Goal: Task Accomplishment & Management: Manage account settings

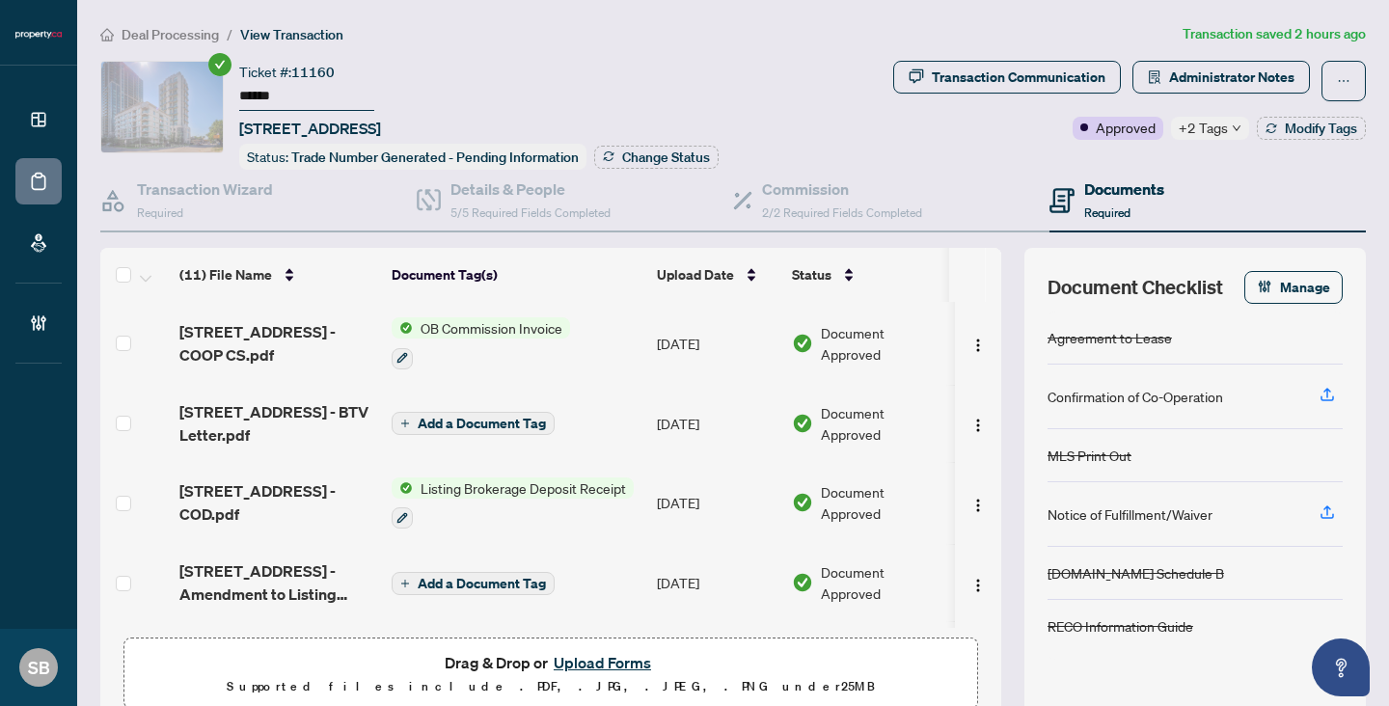
click at [198, 26] on span "Deal Processing" at bounding box center [170, 34] width 97 height 17
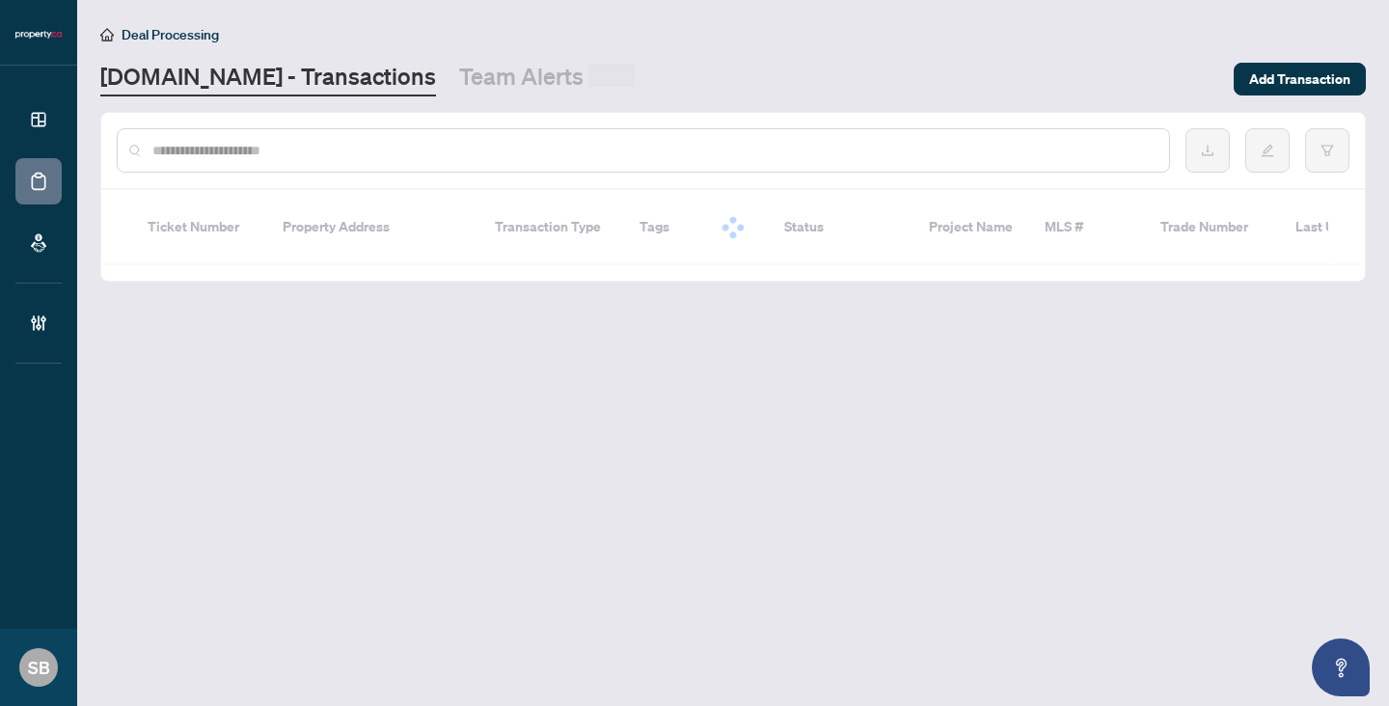
click at [316, 141] on input "text" at bounding box center [652, 150] width 1001 height 21
paste input "******"
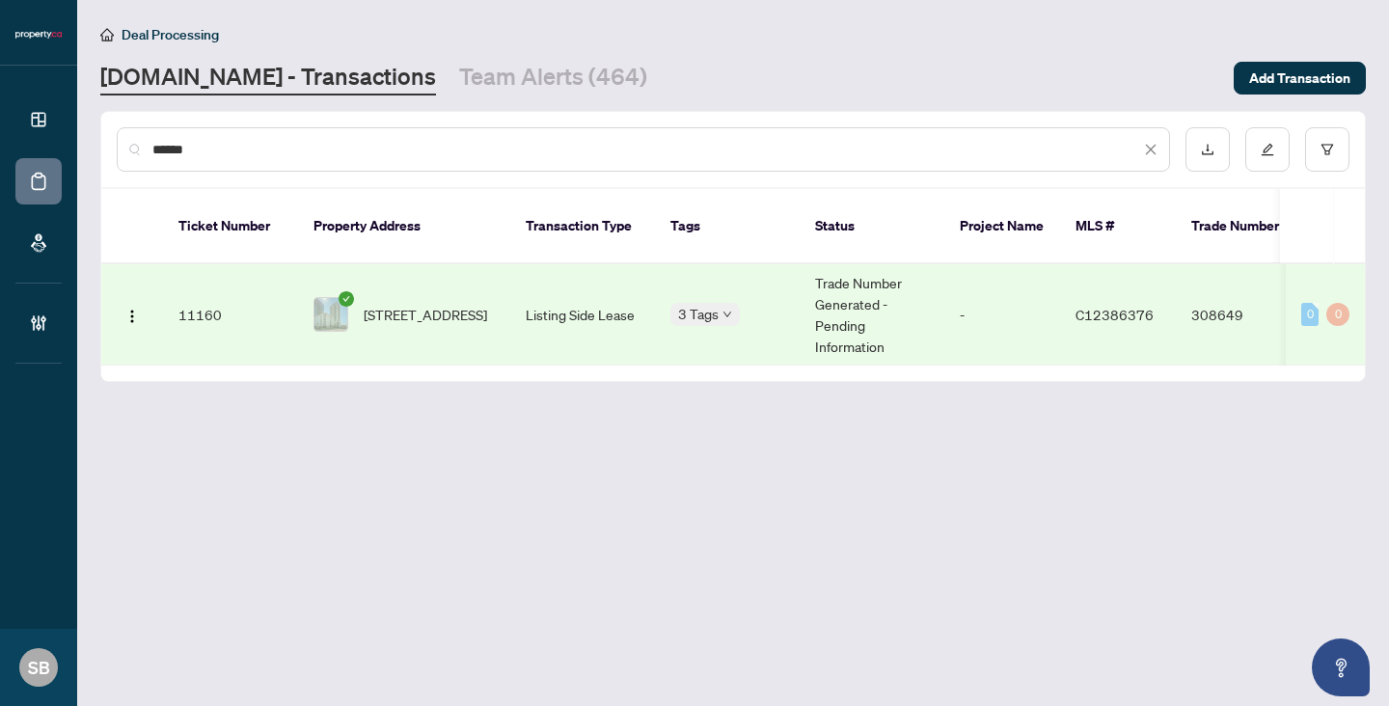
type input "******"
click at [393, 319] on td "414-19 Avondale Ave, Toronto, Ontario M2N 0A6, Canada" at bounding box center [404, 314] width 212 height 101
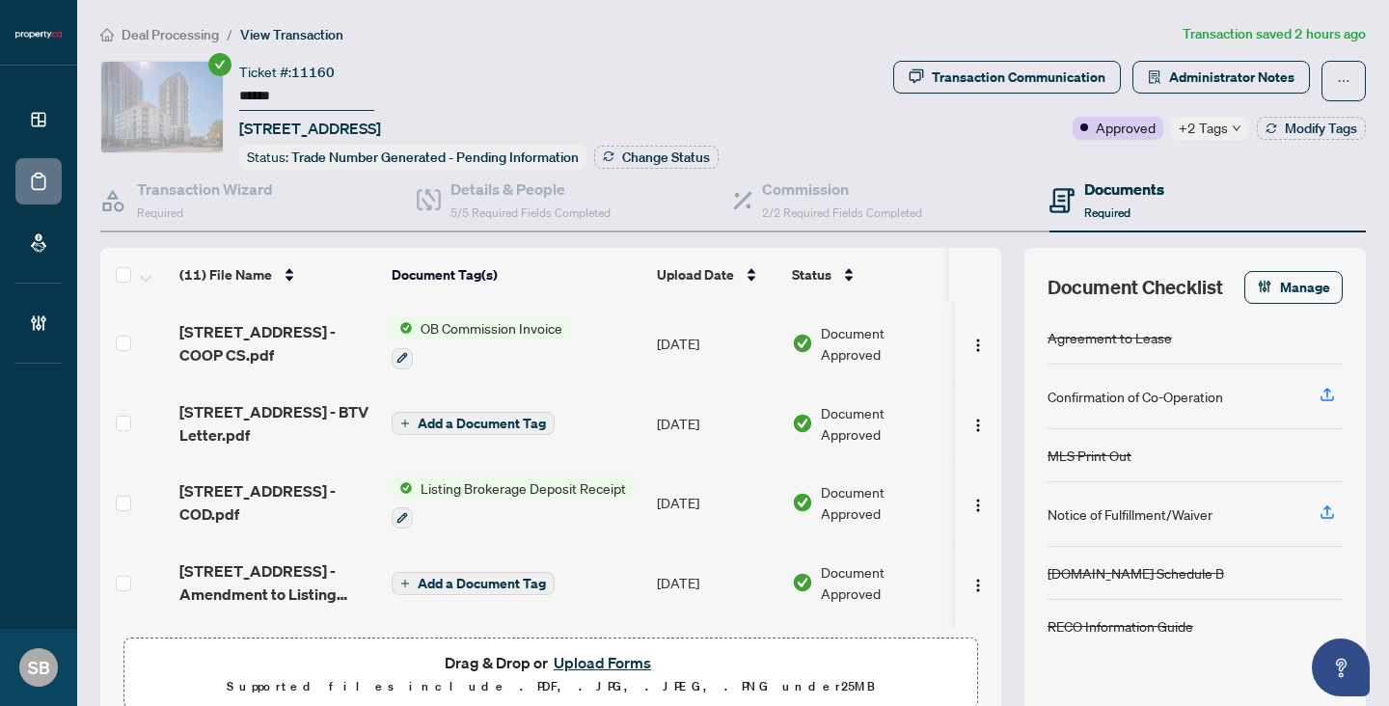
click at [1219, 119] on span "+2 Tags" at bounding box center [1203, 128] width 49 height 22
click at [209, 31] on span "Deal Processing" at bounding box center [170, 34] width 97 height 17
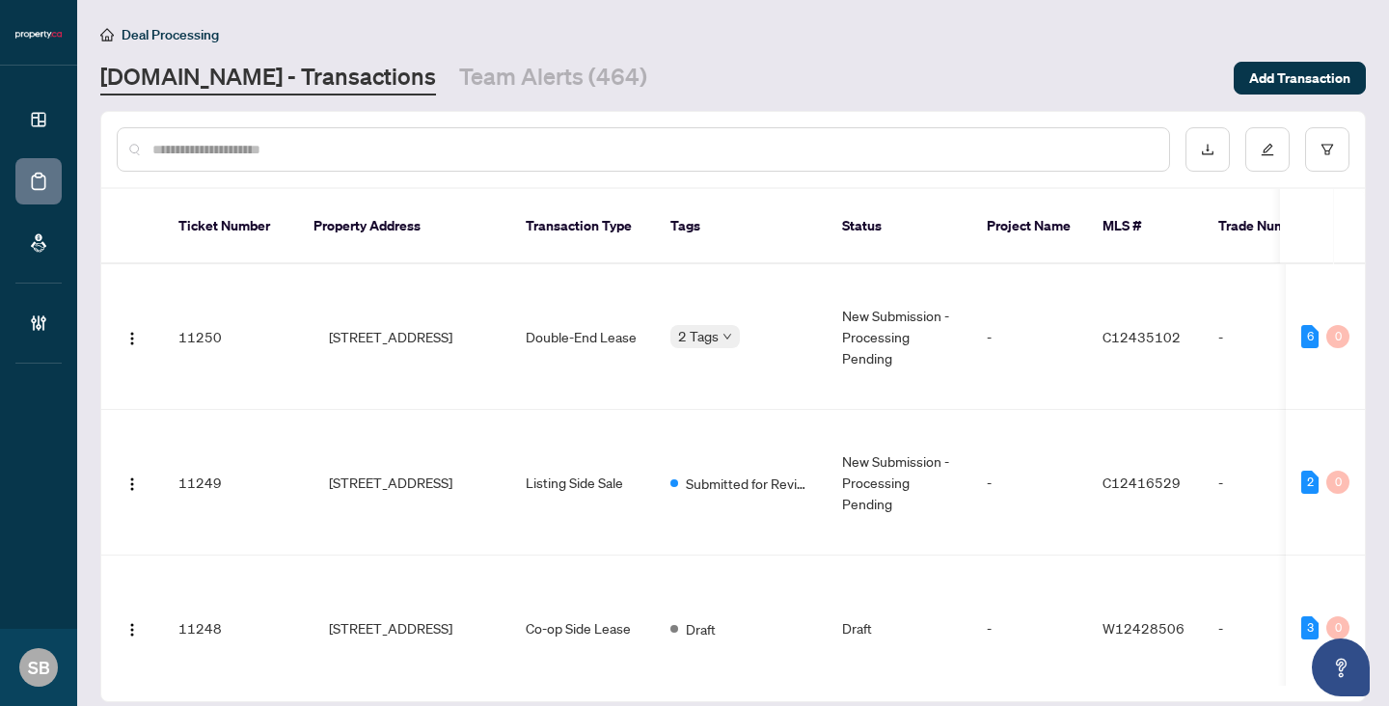
click at [245, 138] on div at bounding box center [643, 149] width 1053 height 44
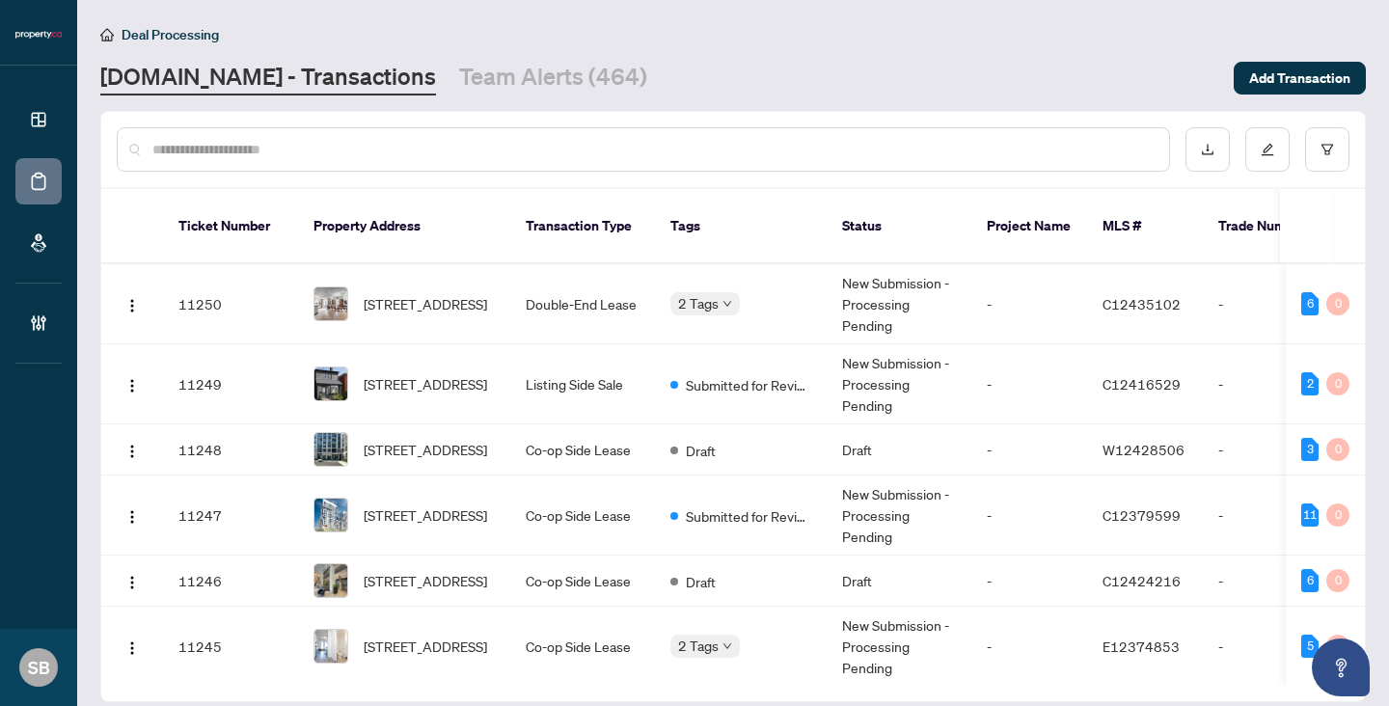
click at [246, 146] on input "text" at bounding box center [652, 149] width 1001 height 21
paste input "******"
type input "******"
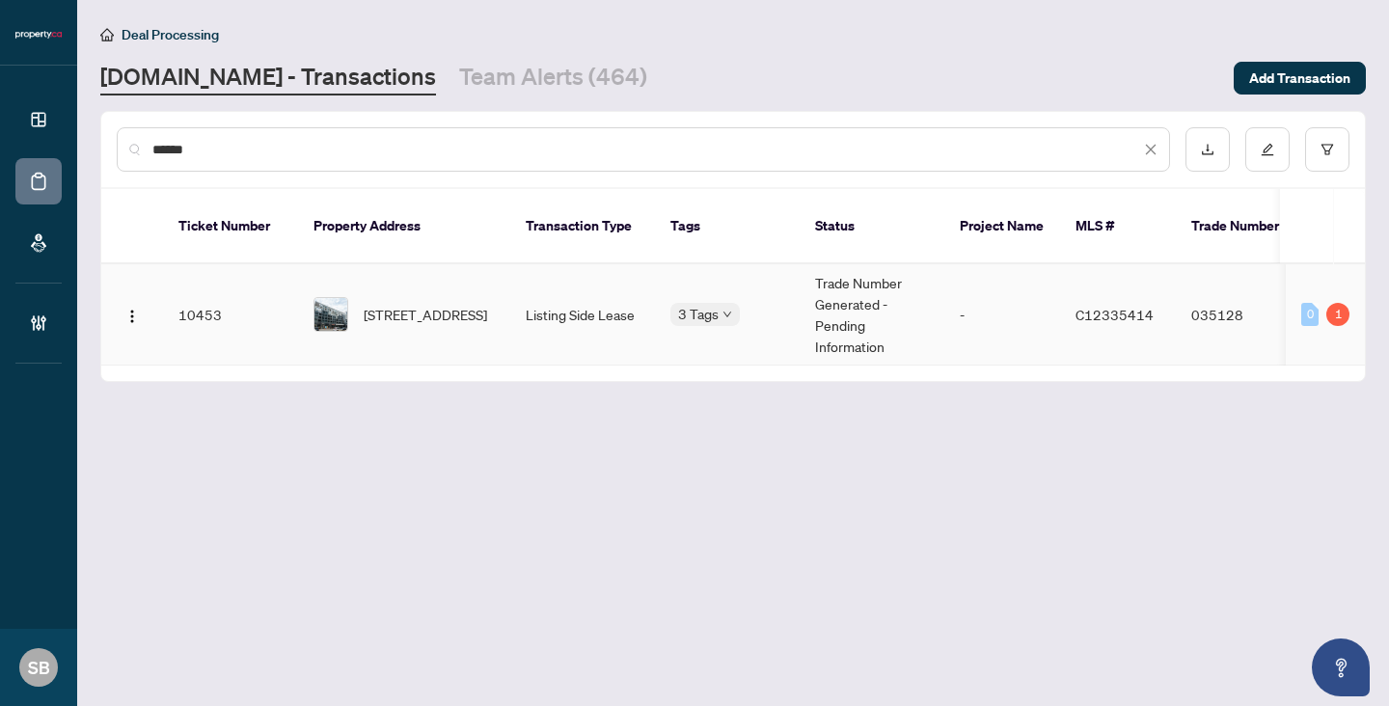
click at [398, 305] on span "712-783 Bathurst St, Toronto, Ontario M5S 0A8, Canada" at bounding box center [425, 314] width 123 height 21
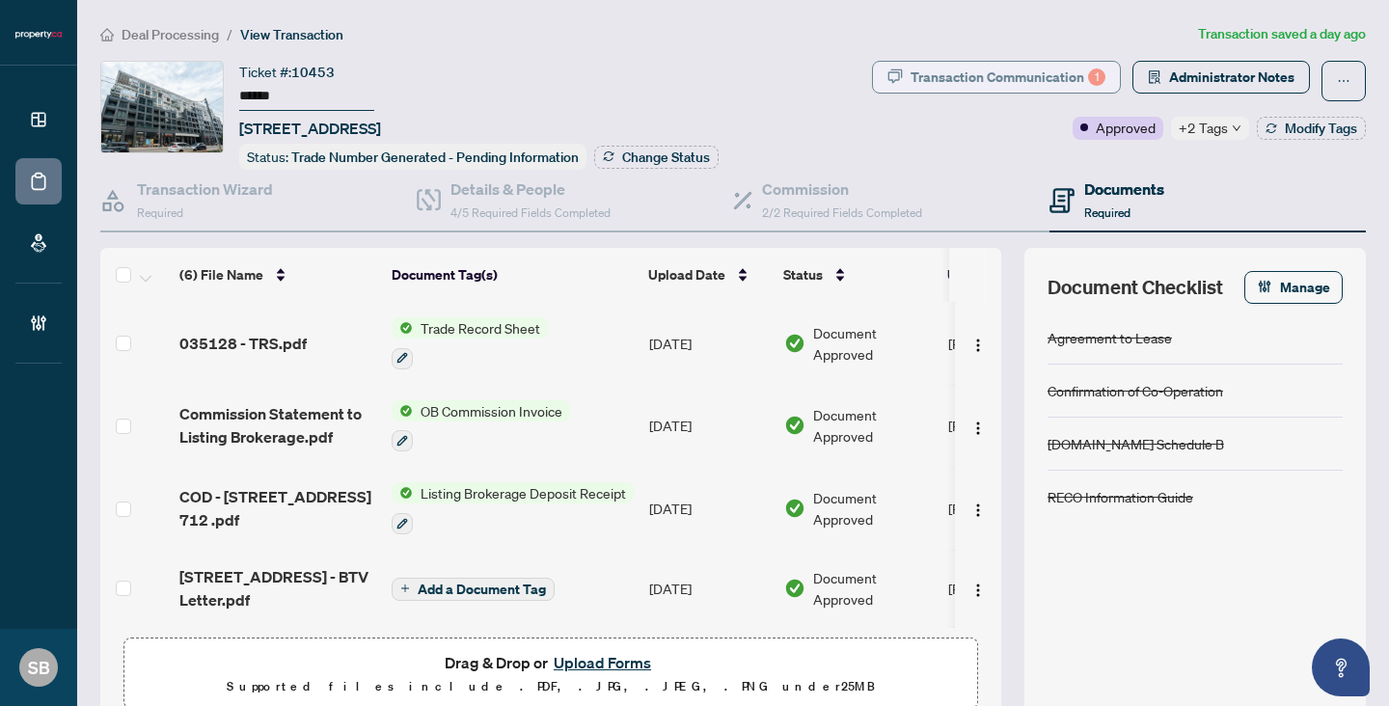
click at [1087, 66] on div "Transaction Communication 1" at bounding box center [1008, 77] width 195 height 31
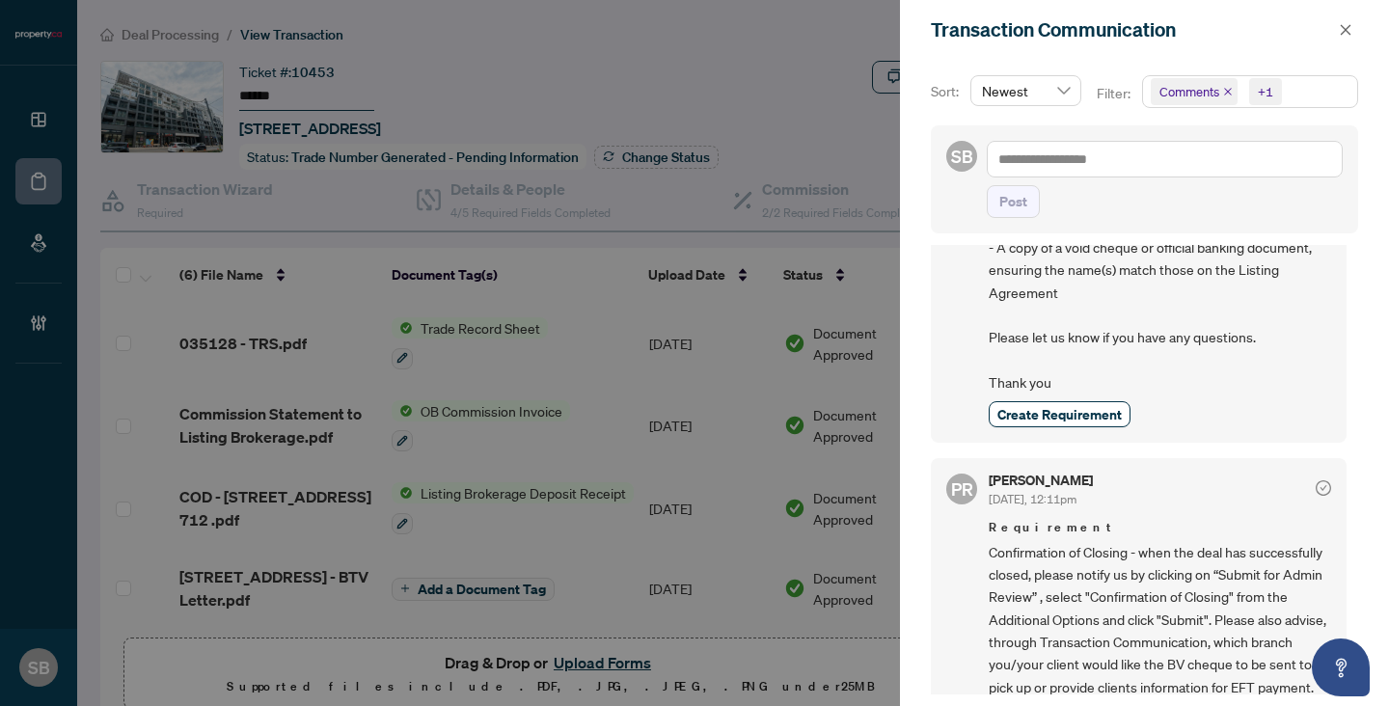
scroll to position [1287, 0]
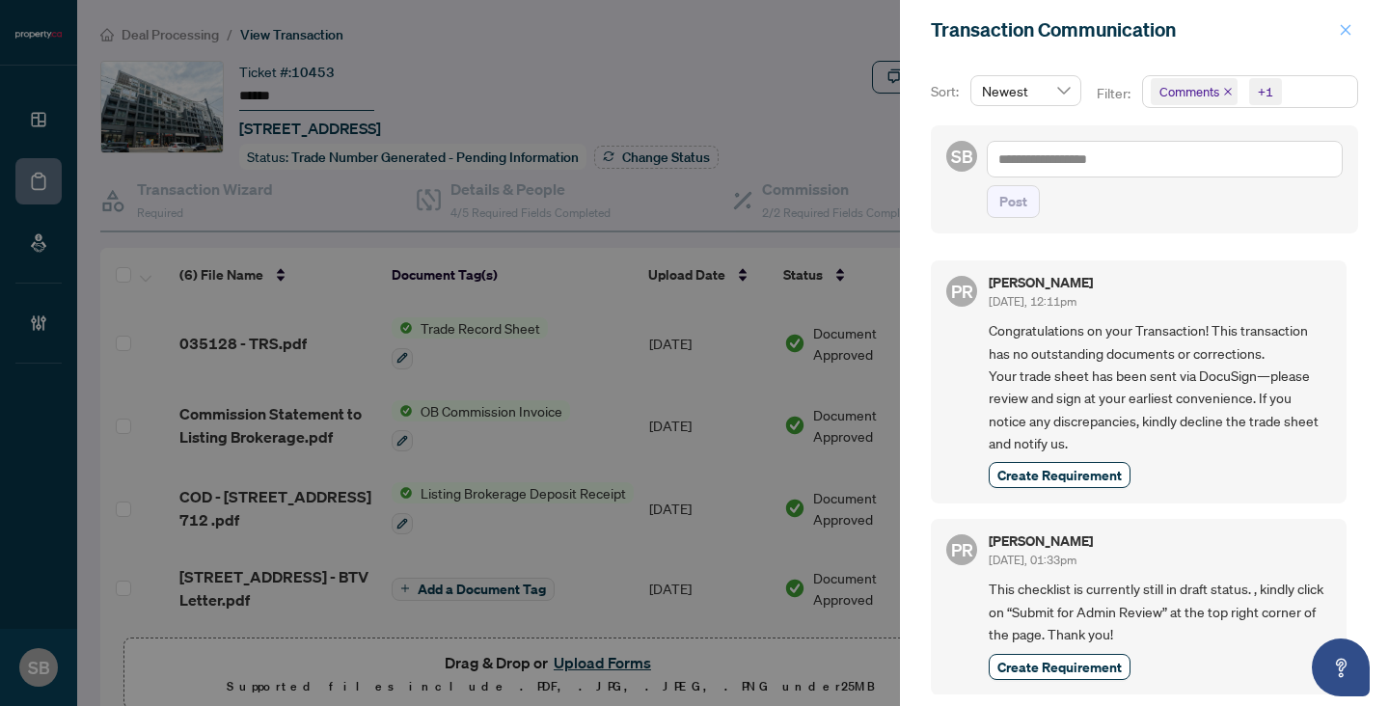
click at [1339, 28] on icon "close" at bounding box center [1346, 30] width 14 height 14
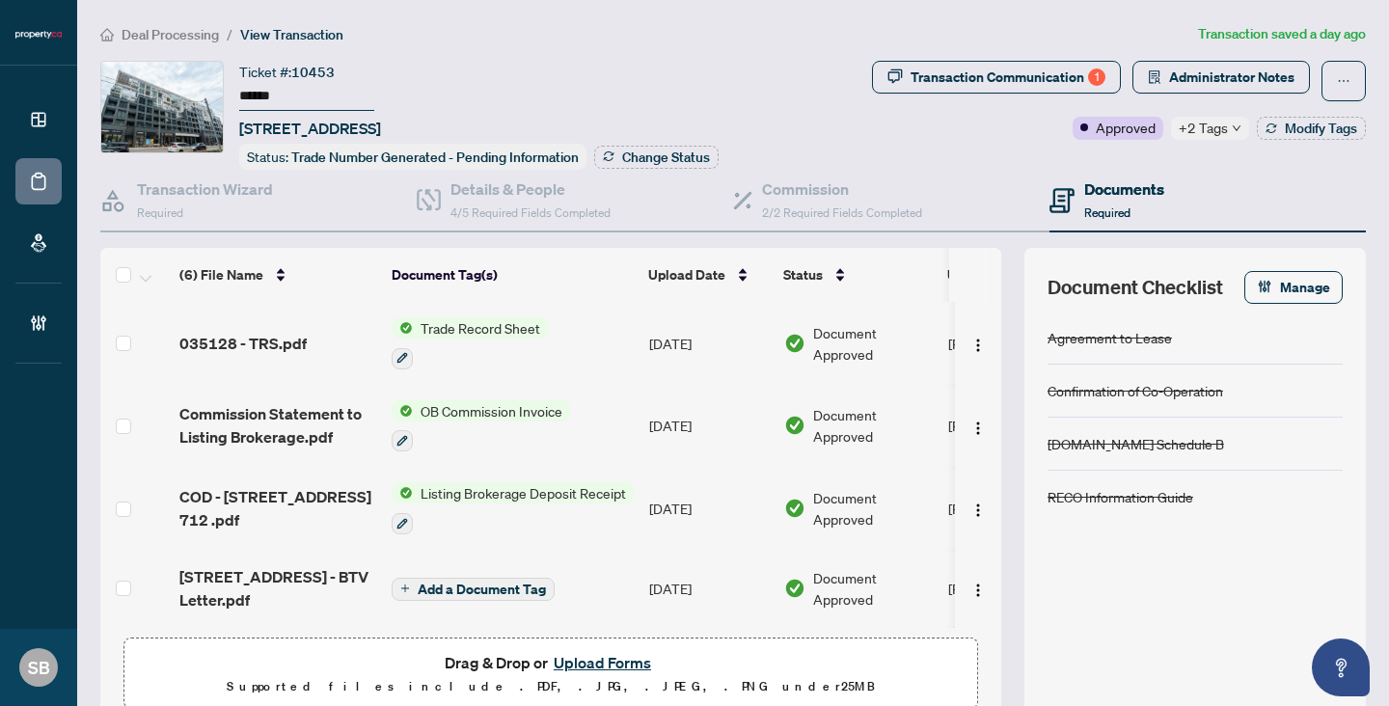
click at [1197, 126] on span "+2 Tags" at bounding box center [1203, 128] width 49 height 22
click at [1185, 225] on div "Documents Required" at bounding box center [1208, 201] width 316 height 63
click at [1304, 124] on span "Modify Tags" at bounding box center [1321, 129] width 72 height 14
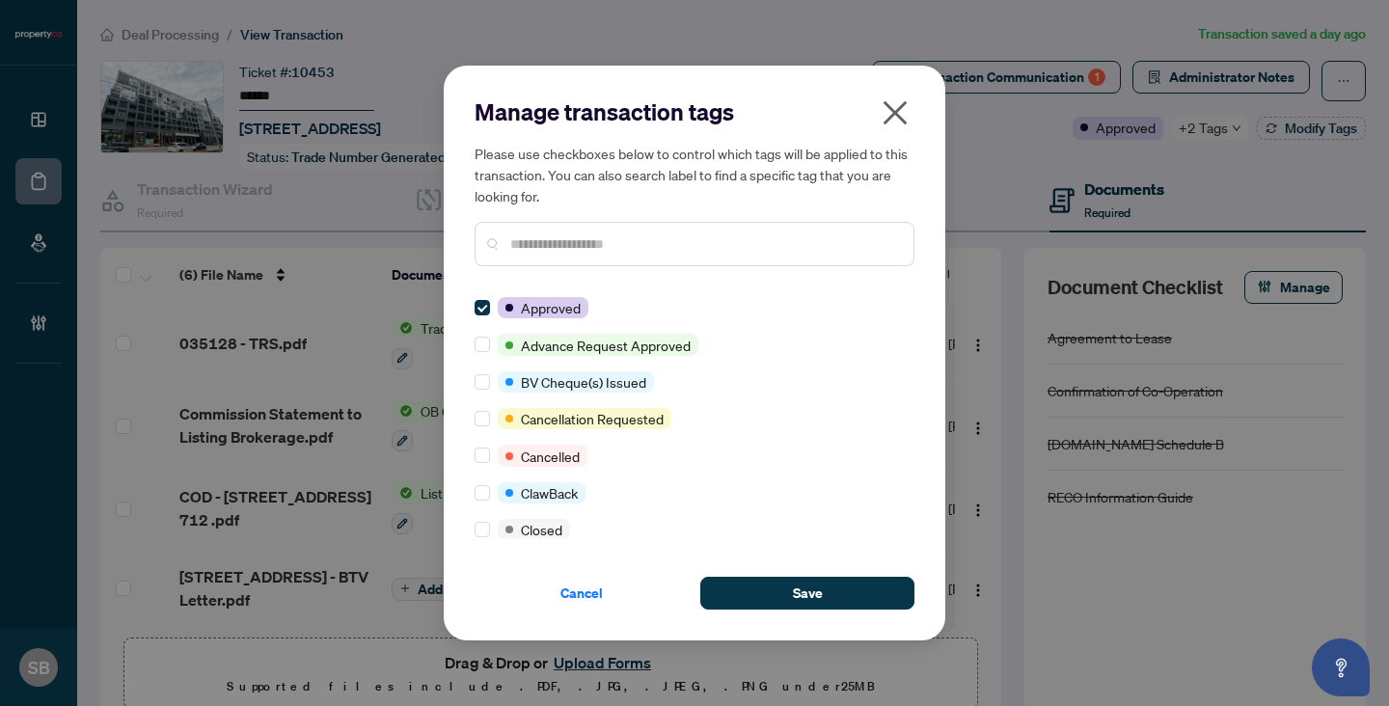
scroll to position [0, 0]
click at [537, 251] on input "text" at bounding box center [704, 243] width 388 height 21
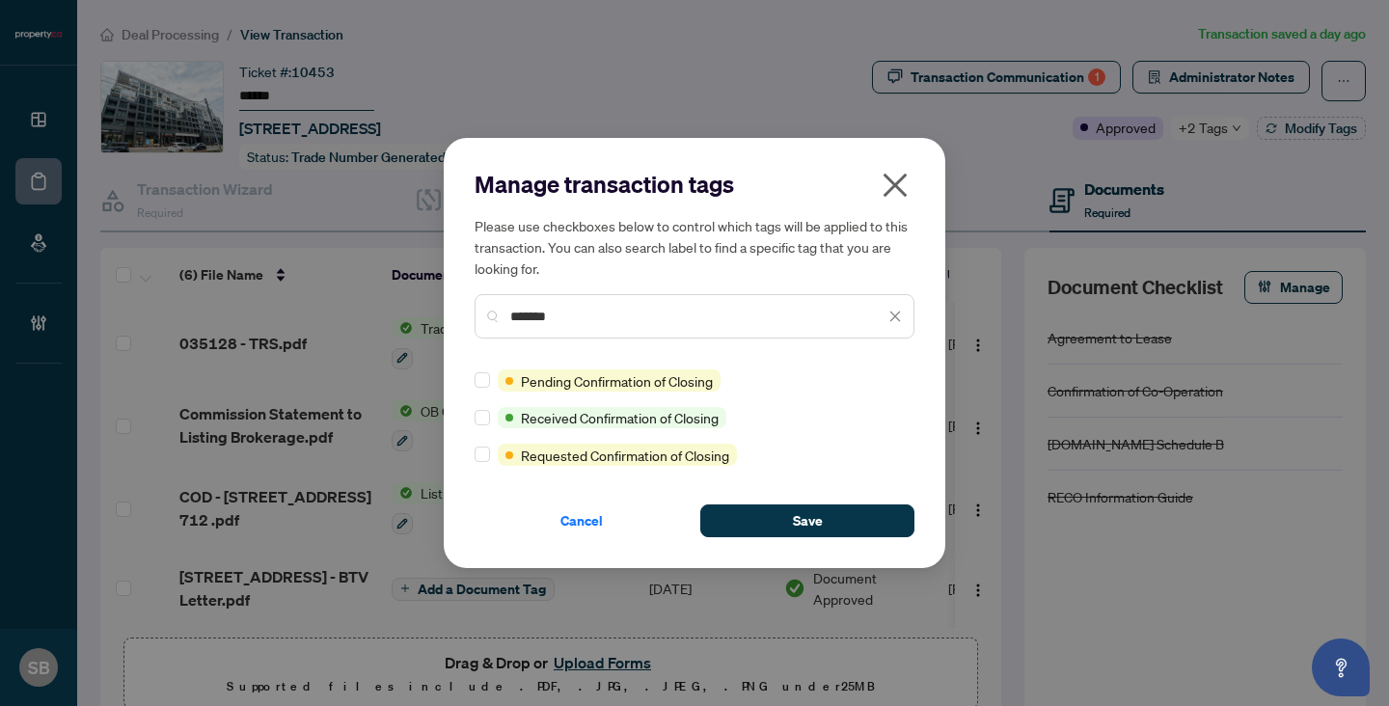
type input "*******"
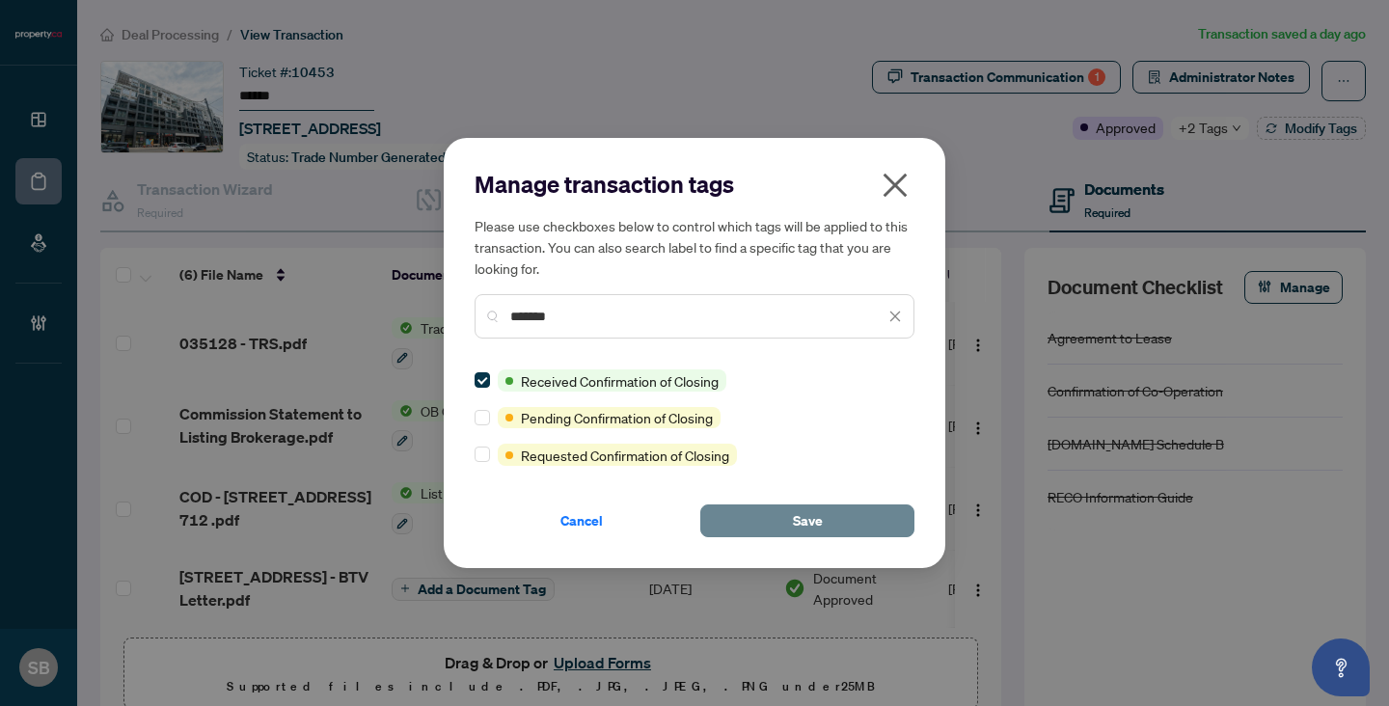
click at [765, 518] on button "Save" at bounding box center [807, 521] width 214 height 33
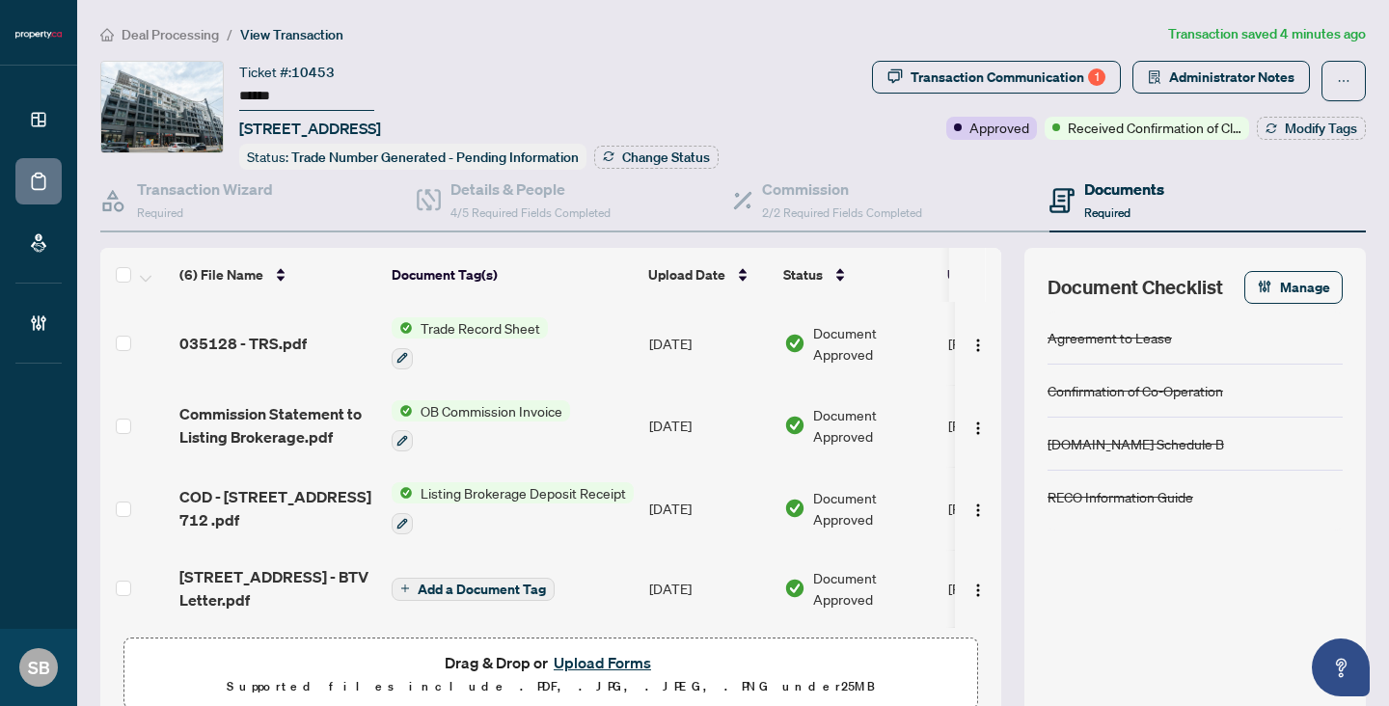
click at [189, 32] on span "Deal Processing" at bounding box center [170, 34] width 97 height 17
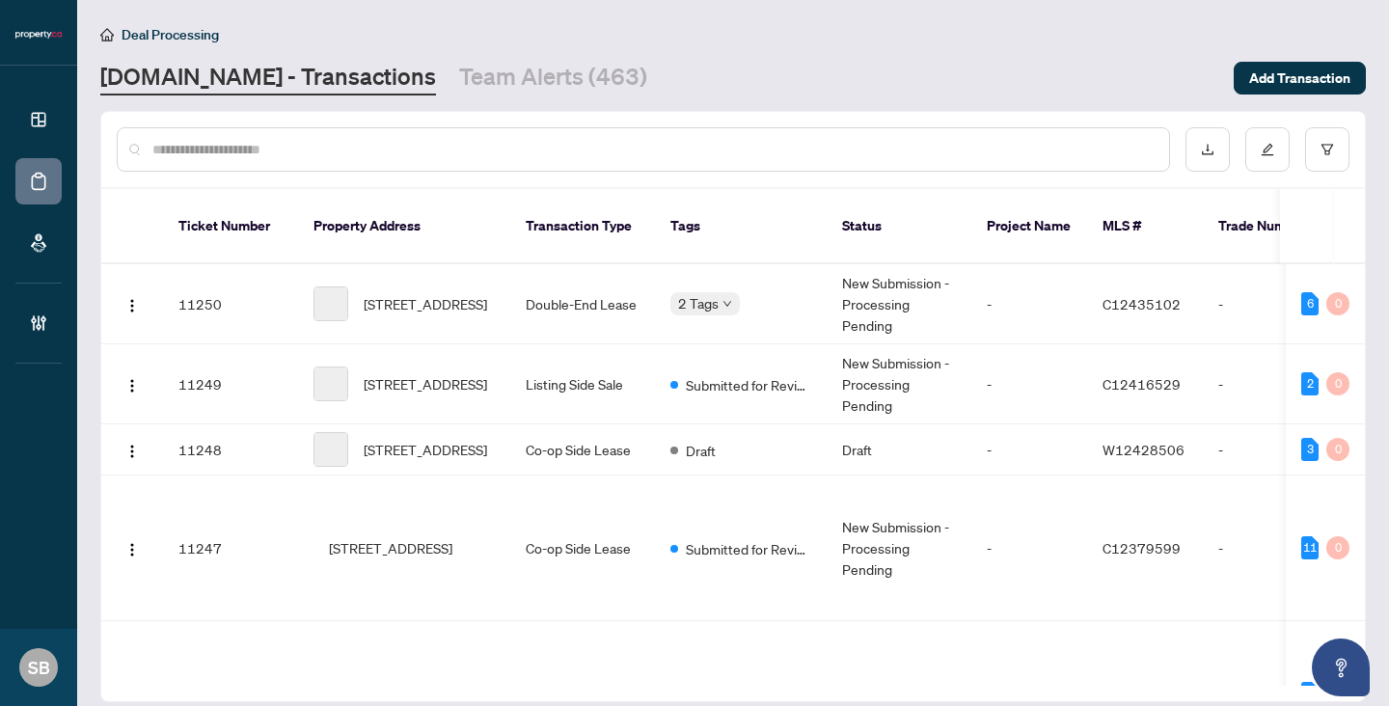
click at [327, 164] on div at bounding box center [643, 149] width 1053 height 44
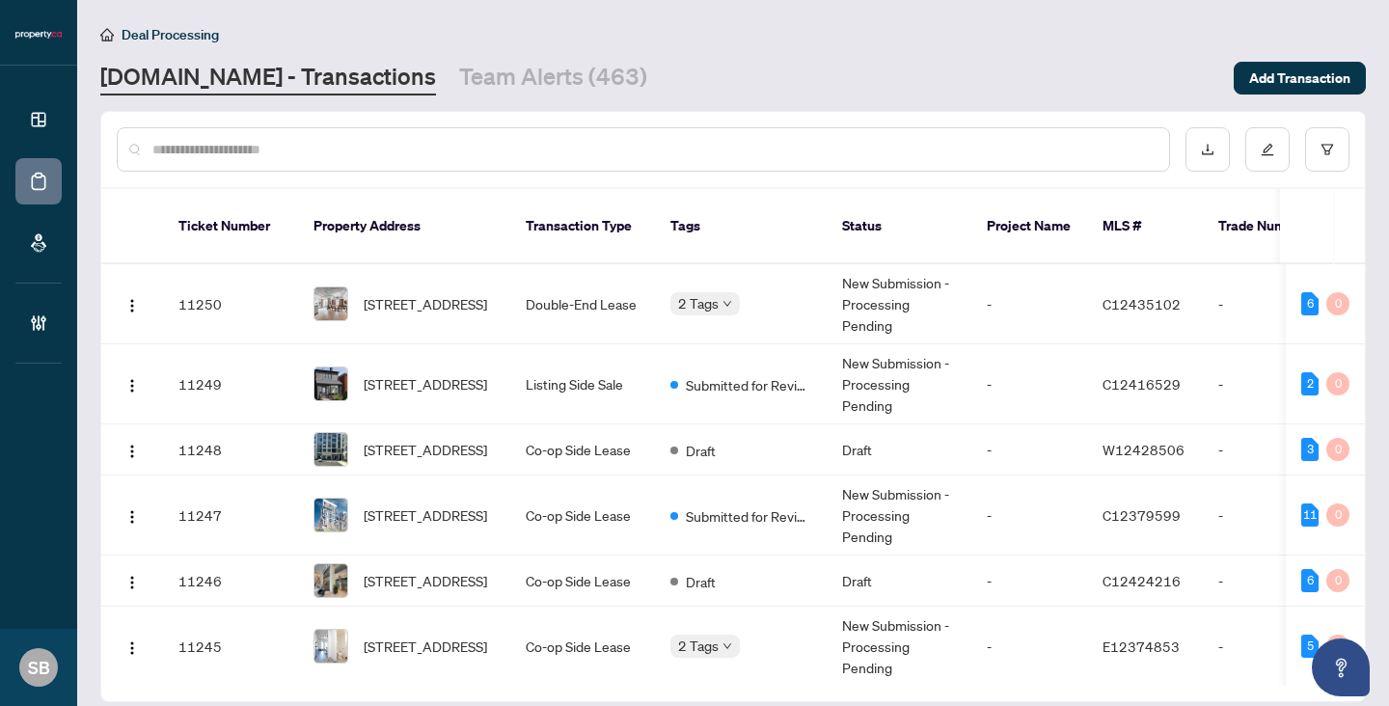
click at [314, 150] on input "text" at bounding box center [652, 149] width 1001 height 21
paste input "**********"
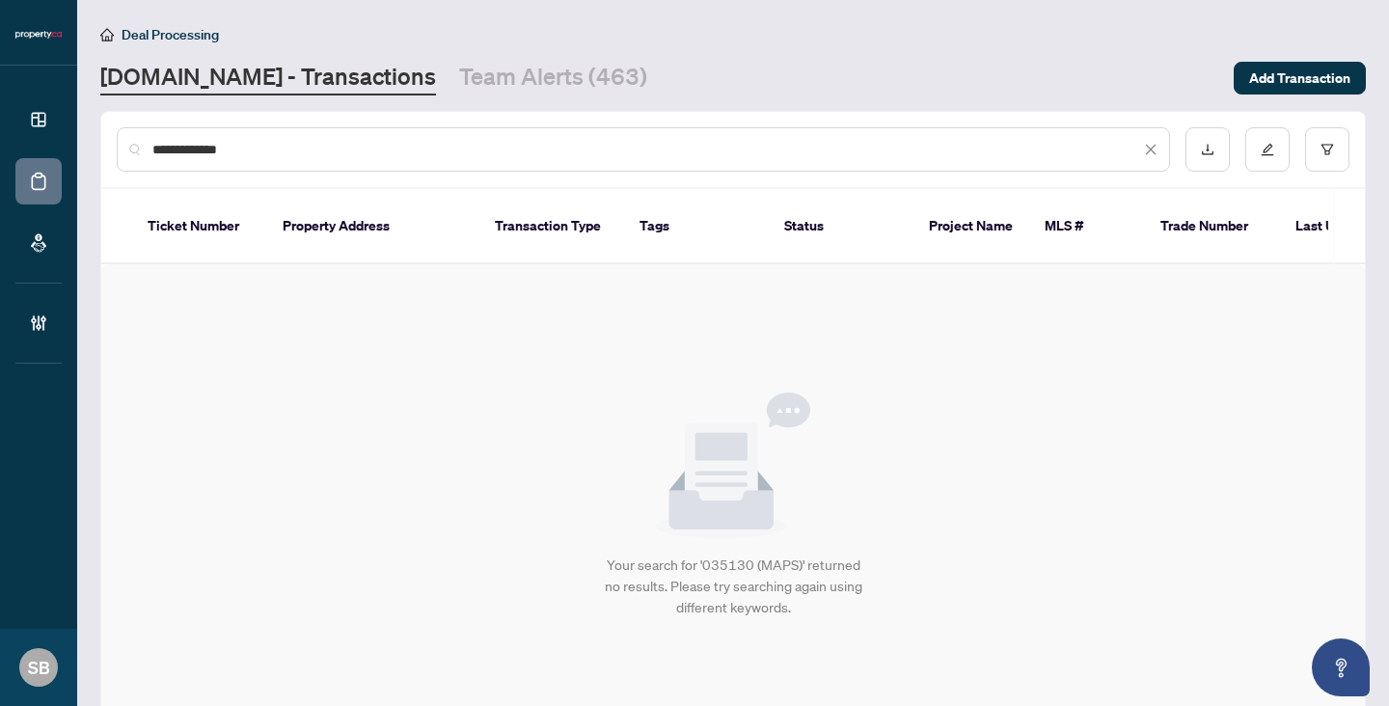
drag, startPoint x: 194, startPoint y: 150, endPoint x: 315, endPoint y: 144, distance: 121.7
click at [316, 146] on input "**********" at bounding box center [646, 149] width 988 height 21
type input "******"
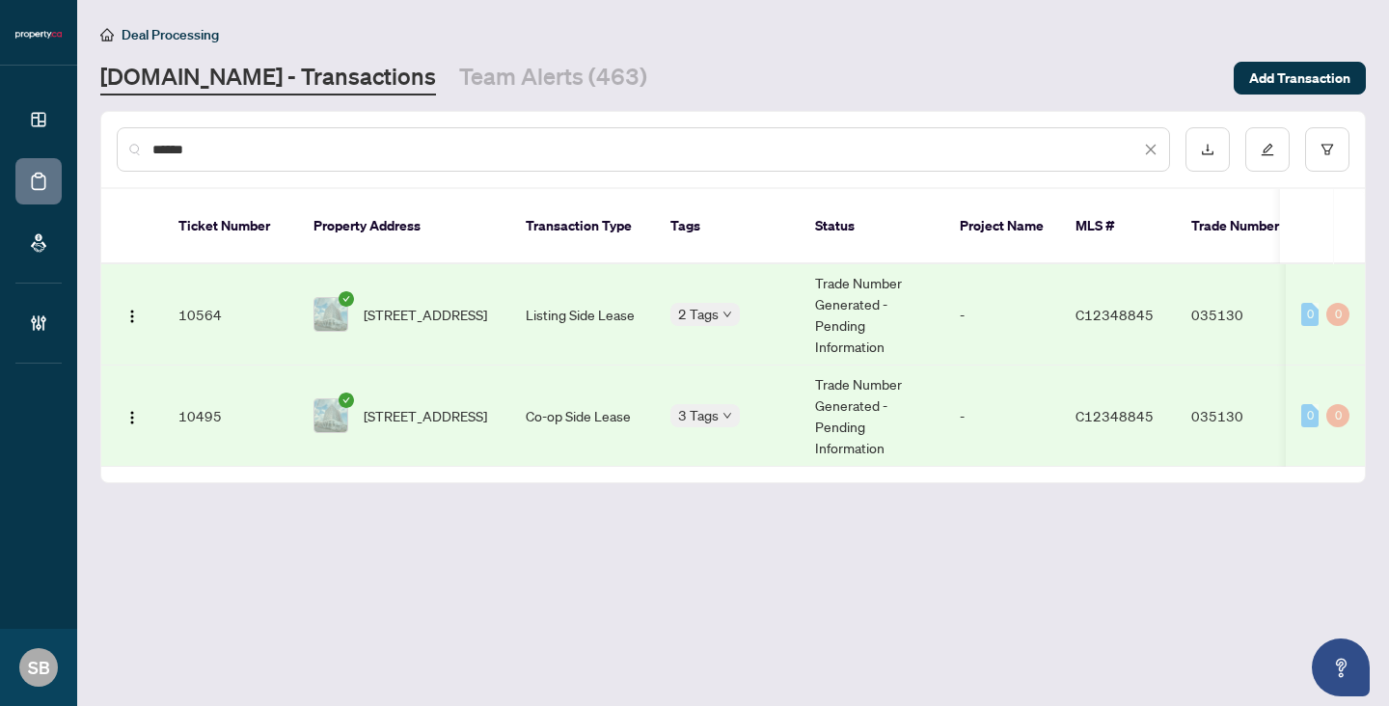
click at [546, 313] on td "Listing Side Lease" at bounding box center [582, 314] width 145 height 101
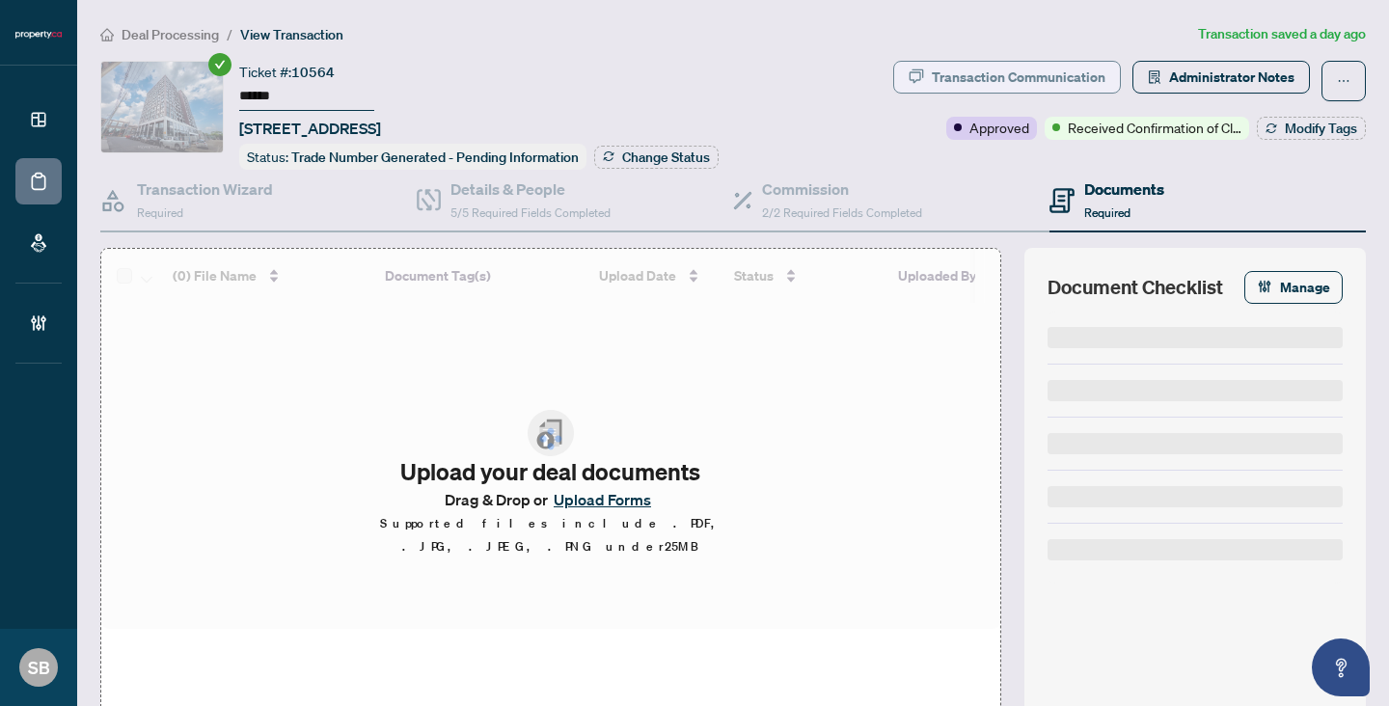
click at [1000, 84] on div "Transaction Communication" at bounding box center [1019, 77] width 174 height 31
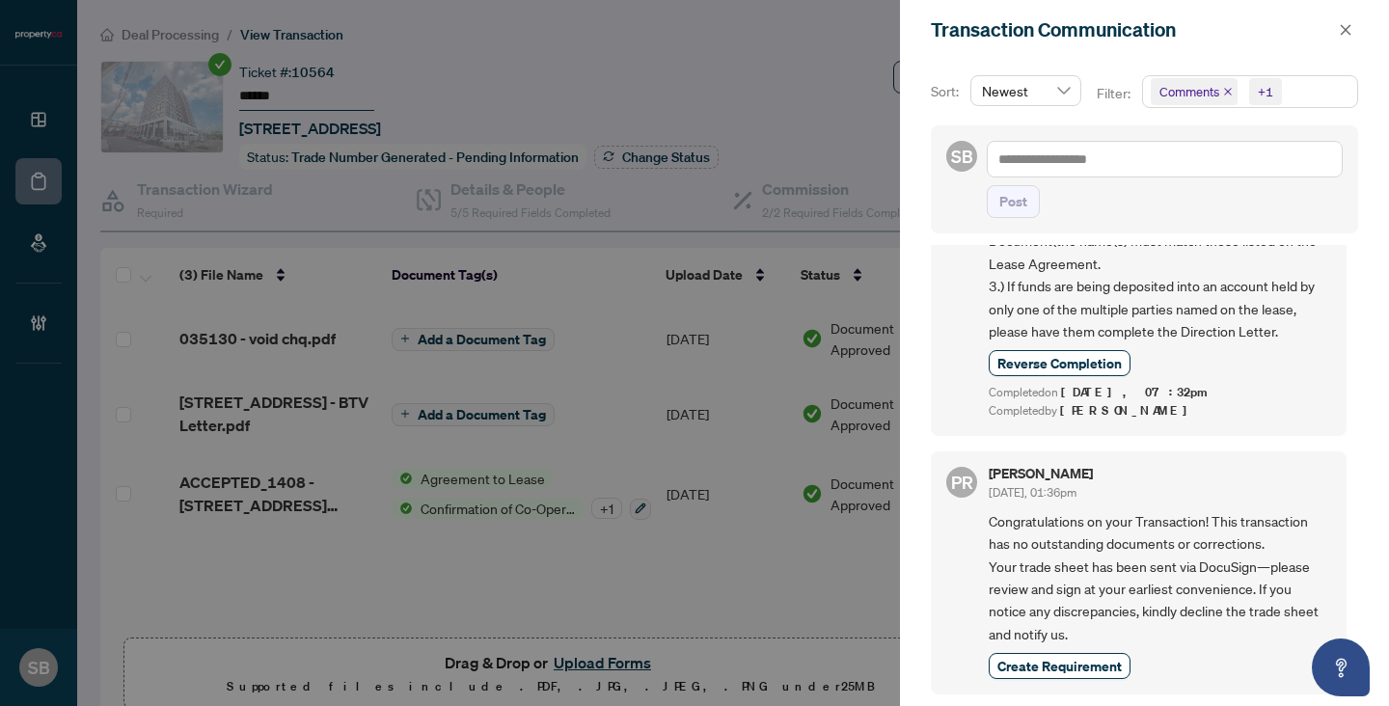
scroll to position [4, 0]
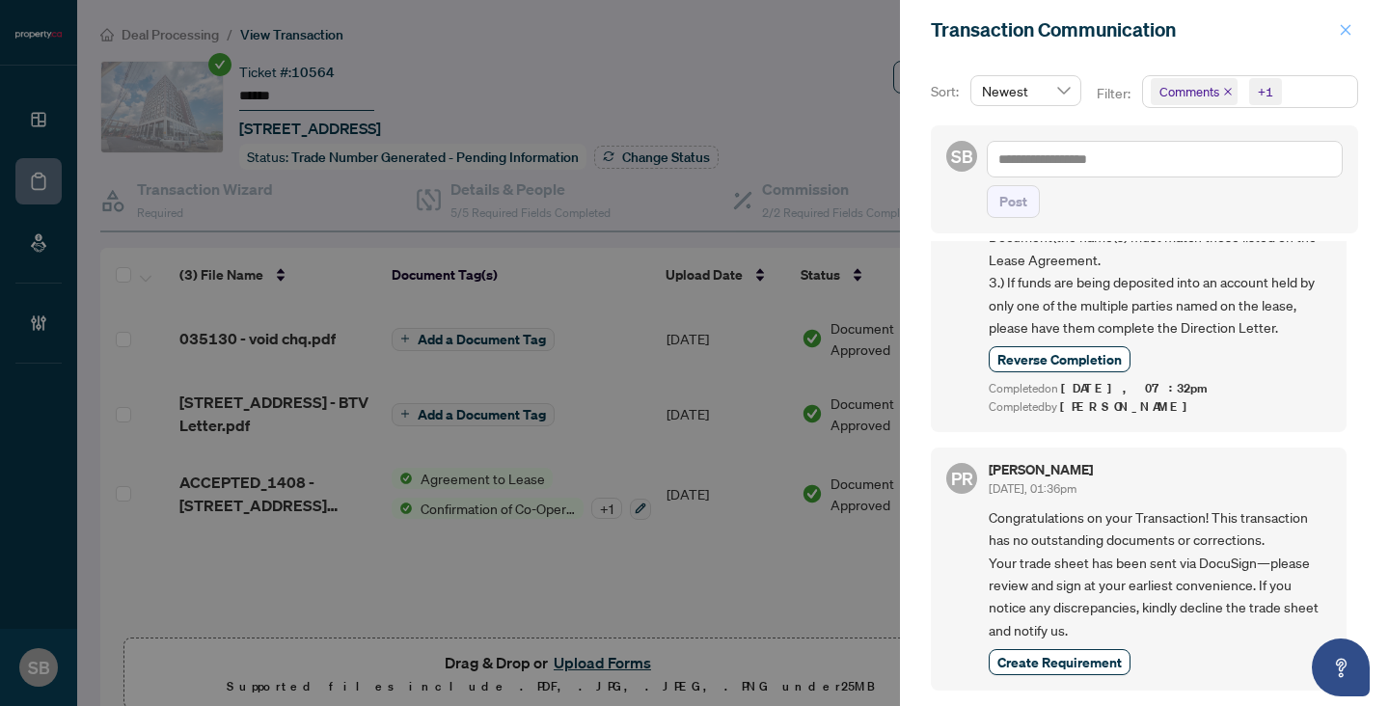
click at [1342, 40] on span "button" at bounding box center [1346, 29] width 14 height 31
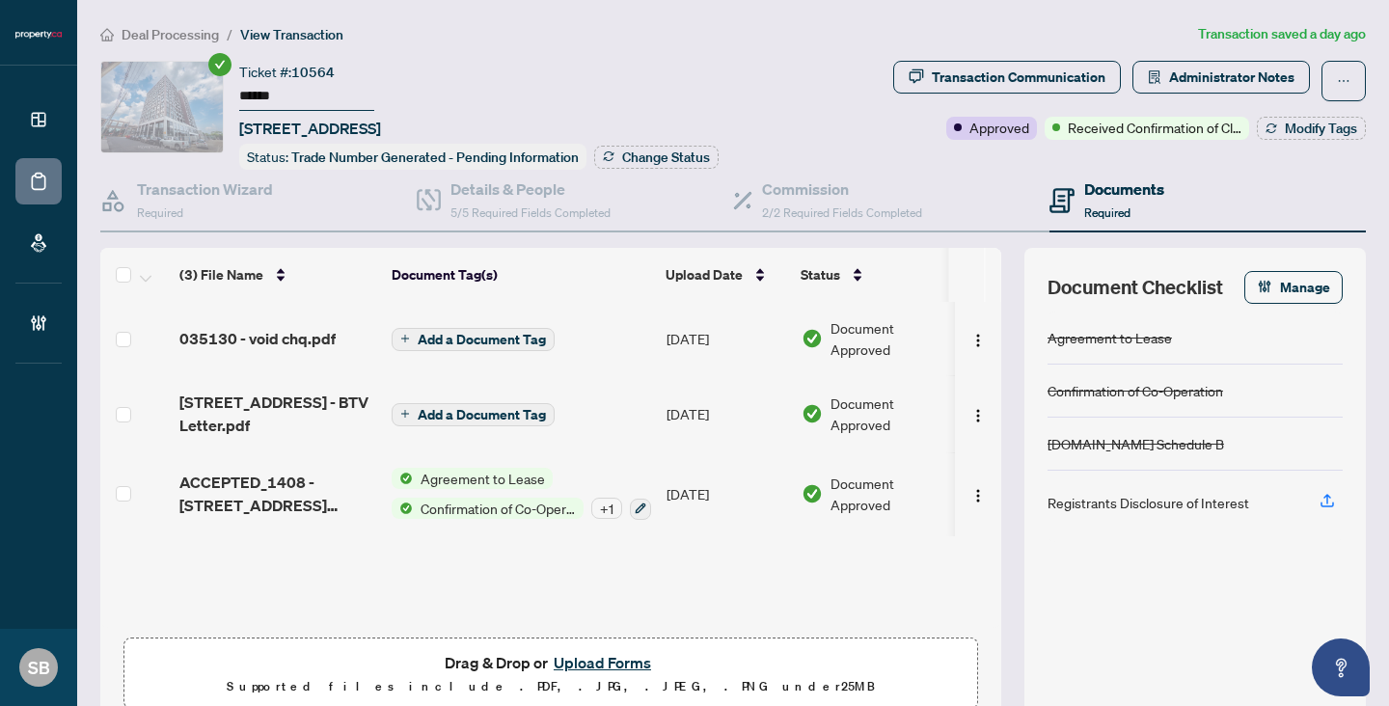
click at [159, 20] on main "Deal Processing / View Transaction Transaction saved a day ago Ticket #: 10564 …" at bounding box center [733, 353] width 1312 height 706
click at [162, 31] on span "Deal Processing" at bounding box center [170, 34] width 97 height 17
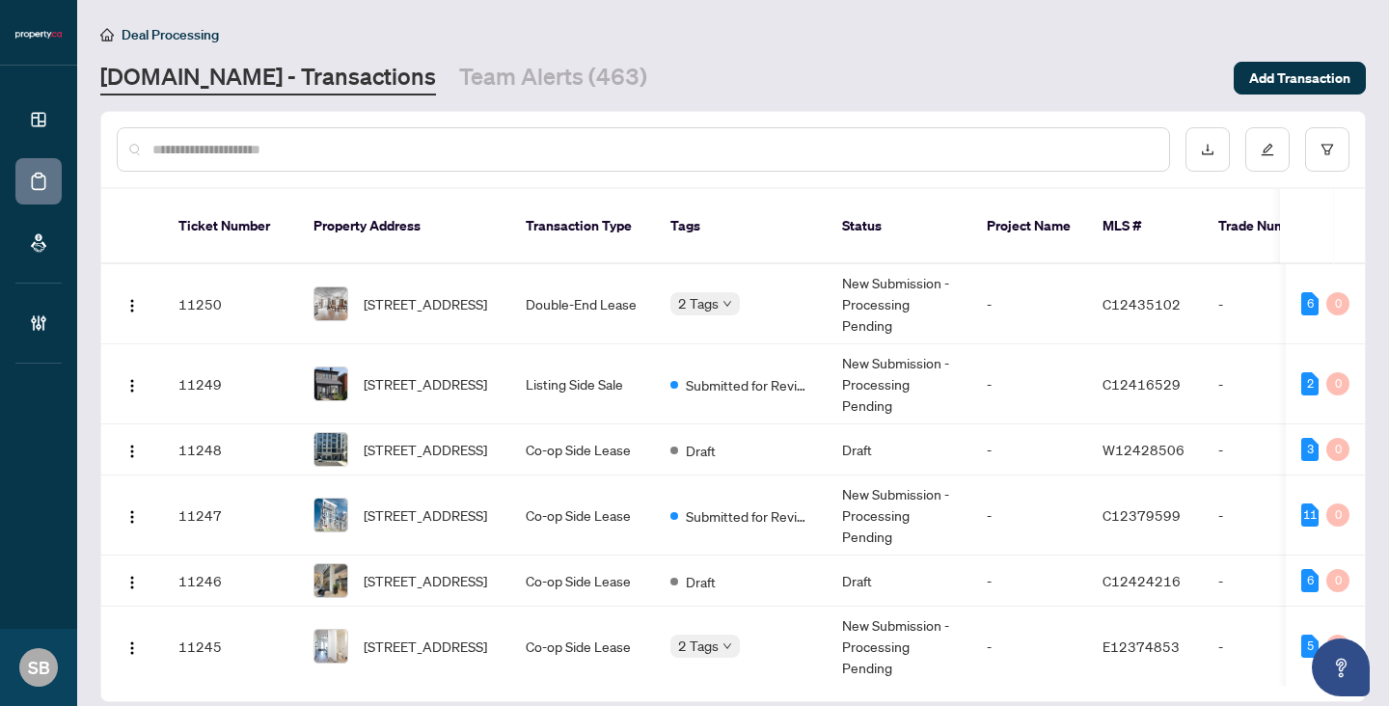
click at [273, 166] on div at bounding box center [643, 149] width 1053 height 44
click at [267, 149] on input "text" at bounding box center [652, 149] width 1001 height 21
paste input "**********"
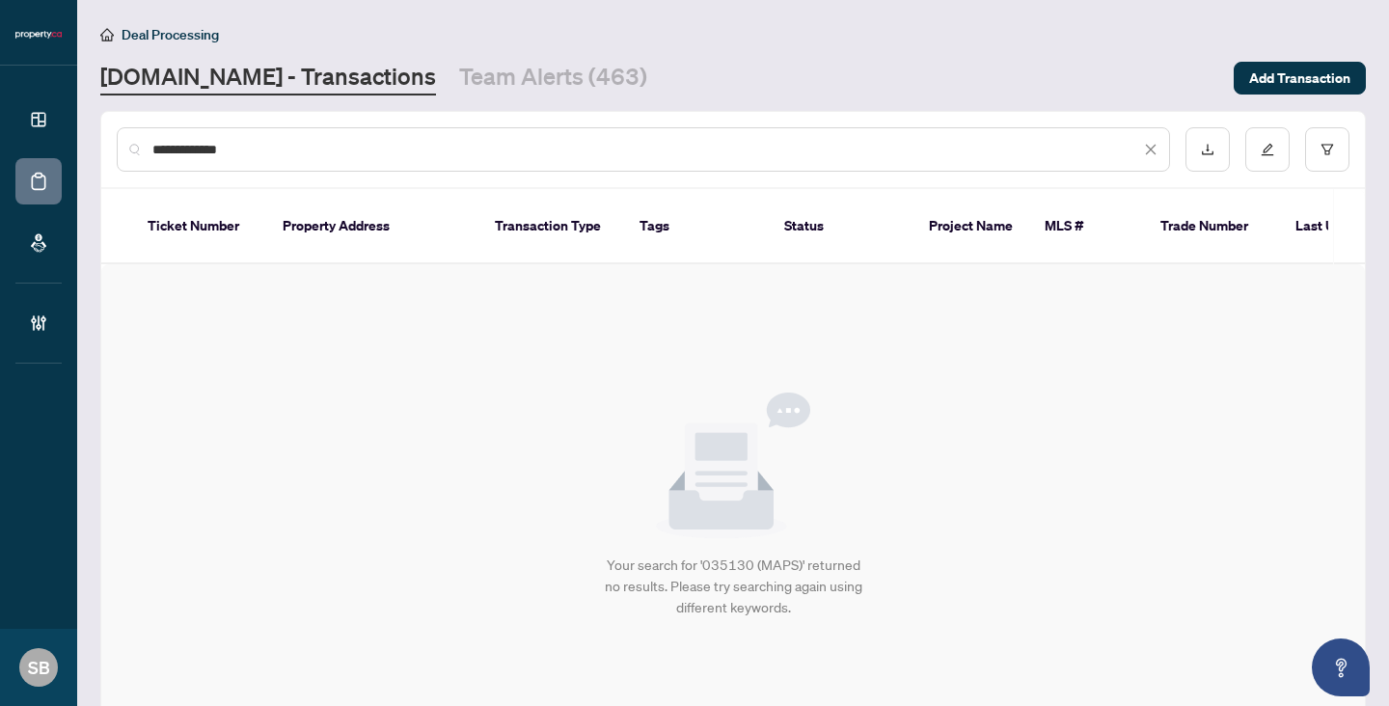
drag, startPoint x: 197, startPoint y: 150, endPoint x: 346, endPoint y: 149, distance: 149.5
click at [346, 149] on input "**********" at bounding box center [646, 149] width 988 height 21
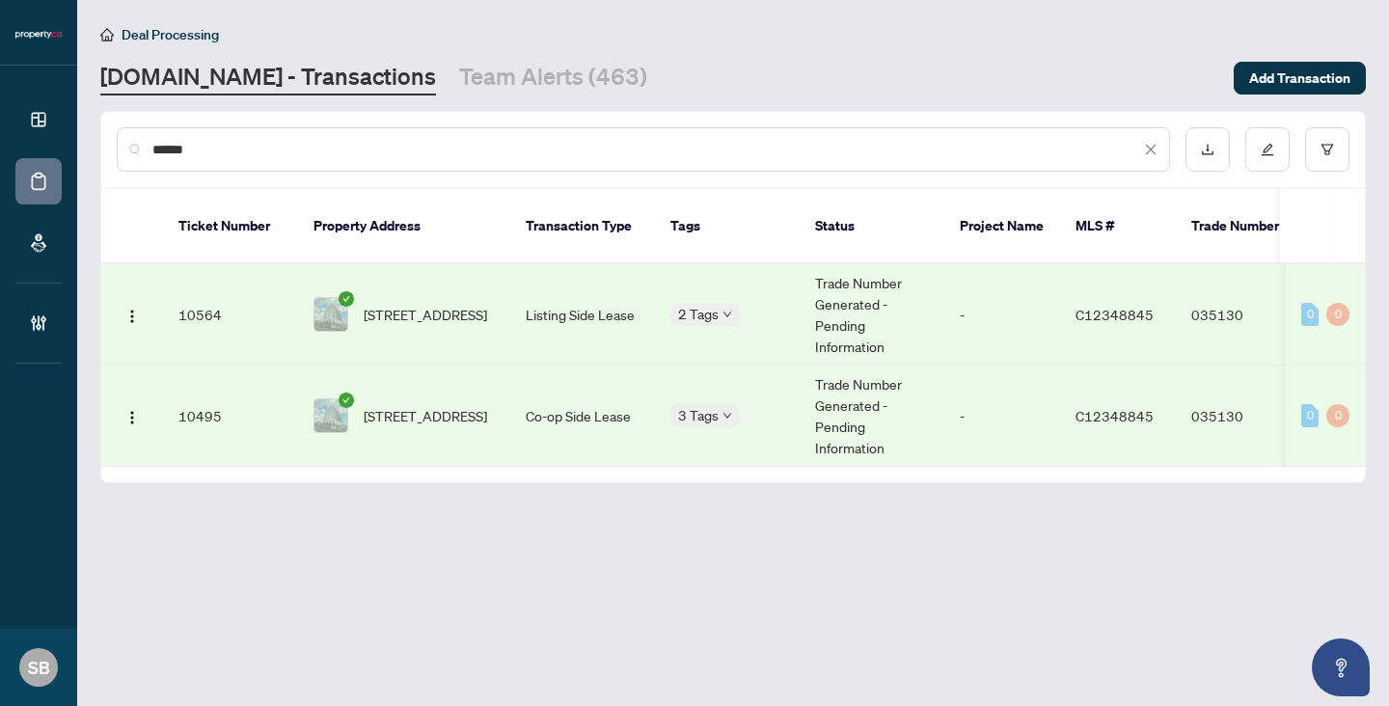
type input "******"
click at [397, 405] on span "1408-181 Sterling Rd, Toronto, Ontario M6R 2B2, Canada" at bounding box center [425, 415] width 123 height 21
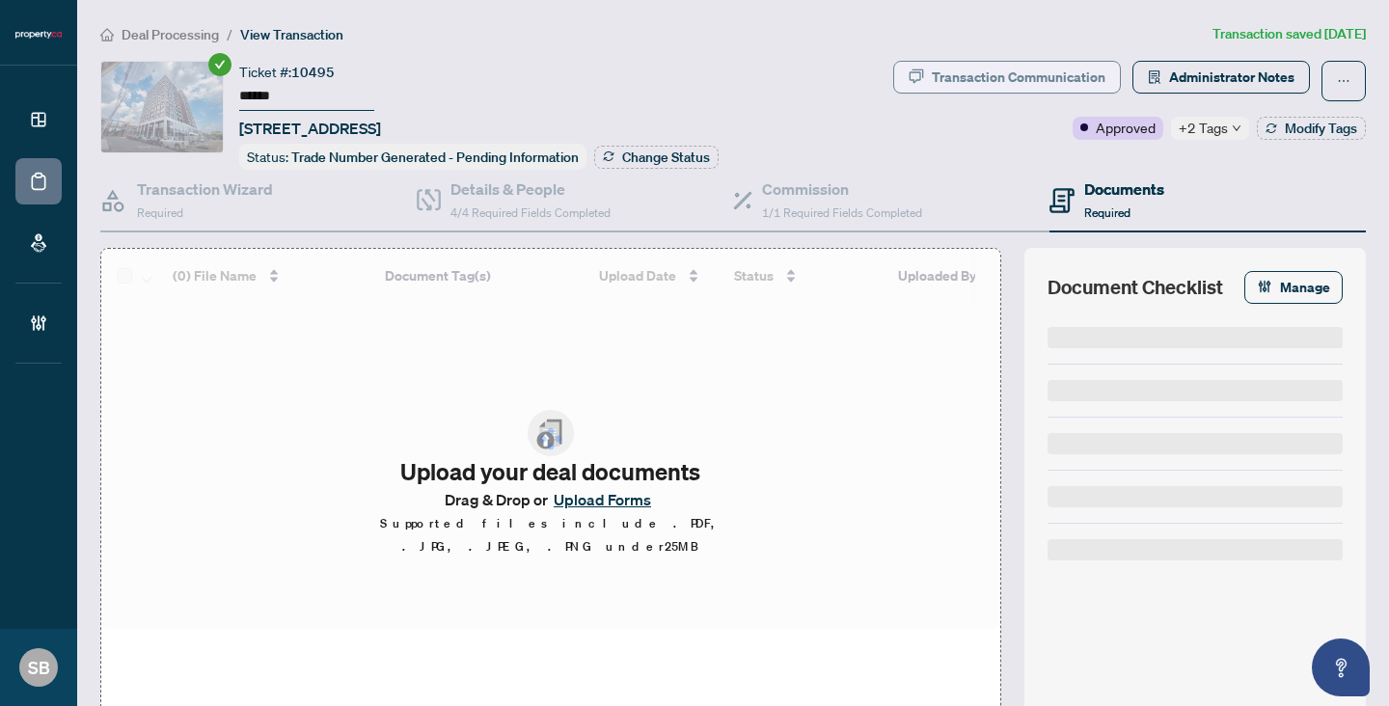
click at [1023, 81] on div "Transaction Communication" at bounding box center [1019, 77] width 174 height 31
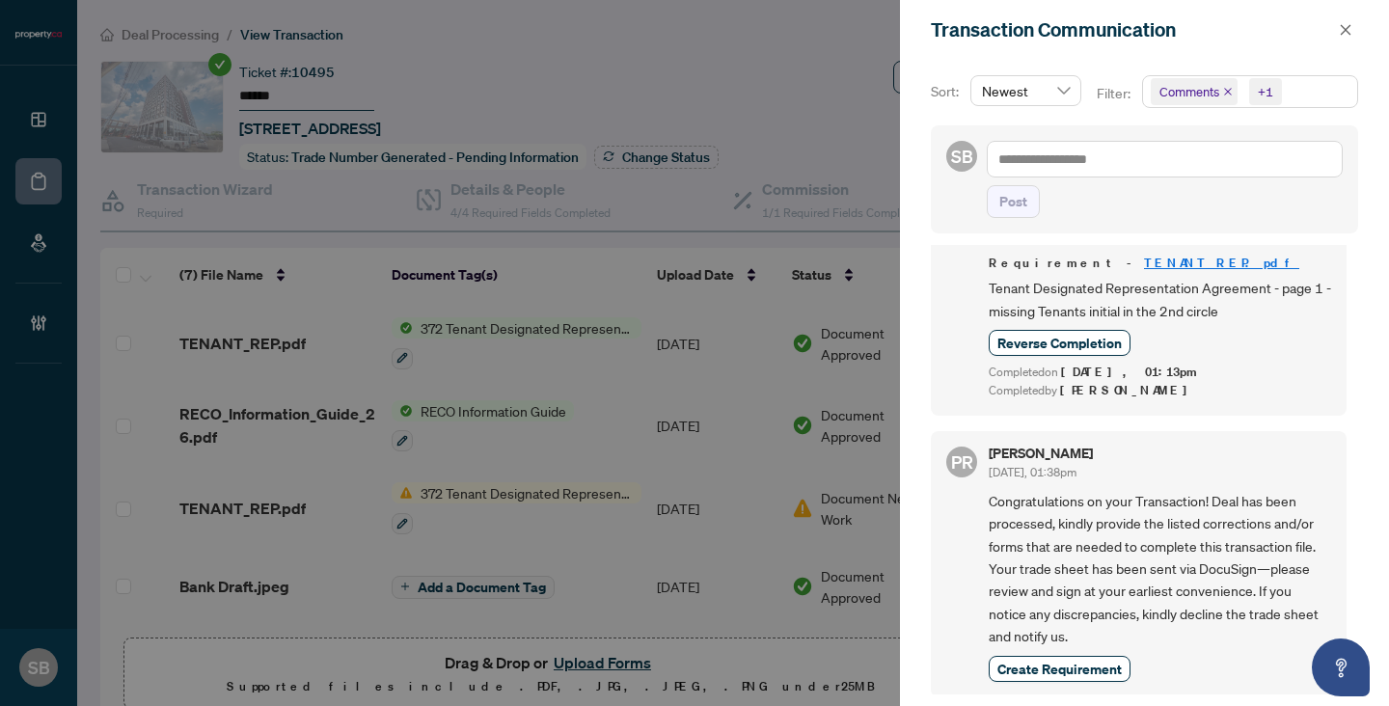
scroll to position [4, 0]
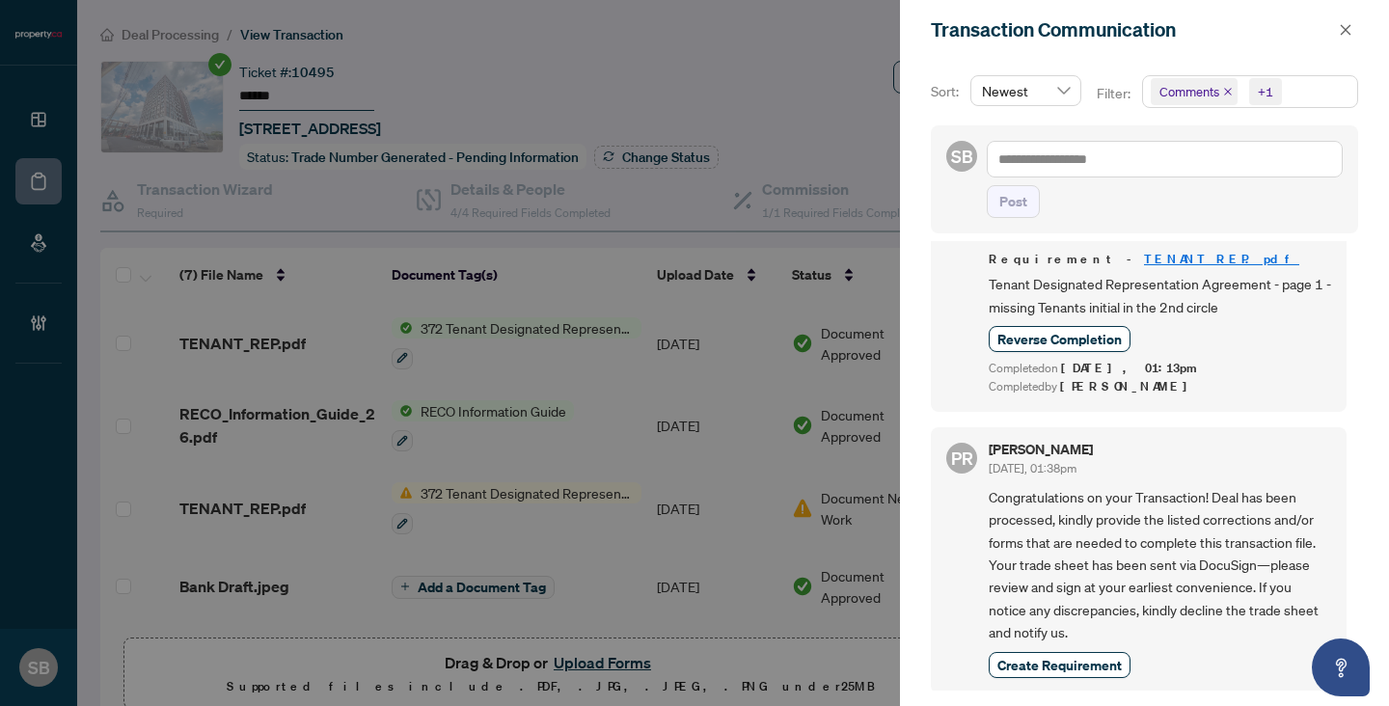
click at [530, 91] on div at bounding box center [694, 353] width 1389 height 706
click at [1334, 36] on button "button" at bounding box center [1345, 29] width 25 height 23
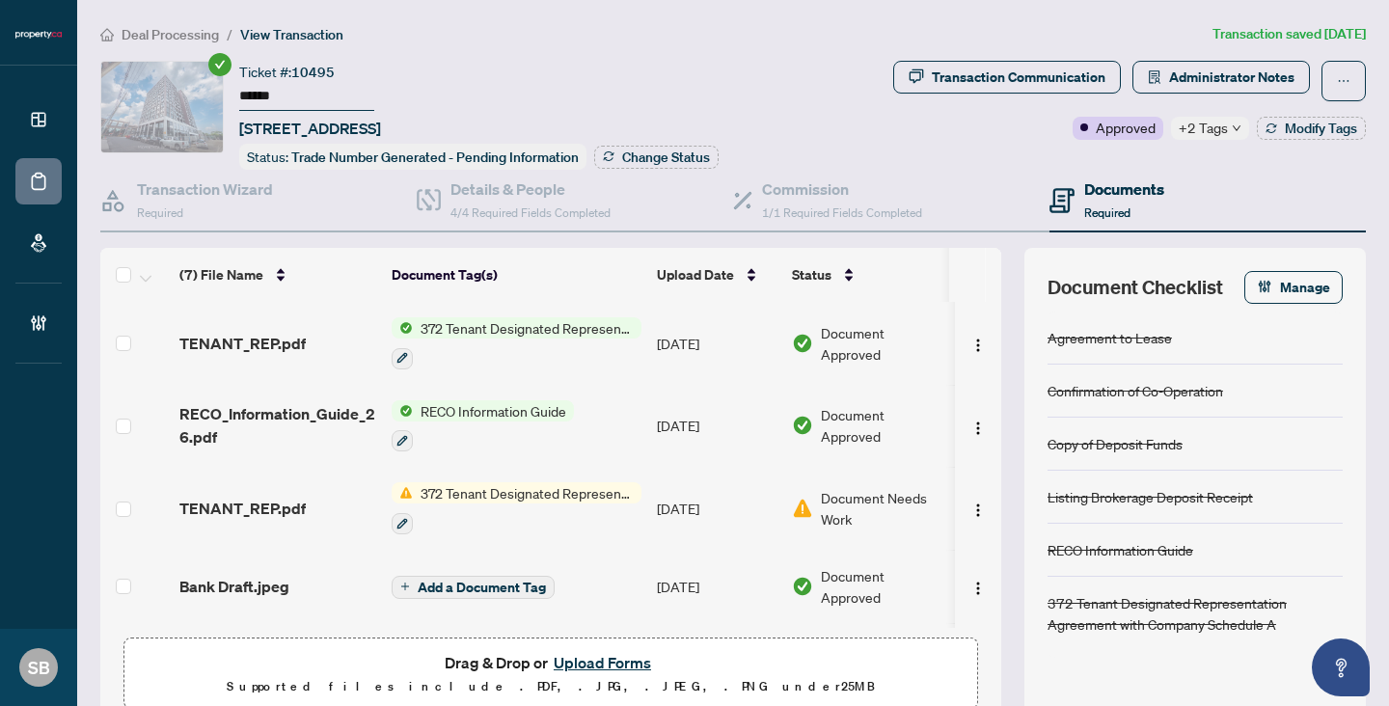
click at [159, 27] on span "Deal Processing" at bounding box center [170, 34] width 97 height 17
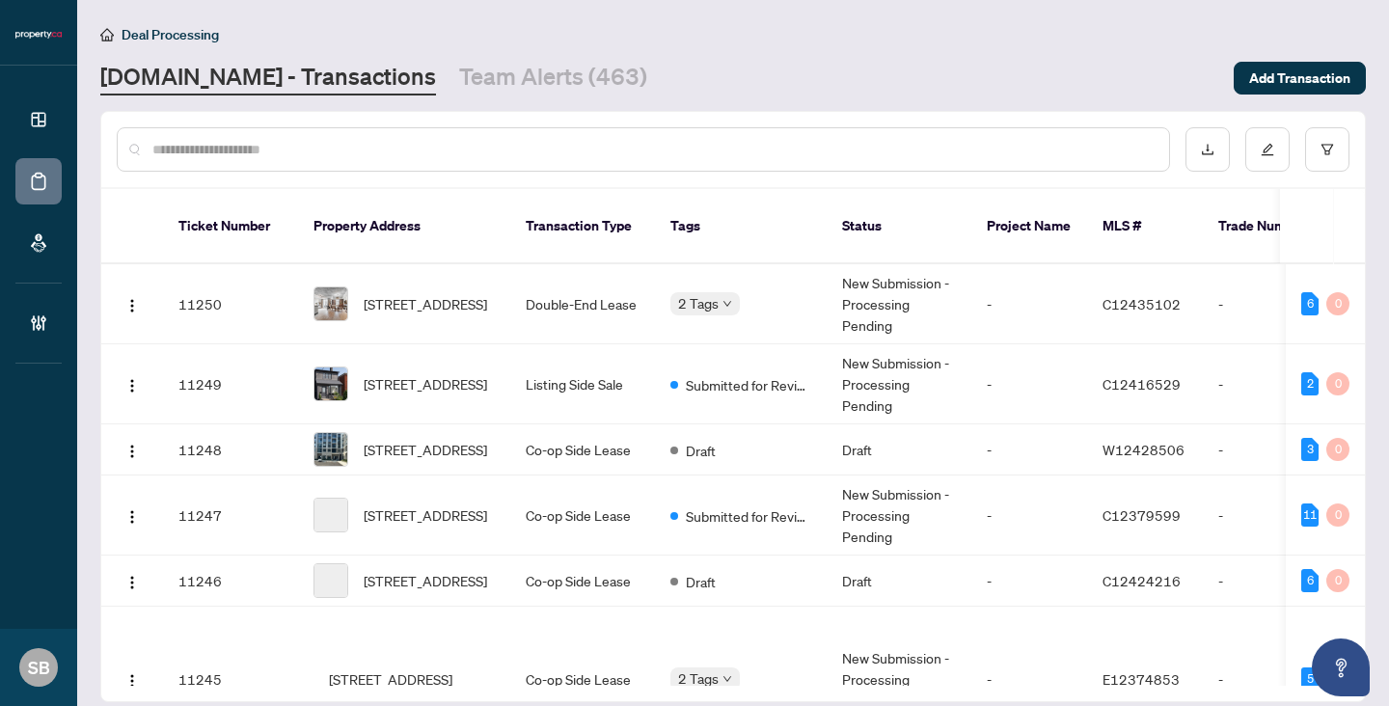
click at [425, 149] on input "text" at bounding box center [652, 149] width 1001 height 21
paste input "******"
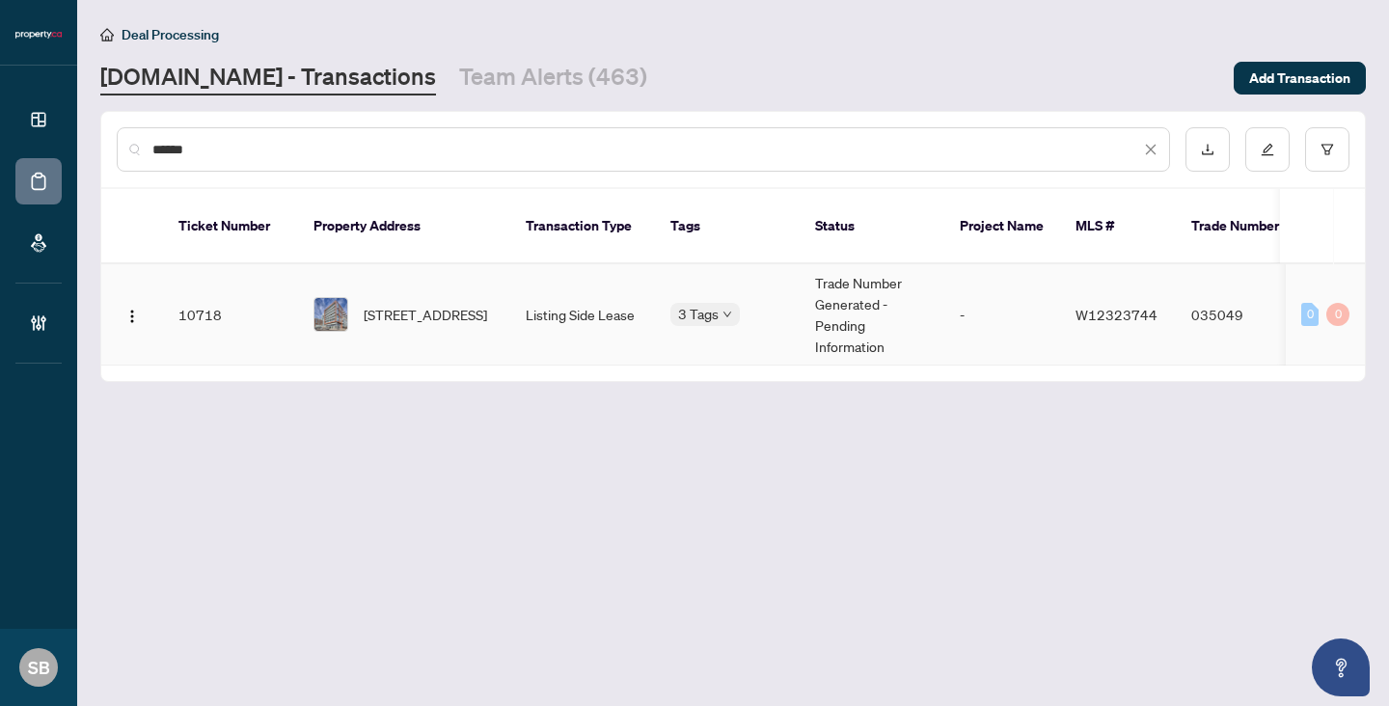
type input "******"
click at [978, 301] on td "-" at bounding box center [1002, 314] width 116 height 101
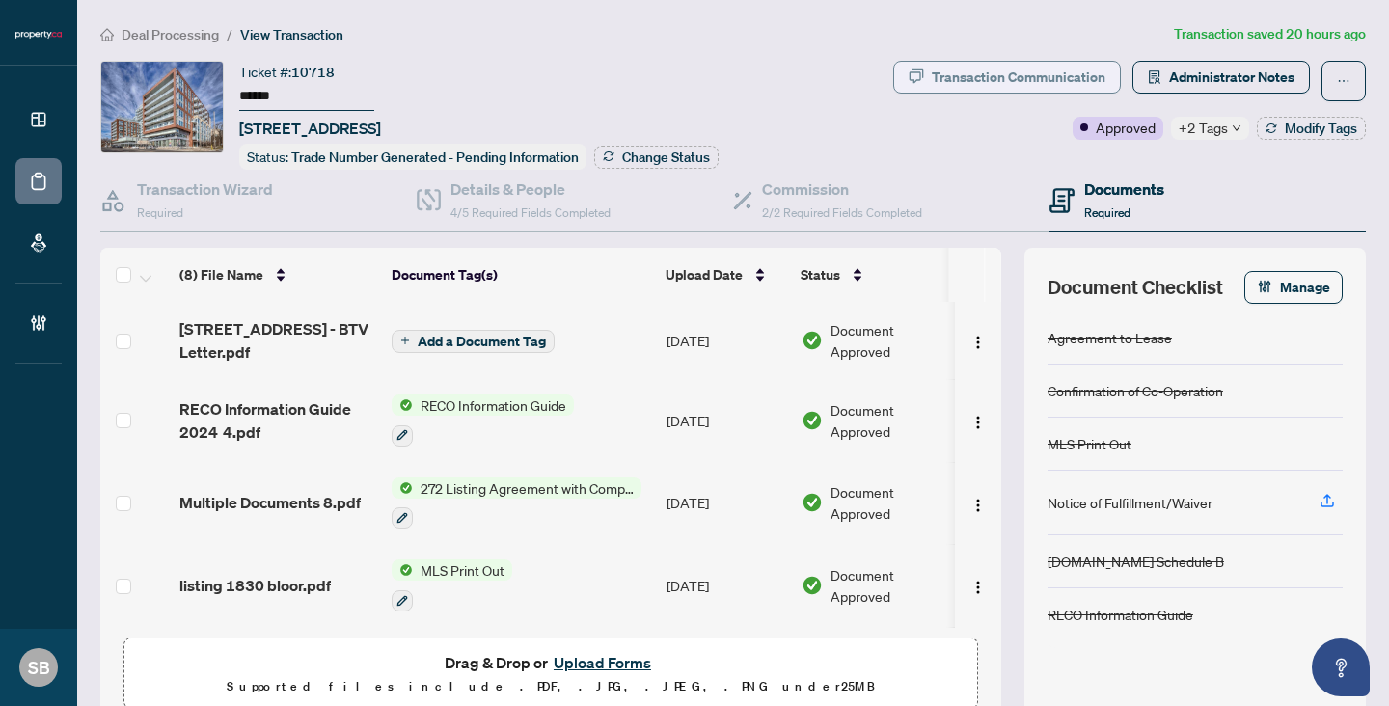
click at [1080, 66] on div "Transaction Communication" at bounding box center [1019, 77] width 174 height 31
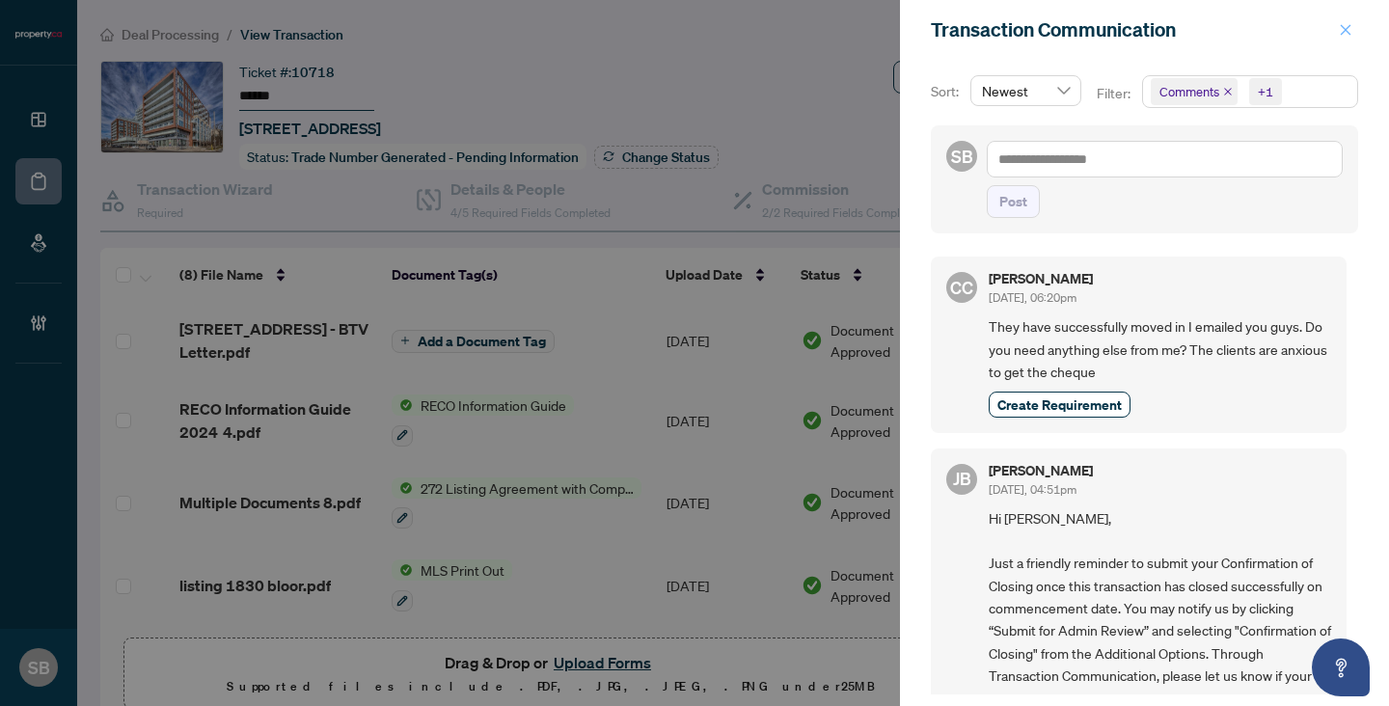
click at [1345, 35] on icon "close" at bounding box center [1346, 30] width 14 height 14
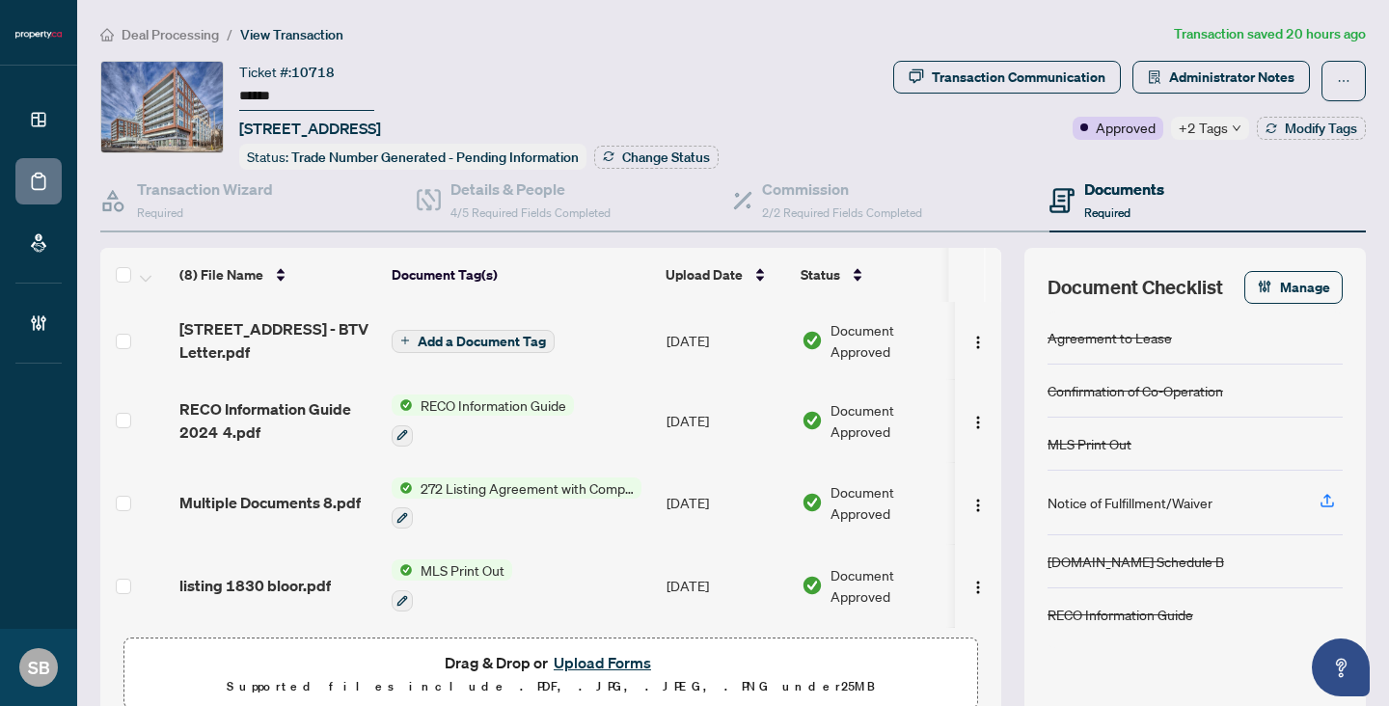
click at [1209, 136] on span "+2 Tags" at bounding box center [1203, 128] width 49 height 22
click at [1086, 159] on div "Transaction Communication Administrator Notes Approved +2 Tags Modify Tags" at bounding box center [1129, 115] width 480 height 109
click at [1297, 134] on span "Modify Tags" at bounding box center [1321, 129] width 72 height 14
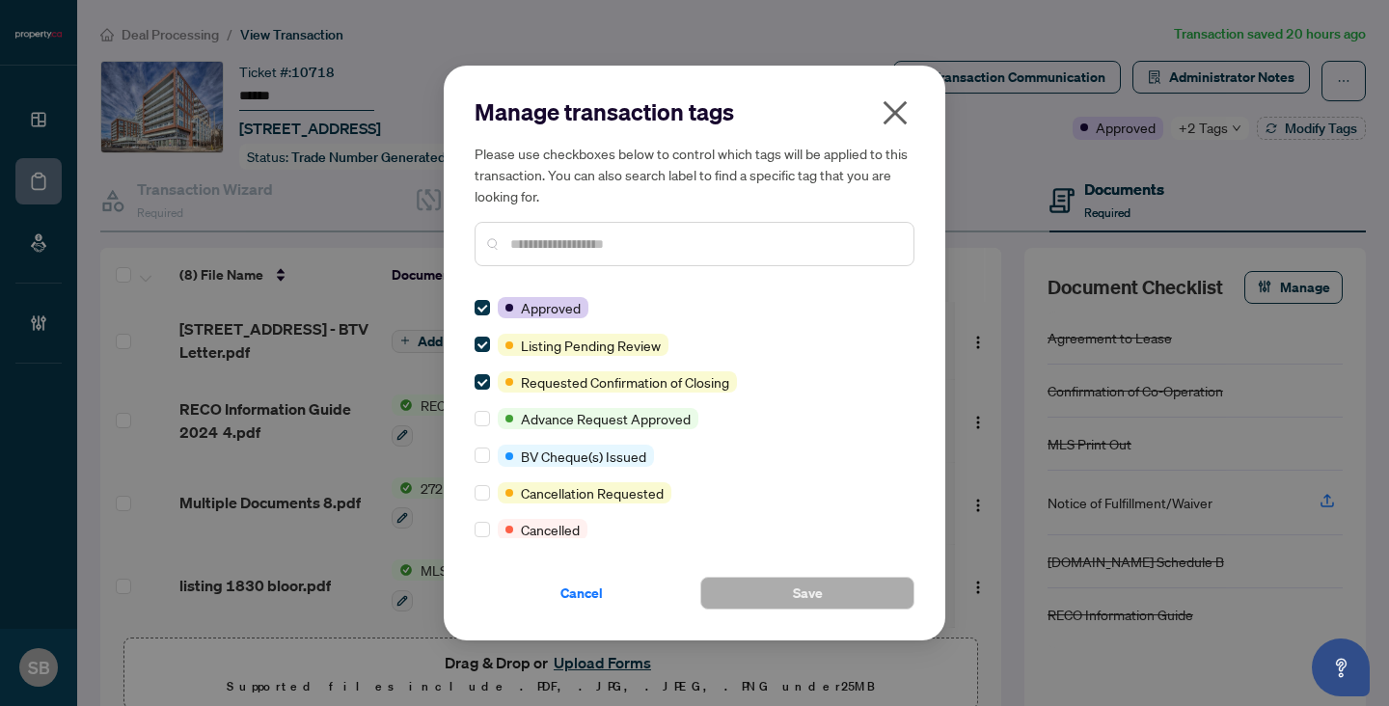
click at [628, 248] on input "text" at bounding box center [704, 243] width 388 height 21
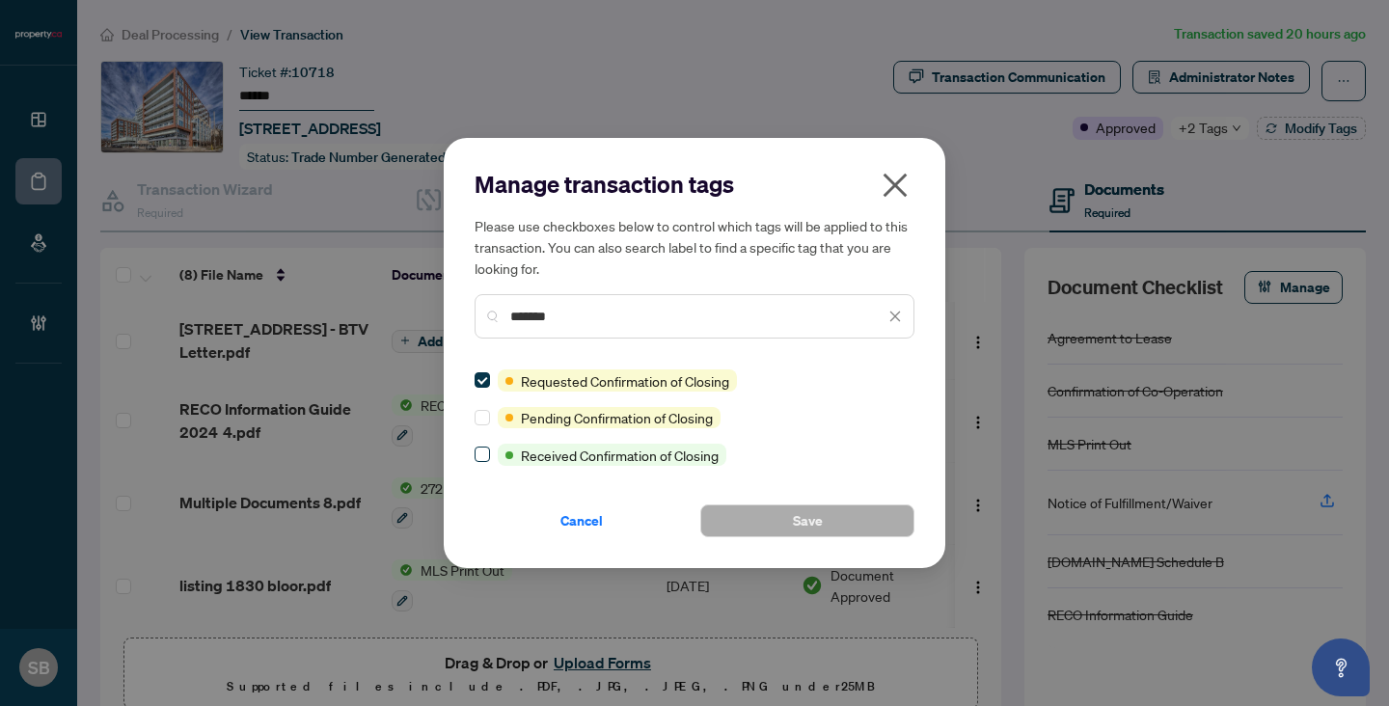
type input "*******"
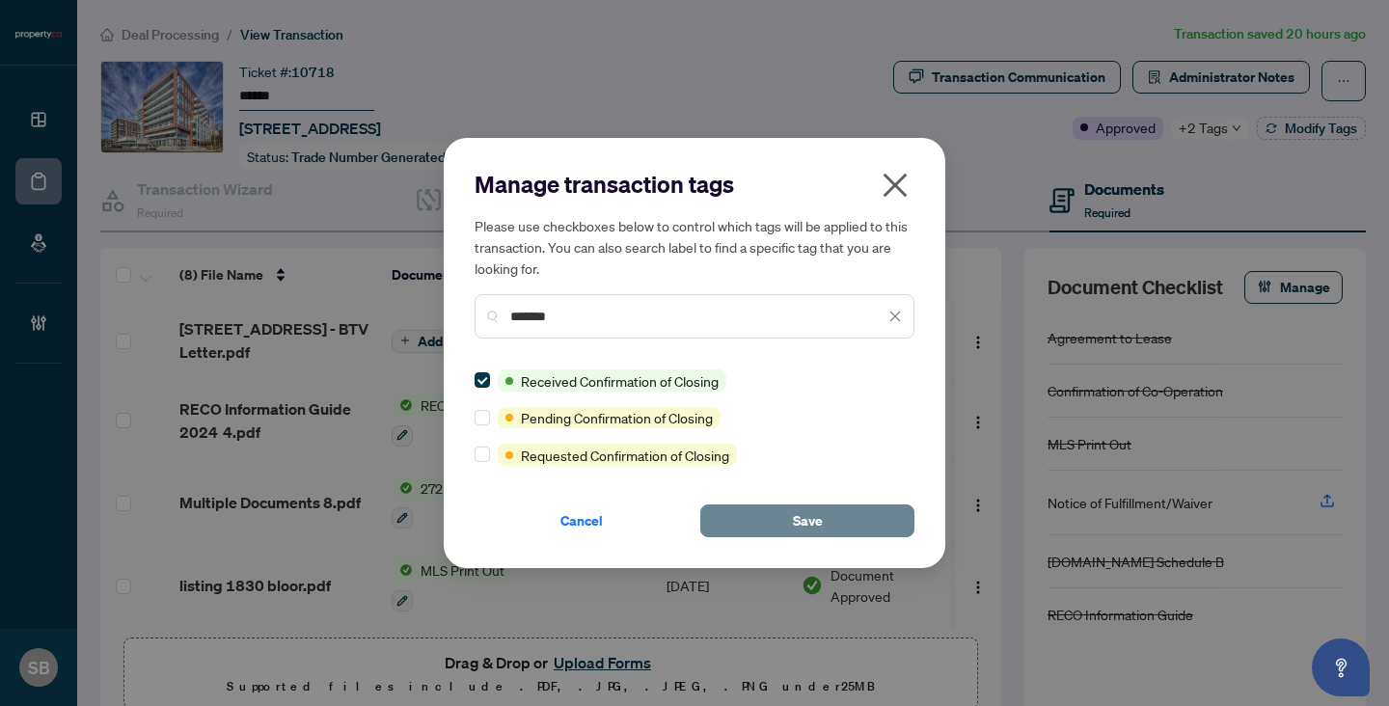
click at [770, 527] on button "Save" at bounding box center [807, 521] width 214 height 33
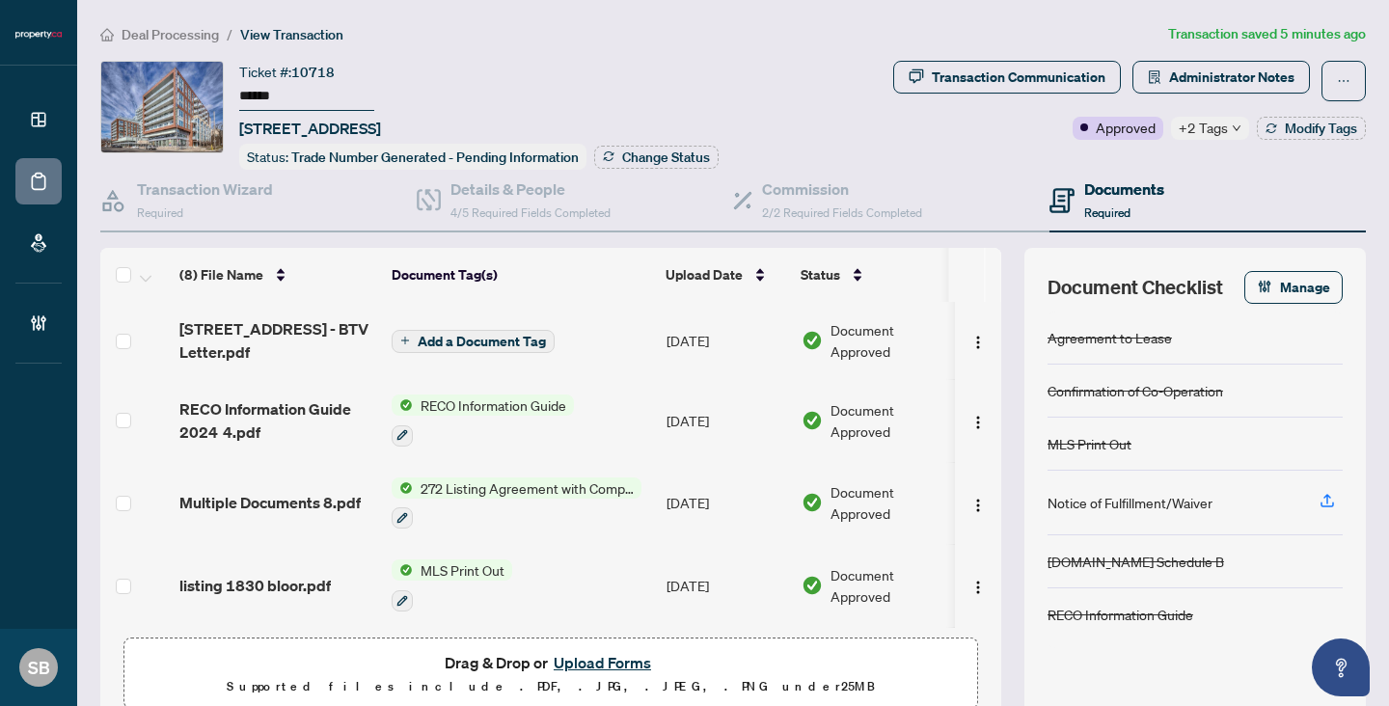
click at [201, 36] on span "Deal Processing" at bounding box center [170, 34] width 97 height 17
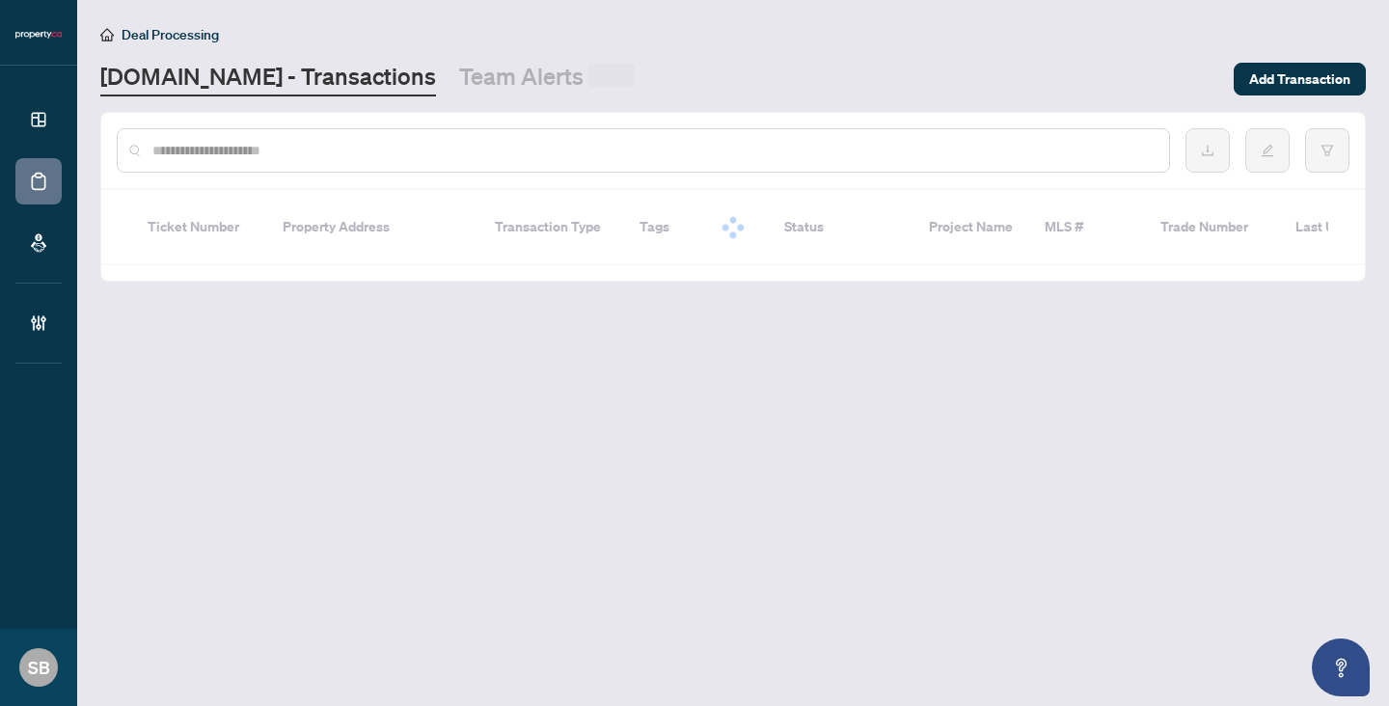
click at [343, 140] on input "text" at bounding box center [652, 150] width 1001 height 21
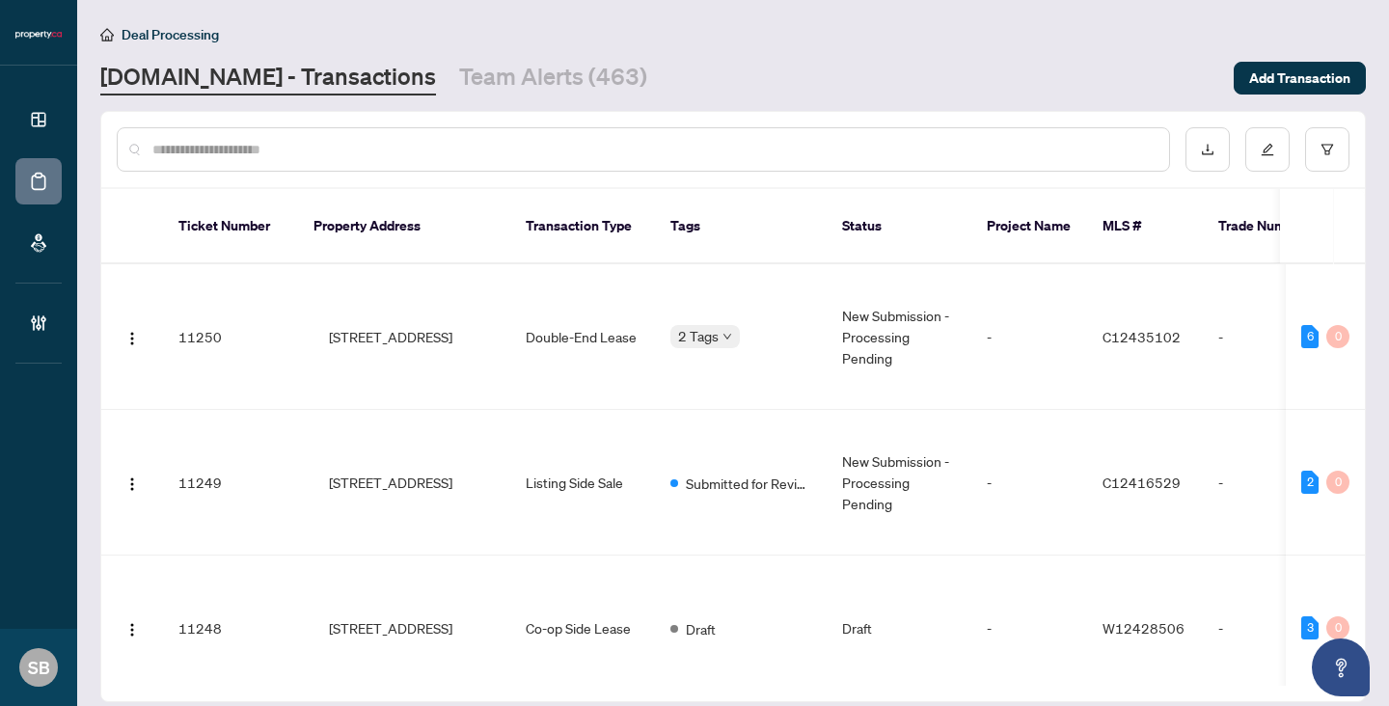
paste input "******"
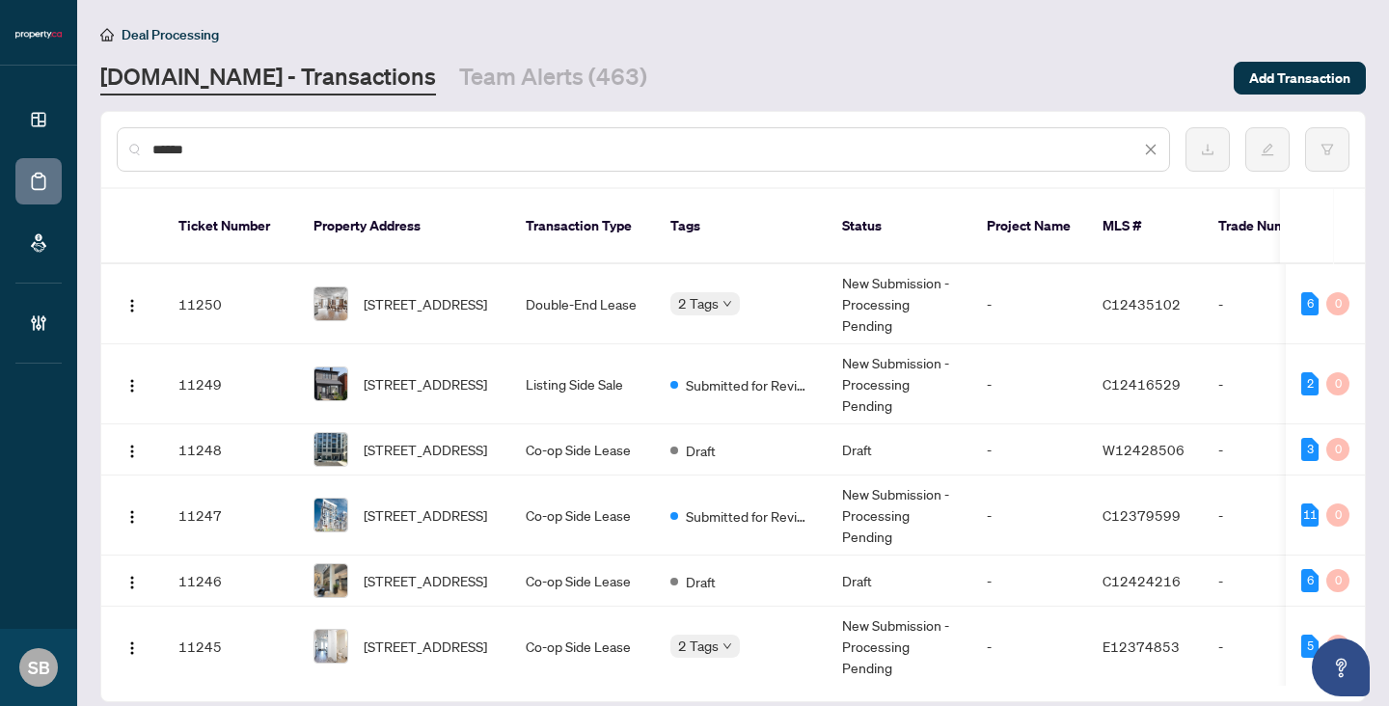
type input "******"
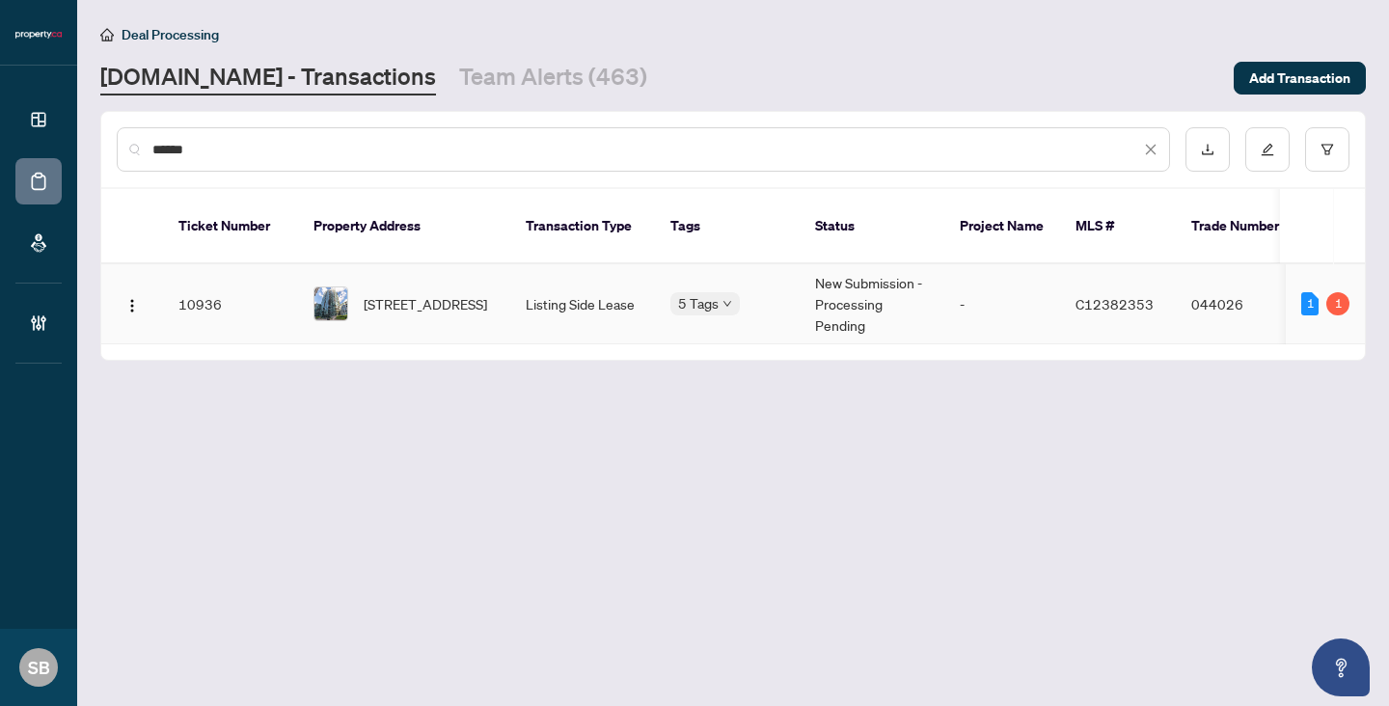
click at [436, 293] on span "509-231 Fort York Blvd, Toronto, Ontario M5V 1B2, Canada" at bounding box center [425, 303] width 123 height 21
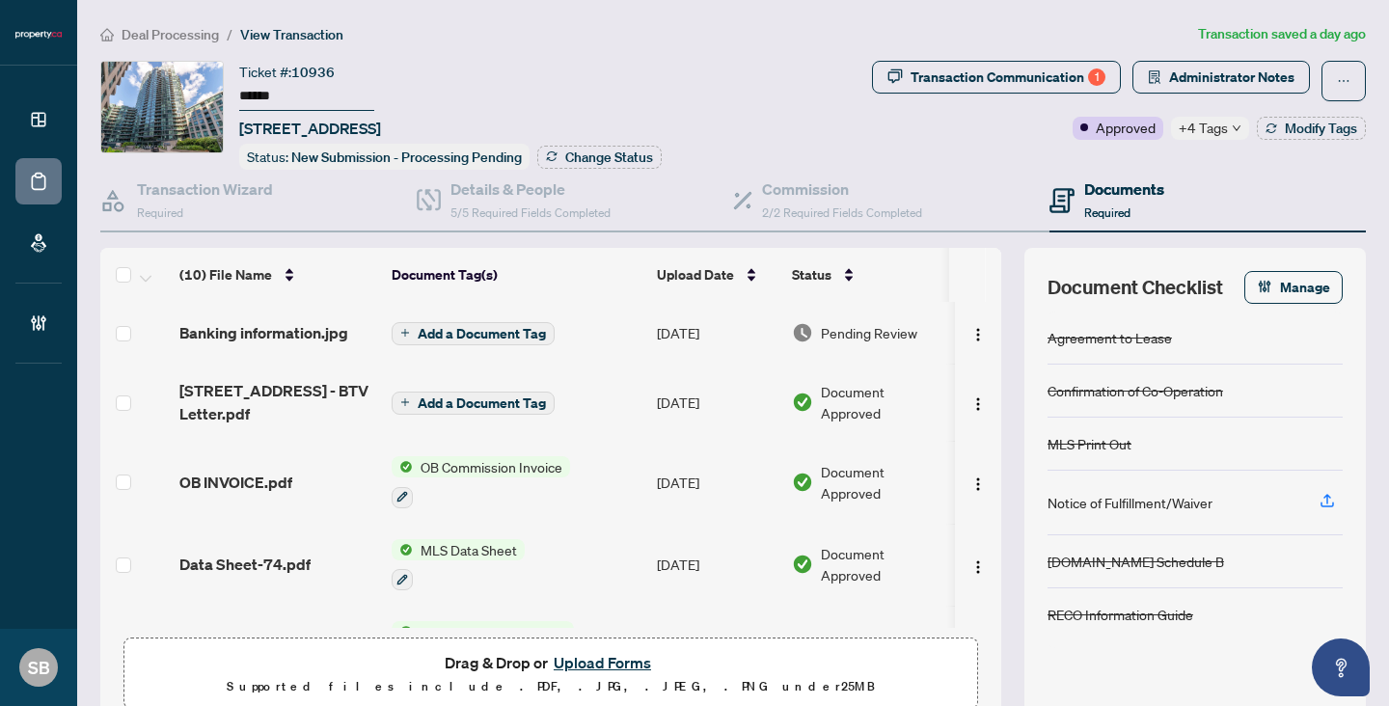
click at [1232, 126] on icon "down" at bounding box center [1237, 128] width 10 height 10
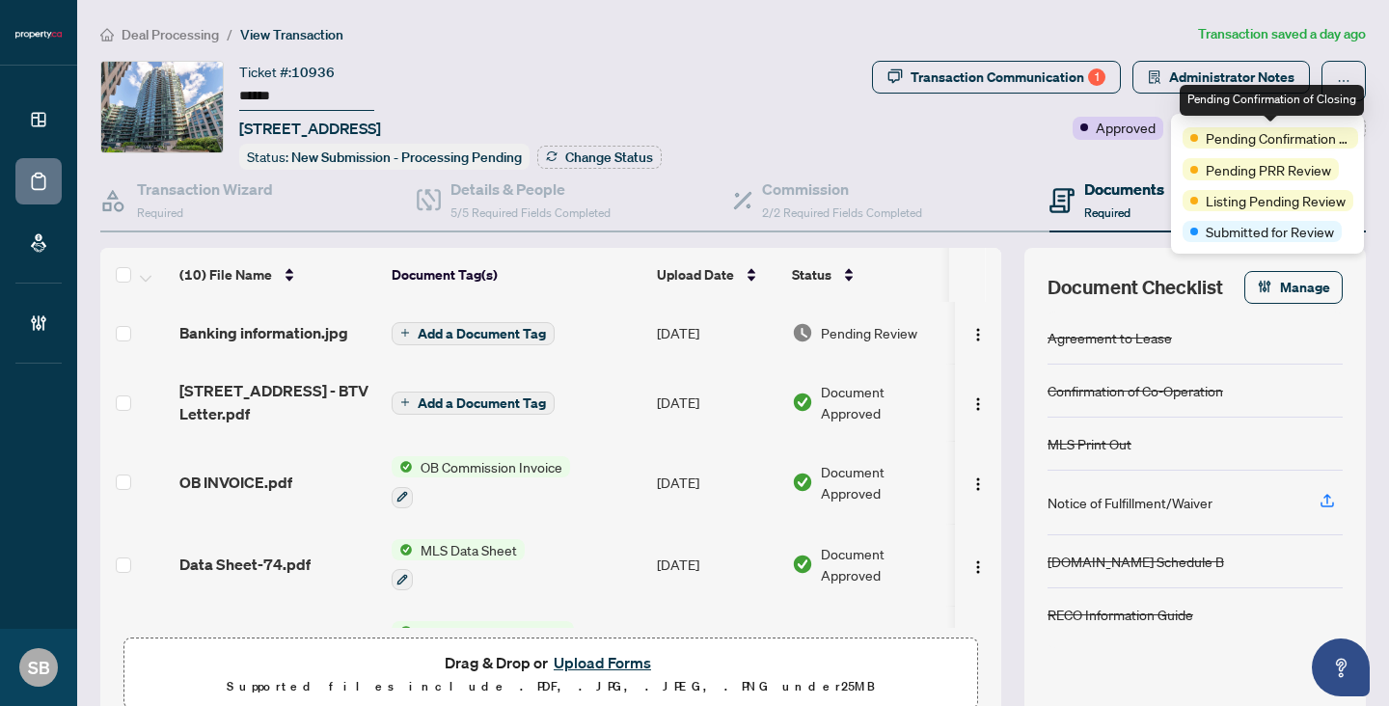
click at [1232, 127] on span "Pending Confirmation of Closing" at bounding box center [1278, 137] width 145 height 21
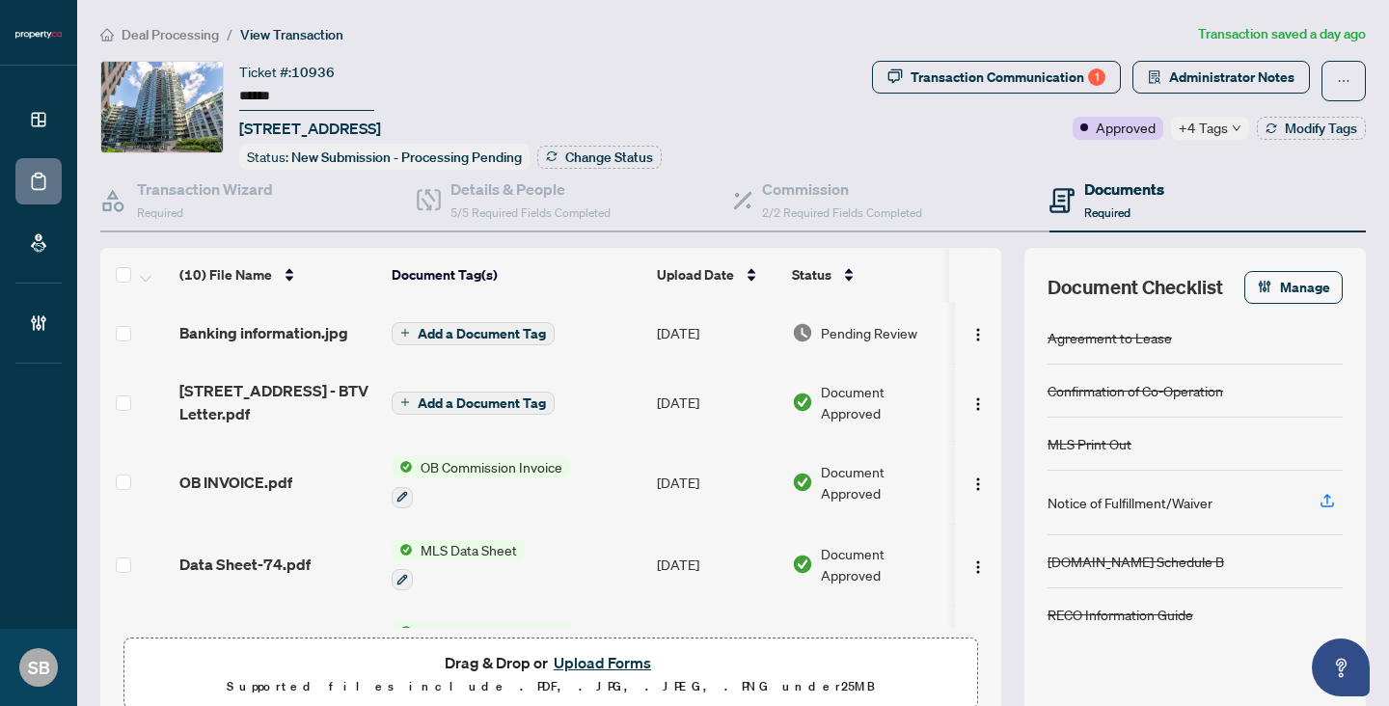
click at [818, 324] on div "Pending Review" at bounding box center [866, 332] width 149 height 21
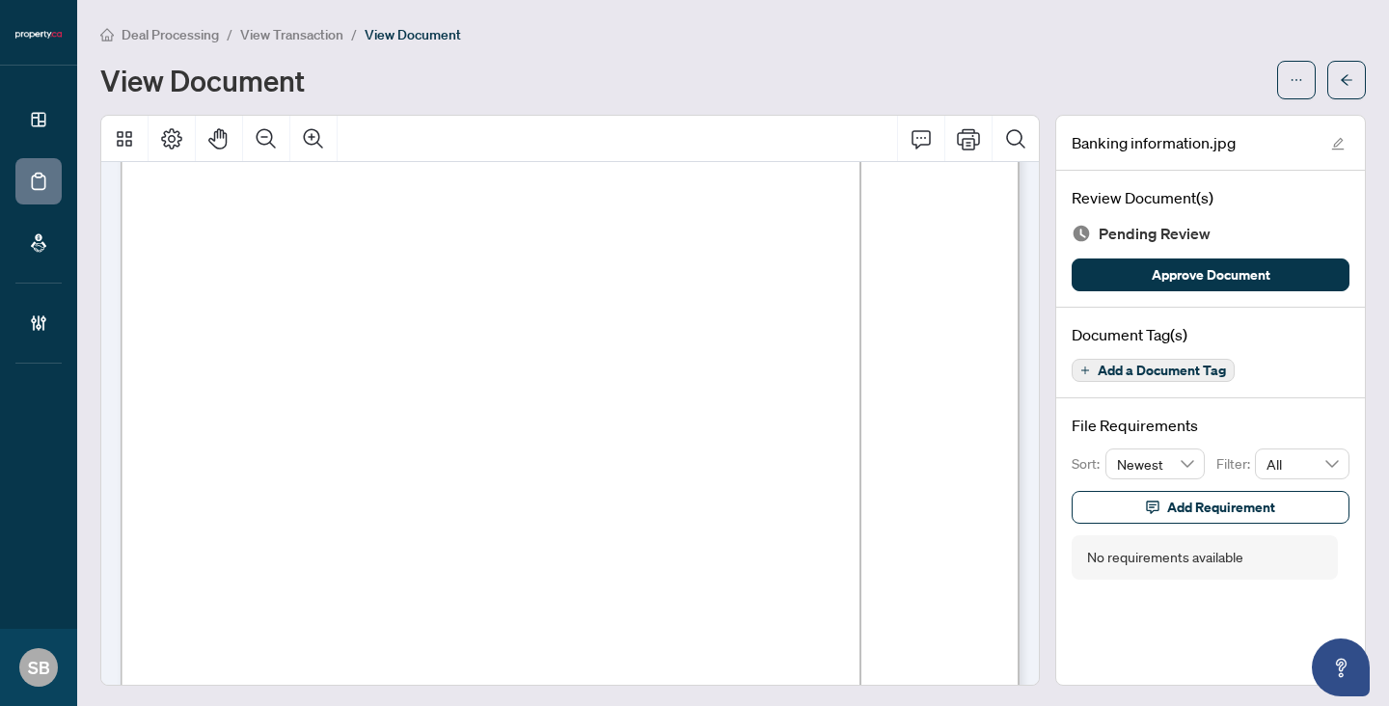
scroll to position [204, 0]
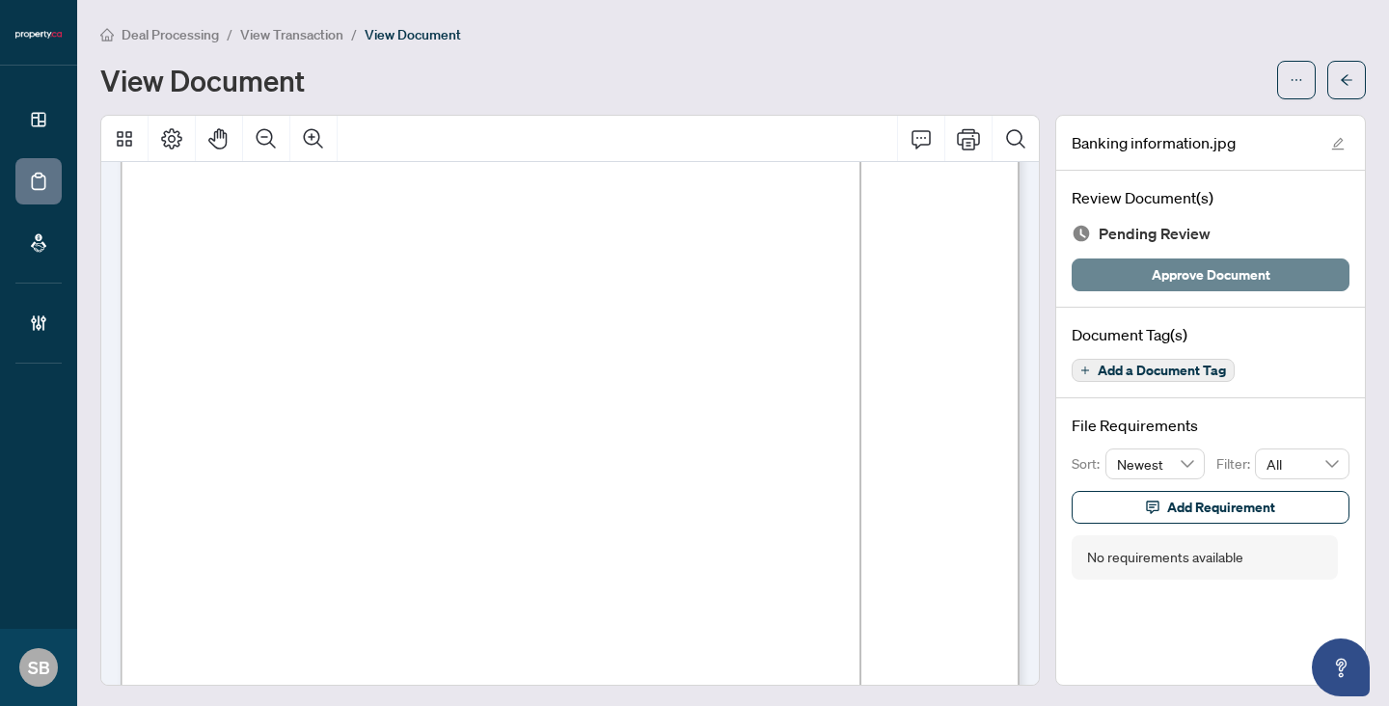
click at [1268, 260] on span "Approve Document" at bounding box center [1211, 274] width 119 height 31
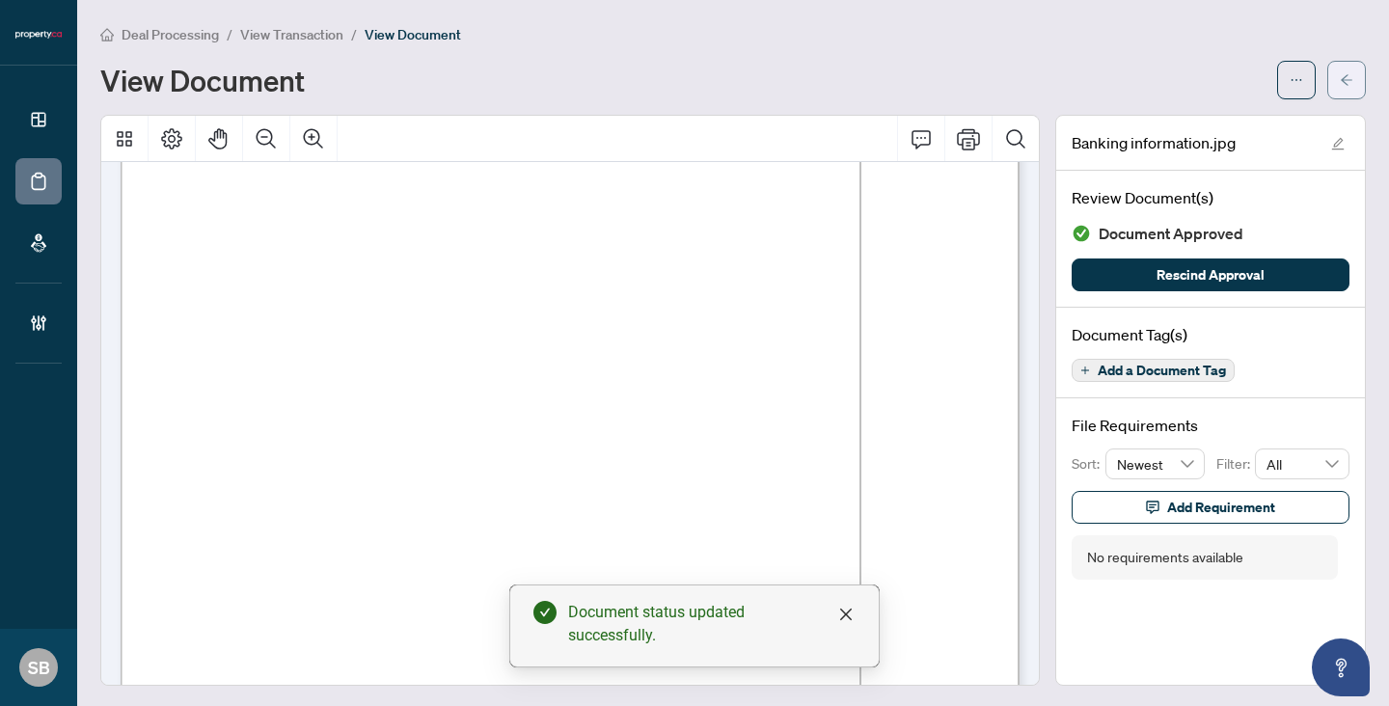
click at [1350, 75] on icon "arrow-left" at bounding box center [1347, 80] width 14 height 14
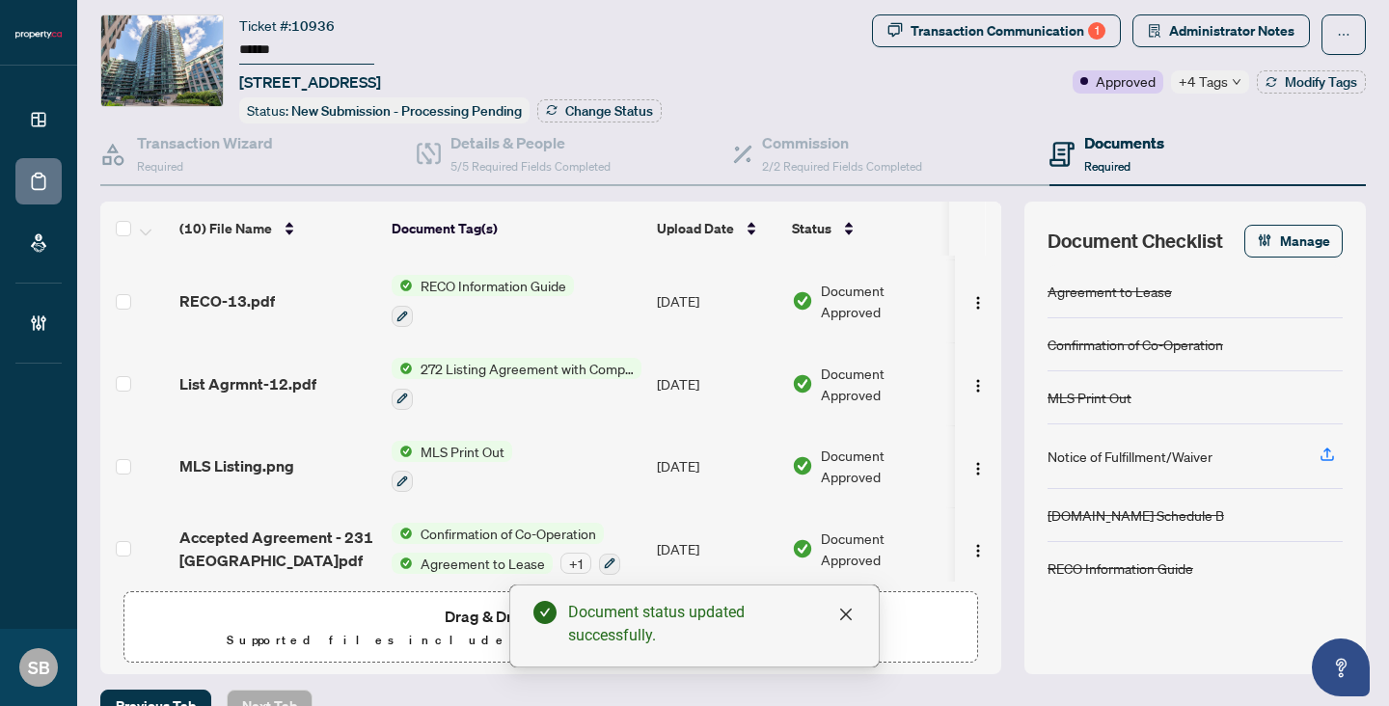
scroll to position [203, 0]
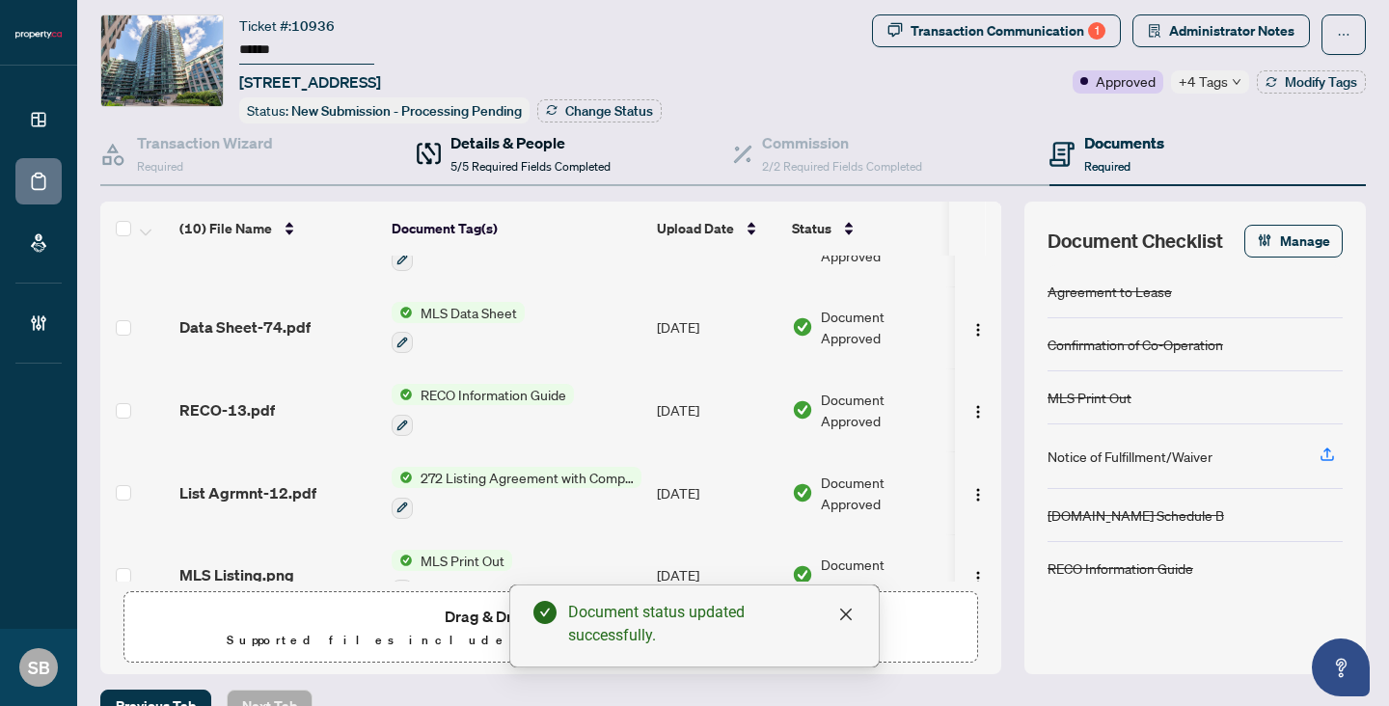
click at [482, 161] on span "5/5 Required Fields Completed" at bounding box center [530, 166] width 160 height 14
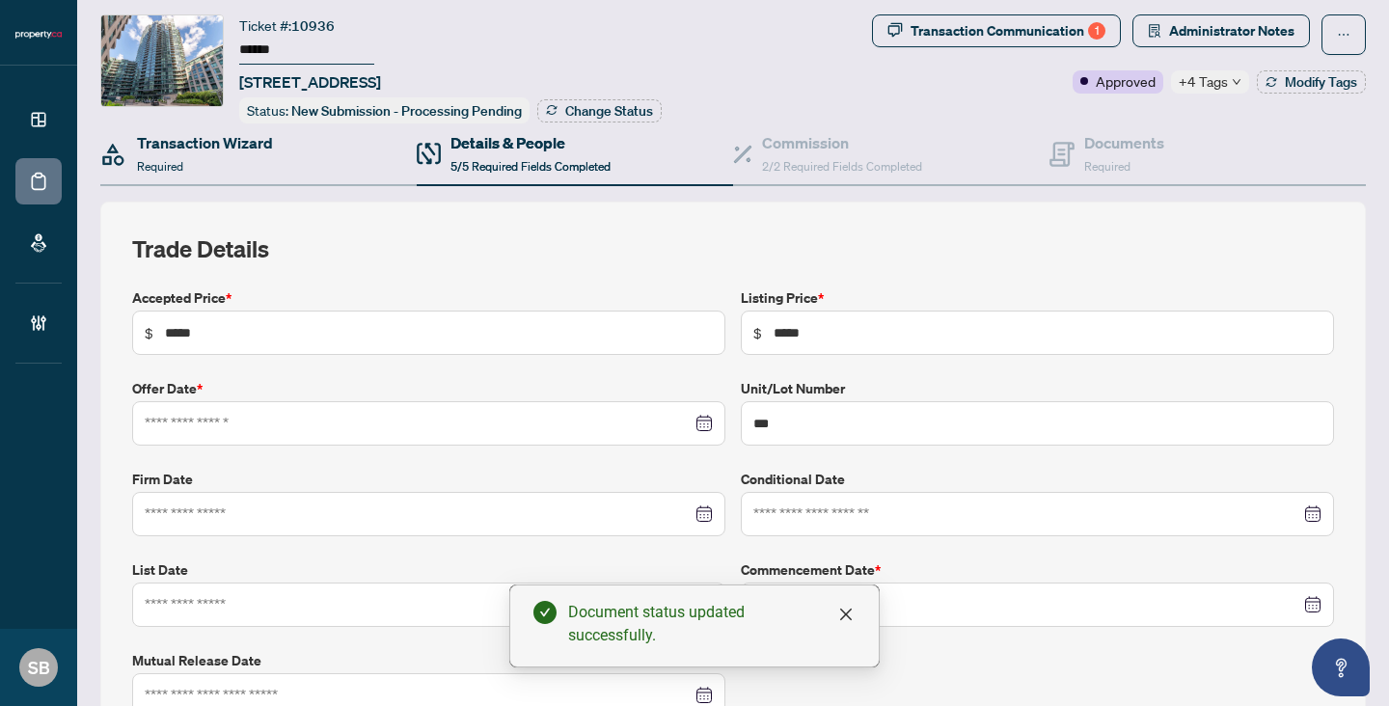
type input "**********"
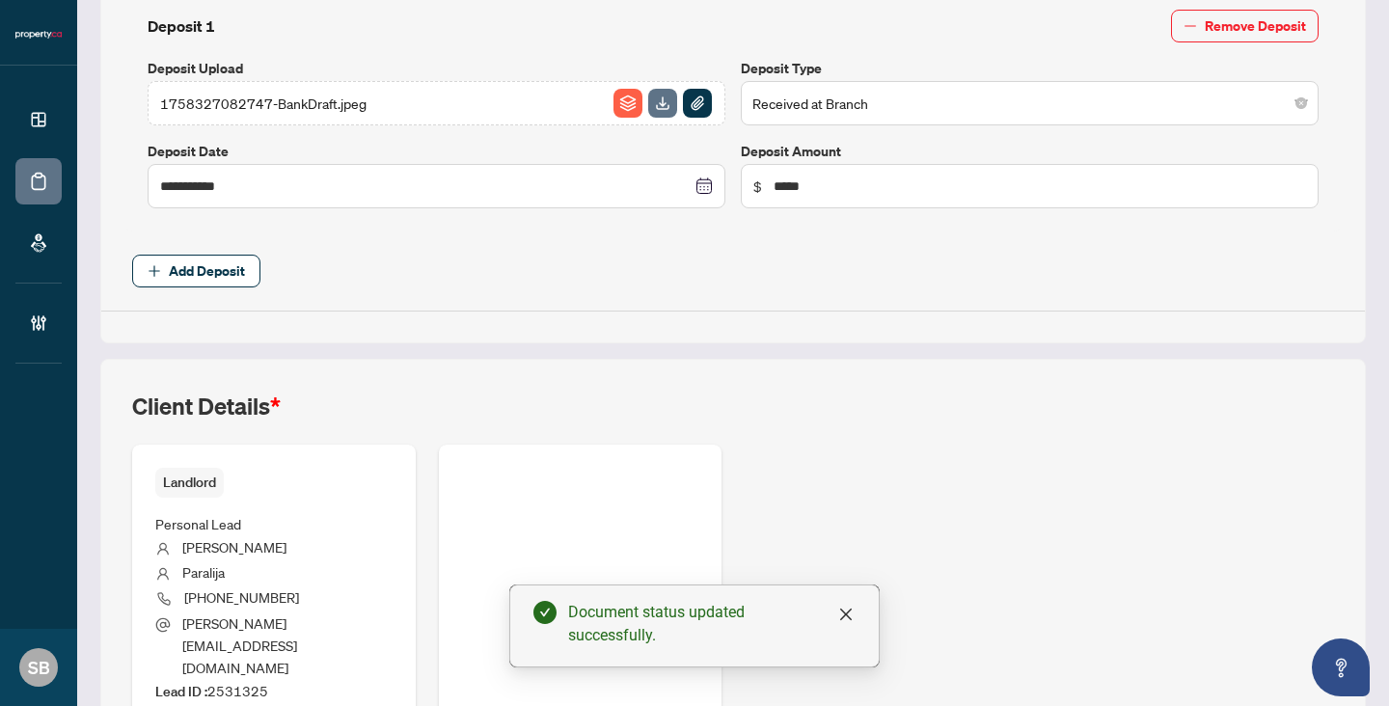
scroll to position [851, 0]
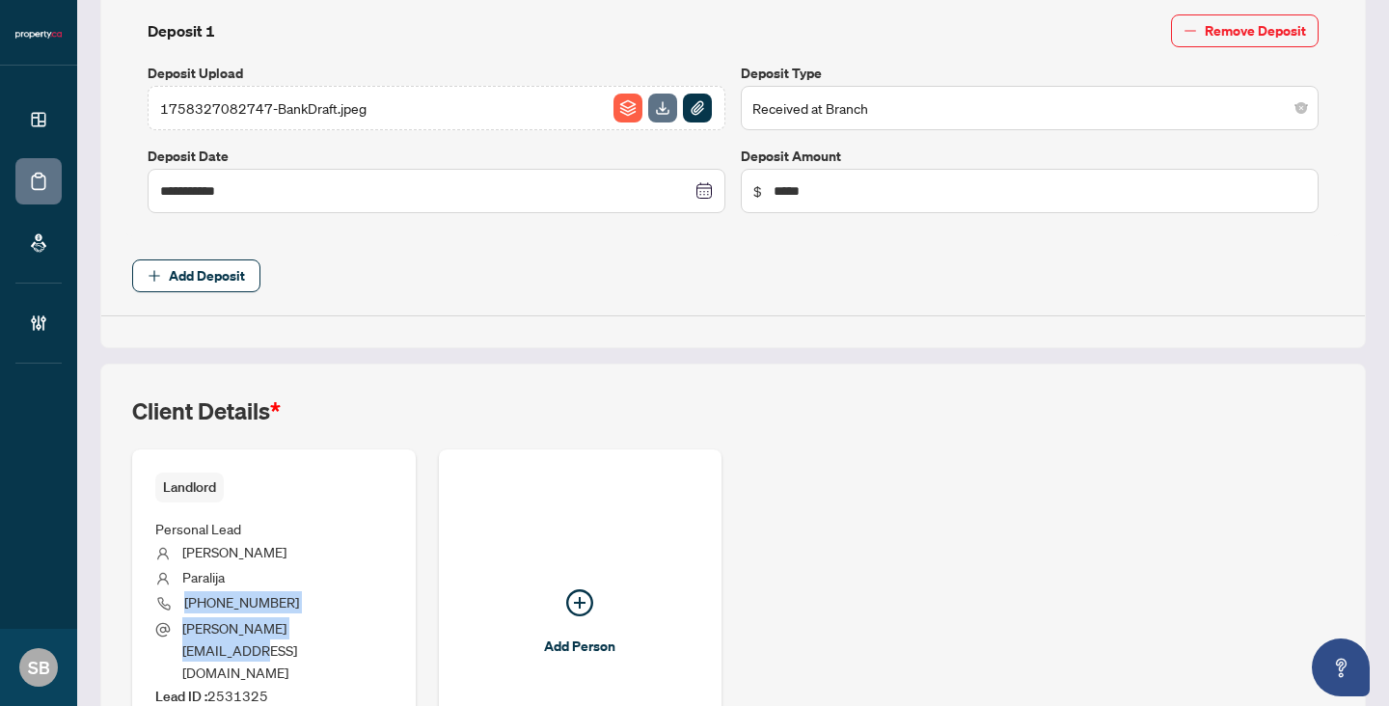
drag, startPoint x: 352, startPoint y: 623, endPoint x: 179, endPoint y: 598, distance: 174.5
click at [179, 599] on ul "Personal Lead Aida Paralija (416) 624-5372 aida.paralija5@gmail.com Lead ID : 2…" at bounding box center [273, 609] width 237 height 213
copy ul "(416) 624-5372 aida.paralija5@gmail.com"
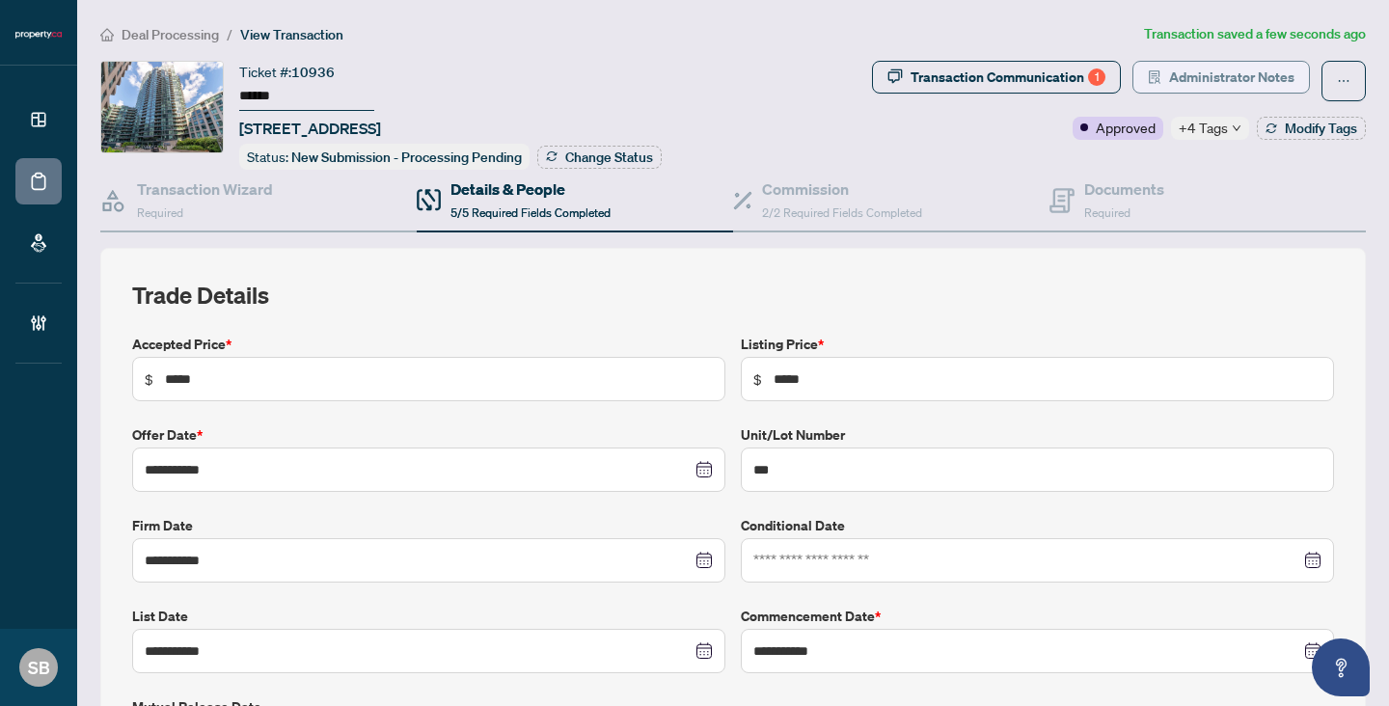
click at [1207, 73] on span "Administrator Notes" at bounding box center [1231, 77] width 125 height 31
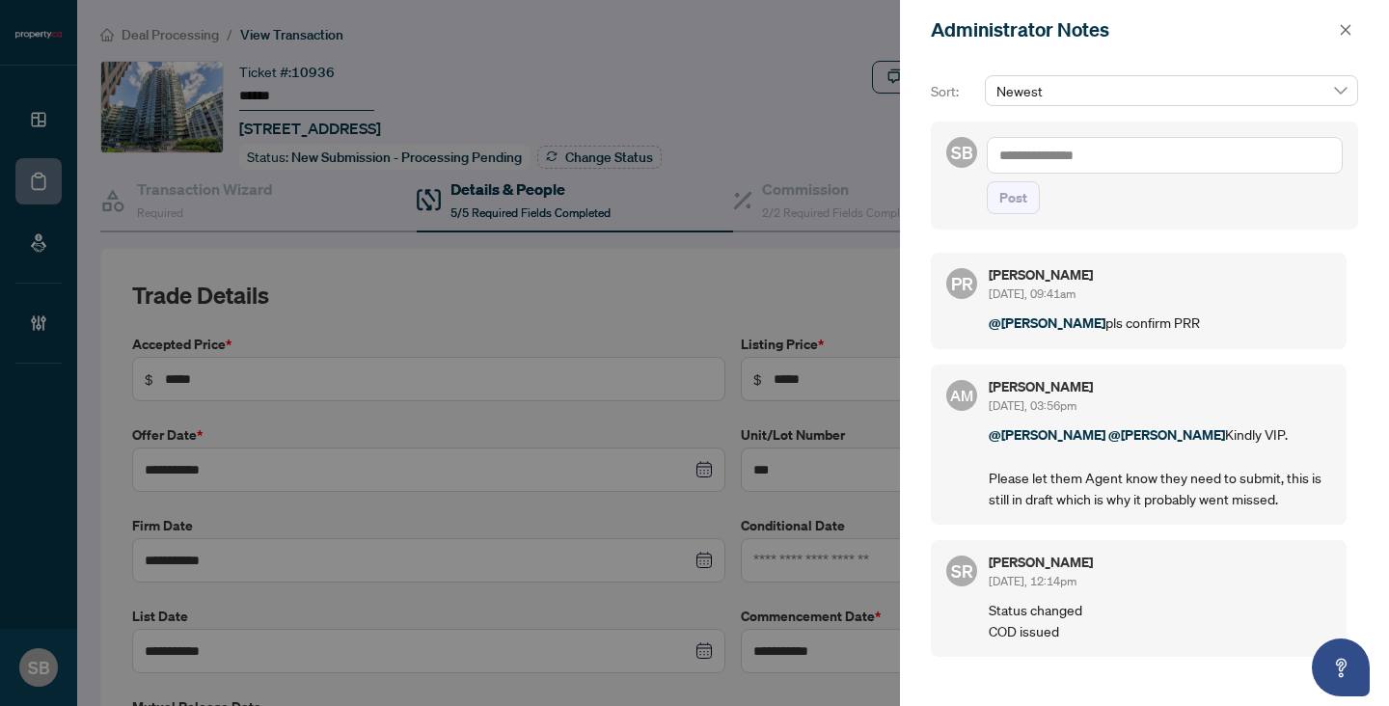
click at [1143, 158] on textarea at bounding box center [1165, 155] width 356 height 37
type textarea "*"
type textarea "**********"
click at [1005, 207] on span "Post" at bounding box center [1013, 197] width 28 height 31
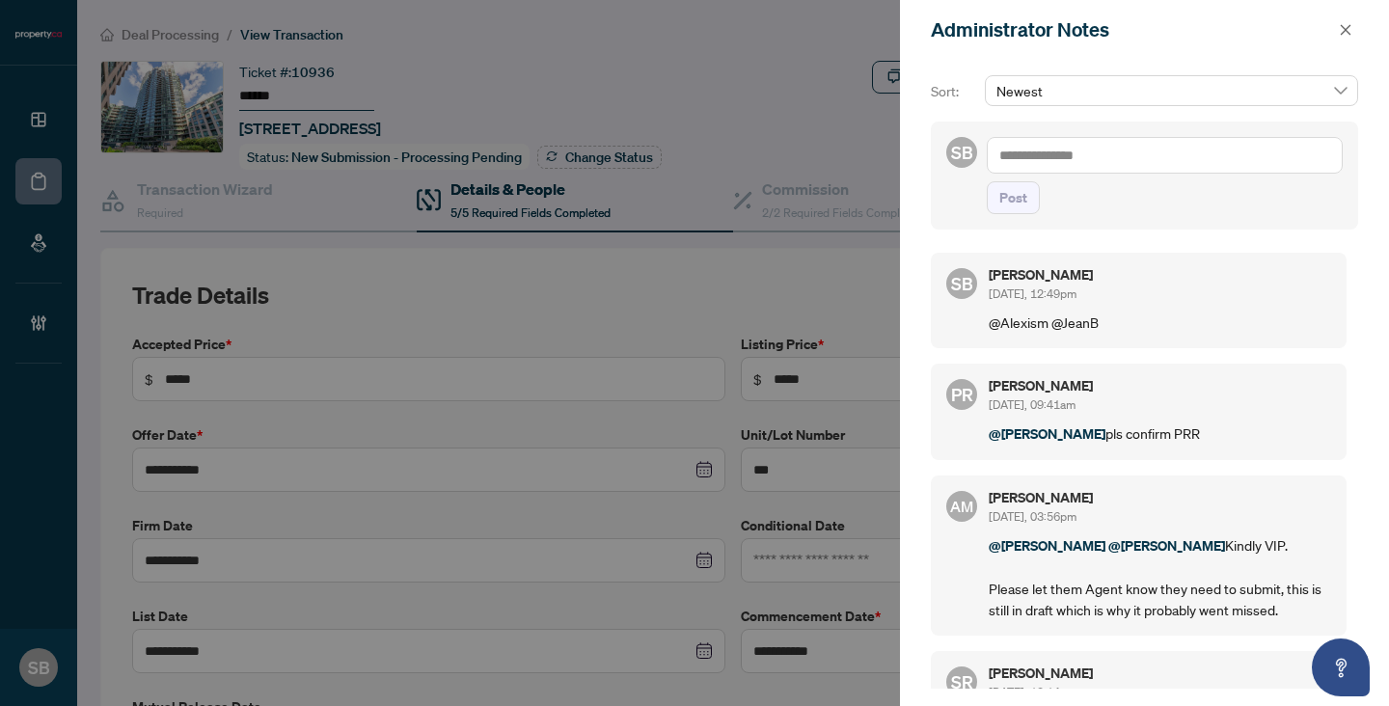
click at [1259, 321] on p "@Alexism @JeanB" at bounding box center [1160, 322] width 342 height 21
click at [1110, 312] on p "@Alexism @JeanB" at bounding box center [1160, 322] width 342 height 21
click at [1191, 349] on div "SB Sydney Brown Oct/03/2025, 12:49pm @Alexism @JeanB PR Puvitha Ramachandran Oc…" at bounding box center [1144, 465] width 427 height 448
click at [1059, 341] on div "SB Sydney Brown Oct/03/2025, 12:49pm @Alexism @JeanB" at bounding box center [1139, 300] width 416 height 95
click at [1166, 295] on div "Sydney Brown Oct/03/2025, 12:49pm" at bounding box center [1160, 286] width 342 height 36
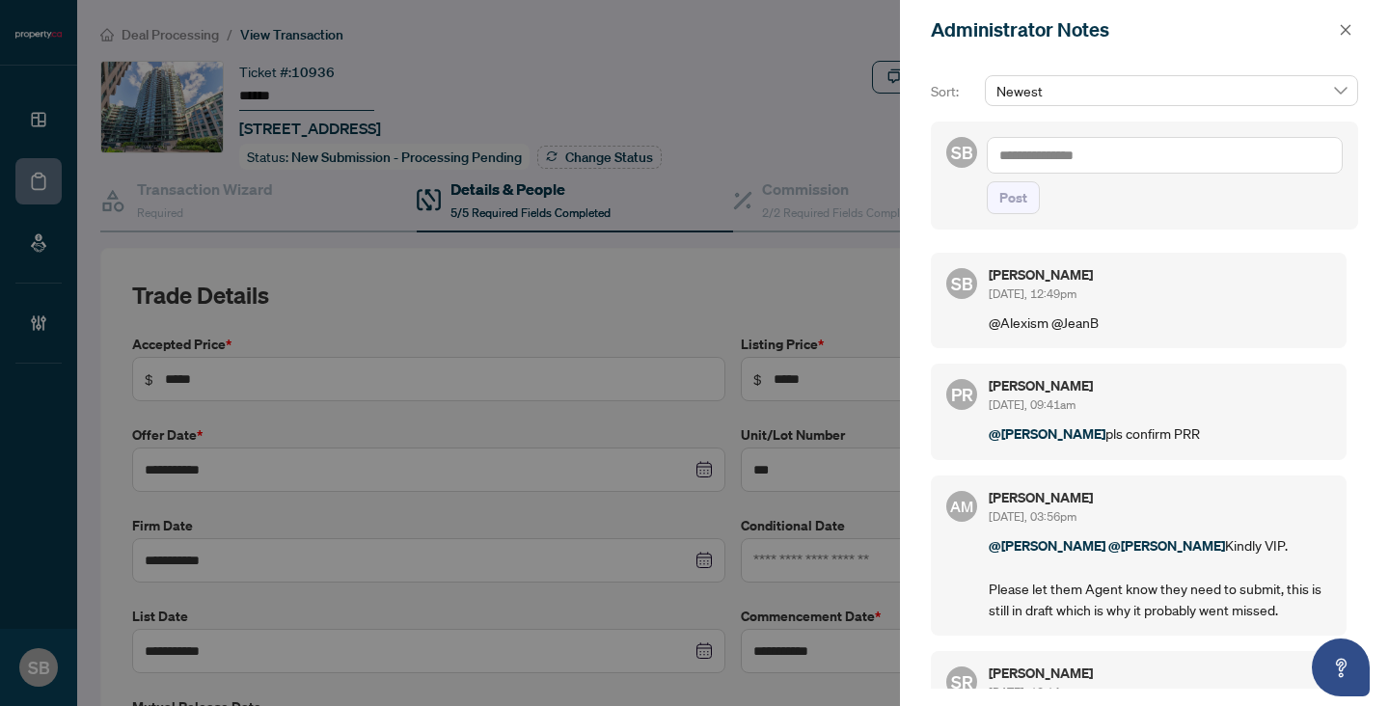
drag, startPoint x: 981, startPoint y: 441, endPoint x: 1103, endPoint y: 434, distance: 121.7
click at [1103, 434] on div "PR Puvitha Ramachandran Oct/02/2025, 09:41am @Alexis Macilwain pls confirm PRR" at bounding box center [1139, 412] width 416 height 96
click at [1039, 158] on textarea at bounding box center [1165, 155] width 356 height 37
paste textarea "**********"
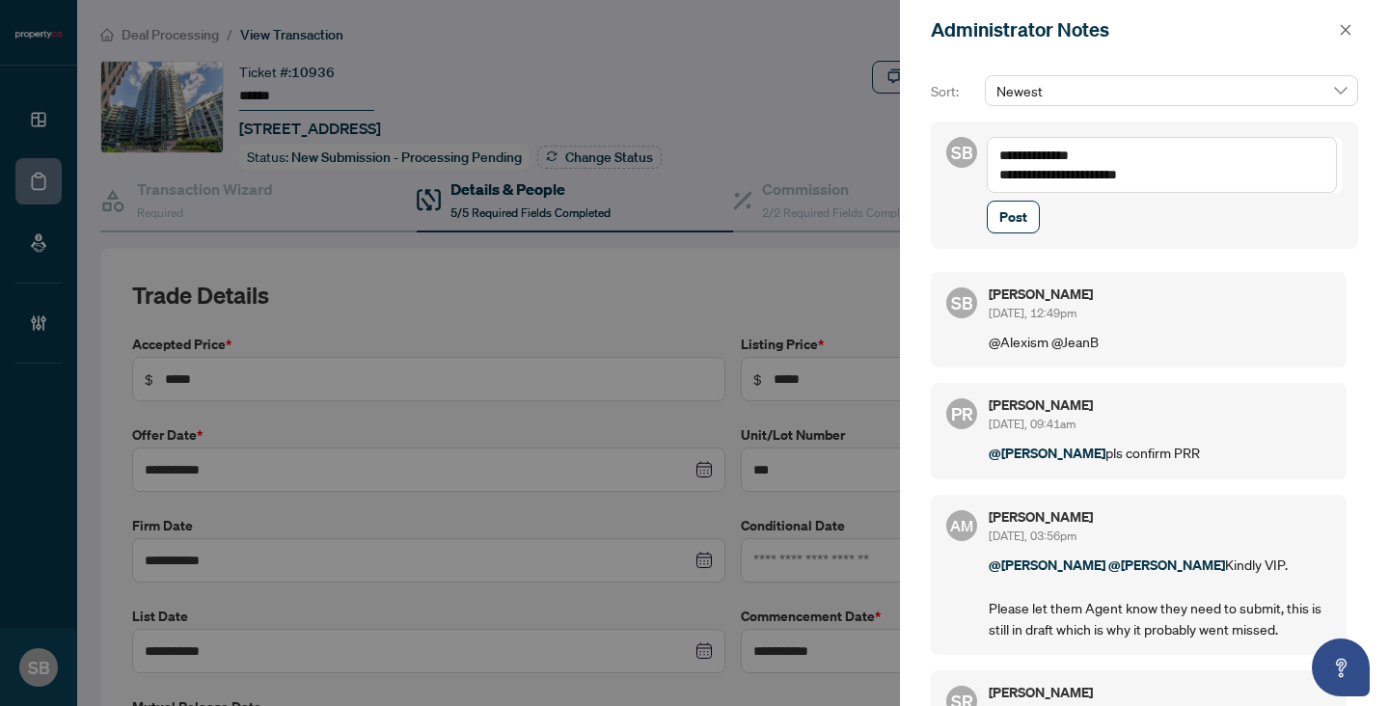
drag, startPoint x: 985, startPoint y: 452, endPoint x: 1101, endPoint y: 455, distance: 115.8
click at [1101, 455] on div "PR Puvitha Ramachandran Oct/02/2025, 09:41am @Alexis Macilwain pls confirm PRR" at bounding box center [1139, 431] width 416 height 96
copy span "@[PERSON_NAME]"
click at [1199, 186] on textarea "**********" at bounding box center [1162, 165] width 350 height 56
paste textarea "**********"
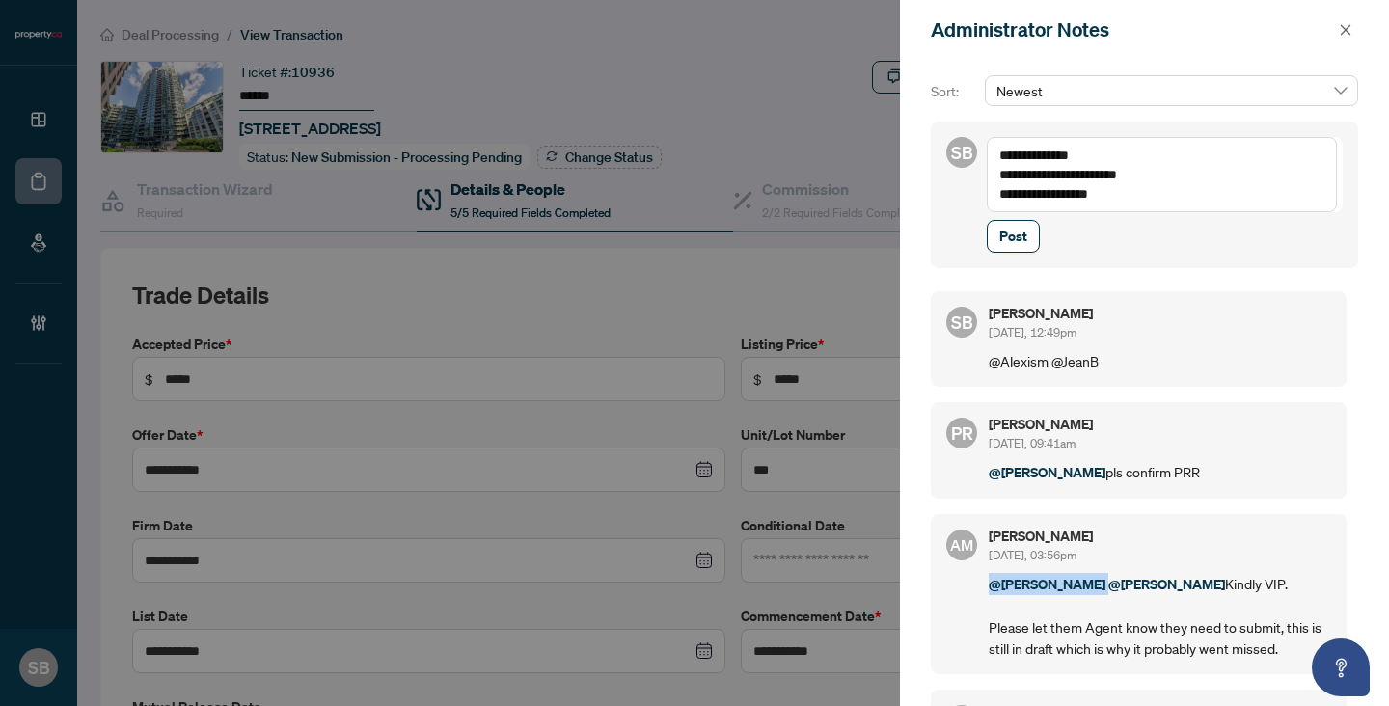
drag, startPoint x: 991, startPoint y: 582, endPoint x: 1080, endPoint y: 583, distance: 89.7
click at [1080, 583] on p "@Jean Belarde @Puvitha Ramachandran Kindly VIP. Please let them Agent know they…" at bounding box center [1160, 616] width 342 height 86
copy p "@[PERSON_NAME]"
click at [1128, 193] on textarea "**********" at bounding box center [1162, 174] width 350 height 75
paste textarea "**********"
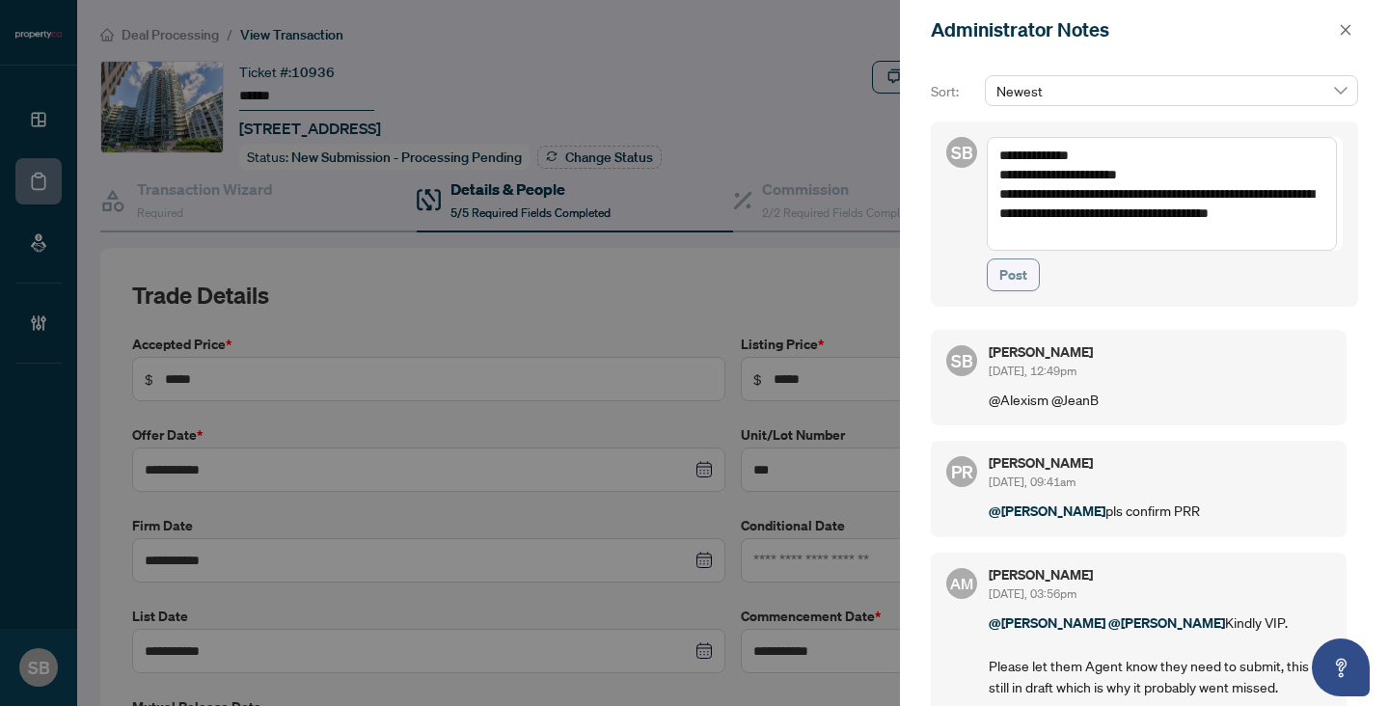
type textarea "**********"
click at [1026, 265] on button "Post" at bounding box center [1013, 275] width 53 height 33
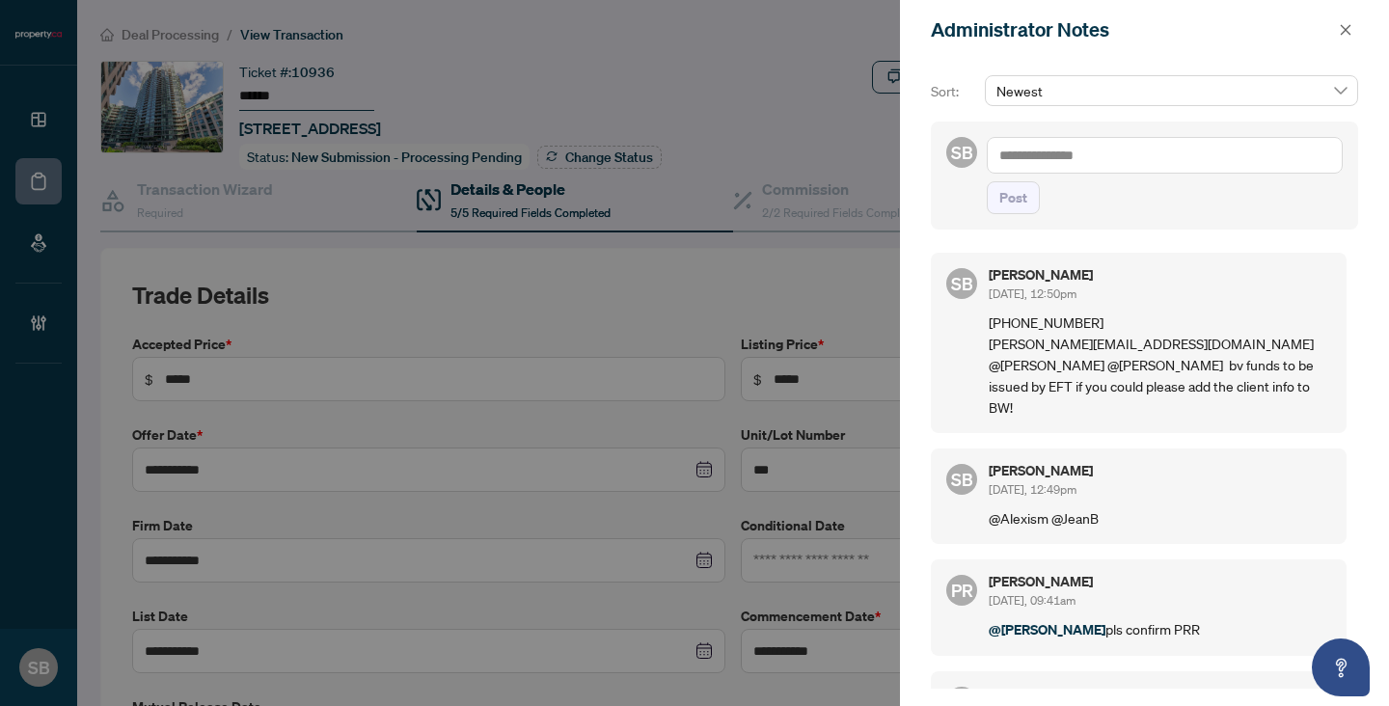
click at [1048, 141] on textarea at bounding box center [1165, 155] width 356 height 37
click at [1085, 155] on li "Alexis Macilwain" at bounding box center [1128, 168] width 185 height 33
click at [1201, 180] on li "Jea n Belarde" at bounding box center [1211, 168] width 158 height 33
type textarea "**********"
click at [1023, 195] on span "Post" at bounding box center [1013, 197] width 28 height 31
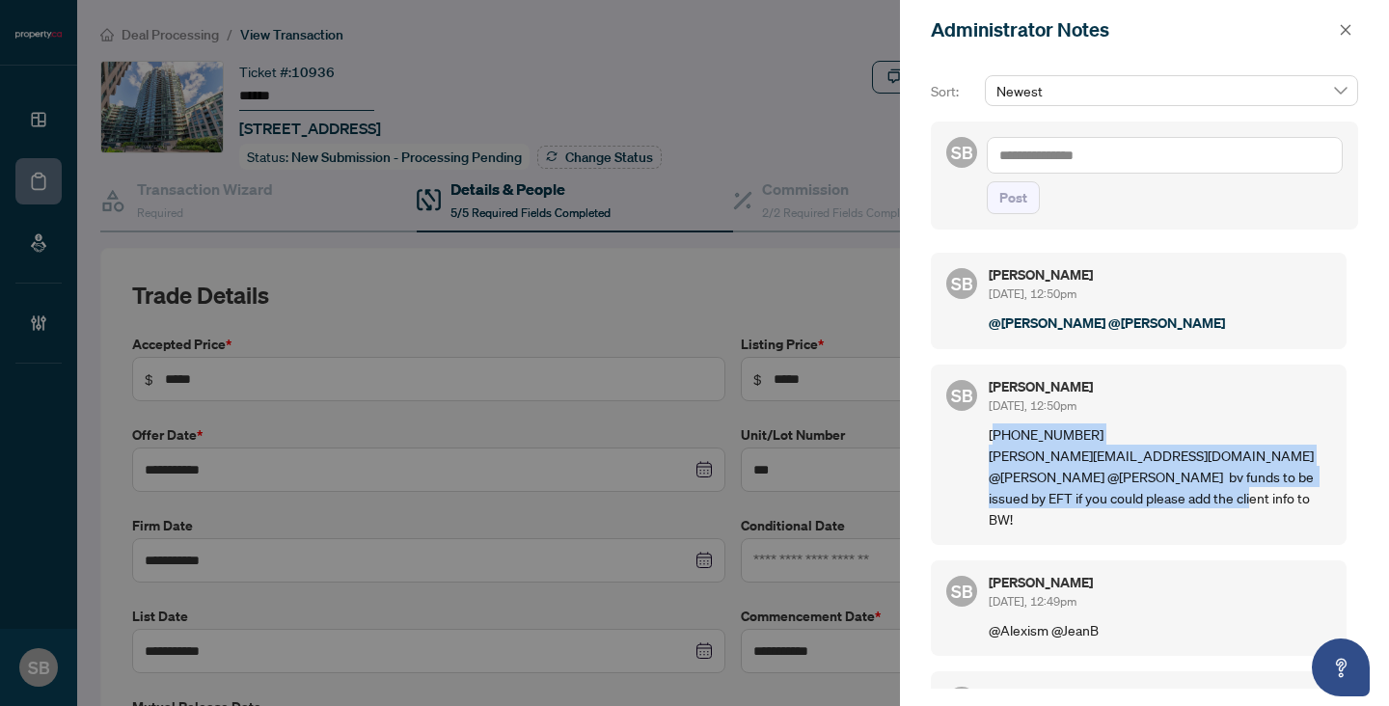
drag, startPoint x: 993, startPoint y: 430, endPoint x: 1311, endPoint y: 505, distance: 327.1
click at [1312, 505] on div "SB Sydney Brown Oct/03/2025, 12:50pm (416) 624-5372 aida.paralija5@gmail.com @A…" at bounding box center [1139, 455] width 416 height 180
copy p "416) 624-5372 aida.paralija5@gmail.com @Alexis Macilwain @Jean Belarde bv funds…"
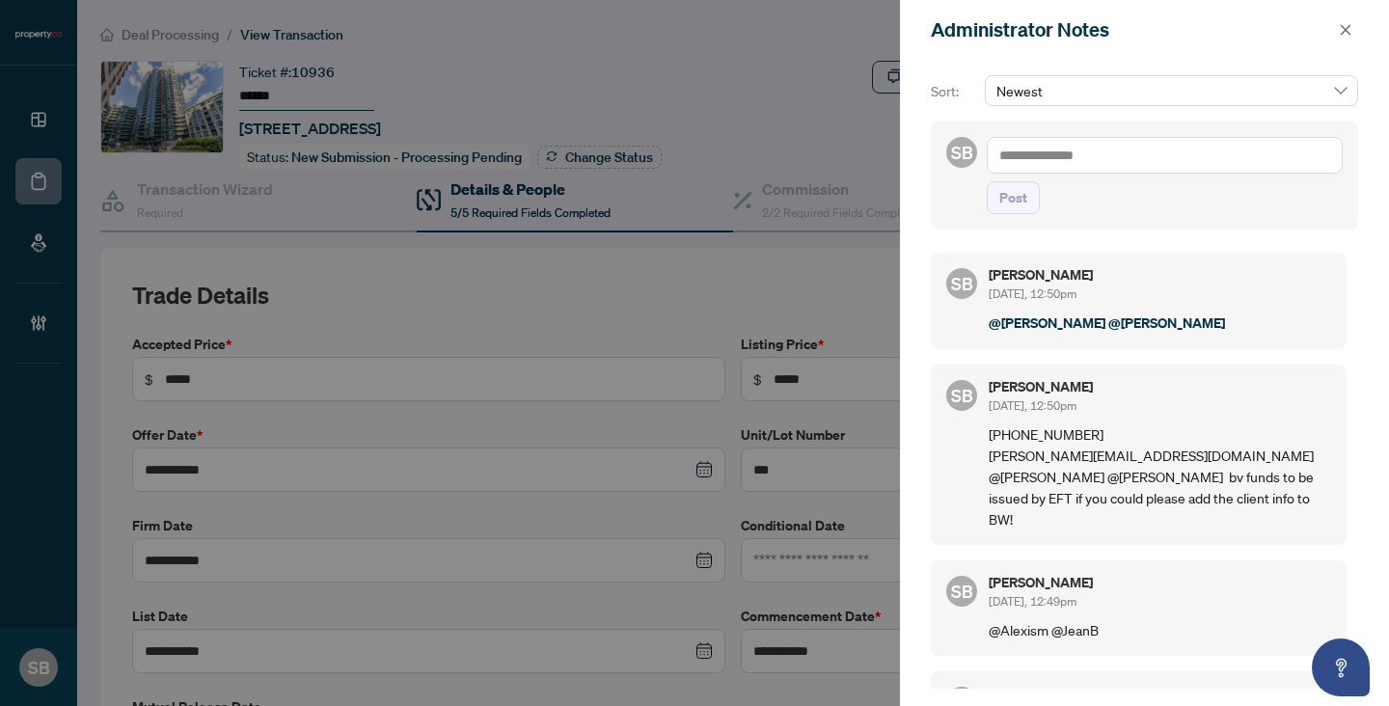
click at [1275, 305] on div "Sydney Brown Oct/03/2025, 12:50pm @Alexis Macilwain @Jean Belarde" at bounding box center [1160, 301] width 342 height 66
click at [356, 72] on div at bounding box center [694, 353] width 1389 height 706
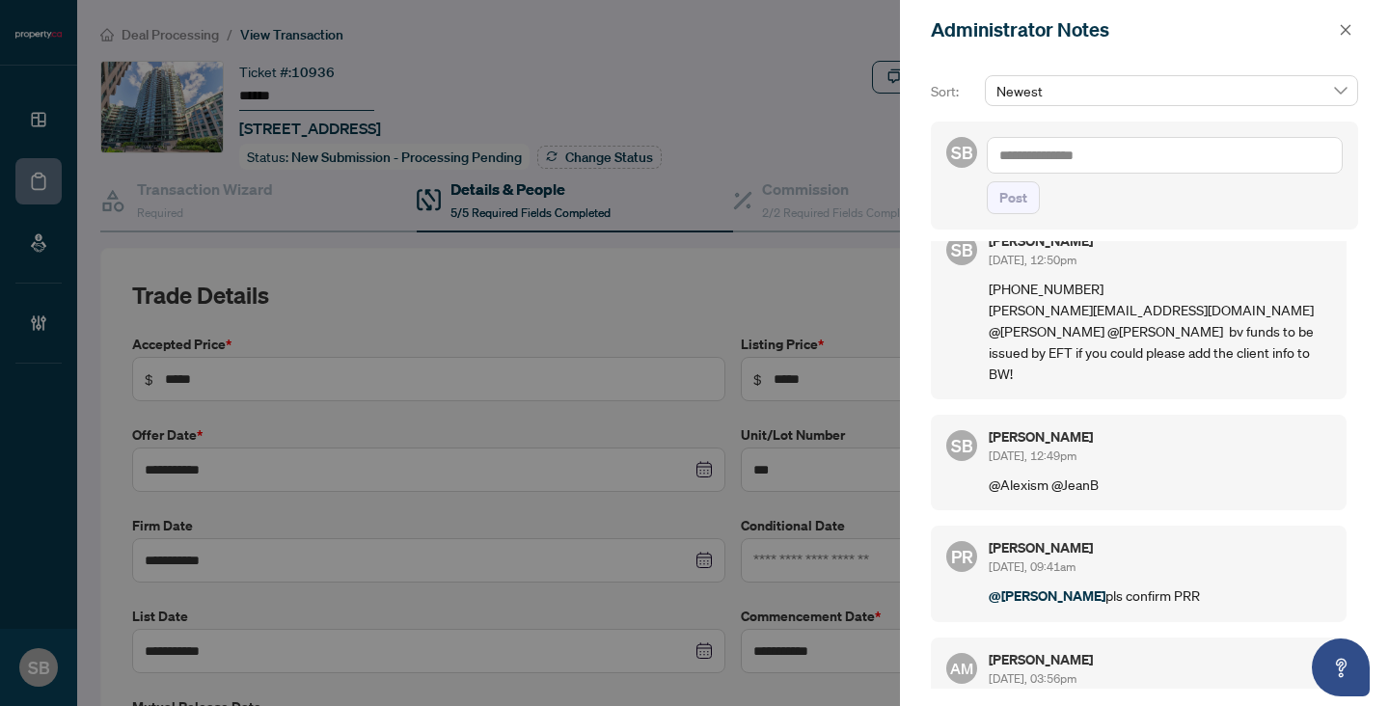
drag, startPoint x: 1210, startPoint y: 570, endPoint x: 962, endPoint y: 570, distance: 247.9
click at [962, 571] on div "PR Puvitha Ramachandran Oct/02/2025, 09:41am @Alexis Macilwain pls confirm PRR" at bounding box center [1139, 574] width 416 height 96
copy p "@Alexis Macilwain pls confirm PRR"
click at [1076, 559] on span "Oct/02/2025, 09:41am" at bounding box center [1032, 566] width 87 height 14
drag, startPoint x: 1210, startPoint y: 571, endPoint x: 985, endPoint y: 571, distance: 224.8
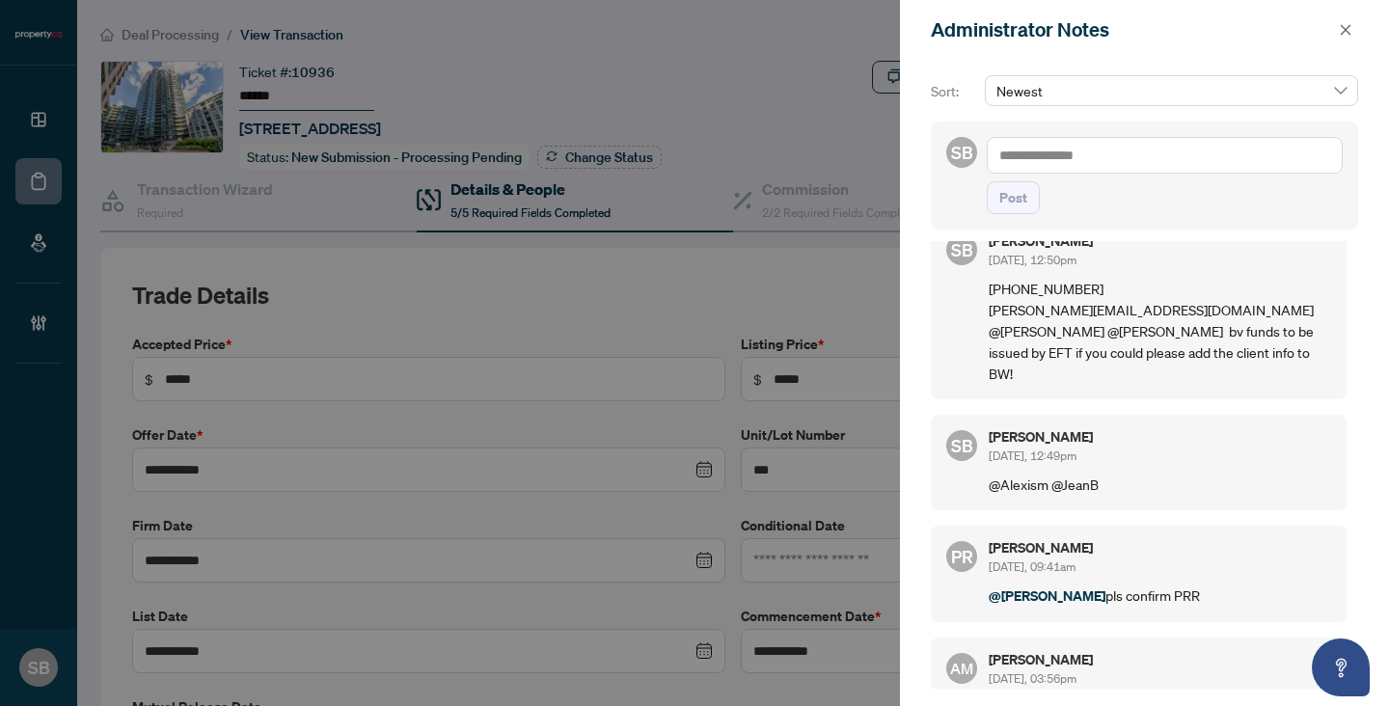
click at [985, 572] on div "PR Puvitha Ramachandran Oct/02/2025, 09:41am @Alexis Macilwain pls confirm PRR" at bounding box center [1139, 574] width 416 height 96
copy p "@Alexis Macilwain pls confirm PRR"
click at [1083, 167] on textarea at bounding box center [1165, 155] width 356 height 37
paste textarea "**********"
click at [1116, 157] on textarea "**********" at bounding box center [1165, 155] width 356 height 37
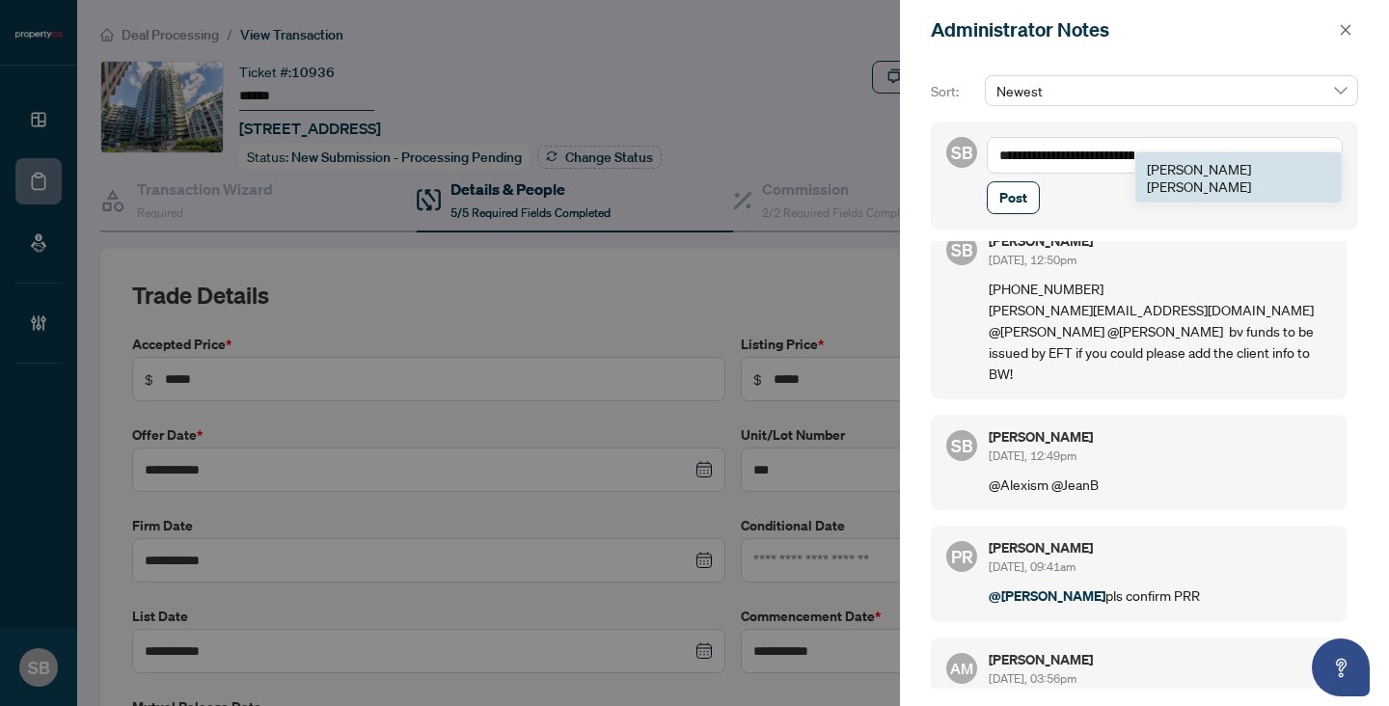
click at [1207, 174] on span "Lau ra Spillane" at bounding box center [1199, 177] width 104 height 35
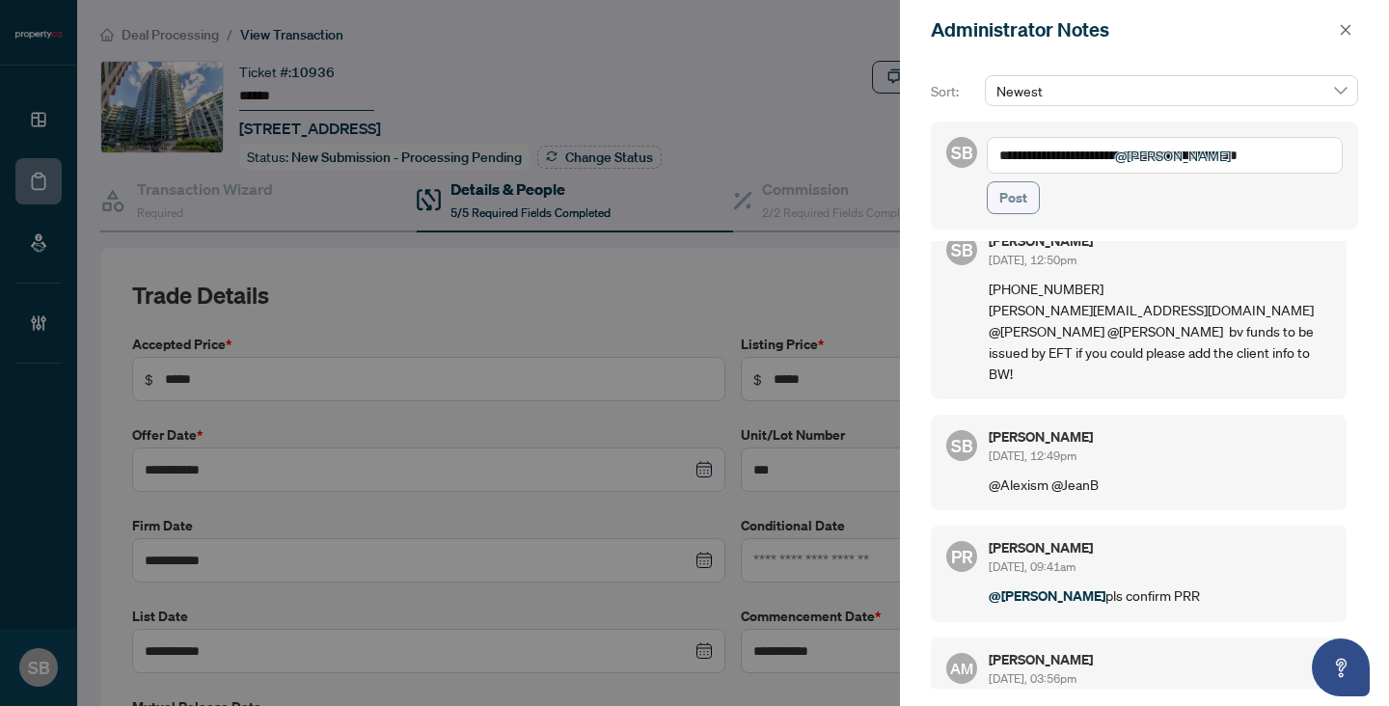
type textarea "**********"
click at [1021, 203] on span "Post" at bounding box center [1013, 197] width 28 height 31
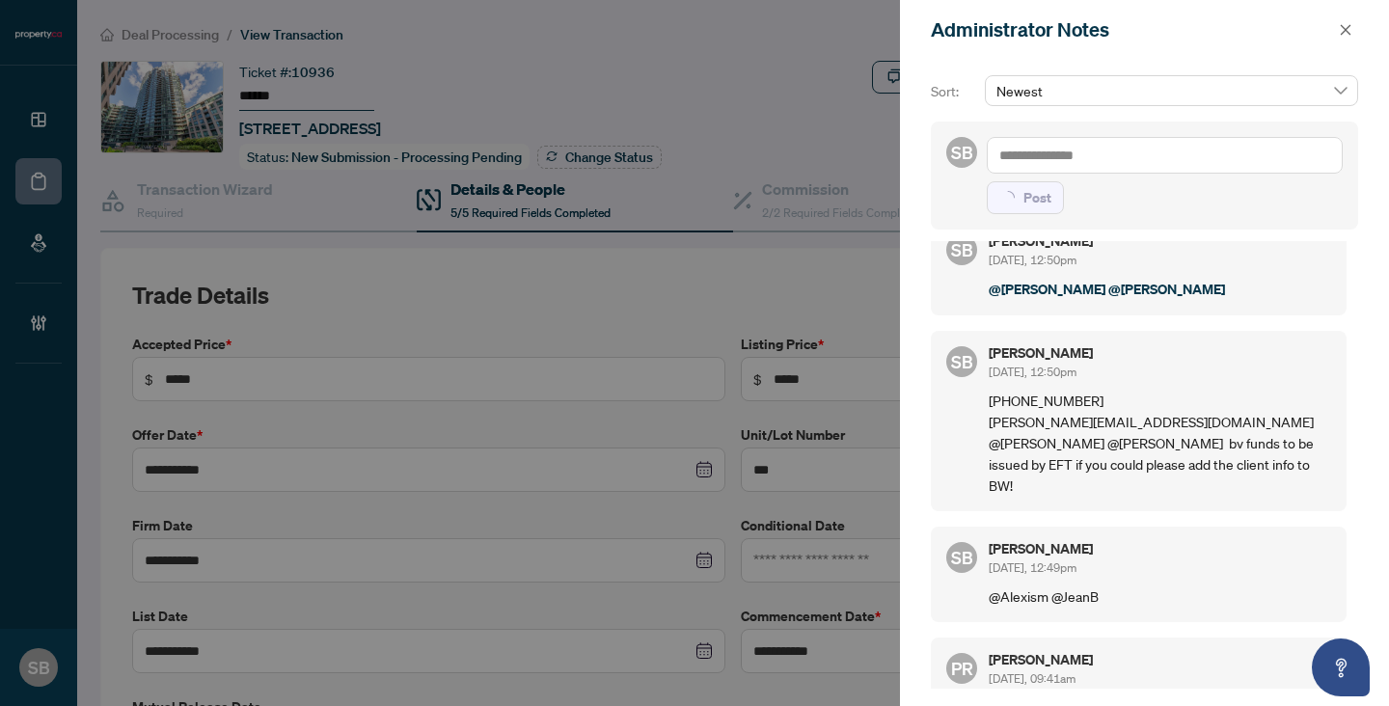
scroll to position [0, 0]
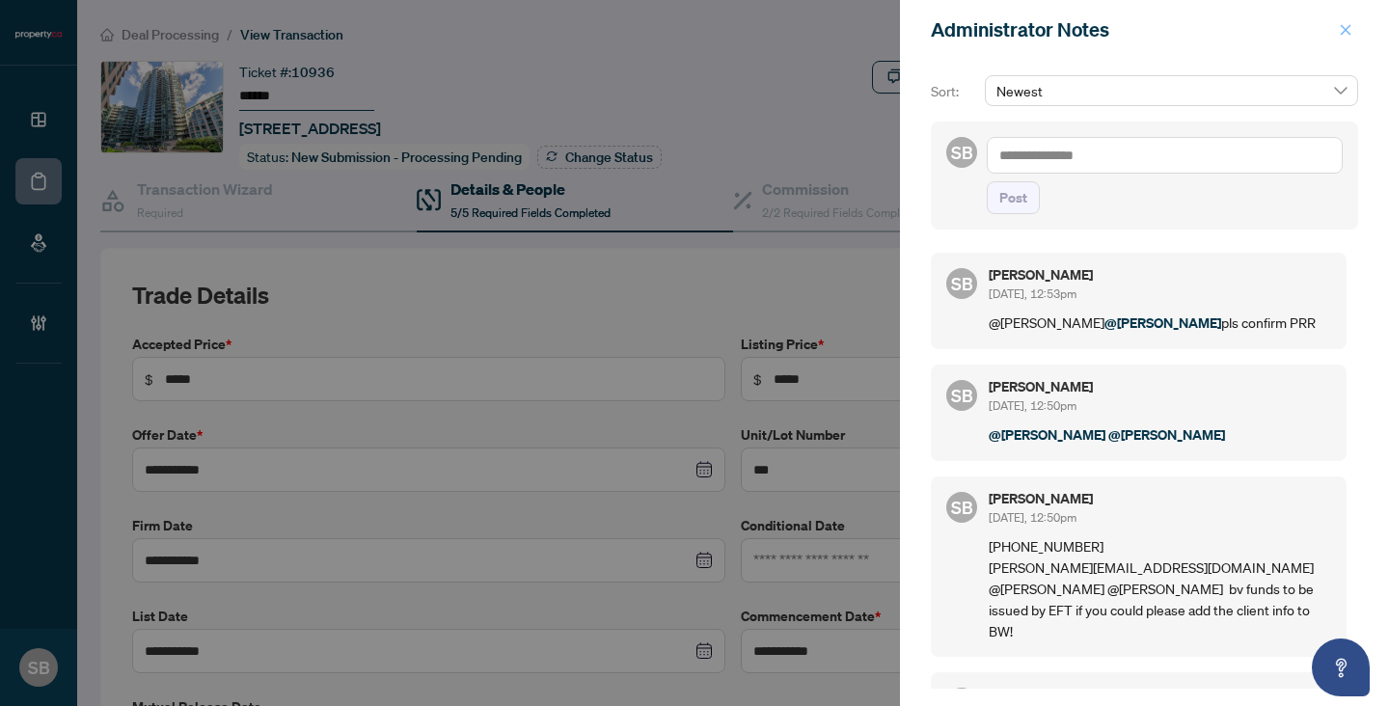
click at [1341, 37] on span "button" at bounding box center [1346, 29] width 14 height 31
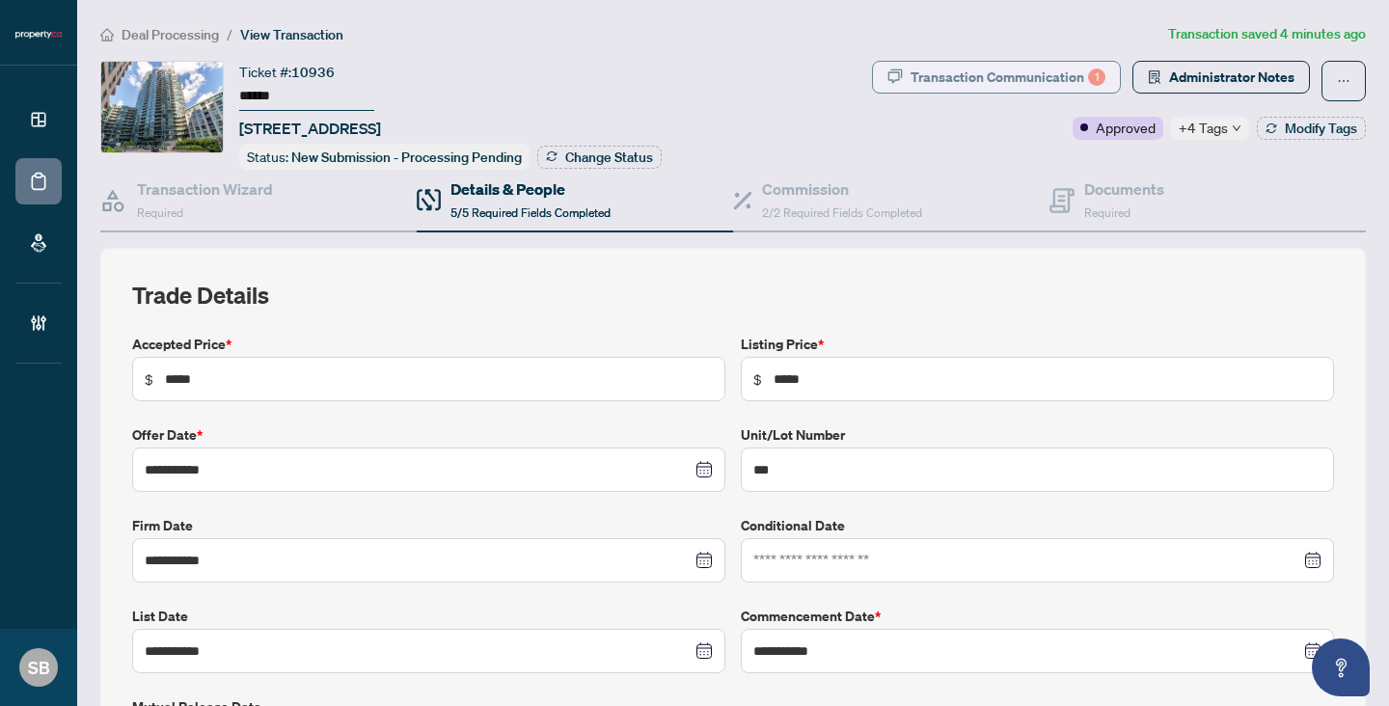
click at [972, 71] on div "Transaction Communication 1" at bounding box center [1008, 77] width 195 height 31
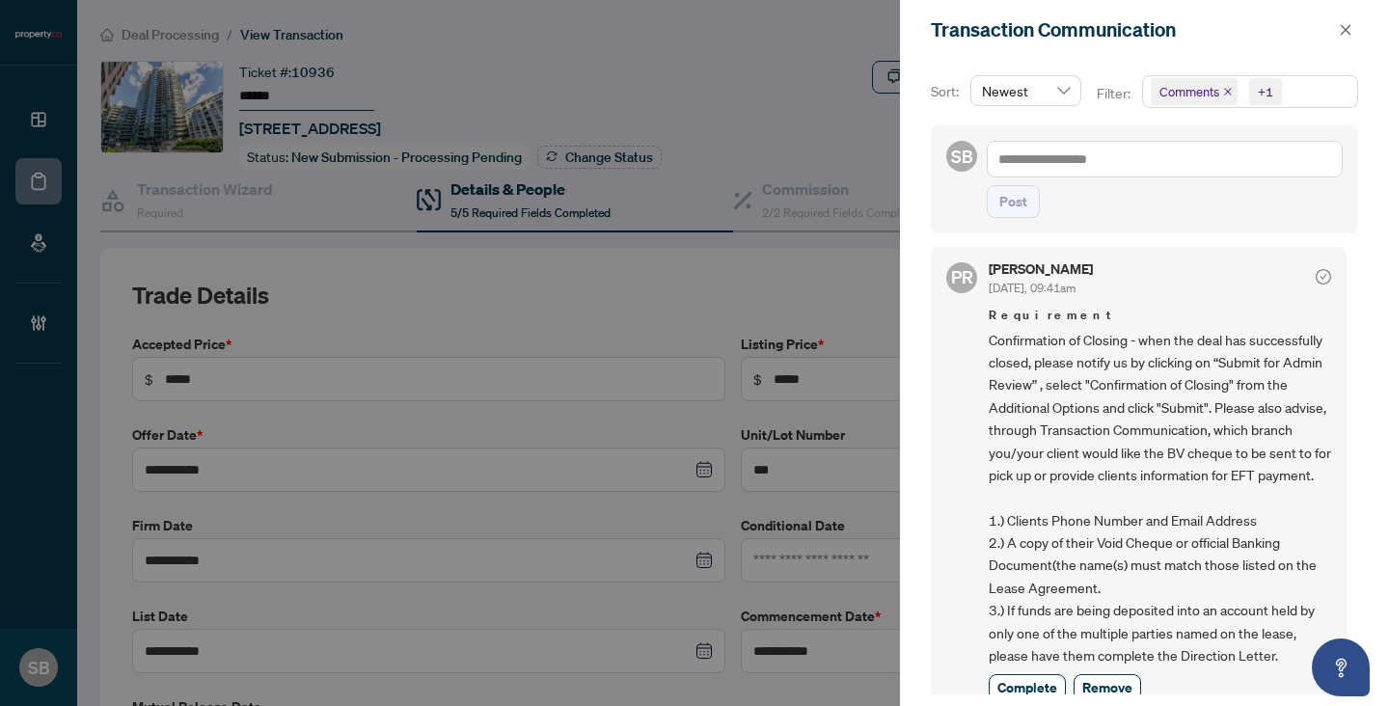
scroll to position [191, 0]
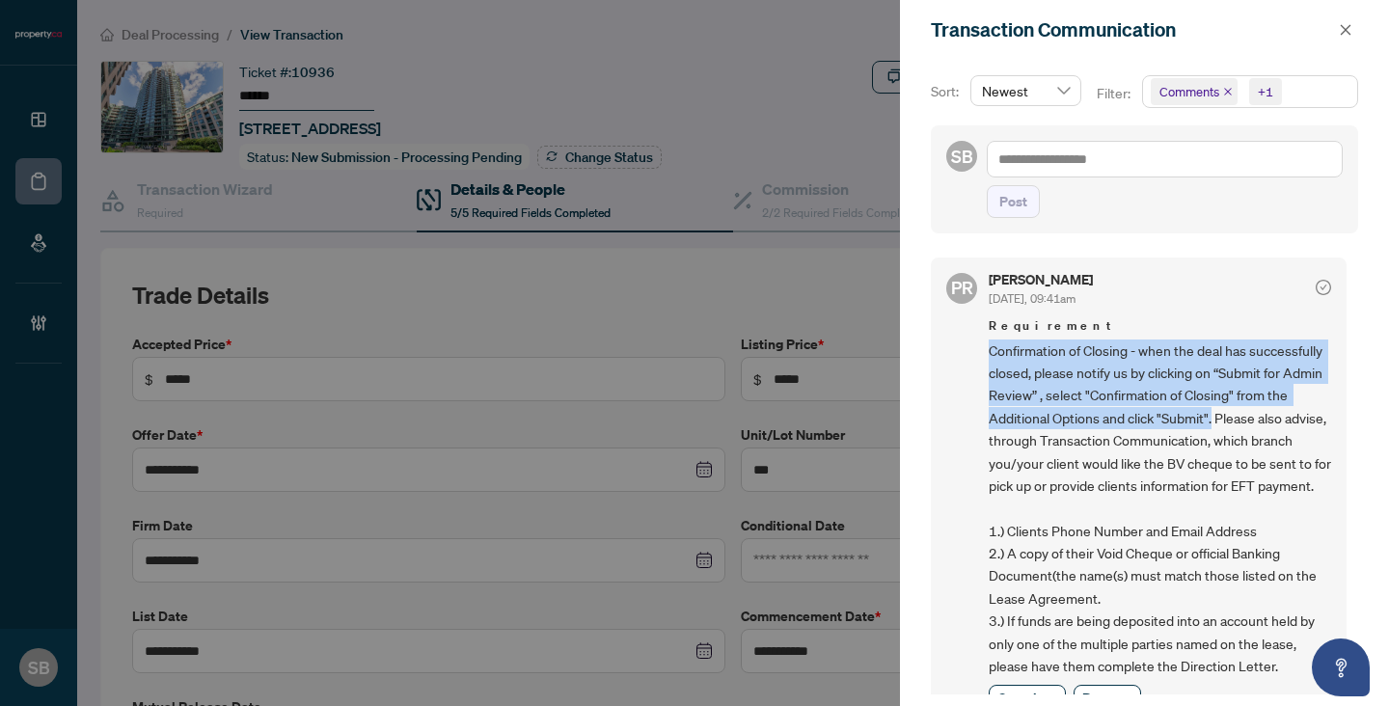
drag, startPoint x: 978, startPoint y: 343, endPoint x: 1045, endPoint y: 435, distance: 113.3
click at [1045, 435] on div "PR Puvitha Ramachandran Oct/02/2025, 09:41am Requirement Confirmation of Closin…" at bounding box center [1139, 493] width 416 height 470
copy span "Confirmation of Closing - when the deal has successfully closed, please notify …"
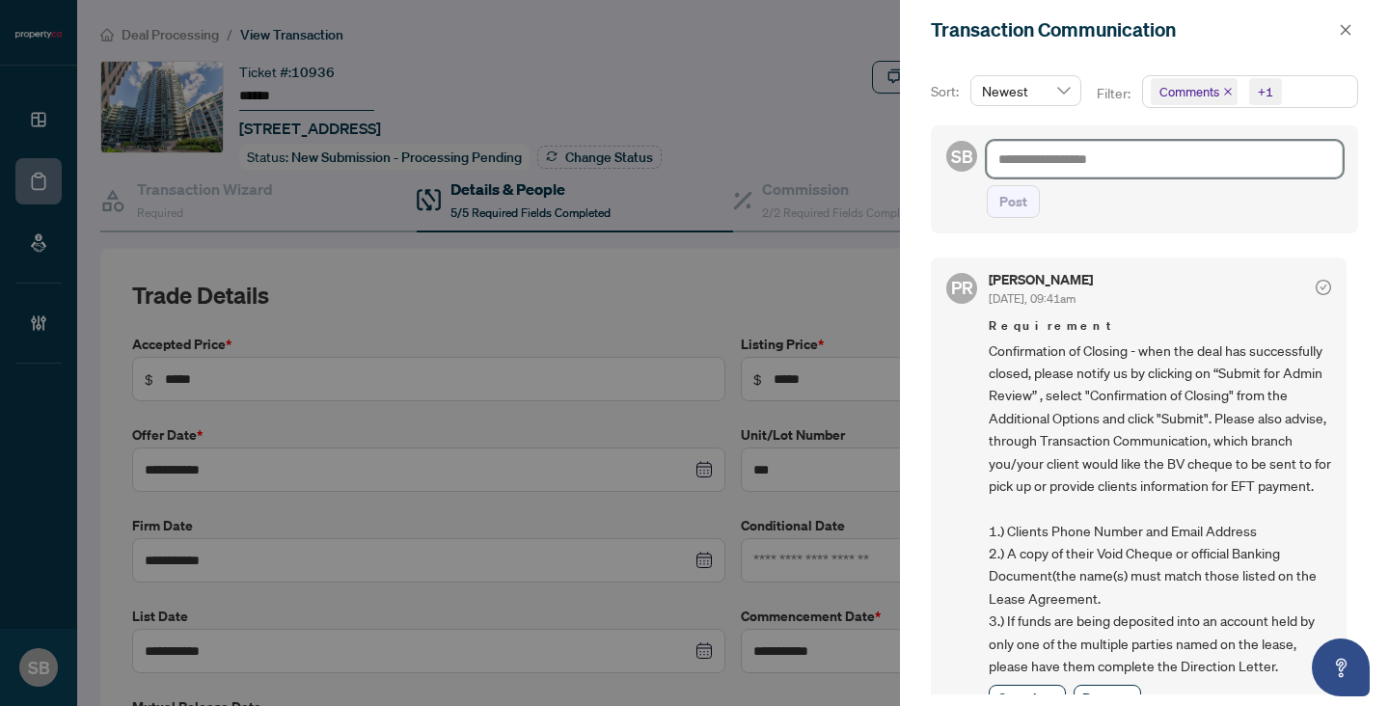
click at [1089, 166] on textarea at bounding box center [1165, 159] width 356 height 37
type textarea "*"
type textarea "**"
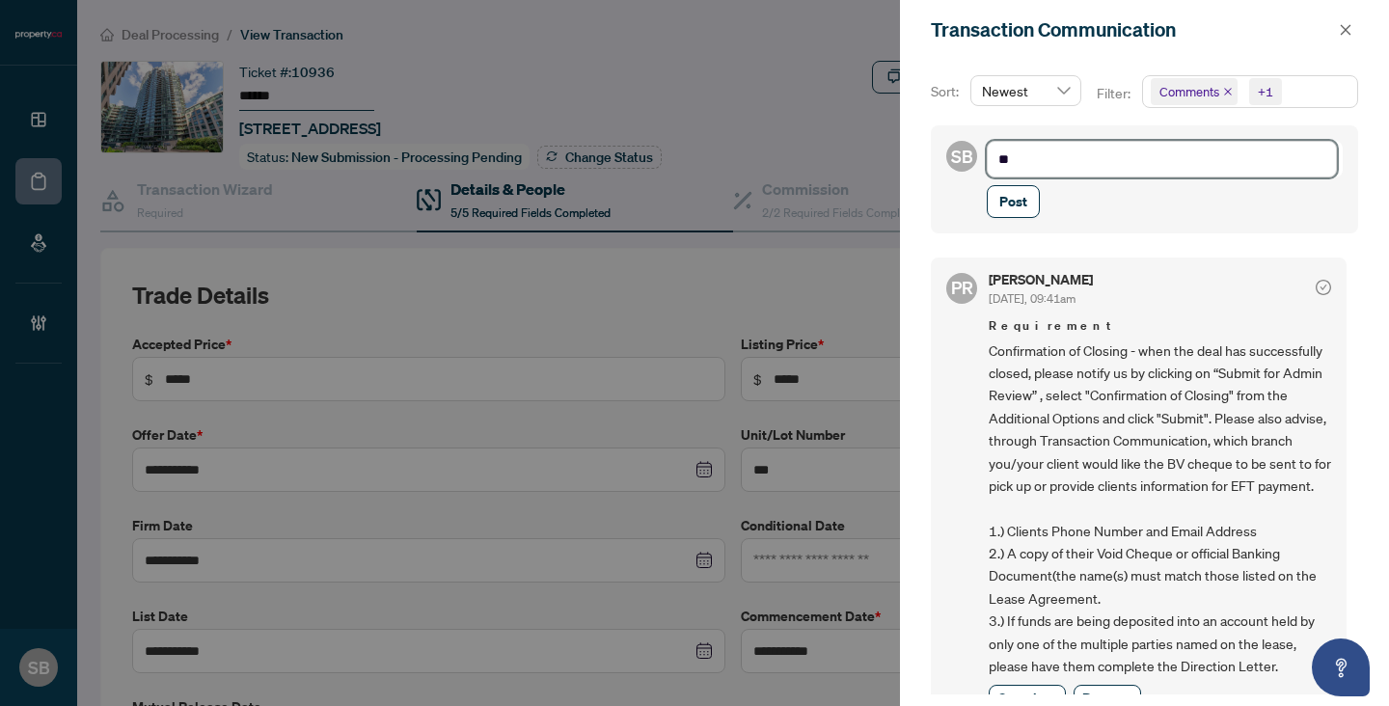
type textarea "***"
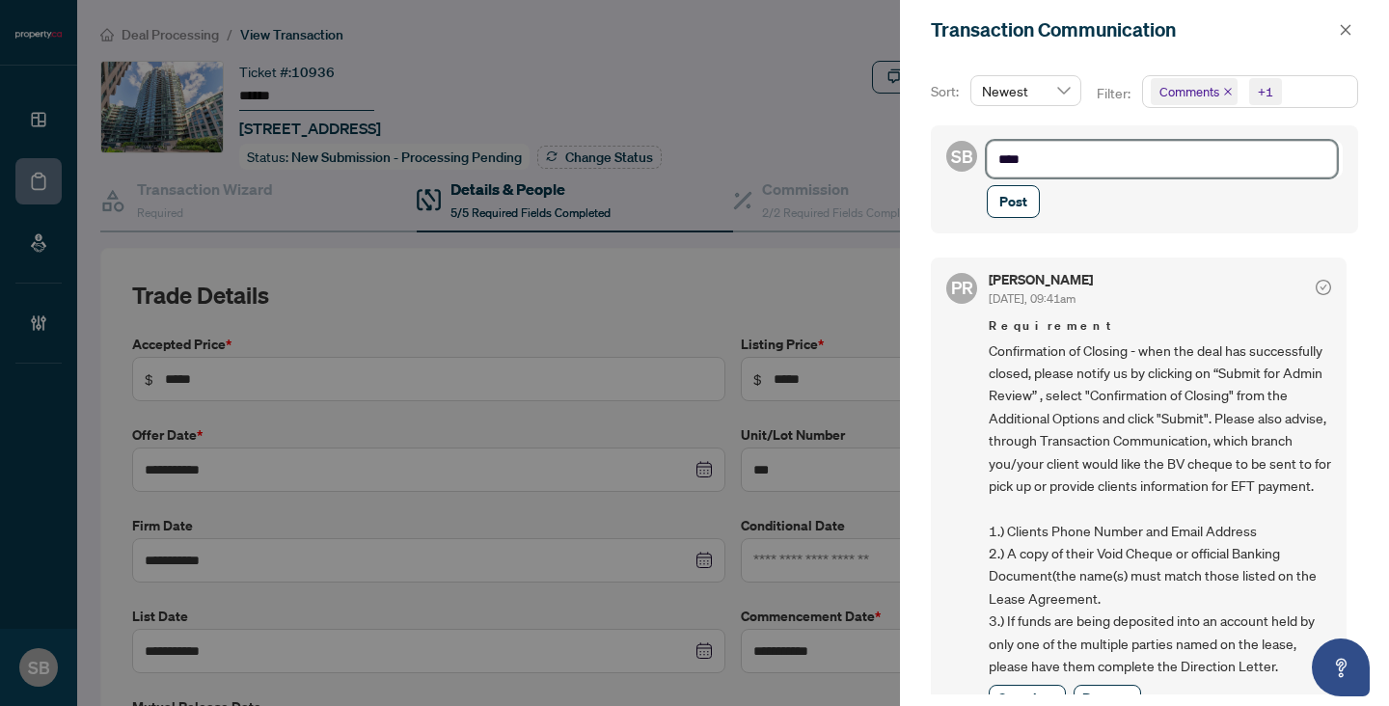
type textarea "***"
type textarea "**"
type textarea "***"
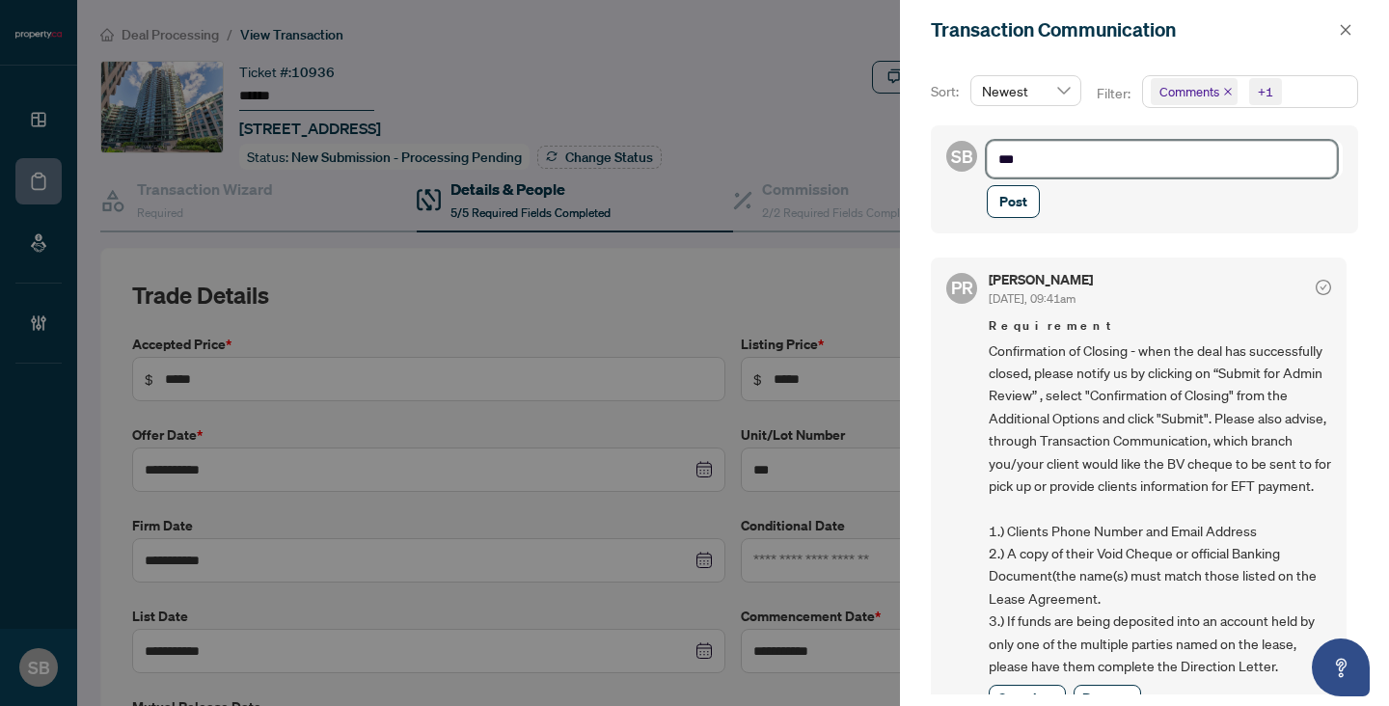
type textarea "****"
type textarea "******"
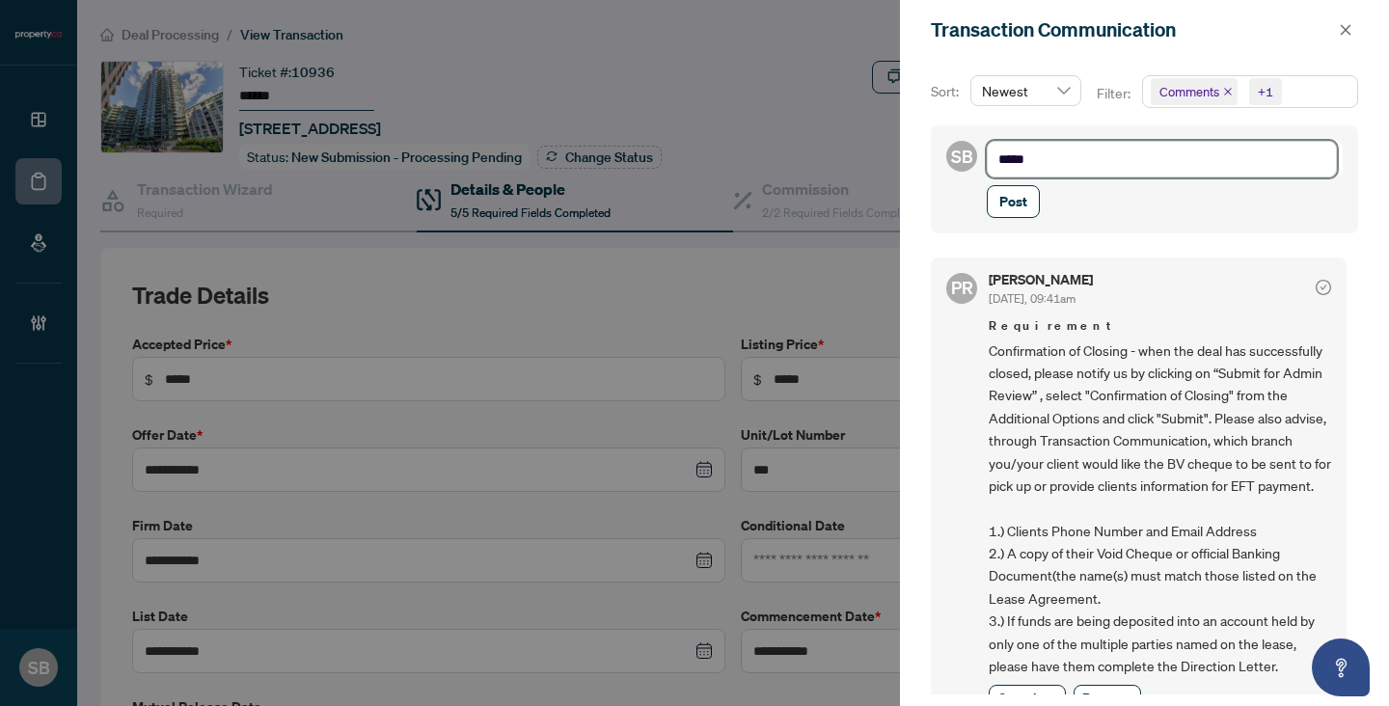
type textarea "******"
type textarea "*******"
type textarea "********"
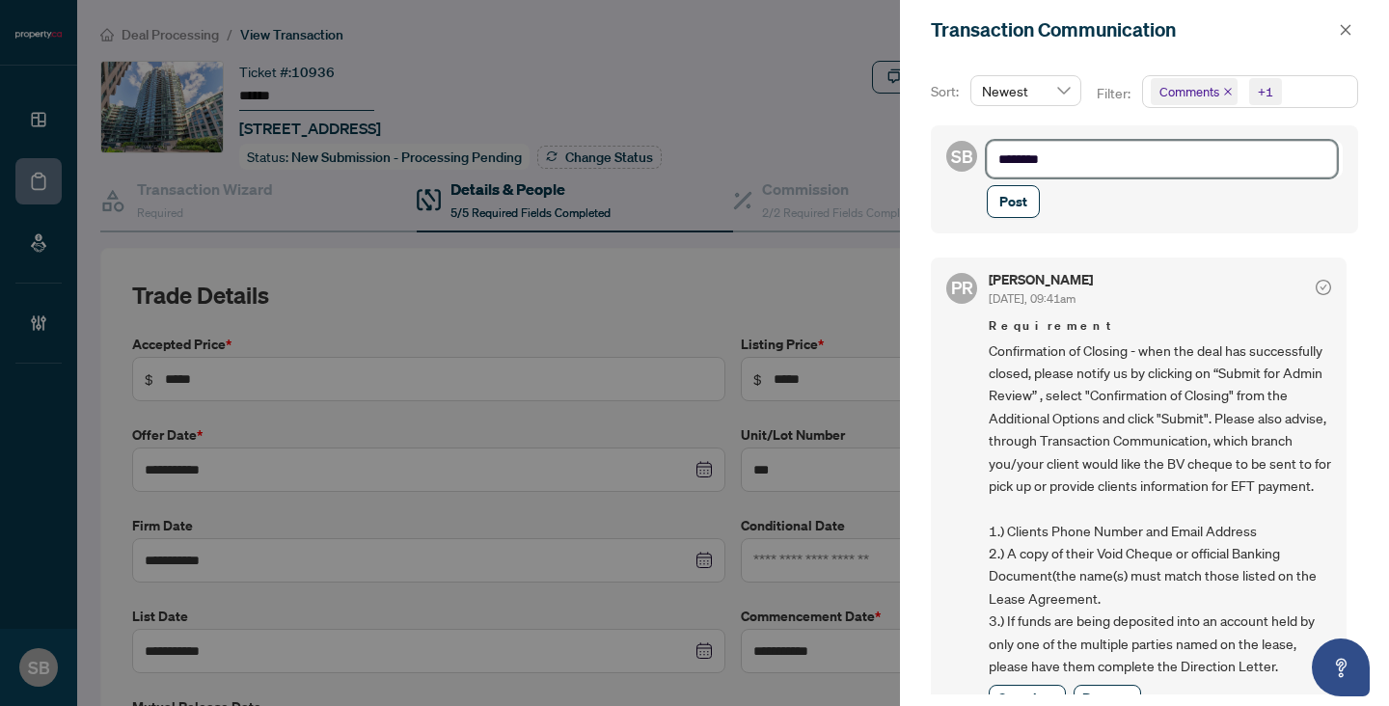
type textarea "*********"
type textarea "**********"
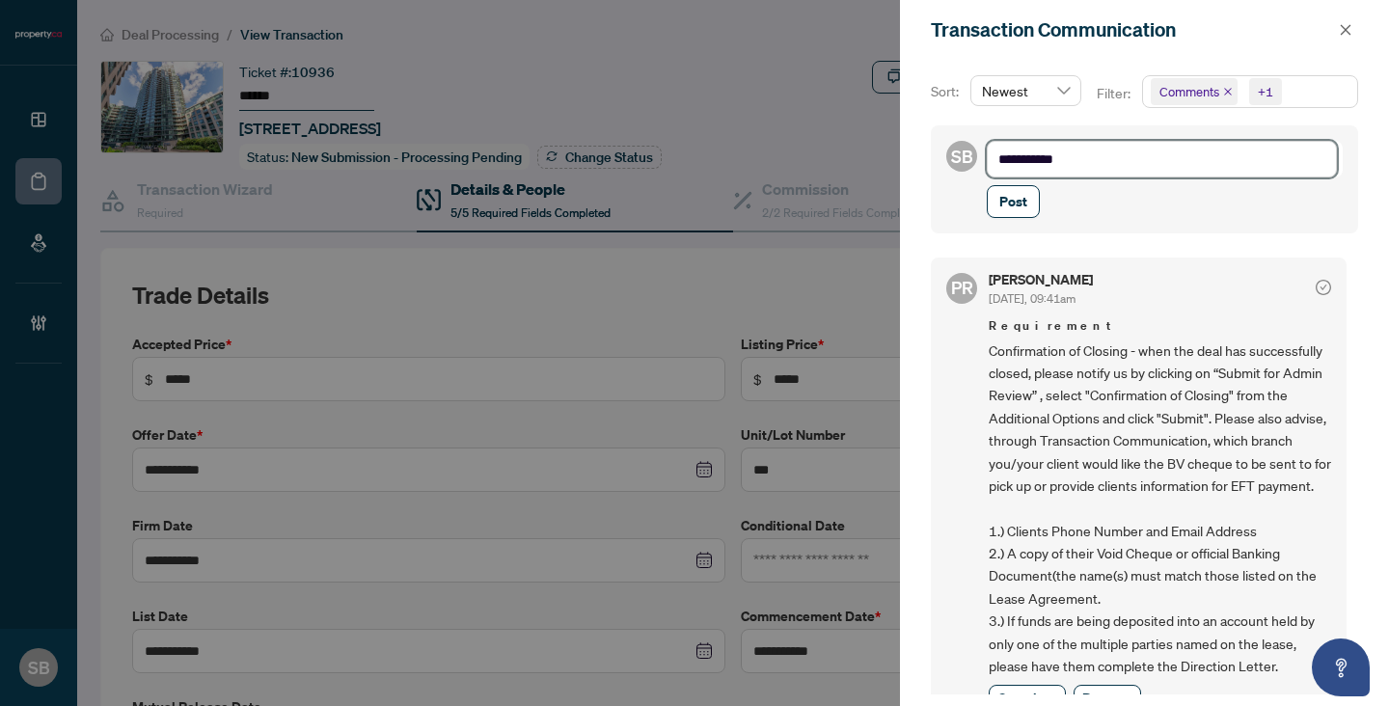
type textarea "**********"
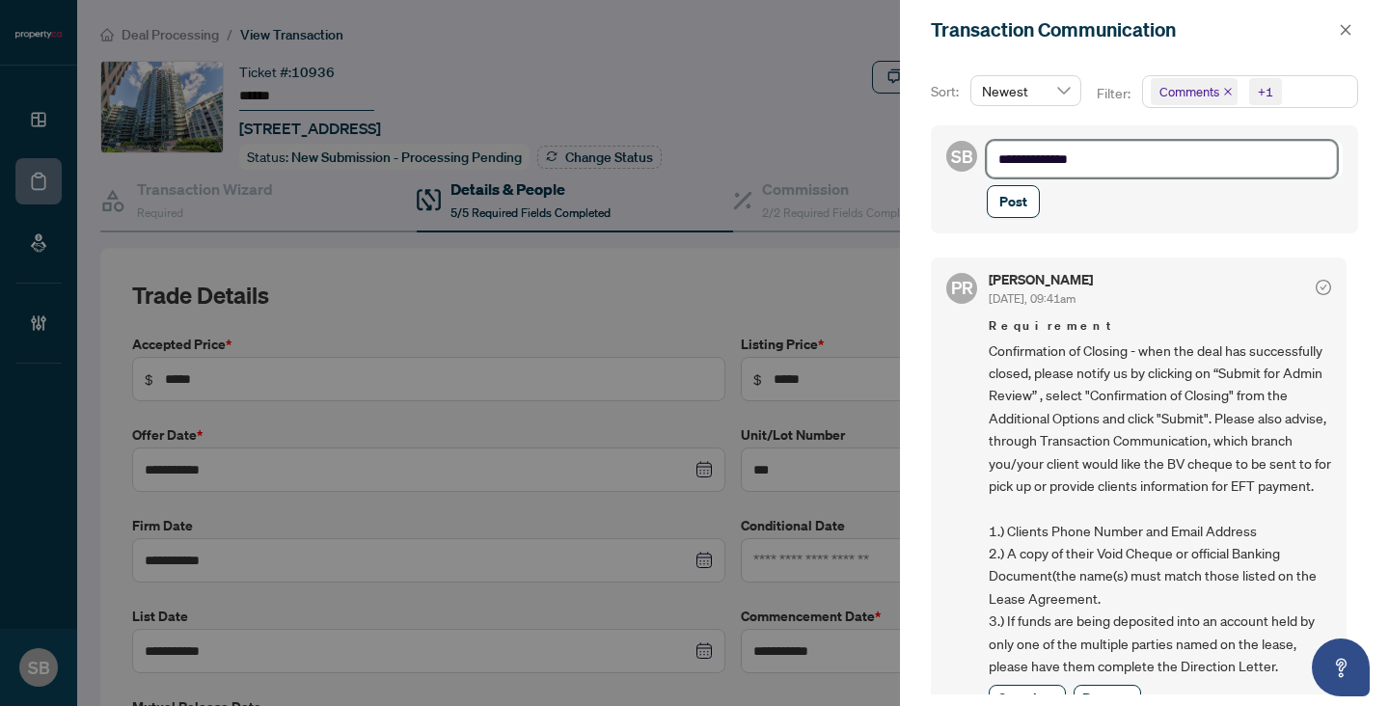
type textarea "**********"
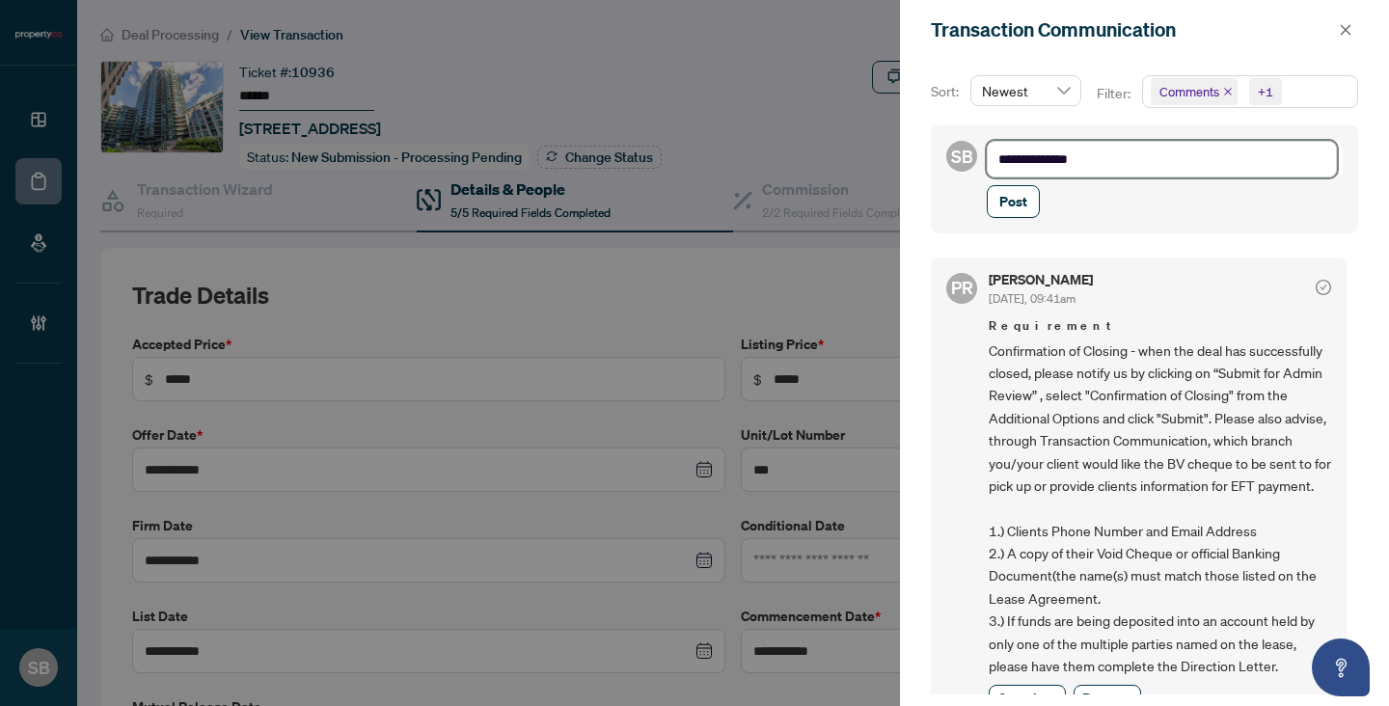
type textarea "**********"
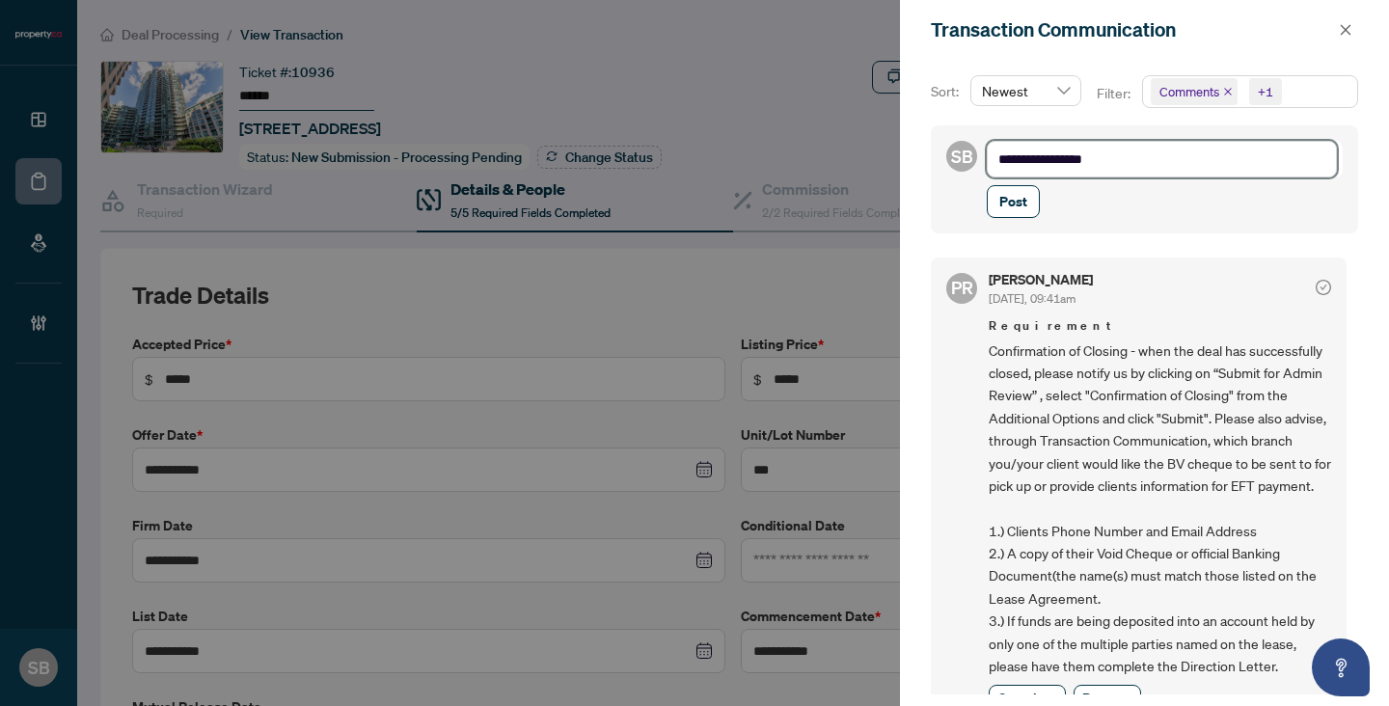
type textarea "**********"
paste textarea "**********"
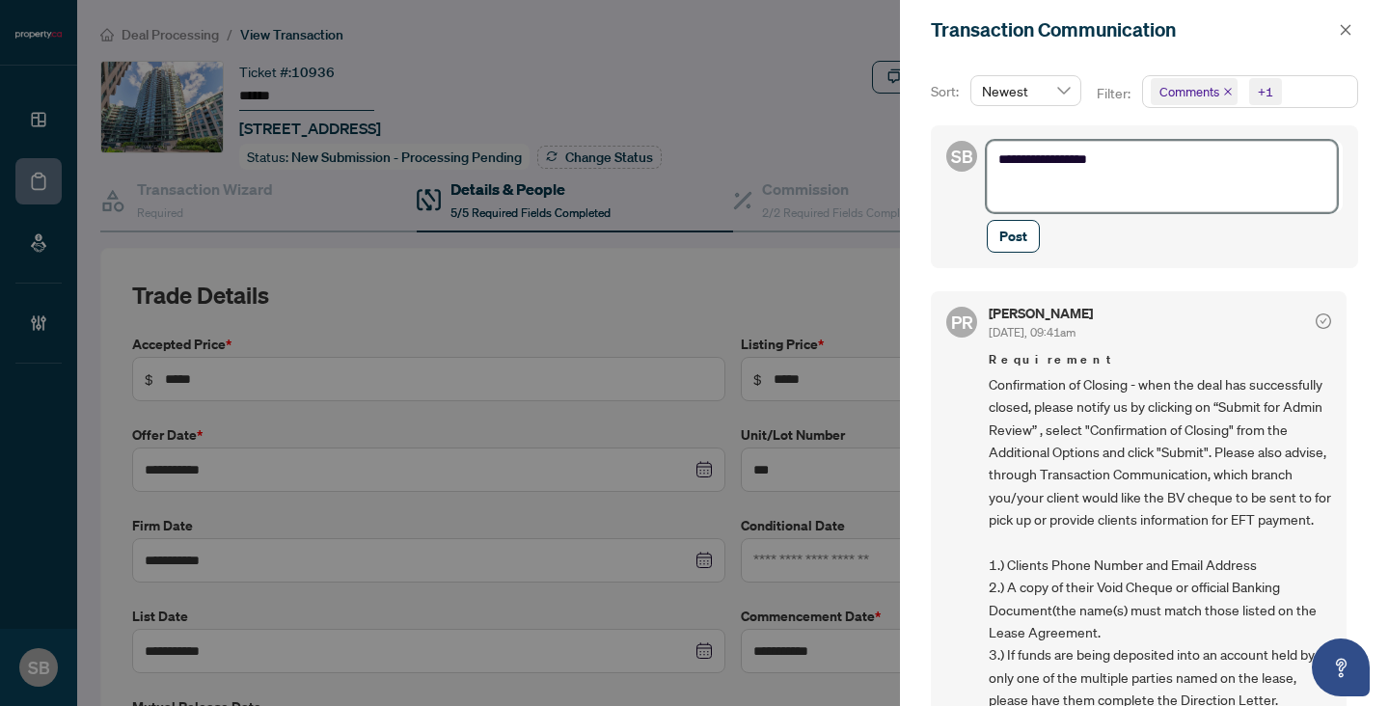
type textarea "**********"
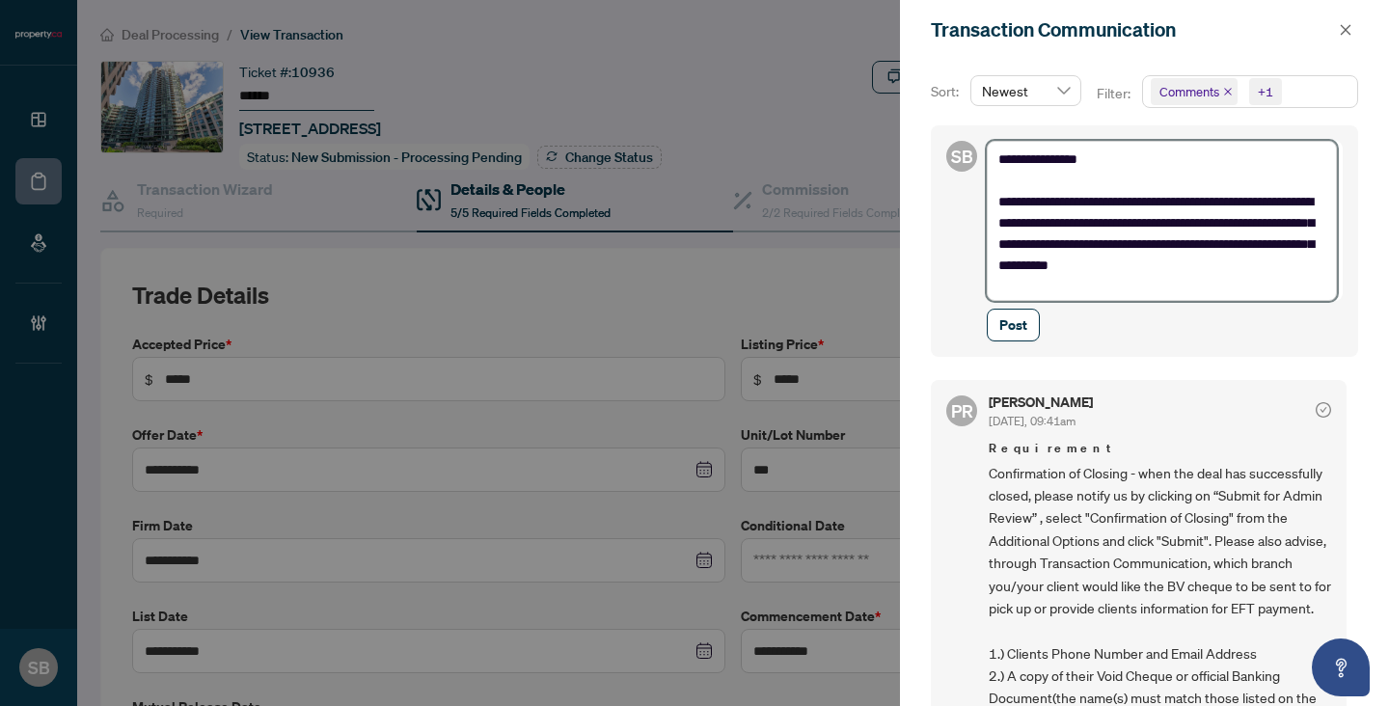
scroll to position [0, 0]
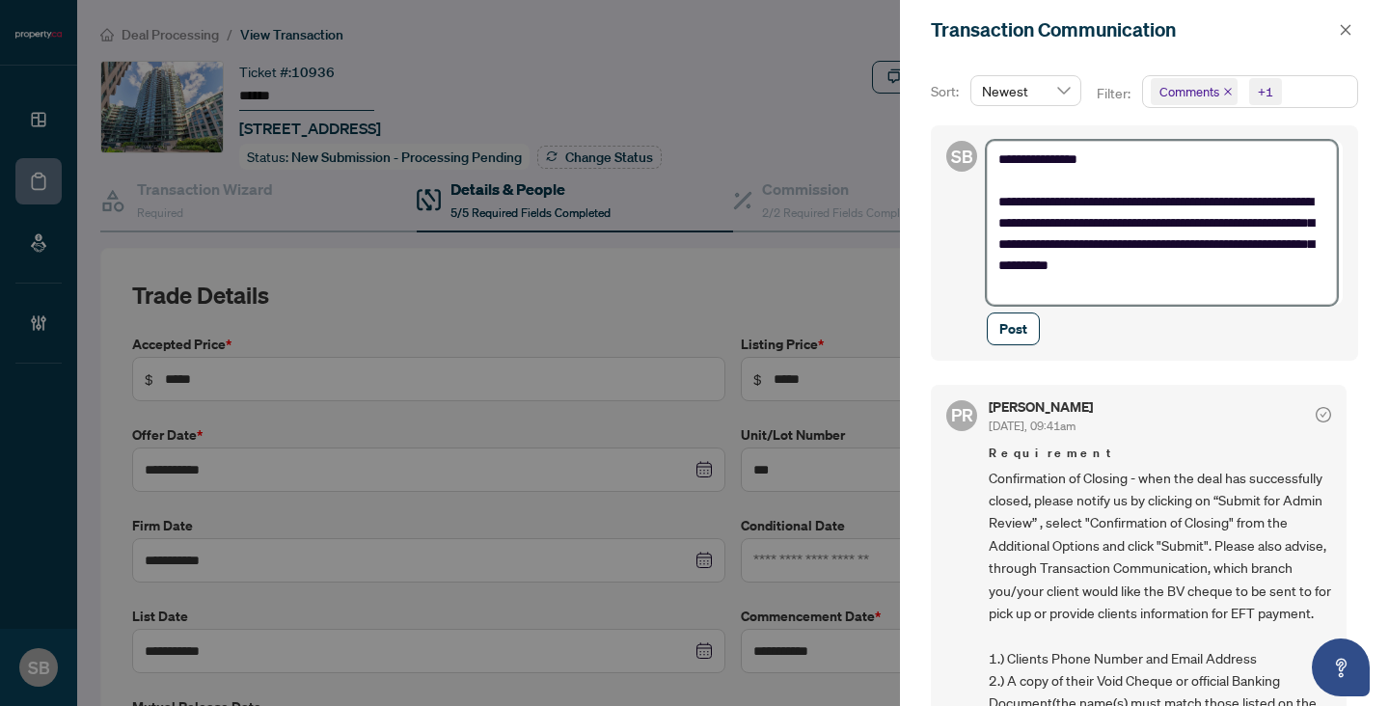
click at [1023, 184] on textarea "**********" at bounding box center [1162, 223] width 350 height 164
type textarea "**********"
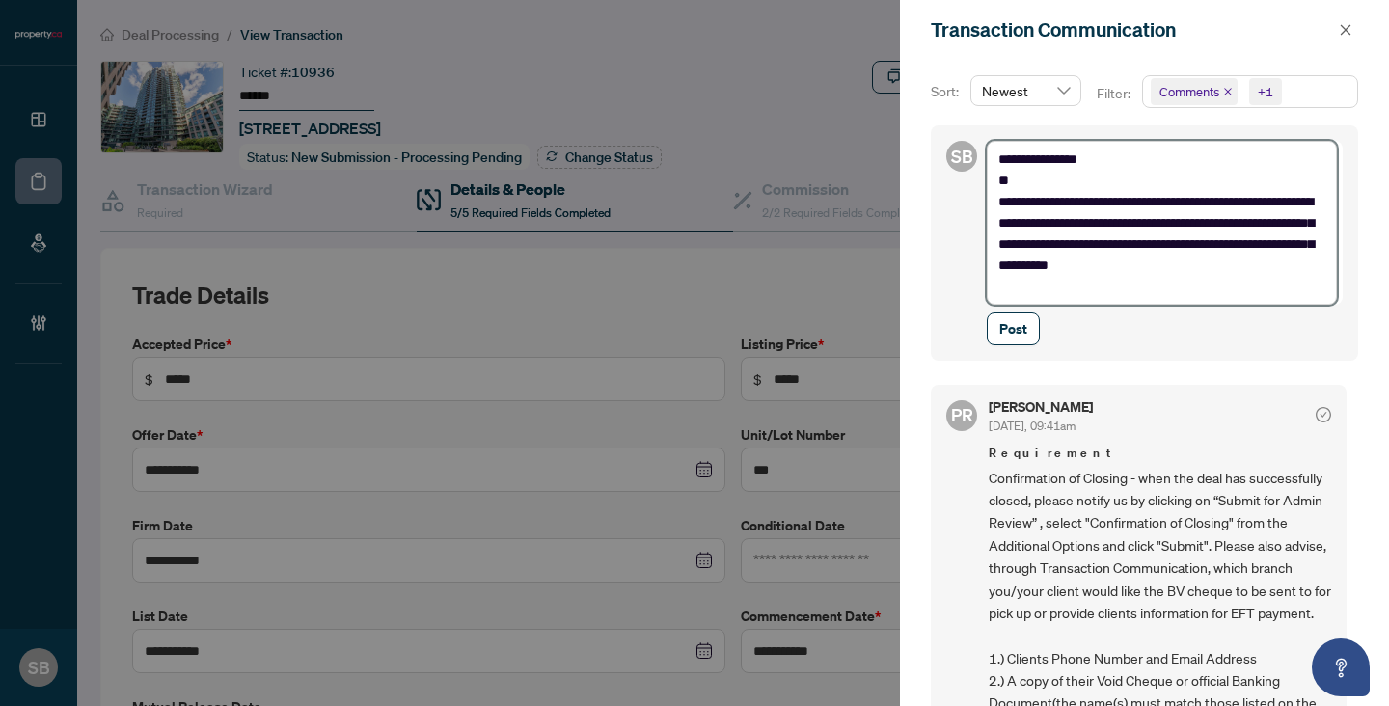
type textarea "**********"
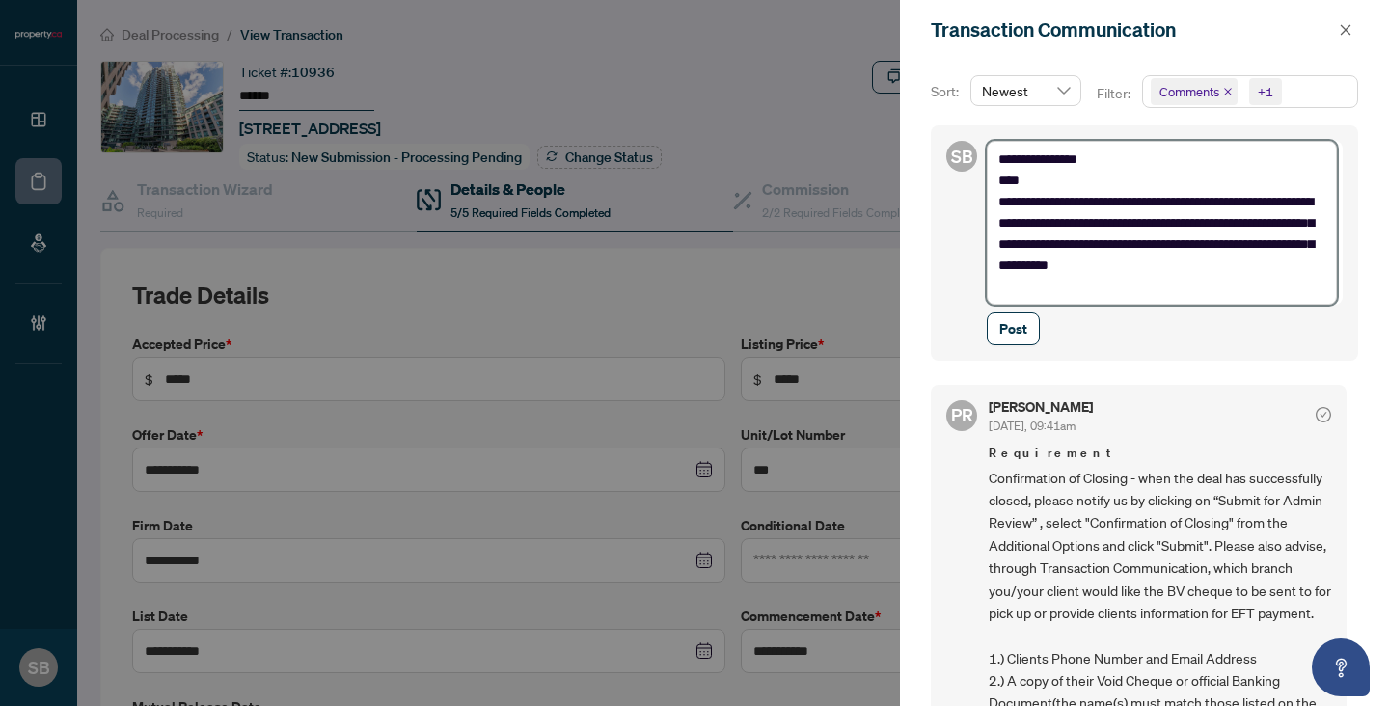
type textarea "**********"
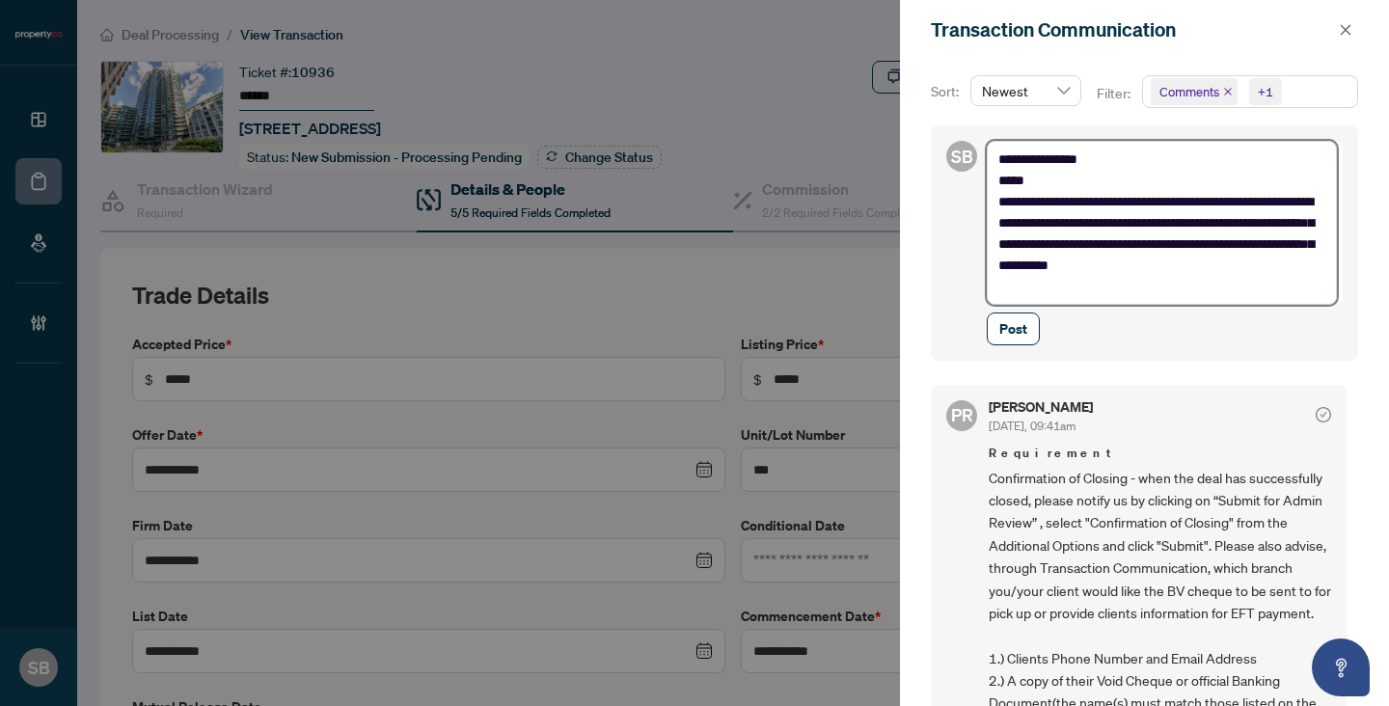
type textarea "**********"
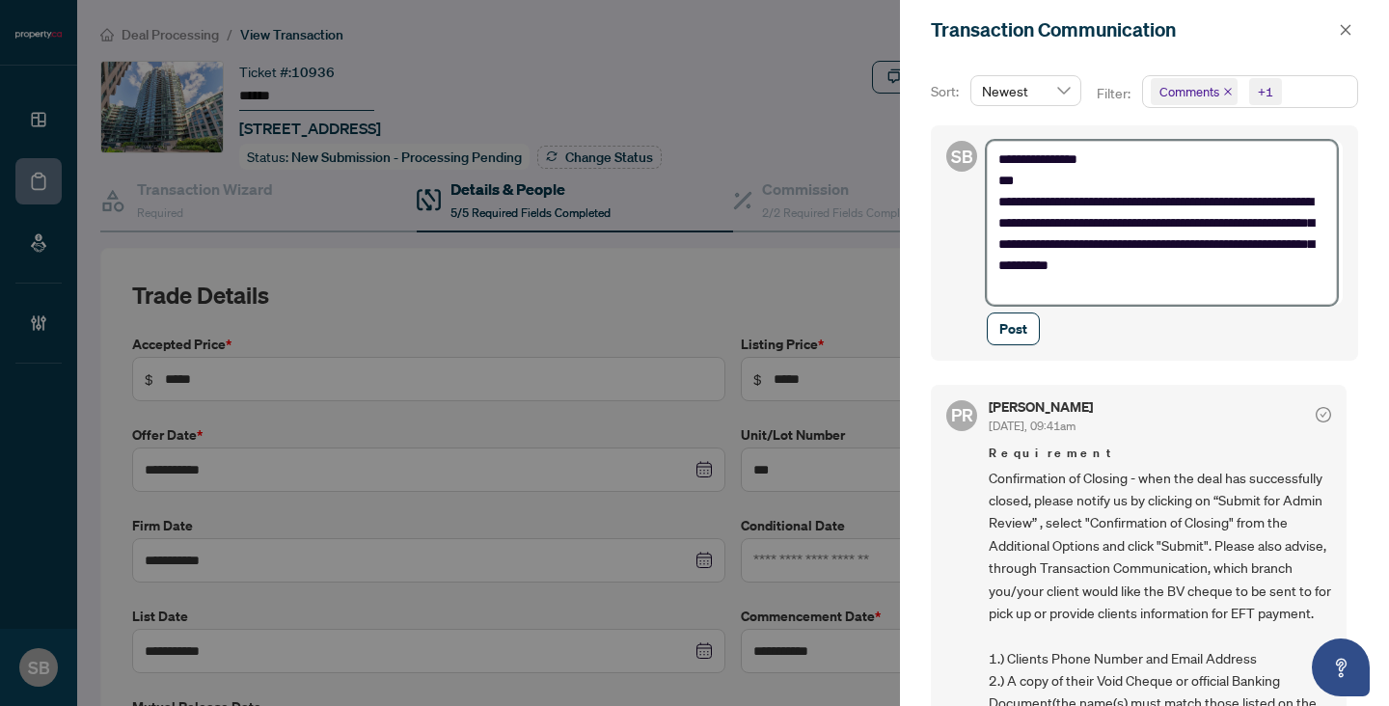
type textarea "**********"
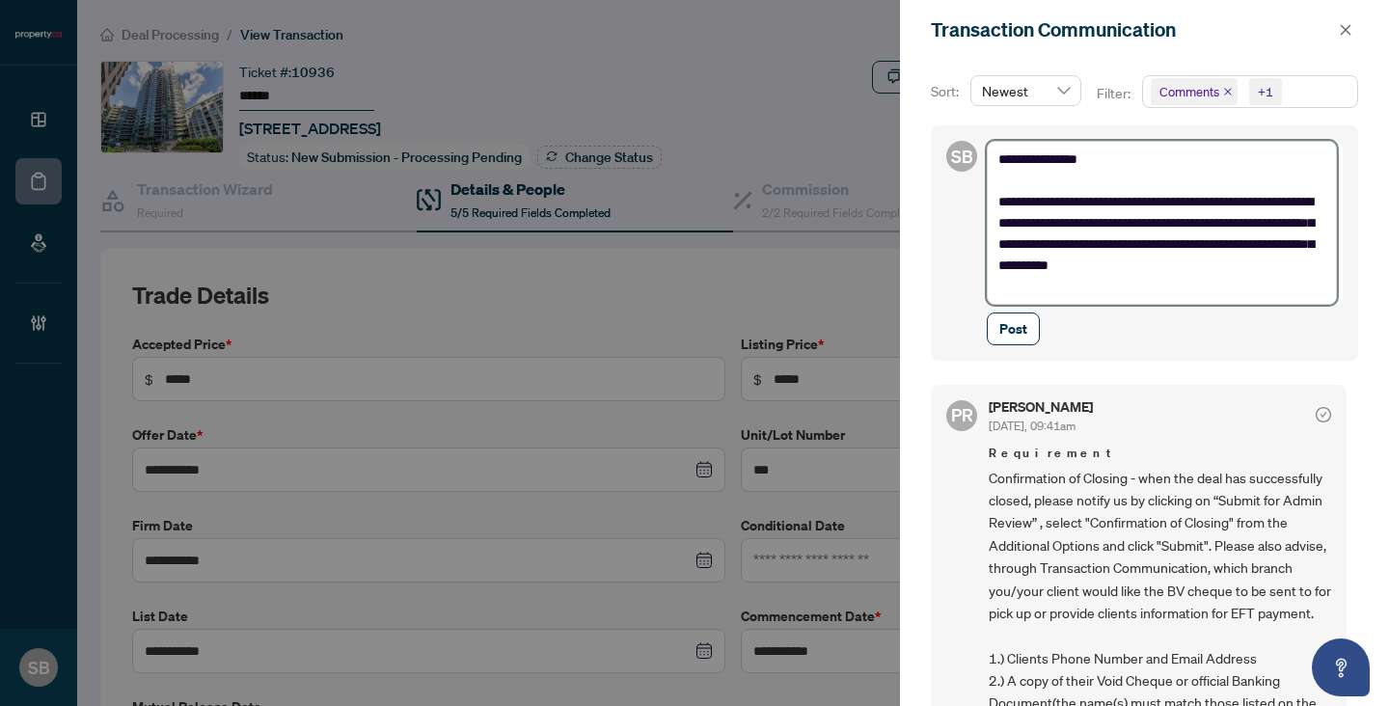
type textarea "**********"
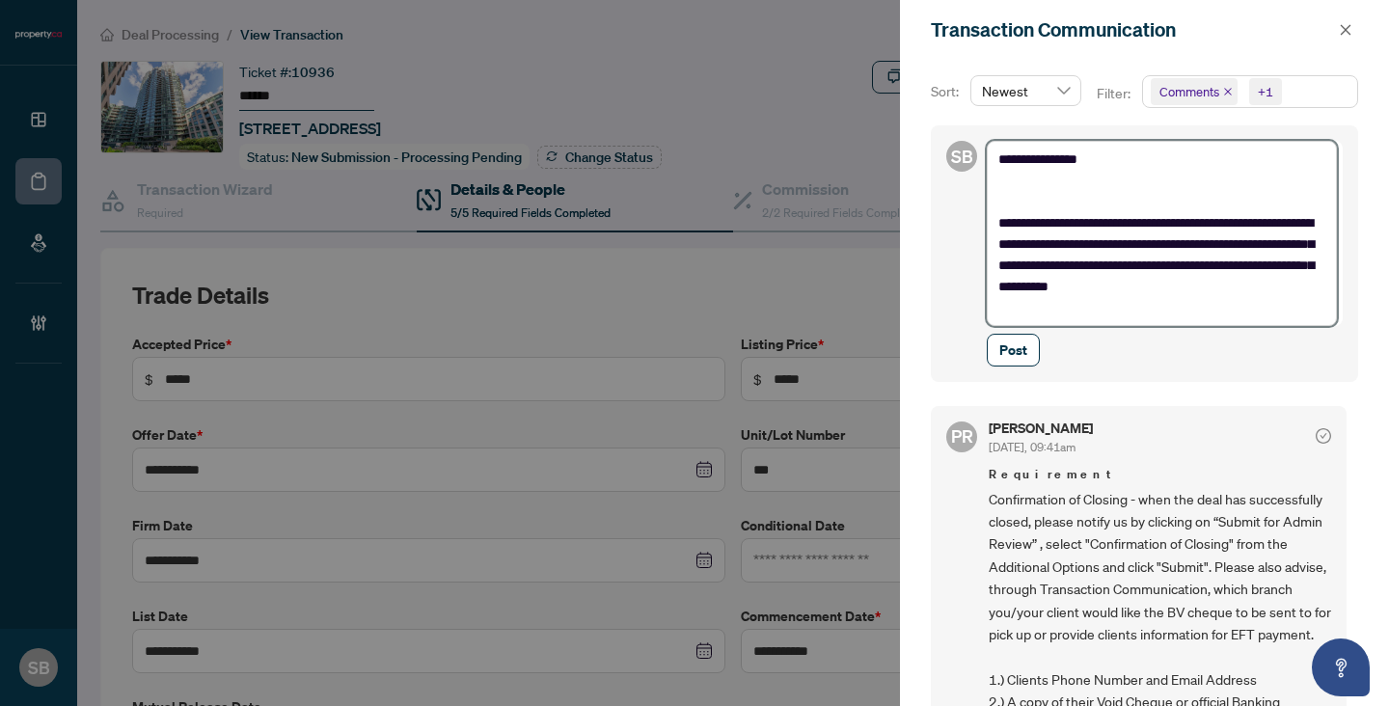
type textarea "**********"
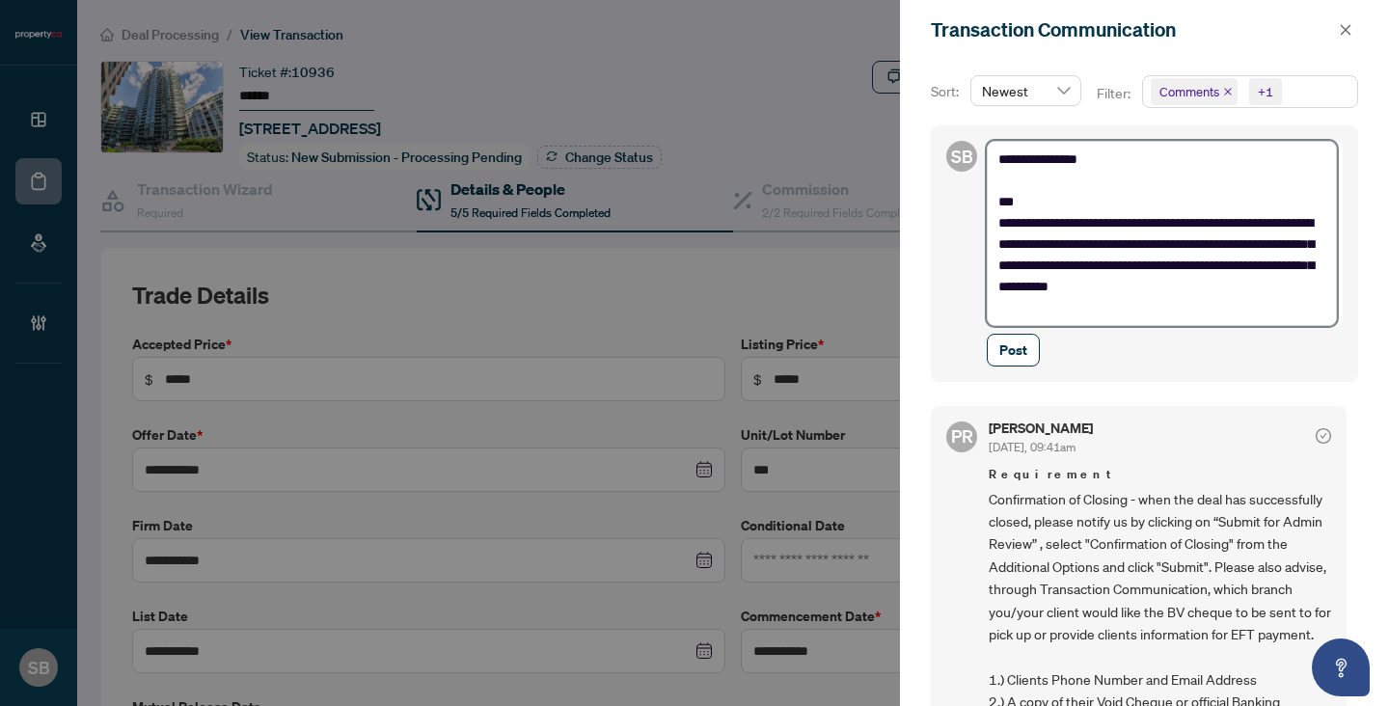
type textarea "**********"
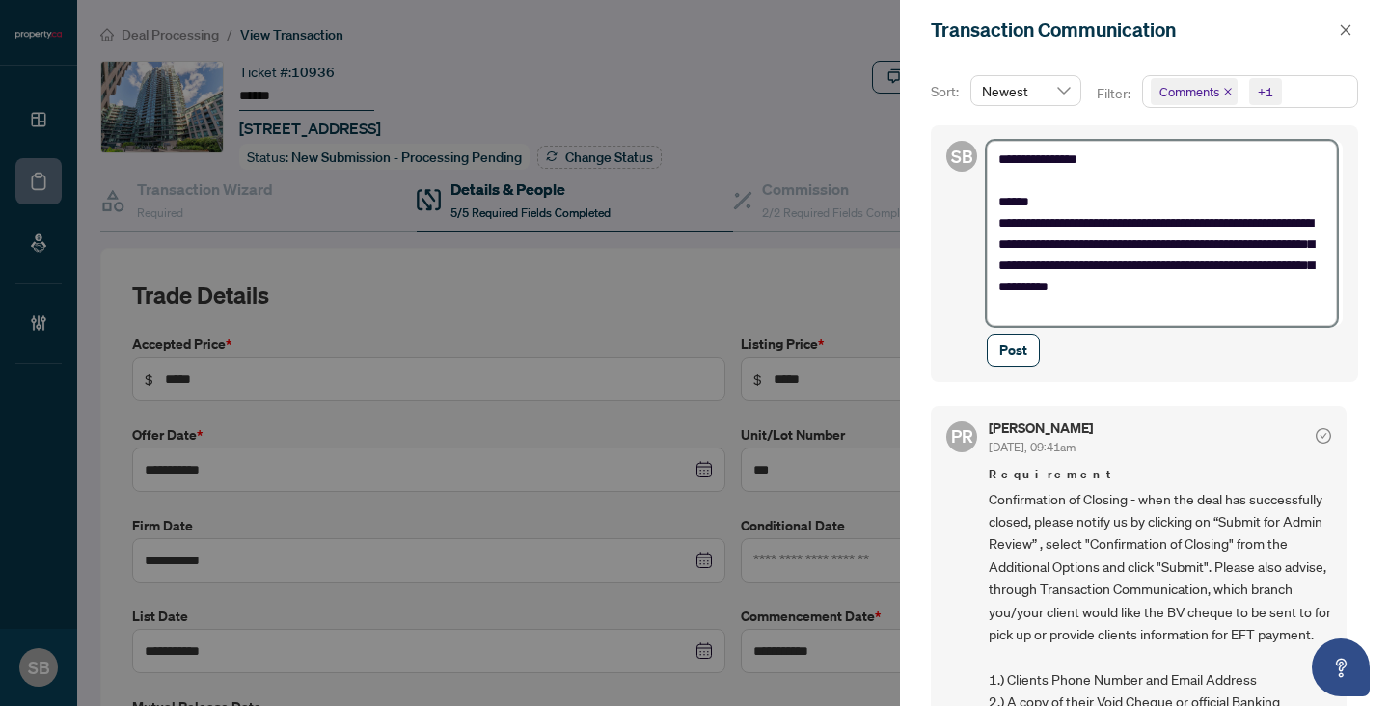
type textarea "**********"
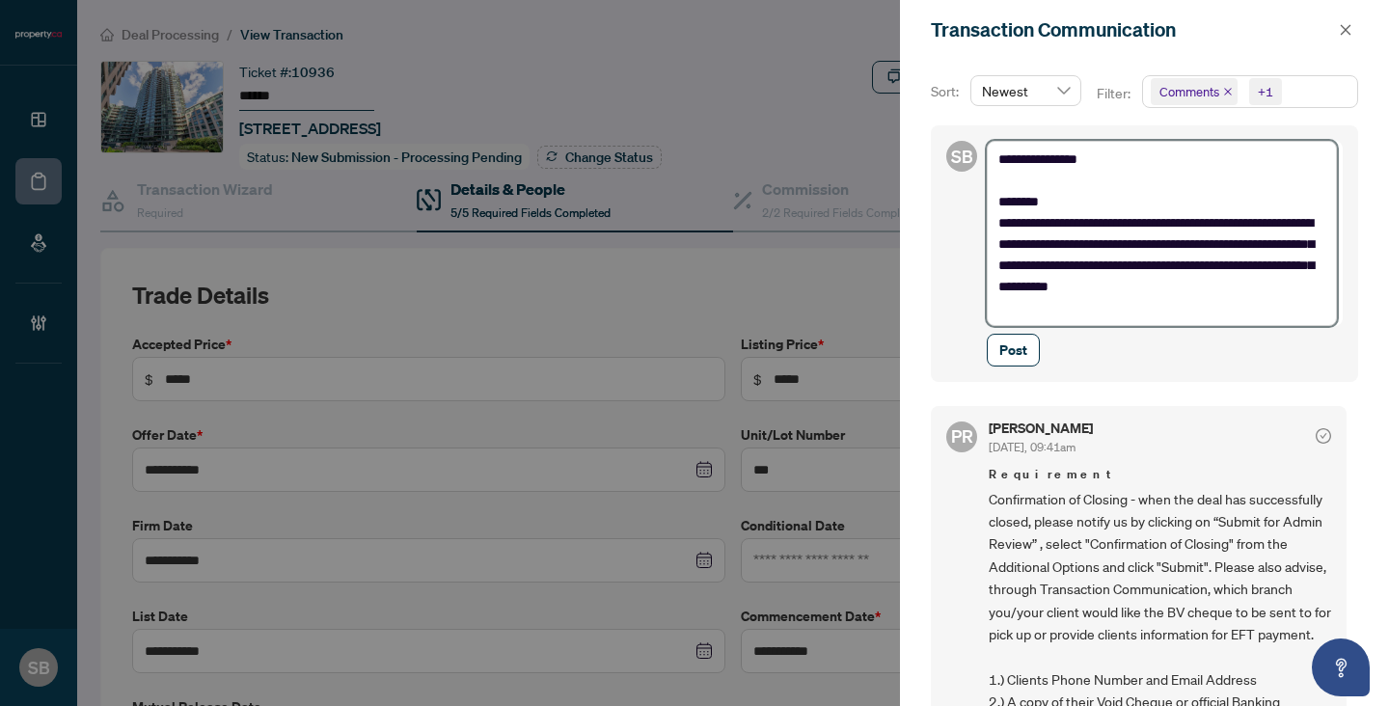
type textarea "**********"
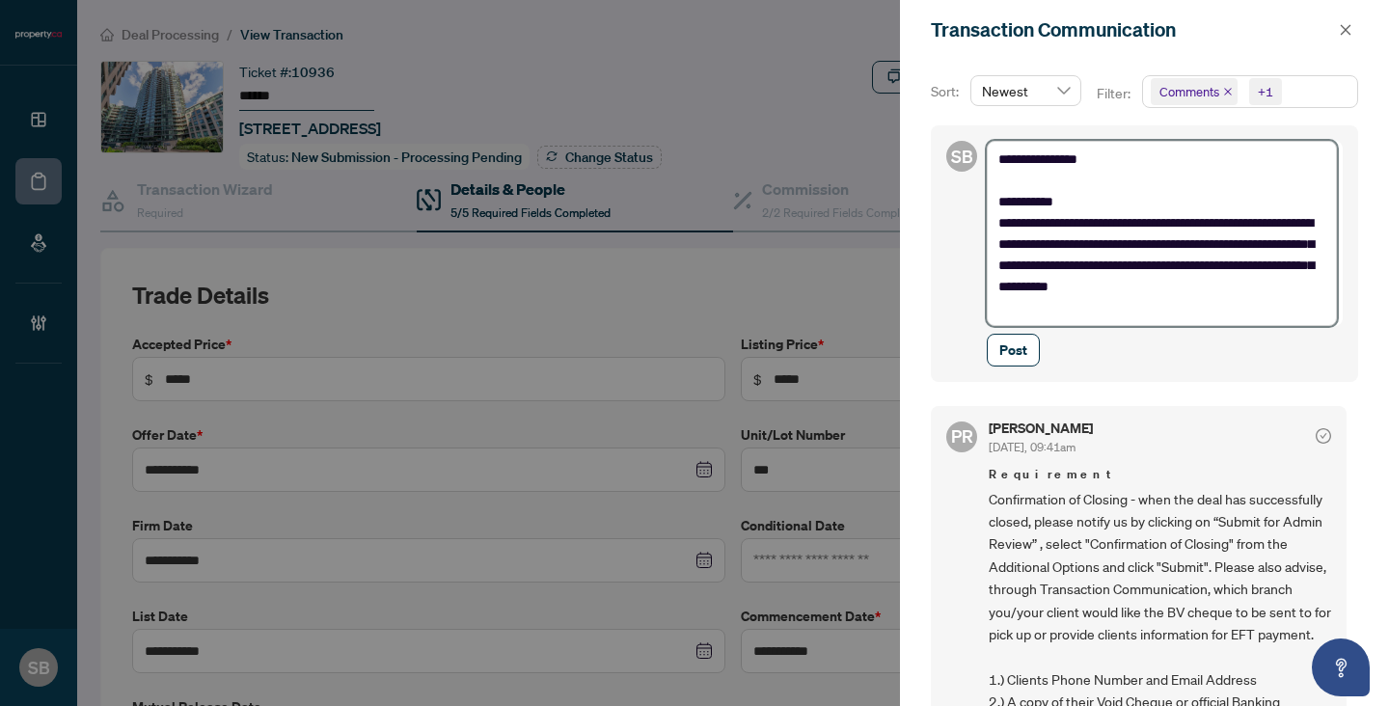
type textarea "**********"
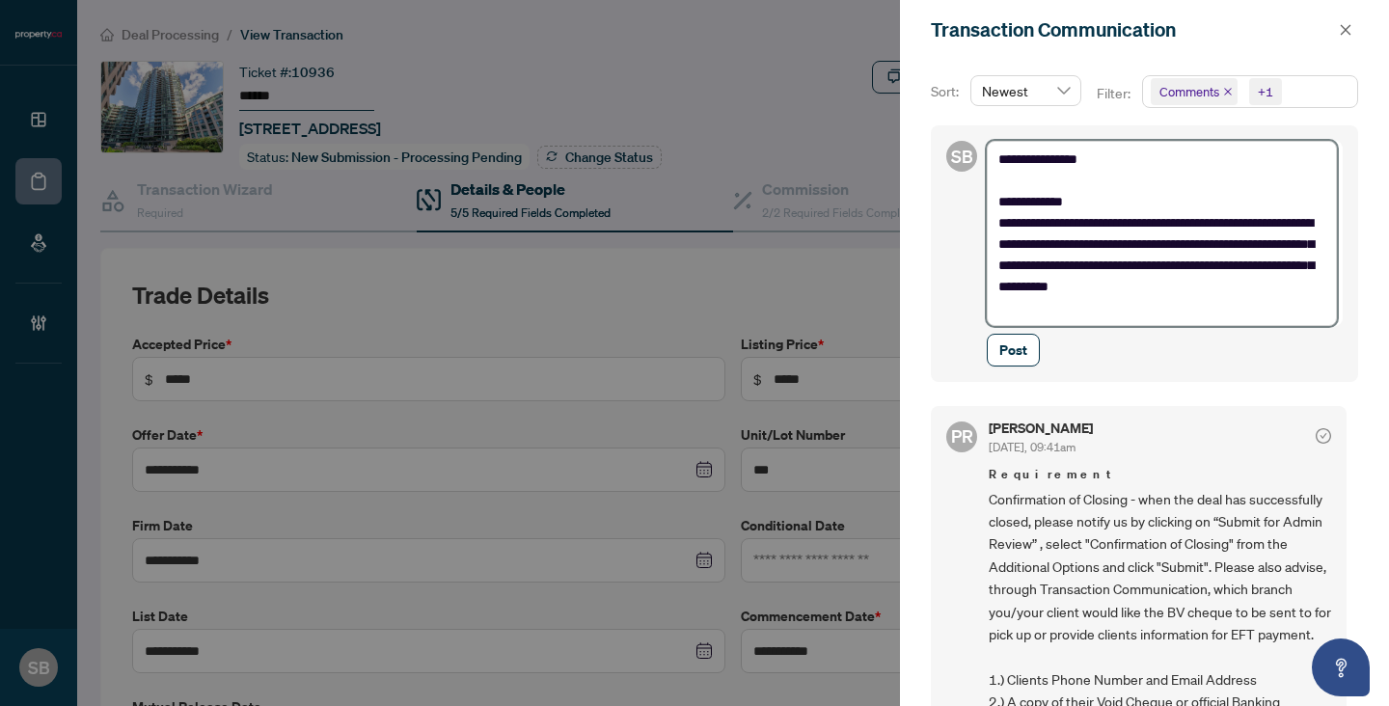
type textarea "**********"
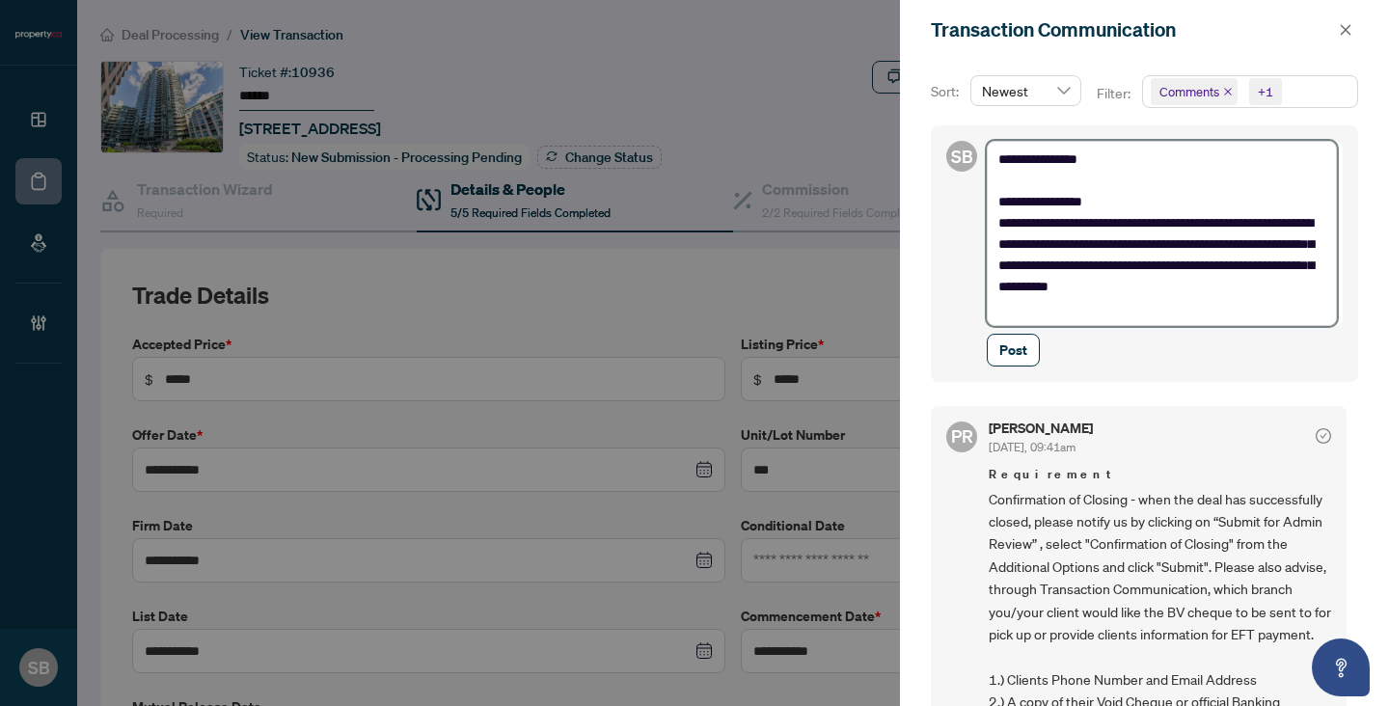
type textarea "**********"
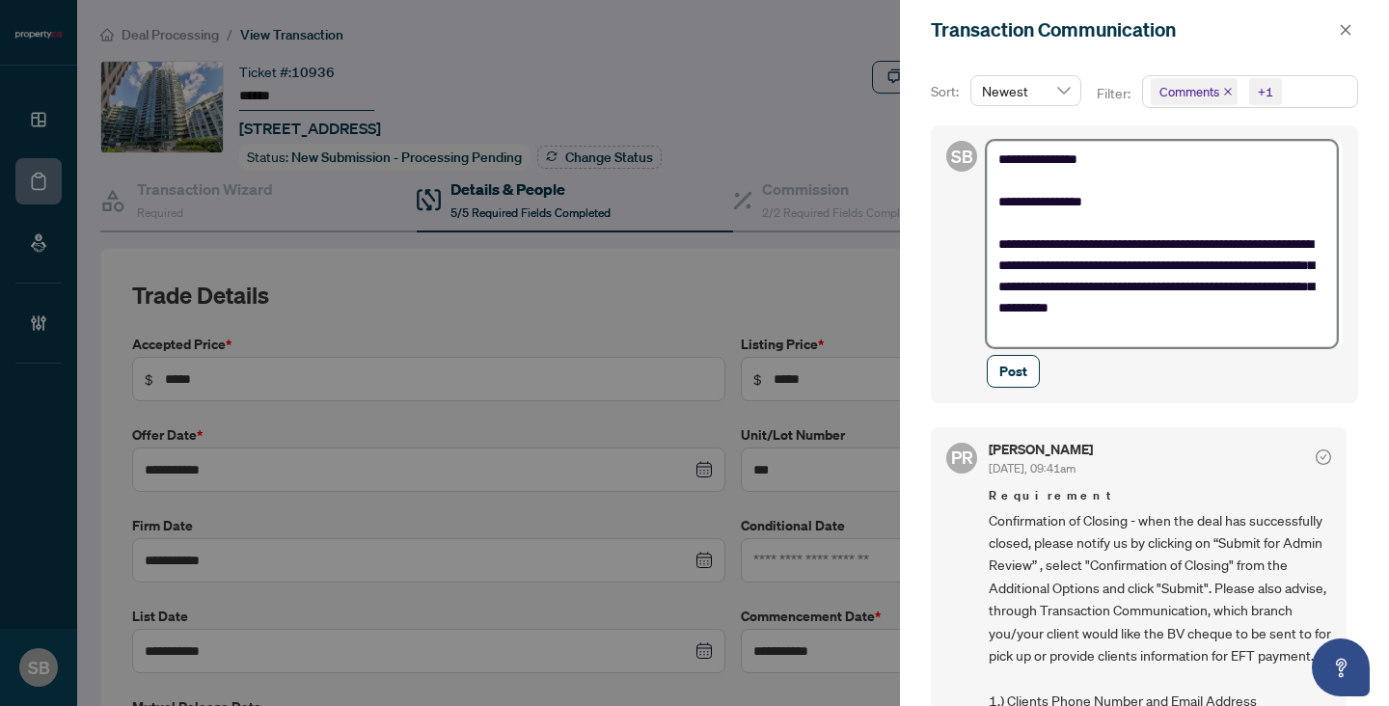
click at [1118, 196] on textarea "**********" at bounding box center [1162, 244] width 350 height 206
type textarea "**********"
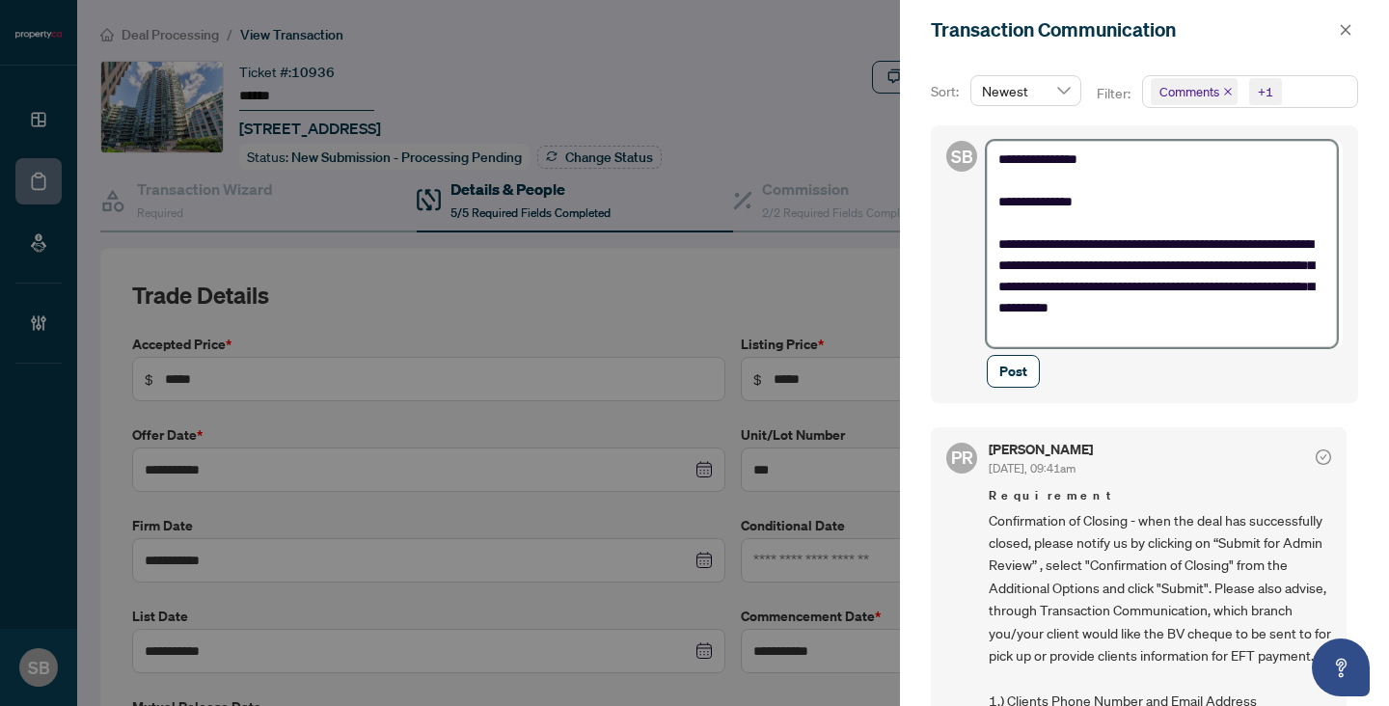
click at [1003, 248] on textarea "**********" at bounding box center [1162, 244] width 350 height 206
type textarea "**********"
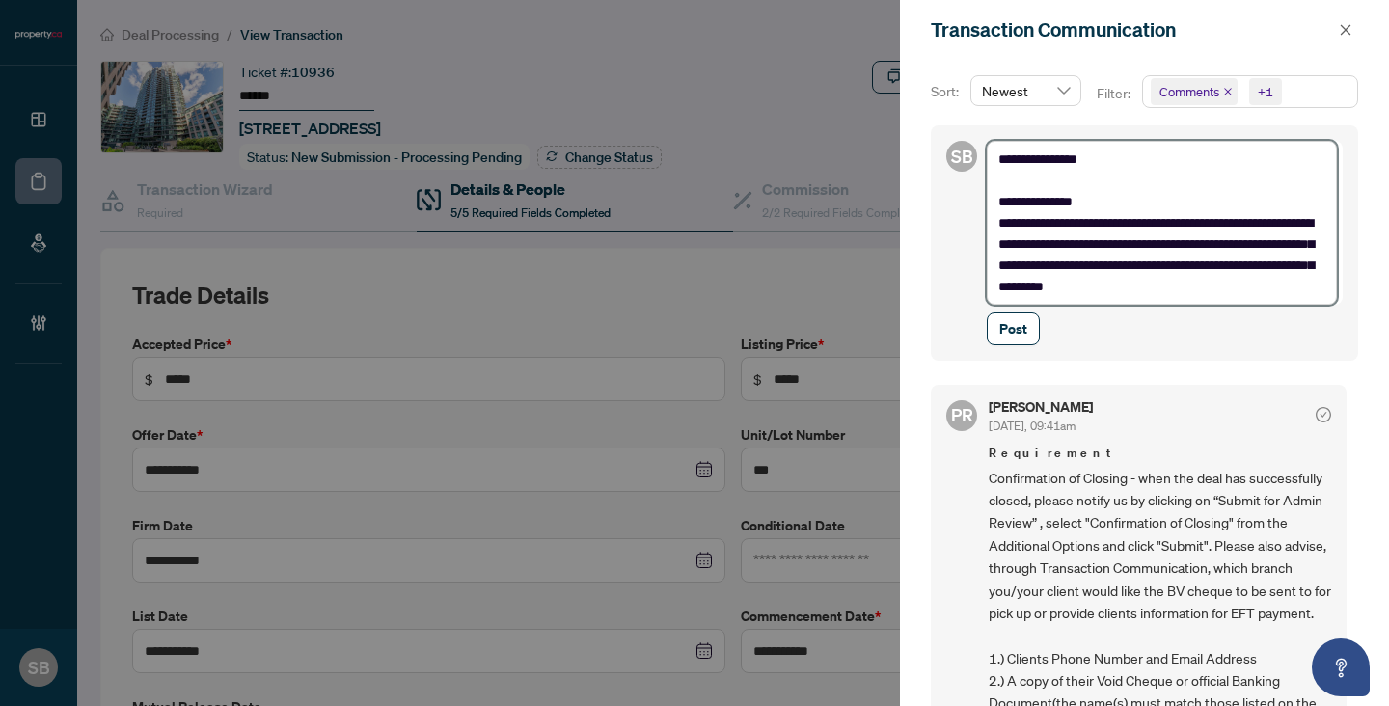
type textarea "**********"
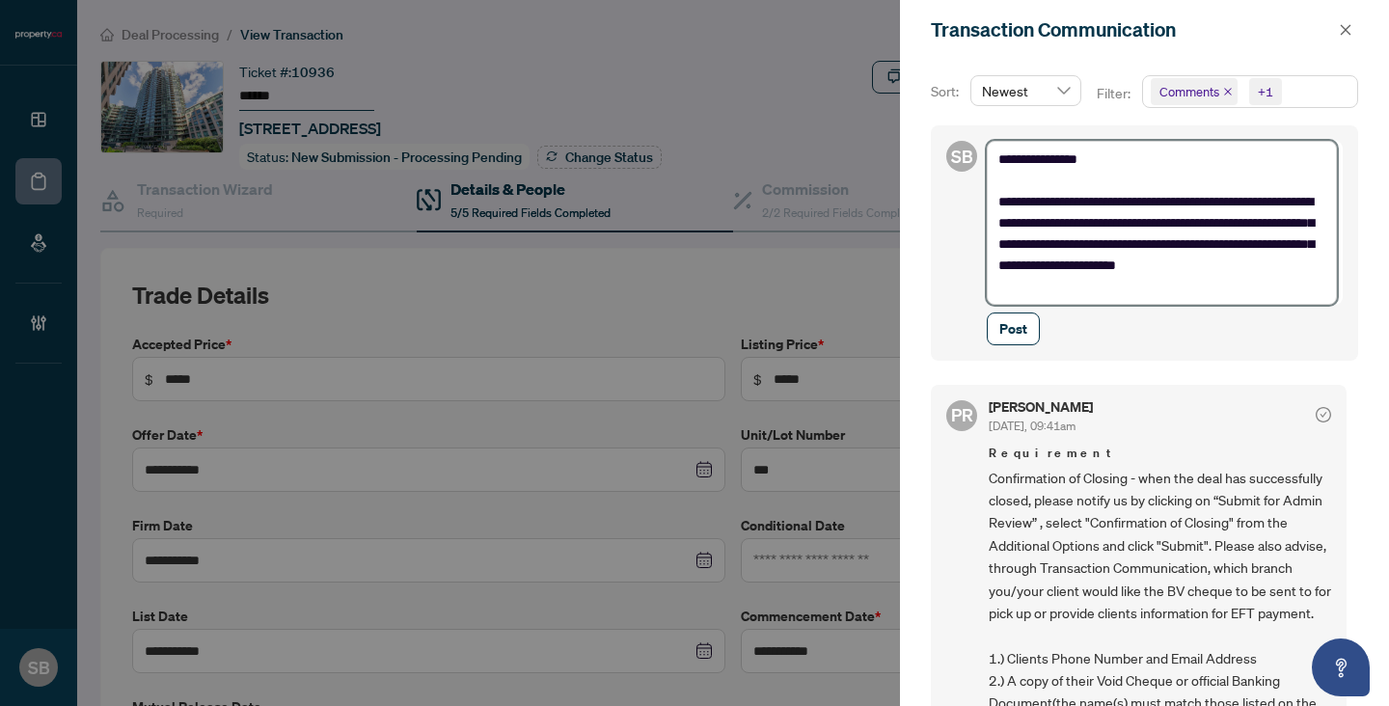
type textarea "**********"
click at [1103, 285] on textarea "**********" at bounding box center [1162, 223] width 350 height 164
type textarea "**********"
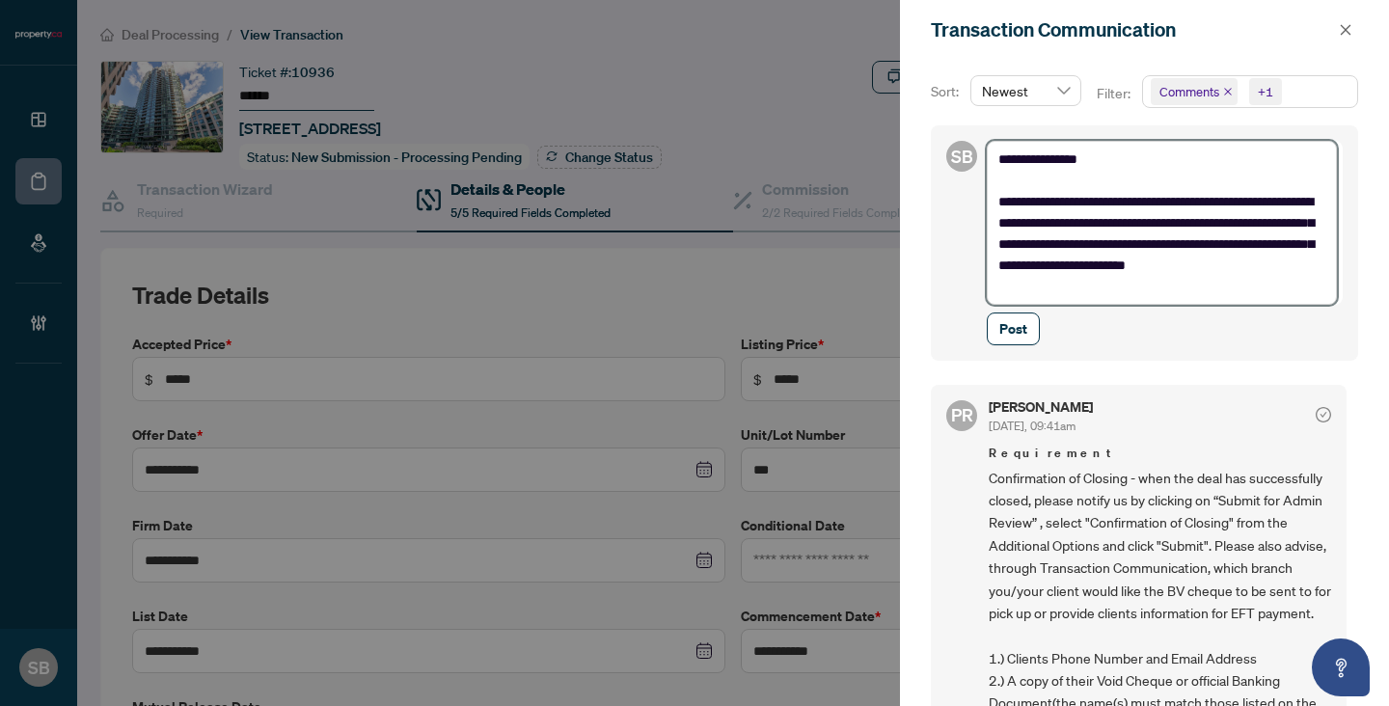
type textarea "**********"
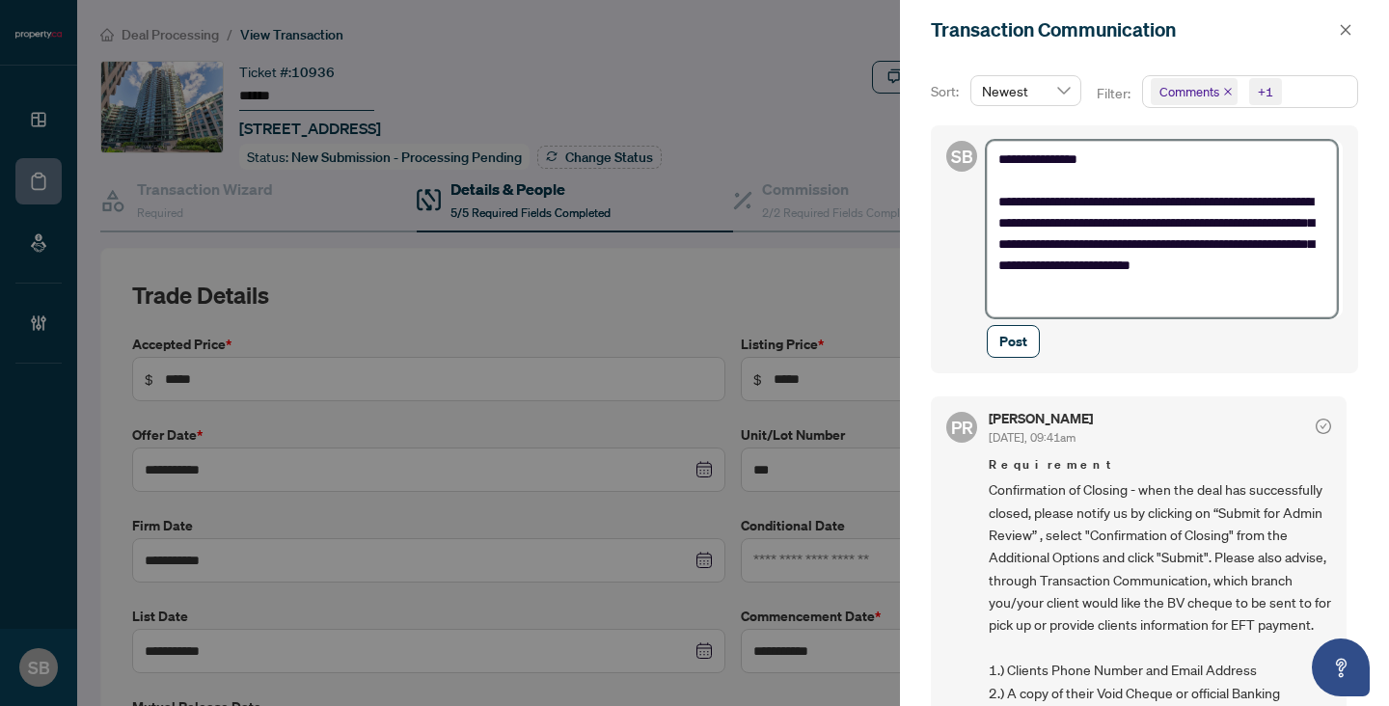
scroll to position [3, 0]
type textarea "**********"
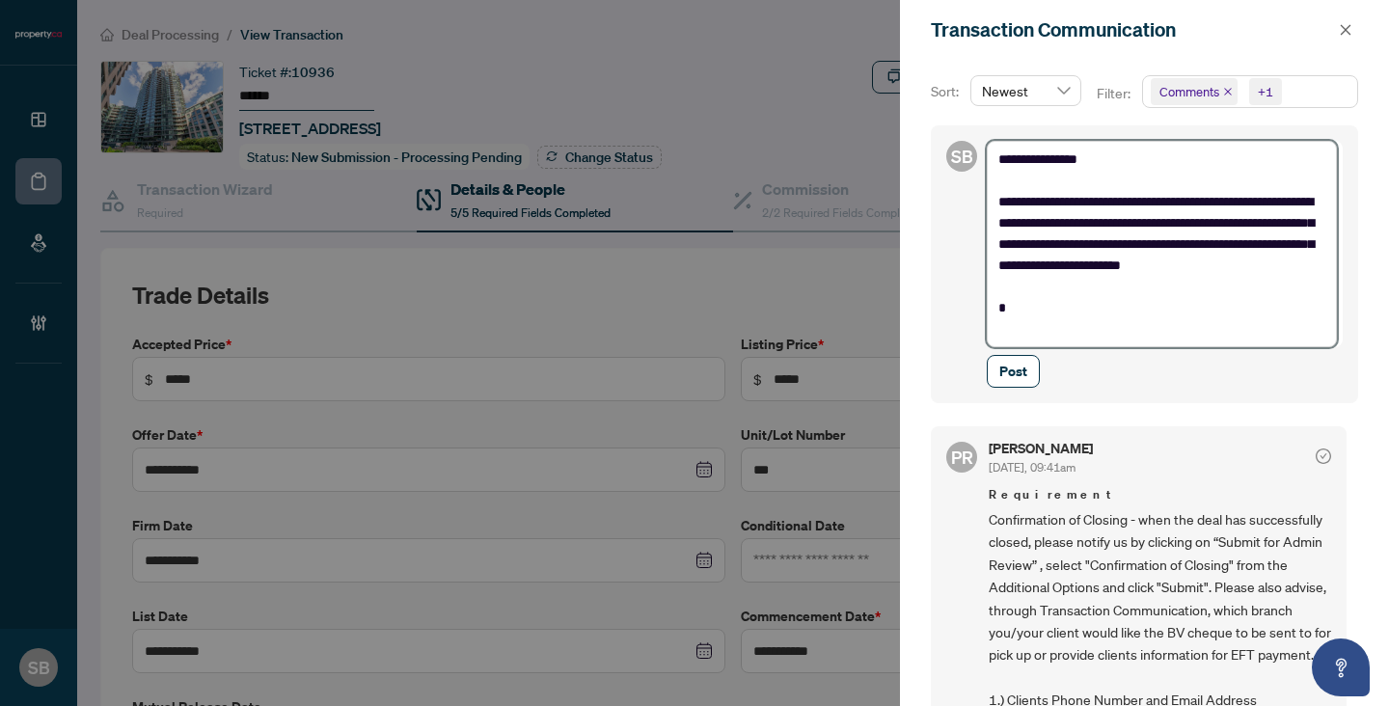
type textarea "**********"
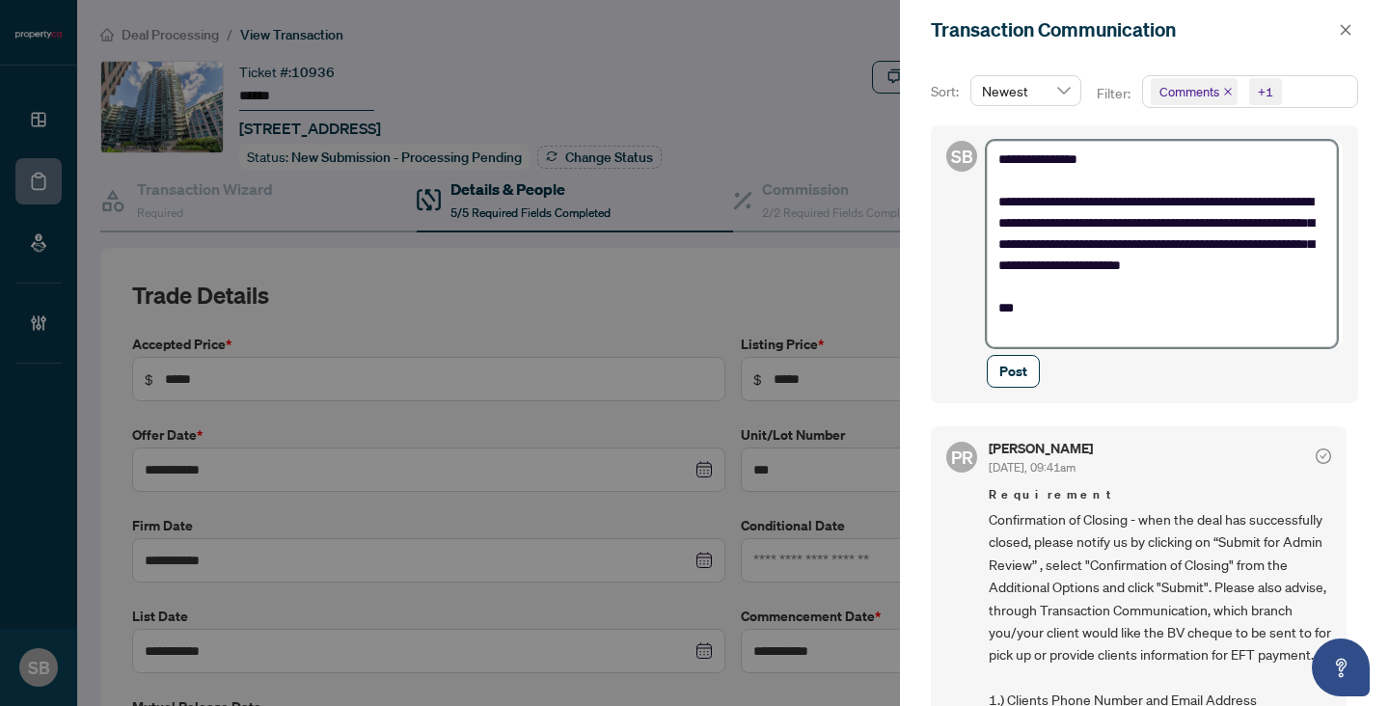
type textarea "**********"
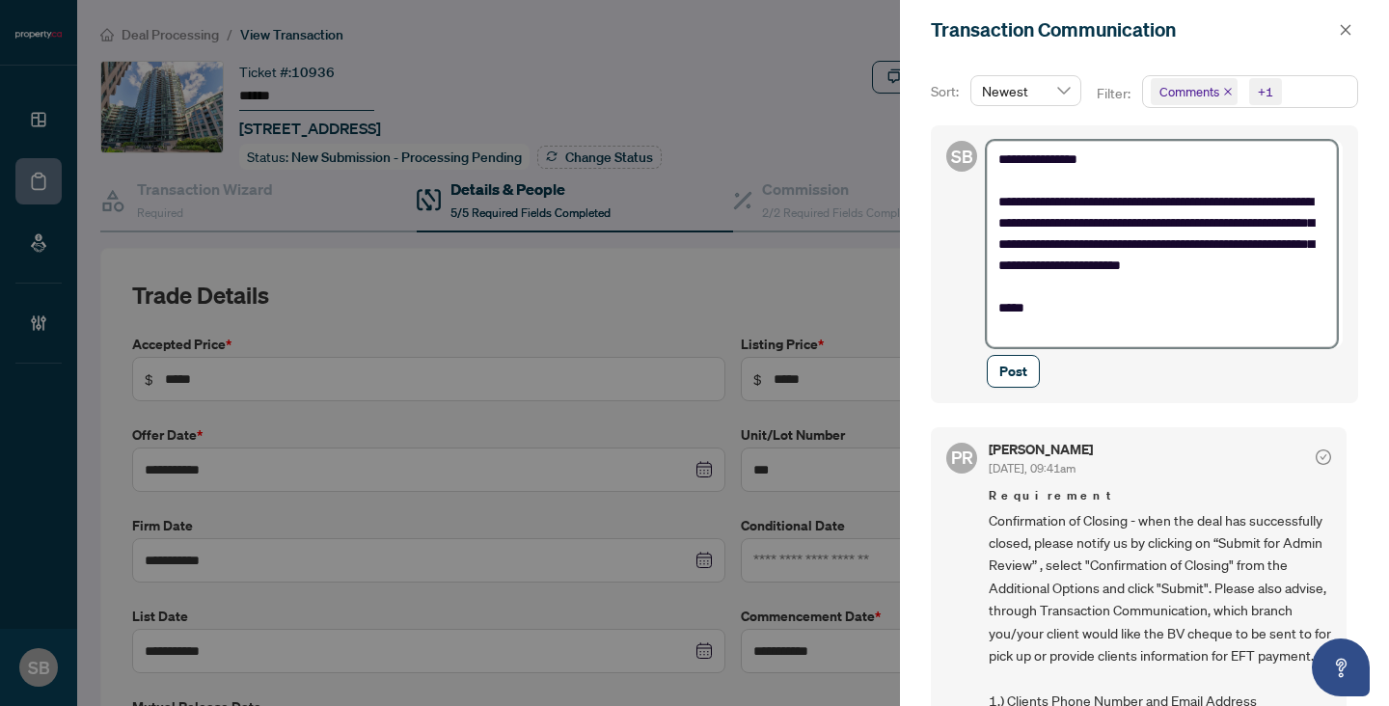
type textarea "**********"
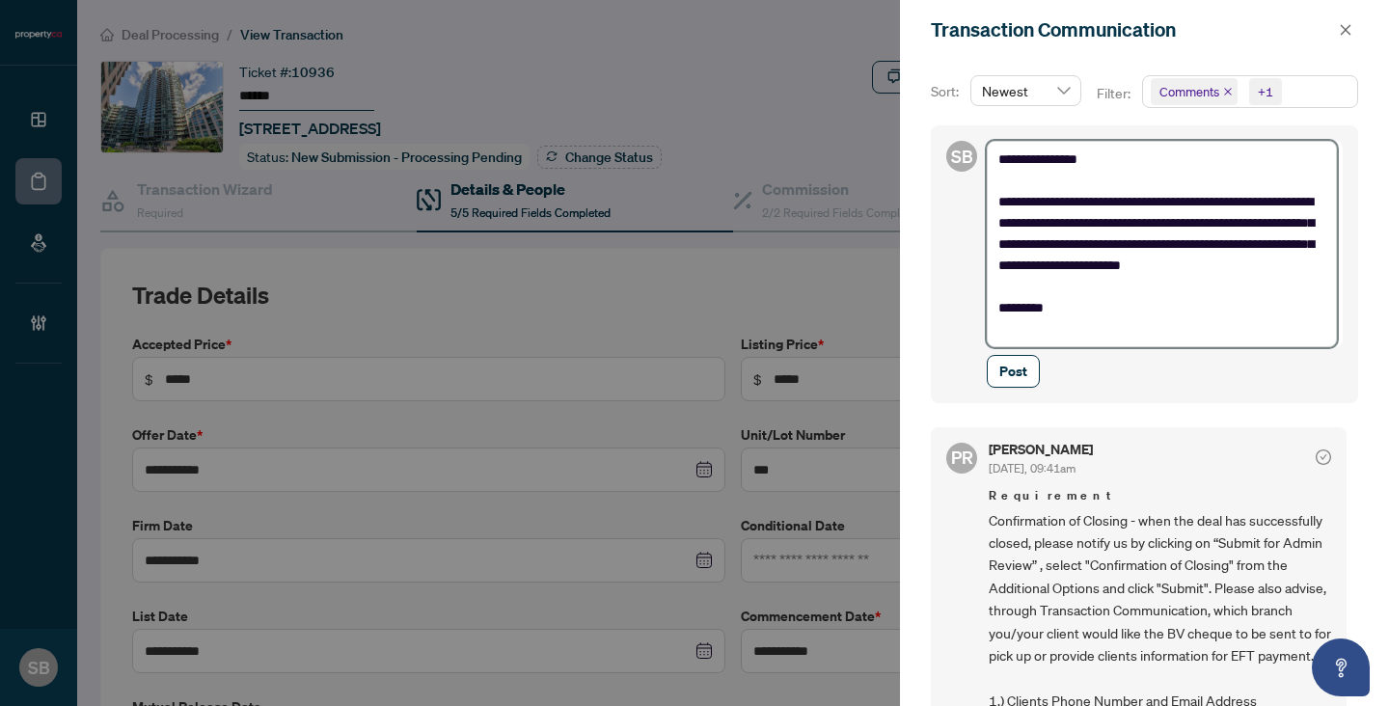
type textarea "**********"
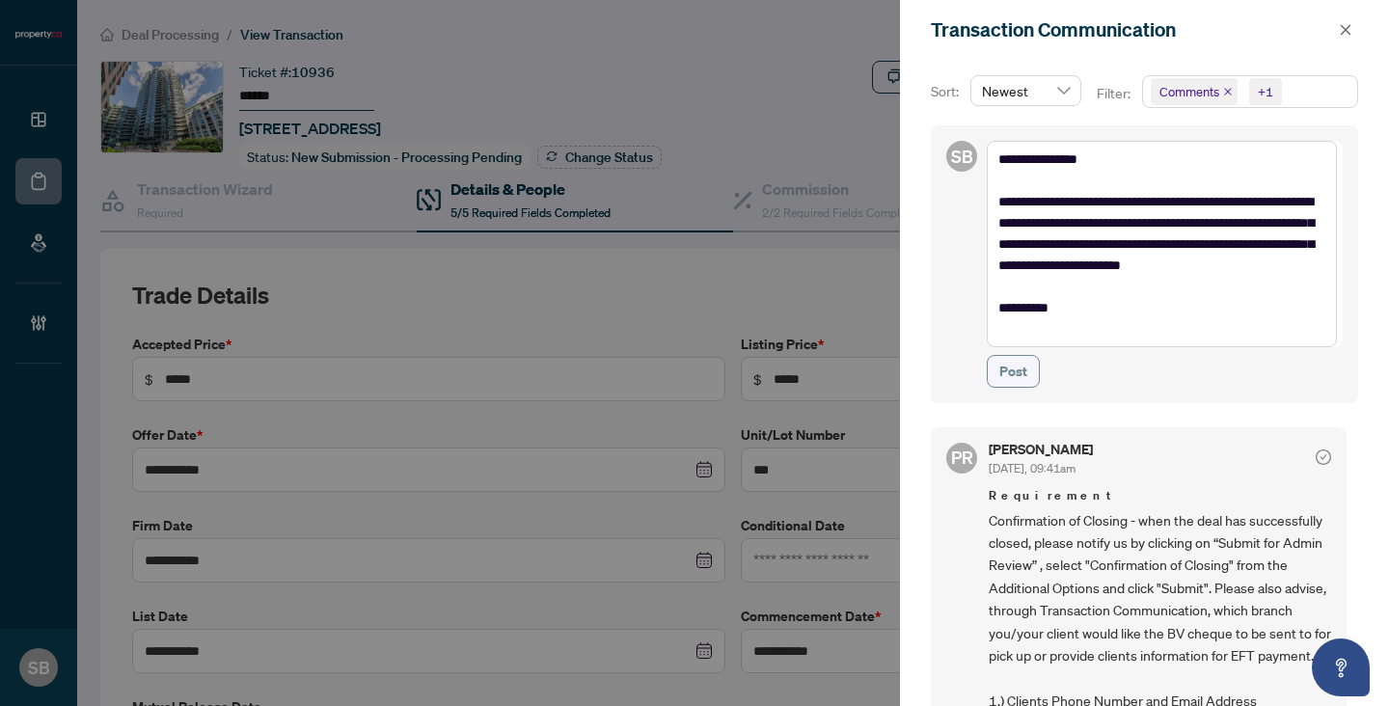
click at [1020, 385] on span "Post" at bounding box center [1013, 371] width 28 height 31
type textarea "**********"
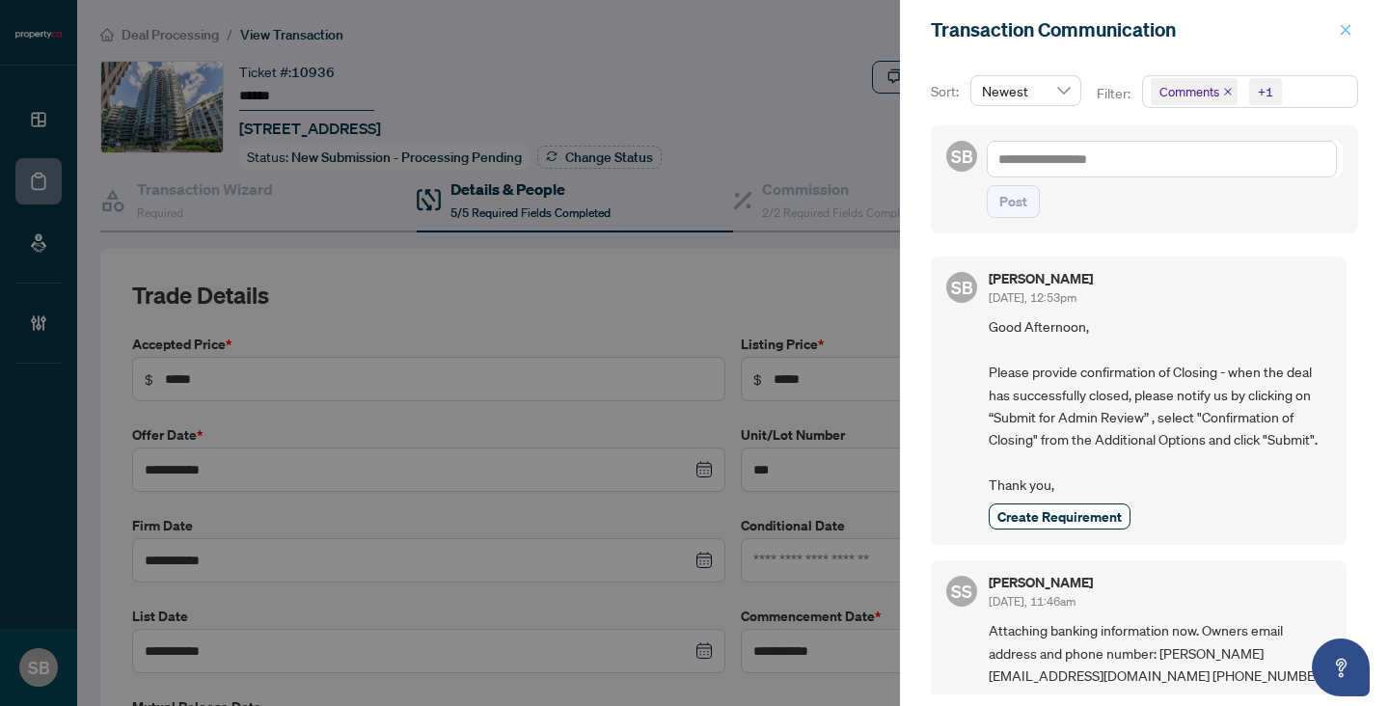
click at [1334, 30] on button "button" at bounding box center [1345, 29] width 25 height 23
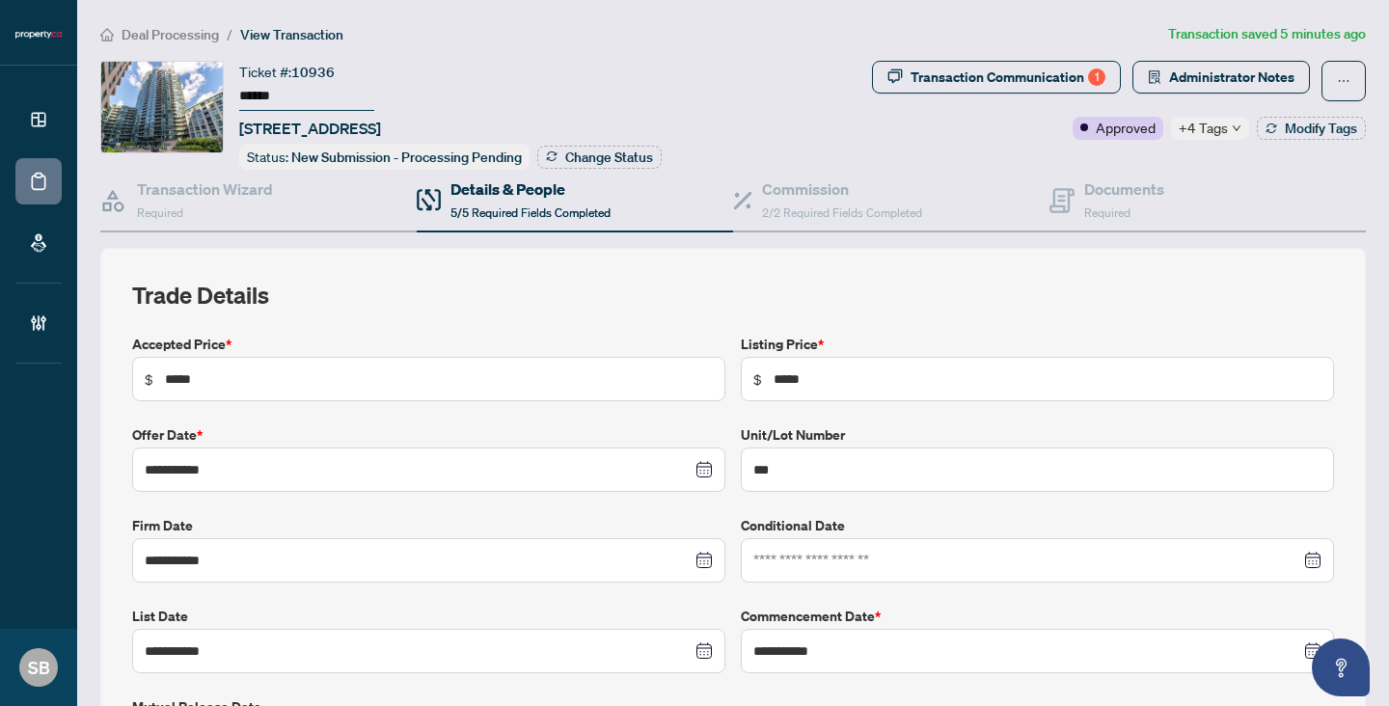
click at [1184, 128] on span "+4 Tags" at bounding box center [1203, 128] width 49 height 22
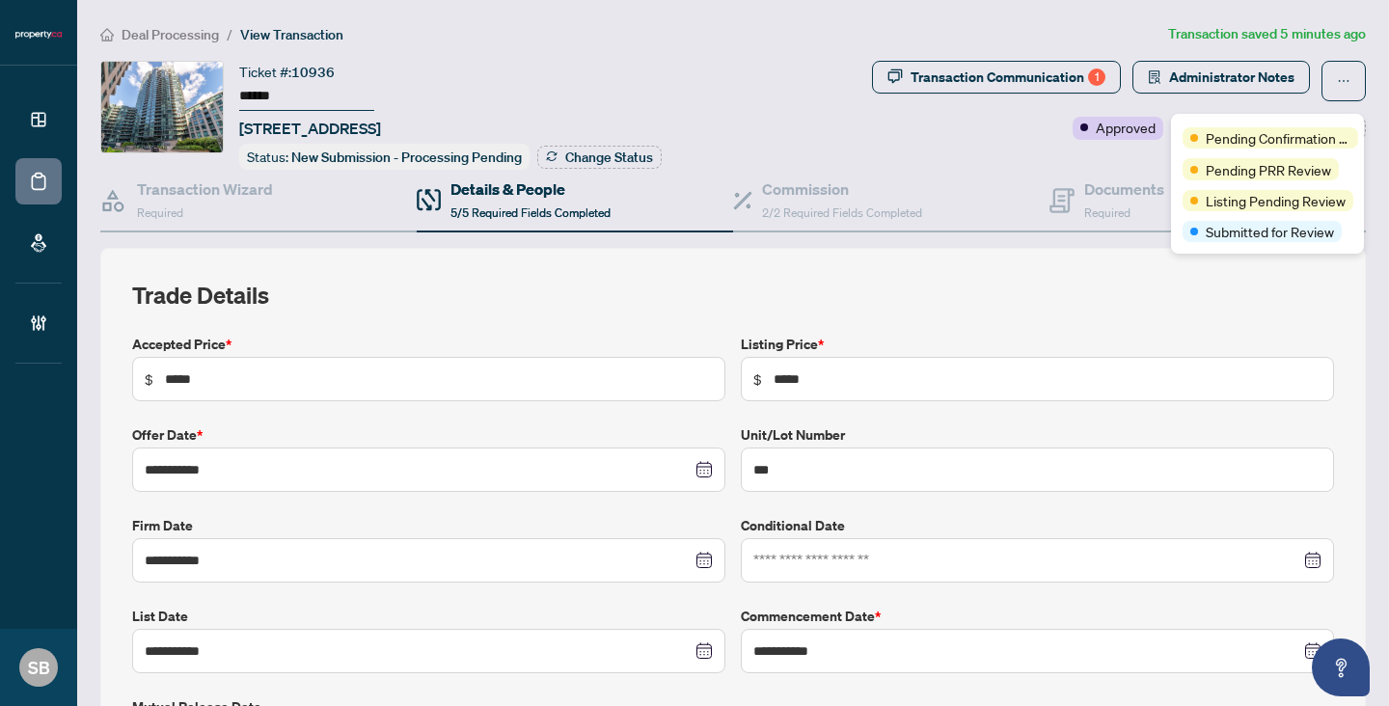
click at [1154, 20] on main "**********" at bounding box center [733, 353] width 1312 height 706
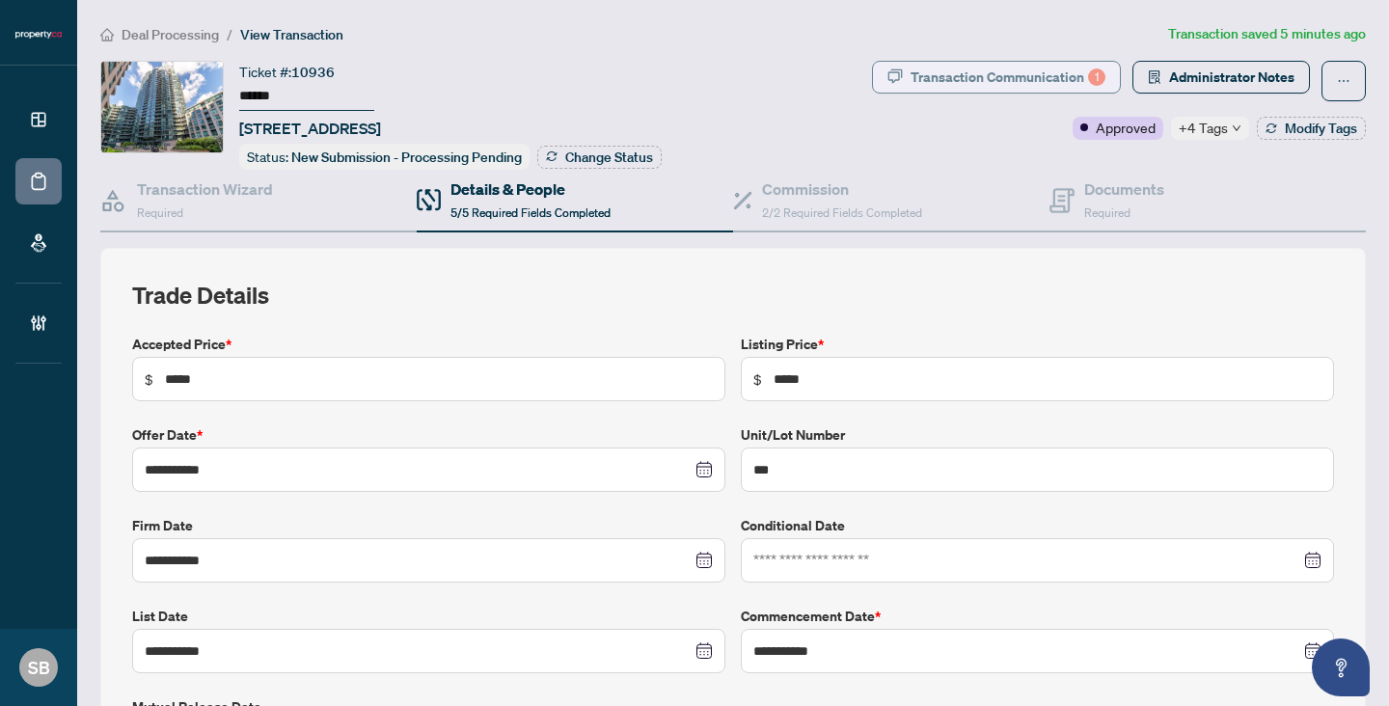
click at [1013, 91] on div "Transaction Communication 1" at bounding box center [1008, 77] width 195 height 31
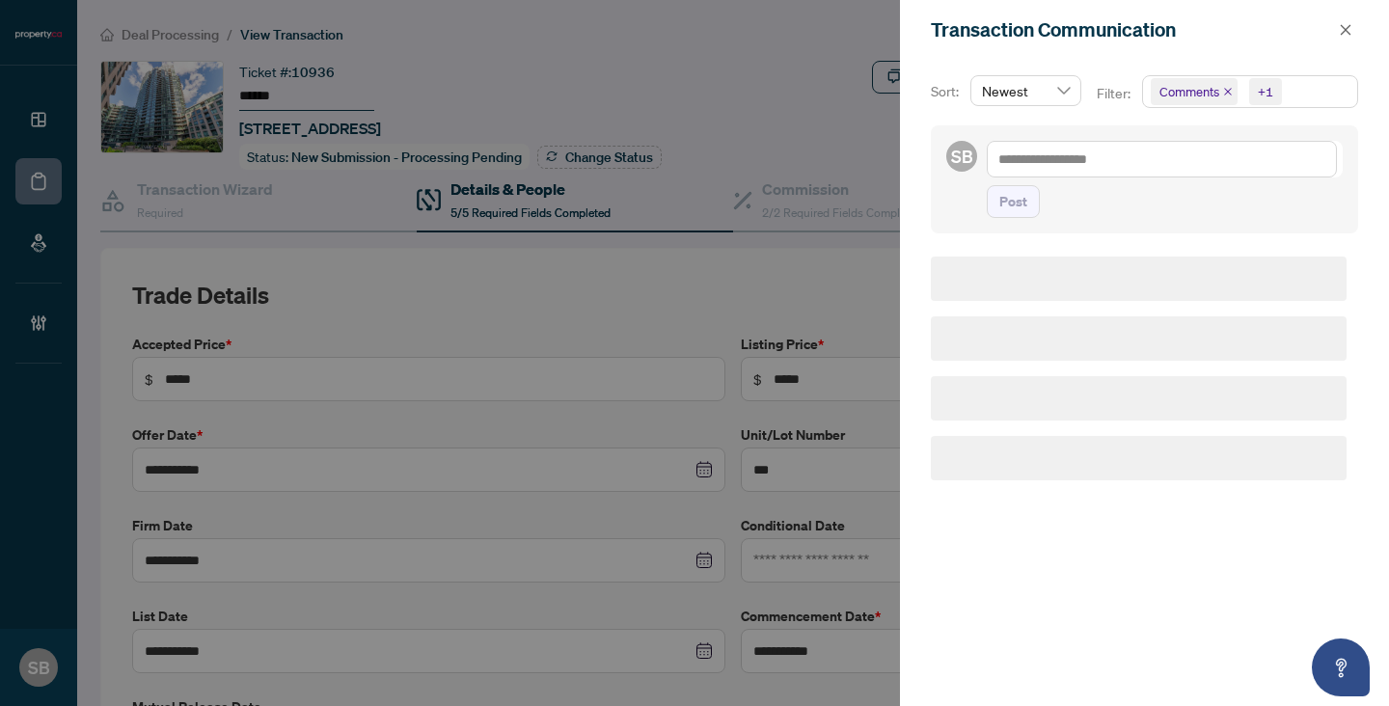
click at [1010, 74] on div "Sort: Newest Filter: Comments +1 SB Post" at bounding box center [1144, 383] width 489 height 646
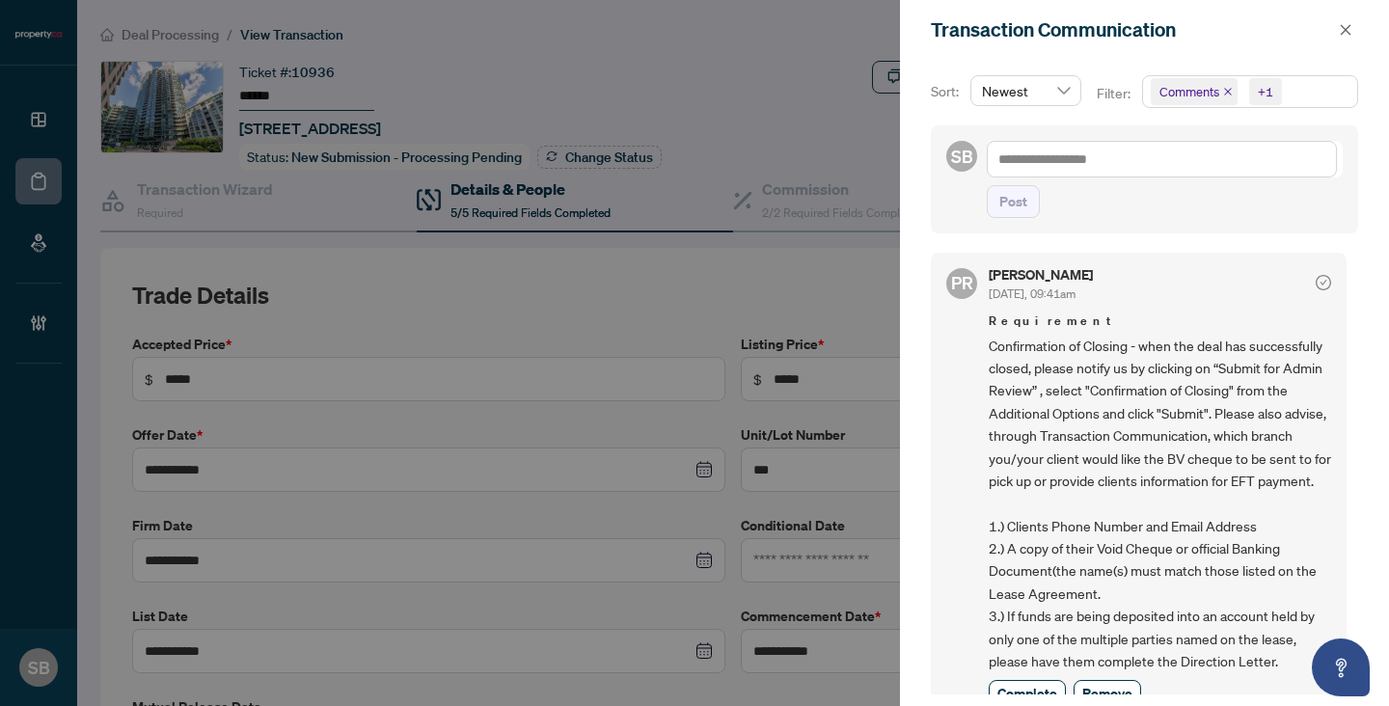
scroll to position [781, 0]
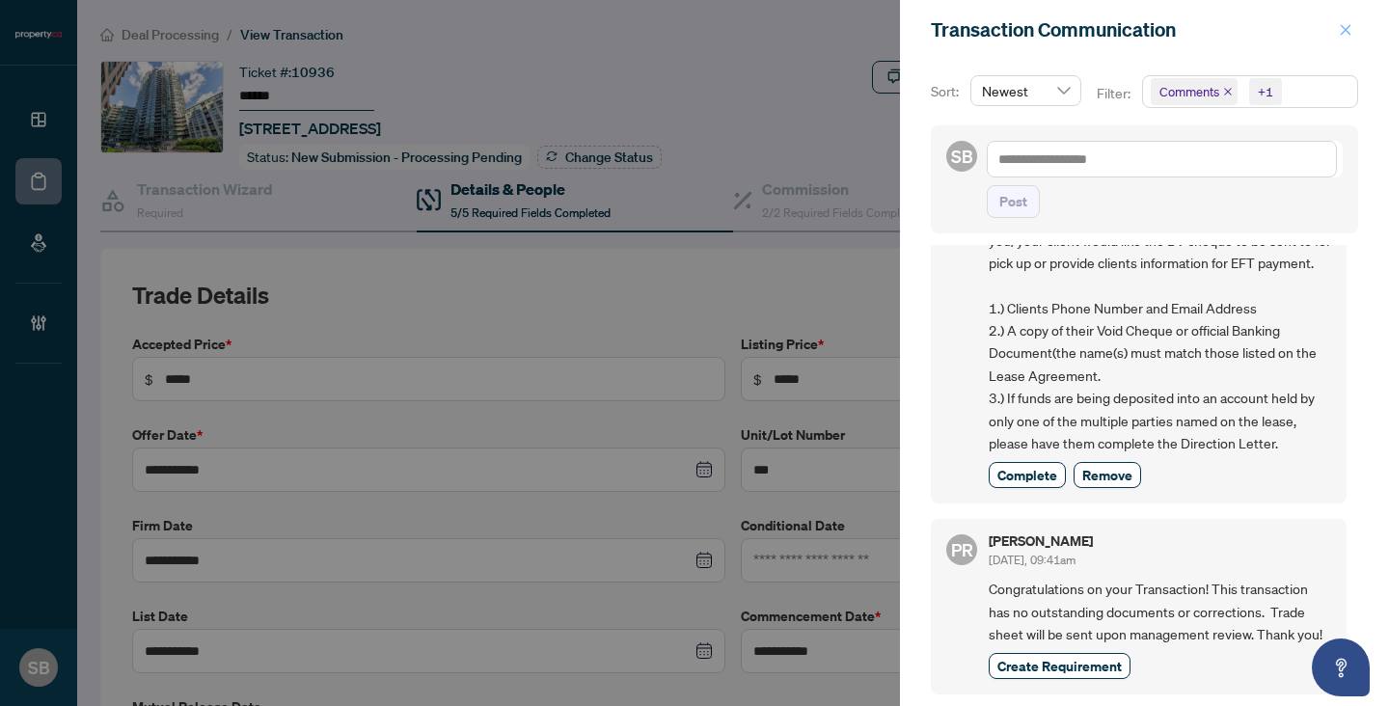
click at [1347, 30] on icon "close" at bounding box center [1346, 30] width 14 height 14
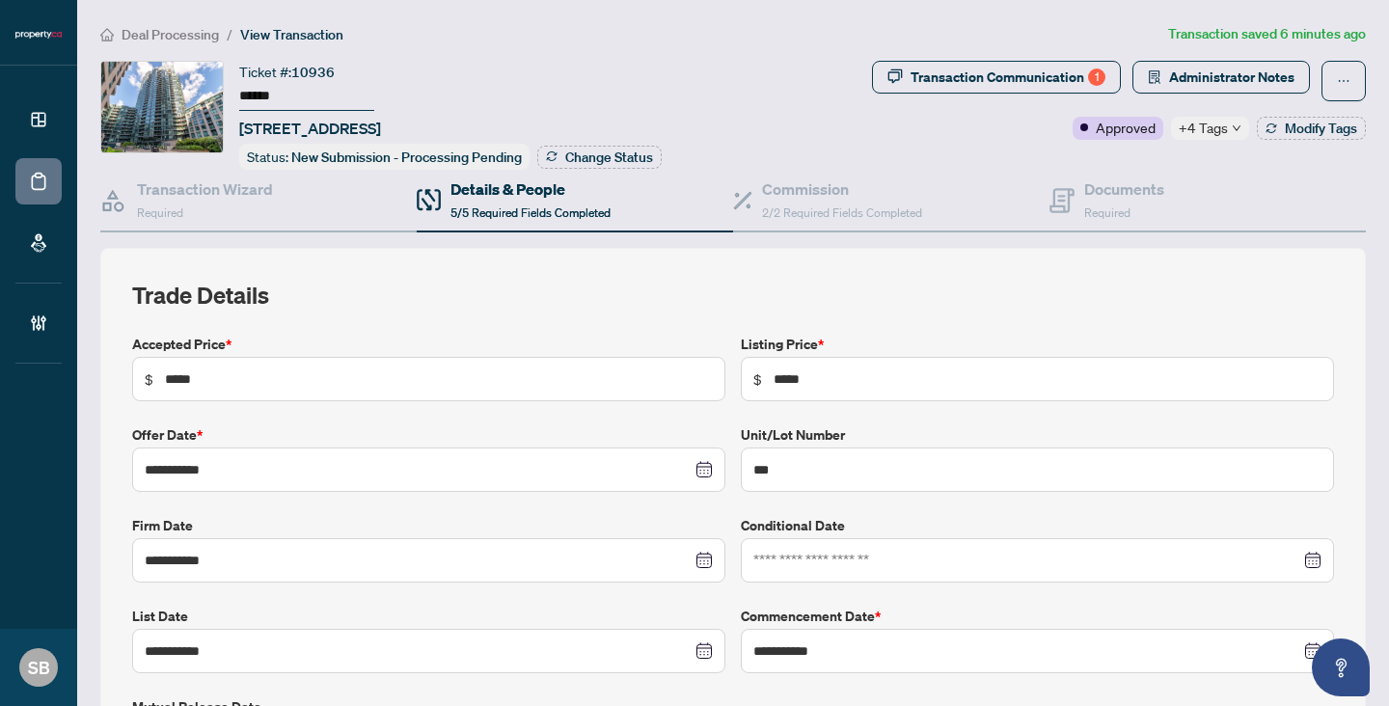
click at [171, 35] on span "Deal Processing" at bounding box center [170, 34] width 97 height 17
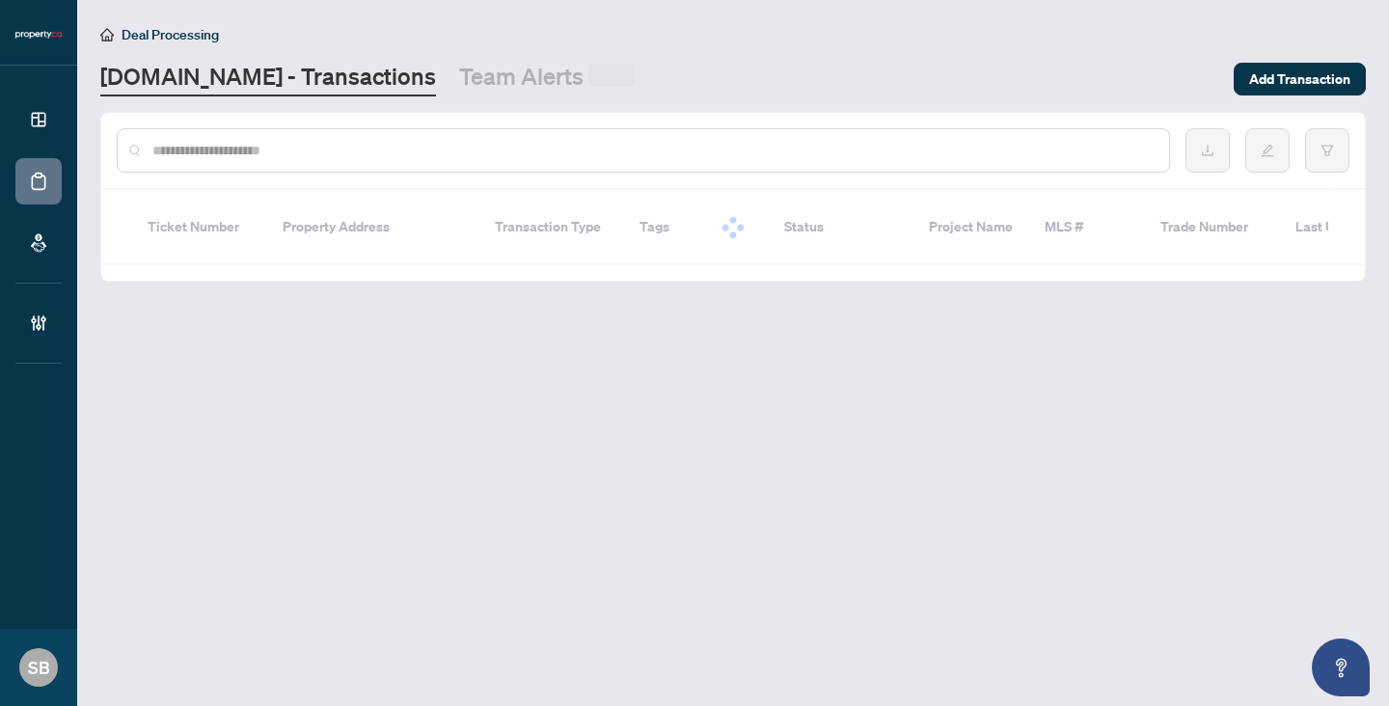
click at [389, 147] on input "text" at bounding box center [652, 150] width 1001 height 21
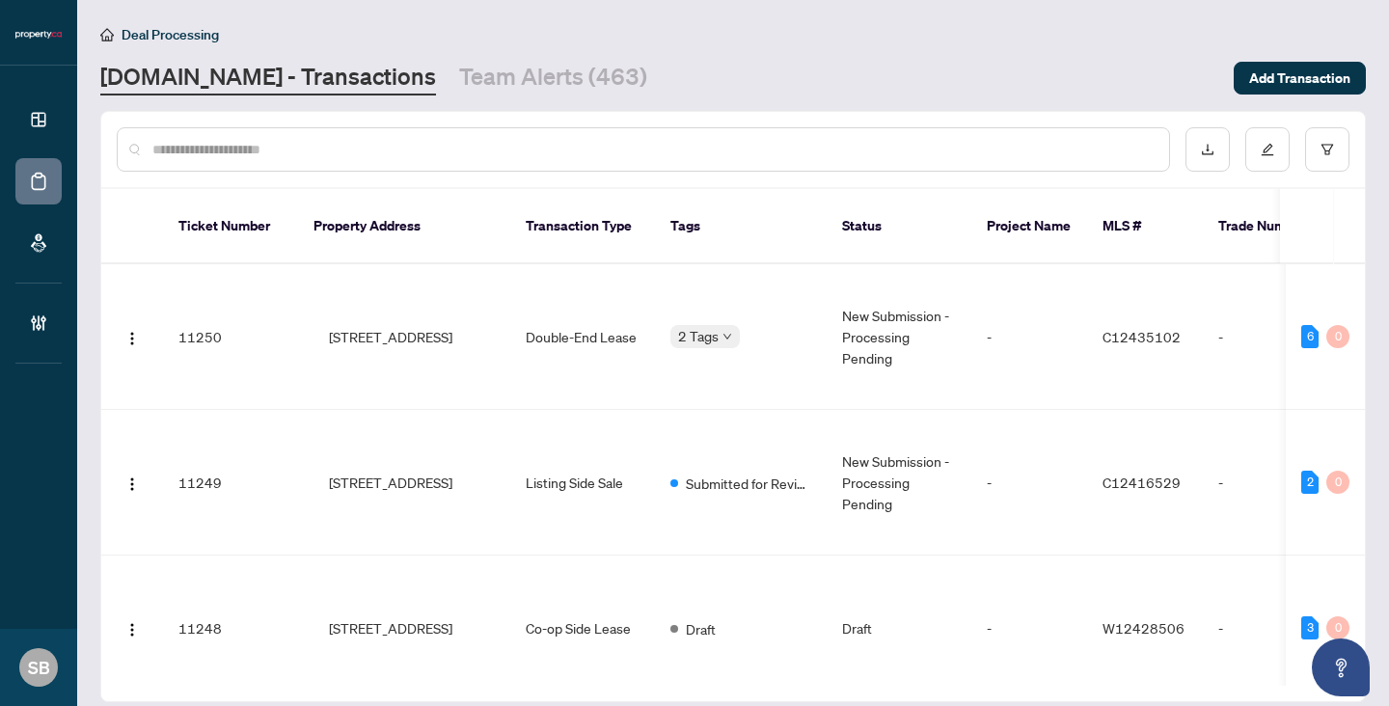
paste input "******"
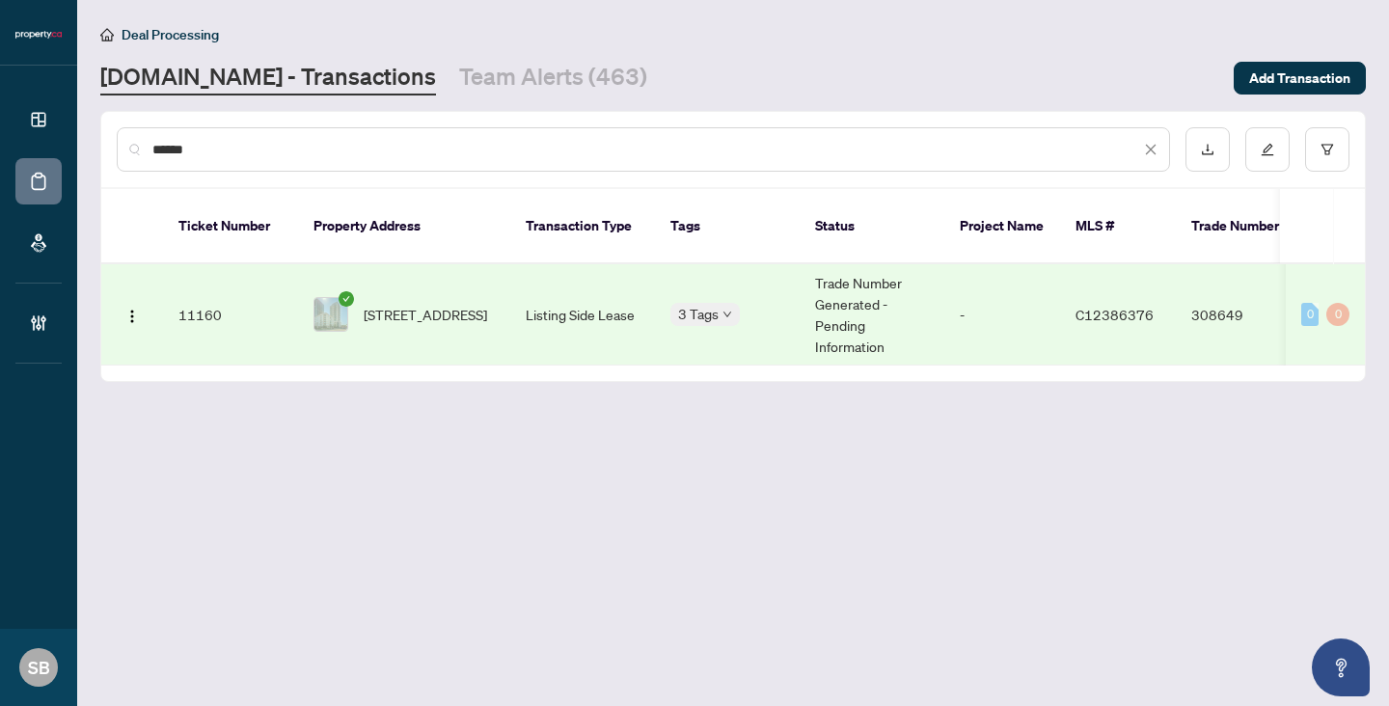
type input "******"
click at [414, 304] on span "414-19 Avondale Ave, Toronto, Ontario M2N 0A6, Canada" at bounding box center [425, 314] width 123 height 21
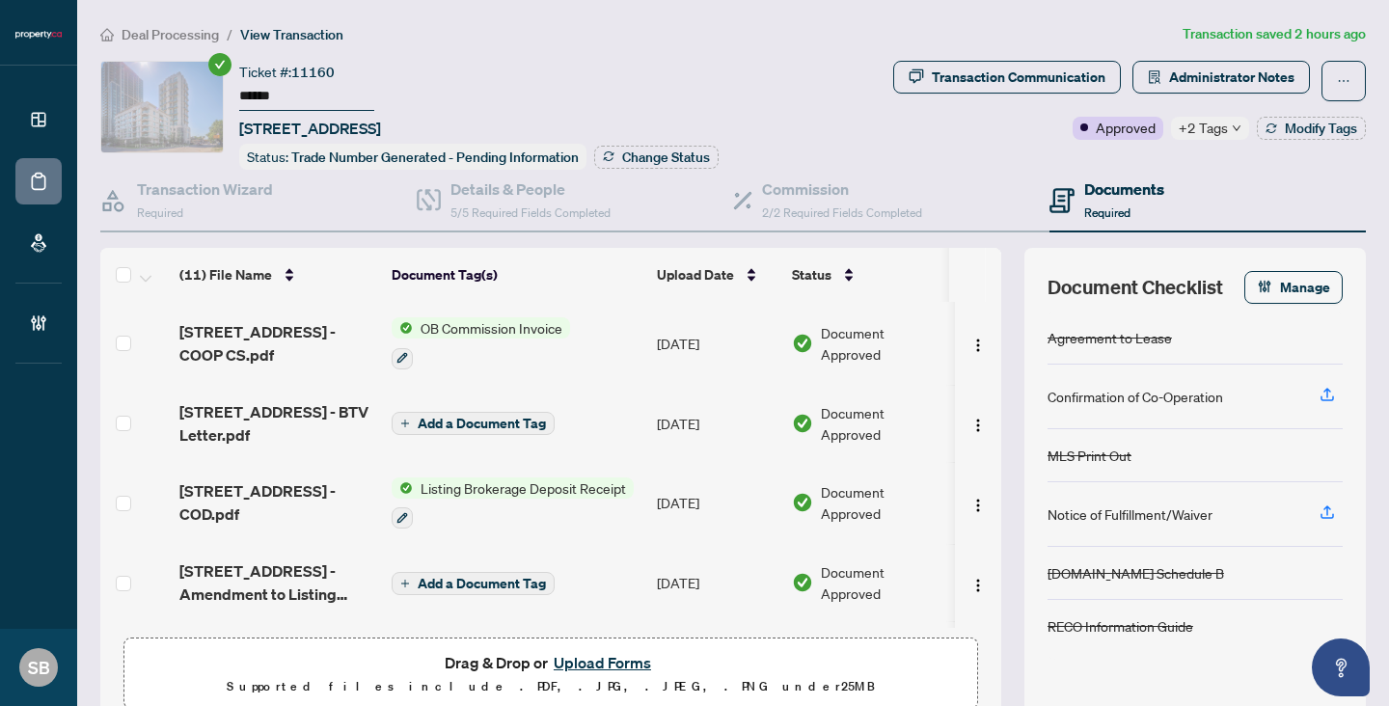
click at [1208, 118] on span "+2 Tags" at bounding box center [1203, 128] width 49 height 22
click at [1013, 77] on div "Transaction Communication" at bounding box center [1019, 77] width 174 height 31
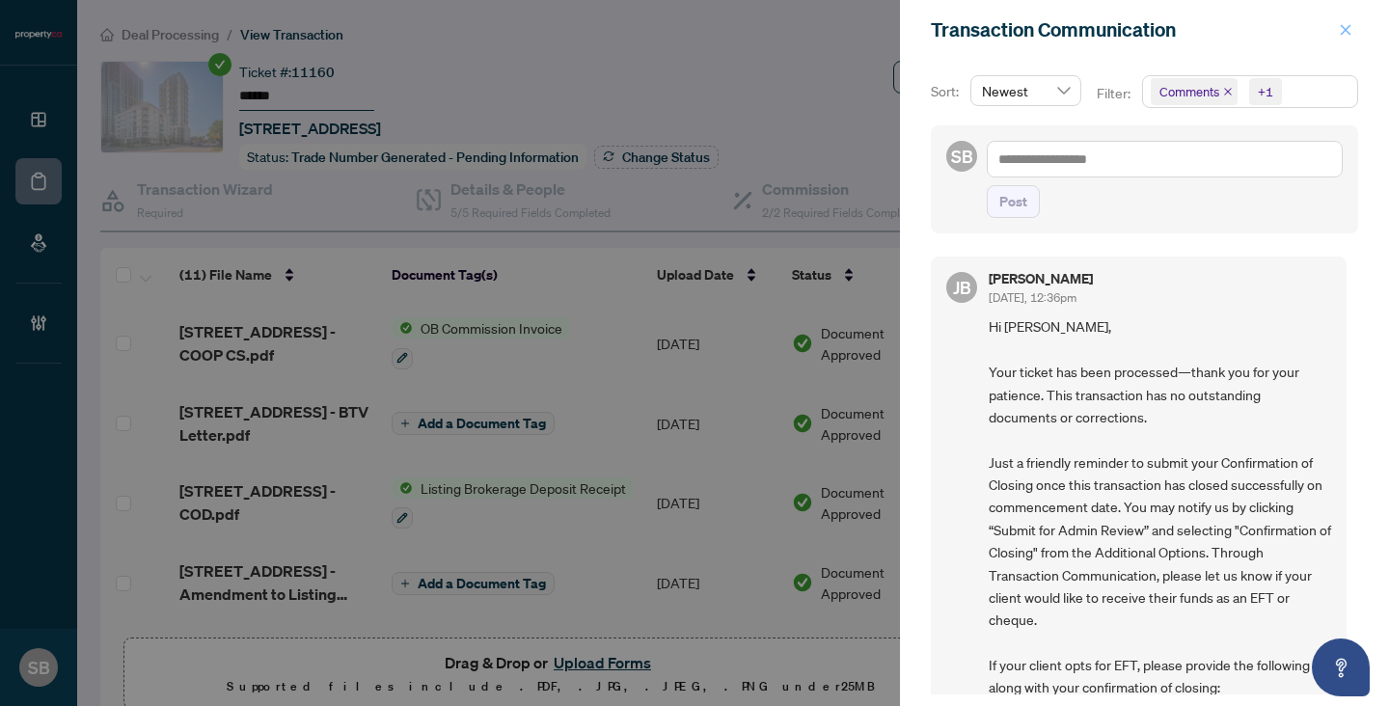
click at [1349, 35] on icon "close" at bounding box center [1346, 30] width 14 height 14
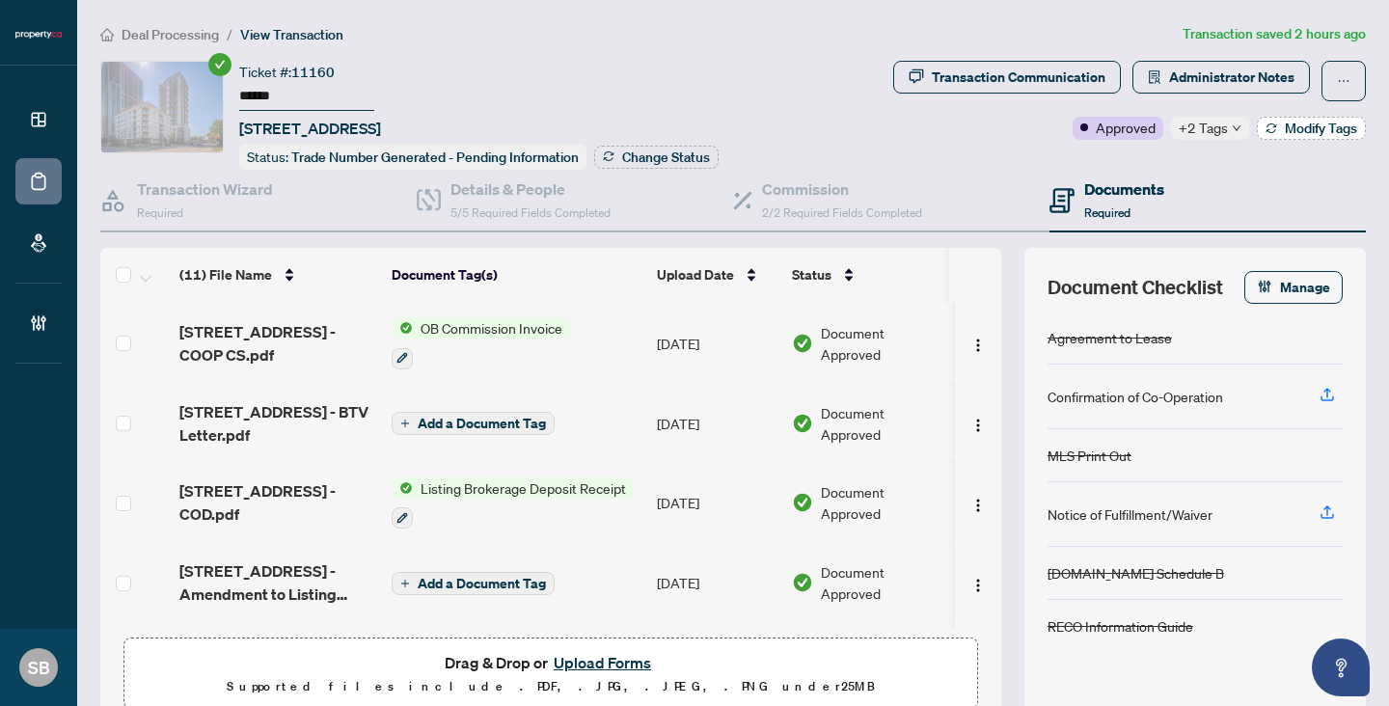
click at [1307, 136] on button "Modify Tags" at bounding box center [1311, 128] width 109 height 23
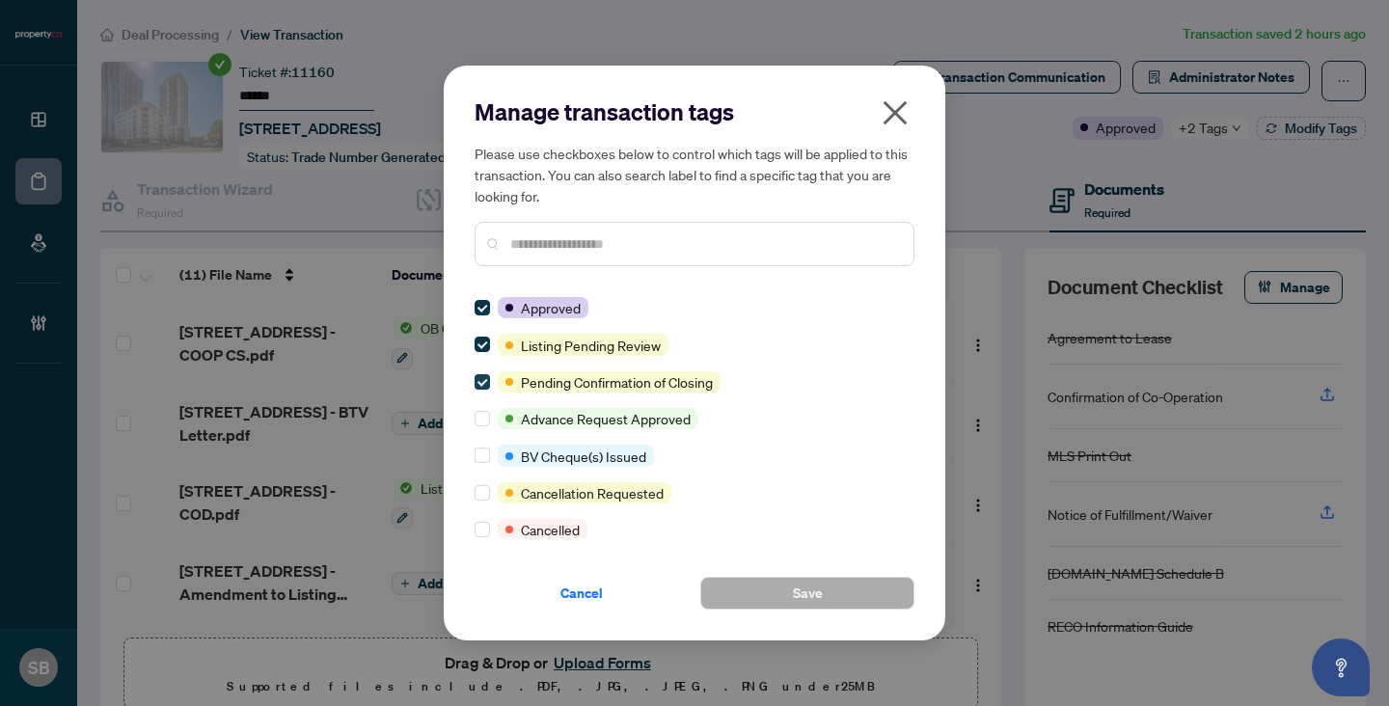
click at [483, 371] on label at bounding box center [482, 381] width 15 height 21
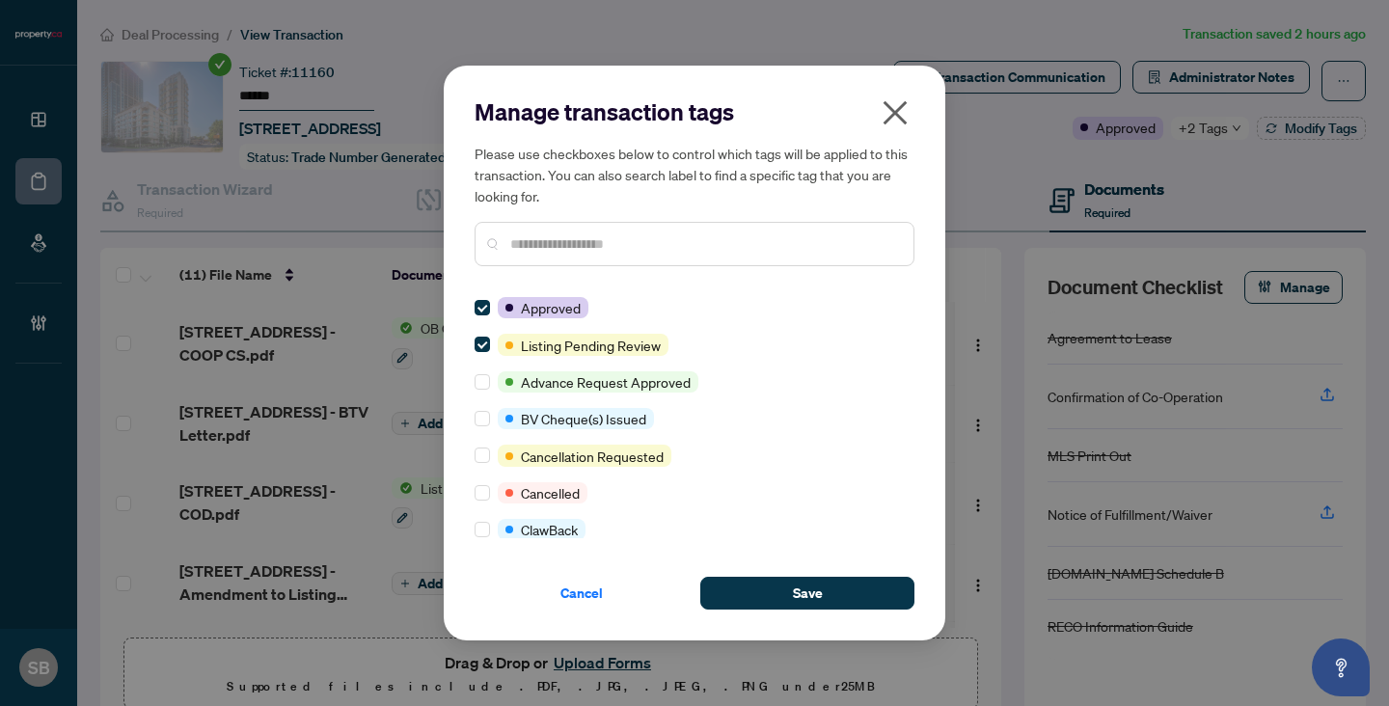
click at [580, 252] on input "text" at bounding box center [704, 243] width 388 height 21
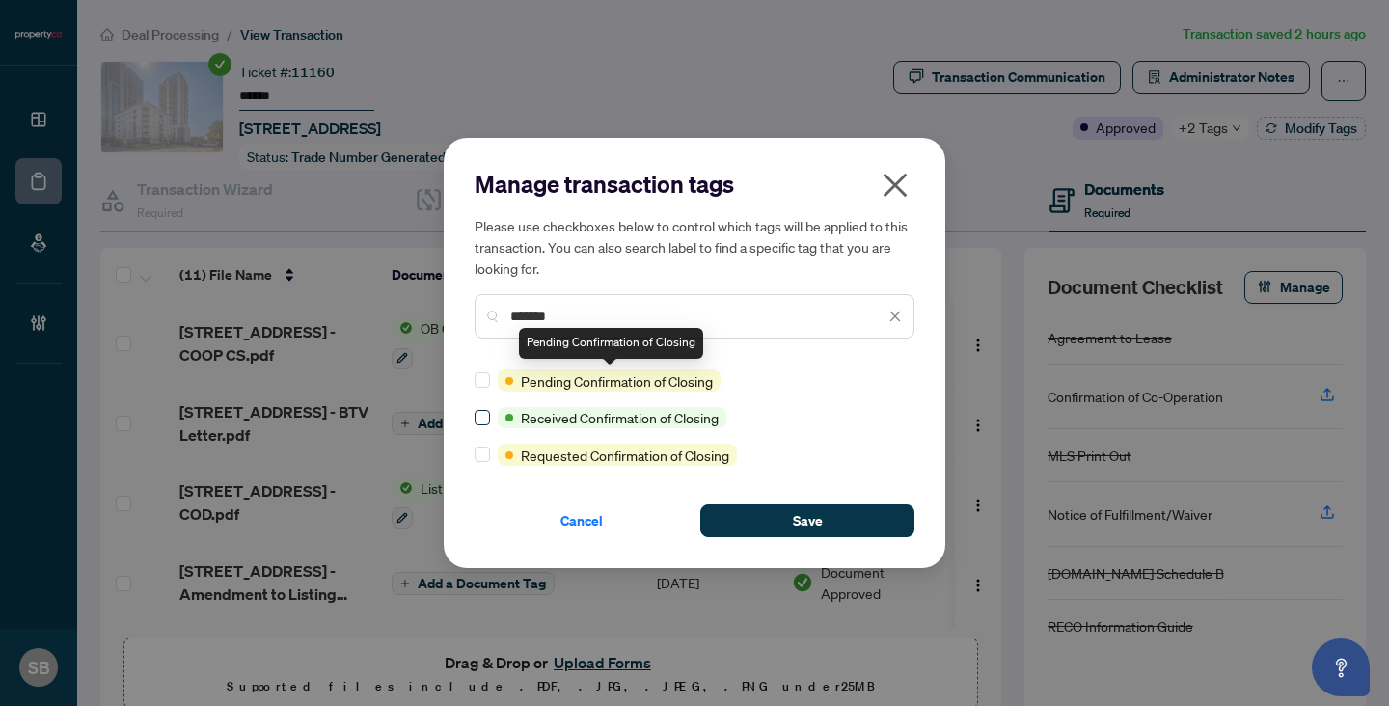
type input "*******"
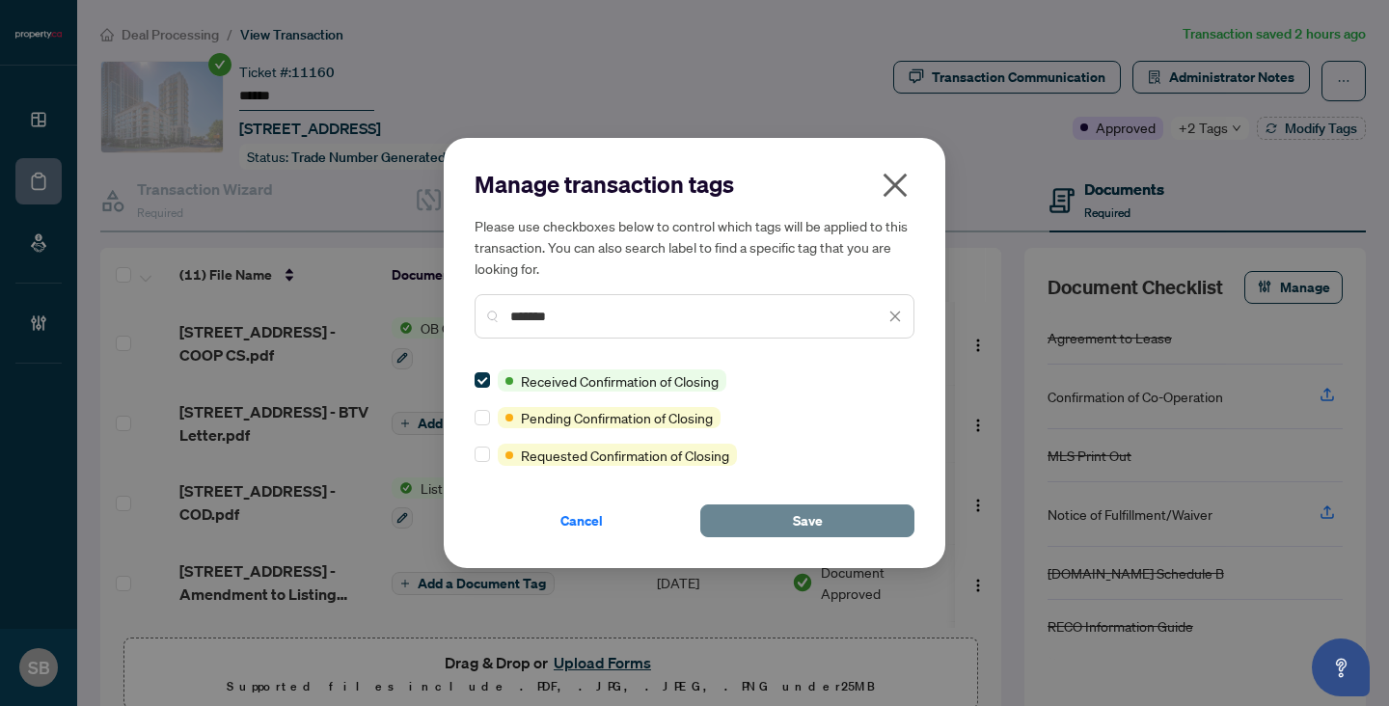
click at [789, 516] on button "Save" at bounding box center [807, 521] width 214 height 33
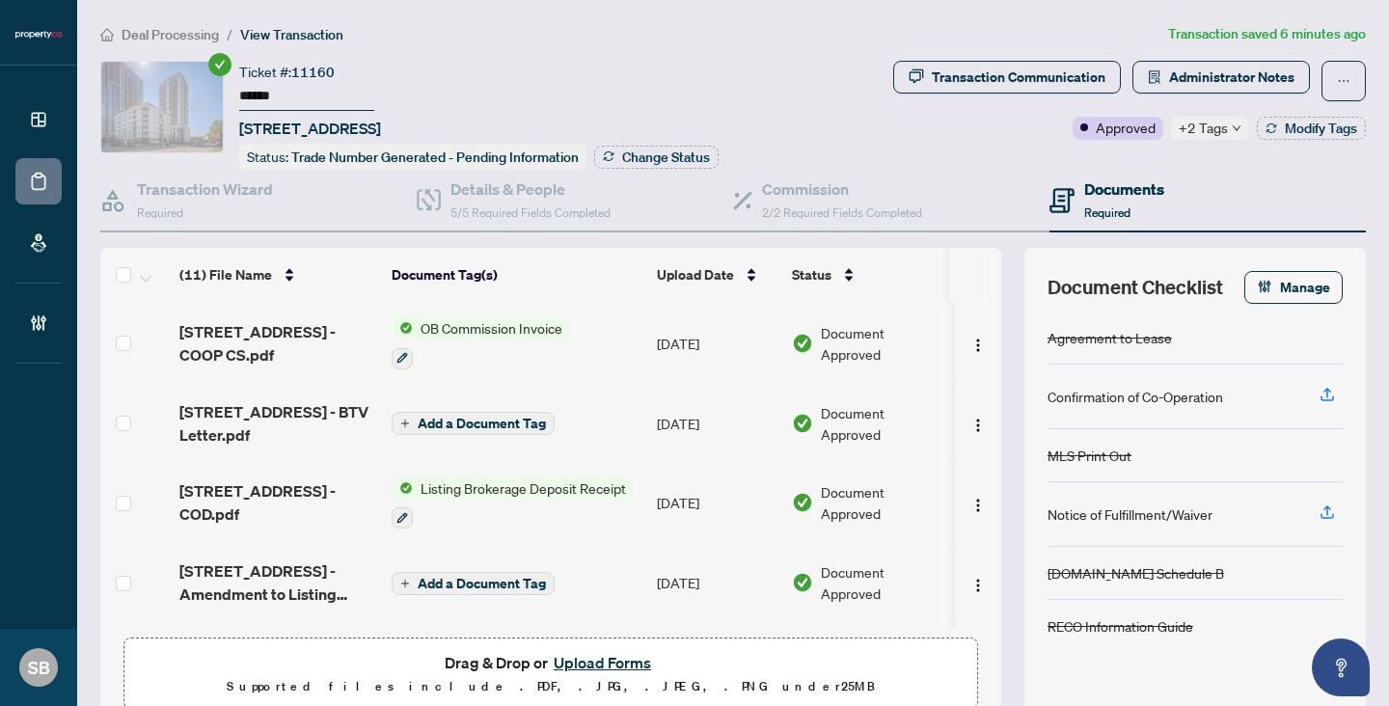
click at [154, 30] on span "Deal Processing" at bounding box center [170, 34] width 97 height 17
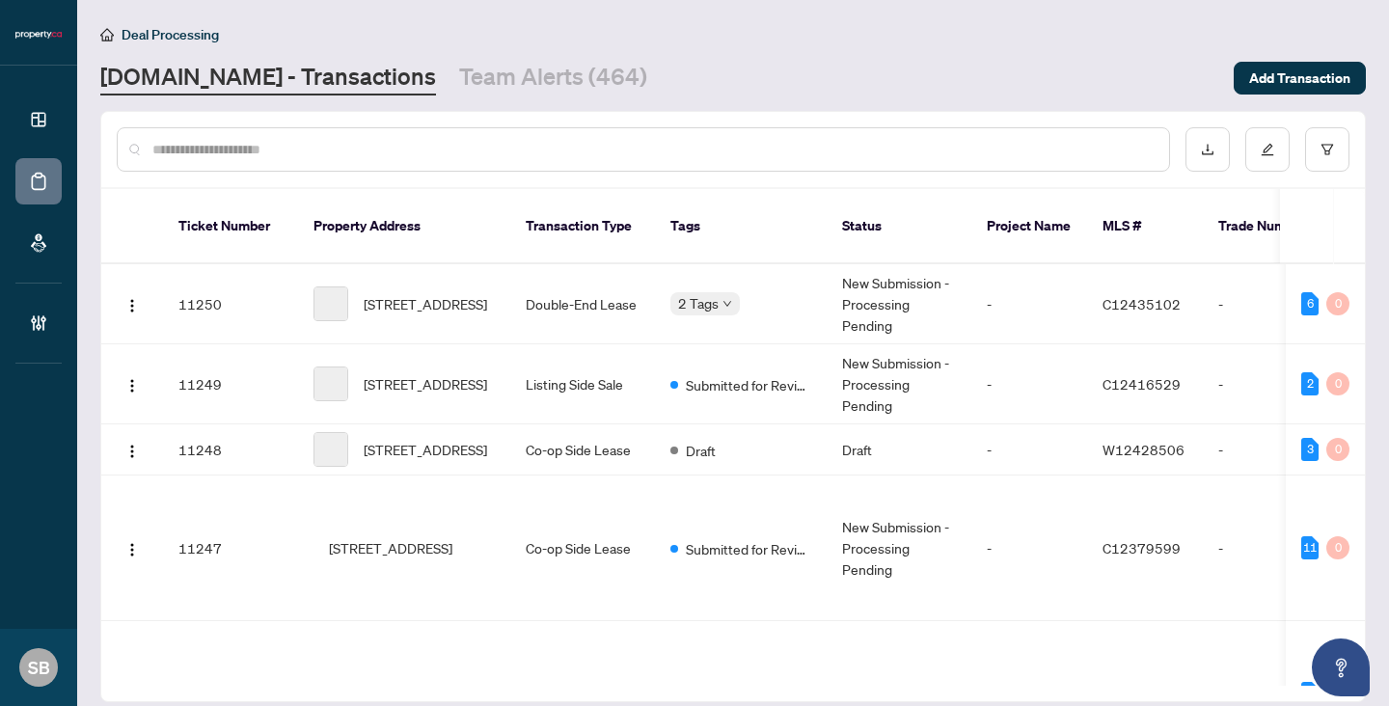
click at [320, 152] on input "text" at bounding box center [652, 149] width 1001 height 21
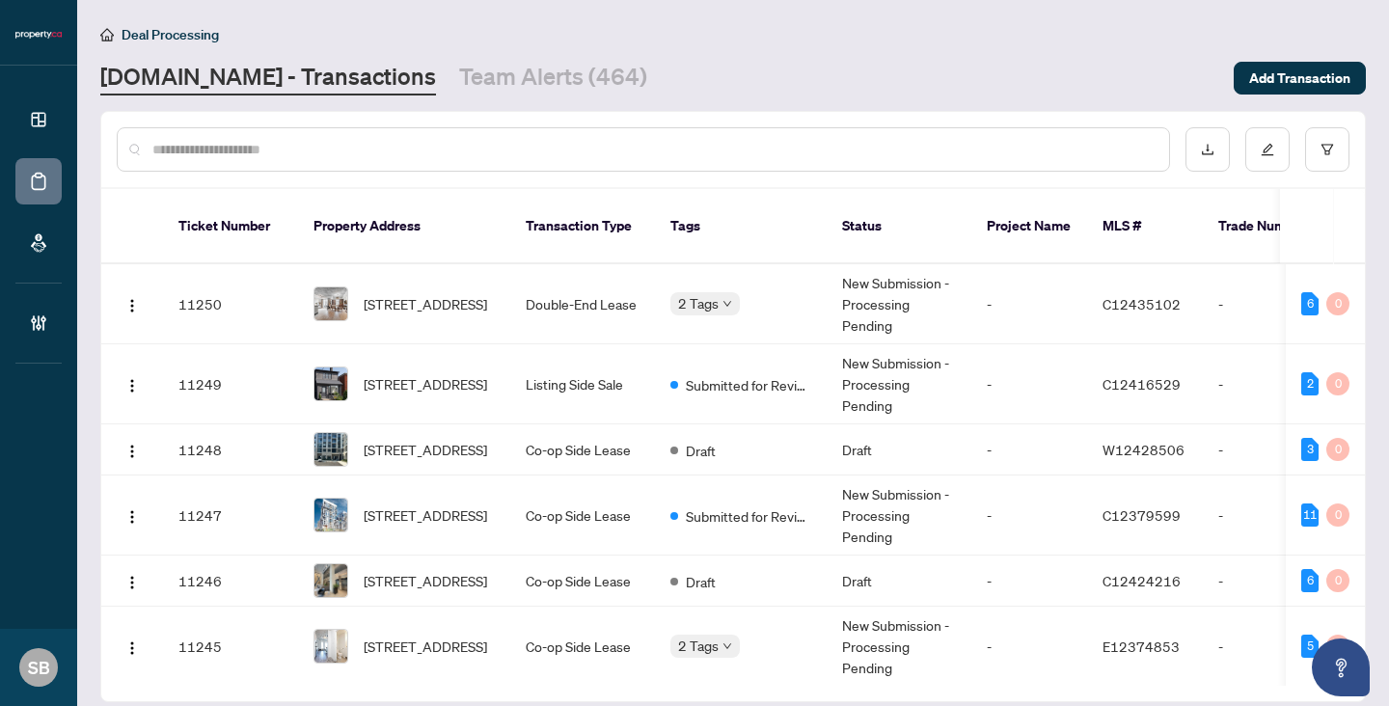
paste input "******"
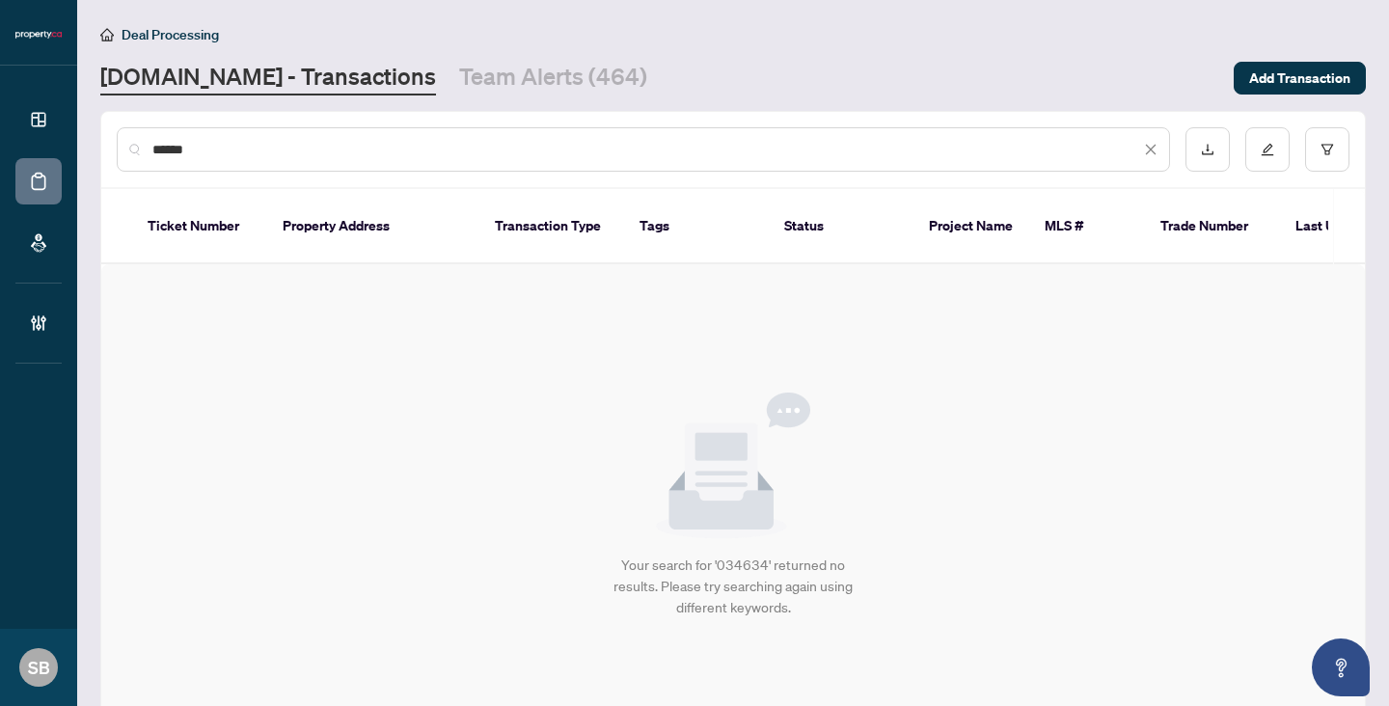
drag, startPoint x: 406, startPoint y: 156, endPoint x: 59, endPoint y: 67, distance: 358.7
click at [59, 68] on div "Dashboard Deal Processing Mortgage Referrals Brokerage Management SB Sydney Bro…" at bounding box center [694, 353] width 1389 height 706
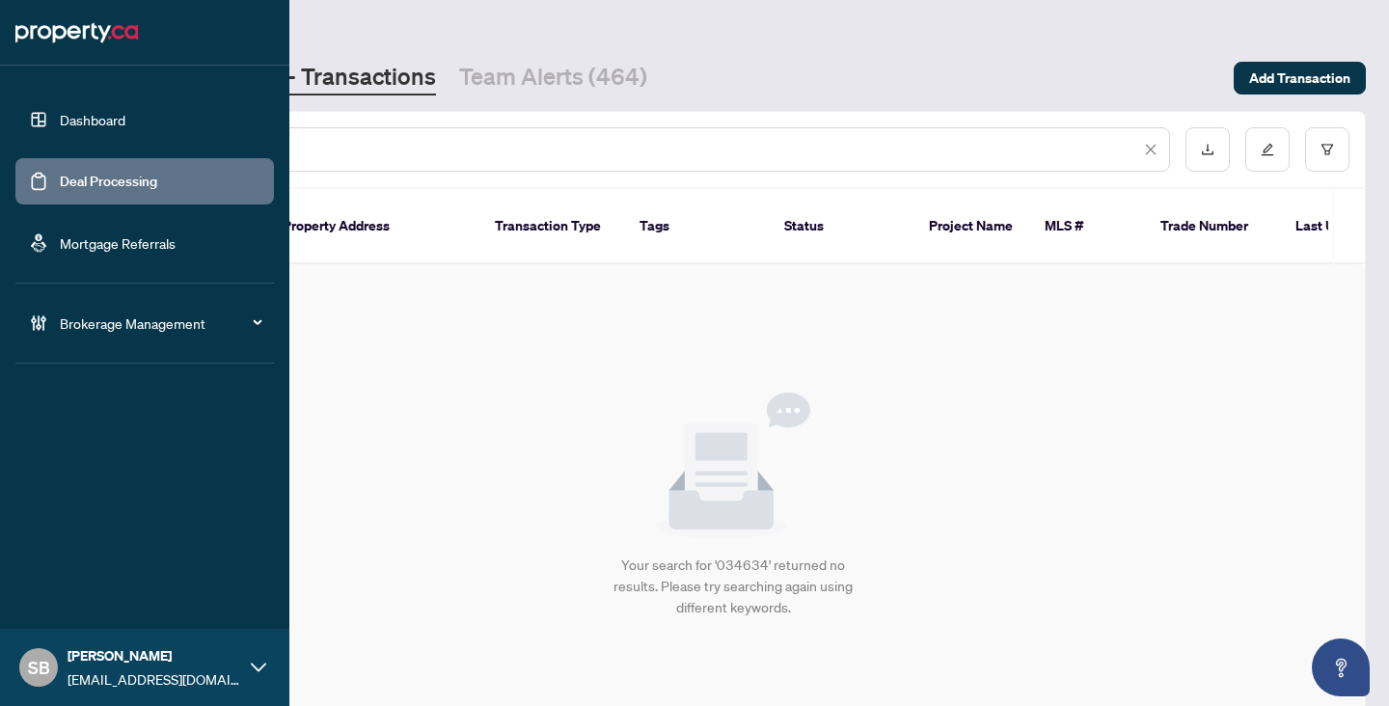
paste input "text"
type input "******"
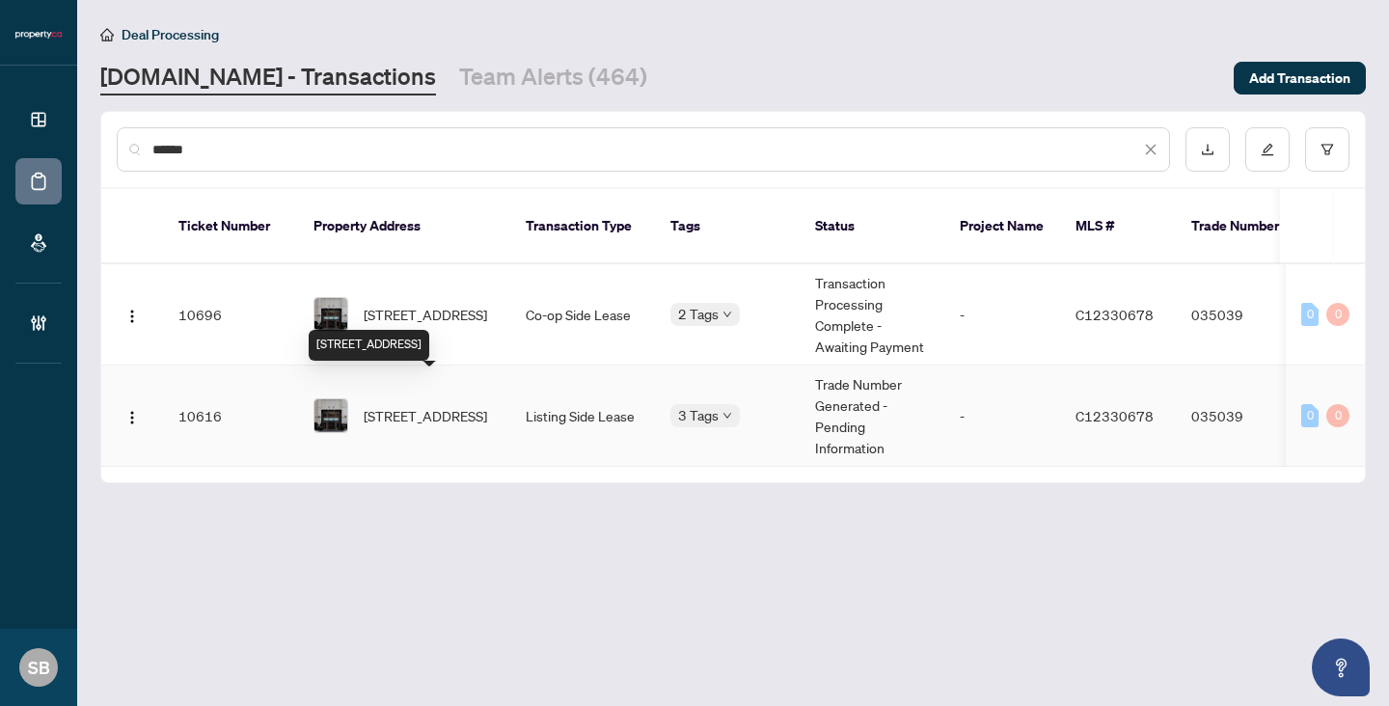
click at [441, 405] on span "905-8 Colborne St, Toronto, Ontario M5E 1E1, Canada" at bounding box center [425, 415] width 123 height 21
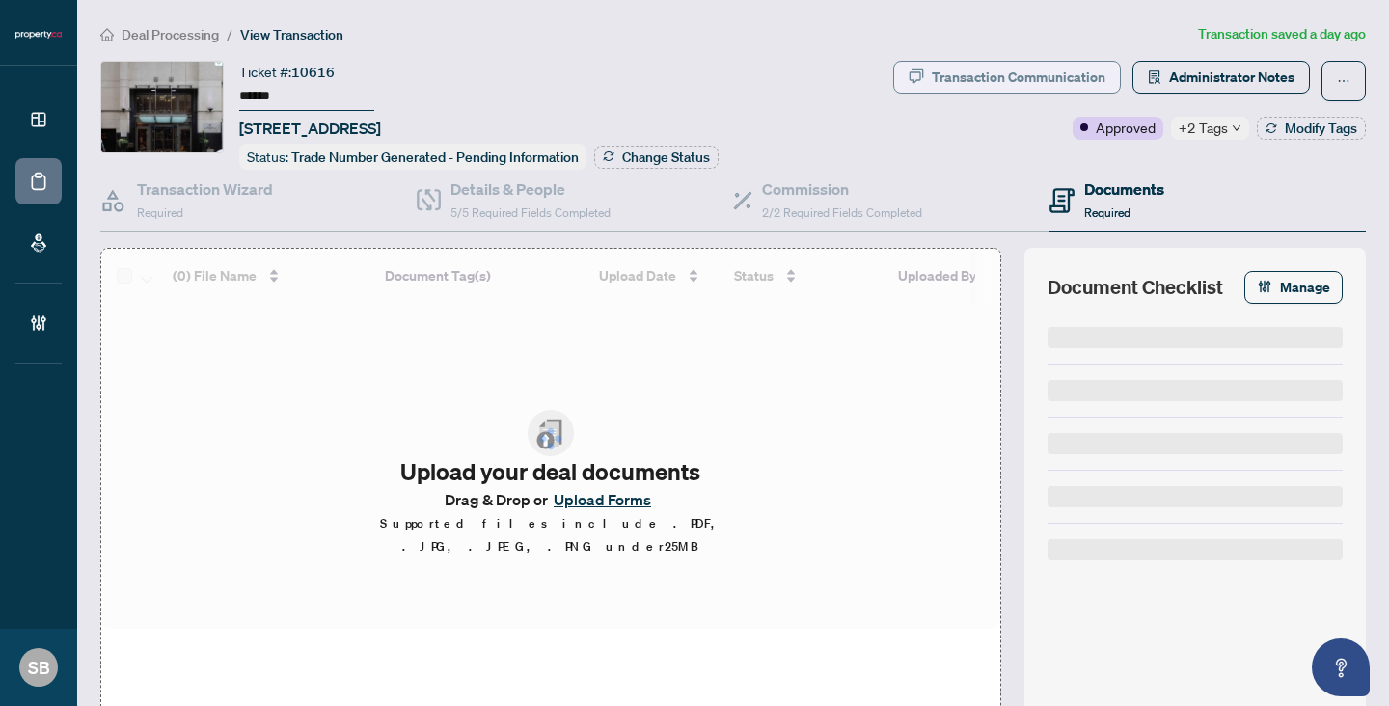
click at [1065, 75] on div "Transaction Communication" at bounding box center [1019, 77] width 174 height 31
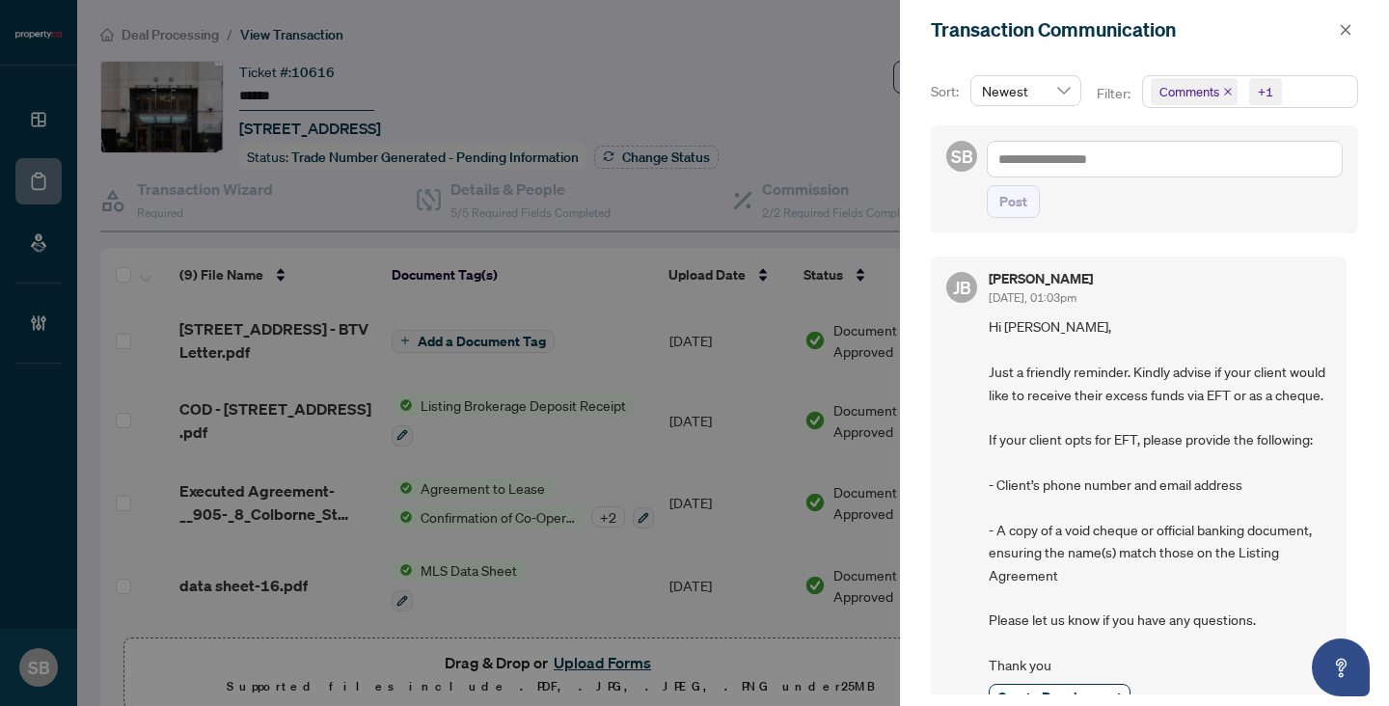
scroll to position [2, 0]
click at [1336, 38] on button "button" at bounding box center [1345, 29] width 25 height 23
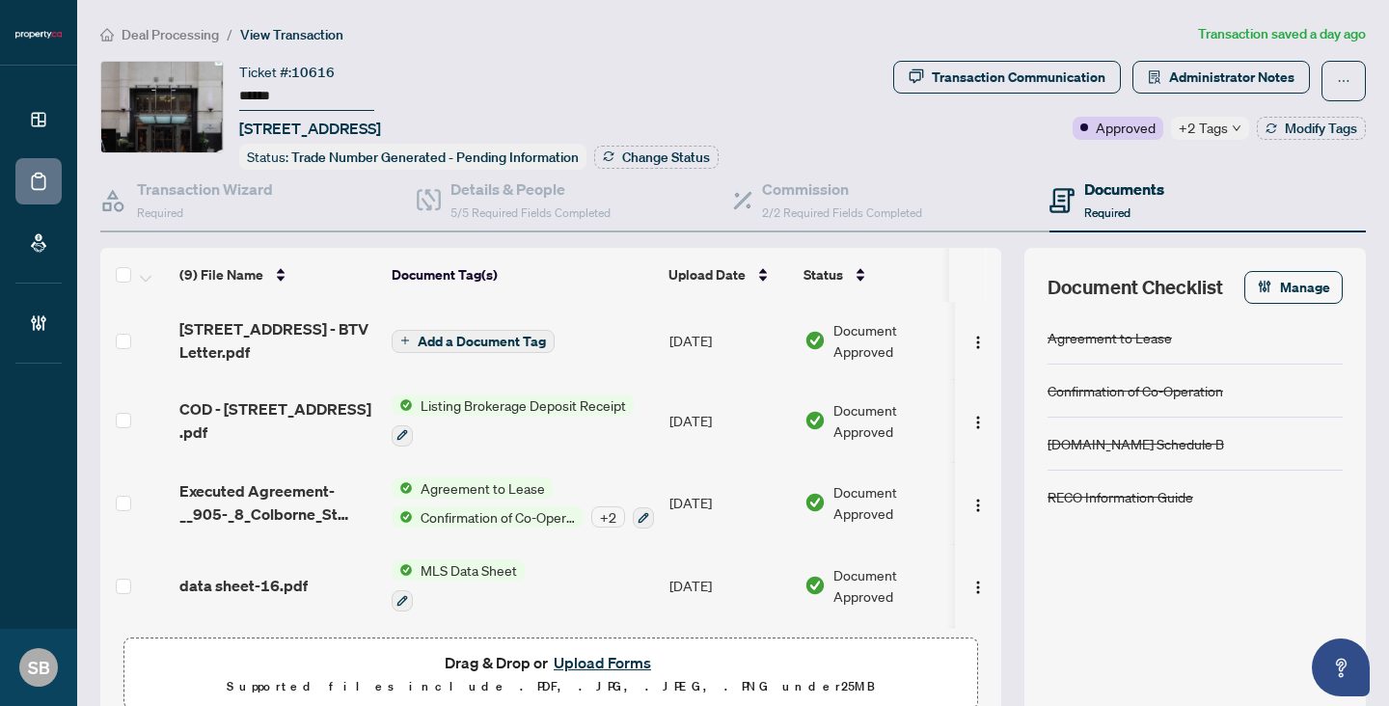
click at [199, 36] on span "Deal Processing" at bounding box center [170, 34] width 97 height 17
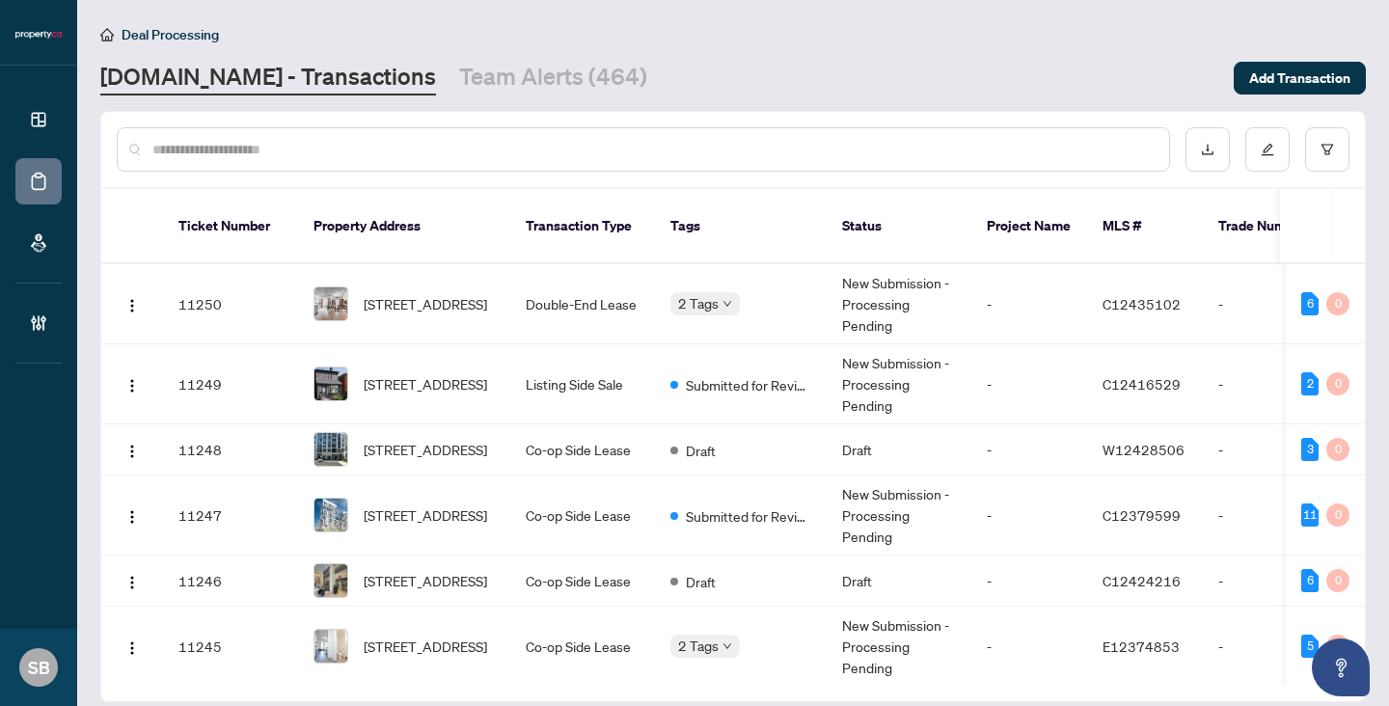
click at [377, 146] on input "text" at bounding box center [652, 149] width 1001 height 21
paste input "******"
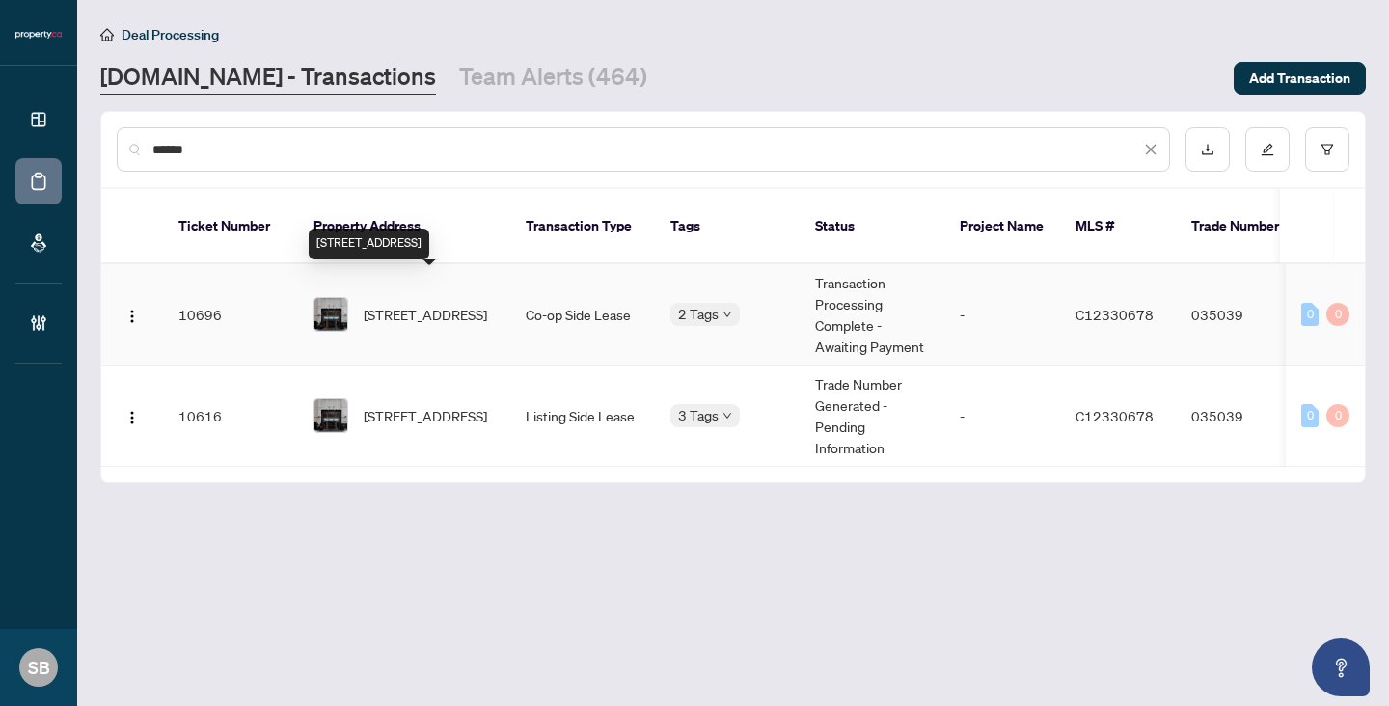
type input "******"
click at [398, 304] on span "905-8 Colborne St, Toronto, Ontario M5E 1E1, Canada" at bounding box center [425, 314] width 123 height 21
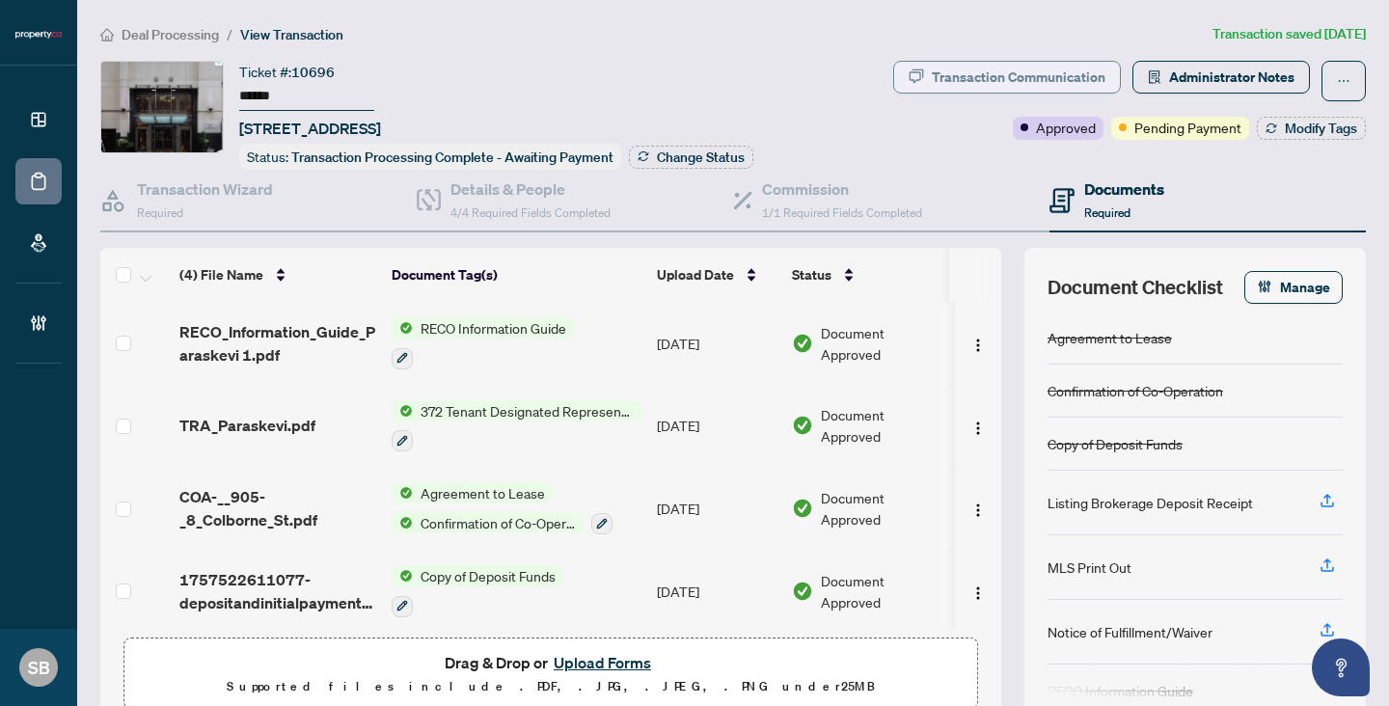
click at [1077, 82] on div "Transaction Communication" at bounding box center [1019, 77] width 174 height 31
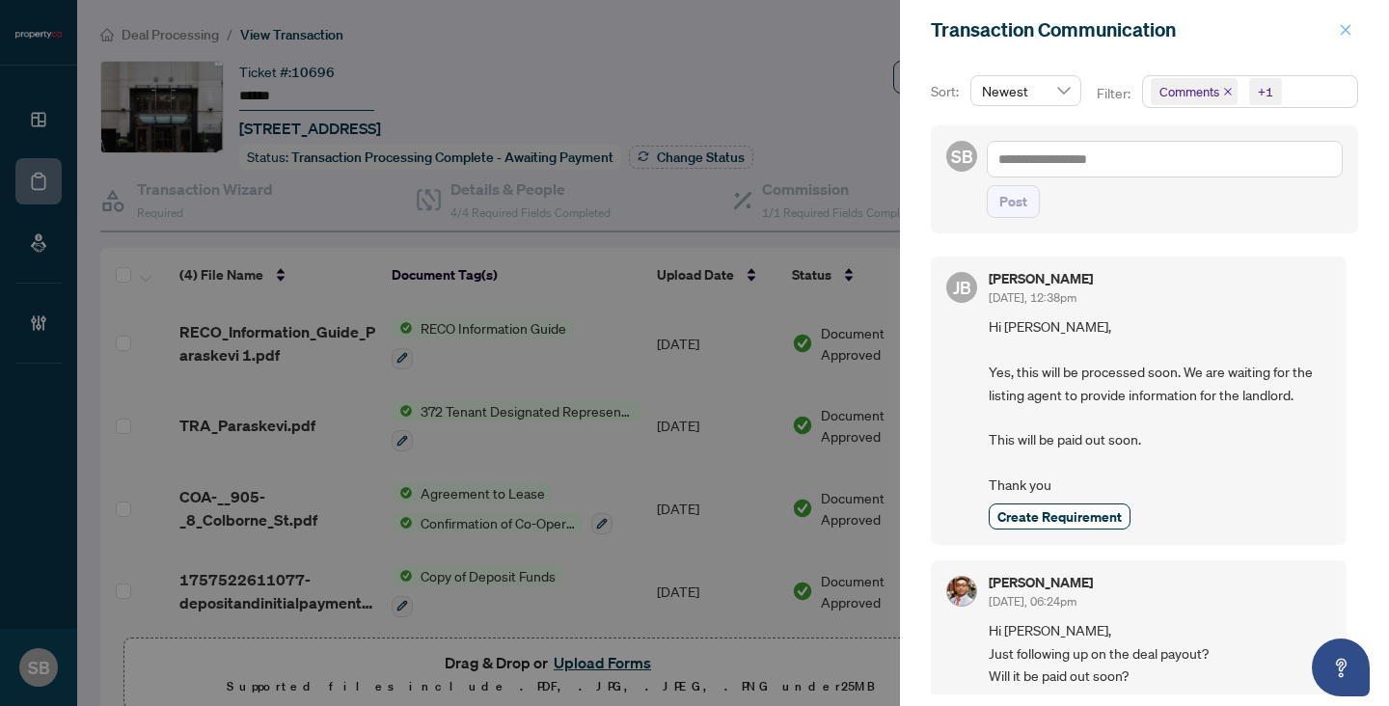
click at [1340, 29] on icon "close" at bounding box center [1346, 30] width 14 height 14
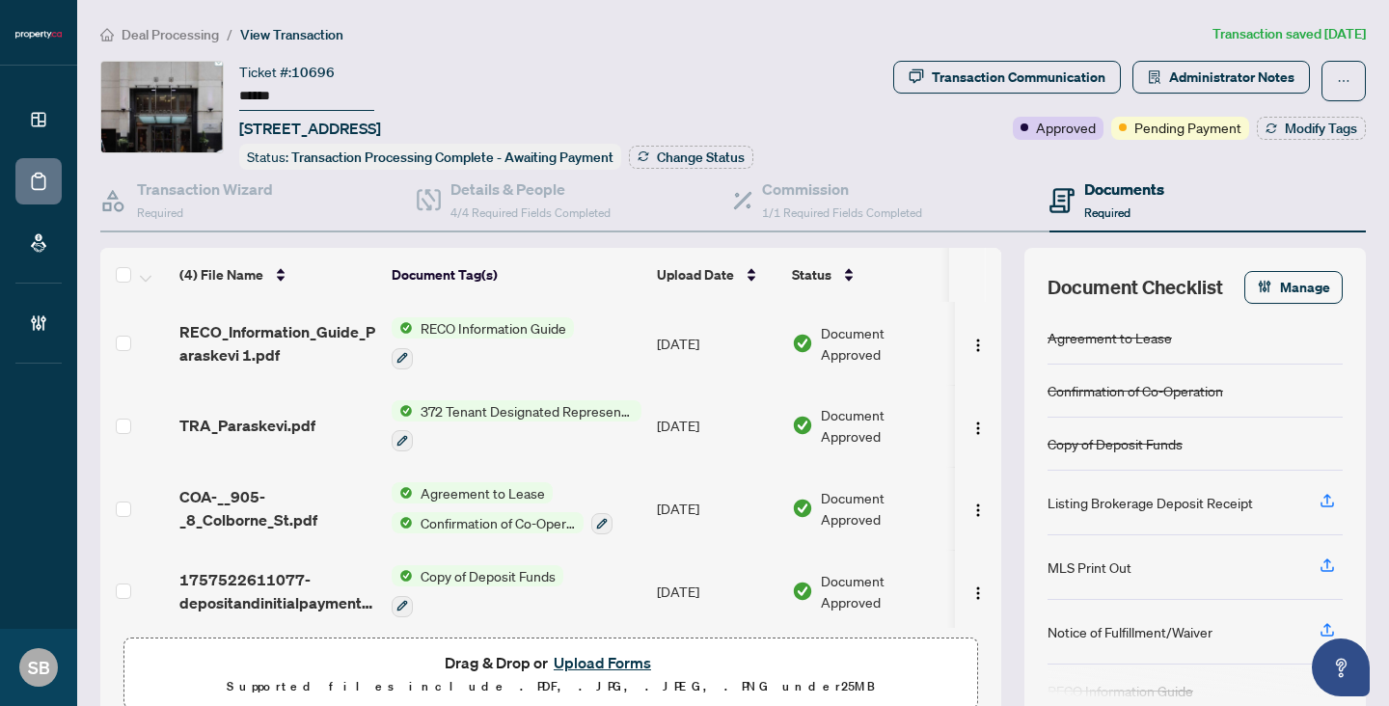
click at [158, 15] on main "Deal Processing / View Transaction Transaction saved 18 days ago Ticket #: 1069…" at bounding box center [733, 353] width 1312 height 706
click at [159, 22] on main "Deal Processing / View Transaction Transaction saved 18 days ago Ticket #: 1069…" at bounding box center [733, 353] width 1312 height 706
click at [167, 40] on span "Deal Processing" at bounding box center [170, 34] width 97 height 17
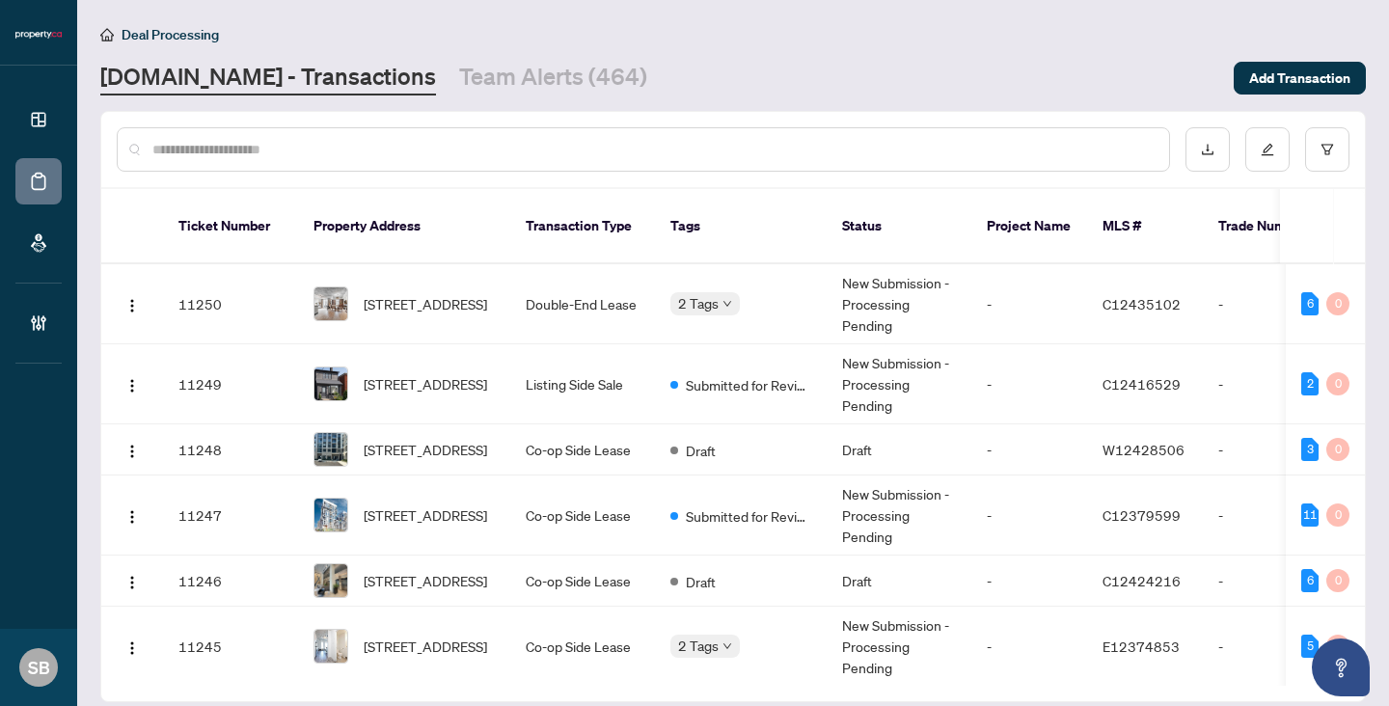
click at [270, 165] on div at bounding box center [643, 149] width 1053 height 44
click at [252, 137] on div at bounding box center [643, 149] width 1053 height 44
click at [259, 146] on input "text" at bounding box center [652, 149] width 1001 height 21
paste input "******"
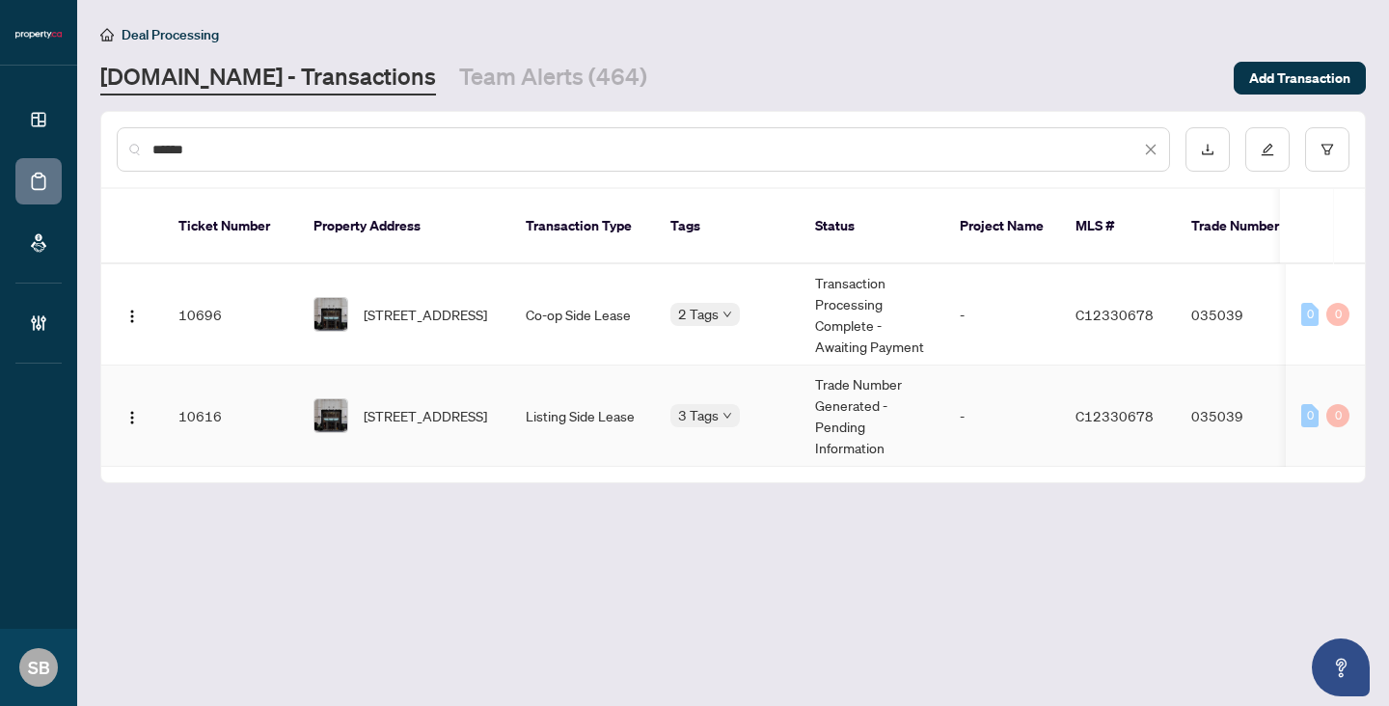
type input "******"
click at [420, 369] on td "905-8 Colborne St, Toronto, Ontario M5E 1E1, Canada" at bounding box center [404, 416] width 212 height 101
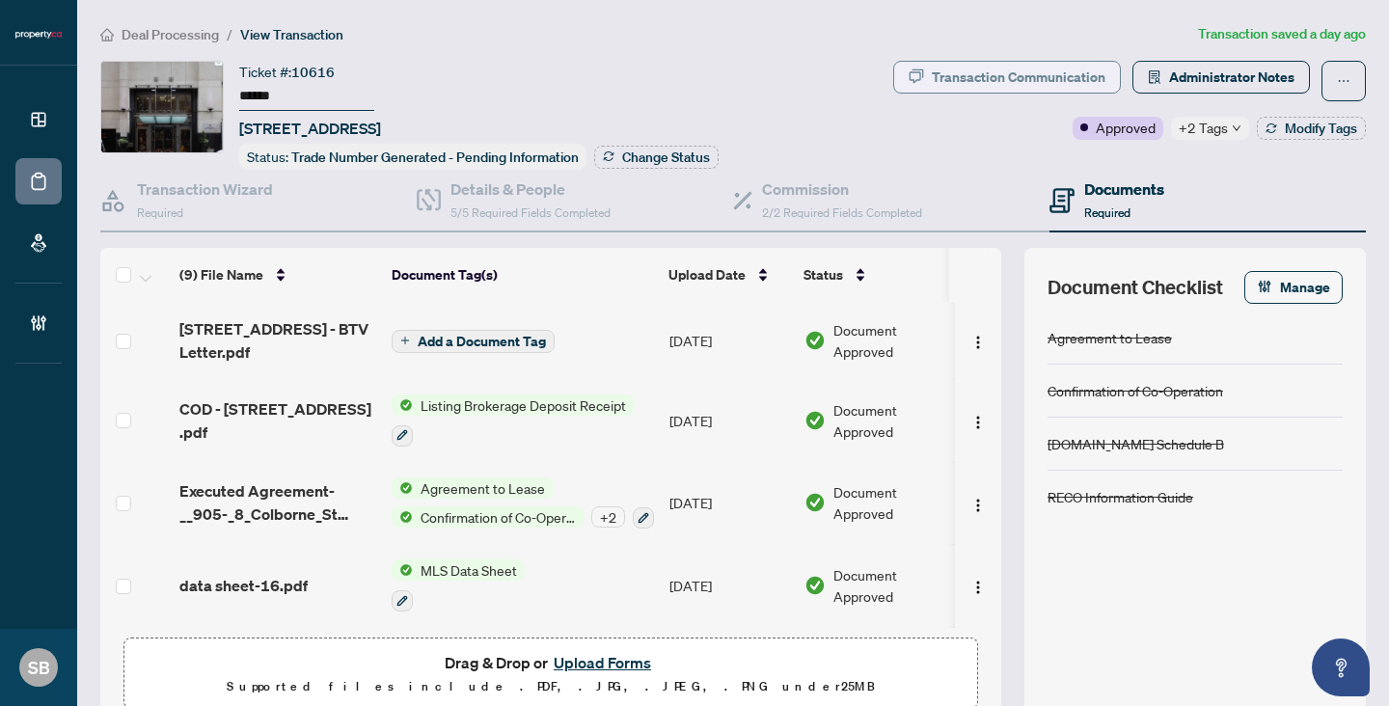
click at [1023, 68] on div "Transaction Communication" at bounding box center [1019, 77] width 174 height 31
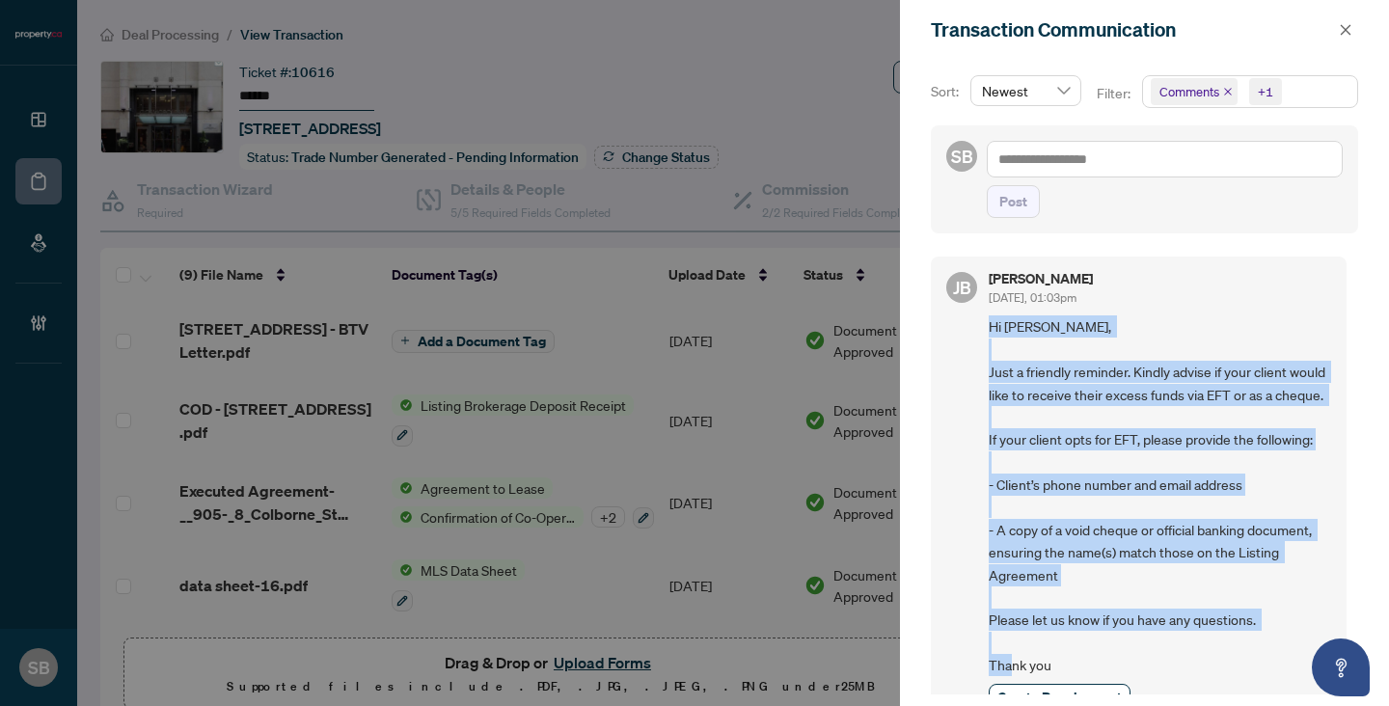
drag, startPoint x: 1075, startPoint y: 497, endPoint x: 986, endPoint y: 326, distance: 192.4
click at [986, 326] on div "JB Jean Belarde Oct/02/2025, 01:03pm Hi Melissa, Just a friendly reminder. Kind…" at bounding box center [1139, 491] width 416 height 469
copy span "Hi Melissa, Just a friendly reminder. Kindly advise if your client would like t…"
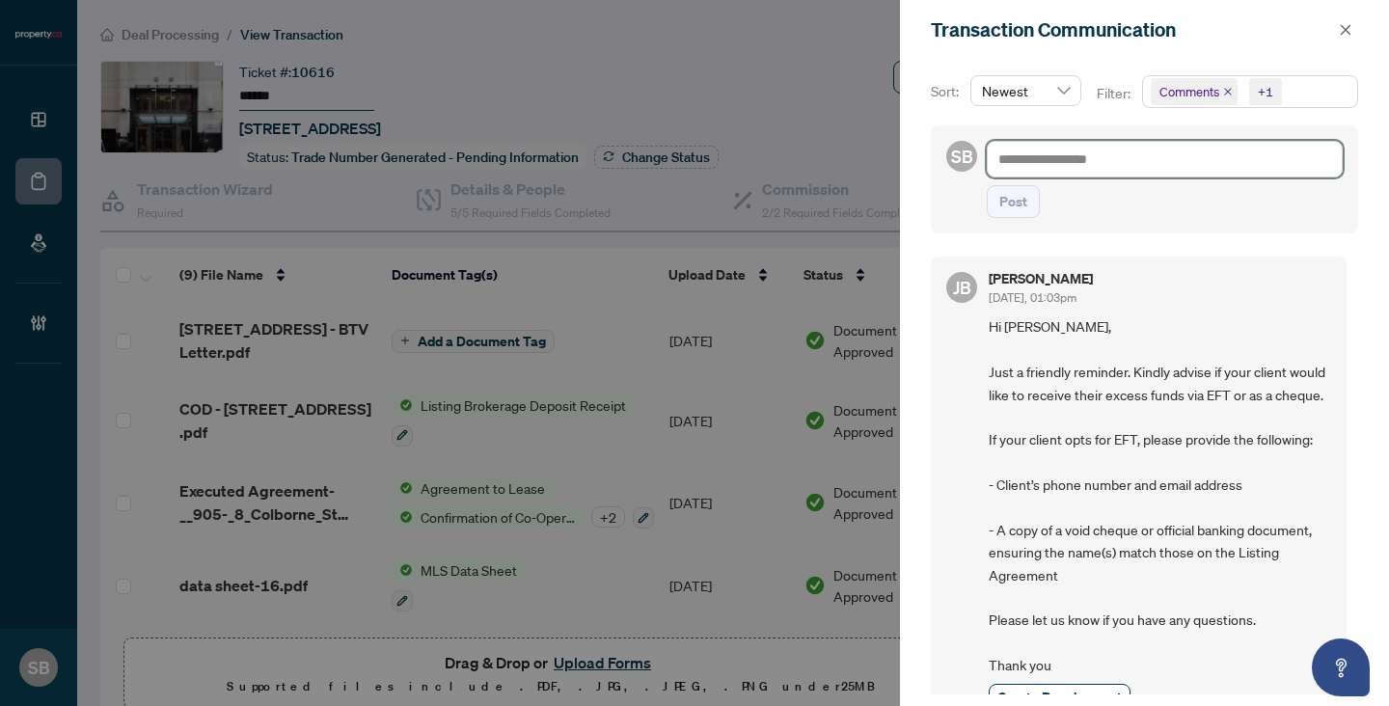
click at [1057, 171] on textarea at bounding box center [1165, 159] width 356 height 37
paste textarea "**********"
type textarea "**********"
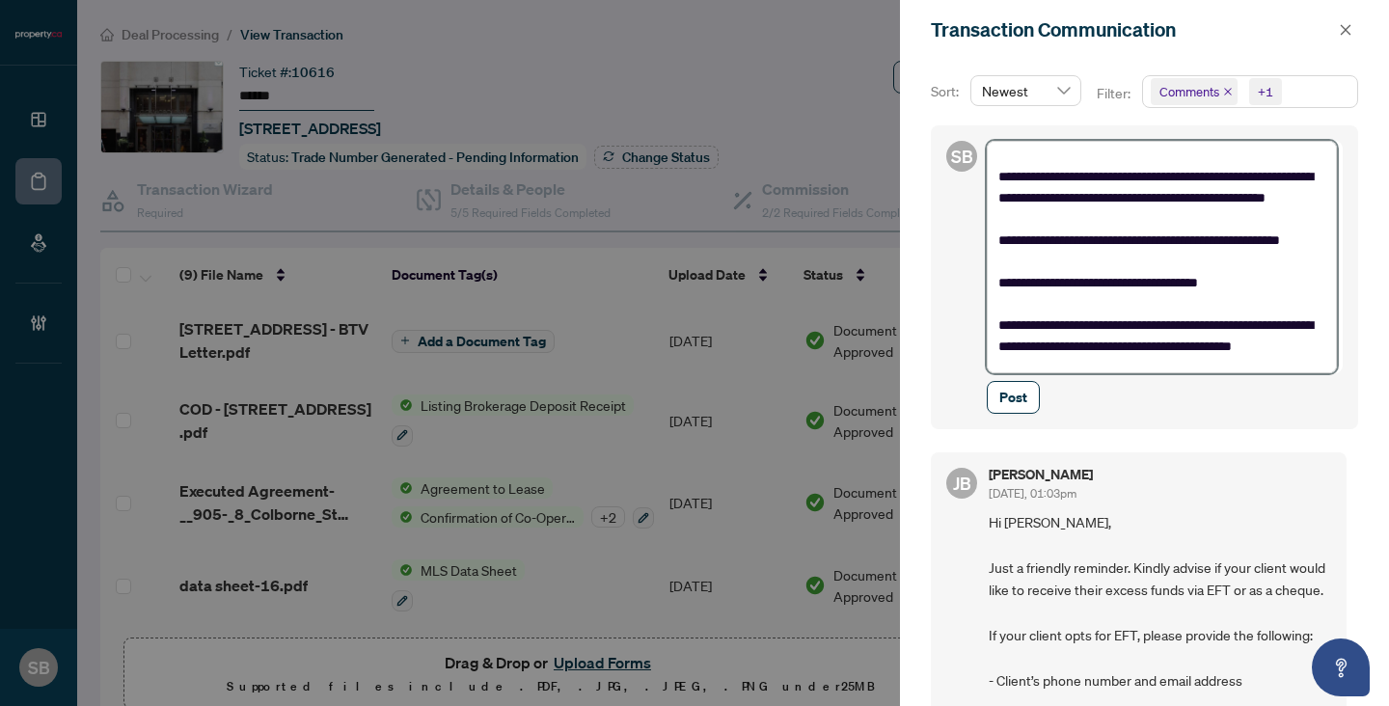
type textarea "**********"
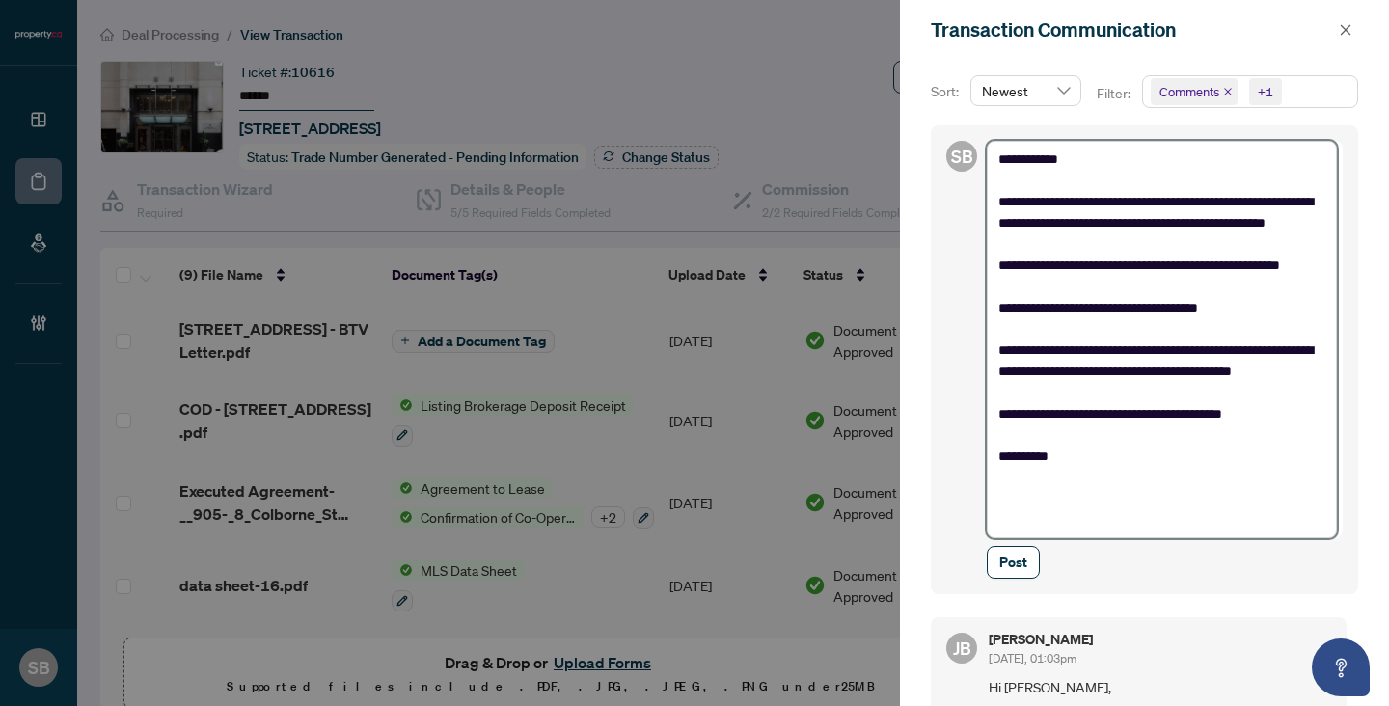
type textarea "**********"
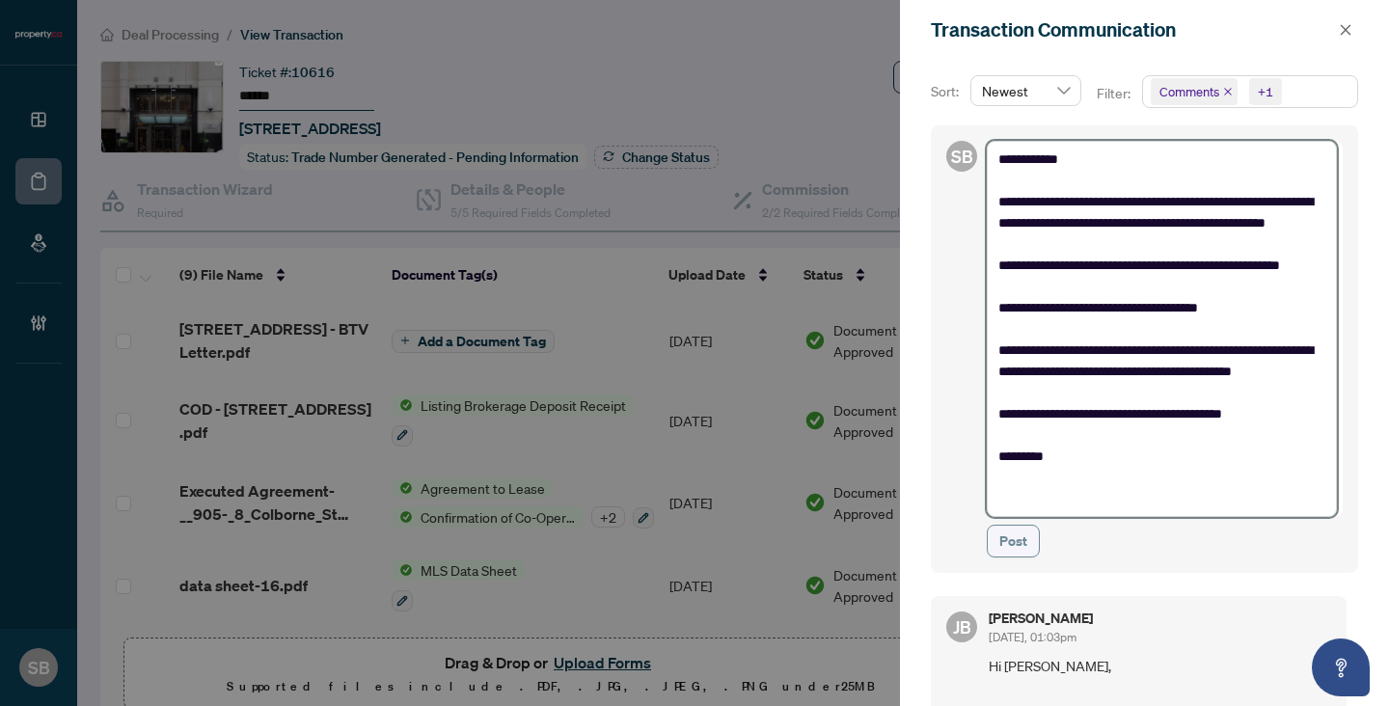
type textarea "**********"
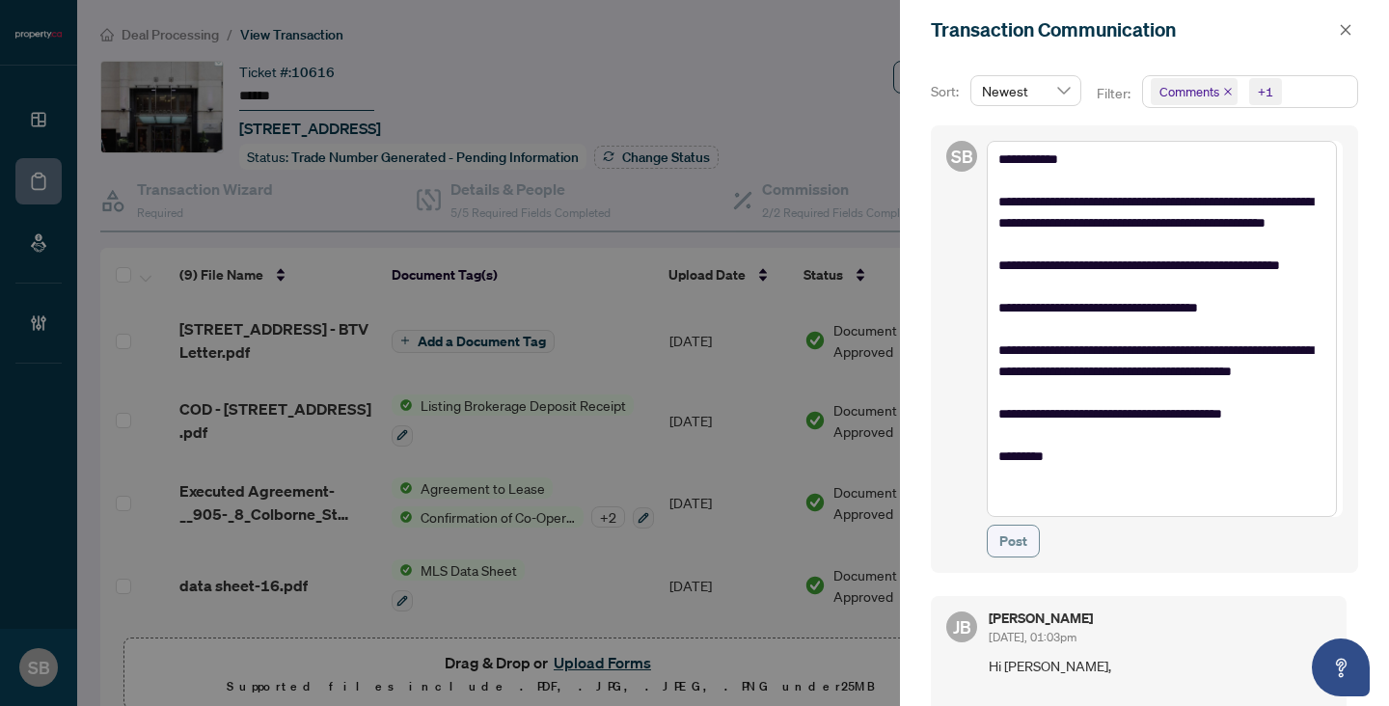
click at [1019, 554] on span "Post" at bounding box center [1013, 541] width 28 height 31
type textarea "**********"
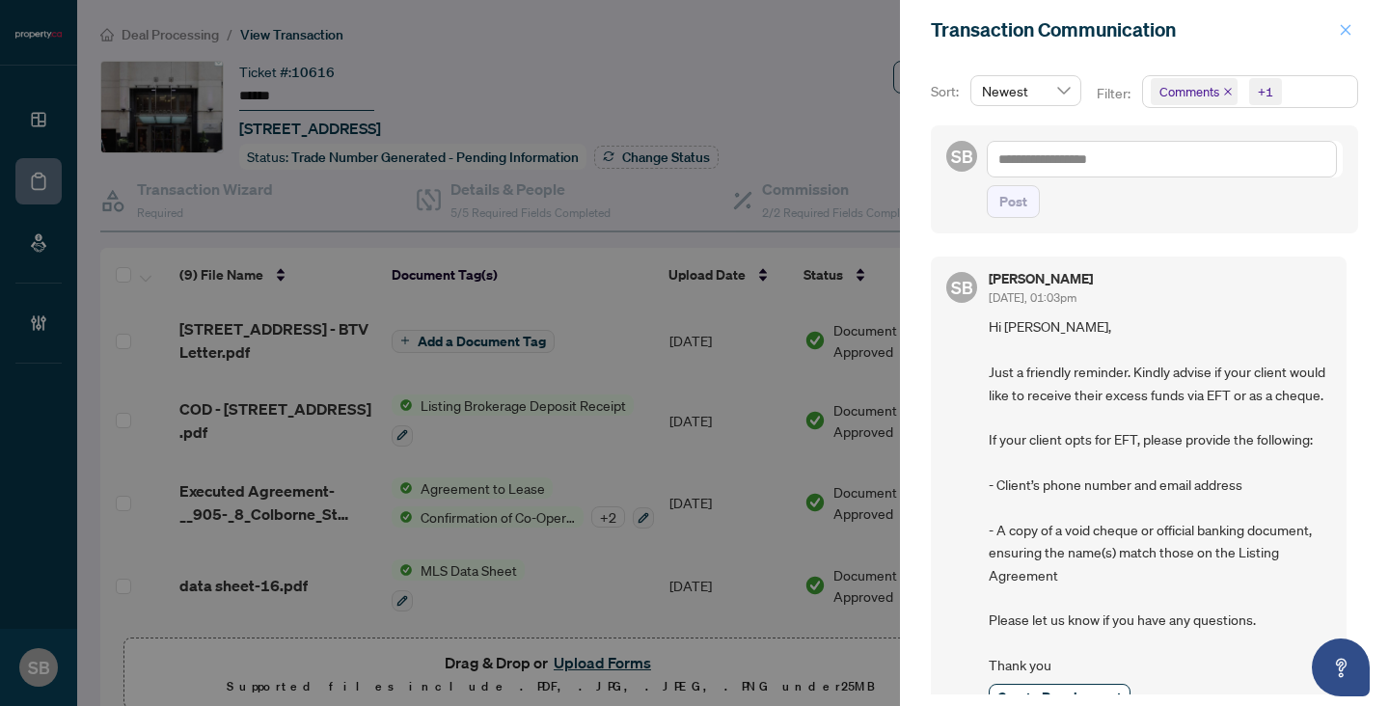
click at [1339, 31] on icon "close" at bounding box center [1346, 30] width 14 height 14
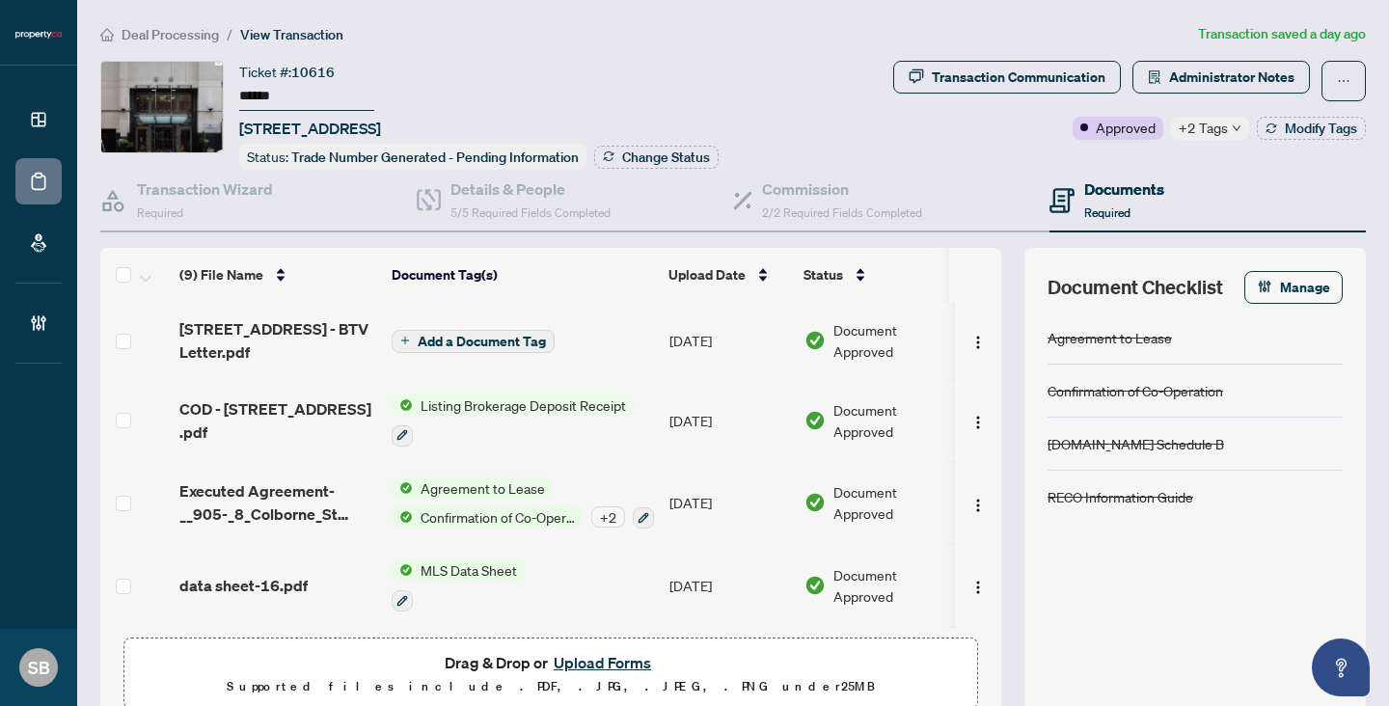
click at [176, 36] on span "Deal Processing" at bounding box center [170, 34] width 97 height 17
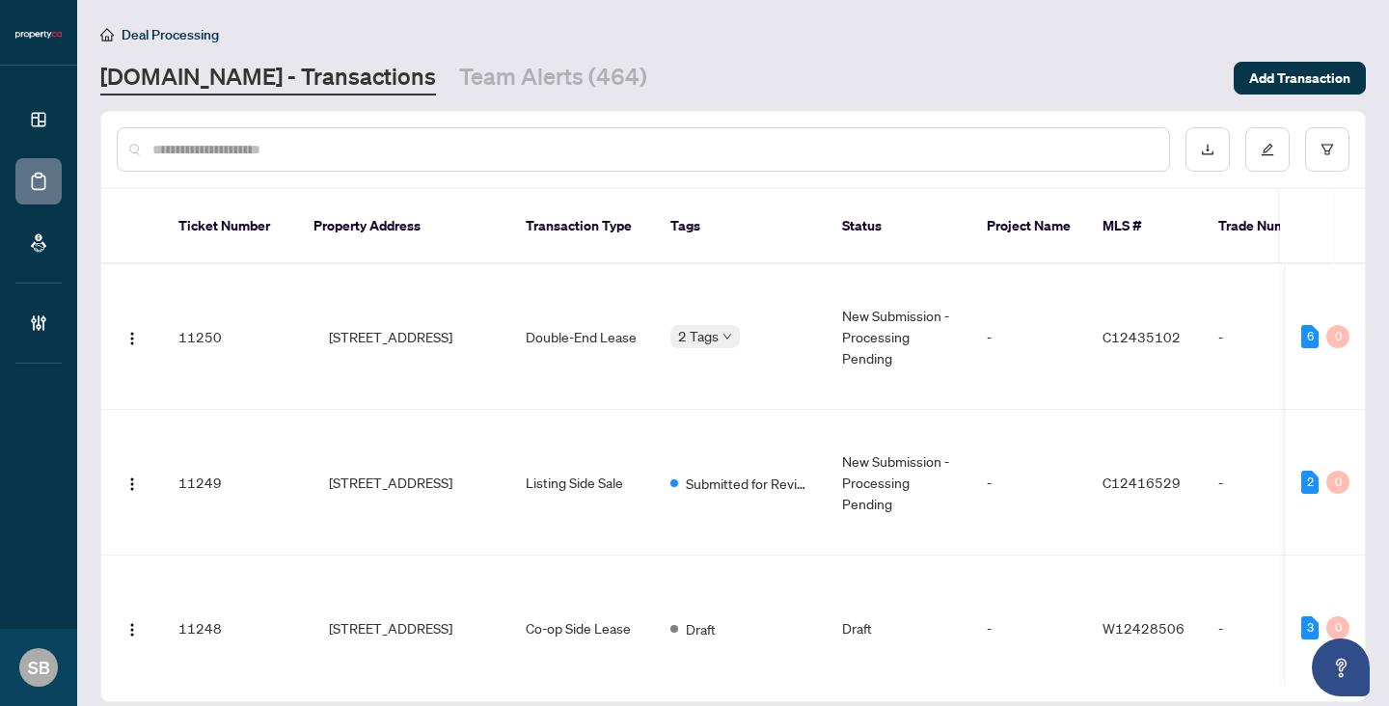
click at [279, 183] on div at bounding box center [733, 149] width 1264 height 75
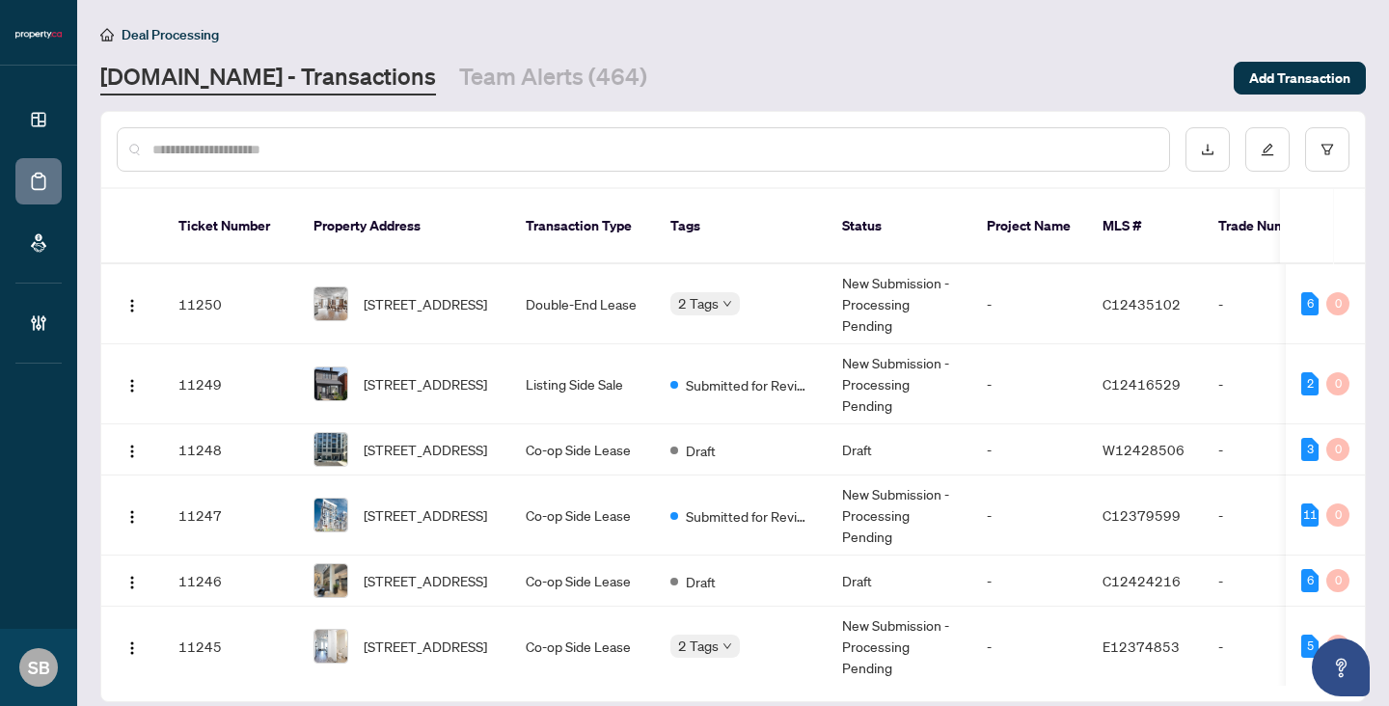
click at [272, 151] on input "text" at bounding box center [652, 149] width 1001 height 21
paste input "******"
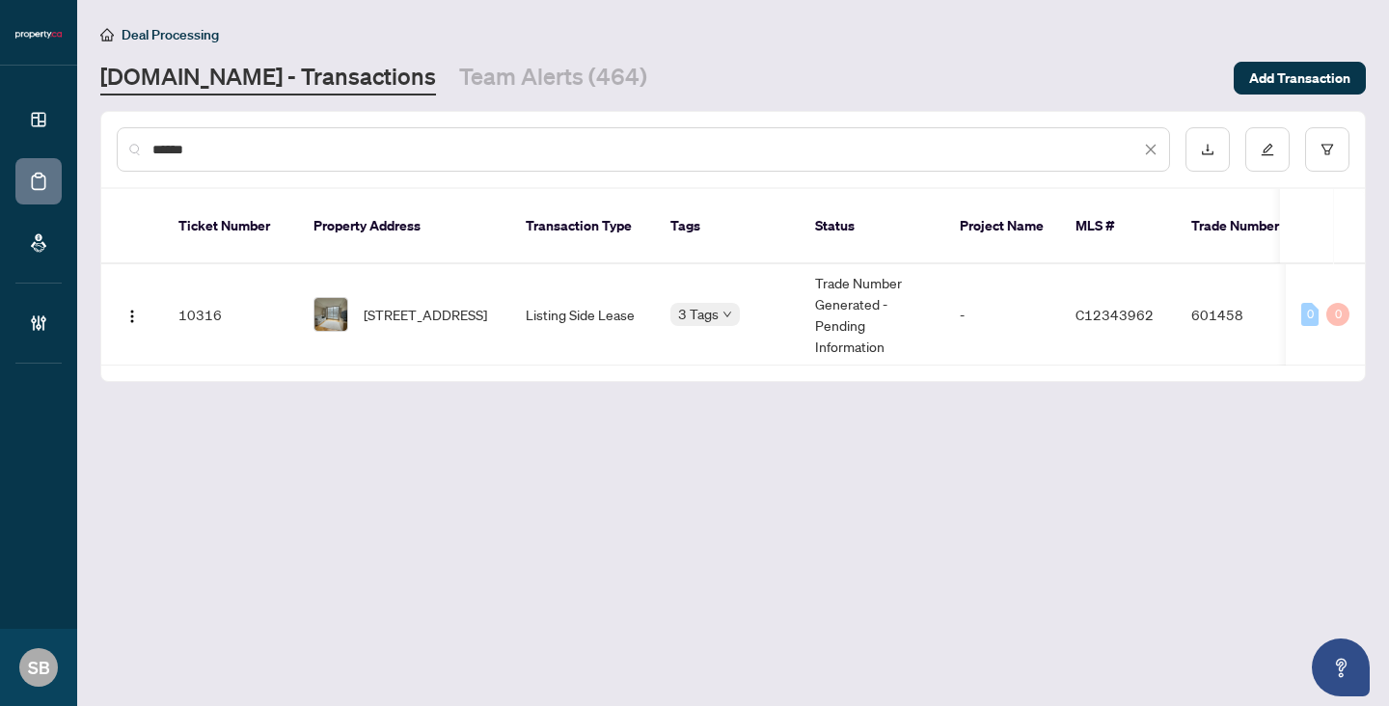
type input "******"
click at [495, 273] on td "403-38 Niagara St, Toronto, Ontario M5V 3X1, Canada" at bounding box center [404, 314] width 212 height 101
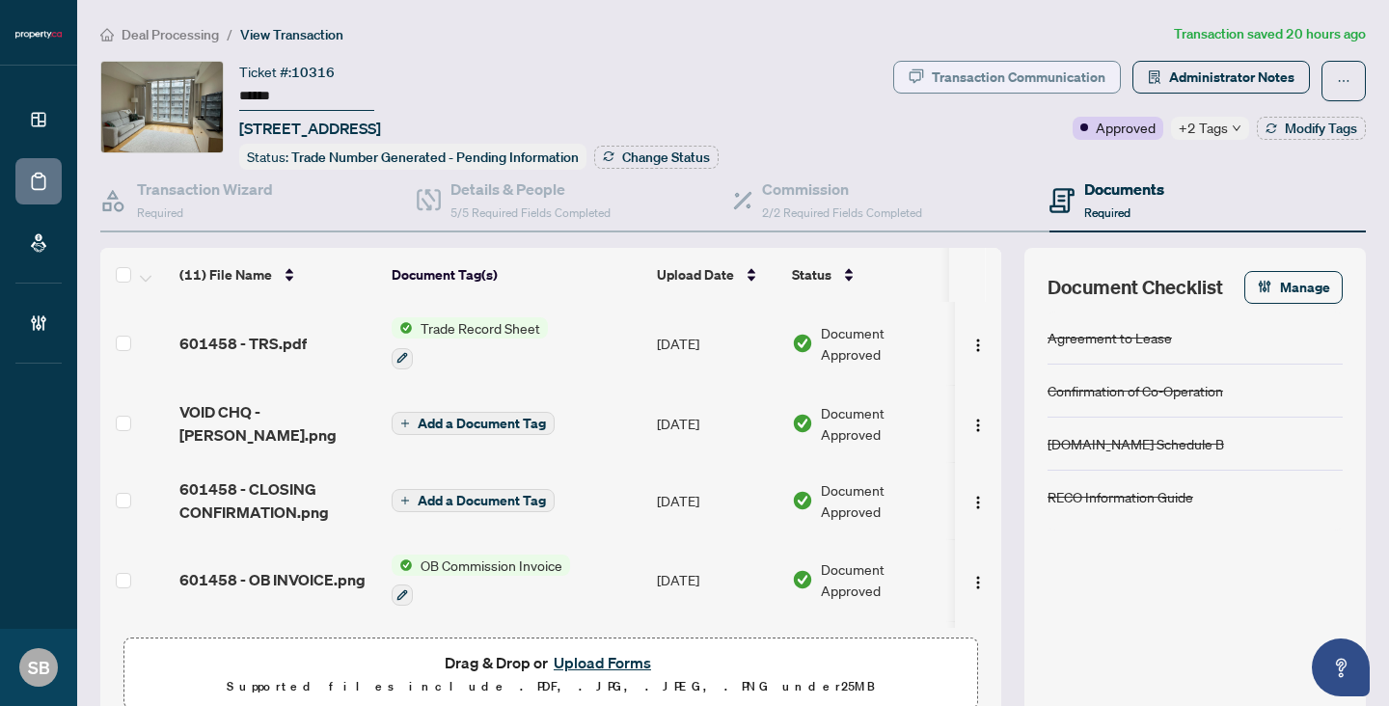
click at [1015, 78] on div "Transaction Communication" at bounding box center [1019, 77] width 174 height 31
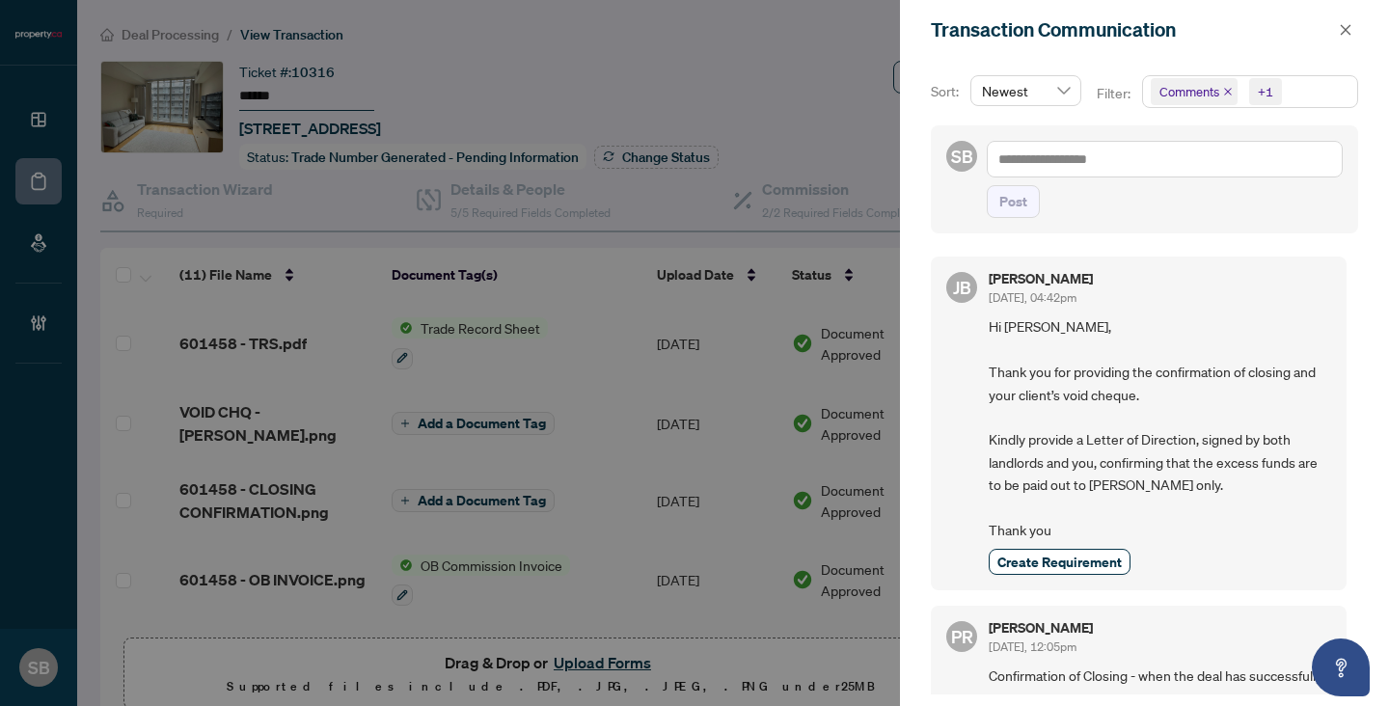
click at [606, 48] on div at bounding box center [694, 353] width 1389 height 706
click at [1351, 33] on icon "close" at bounding box center [1346, 30] width 14 height 14
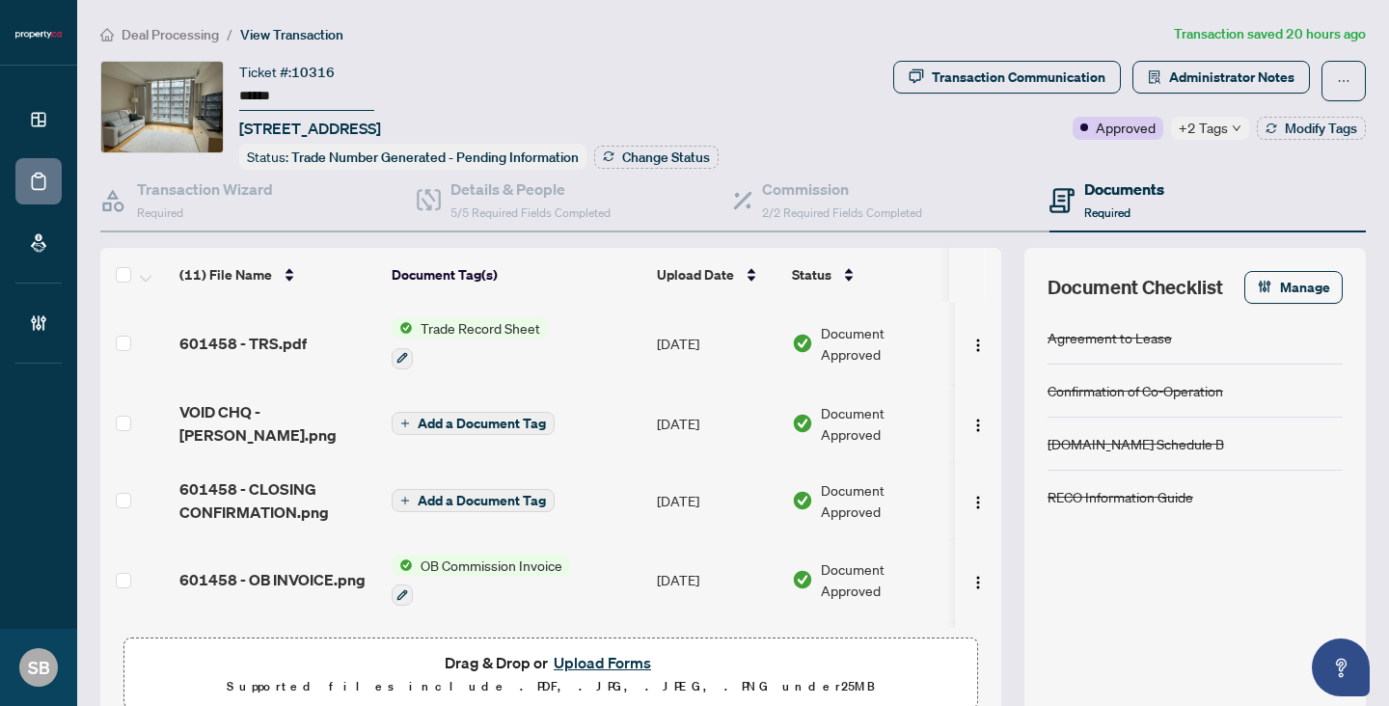
click at [168, 27] on span "Deal Processing" at bounding box center [170, 34] width 97 height 17
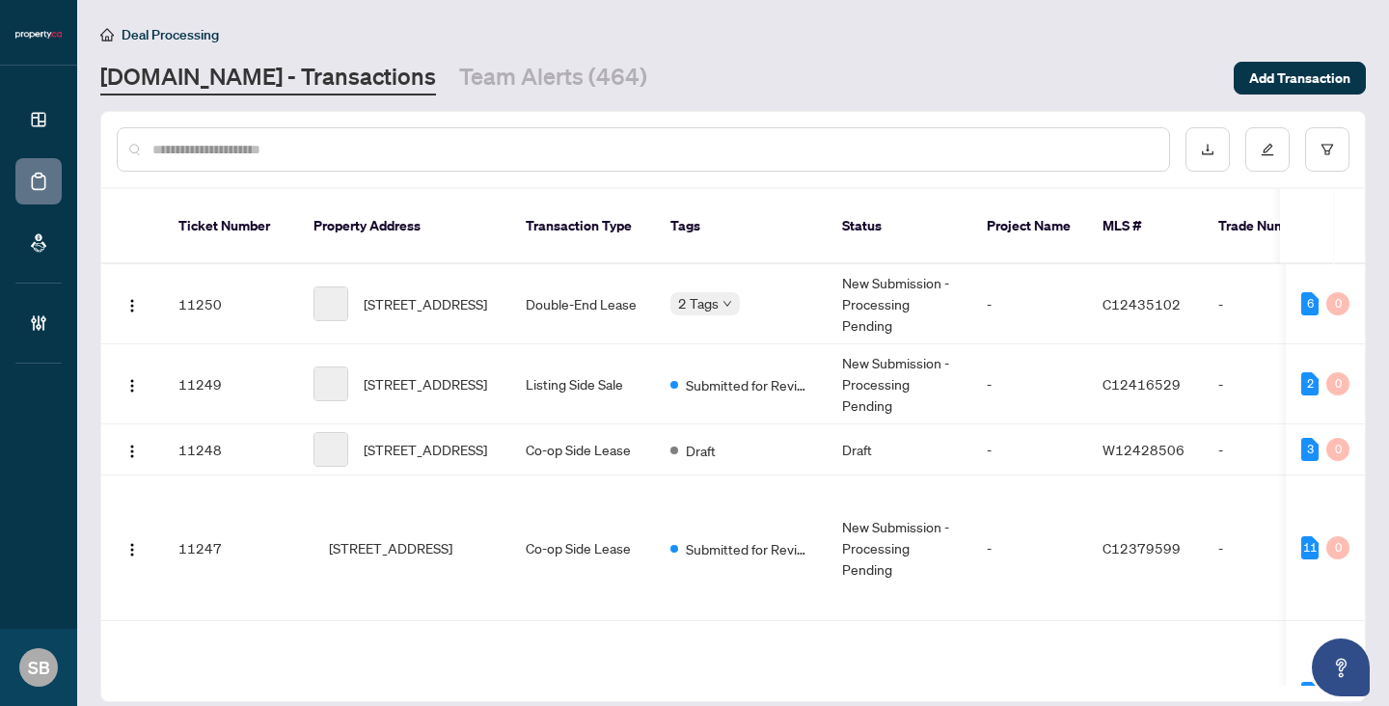
click at [273, 137] on div at bounding box center [643, 149] width 1053 height 44
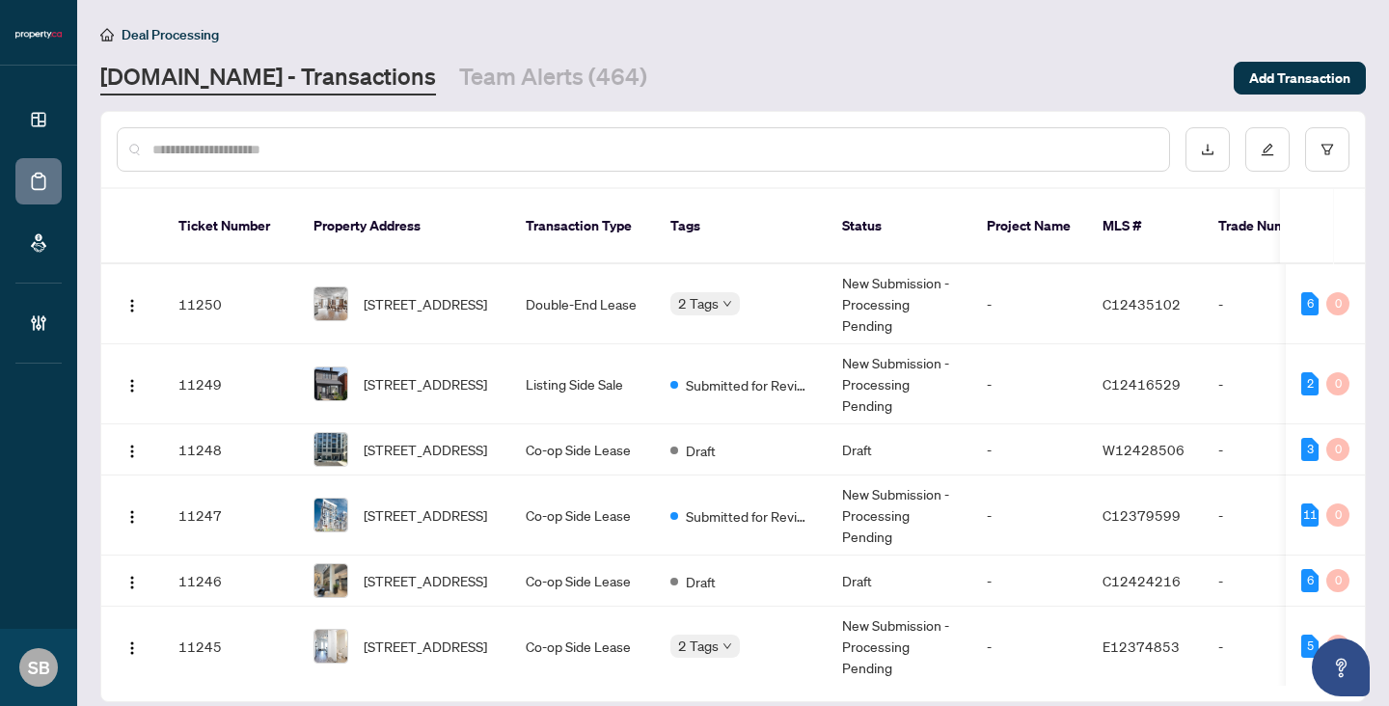
click at [276, 145] on input "text" at bounding box center [652, 149] width 1001 height 21
paste input "******"
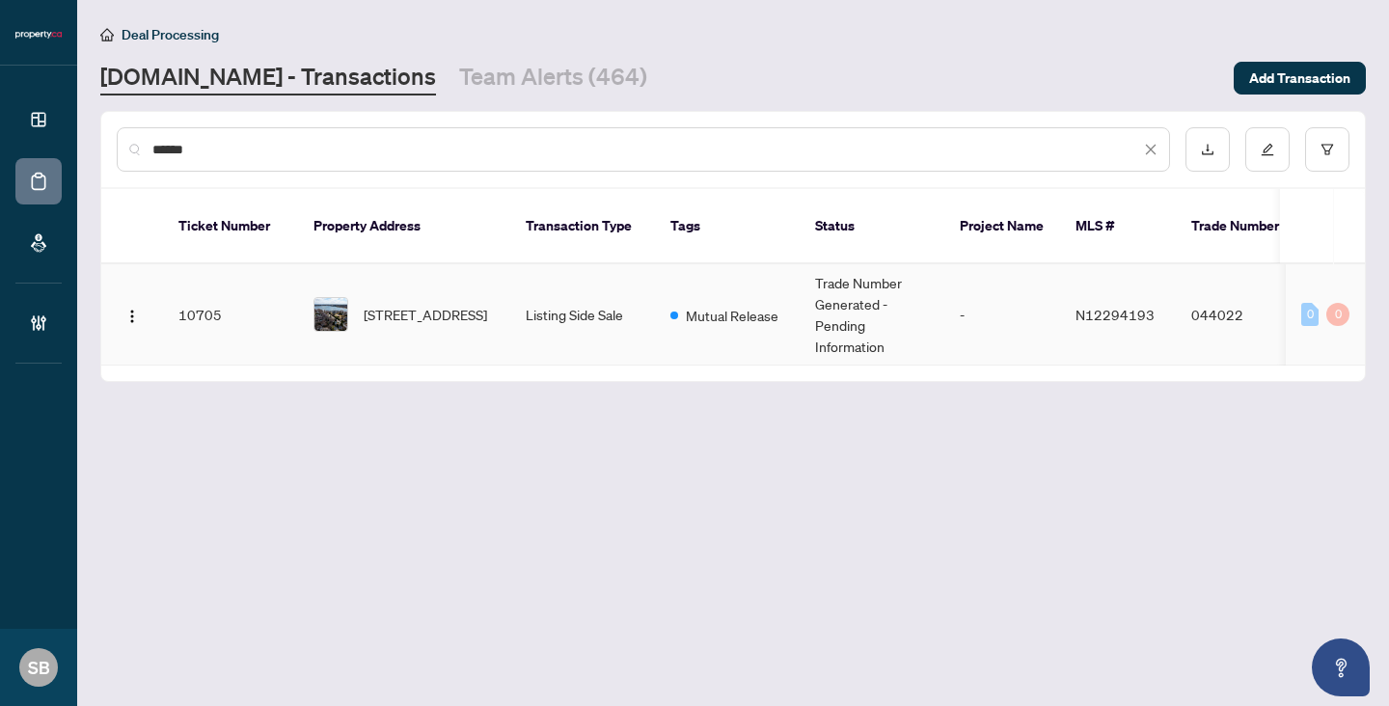
type input "******"
click at [399, 304] on span "36 Sylvan Cres, Richmond Hill, Ontario L4E 3A1, Canada" at bounding box center [425, 314] width 123 height 21
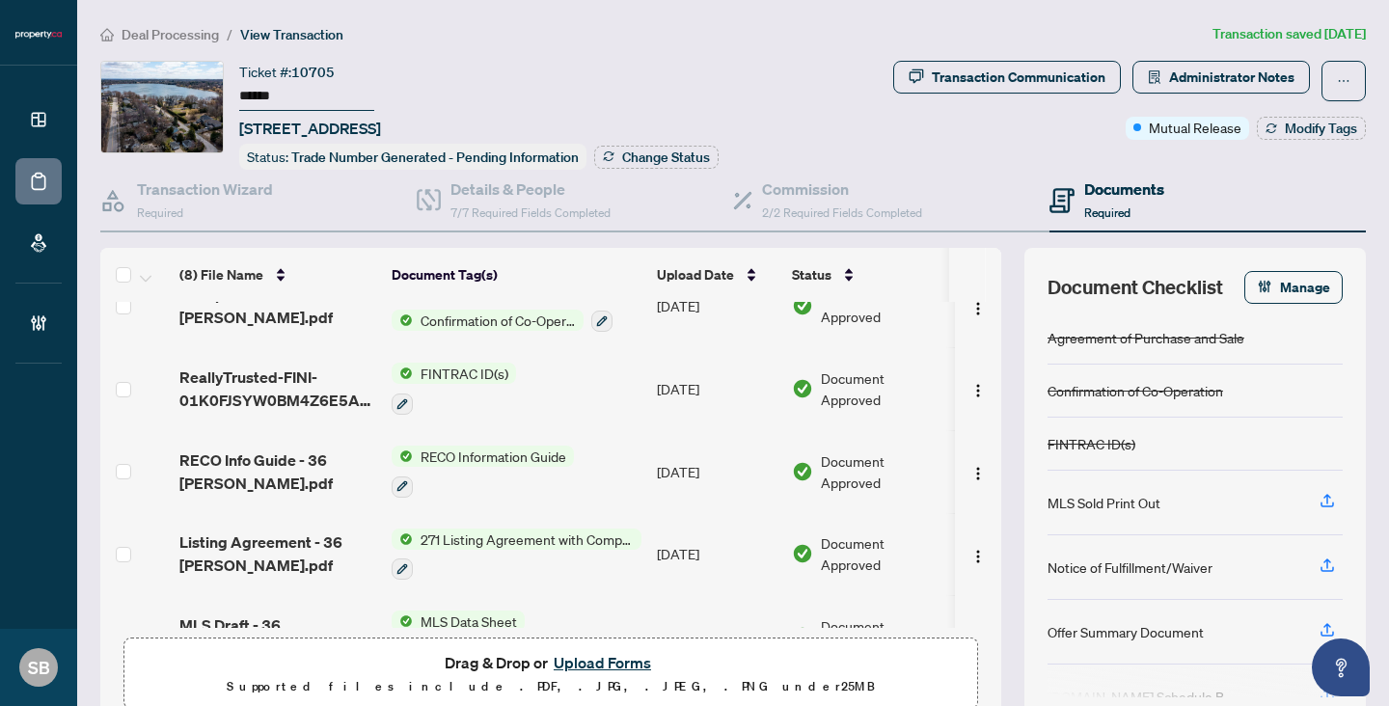
scroll to position [330, 0]
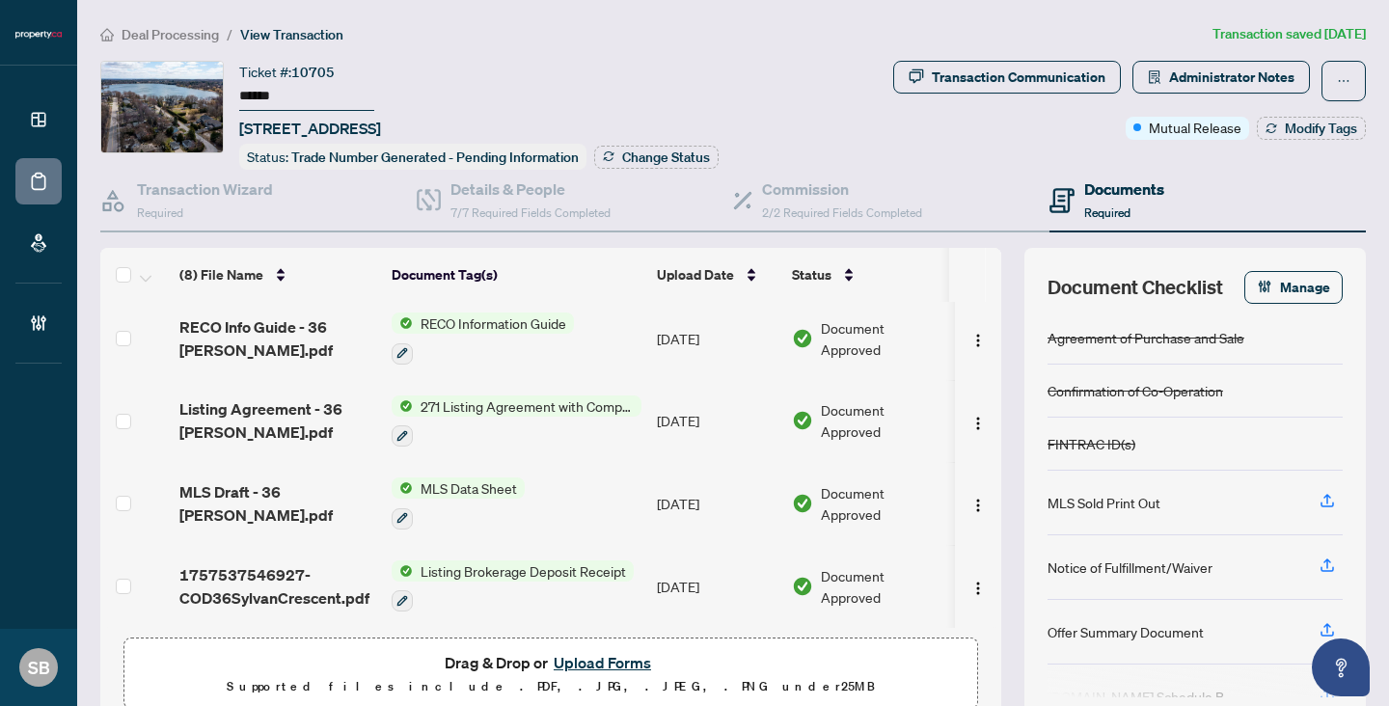
drag, startPoint x: 608, startPoint y: 440, endPoint x: 661, endPoint y: 41, distance: 402.9
click at [608, 371] on tbody "(8) File Name Document Tag(s) Upload Date Status Uploaded By FORM 122 - 1001336…" at bounding box center [619, 299] width 1039 height 655
click at [162, 40] on span "Deal Processing" at bounding box center [170, 34] width 97 height 17
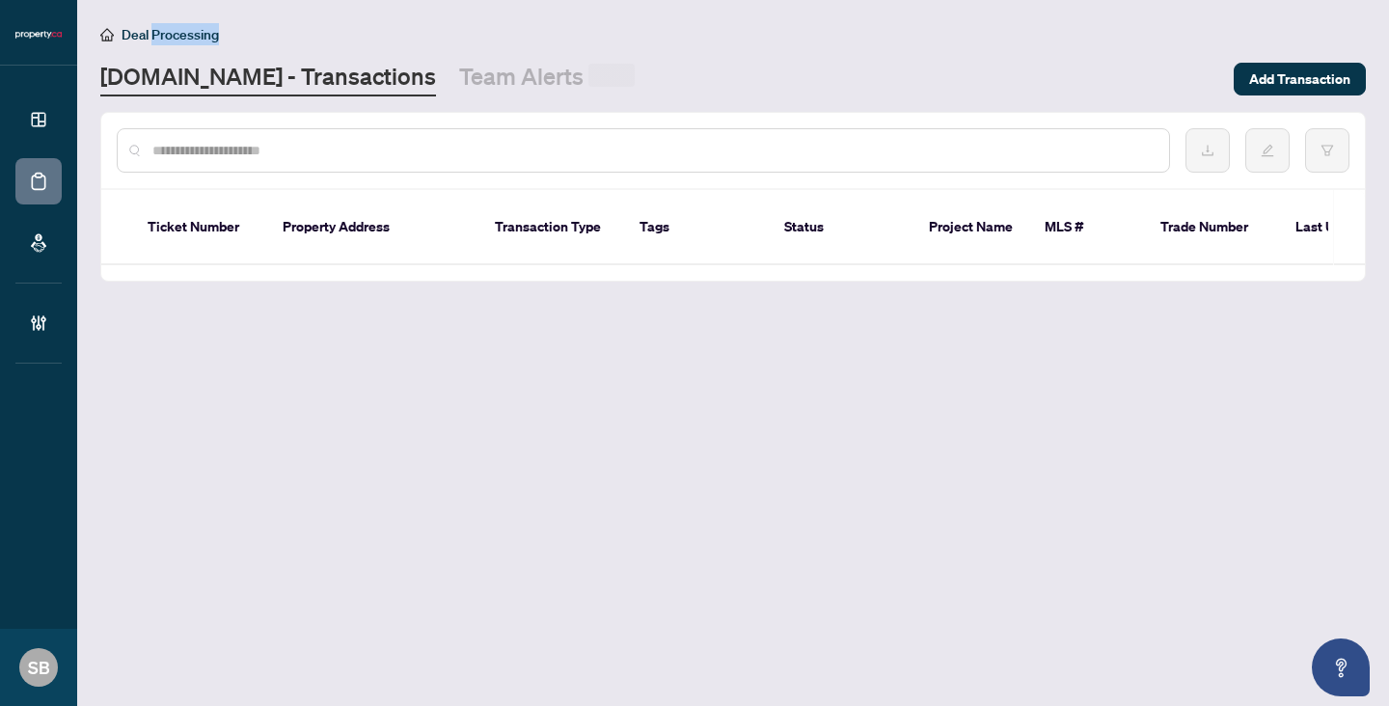
click at [162, 40] on span "Deal Processing" at bounding box center [170, 34] width 97 height 17
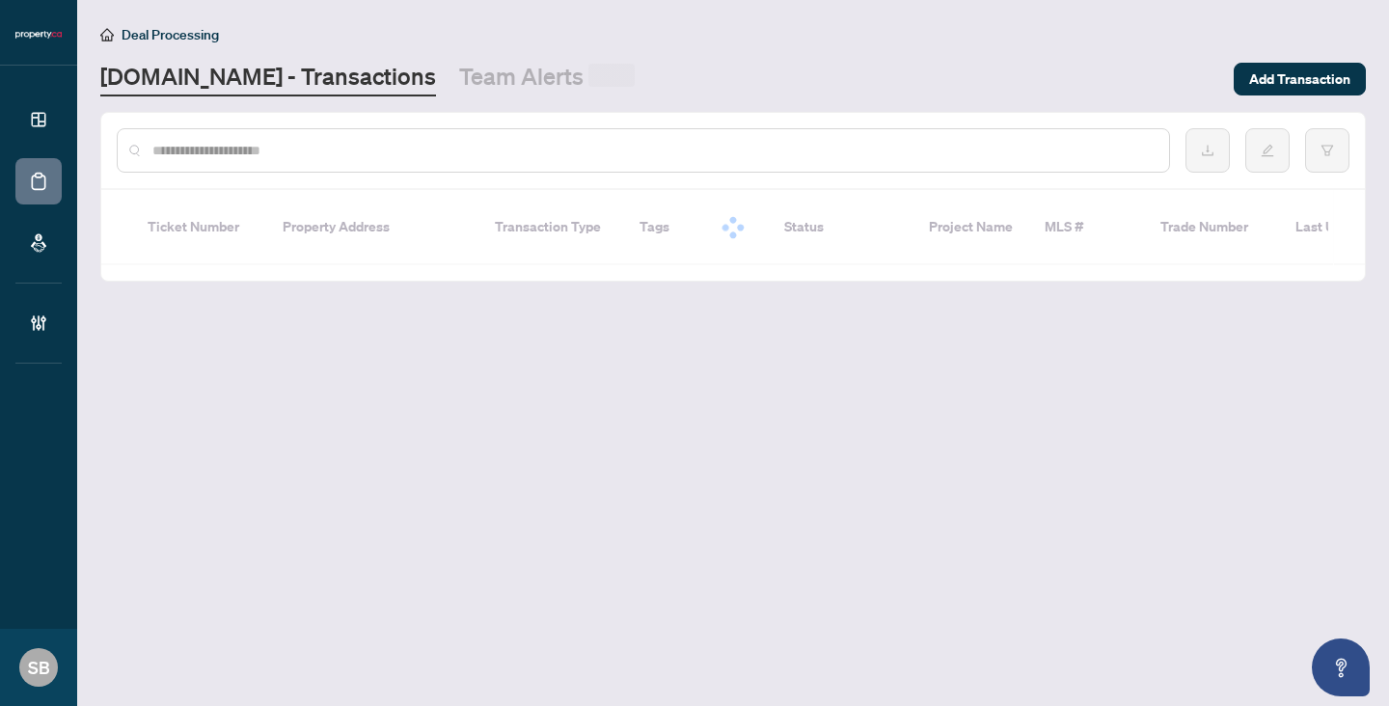
click at [355, 150] on input "text" at bounding box center [652, 150] width 1001 height 21
paste input "******"
type input "******"
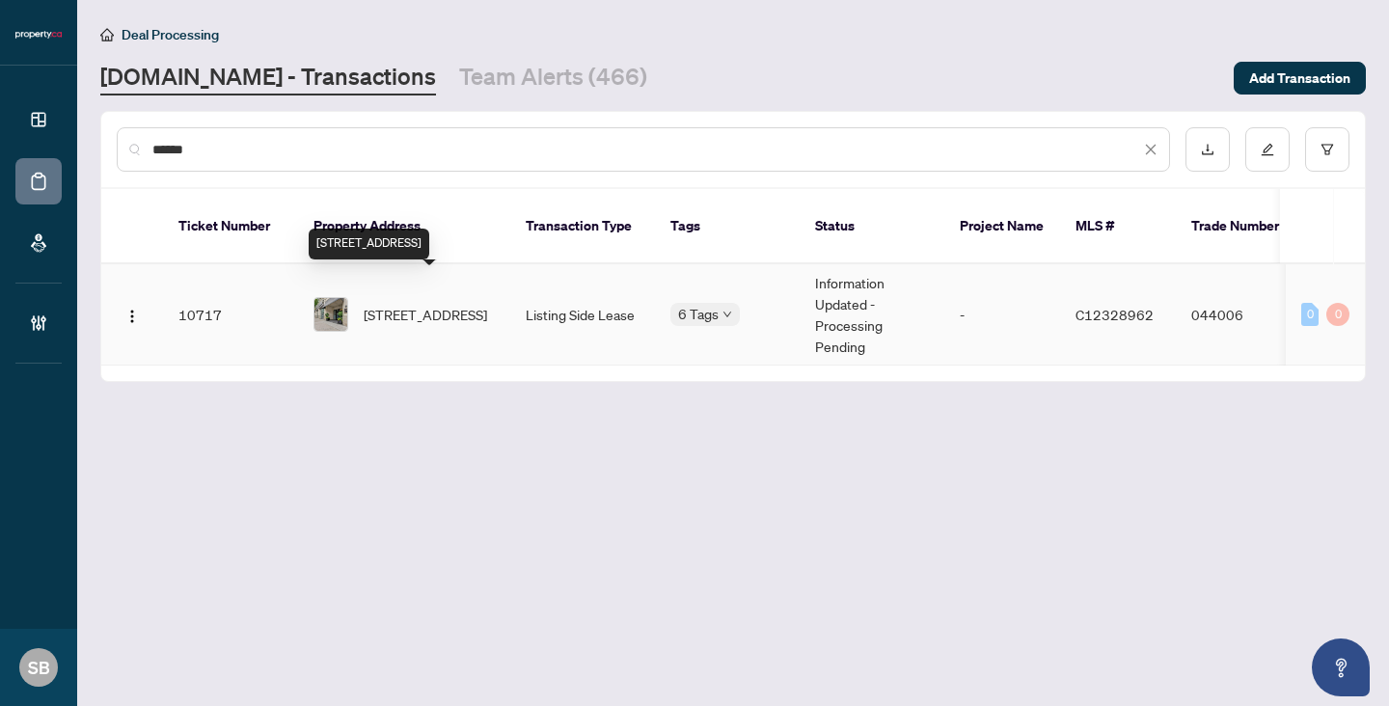
click at [453, 304] on span "302-99 Avenue Rd, Toronto, Ontario M5R 2G5, Canada" at bounding box center [425, 314] width 123 height 21
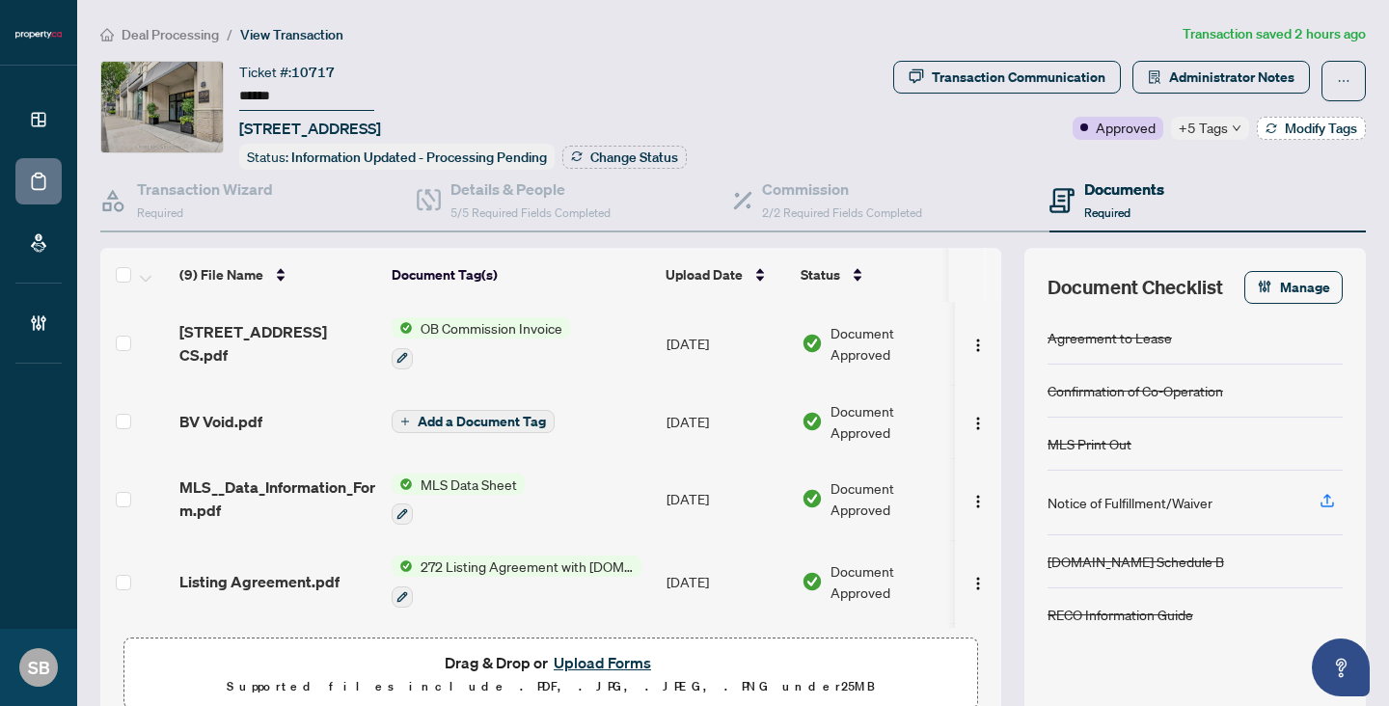
click at [1275, 130] on icon "button" at bounding box center [1272, 129] width 12 height 12
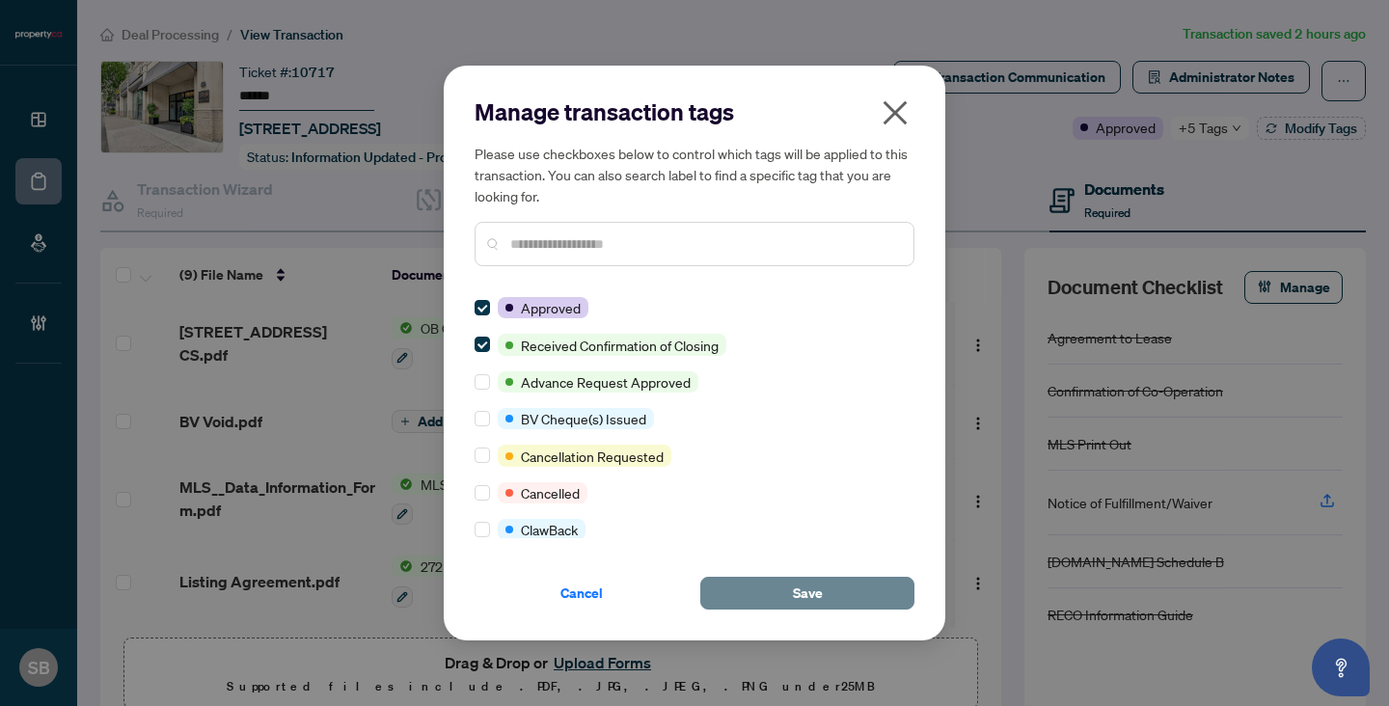
click at [804, 587] on span "Save" at bounding box center [808, 593] width 30 height 31
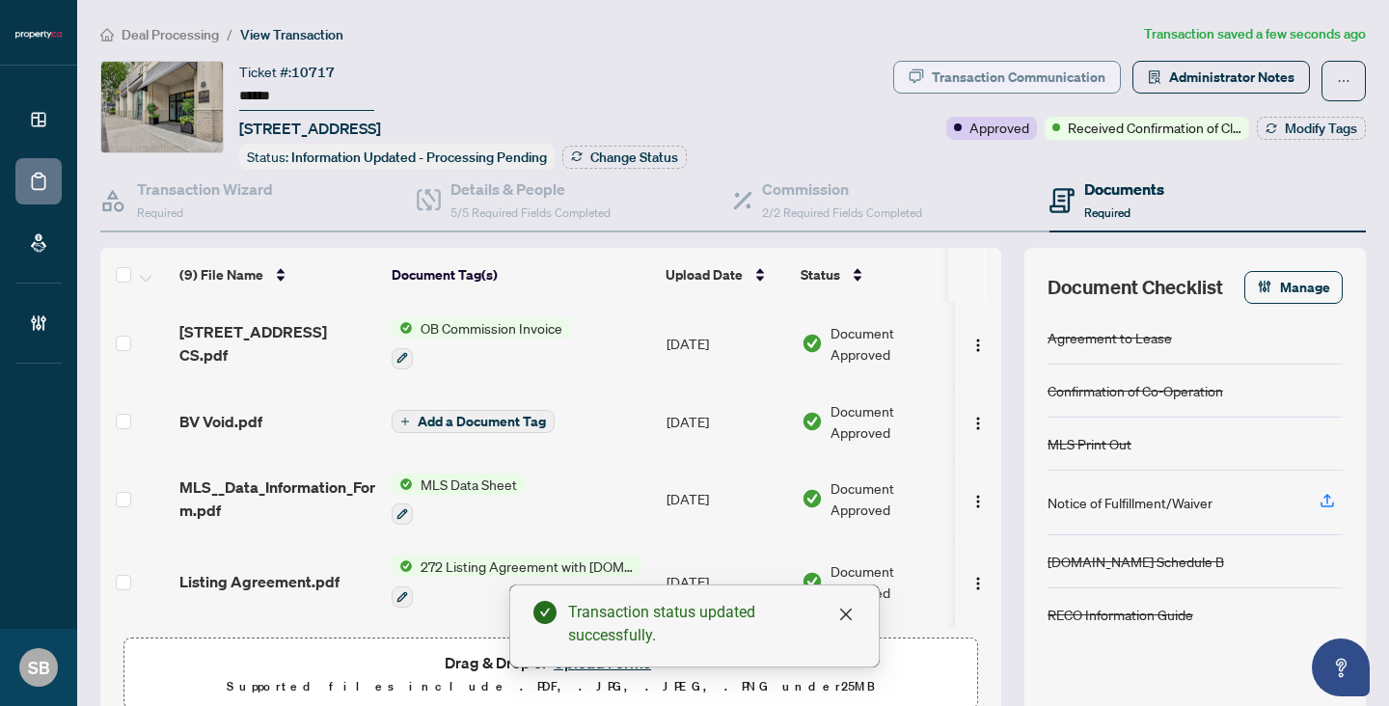
click at [1058, 69] on div "Transaction Communication" at bounding box center [1019, 77] width 174 height 31
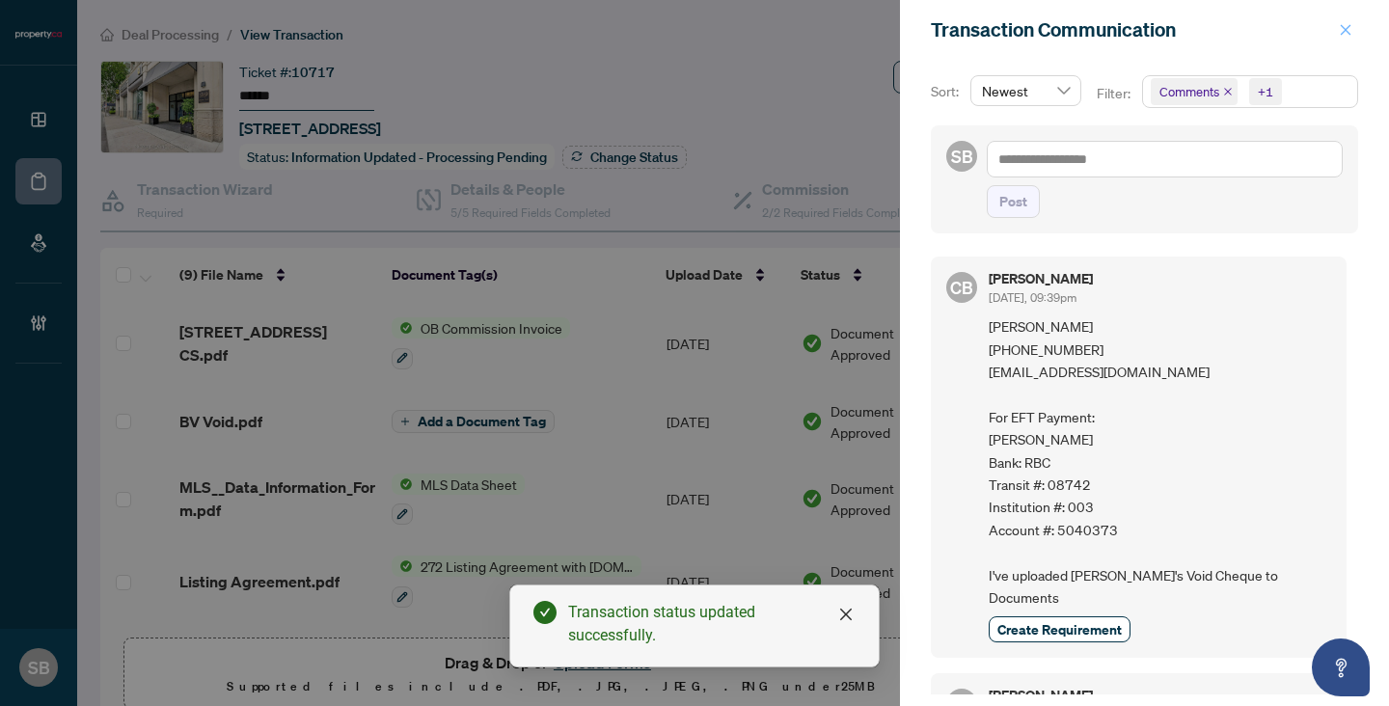
click at [1339, 31] on icon "close" at bounding box center [1346, 30] width 14 height 14
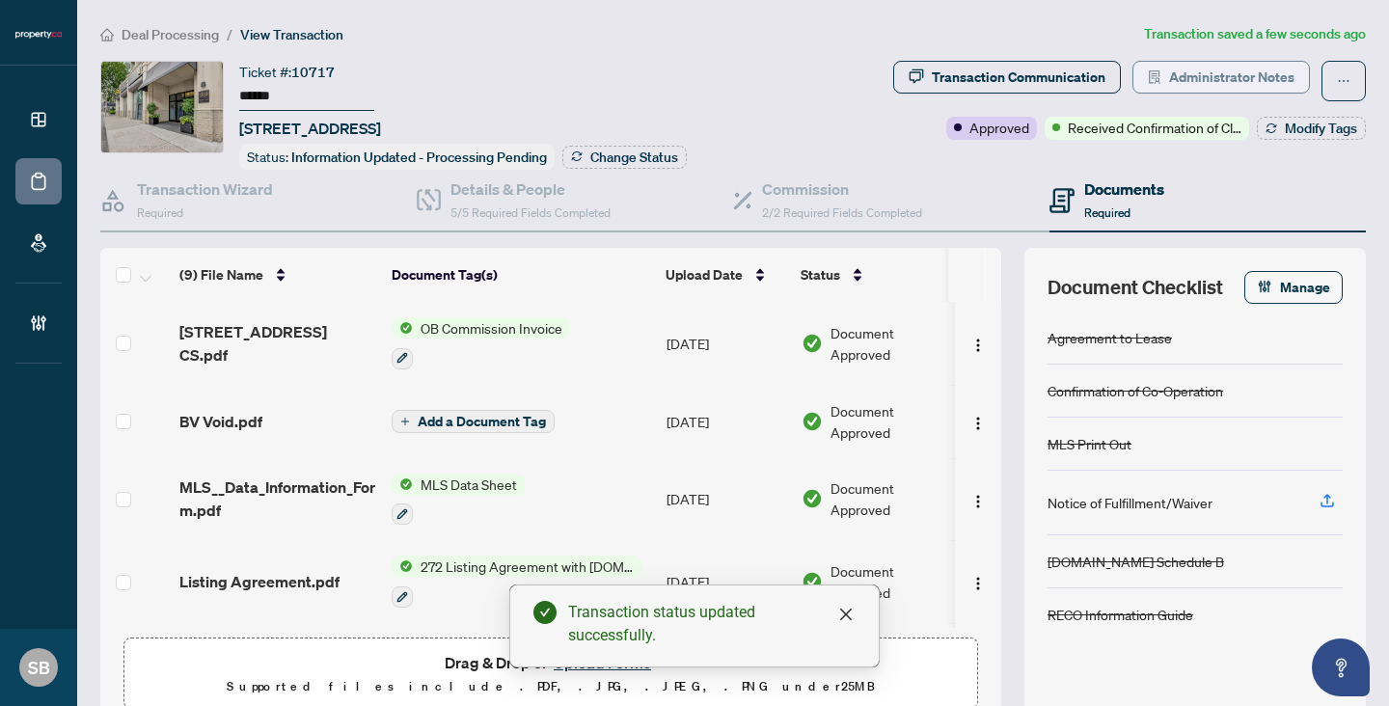
click at [1201, 73] on span "Administrator Notes" at bounding box center [1231, 77] width 125 height 31
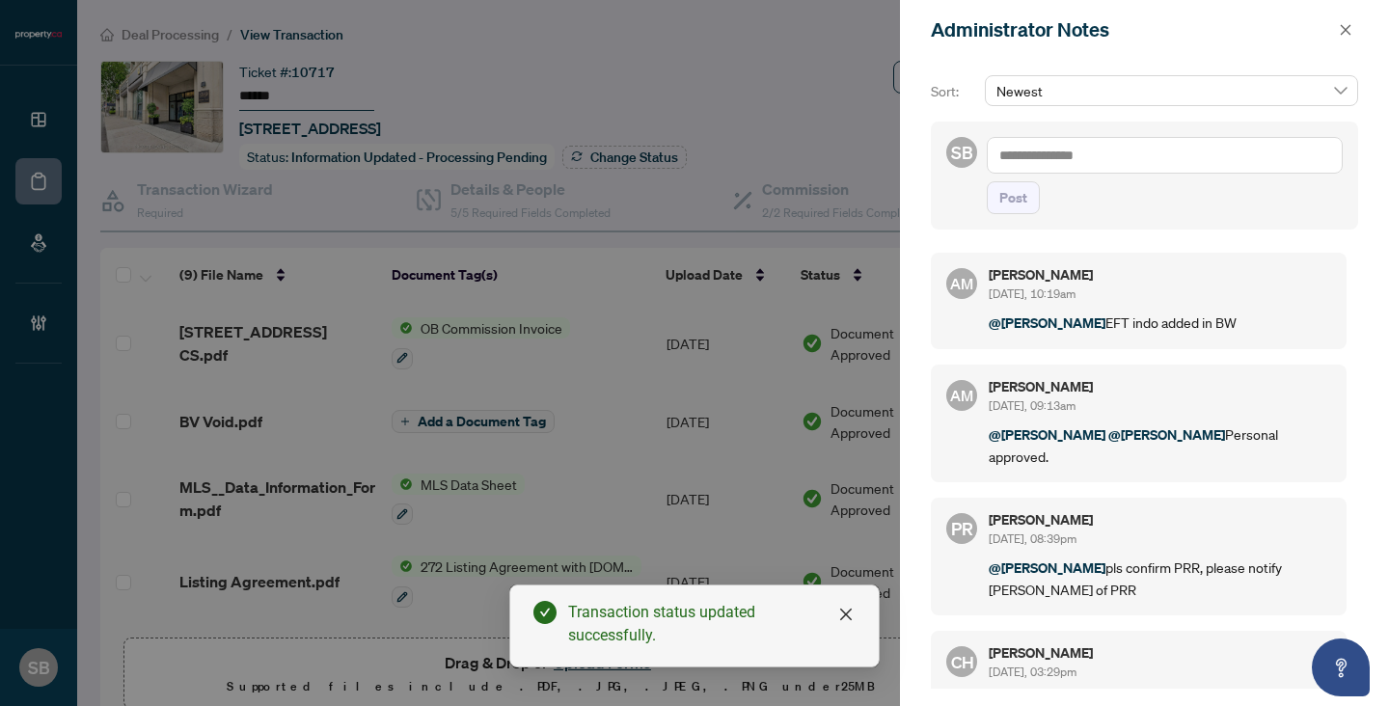
click at [573, 22] on div at bounding box center [694, 353] width 1389 height 706
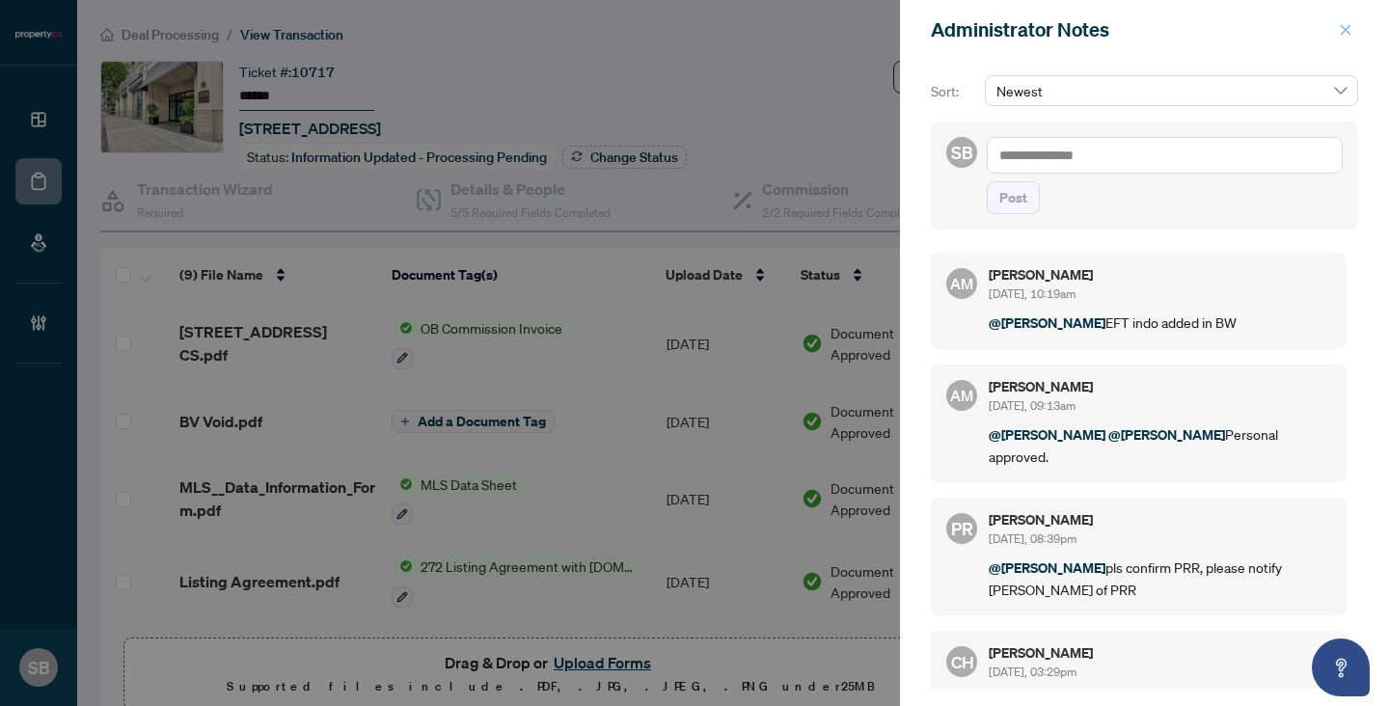
click at [1341, 36] on icon "close" at bounding box center [1346, 30] width 14 height 14
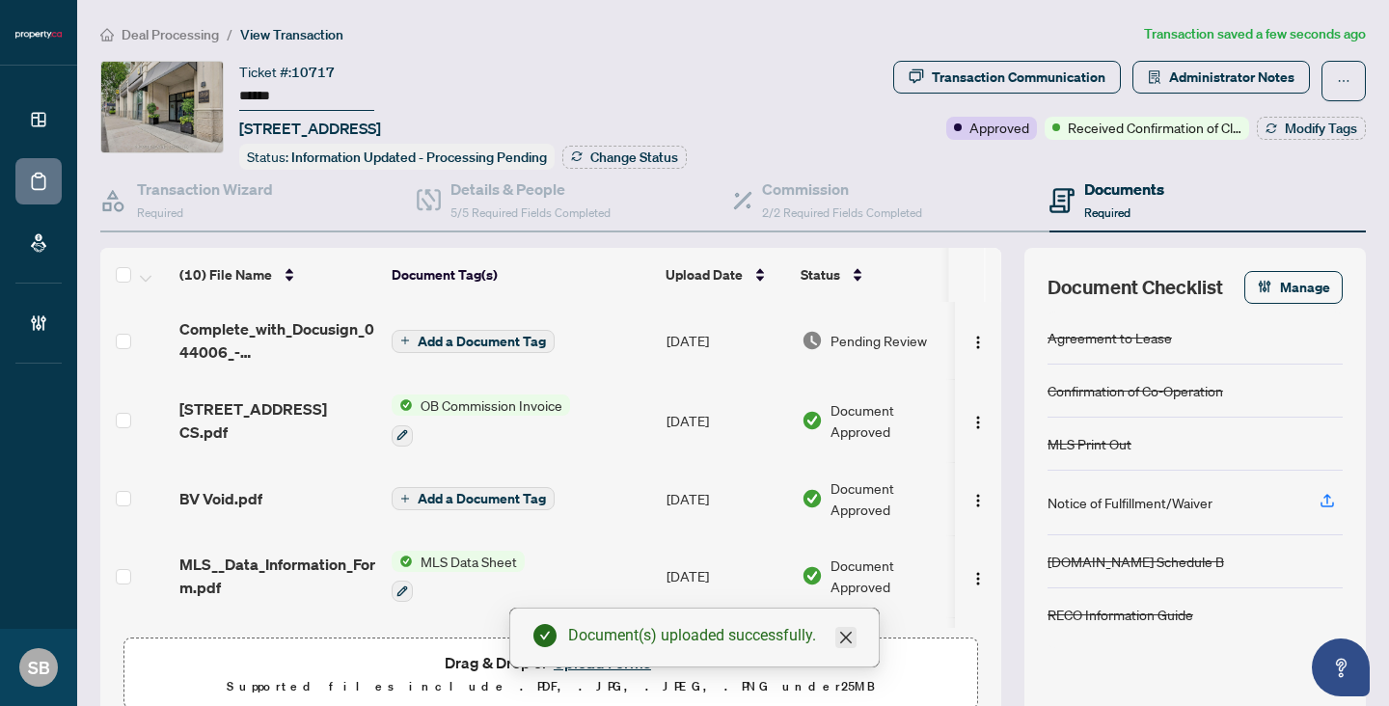
click at [851, 635] on icon "close" at bounding box center [845, 637] width 15 height 15
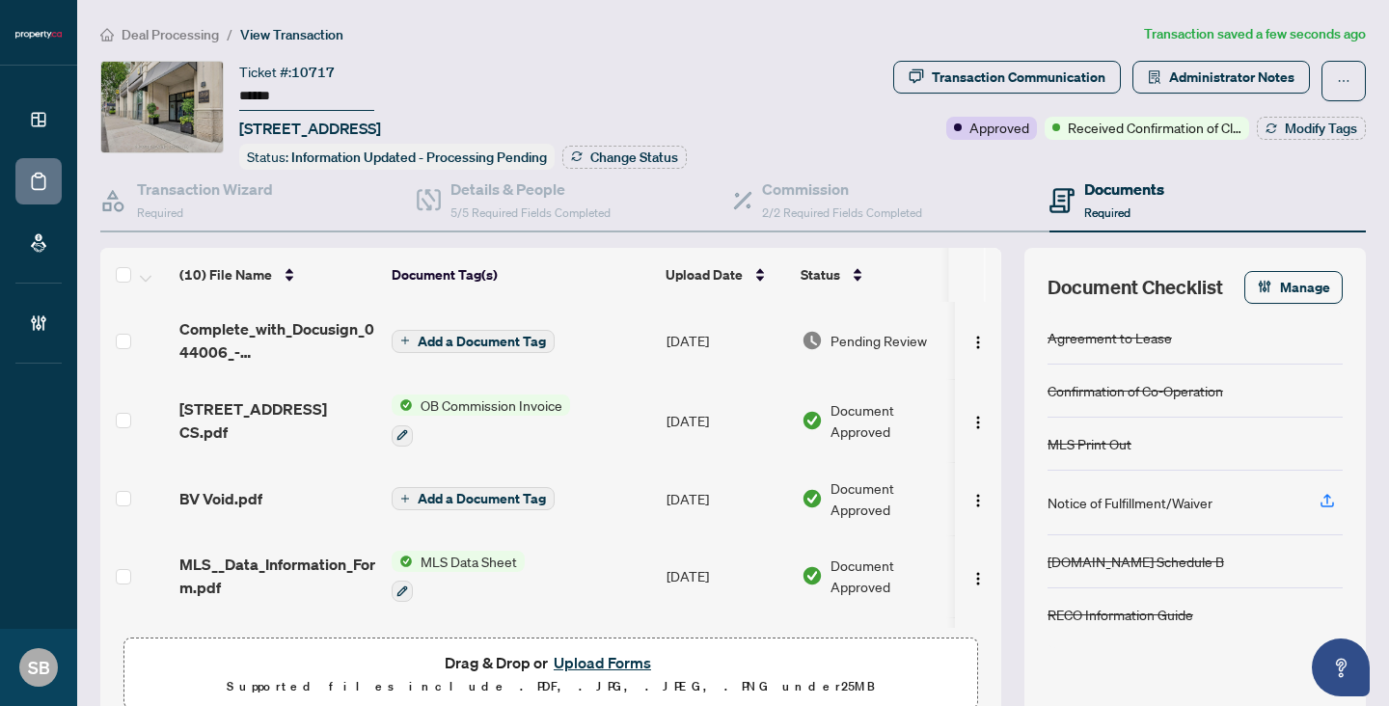
click at [460, 348] on td "Add a Document Tag" at bounding box center [521, 340] width 275 height 77
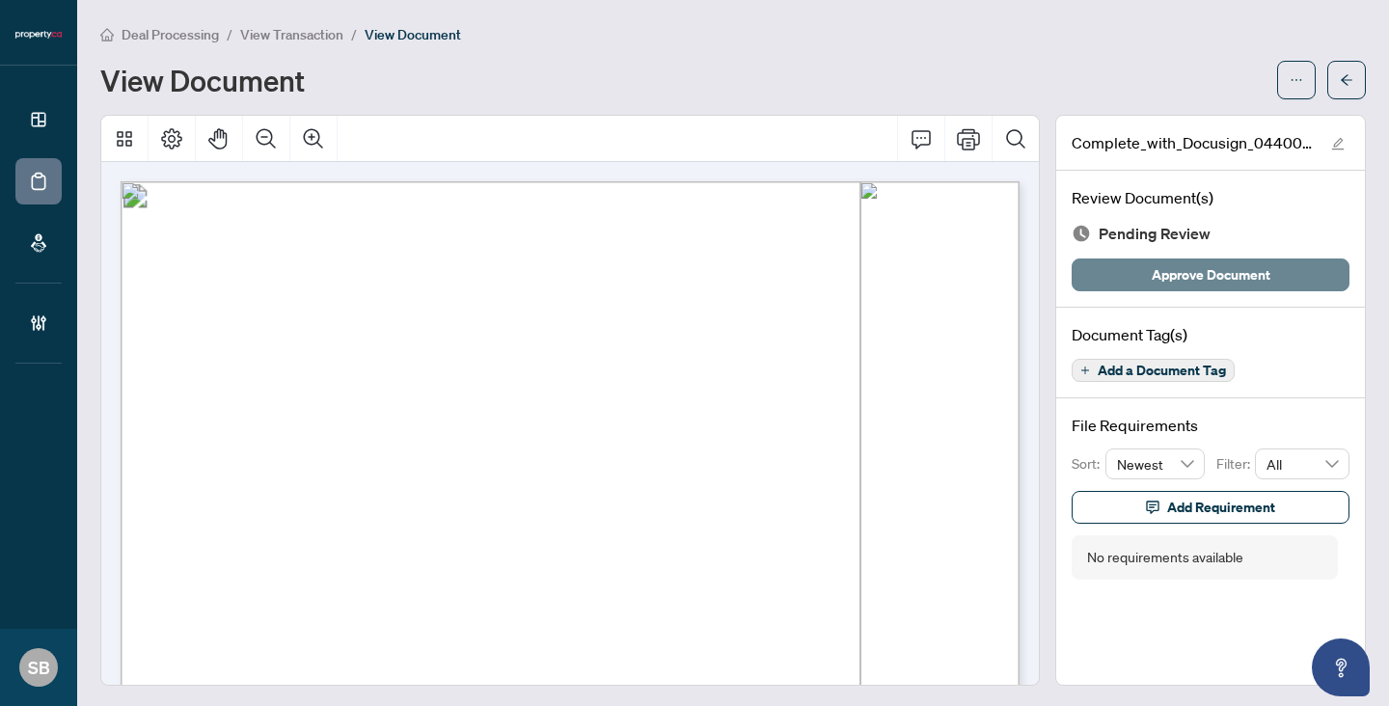
click at [1236, 279] on span "Approve Document" at bounding box center [1211, 274] width 119 height 31
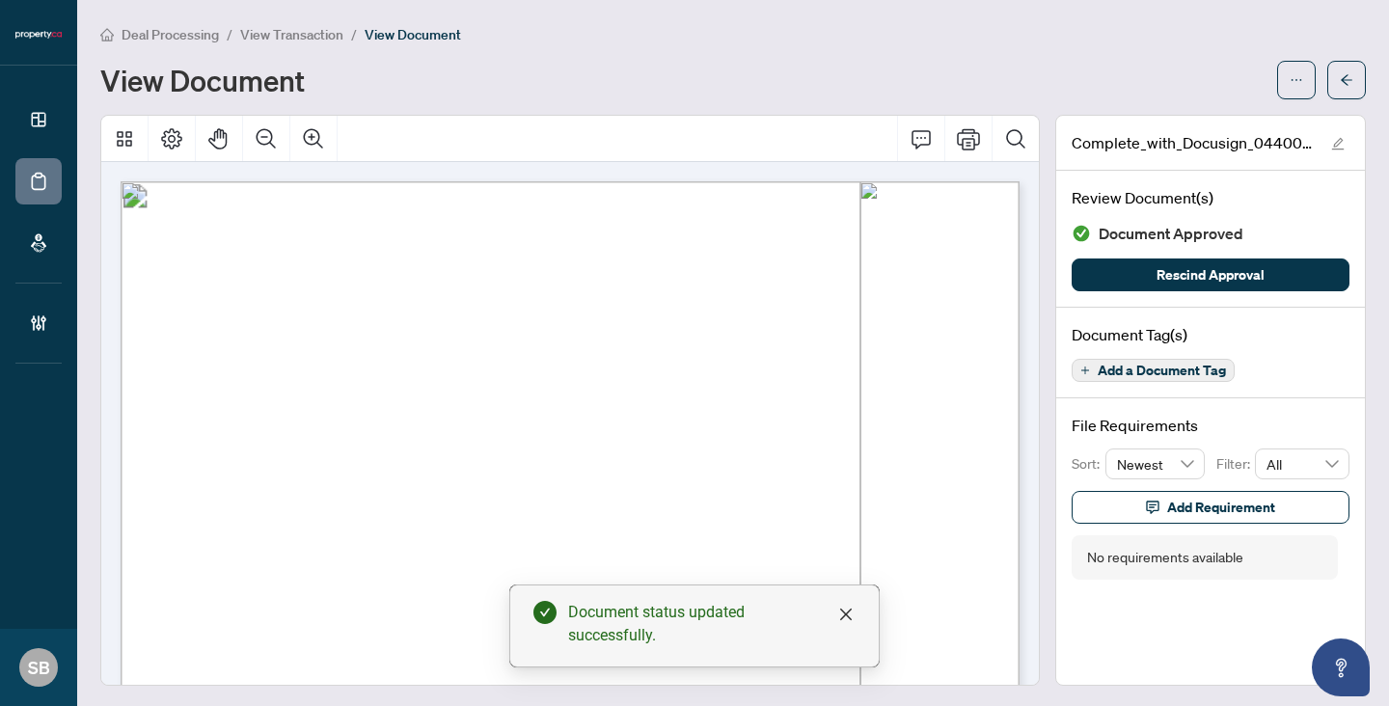
click at [1146, 364] on span "Add a Document Tag" at bounding box center [1162, 371] width 128 height 14
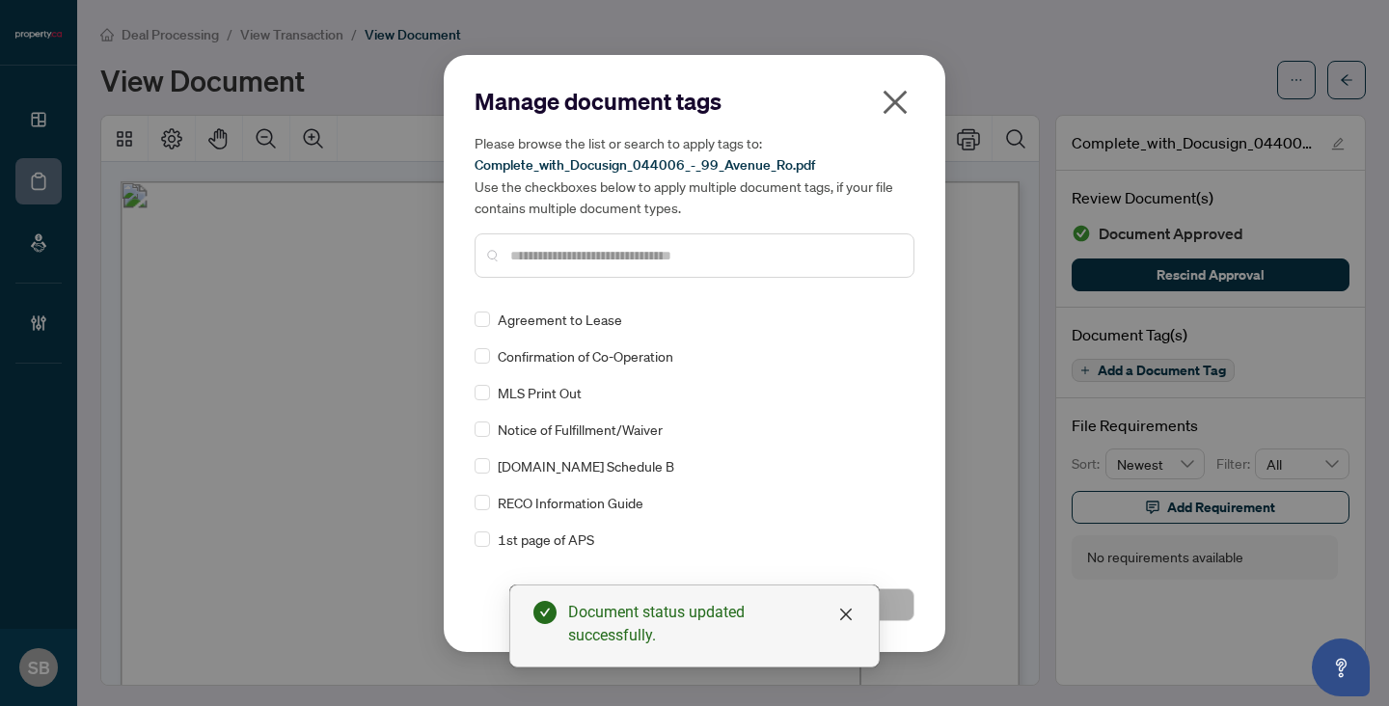
click at [707, 259] on input "text" at bounding box center [704, 255] width 388 height 21
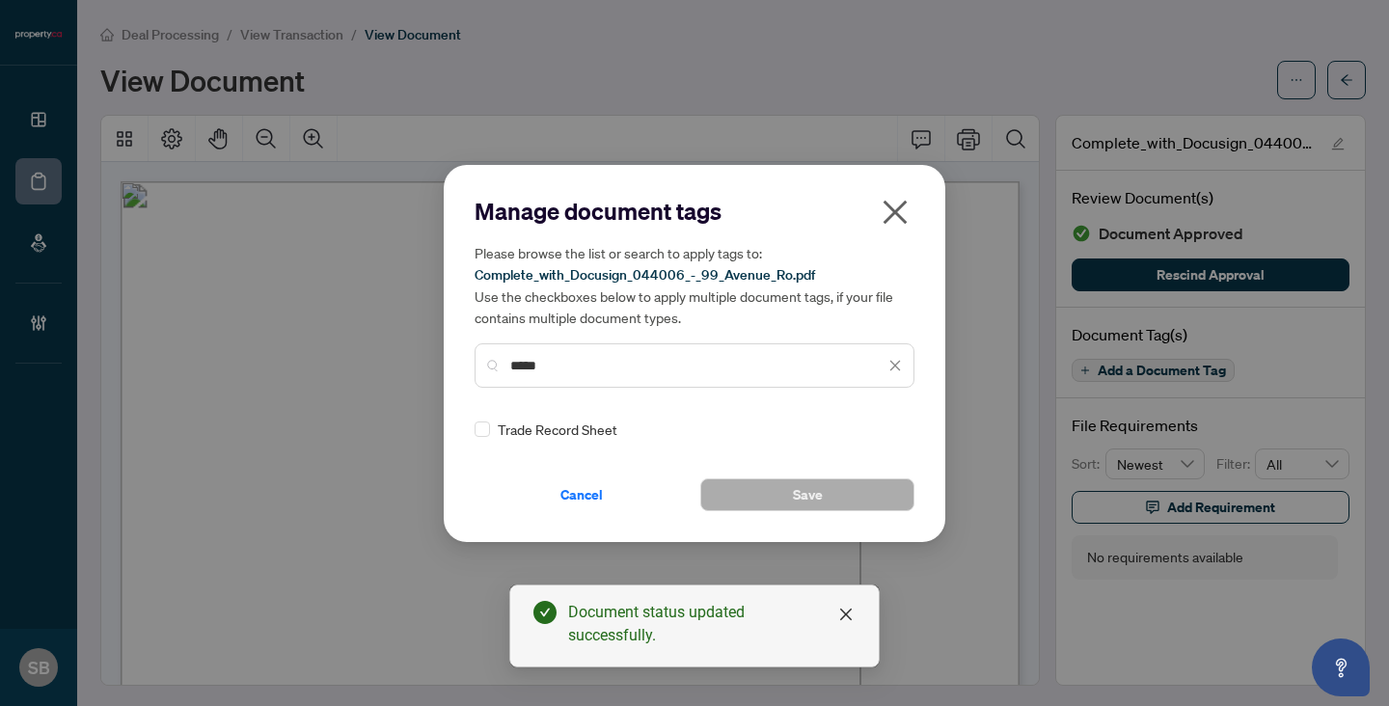
type input "*****"
click at [490, 425] on div "Trade Record Sheet" at bounding box center [689, 429] width 428 height 21
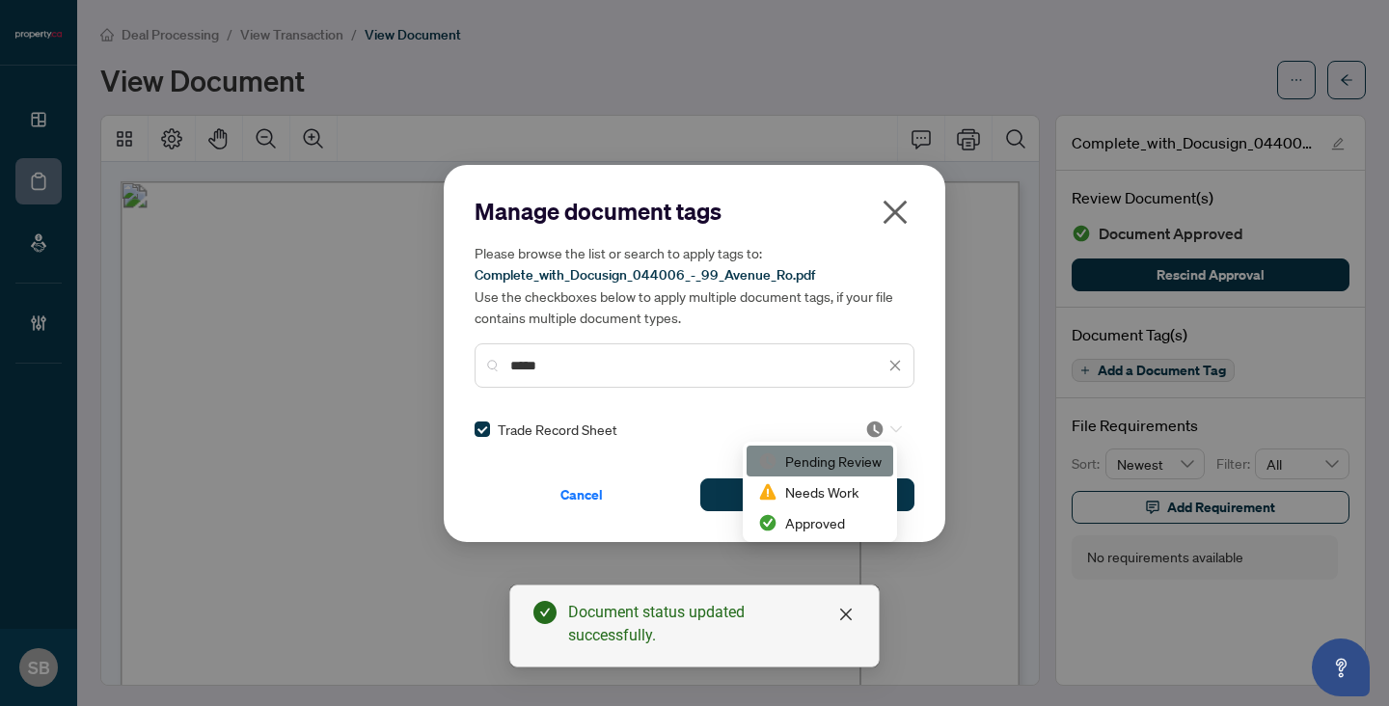
click at [880, 436] on div at bounding box center [883, 429] width 37 height 19
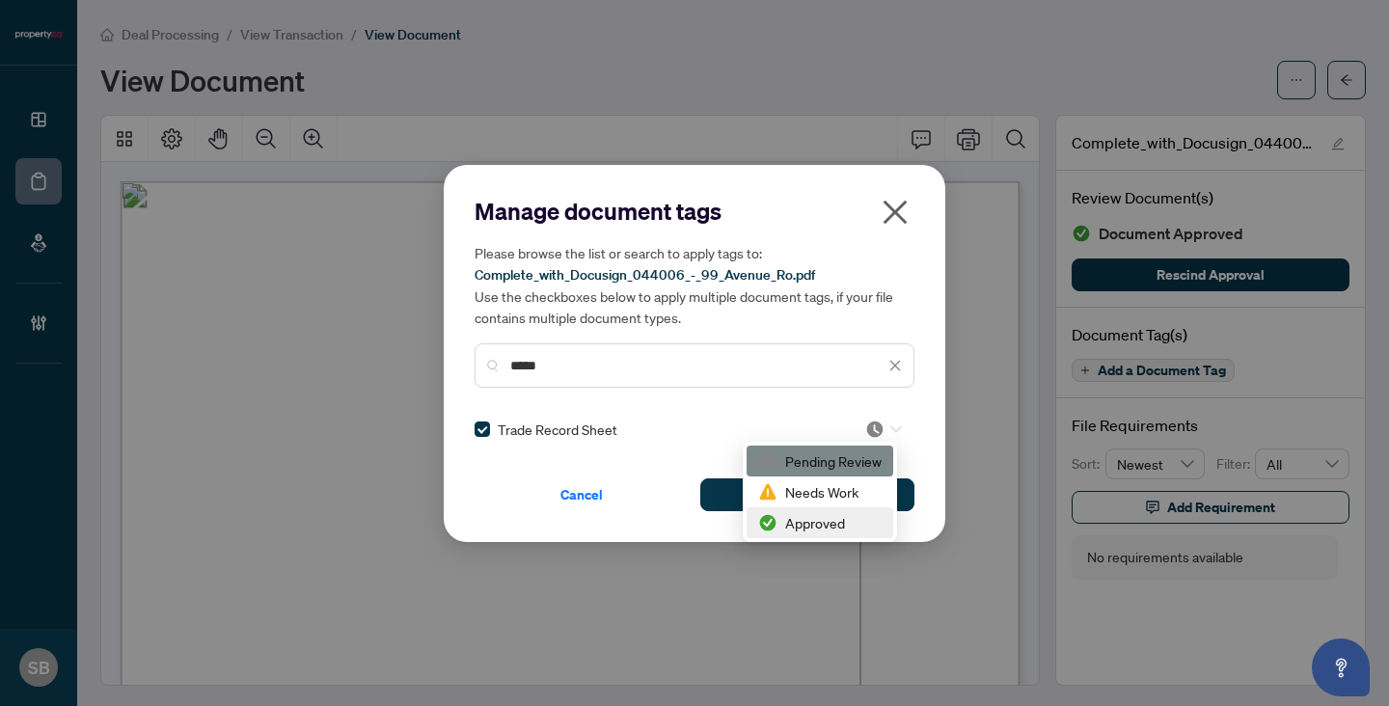
click at [832, 514] on div "Approved" at bounding box center [819, 522] width 123 height 21
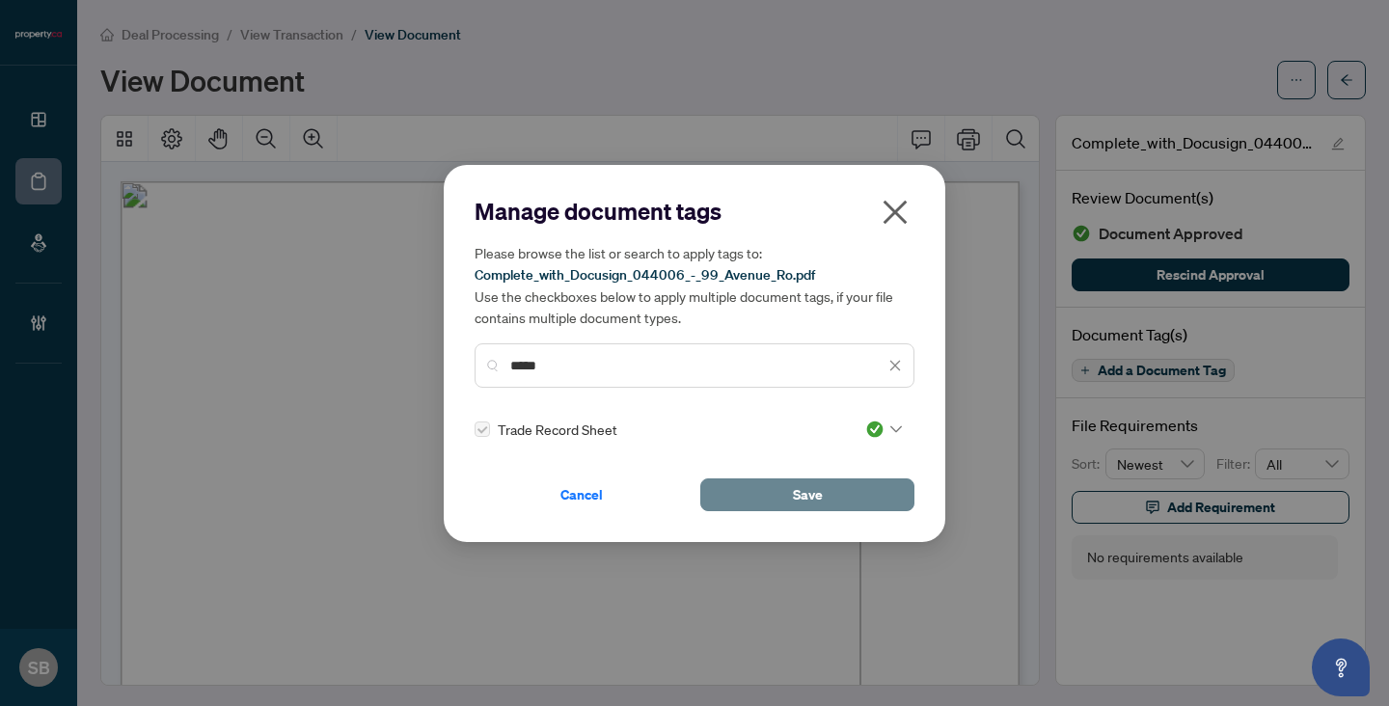
click at [841, 504] on button "Save" at bounding box center [807, 494] width 214 height 33
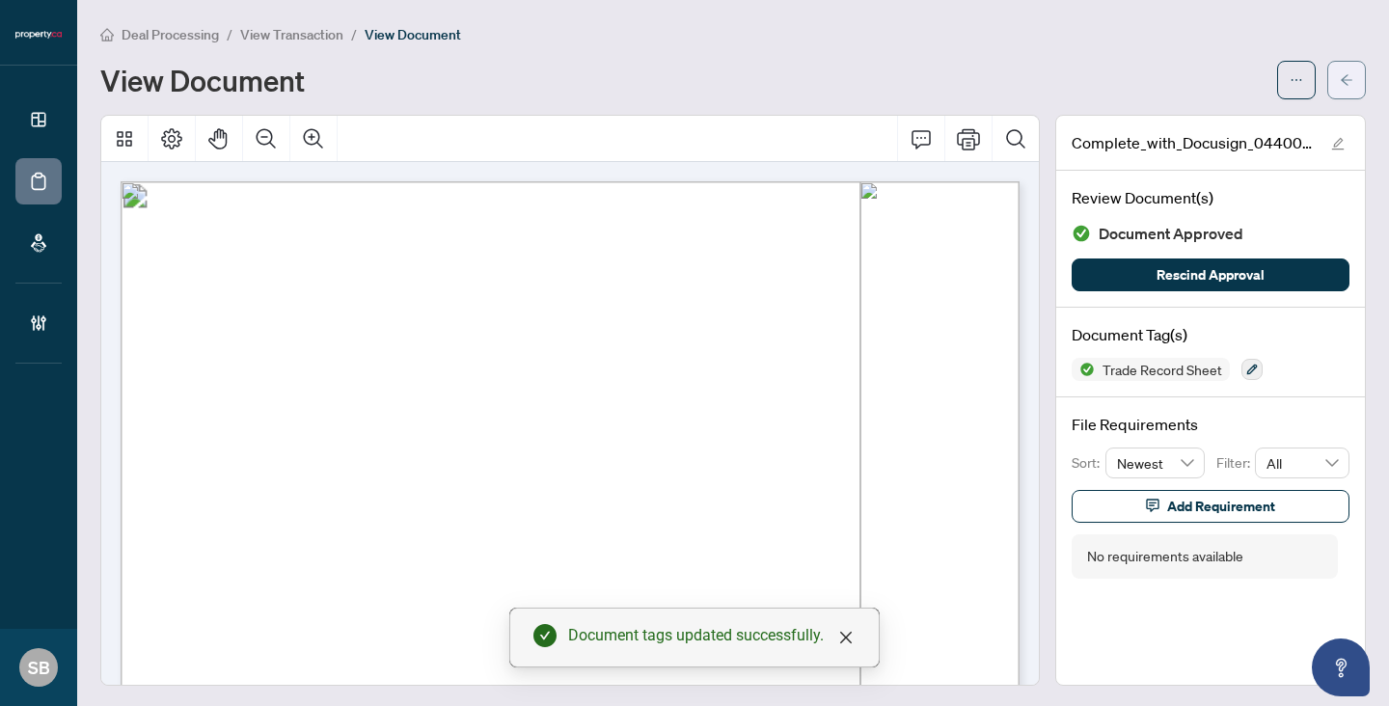
click at [1335, 87] on button "button" at bounding box center [1346, 80] width 39 height 39
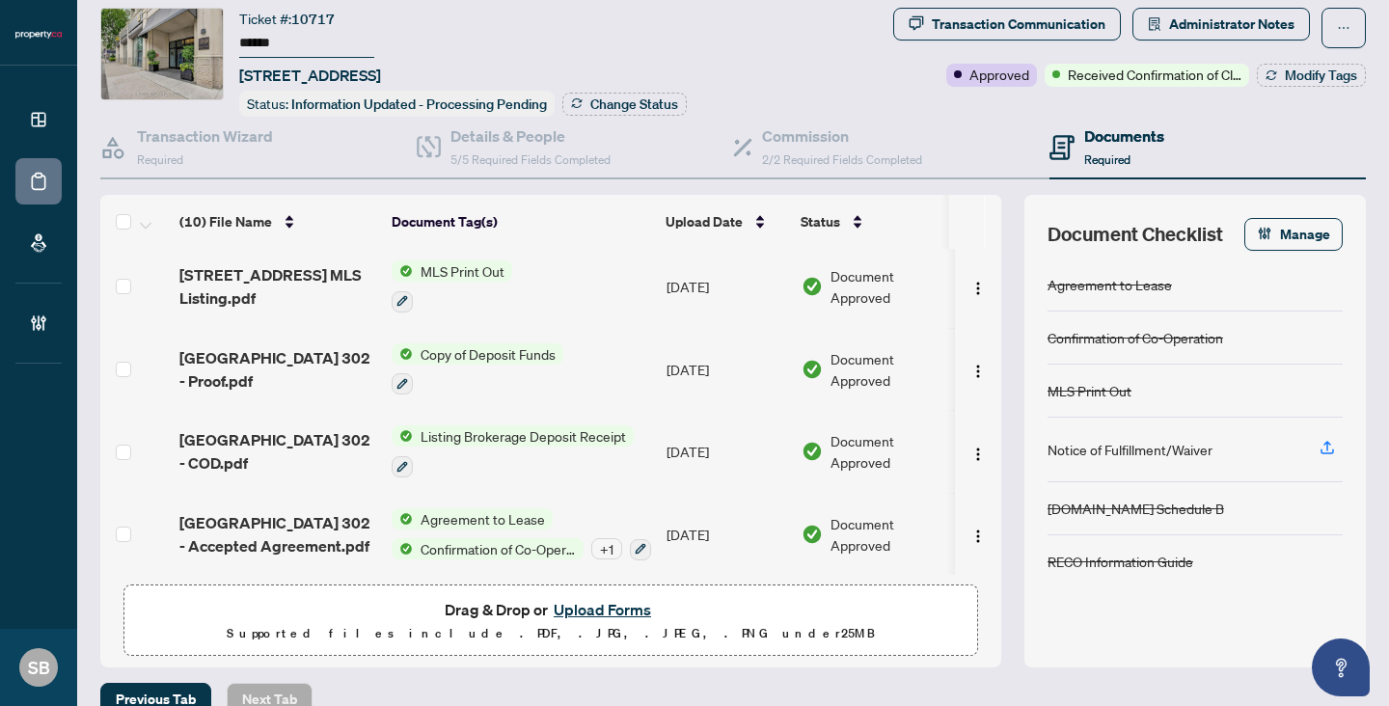
scroll to position [78, 0]
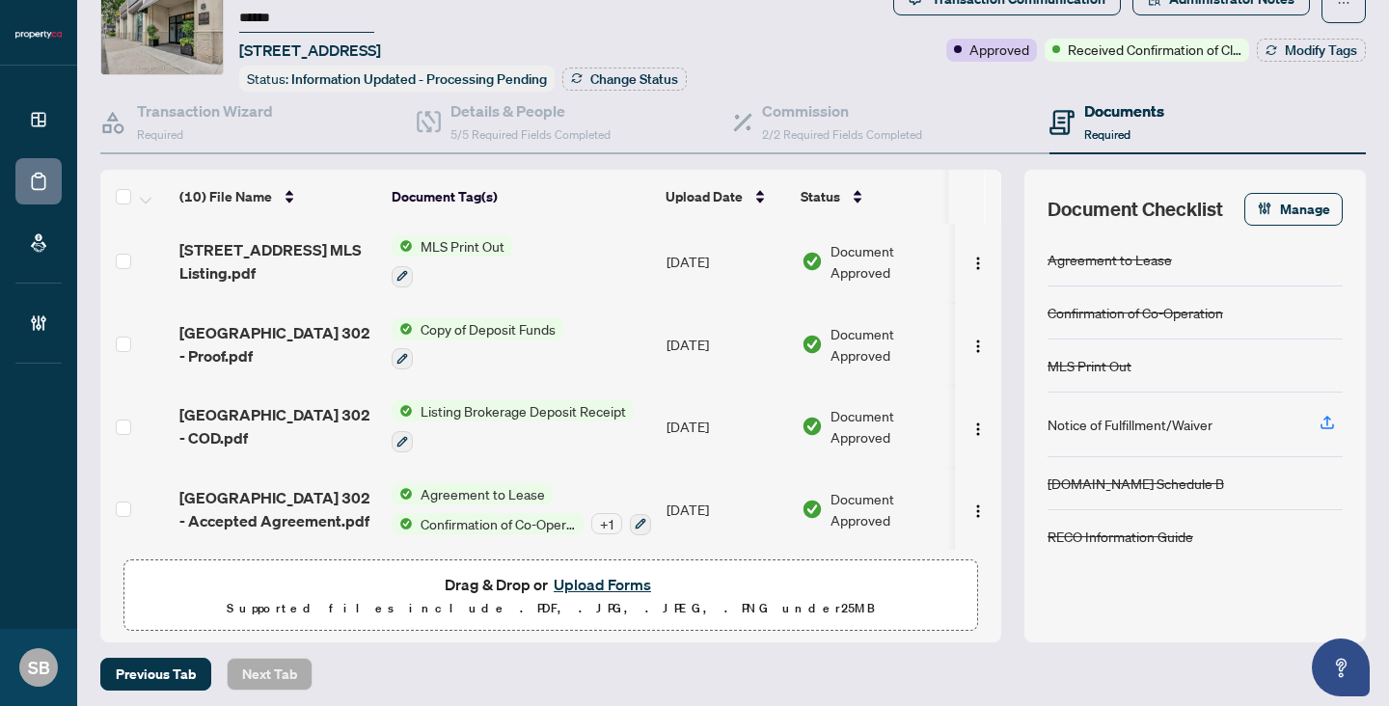
click at [308, 494] on span "99 Avenue Rd 302 - Accepted Agreement.pdf" at bounding box center [277, 509] width 197 height 46
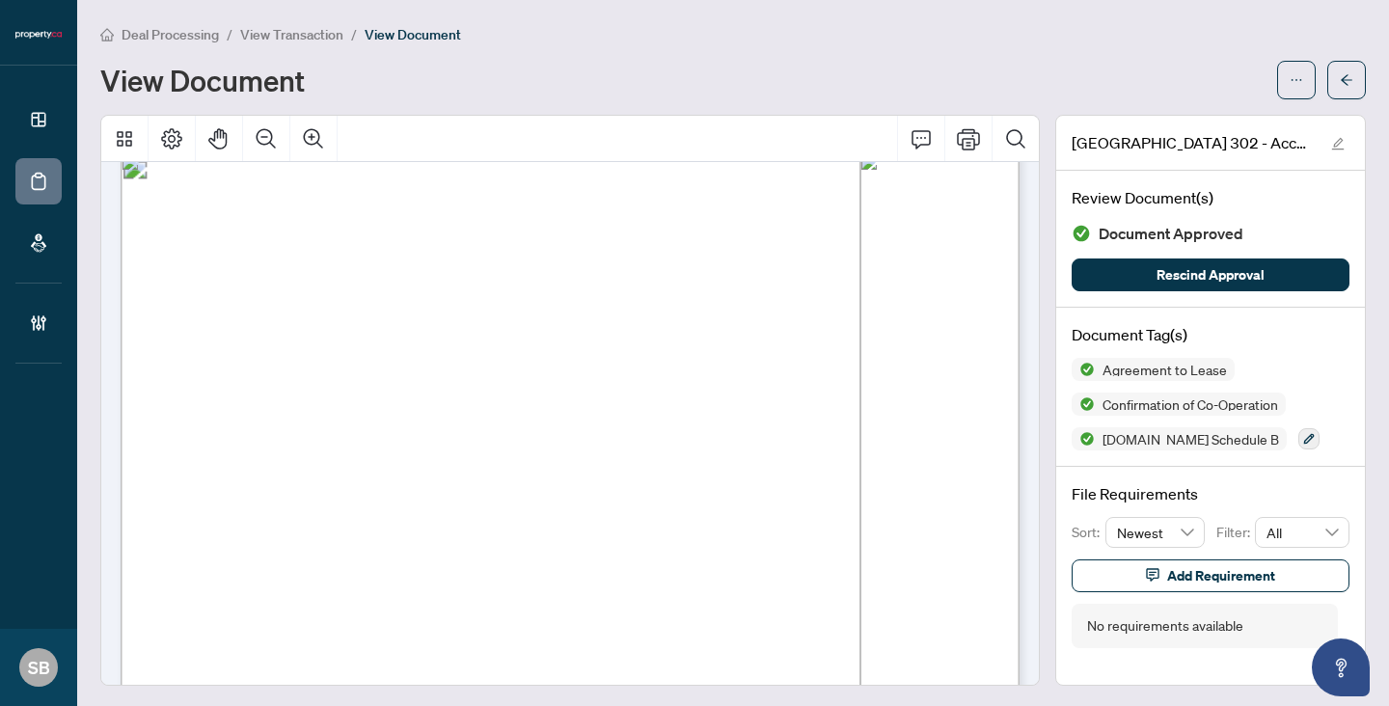
scroll to position [2444, 0]
click at [1350, 75] on icon "arrow-left" at bounding box center [1347, 80] width 14 height 14
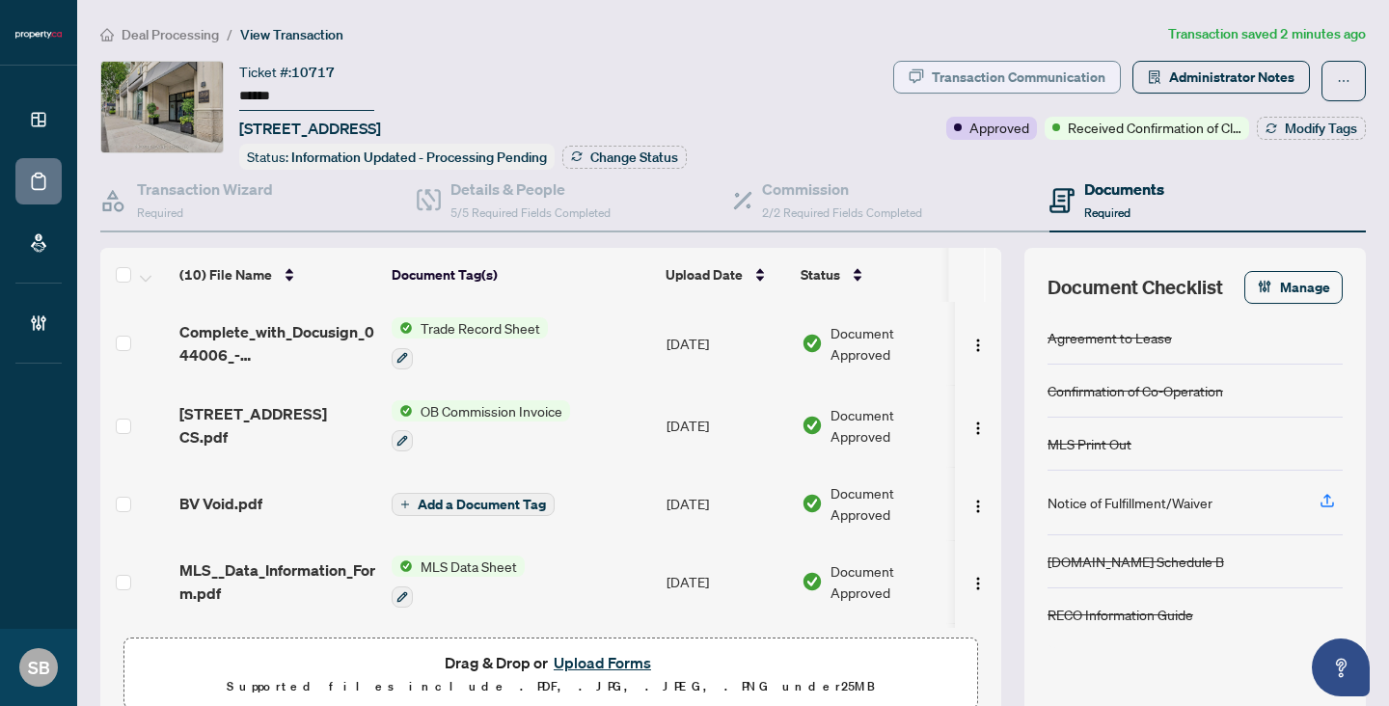
click at [1069, 83] on div "Transaction Communication" at bounding box center [1019, 77] width 174 height 31
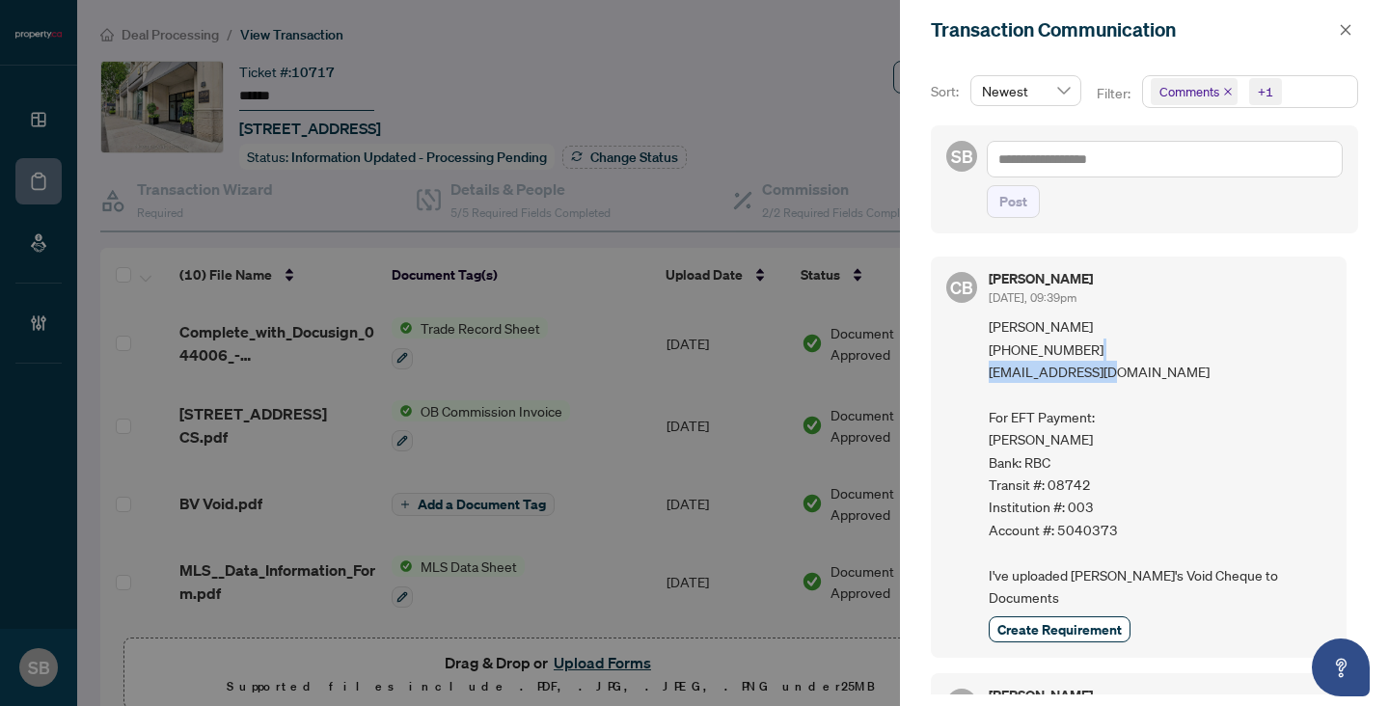
drag, startPoint x: 990, startPoint y: 370, endPoint x: 1165, endPoint y: 369, distance: 175.6
click at [1165, 370] on span "Karen Gagnon (416) 728-1337 kitgagnon@yahoo.ca For EFT Payment: Karen Irene Gag…" at bounding box center [1160, 461] width 342 height 293
copy span "kitgagnon@yahoo.ca"
click at [1140, 301] on div "Chris Bresolin Oct/02/2025, 09:39pm" at bounding box center [1160, 290] width 342 height 36
drag, startPoint x: 1121, startPoint y: 270, endPoint x: 998, endPoint y: 281, distance: 123.0
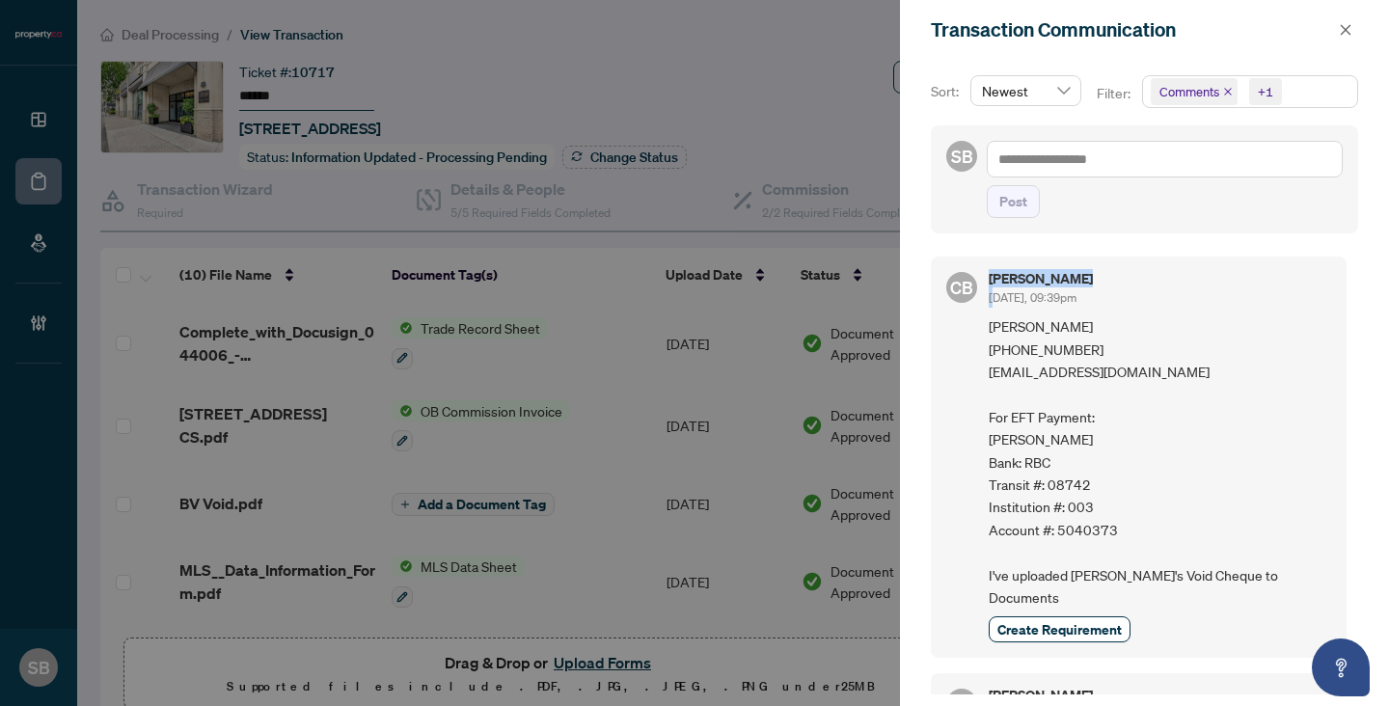
click at [998, 283] on div "CB Chris Bresolin Oct/02/2025, 09:39pm Karen Gagnon (416) 728-1337 kitgagnon@ya…" at bounding box center [1139, 457] width 416 height 401
click at [1093, 281] on h5 "Chris Bresolin" at bounding box center [1041, 279] width 104 height 14
drag, startPoint x: 1084, startPoint y: 281, endPoint x: 992, endPoint y: 284, distance: 92.6
click at [992, 284] on h5 "Chris Bresolin" at bounding box center [1041, 279] width 104 height 14
copy h5 "Chris Bresolin"
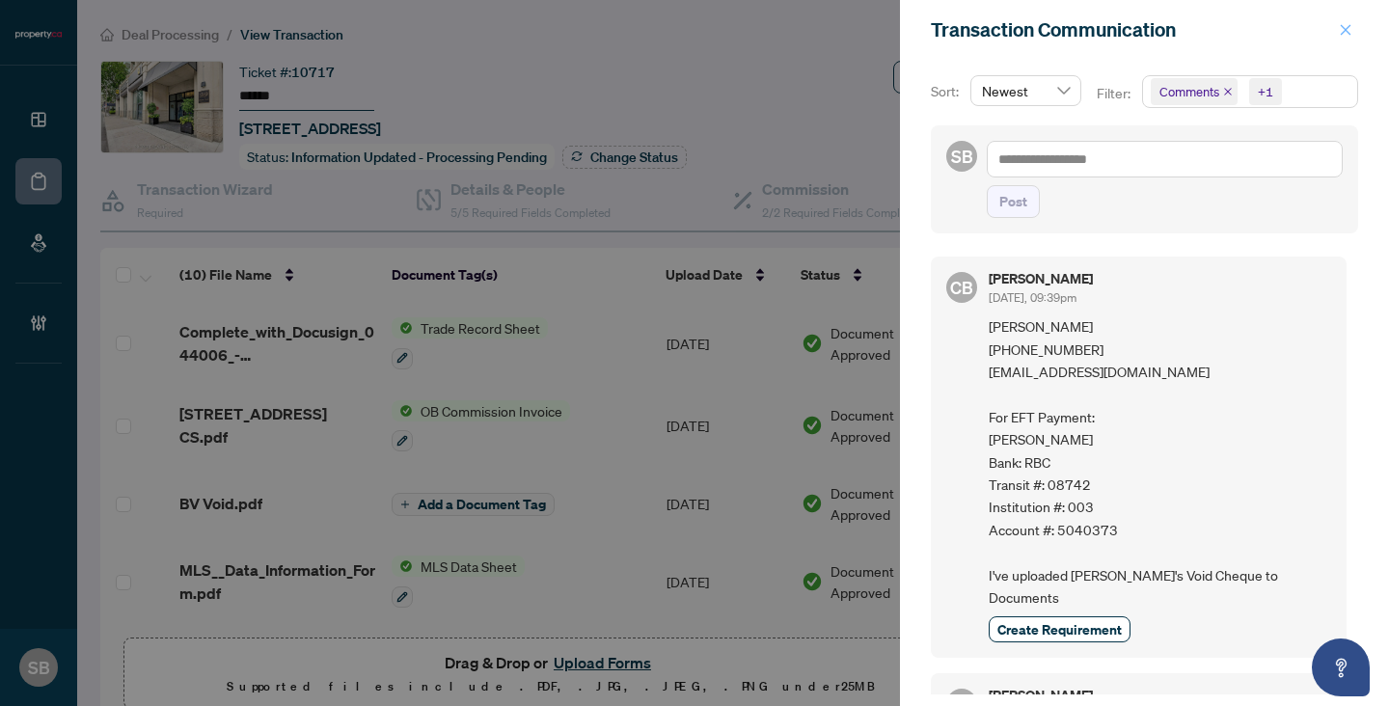
click at [1349, 31] on icon "close" at bounding box center [1346, 30] width 14 height 14
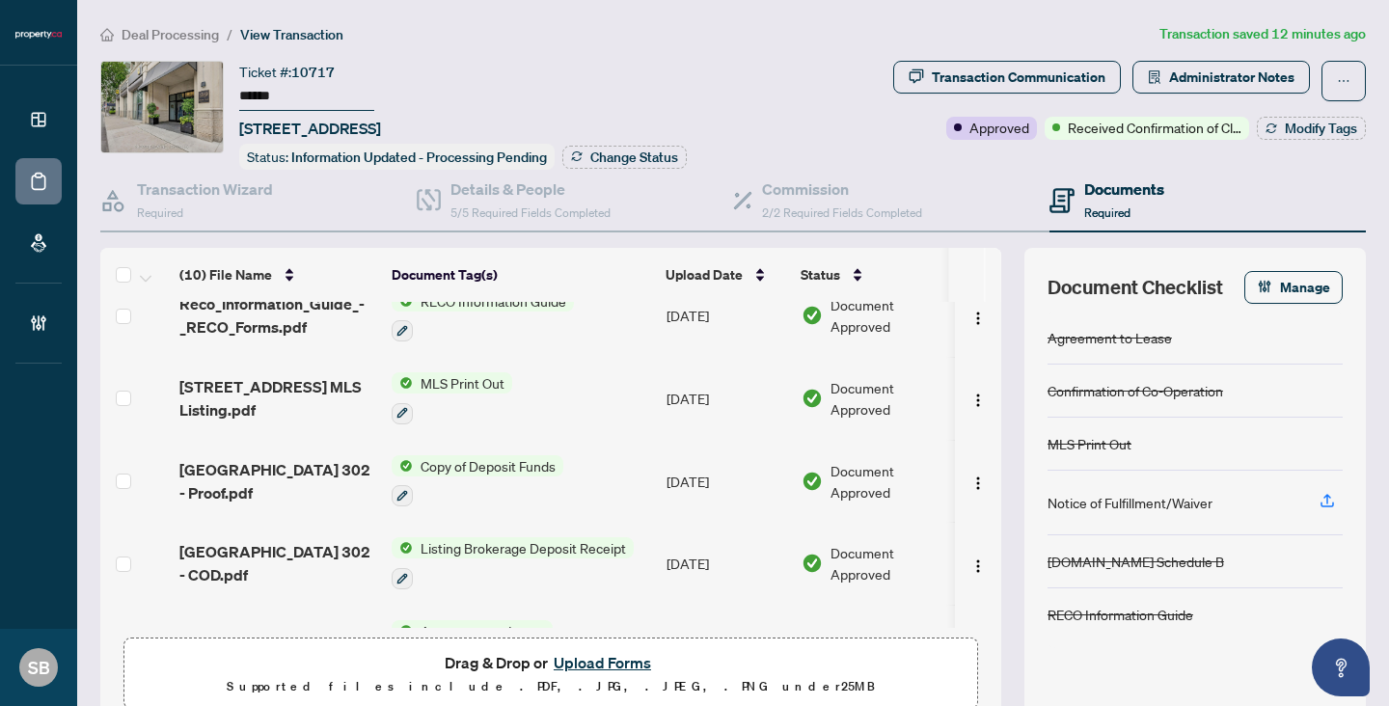
scroll to position [490, 0]
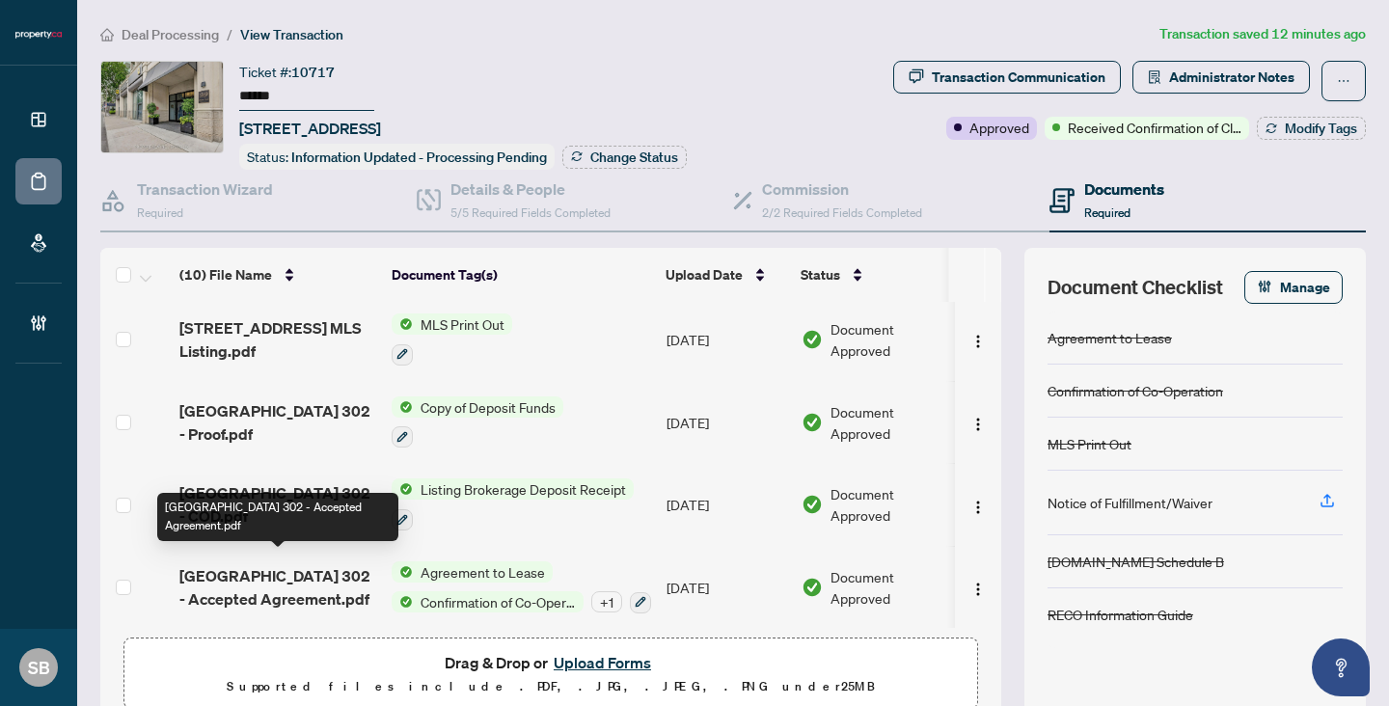
click at [299, 567] on span "99 Avenue Rd 302 - Accepted Agreement.pdf" at bounding box center [277, 587] width 197 height 46
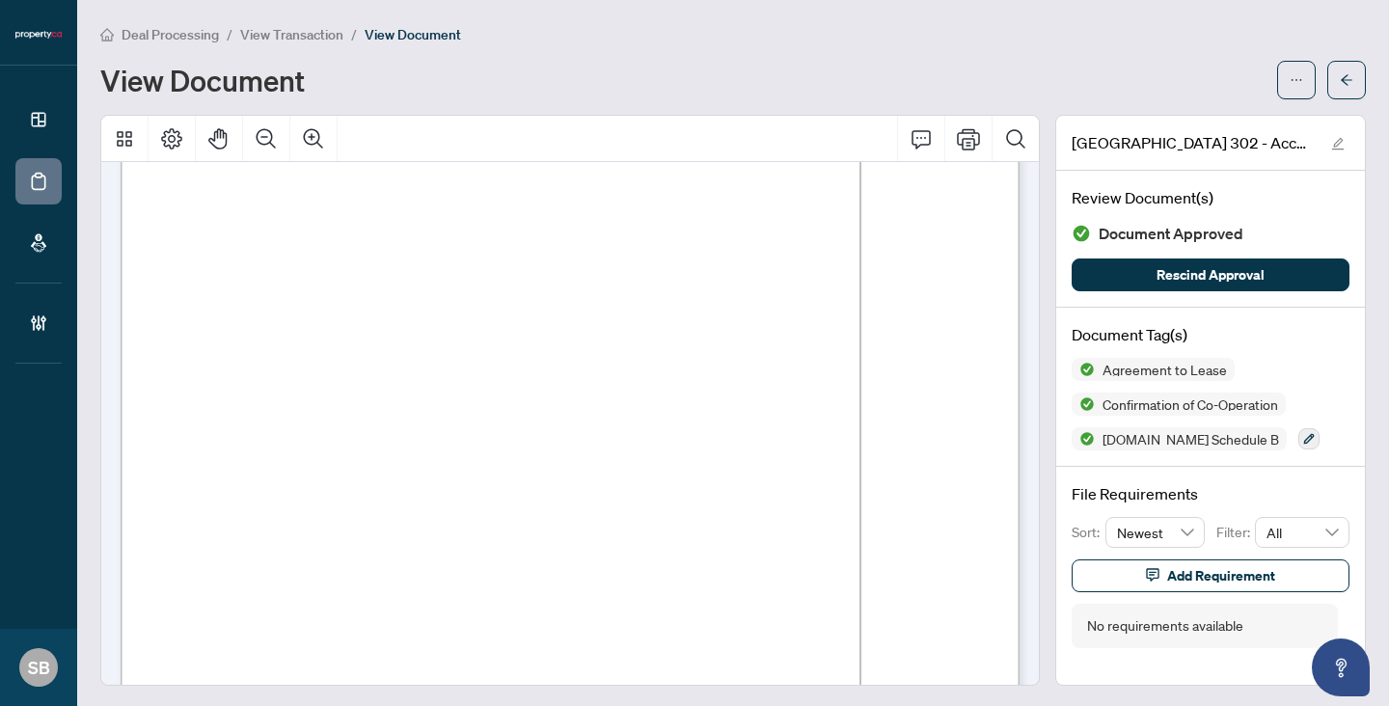
scroll to position [2493, 0]
click at [1345, 70] on span "button" at bounding box center [1347, 80] width 14 height 31
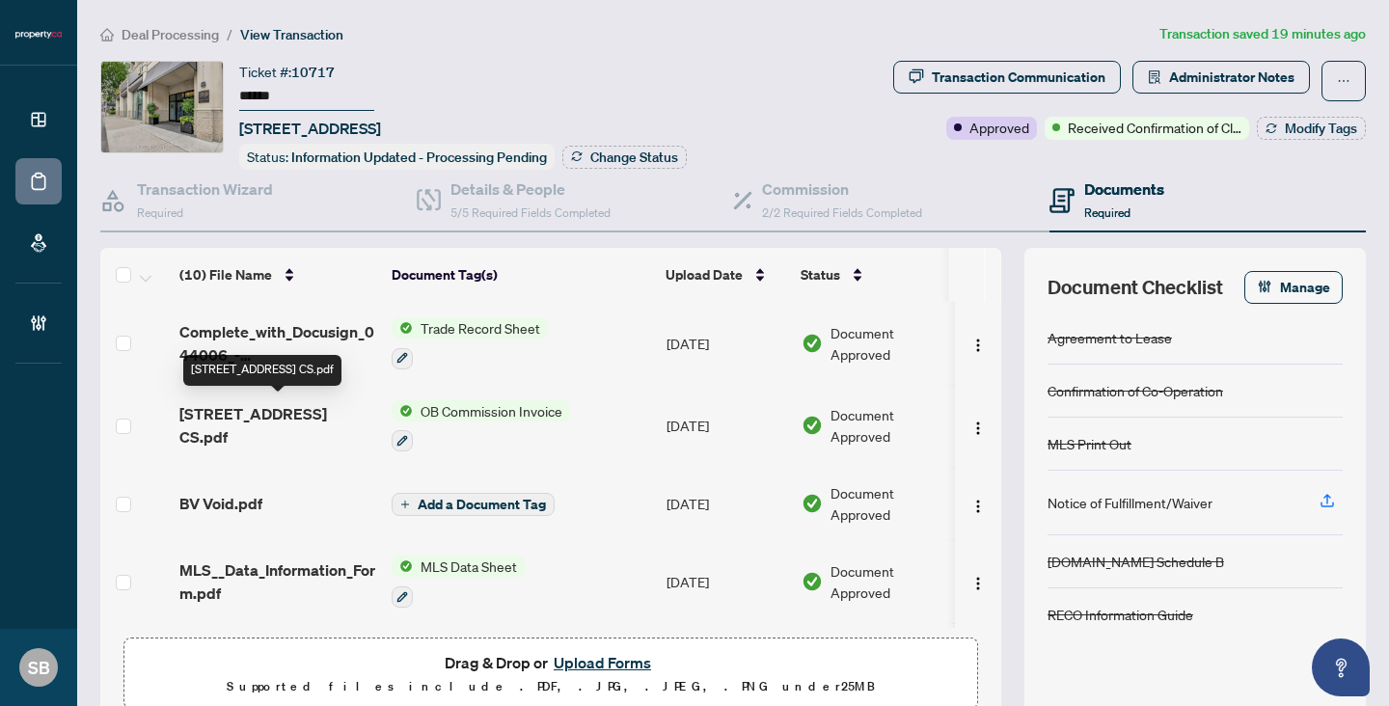
click at [319, 412] on span "99 Avenue Rd 302 - COOP CS.pdf" at bounding box center [277, 425] width 197 height 46
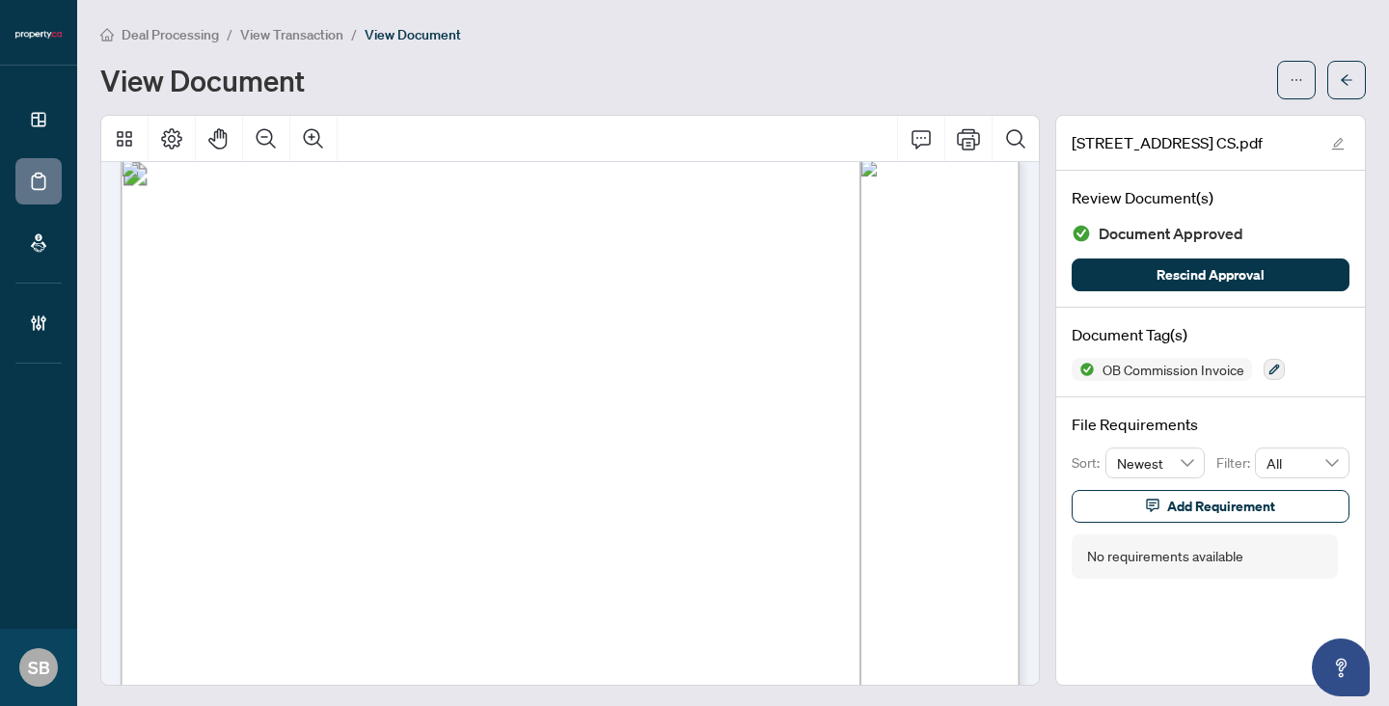
scroll to position [676, 0]
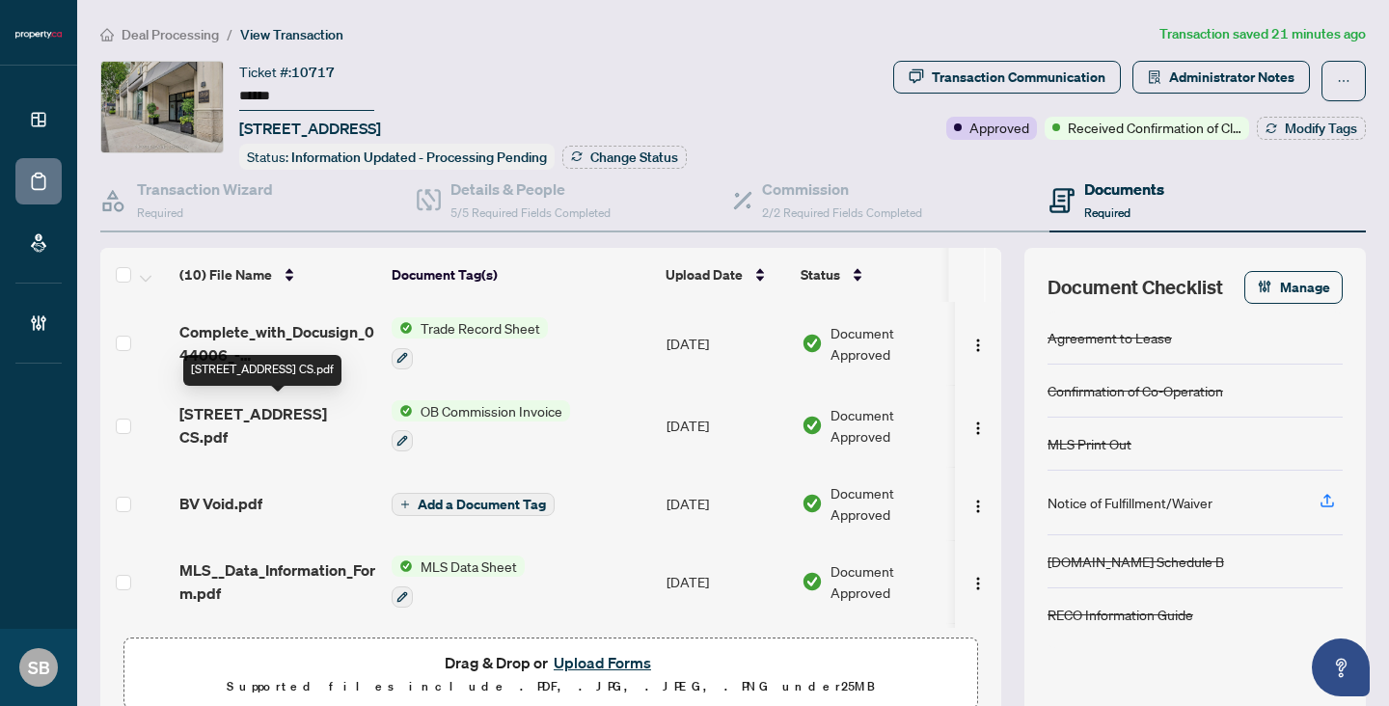
click at [272, 416] on span "99 Avenue Rd 302 - COOP CS.pdf" at bounding box center [277, 425] width 197 height 46
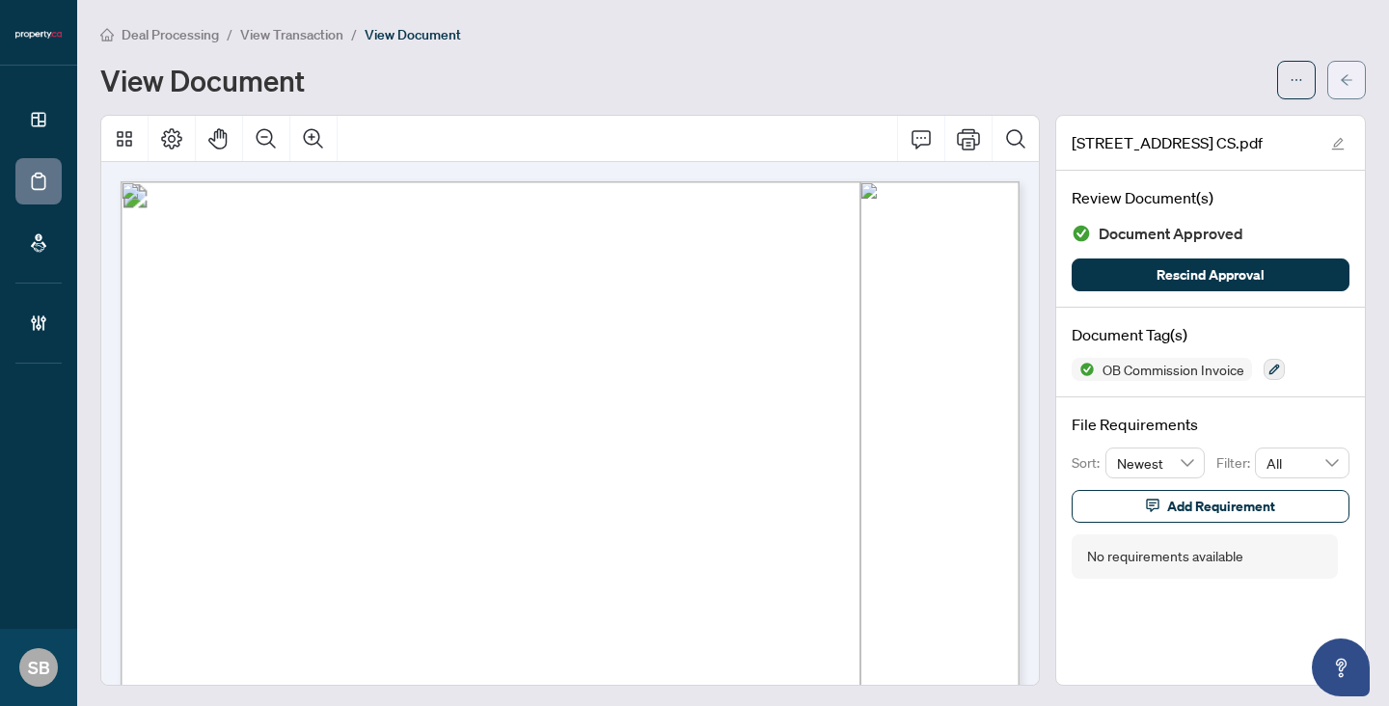
click at [1336, 85] on button "button" at bounding box center [1346, 80] width 39 height 39
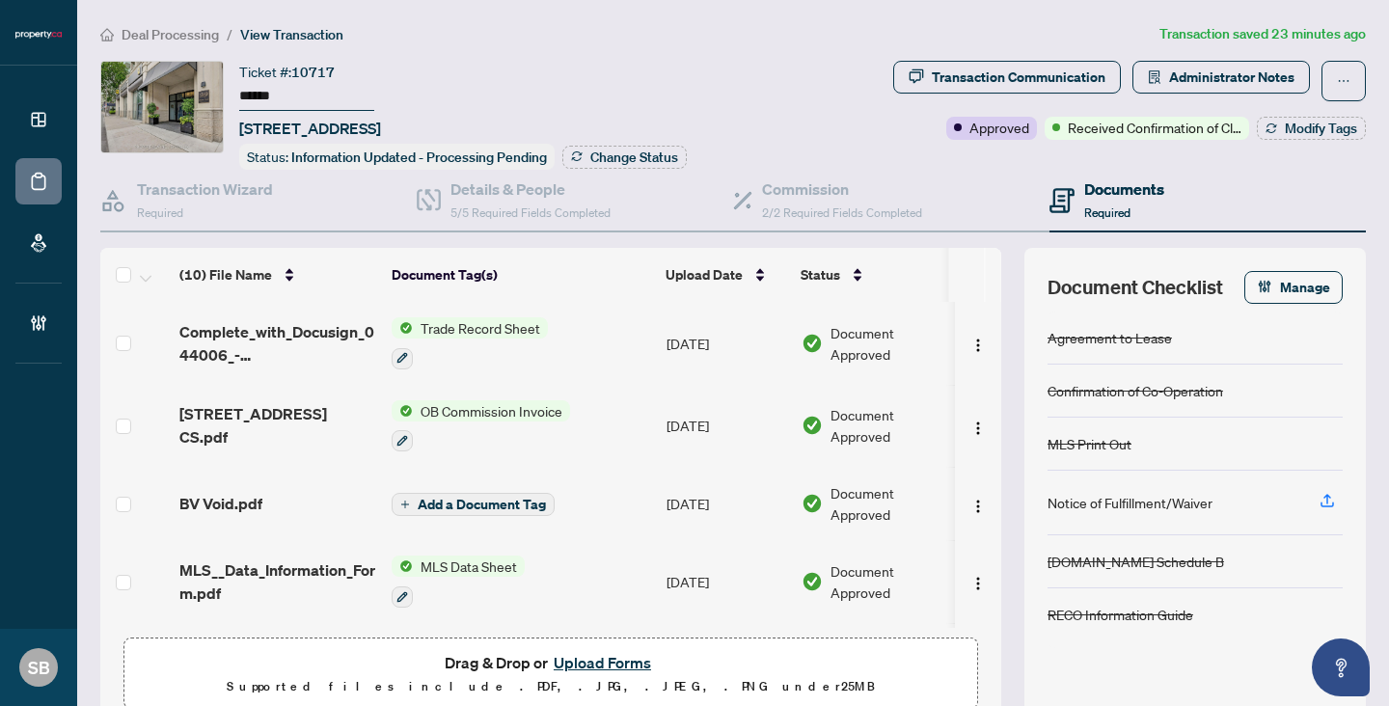
drag, startPoint x: 237, startPoint y: 95, endPoint x: 314, endPoint y: 95, distance: 77.2
click at [315, 95] on div "Ticket #: 10717 ****** 302-99 Avenue Rd, Toronto, Ontario M5R 2G5, Canada Statu…" at bounding box center [492, 115] width 785 height 109
drag, startPoint x: 308, startPoint y: 95, endPoint x: 205, endPoint y: 93, distance: 103.2
click at [205, 94] on div "Ticket #: 10717 ****** 302-99 Avenue Rd, Toronto, Ontario M5R 2G5, Canada Statu…" at bounding box center [492, 115] width 785 height 109
click at [200, 420] on span "99 Avenue Rd 302 - COOP CS.pdf" at bounding box center [277, 425] width 197 height 46
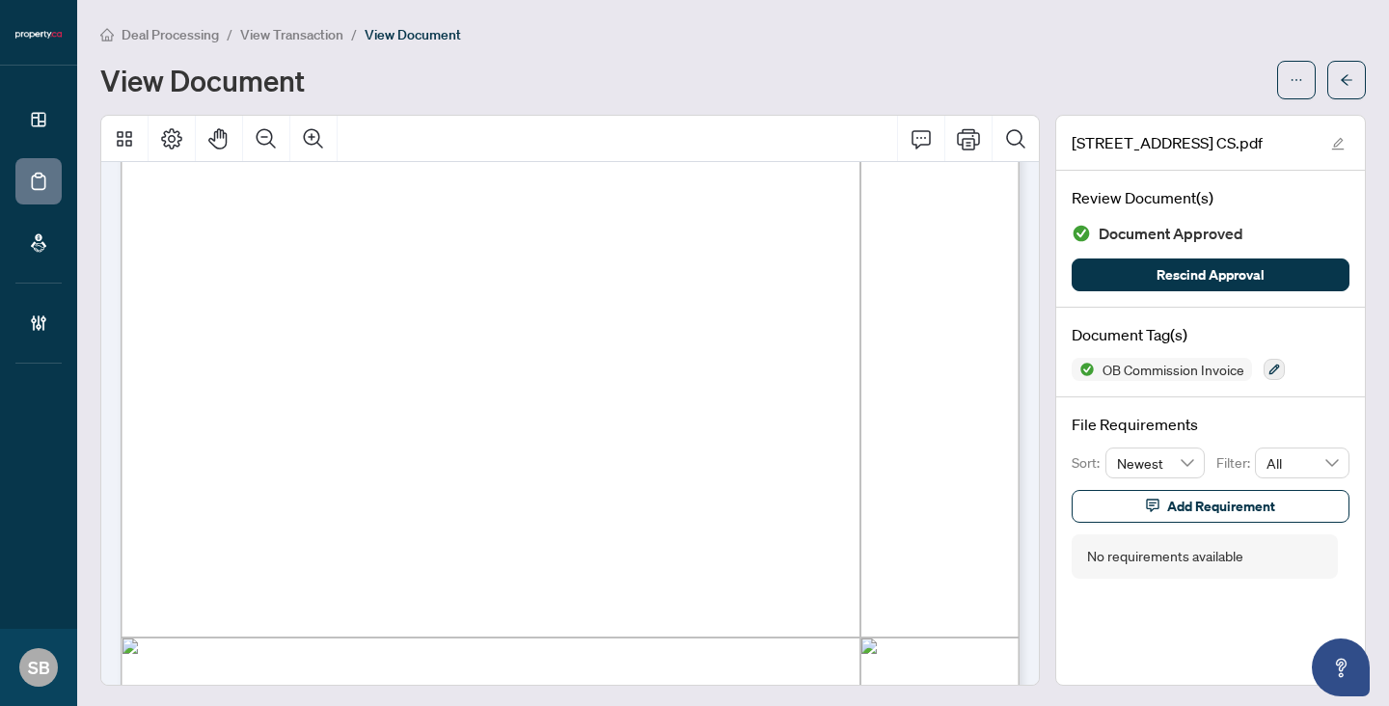
scroll to position [485, 0]
click at [1350, 84] on icon "arrow-left" at bounding box center [1347, 80] width 14 height 14
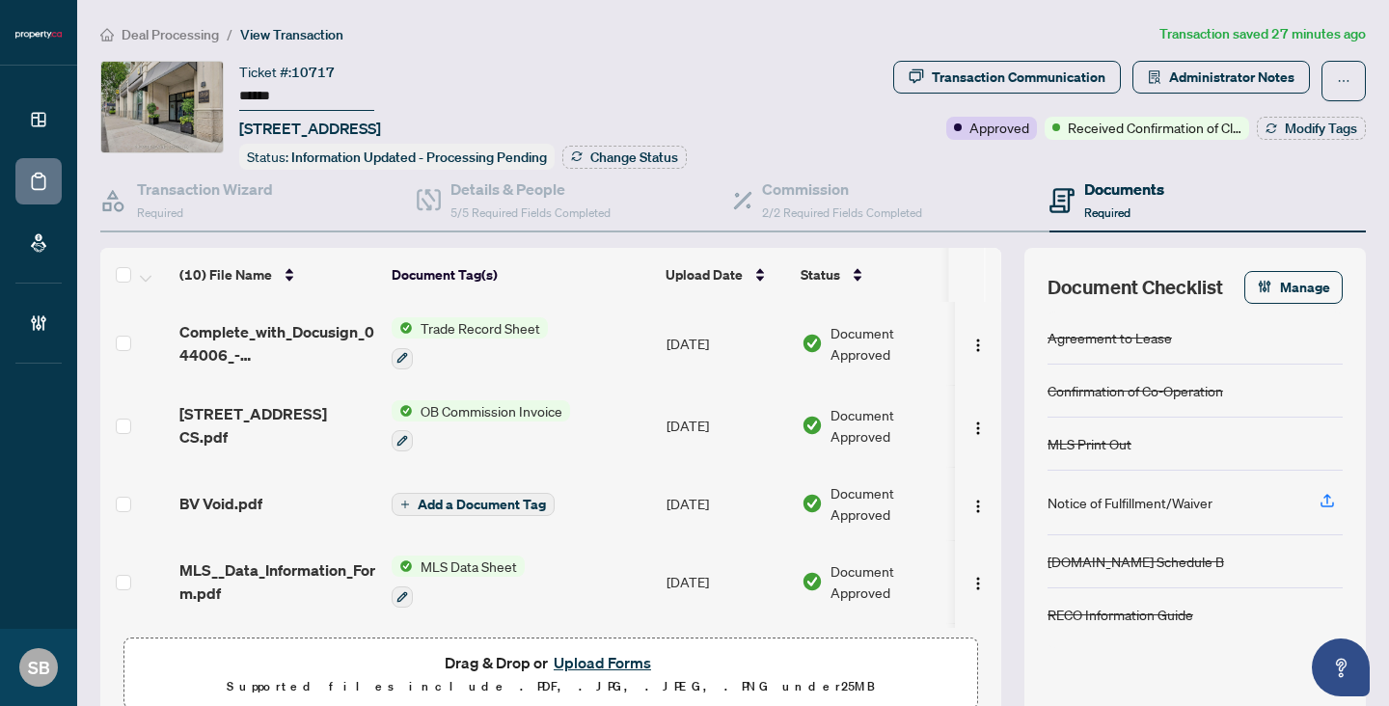
click at [591, 660] on button "Upload Forms" at bounding box center [602, 662] width 109 height 25
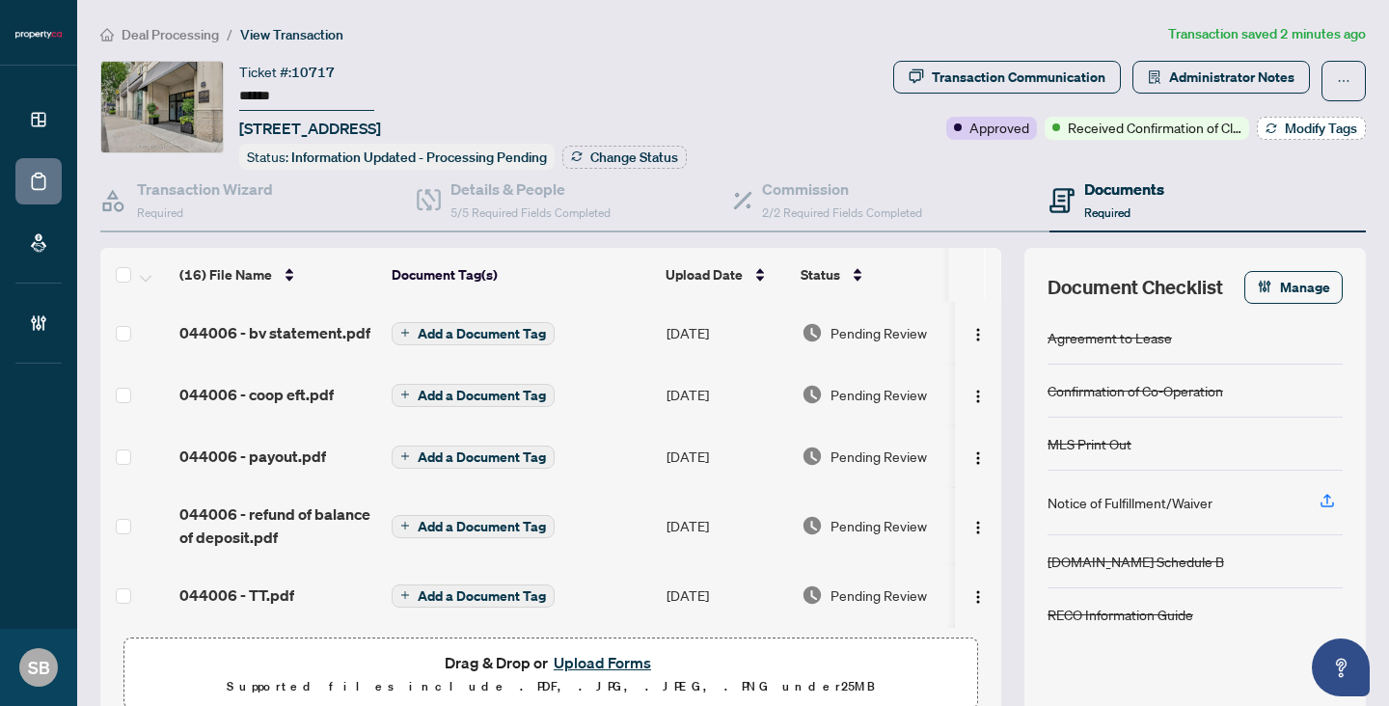
click at [1308, 123] on span "Modify Tags" at bounding box center [1321, 129] width 72 height 14
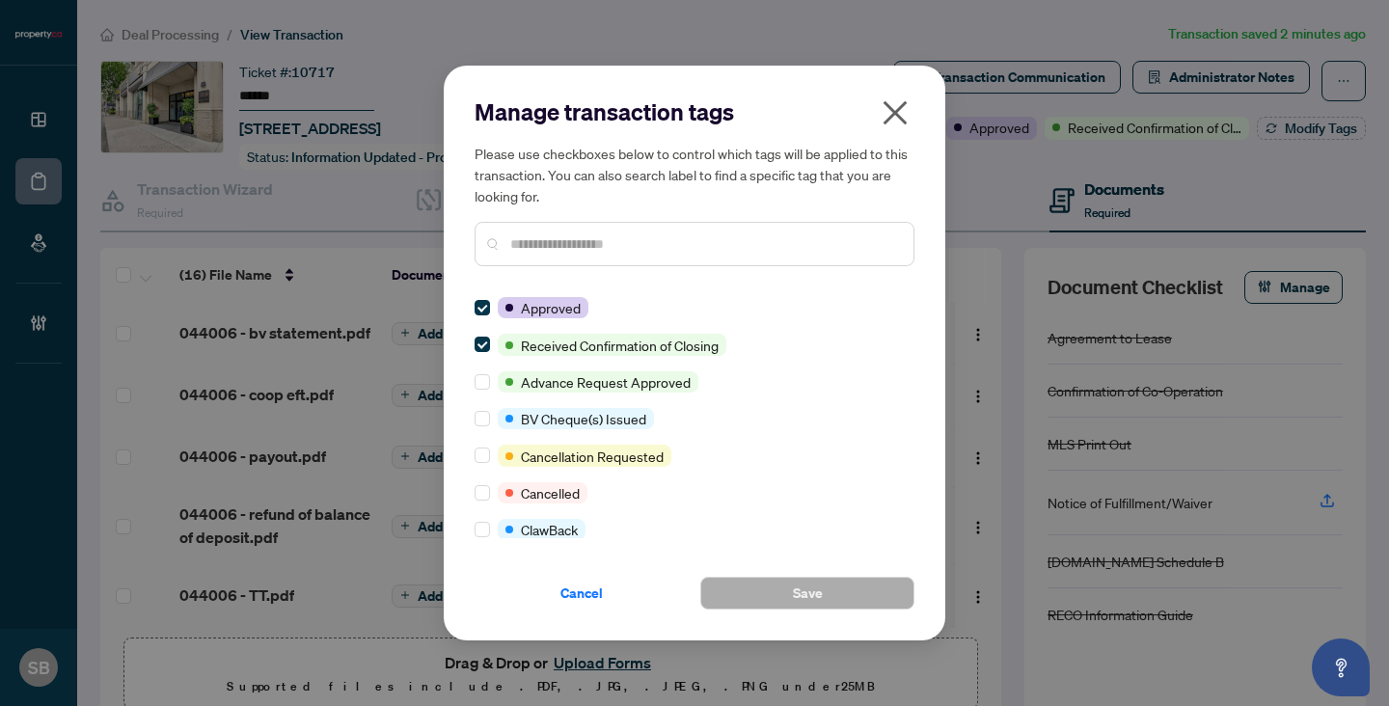
click at [784, 251] on input "text" at bounding box center [704, 243] width 388 height 21
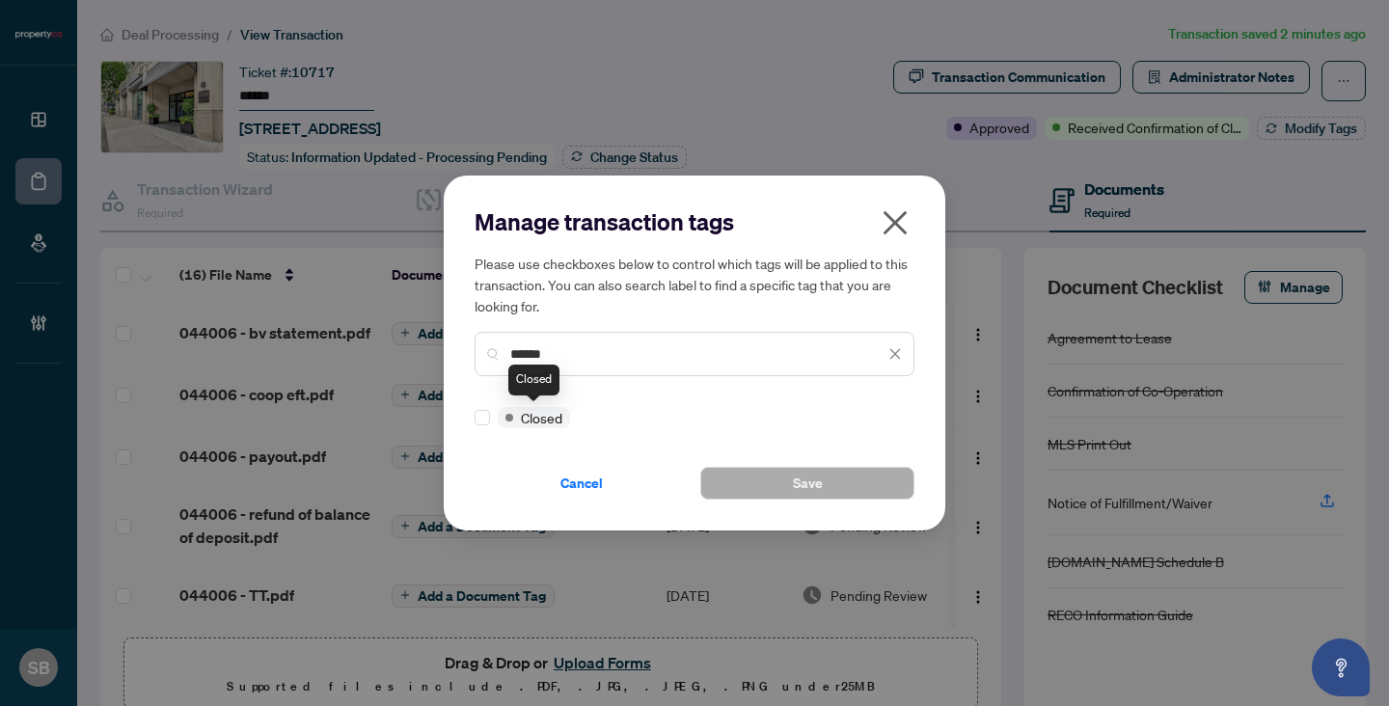
type input "******"
click at [473, 422] on div "Manage transaction tags Please use checkboxes below to control which tags will …" at bounding box center [695, 353] width 502 height 355
click at [724, 486] on button "Save" at bounding box center [807, 483] width 214 height 33
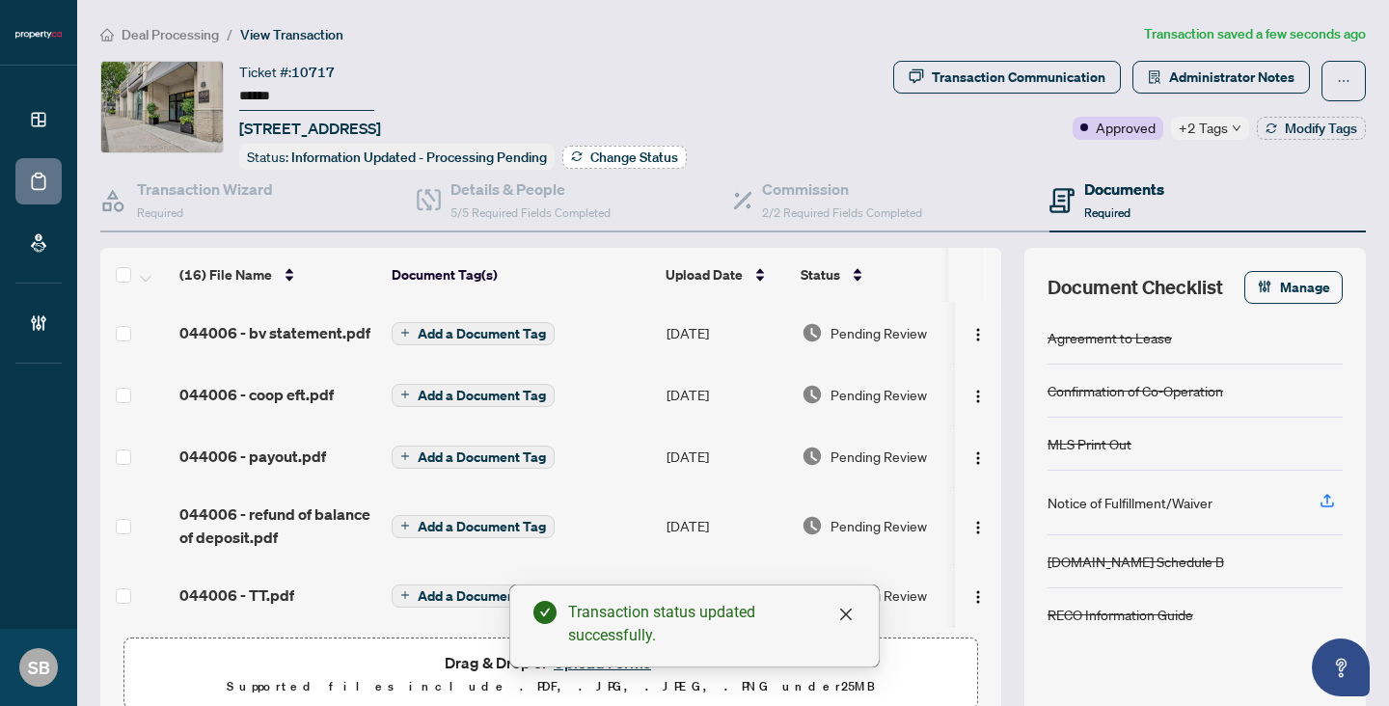
click at [589, 148] on button "Change Status" at bounding box center [624, 157] width 124 height 23
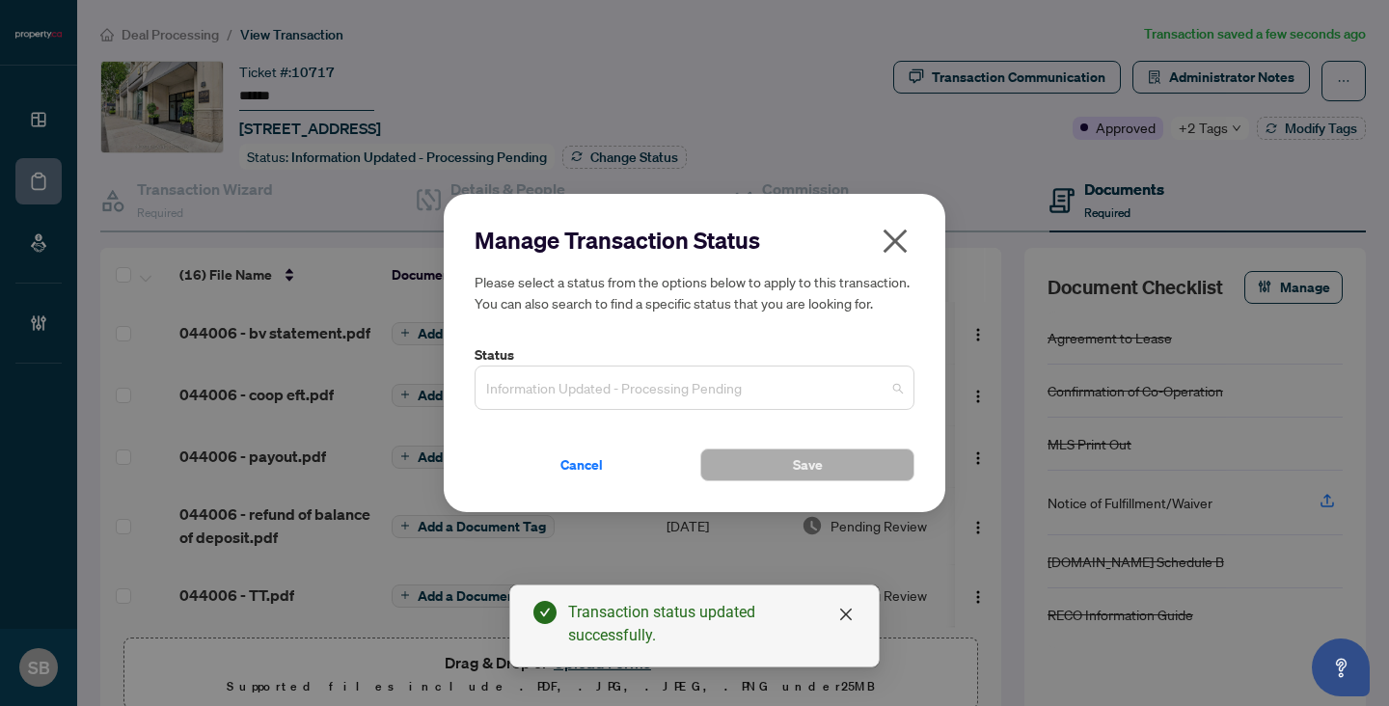
click at [763, 405] on span "Information Updated - Processing Pending" at bounding box center [694, 387] width 417 height 37
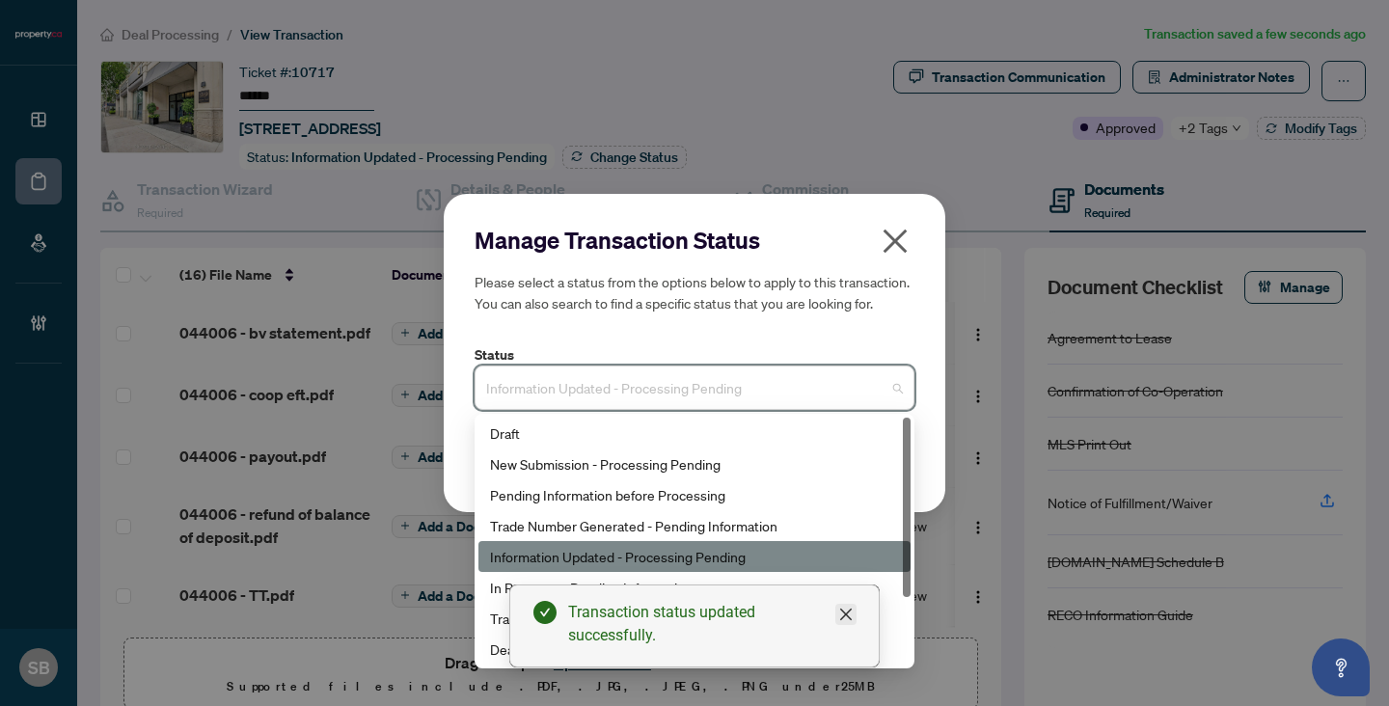
click at [855, 617] on link "Close" at bounding box center [845, 614] width 21 height 21
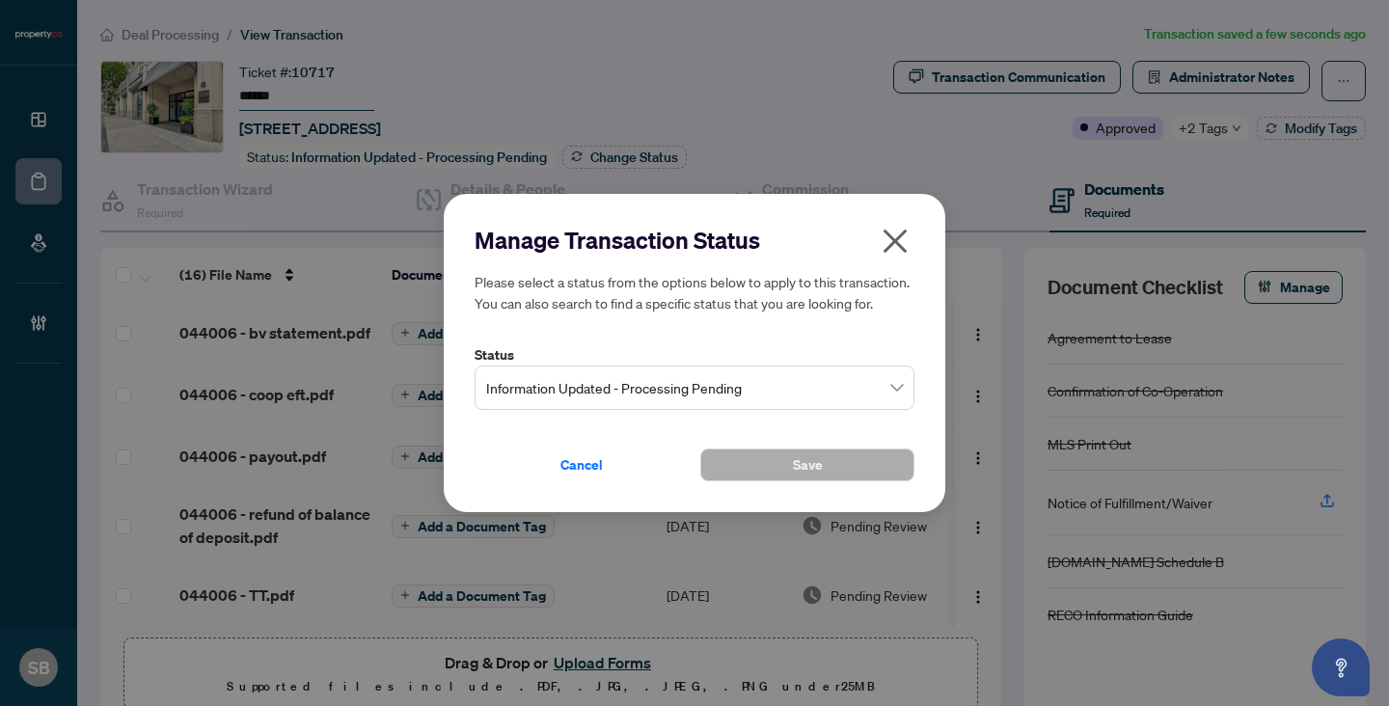
click at [743, 390] on span "Information Updated - Processing Pending" at bounding box center [694, 387] width 417 height 37
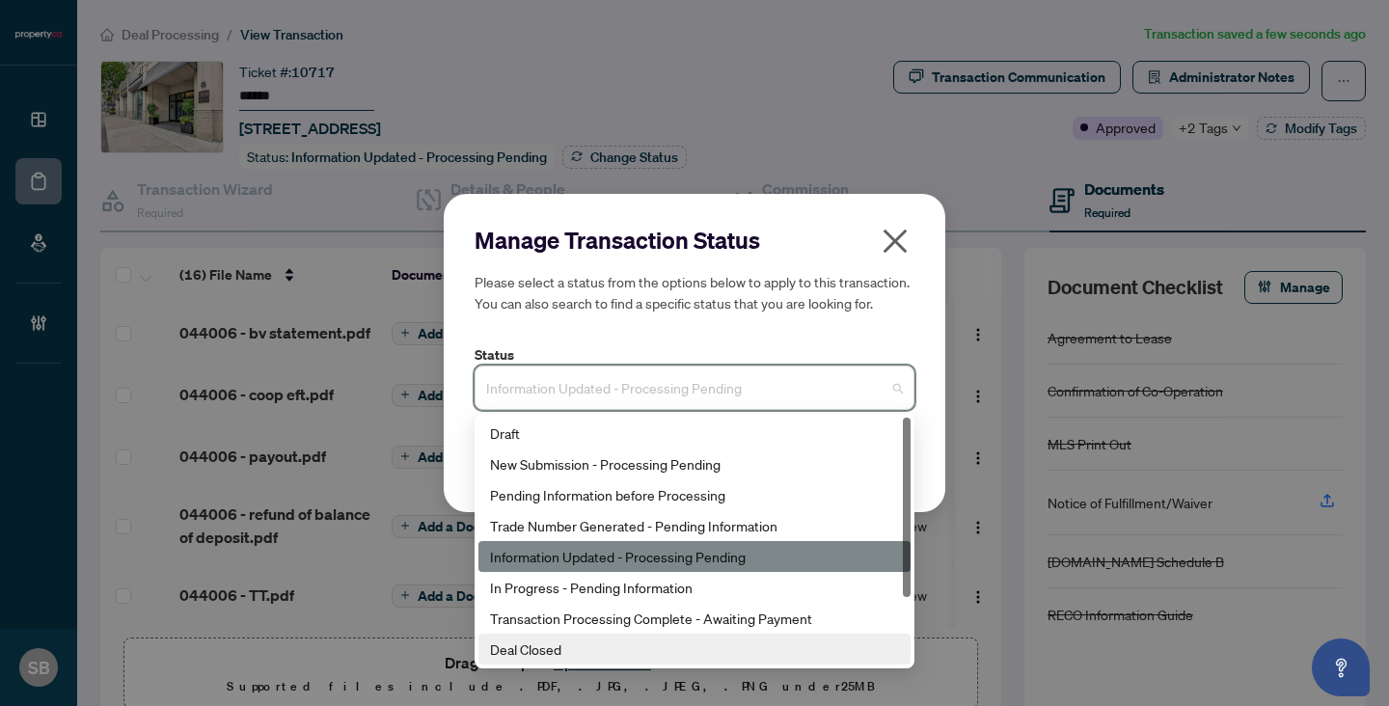
click at [580, 655] on div "Deal Closed" at bounding box center [694, 649] width 409 height 21
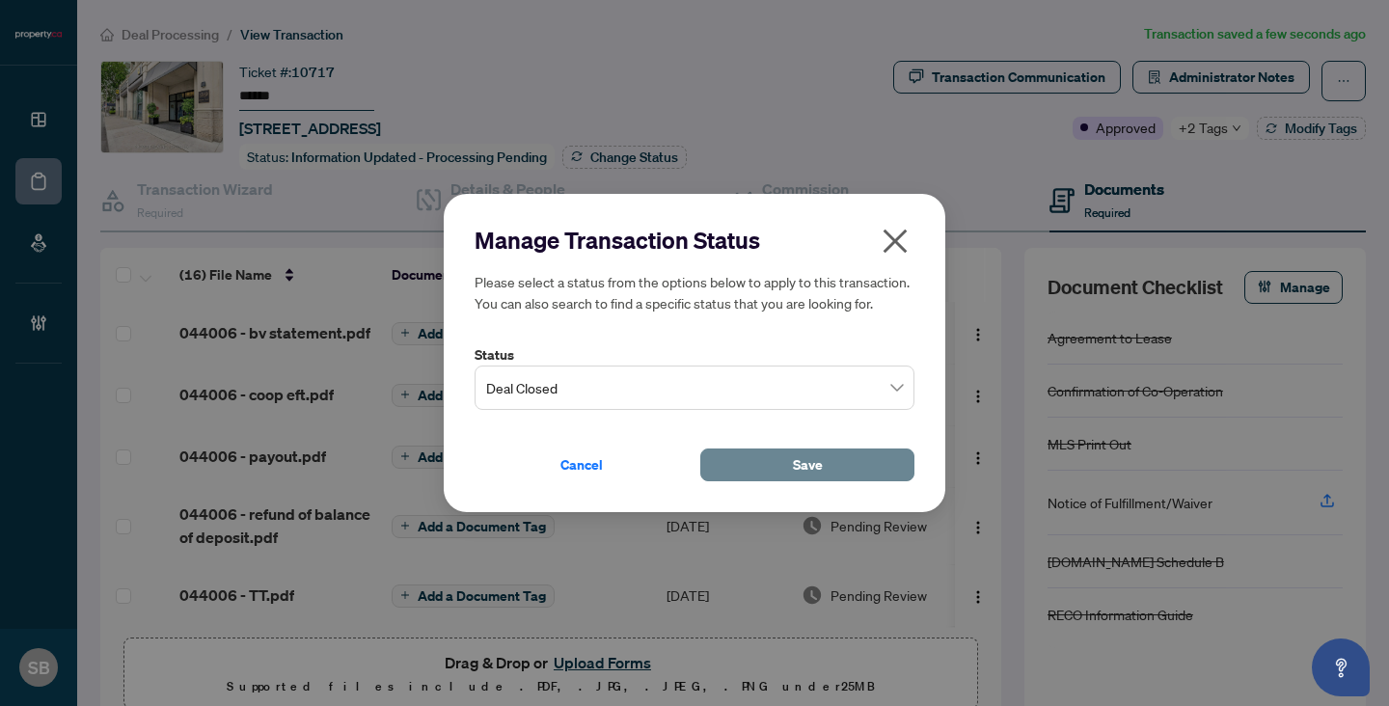
click at [774, 473] on button "Save" at bounding box center [807, 465] width 214 height 33
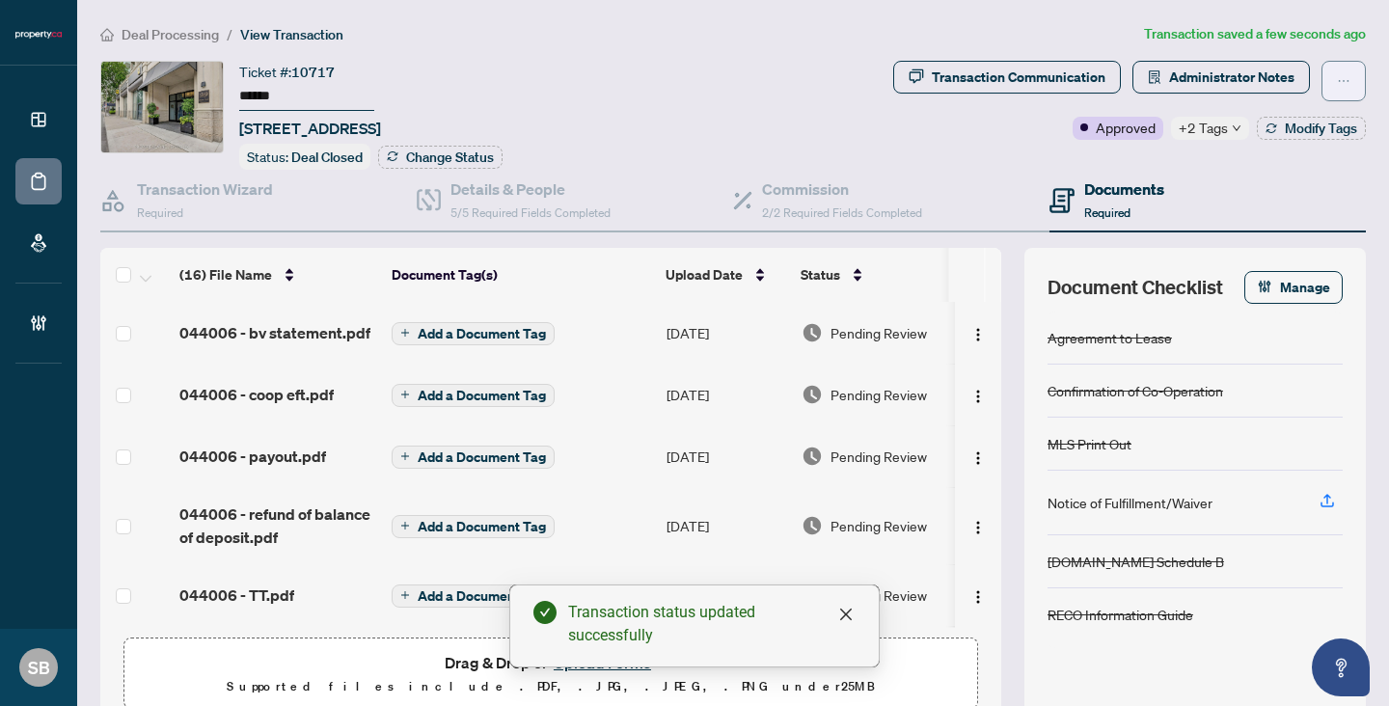
click at [1346, 71] on span "button" at bounding box center [1344, 81] width 14 height 31
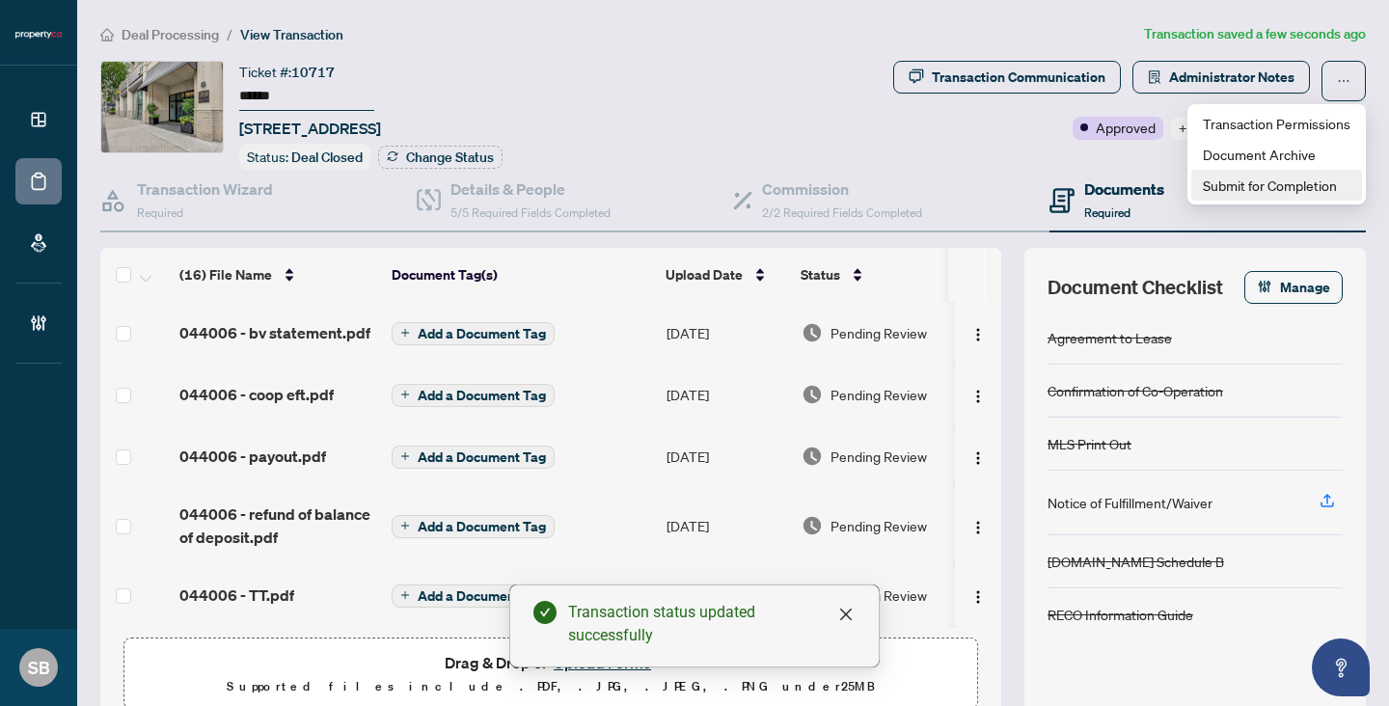
click at [1290, 188] on span "Submit for Completion" at bounding box center [1277, 185] width 148 height 21
type textarea "**********"
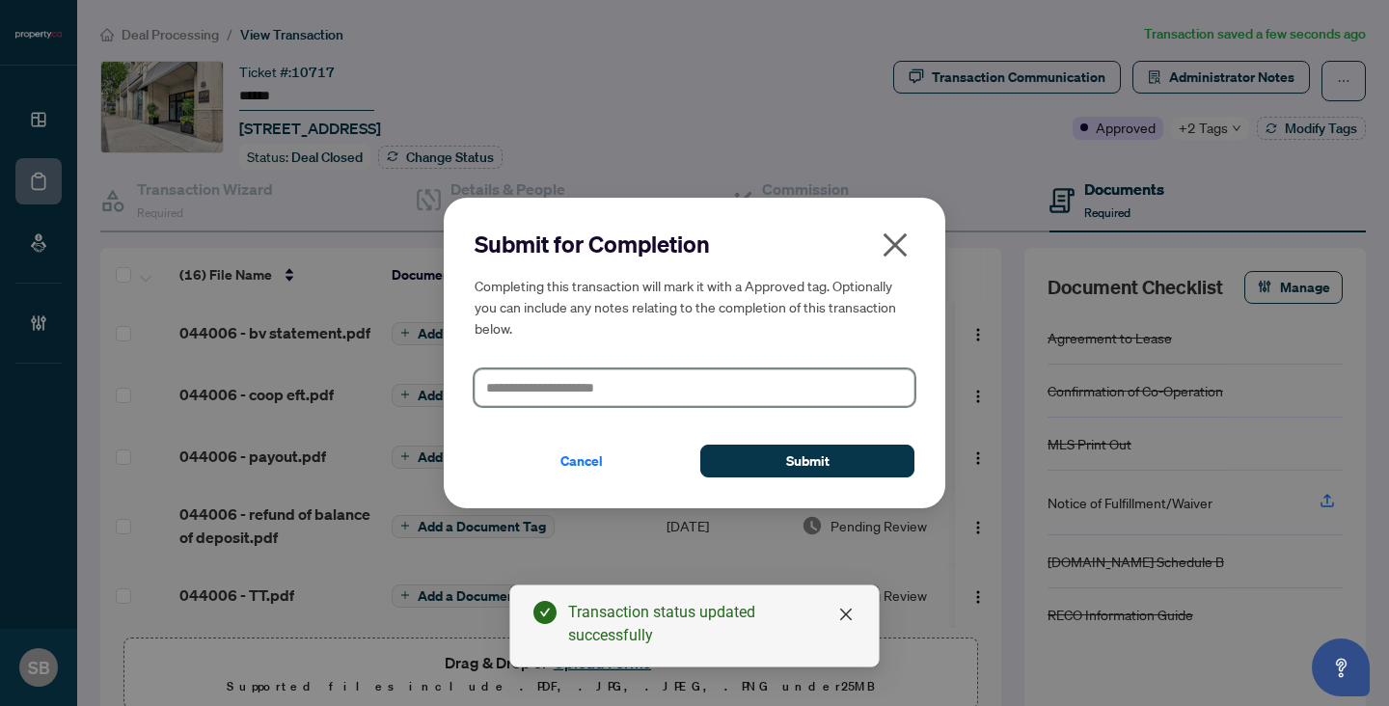
click at [775, 388] on textarea at bounding box center [695, 387] width 440 height 37
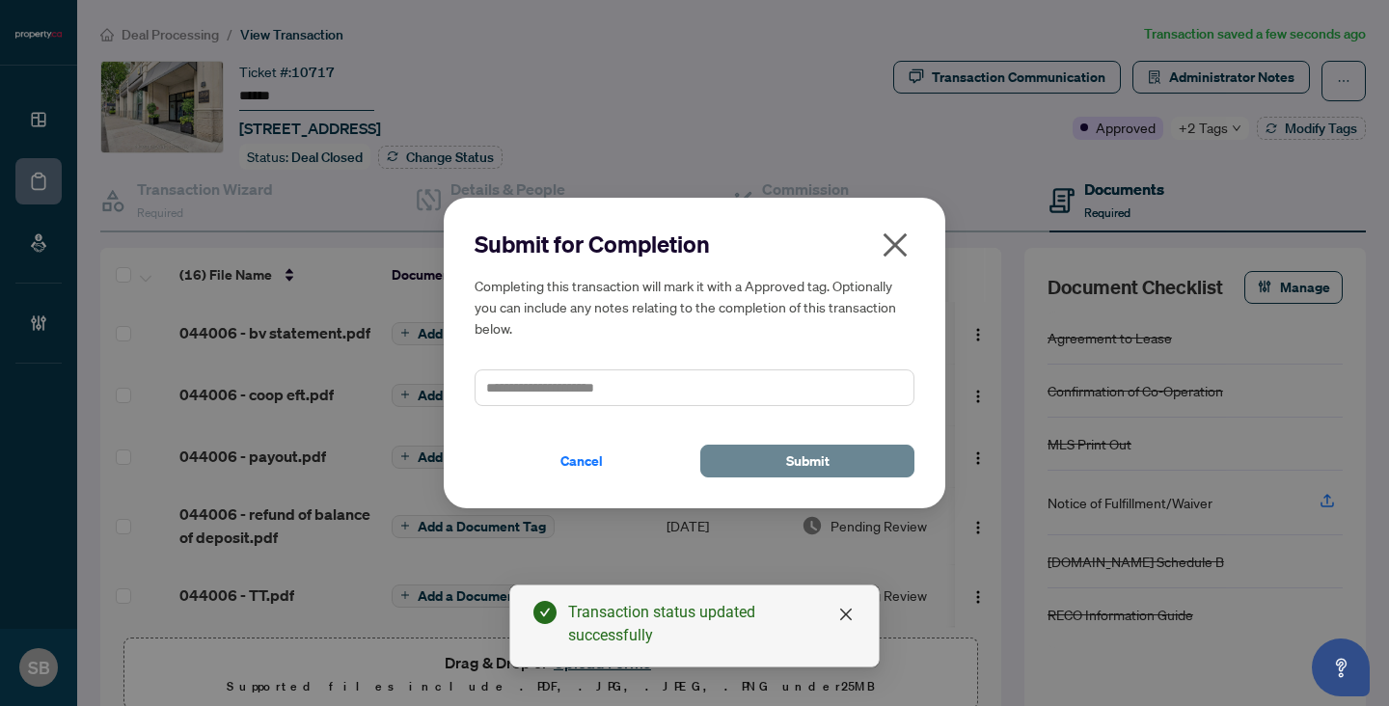
click at [821, 458] on span "Submit" at bounding box center [807, 461] width 43 height 31
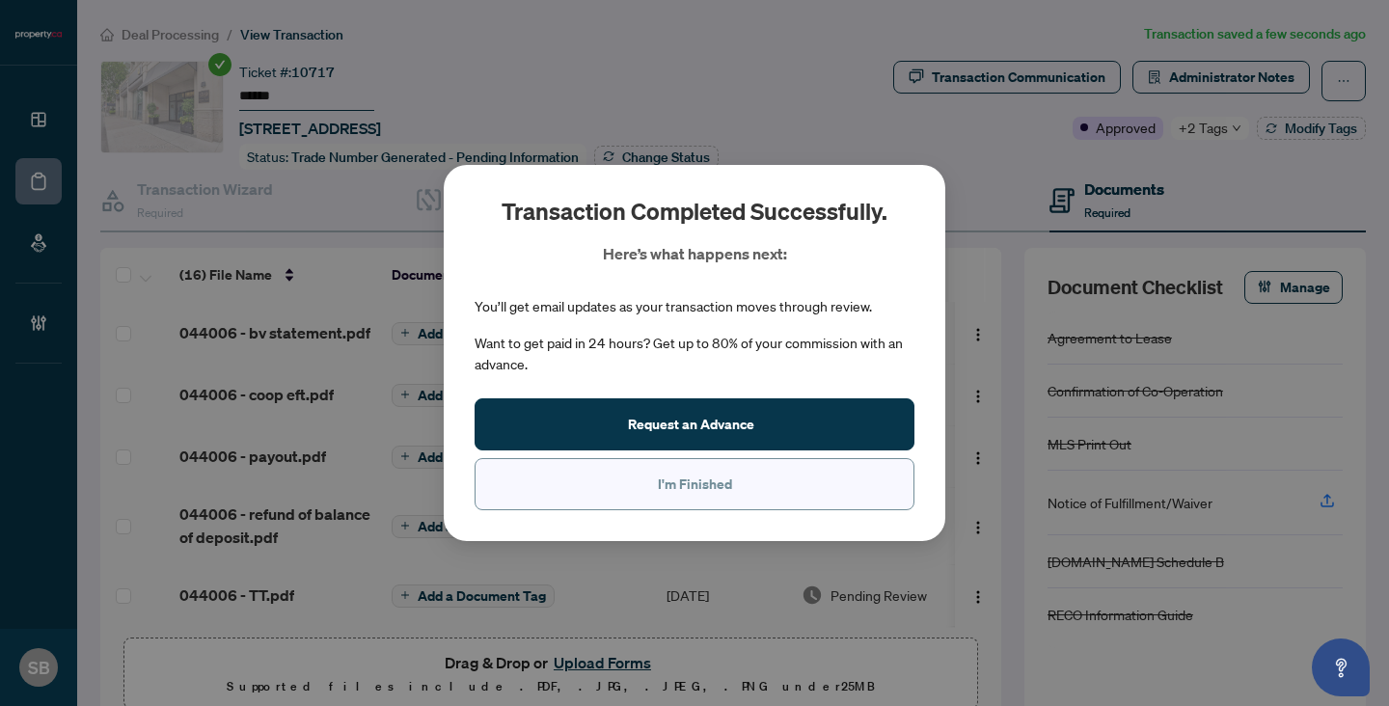
click at [774, 501] on button "I'm Finished" at bounding box center [695, 484] width 440 height 52
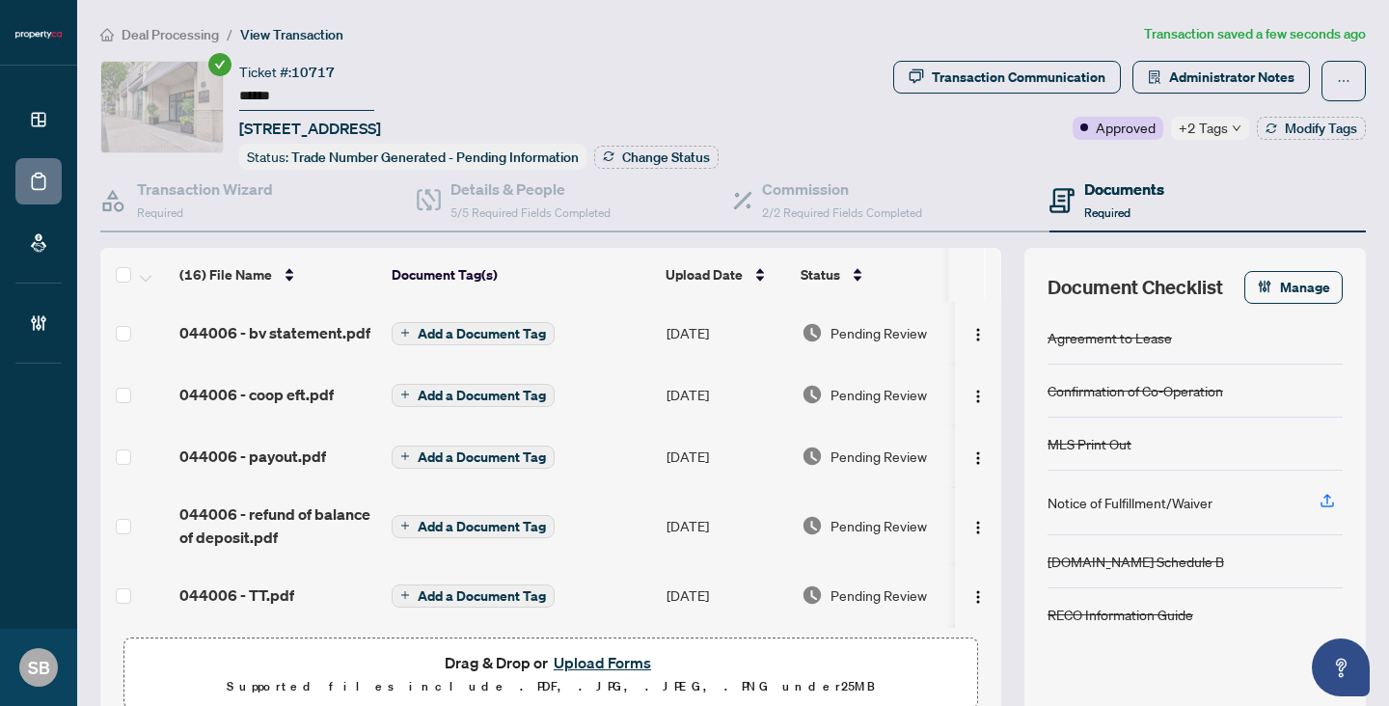
click at [886, 322] on span "Pending Review" at bounding box center [879, 332] width 96 height 21
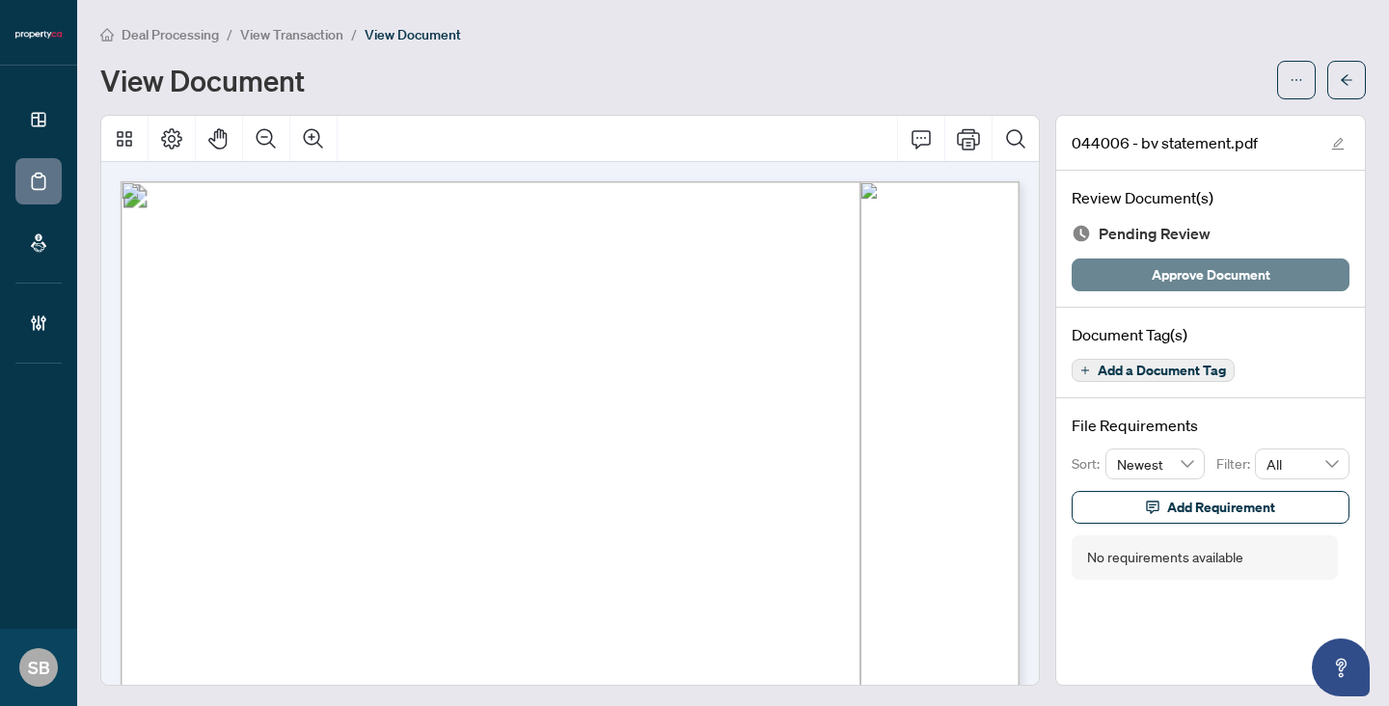
click at [1259, 281] on span "Approve Document" at bounding box center [1211, 274] width 119 height 31
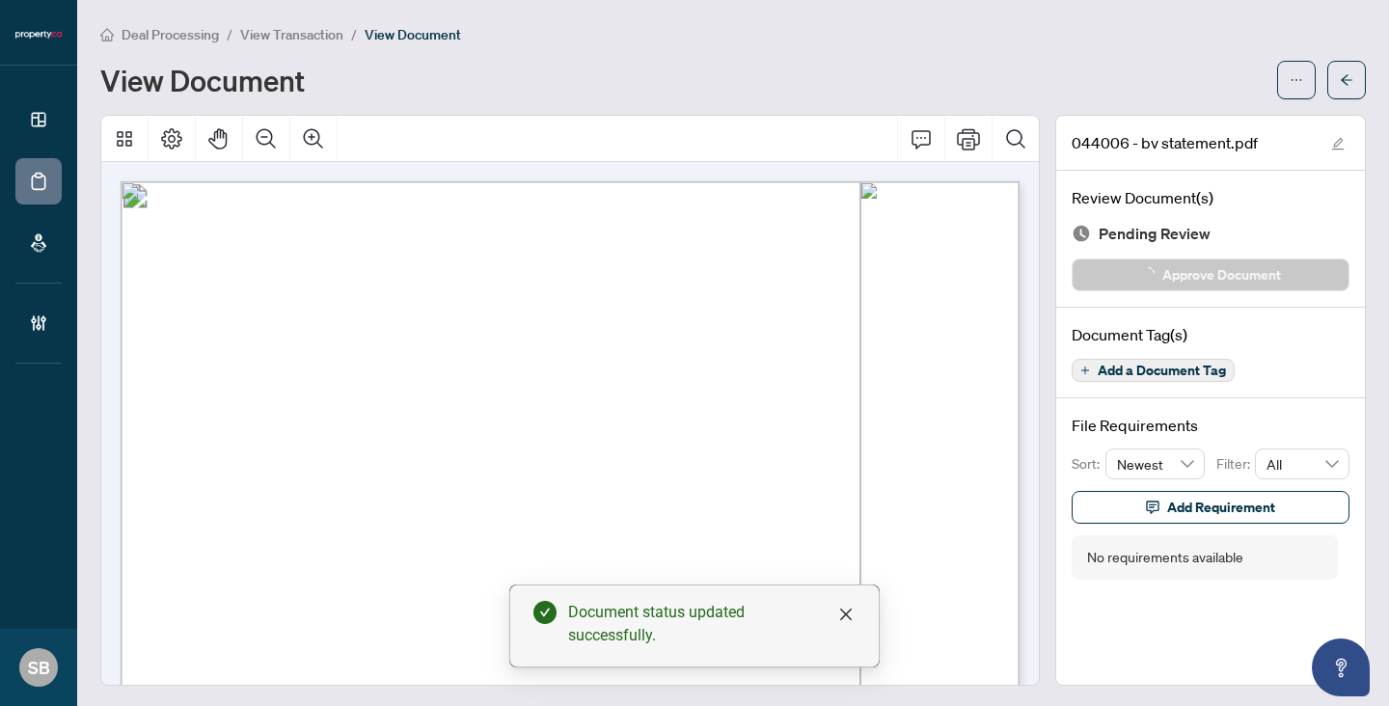
click at [1345, 97] on button "button" at bounding box center [1346, 80] width 39 height 39
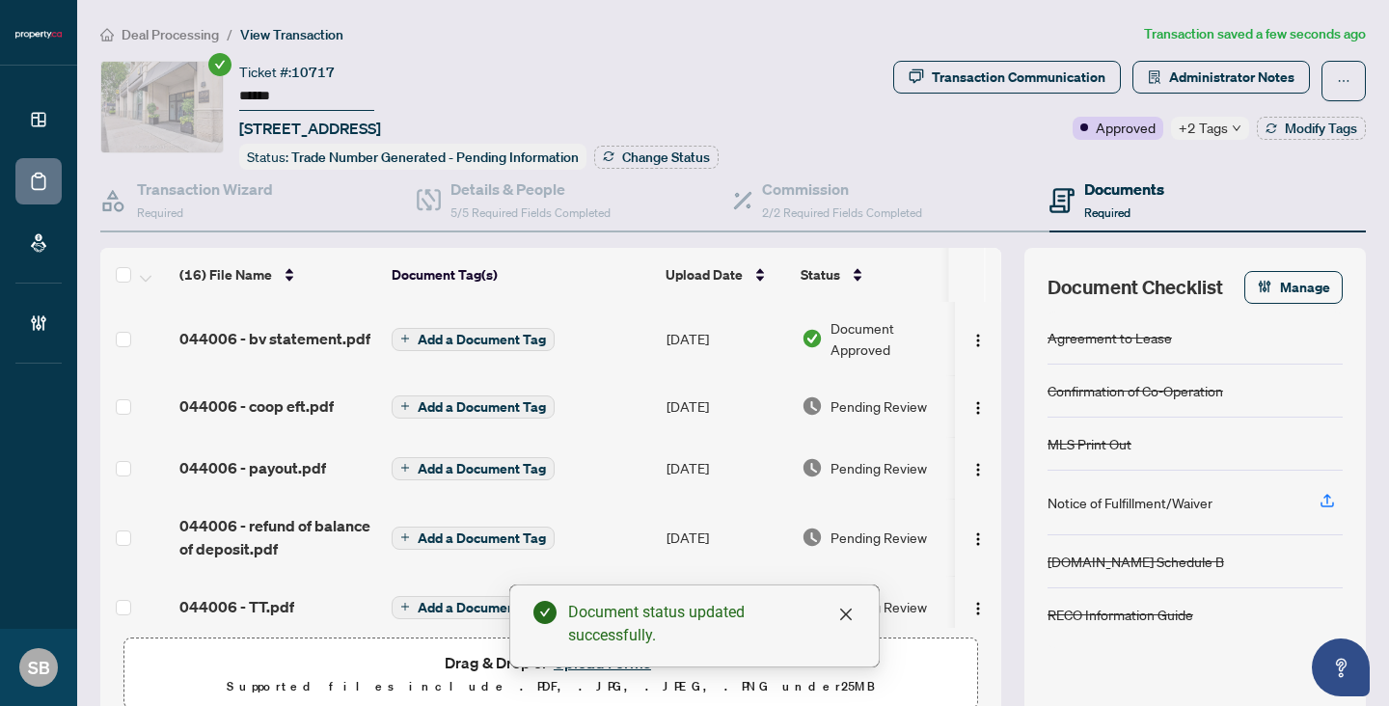
click at [676, 397] on td "[DATE]" at bounding box center [726, 406] width 135 height 62
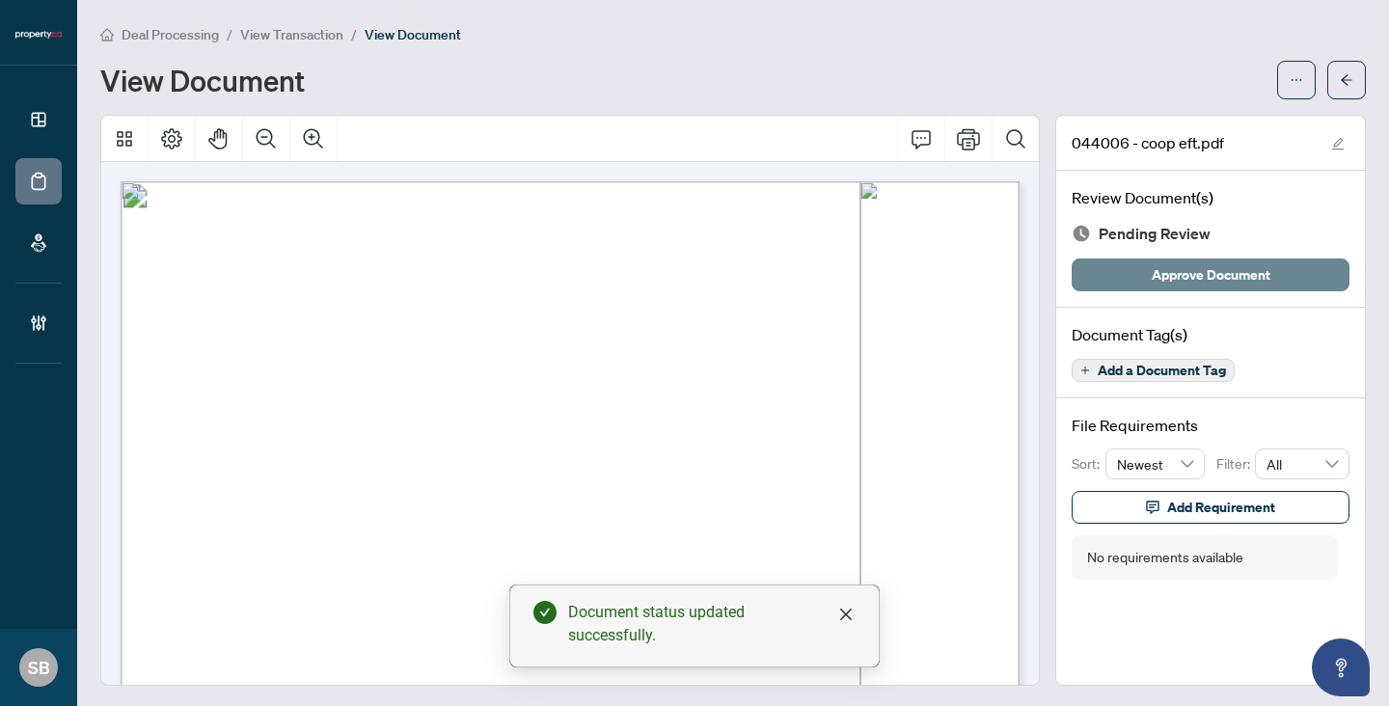
click at [1190, 274] on span "Approve Document" at bounding box center [1211, 274] width 119 height 31
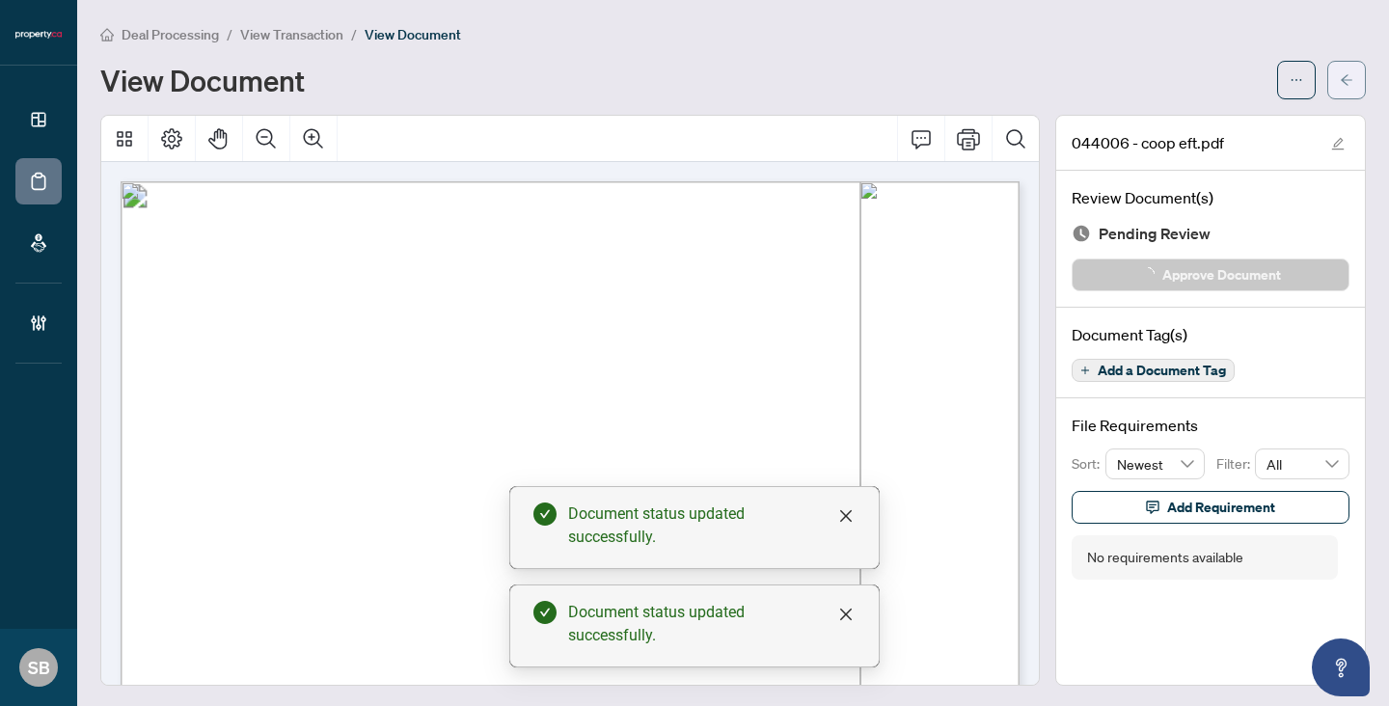
click at [1350, 76] on icon "arrow-left" at bounding box center [1347, 80] width 14 height 14
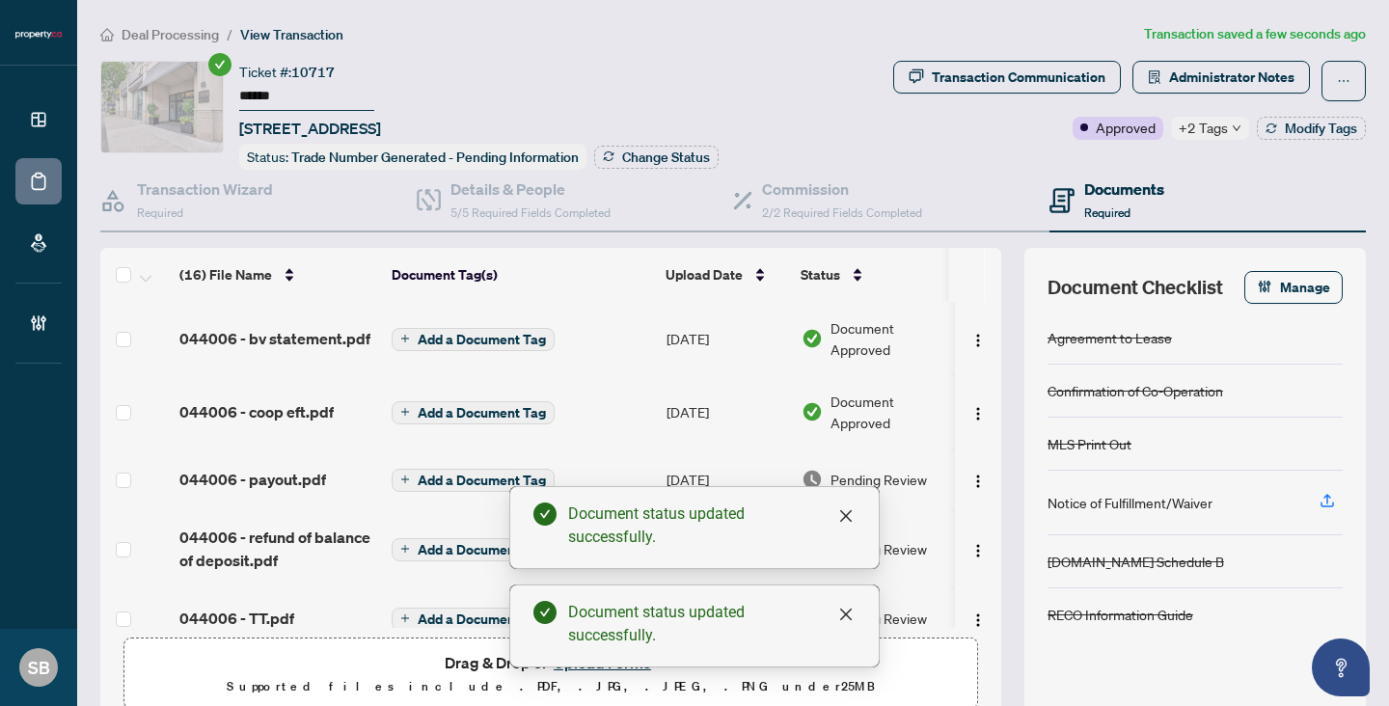
click at [725, 461] on td "[DATE]" at bounding box center [726, 480] width 135 height 62
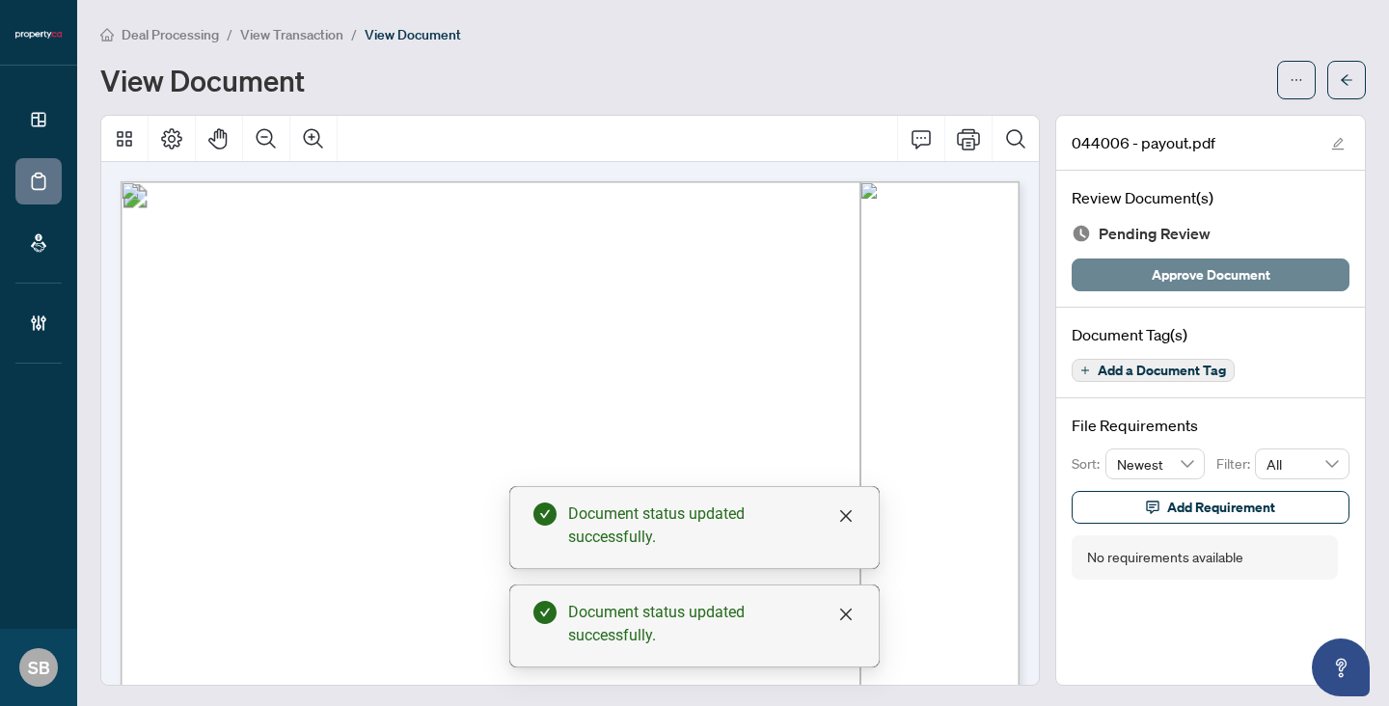
click at [1154, 263] on span "Approve Document" at bounding box center [1211, 274] width 119 height 31
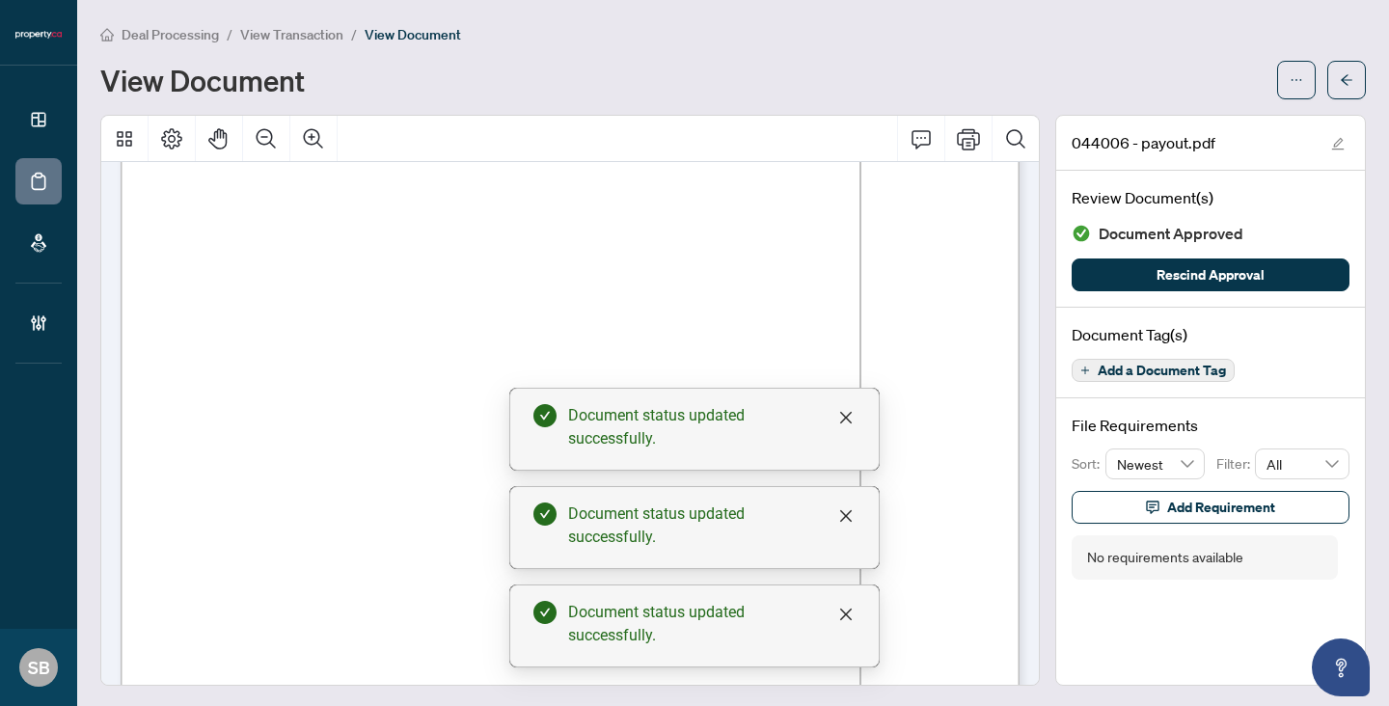
scroll to position [265, 0]
click at [1329, 88] on button "button" at bounding box center [1346, 80] width 39 height 39
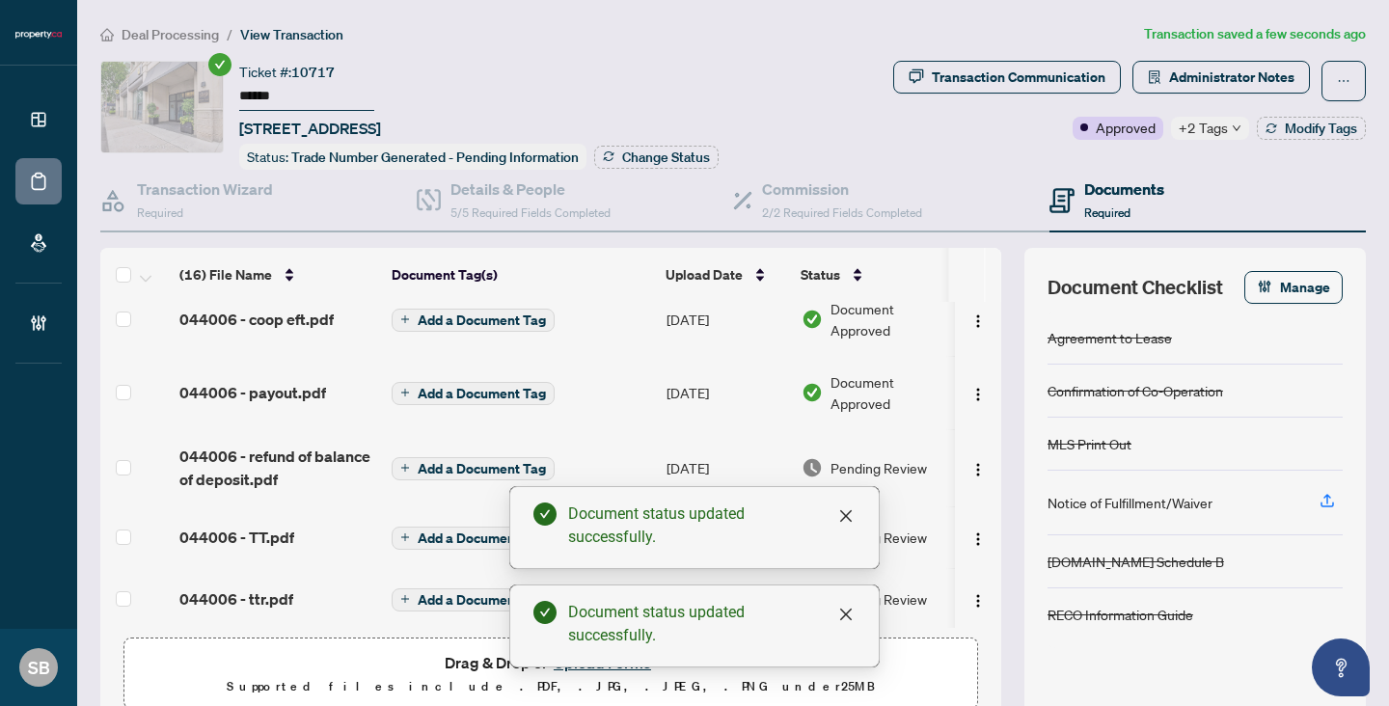
scroll to position [101, 0]
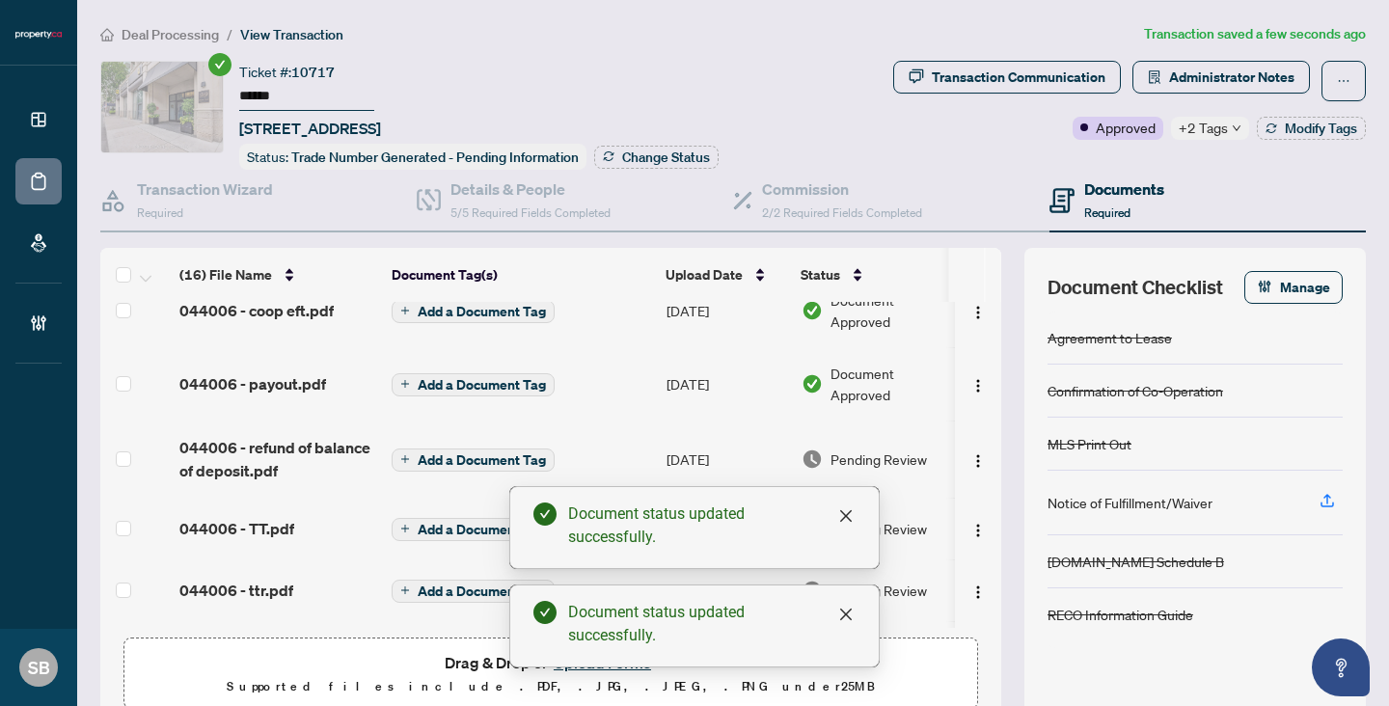
click at [876, 452] on span "Pending Review" at bounding box center [879, 459] width 96 height 21
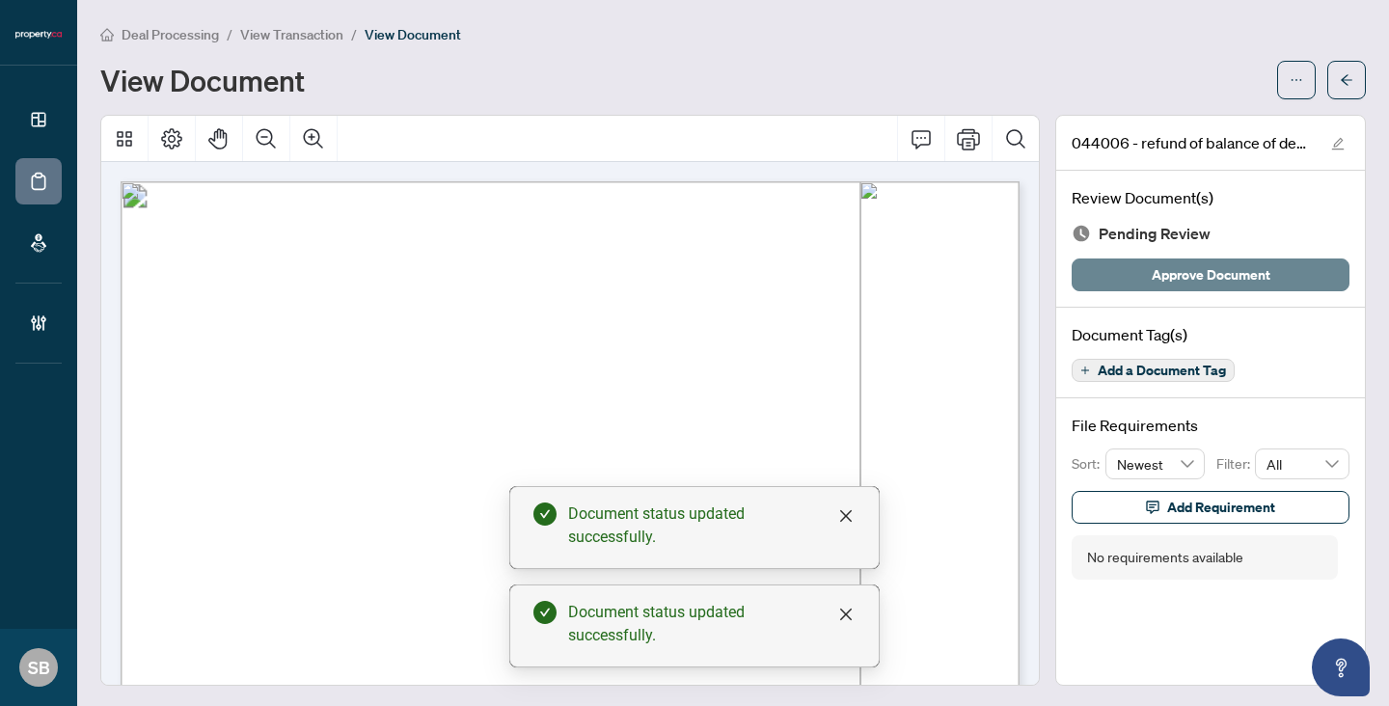
click at [1177, 276] on span "Approve Document" at bounding box center [1211, 274] width 119 height 31
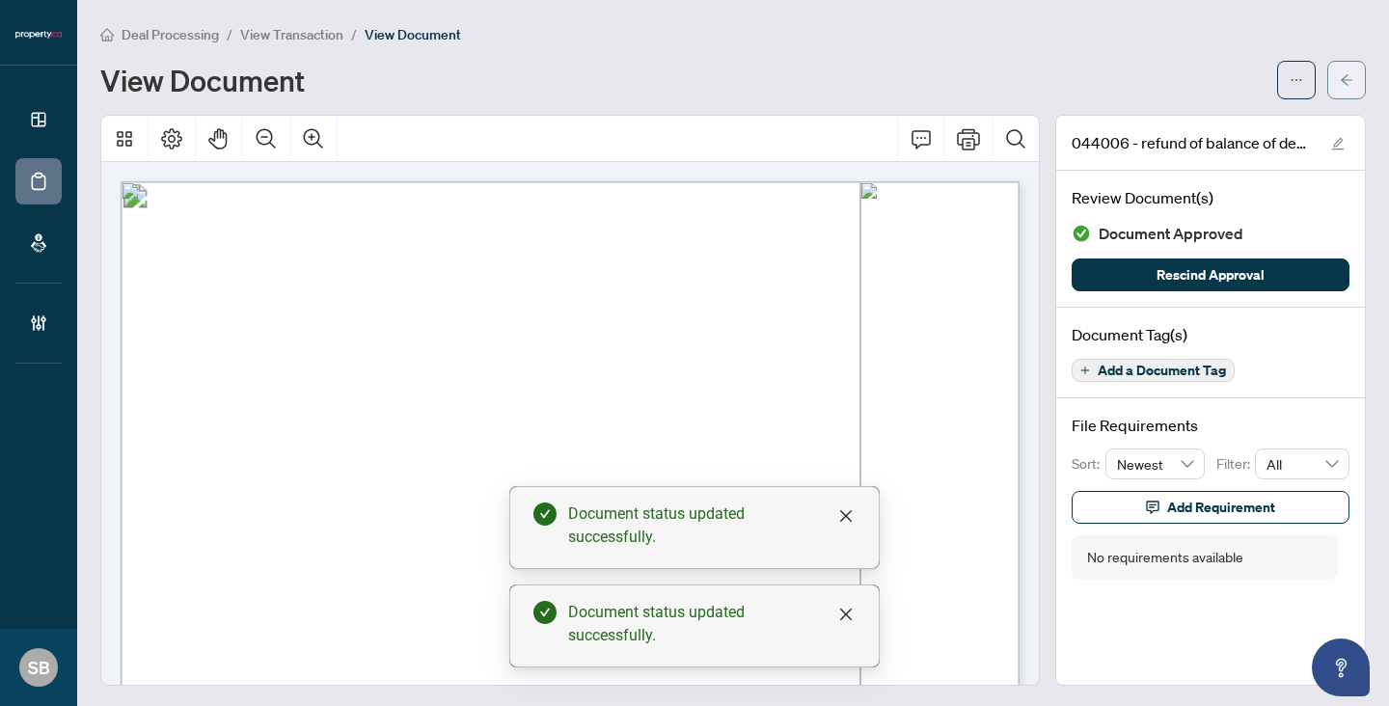
click at [1343, 68] on span "button" at bounding box center [1347, 80] width 14 height 31
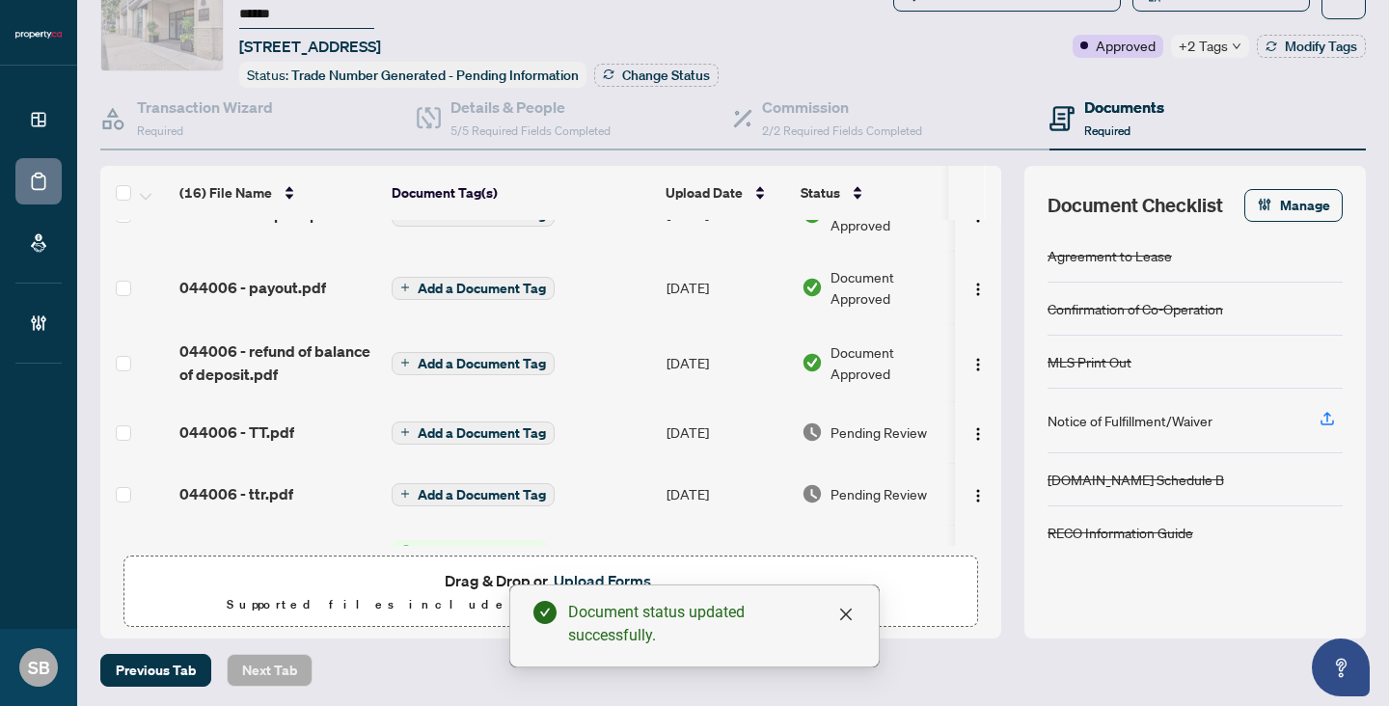
scroll to position [214, 0]
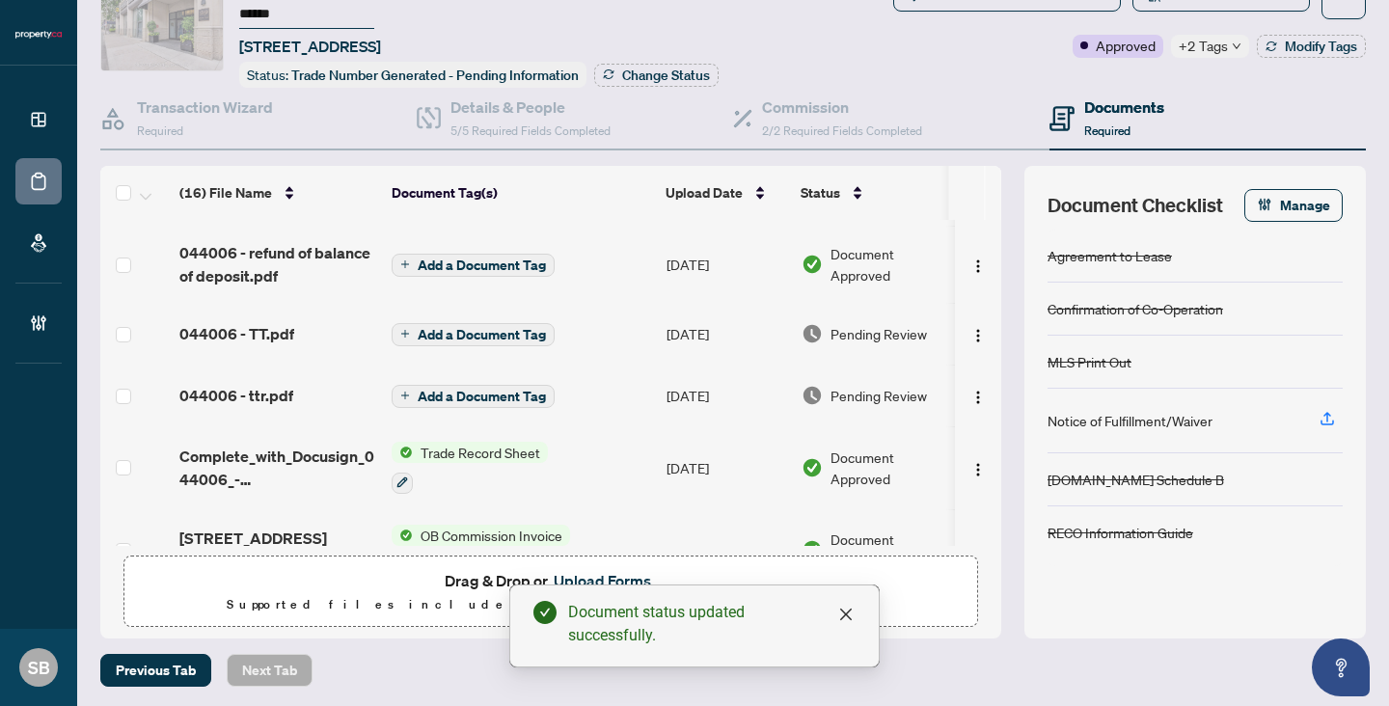
click at [887, 340] on span "Pending Review" at bounding box center [879, 333] width 96 height 21
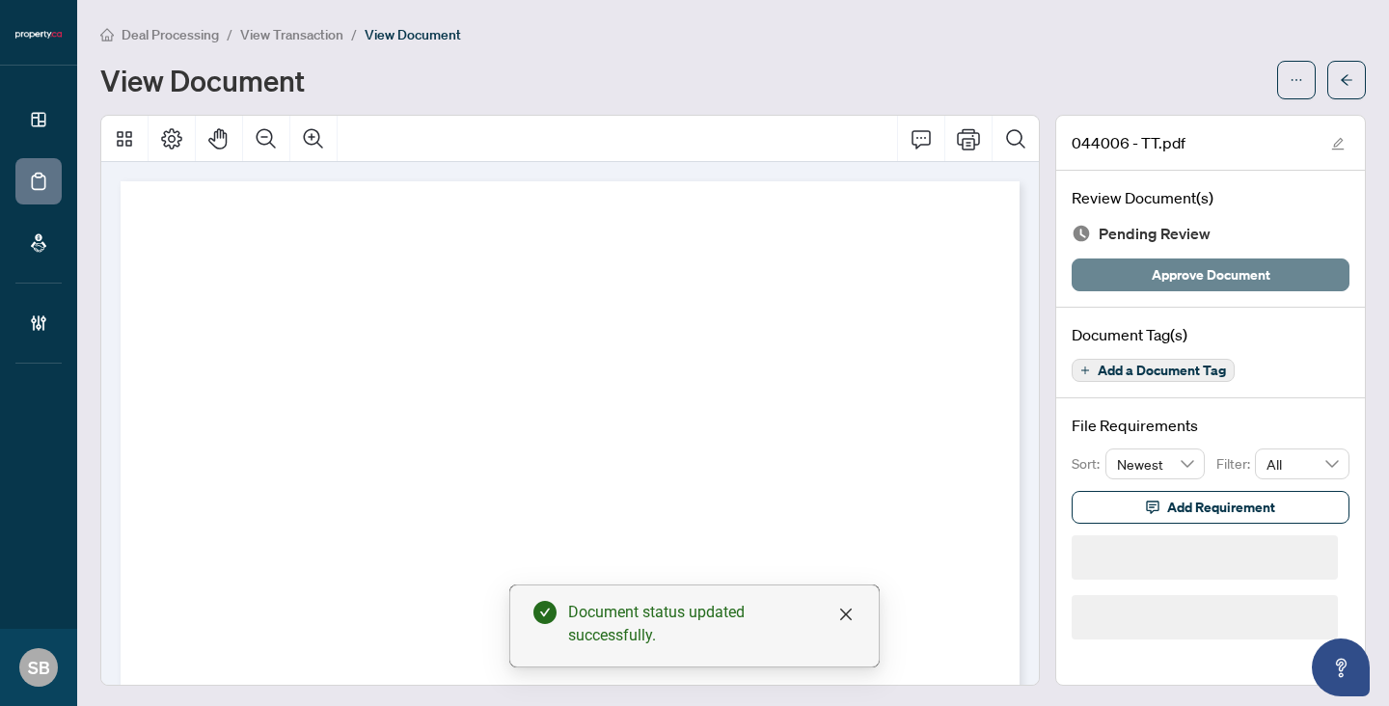
click at [1203, 262] on span "Approve Document" at bounding box center [1211, 274] width 119 height 31
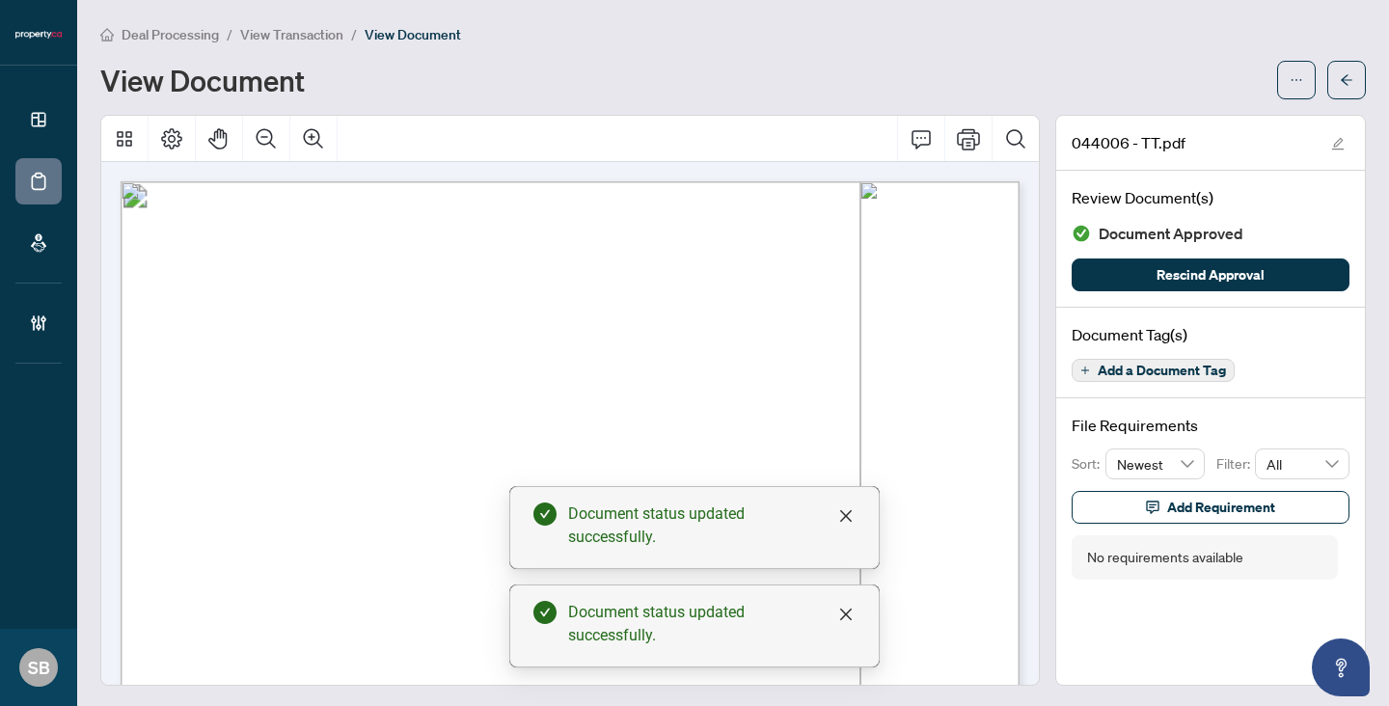
scroll to position [38, 0]
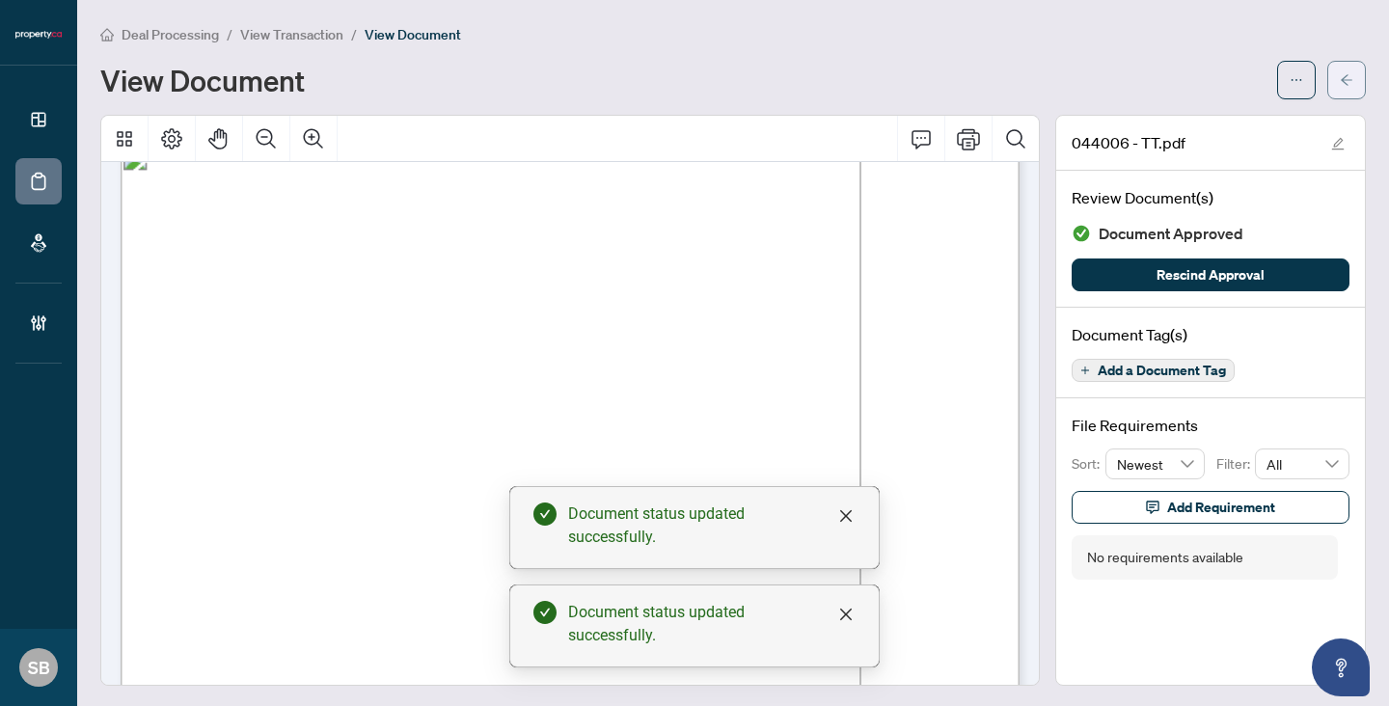
click at [1349, 75] on icon "arrow-left" at bounding box center [1347, 80] width 14 height 14
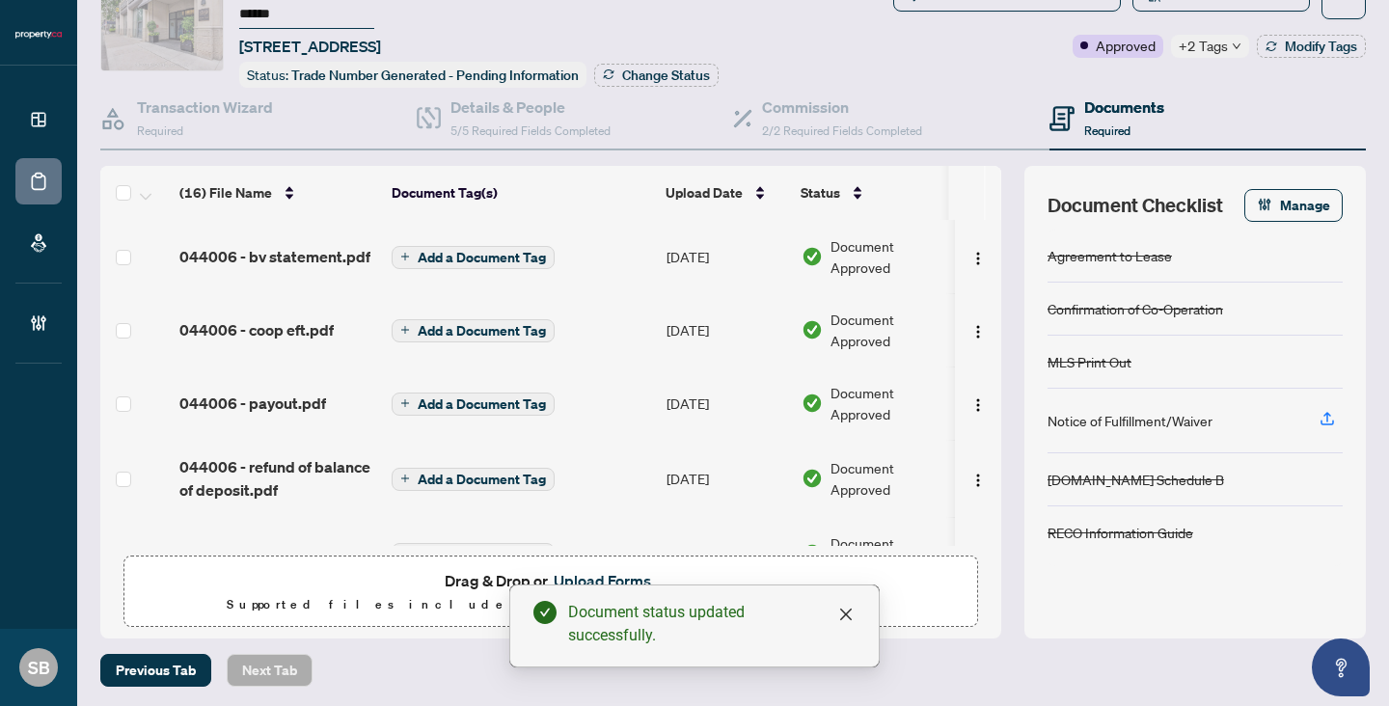
scroll to position [118, 0]
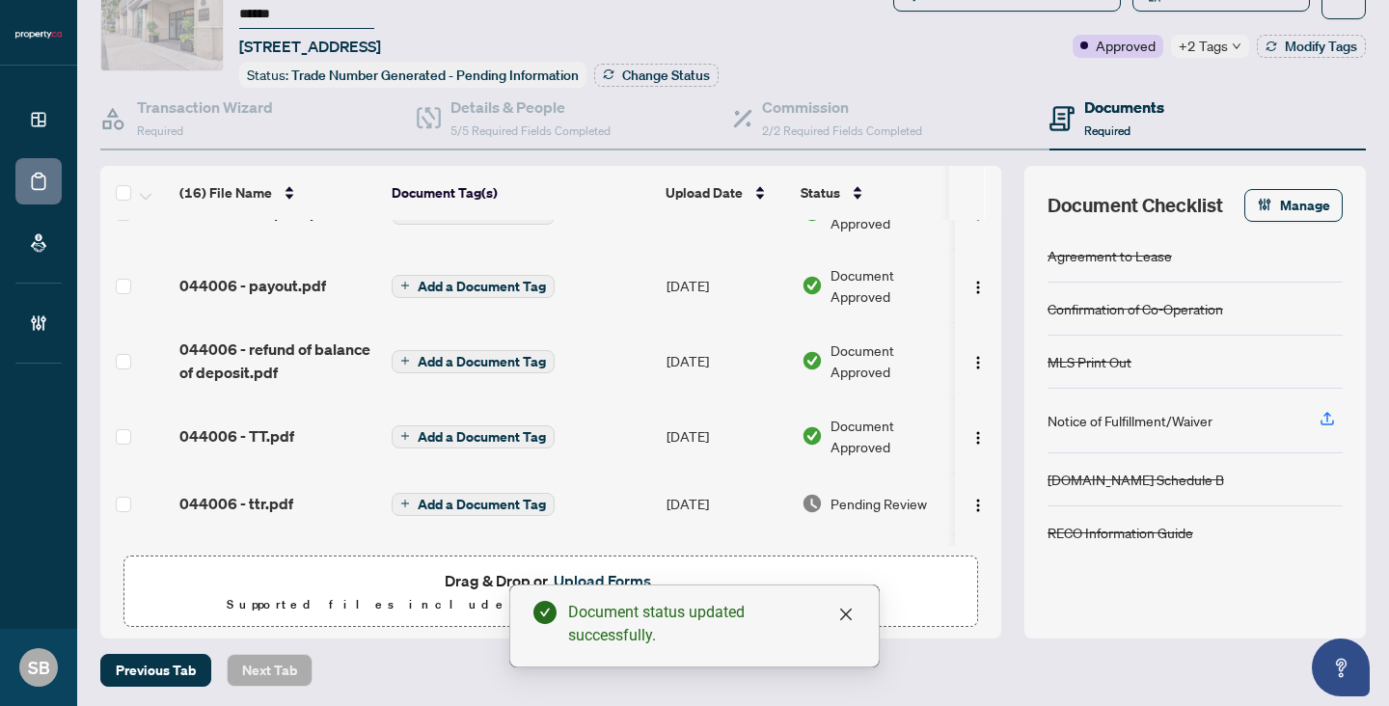
click at [859, 510] on td "Pending Review" at bounding box center [876, 504] width 164 height 62
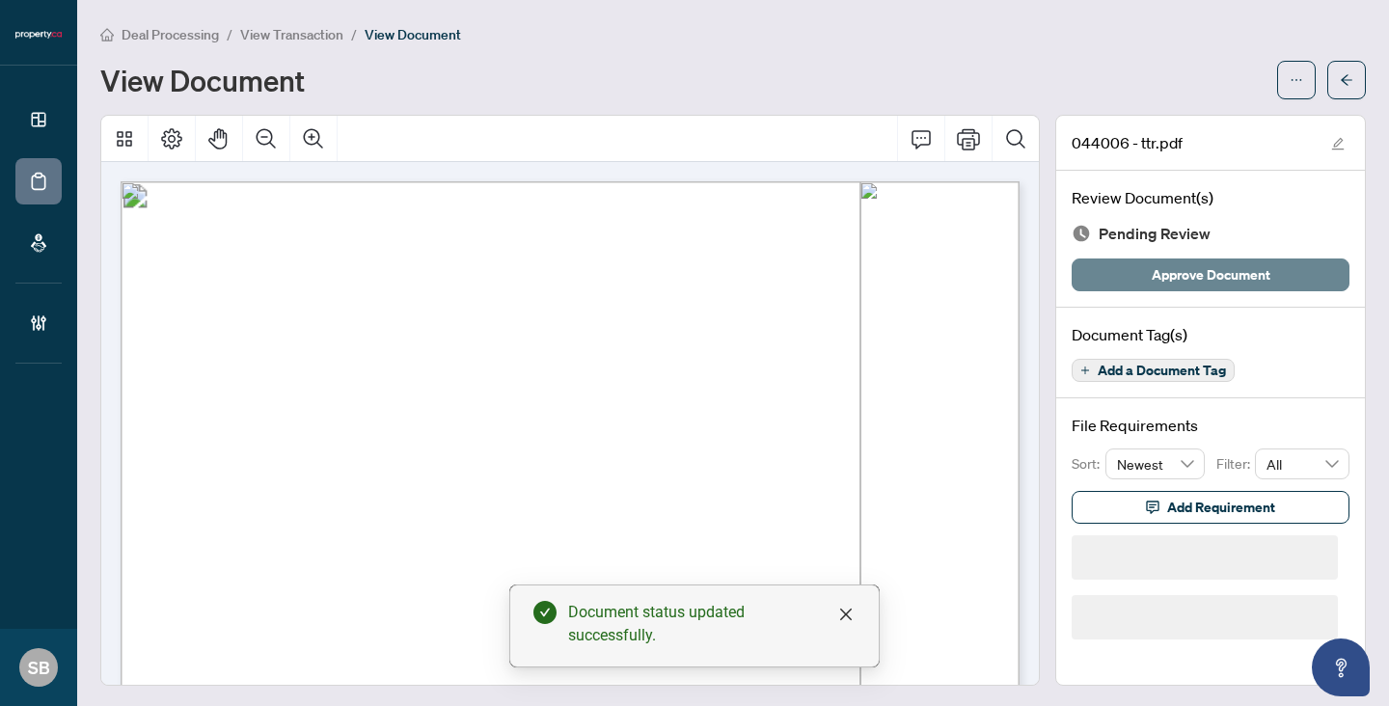
click at [1160, 282] on span "Approve Document" at bounding box center [1211, 274] width 119 height 31
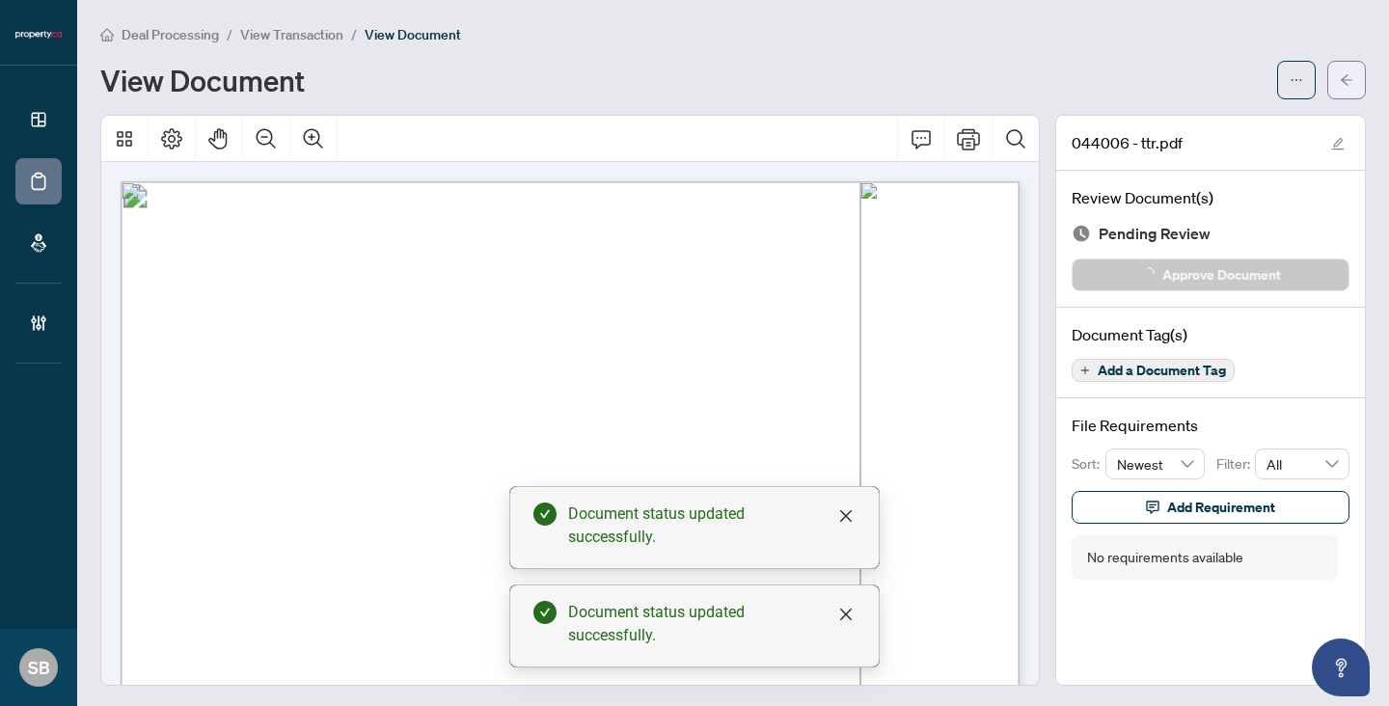
click at [1350, 86] on span "button" at bounding box center [1347, 80] width 14 height 31
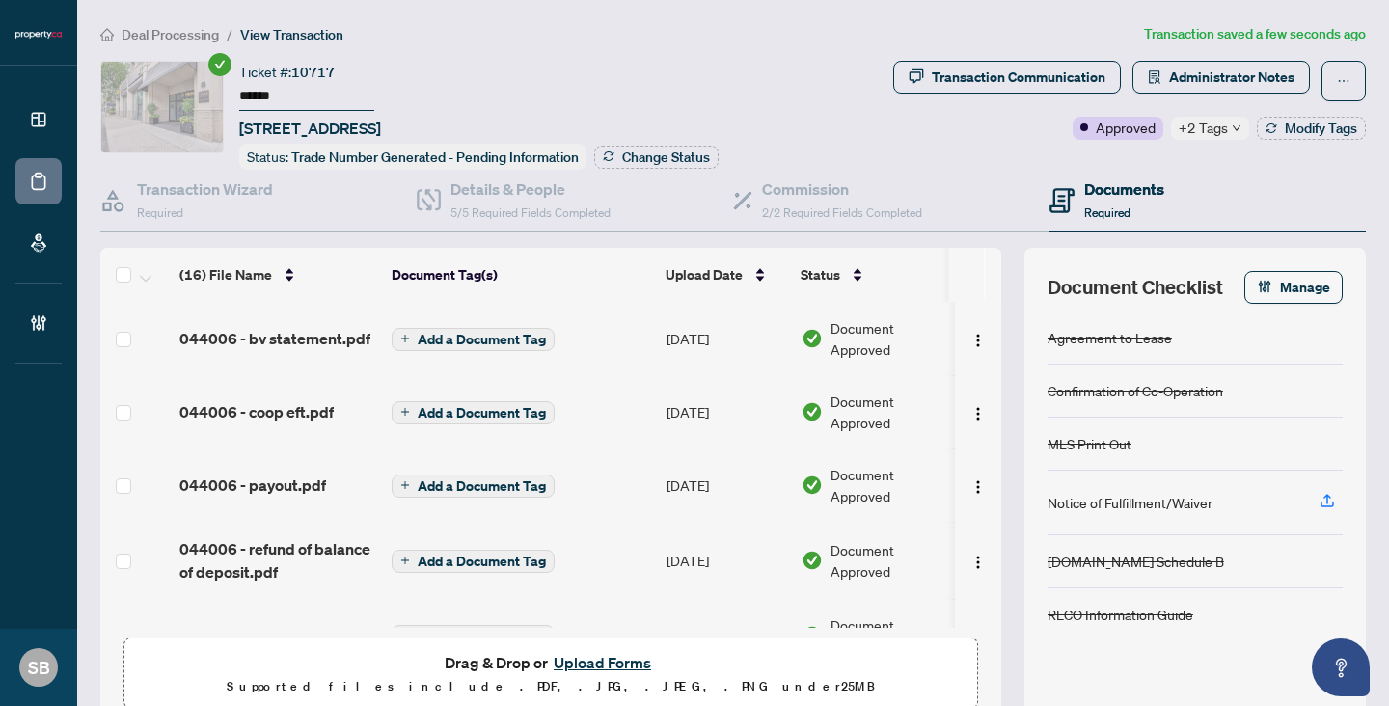
click at [1213, 123] on span "+2 Tags" at bounding box center [1203, 128] width 49 height 22
click at [1153, 123] on span "Approved" at bounding box center [1126, 127] width 60 height 21
click at [225, 28] on ol "Deal Processing / View Transaction" at bounding box center [618, 34] width 1036 height 22
click at [193, 37] on span "Deal Processing" at bounding box center [170, 34] width 97 height 17
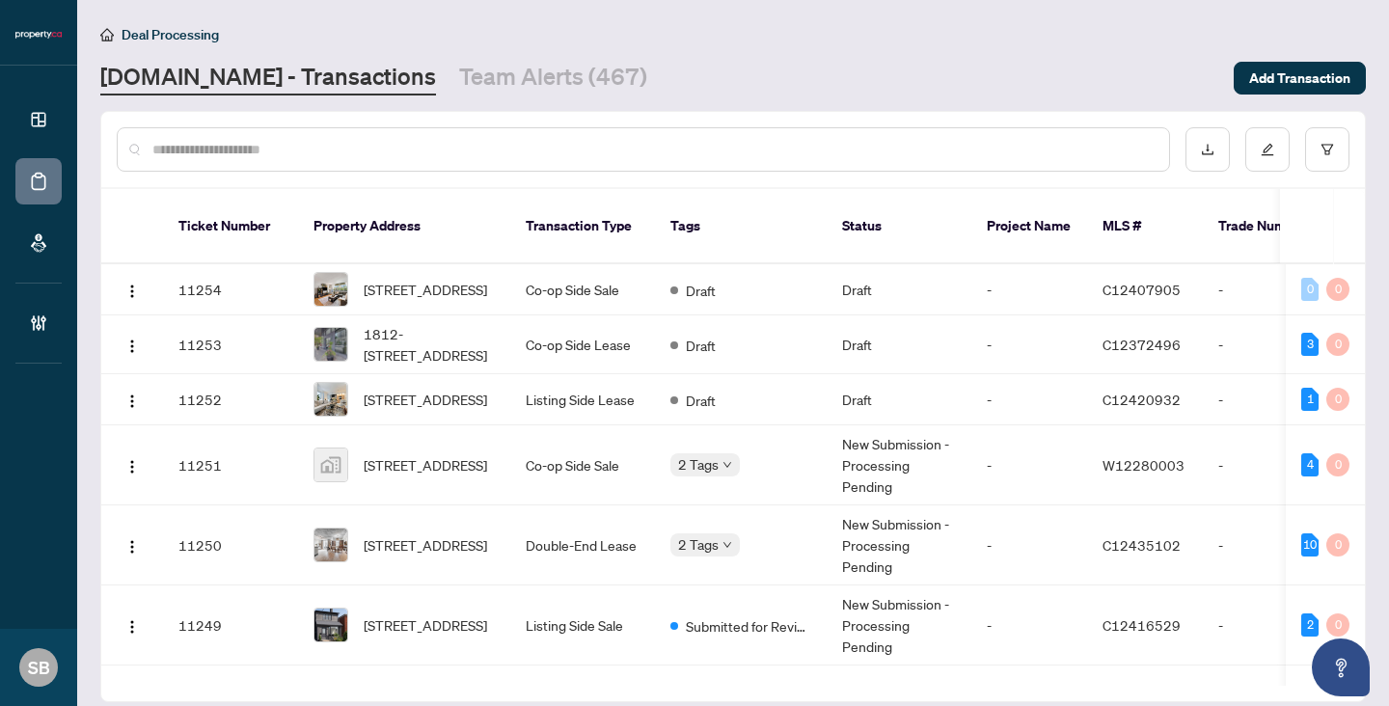
click at [470, 160] on div at bounding box center [643, 149] width 1053 height 44
click at [461, 143] on input "text" at bounding box center [652, 149] width 1001 height 21
paste input "******"
type input "******"
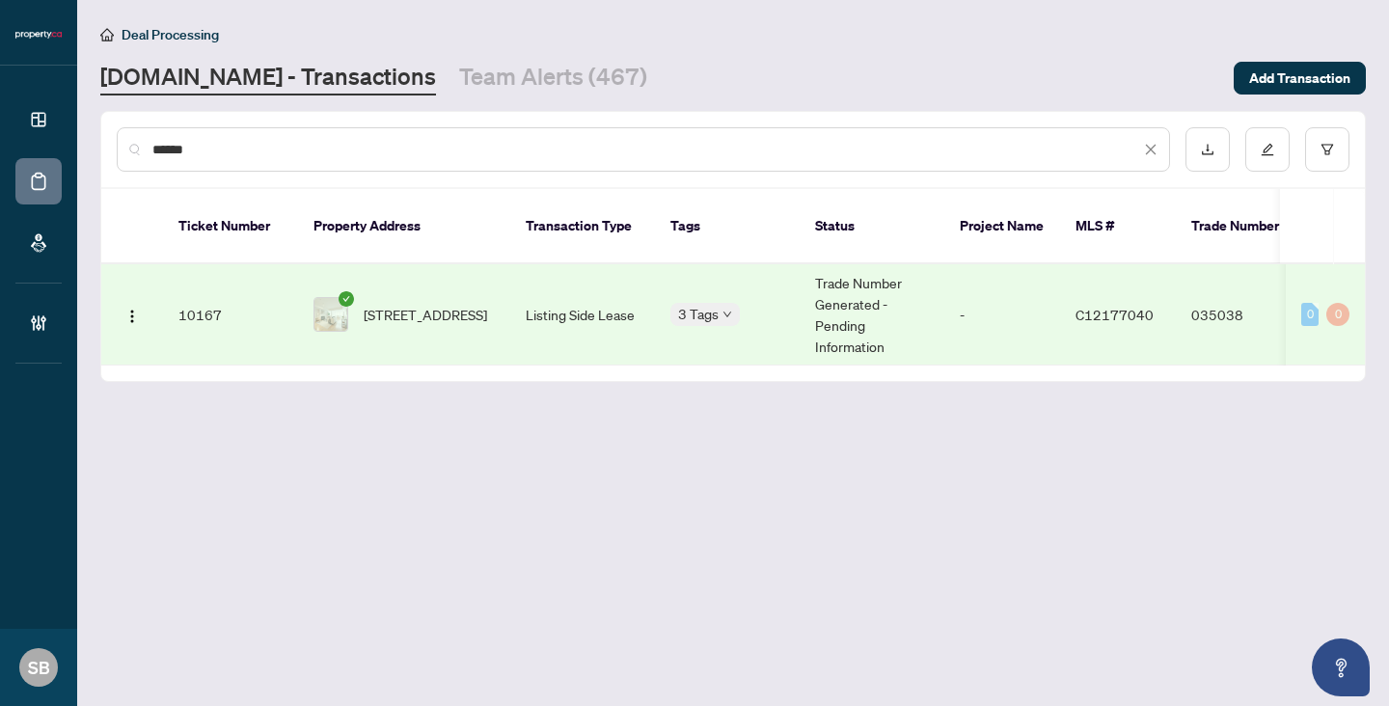
click at [464, 317] on td "[STREET_ADDRESS]" at bounding box center [404, 314] width 212 height 101
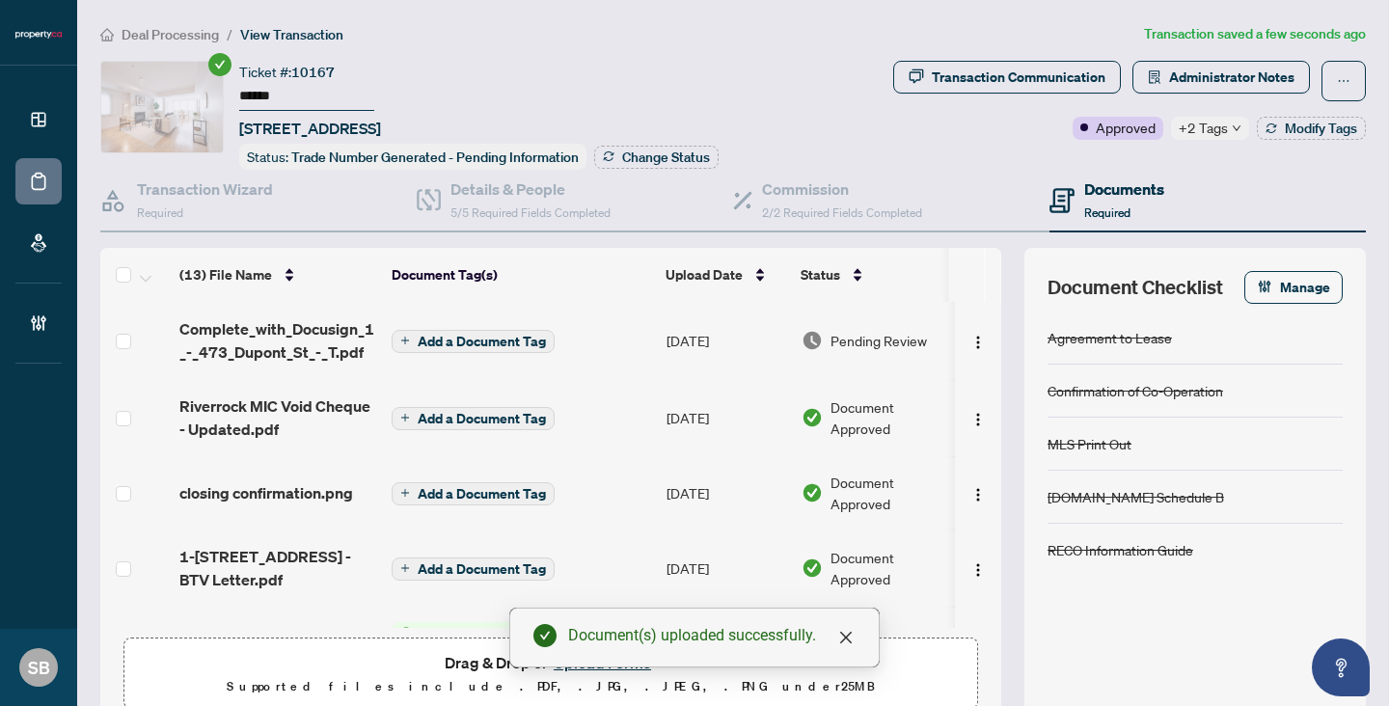
click at [478, 337] on span "Add a Document Tag" at bounding box center [482, 342] width 128 height 14
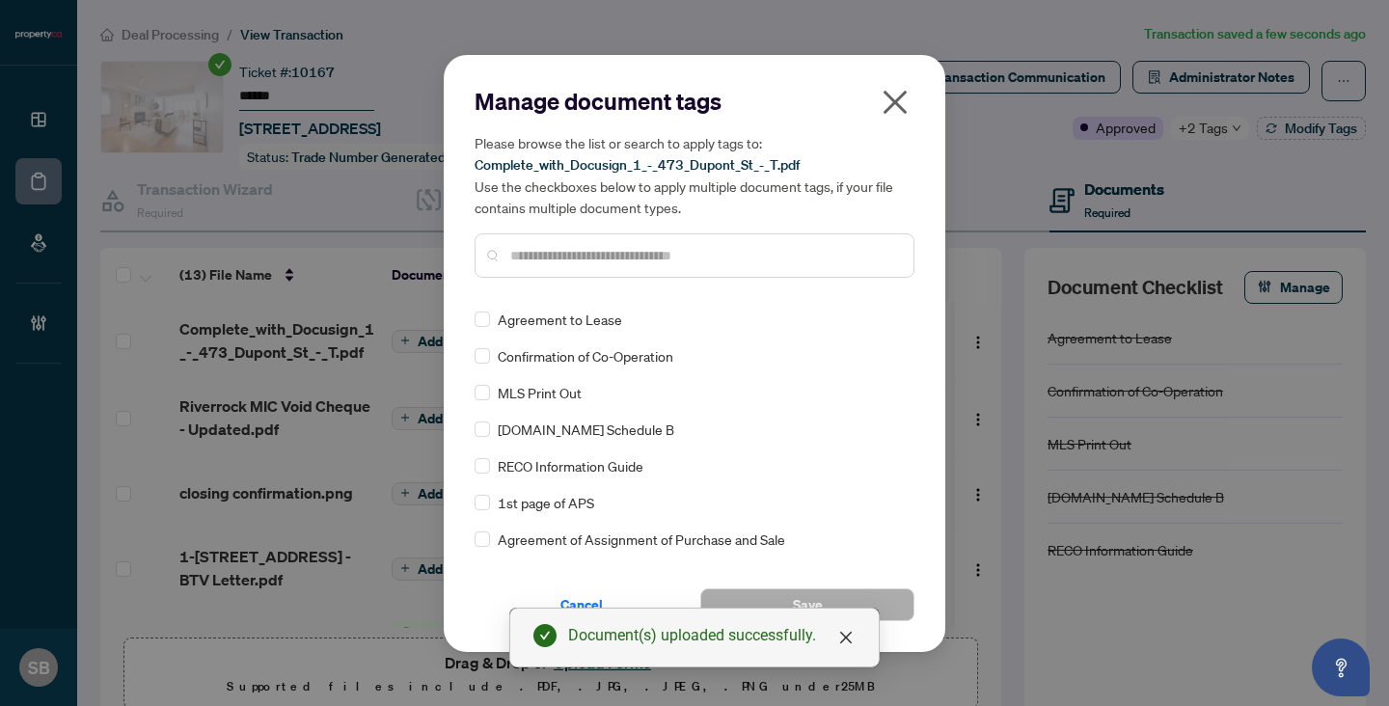
click at [573, 268] on div at bounding box center [695, 255] width 440 height 44
click at [570, 256] on input "text" at bounding box center [704, 255] width 388 height 21
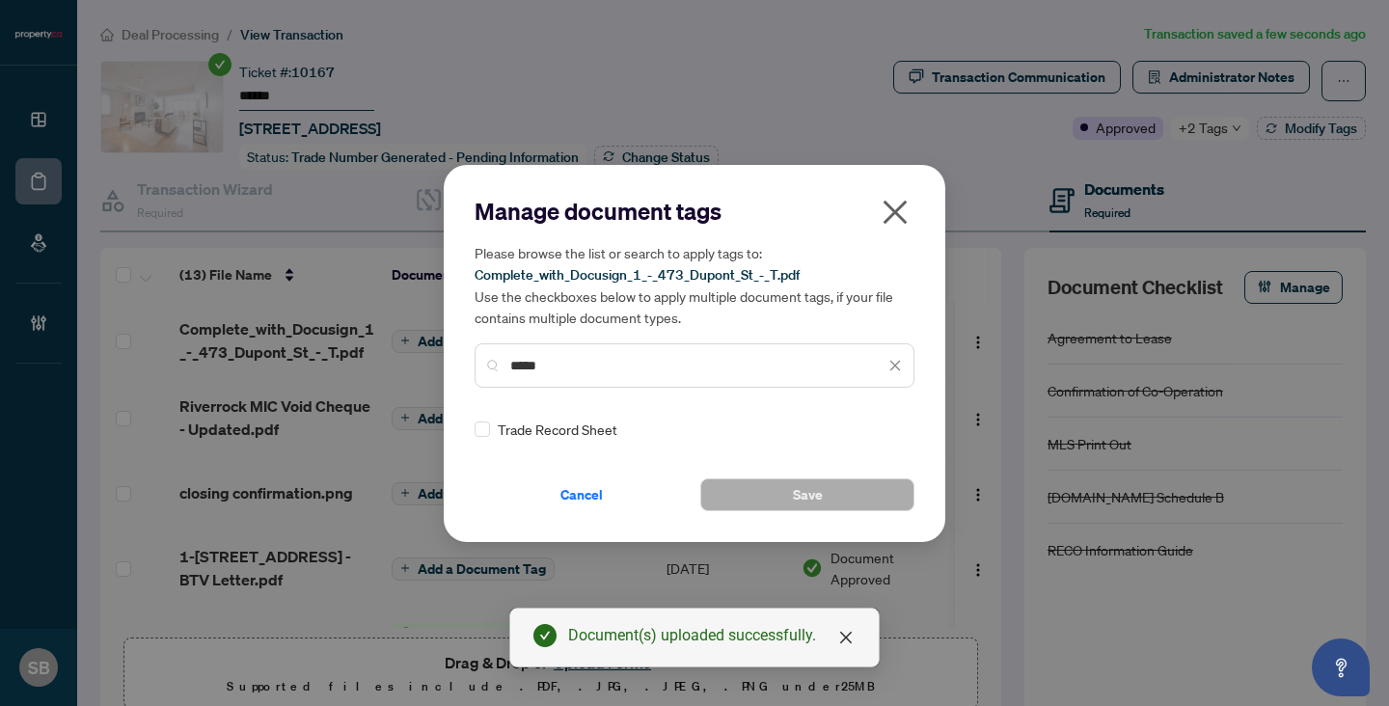
type input "*****"
click at [492, 428] on div "Trade Record Sheet" at bounding box center [689, 429] width 428 height 21
click at [869, 424] on img at bounding box center [874, 429] width 19 height 19
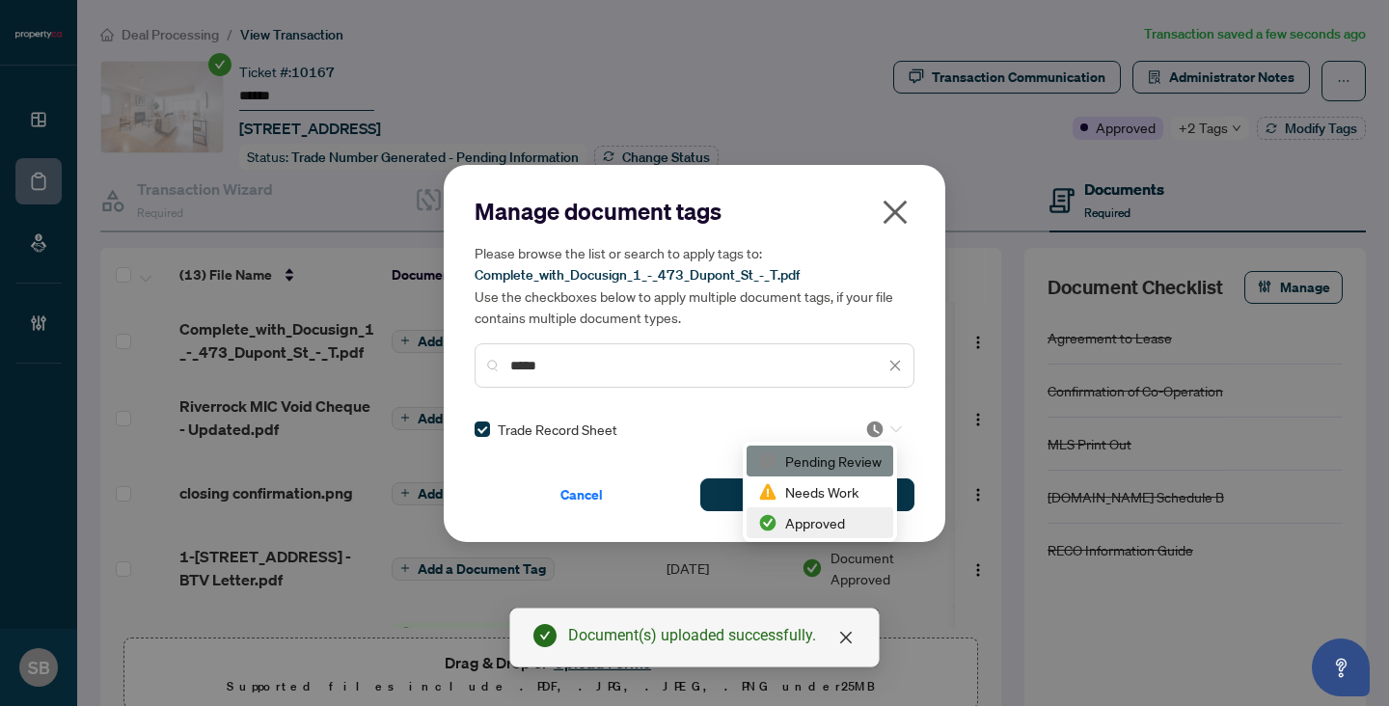
click at [807, 525] on div "Approved" at bounding box center [819, 522] width 123 height 21
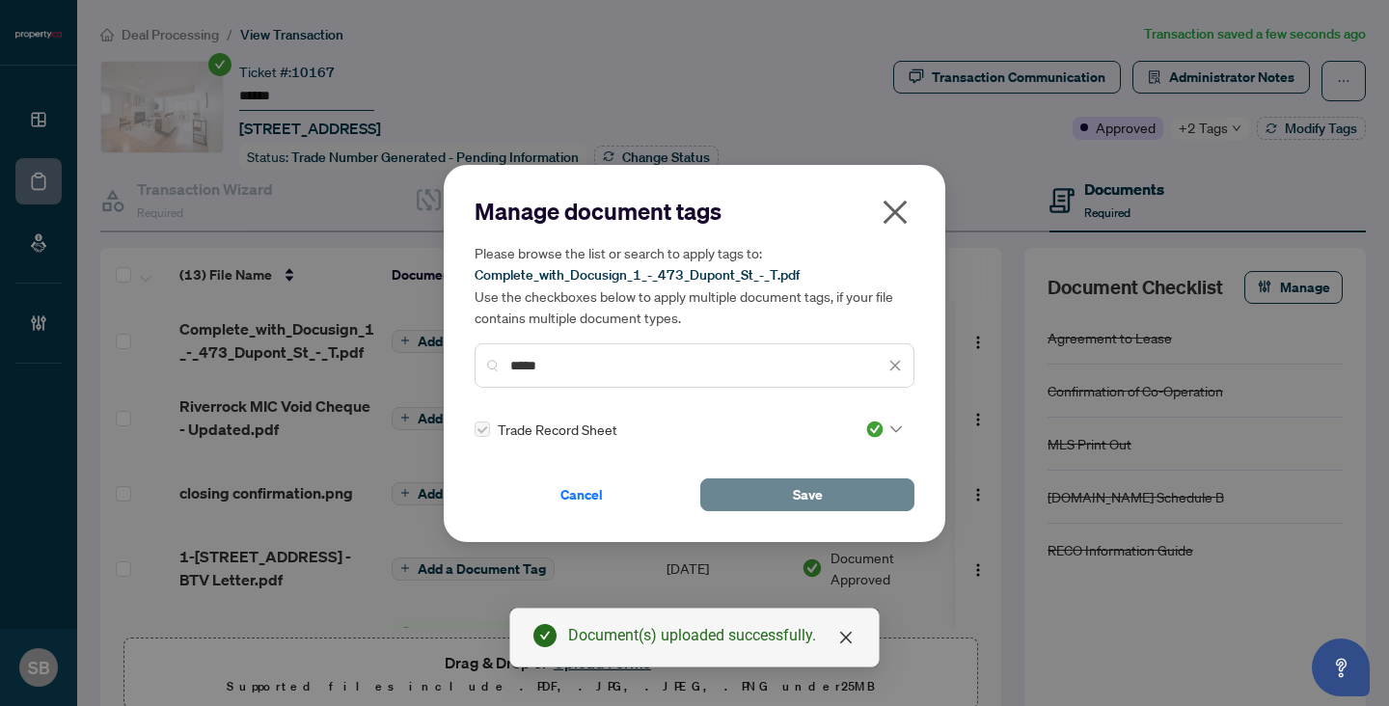
click at [831, 492] on button "Save" at bounding box center [807, 494] width 214 height 33
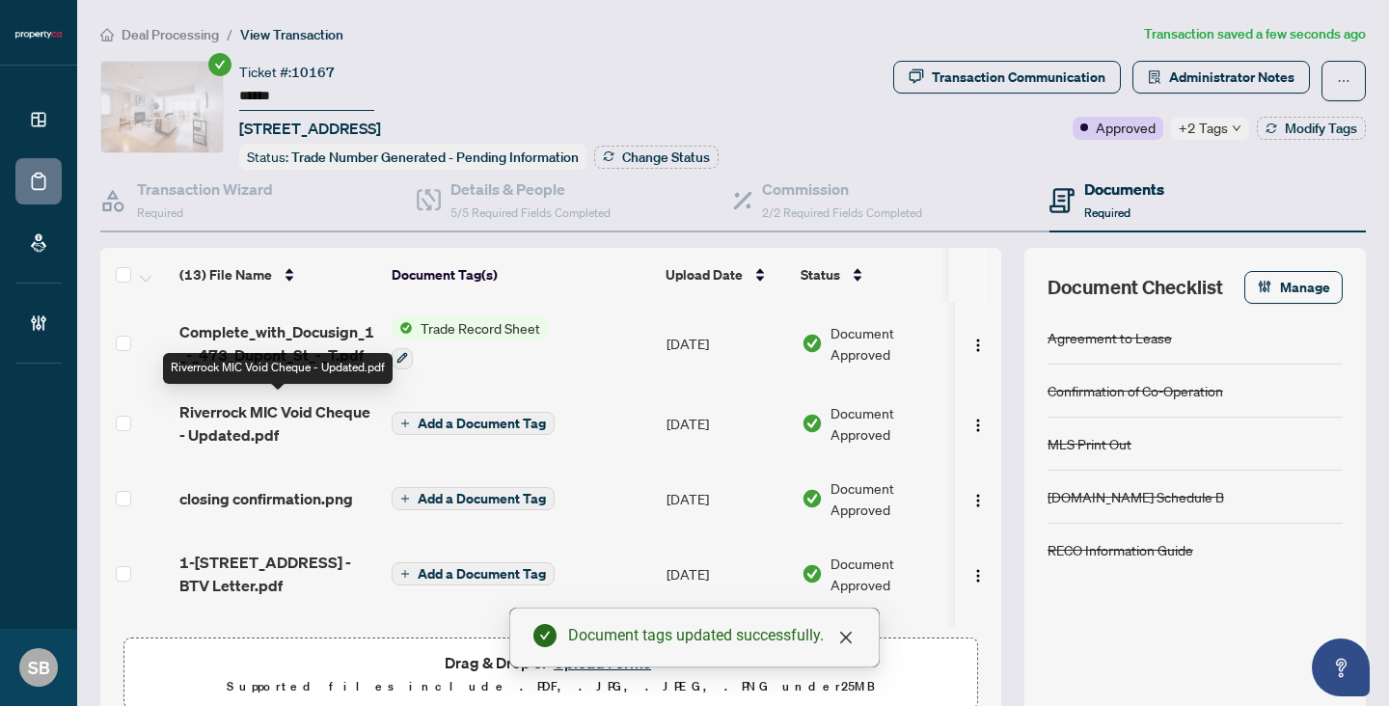
scroll to position [2, 0]
click at [268, 414] on span "Riverrock MIC Void Cheque - Updated.pdf" at bounding box center [277, 421] width 197 height 46
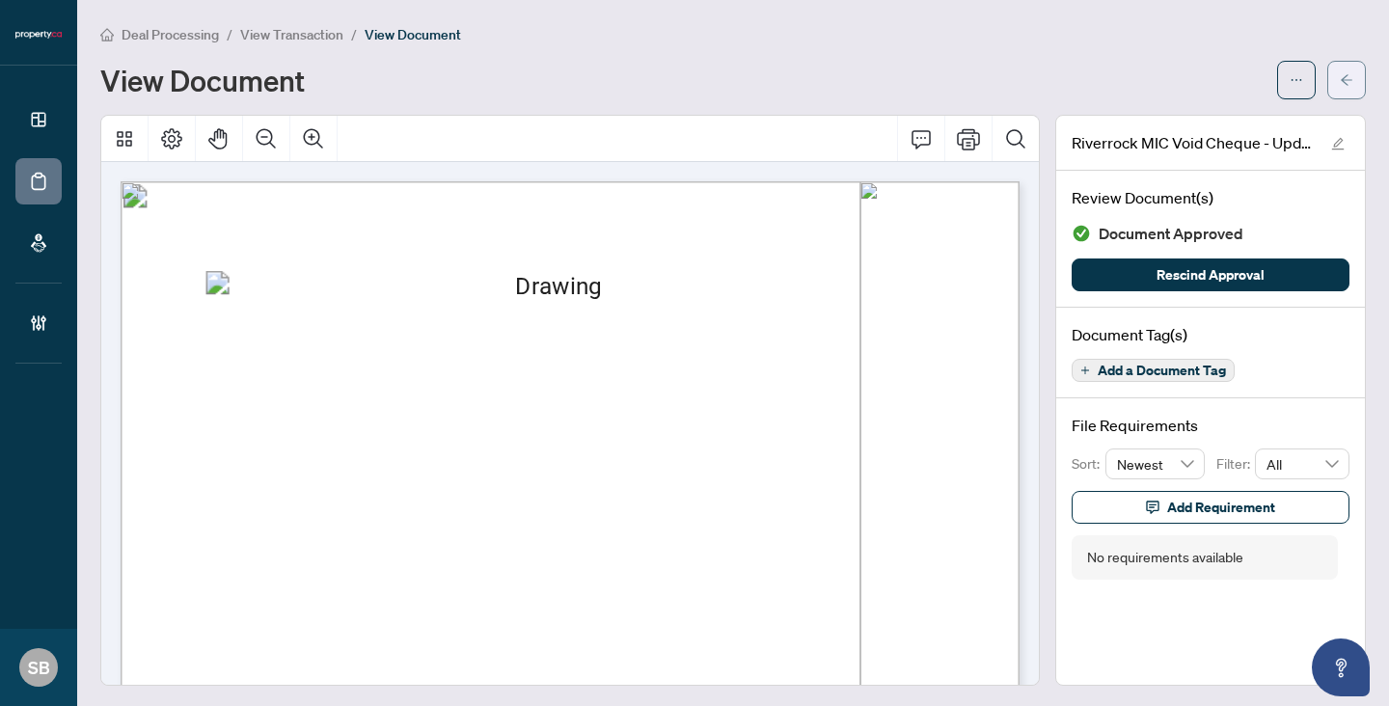
click at [1349, 74] on icon "arrow-left" at bounding box center [1347, 80] width 14 height 14
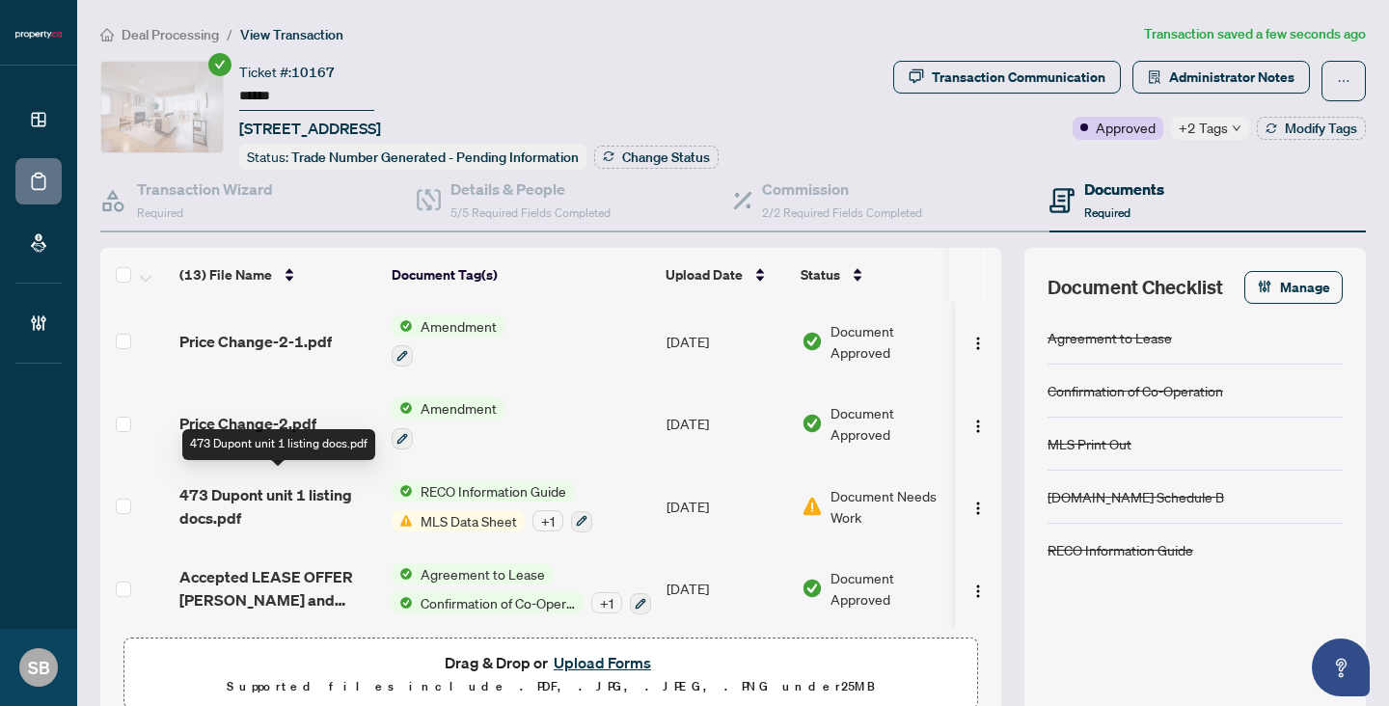
scroll to position [69, 0]
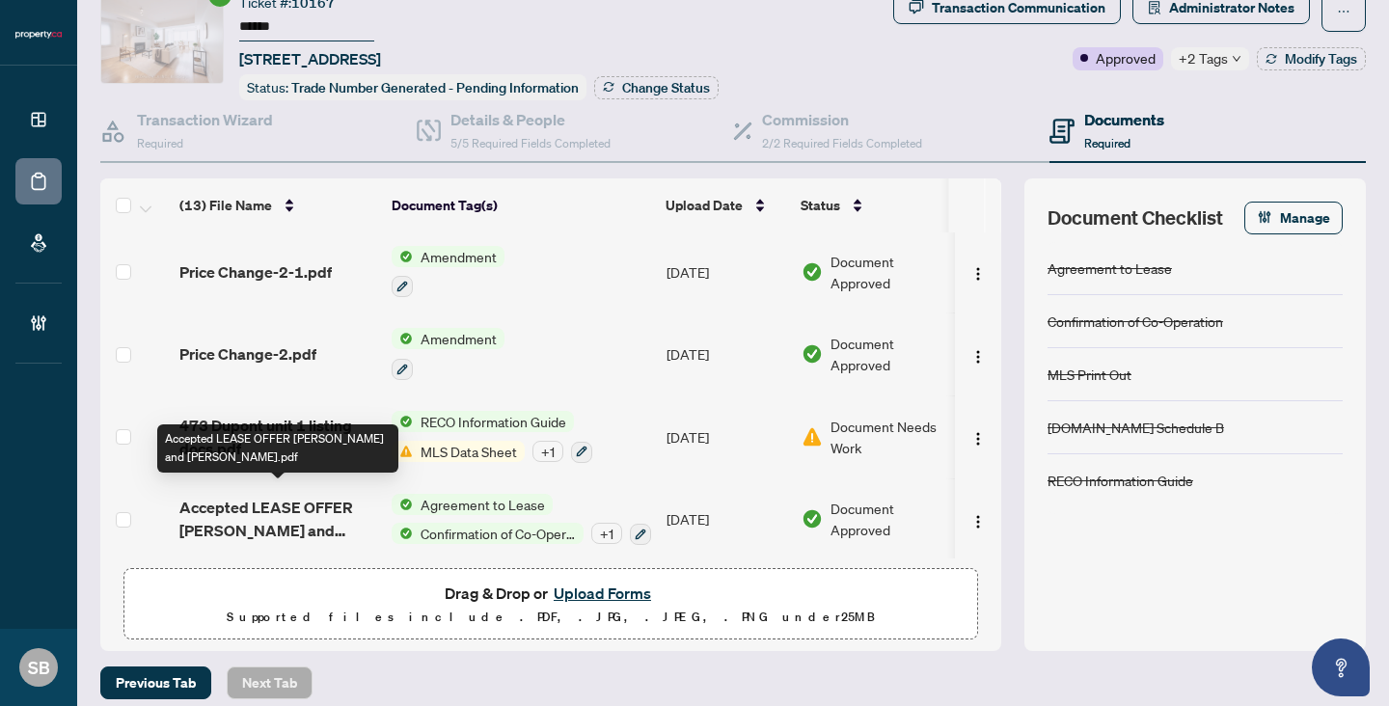
click at [279, 509] on span "Accepted LEASE OFFER [PERSON_NAME] and [PERSON_NAME].pdf" at bounding box center [277, 519] width 197 height 46
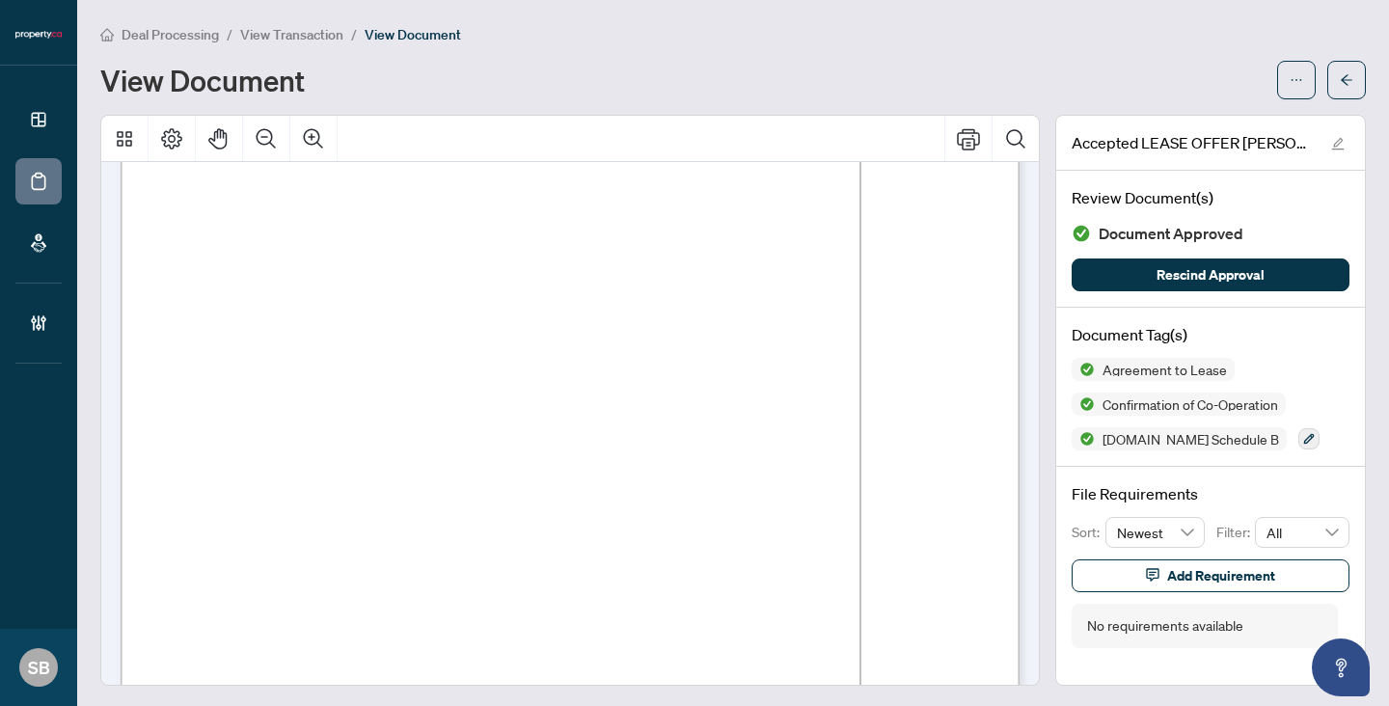
scroll to position [206, 0]
click at [1332, 84] on button "button" at bounding box center [1346, 80] width 39 height 39
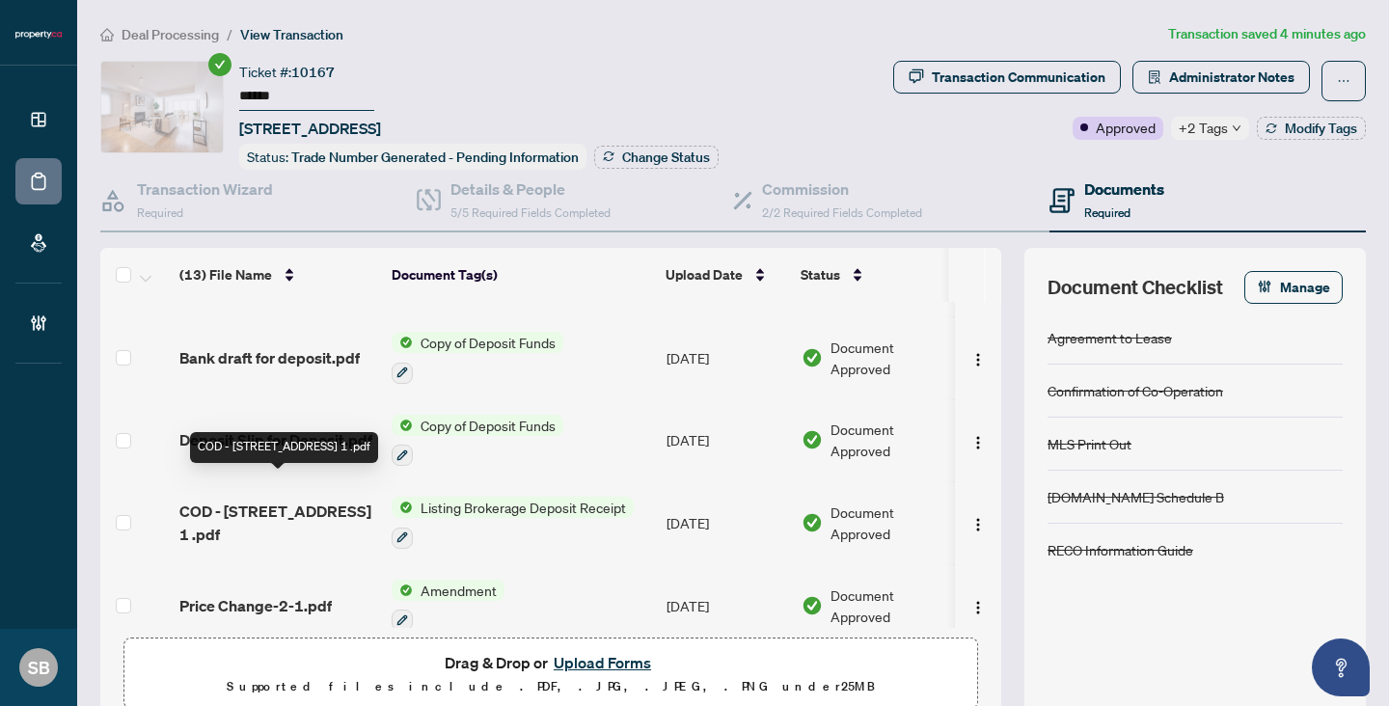
scroll to position [323, 0]
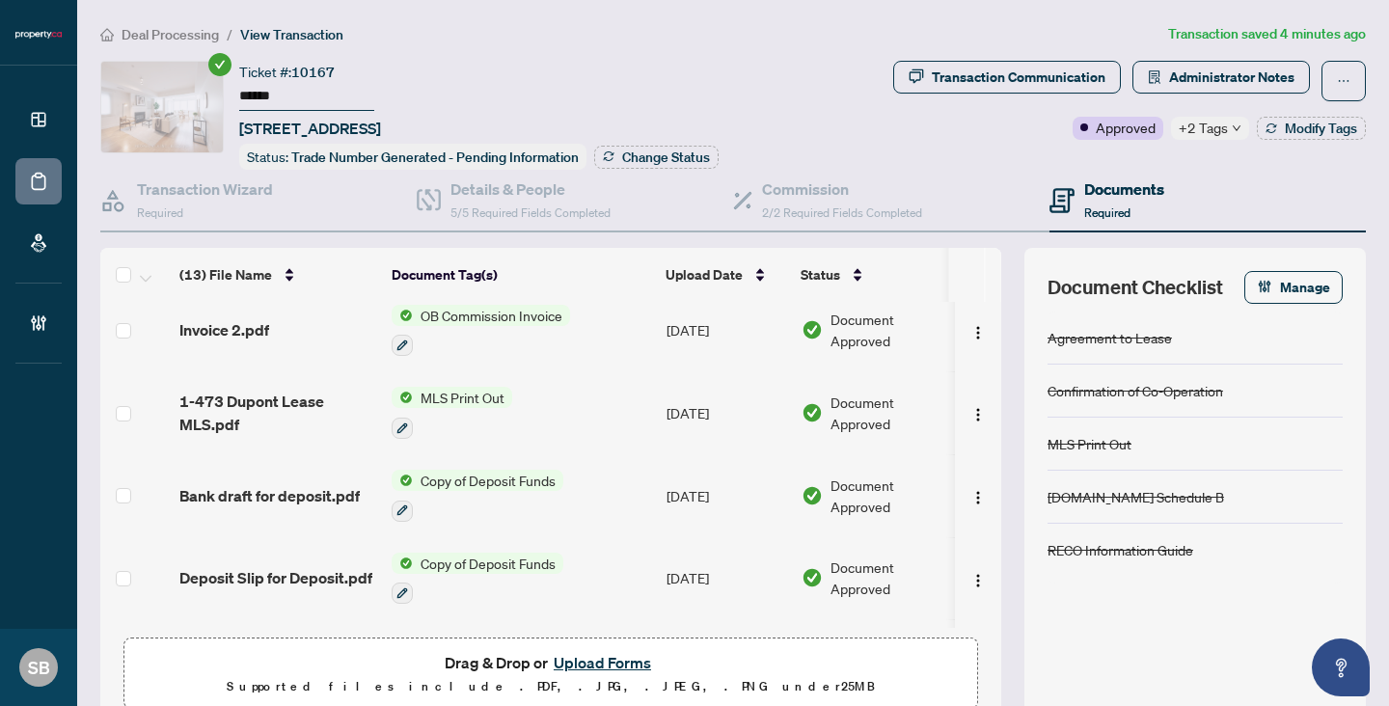
click at [239, 324] on span "Invoice 2.pdf" at bounding box center [224, 329] width 90 height 23
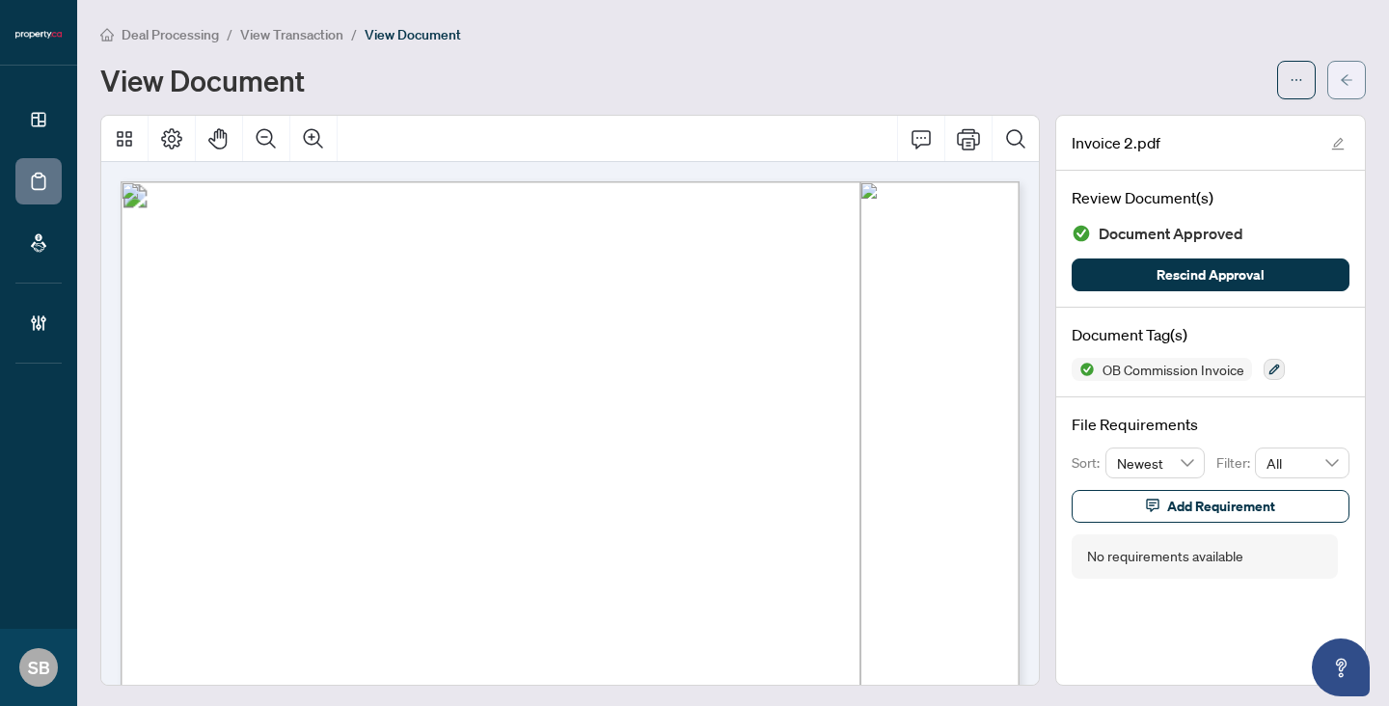
click at [1329, 73] on button "button" at bounding box center [1346, 80] width 39 height 39
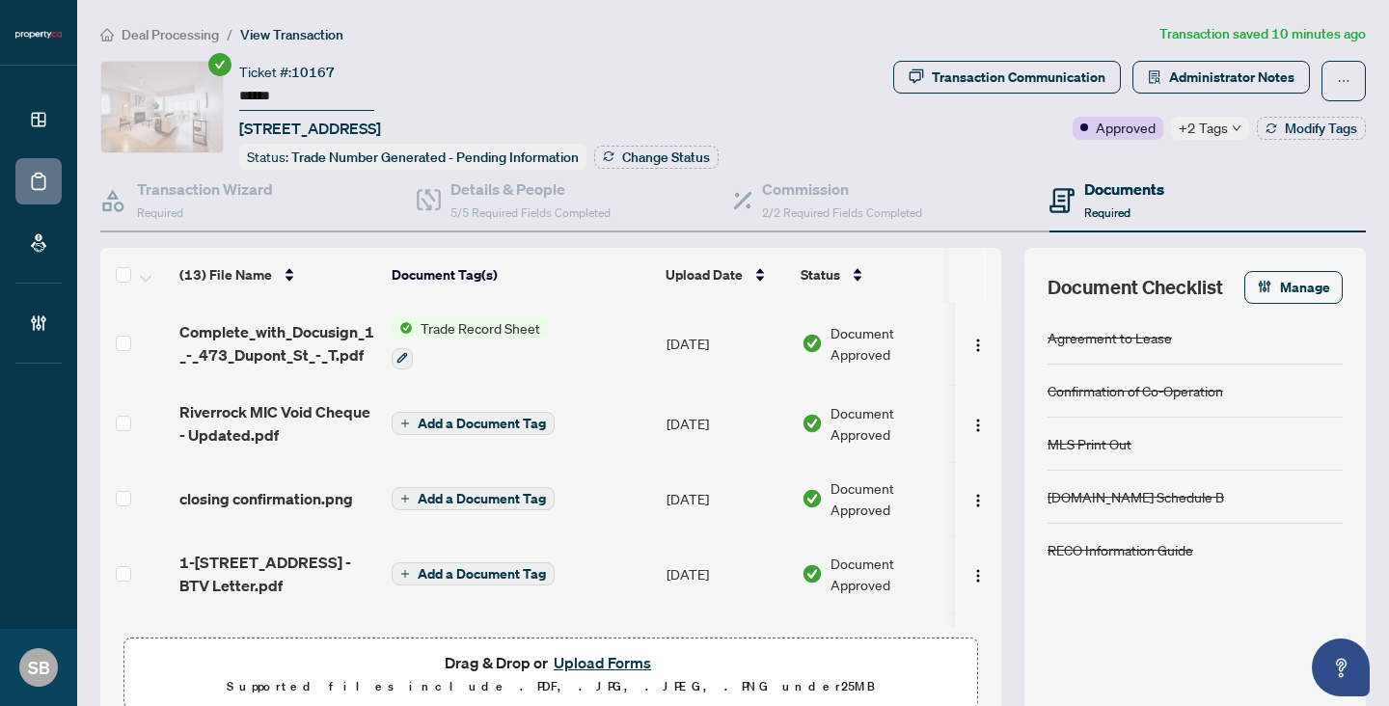
click at [610, 650] on button "Upload Forms" at bounding box center [602, 662] width 109 height 25
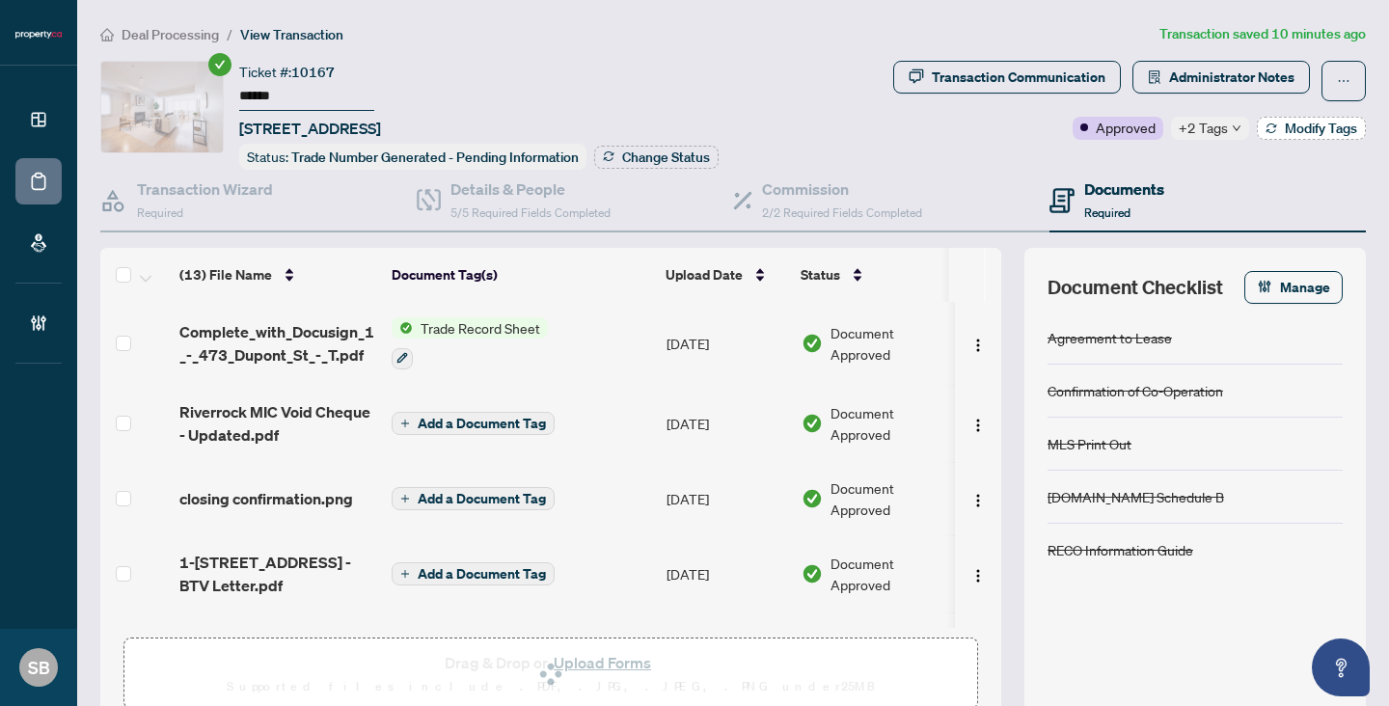
click at [1297, 130] on span "Modify Tags" at bounding box center [1321, 129] width 72 height 14
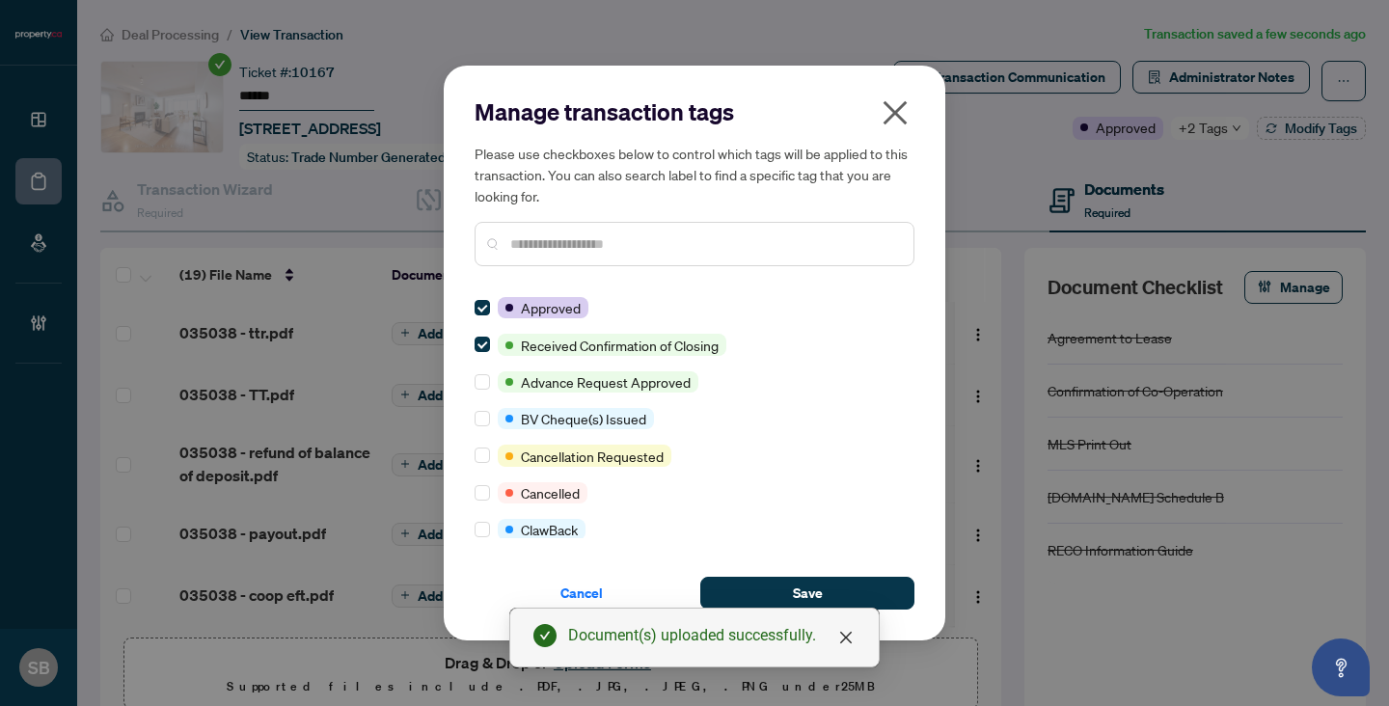
click at [614, 247] on input "text" at bounding box center [704, 243] width 388 height 21
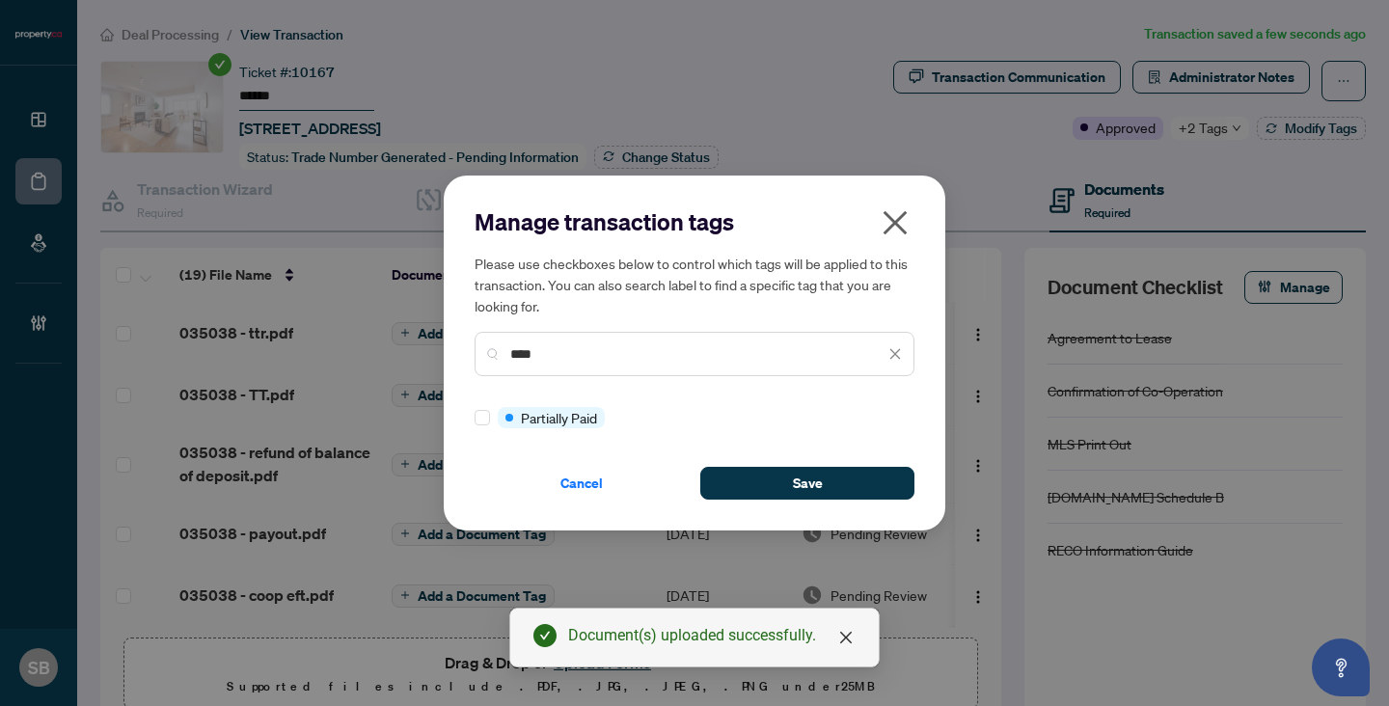
click at [620, 253] on h5 "Please use checkboxes below to control which tags will be applied to this trans…" at bounding box center [695, 285] width 440 height 64
drag, startPoint x: 587, startPoint y: 359, endPoint x: 314, endPoint y: 247, distance: 295.9
click at [314, 247] on div "Manage transaction tags Please use checkboxes below to control which tags will …" at bounding box center [694, 353] width 1389 height 706
type input "******"
click at [739, 502] on div "Manage transaction tags Please use checkboxes below to control which tags will …" at bounding box center [695, 353] width 502 height 355
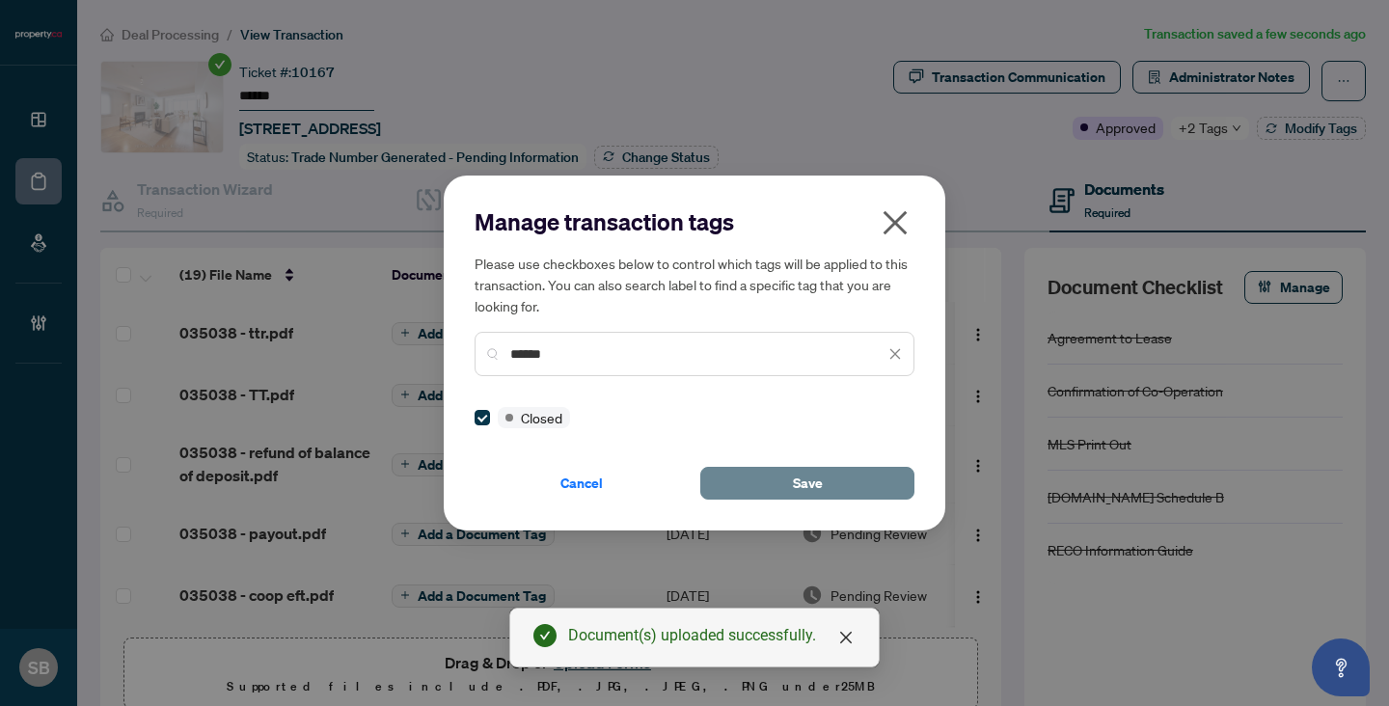
click at [736, 483] on button "Save" at bounding box center [807, 483] width 214 height 33
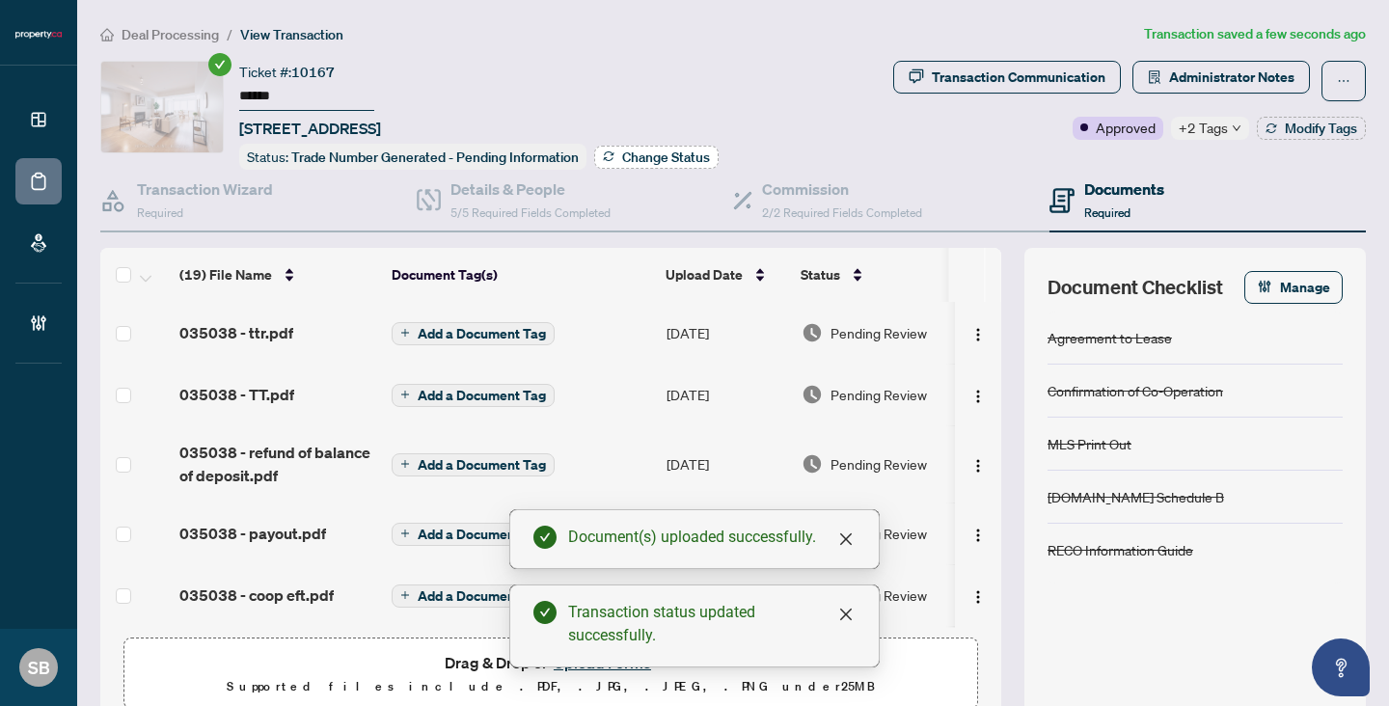
click at [655, 158] on span "Change Status" at bounding box center [666, 157] width 88 height 14
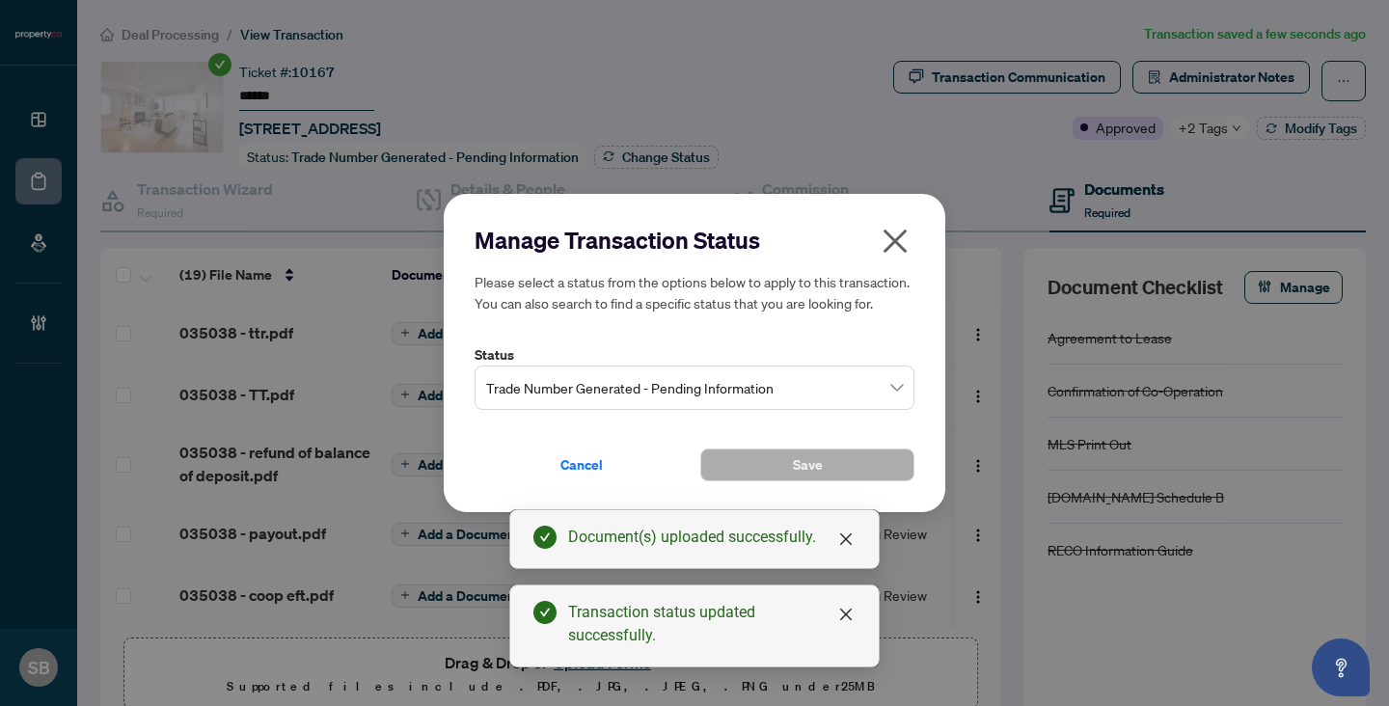
click at [883, 385] on span "Trade Number Generated - Pending Information" at bounding box center [694, 387] width 417 height 37
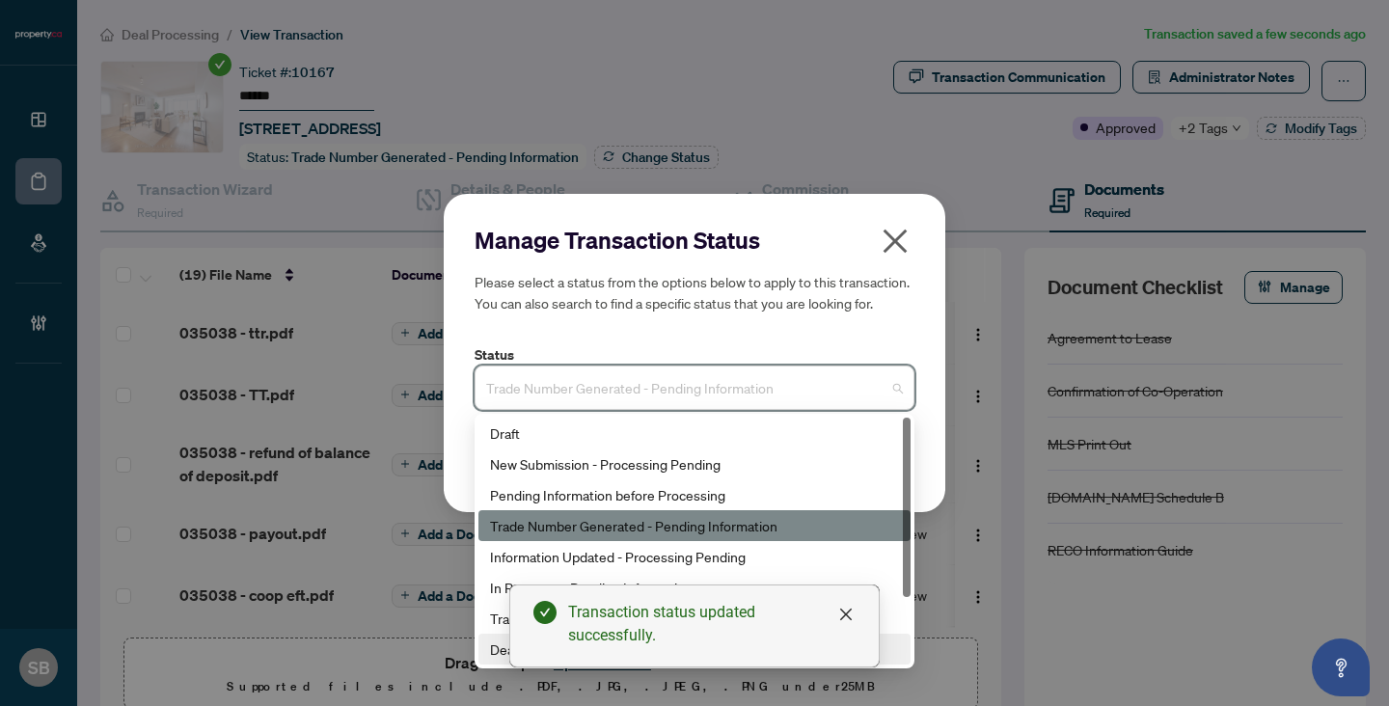
click at [486, 651] on div "Deal Closed" at bounding box center [694, 649] width 432 height 31
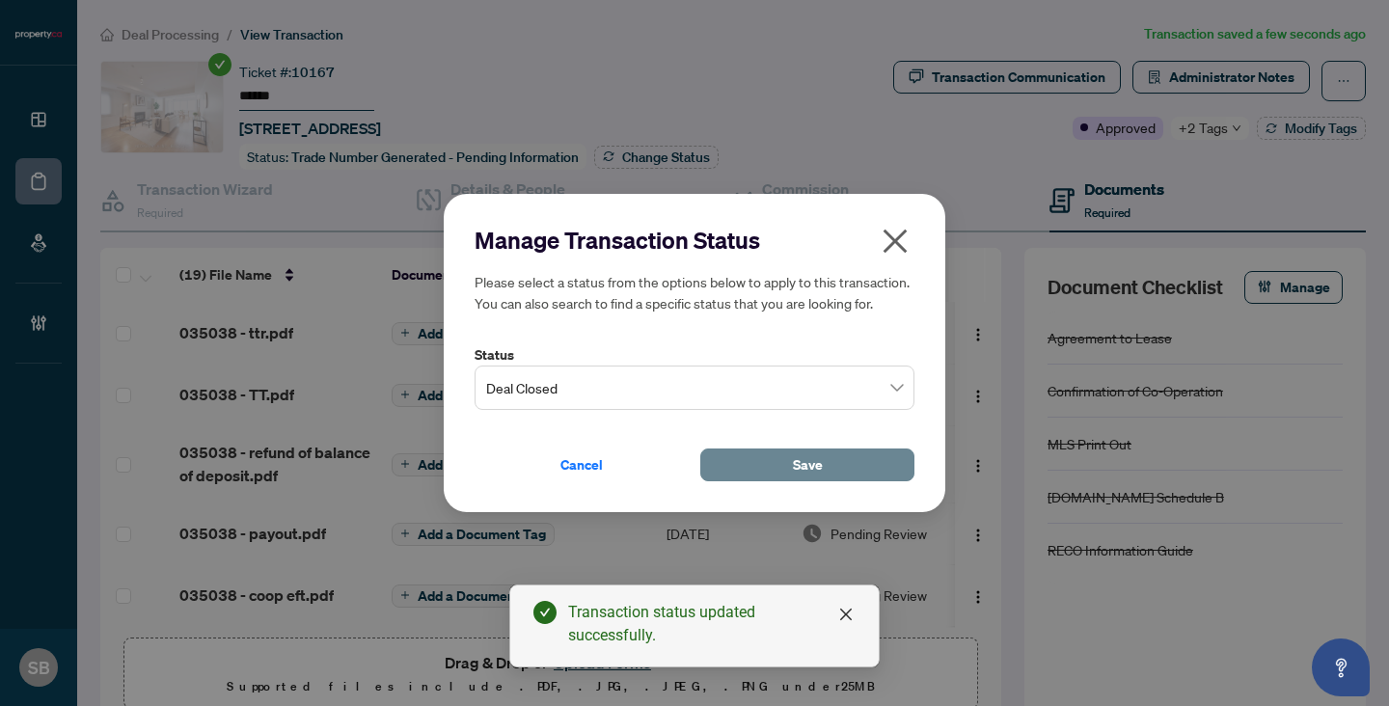
click at [848, 463] on button "Save" at bounding box center [807, 465] width 214 height 33
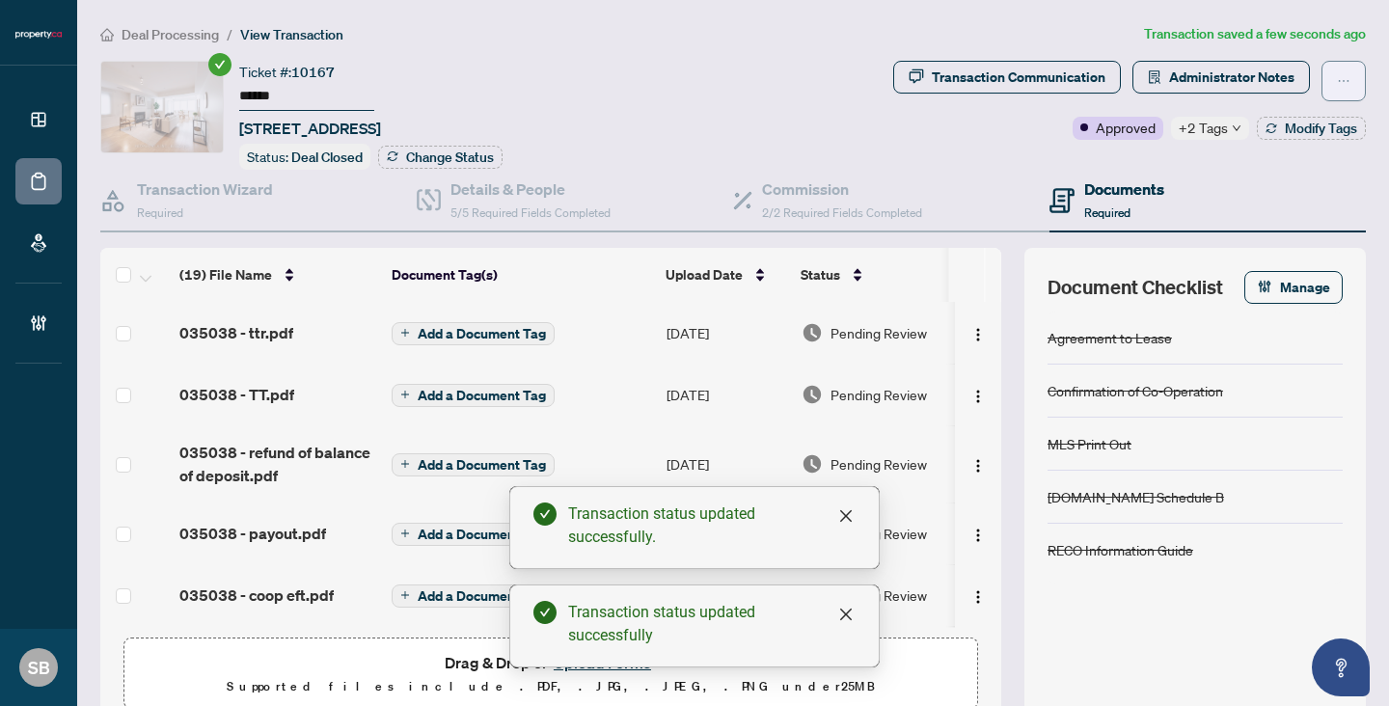
click at [1342, 80] on icon "ellipsis" at bounding box center [1344, 81] width 14 height 14
click at [1320, 33] on article "Transaction saved a few seconds ago" at bounding box center [1255, 34] width 222 height 22
click at [1342, 87] on span "button" at bounding box center [1344, 81] width 14 height 31
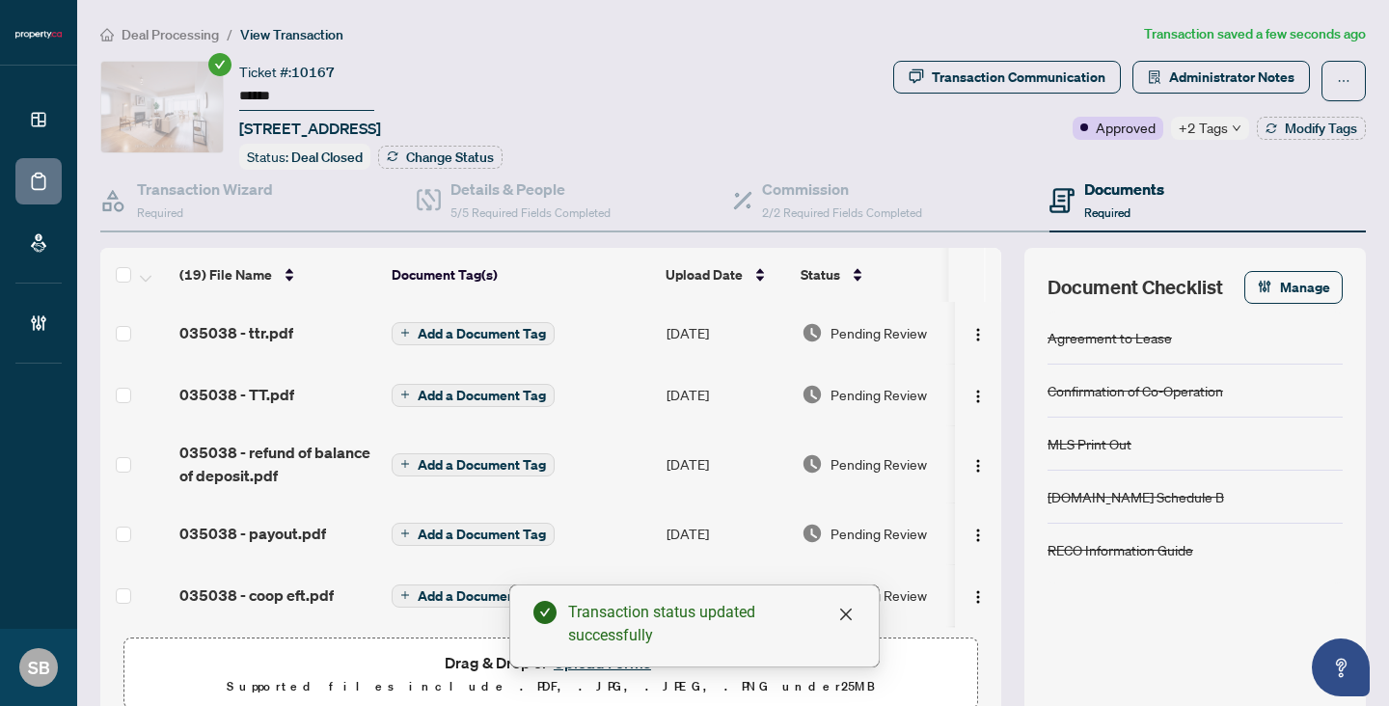
click at [1250, 56] on div "Deal Processing / View Transaction Transaction saved a few seconds ago Ticket #…" at bounding box center [733, 396] width 1281 height 746
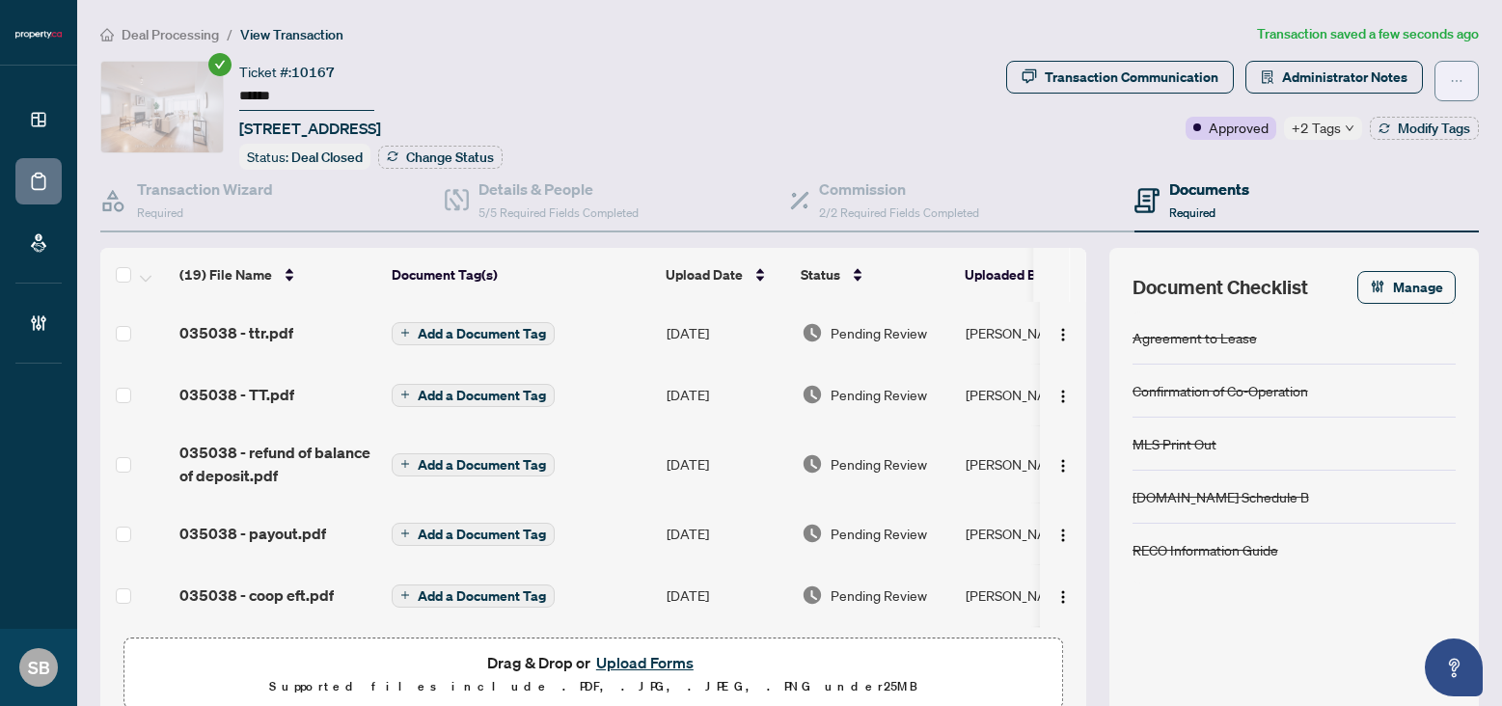
click at [1388, 82] on icon "ellipsis" at bounding box center [1457, 81] width 14 height 14
click at [882, 656] on div "Drag & Drop or Upload Forms Supported files include .PDF, .JPG, .JPEG, .PNG und…" at bounding box center [593, 674] width 914 height 48
click at [632, 662] on button "Upload Forms" at bounding box center [644, 662] width 109 height 25
click at [851, 328] on span "Pending Review" at bounding box center [879, 332] width 96 height 21
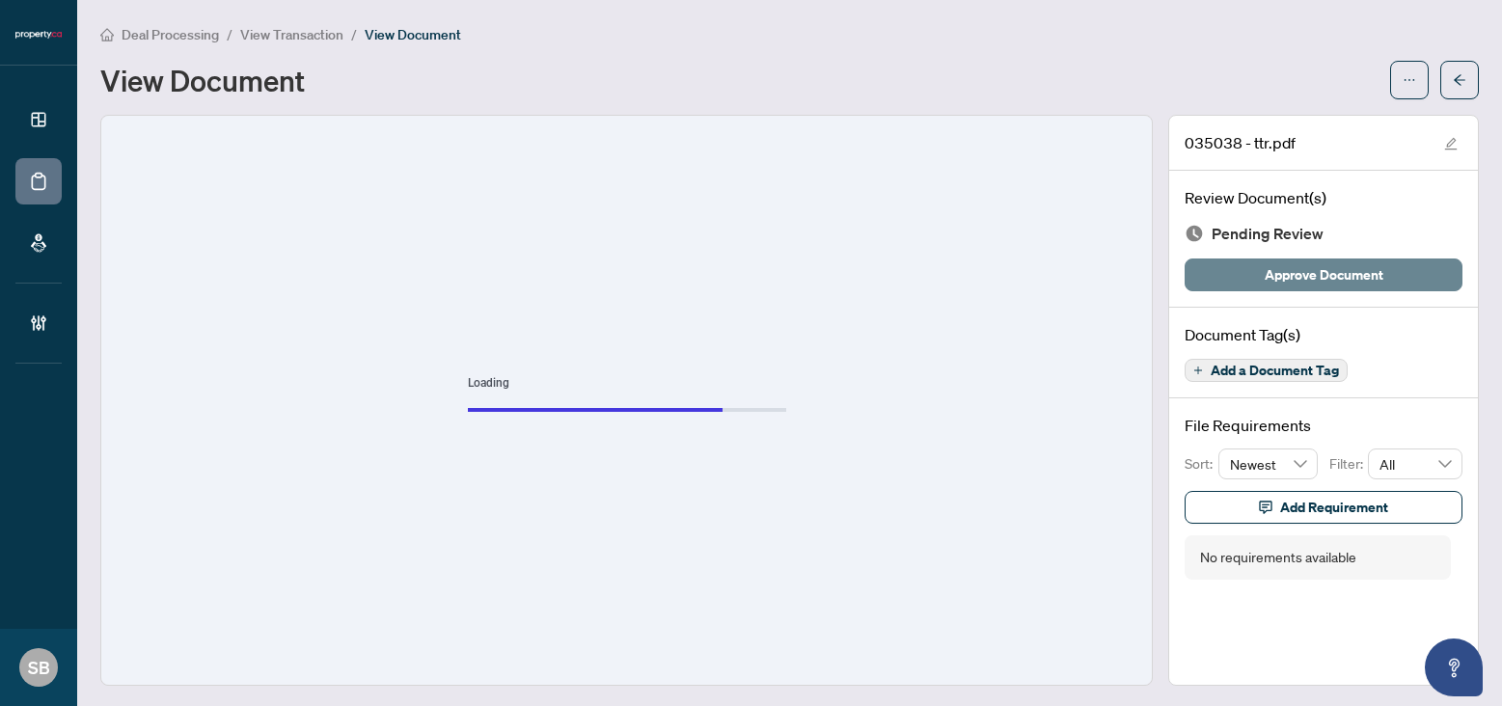
click at [1330, 276] on span "Approve Document" at bounding box center [1324, 274] width 119 height 31
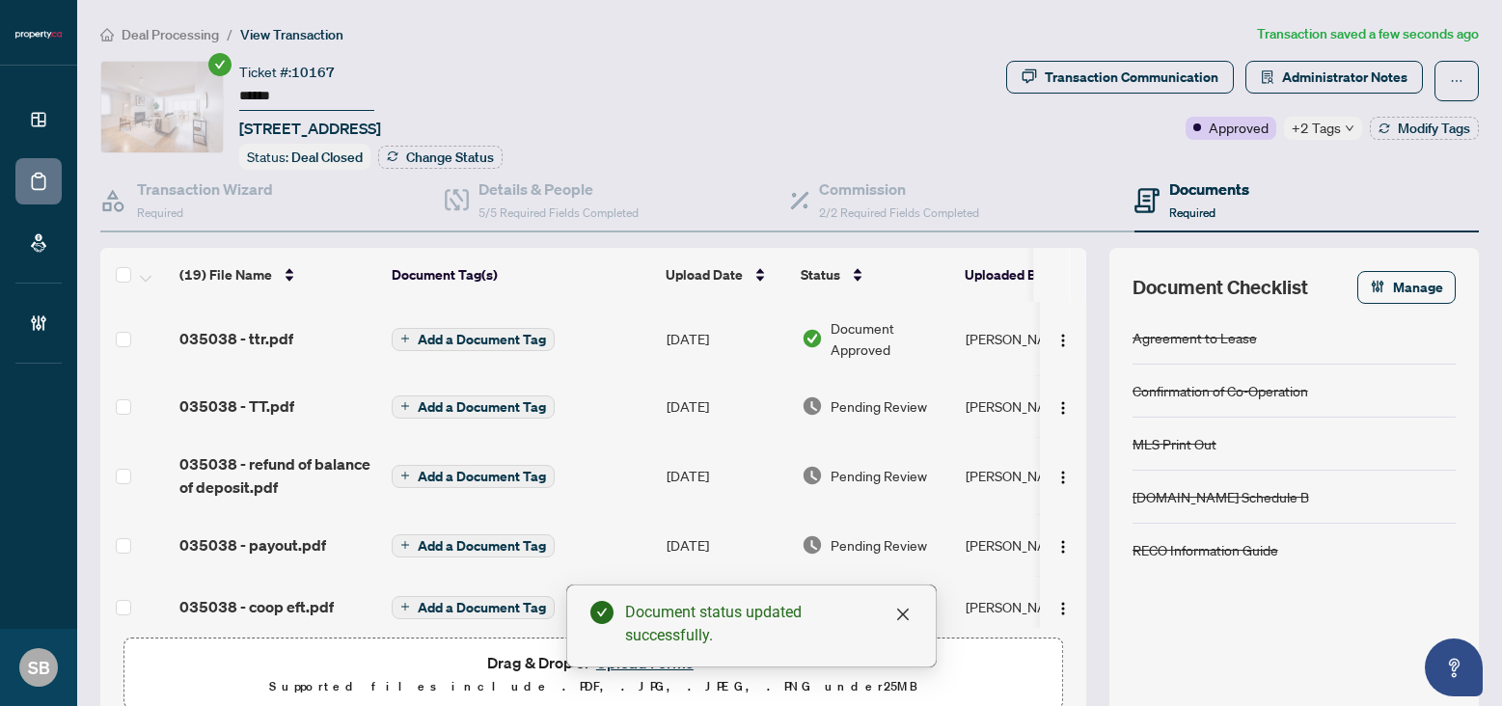
click at [834, 400] on span "Pending Review" at bounding box center [879, 405] width 96 height 21
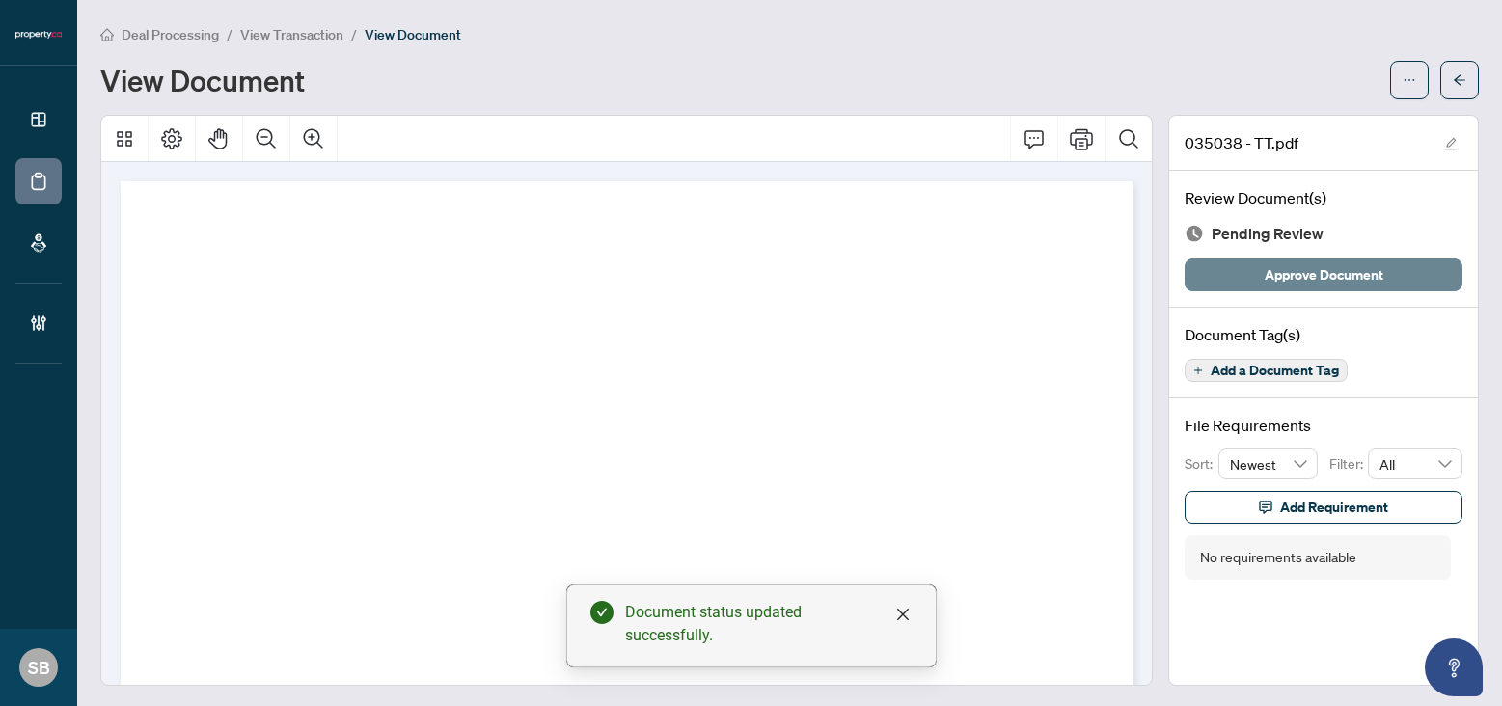
click at [1338, 268] on span "Approve Document" at bounding box center [1324, 274] width 119 height 31
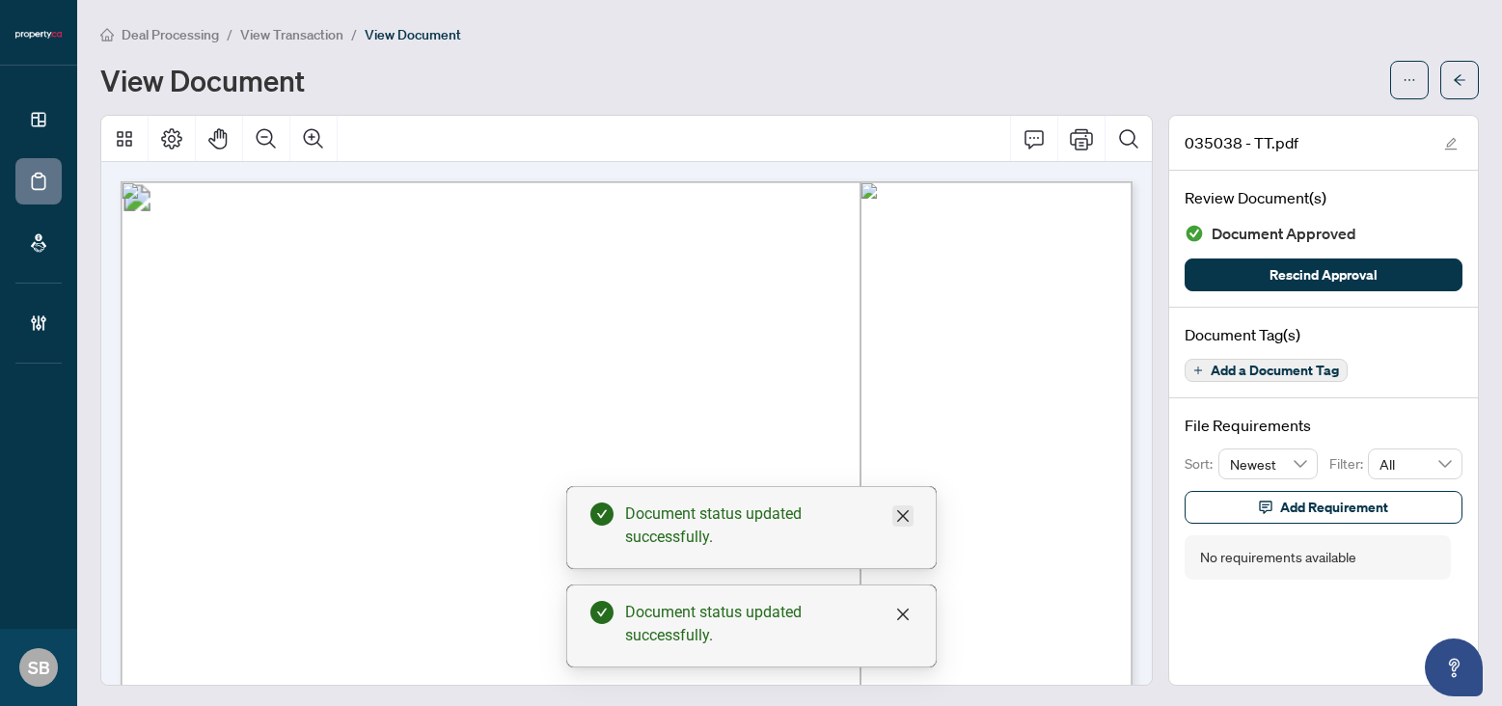
click at [901, 517] on icon "close" at bounding box center [902, 516] width 12 height 12
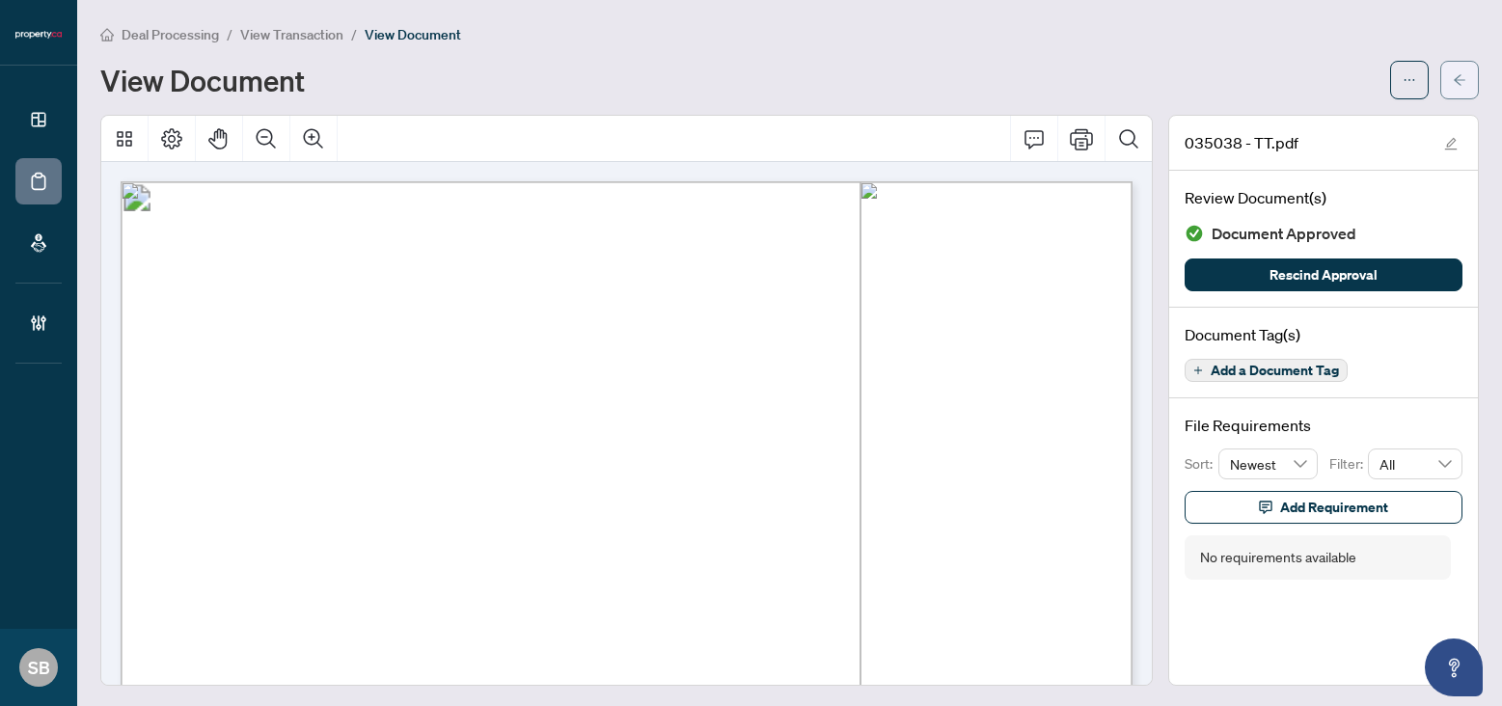
click at [1388, 88] on span "button" at bounding box center [1460, 80] width 14 height 31
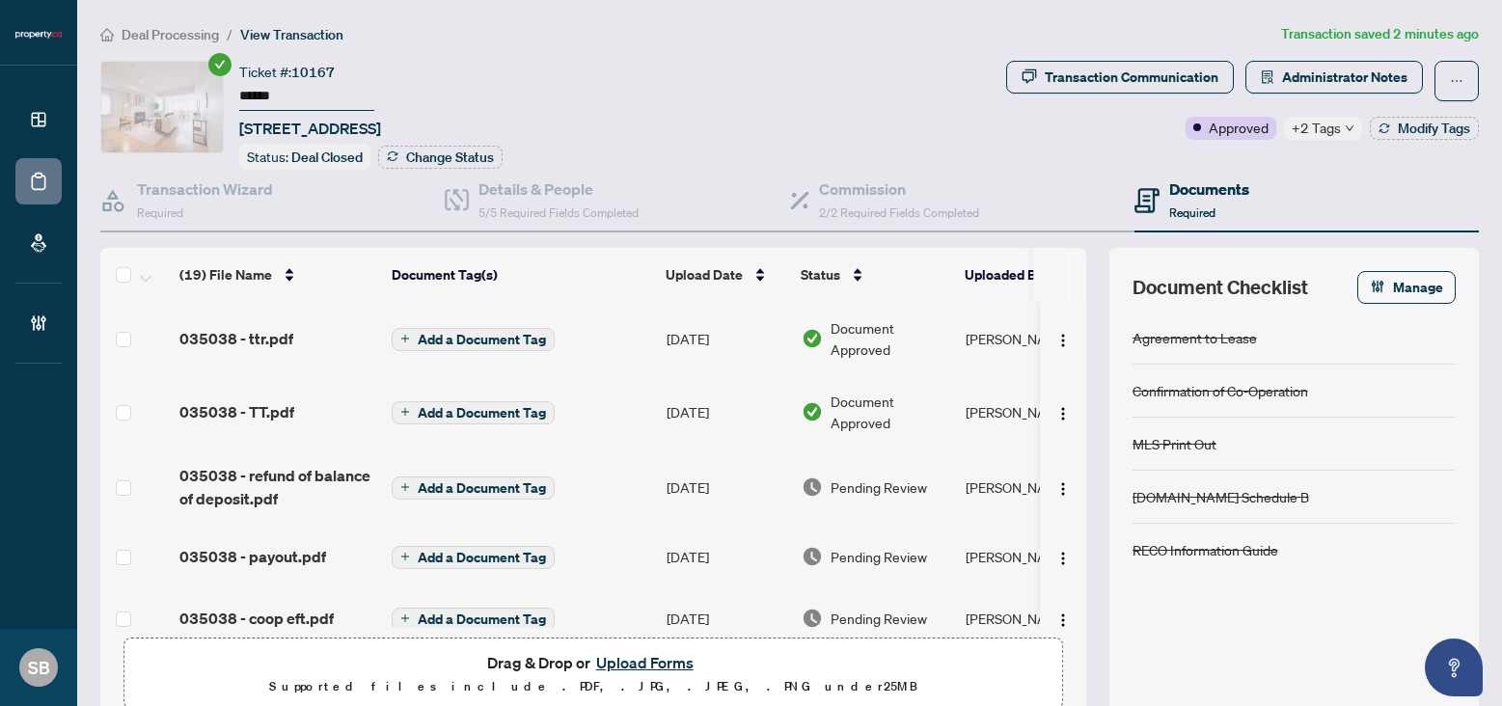
click at [907, 490] on span "Pending Review" at bounding box center [879, 487] width 96 height 21
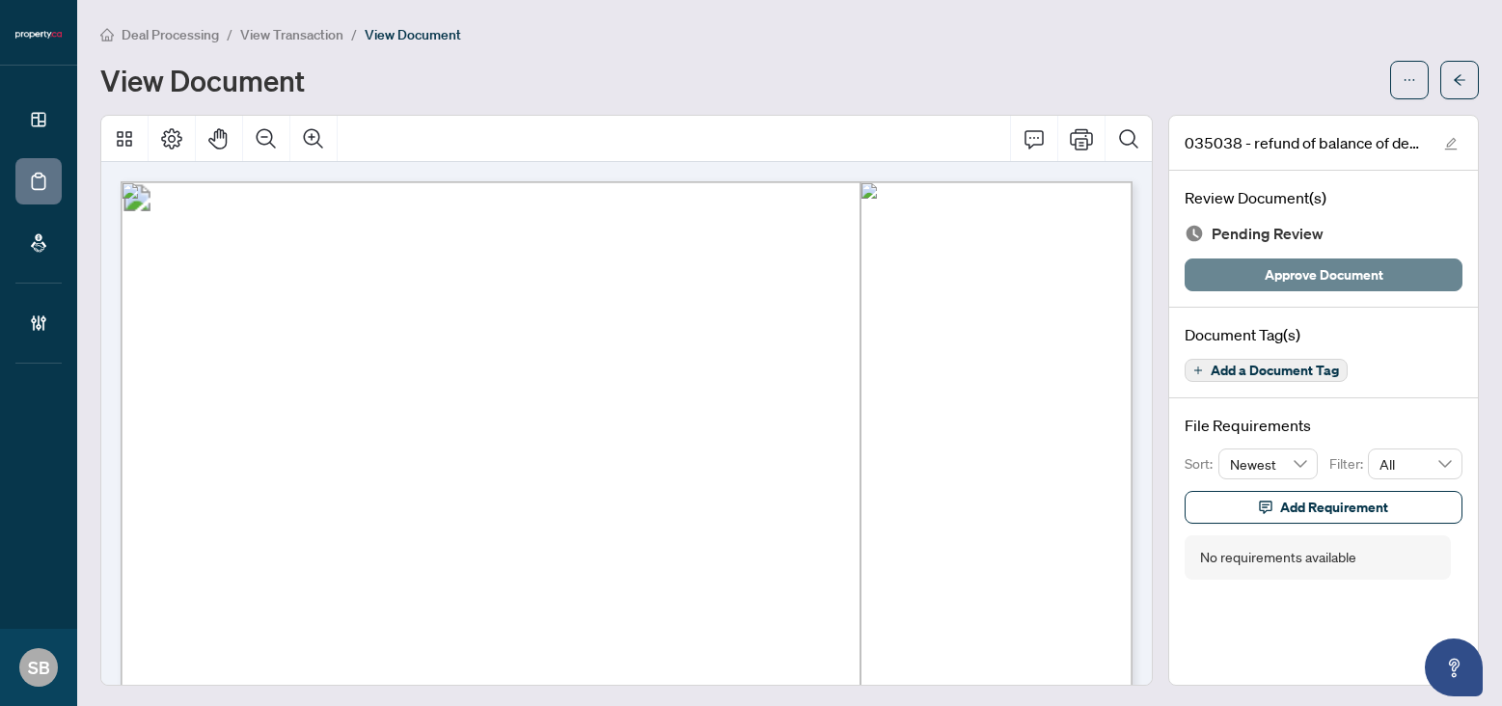
click at [1349, 276] on span "Approve Document" at bounding box center [1324, 274] width 119 height 31
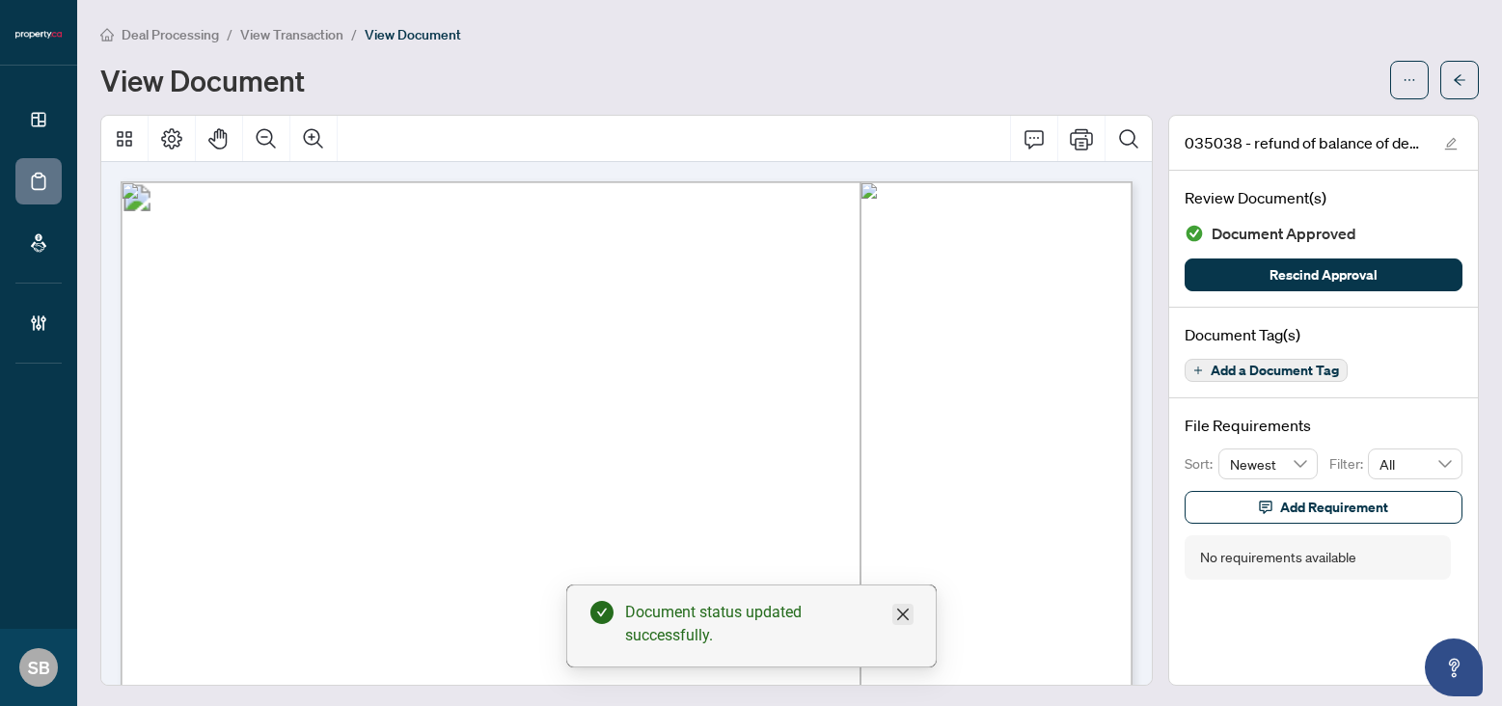
click at [902, 614] on icon "close" at bounding box center [902, 615] width 12 height 12
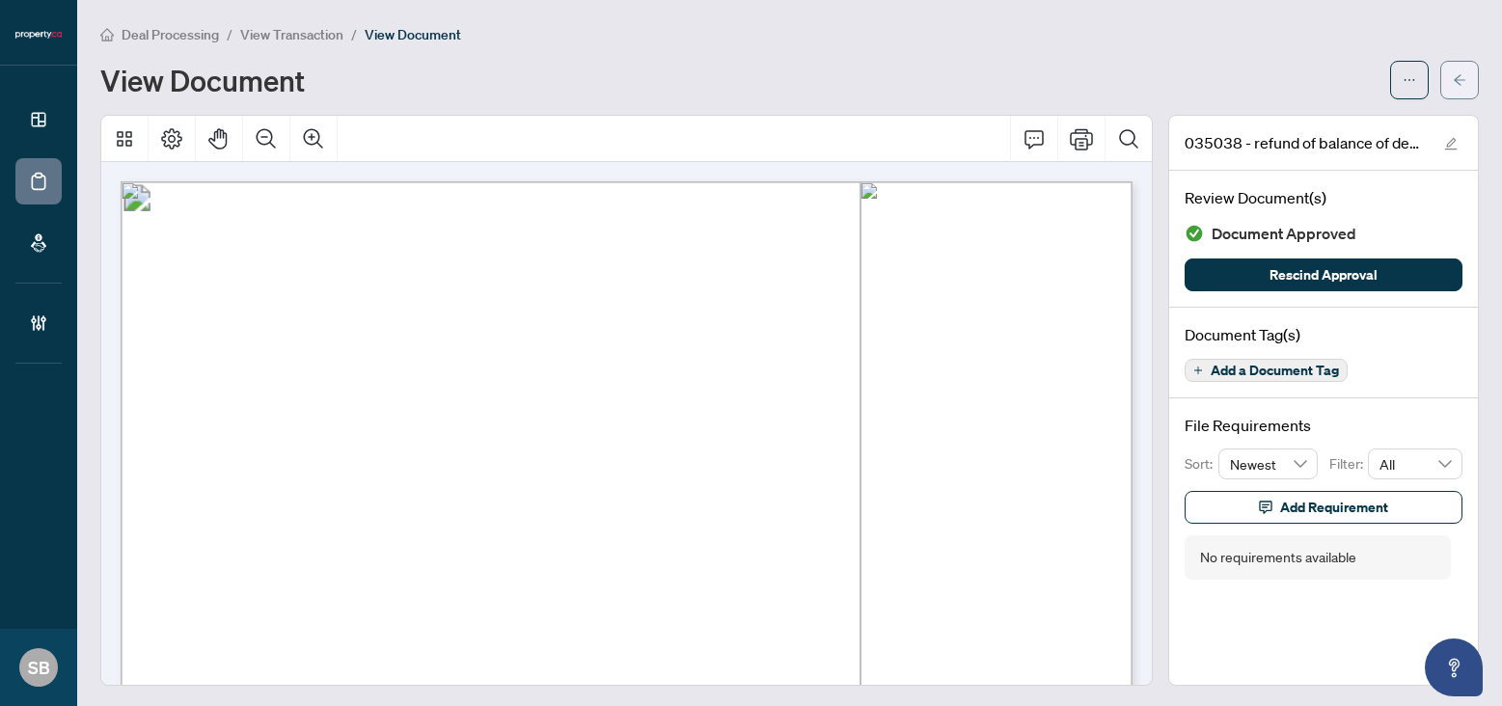
click at [1388, 87] on span "button" at bounding box center [1460, 80] width 14 height 31
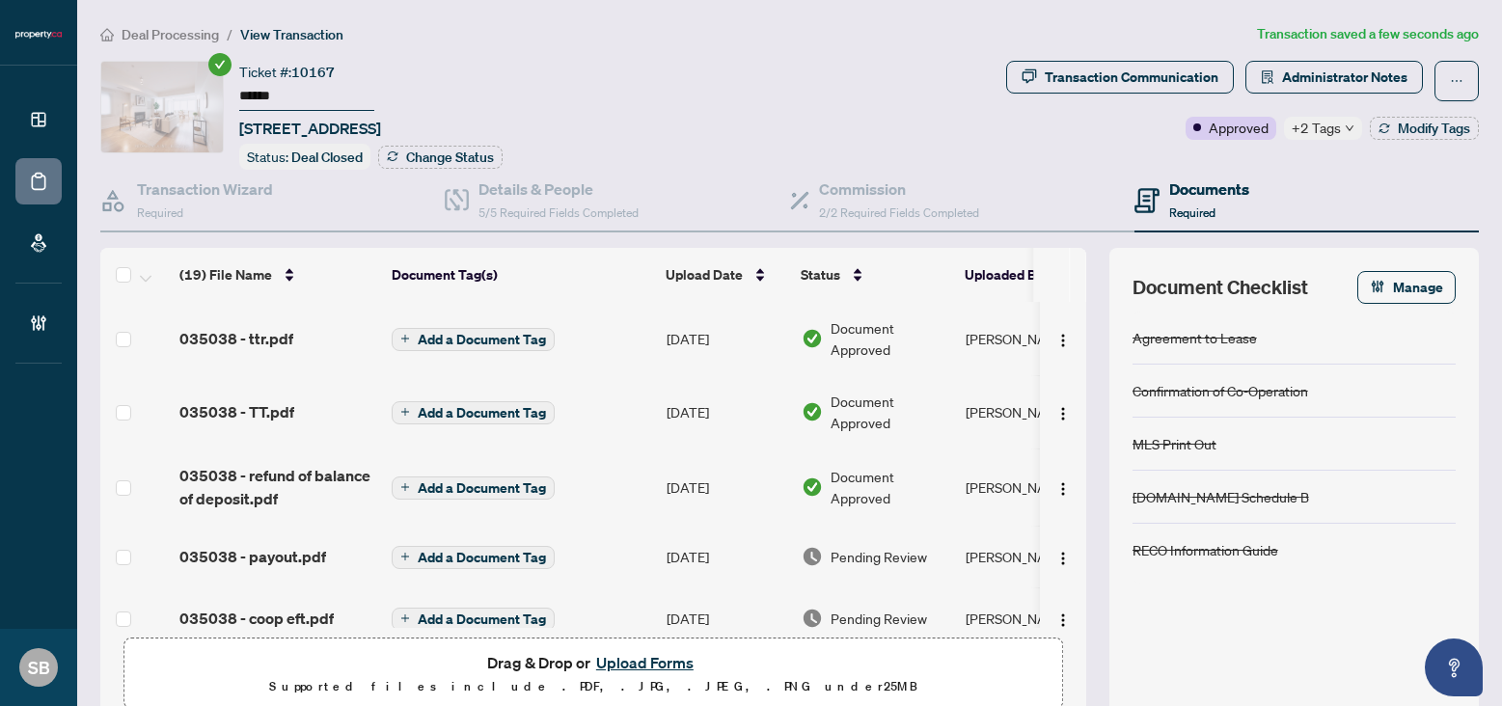
click at [842, 549] on span "Pending Review" at bounding box center [879, 556] width 96 height 21
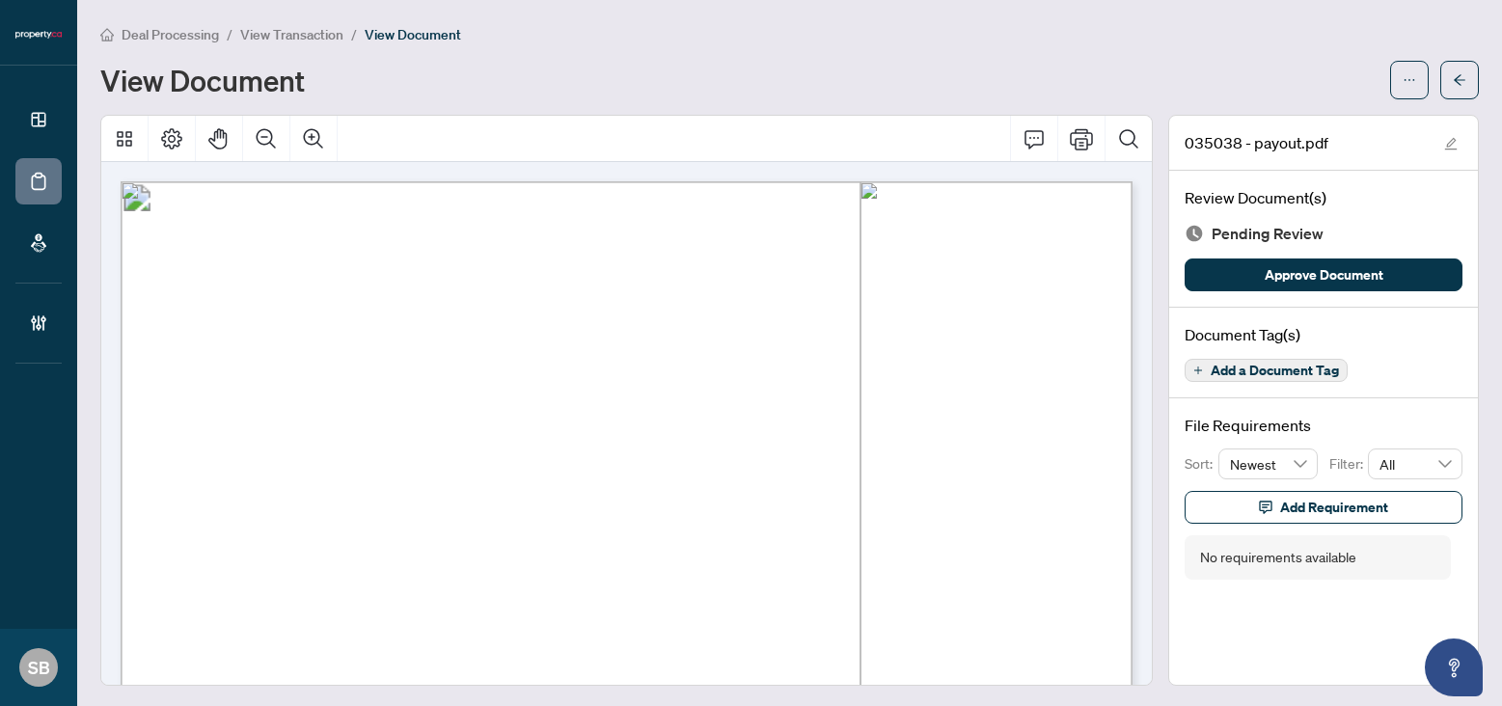
click at [1254, 304] on div "Review Document(s) Pending Review Approve Document" at bounding box center [1323, 239] width 309 height 137
click at [1271, 275] on span "Approve Document" at bounding box center [1324, 274] width 119 height 31
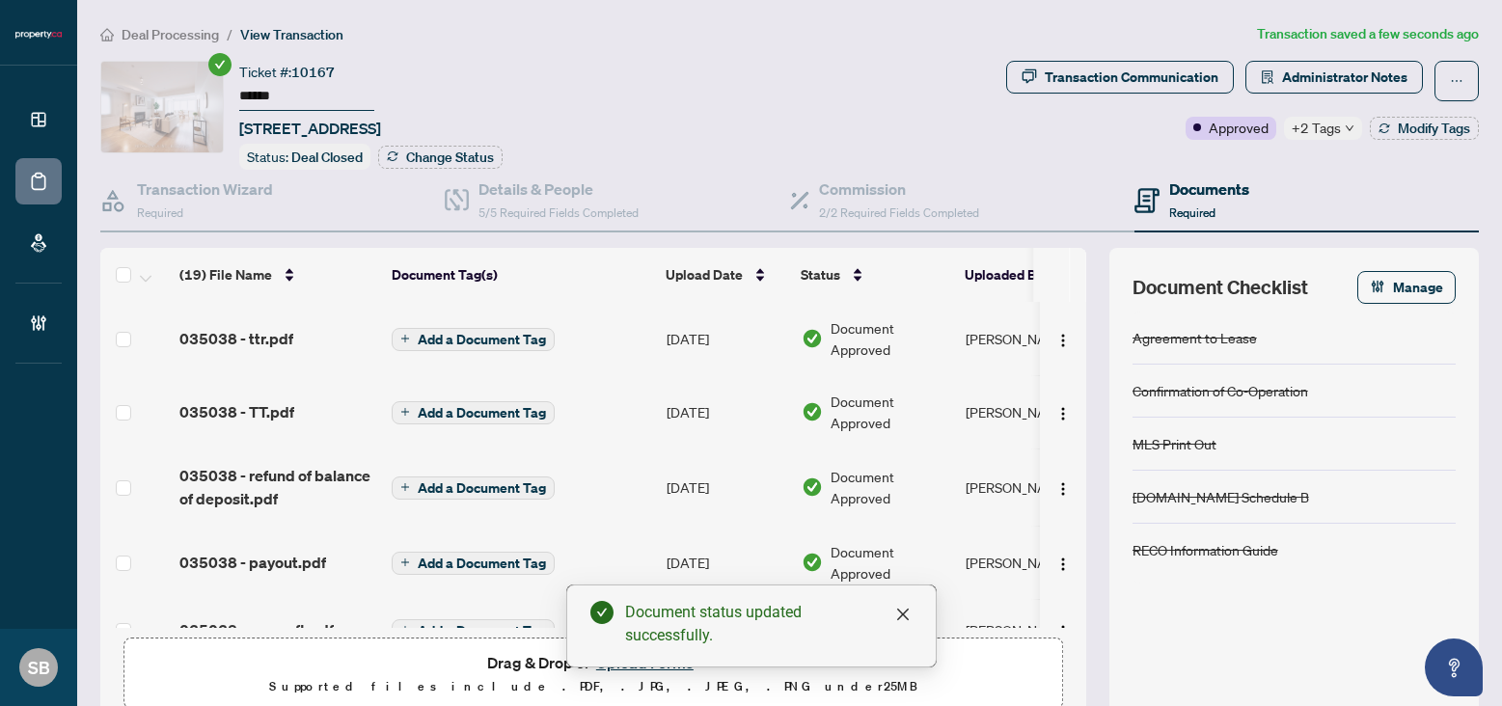
scroll to position [82, 0]
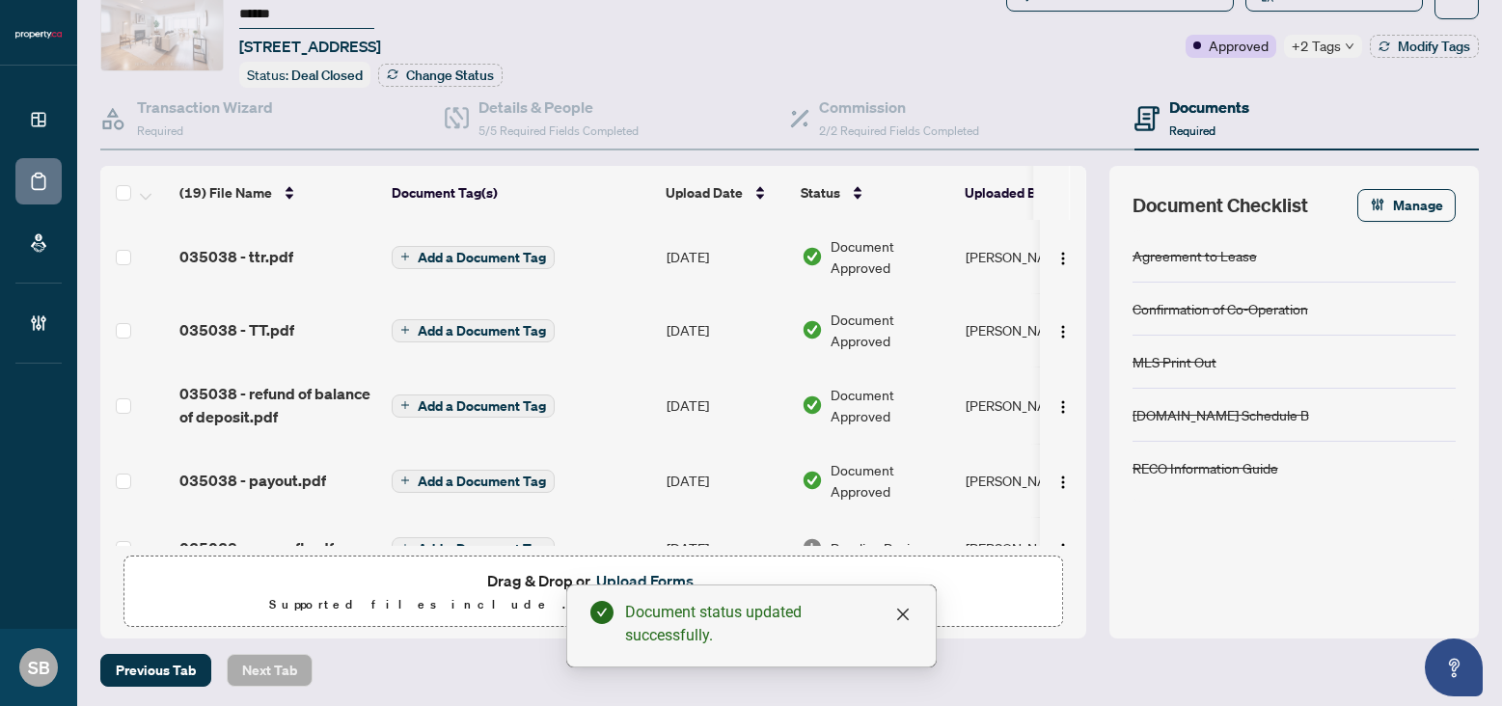
click at [892, 472] on span "Document Approved" at bounding box center [891, 480] width 120 height 42
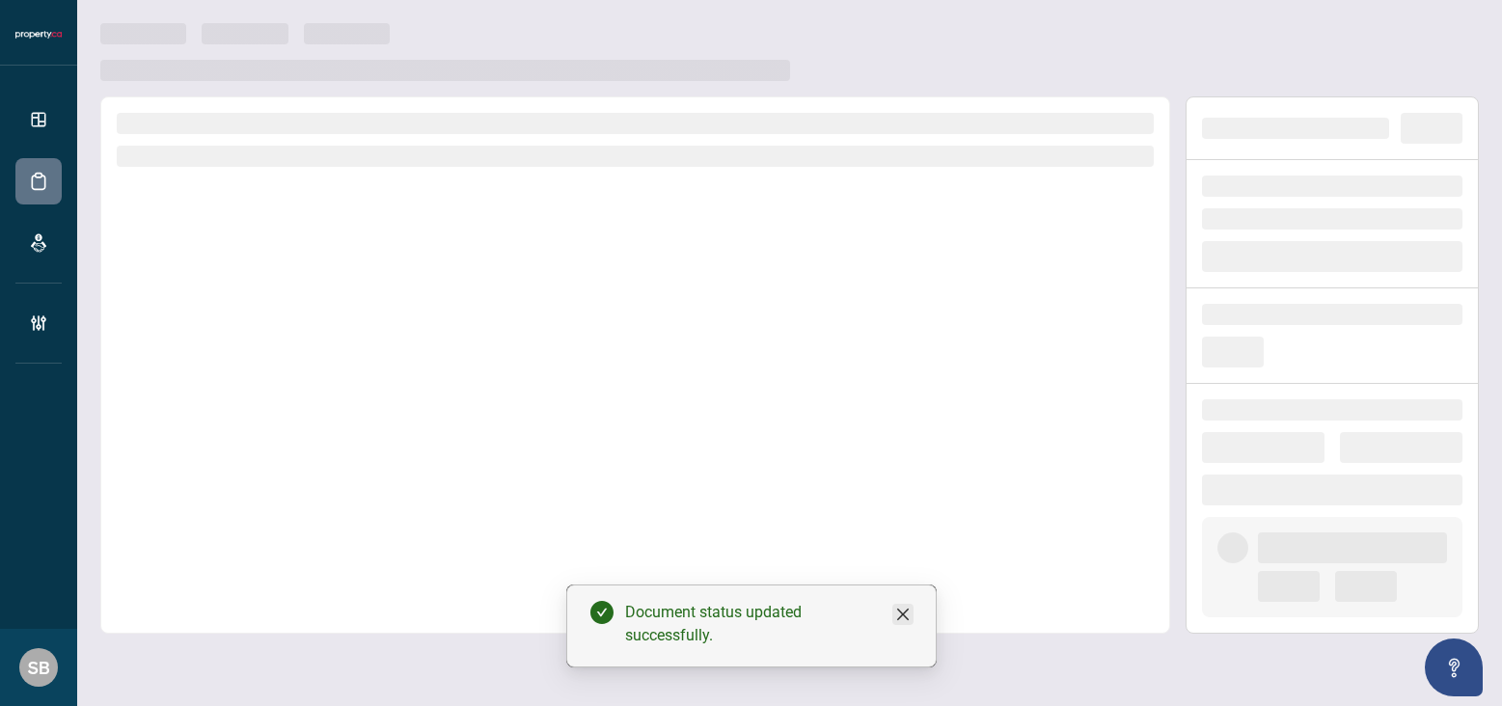
click at [896, 613] on icon "close" at bounding box center [902, 614] width 15 height 15
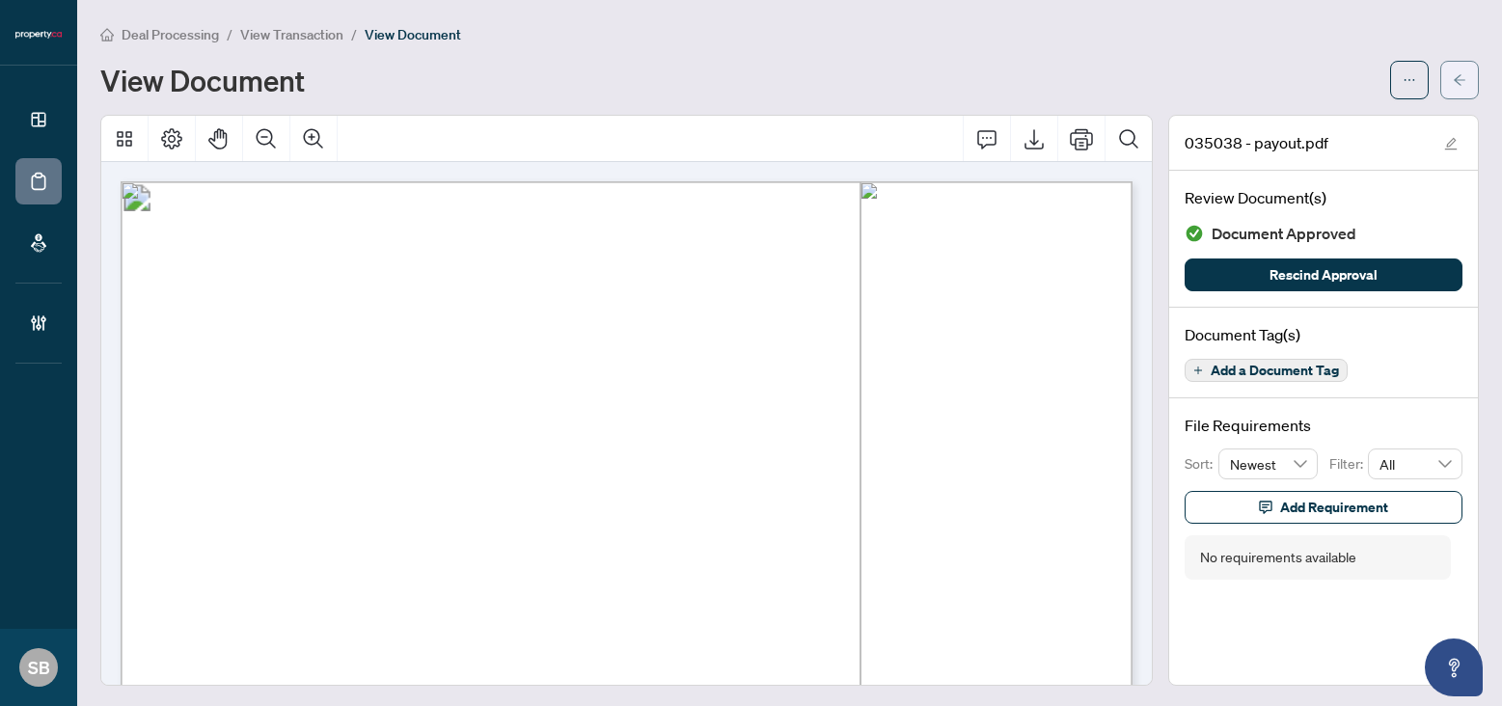
click at [1458, 69] on span "button" at bounding box center [1460, 80] width 14 height 31
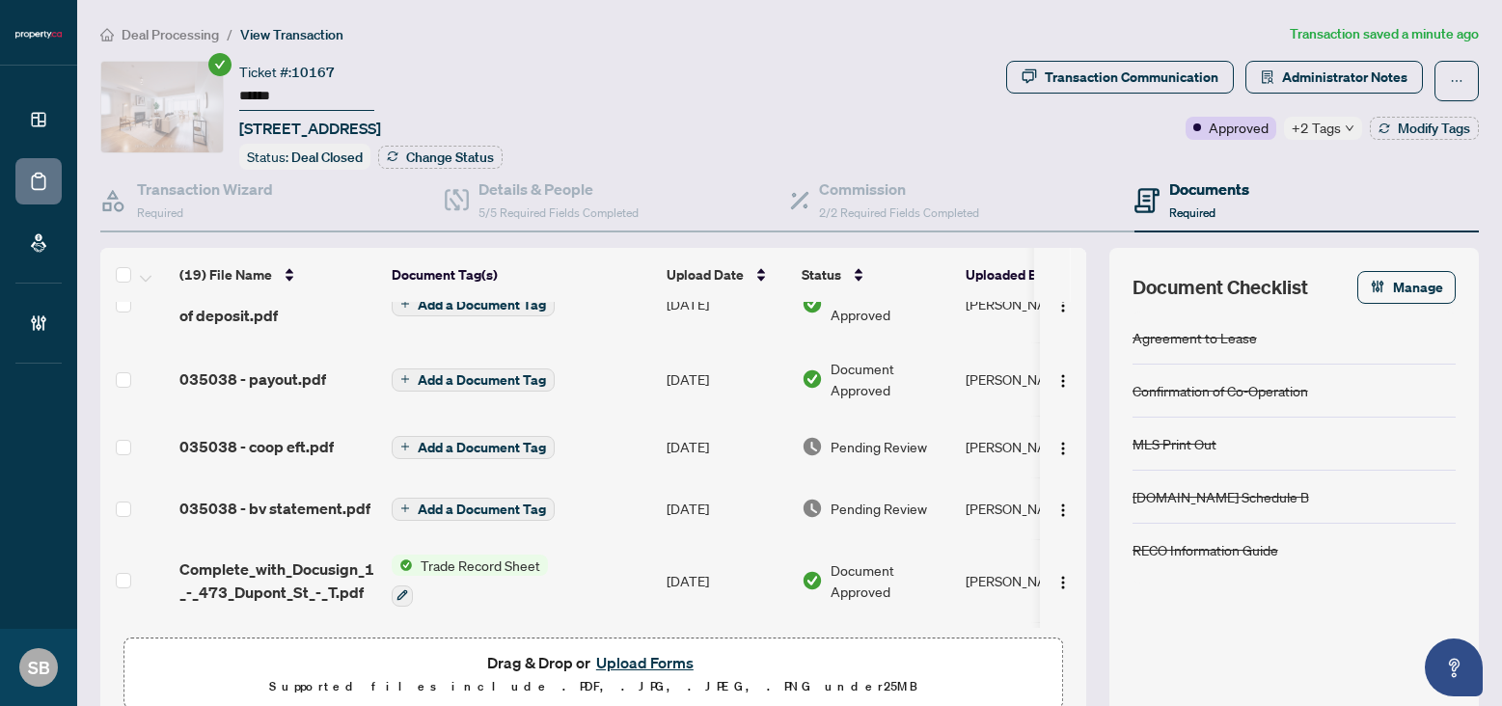
scroll to position [188, 0]
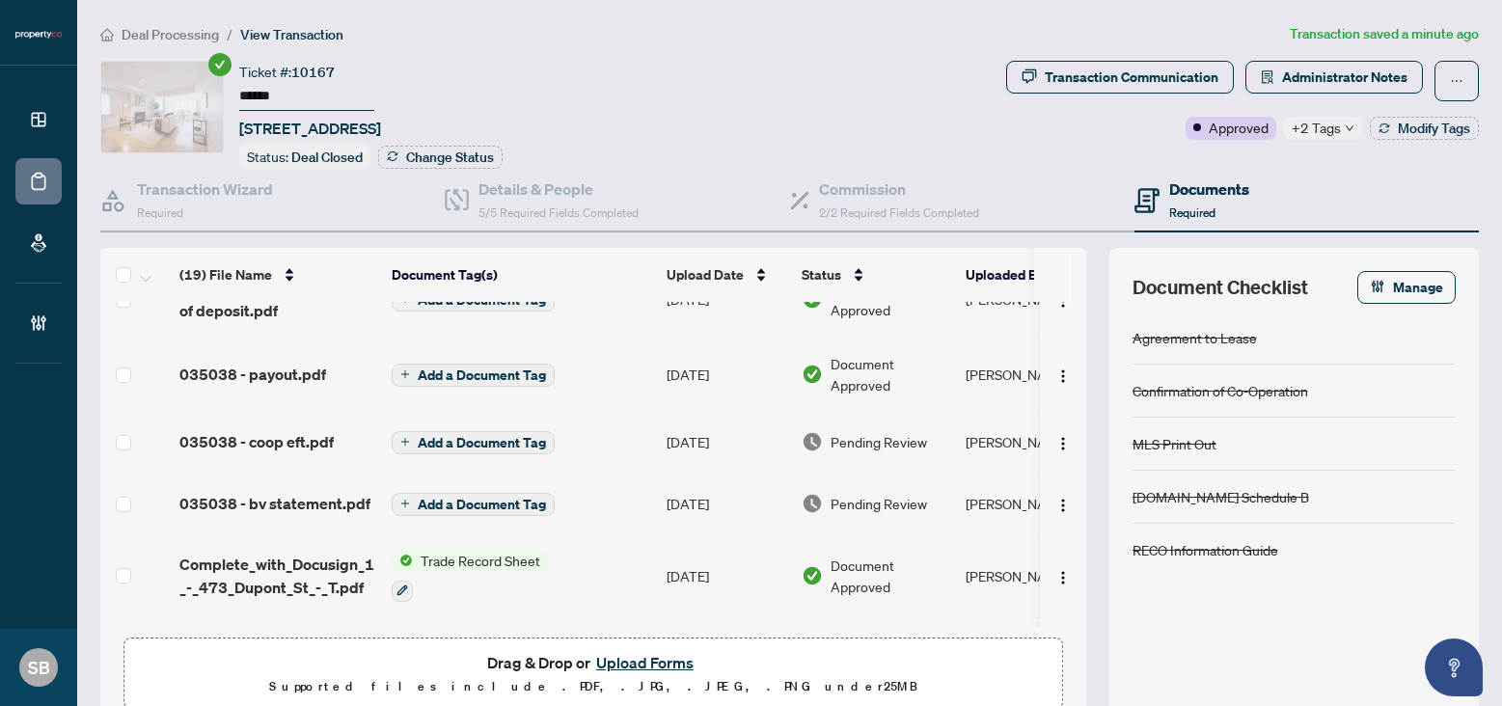
click at [941, 431] on div "Pending Review" at bounding box center [876, 441] width 149 height 21
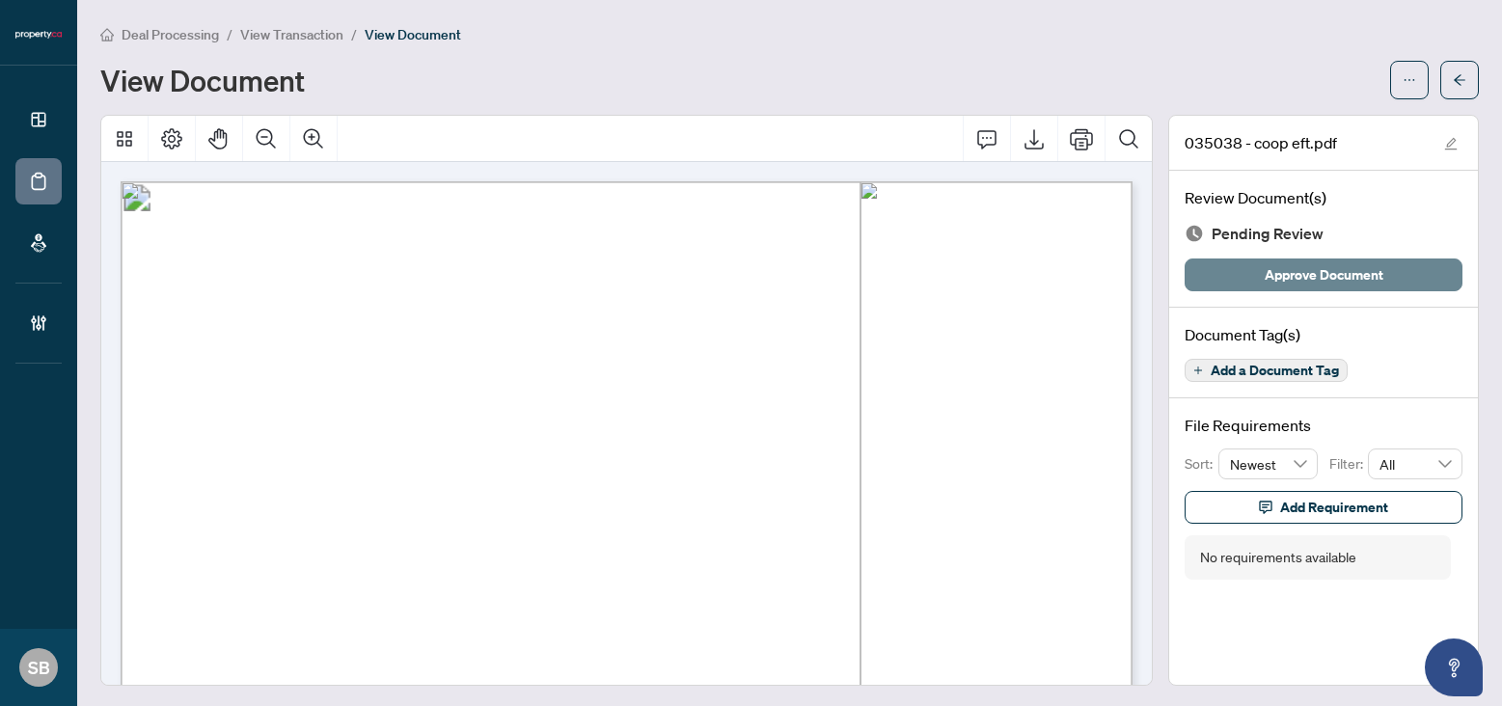
click at [1347, 266] on span "Approve Document" at bounding box center [1324, 274] width 119 height 31
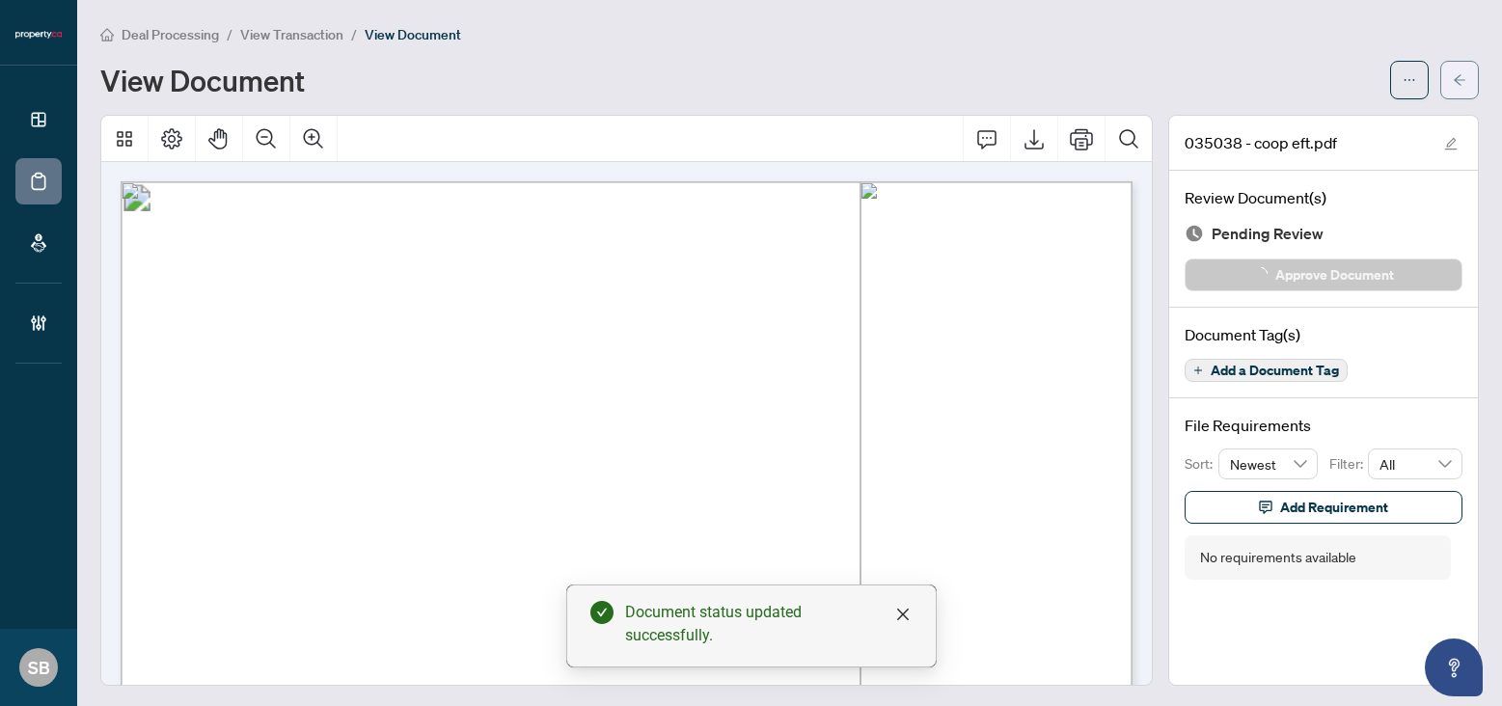
click at [1463, 80] on icon "arrow-left" at bounding box center [1460, 80] width 14 height 14
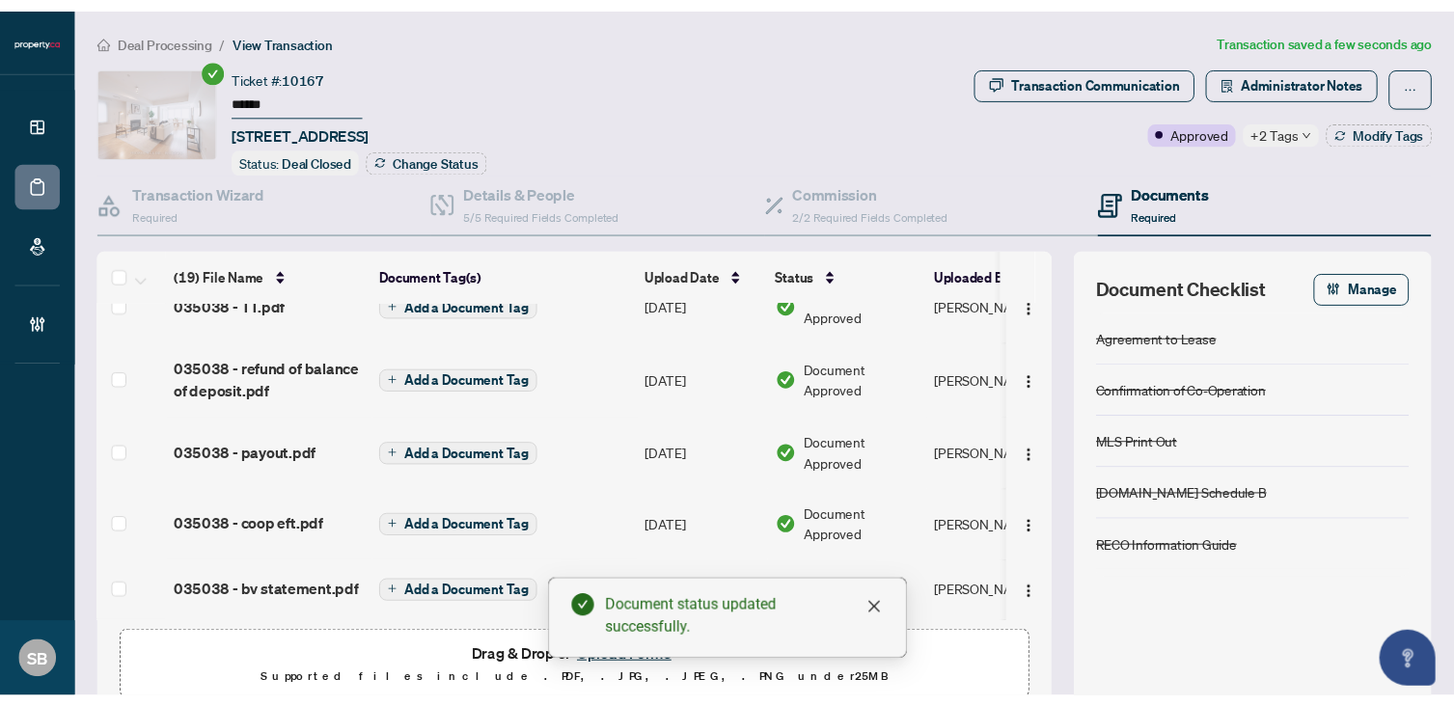
scroll to position [177, 0]
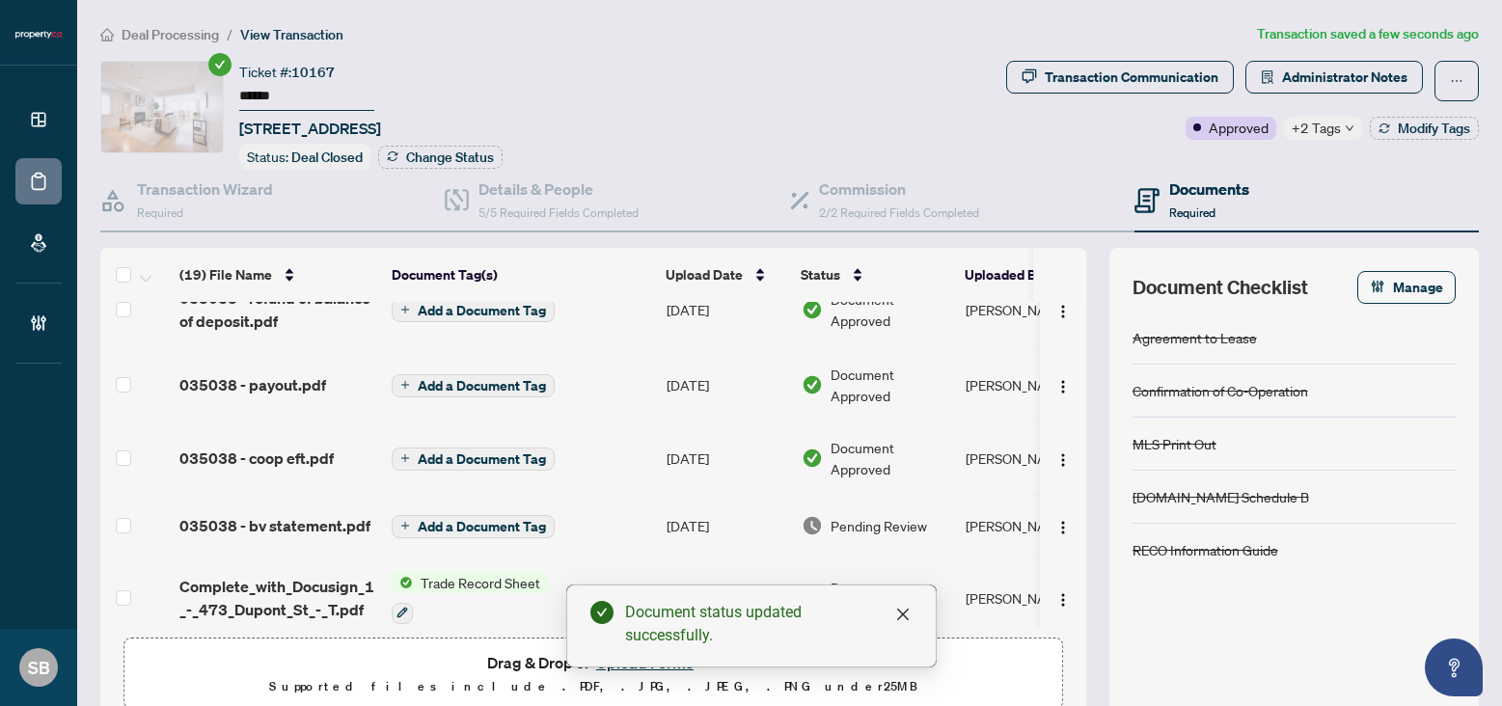
click at [829, 528] on div "Pending Review" at bounding box center [876, 525] width 149 height 21
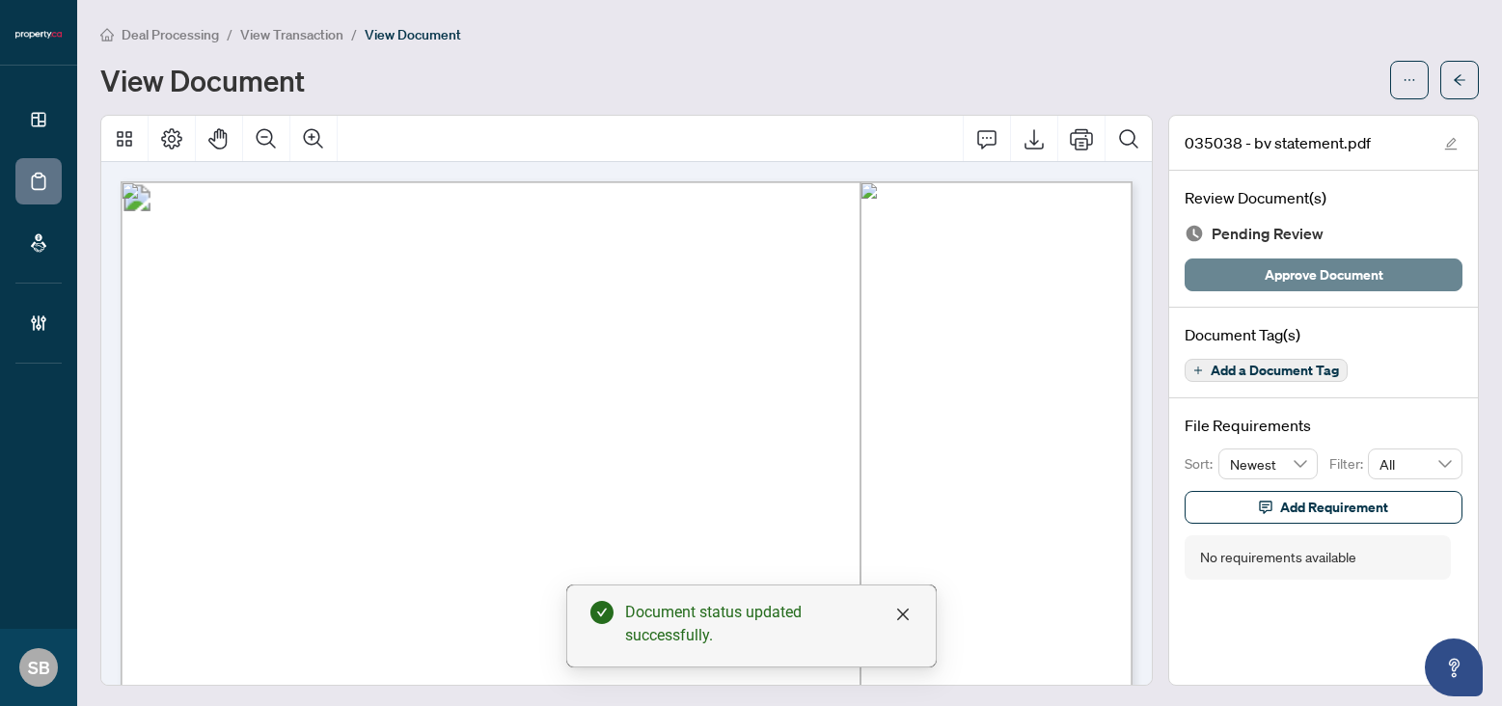
click at [1313, 271] on span "Approve Document" at bounding box center [1324, 274] width 119 height 31
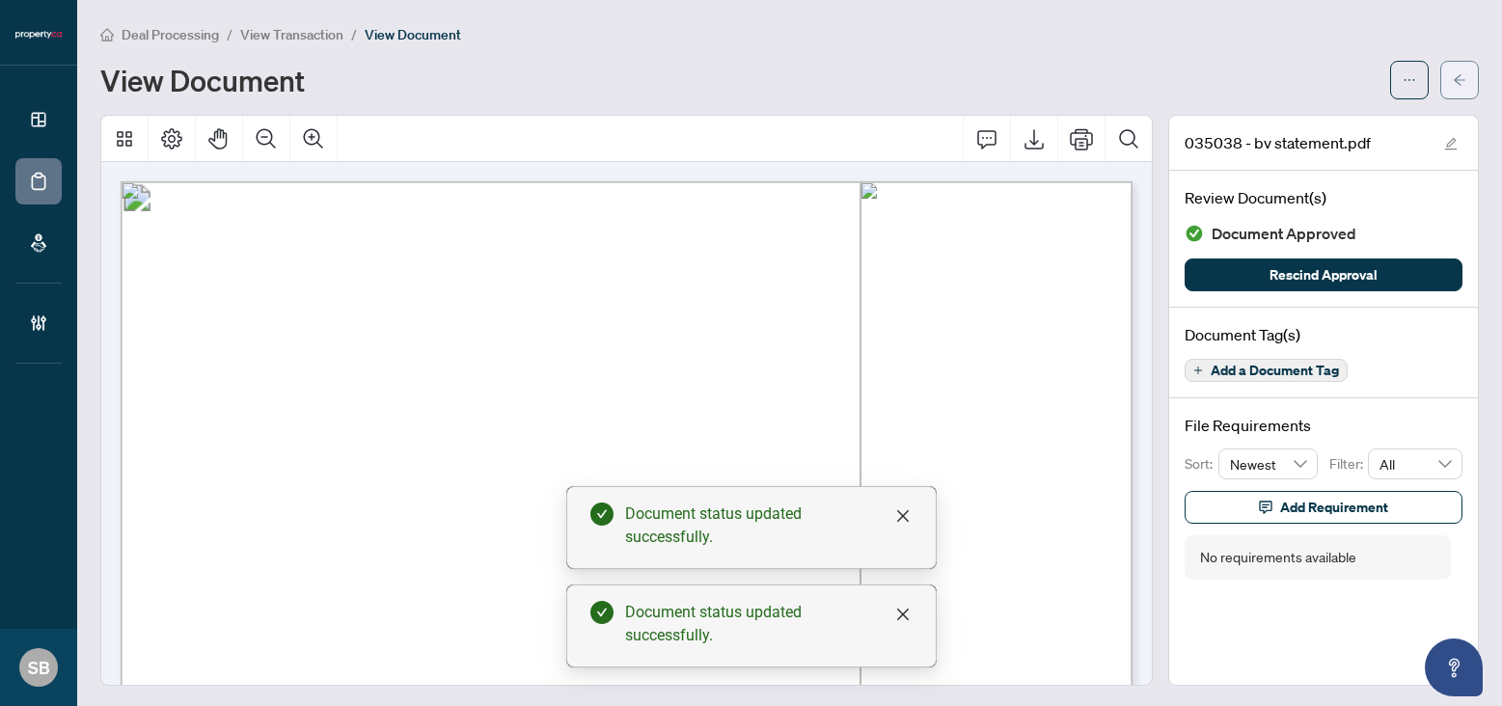
click at [1467, 81] on button "button" at bounding box center [1459, 80] width 39 height 39
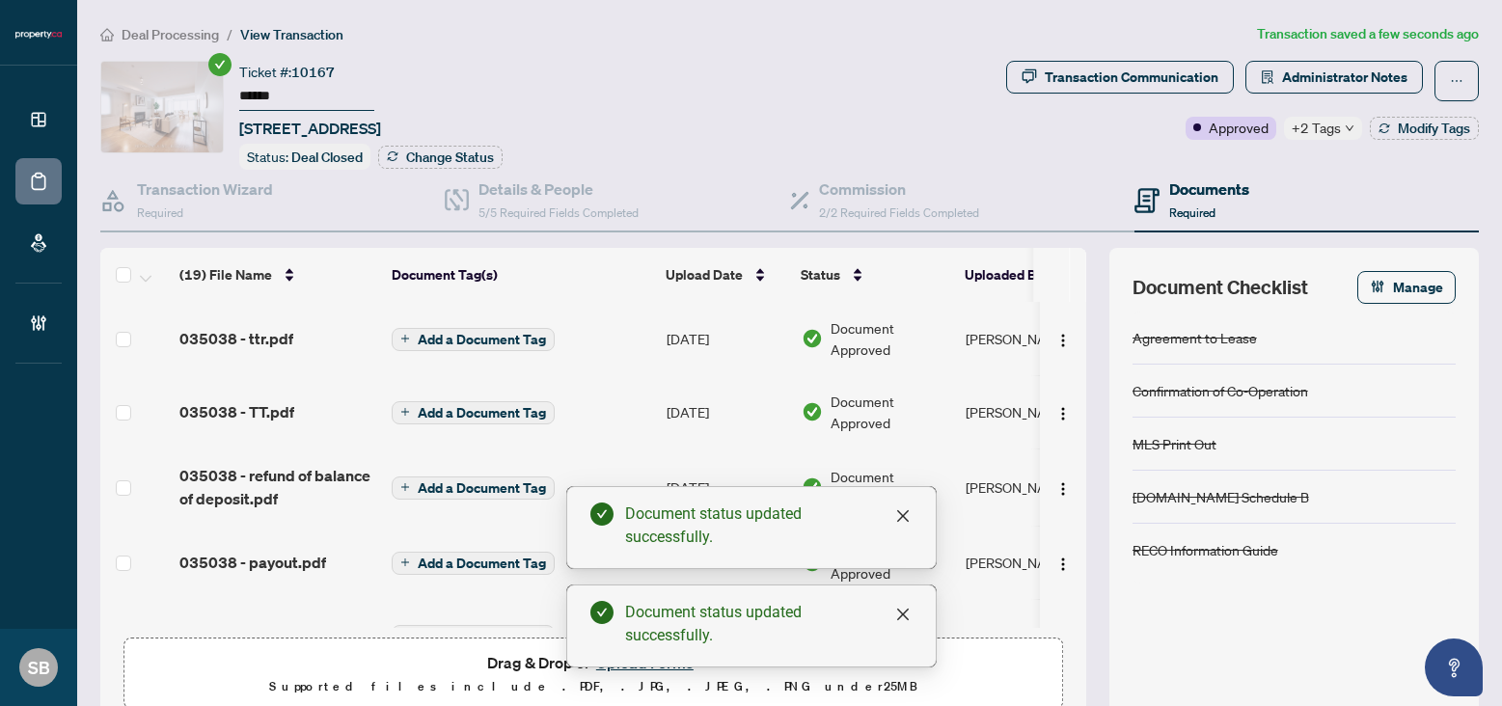
click at [913, 514] on div "Document status updated successfully." at bounding box center [751, 527] width 370 height 83
click at [900, 513] on icon "close" at bounding box center [902, 516] width 12 height 12
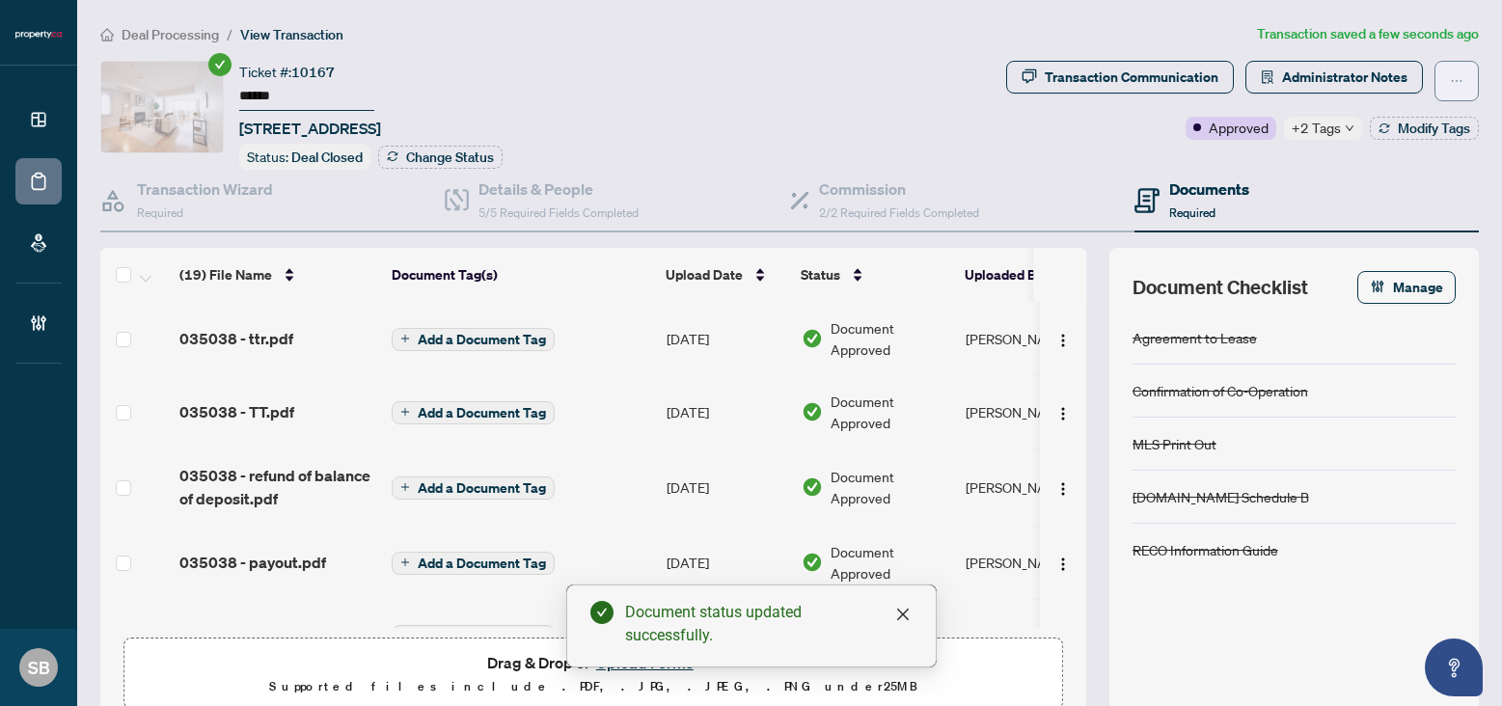
click at [1448, 81] on button "button" at bounding box center [1456, 81] width 44 height 41
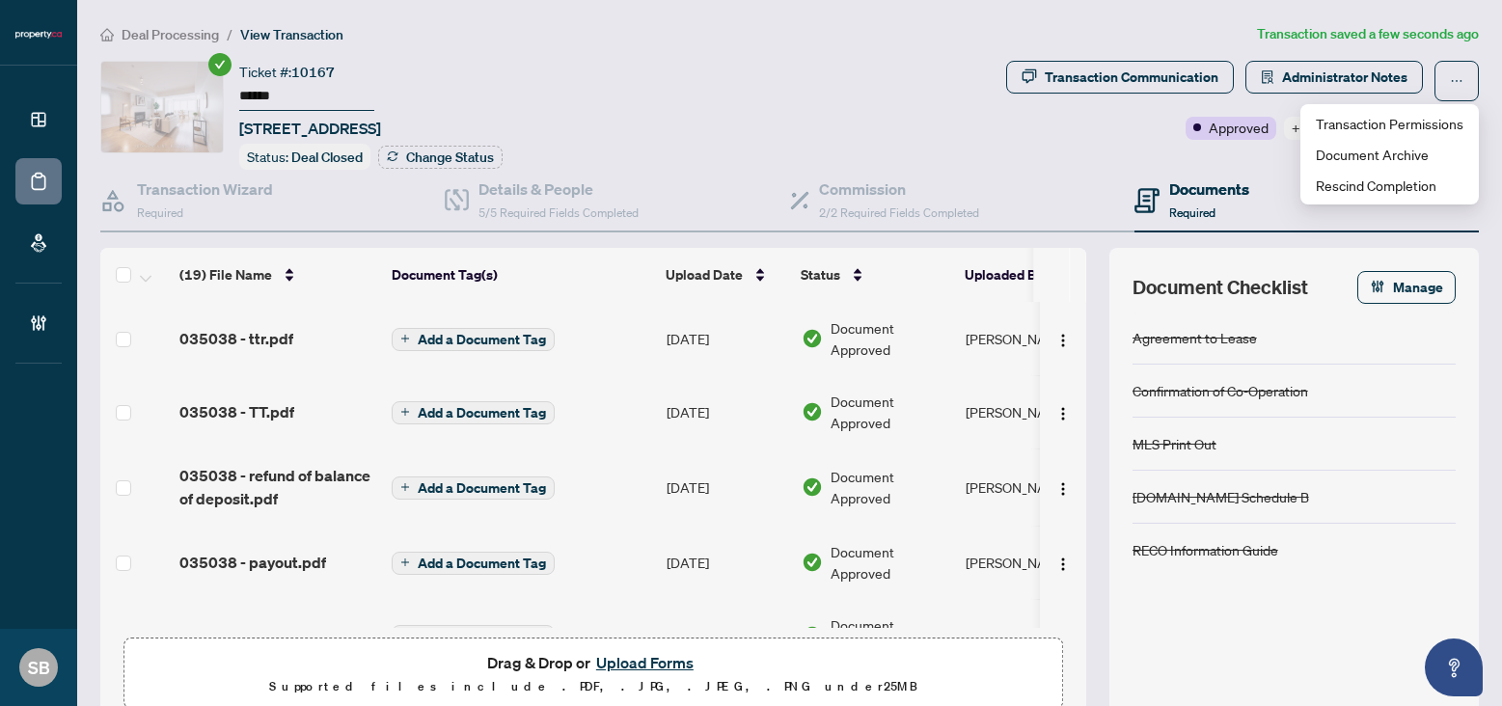
click at [1287, 143] on div "Transaction Communication Administrator Notes Approved +2 Tags Modify Tags" at bounding box center [1242, 115] width 480 height 109
click at [1303, 130] on span "+2 Tags" at bounding box center [1316, 128] width 49 height 22
click at [1198, 152] on div "Transaction Communication Administrator Notes Approved +2 Tags Modify Tags" at bounding box center [1242, 115] width 480 height 109
click at [1431, 123] on span "Modify Tags" at bounding box center [1434, 129] width 72 height 14
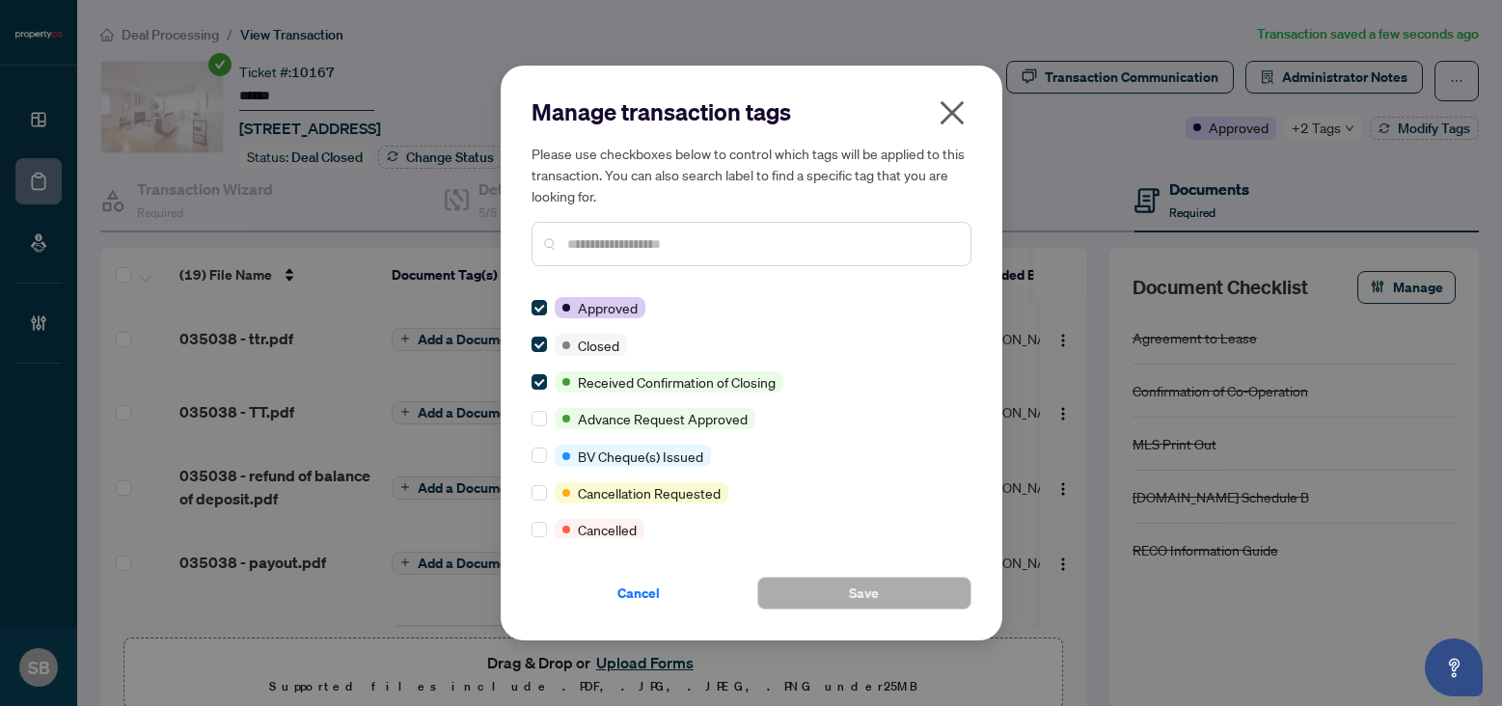
click at [933, 154] on h5 "Please use checkboxes below to control which tags will be applied to this trans…" at bounding box center [752, 175] width 440 height 64
click at [931, 115] on h2 "Manage transaction tags" at bounding box center [752, 111] width 440 height 31
click at [952, 111] on icon "close" at bounding box center [952, 113] width 24 height 24
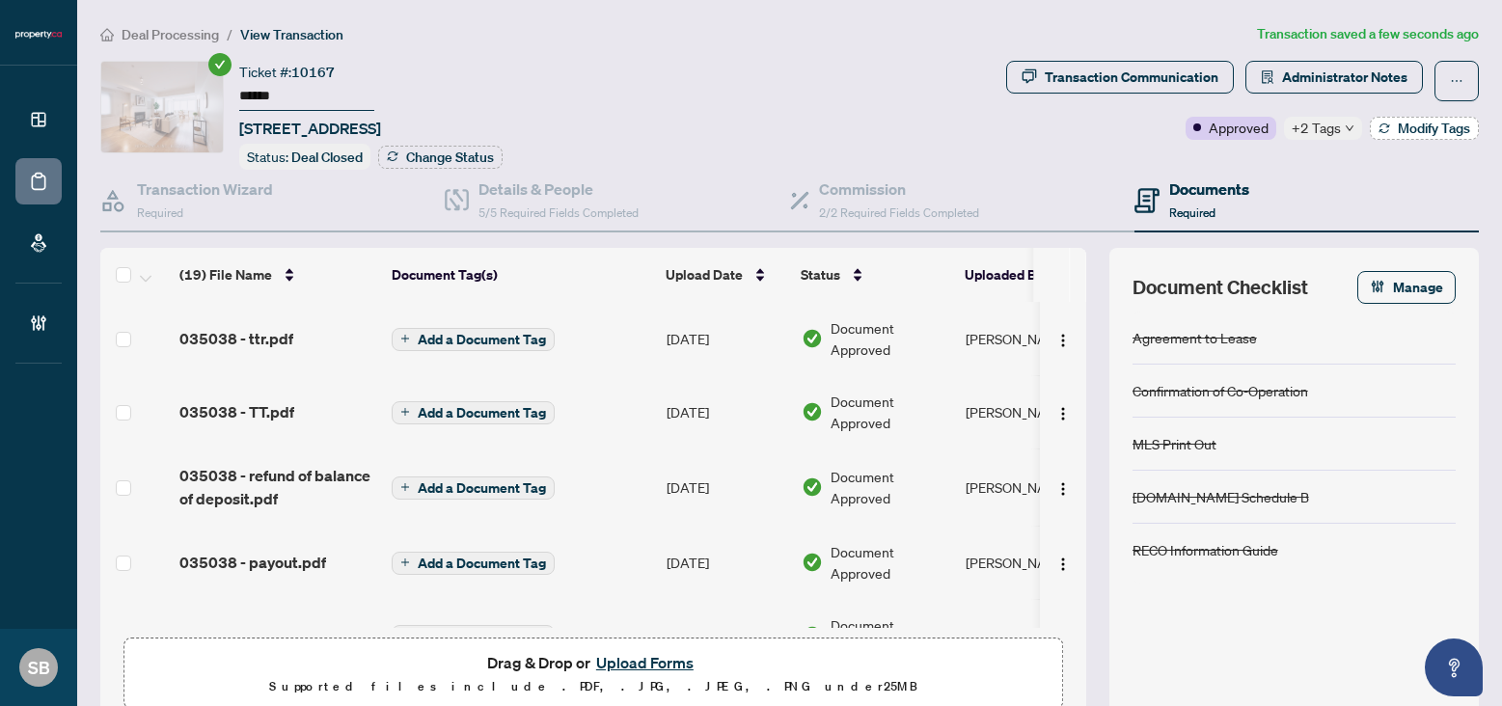
click at [1412, 122] on span "Modify Tags" at bounding box center [1434, 129] width 72 height 14
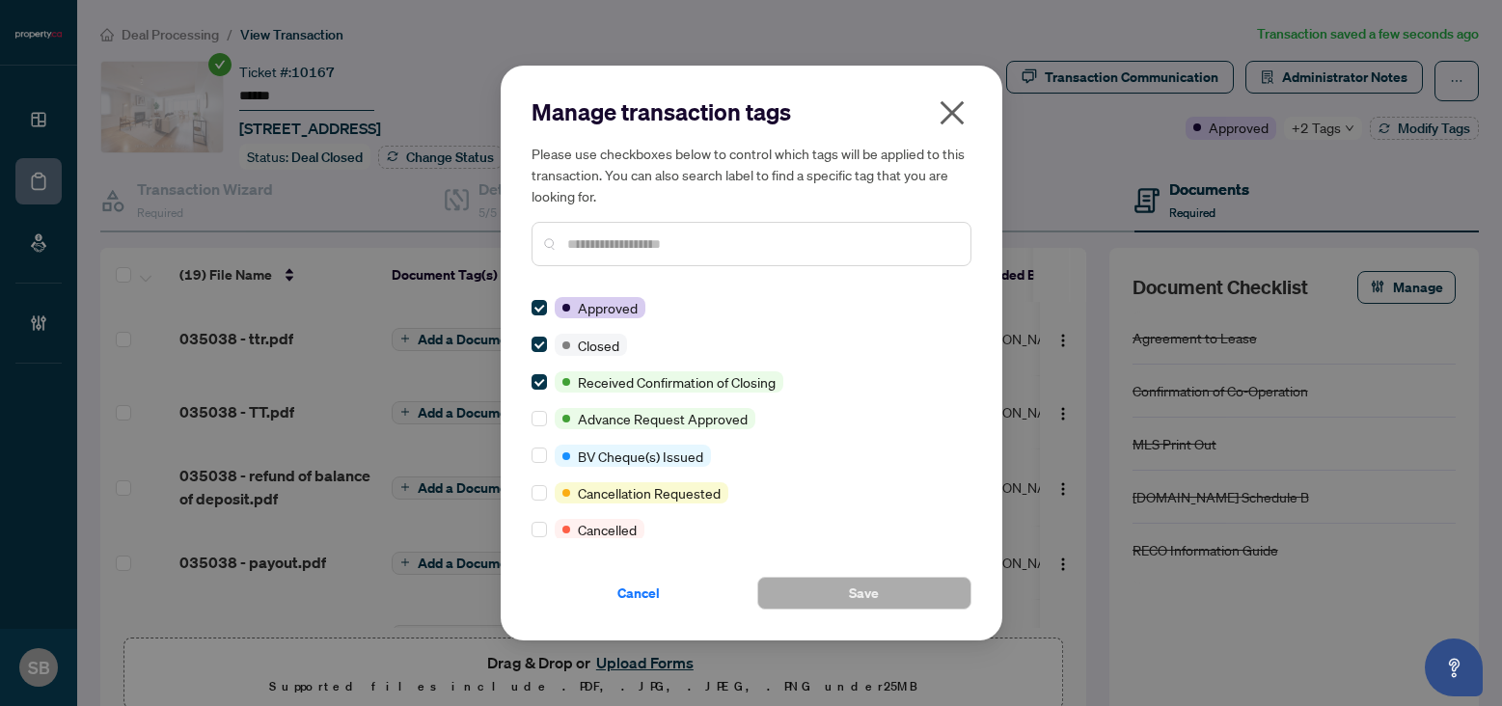
click at [954, 108] on icon "close" at bounding box center [952, 113] width 24 height 24
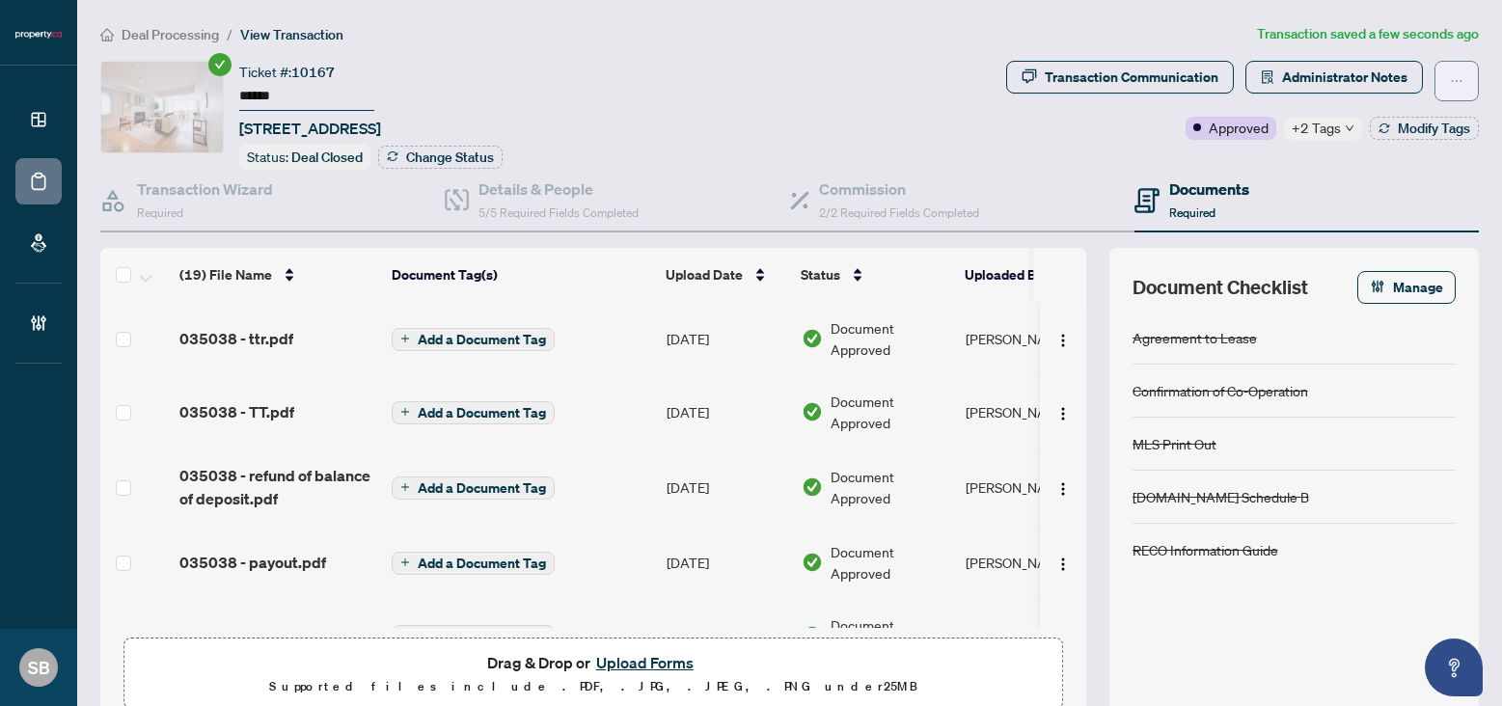
click at [1458, 90] on span "button" at bounding box center [1457, 81] width 14 height 31
click at [1292, 177] on div "Documents Required" at bounding box center [1306, 201] width 344 height 63
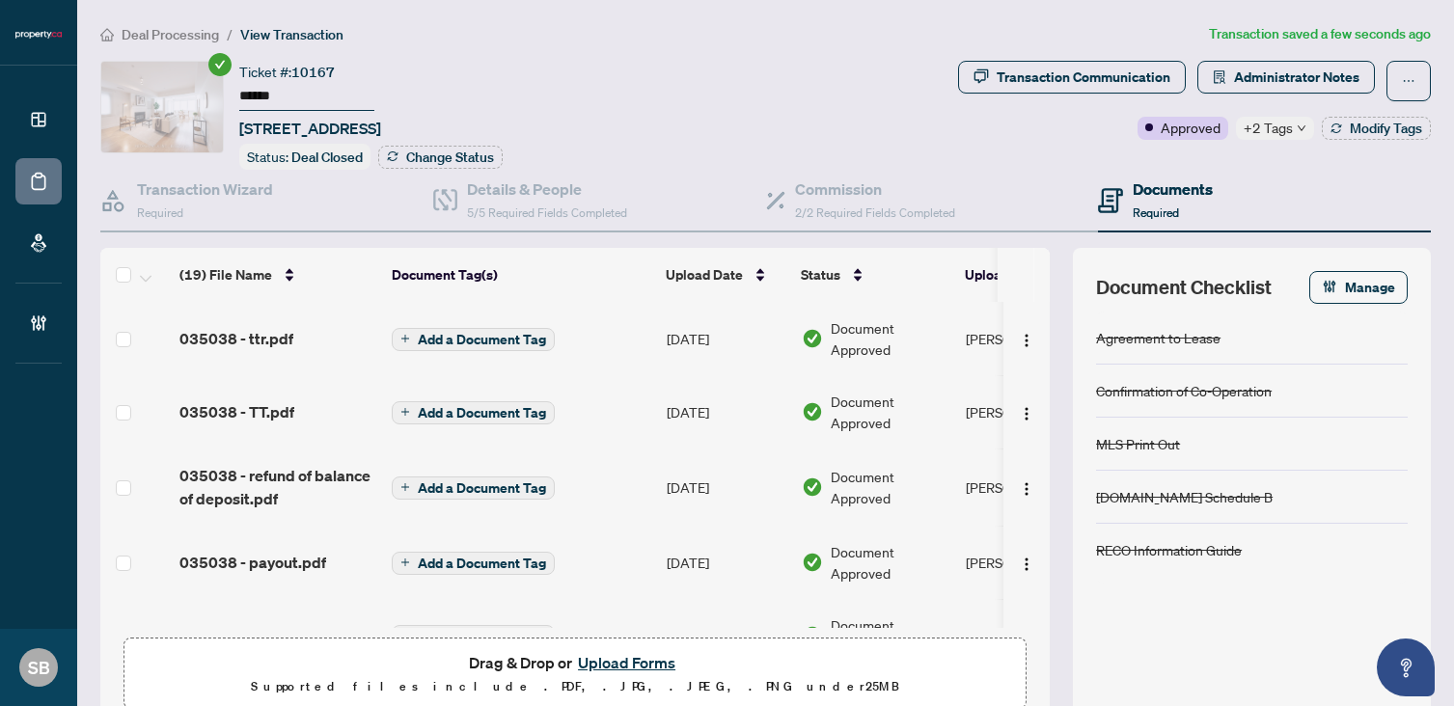
click at [184, 44] on div "Deal Processing / View Transaction Transaction saved a few seconds ago Ticket #…" at bounding box center [766, 396] width 1346 height 746
click at [181, 30] on span "Deal Processing" at bounding box center [170, 34] width 97 height 17
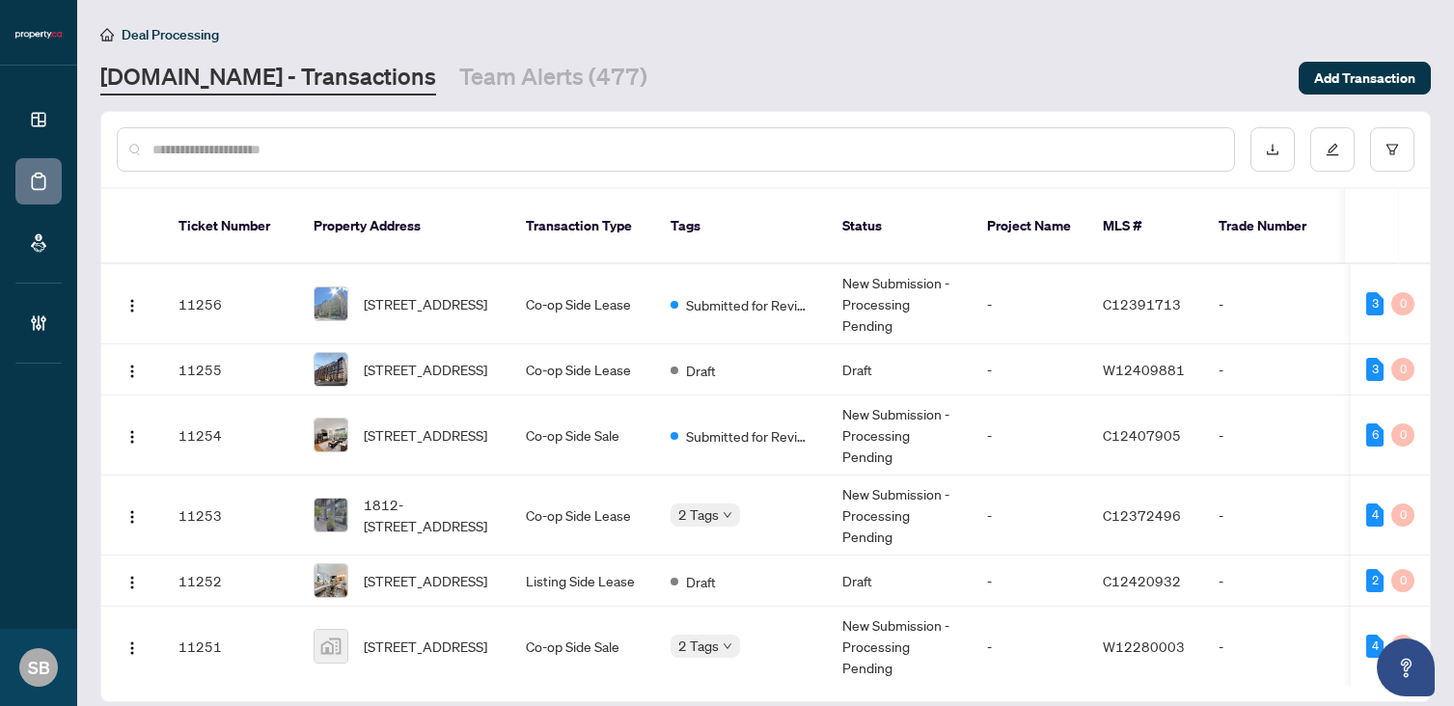
click at [302, 142] on input "text" at bounding box center [685, 149] width 1066 height 21
paste input "******"
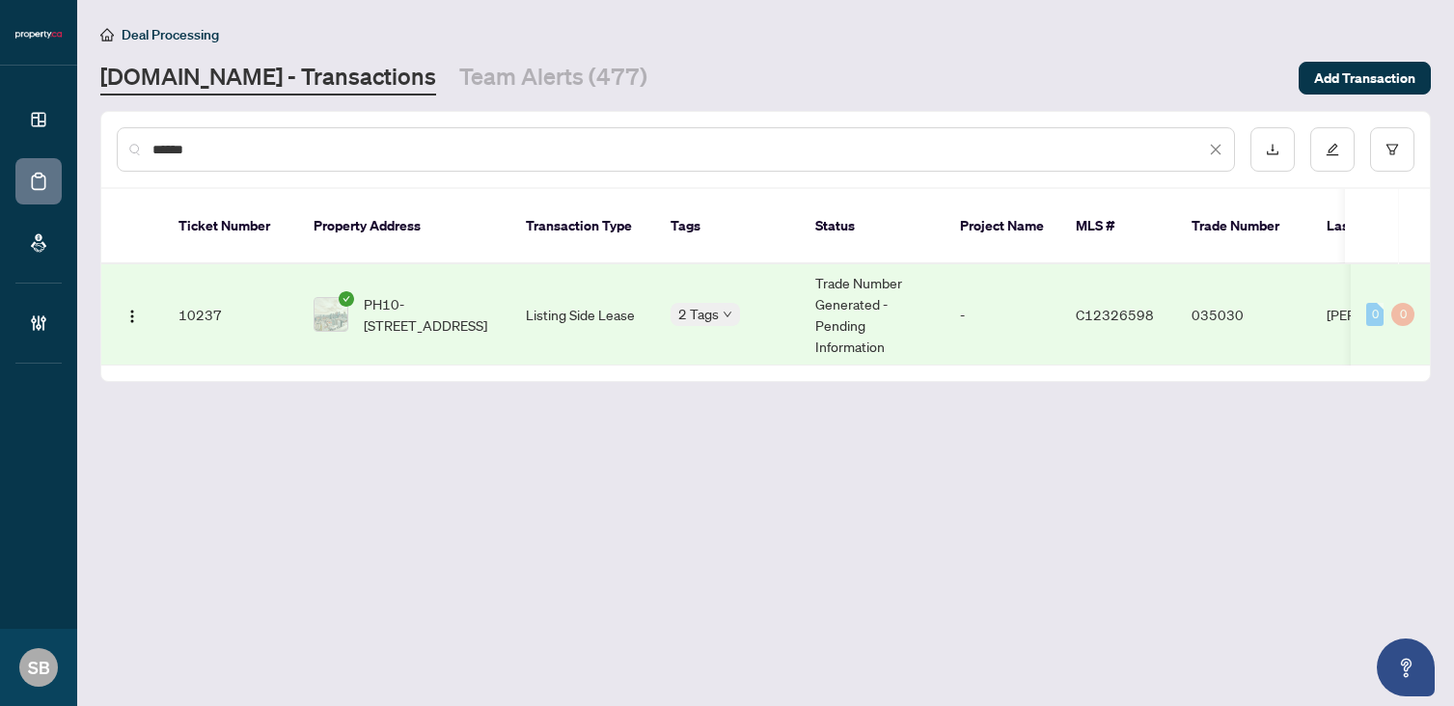
type input "******"
click at [408, 293] on span "PH10-[STREET_ADDRESS]" at bounding box center [429, 314] width 131 height 42
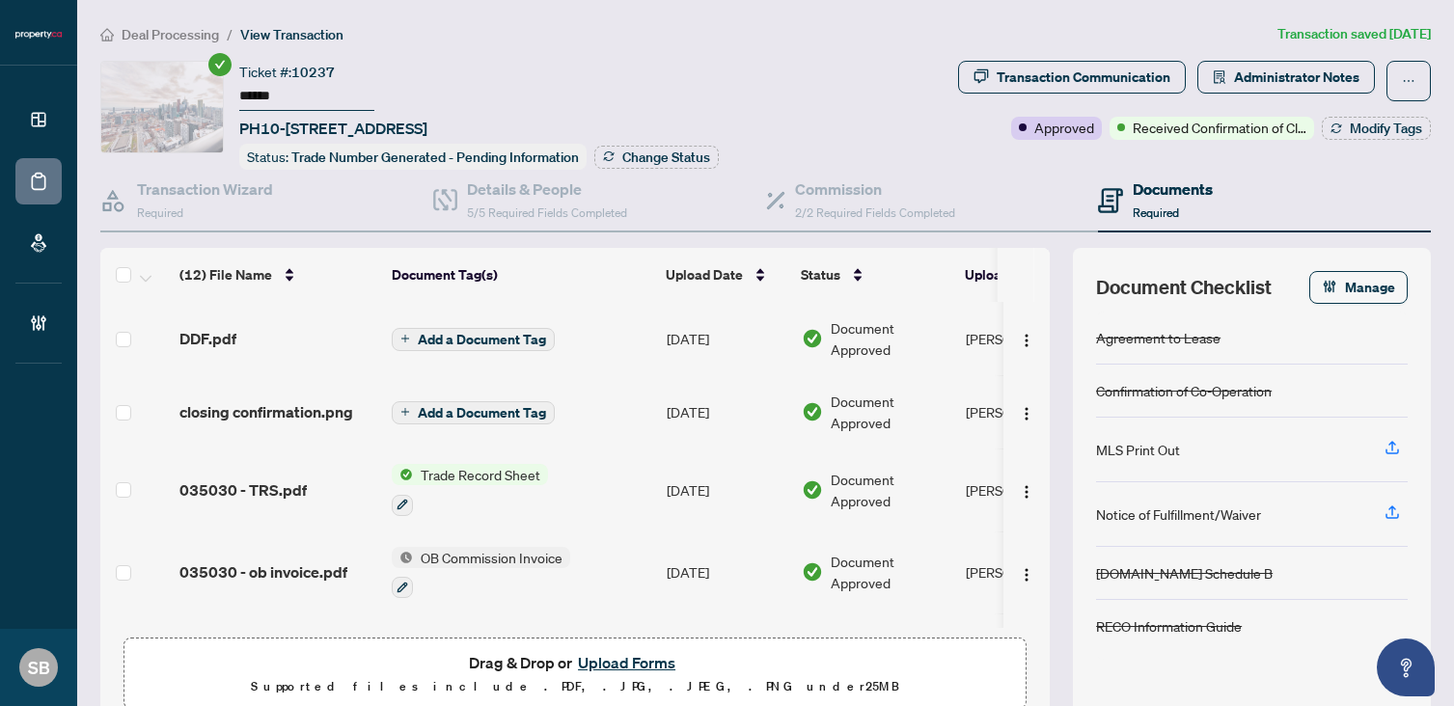
scroll to position [79, 0]
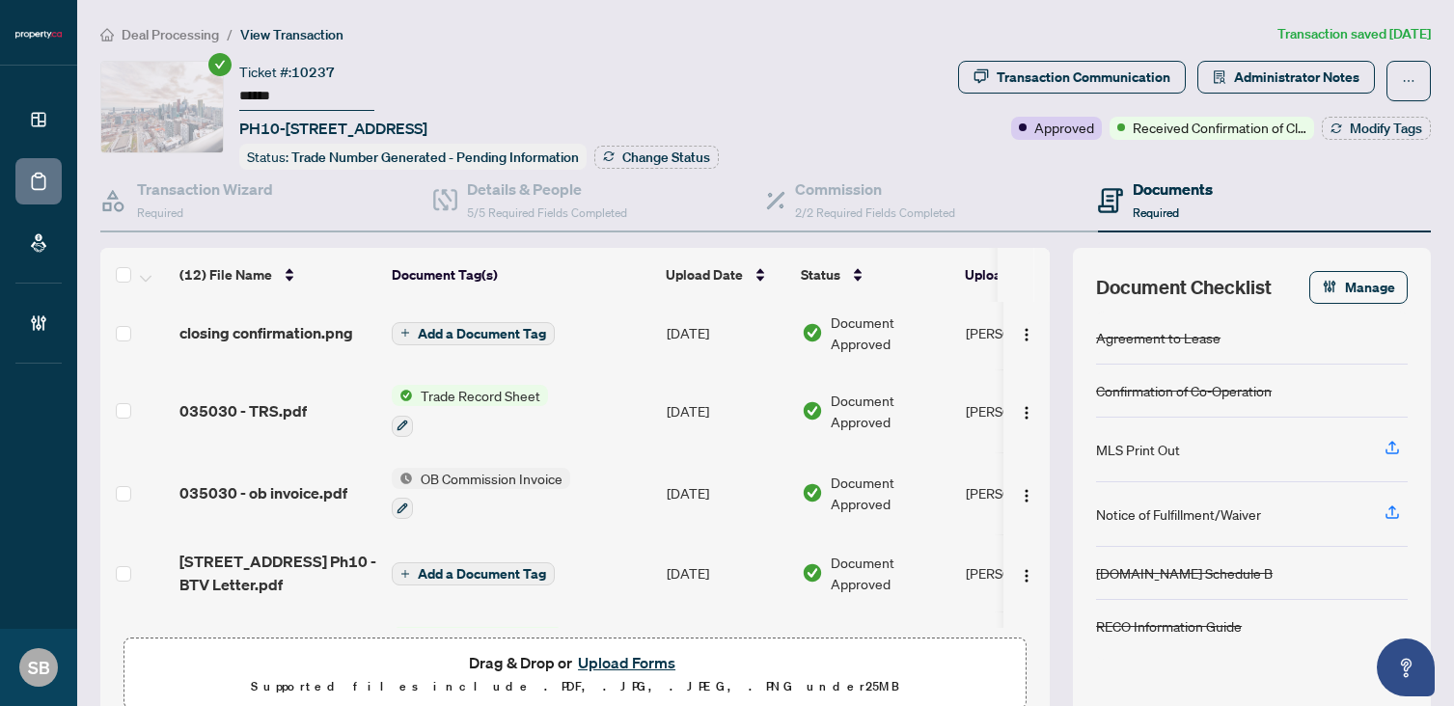
click at [265, 416] on span "035030 - TRS.pdf" at bounding box center [242, 410] width 127 height 23
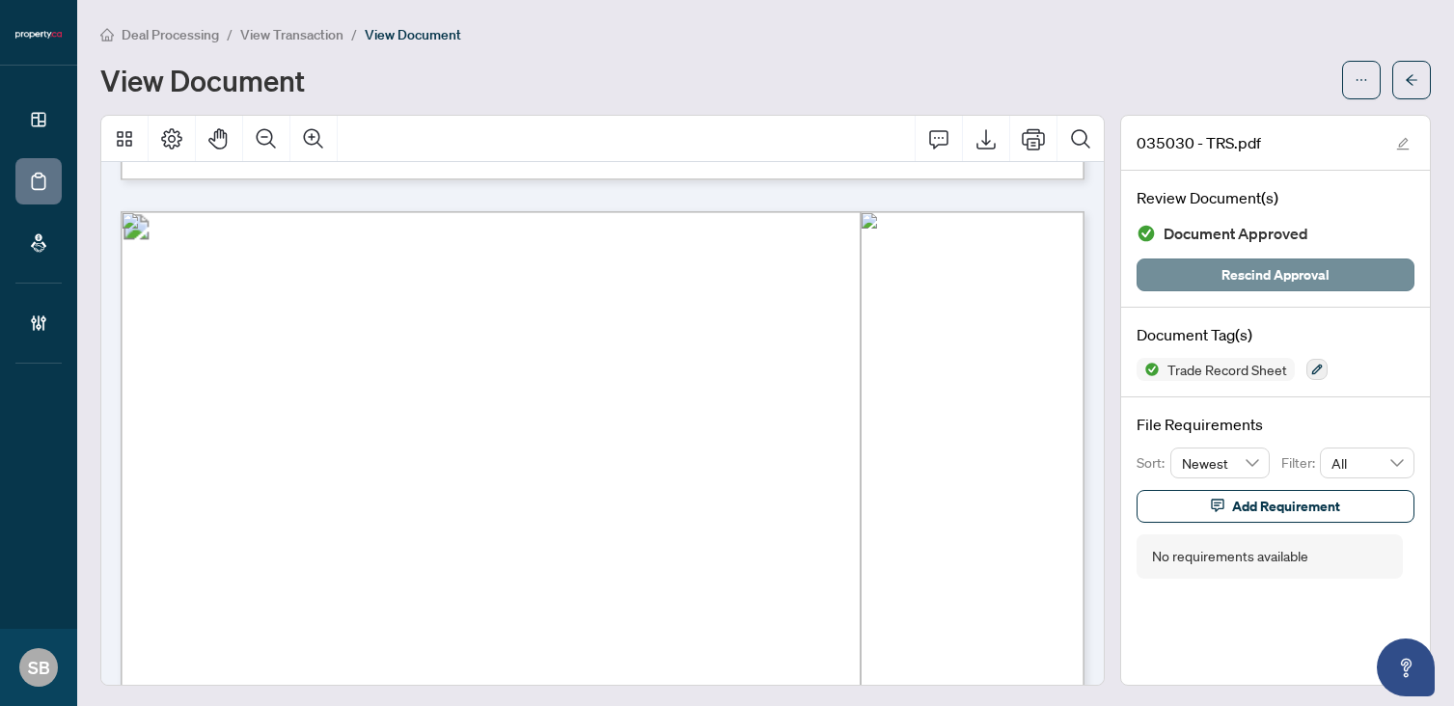
scroll to position [1250, 0]
click at [1409, 73] on icon "arrow-left" at bounding box center [1412, 80] width 14 height 14
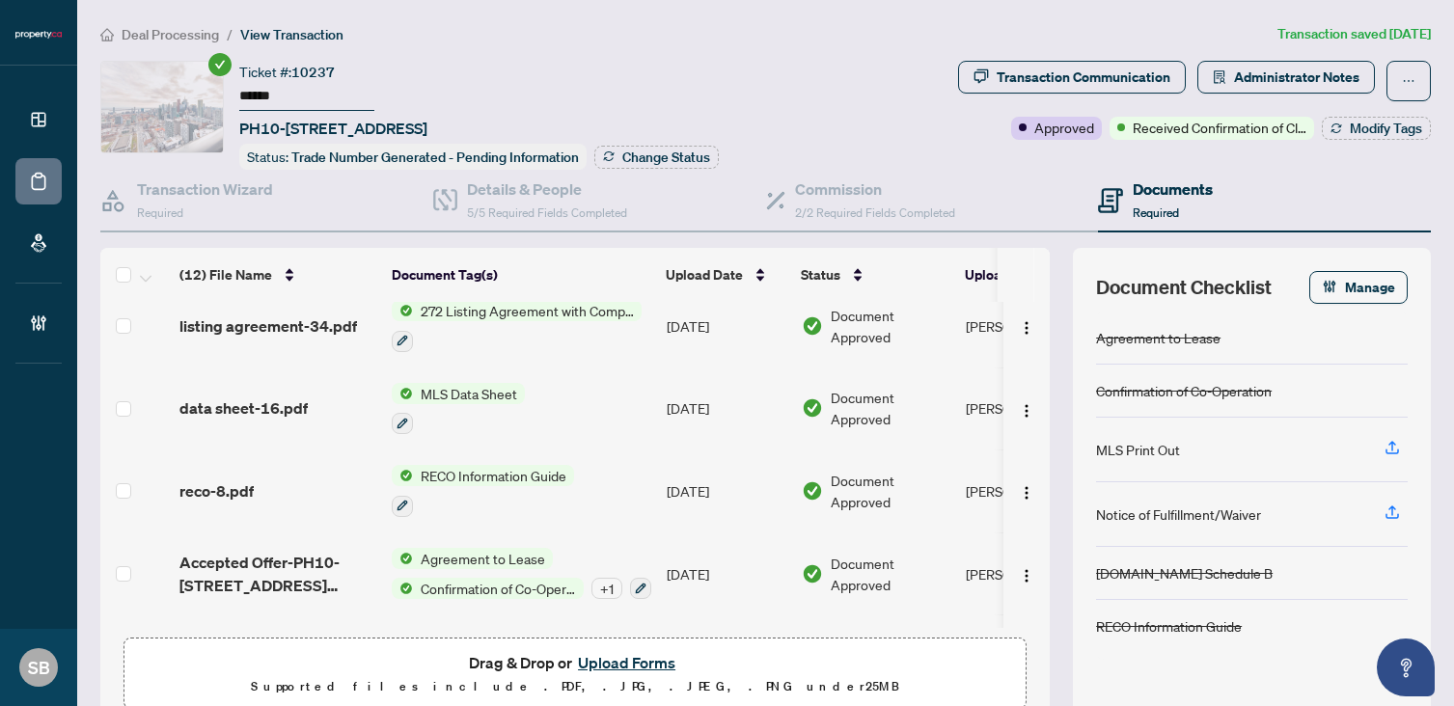
scroll to position [636, 0]
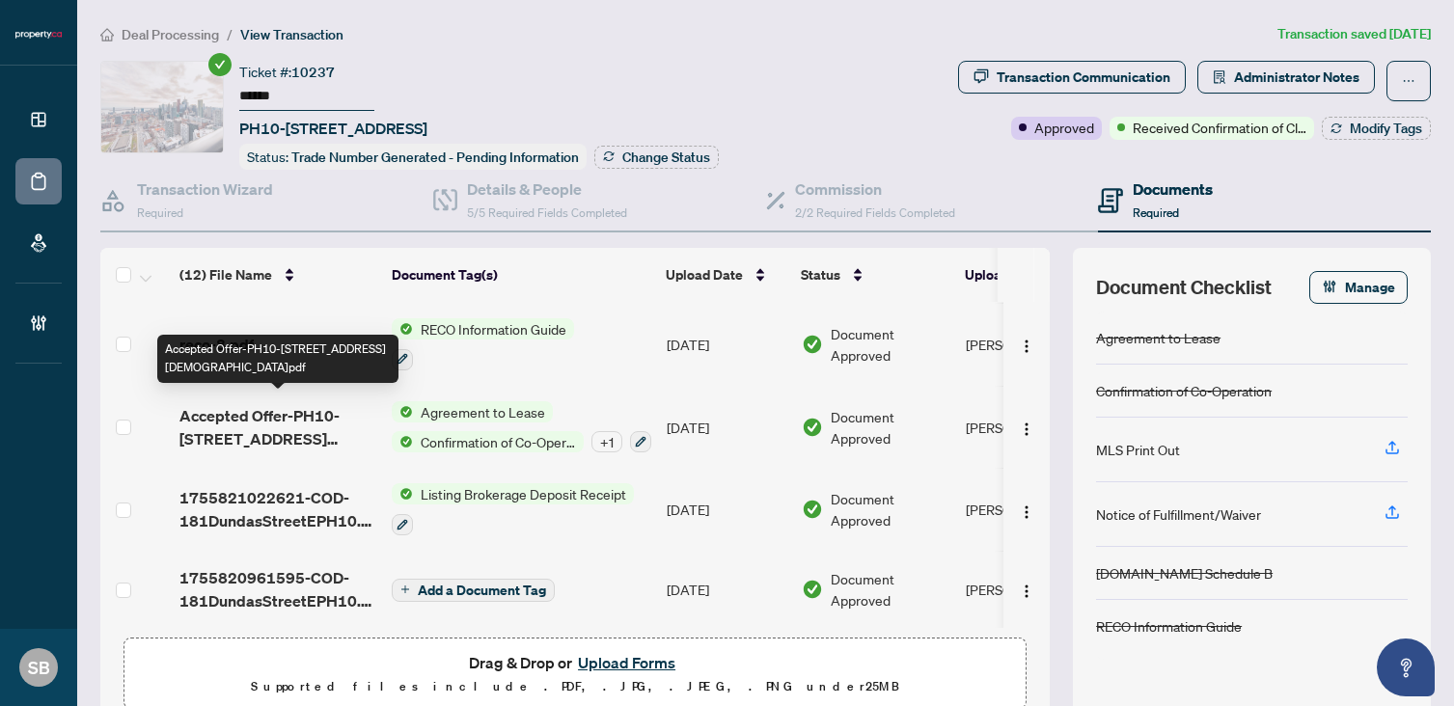
click at [245, 413] on span "Accepted Offer-PH10-[STREET_ADDRESS][DEMOGRAPHIC_DATA]pdf" at bounding box center [277, 427] width 197 height 46
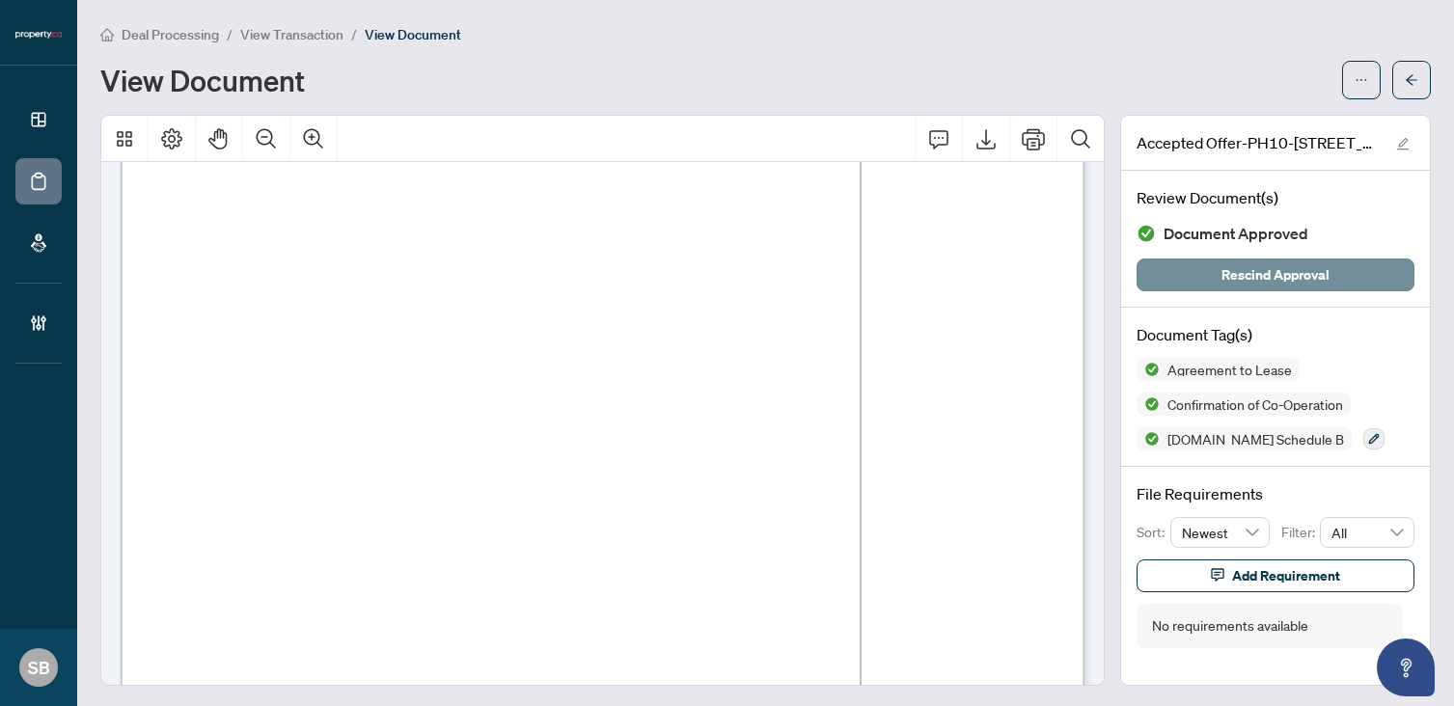
scroll to position [2740, 0]
click at [1394, 89] on button "button" at bounding box center [1411, 80] width 39 height 39
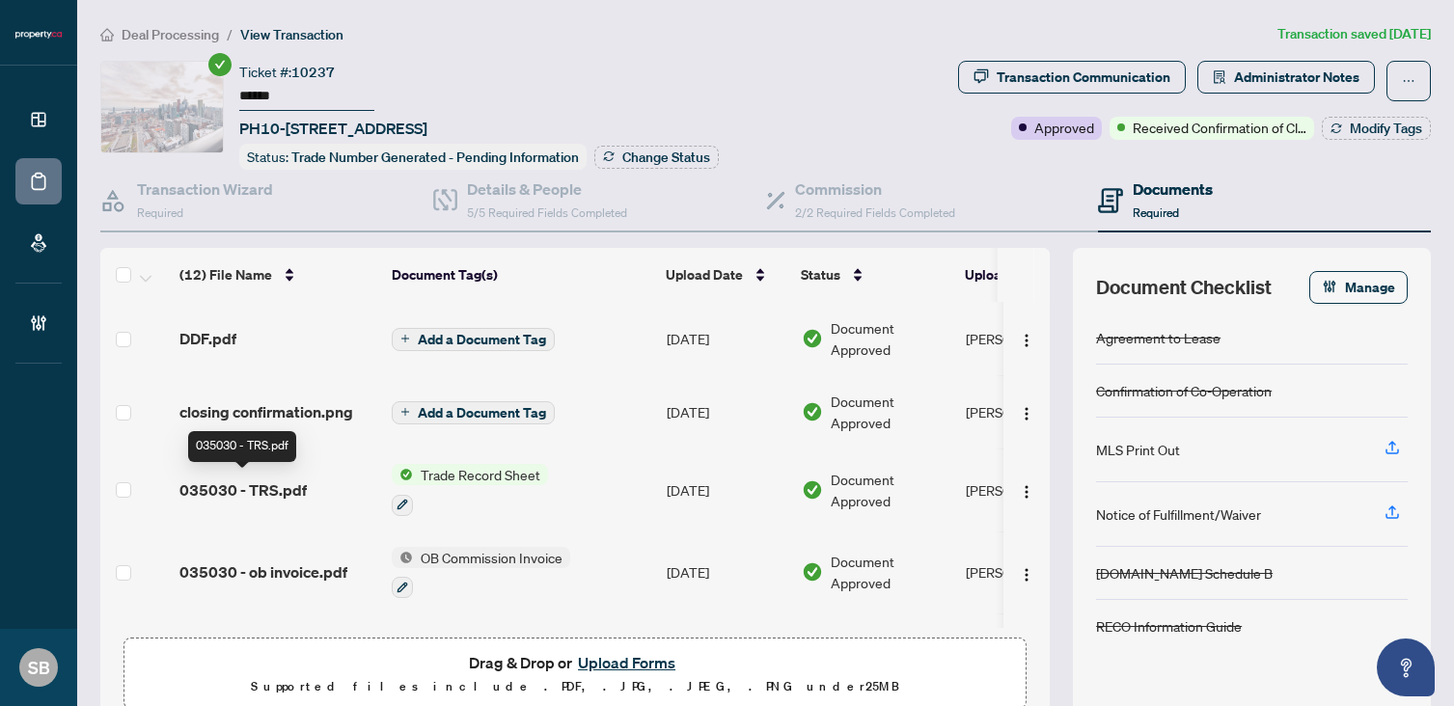
click at [286, 479] on span "035030 - TRS.pdf" at bounding box center [242, 489] width 127 height 23
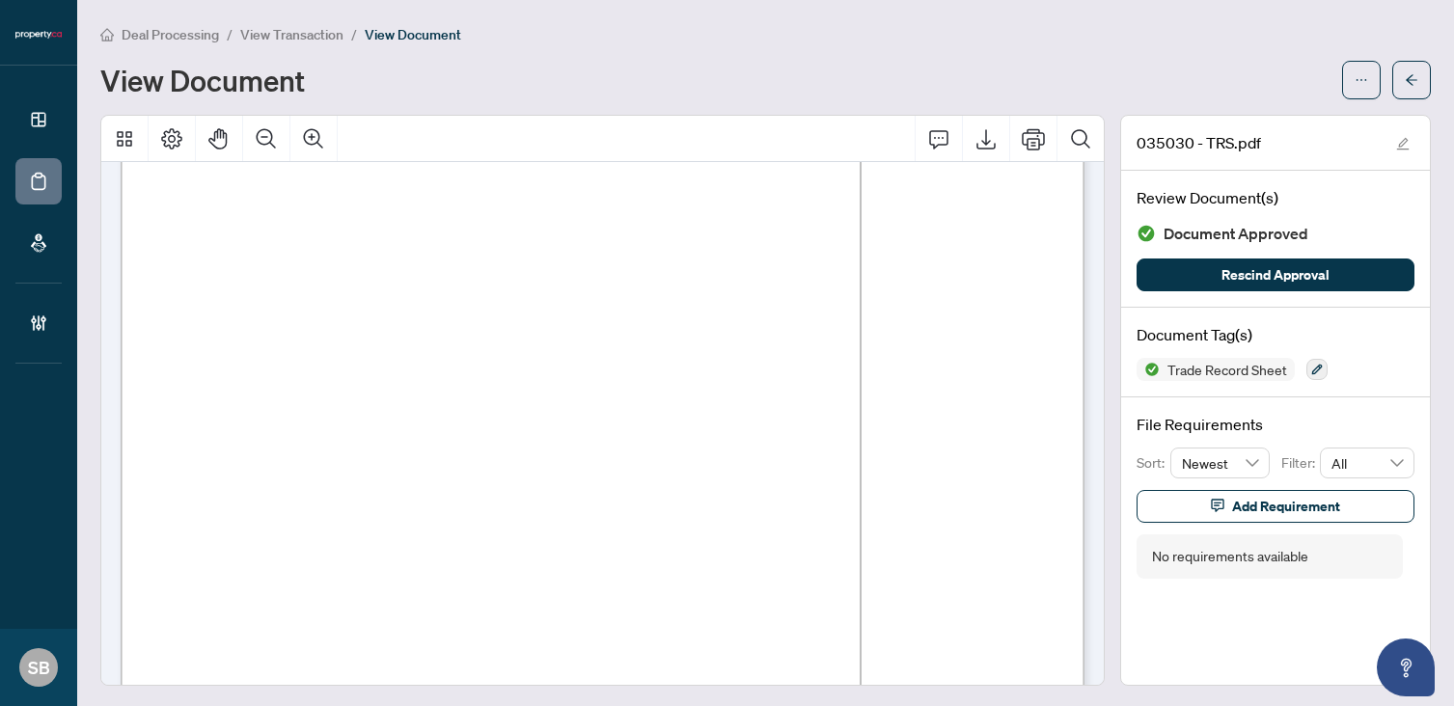
scroll to position [294, 0]
click at [1406, 65] on span "button" at bounding box center [1412, 80] width 14 height 31
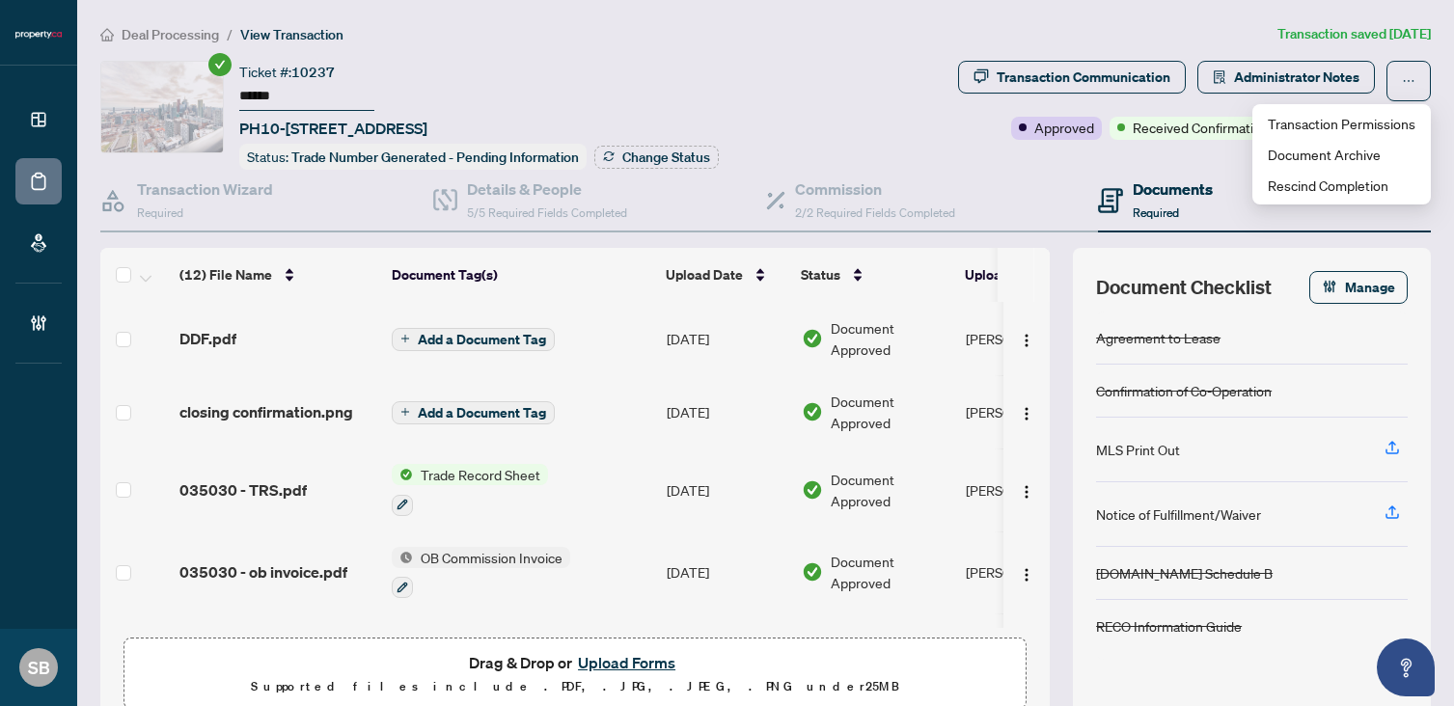
click at [1304, 232] on div "Transaction Wizard Required Details & People 5/5 Required Fields Completed Comm…" at bounding box center [765, 445] width 1330 height 551
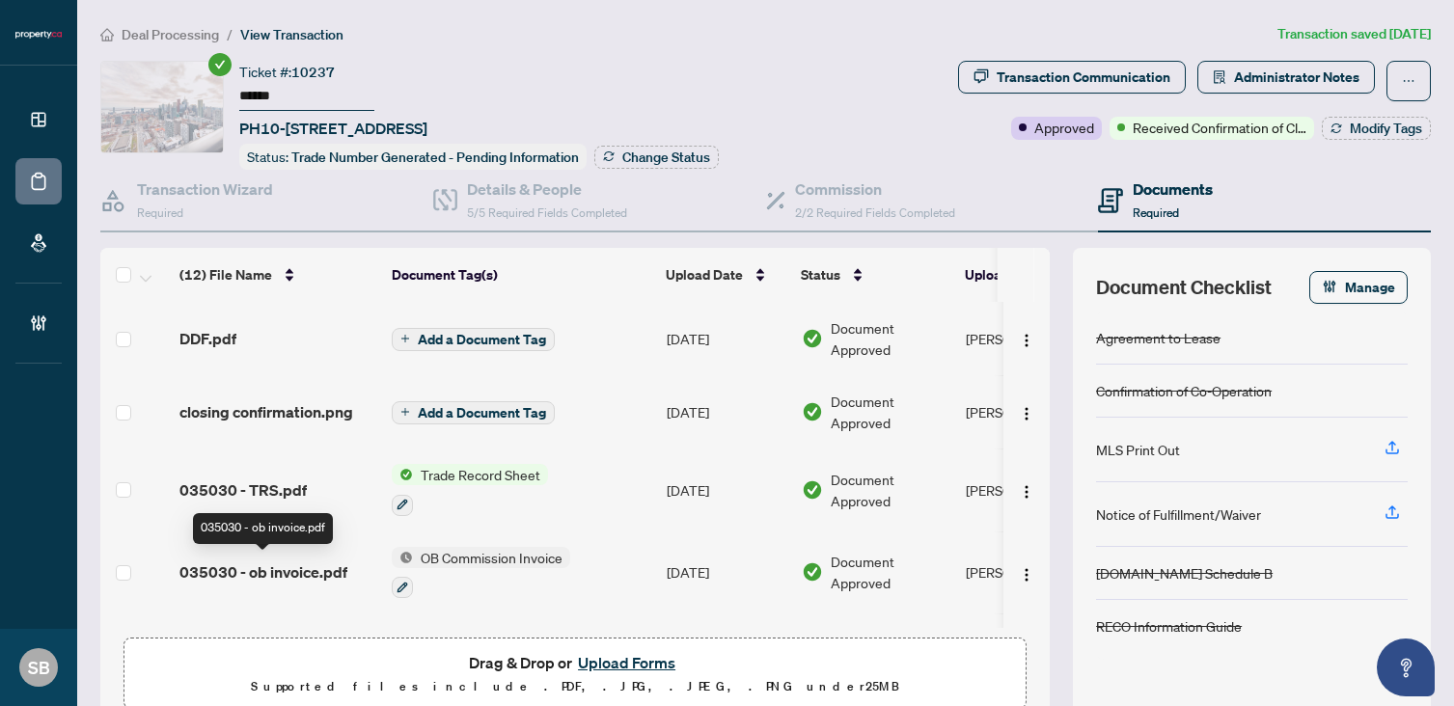
click at [300, 560] on span "035030 - ob invoice.pdf" at bounding box center [263, 571] width 168 height 23
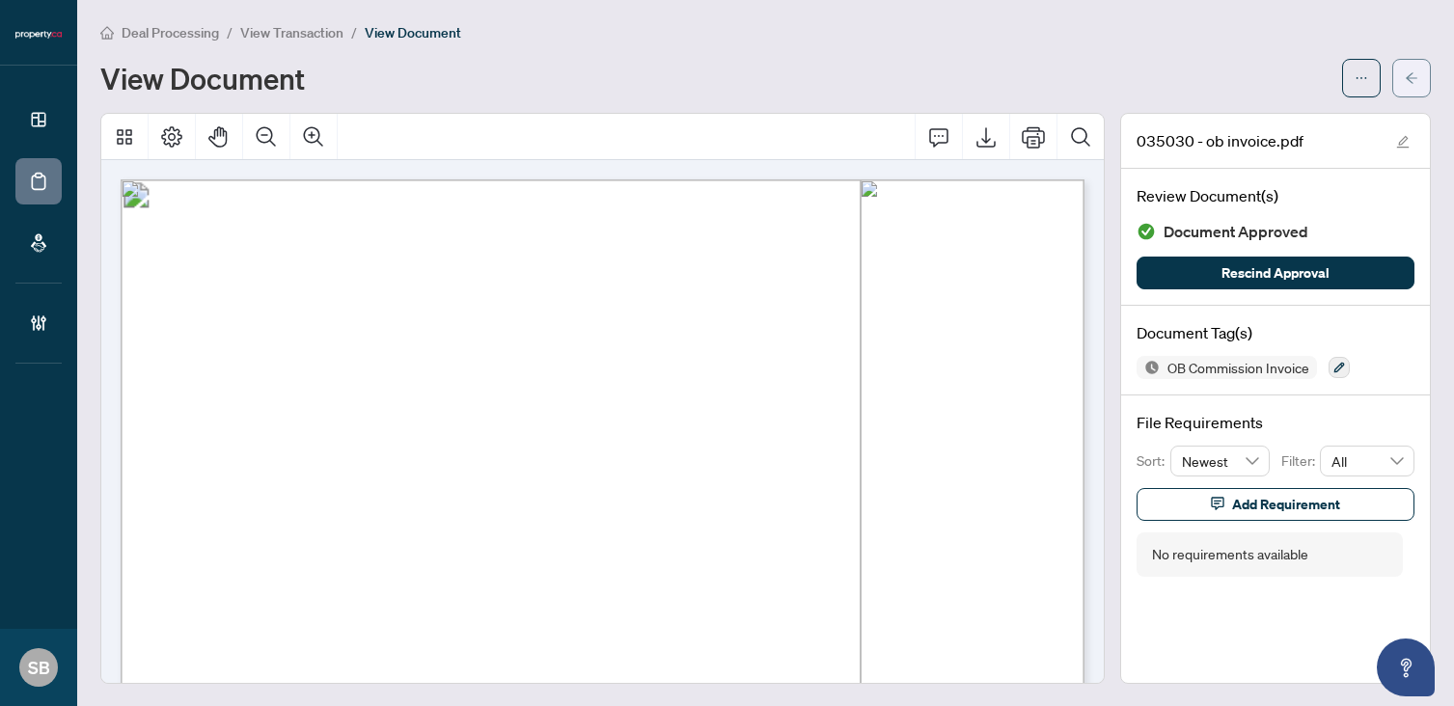
click at [1417, 86] on span "button" at bounding box center [1412, 78] width 14 height 31
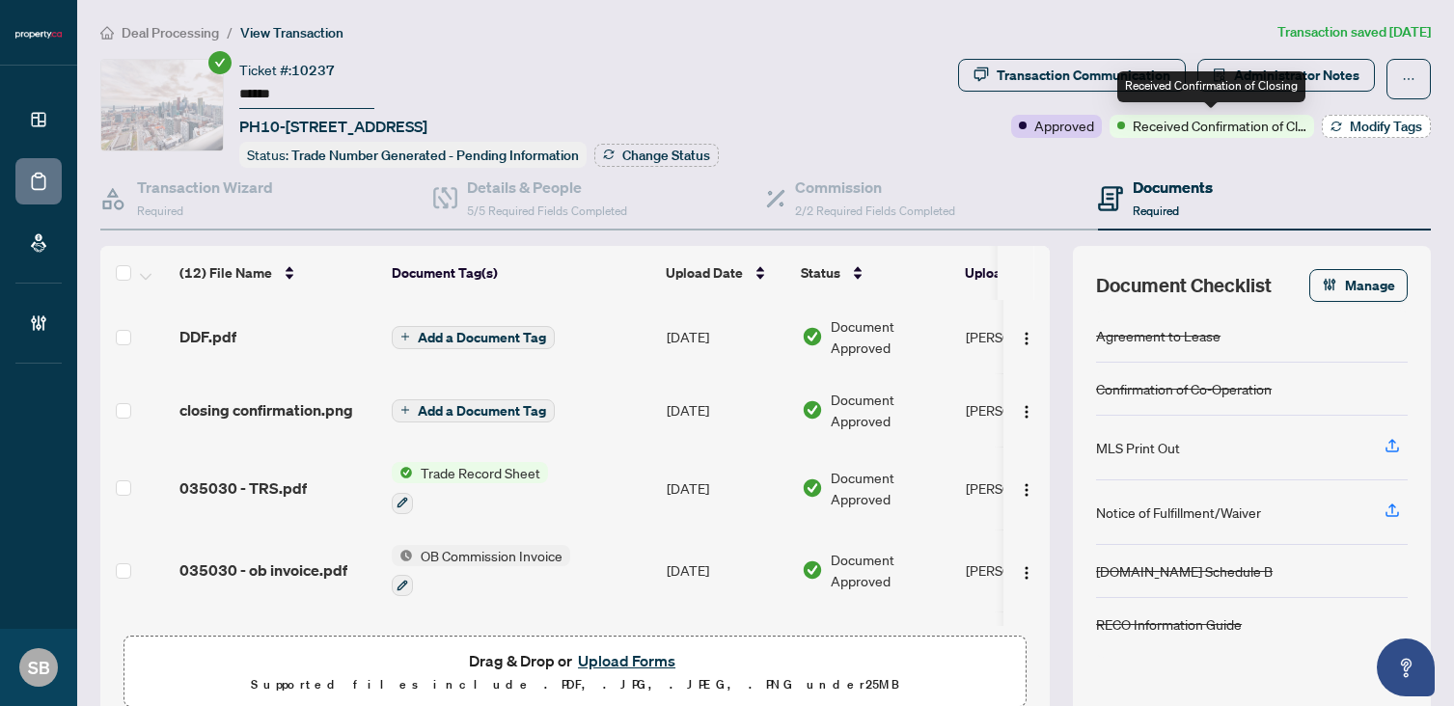
click at [1350, 129] on span "Modify Tags" at bounding box center [1386, 127] width 72 height 14
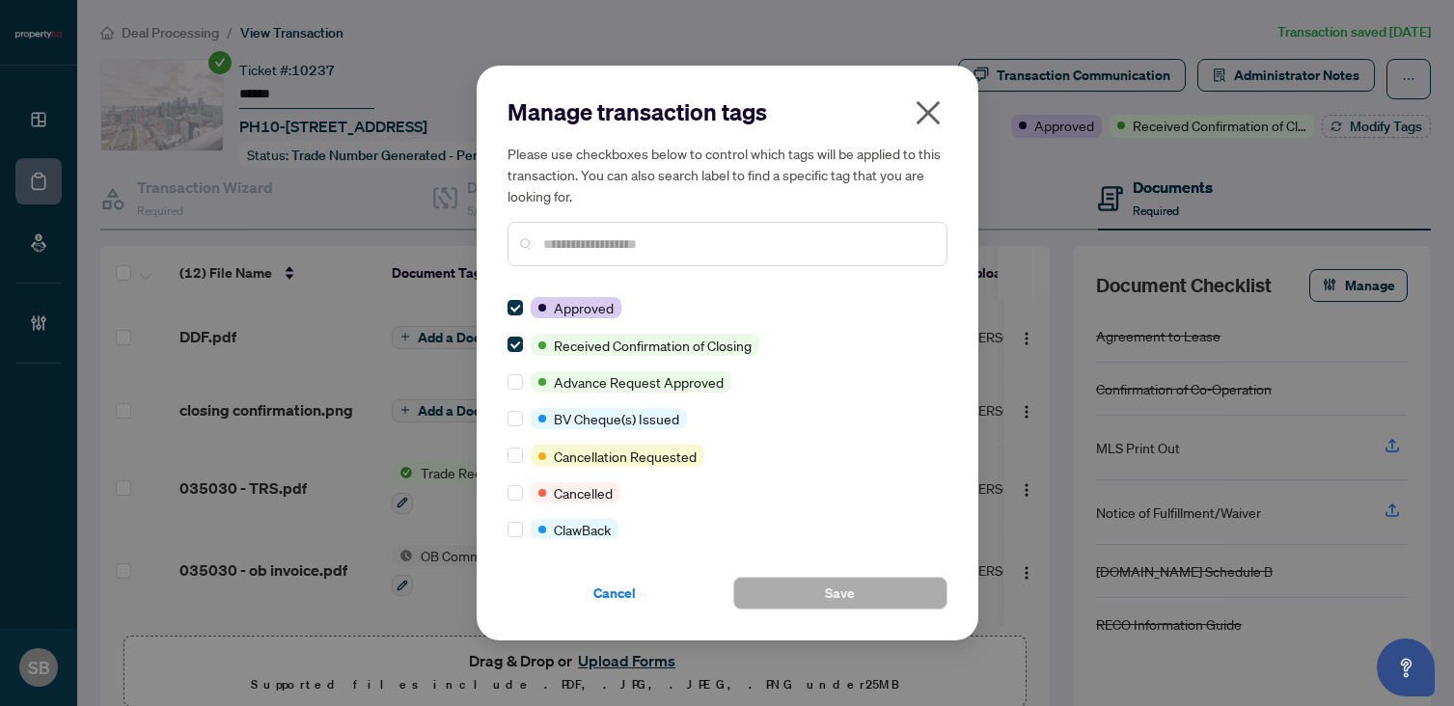
click at [695, 254] on div at bounding box center [727, 244] width 440 height 44
click at [695, 254] on input "text" at bounding box center [737, 243] width 388 height 21
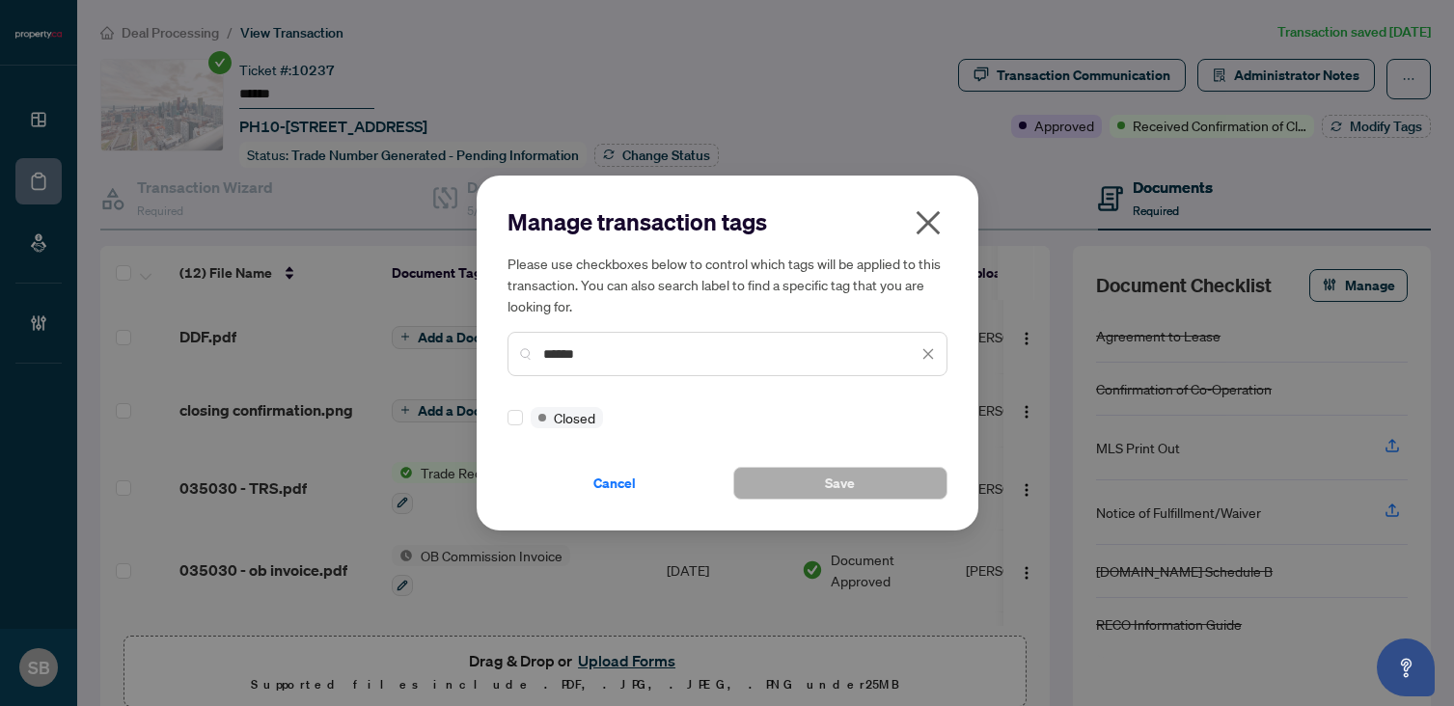
type input "******"
click at [797, 491] on button "Save" at bounding box center [840, 483] width 214 height 33
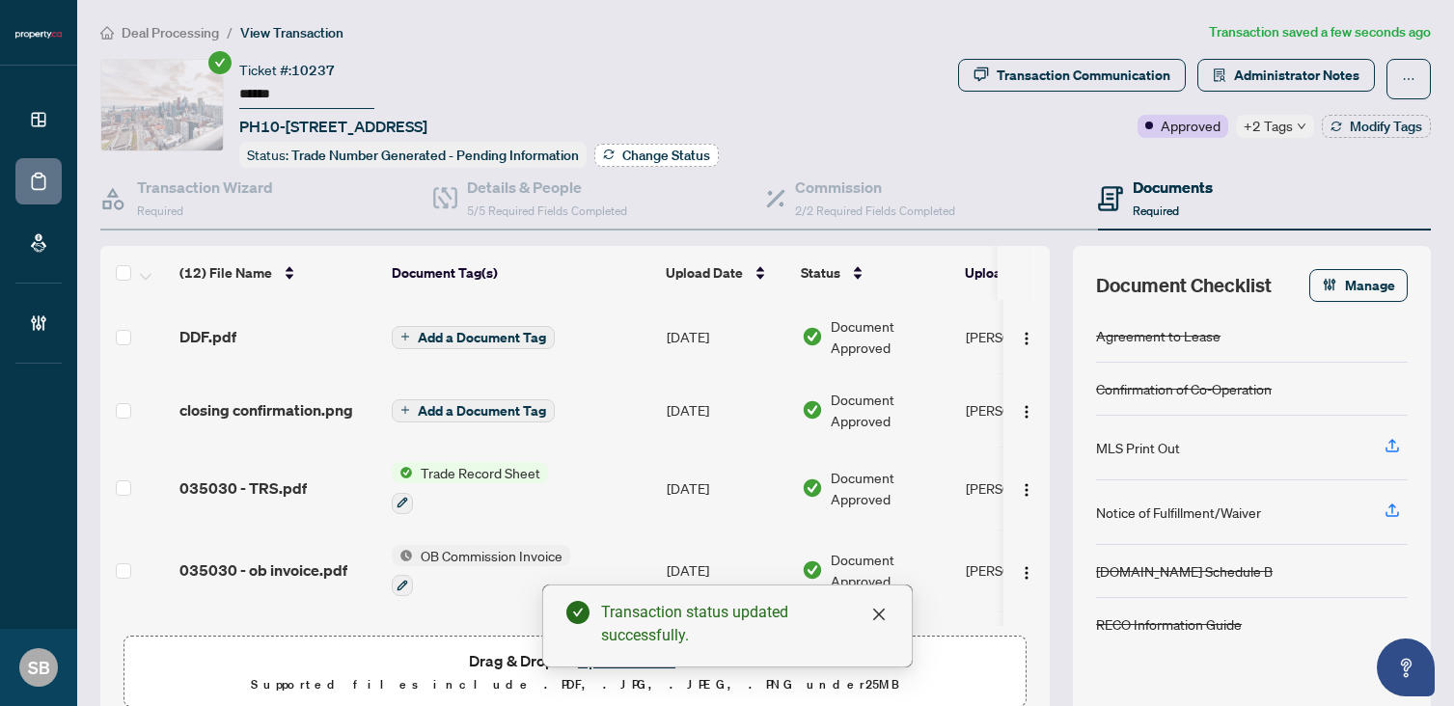
click at [665, 149] on span "Change Status" at bounding box center [666, 156] width 88 height 14
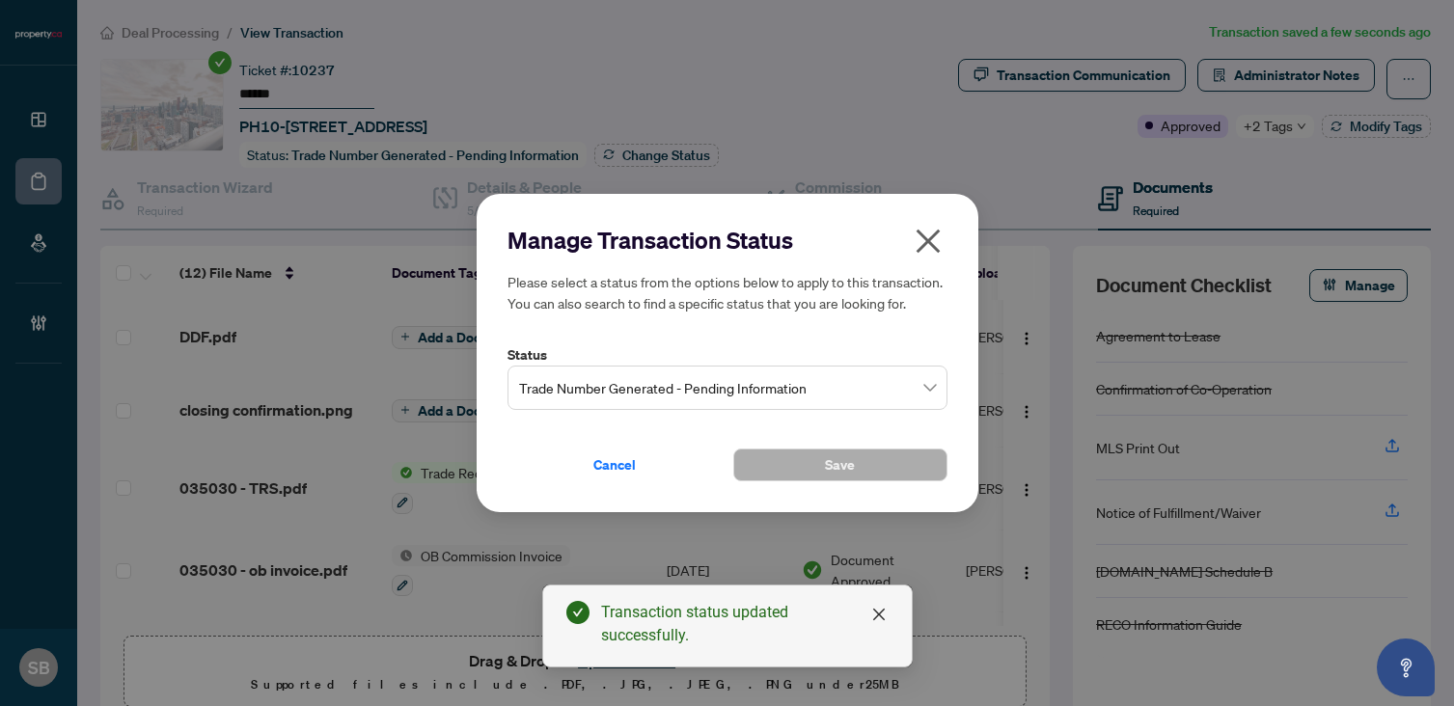
click at [821, 422] on div "Manage Transaction Status Please select a status from the options below to appl…" at bounding box center [727, 353] width 440 height 257
click at [815, 400] on span "Trade Number Generated - Pending Information" at bounding box center [727, 387] width 417 height 37
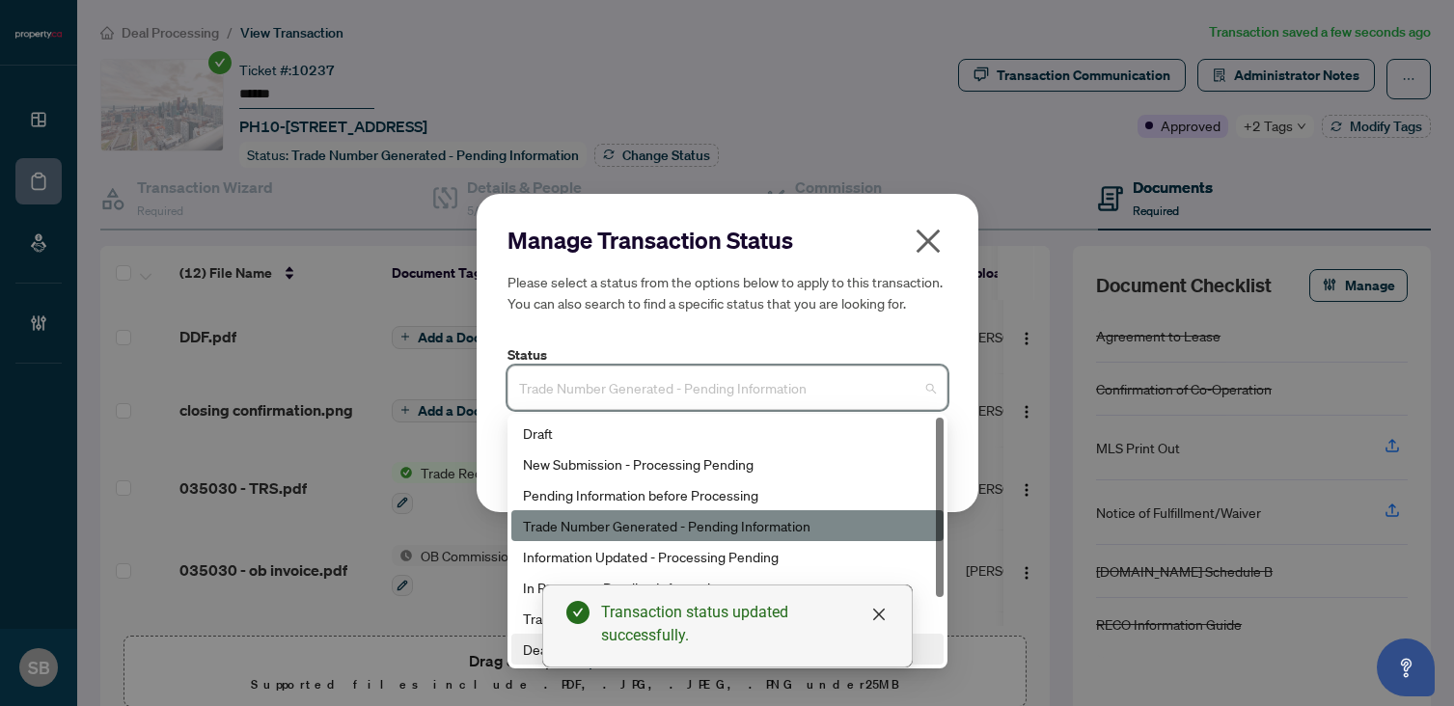
click at [528, 646] on div "Deal Closed" at bounding box center [727, 649] width 409 height 21
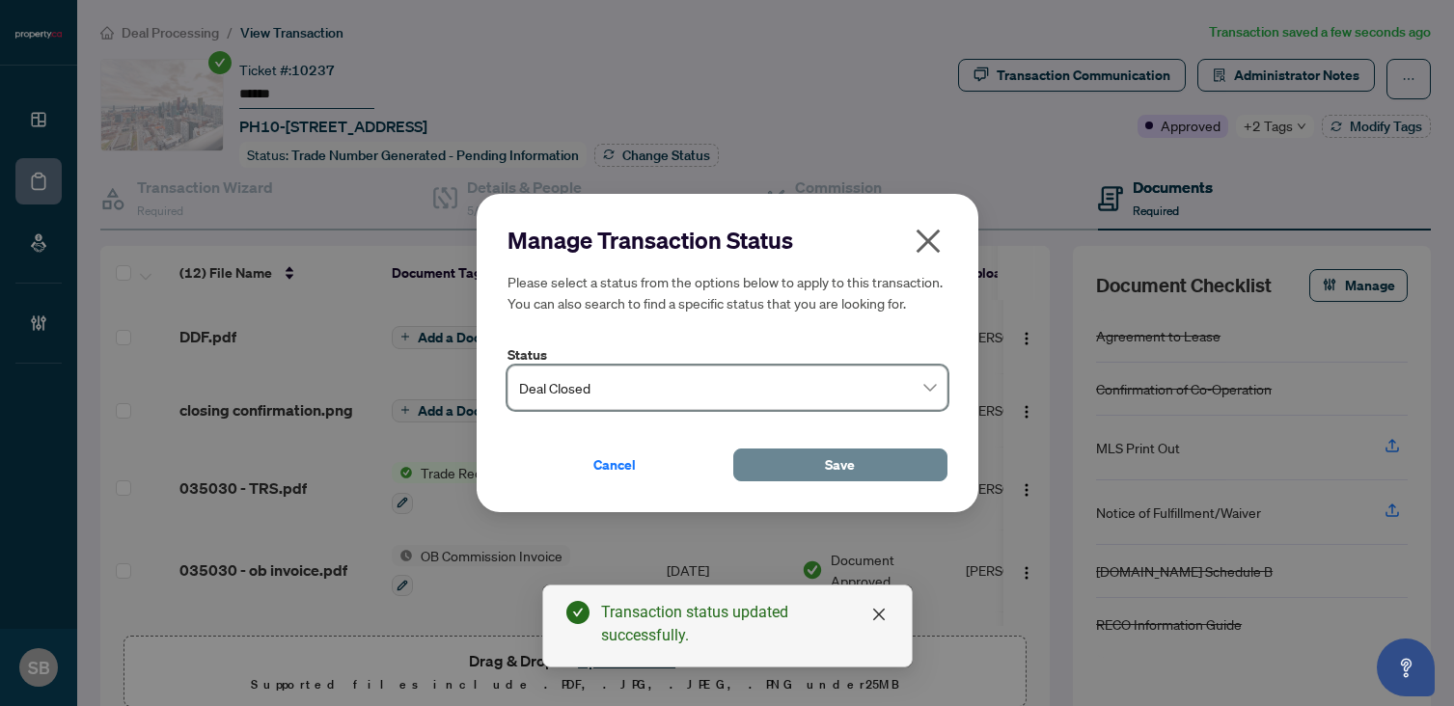
click at [846, 463] on span "Save" at bounding box center [840, 465] width 30 height 31
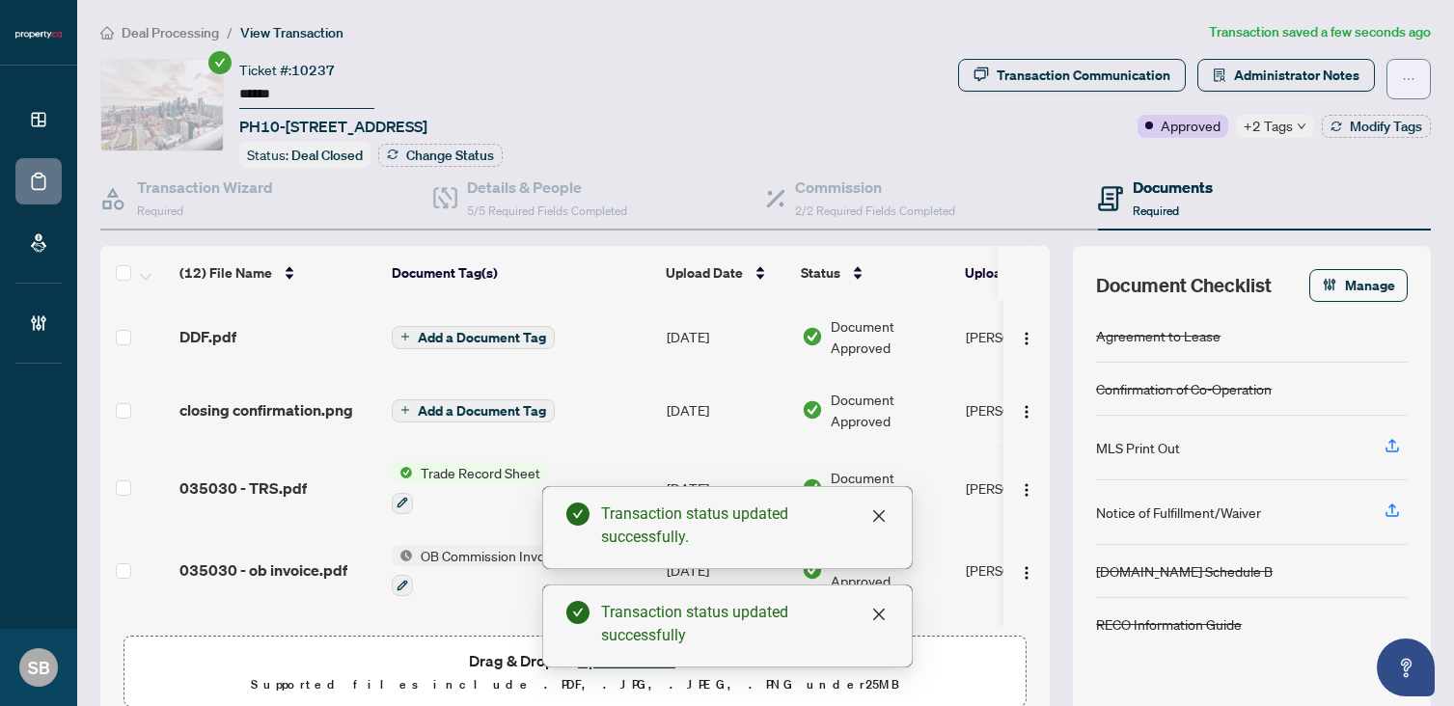
click at [1408, 67] on span "button" at bounding box center [1409, 79] width 14 height 31
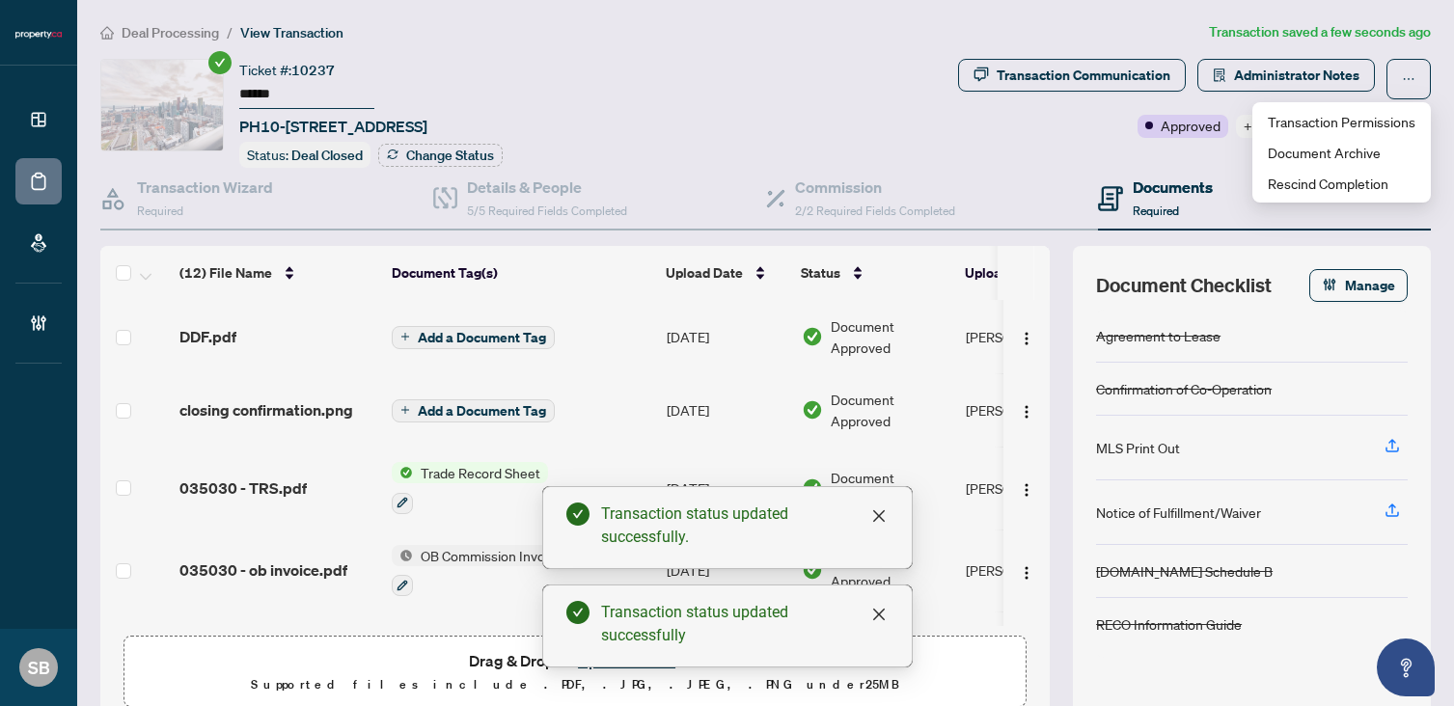
click at [1267, 249] on div "Document Checklist Manage Agreement to Lease Confirmation of Co-Operation MLS P…" at bounding box center [1252, 482] width 358 height 473
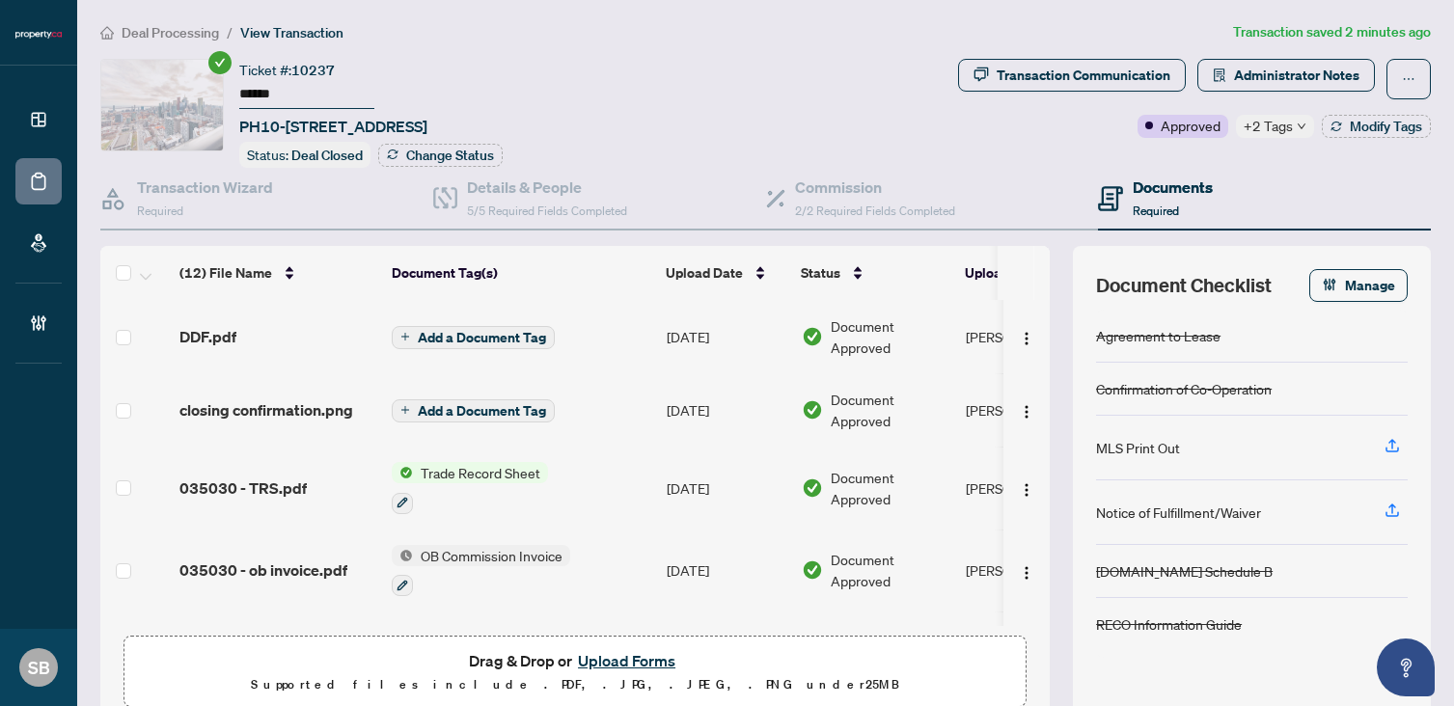
click at [601, 649] on button "Upload Forms" at bounding box center [626, 660] width 109 height 25
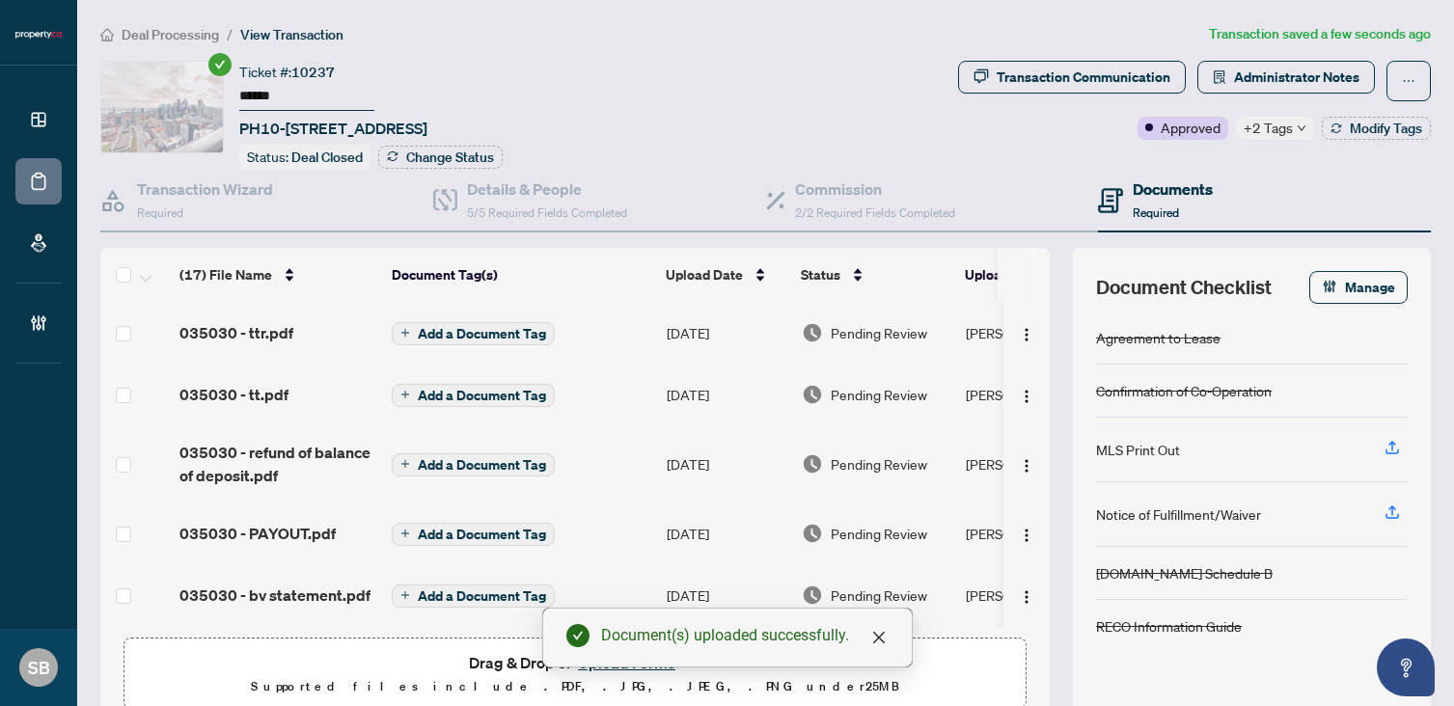
click at [904, 342] on td "Pending Review" at bounding box center [876, 333] width 164 height 62
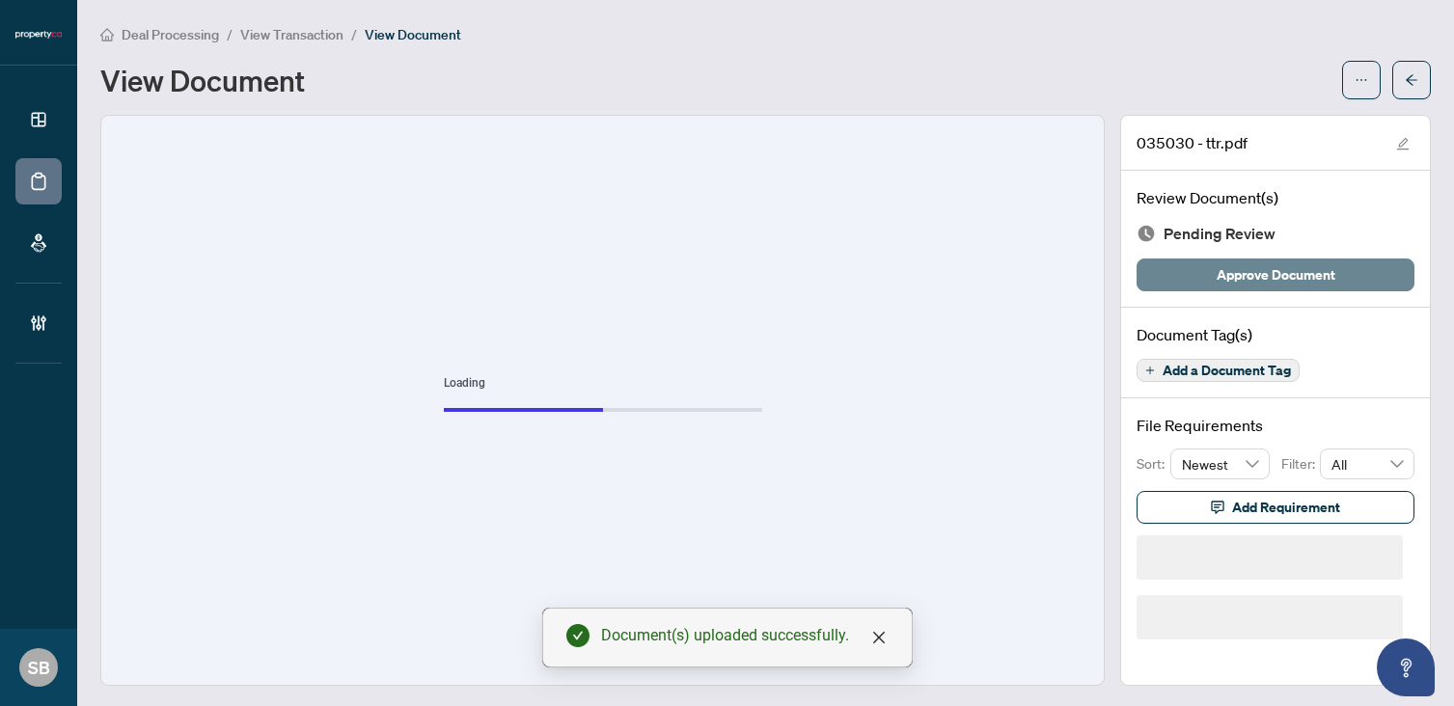
click at [1261, 276] on span "Approve Document" at bounding box center [1275, 274] width 119 height 31
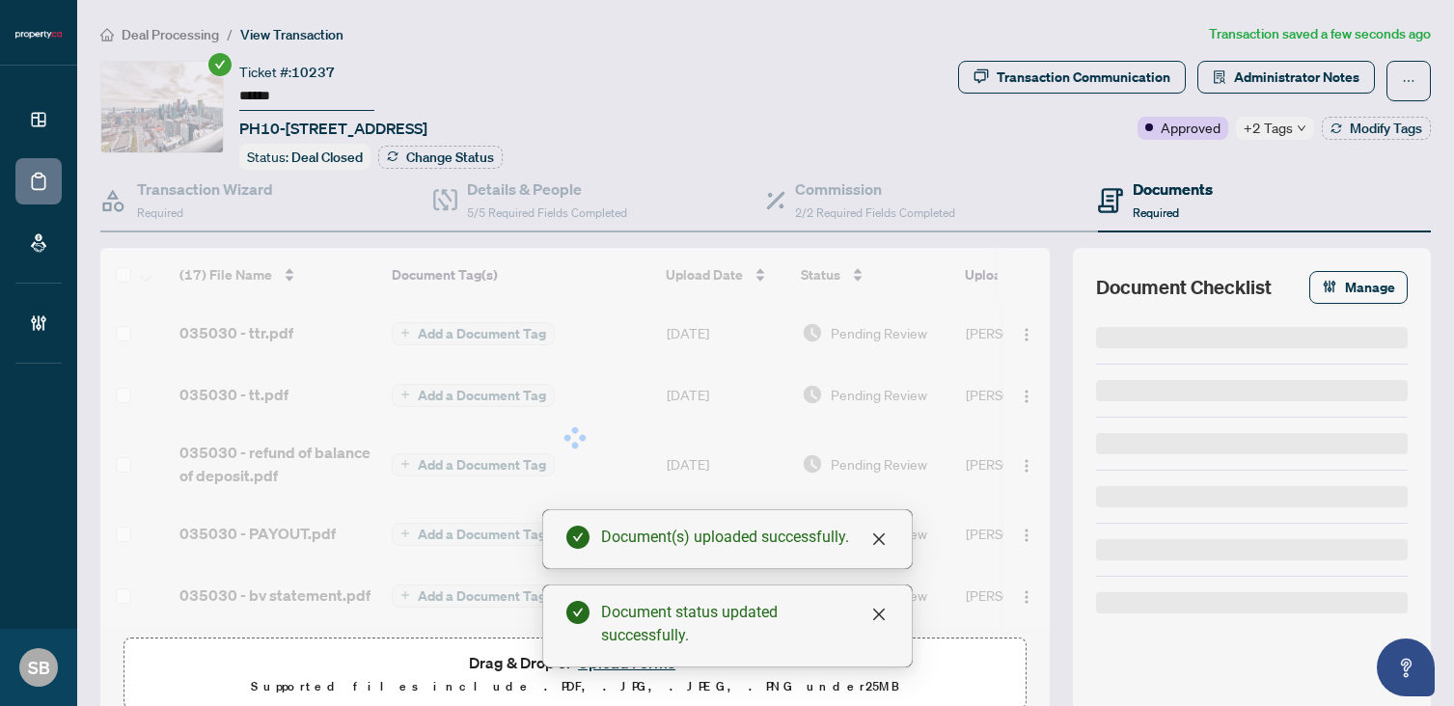
click at [750, 390] on div at bounding box center [574, 438] width 949 height 380
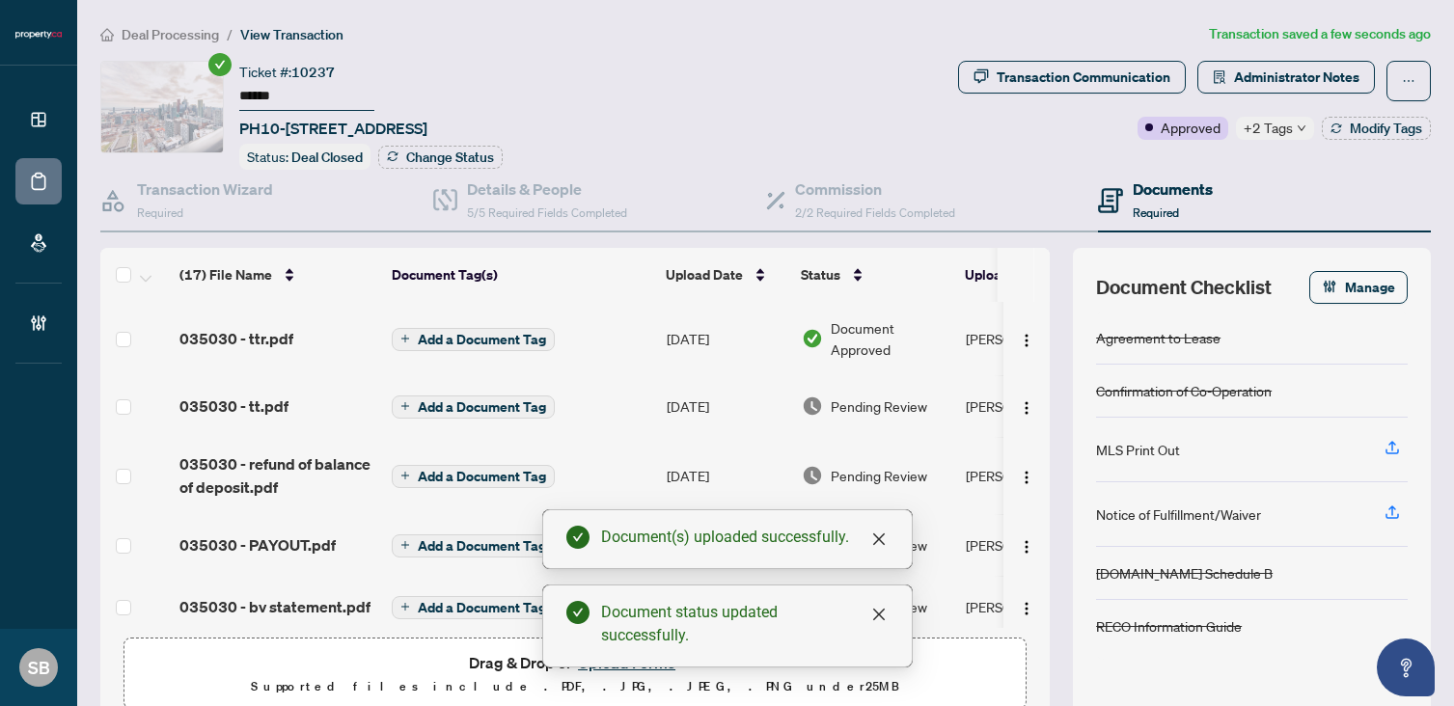
click at [892, 400] on span "Pending Review" at bounding box center [879, 405] width 96 height 21
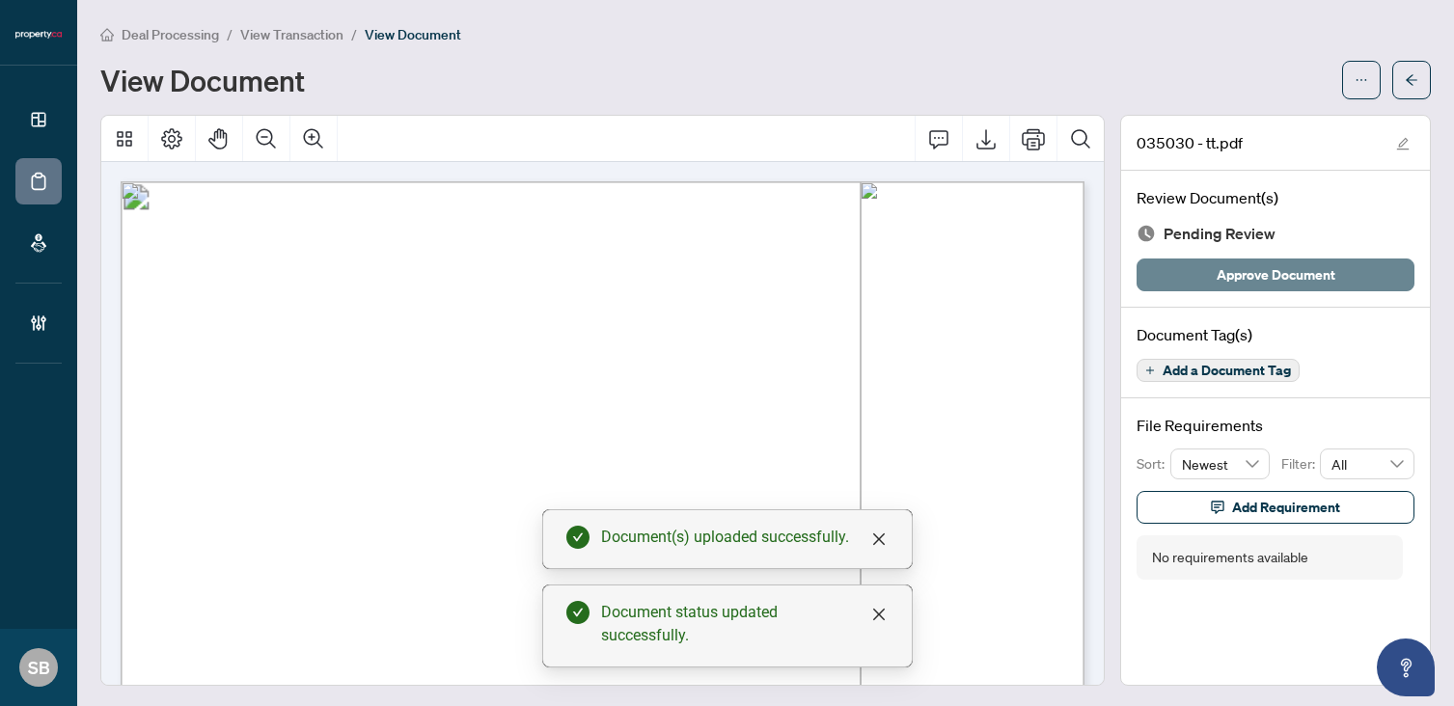
click at [1249, 282] on span "Approve Document" at bounding box center [1275, 274] width 119 height 31
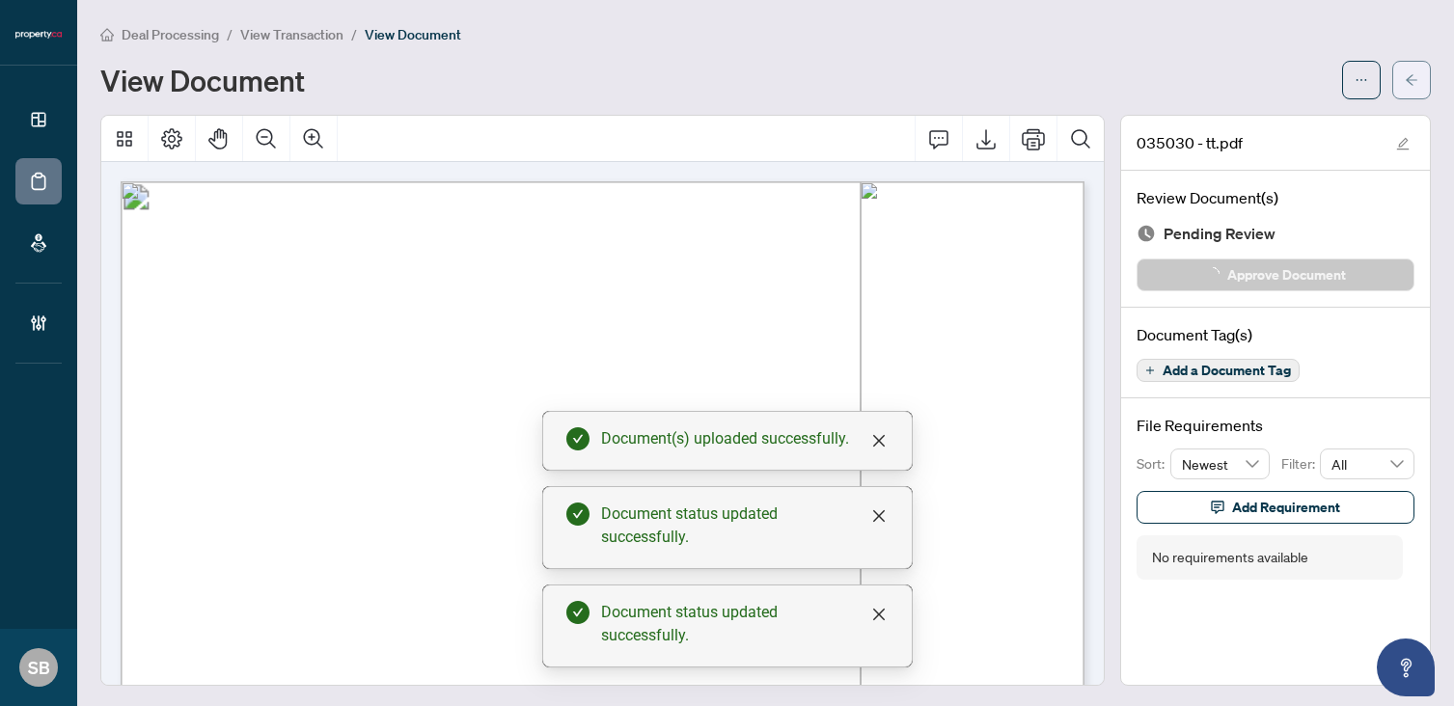
click at [1416, 73] on icon "arrow-left" at bounding box center [1412, 80] width 14 height 14
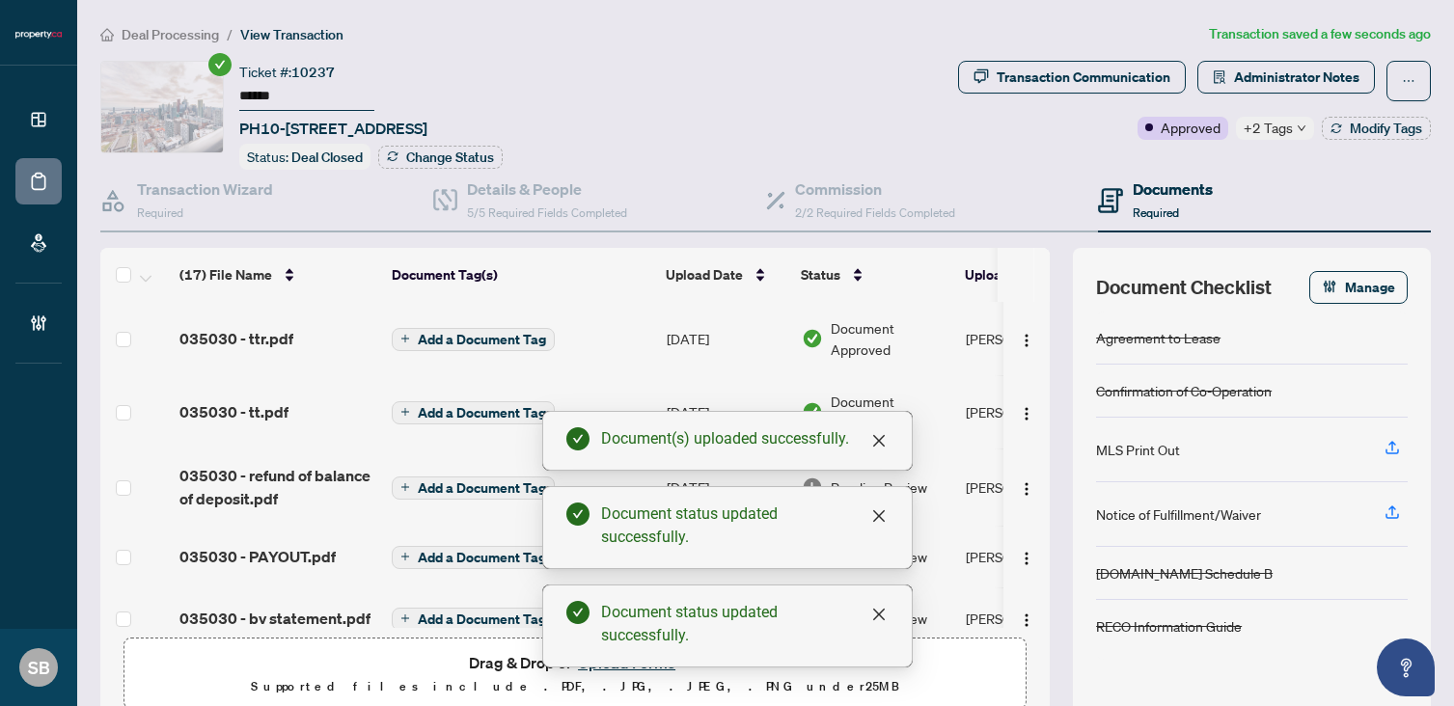
click at [932, 478] on div "Pending Review" at bounding box center [876, 487] width 149 height 21
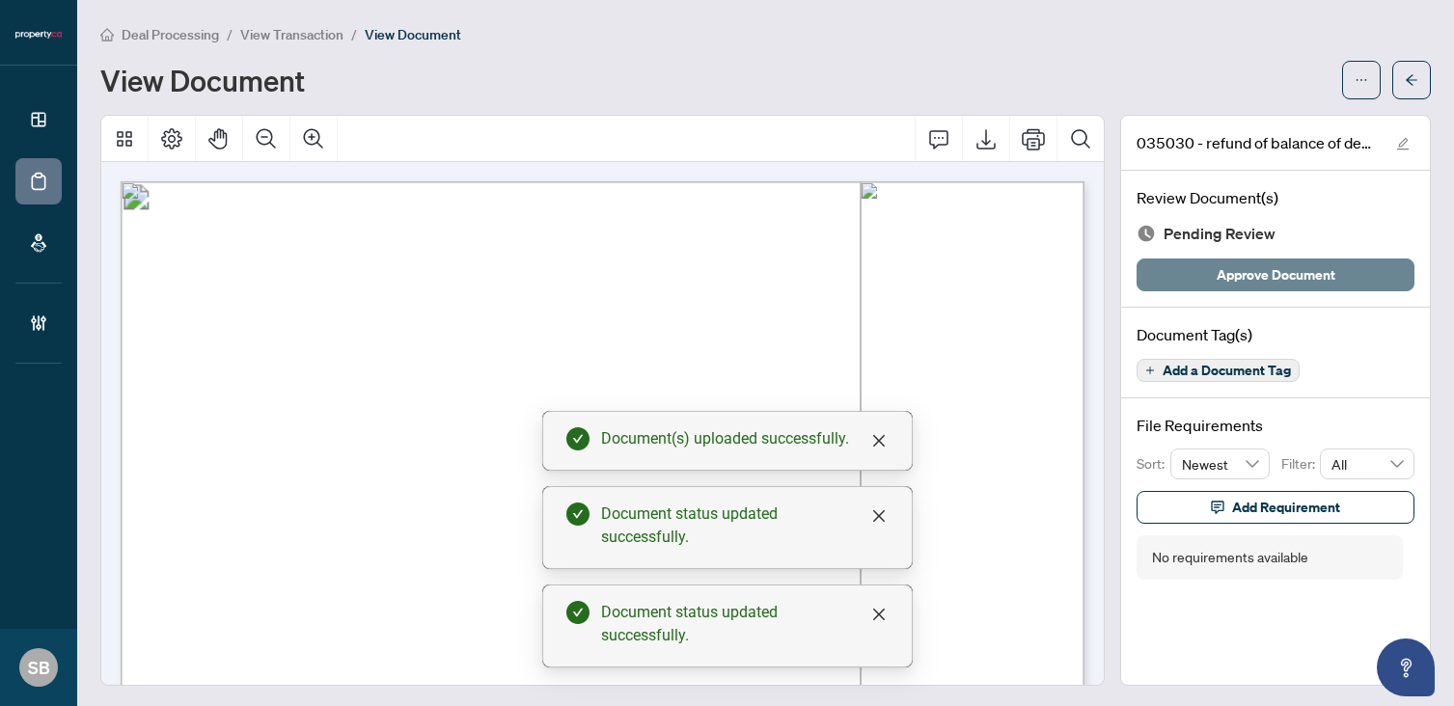
click at [1245, 268] on span "Approve Document" at bounding box center [1275, 274] width 119 height 31
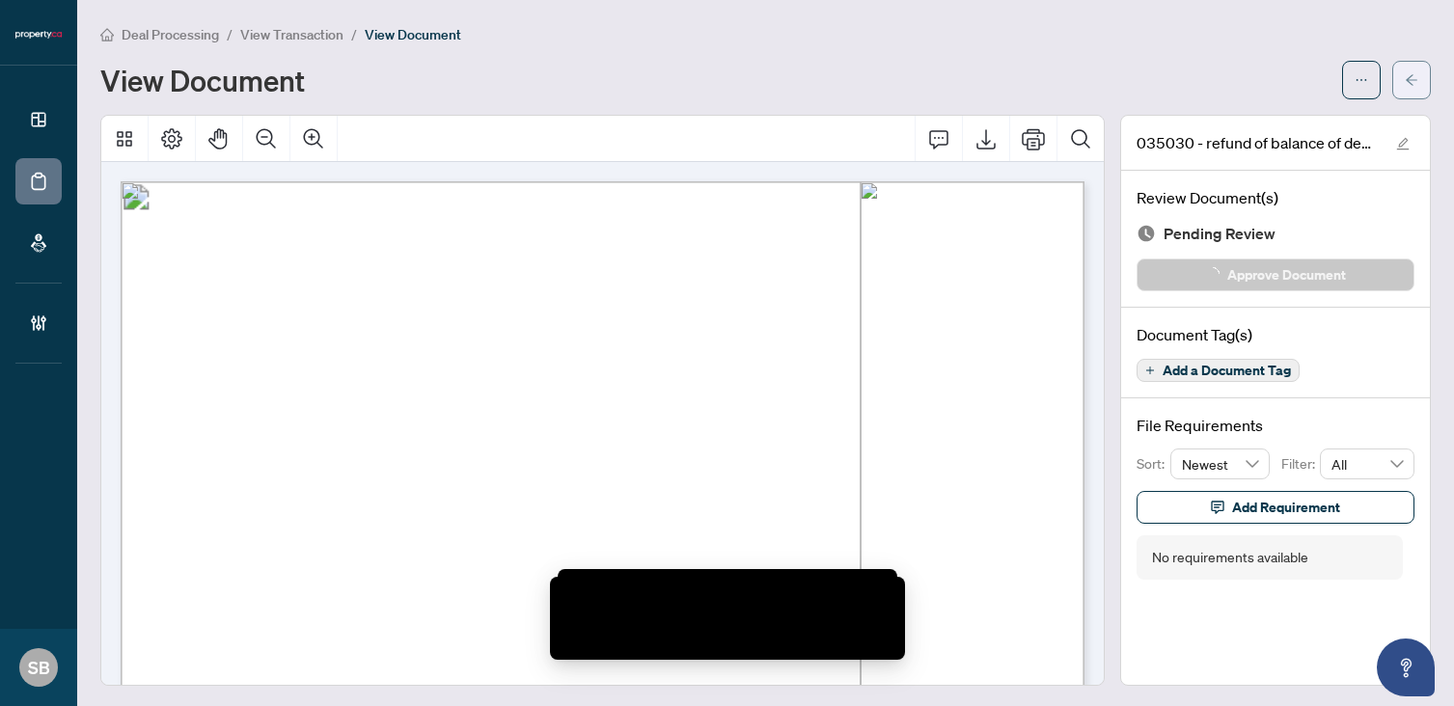
click at [1397, 84] on button "button" at bounding box center [1411, 80] width 39 height 39
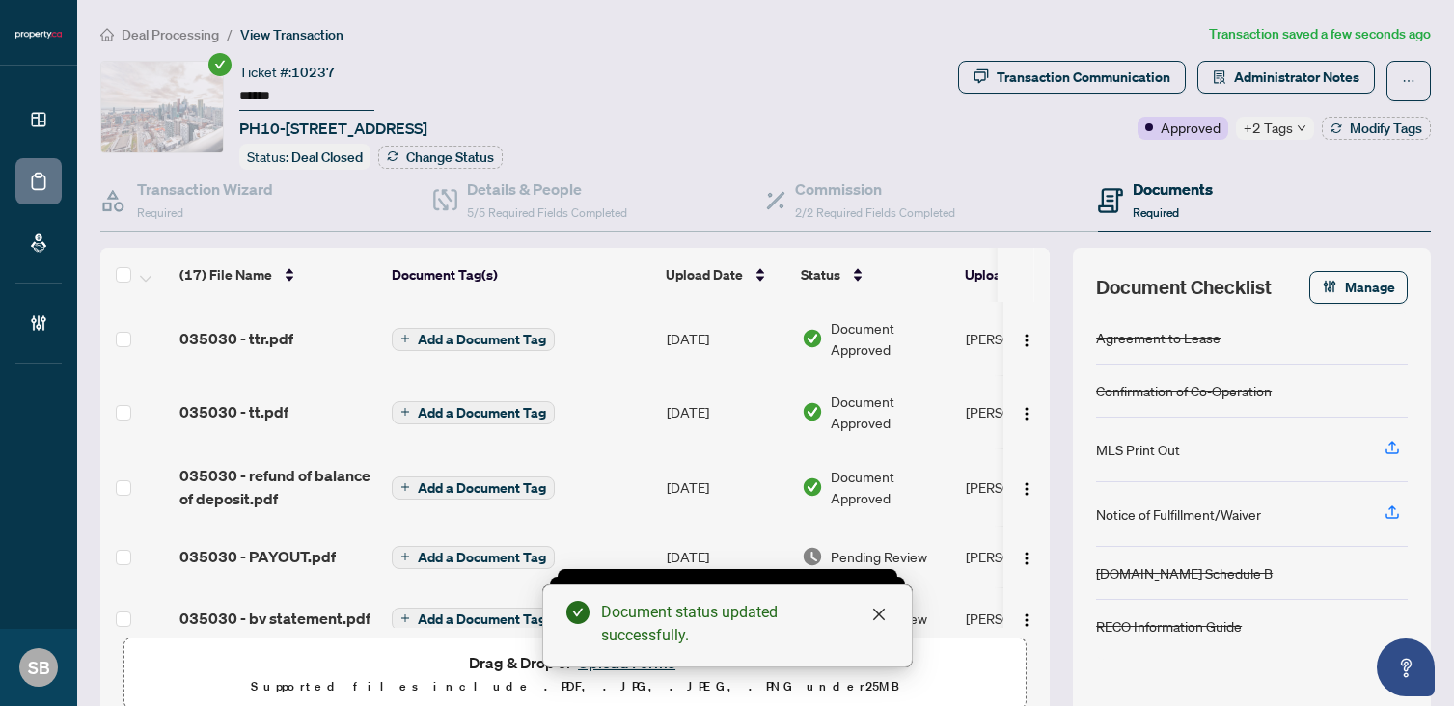
scroll to position [96, 0]
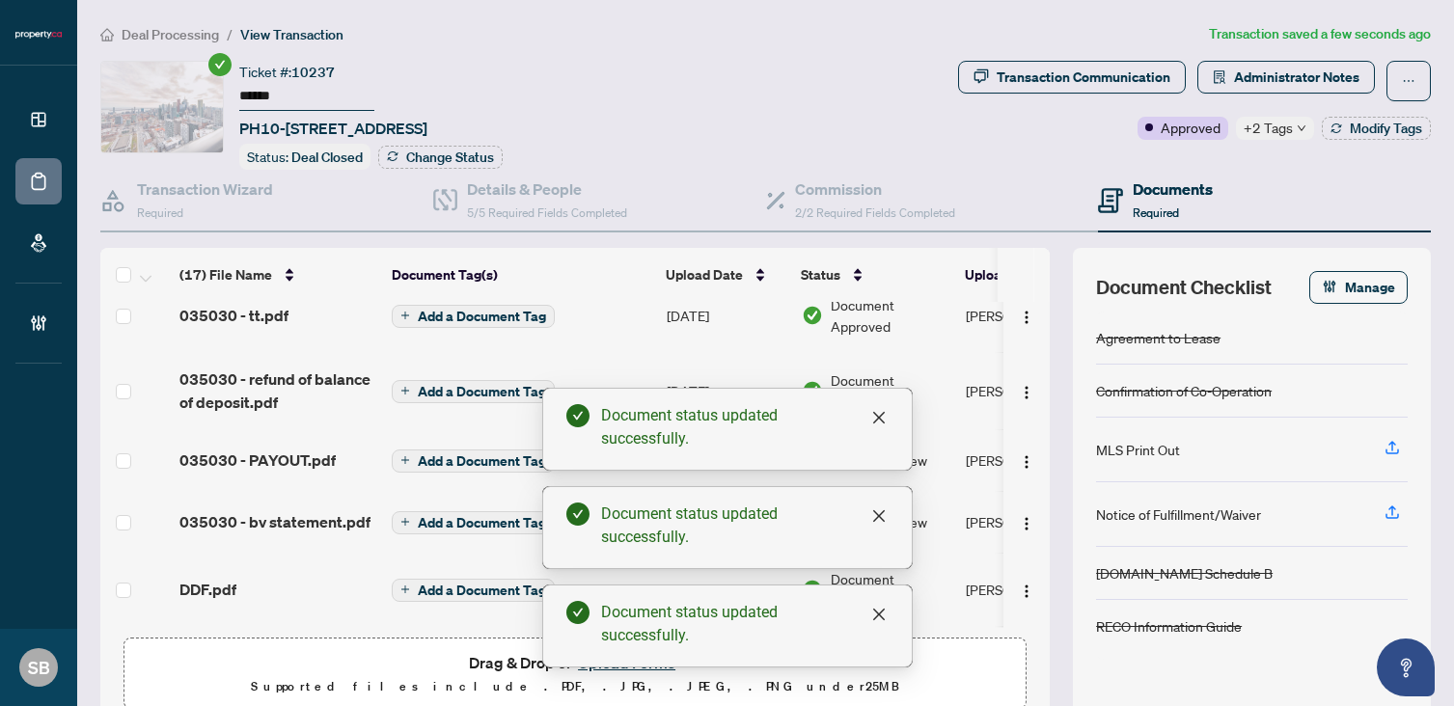
click at [960, 459] on td "[PERSON_NAME]" at bounding box center [1030, 460] width 145 height 62
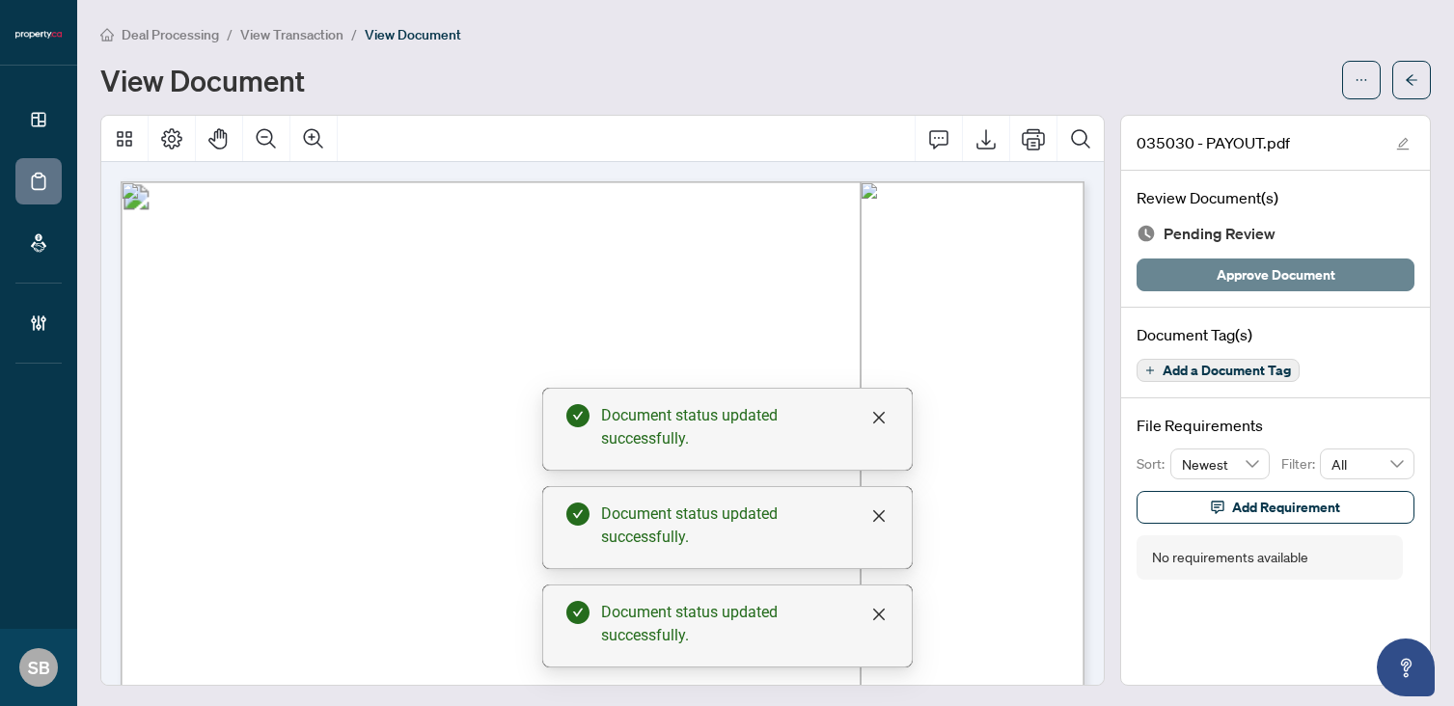
click at [1246, 272] on span "Approve Document" at bounding box center [1275, 274] width 119 height 31
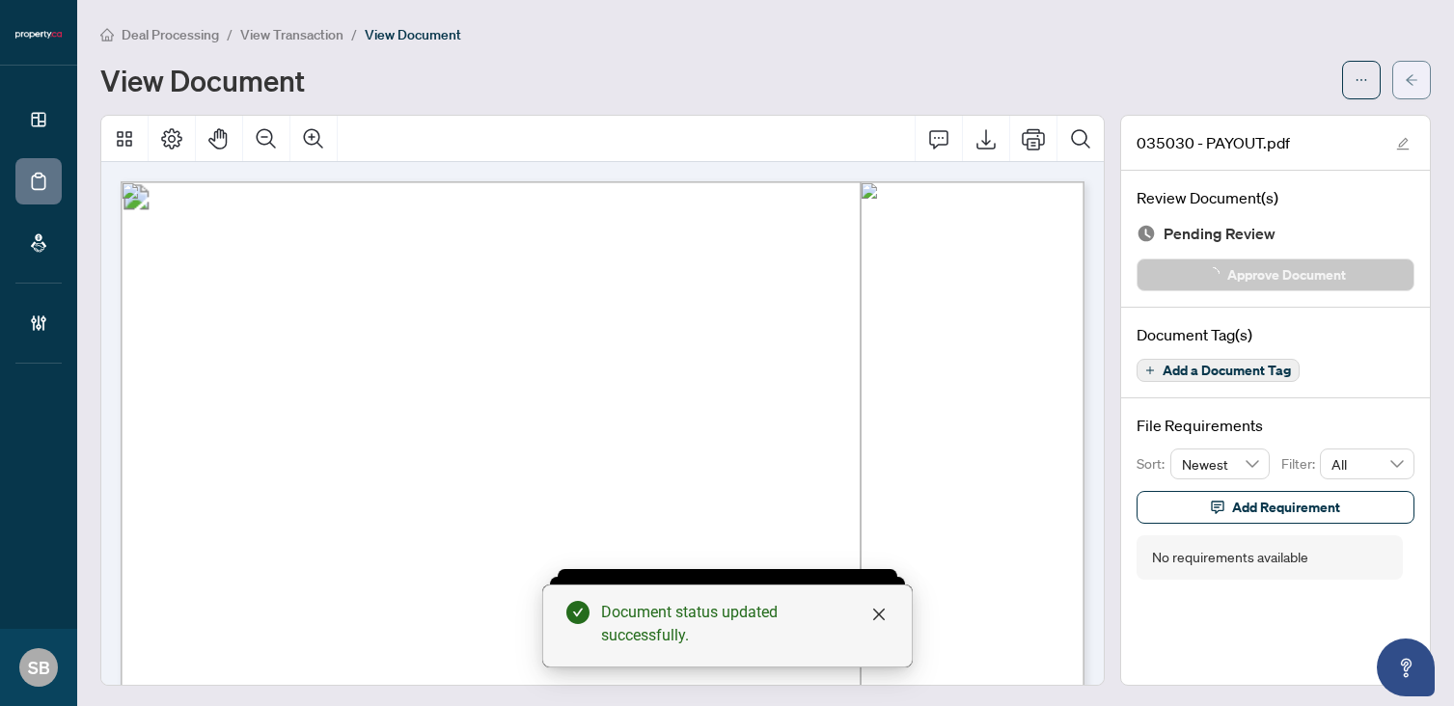
click at [1408, 76] on icon "arrow-left" at bounding box center [1411, 79] width 12 height 11
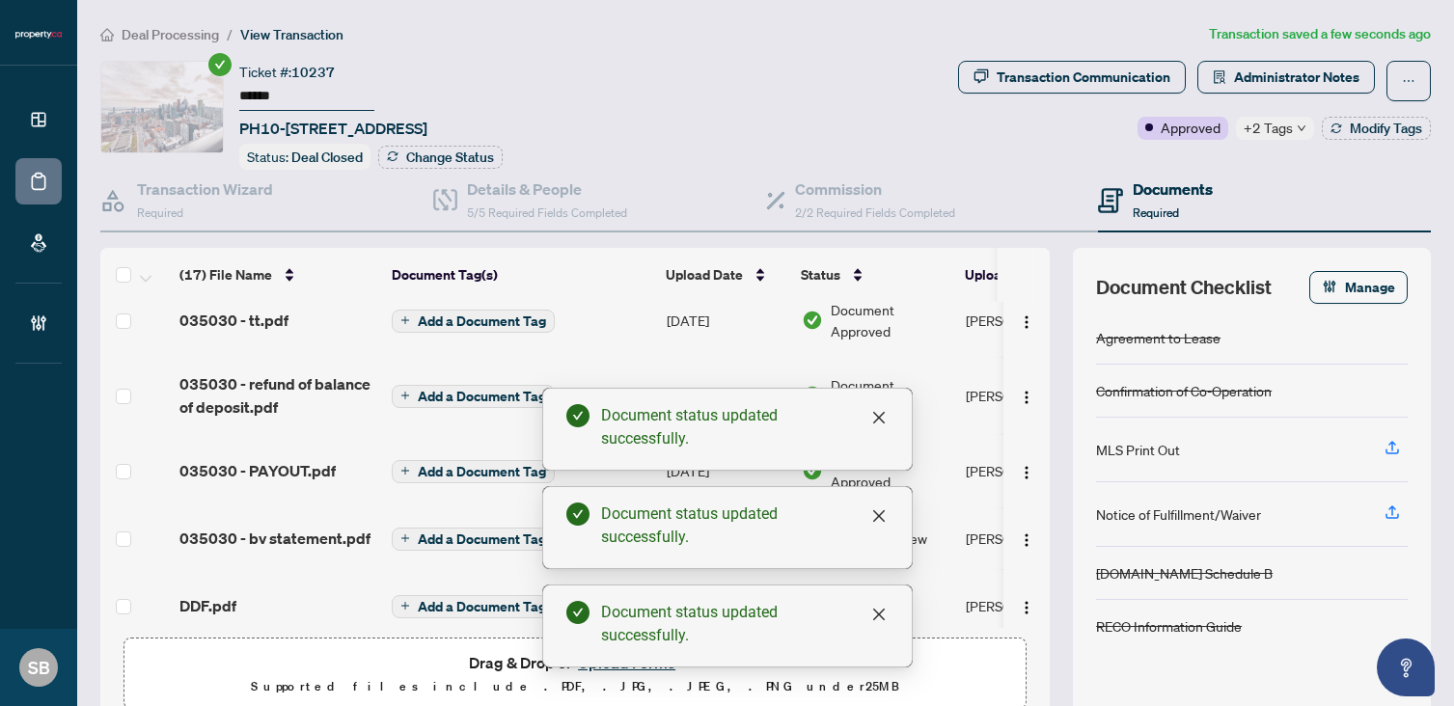
scroll to position [172, 0]
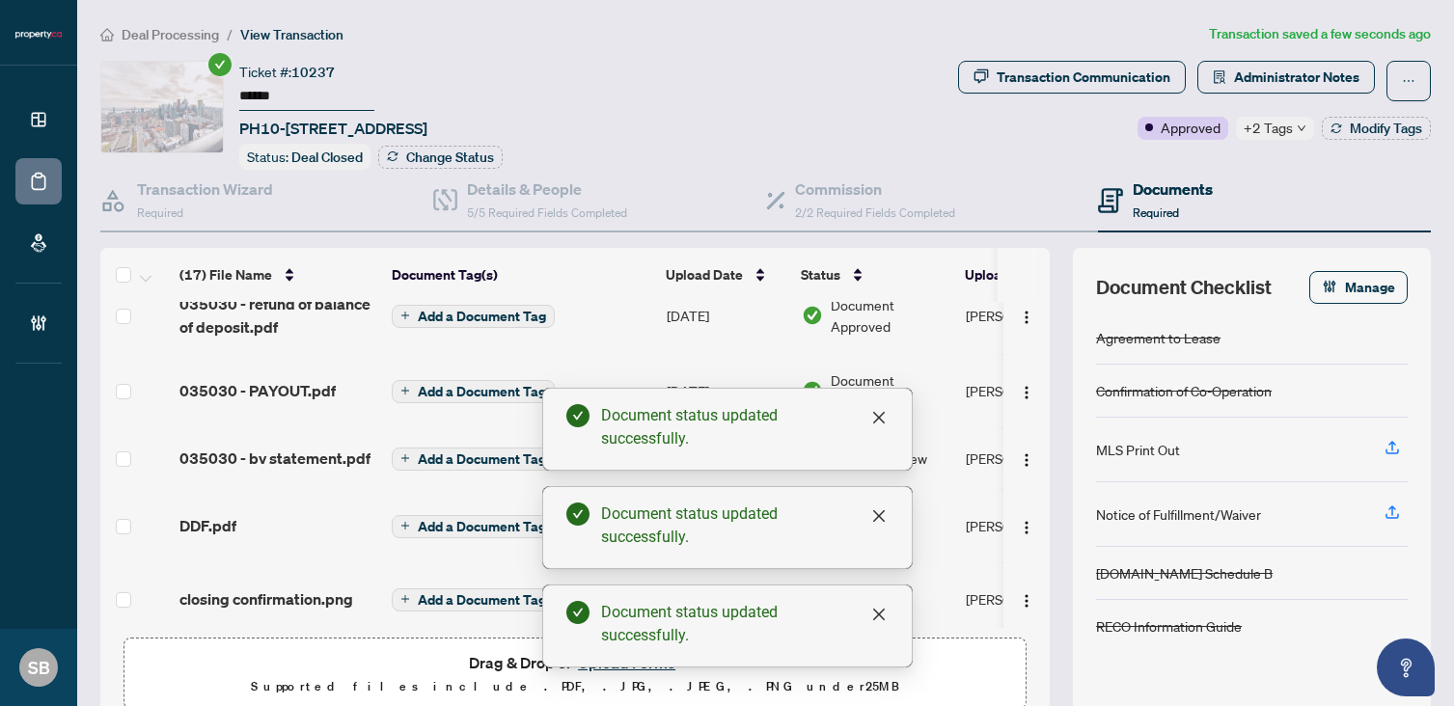
click at [972, 451] on td "[PERSON_NAME]" at bounding box center [1030, 458] width 145 height 62
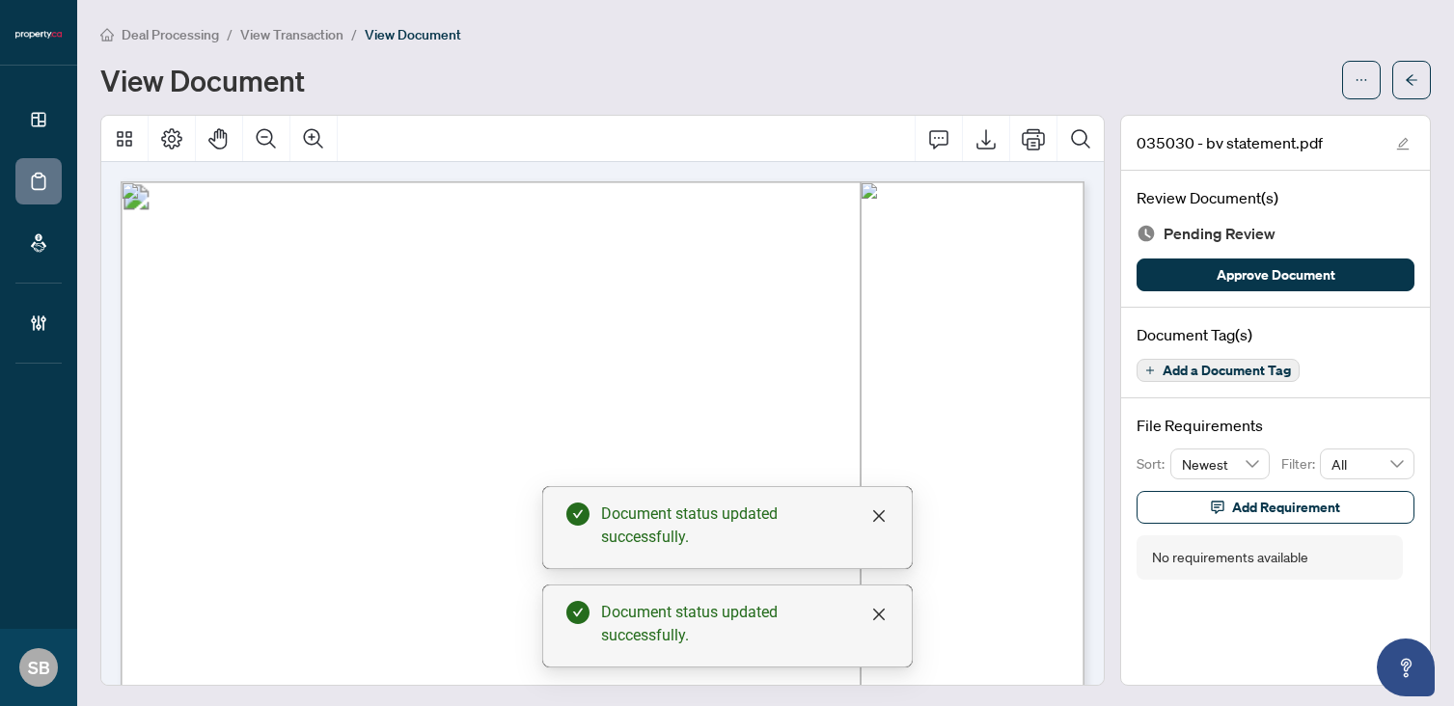
click at [1265, 254] on div "Review Document(s) Pending Review Approve Document" at bounding box center [1275, 239] width 309 height 137
click at [1267, 273] on span "Approve Document" at bounding box center [1275, 274] width 119 height 31
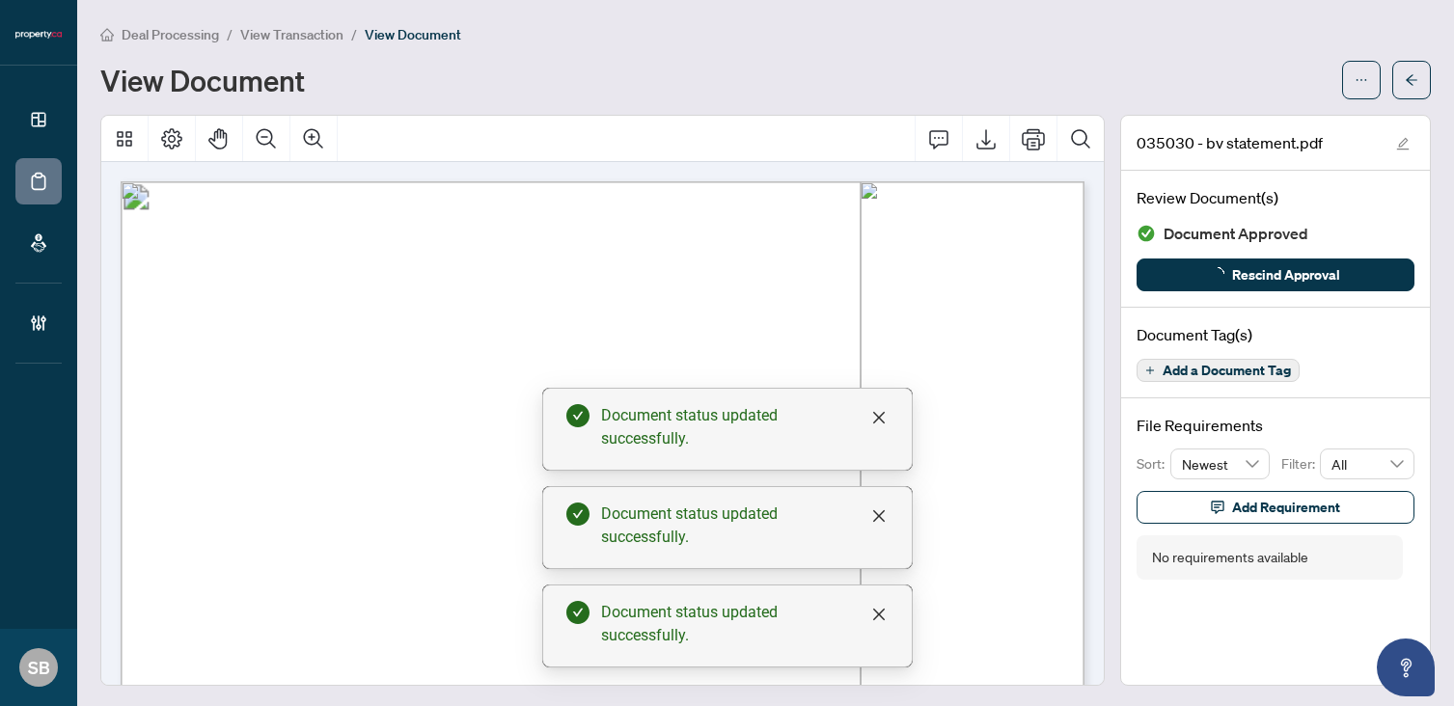
click at [1391, 88] on div at bounding box center [1386, 80] width 89 height 39
click at [1403, 88] on button "button" at bounding box center [1411, 80] width 39 height 39
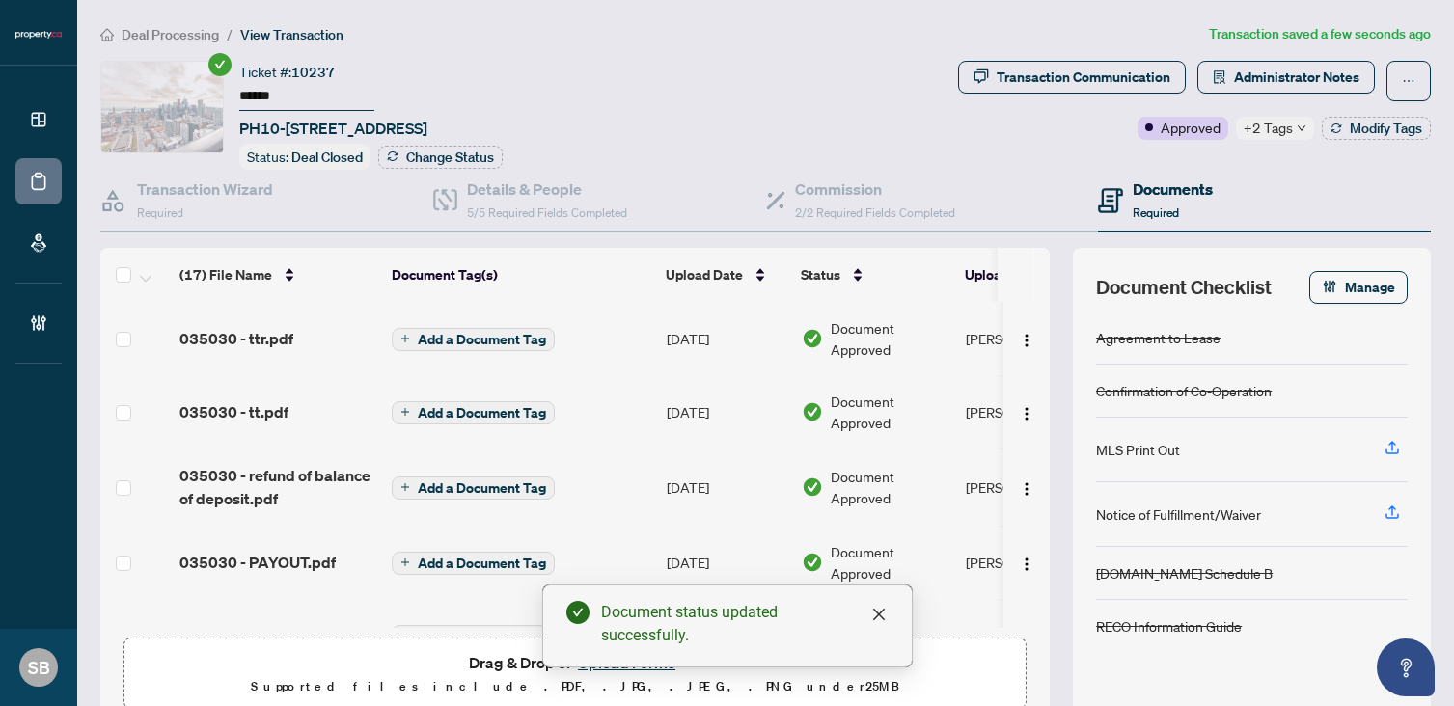
click at [171, 32] on span "Deal Processing" at bounding box center [170, 34] width 97 height 17
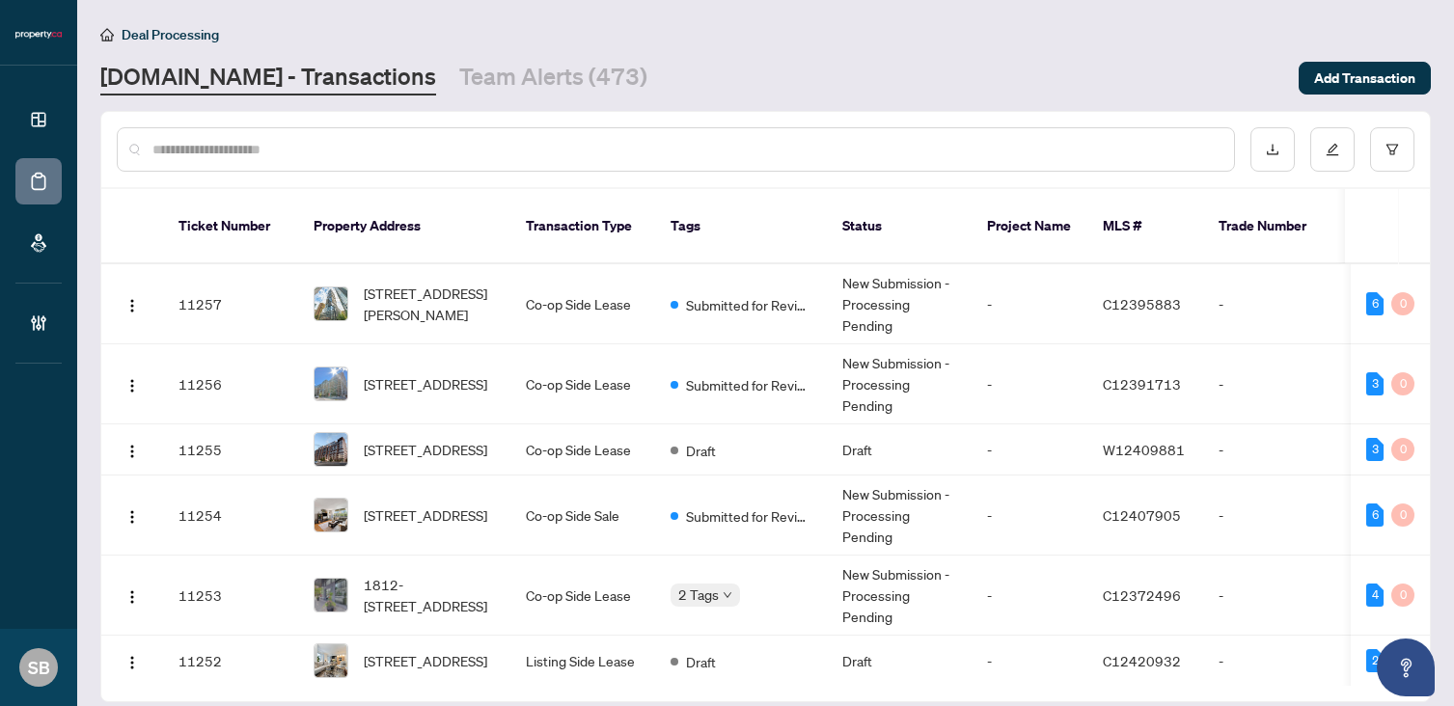
click at [361, 145] on input "text" at bounding box center [685, 149] width 1066 height 21
paste input "******"
type input "******"
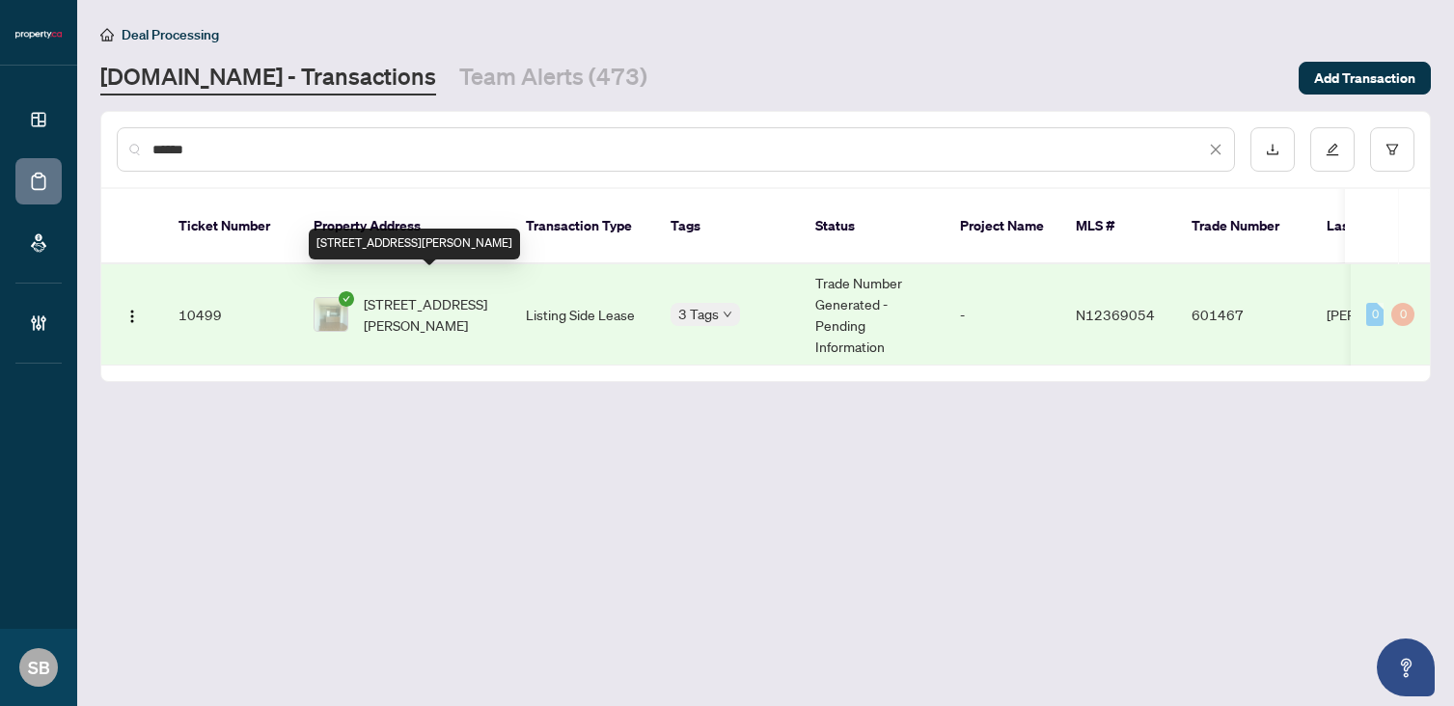
click at [439, 314] on td "[STREET_ADDRESS][PERSON_NAME]" at bounding box center [404, 314] width 212 height 101
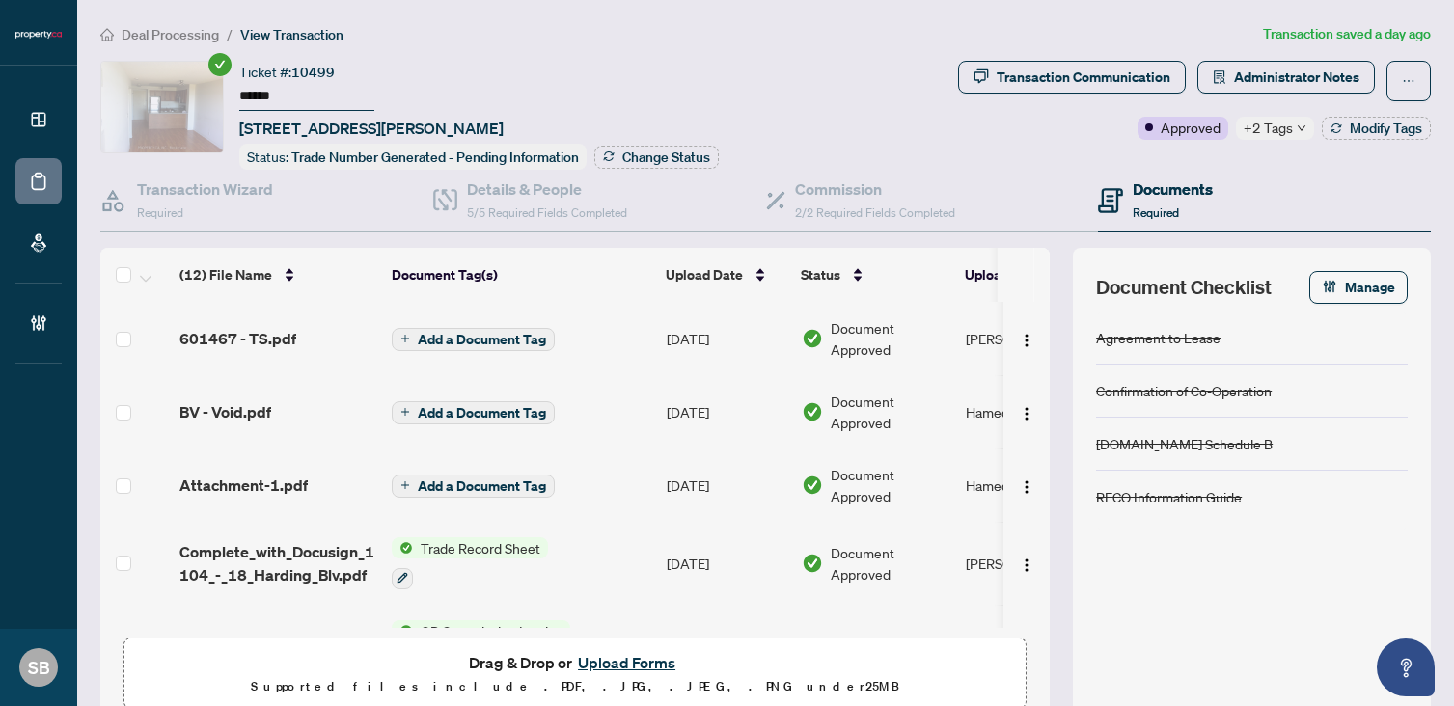
click at [283, 336] on span "601467 - TS.pdf" at bounding box center [237, 338] width 117 height 23
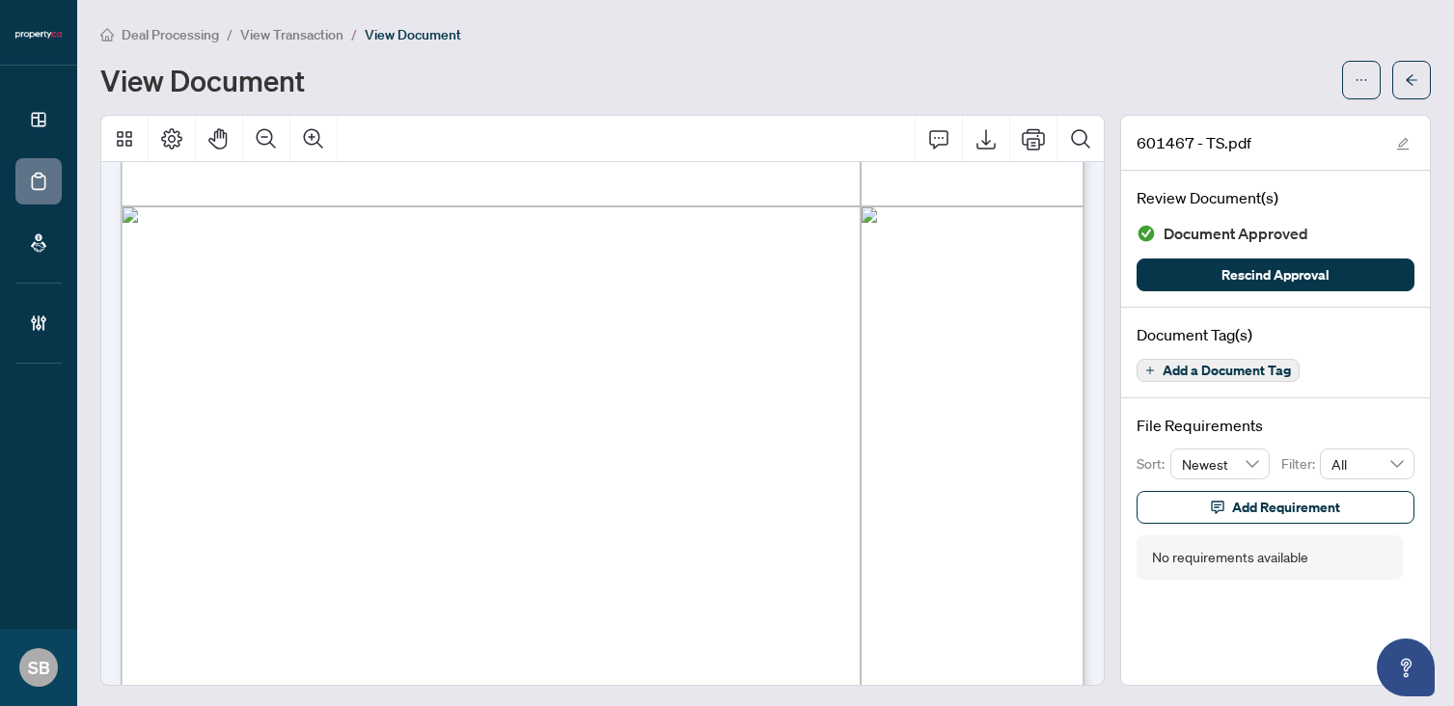
scroll to position [763, 0]
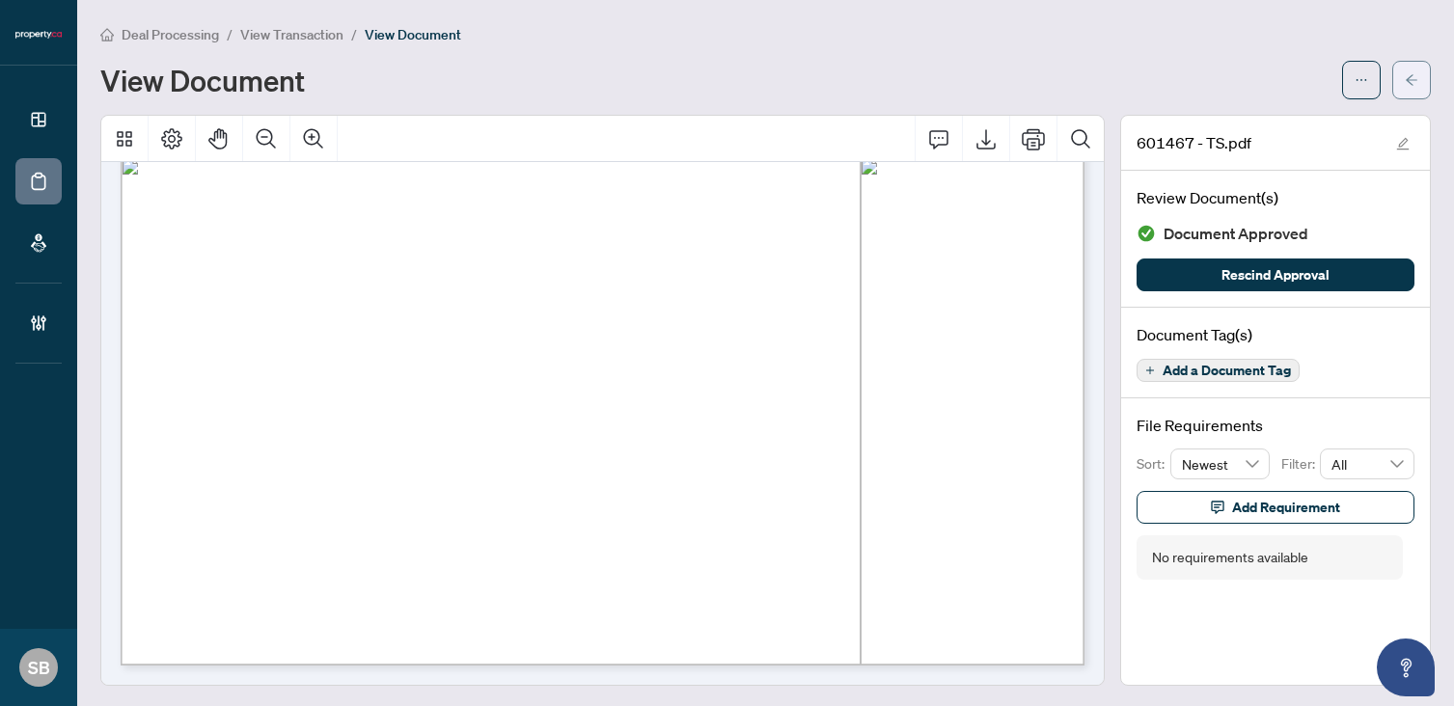
click at [1413, 86] on span "button" at bounding box center [1412, 80] width 14 height 31
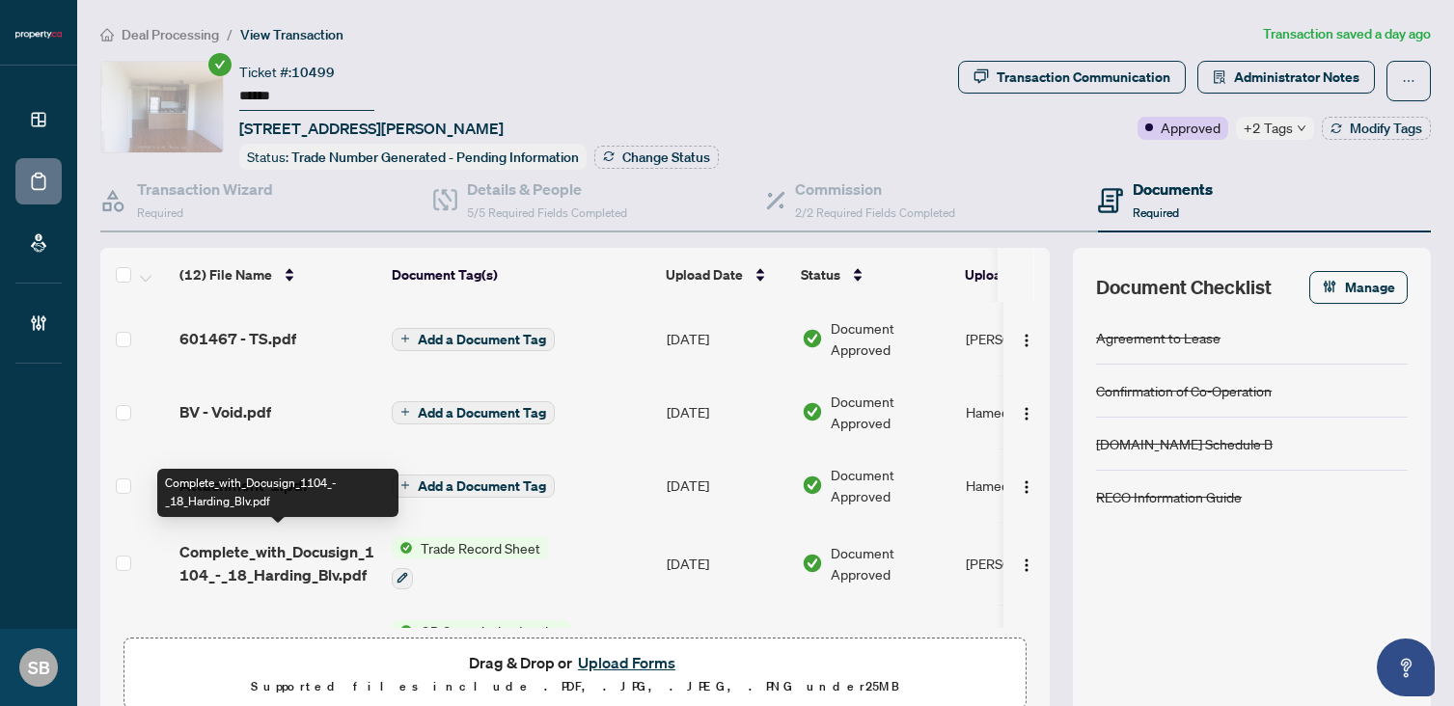
scroll to position [16, 0]
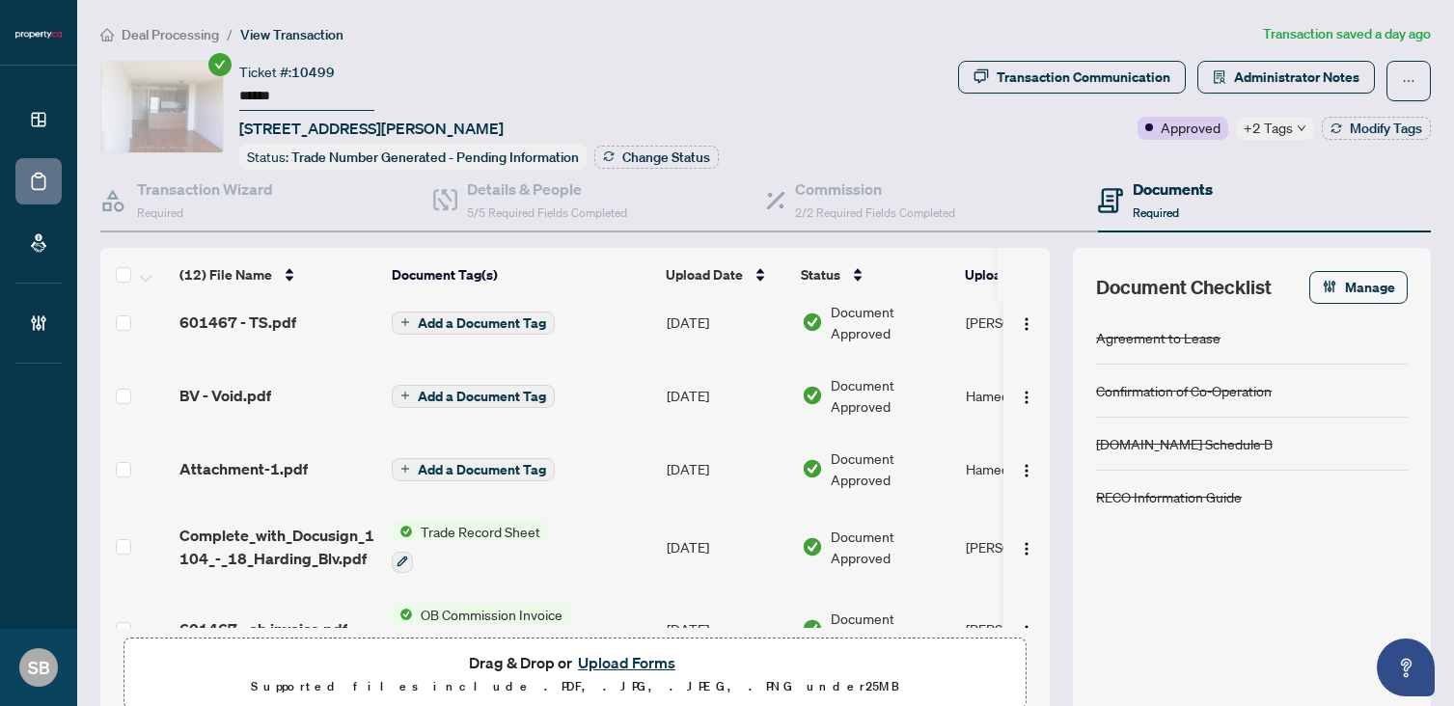
click at [255, 390] on span "BV - Void.pdf" at bounding box center [225, 395] width 92 height 23
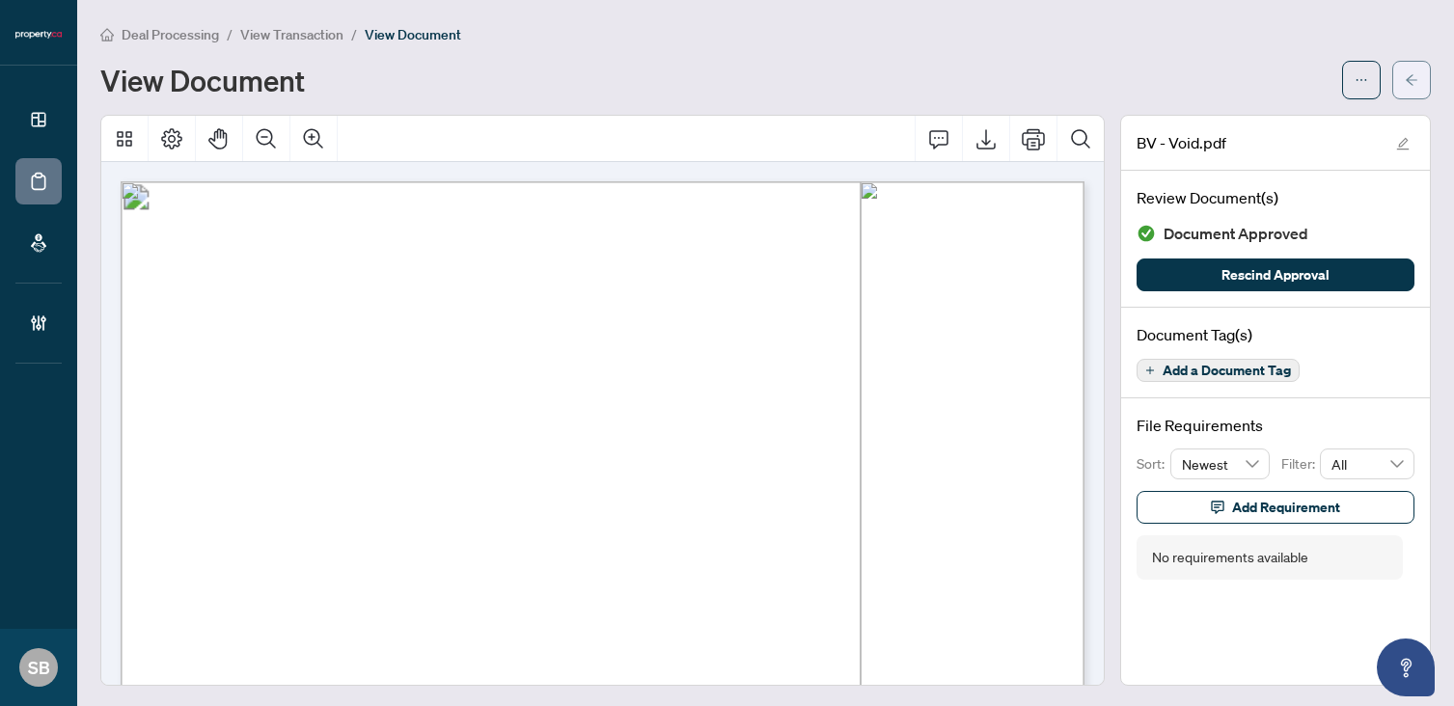
click at [1415, 80] on icon "arrow-left" at bounding box center [1412, 80] width 14 height 14
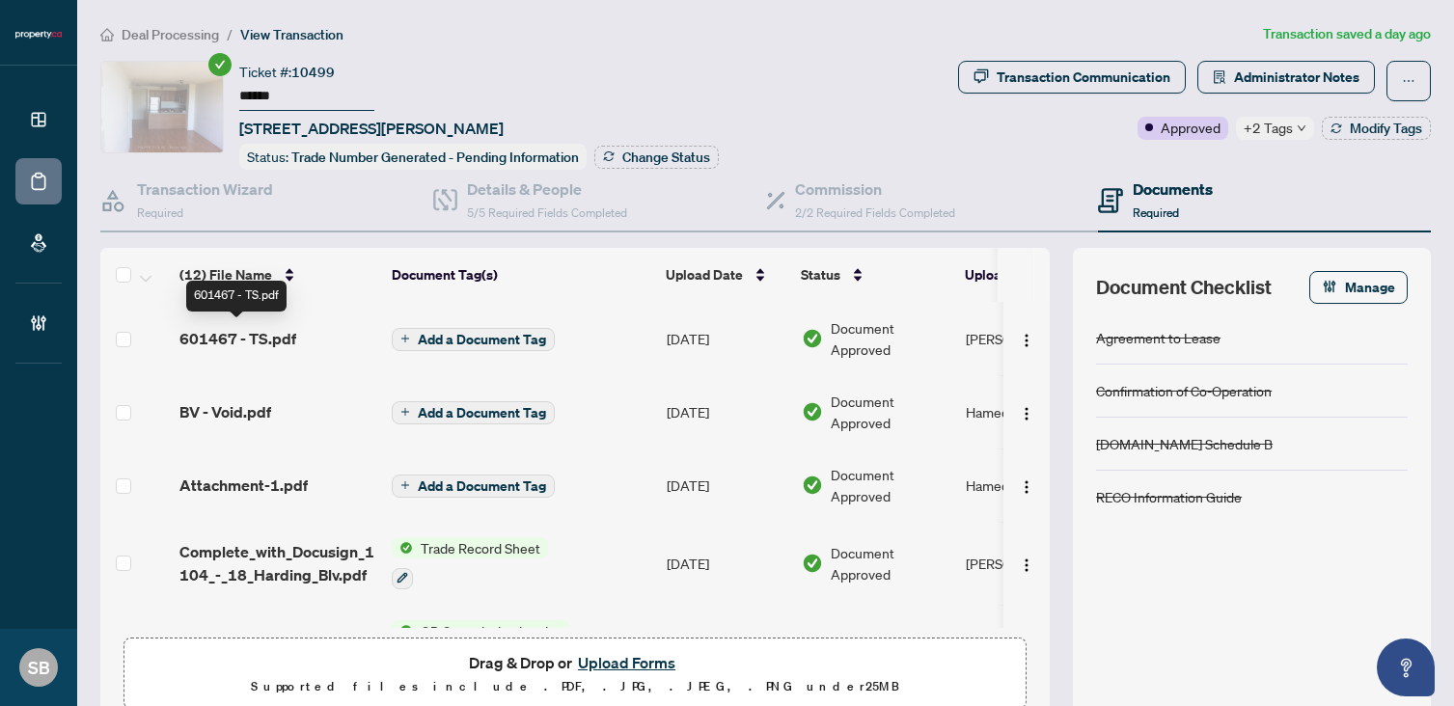
click at [259, 327] on span "601467 - TS.pdf" at bounding box center [237, 338] width 117 height 23
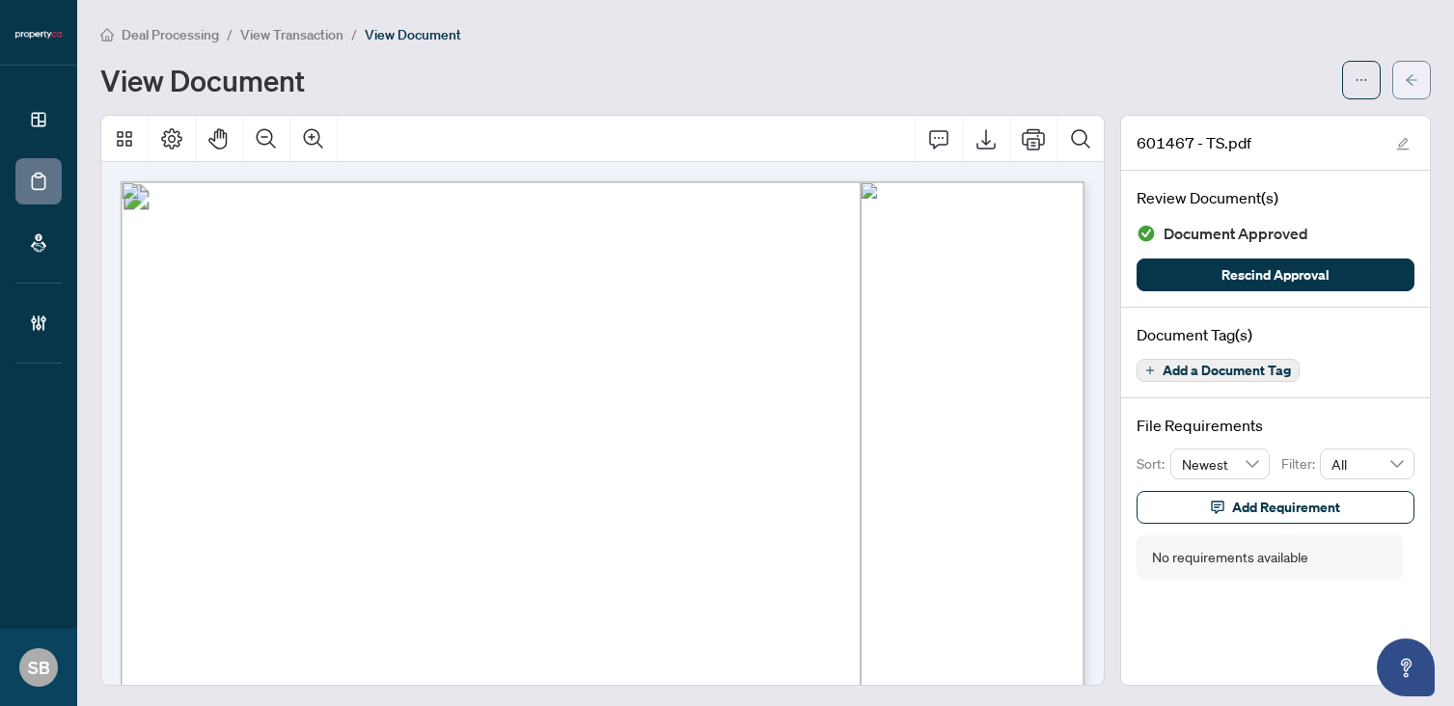
click at [1418, 76] on button "button" at bounding box center [1411, 80] width 39 height 39
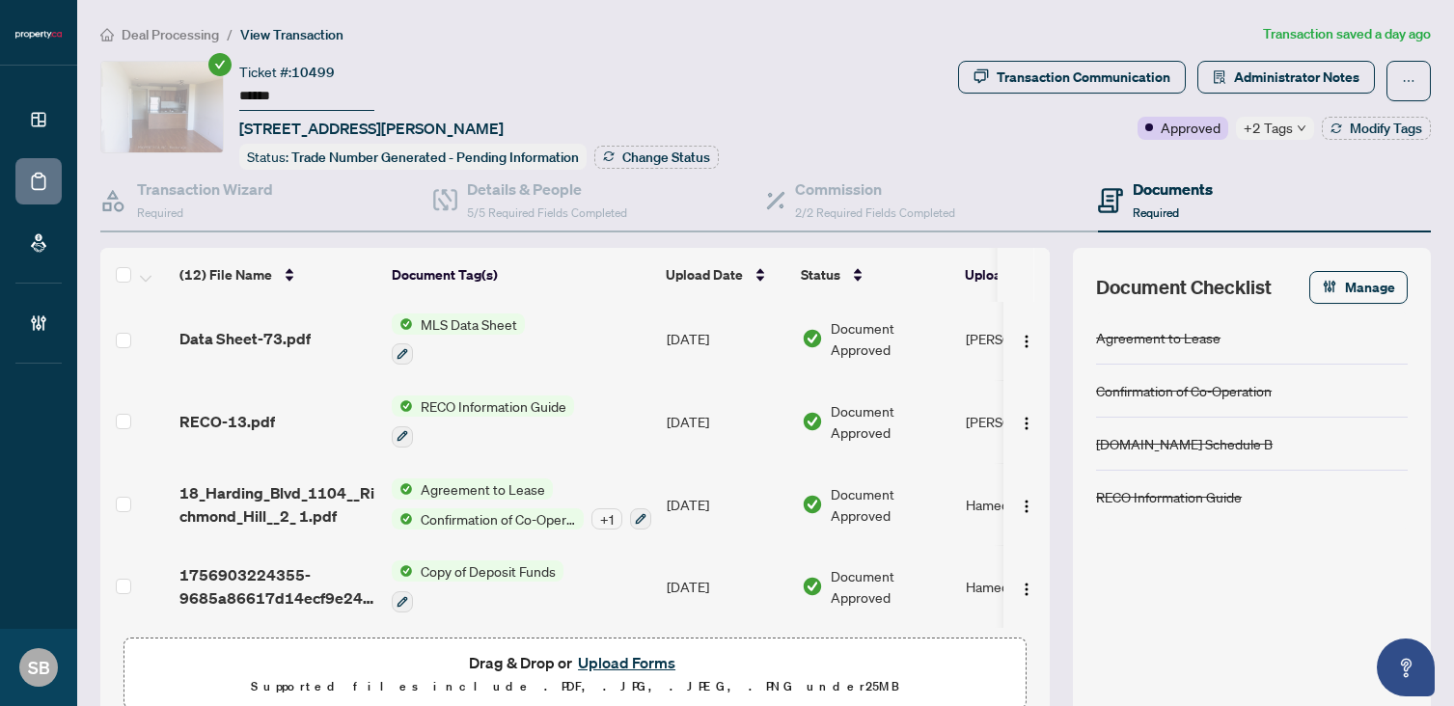
scroll to position [48, 0]
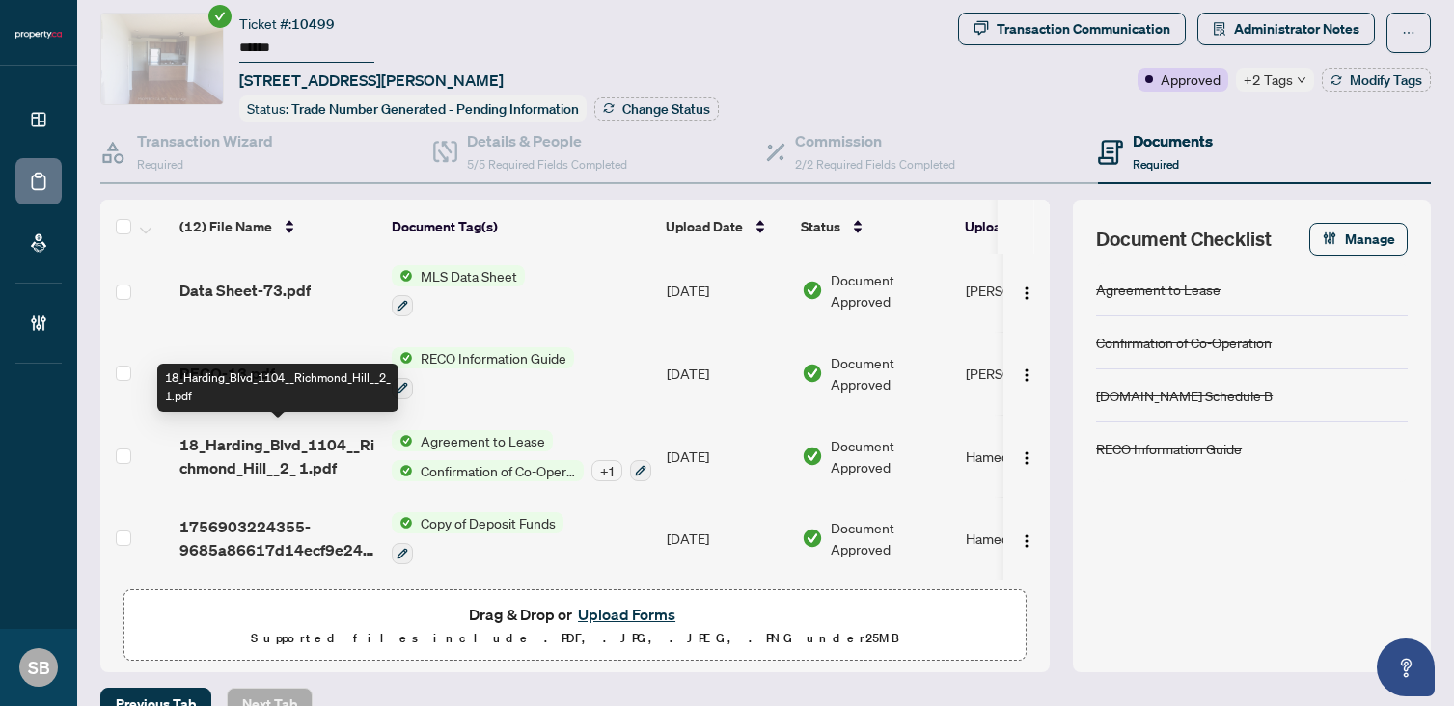
click at [273, 446] on span "18_Harding_Blvd_1104__Richmond_Hill__2_ 1.pdf" at bounding box center [277, 456] width 197 height 46
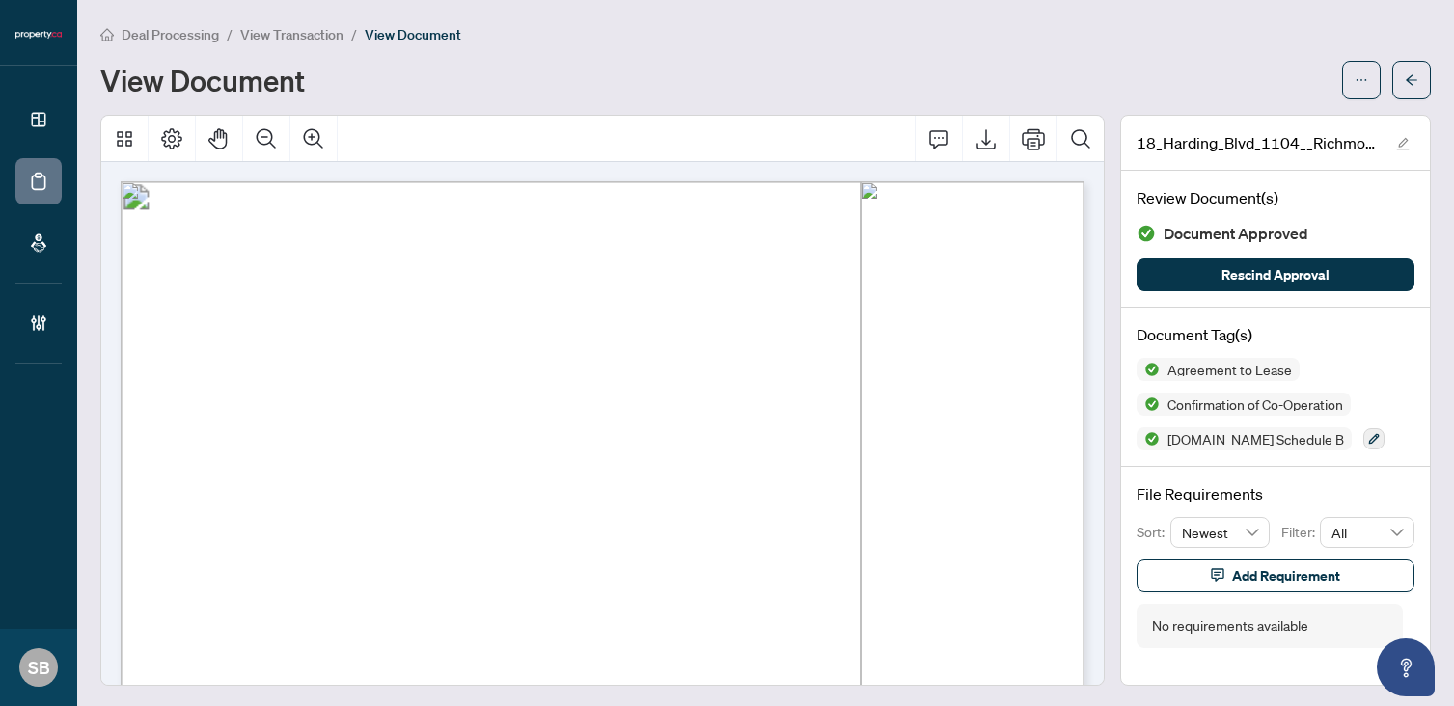
click at [1415, 84] on icon "arrow-left" at bounding box center [1412, 80] width 14 height 14
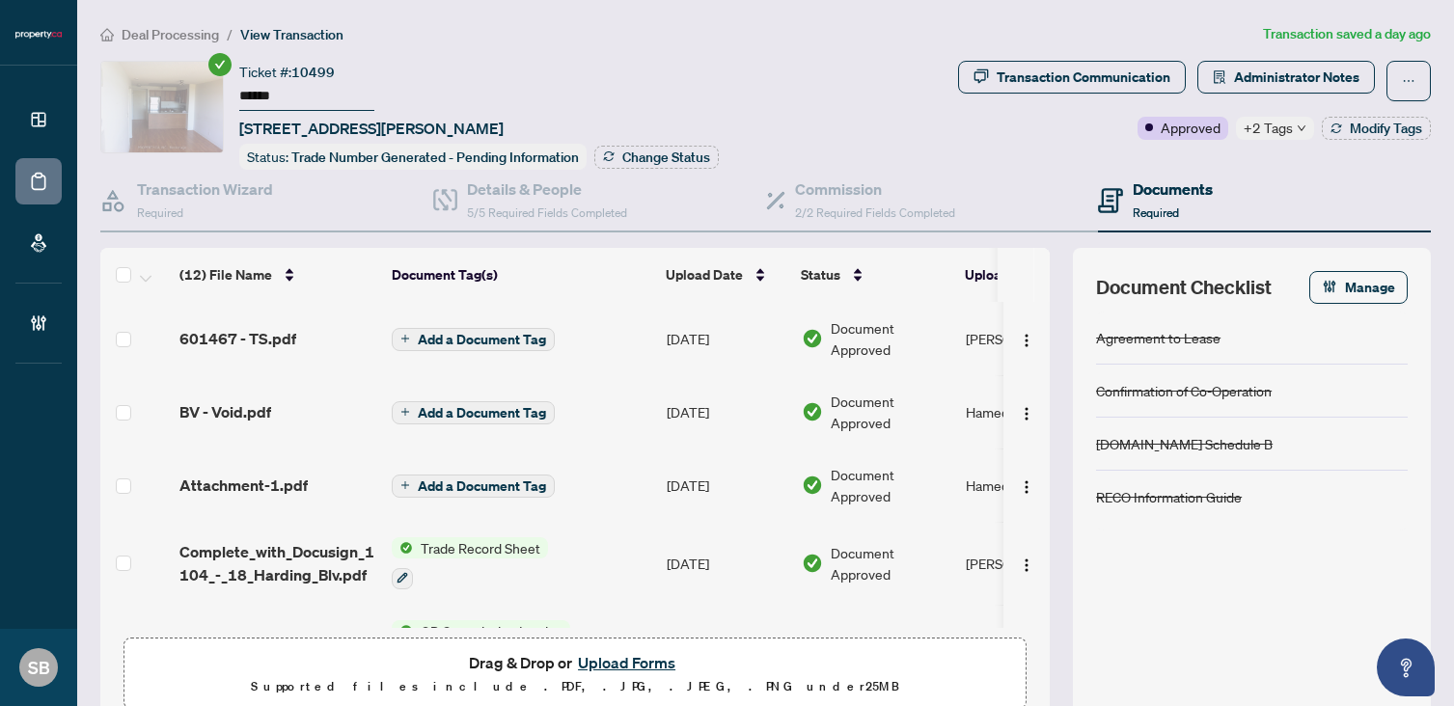
click at [287, 331] on span "601467 - TS.pdf" at bounding box center [237, 338] width 117 height 23
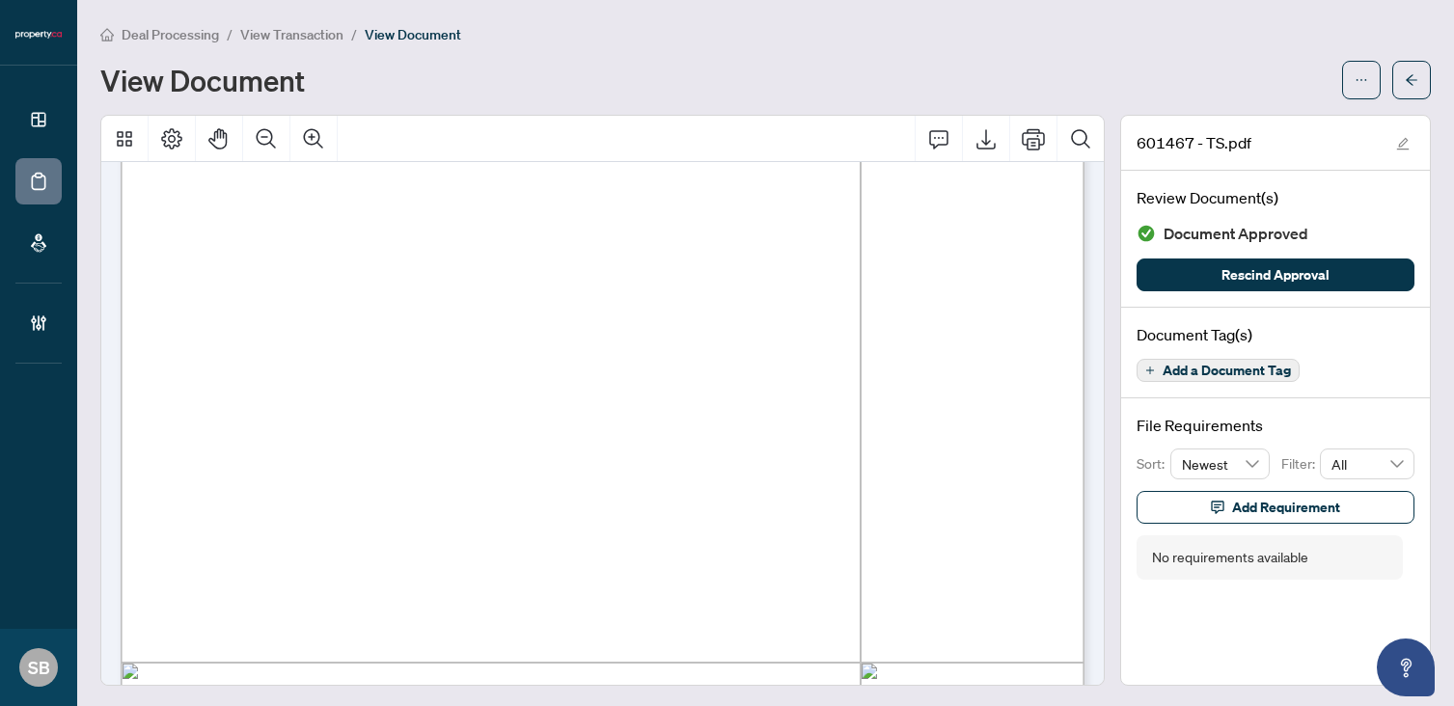
scroll to position [258, 0]
click at [1406, 105] on div "Deal Processing / View Transaction / View Document View Document 601467 - TS.pd…" at bounding box center [765, 354] width 1330 height 663
click at [1405, 75] on icon "arrow-left" at bounding box center [1412, 80] width 14 height 14
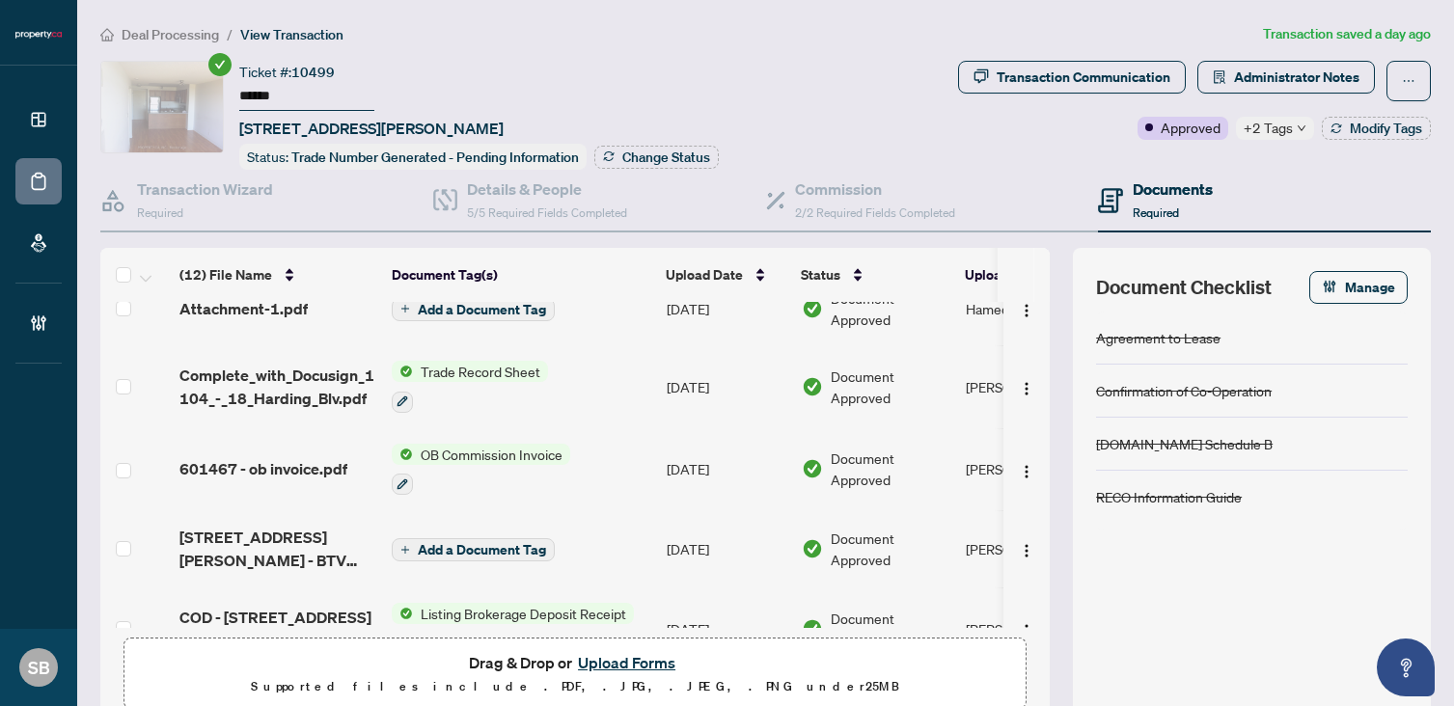
scroll to position [183, 0]
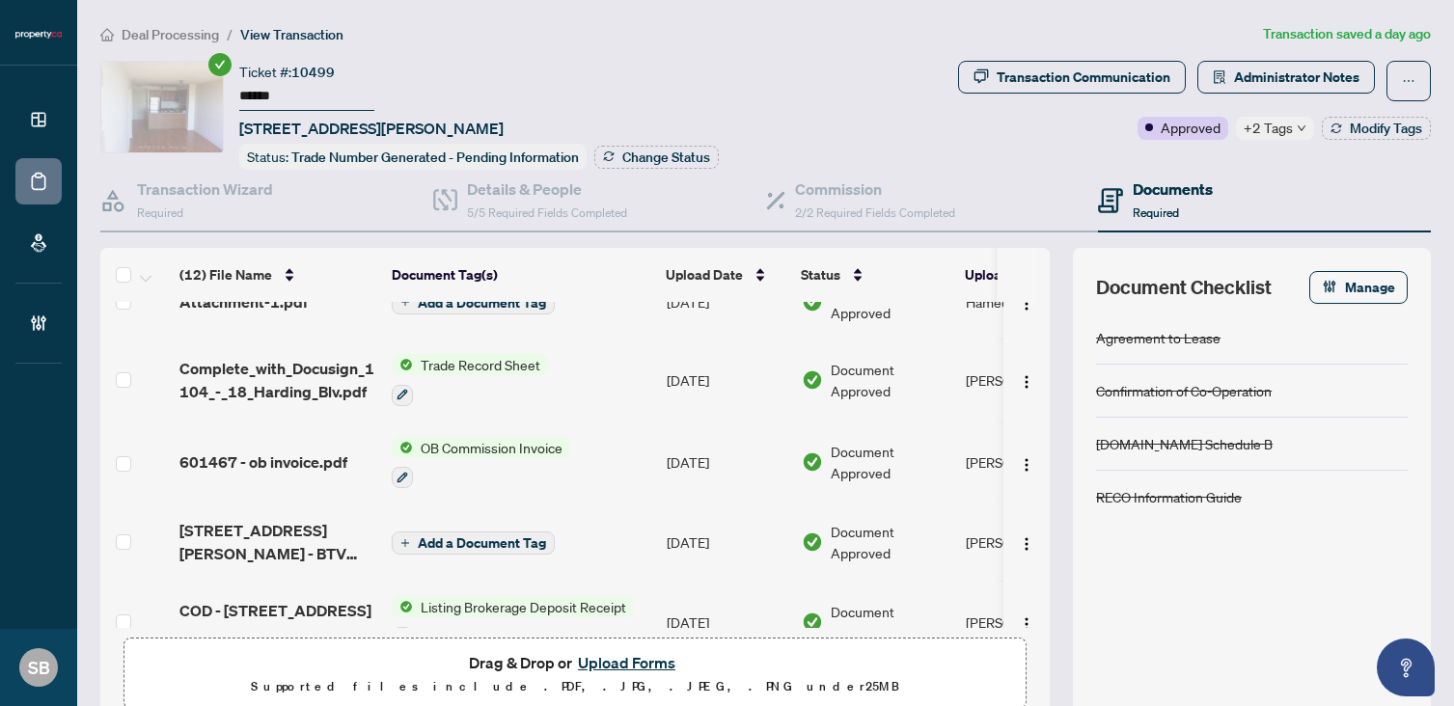
click at [271, 462] on span "601467 - ob invoice.pdf" at bounding box center [263, 461] width 168 height 23
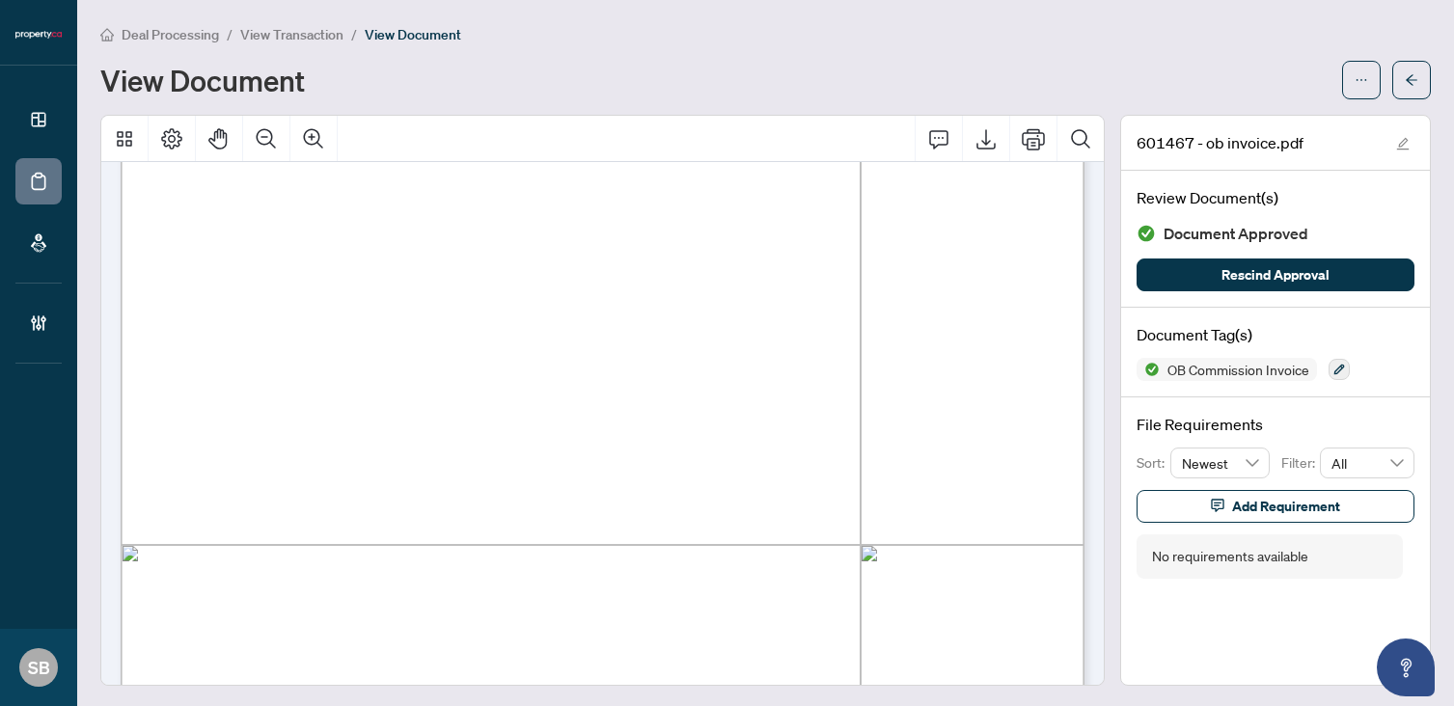
scroll to position [763, 0]
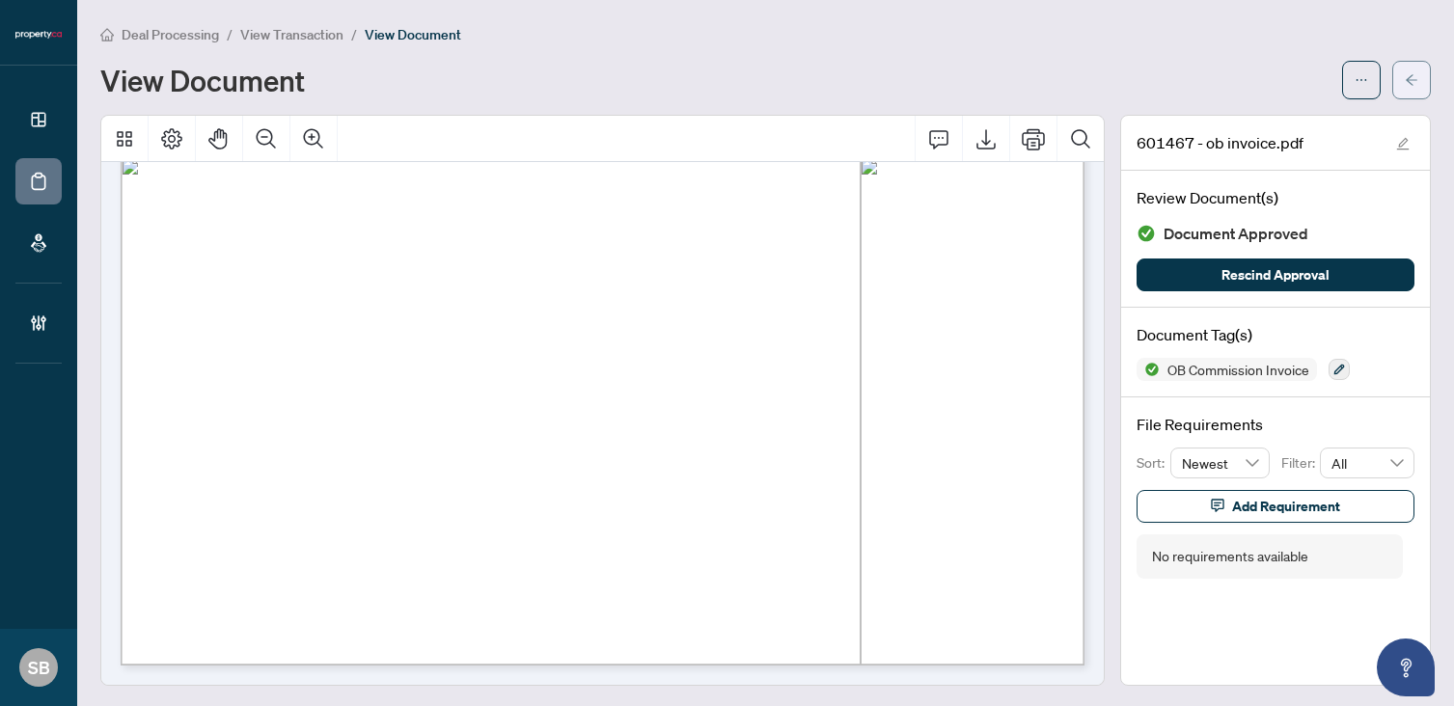
click at [1408, 85] on icon "arrow-left" at bounding box center [1412, 80] width 14 height 14
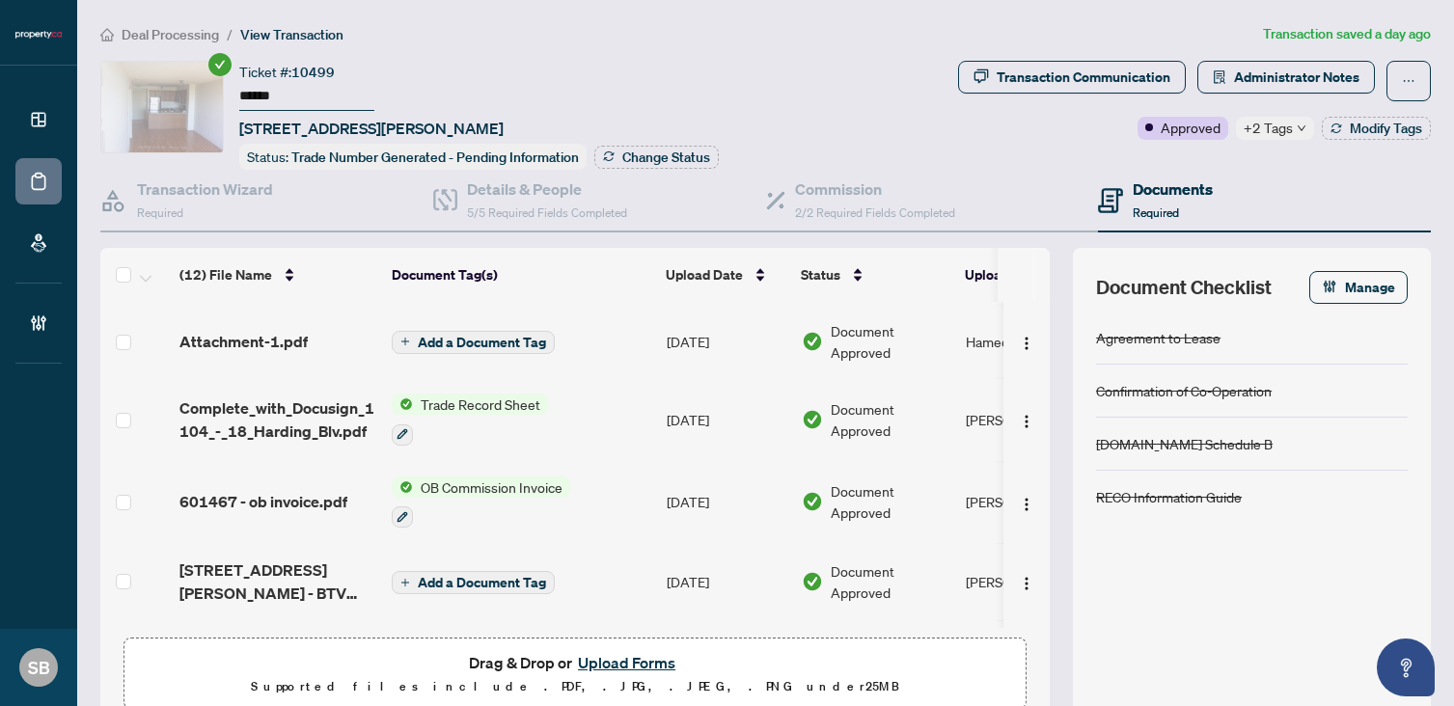
scroll to position [244, 0]
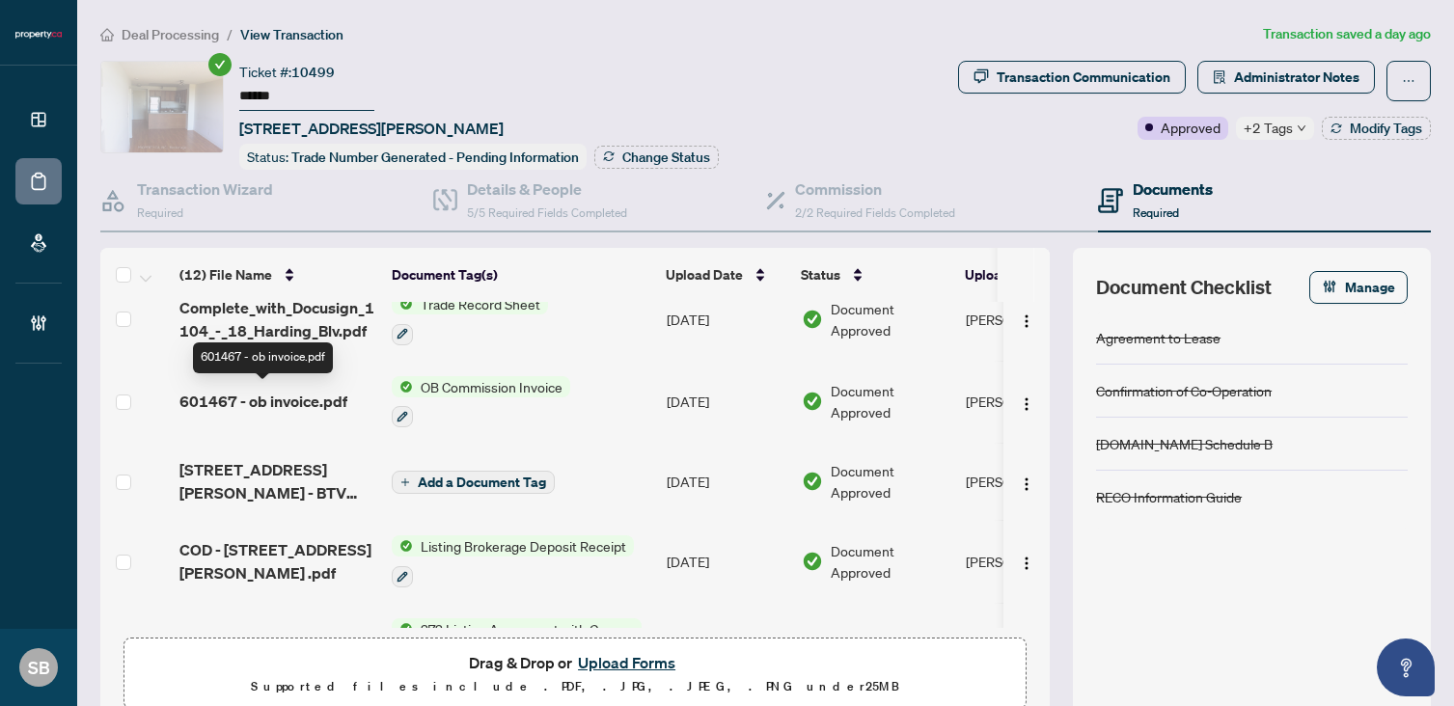
click at [289, 400] on span "601467 - ob invoice.pdf" at bounding box center [263, 401] width 168 height 23
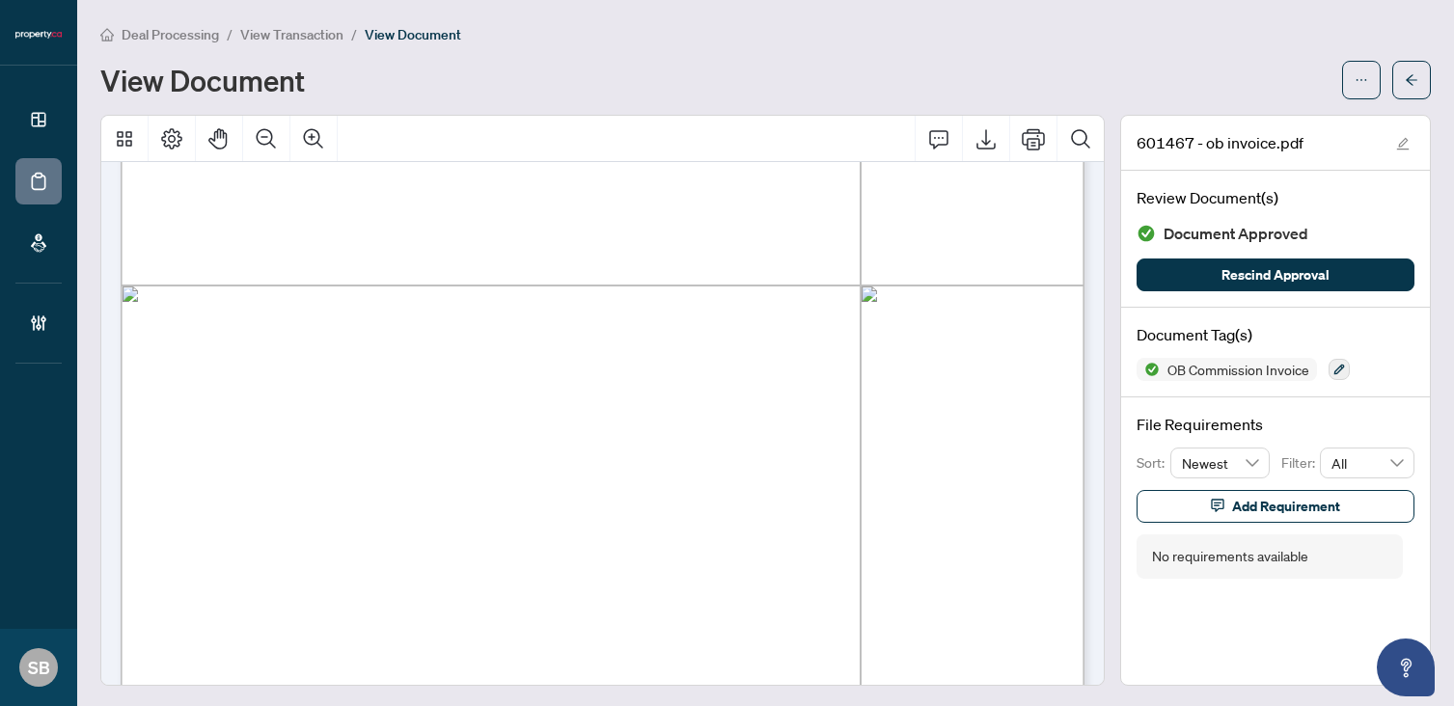
scroll to position [763, 0]
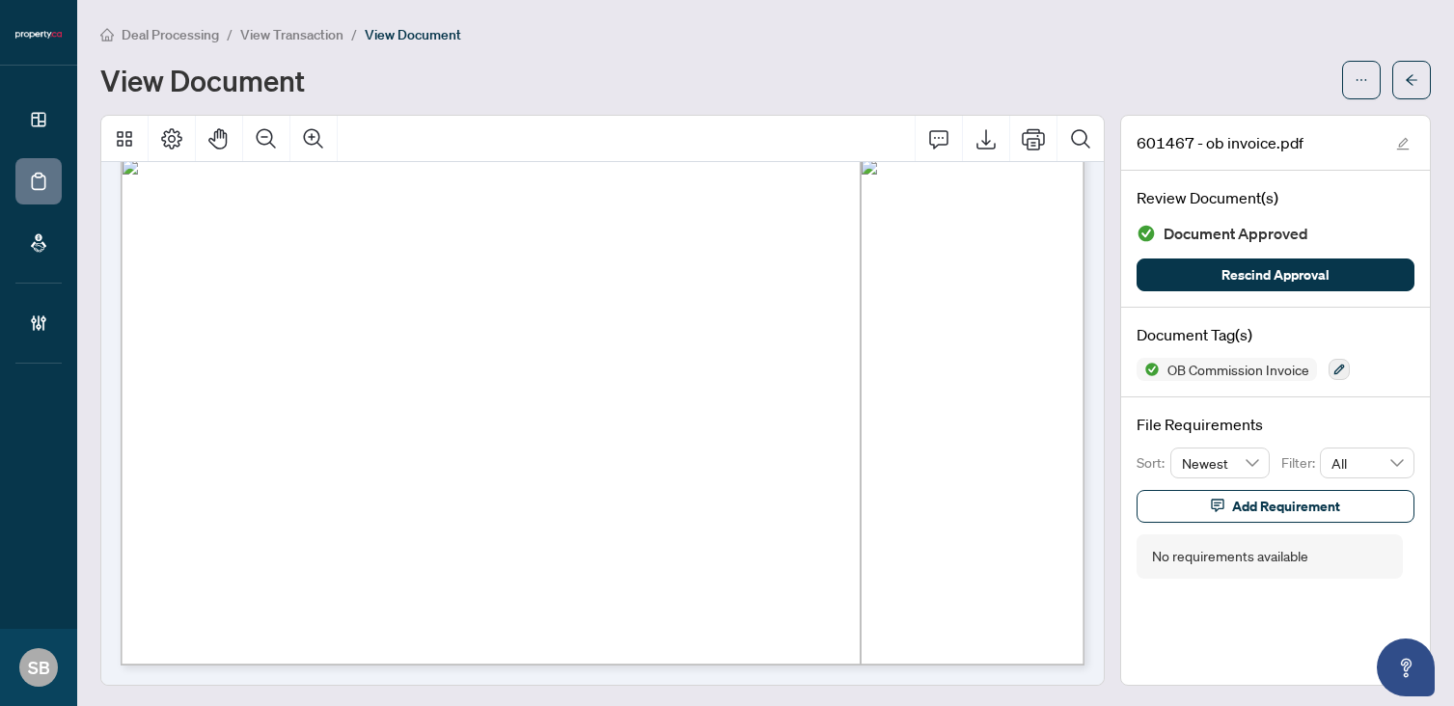
click at [1451, 358] on main "Deal Processing / View Transaction / View Document View Document 601467 - ob in…" at bounding box center [765, 353] width 1377 height 706
click at [1409, 79] on icon "arrow-left" at bounding box center [1411, 79] width 12 height 11
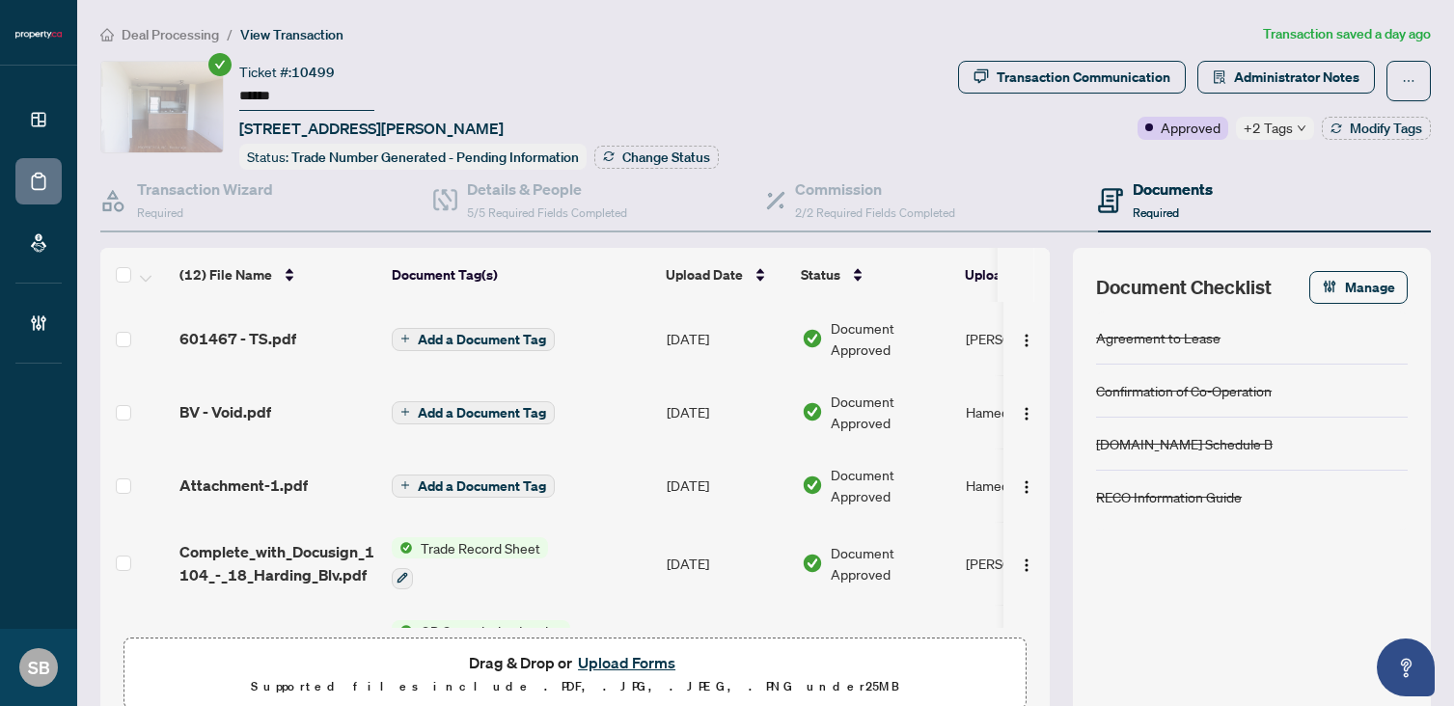
click at [626, 657] on button "Upload Forms" at bounding box center [626, 662] width 109 height 25
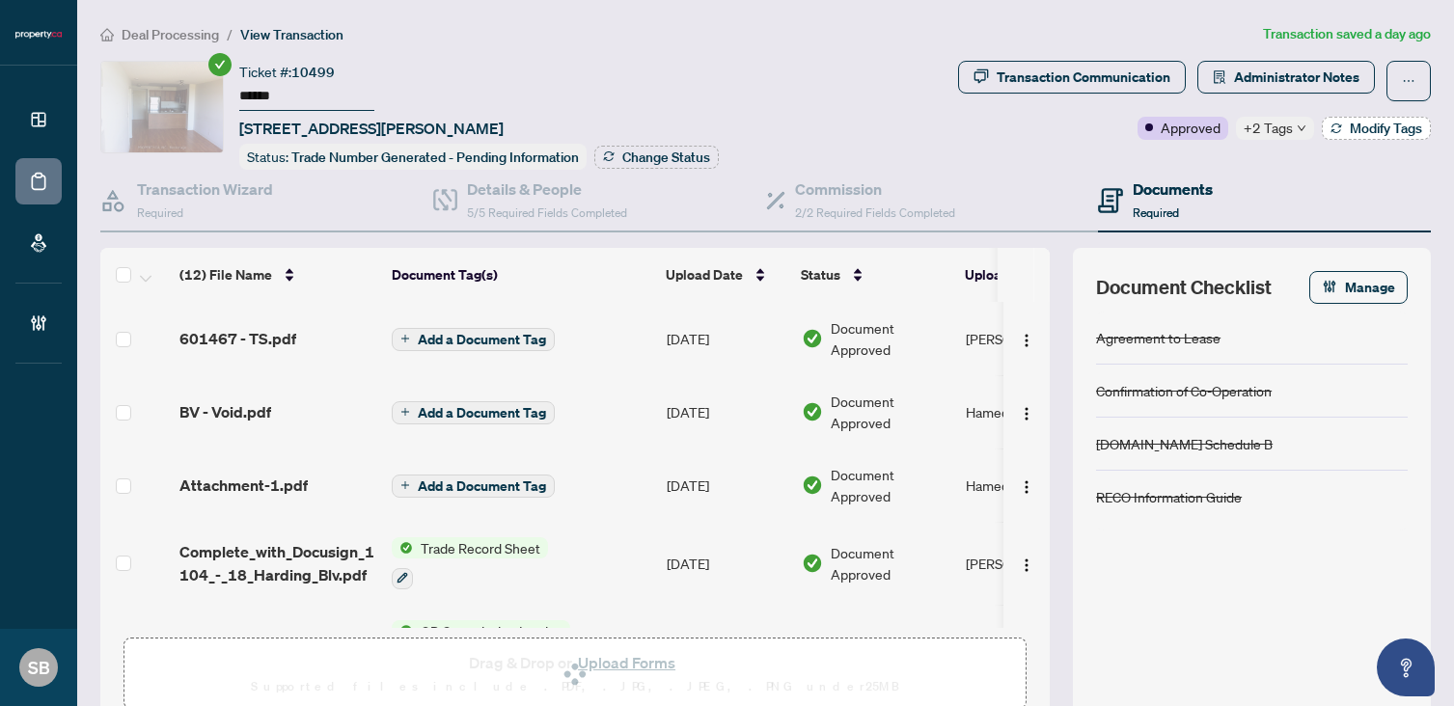
click at [1363, 123] on span "Modify Tags" at bounding box center [1386, 129] width 72 height 14
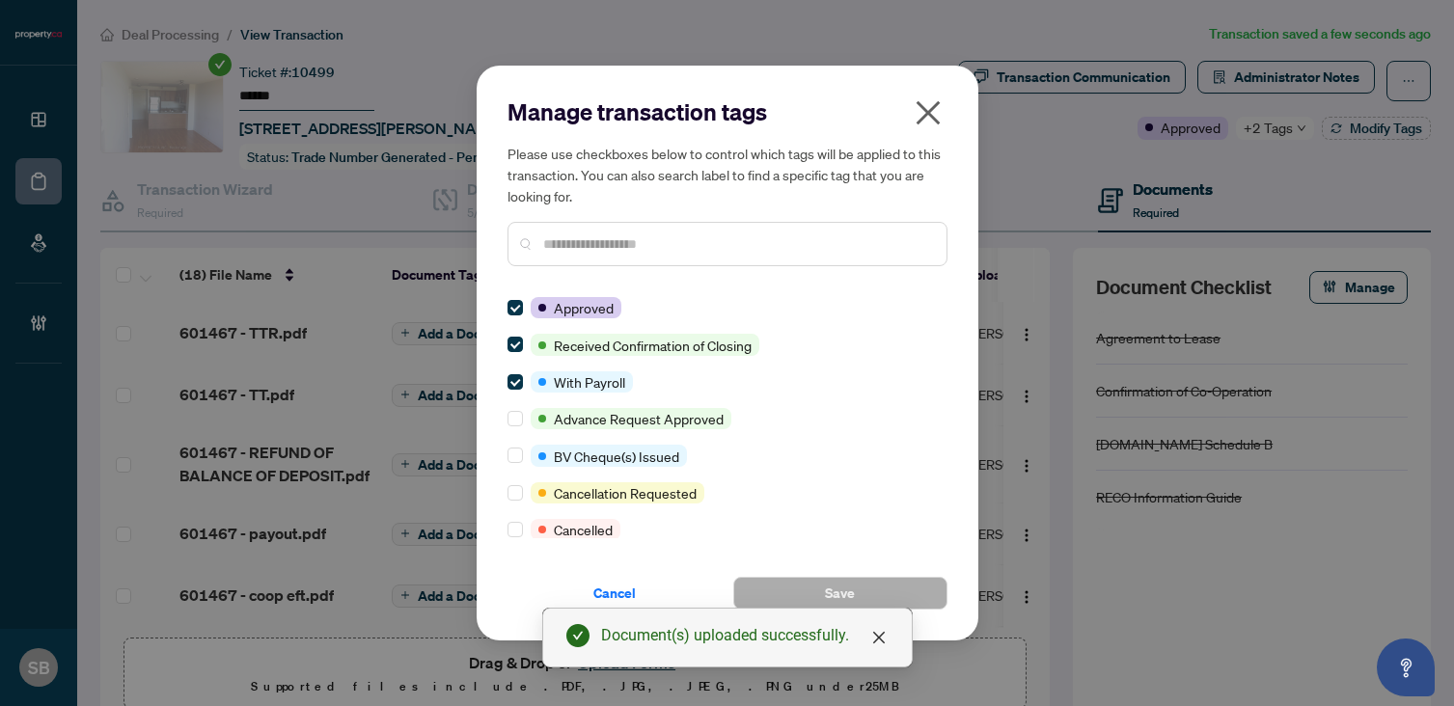
click at [509, 395] on div "Approved Received Confirmation of Closing With Payroll Advance Request Approved…" at bounding box center [727, 417] width 440 height 241
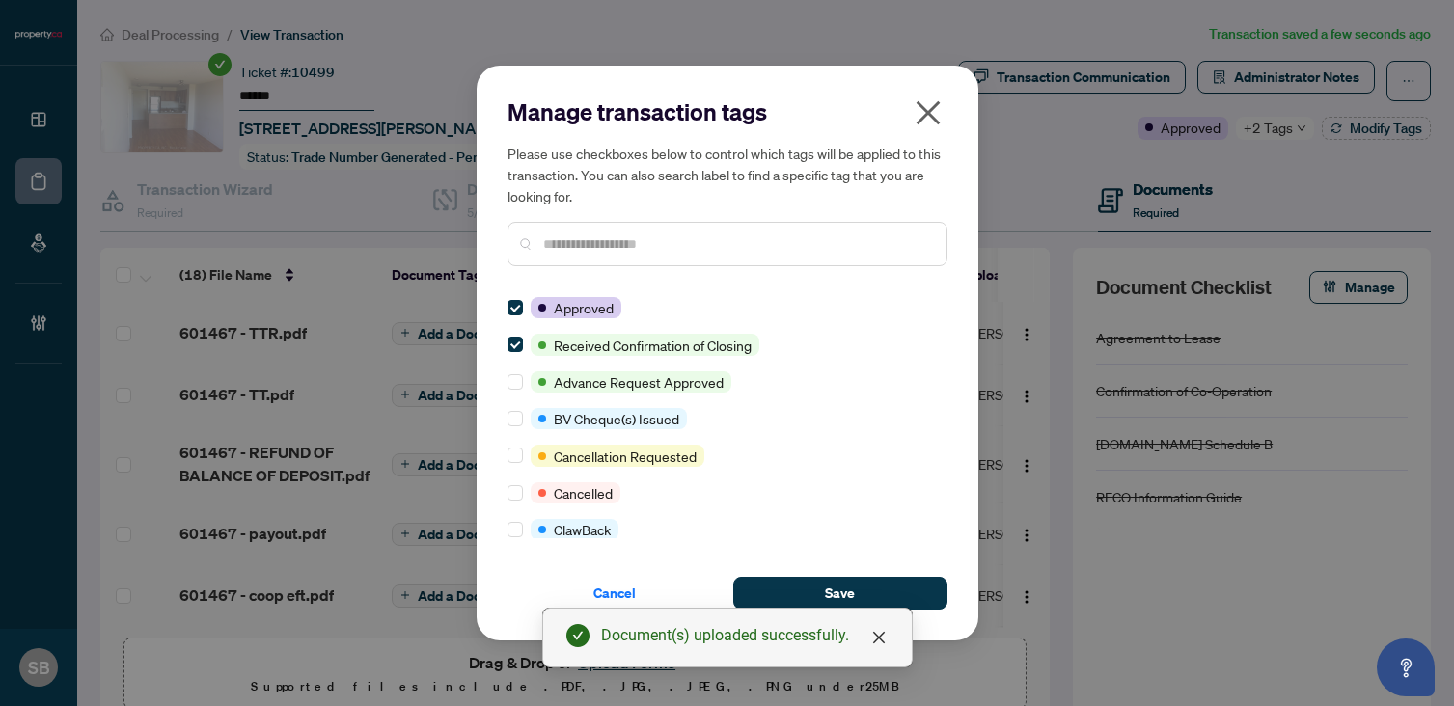
click at [638, 228] on div at bounding box center [727, 244] width 440 height 44
click at [638, 233] on div at bounding box center [727, 244] width 440 height 44
click at [638, 237] on input "text" at bounding box center [737, 243] width 388 height 21
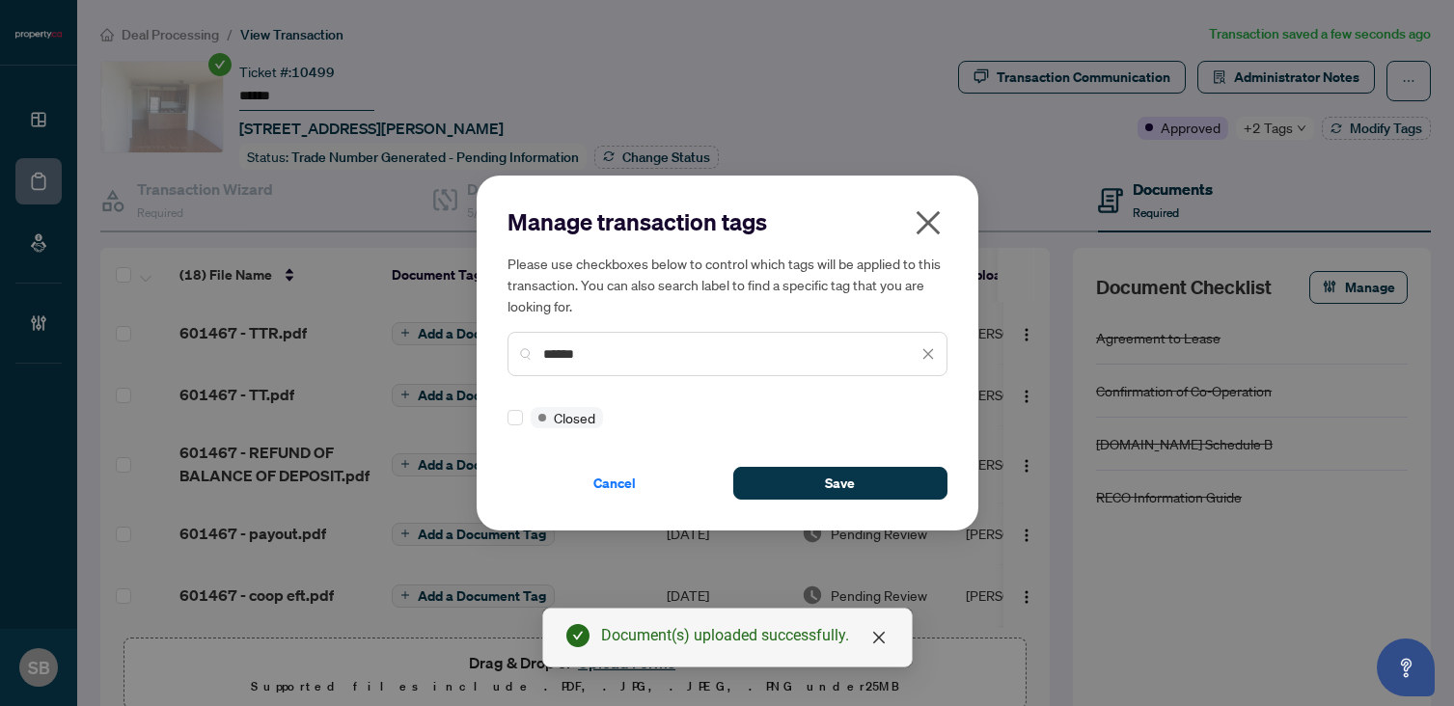
type input "******"
click at [519, 429] on div "Manage transaction tags Please use checkboxes below to control which tags will …" at bounding box center [727, 352] width 440 height 293
click at [795, 511] on div "Manage transaction tags Please use checkboxes below to control which tags will …" at bounding box center [728, 353] width 502 height 355
click at [790, 477] on button "Save" at bounding box center [840, 483] width 214 height 33
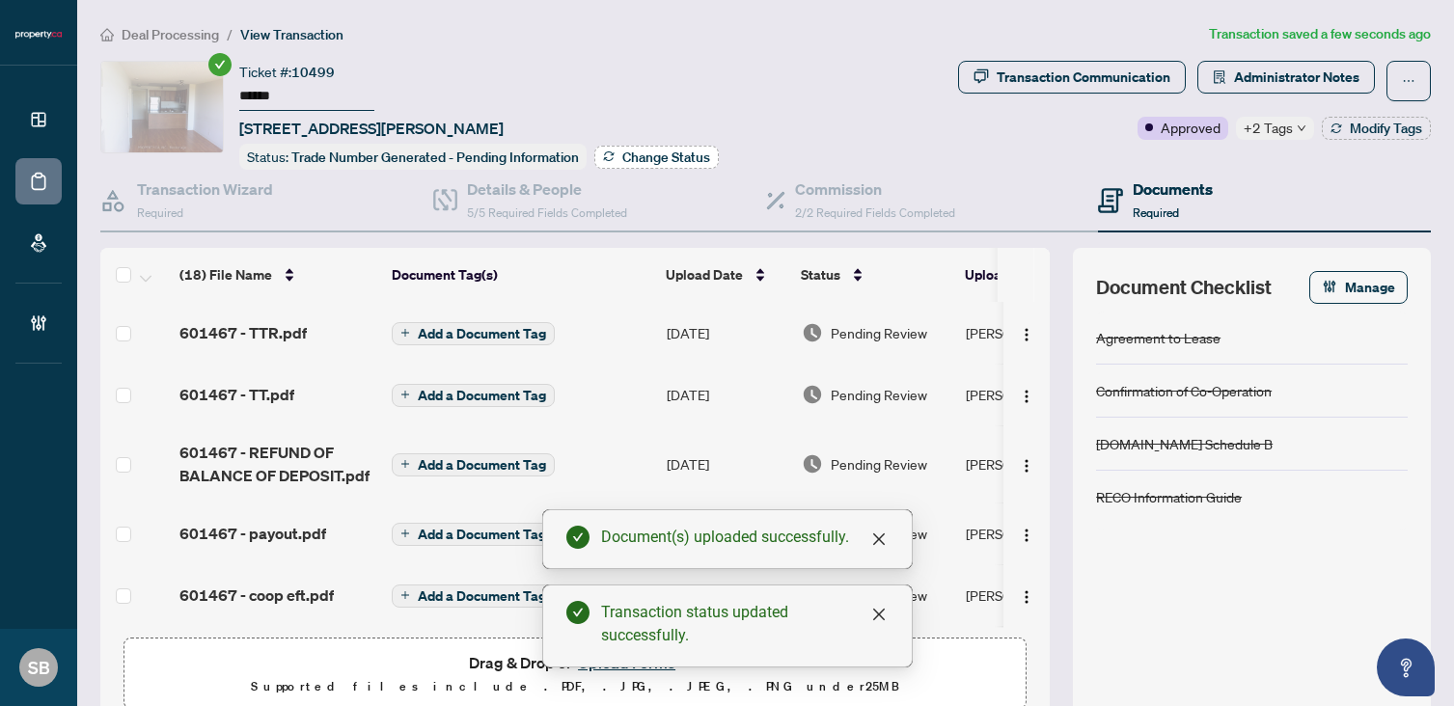
click at [630, 165] on button "Change Status" at bounding box center [656, 157] width 124 height 23
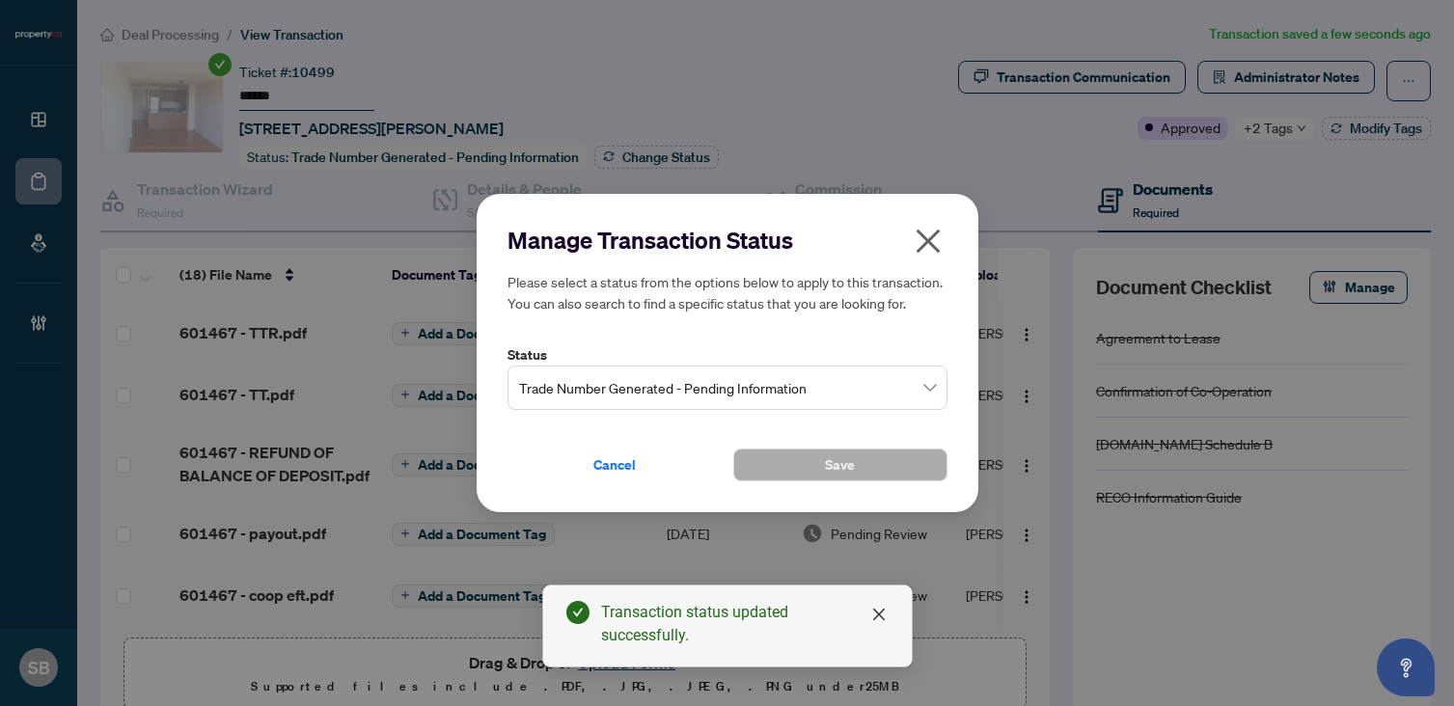
click at [618, 380] on span "Trade Number Generated - Pending Information" at bounding box center [727, 387] width 417 height 37
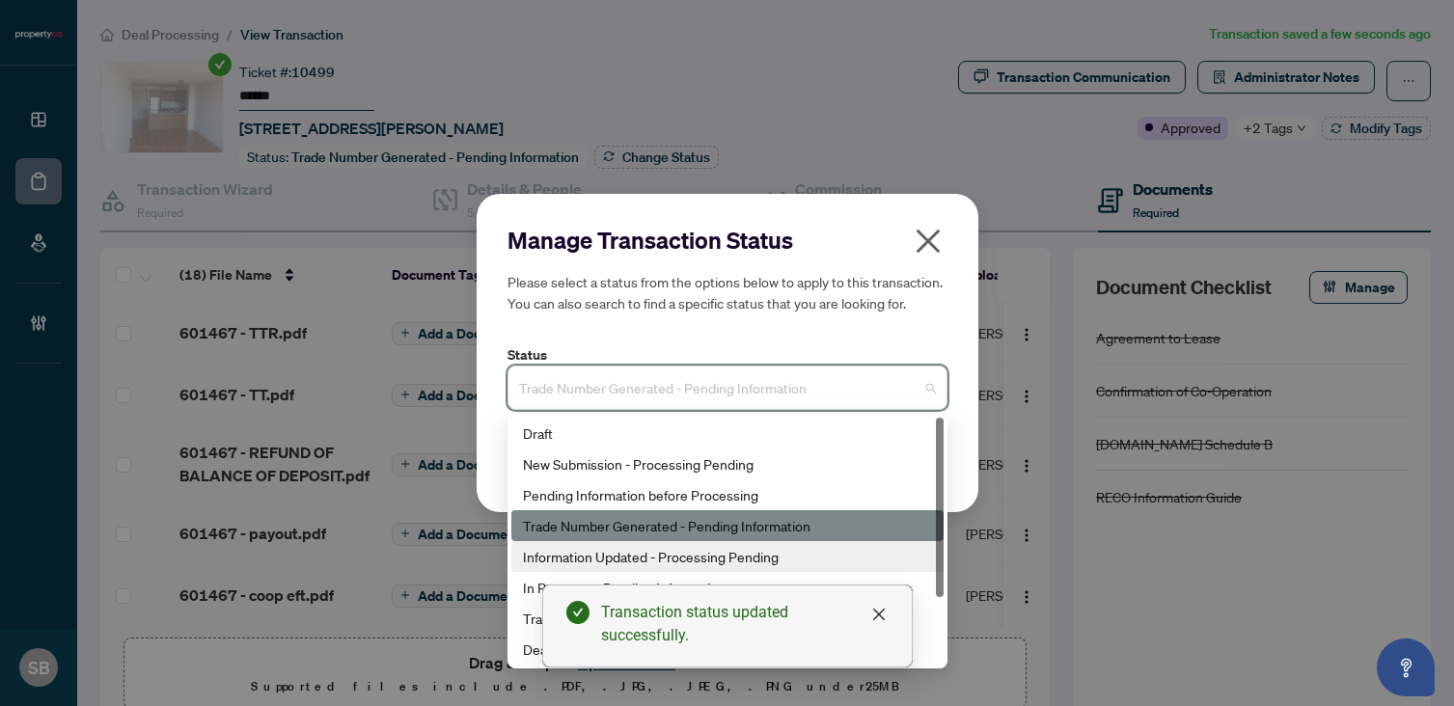
scroll to position [93, 0]
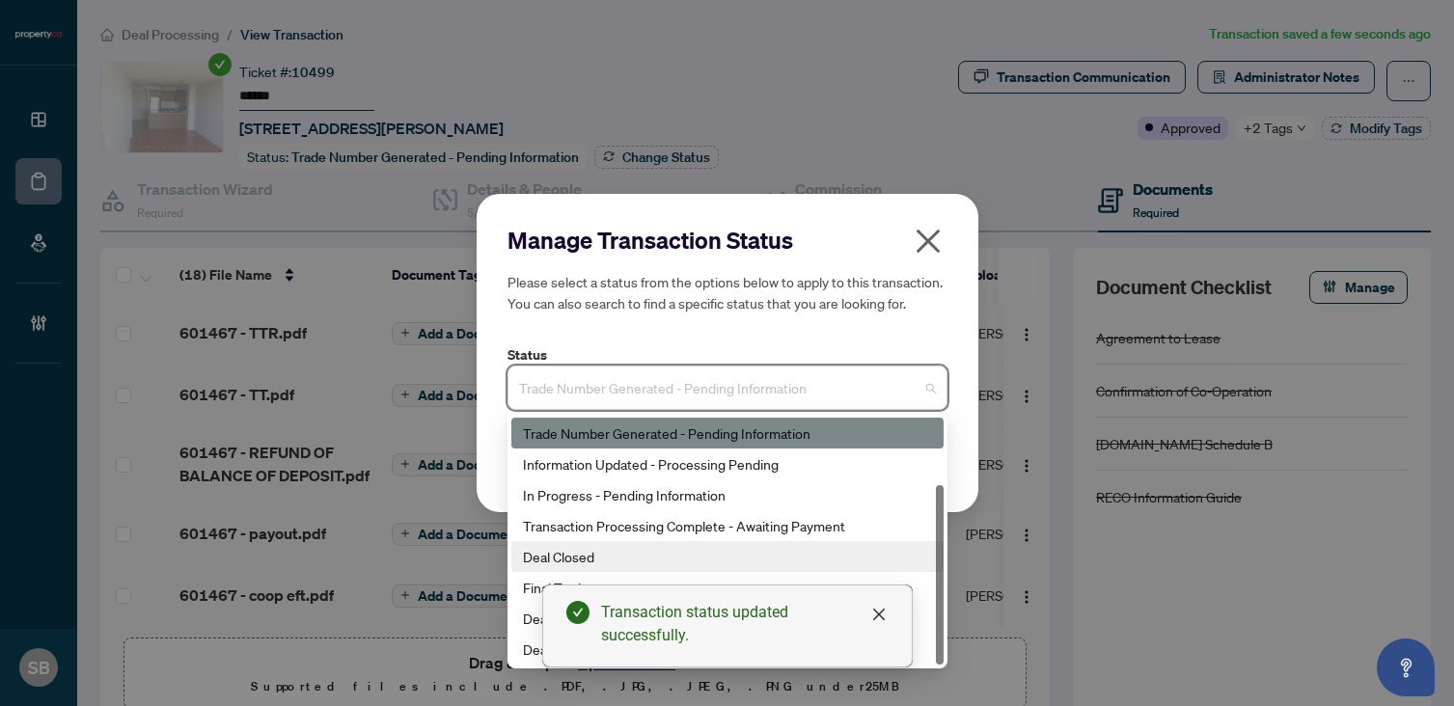
click at [534, 559] on div "Deal Closed" at bounding box center [727, 556] width 409 height 21
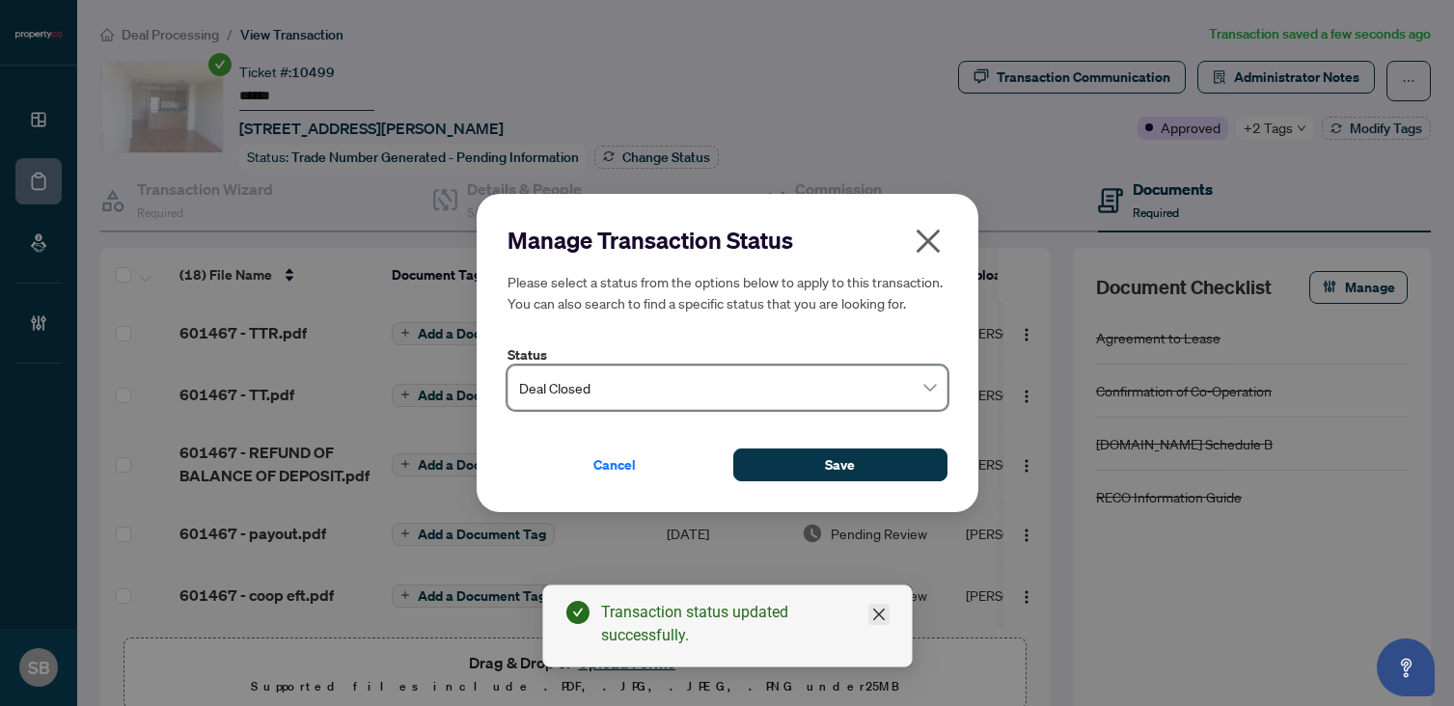
click at [883, 616] on icon "close" at bounding box center [878, 614] width 15 height 15
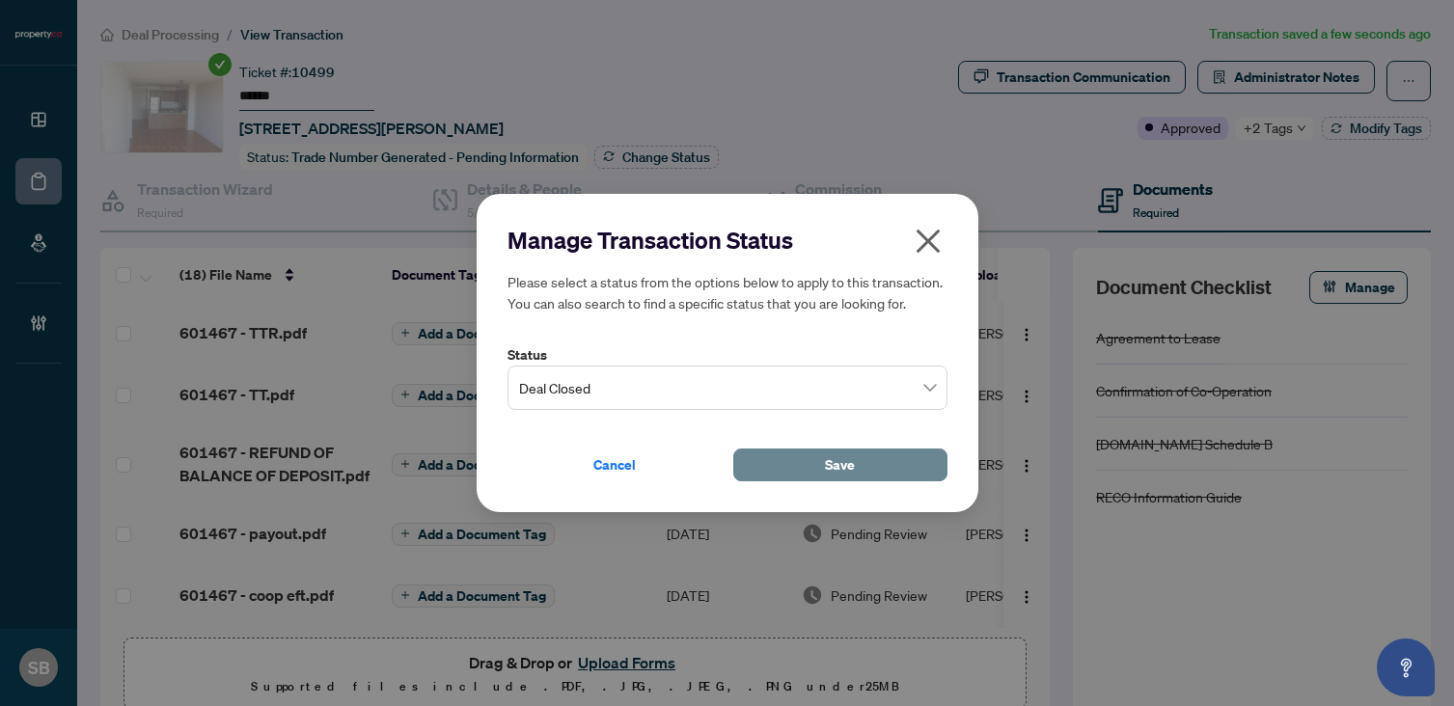
click at [835, 462] on span "Save" at bounding box center [840, 465] width 30 height 31
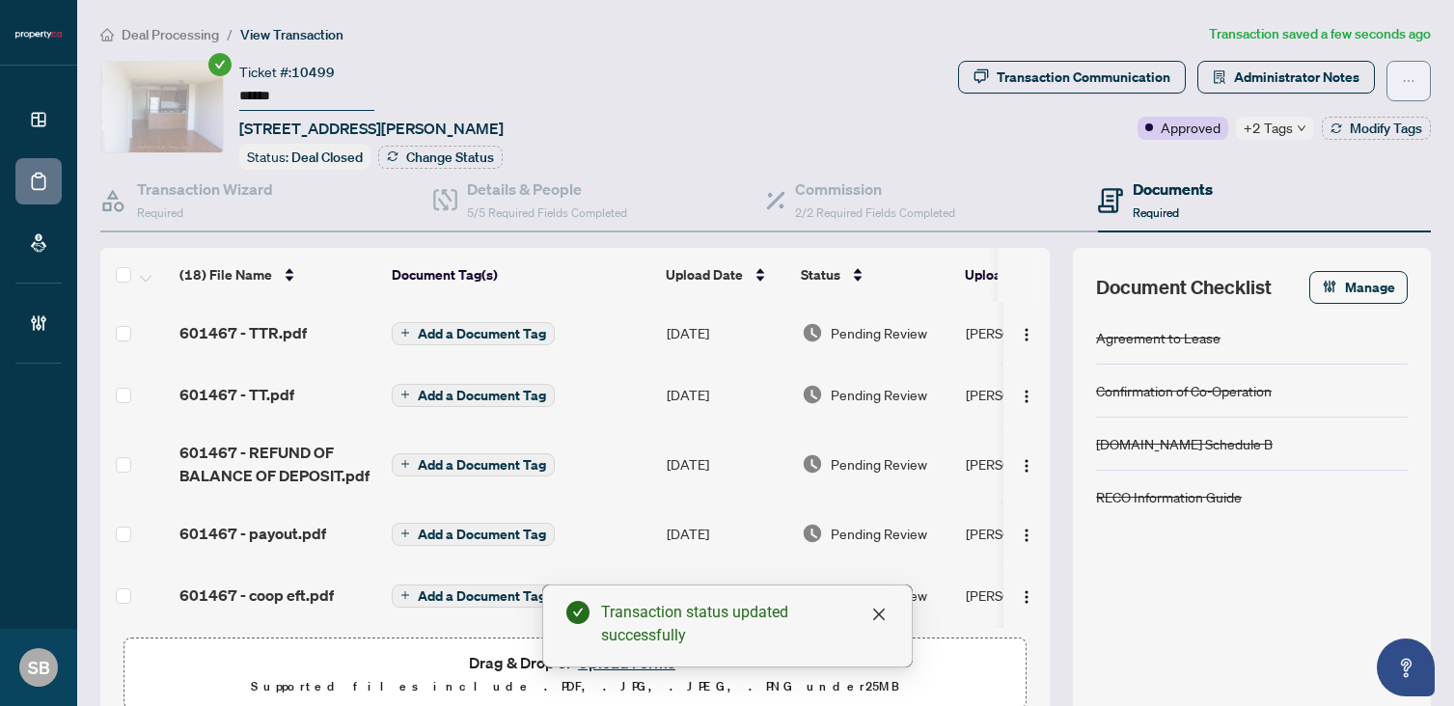
click at [1401, 86] on button "button" at bounding box center [1408, 81] width 44 height 41
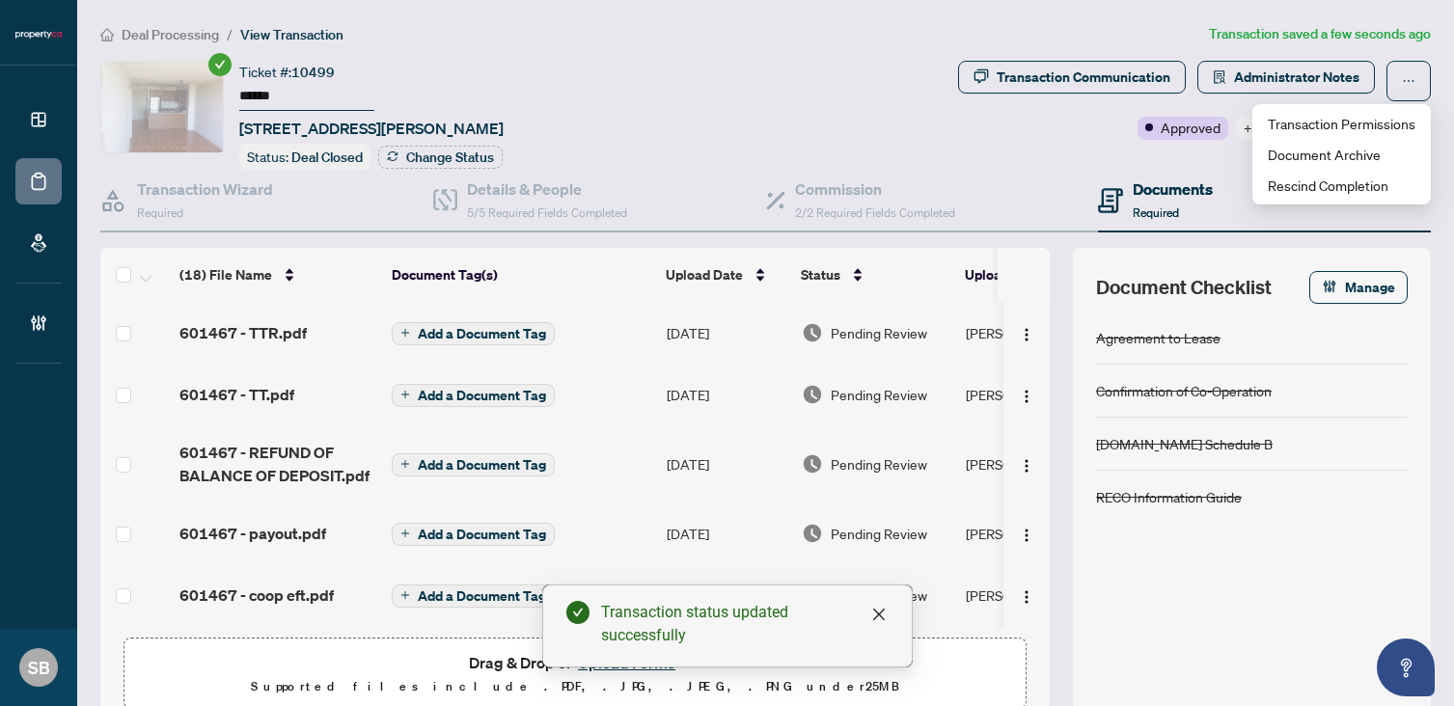
click at [1225, 232] on div "Transaction Wizard Required Details & People 5/5 Required Fields Completed Comm…" at bounding box center [765, 445] width 1330 height 551
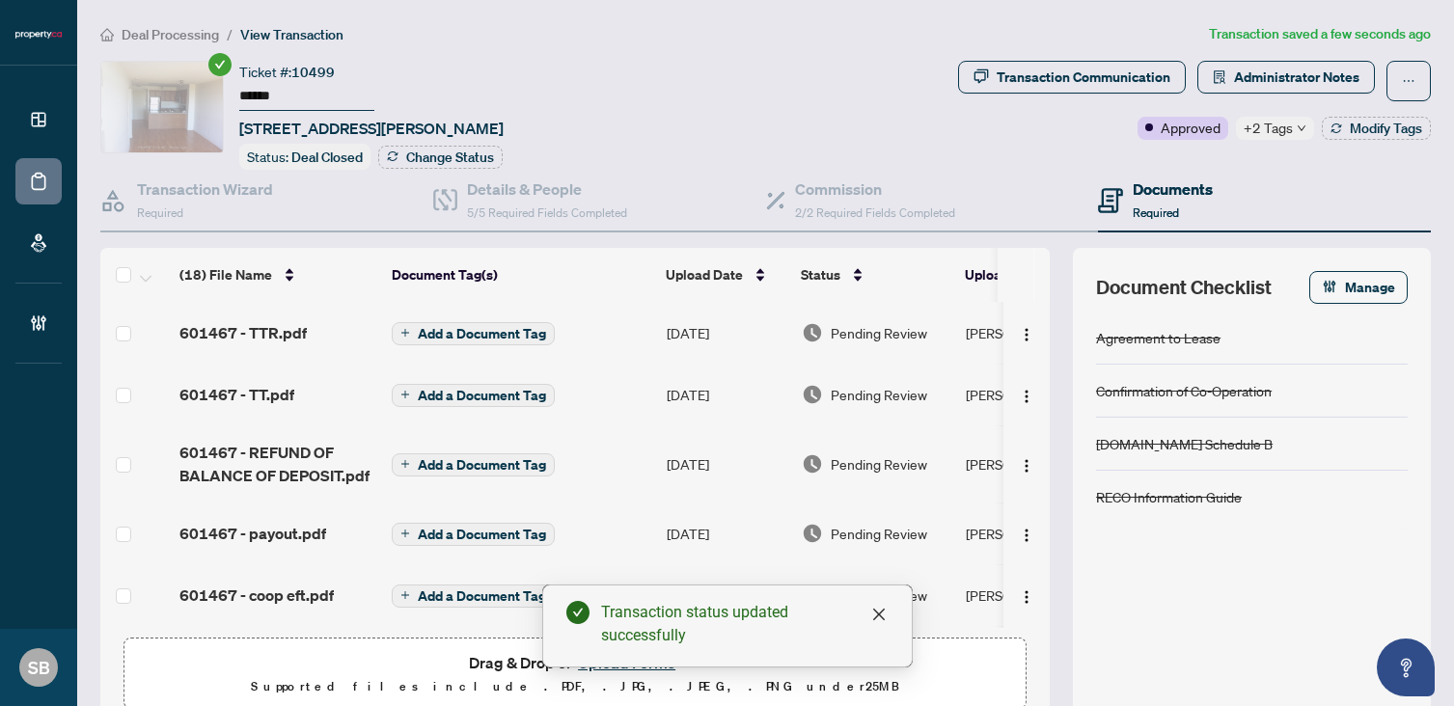
click at [874, 326] on span "Pending Review" at bounding box center [879, 332] width 96 height 21
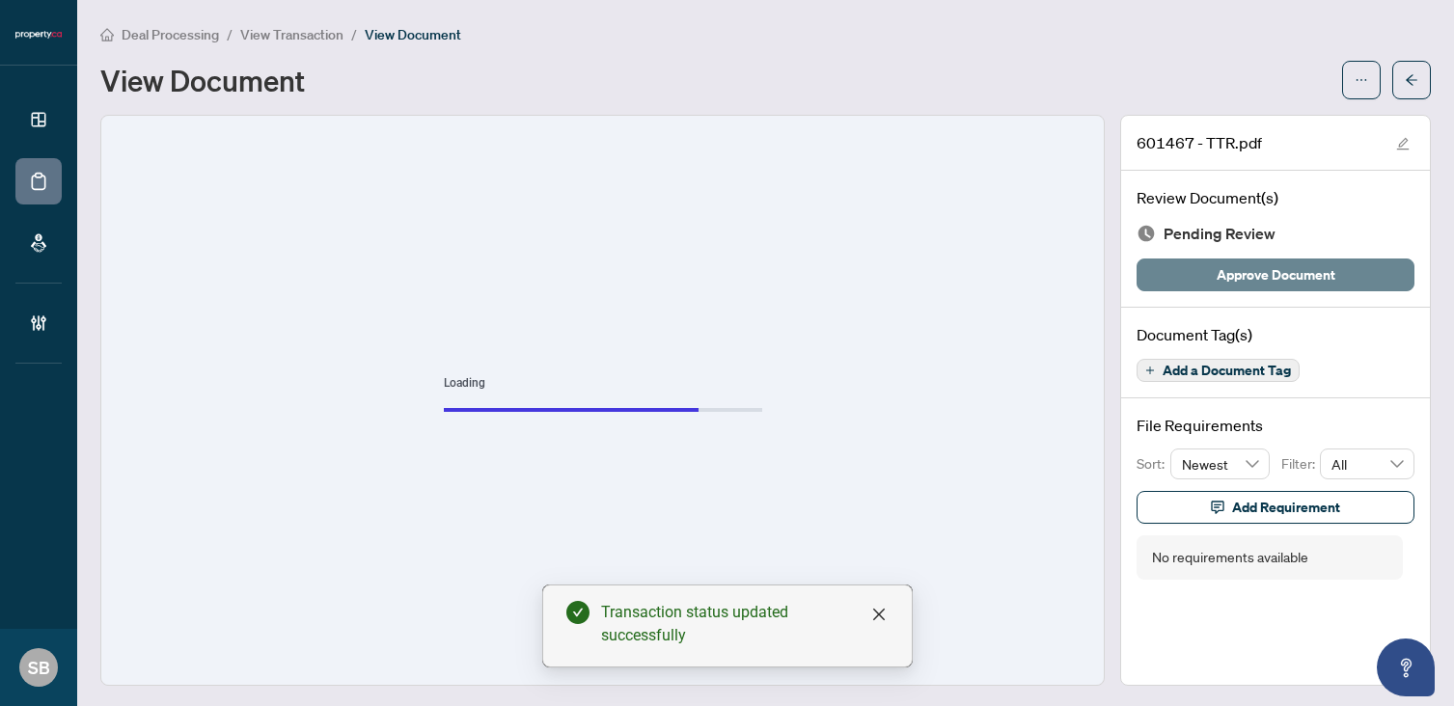
click at [1212, 278] on button "Approve Document" at bounding box center [1275, 275] width 278 height 33
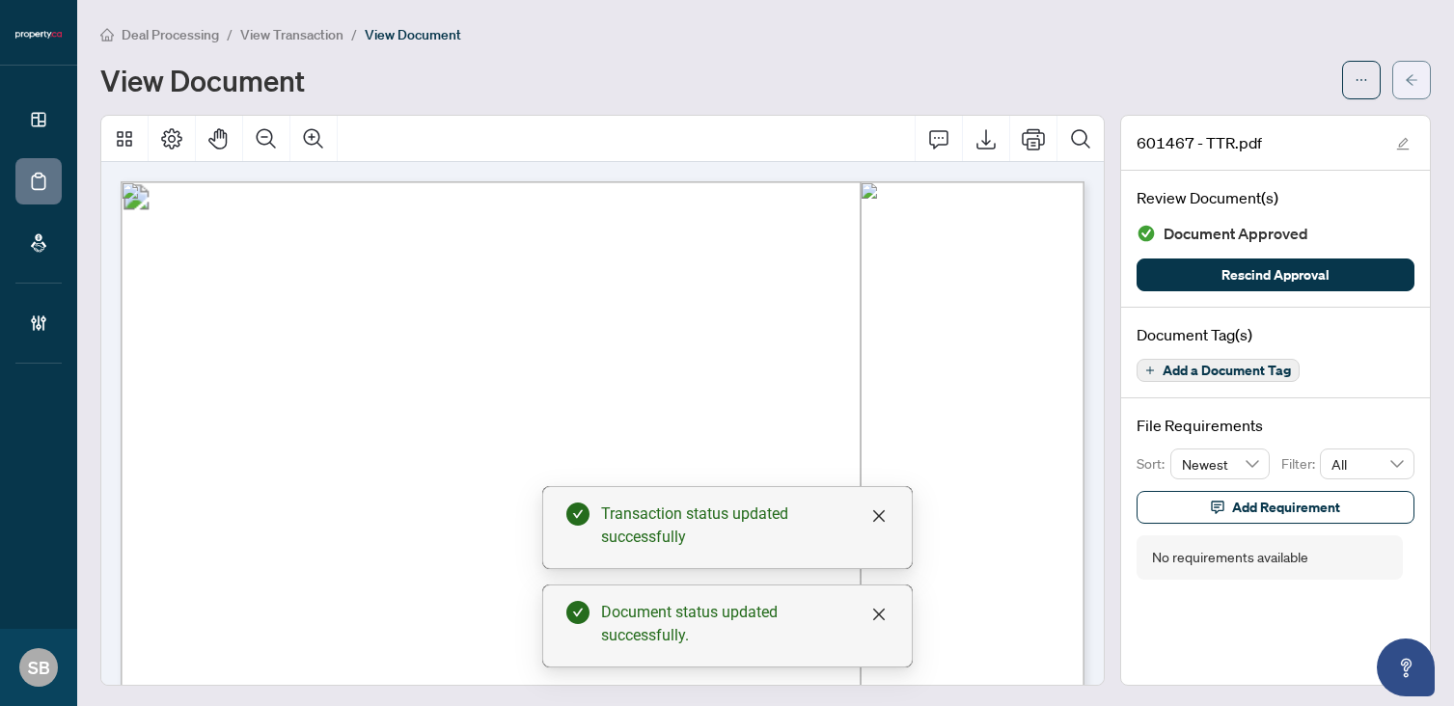
click at [1421, 74] on button "button" at bounding box center [1411, 80] width 39 height 39
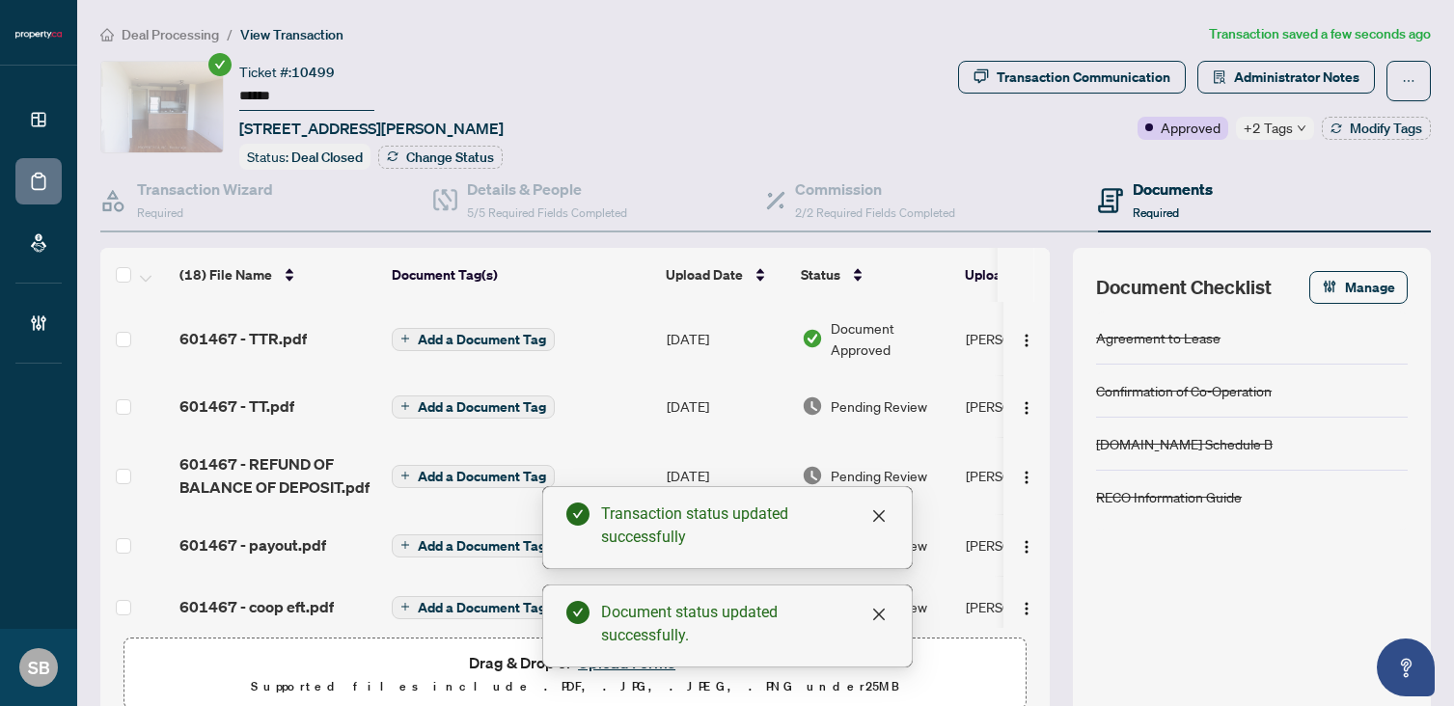
click at [870, 395] on span "Pending Review" at bounding box center [879, 405] width 96 height 21
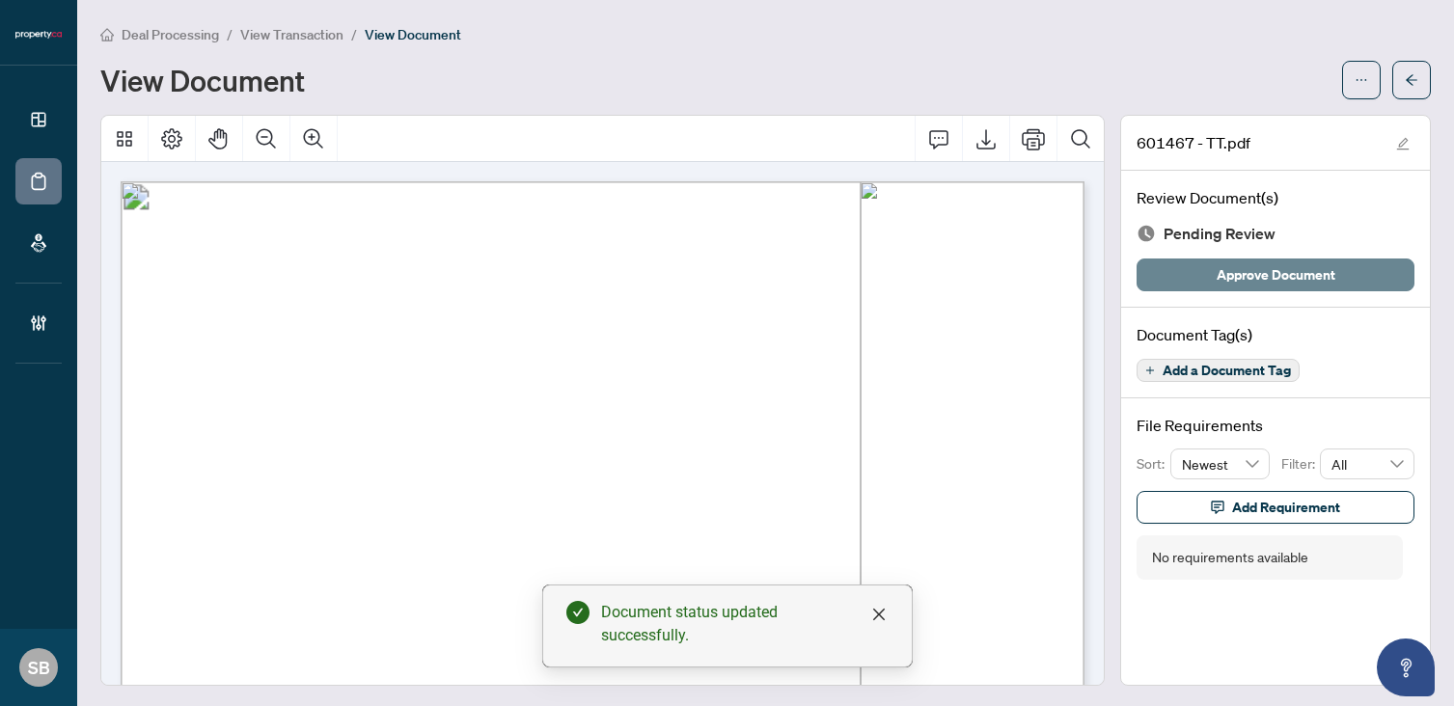
click at [1283, 266] on span "Approve Document" at bounding box center [1275, 274] width 119 height 31
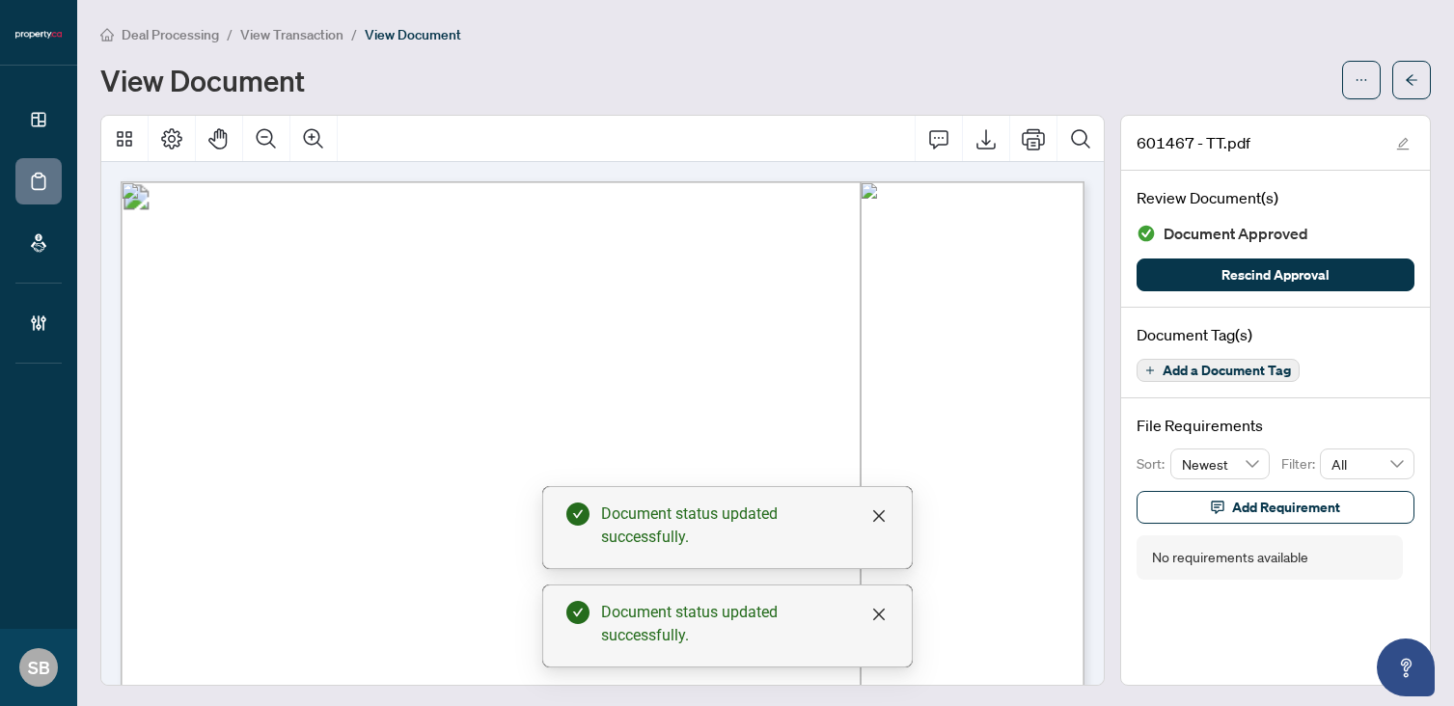
click at [1408, 82] on icon "arrow-left" at bounding box center [1412, 80] width 14 height 14
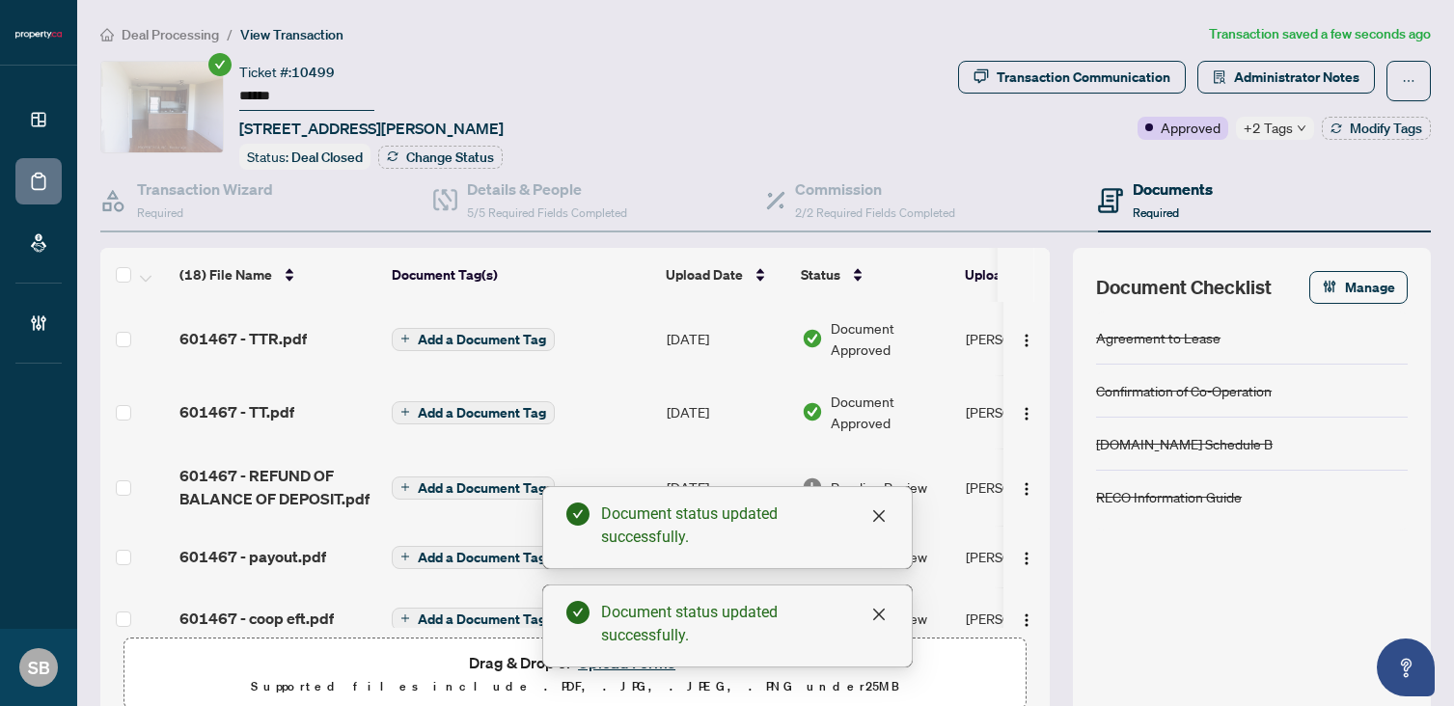
click at [925, 484] on span "Pending Review" at bounding box center [879, 487] width 96 height 21
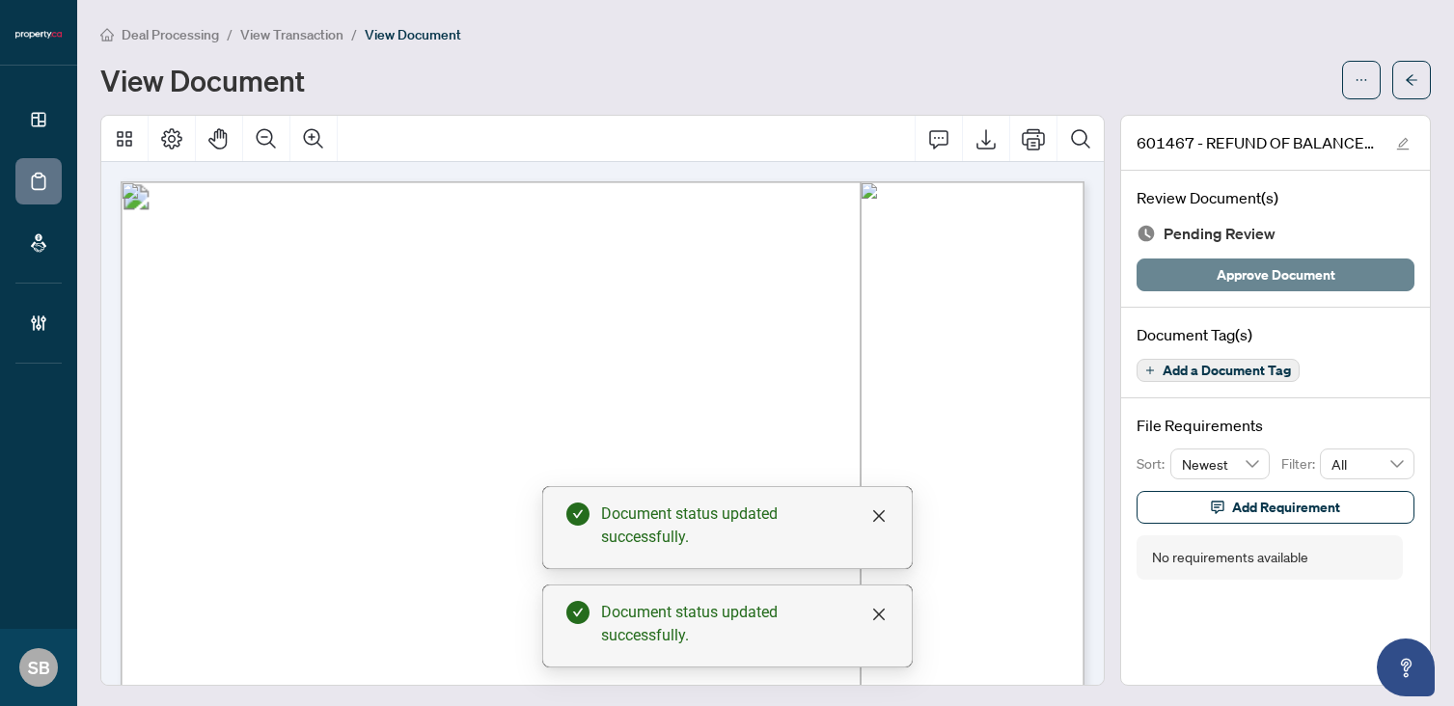
click at [1286, 280] on span "Approve Document" at bounding box center [1275, 274] width 119 height 31
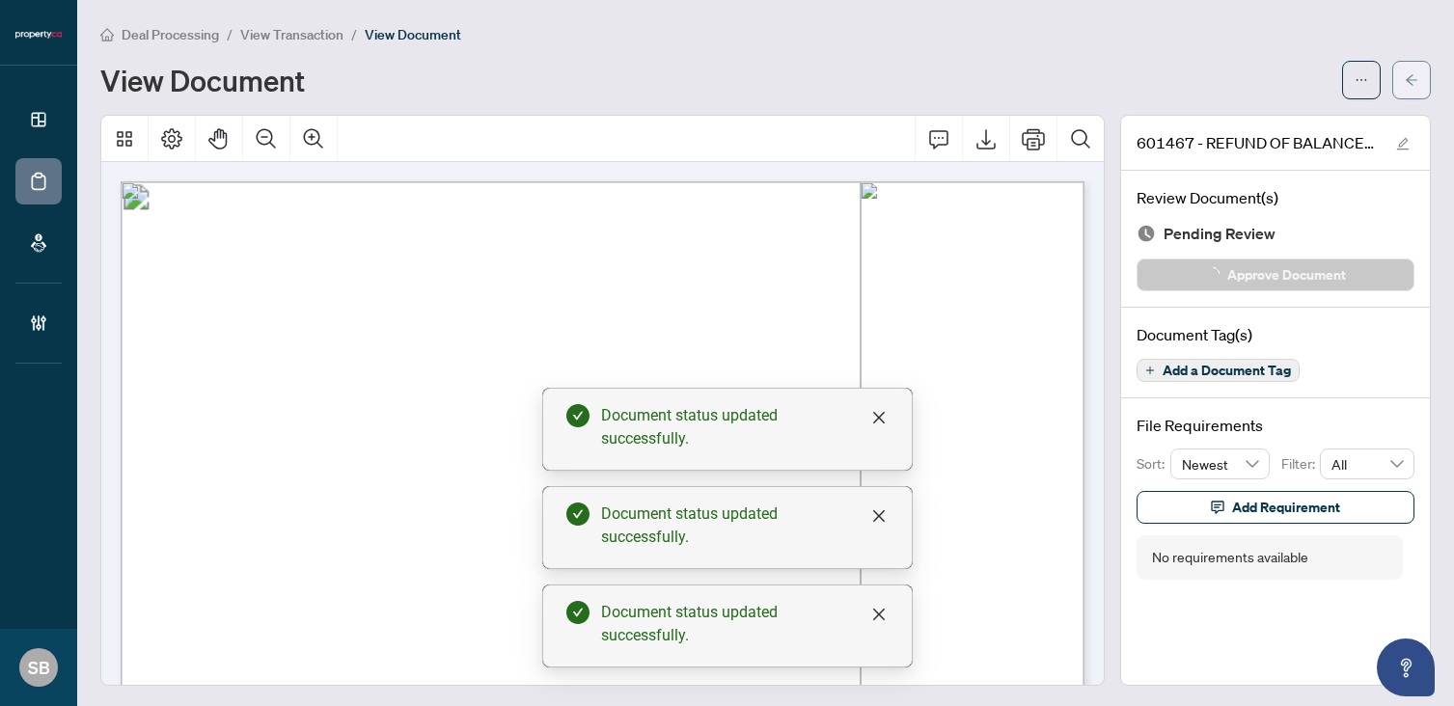
click at [1415, 86] on span "button" at bounding box center [1412, 80] width 14 height 31
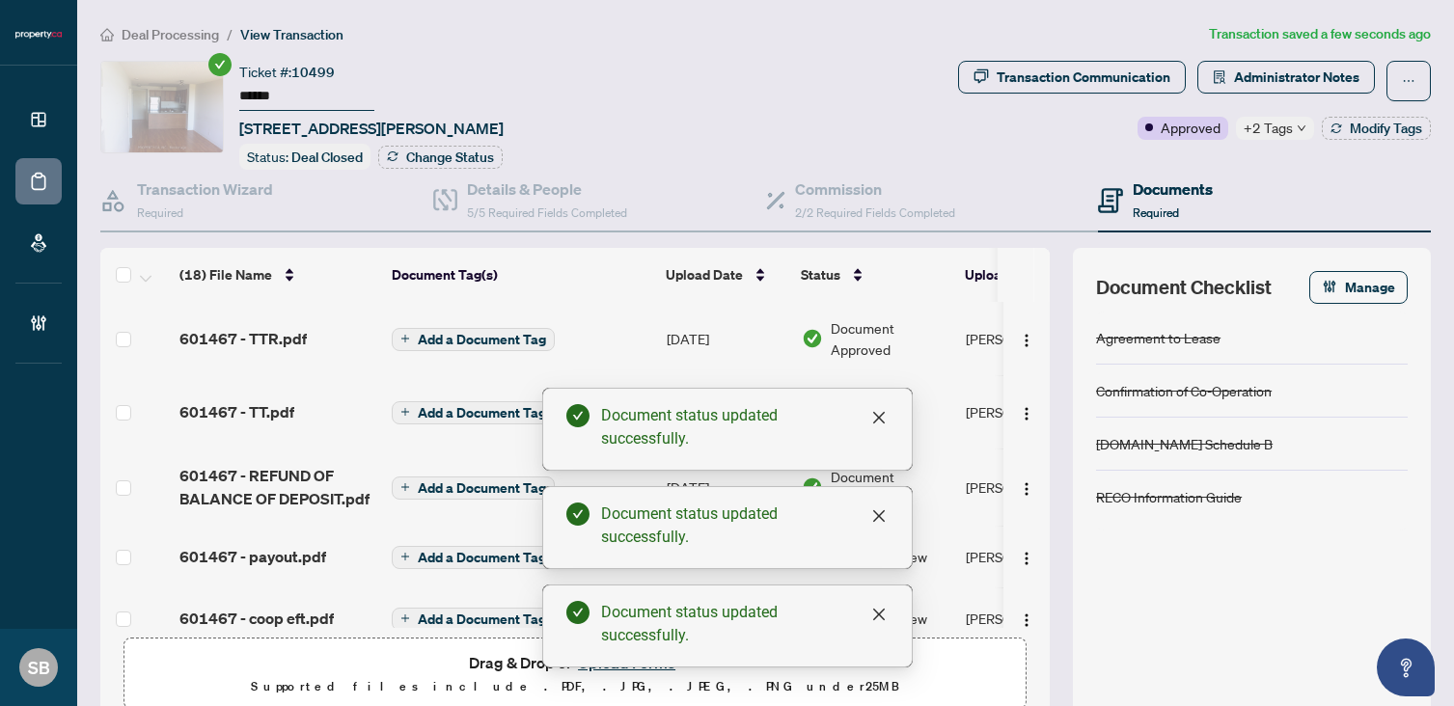
scroll to position [107, 0]
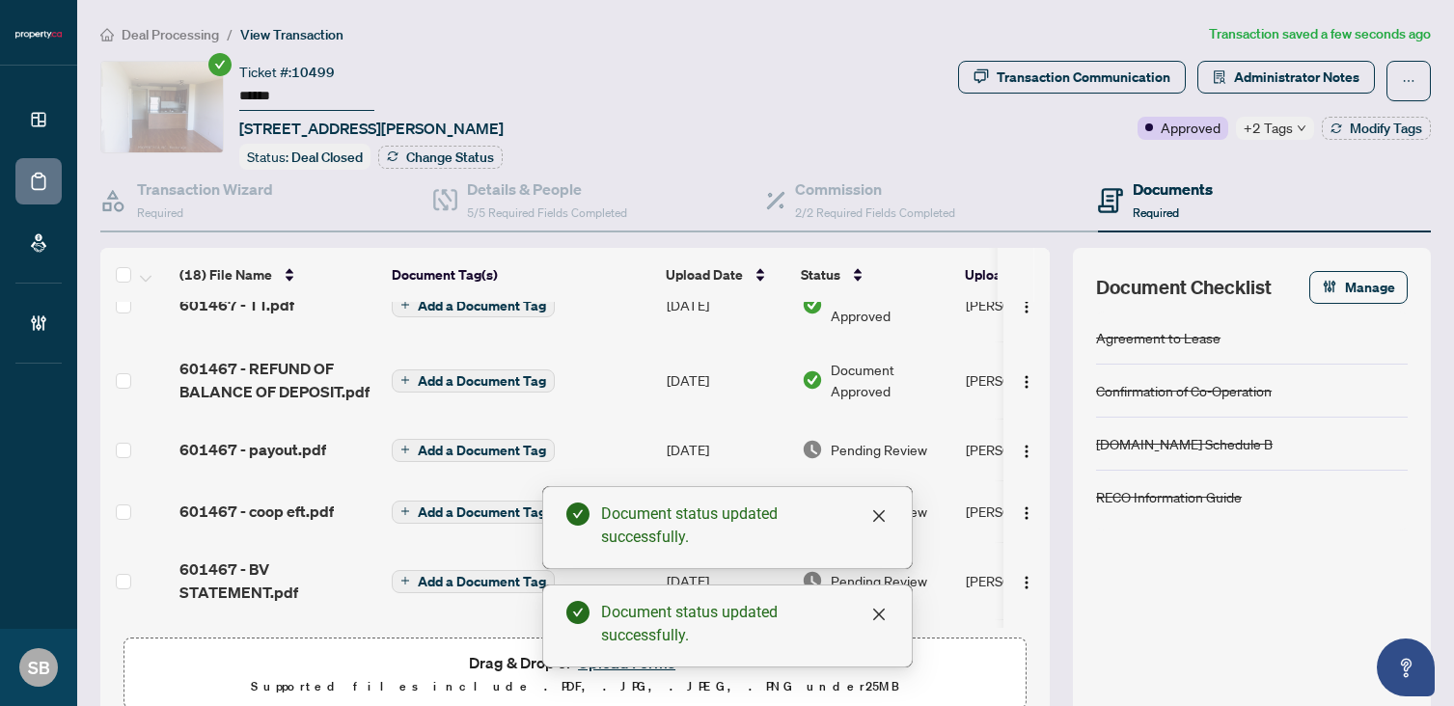
click at [945, 450] on div "Pending Review" at bounding box center [876, 449] width 149 height 21
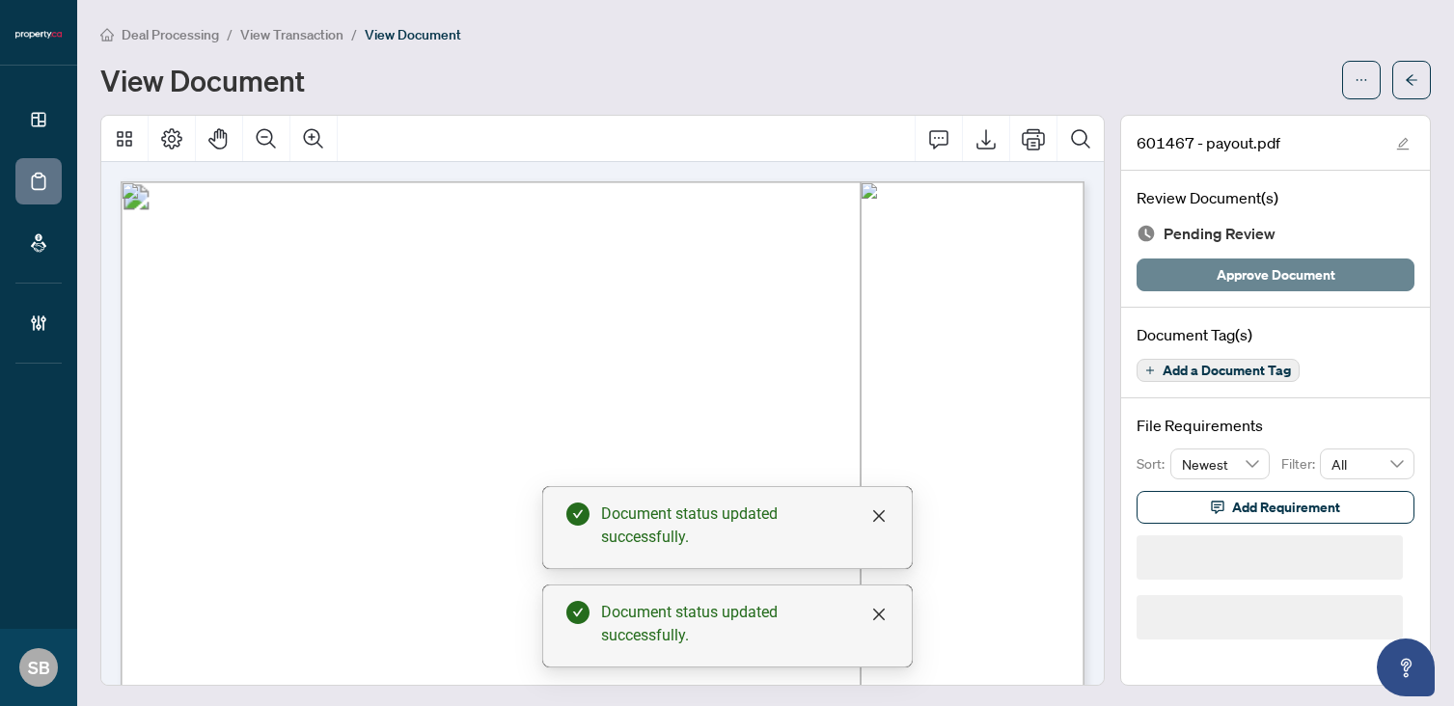
click at [1245, 282] on span "Approve Document" at bounding box center [1275, 274] width 119 height 31
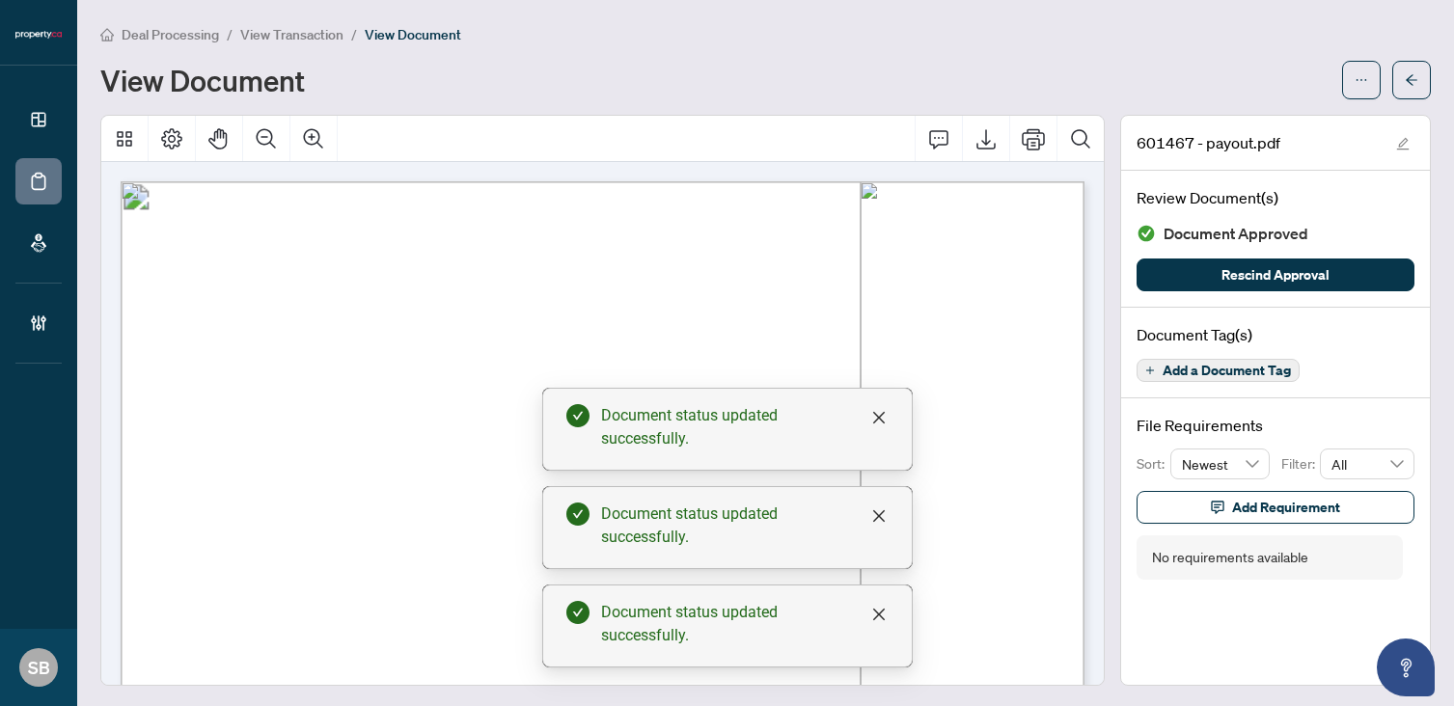
scroll to position [104, 0]
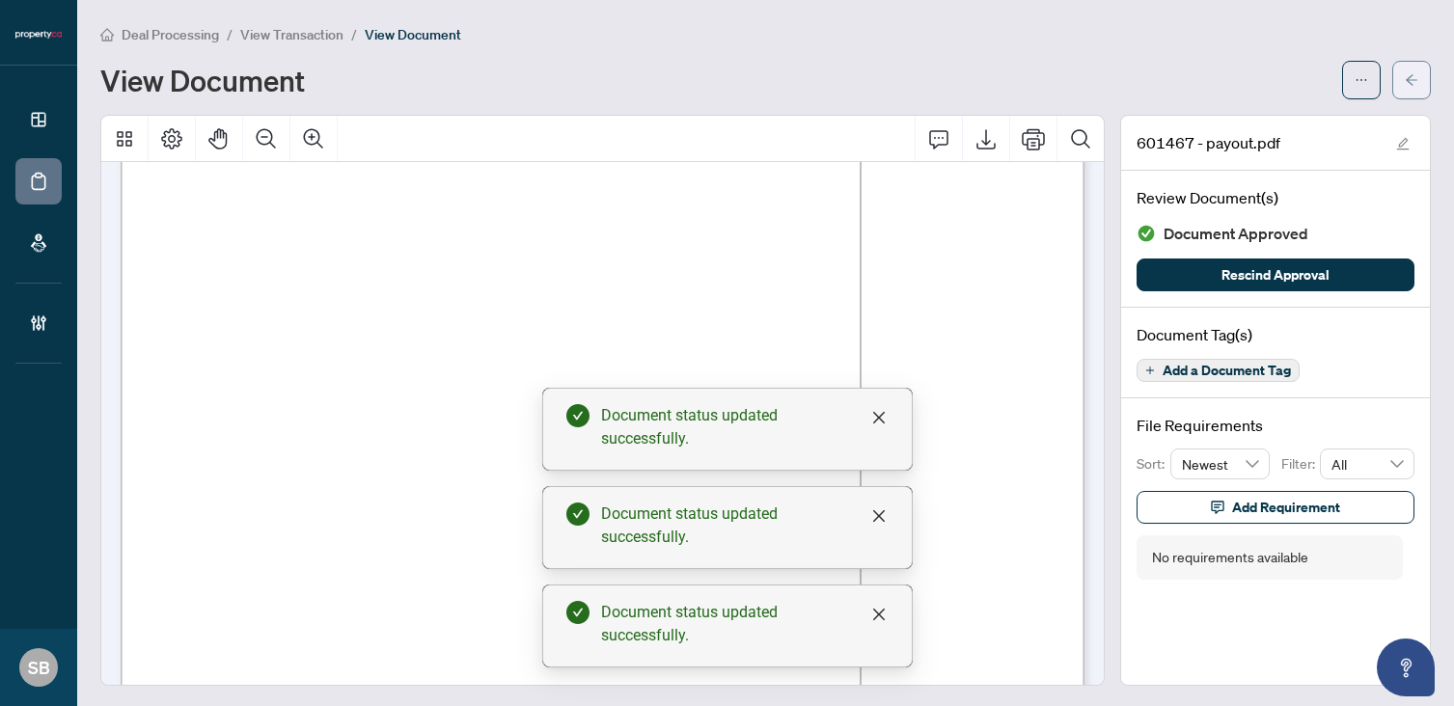
click at [1420, 84] on button "button" at bounding box center [1411, 80] width 39 height 39
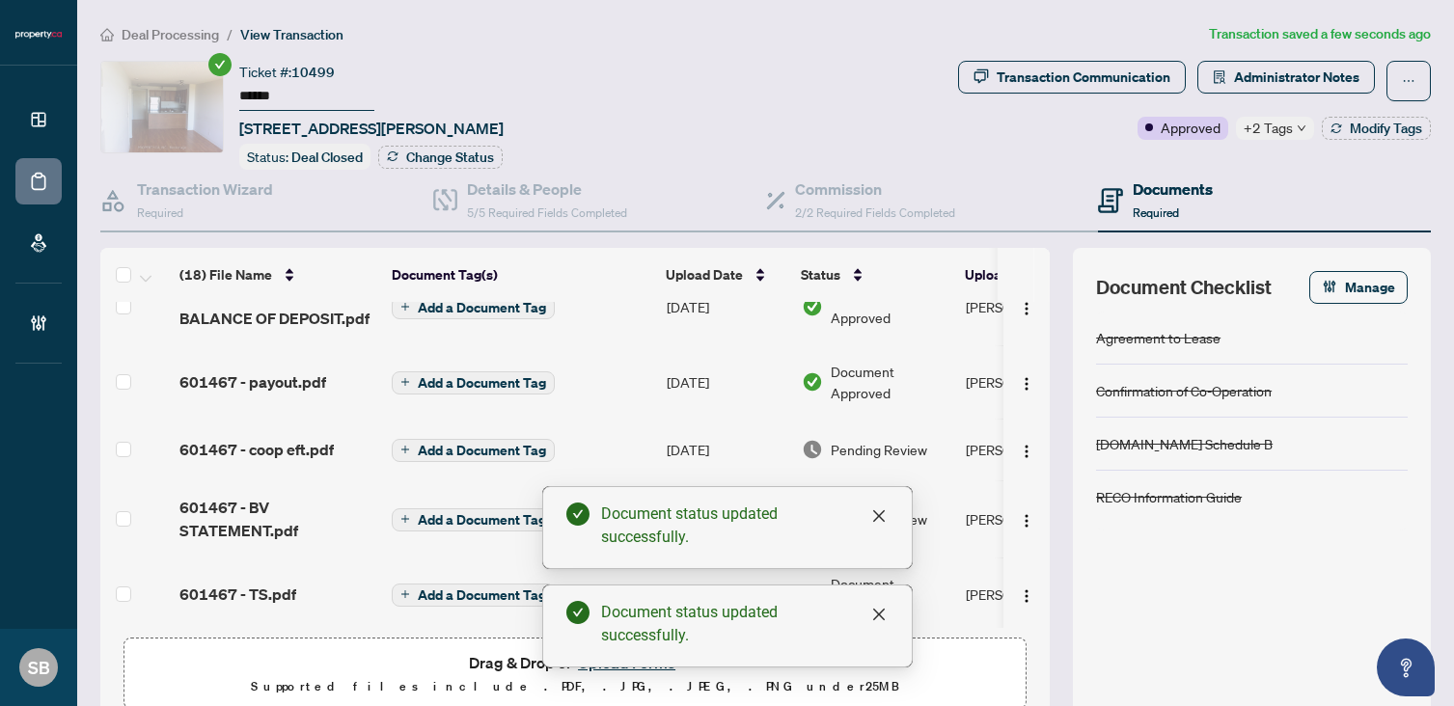
scroll to position [190, 0]
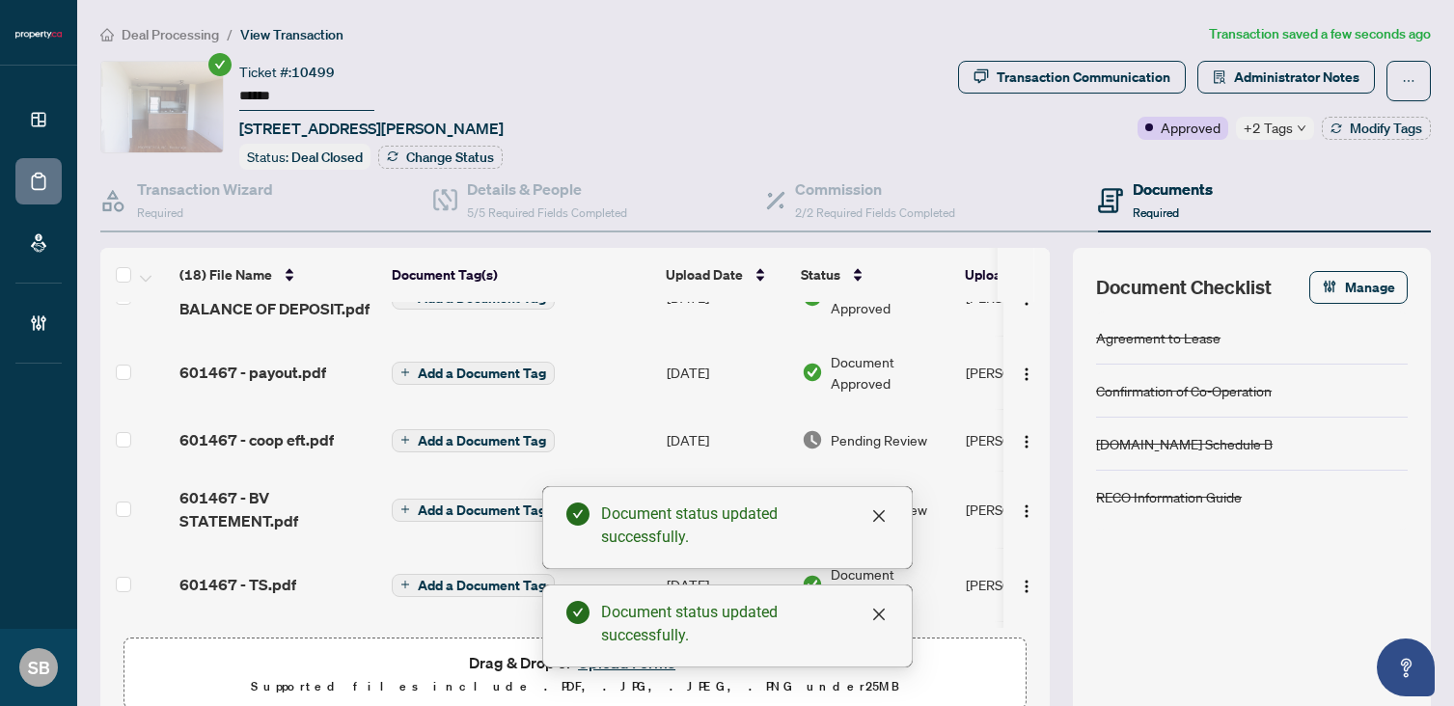
click at [902, 448] on td "Pending Review" at bounding box center [876, 440] width 164 height 62
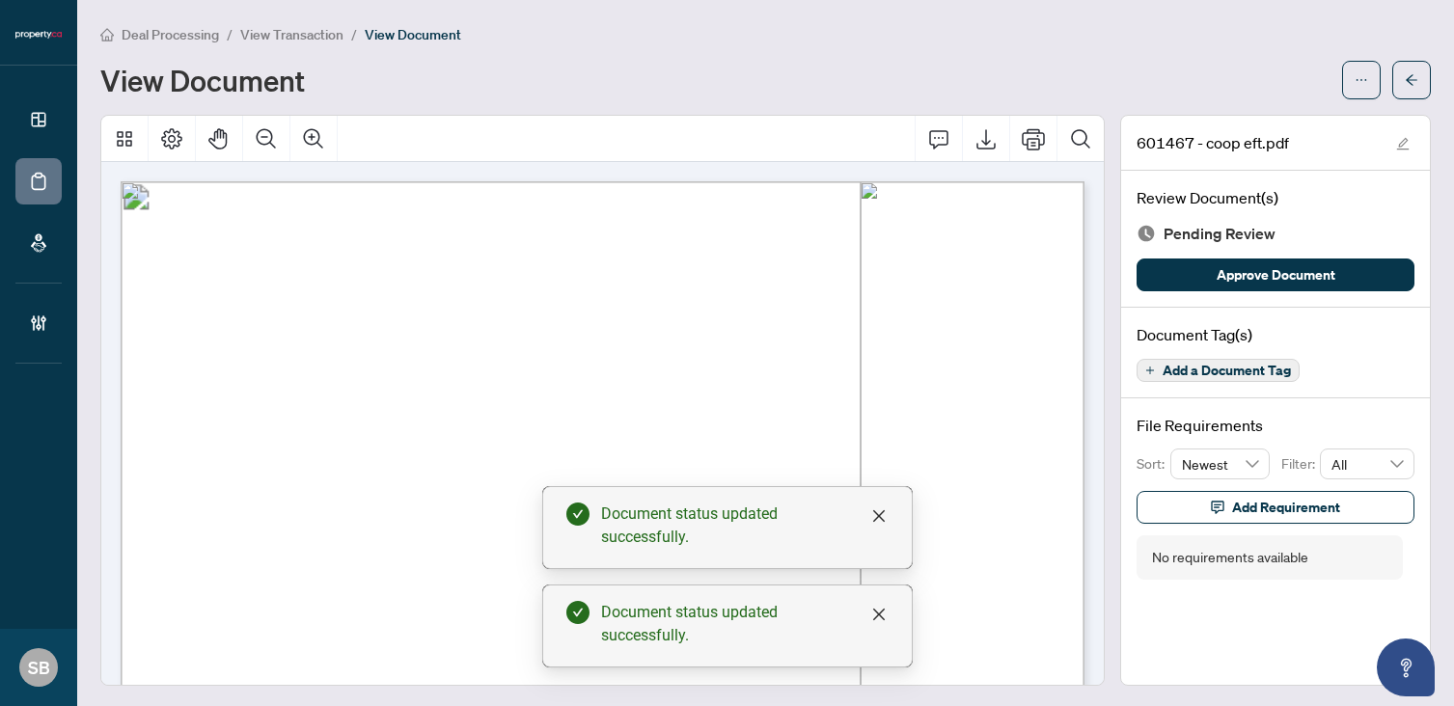
click at [1350, 257] on div "Review Document(s) Pending Review Approve Document" at bounding box center [1275, 239] width 309 height 137
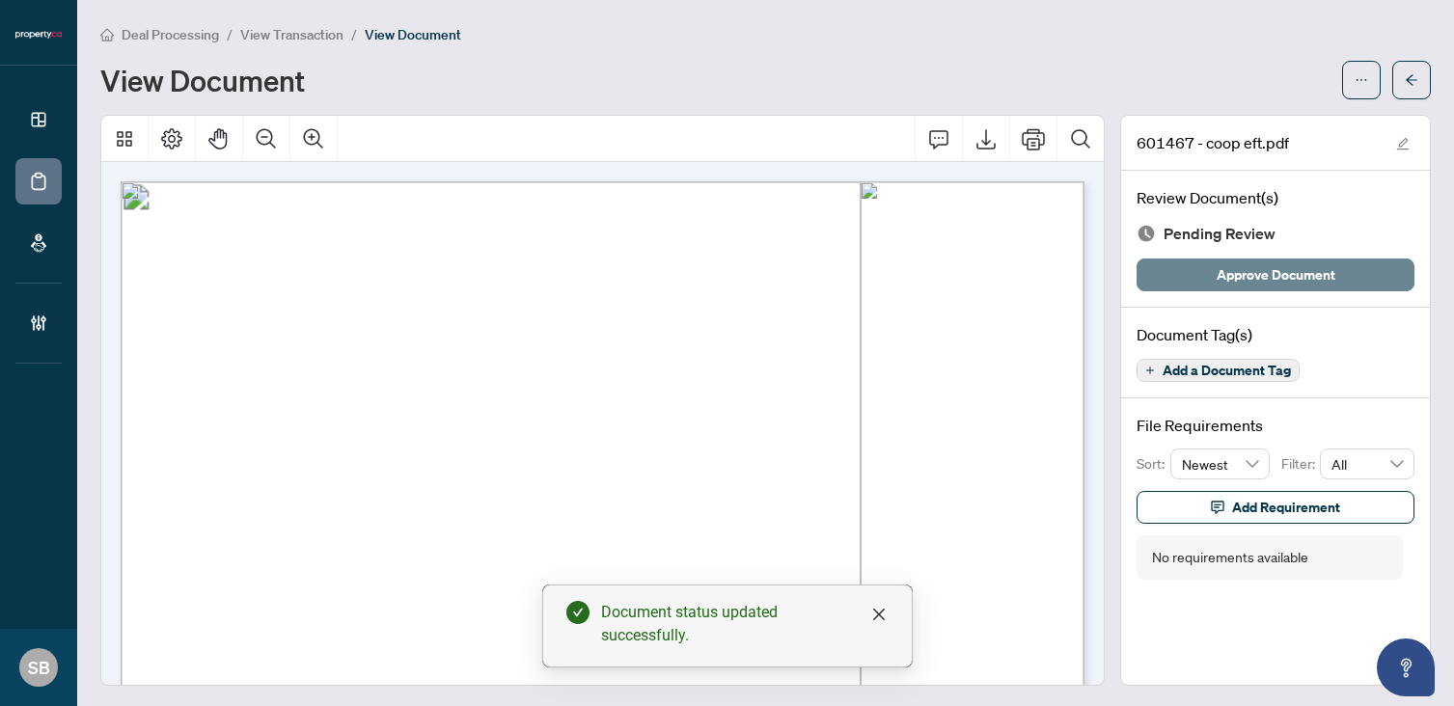
click at [1350, 259] on button "Approve Document" at bounding box center [1275, 275] width 278 height 33
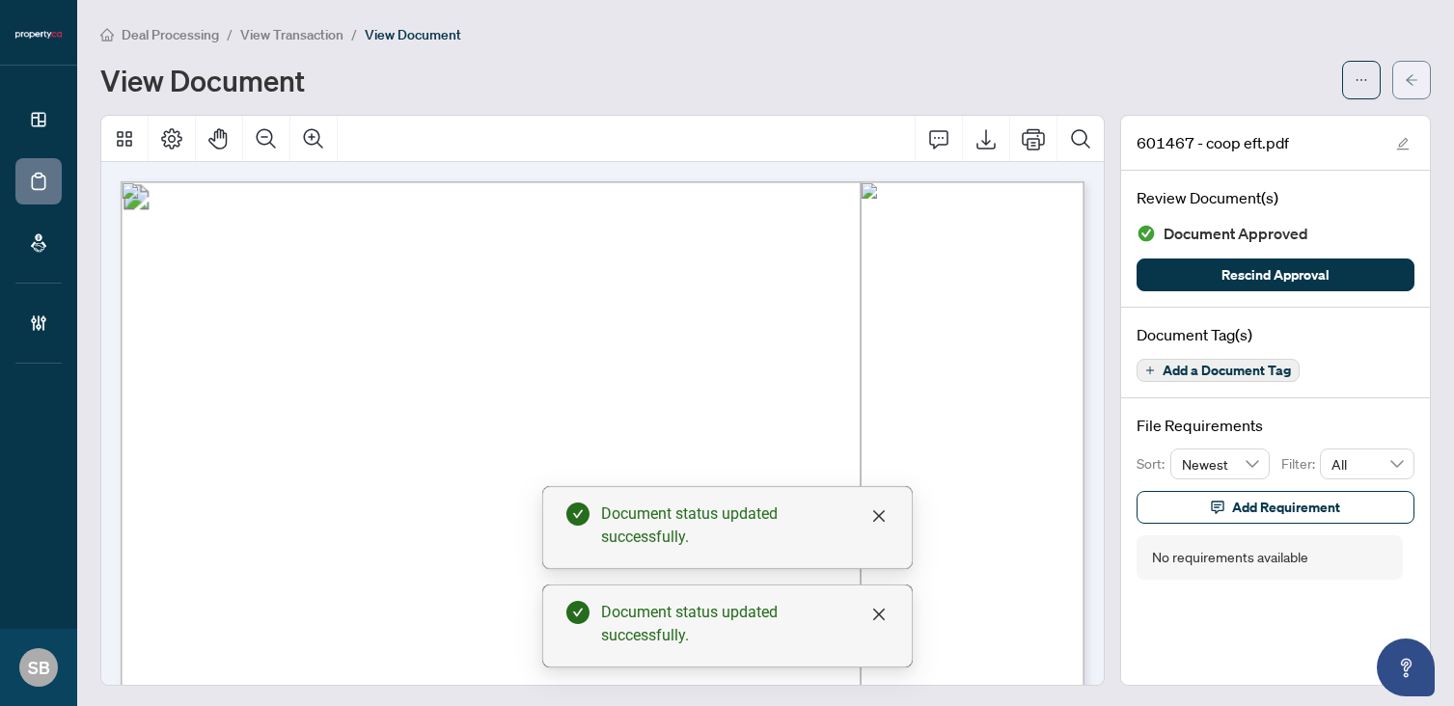
click at [1401, 71] on button "button" at bounding box center [1411, 80] width 39 height 39
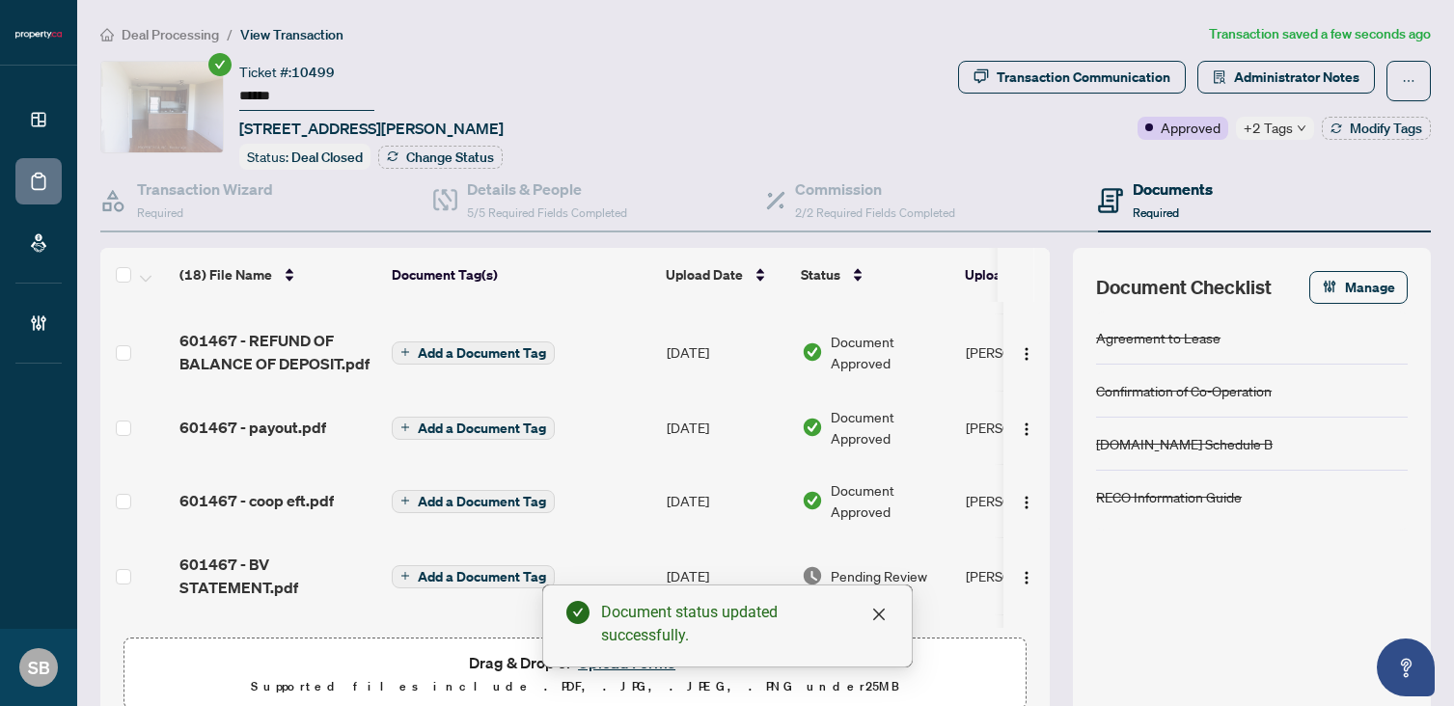
scroll to position [177, 0]
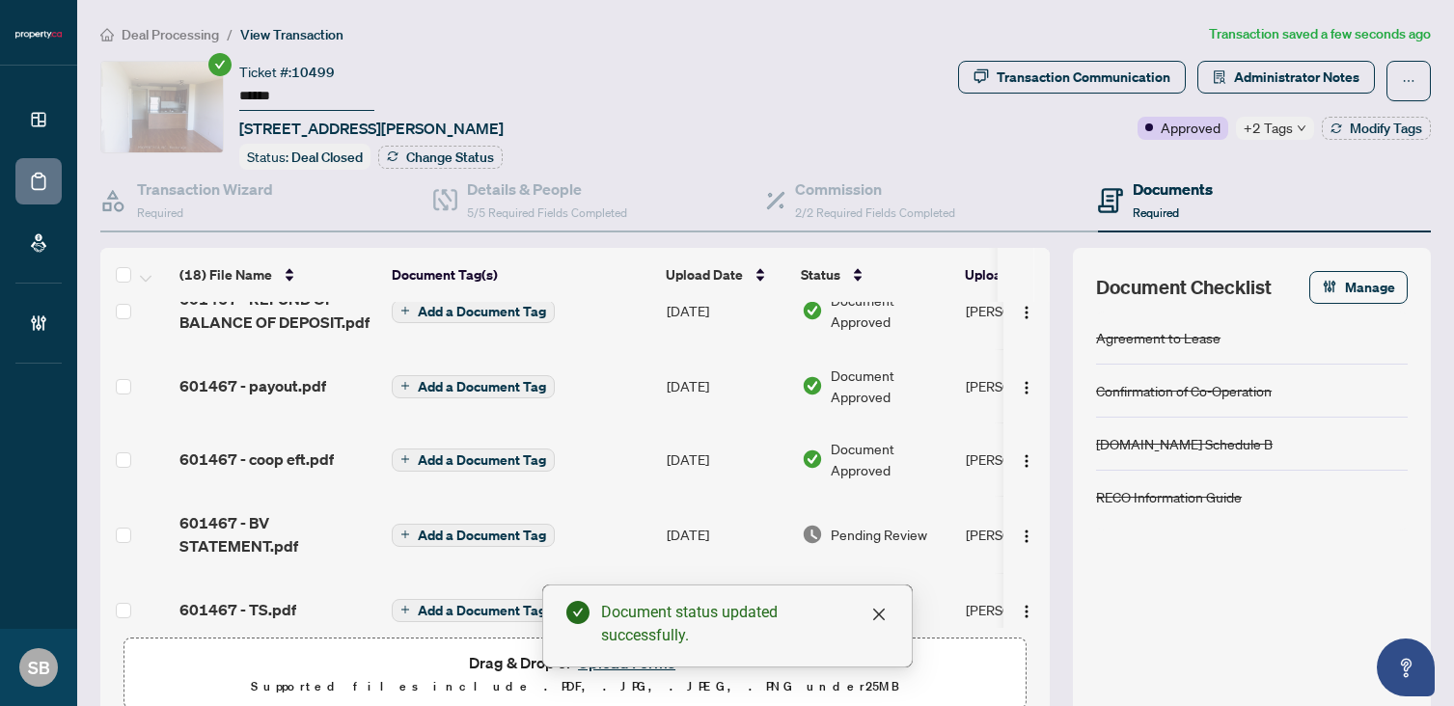
click at [880, 535] on span "Pending Review" at bounding box center [879, 534] width 96 height 21
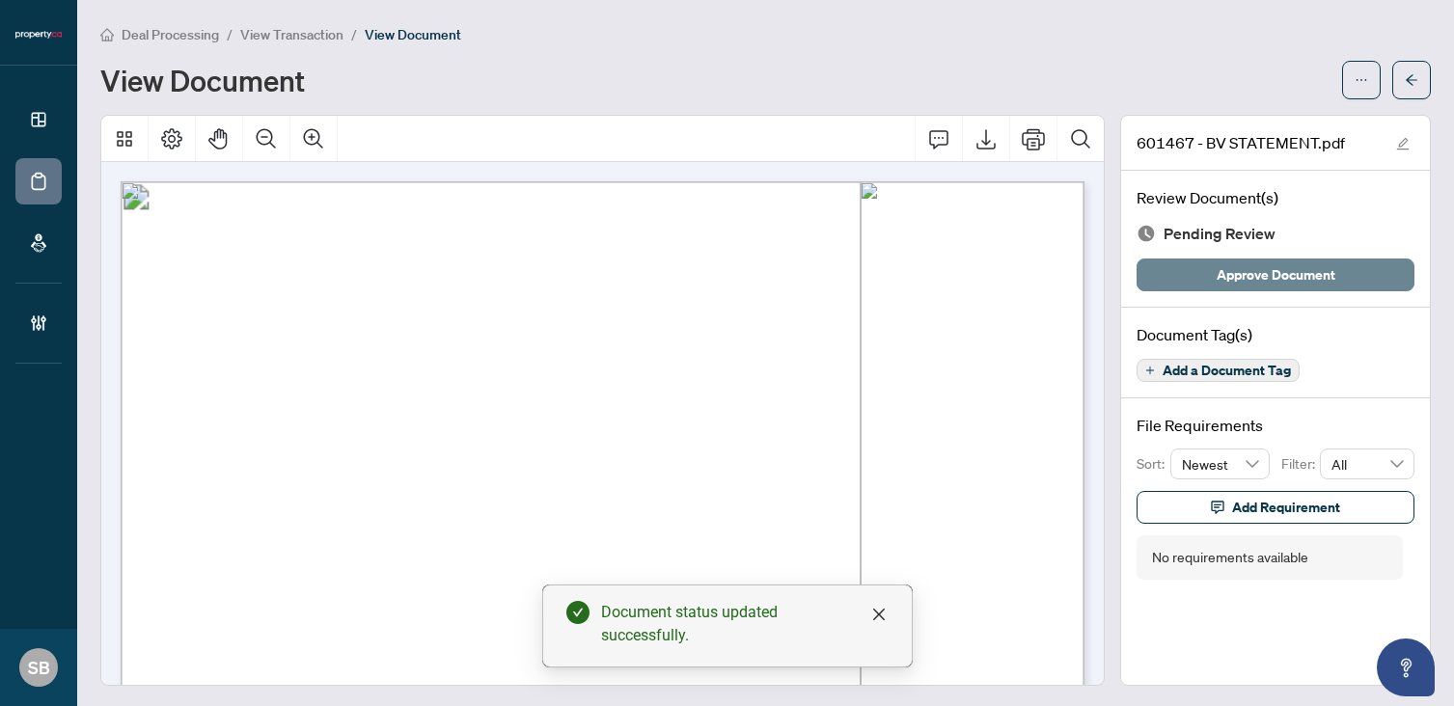
click at [1311, 271] on span "Approve Document" at bounding box center [1275, 274] width 119 height 31
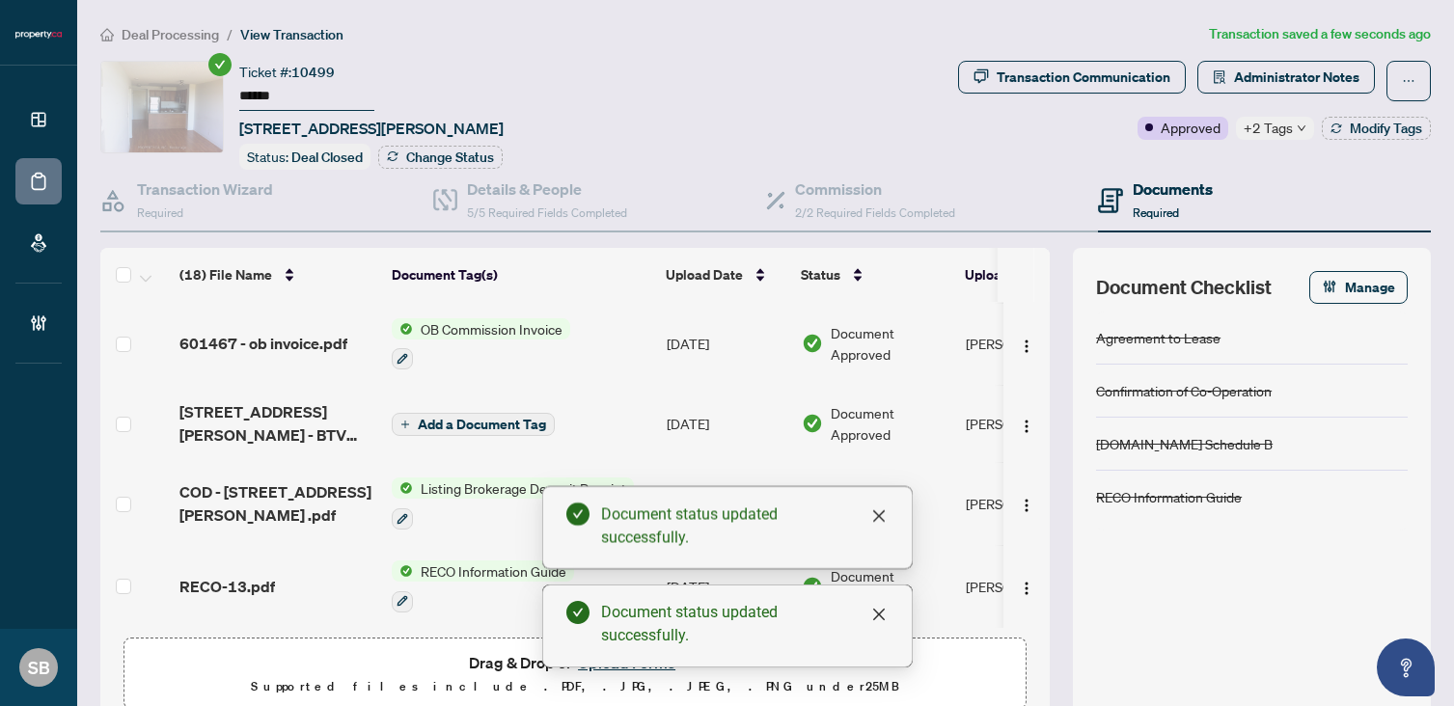
scroll to position [776, 0]
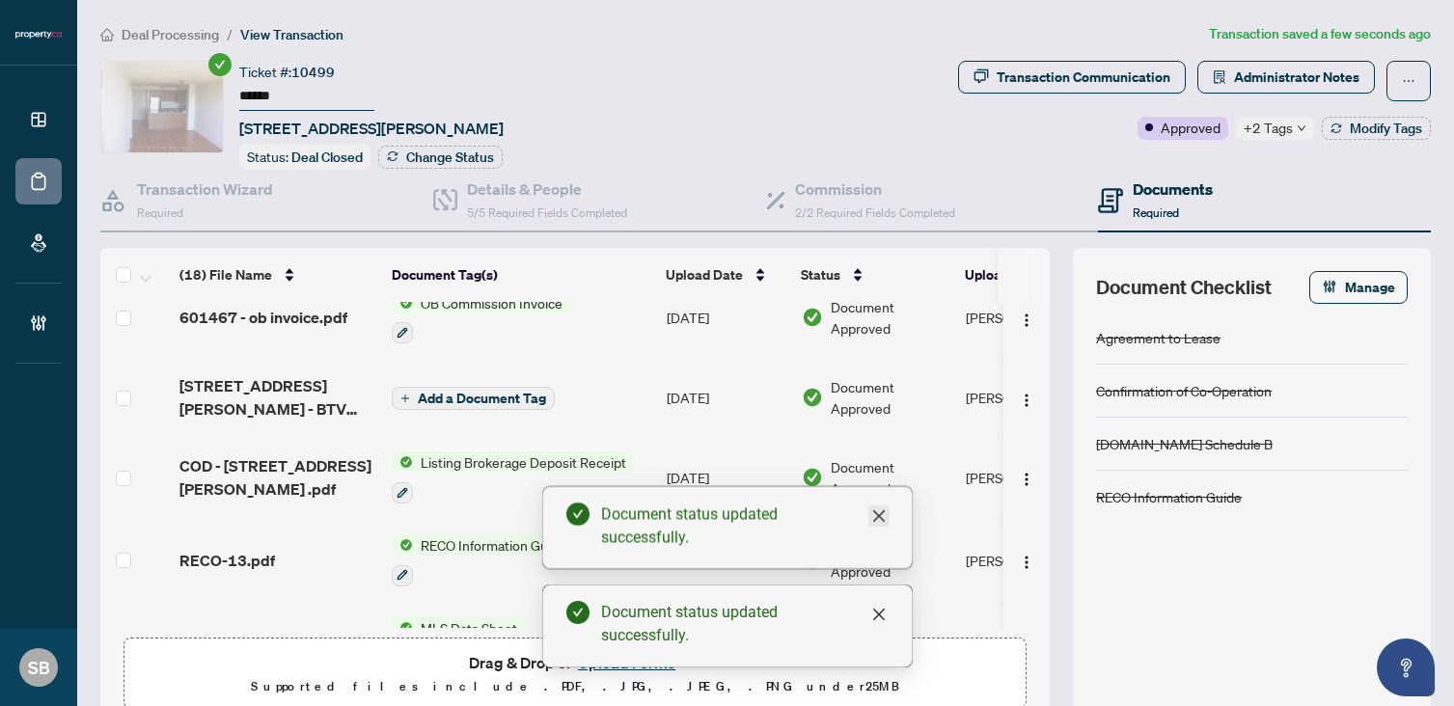
click at [879, 517] on icon "close" at bounding box center [878, 516] width 12 height 12
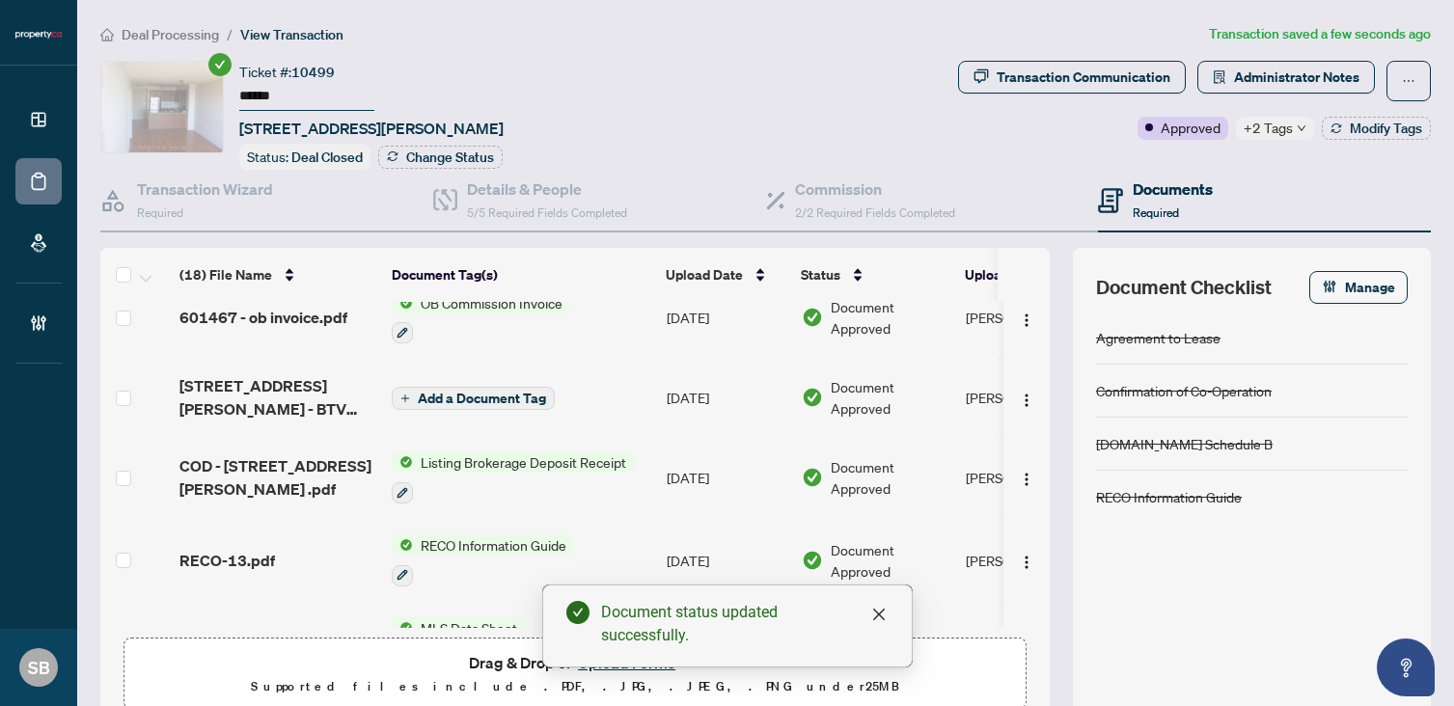
click at [186, 27] on span "Deal Processing" at bounding box center [170, 34] width 97 height 17
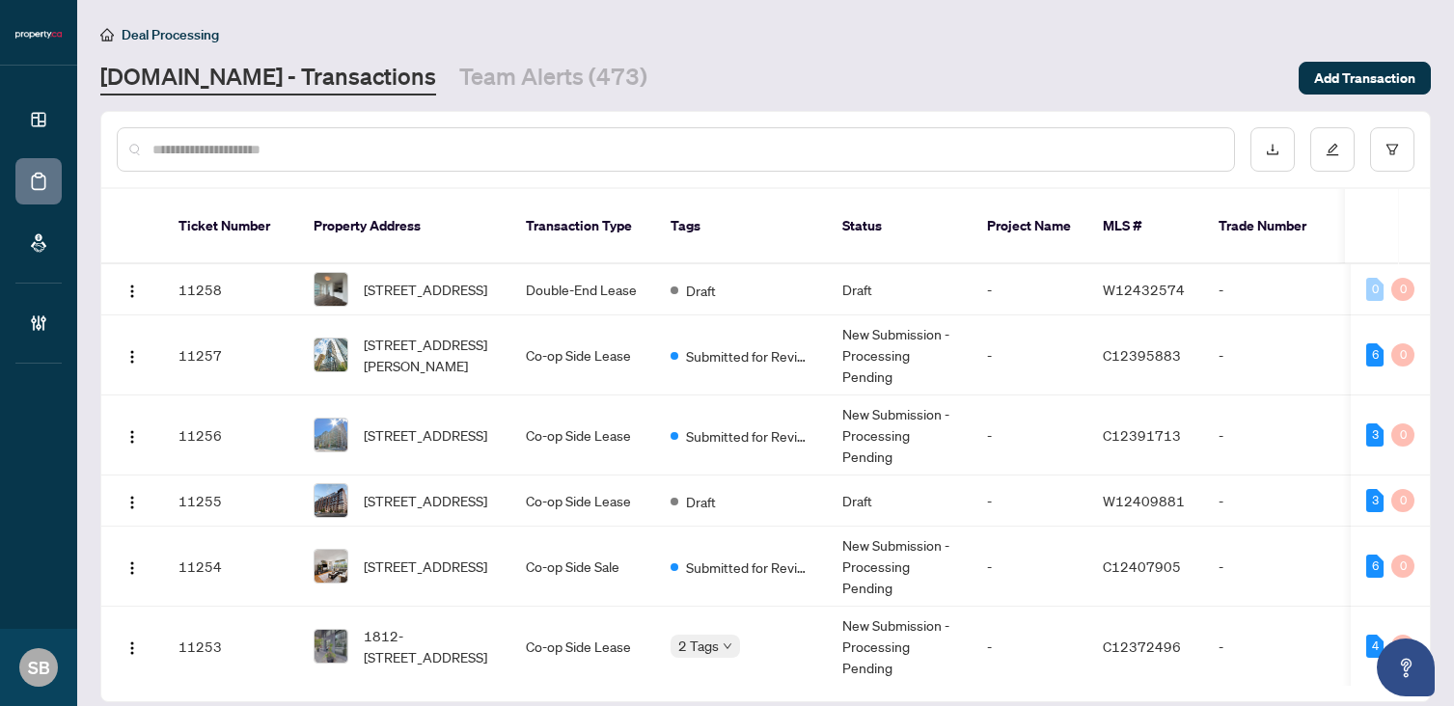
click at [505, 153] on input "text" at bounding box center [685, 149] width 1066 height 21
paste input "******"
type input "******"
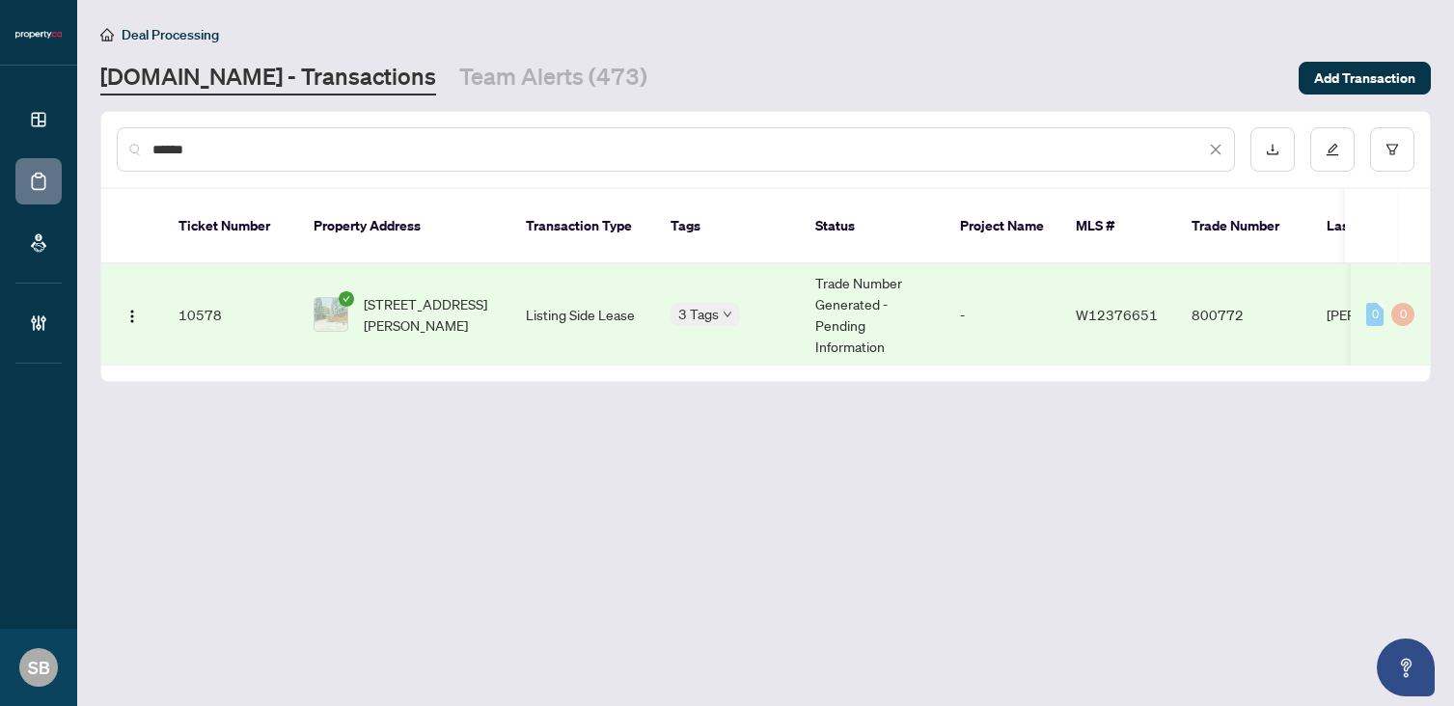
click at [530, 264] on td "Listing Side Lease" at bounding box center [582, 314] width 145 height 101
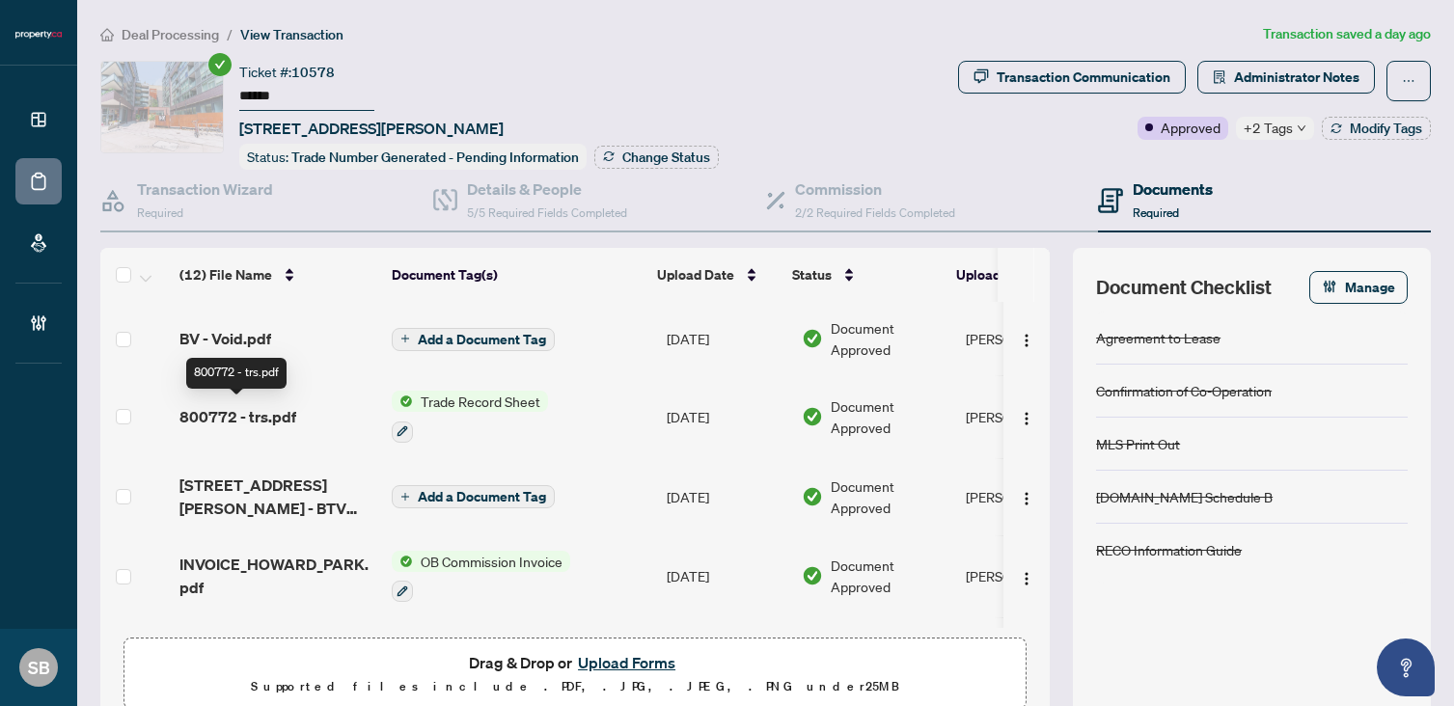
click at [290, 405] on span "800772 - trs.pdf" at bounding box center [237, 416] width 117 height 23
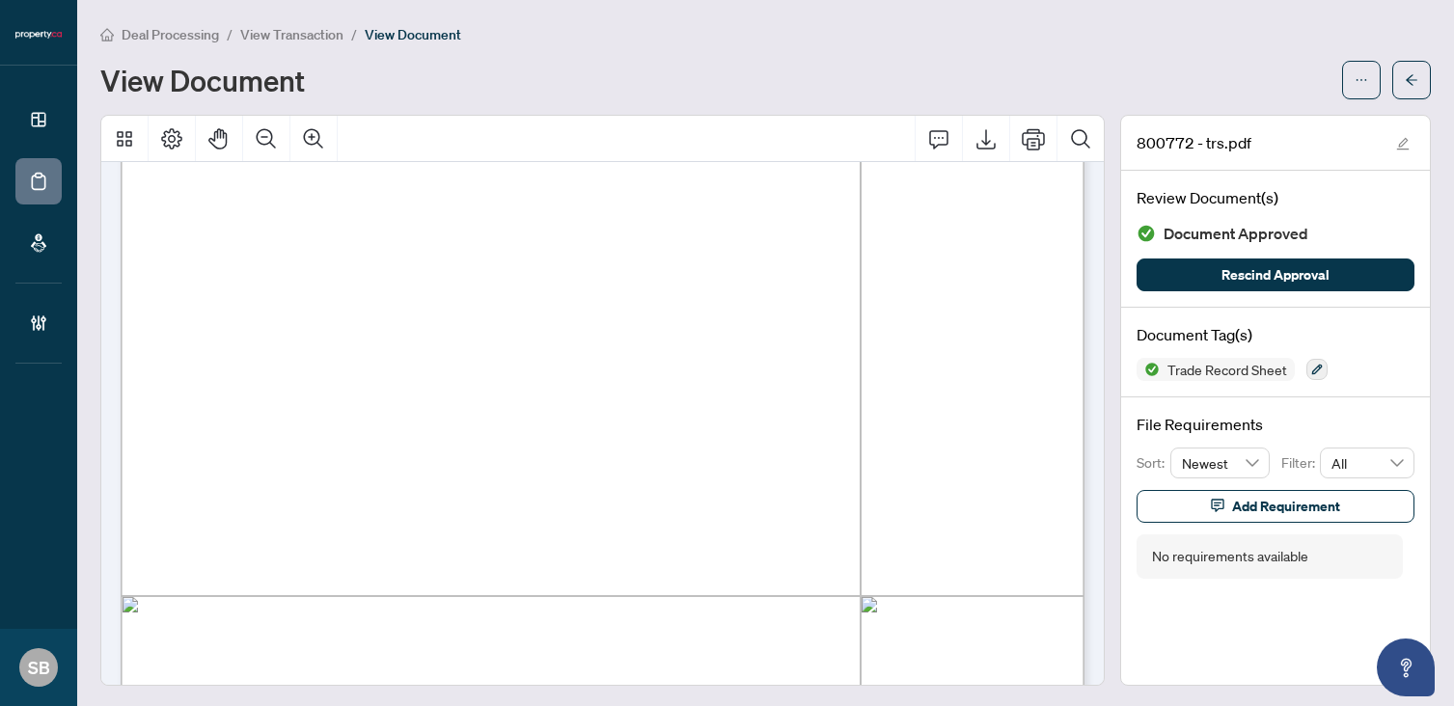
scroll to position [1601, 0]
click at [1404, 83] on button "button" at bounding box center [1411, 80] width 39 height 39
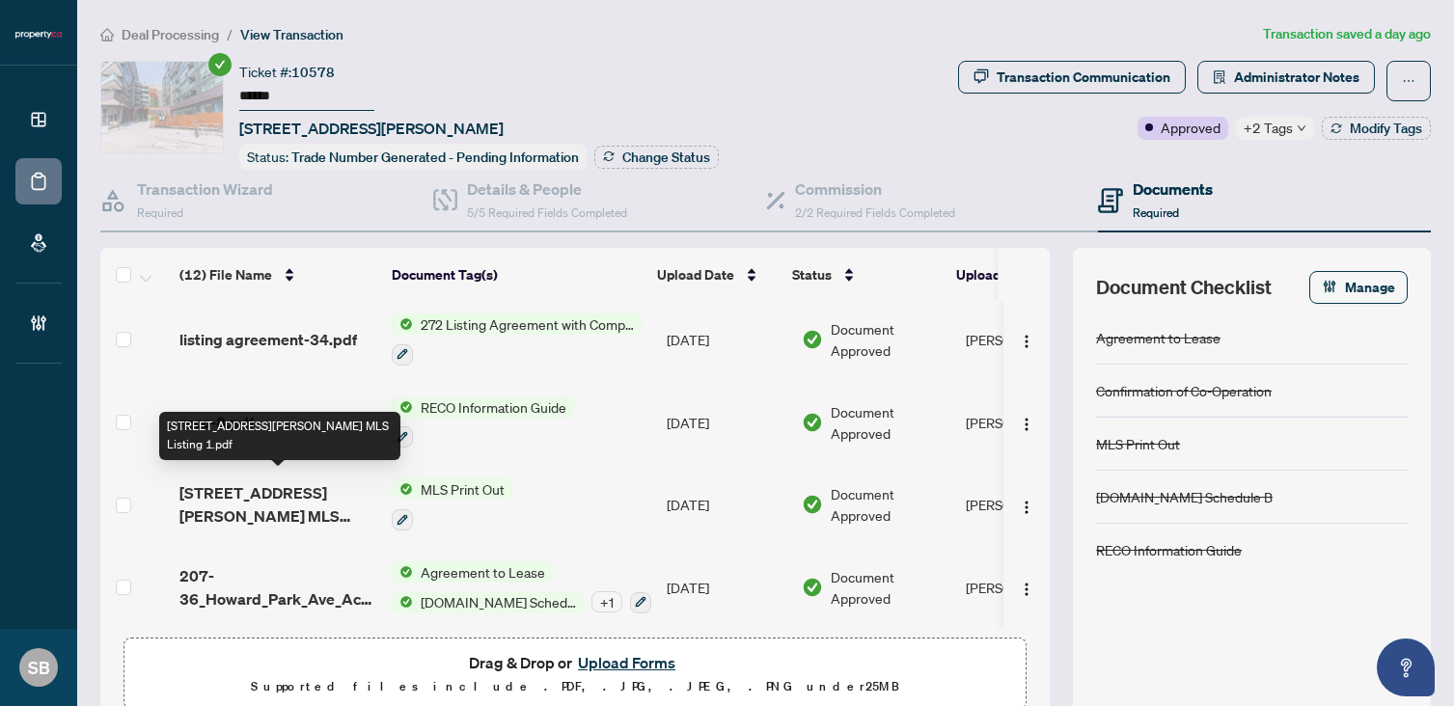
scroll to position [82, 0]
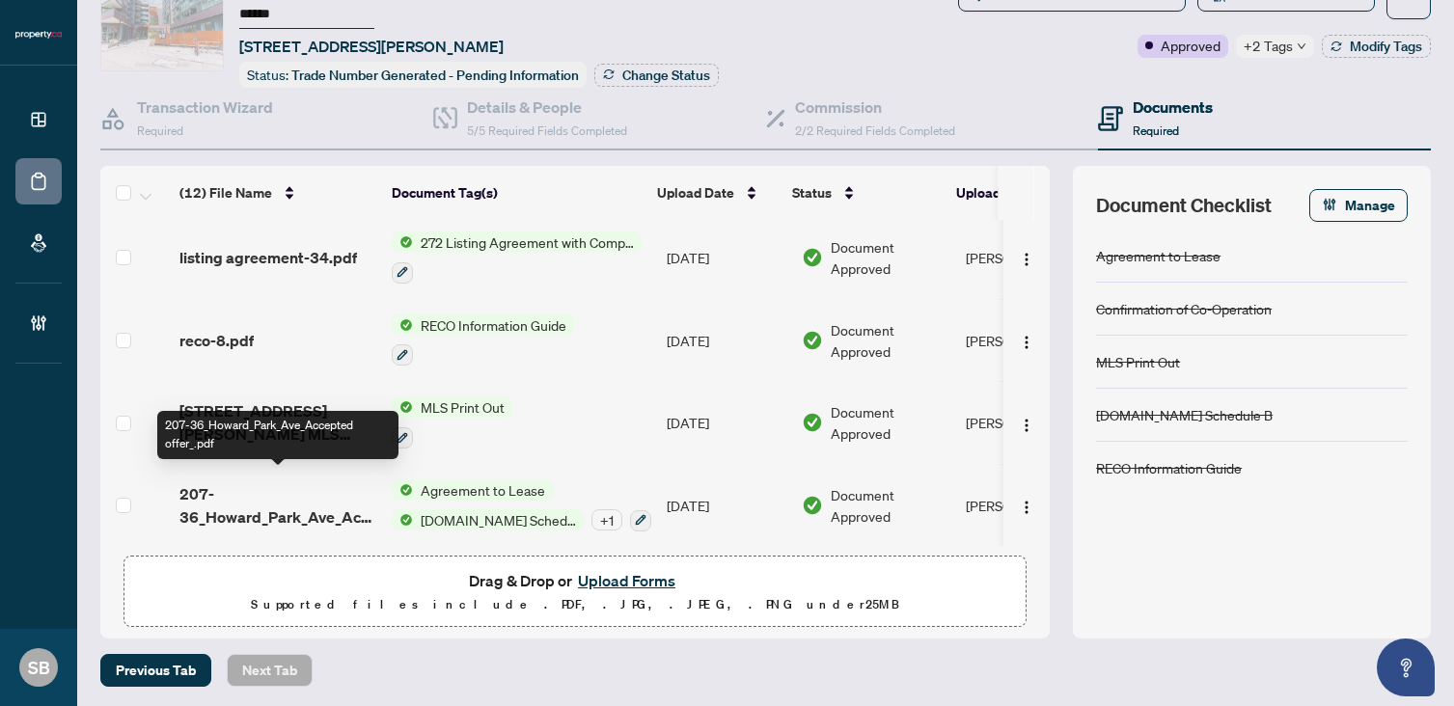
click at [266, 491] on span "207-36_Howard_Park_Ave_Accepted offer_.pdf" at bounding box center [277, 505] width 197 height 46
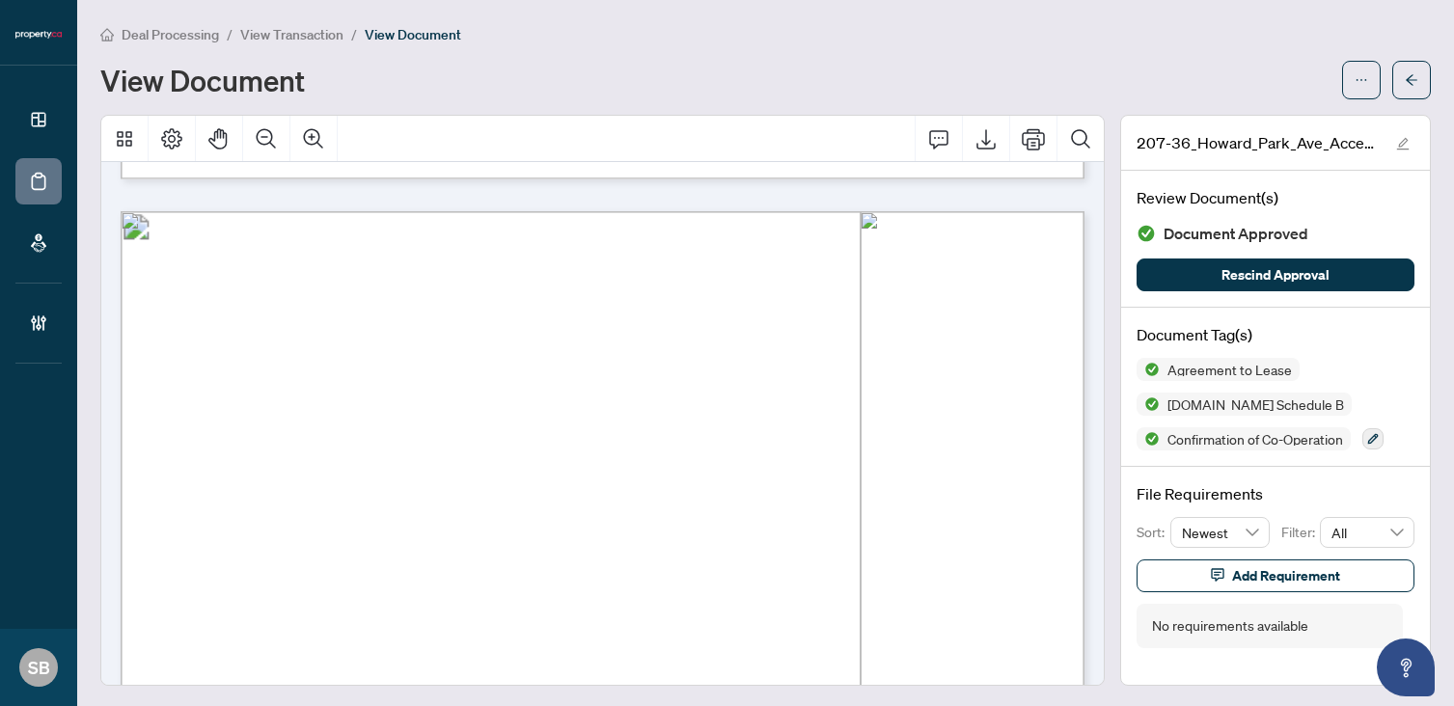
scroll to position [2559, 0]
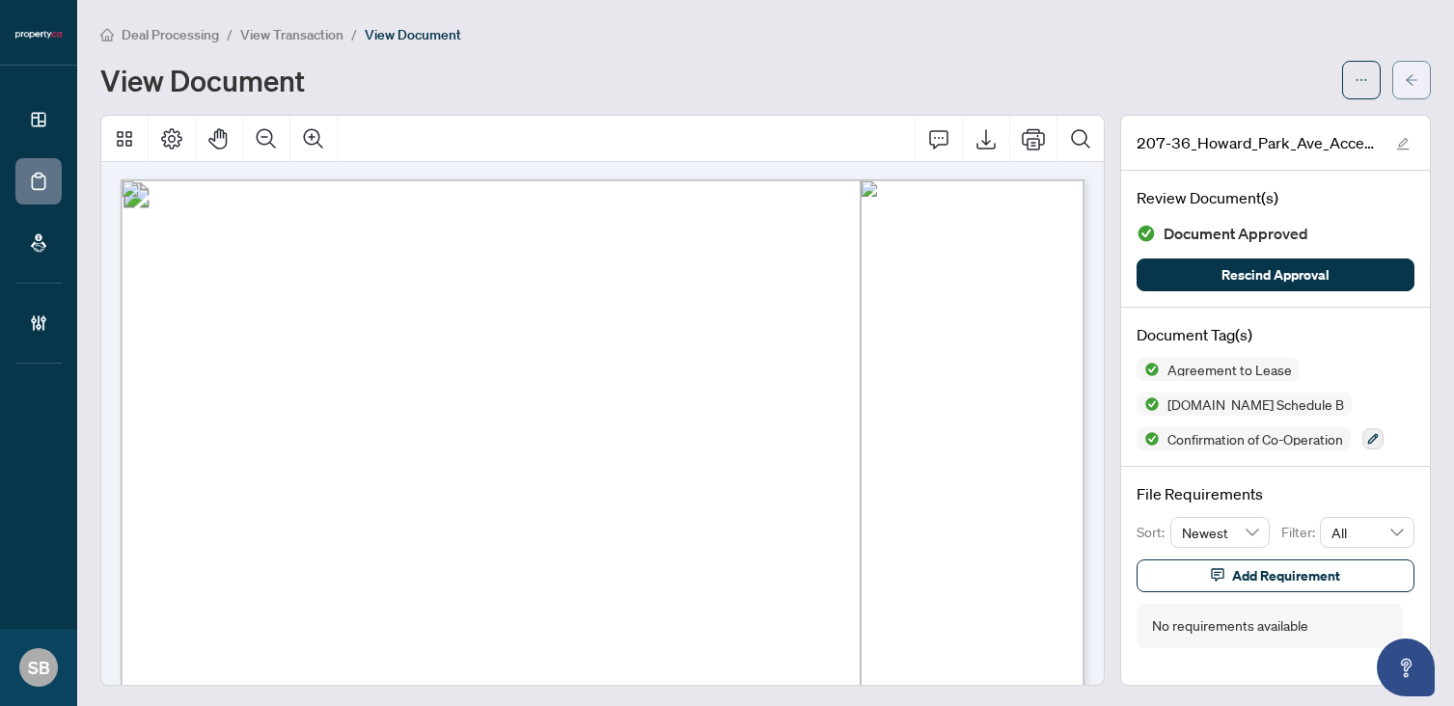
click at [1418, 71] on button "button" at bounding box center [1411, 80] width 39 height 39
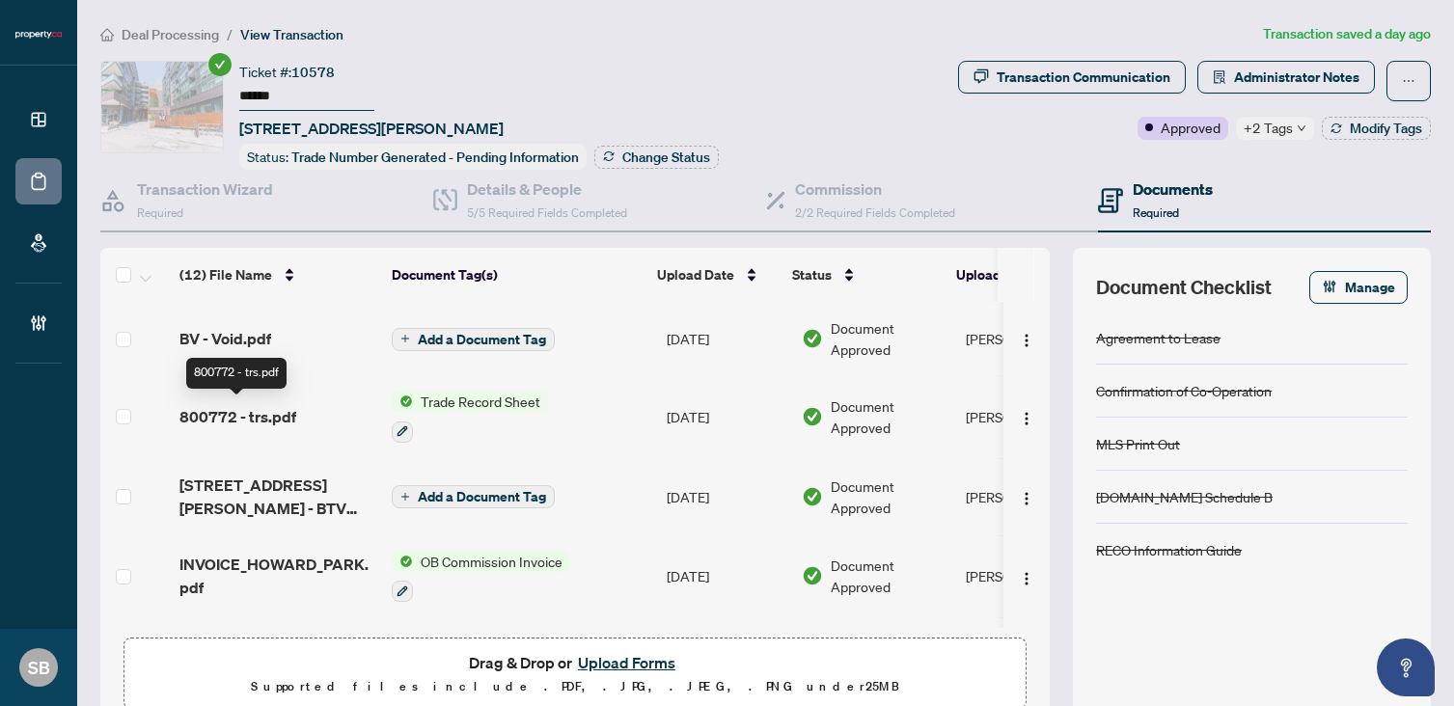
click at [229, 413] on span "800772 - trs.pdf" at bounding box center [237, 416] width 117 height 23
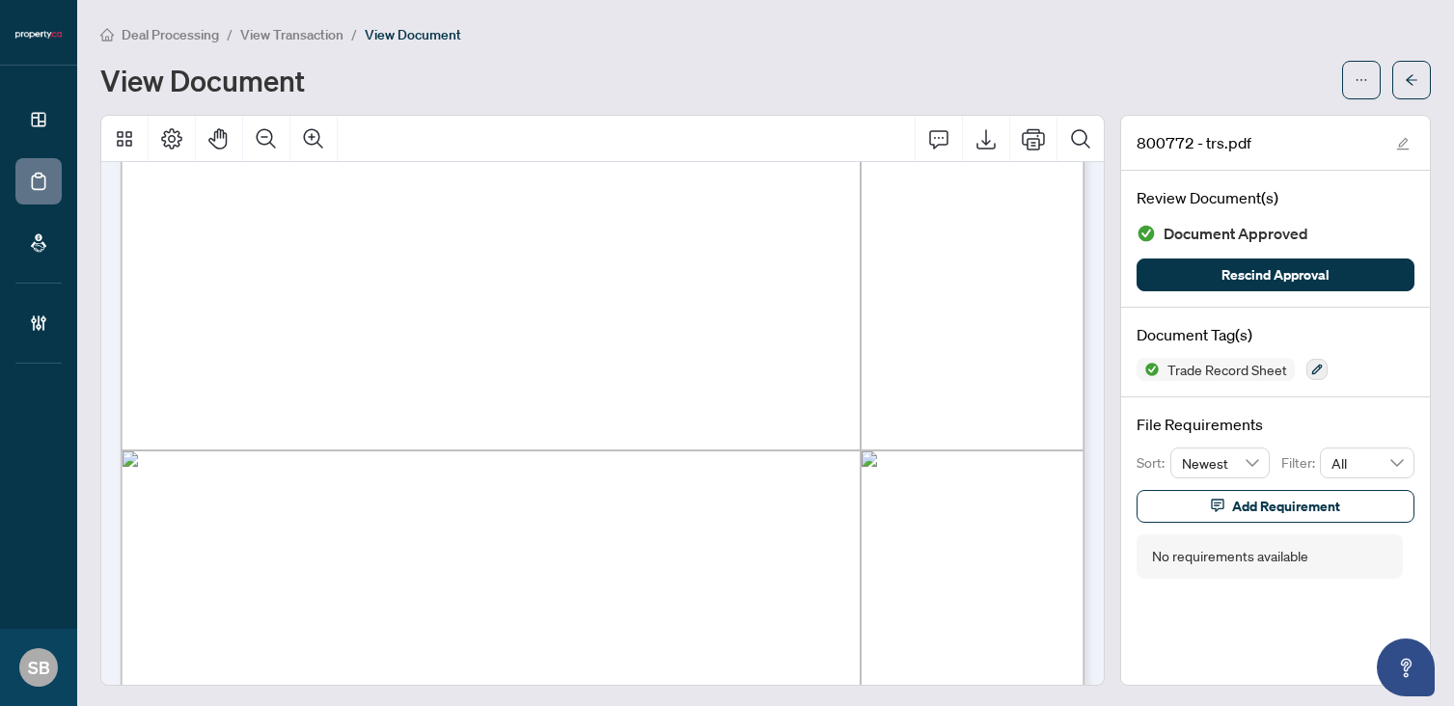
scroll to position [465, 0]
click at [1411, 86] on icon "arrow-left" at bounding box center [1412, 80] width 14 height 14
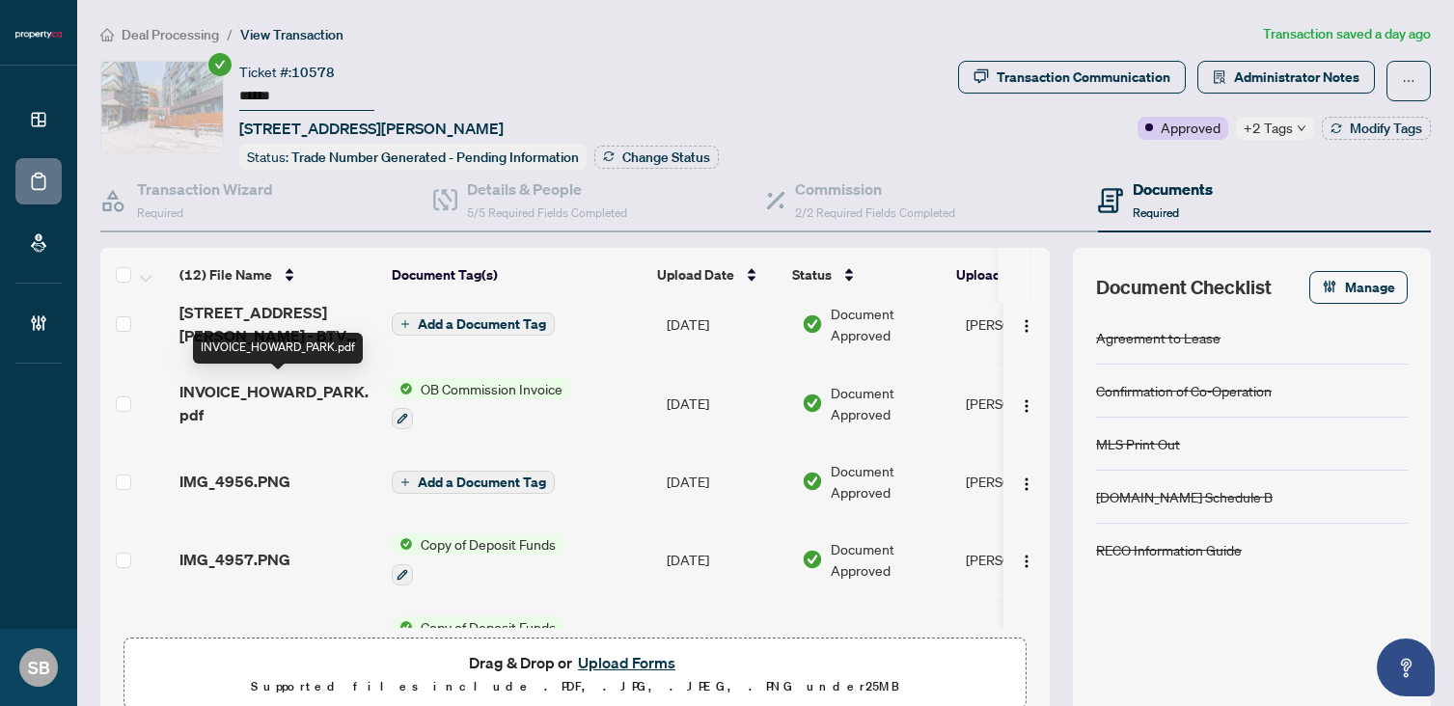
scroll to position [153, 0]
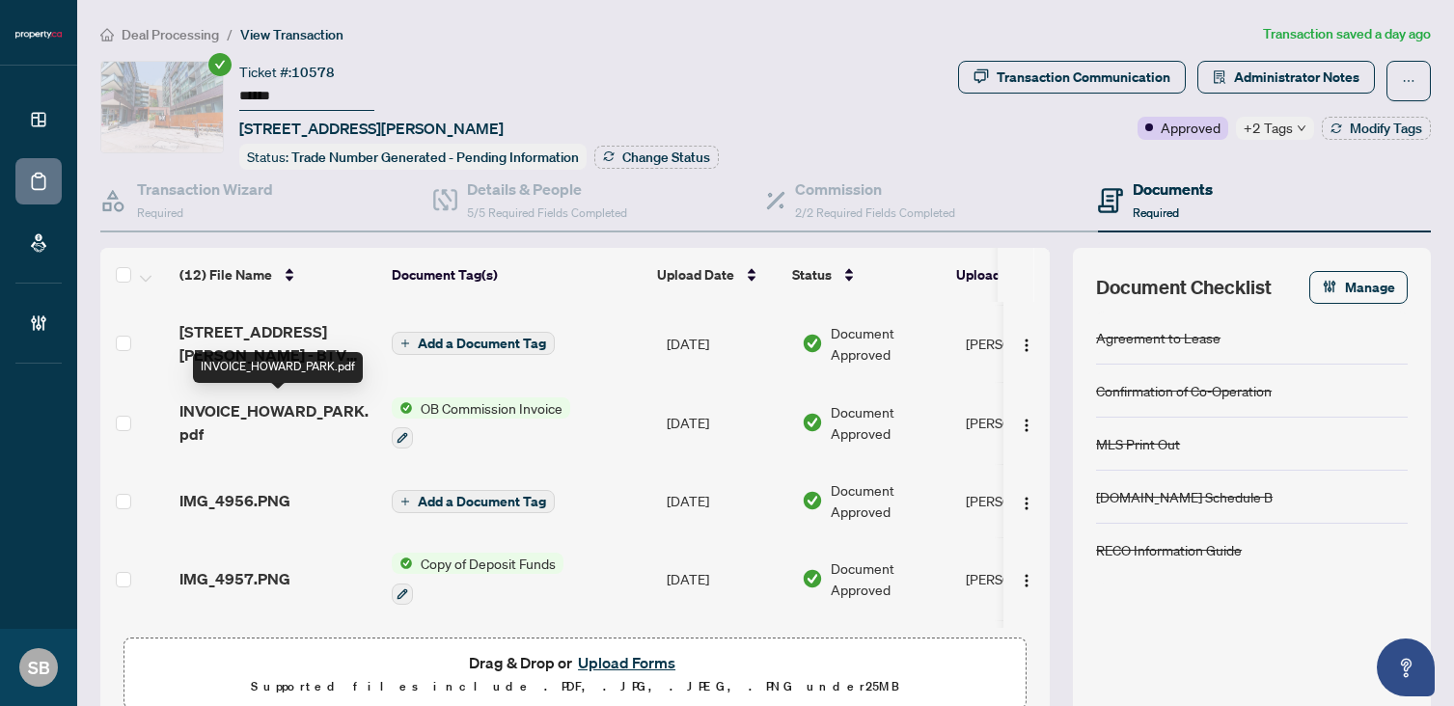
click at [250, 407] on span "INVOICE_HOWARD_PARK.pdf" at bounding box center [277, 422] width 197 height 46
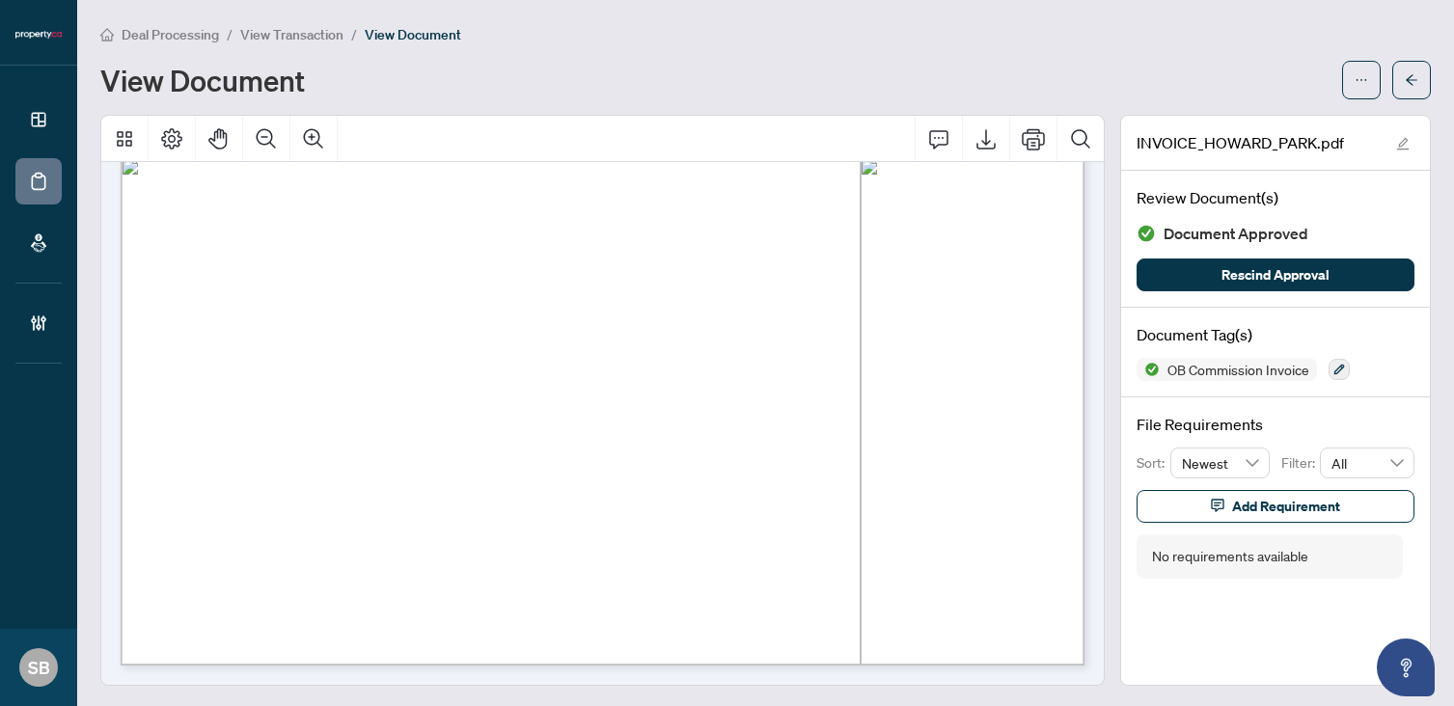
scroll to position [757, 0]
click at [1406, 95] on button "button" at bounding box center [1411, 80] width 39 height 39
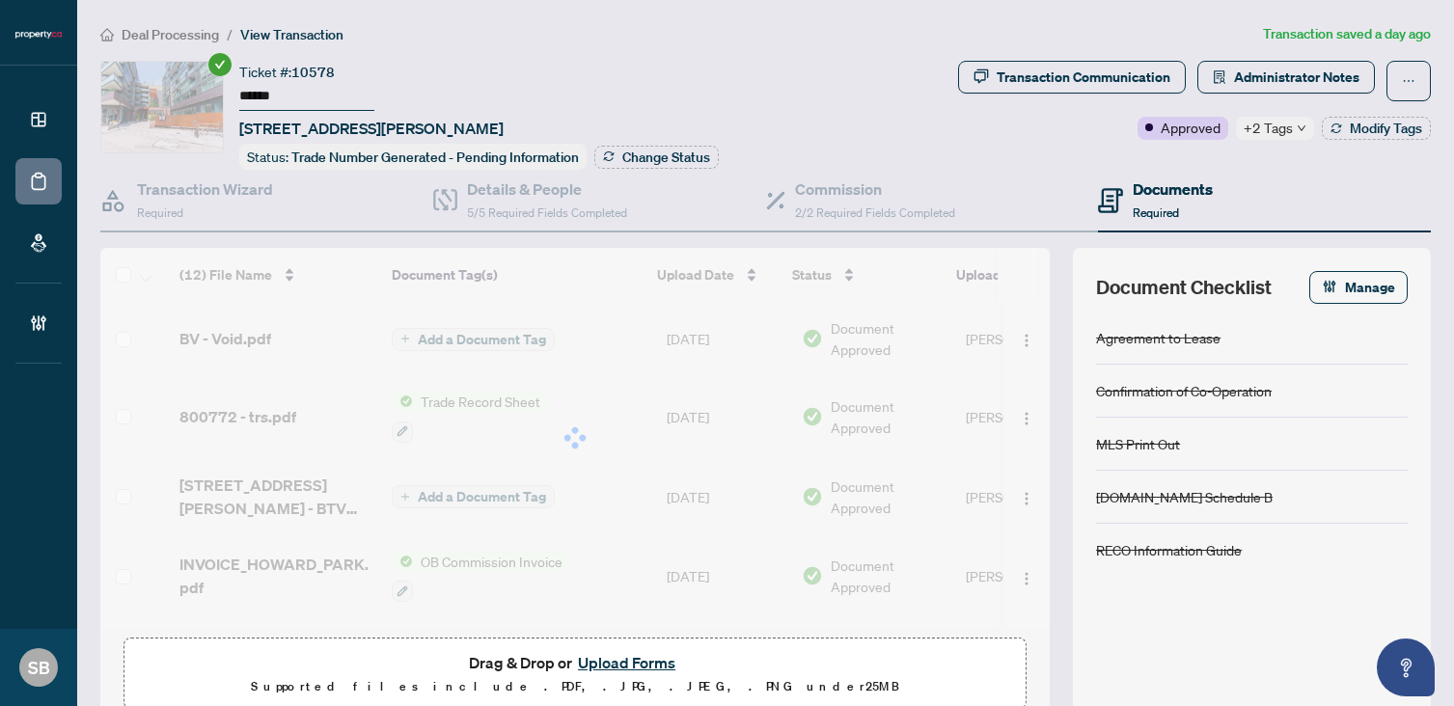
click at [613, 664] on button "Upload Forms" at bounding box center [626, 662] width 109 height 25
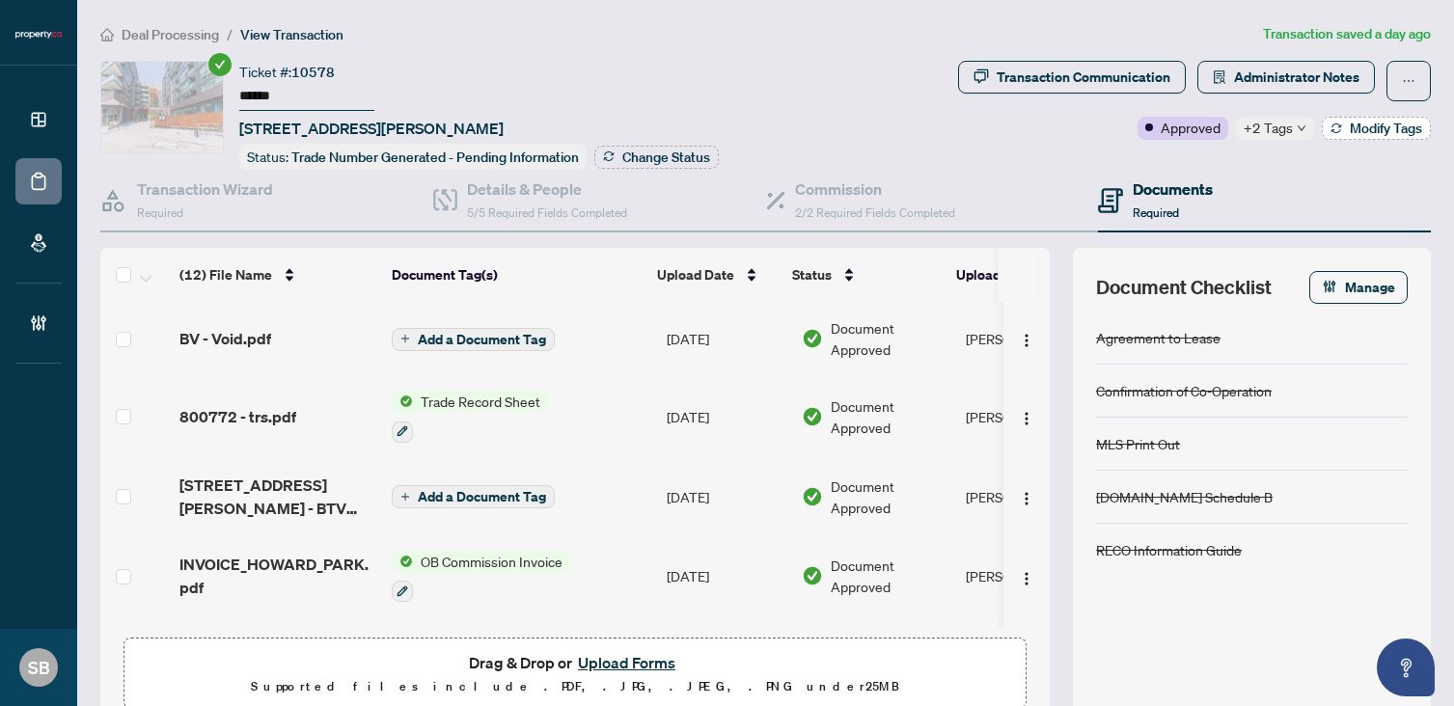
click at [1363, 132] on span "Modify Tags" at bounding box center [1386, 129] width 72 height 14
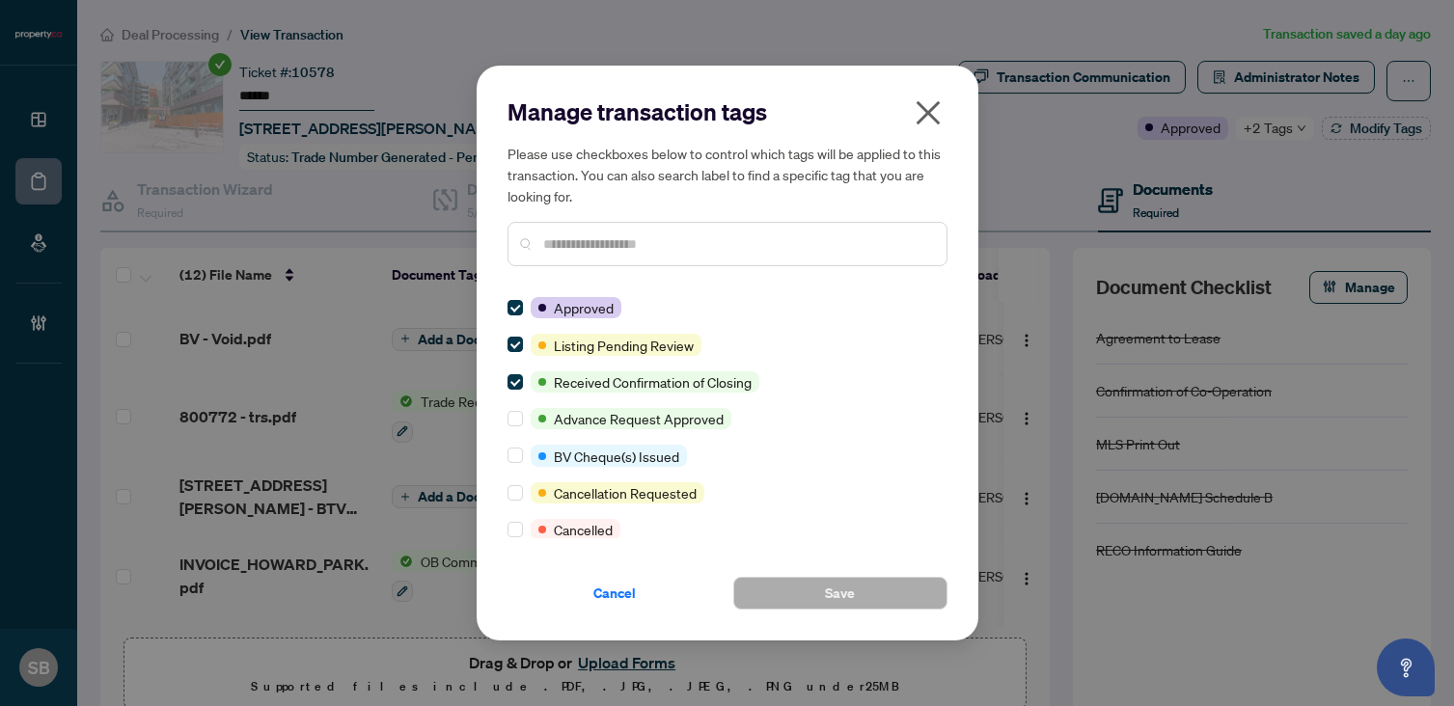
click at [756, 237] on input "text" at bounding box center [737, 243] width 388 height 21
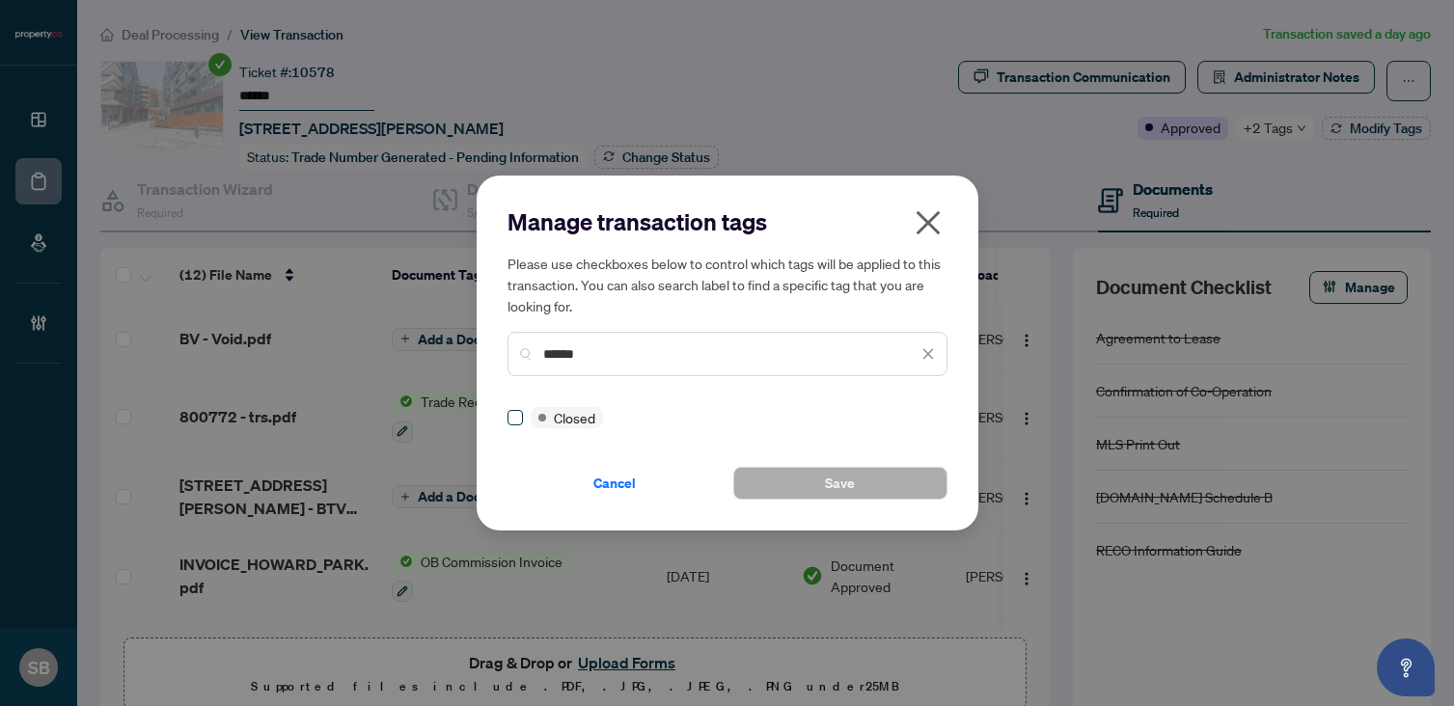
type input "******"
click at [863, 476] on button "Save" at bounding box center [840, 483] width 214 height 33
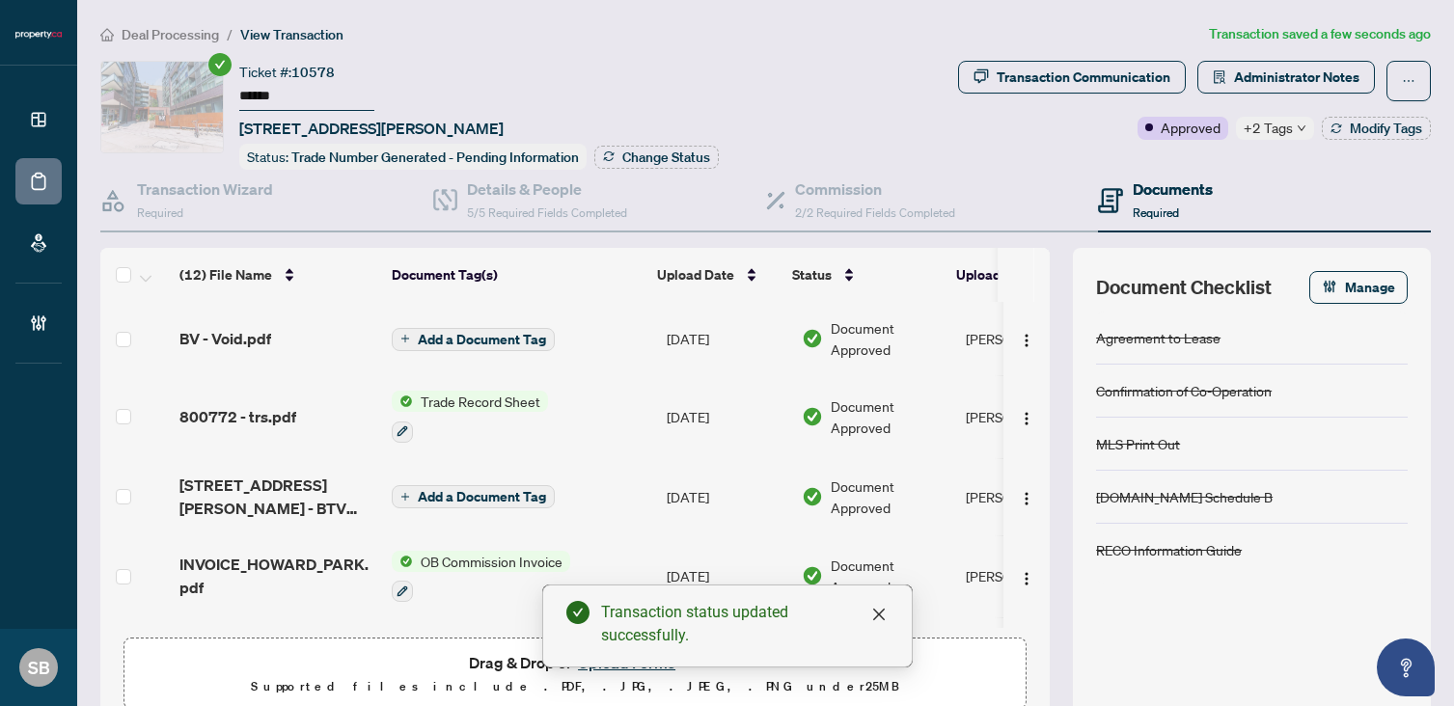
click at [1269, 127] on span "+2 Tags" at bounding box center [1267, 128] width 49 height 22
click at [1166, 166] on div "Transaction Communication Administrator Notes Approved +3 Tags Modify Tags" at bounding box center [1194, 115] width 480 height 109
click at [1405, 128] on span "Modify Tags" at bounding box center [1386, 129] width 72 height 14
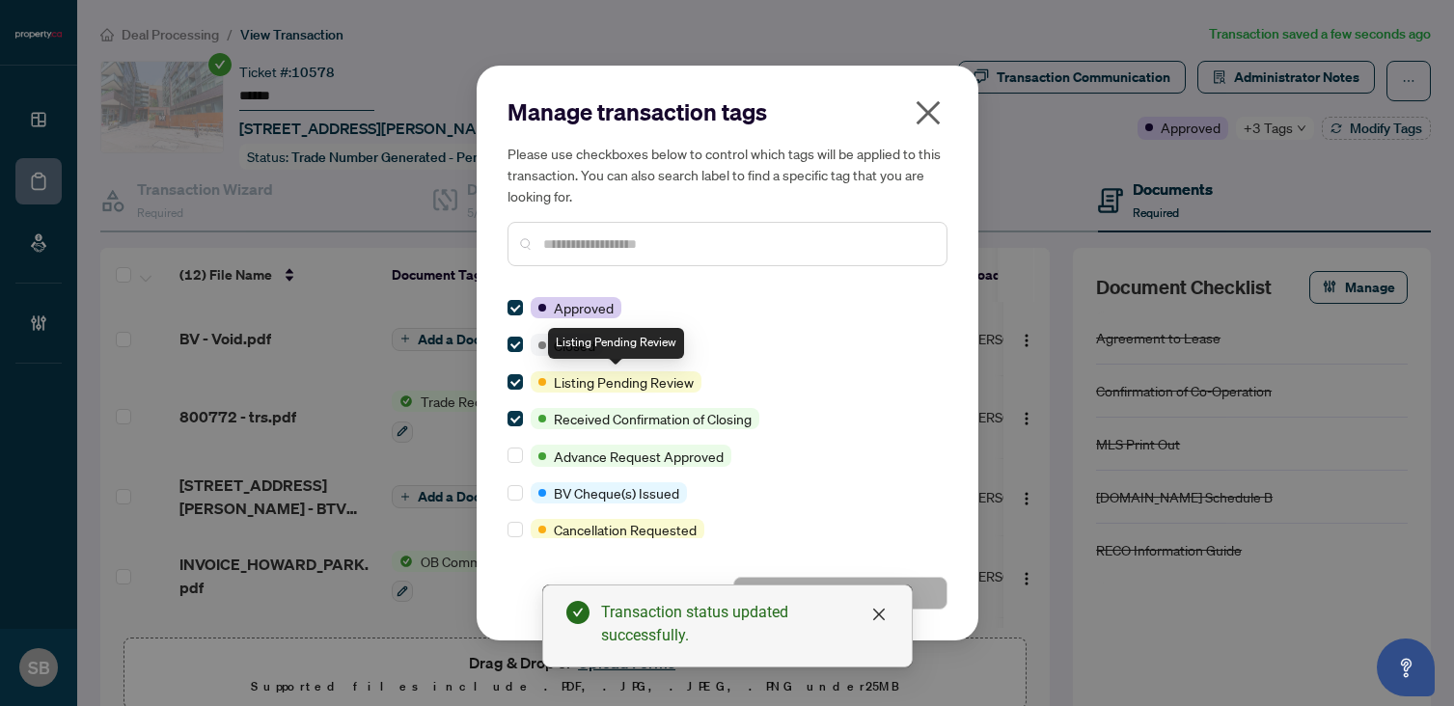
click at [527, 386] on div at bounding box center [518, 381] width 23 height 21
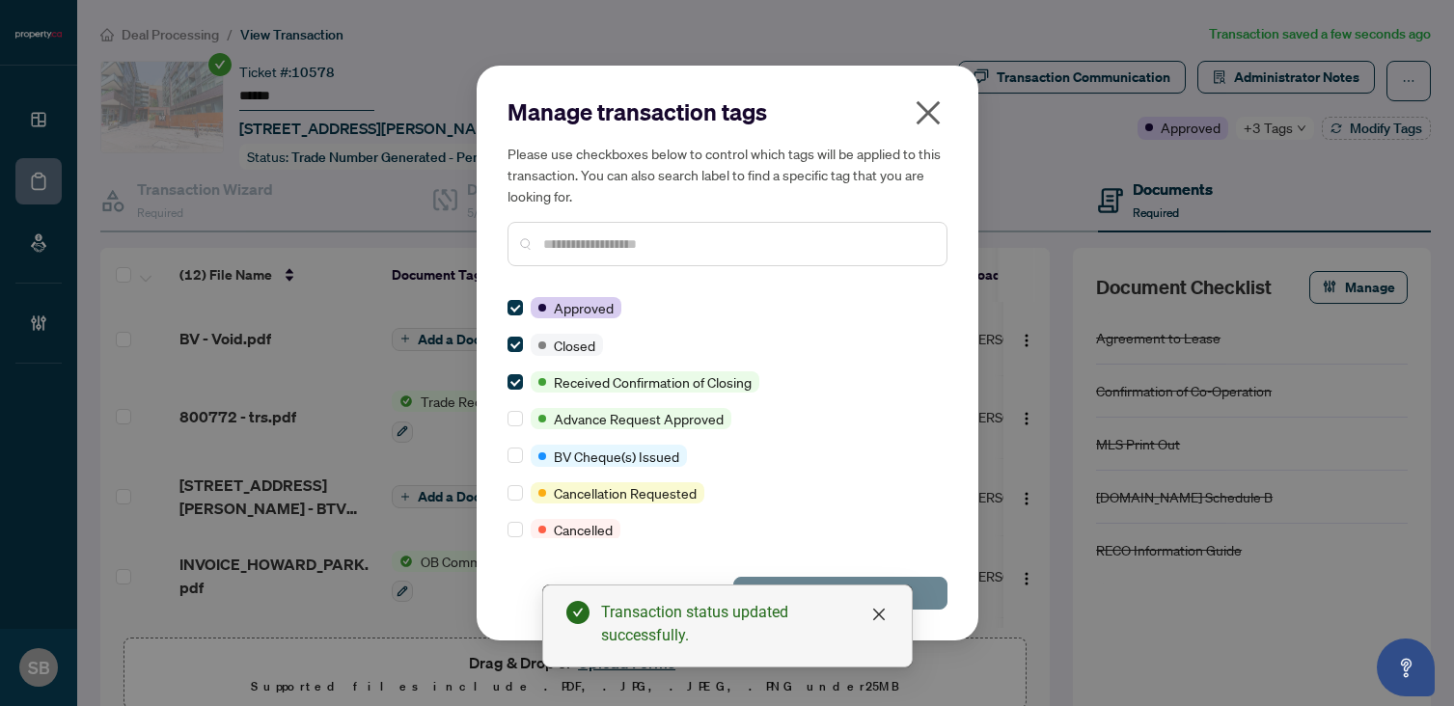
click at [934, 596] on button "Save" at bounding box center [840, 593] width 214 height 33
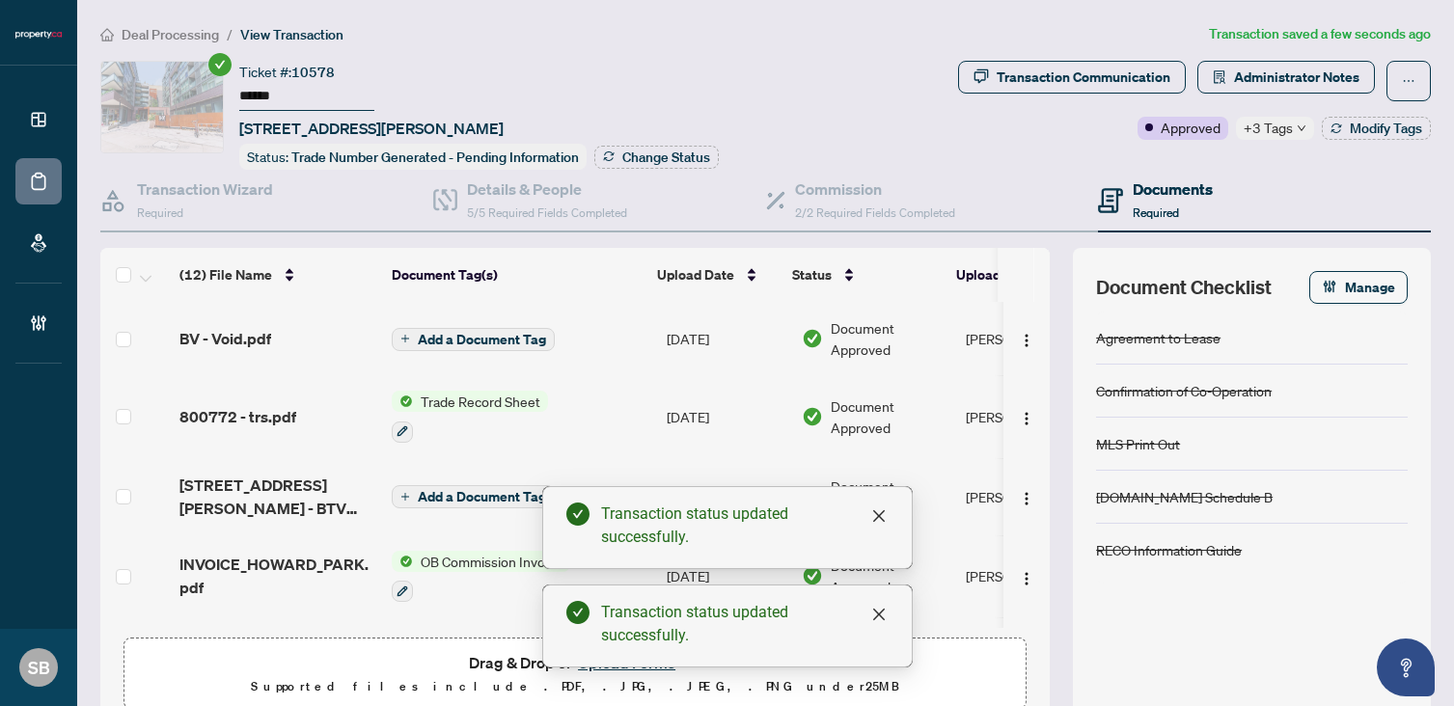
click at [927, 124] on div "Ticket #: 10578 ****** [STREET_ADDRESS][PERSON_NAME] Status: Trade Number Gener…" at bounding box center [525, 115] width 850 height 109
click at [650, 156] on span "Change Status" at bounding box center [666, 157] width 88 height 14
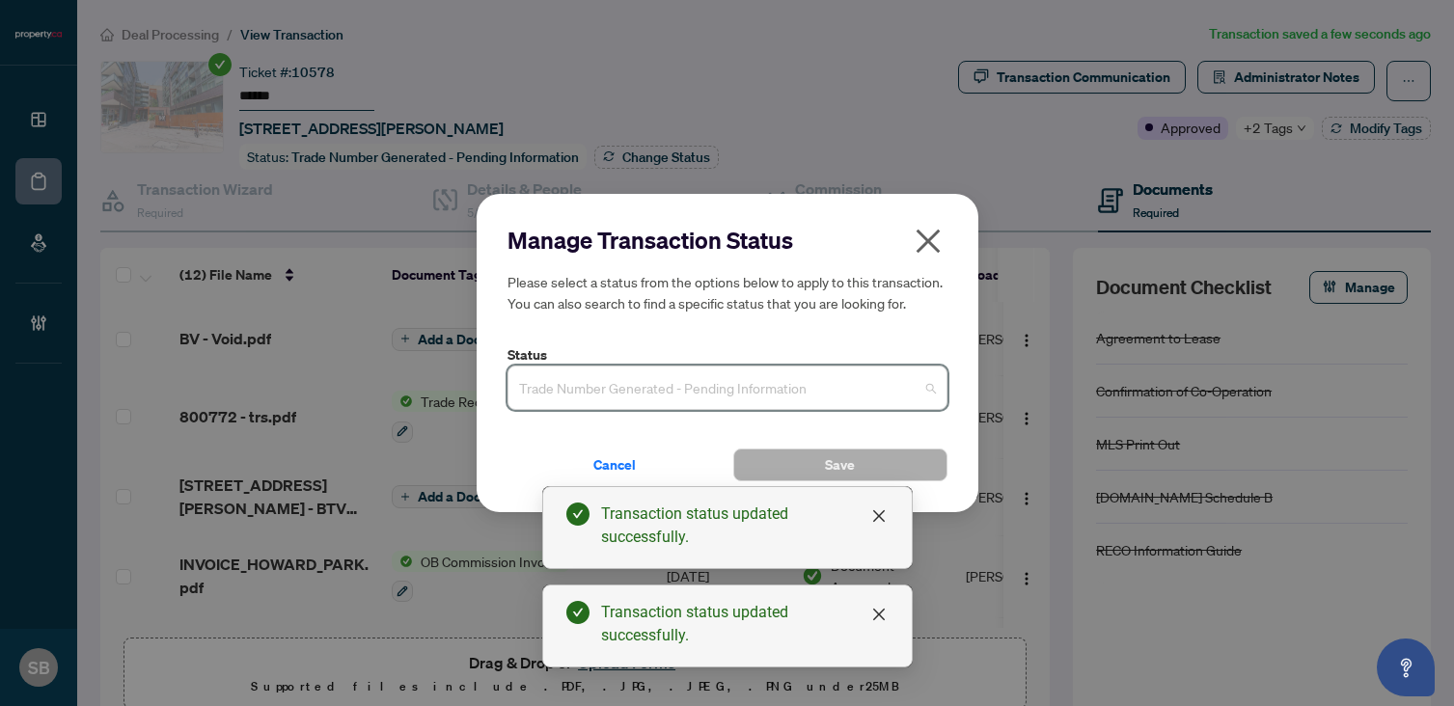
click at [819, 410] on input "search" at bounding box center [718, 390] width 399 height 42
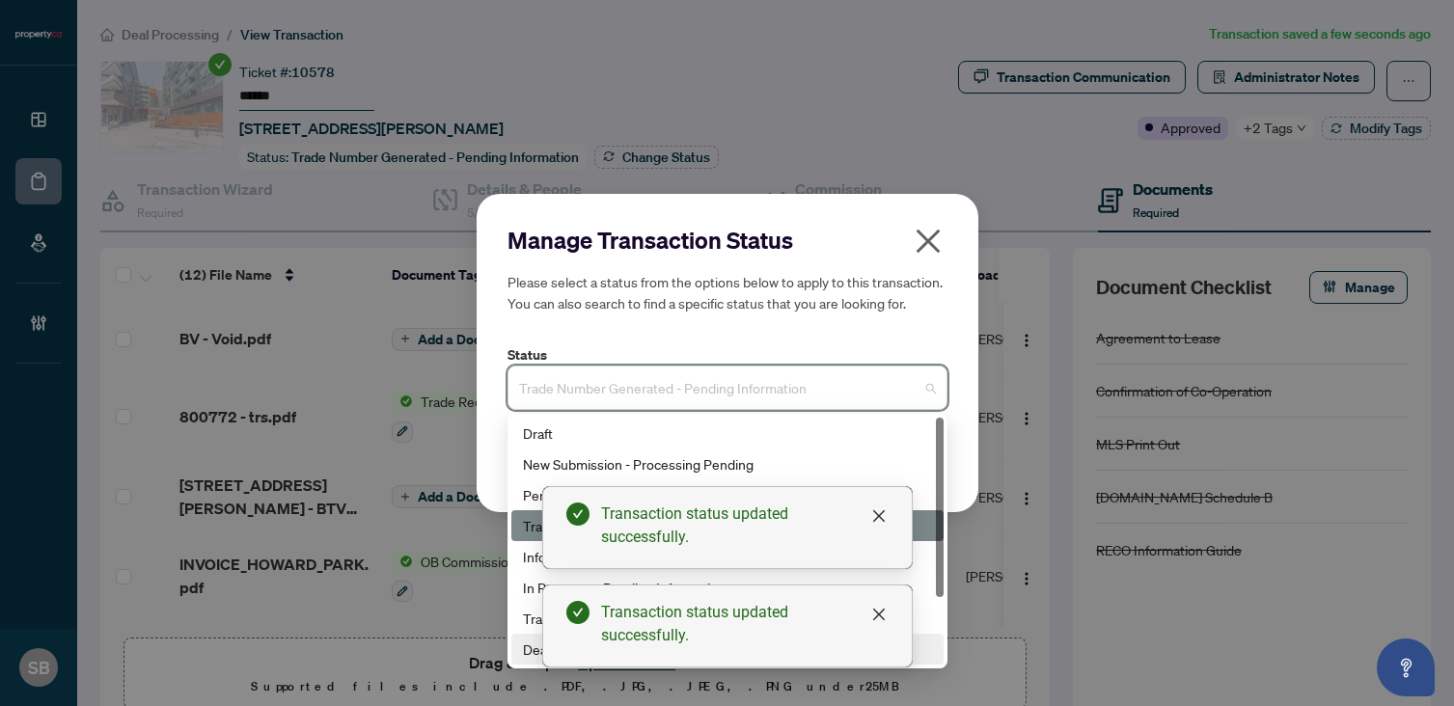
click at [532, 651] on div "Deal Closed" at bounding box center [727, 649] width 409 height 21
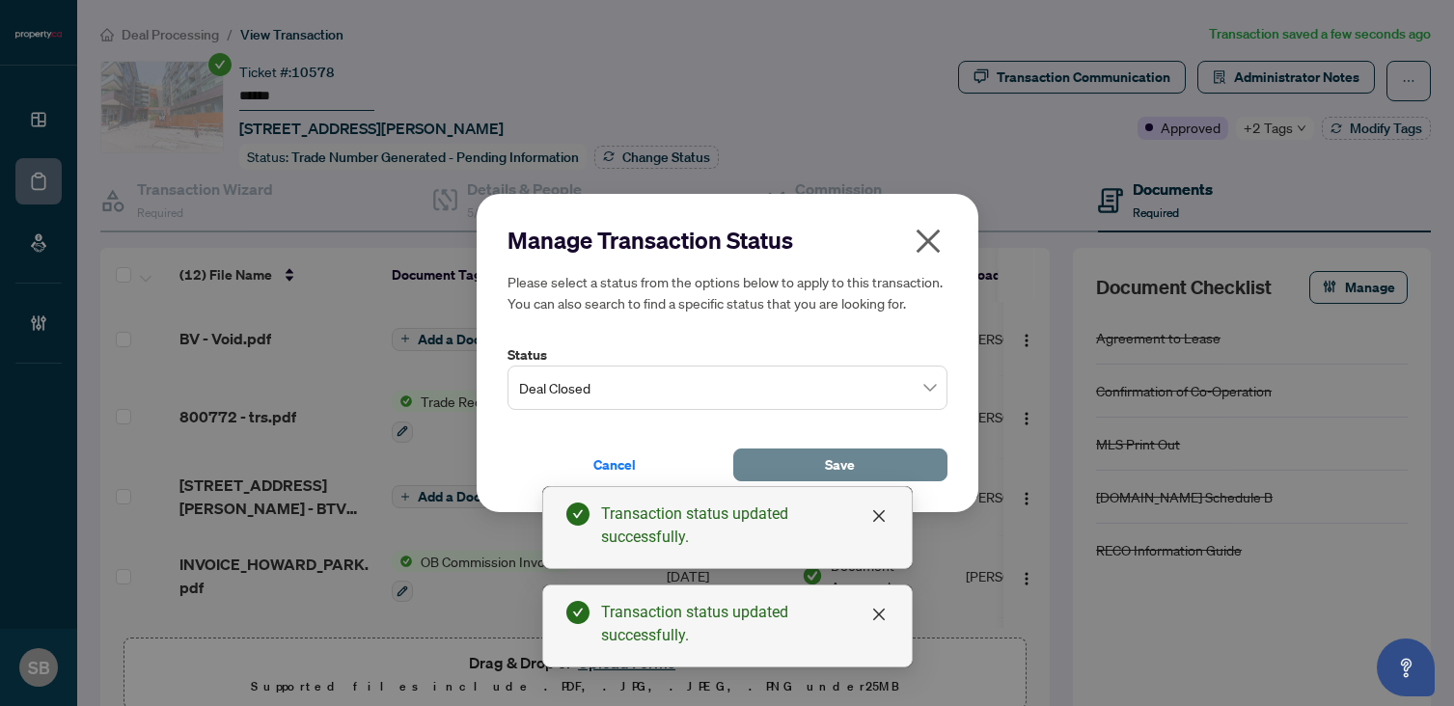
click at [928, 462] on button "Save" at bounding box center [840, 465] width 214 height 33
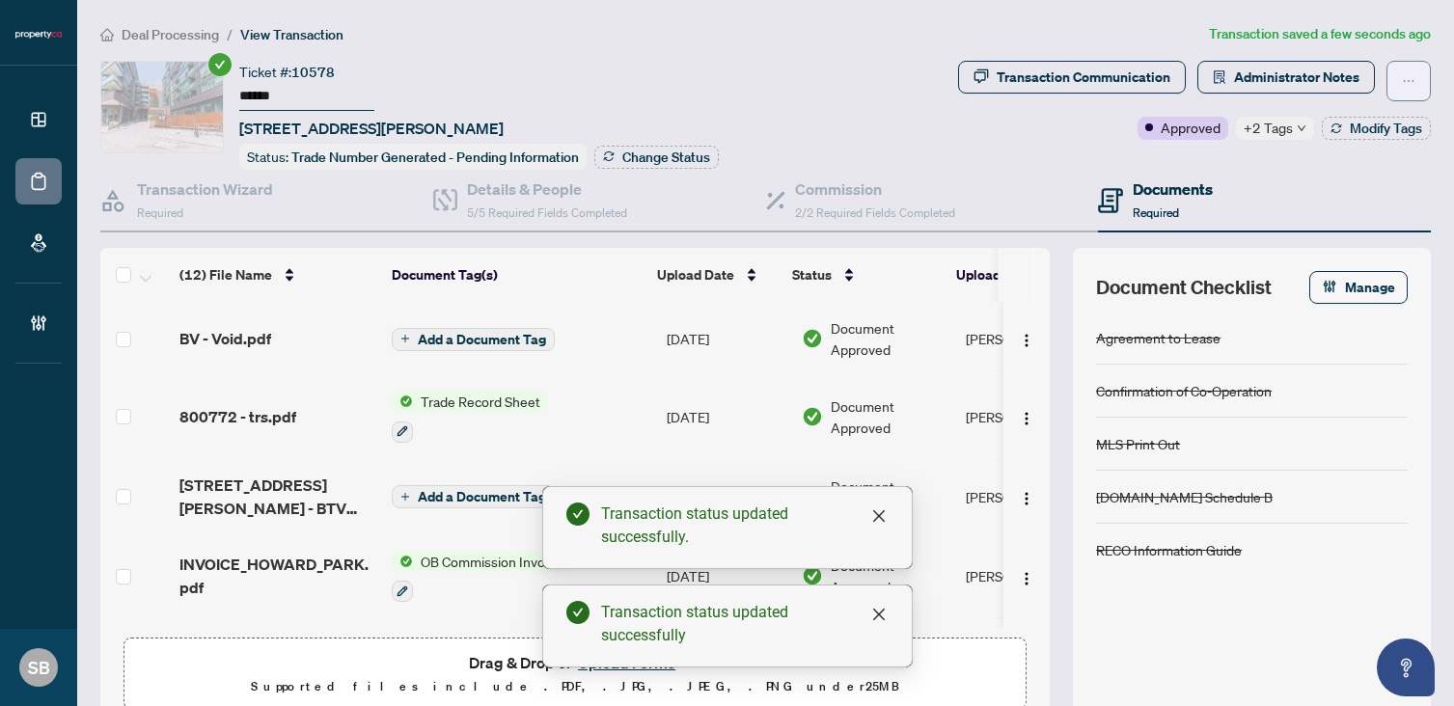
click at [1404, 80] on icon "ellipsis" at bounding box center [1409, 81] width 11 height 2
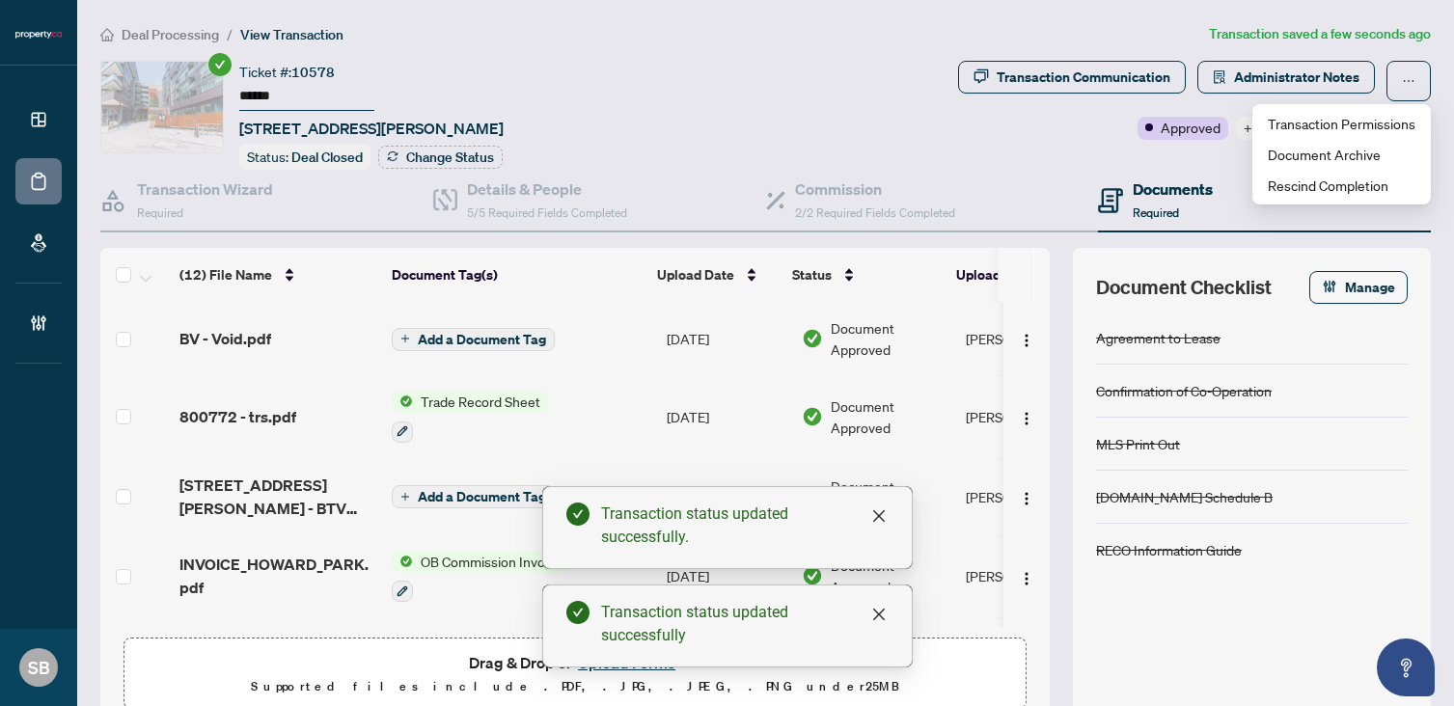
click at [1216, 210] on div "Documents Required" at bounding box center [1264, 201] width 333 height 63
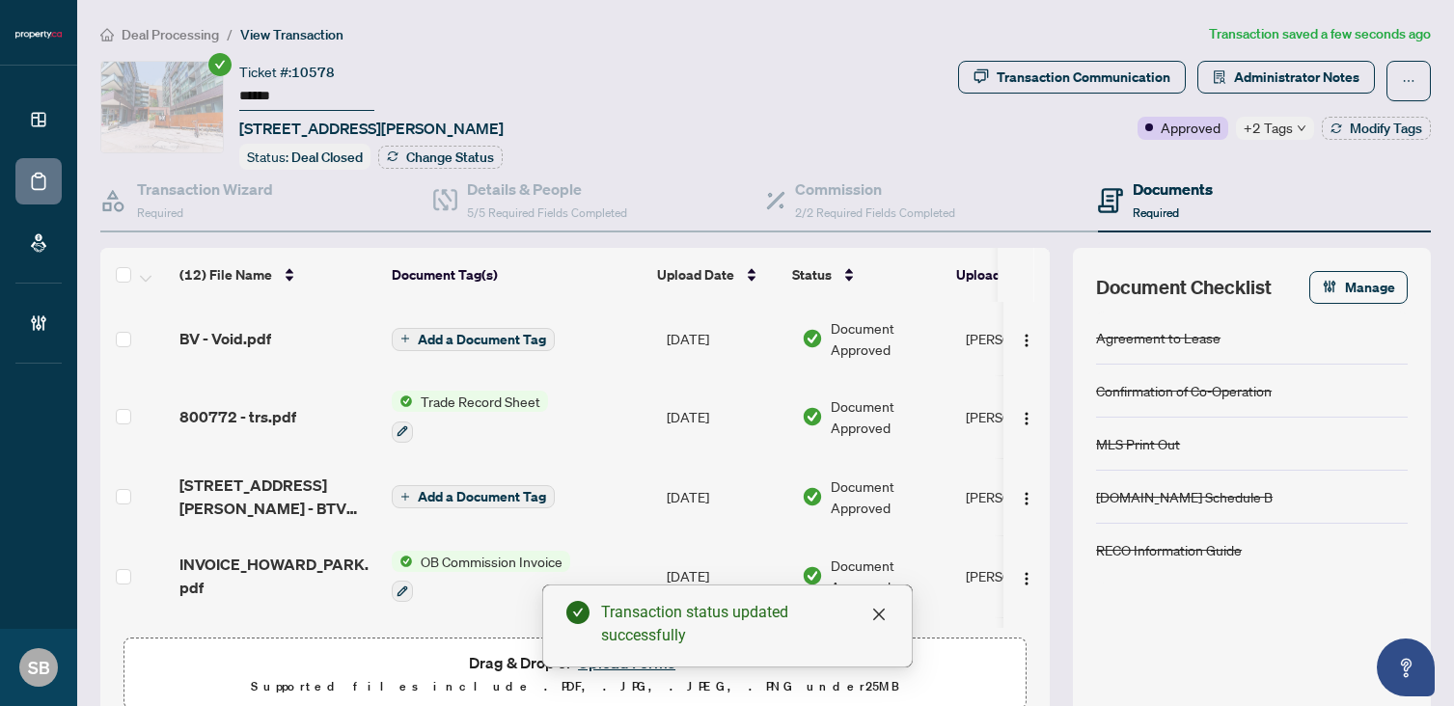
click at [494, 679] on p "Supported files include .PDF, .JPG, .JPEG, .PNG under 25 MB" at bounding box center [575, 686] width 878 height 23
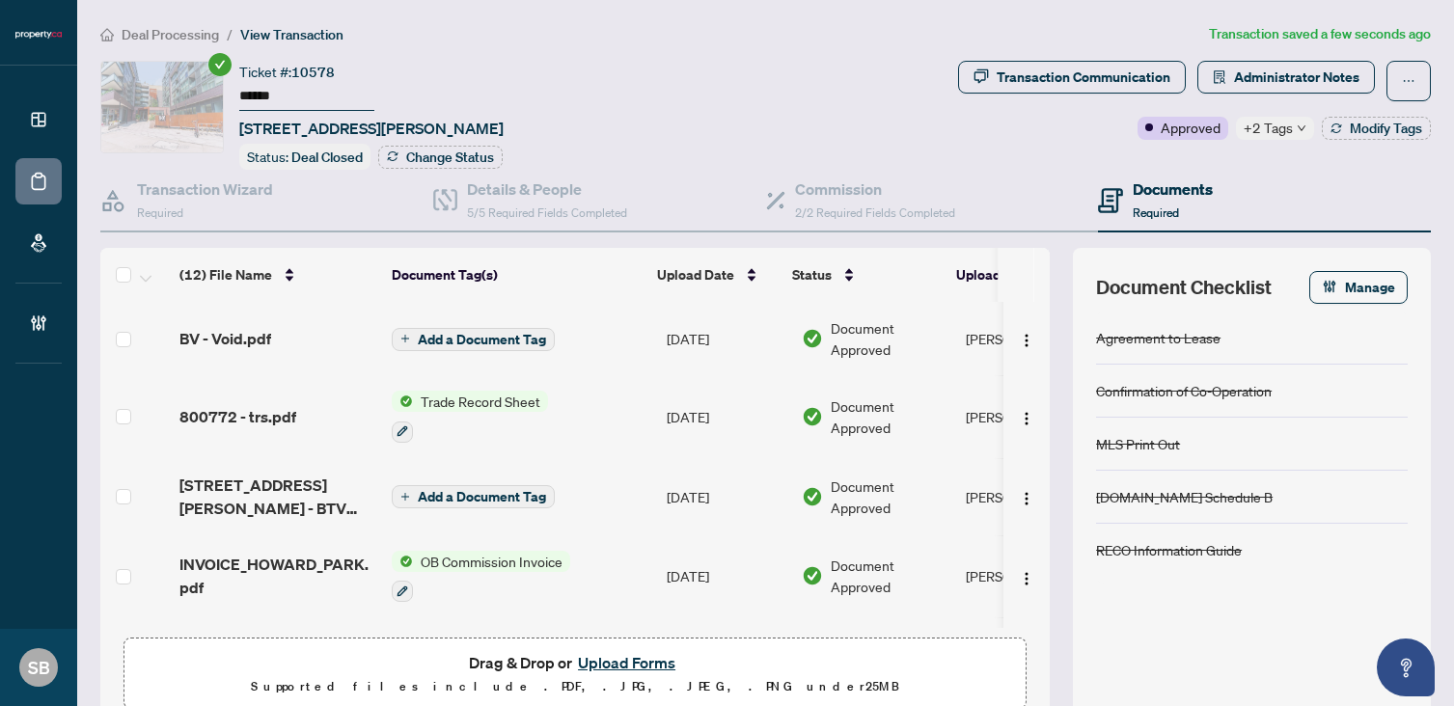
click at [614, 651] on button "Upload Forms" at bounding box center [626, 662] width 109 height 25
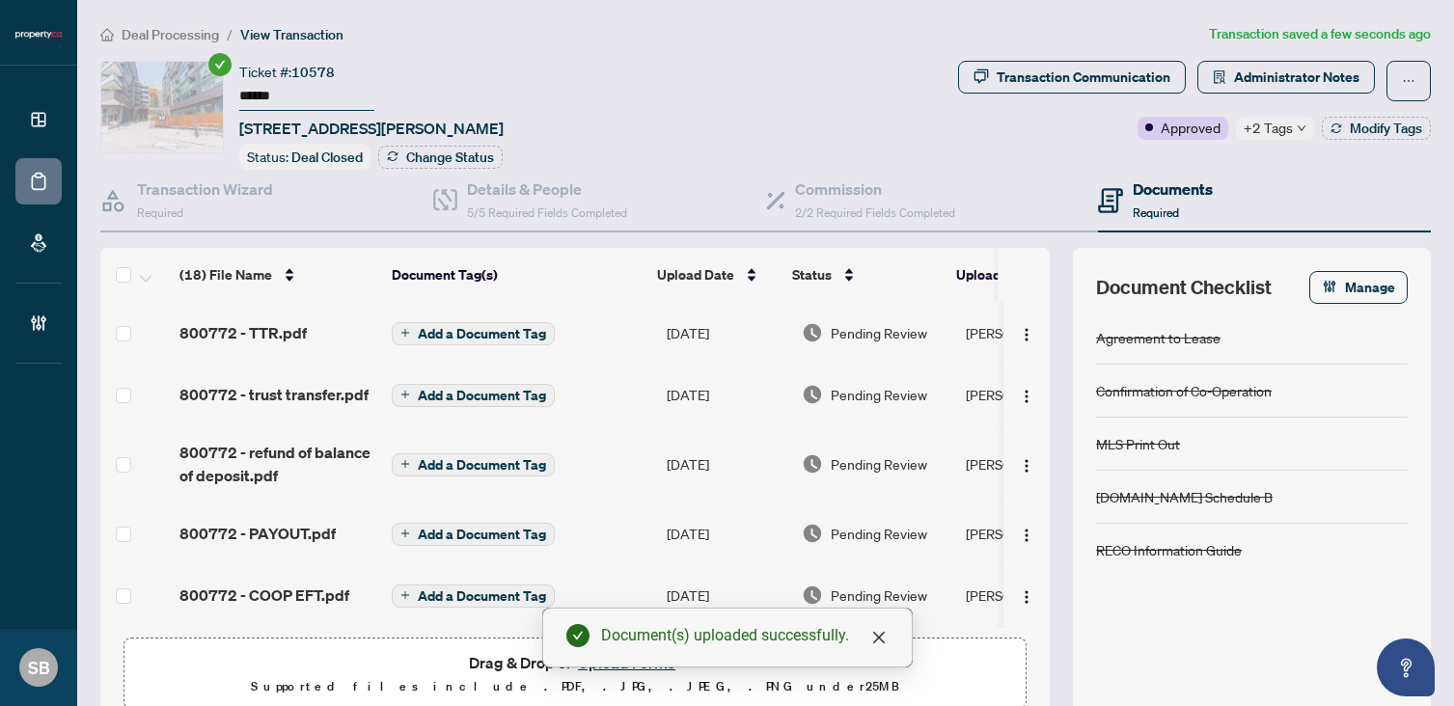
click at [906, 335] on span "Pending Review" at bounding box center [879, 332] width 96 height 21
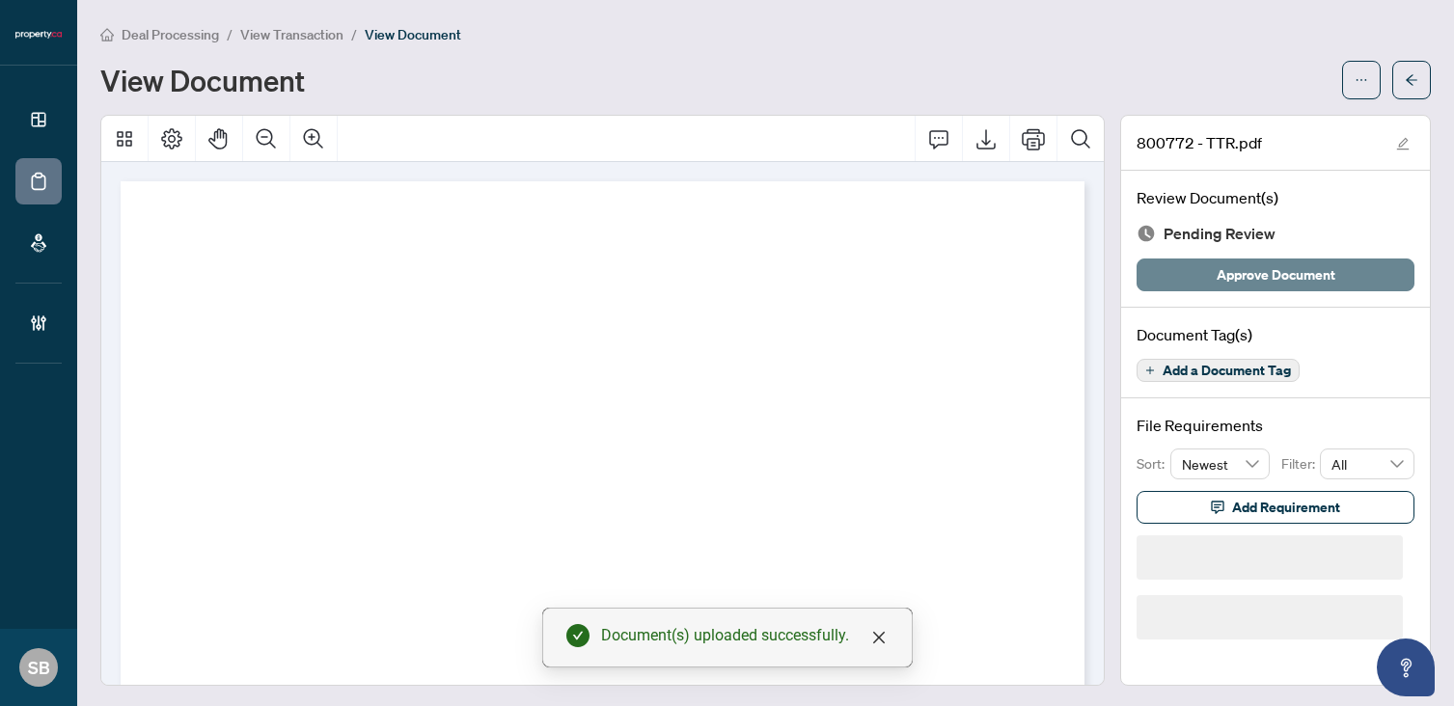
click at [1261, 269] on span "Approve Document" at bounding box center [1275, 274] width 119 height 31
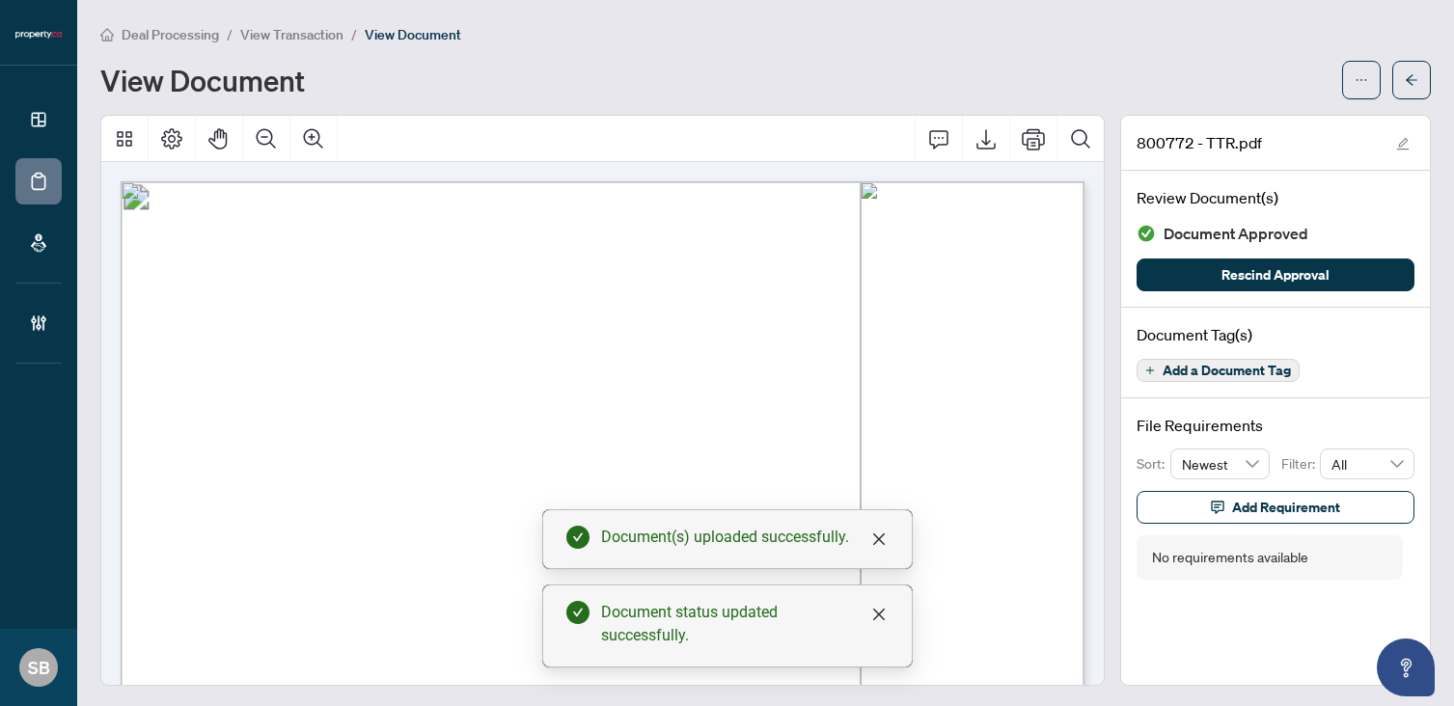
click at [1432, 74] on main "Deal Processing / View Transaction / View Document View Document 800772 - TTR.p…" at bounding box center [765, 353] width 1377 height 706
click at [1416, 75] on icon "arrow-left" at bounding box center [1412, 80] width 14 height 14
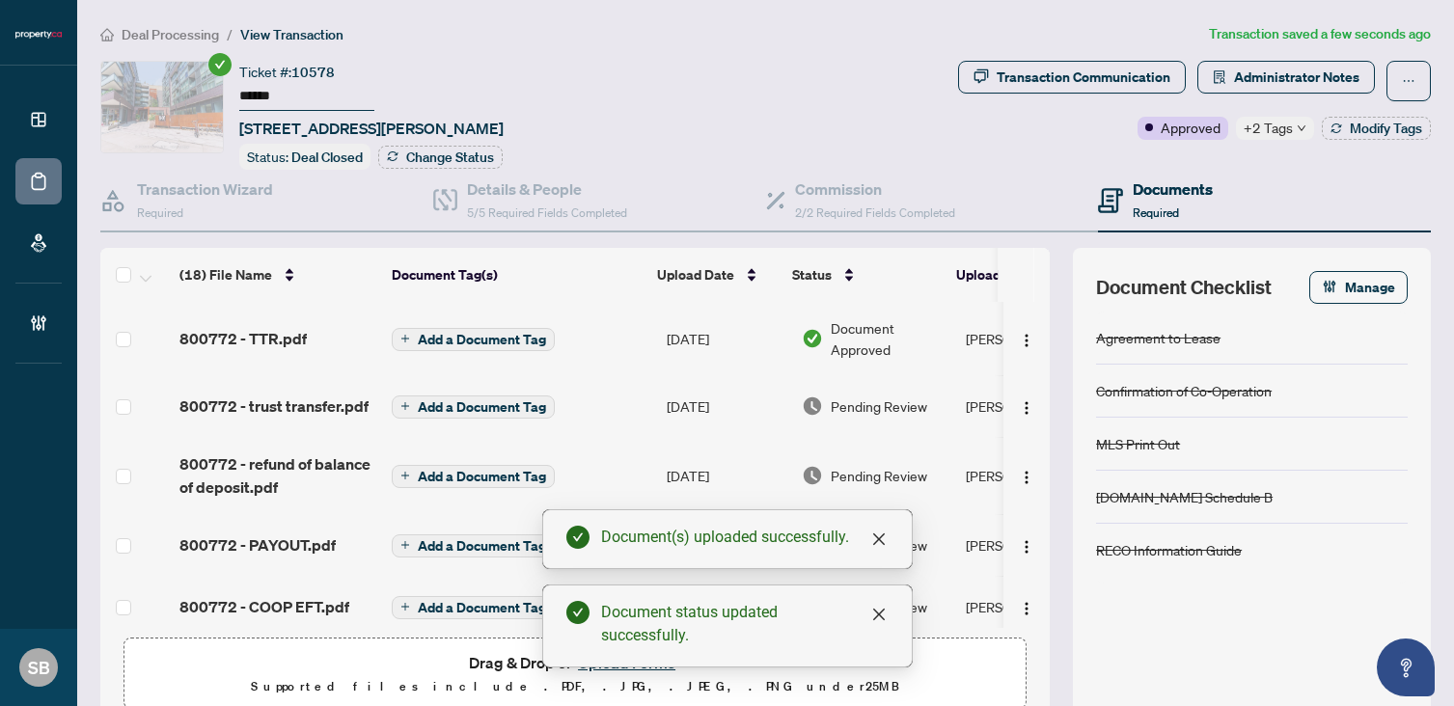
click at [882, 406] on span "Pending Review" at bounding box center [879, 405] width 96 height 21
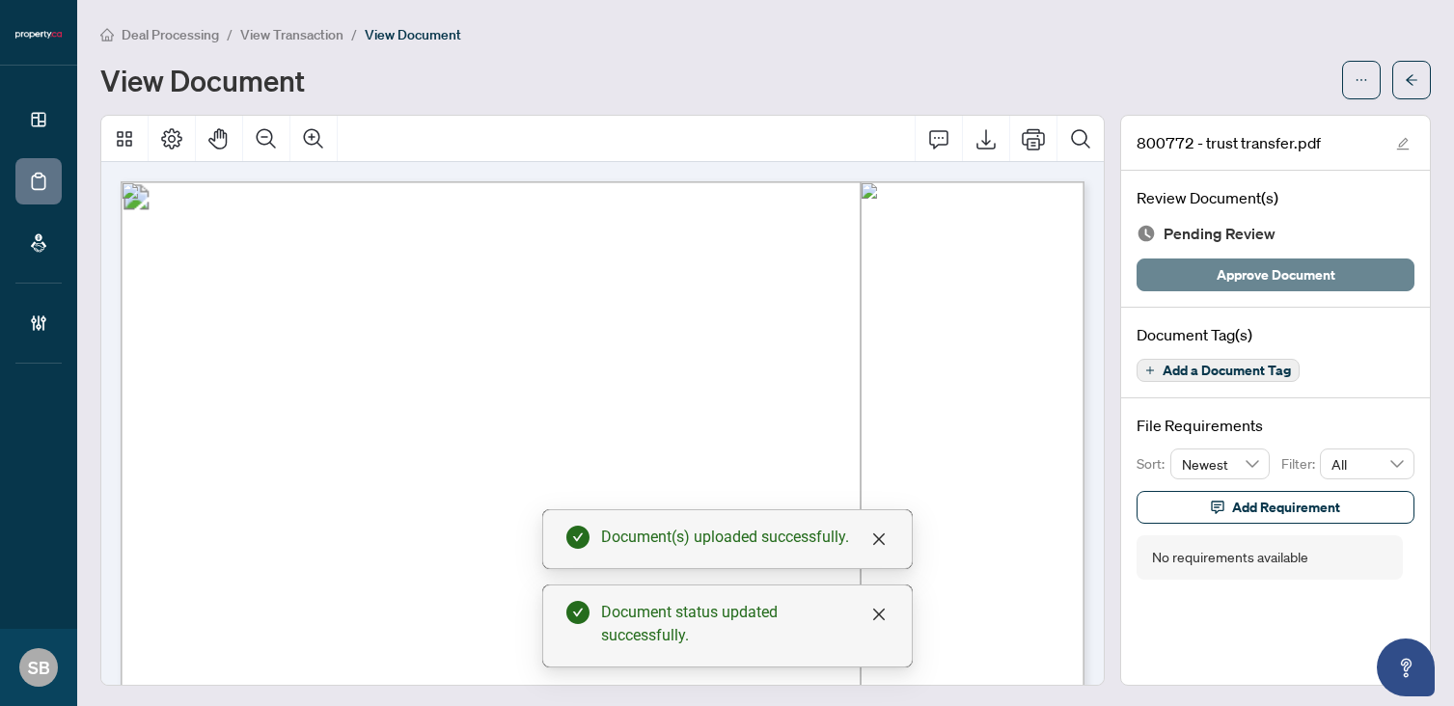
click at [1251, 280] on span "Approve Document" at bounding box center [1275, 274] width 119 height 31
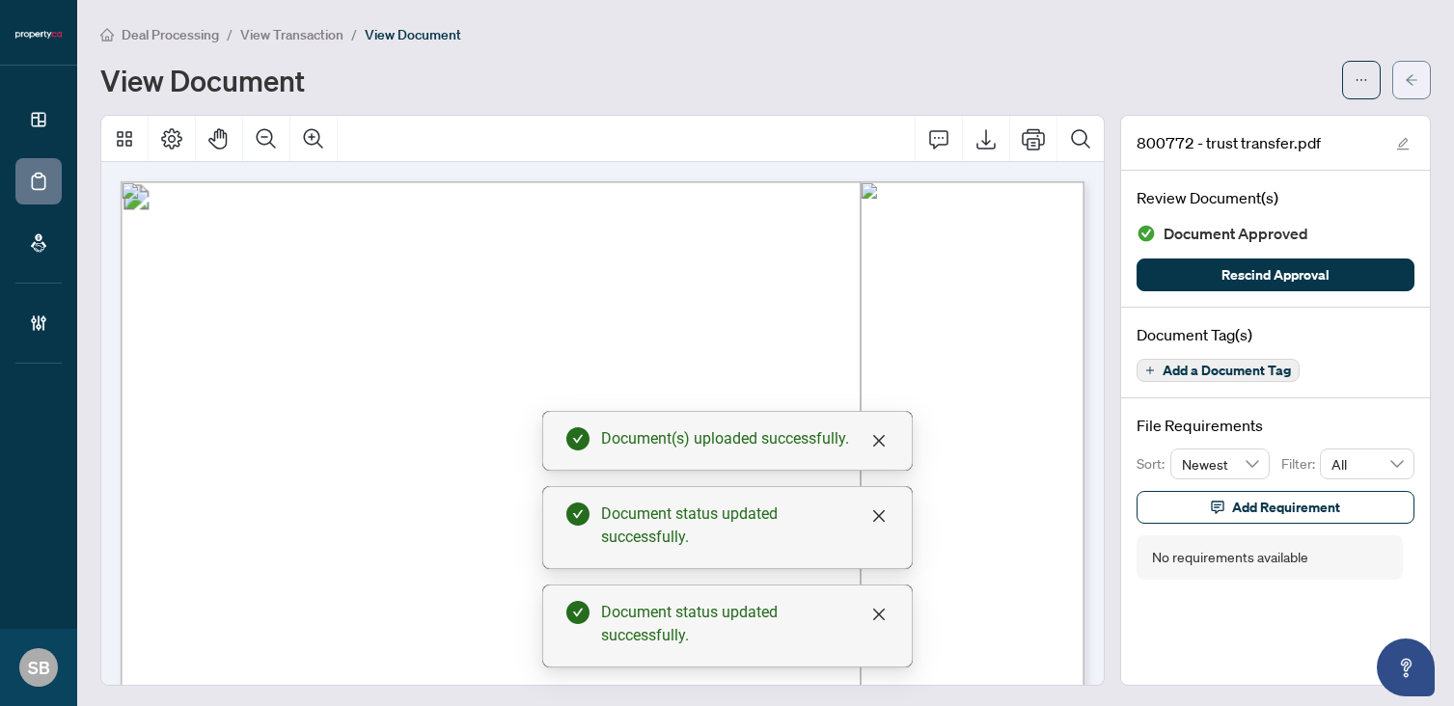
click at [1401, 88] on button "button" at bounding box center [1411, 80] width 39 height 39
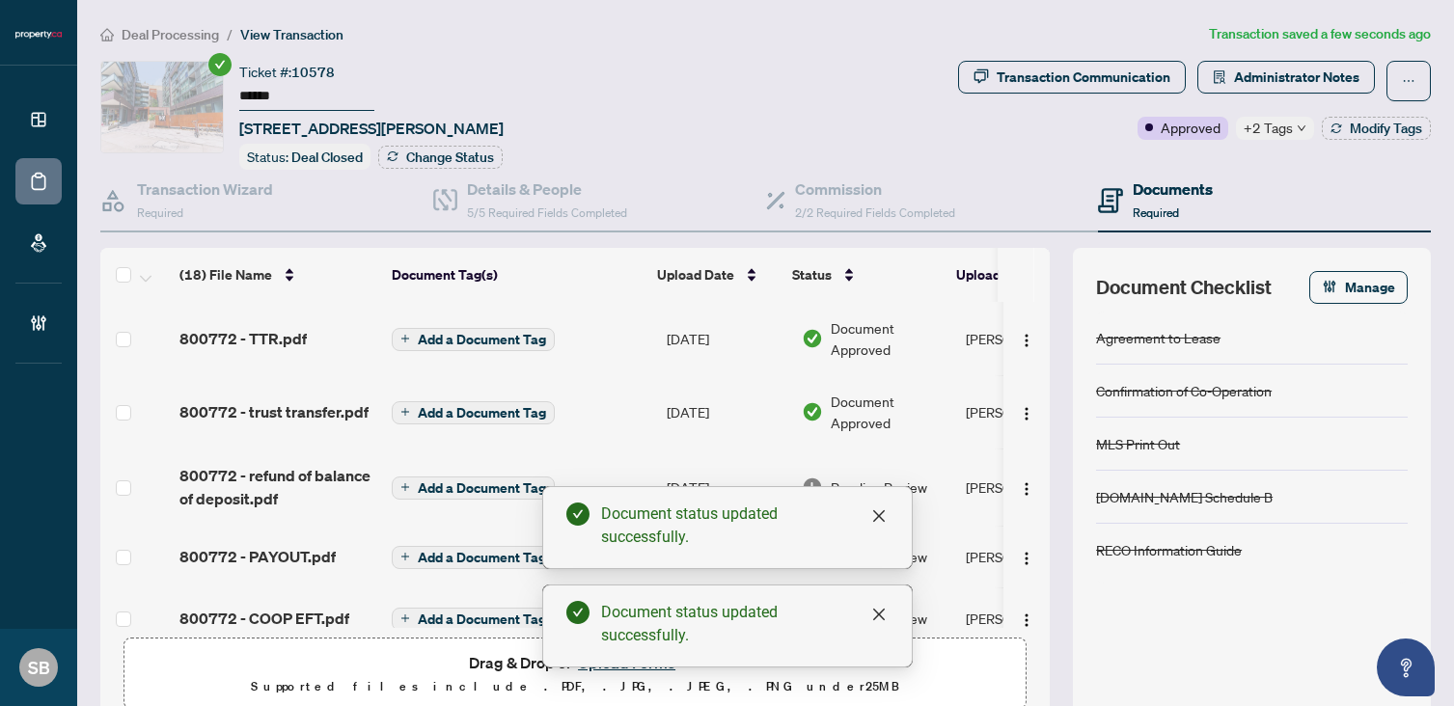
click at [928, 479] on div "Pending Review" at bounding box center [876, 487] width 149 height 21
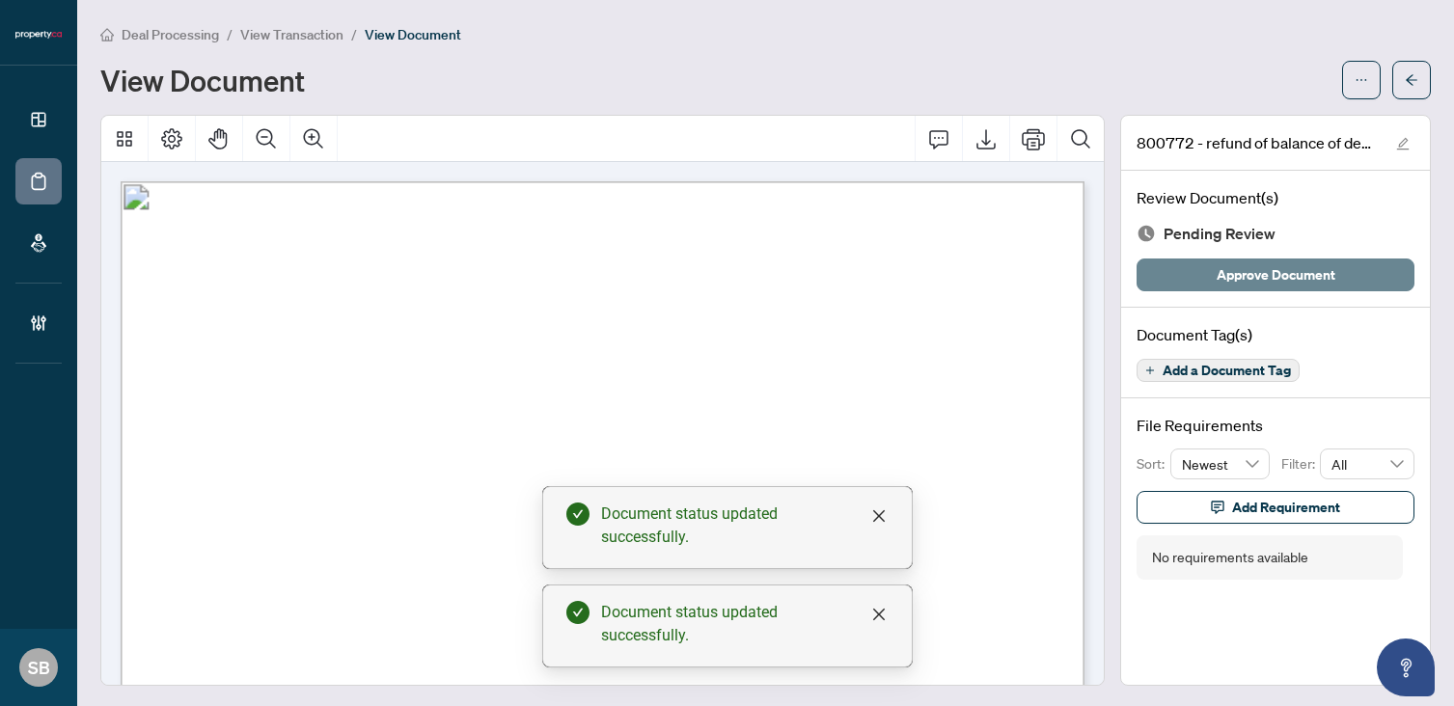
click at [1301, 273] on span "Approve Document" at bounding box center [1275, 274] width 119 height 31
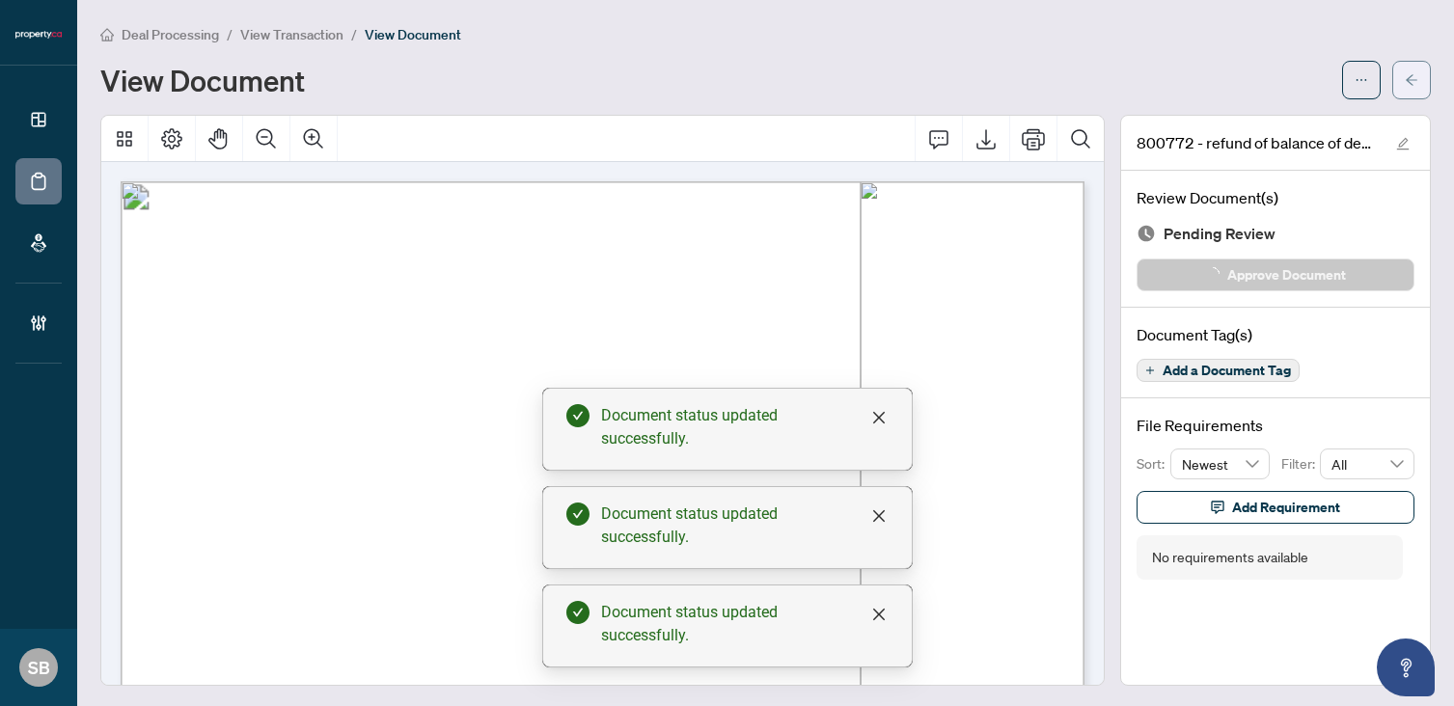
click at [1412, 71] on span "button" at bounding box center [1412, 80] width 14 height 31
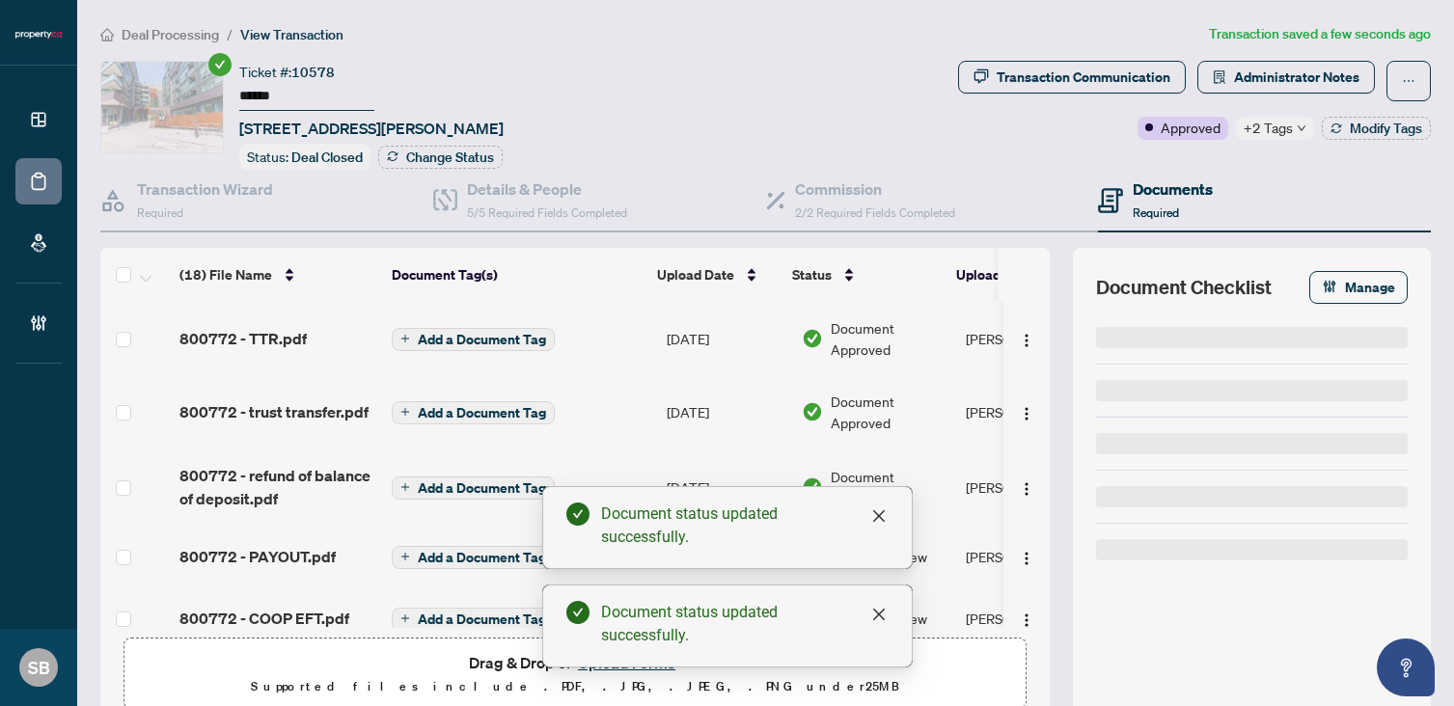
scroll to position [82, 0]
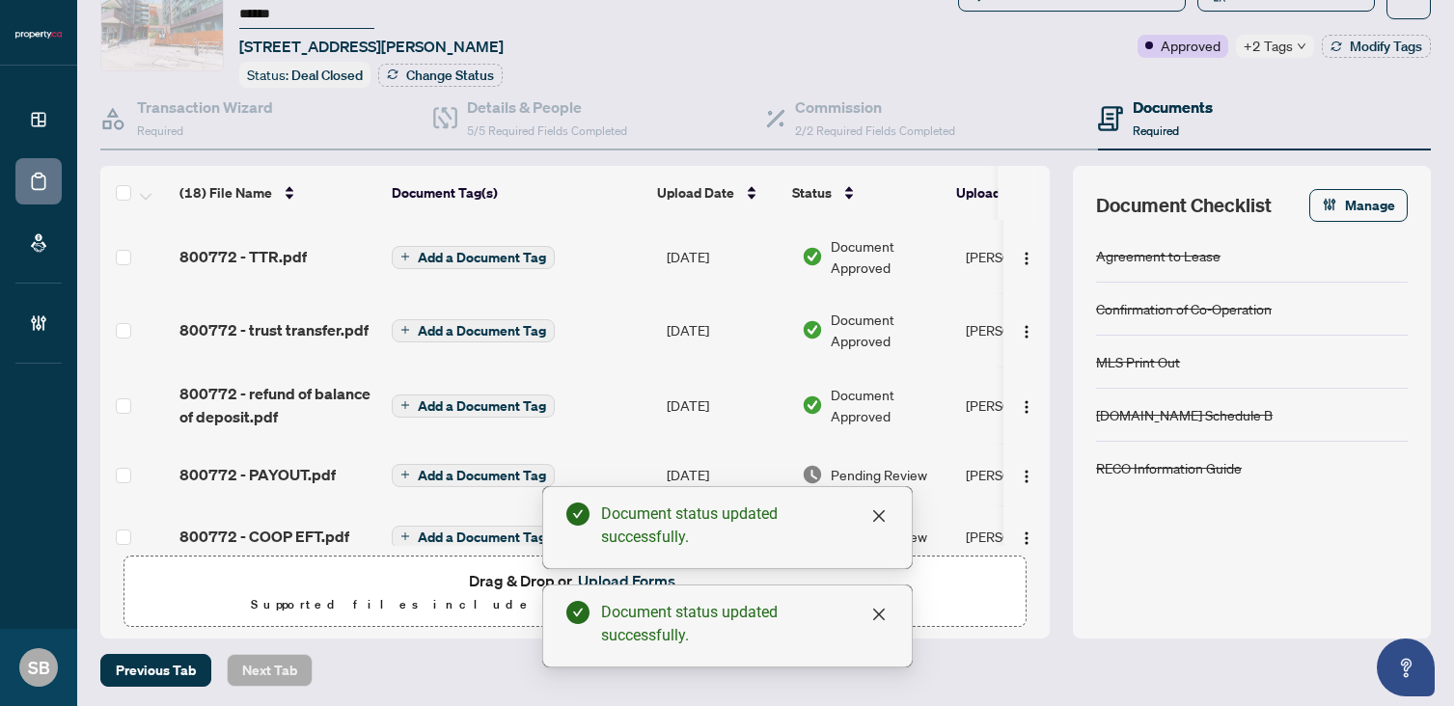
click at [864, 464] on span "Pending Review" at bounding box center [879, 474] width 96 height 21
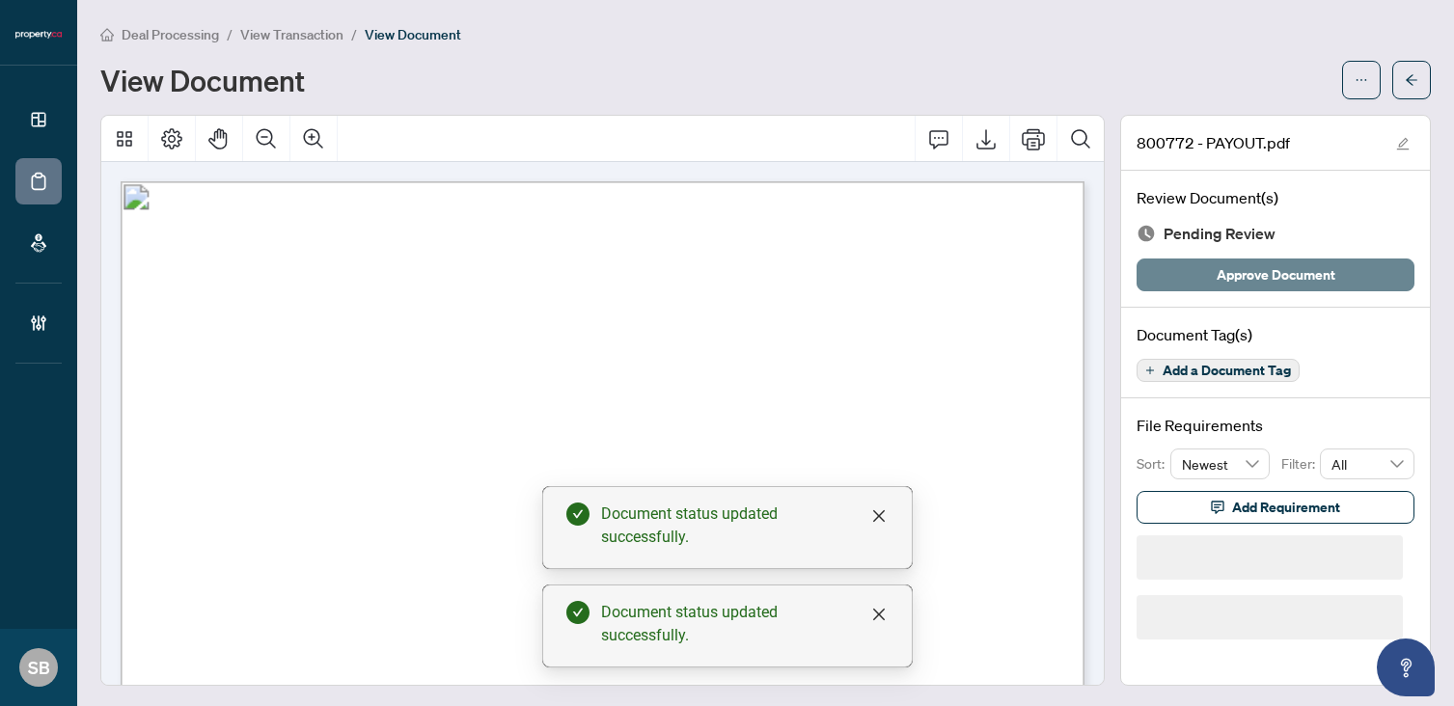
click at [1240, 270] on span "Approve Document" at bounding box center [1275, 274] width 119 height 31
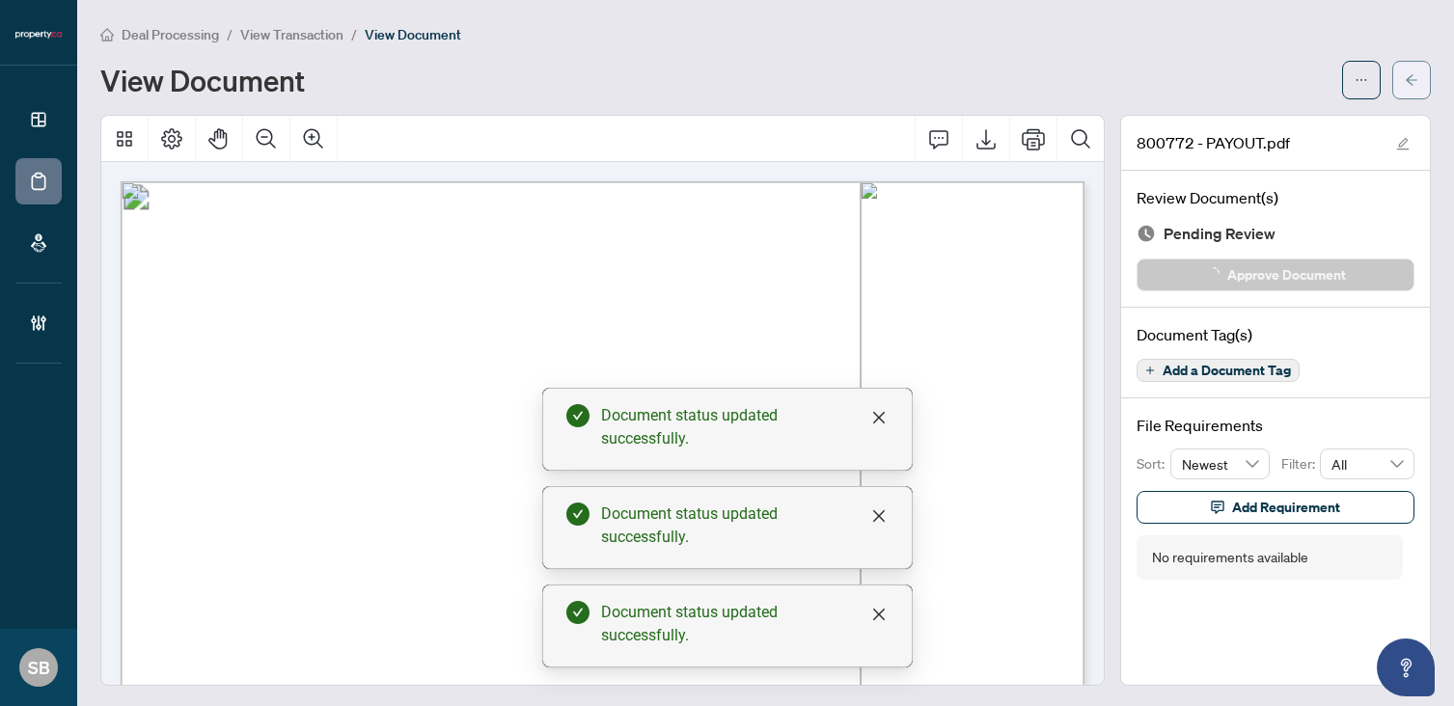
click at [1402, 86] on button "button" at bounding box center [1411, 80] width 39 height 39
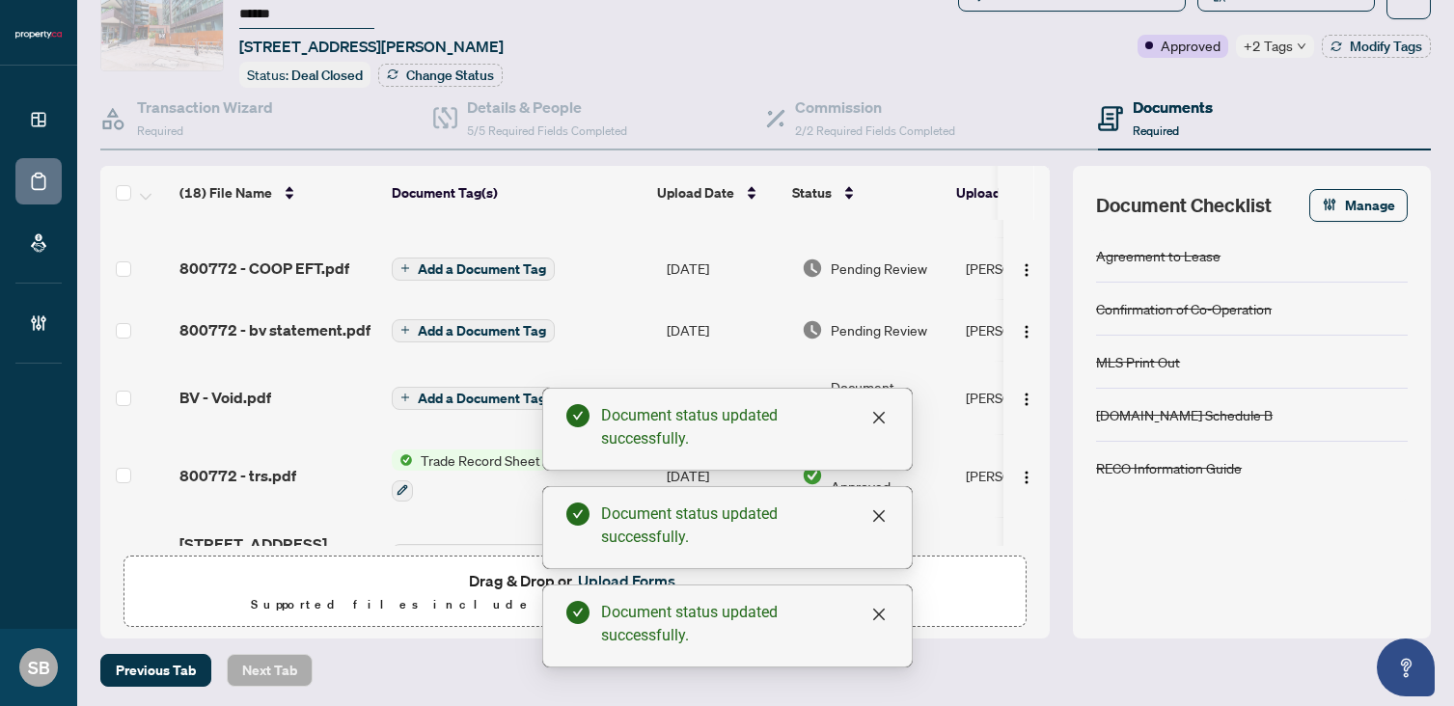
scroll to position [327, 0]
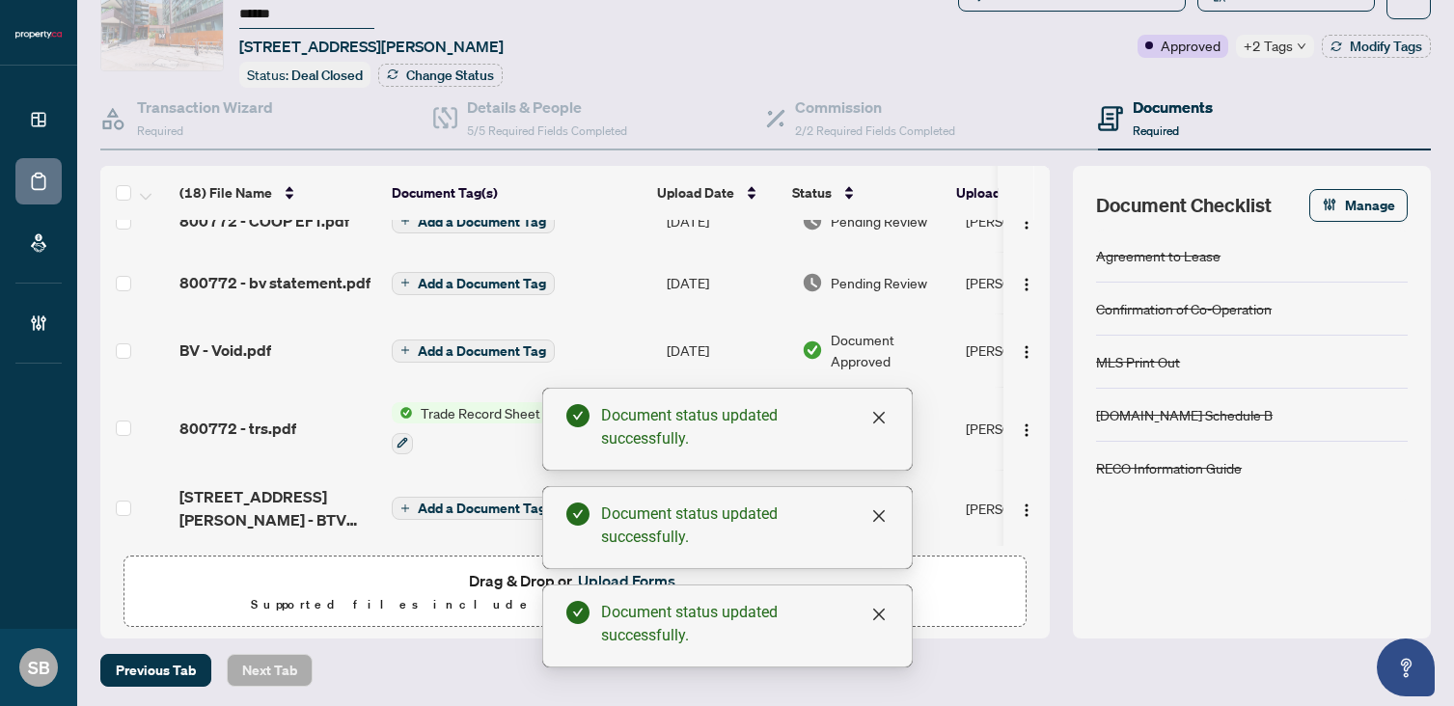
click at [899, 281] on span "Pending Review" at bounding box center [879, 282] width 96 height 21
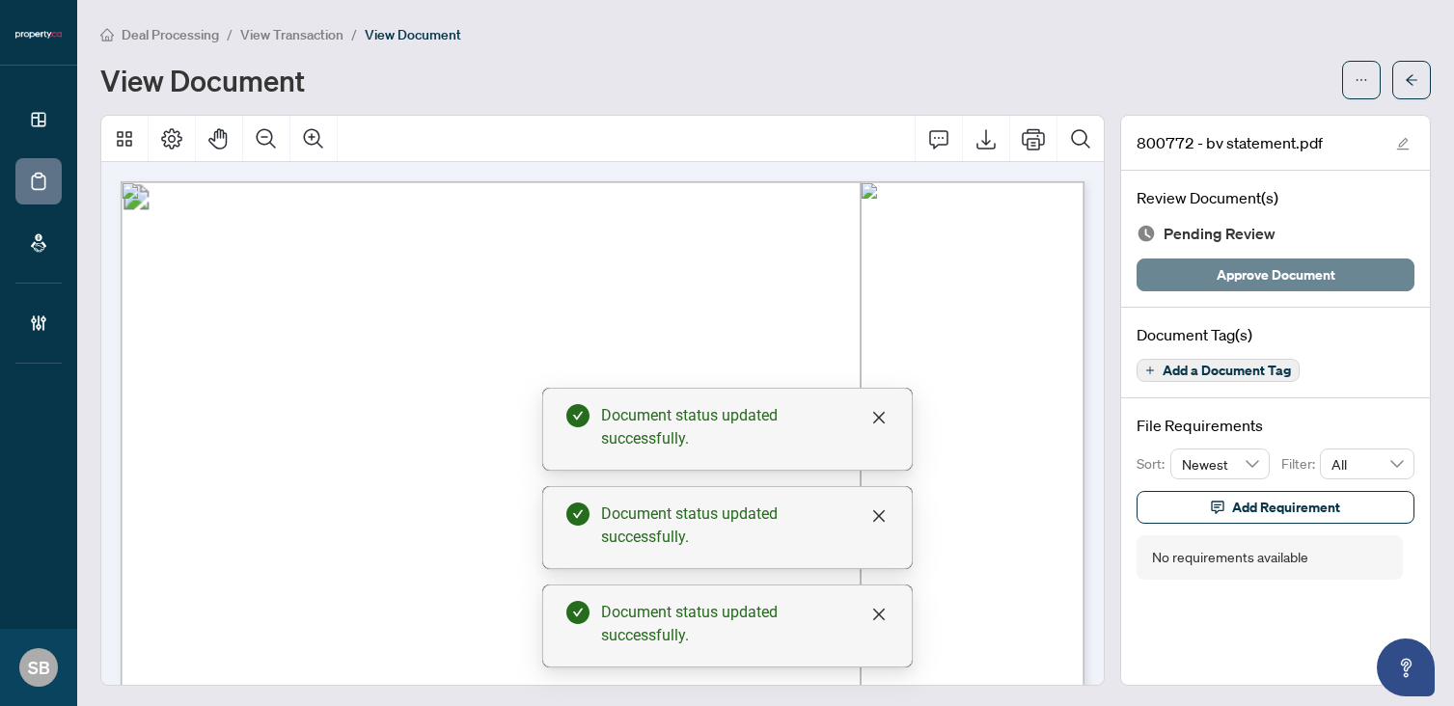
click at [1272, 274] on span "Approve Document" at bounding box center [1275, 274] width 119 height 31
click at [1417, 74] on button "button" at bounding box center [1411, 80] width 39 height 39
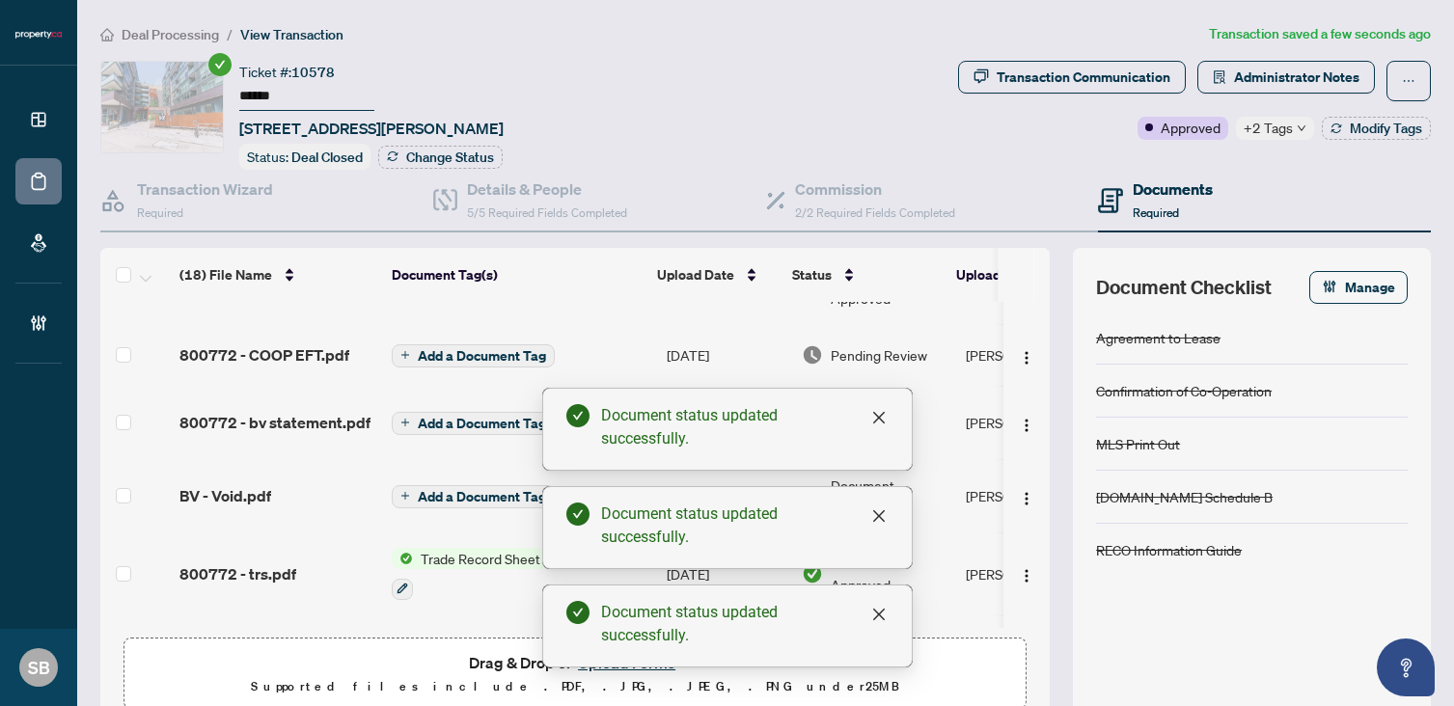
scroll to position [292, 0]
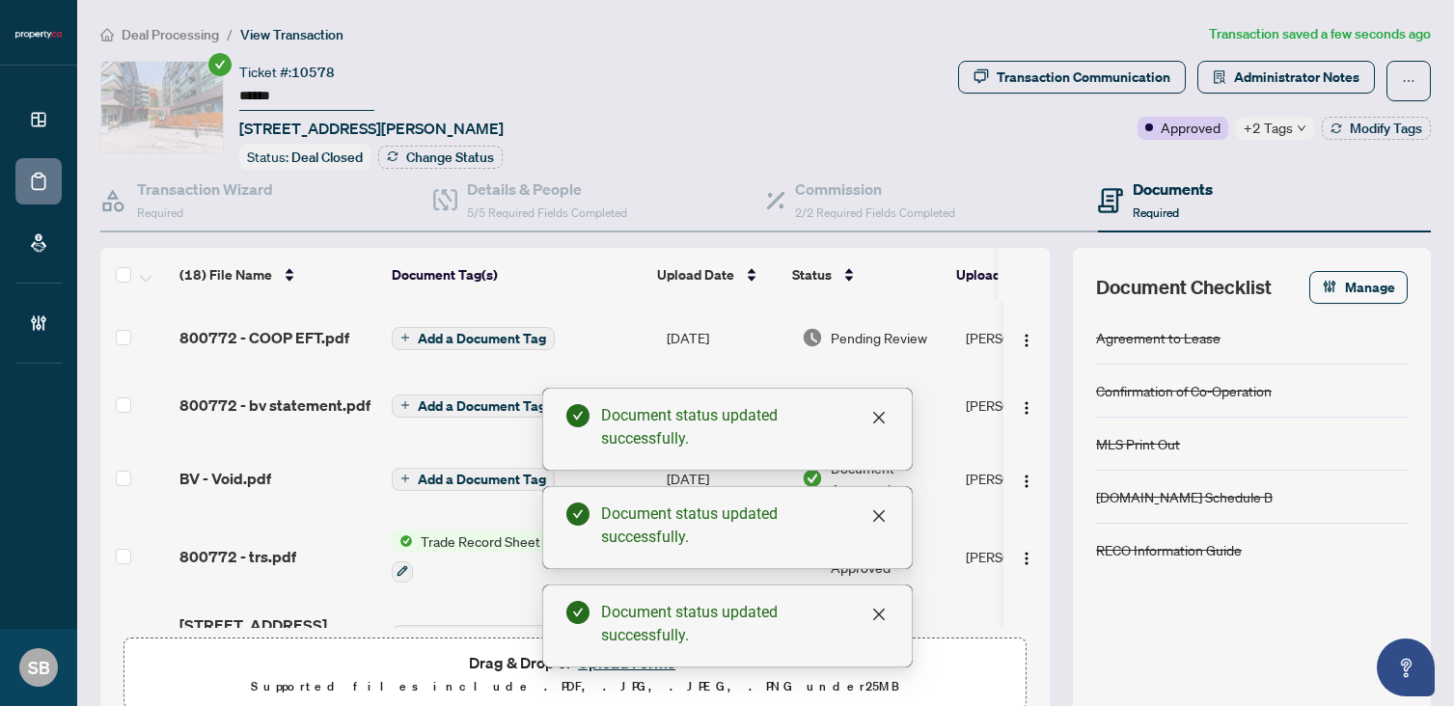
click at [877, 340] on span "Pending Review" at bounding box center [879, 337] width 96 height 21
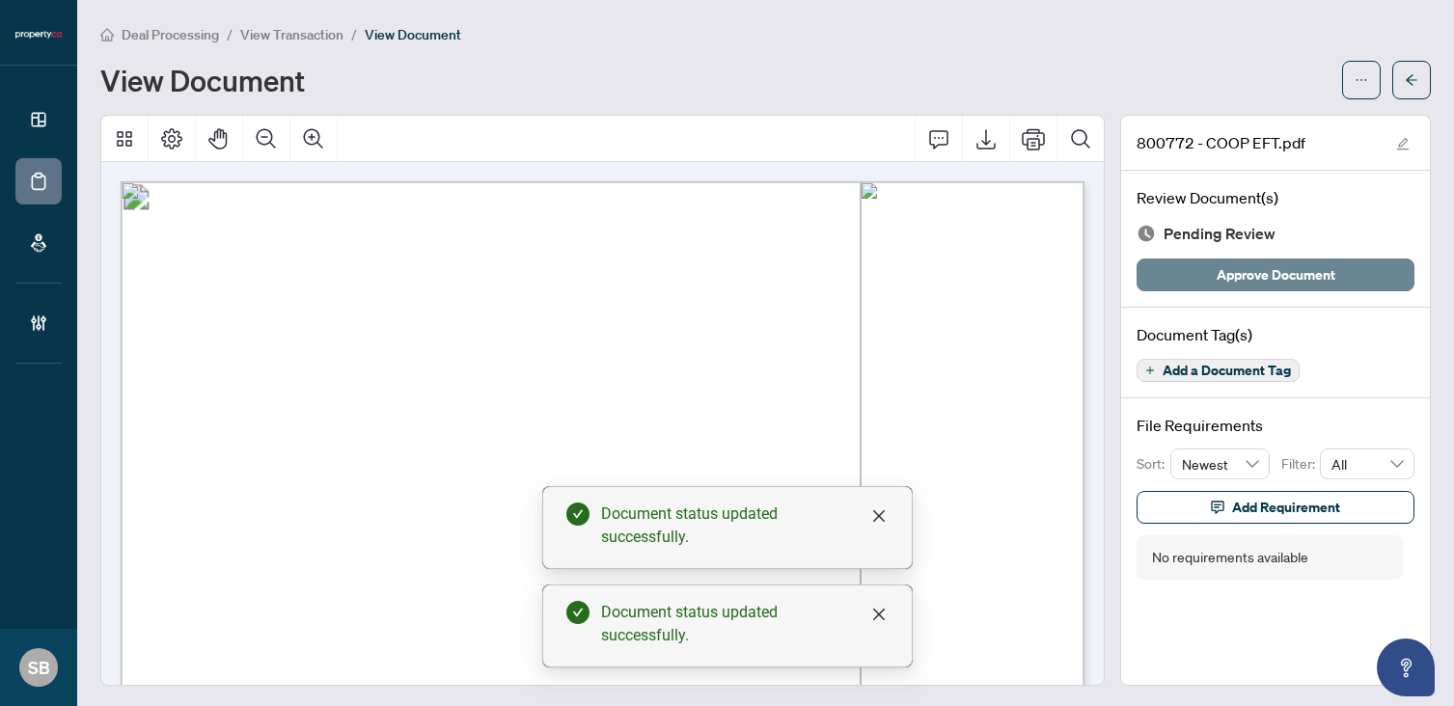
click at [1326, 271] on span "Approve Document" at bounding box center [1275, 274] width 119 height 31
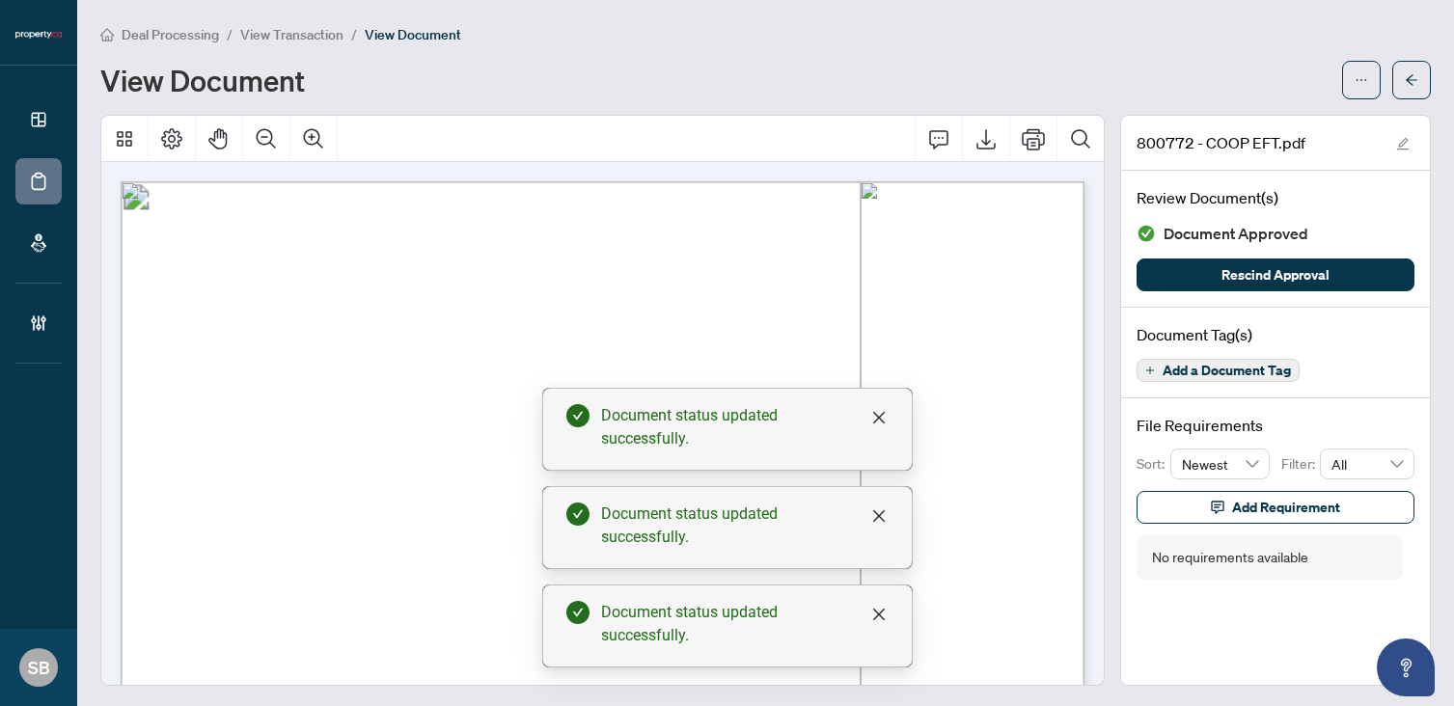
click at [1415, 86] on icon "arrow-left" at bounding box center [1412, 80] width 14 height 14
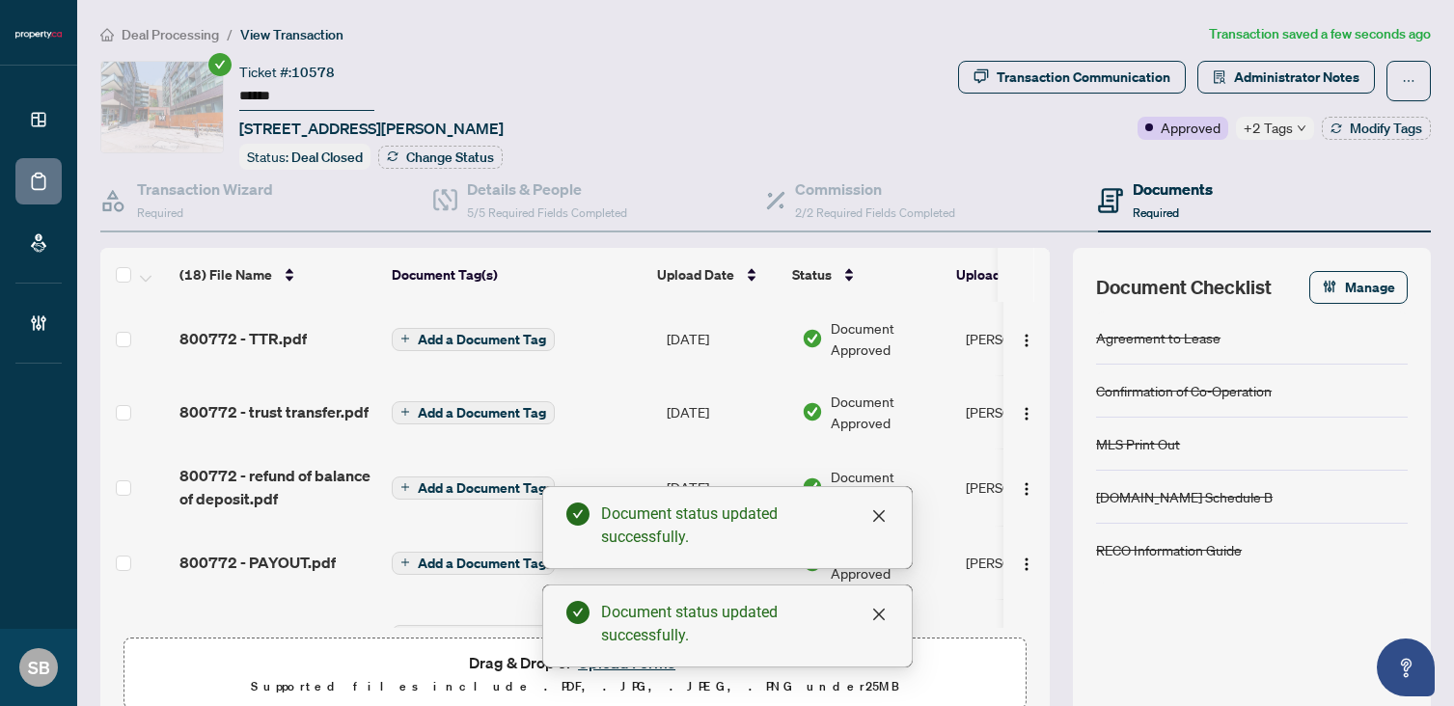
click at [130, 34] on span "Deal Processing" at bounding box center [170, 34] width 97 height 17
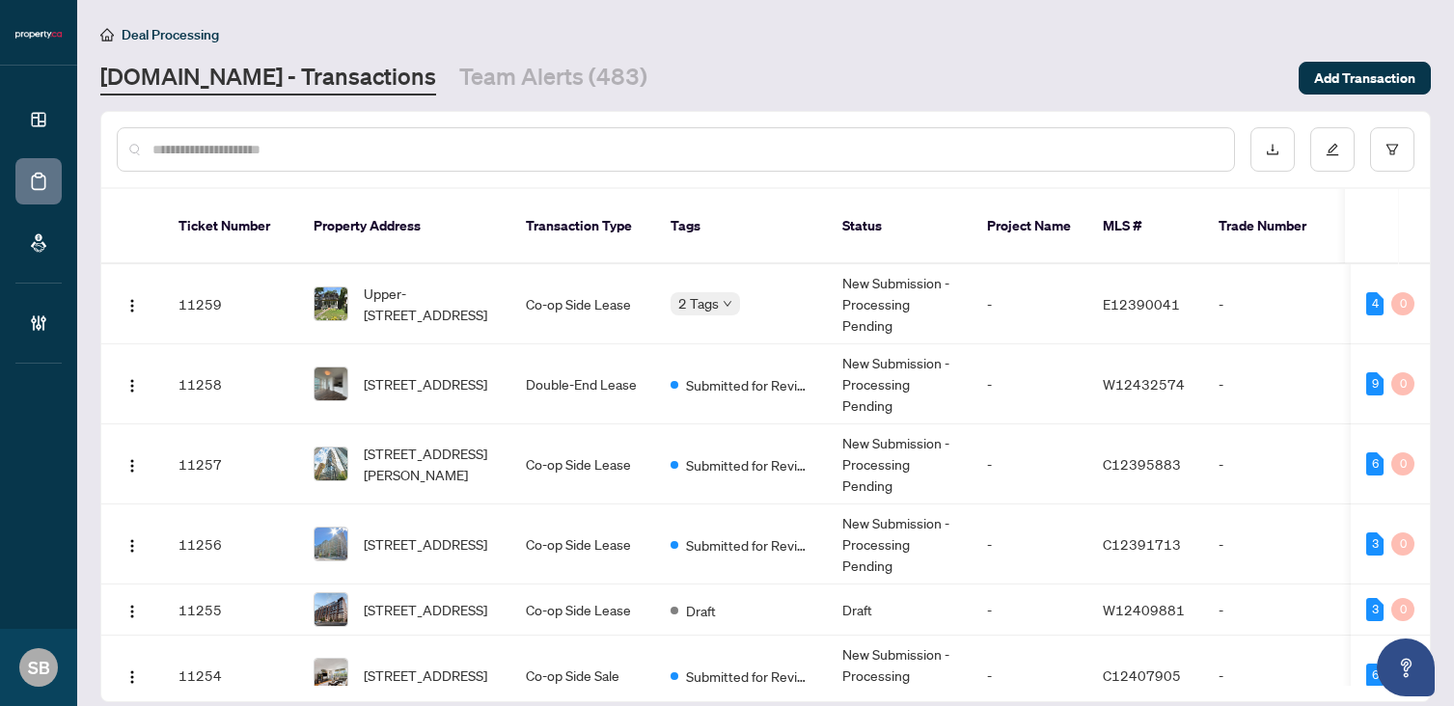
click at [480, 162] on div at bounding box center [676, 149] width 1118 height 44
click at [475, 154] on input "text" at bounding box center [685, 149] width 1066 height 21
paste input "******"
type input "******"
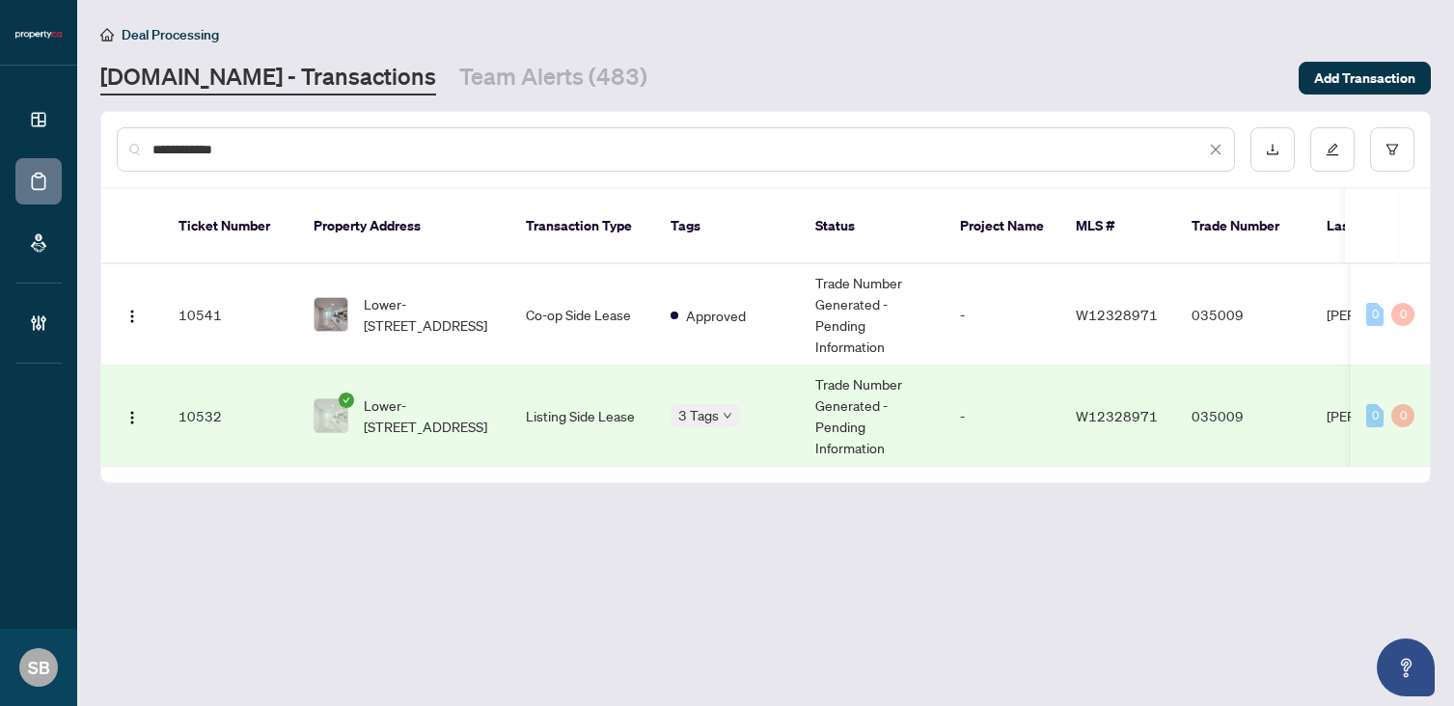
click at [595, 399] on td "Listing Side Lease" at bounding box center [582, 416] width 145 height 101
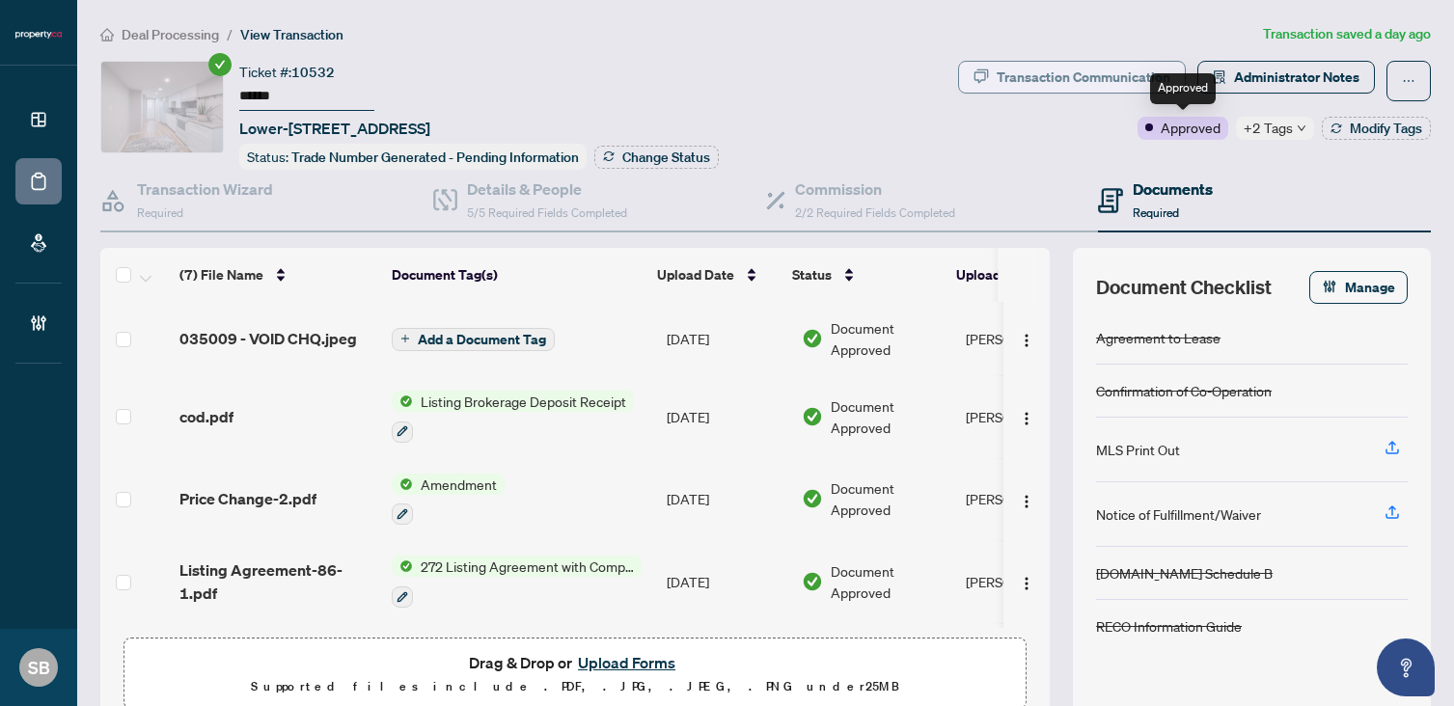
click at [1136, 72] on div "Transaction Communication" at bounding box center [1083, 77] width 174 height 31
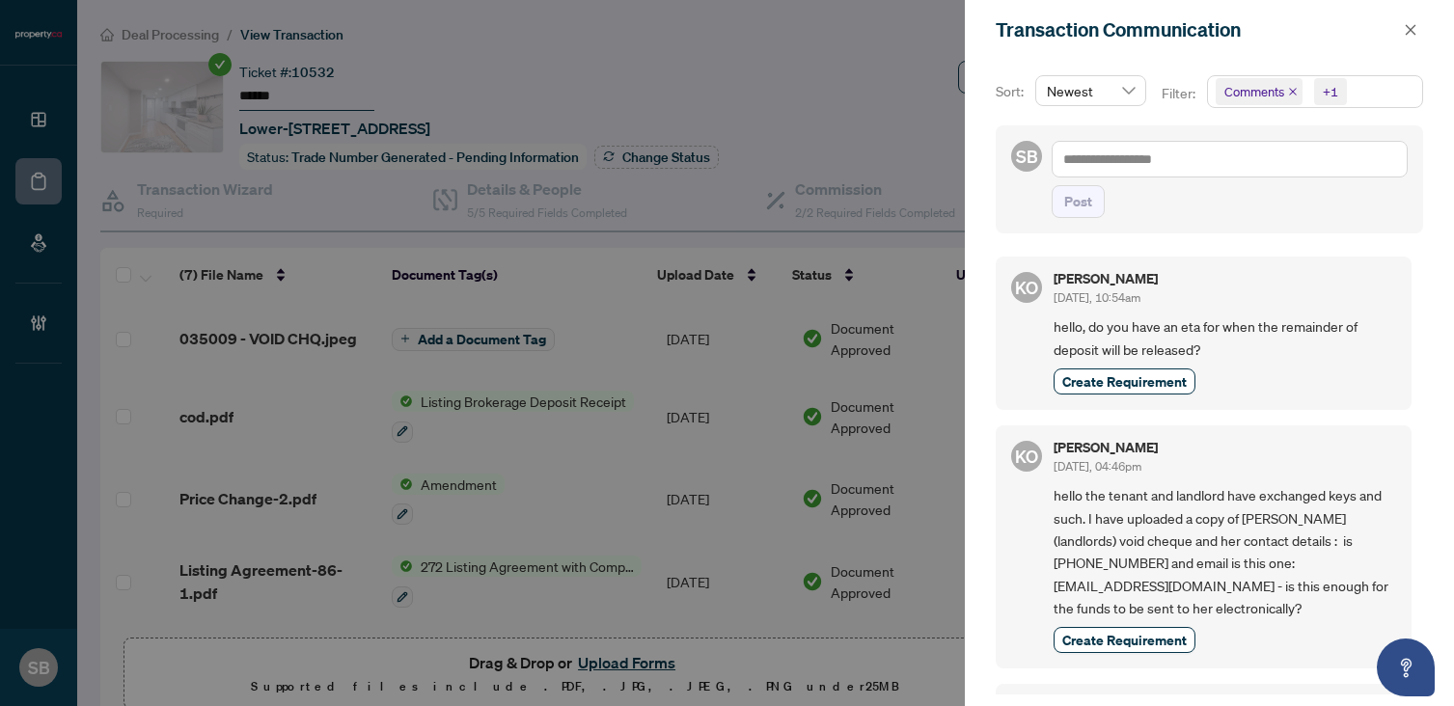
click at [1171, 185] on div "Post" at bounding box center [1229, 179] width 356 height 77
click at [1163, 162] on textarea at bounding box center [1229, 159] width 356 height 37
type textarea "*"
type textarea "**"
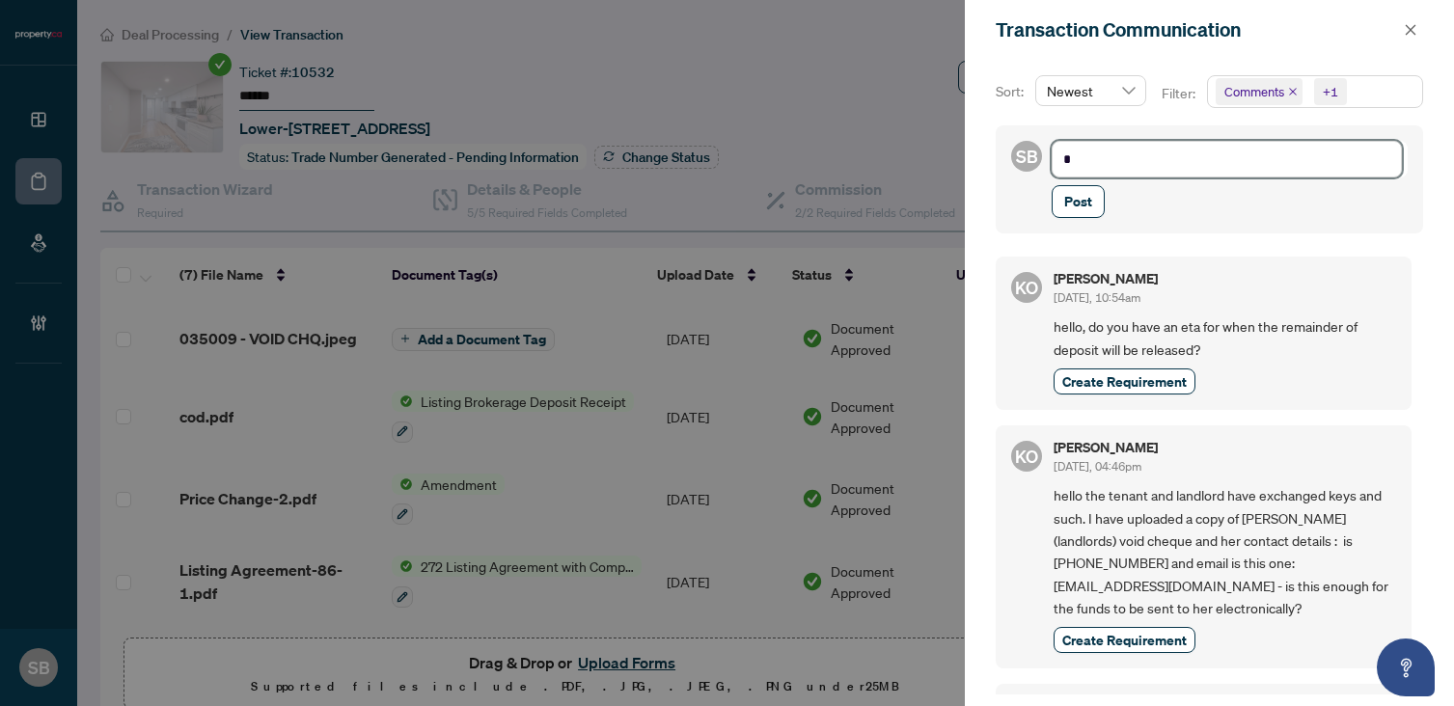
type textarea "**"
type textarea "****"
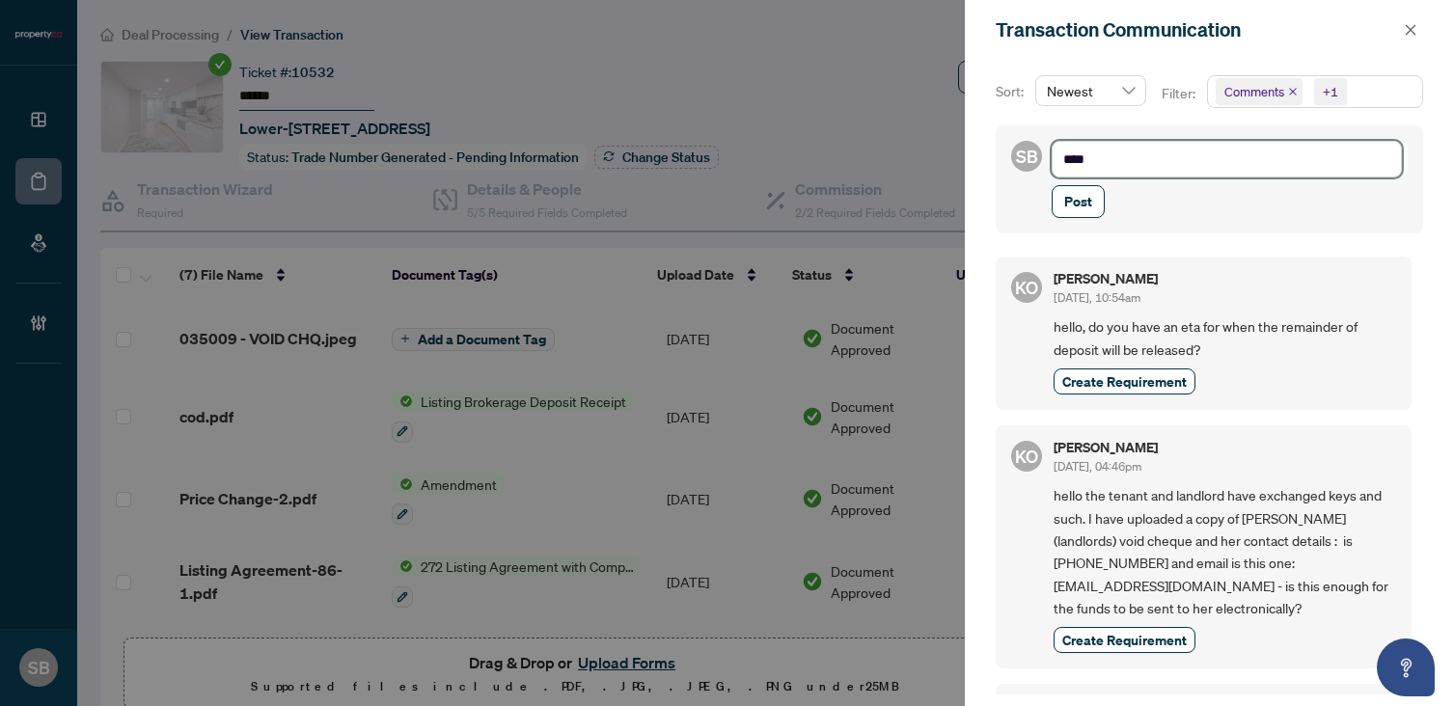
type textarea "*****"
type textarea "******"
type textarea "*******"
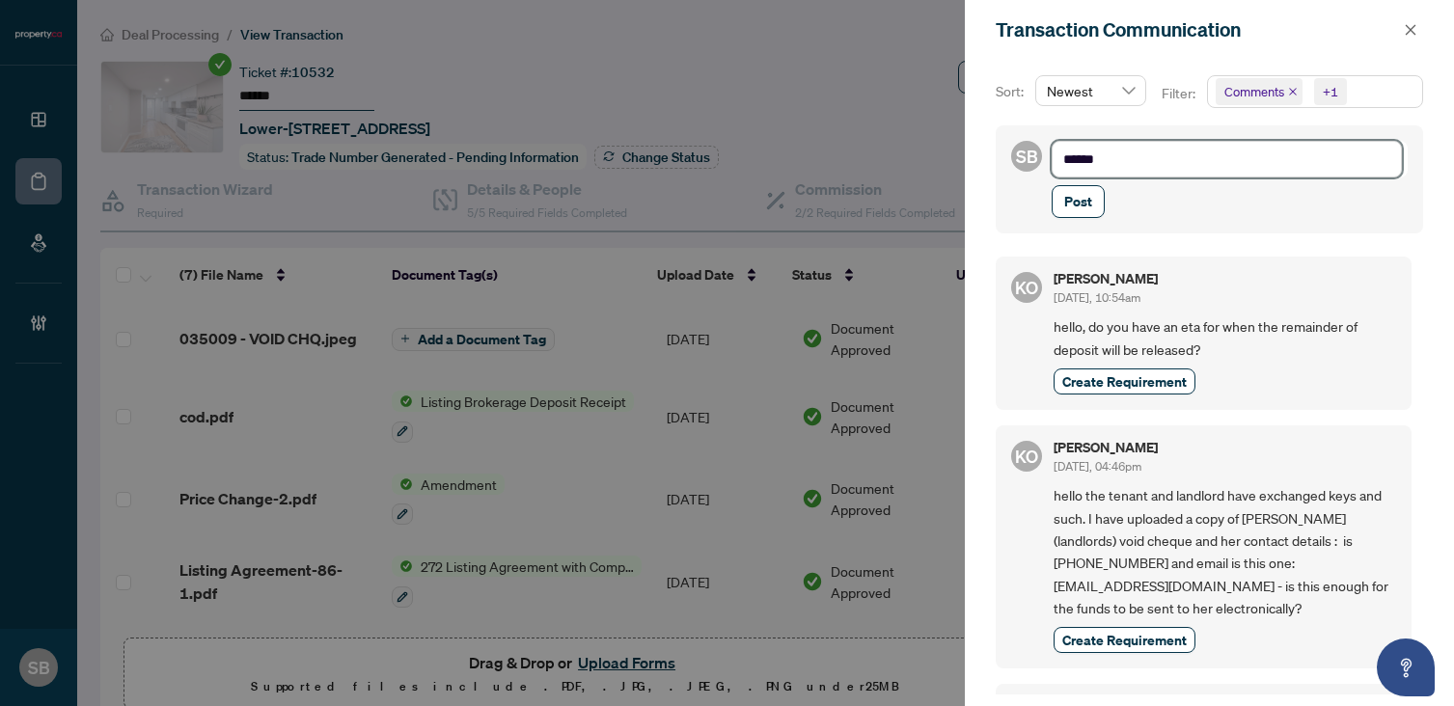
type textarea "*******"
type textarea "********"
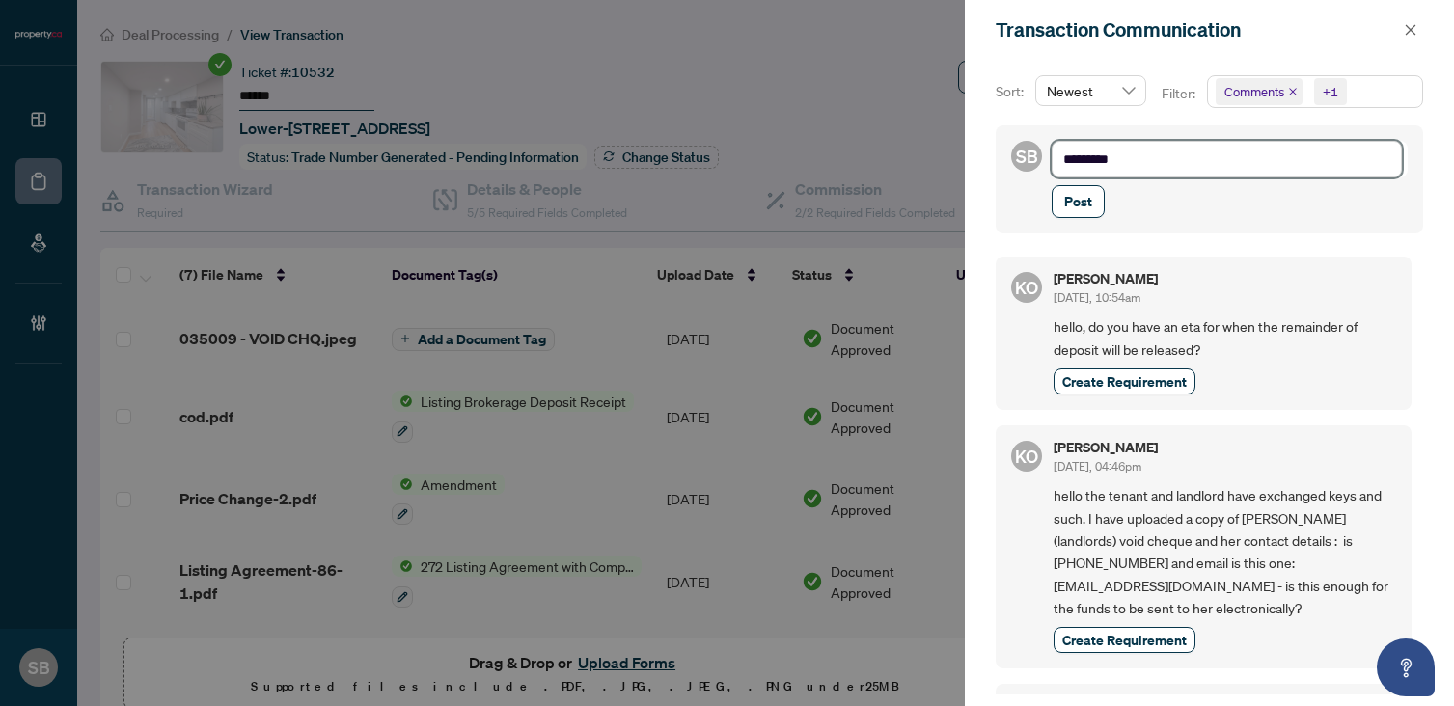
type textarea "********"
type textarea "*********"
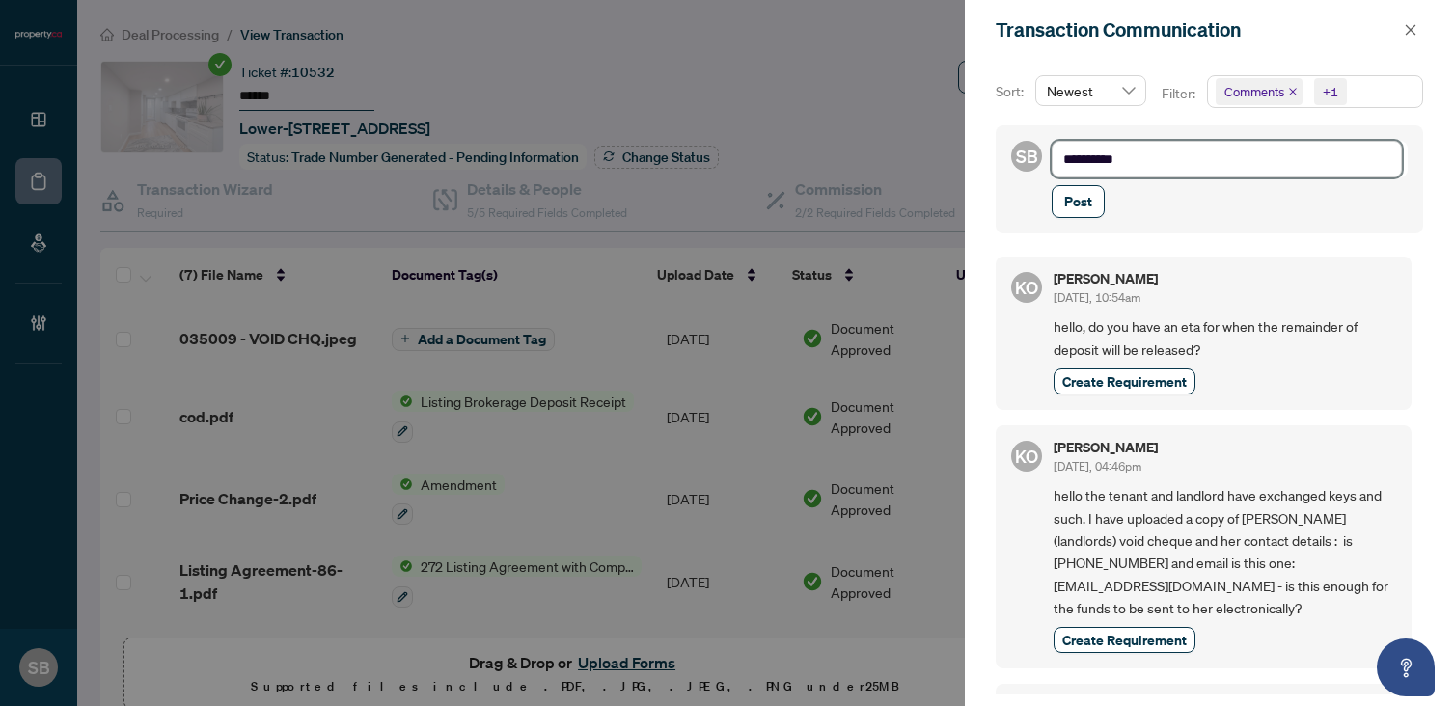
type textarea "*********"
type textarea "**********"
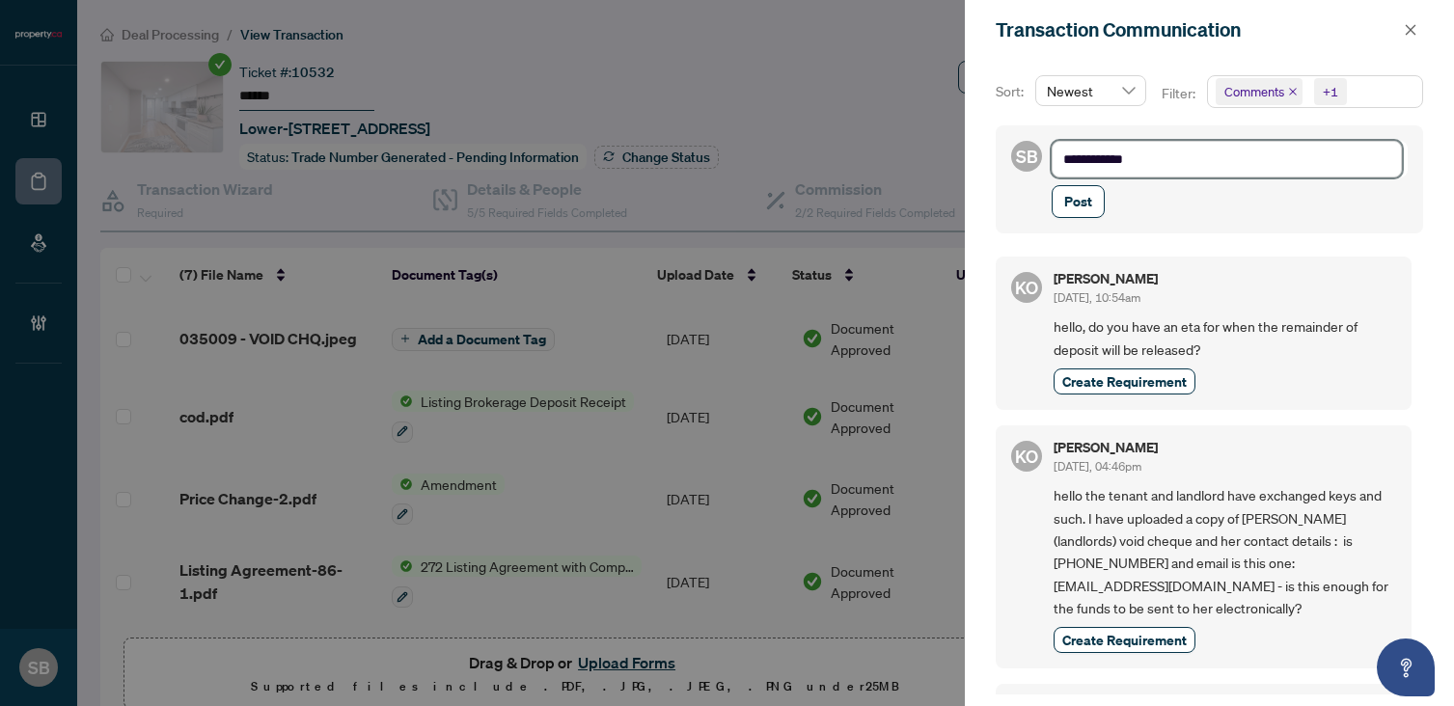
type textarea "**********"
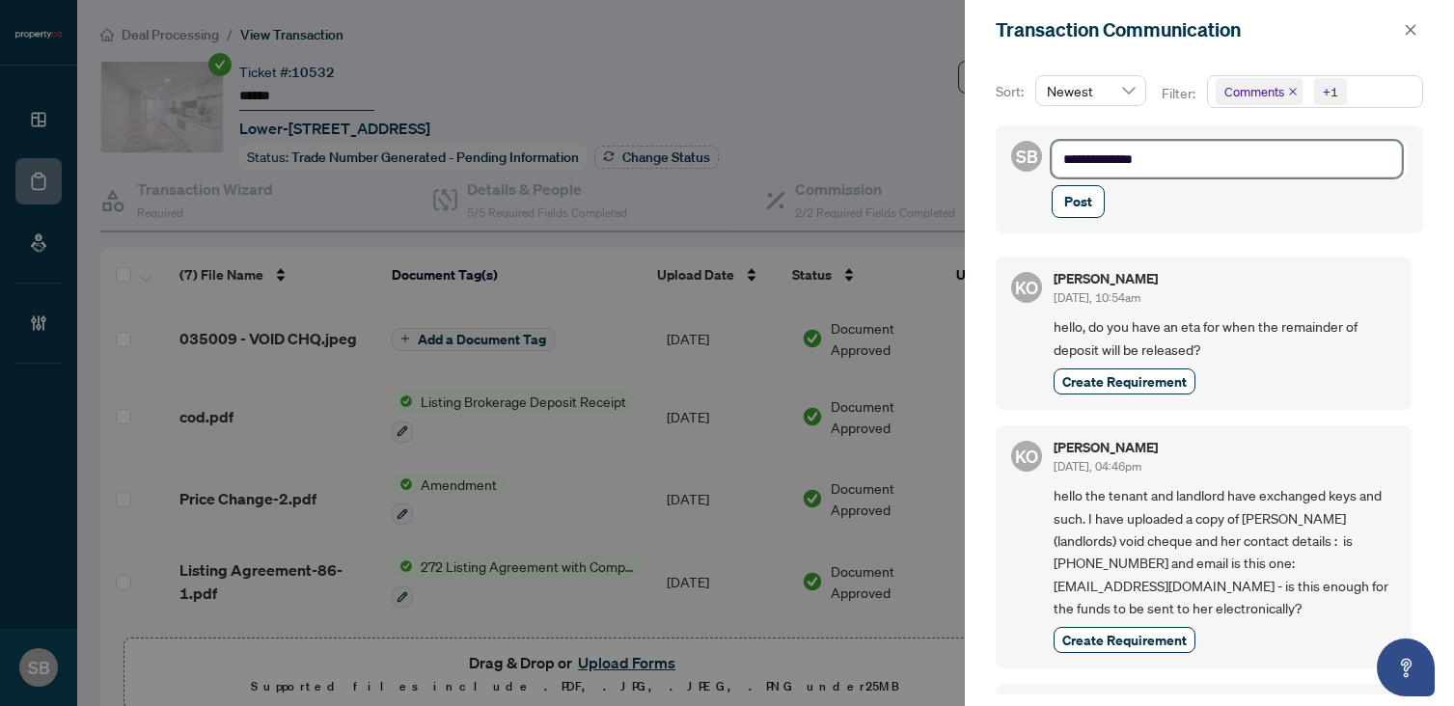
type textarea "**********"
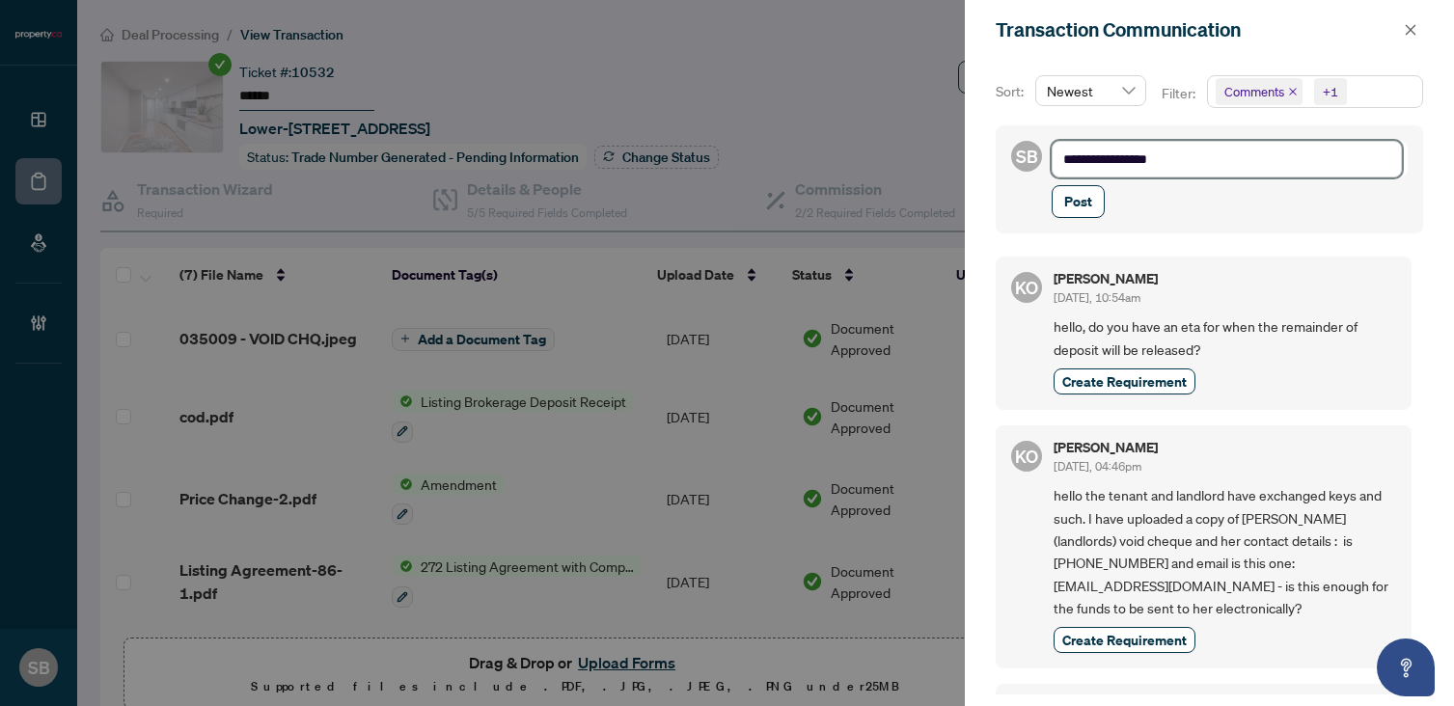
type textarea "**********"
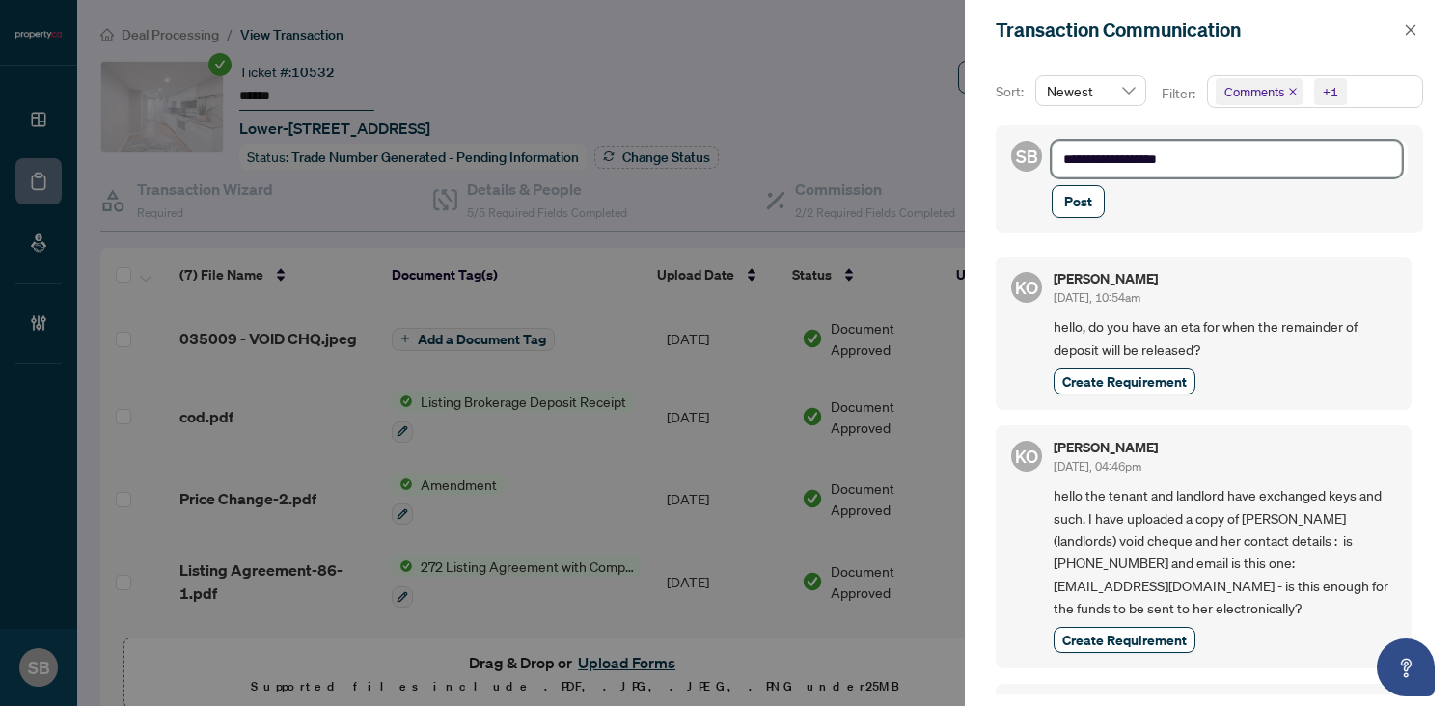
type textarea "**********"
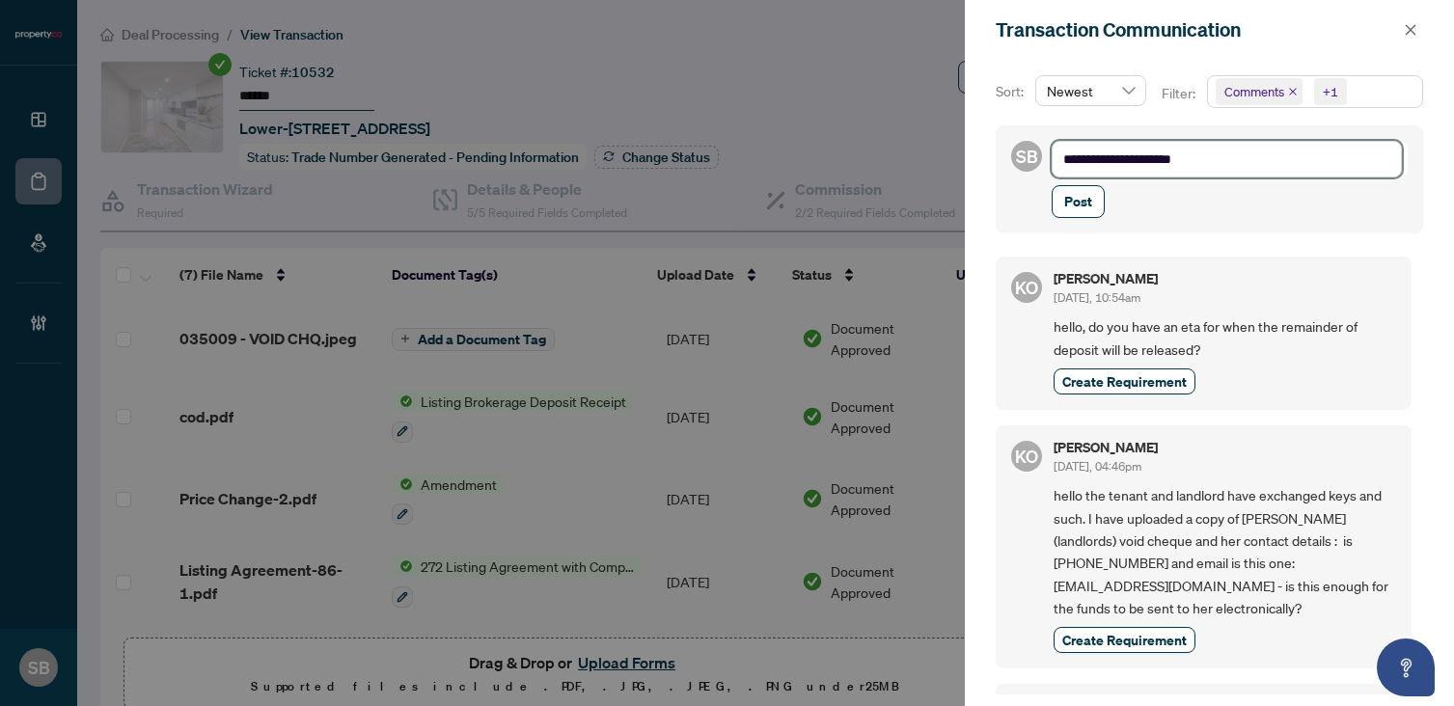
type textarea "**********"
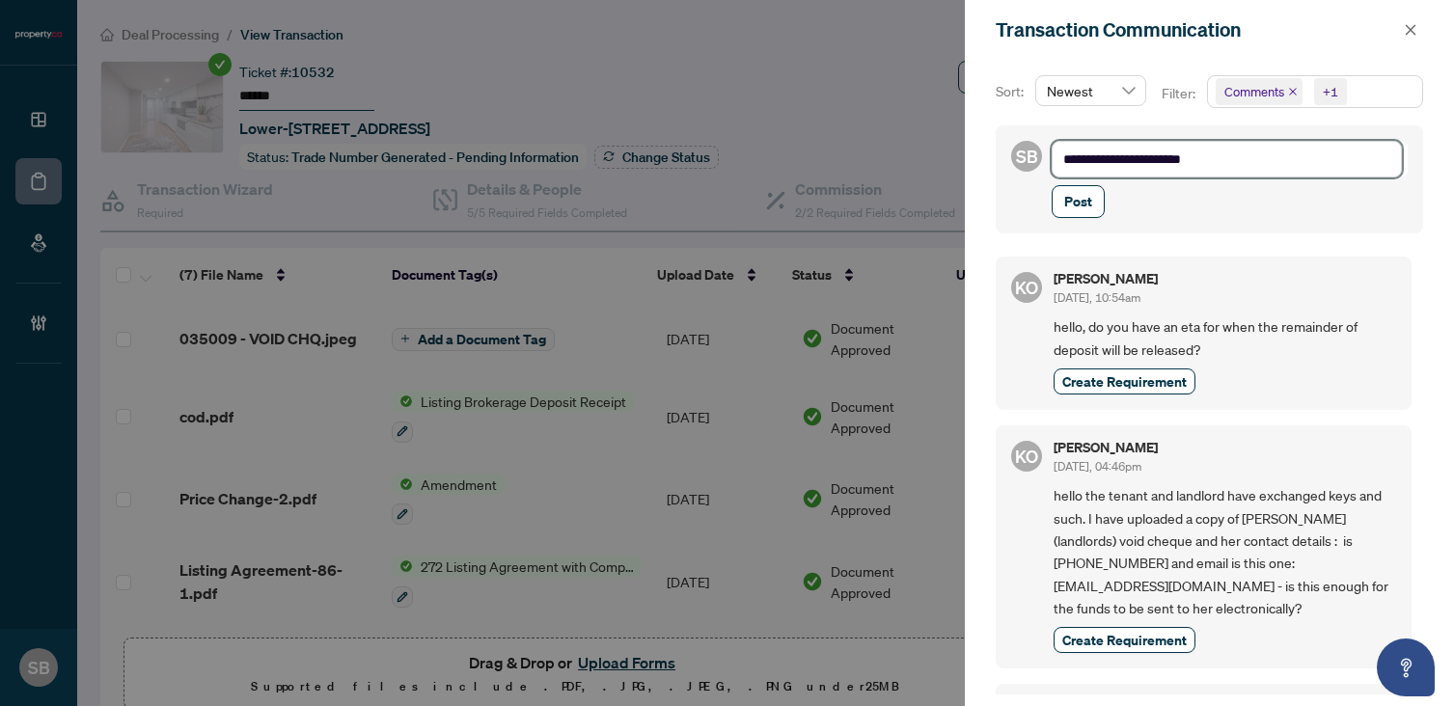
type textarea "**********"
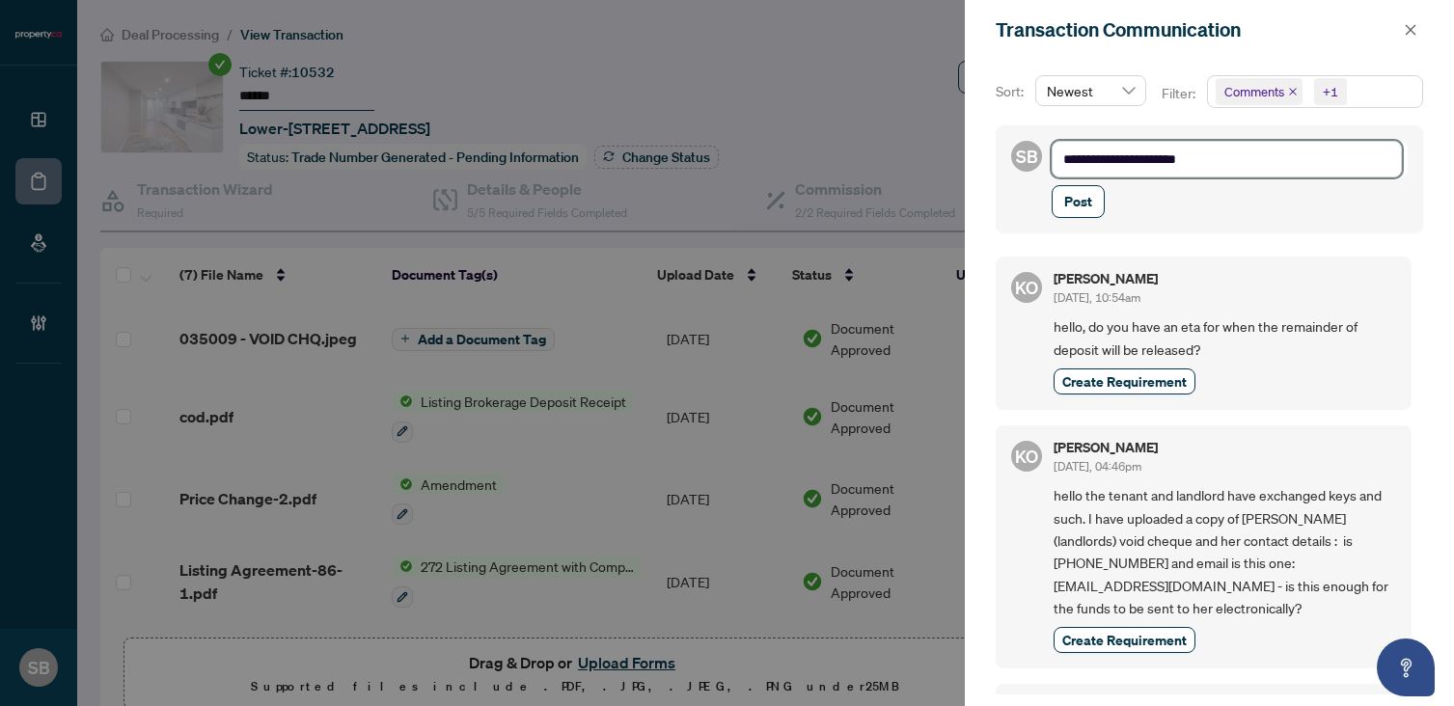
type textarea "**********"
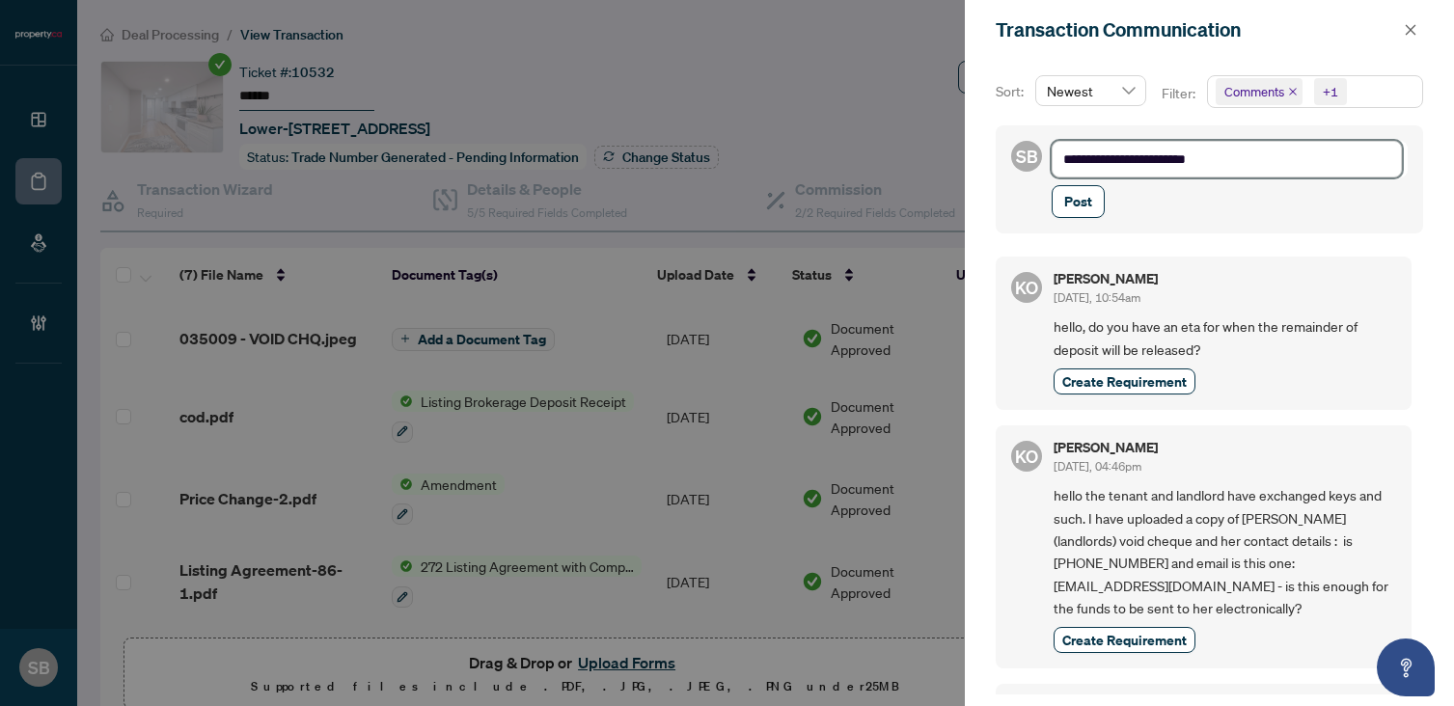
type textarea "**********"
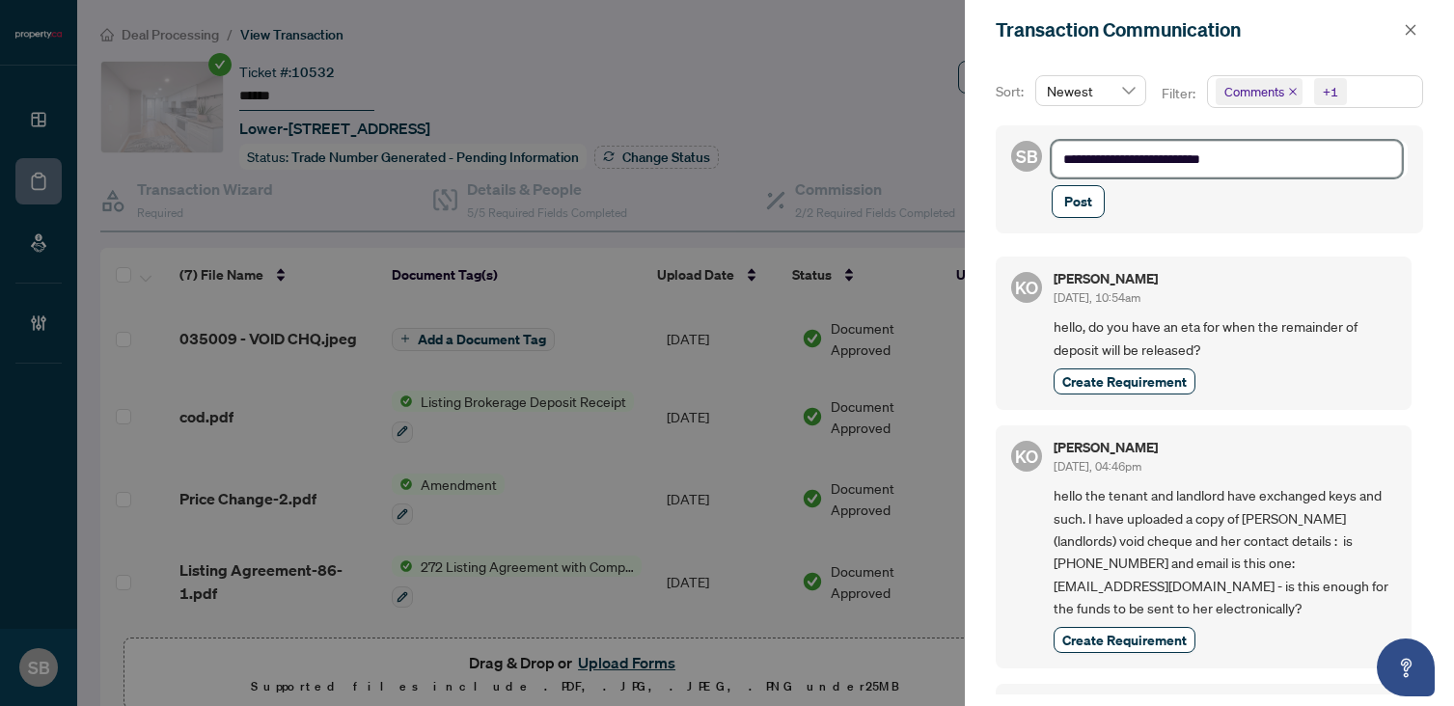
type textarea "**********"
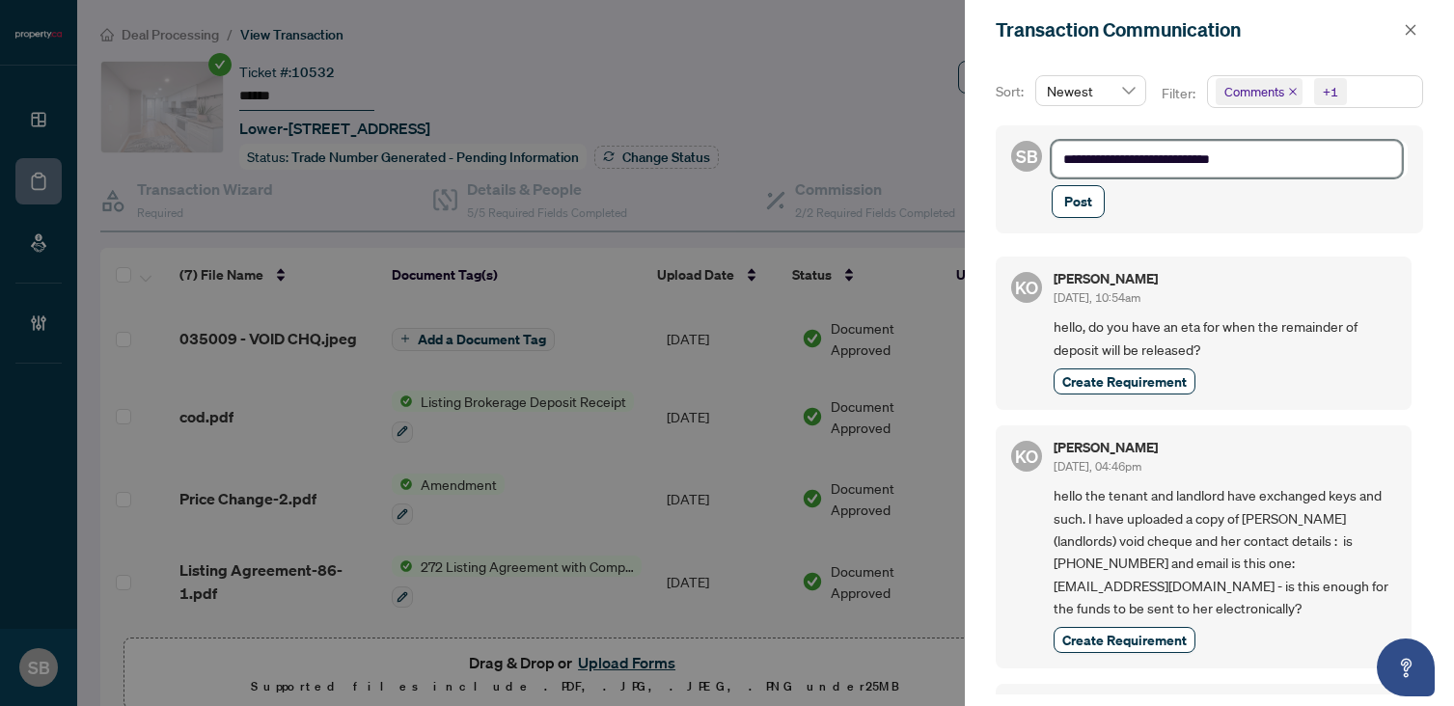
type textarea "**********"
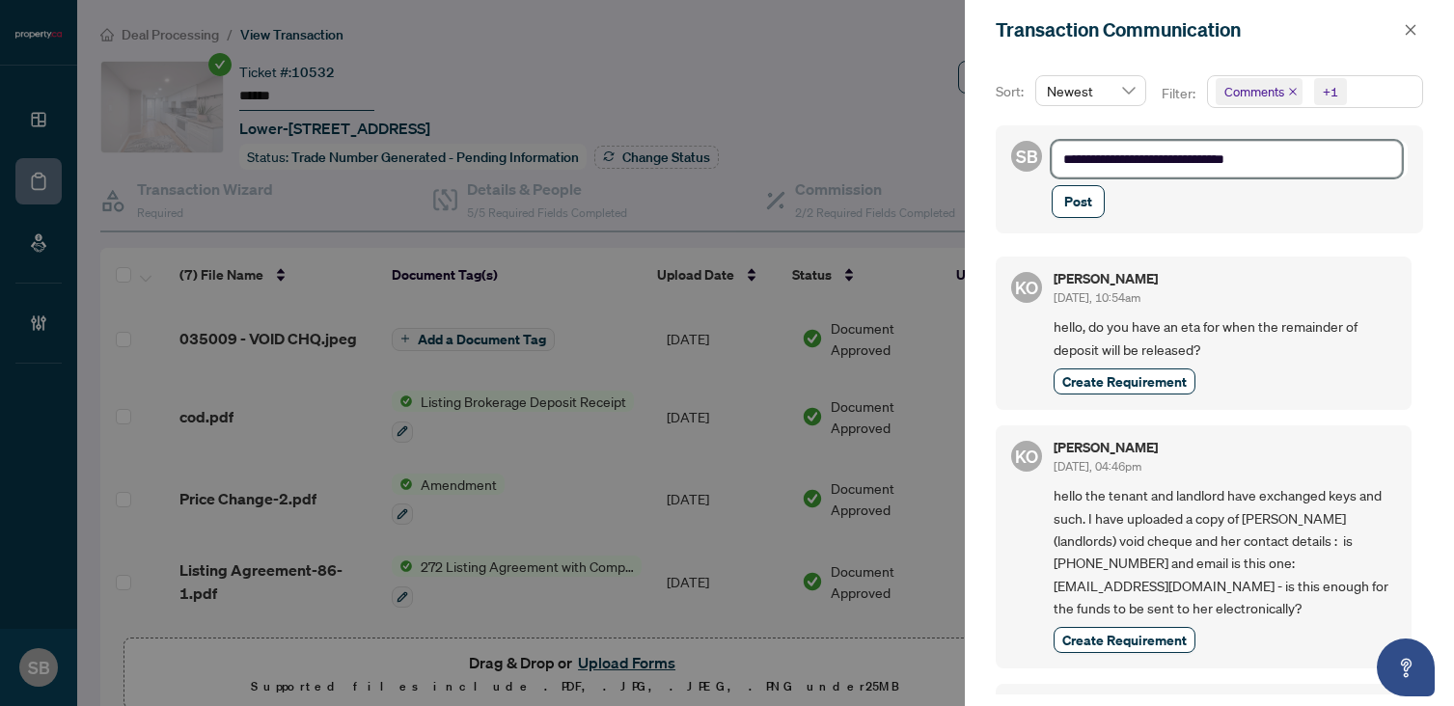
type textarea "**********"
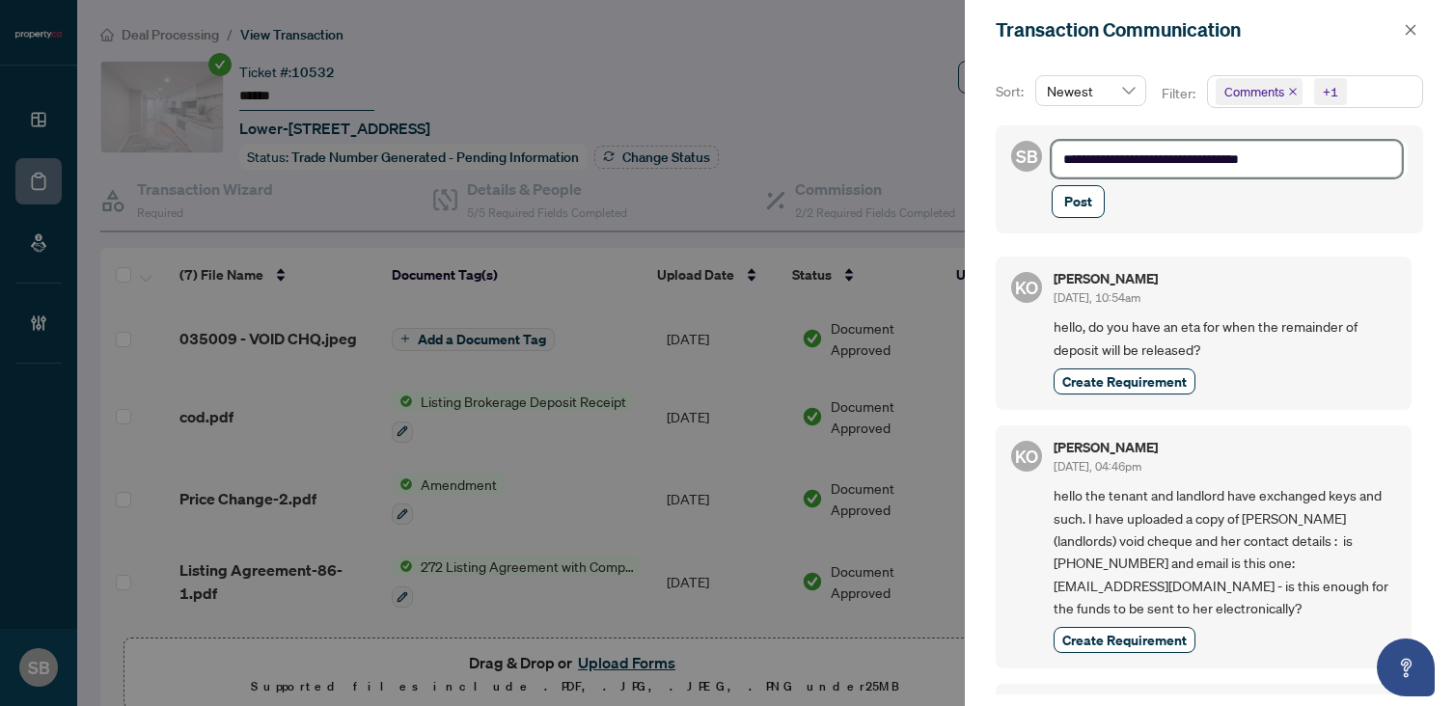
type textarea "**********"
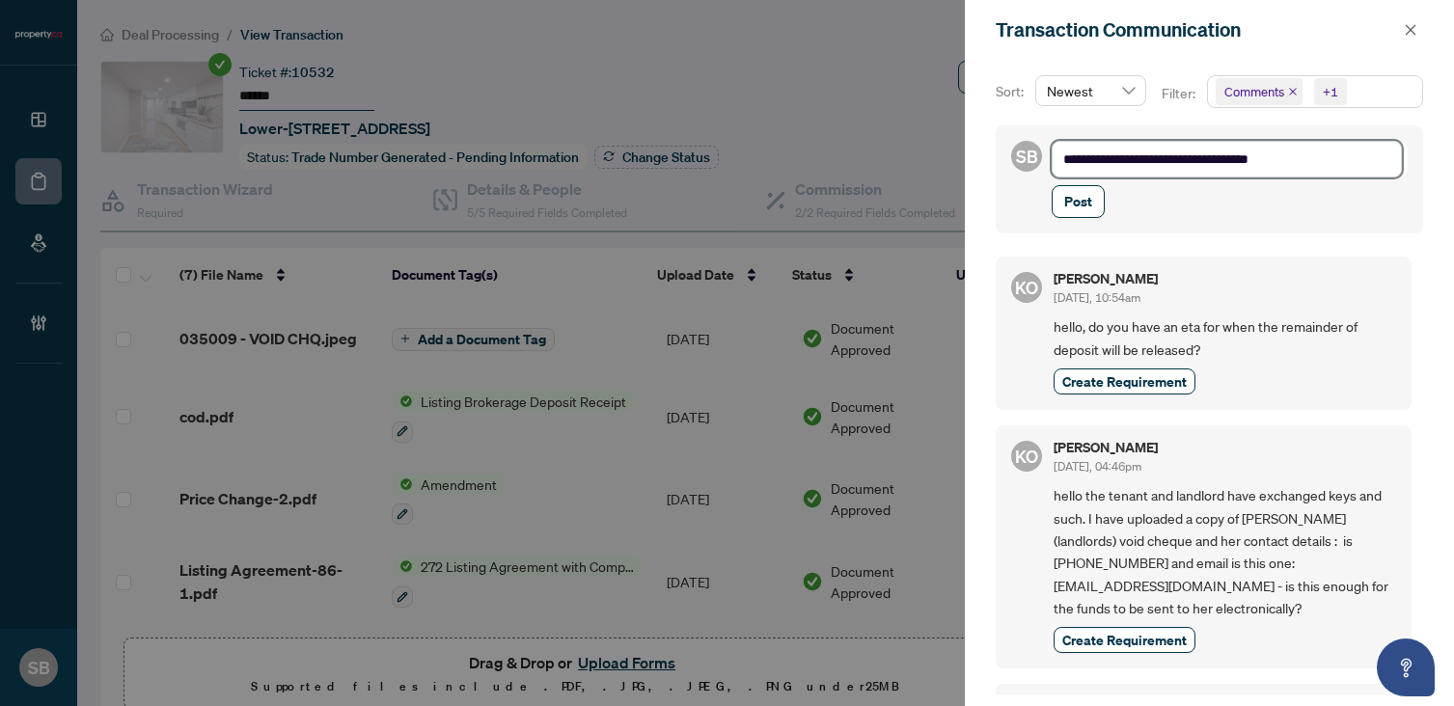
type textarea "**********"
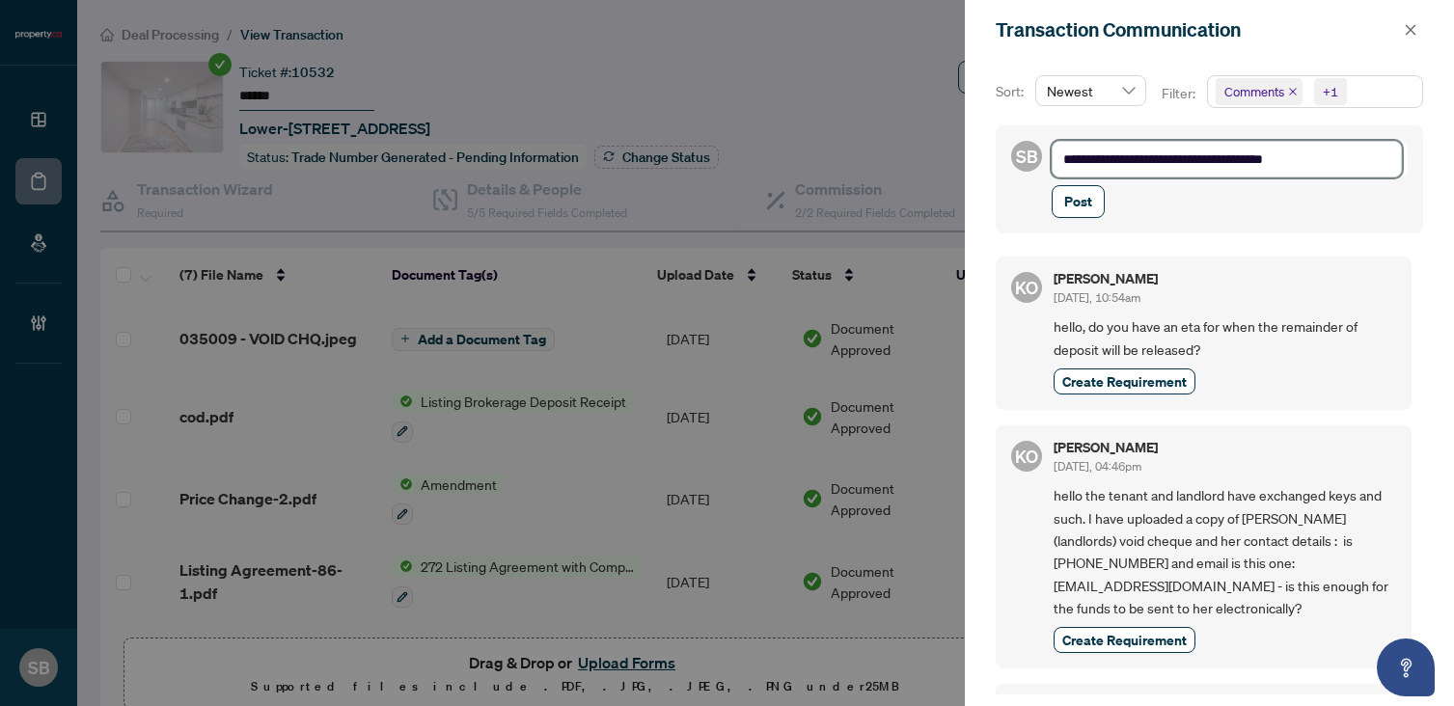
type textarea "**********"
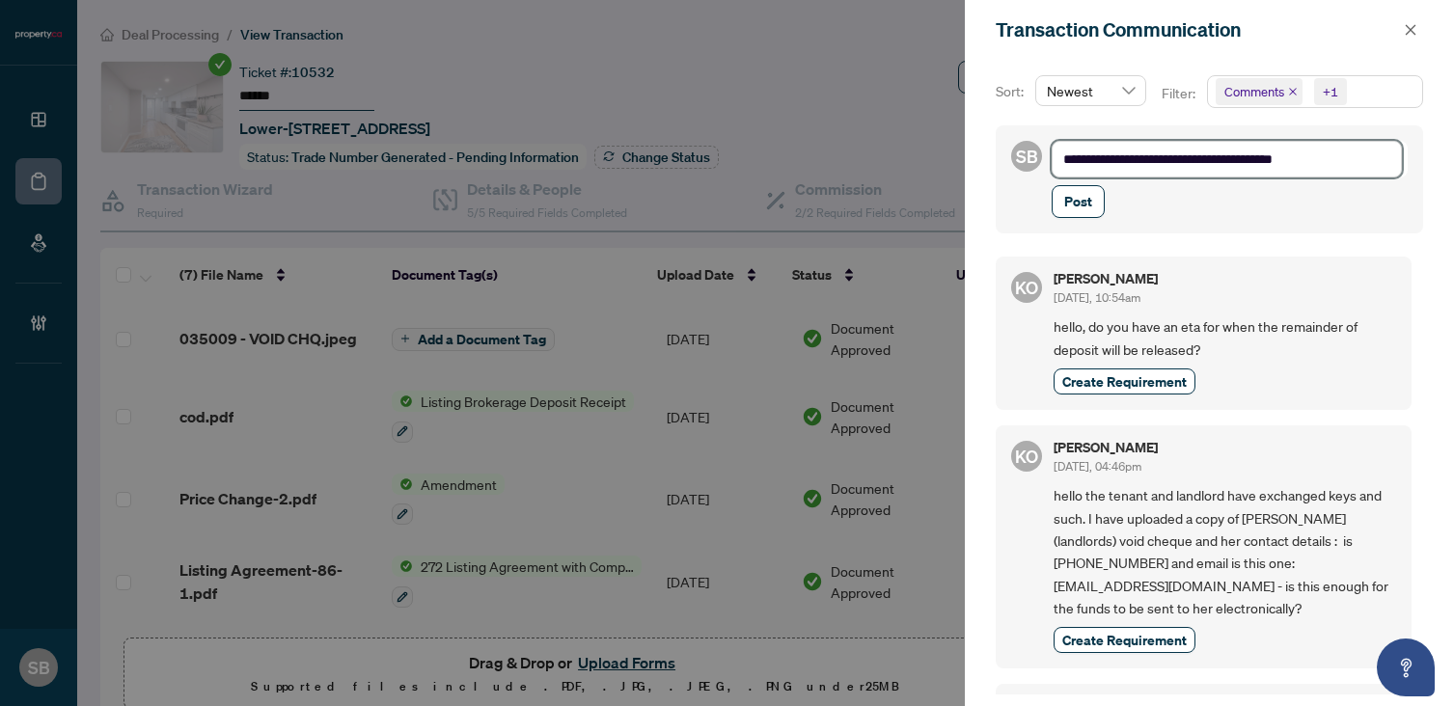
type textarea "**********"
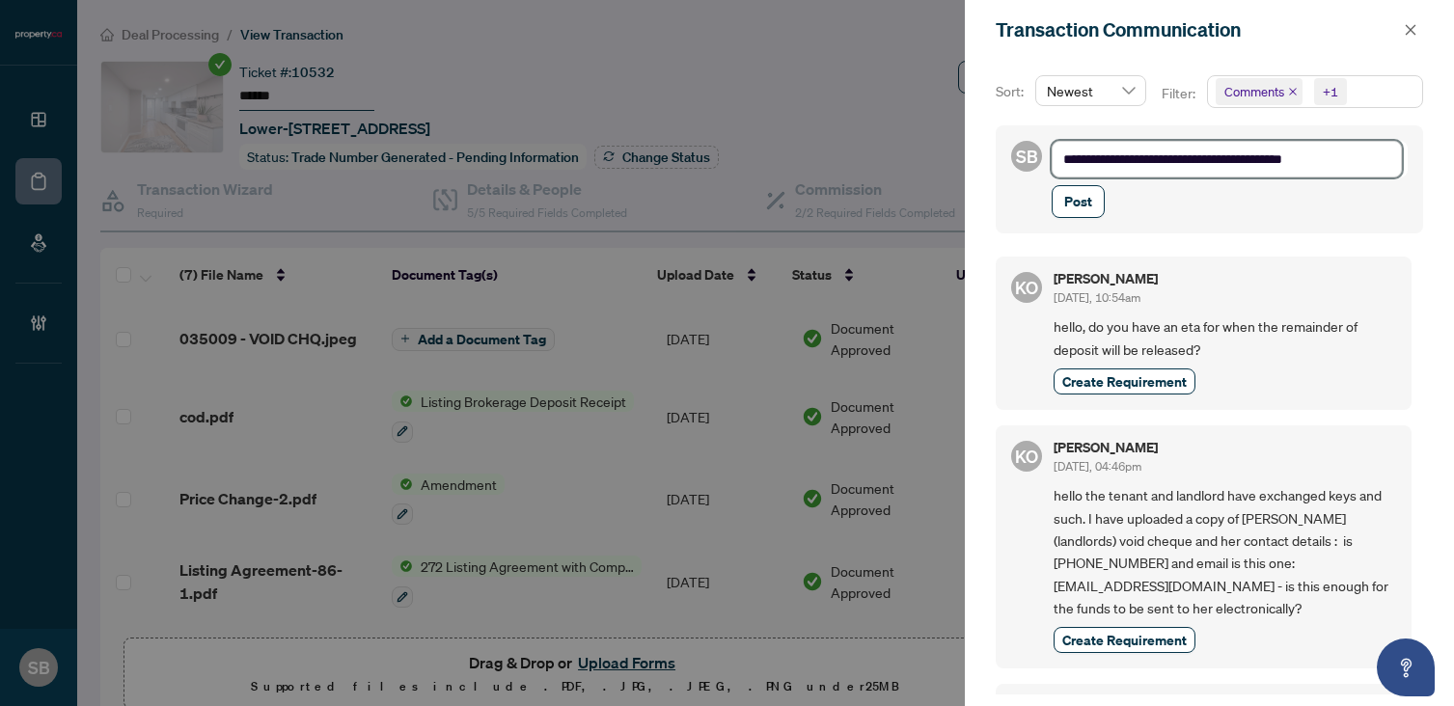
type textarea "**********"
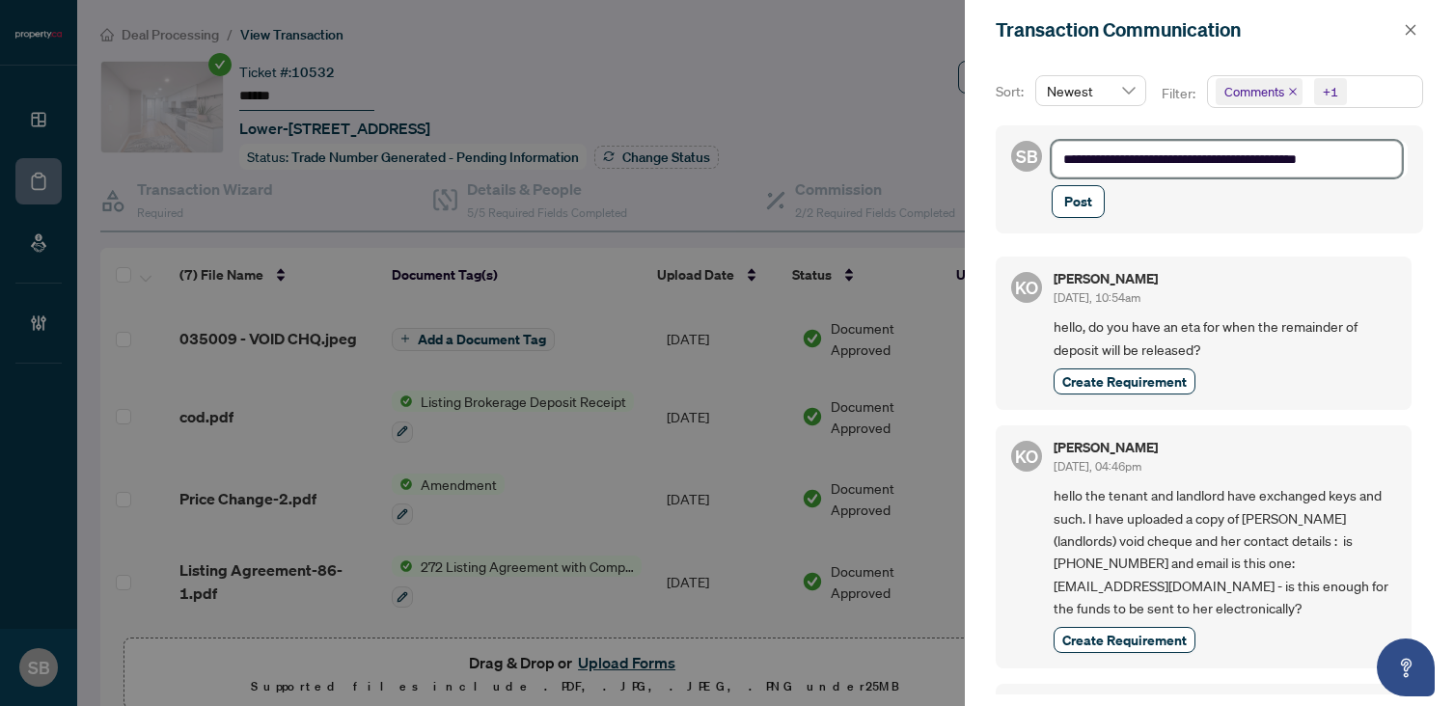
type textarea "**********"
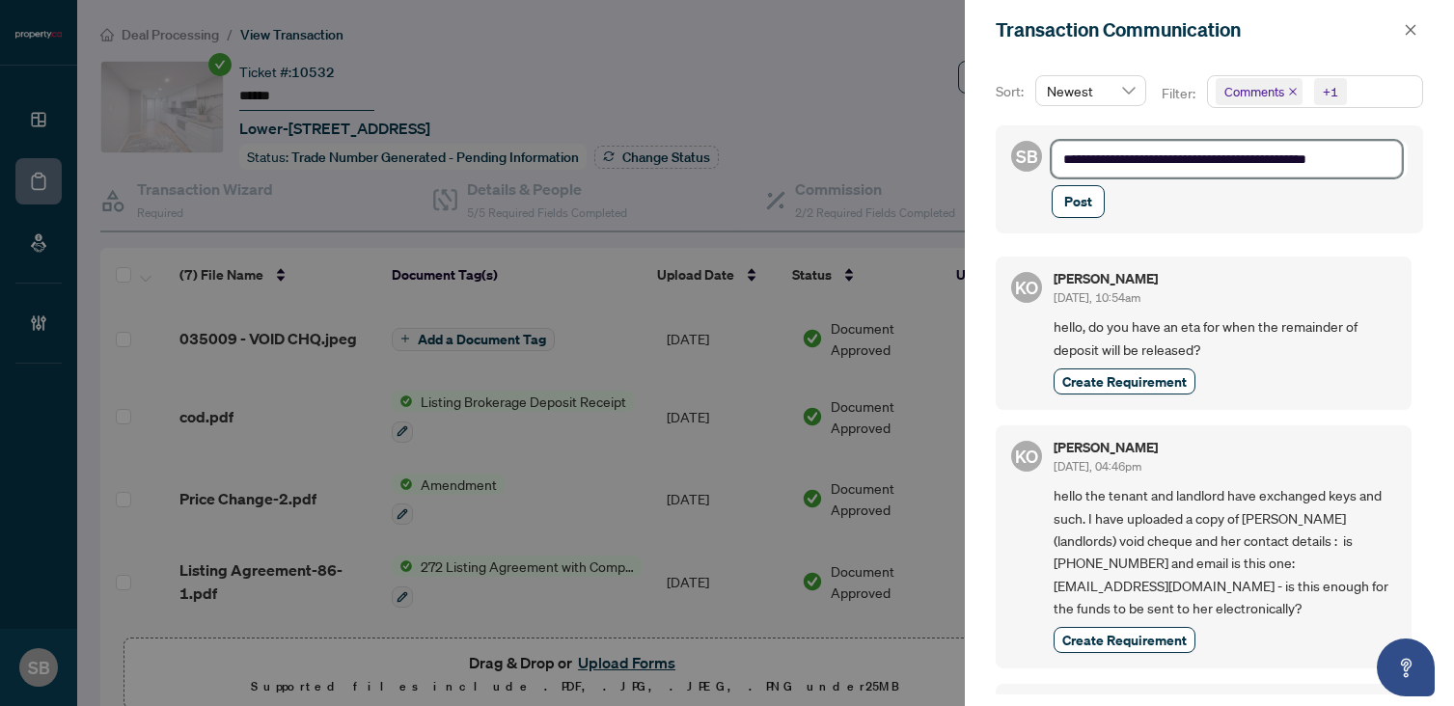
type textarea "**********"
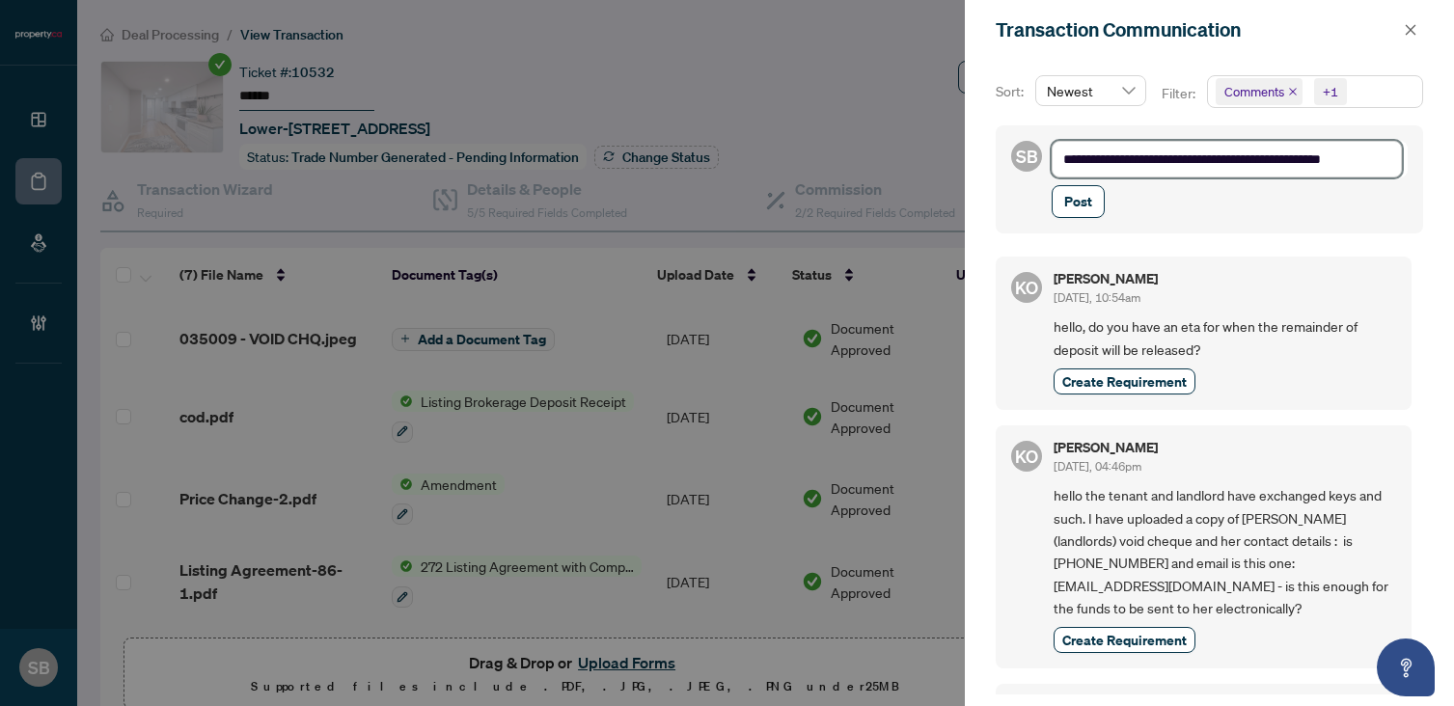
type textarea "**********"
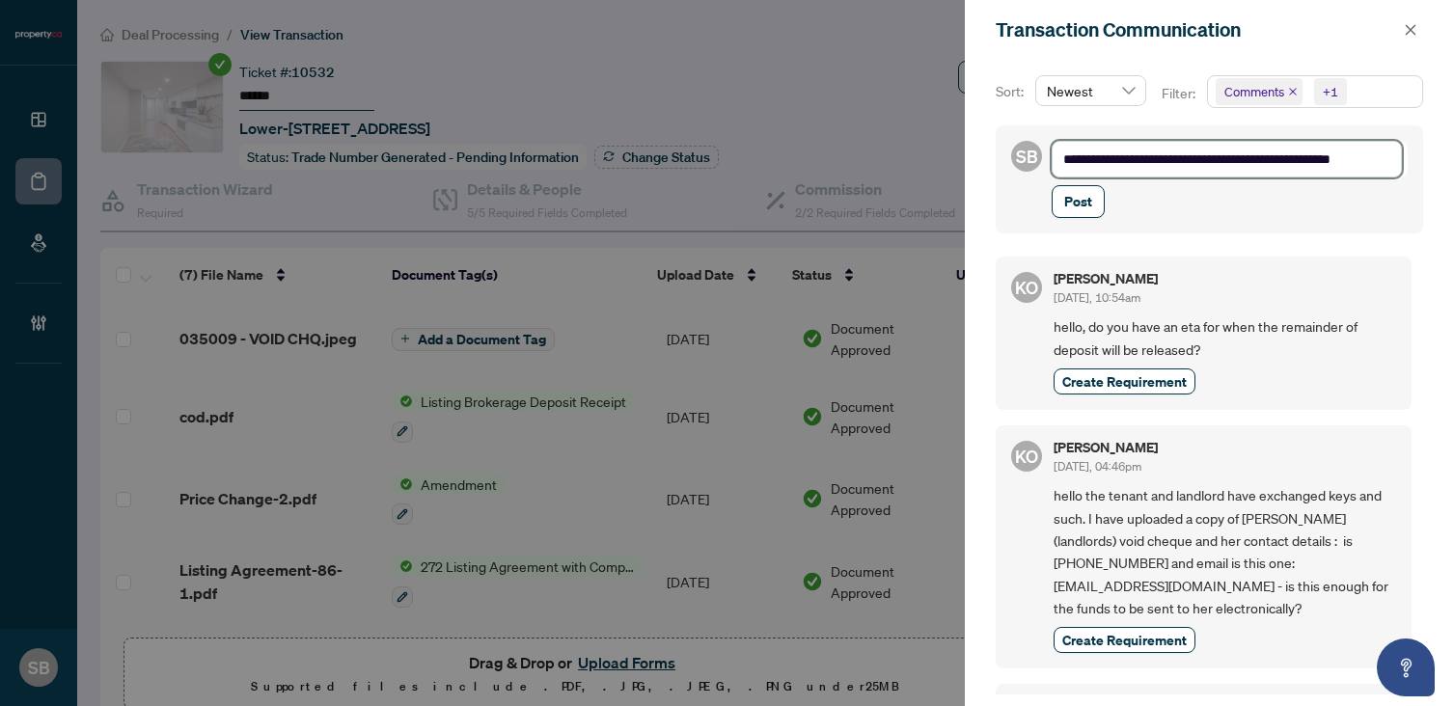
type textarea "**********"
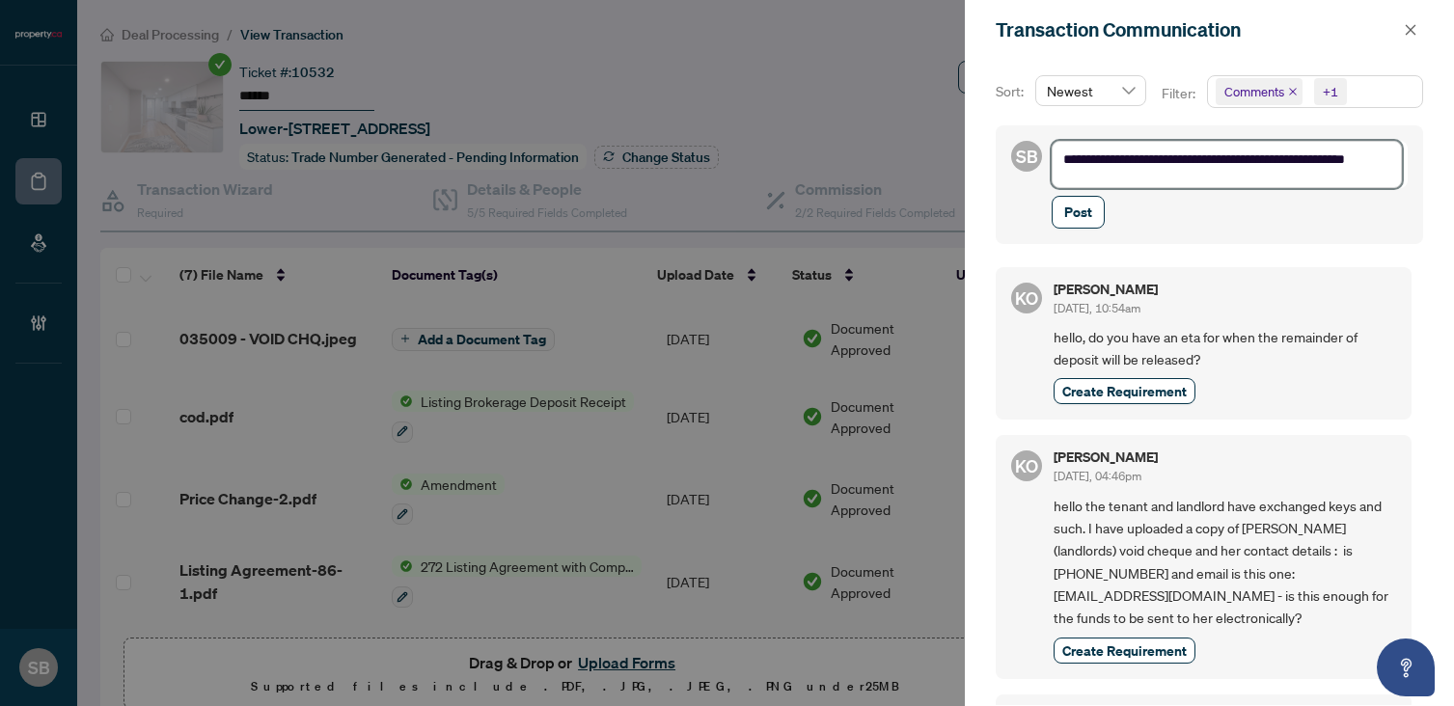
scroll to position [2, 0]
type textarea "**********"
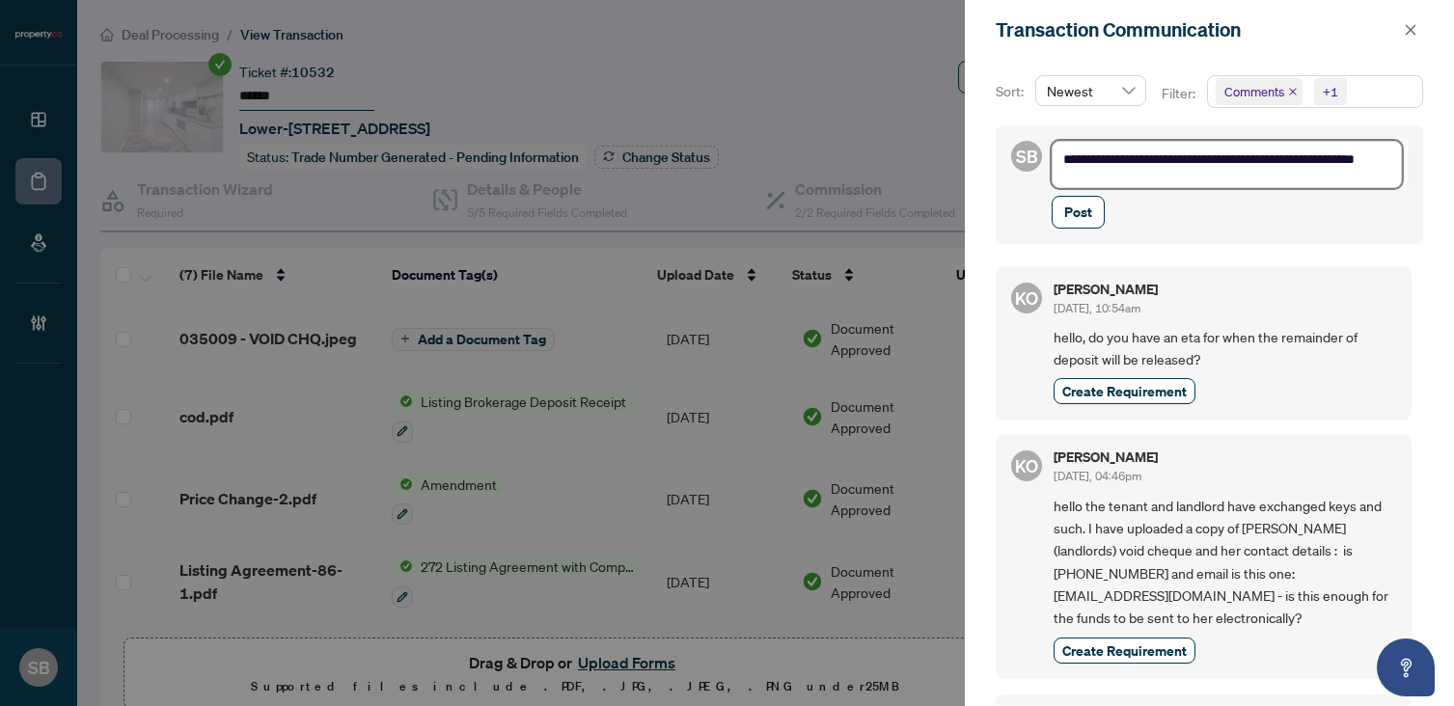
type textarea "**********"
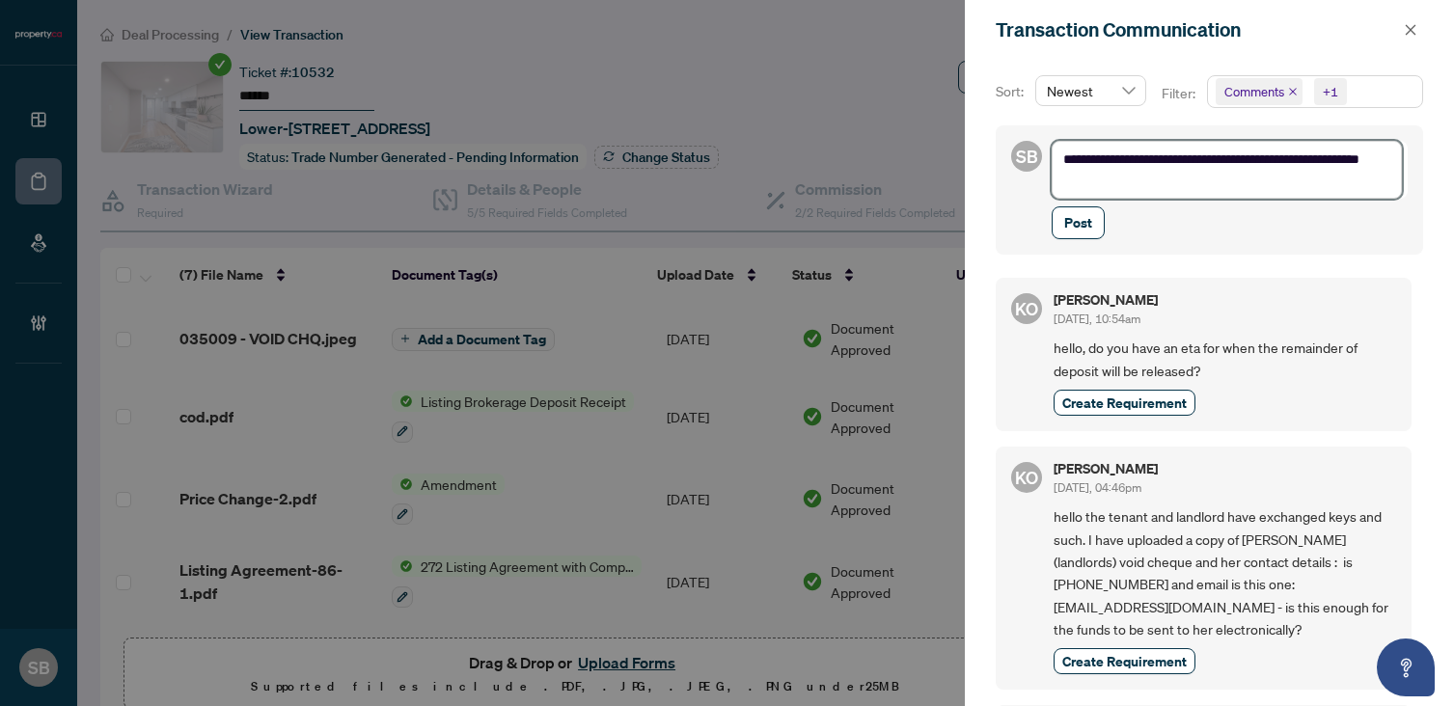
type textarea "**********"
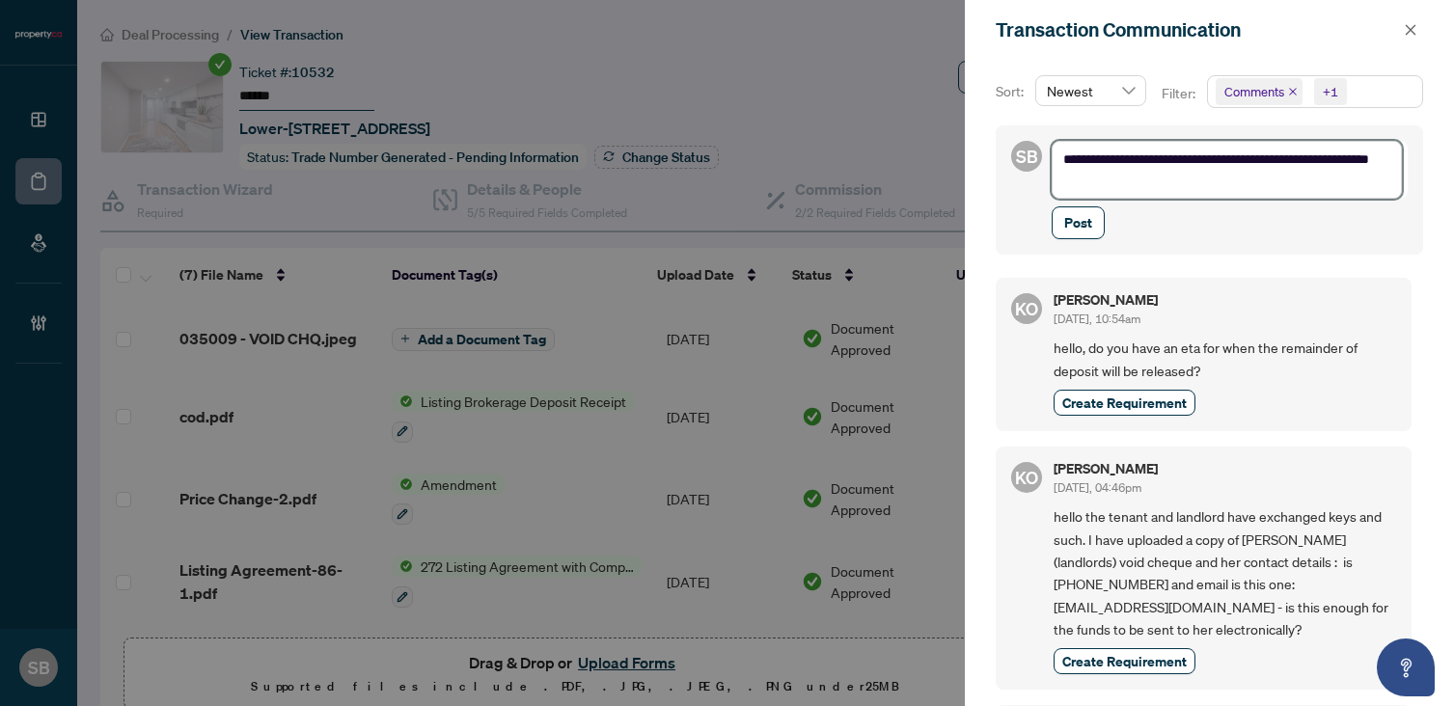
type textarea "**********"
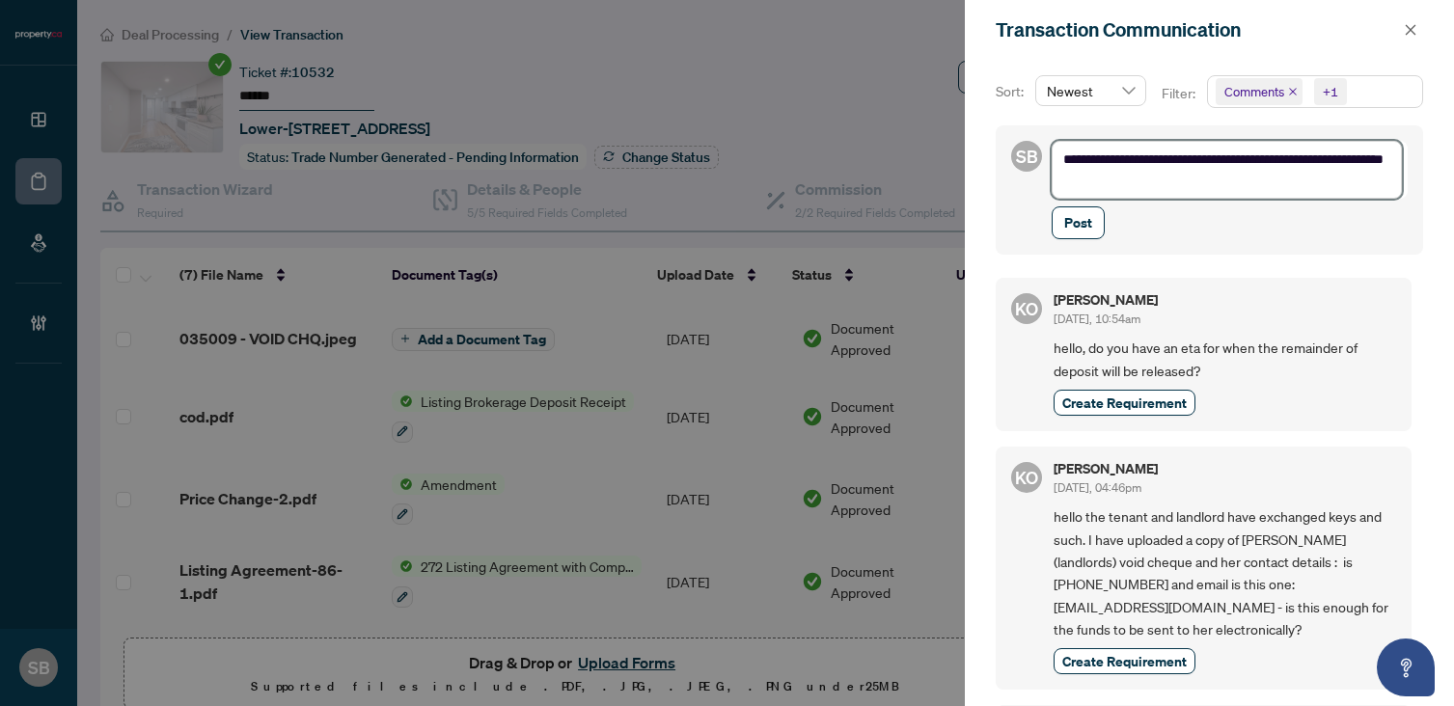
type textarea "**********"
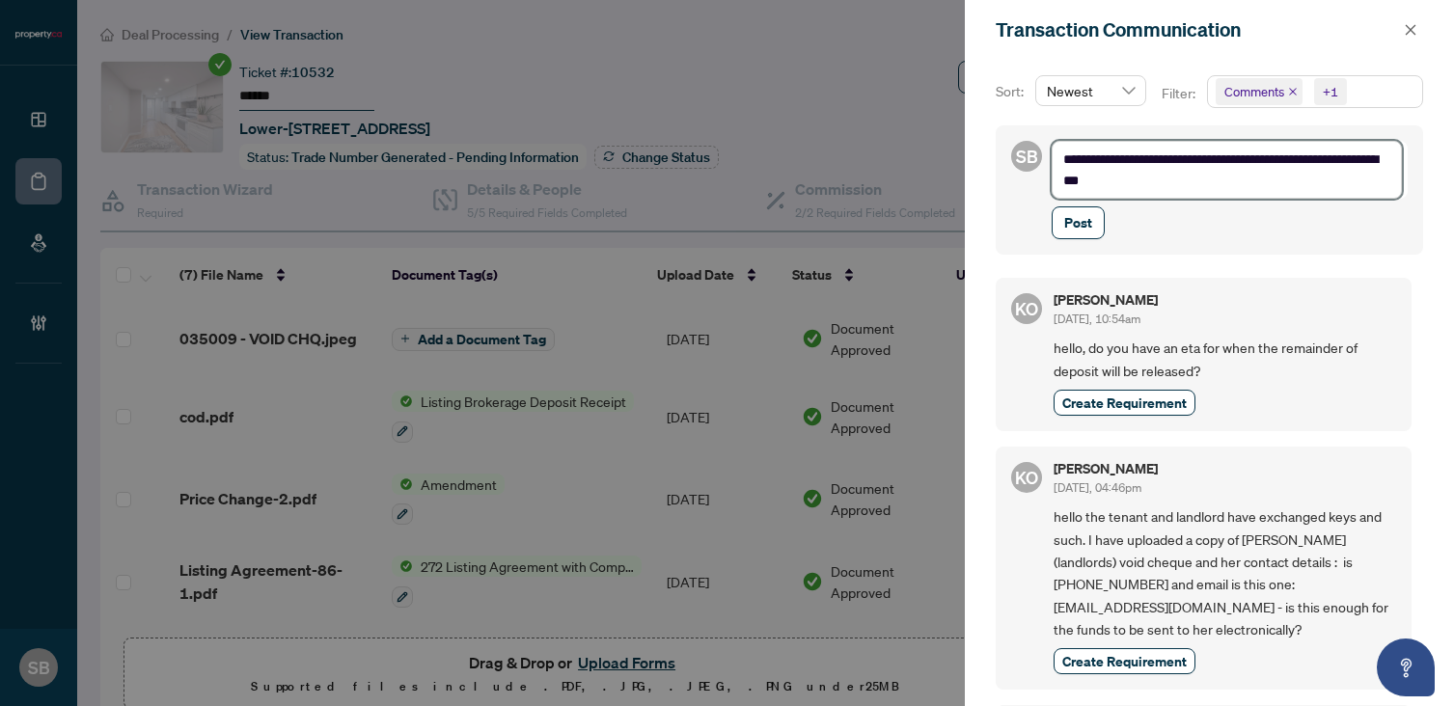
type textarea "**********"
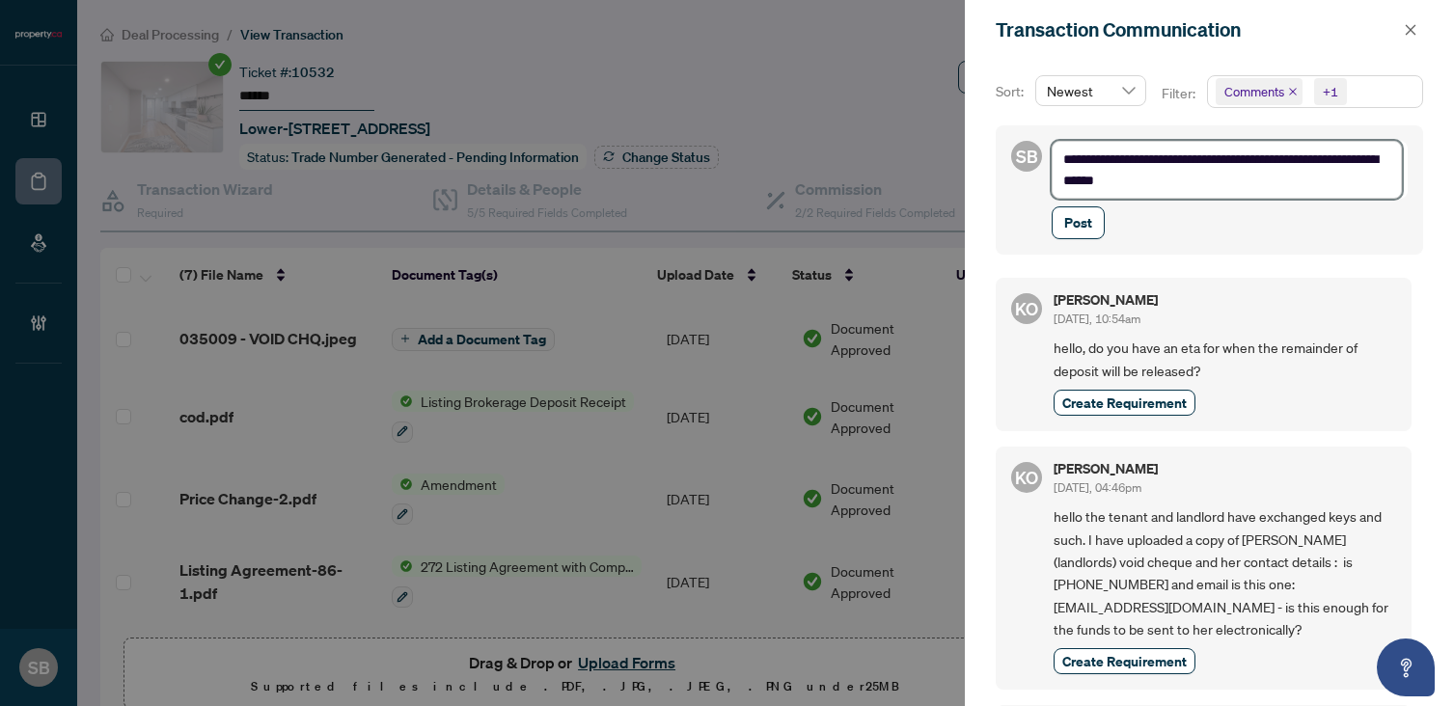
type textarea "**********"
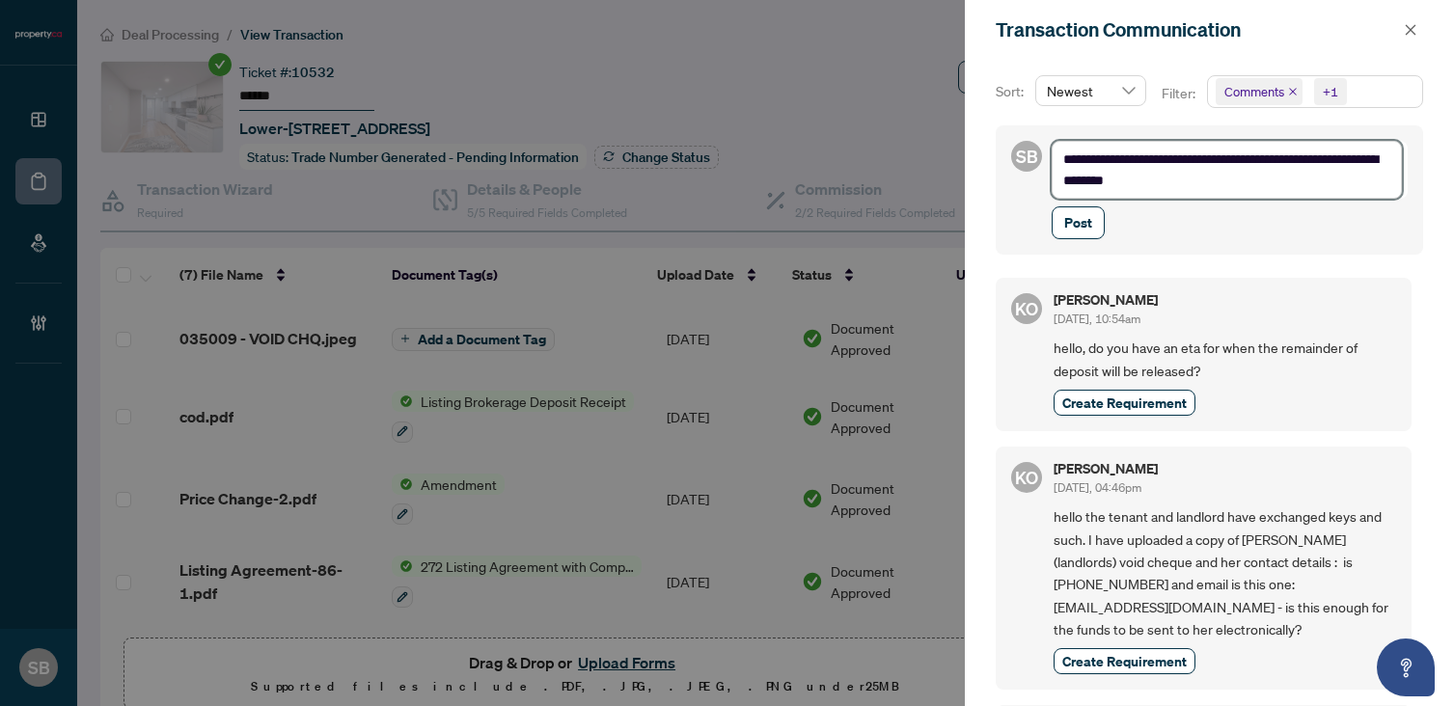
type textarea "**********"
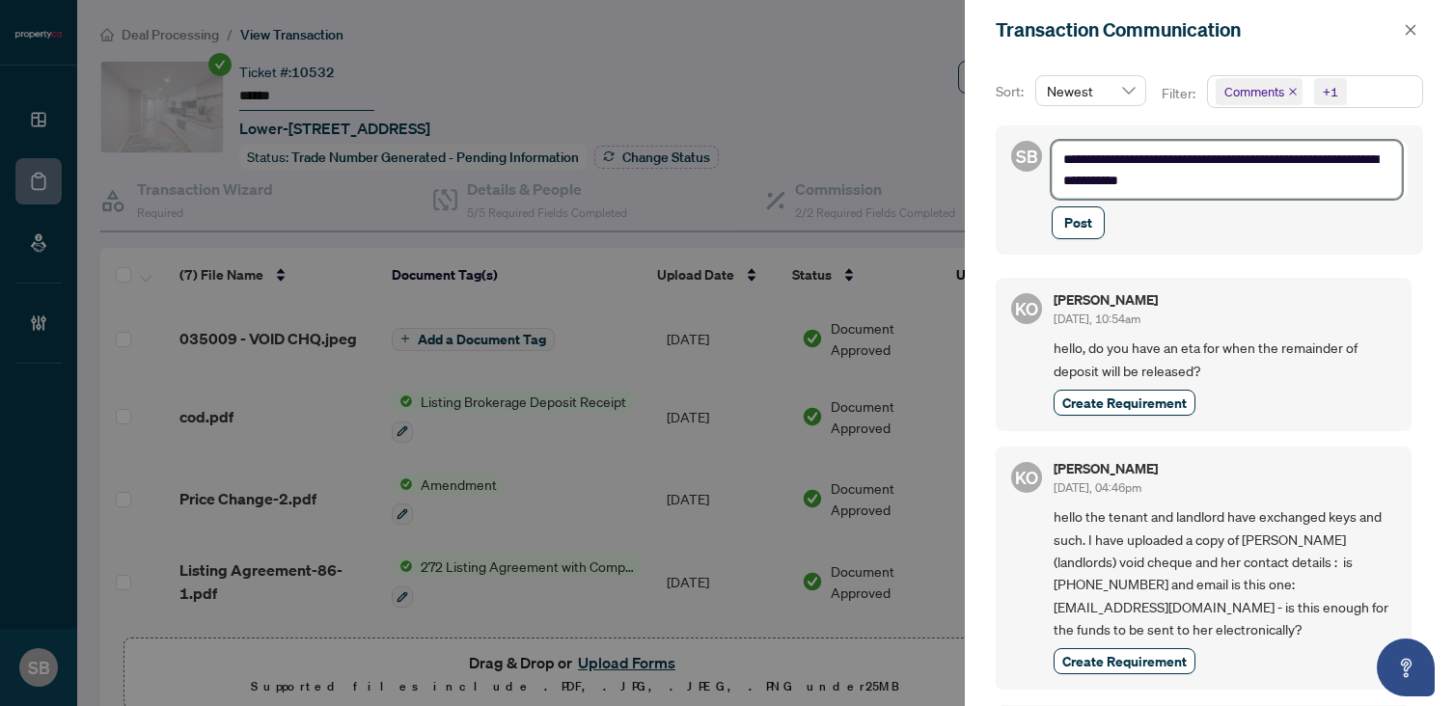
type textarea "**********"
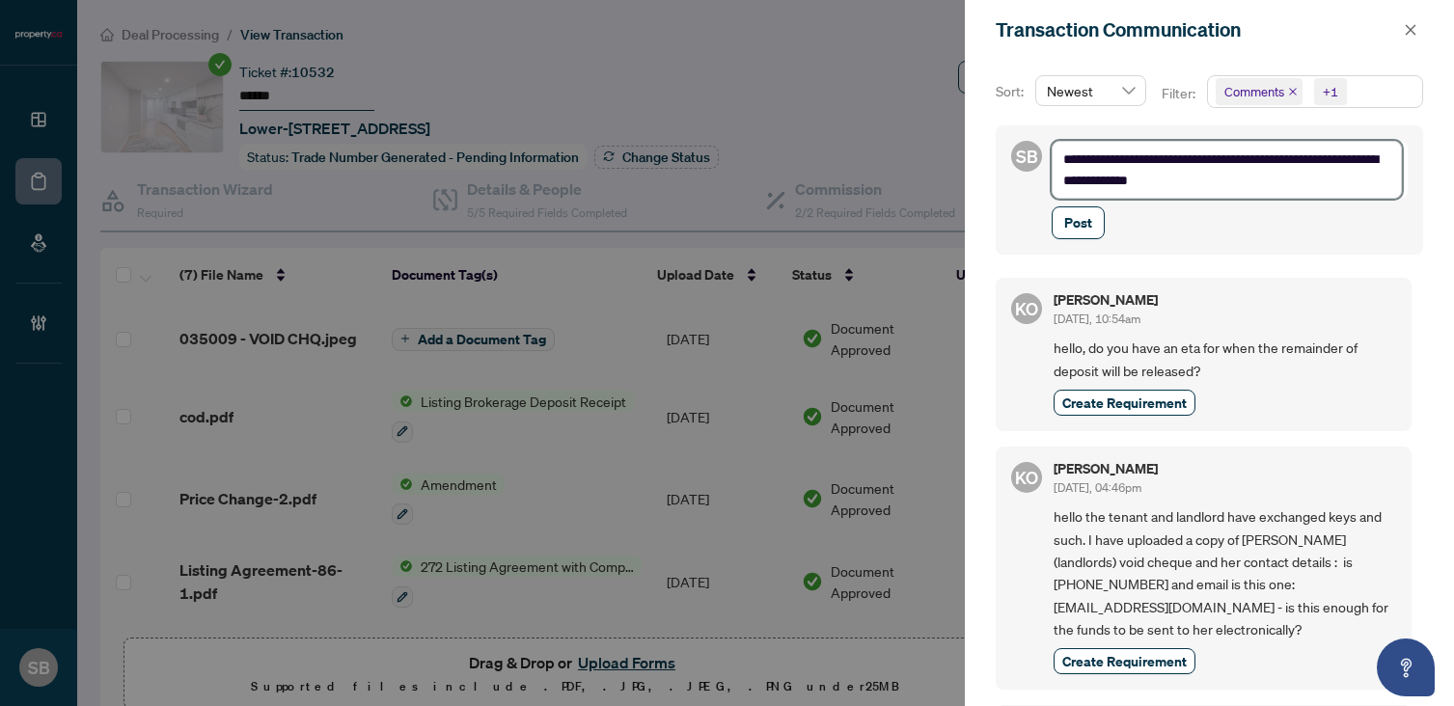
type textarea "**********"
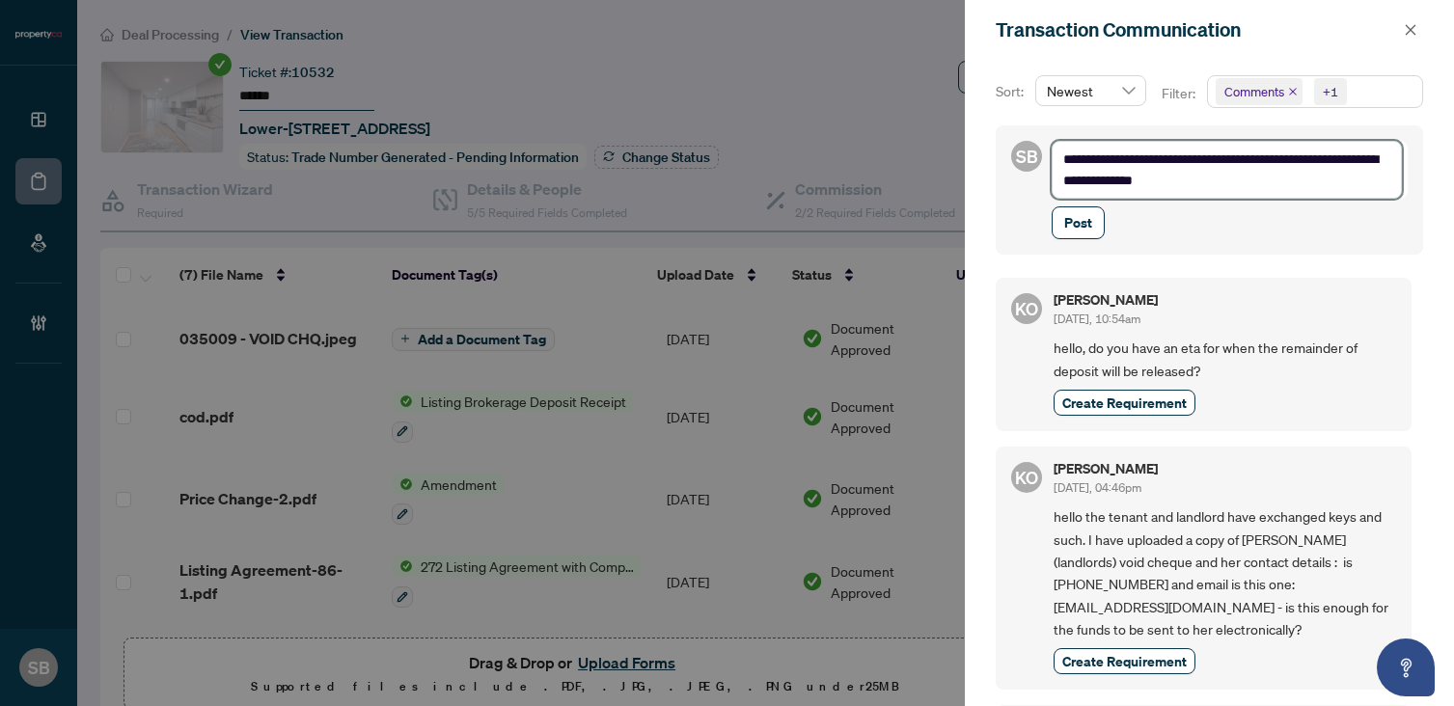
type textarea "**********"
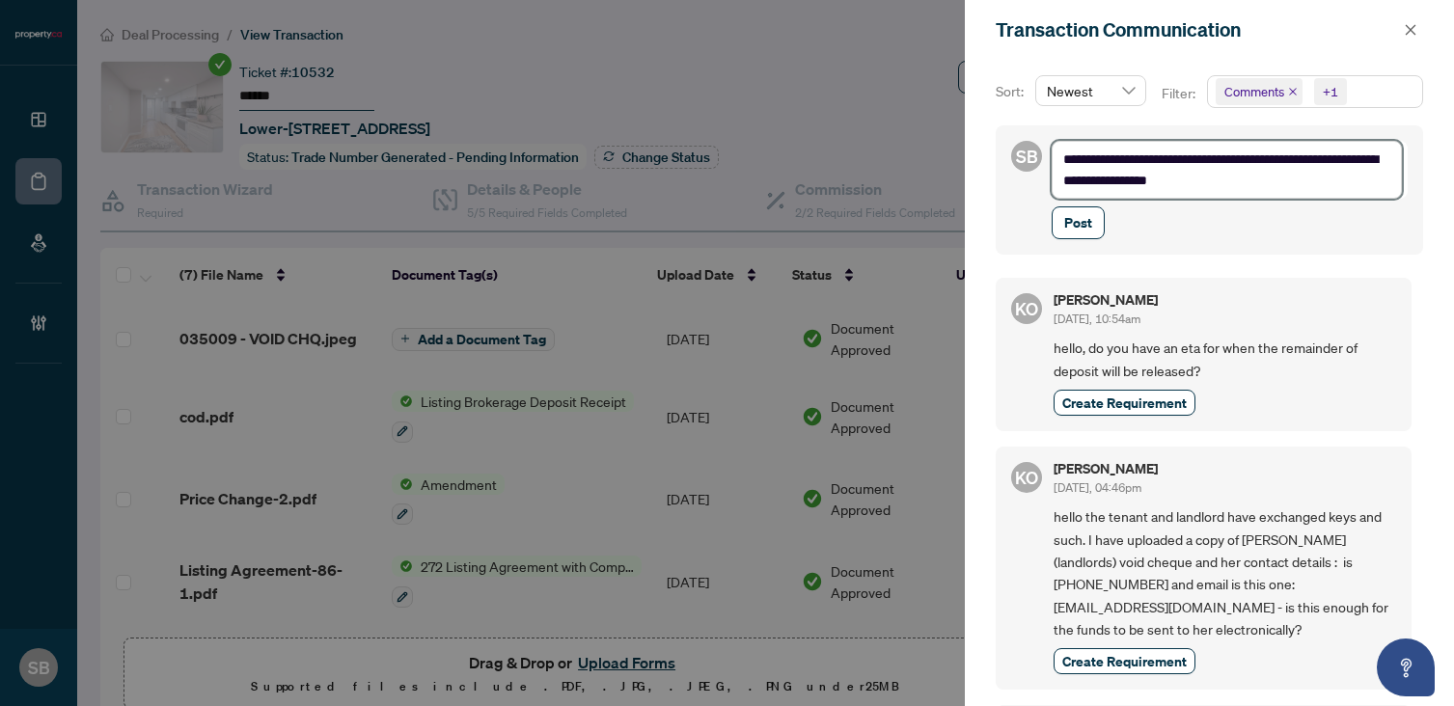
type textarea "**********"
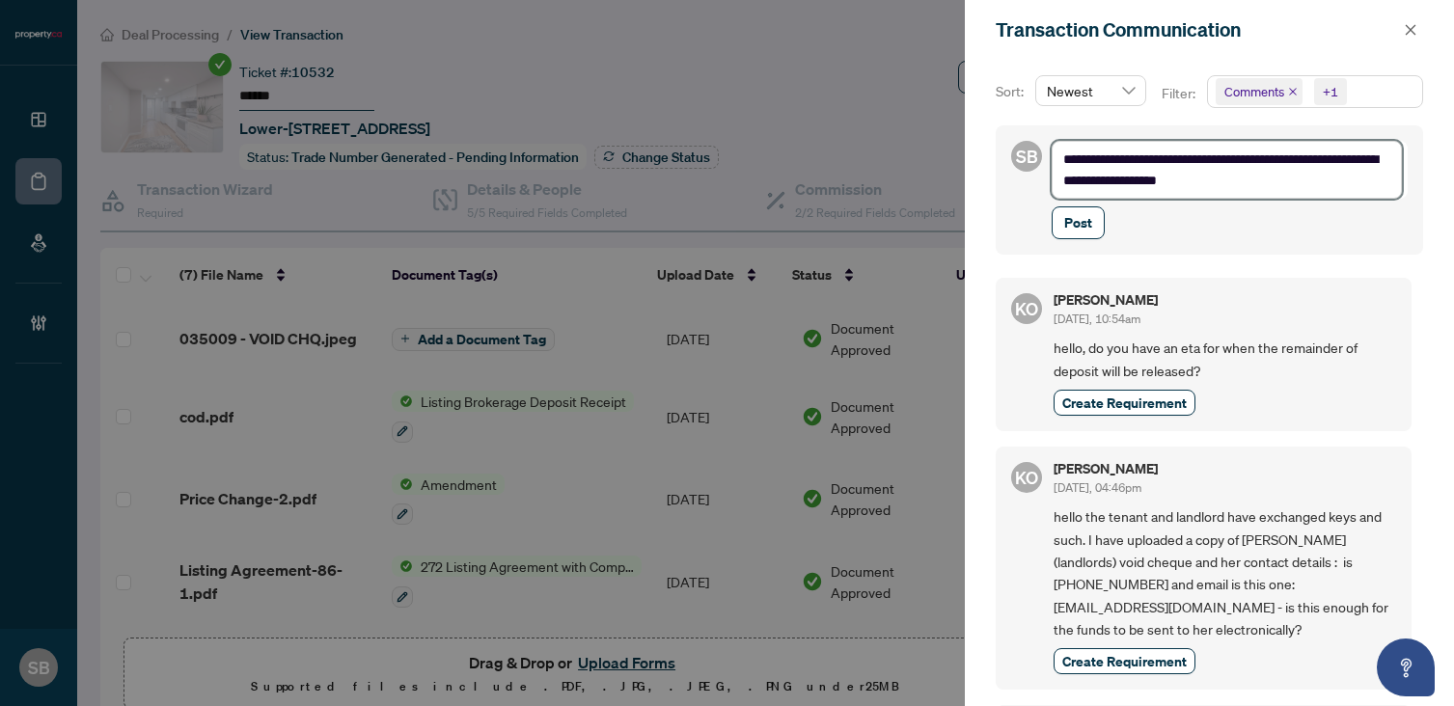
type textarea "**********"
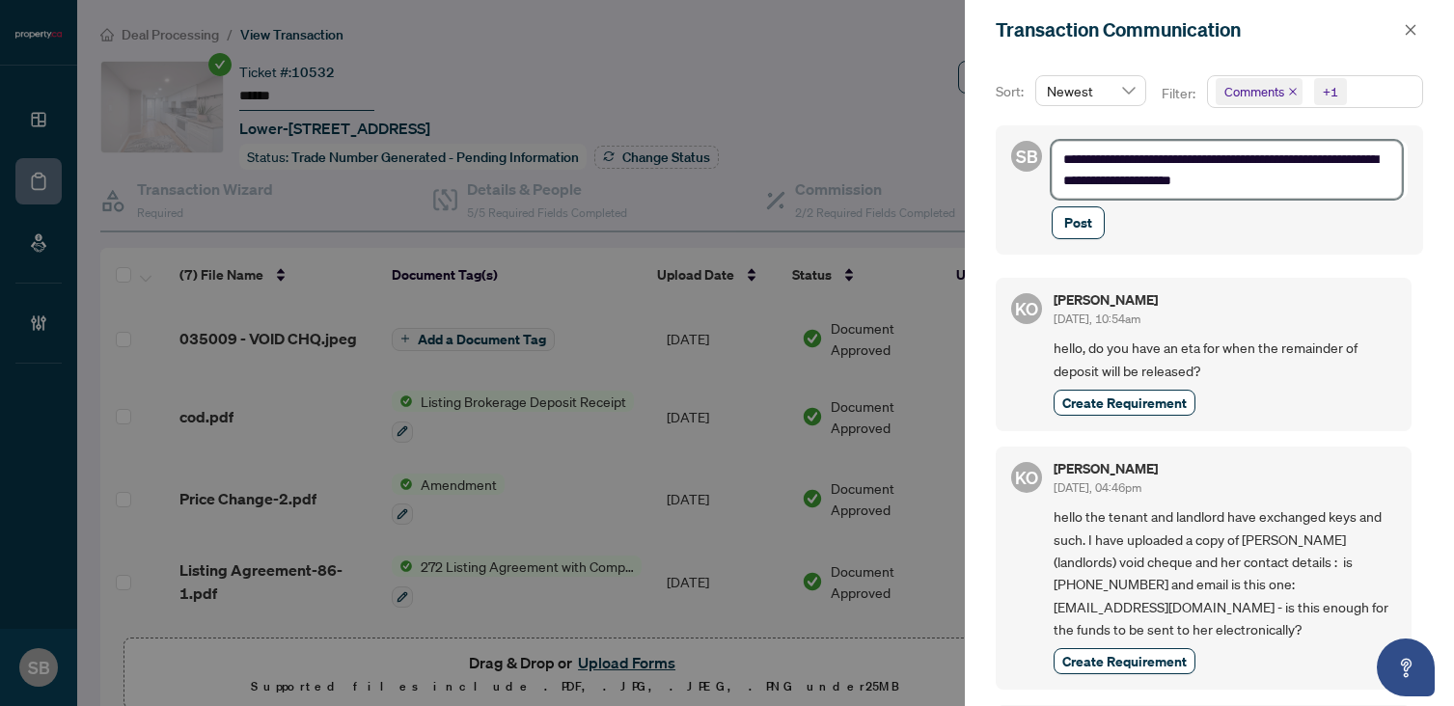
type textarea "**********"
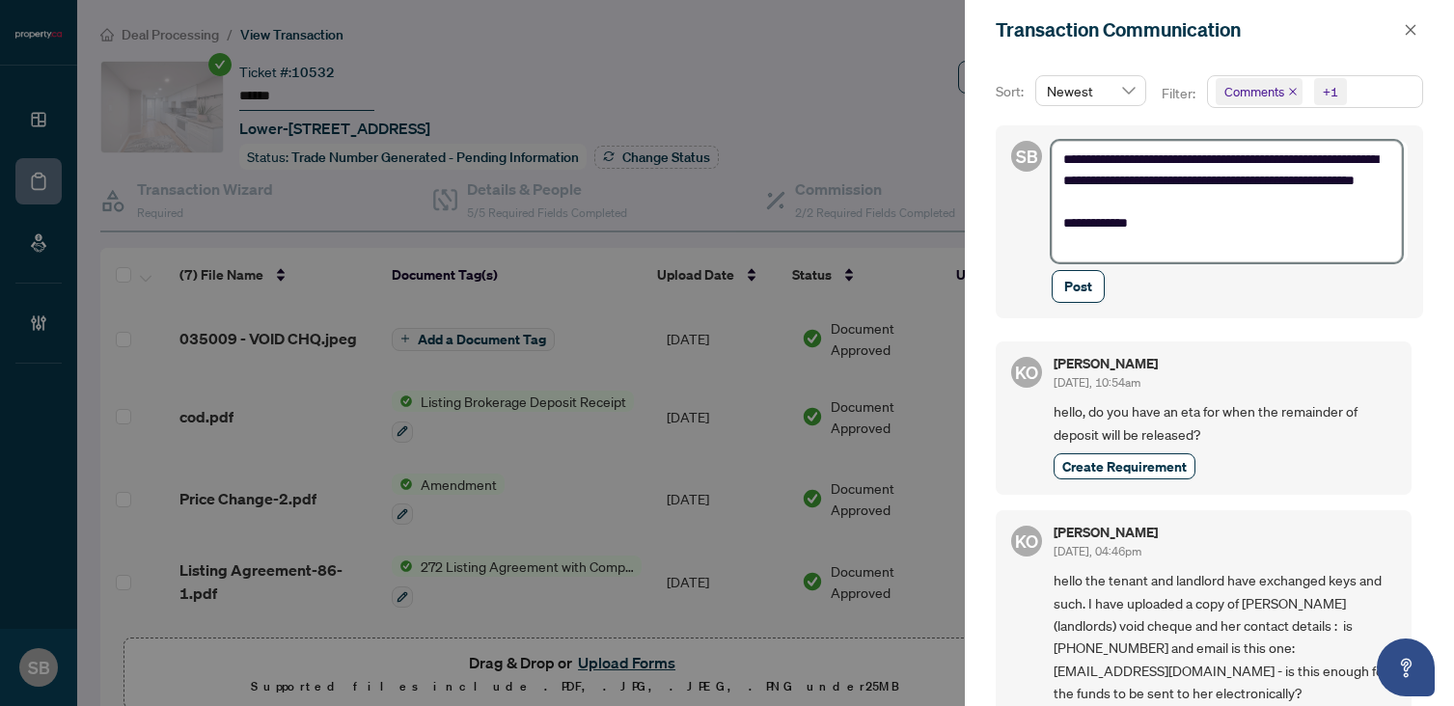
click at [1118, 154] on textarea "**********" at bounding box center [1226, 202] width 350 height 122
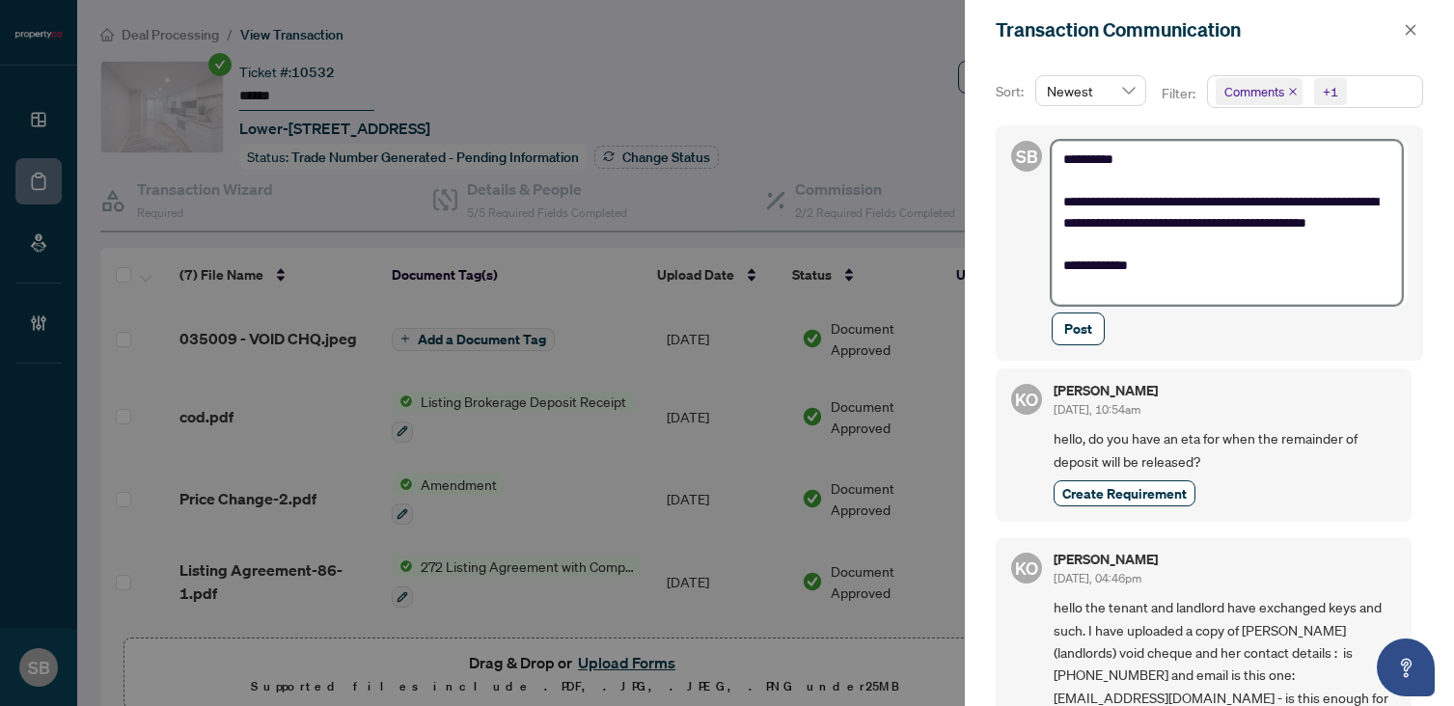
scroll to position [19, 0]
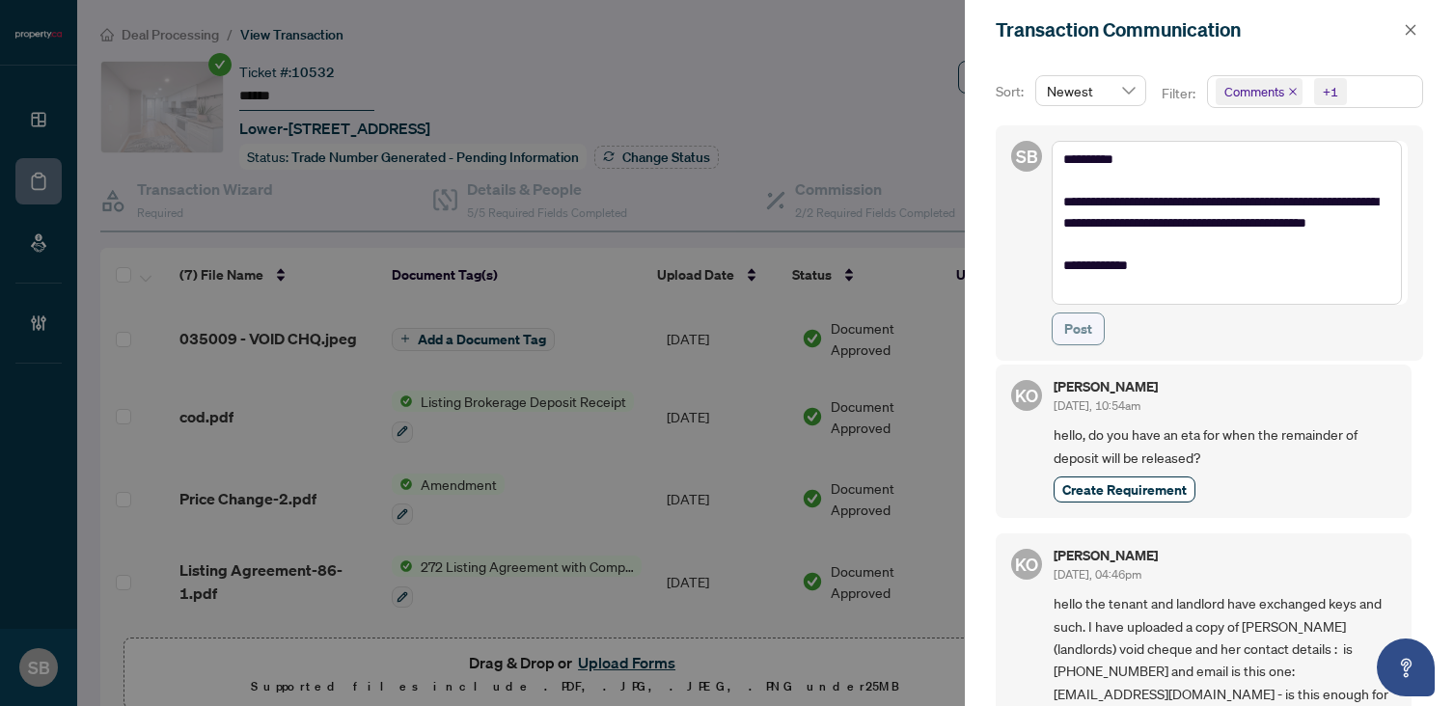
click at [1081, 330] on span "Post" at bounding box center [1078, 329] width 28 height 31
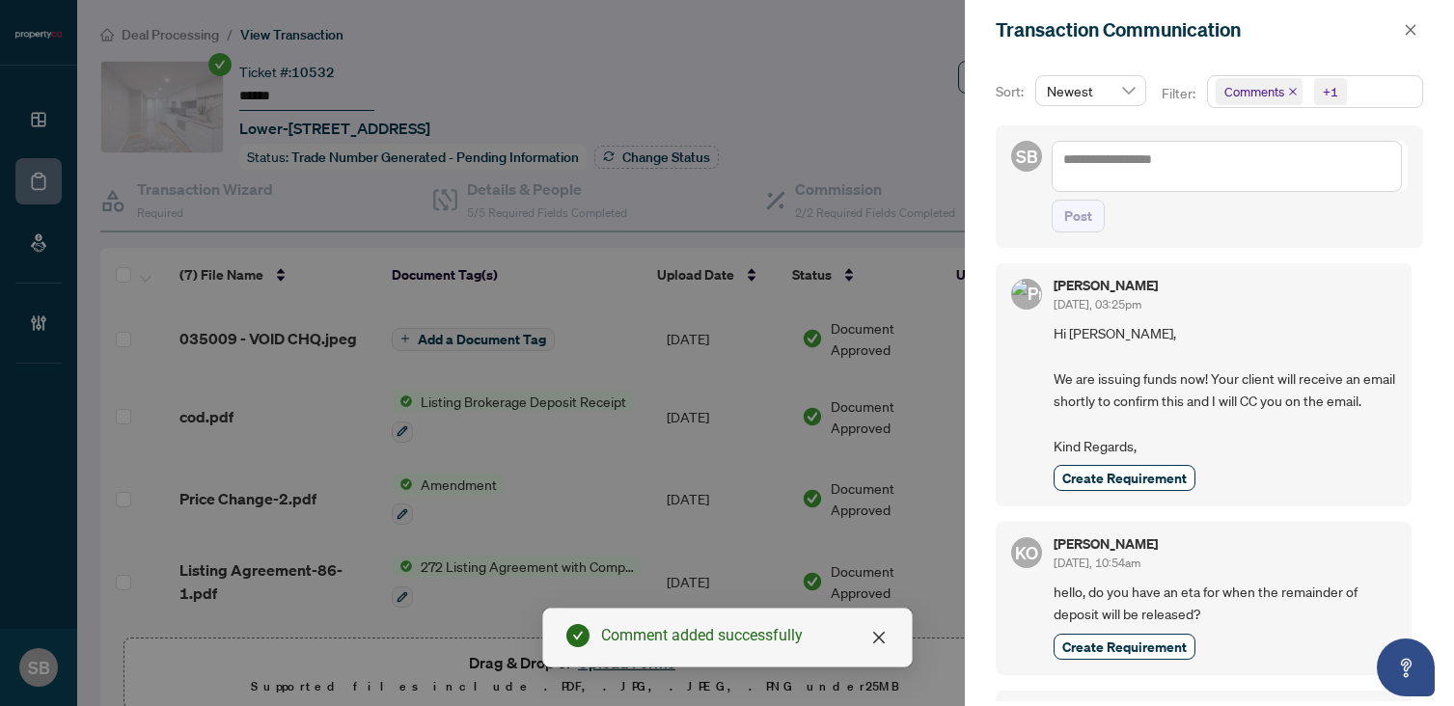
scroll to position [4, 0]
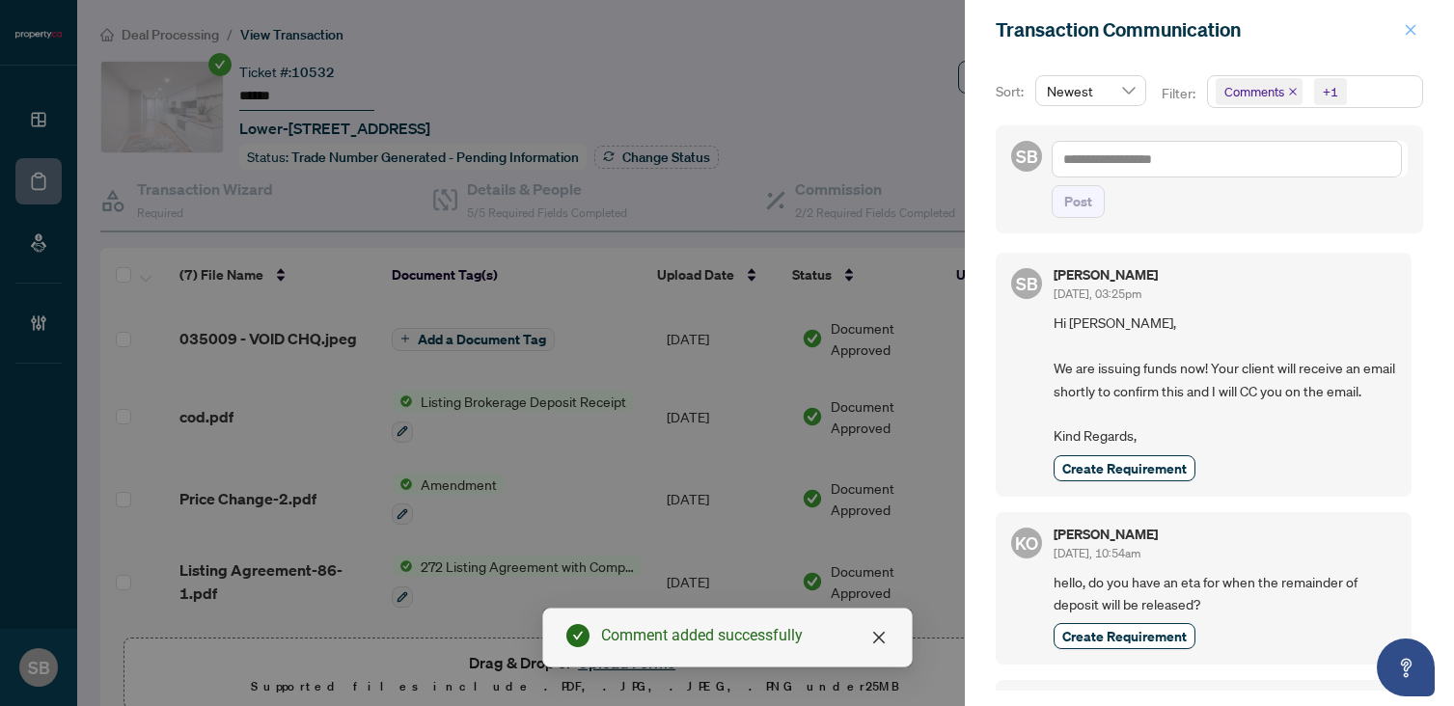
click at [1409, 32] on icon "close" at bounding box center [1411, 30] width 14 height 14
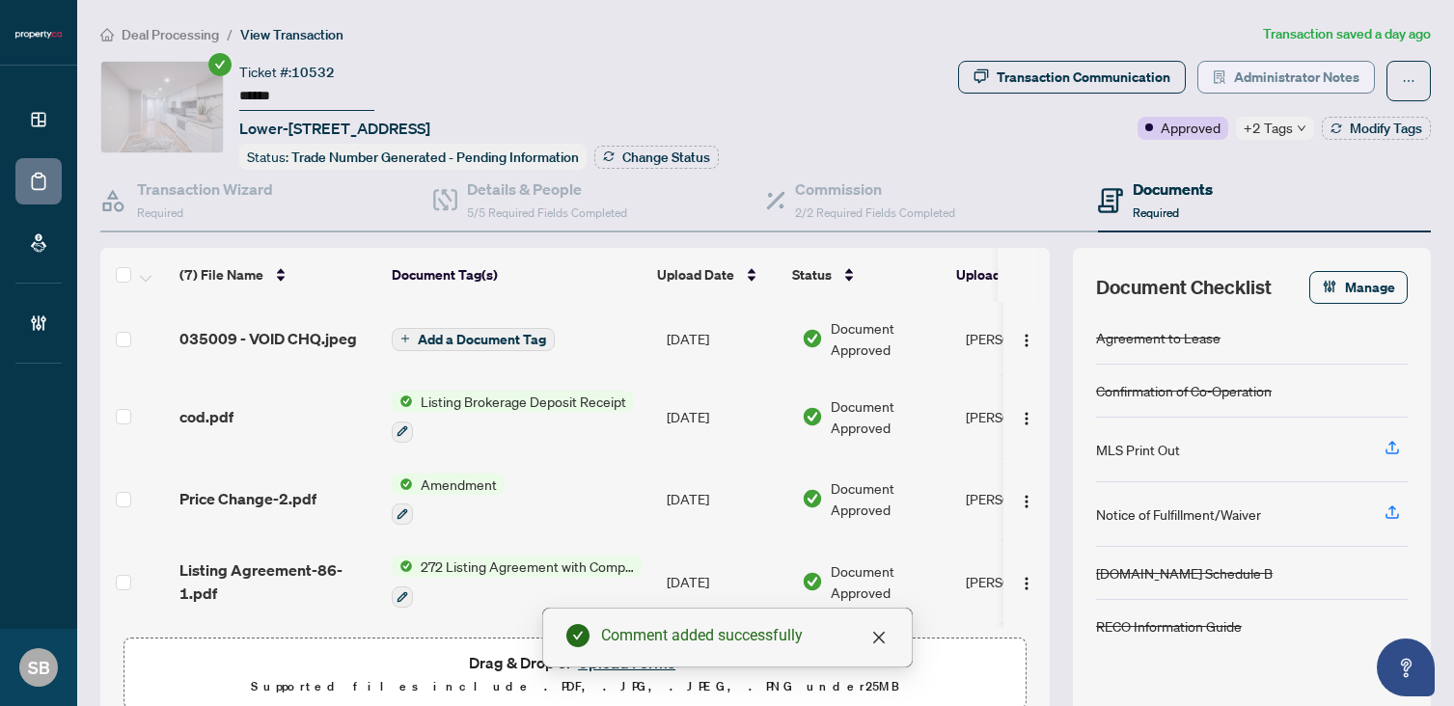
click at [1240, 84] on span "Administrator Notes" at bounding box center [1296, 77] width 125 height 31
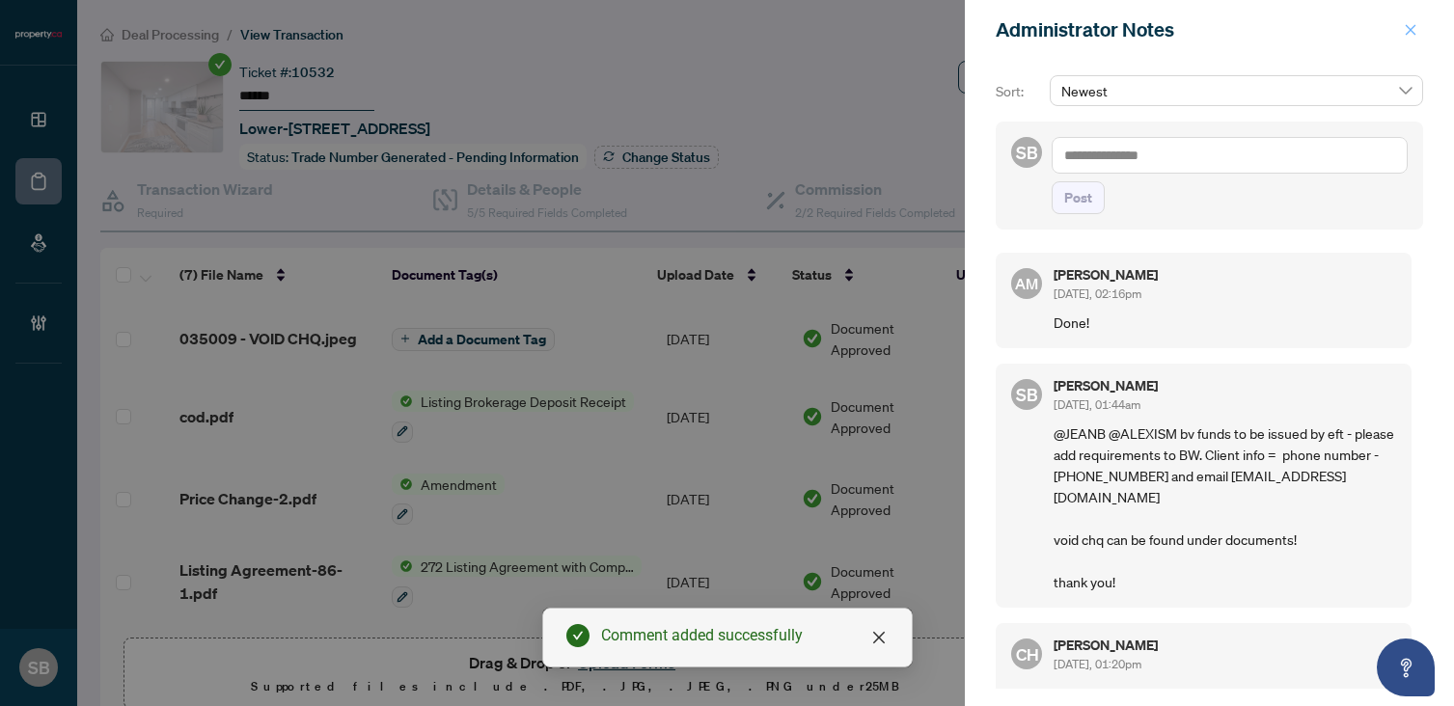
click at [1411, 20] on span "button" at bounding box center [1411, 29] width 14 height 31
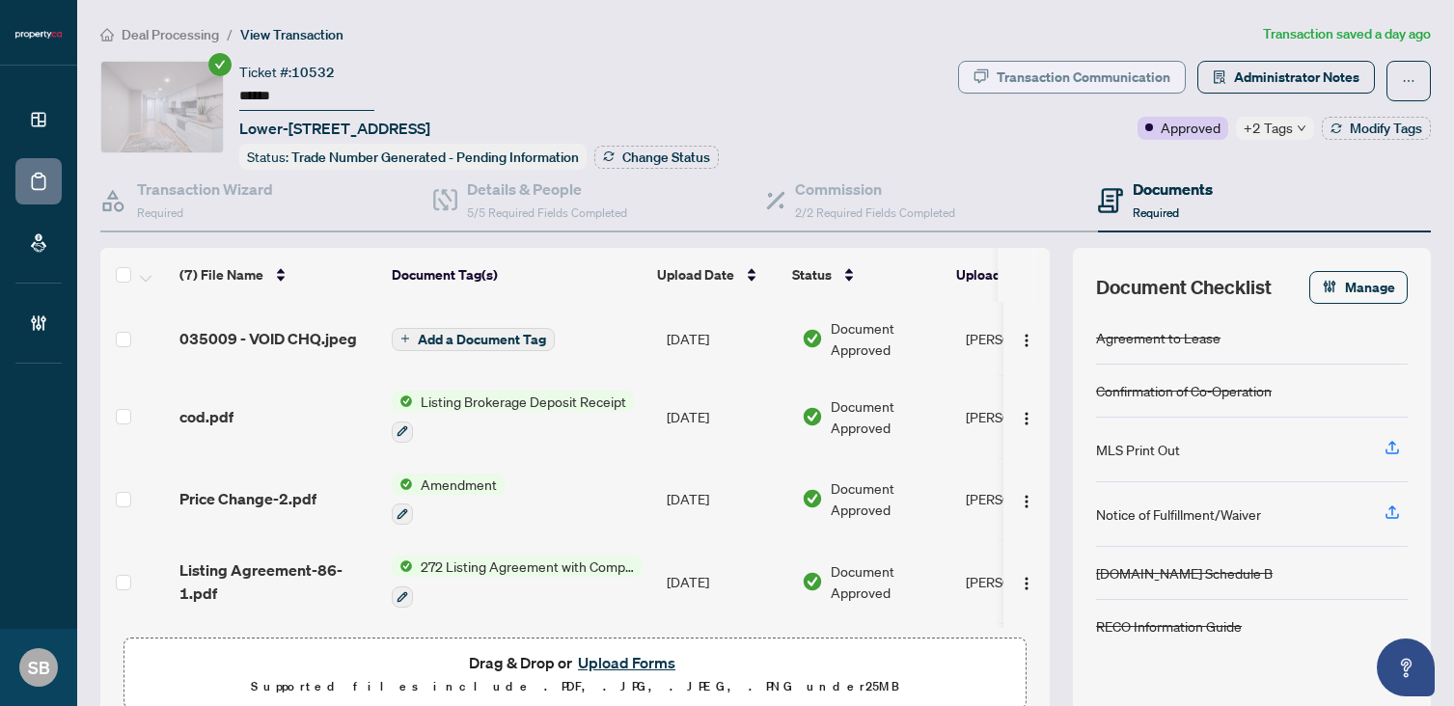
click at [1099, 64] on div "Transaction Communication" at bounding box center [1083, 77] width 174 height 31
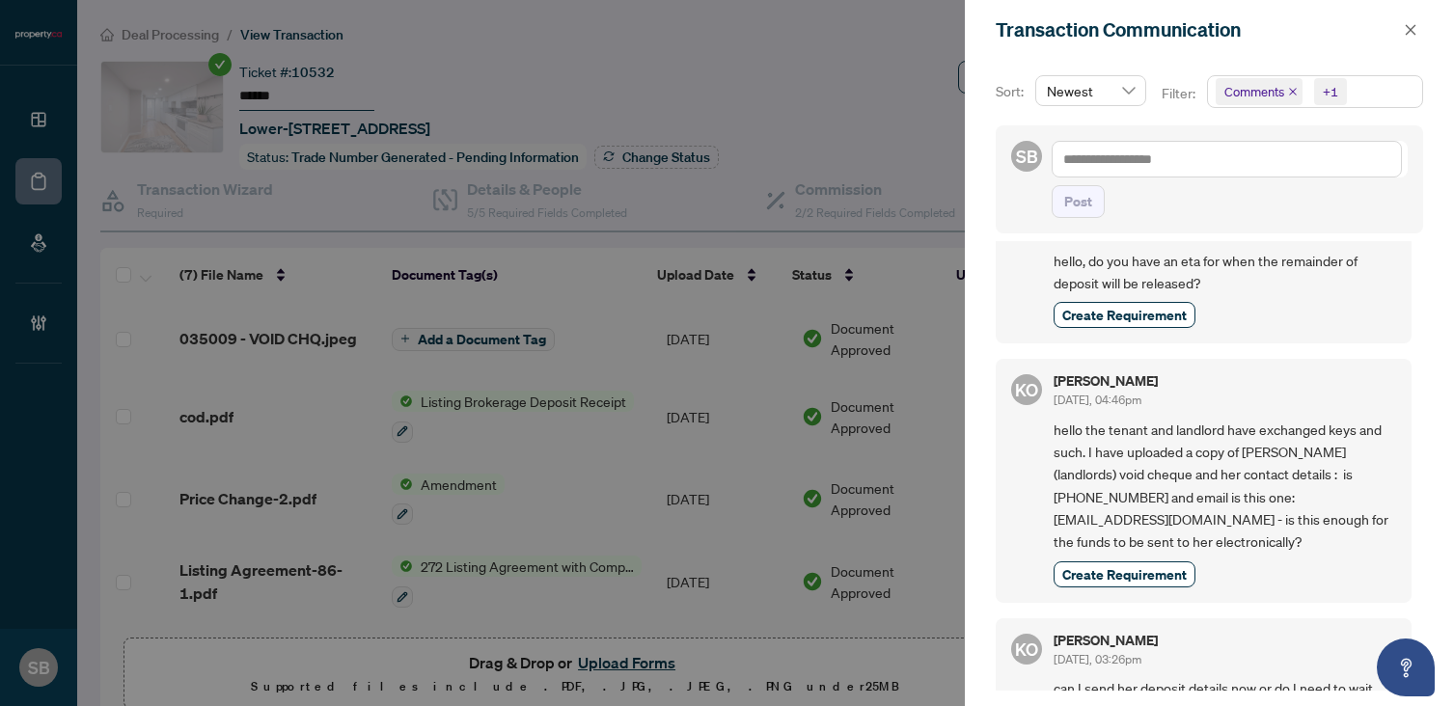
scroll to position [341, 0]
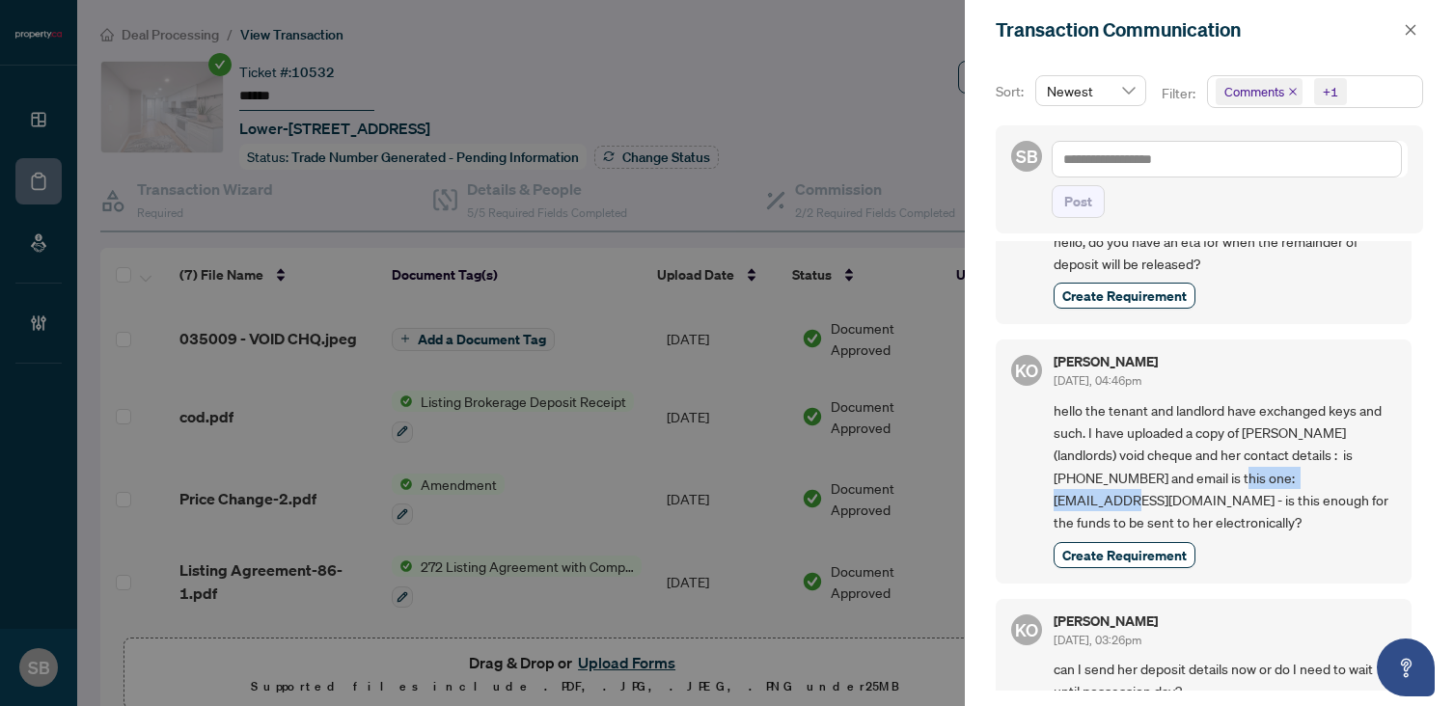
drag, startPoint x: 1292, startPoint y: 502, endPoint x: 1157, endPoint y: 499, distance: 135.1
click at [1157, 499] on span "hello the tenant and landlord have exchanged keys and such. I have uploaded a c…" at bounding box center [1224, 466] width 342 height 135
copy span "[EMAIL_ADDRESS][DOMAIN_NAME]"
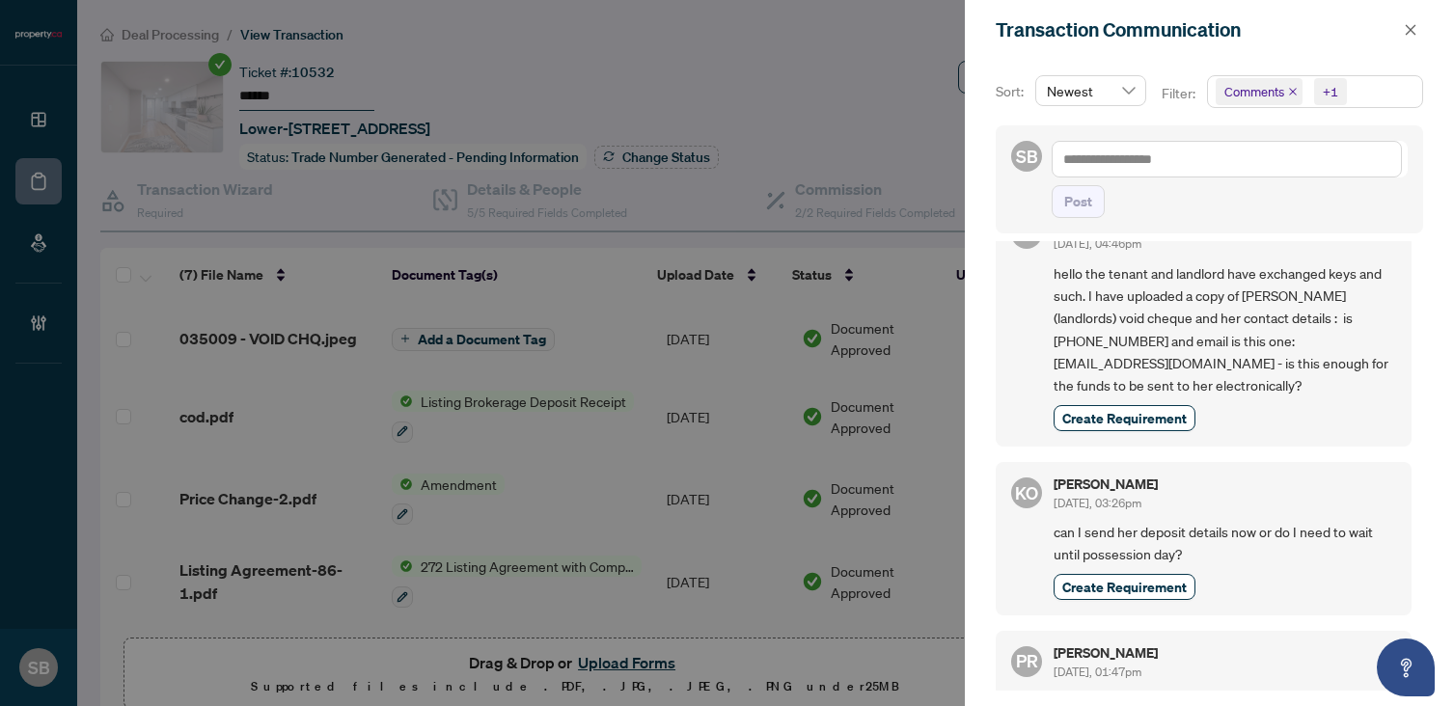
click at [333, 322] on div at bounding box center [727, 353] width 1454 height 706
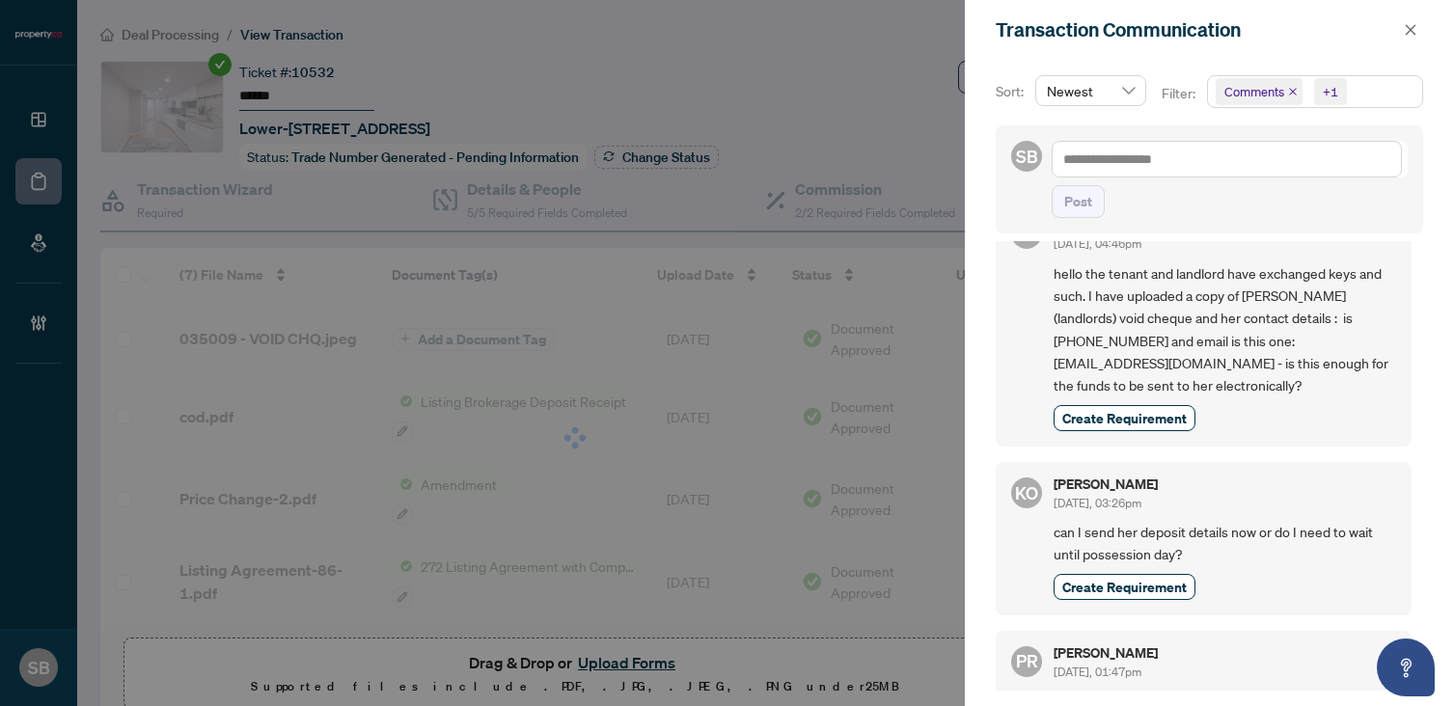
click at [293, 330] on div at bounding box center [727, 353] width 1454 height 706
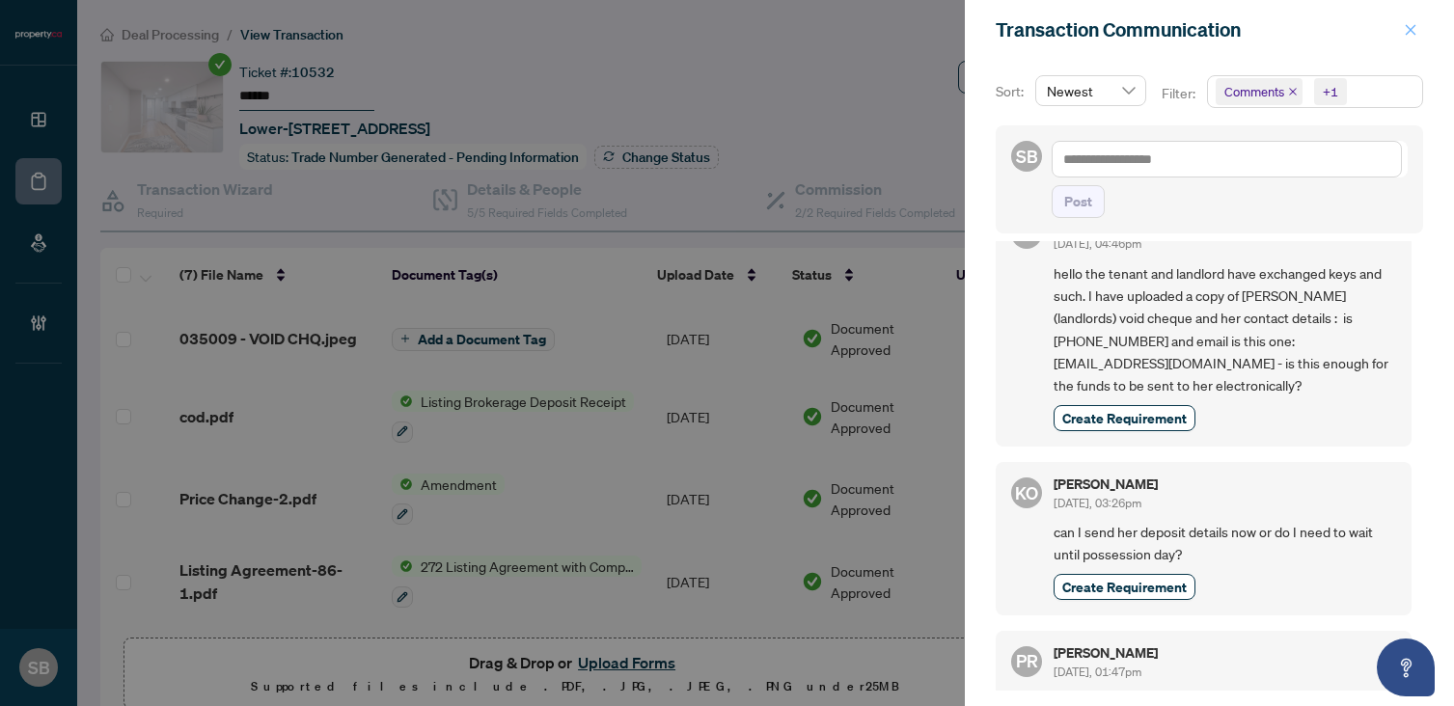
click at [1411, 35] on icon "close" at bounding box center [1411, 30] width 14 height 14
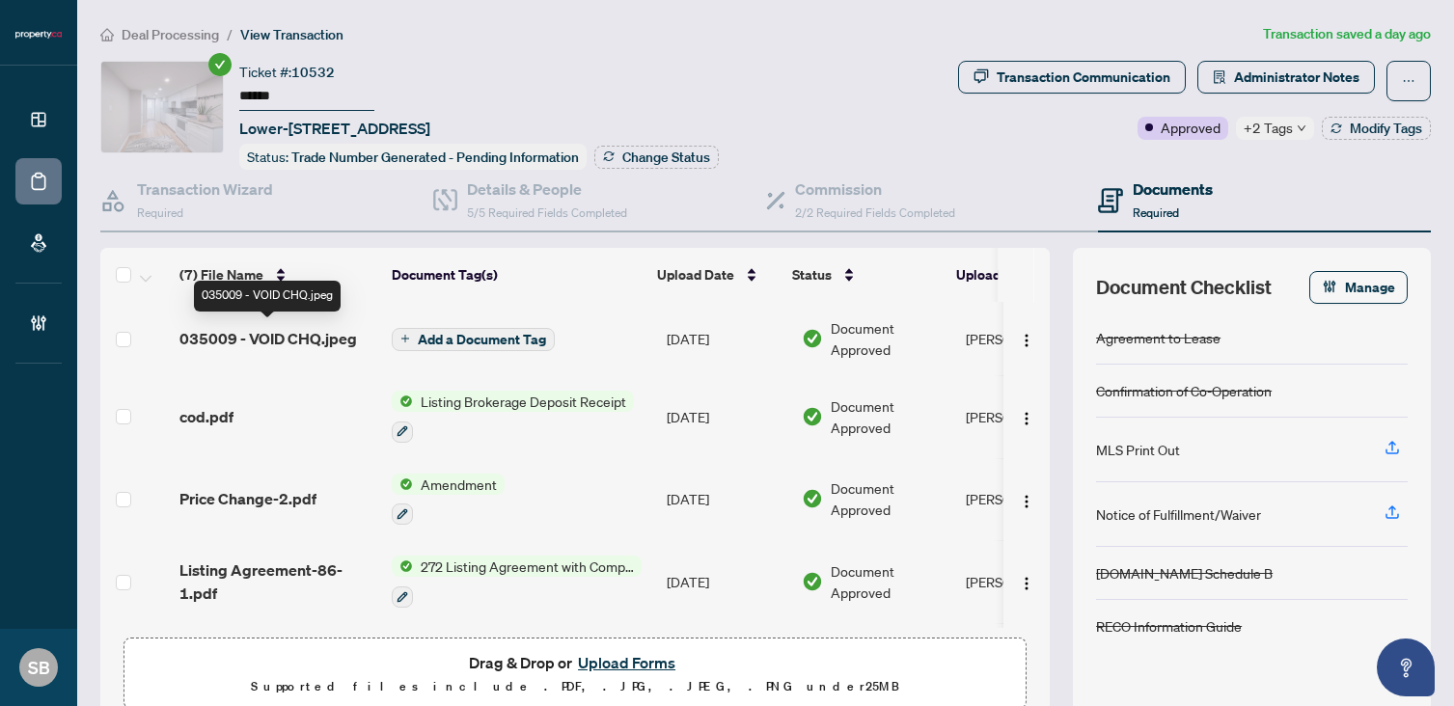
click at [319, 338] on span "035009 - VOID CHQ.jpeg" at bounding box center [267, 338] width 177 height 23
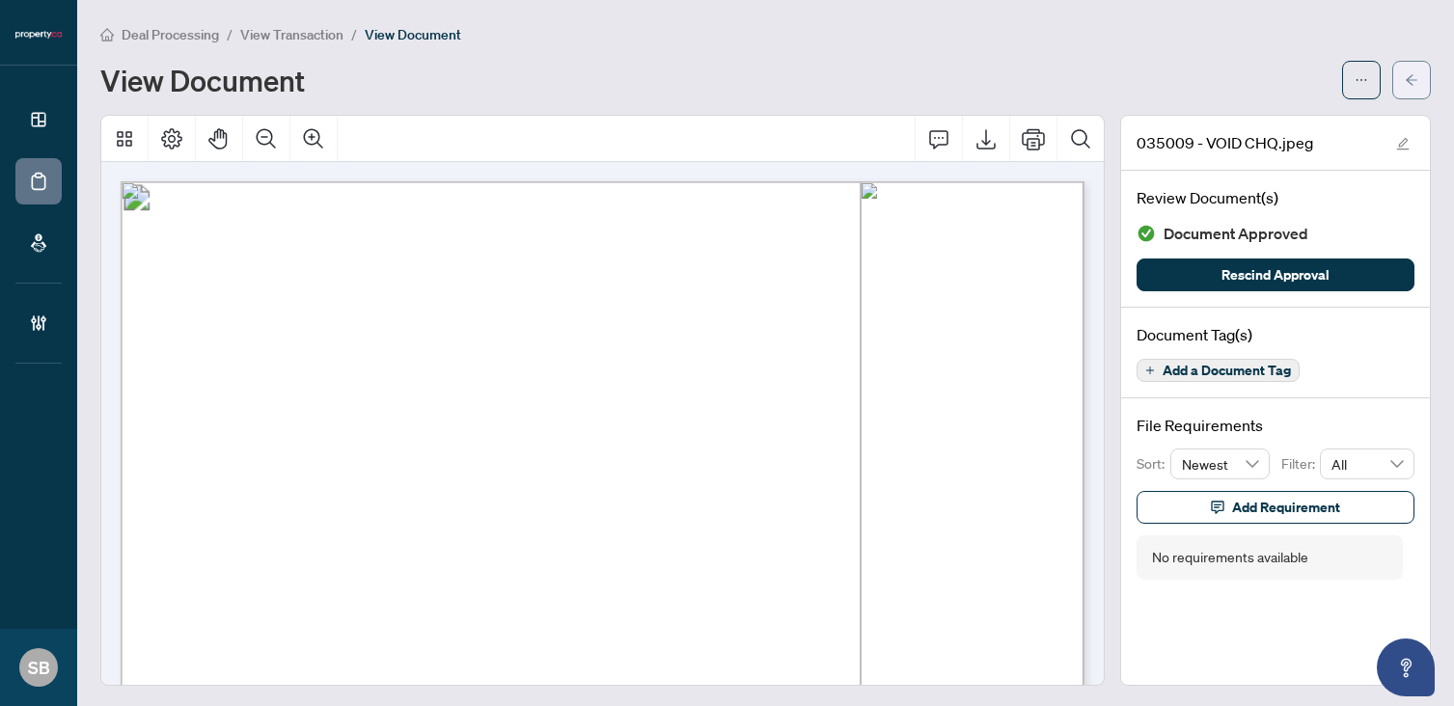
click at [1410, 73] on icon "arrow-left" at bounding box center [1412, 80] width 14 height 14
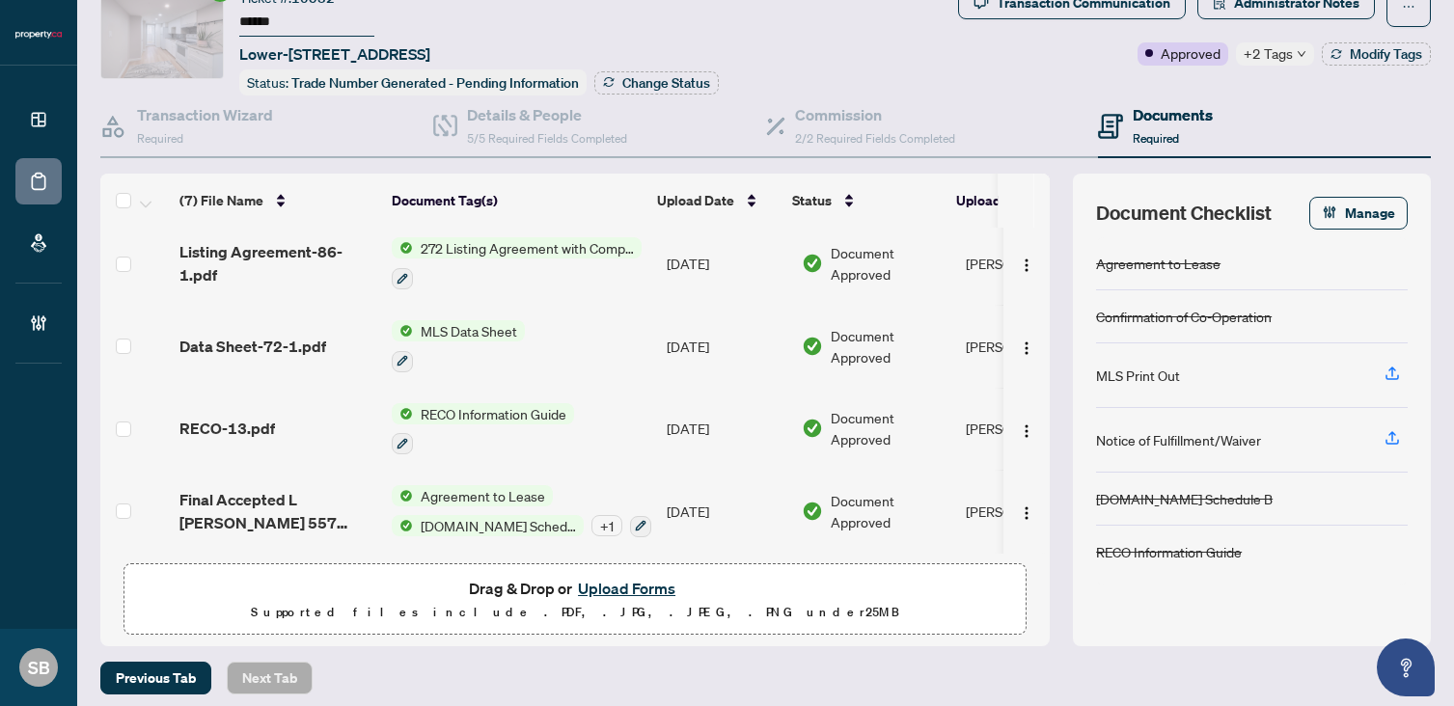
scroll to position [82, 0]
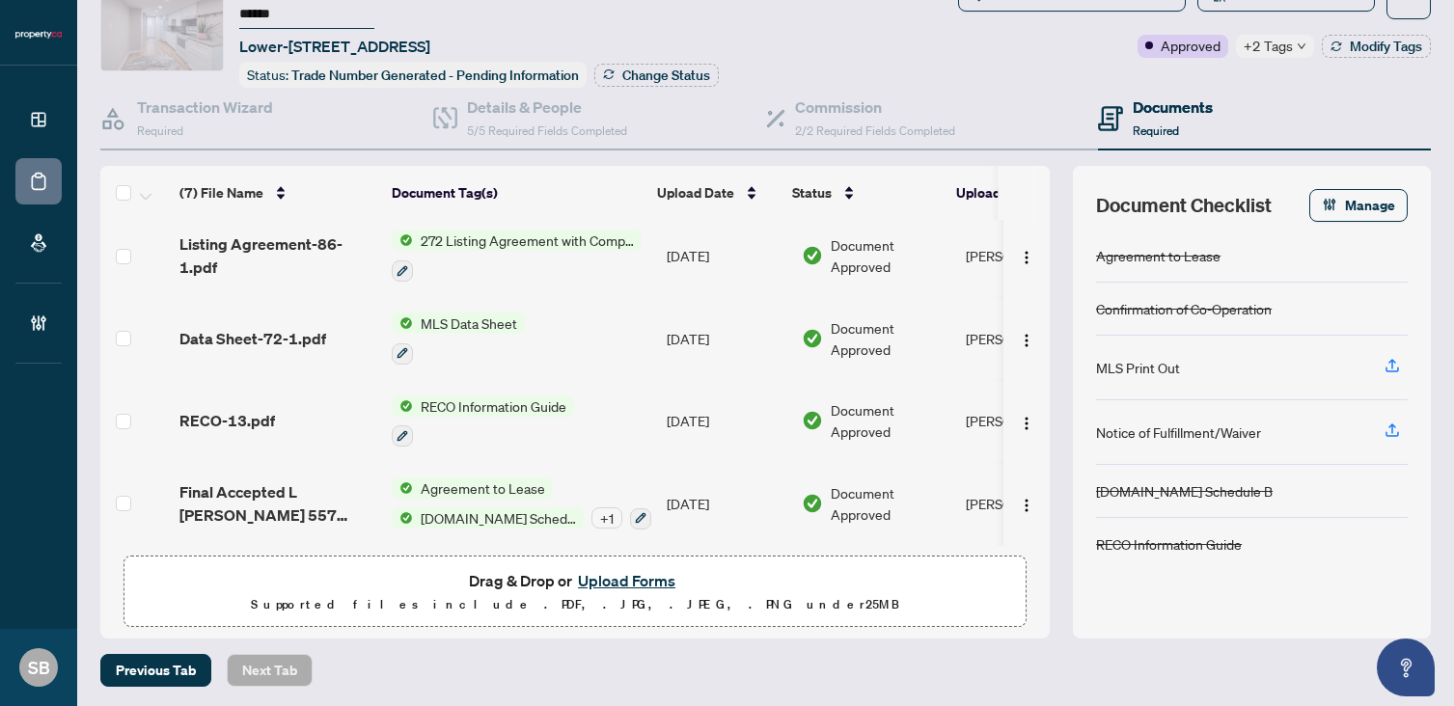
click at [287, 488] on span "Final Accepted L [PERSON_NAME] 557 [GEOGRAPHIC_DATA]pdf" at bounding box center [277, 503] width 197 height 46
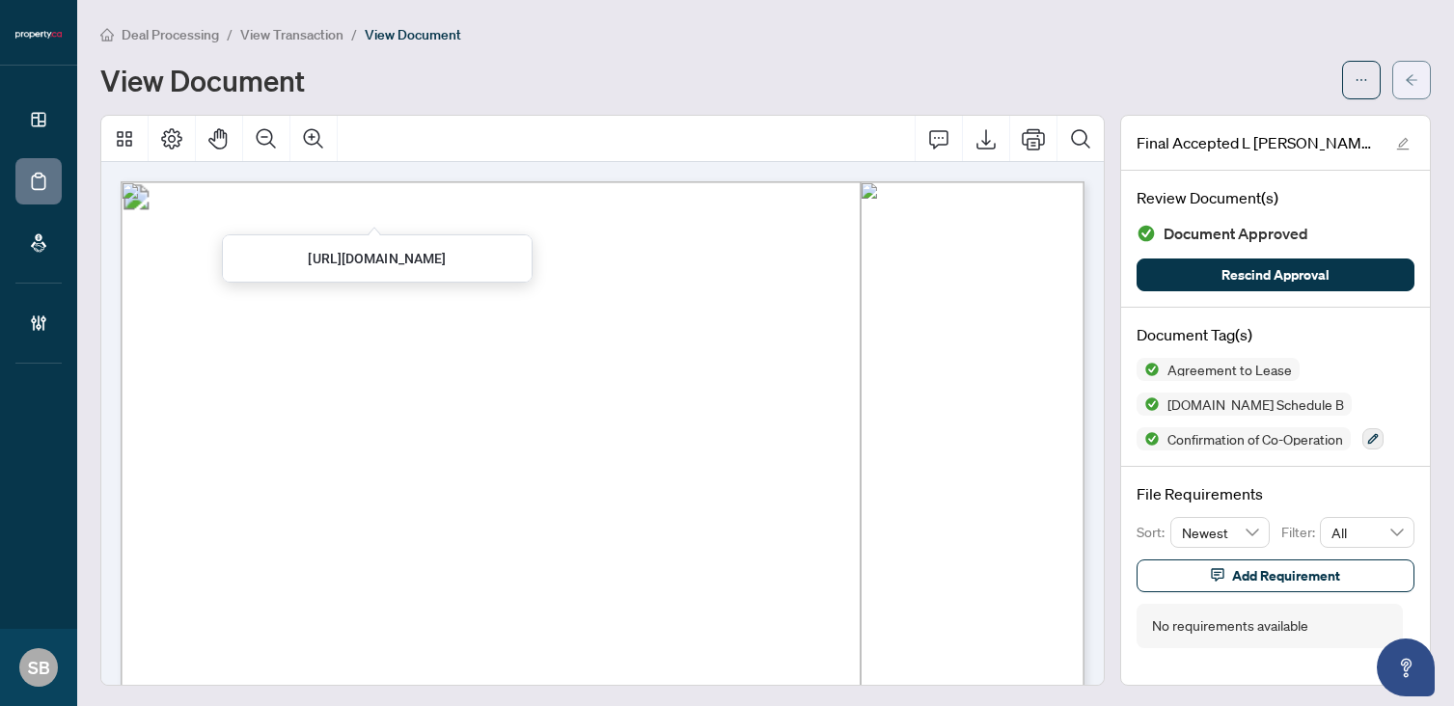
click at [1404, 66] on button "button" at bounding box center [1411, 80] width 39 height 39
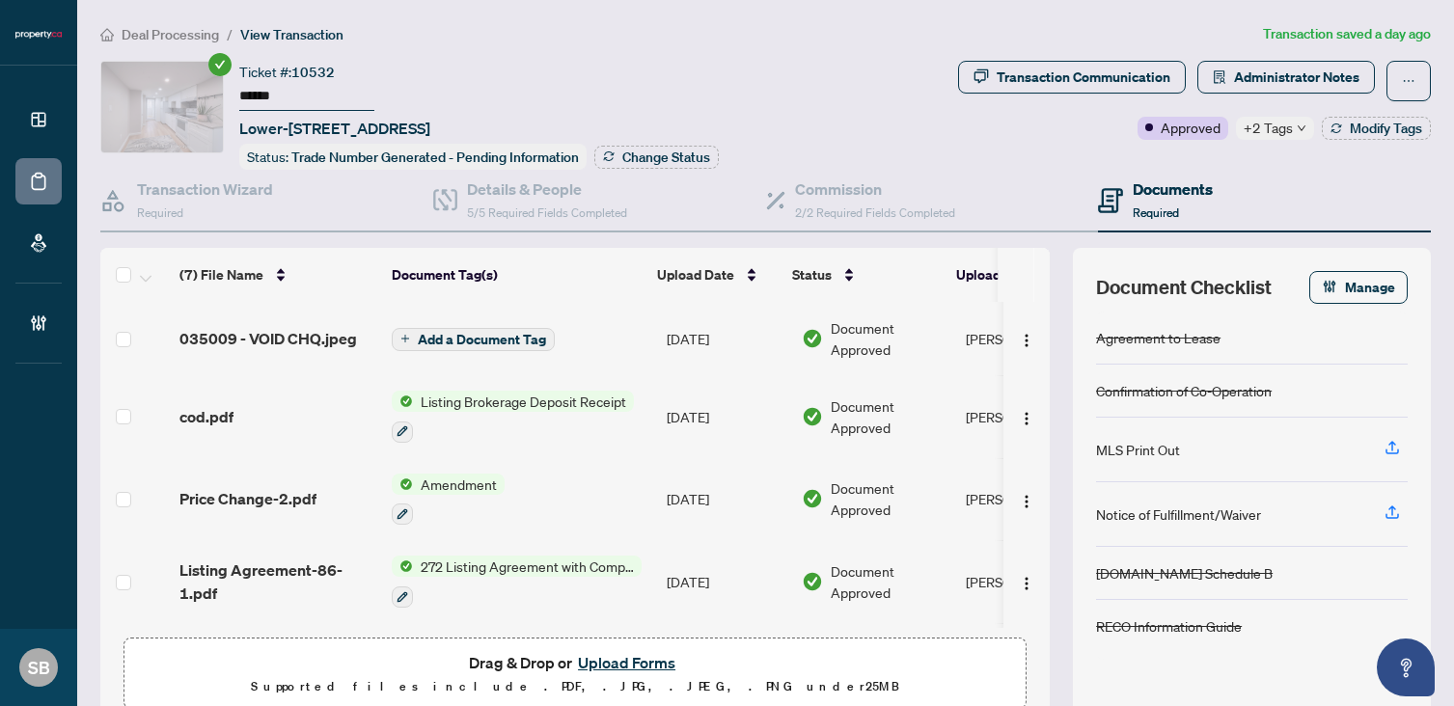
click at [605, 669] on button "Upload Forms" at bounding box center [626, 662] width 109 height 25
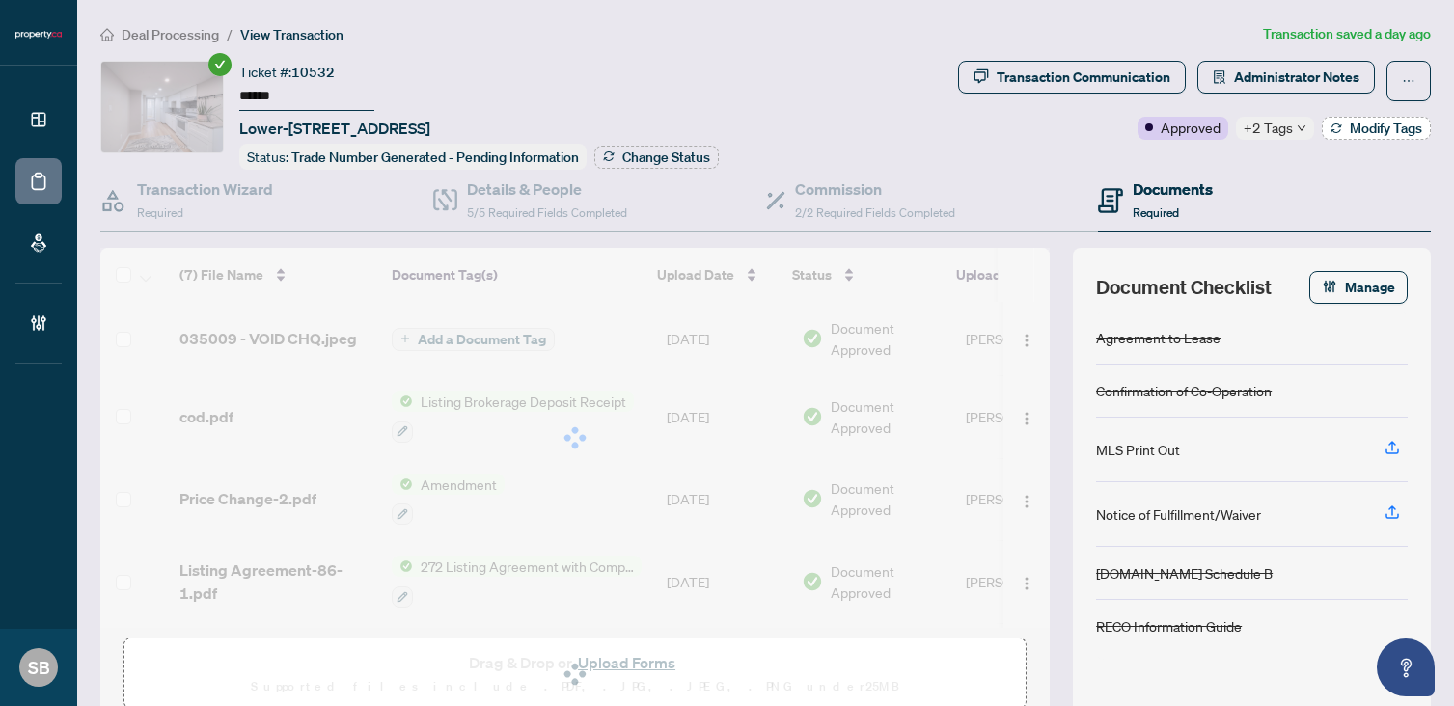
click at [1346, 120] on button "Modify Tags" at bounding box center [1376, 128] width 109 height 23
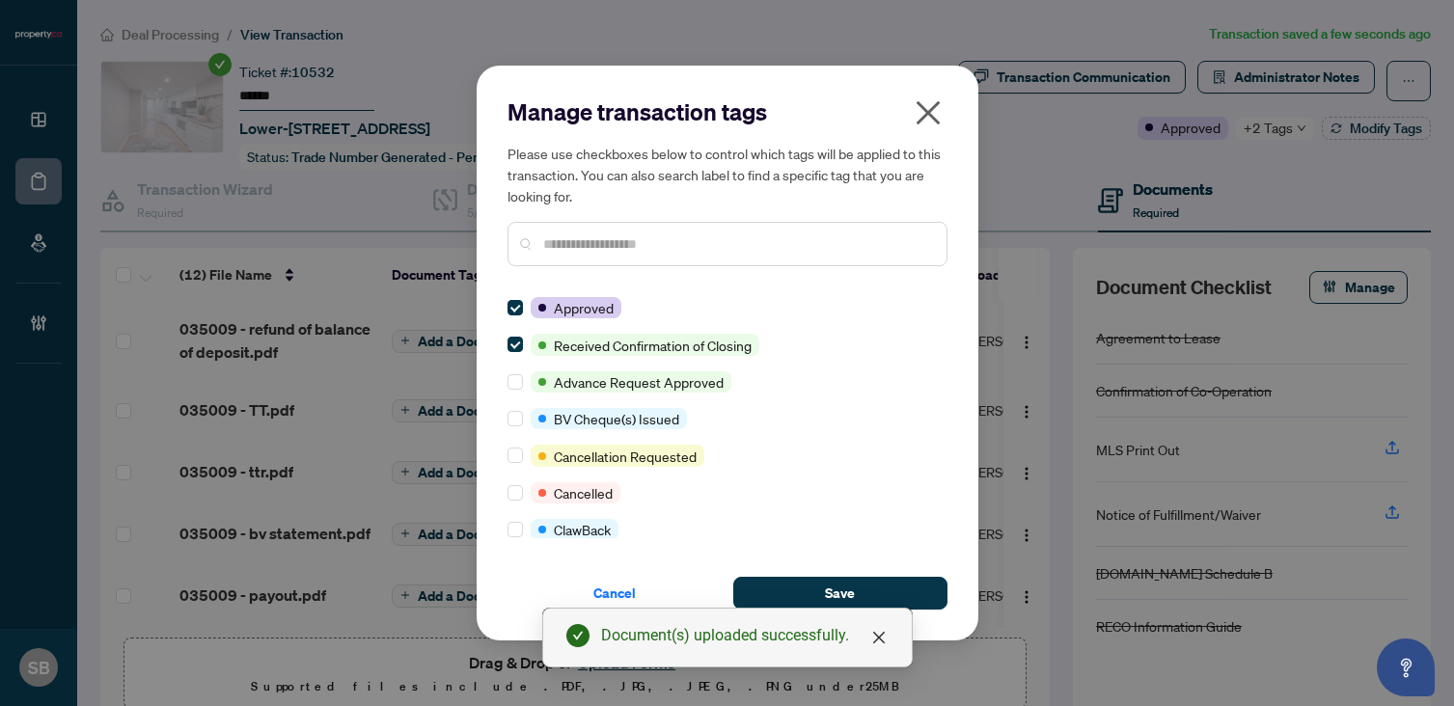
click at [676, 236] on input "text" at bounding box center [737, 243] width 388 height 21
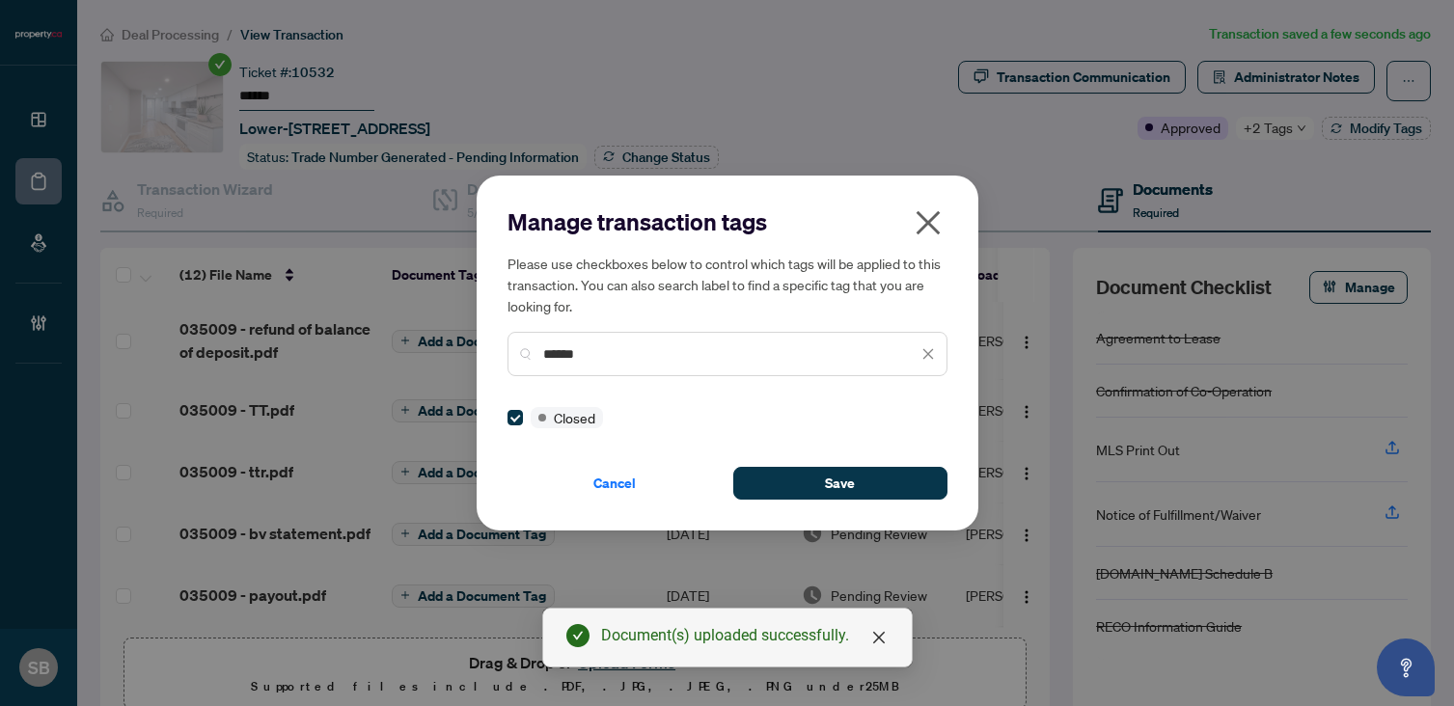
click at [800, 506] on div "Manage transaction tags Please use checkboxes below to control which tags will …" at bounding box center [728, 353] width 502 height 355
click at [798, 486] on button "Save" at bounding box center [840, 483] width 214 height 33
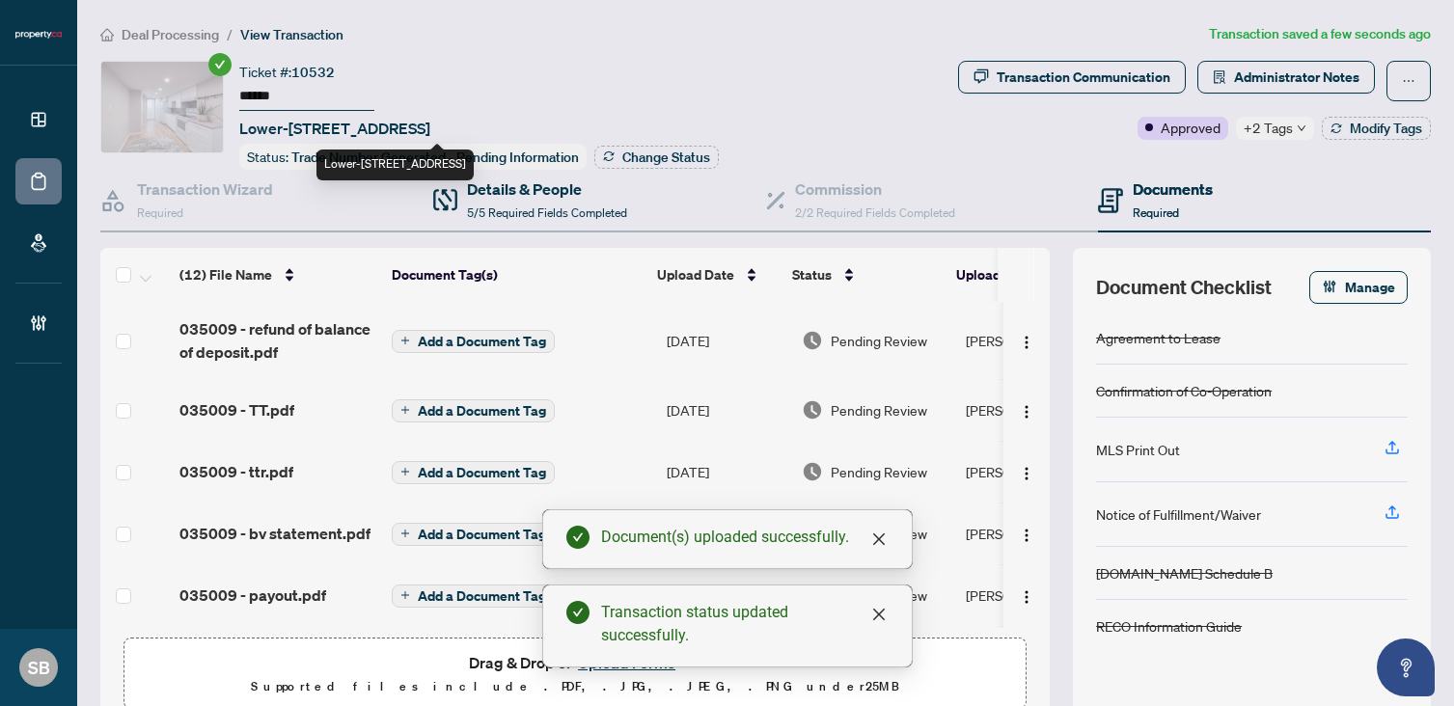
click at [609, 170] on div "Details & People 5/5 Required Fields Completed" at bounding box center [599, 201] width 333 height 63
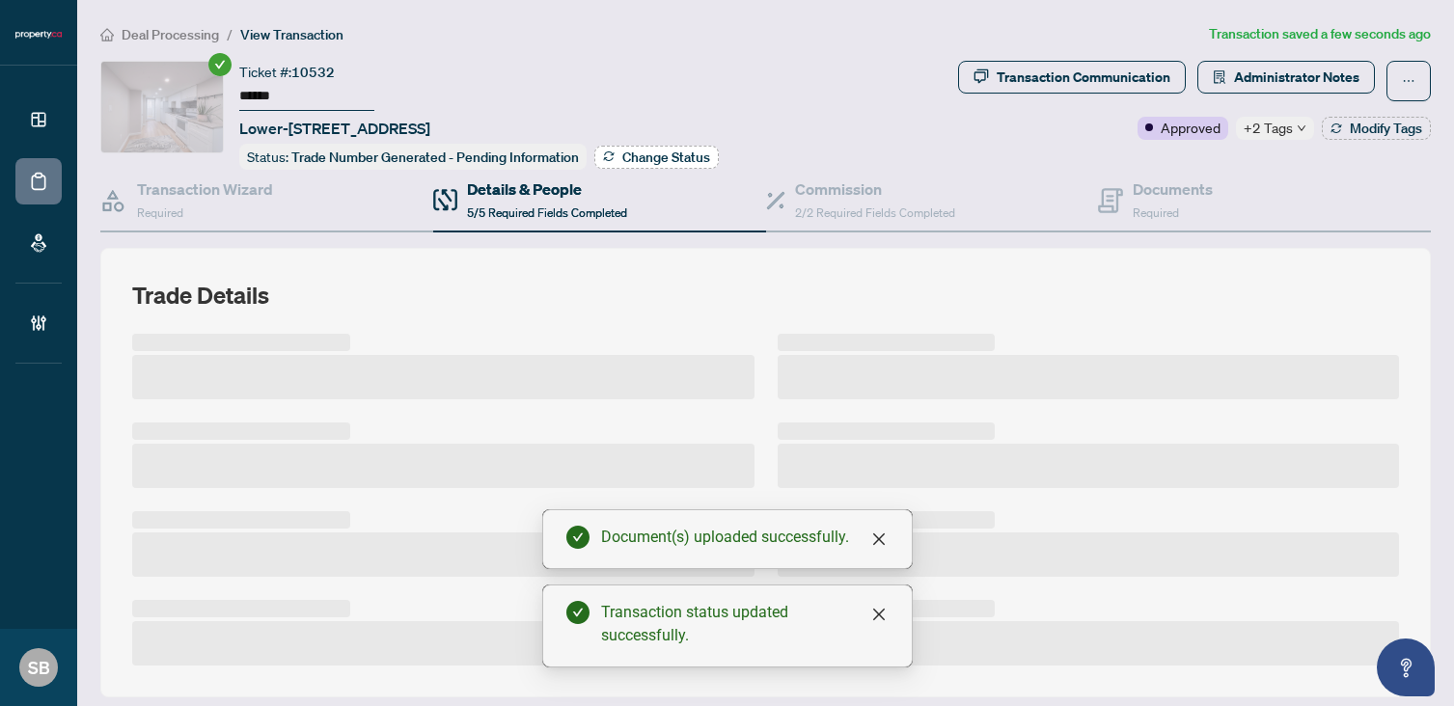
click at [614, 159] on button "Change Status" at bounding box center [656, 157] width 124 height 23
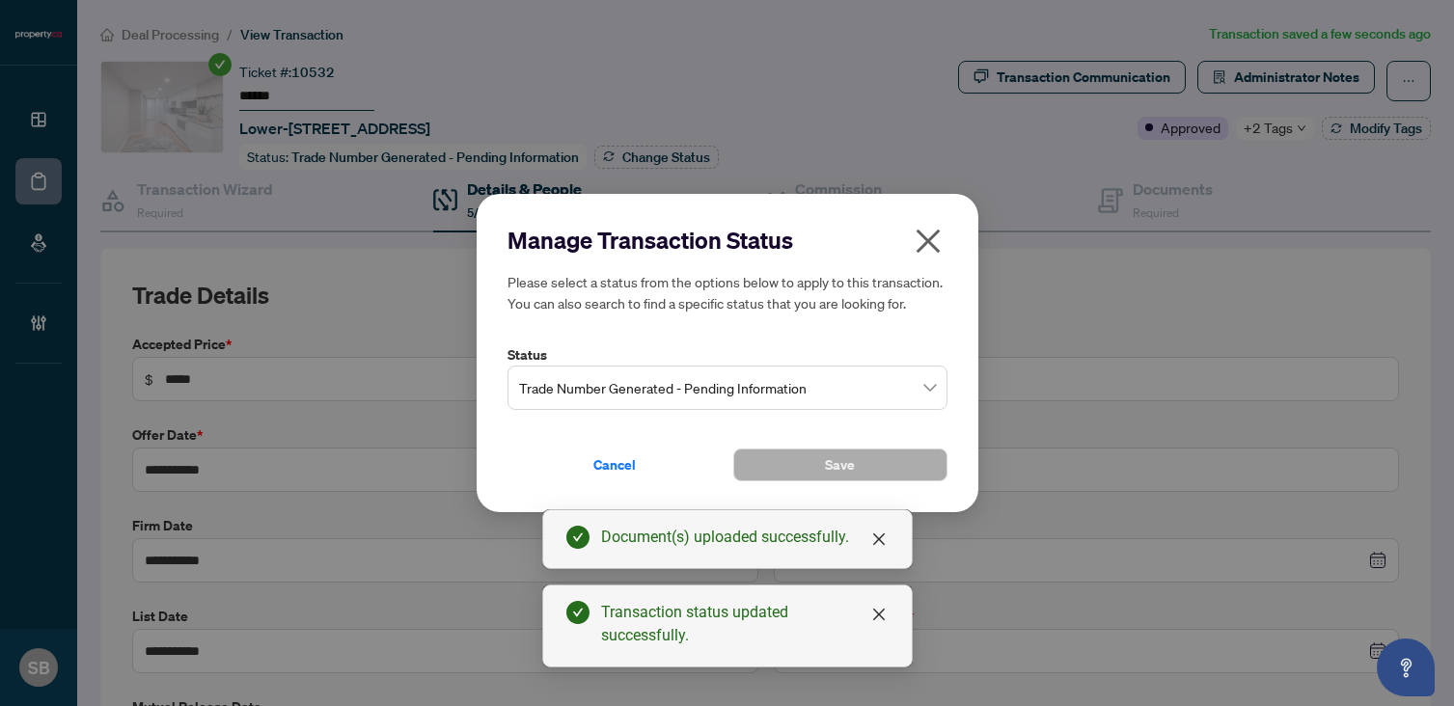
click at [668, 390] on span "Trade Number Generated - Pending Information" at bounding box center [727, 387] width 417 height 37
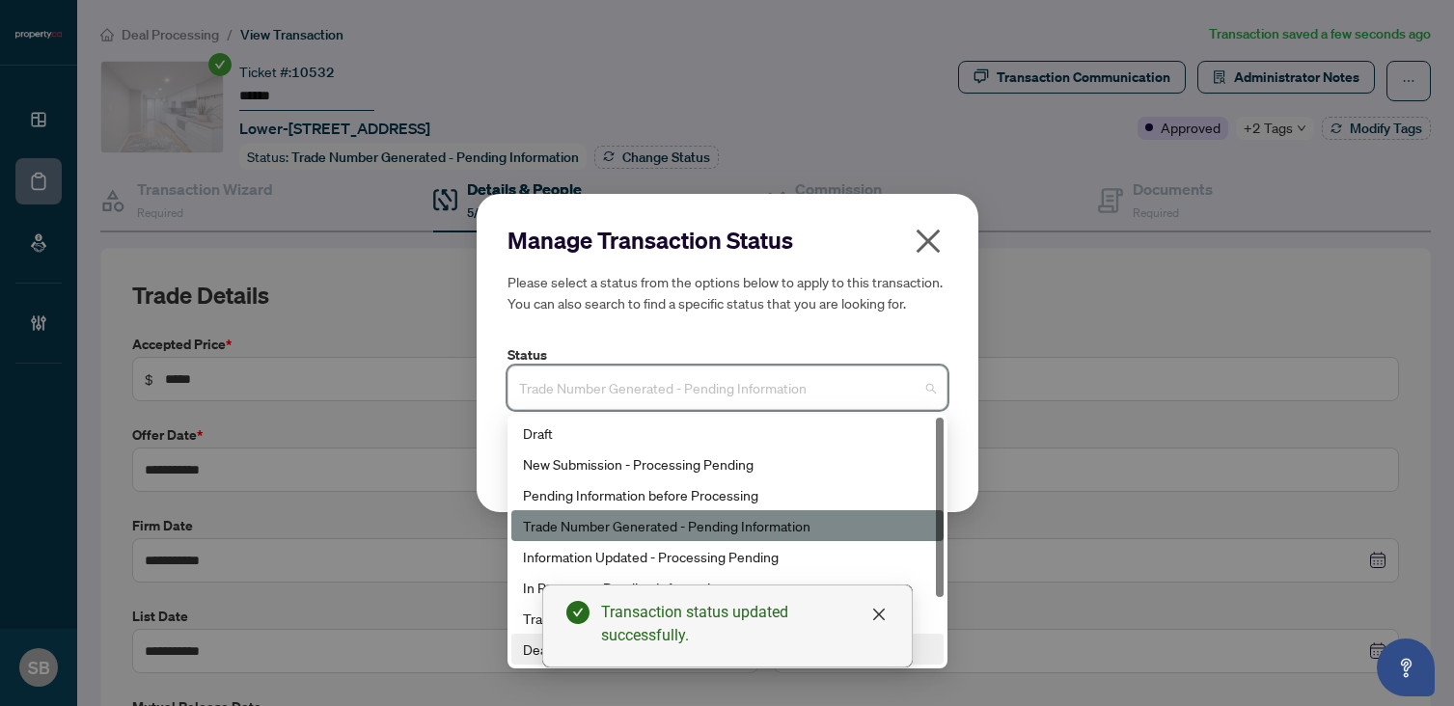
click at [524, 641] on div "Deal Closed" at bounding box center [727, 649] width 409 height 21
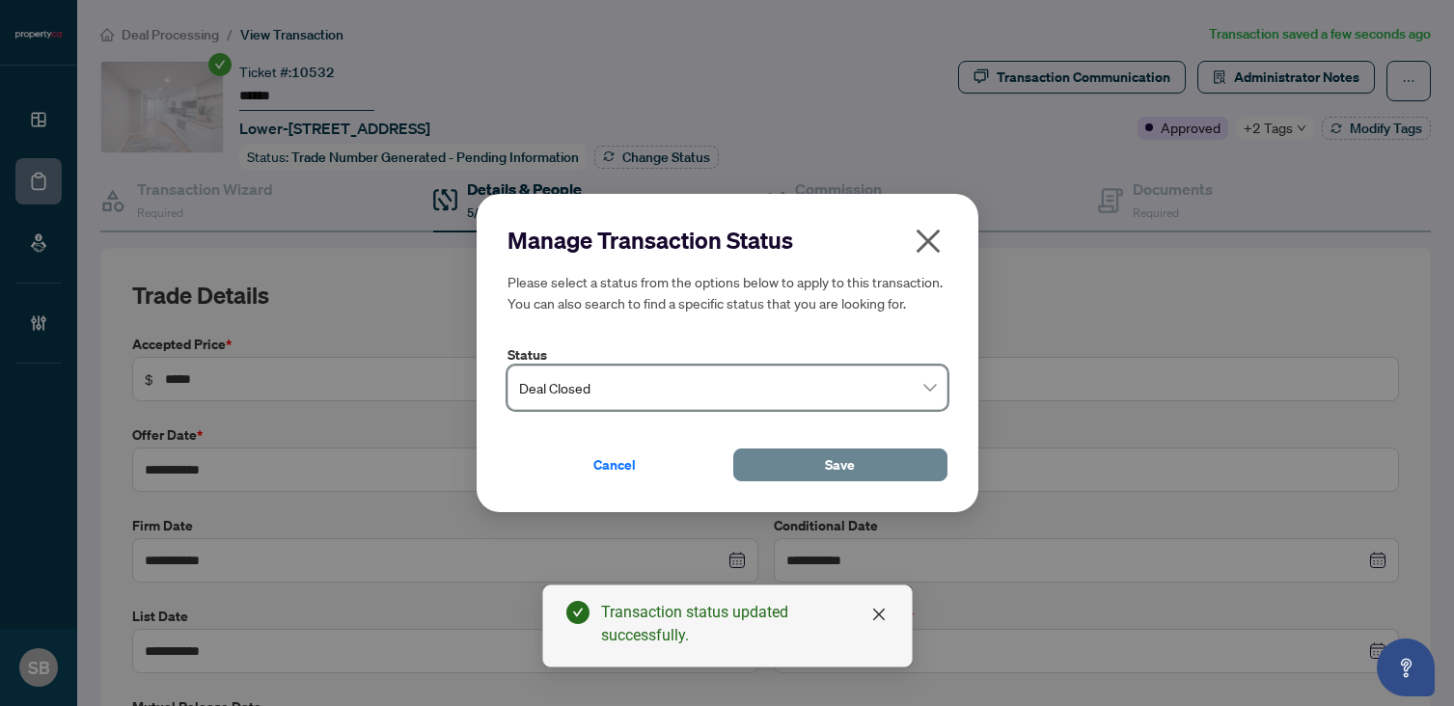
click at [791, 460] on button "Save" at bounding box center [840, 465] width 214 height 33
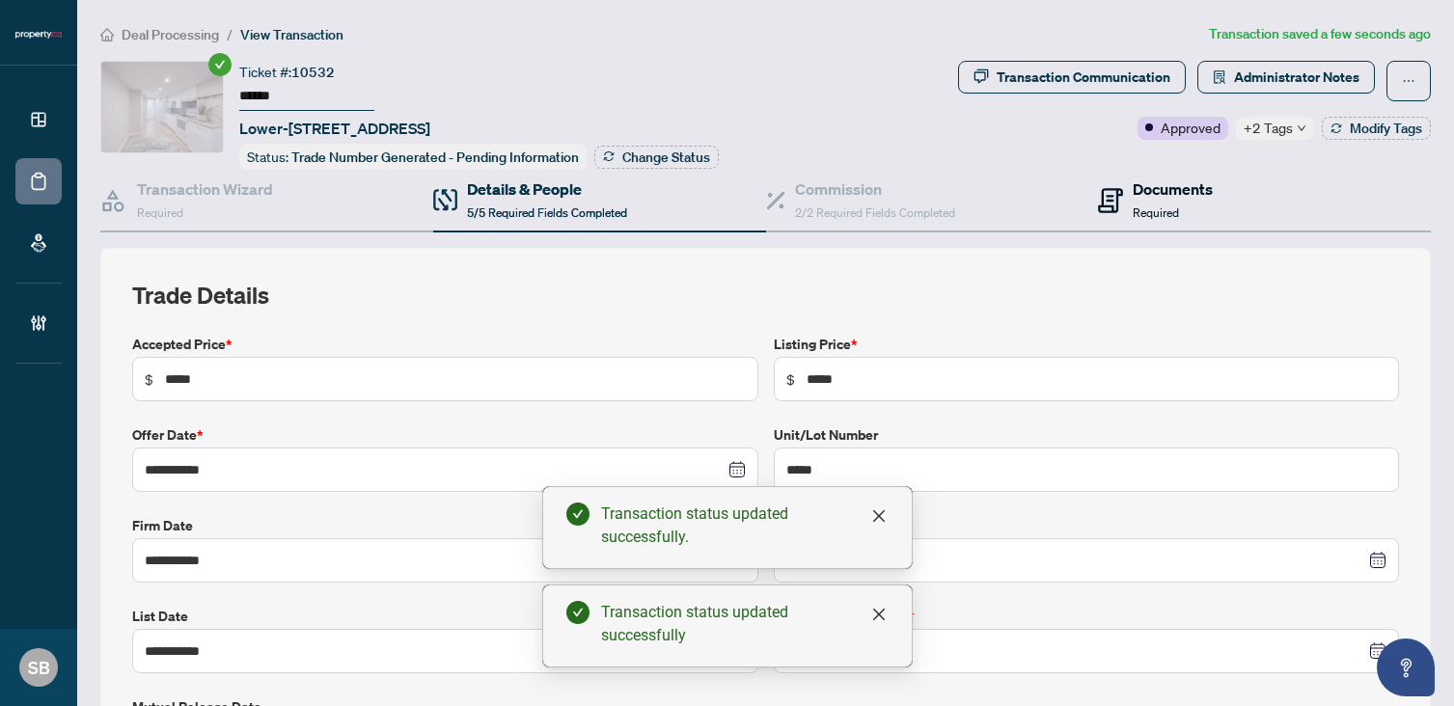
click at [1147, 205] on span "Required" at bounding box center [1155, 212] width 46 height 14
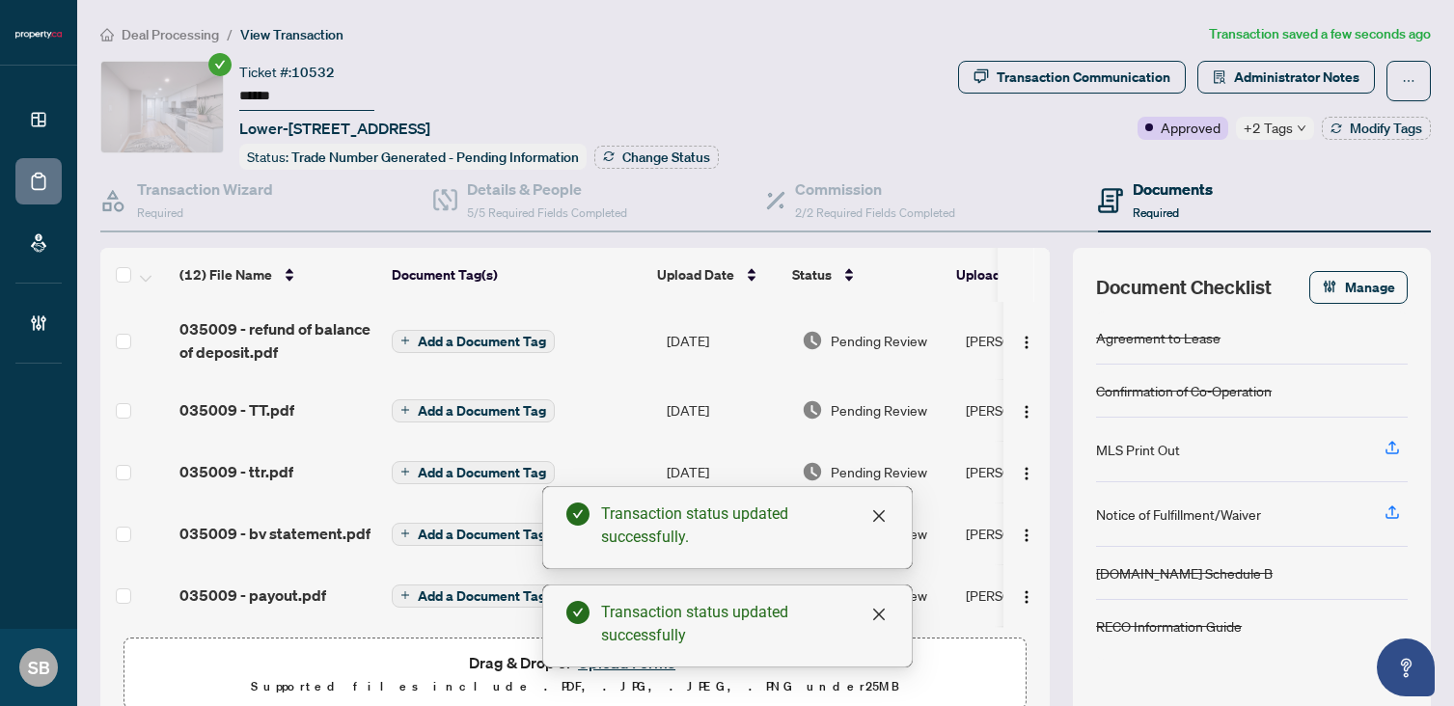
click at [867, 332] on span "Pending Review" at bounding box center [879, 340] width 96 height 21
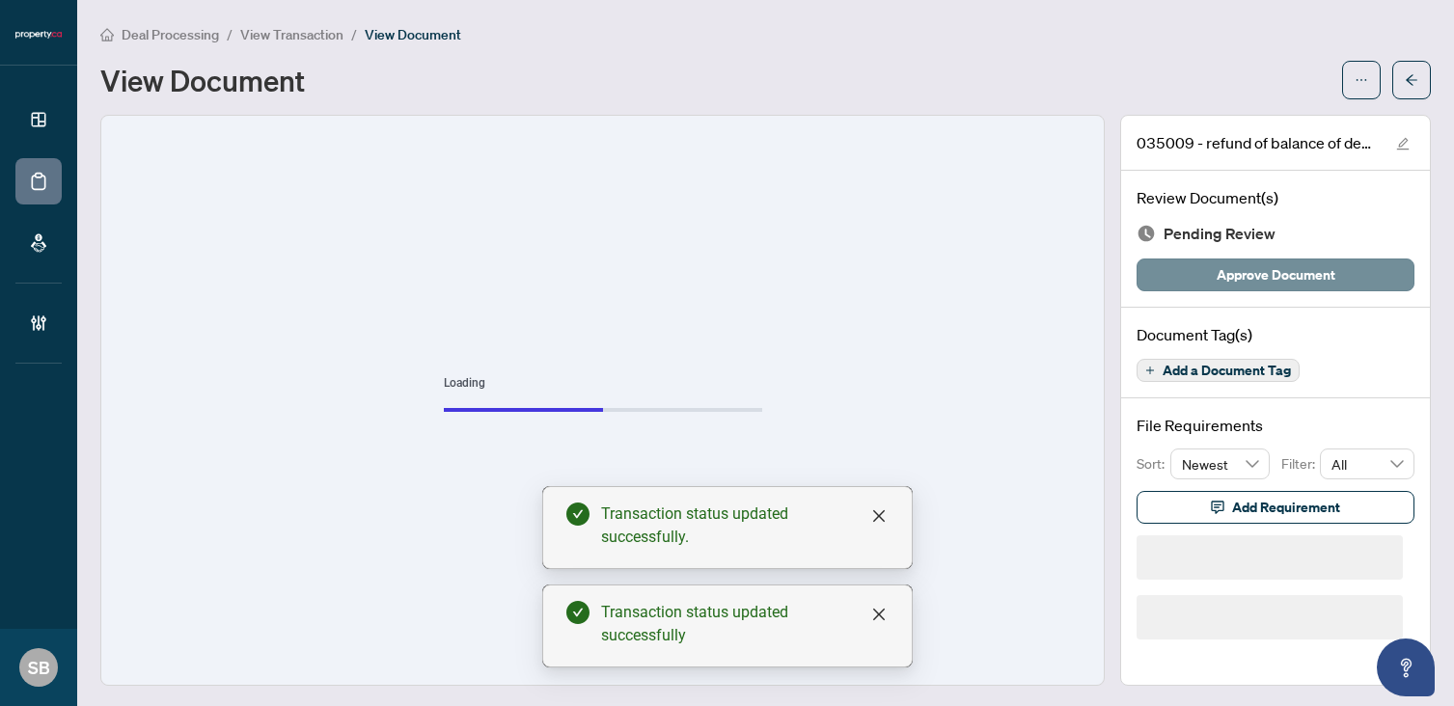
click at [1263, 289] on div "Review Document(s) Pending Review Approve Document" at bounding box center [1275, 239] width 309 height 137
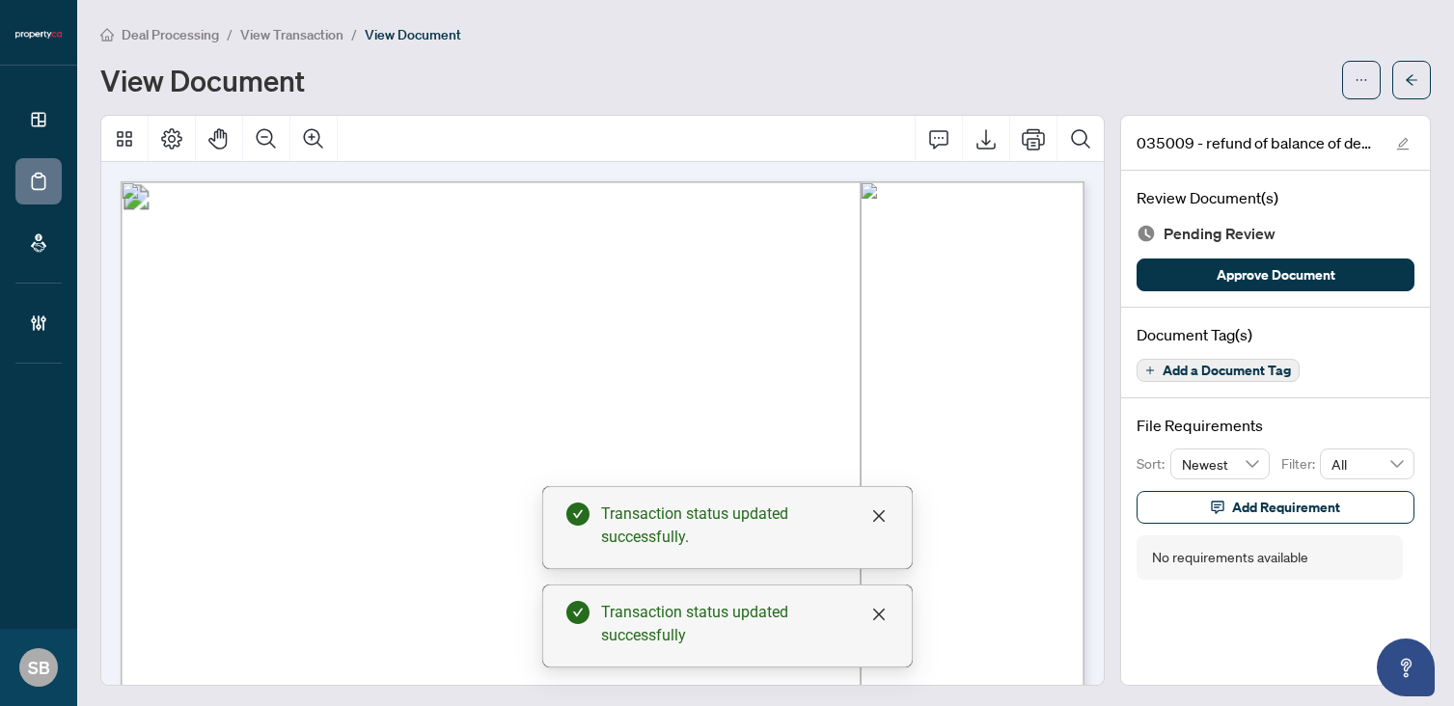
click at [1415, 102] on div "Deal Processing / View Transaction / View Document View Document 035009 - refun…" at bounding box center [765, 354] width 1330 height 663
click at [1410, 84] on icon "arrow-left" at bounding box center [1412, 80] width 14 height 14
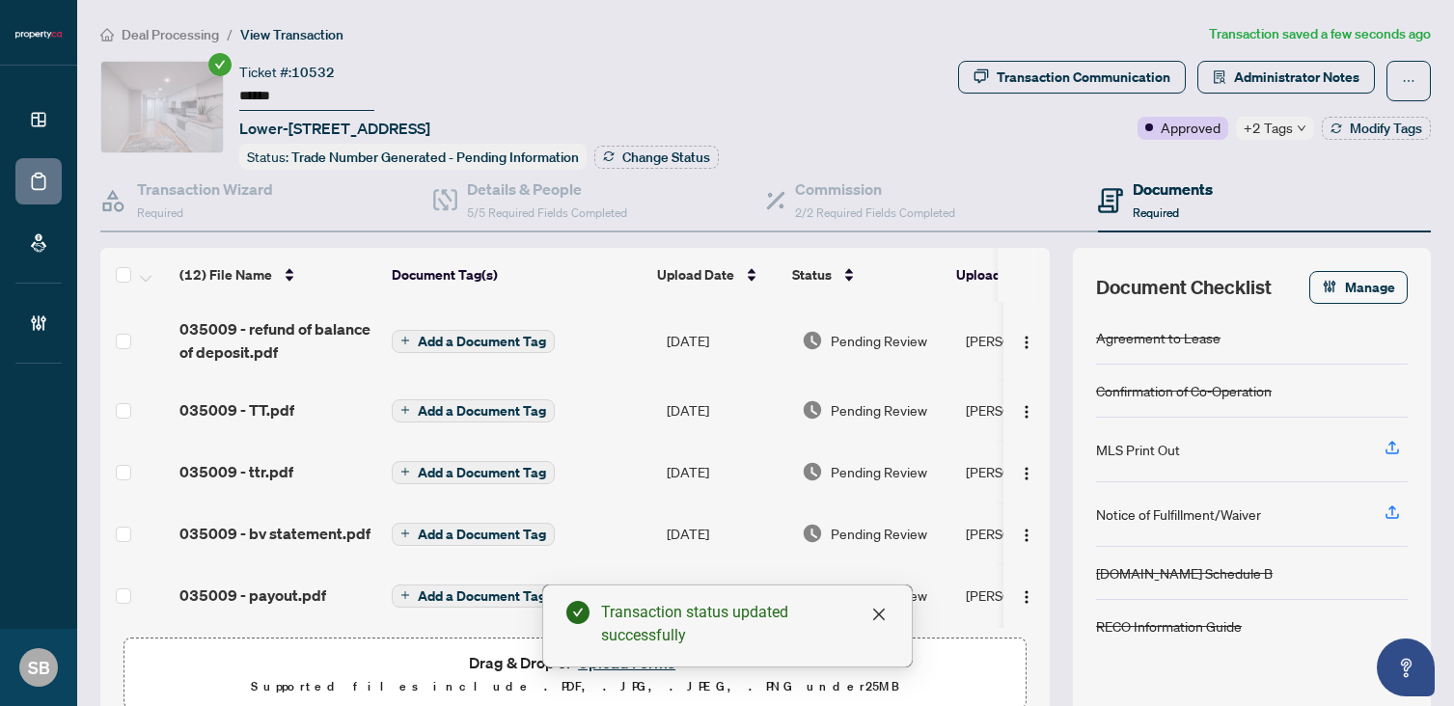
click at [874, 409] on span "Pending Review" at bounding box center [879, 409] width 96 height 21
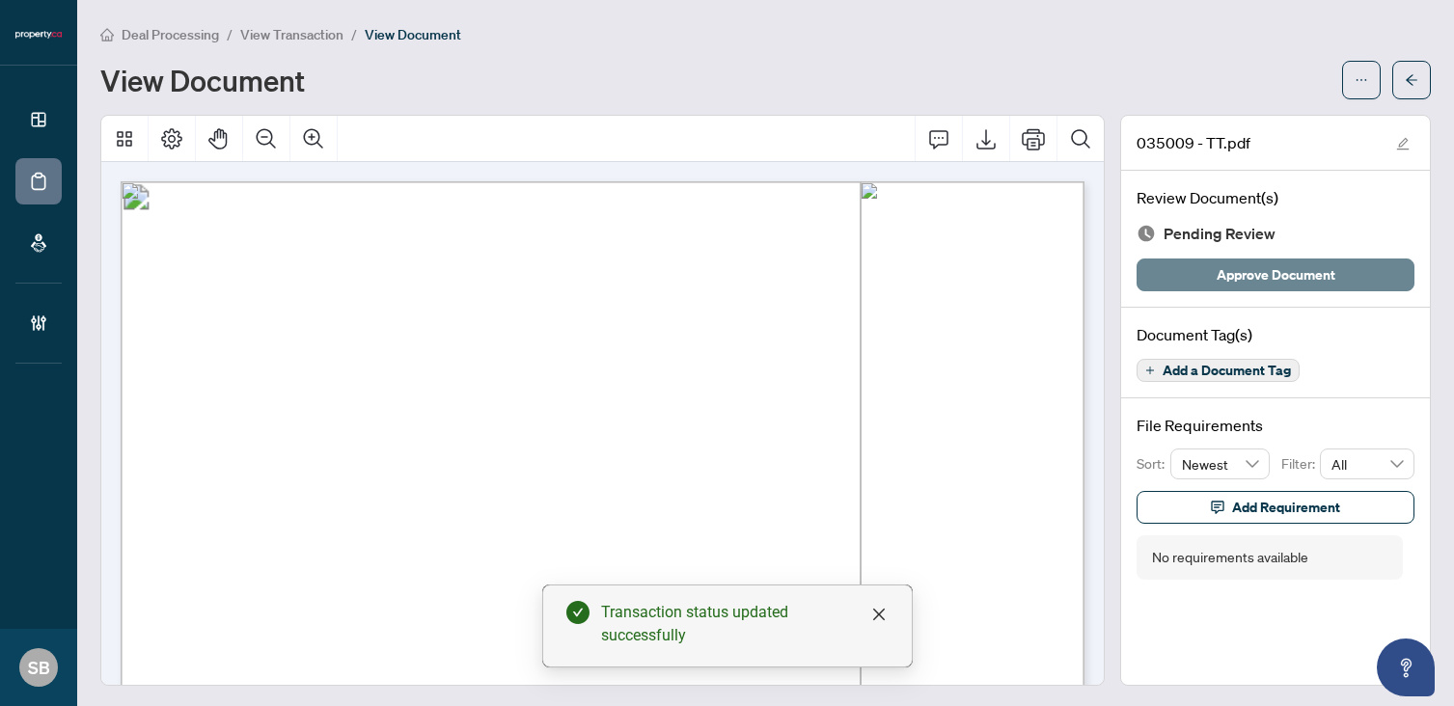
click at [1275, 277] on span "Approve Document" at bounding box center [1275, 274] width 119 height 31
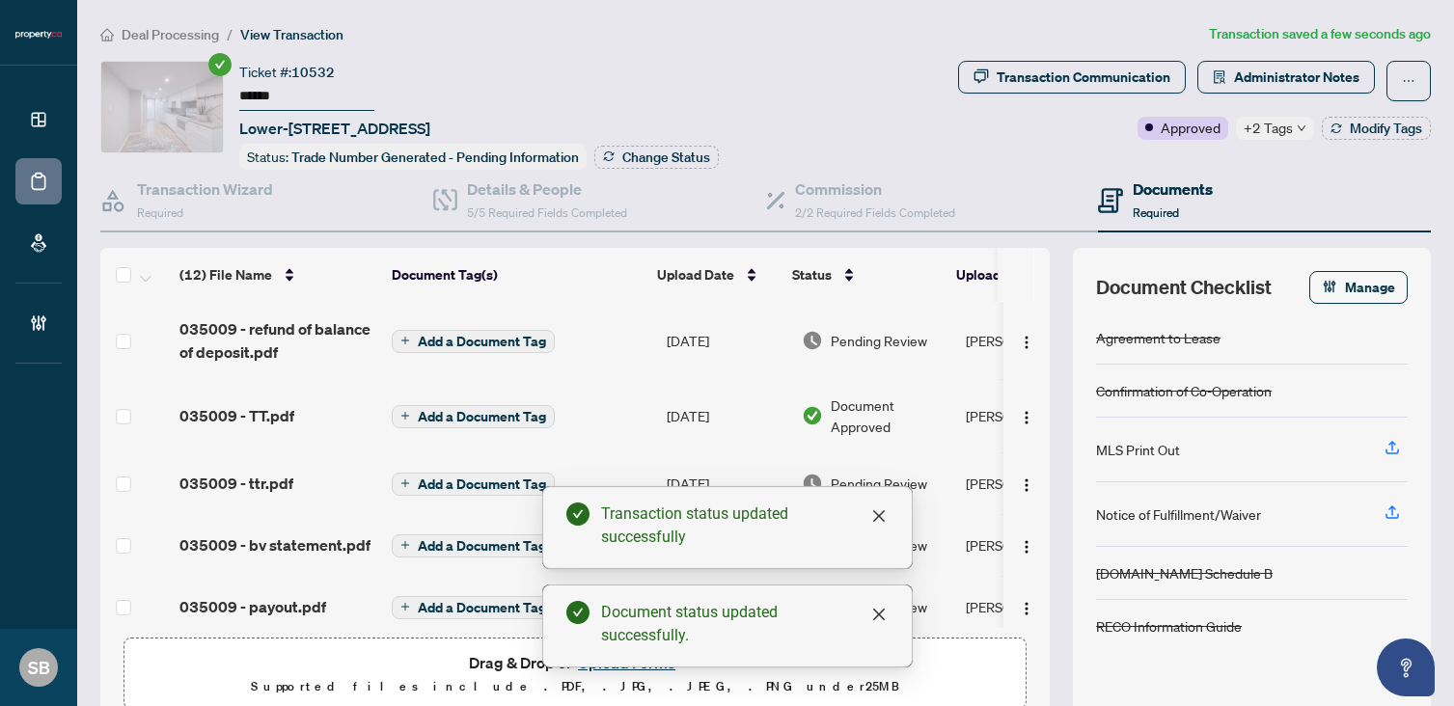
click at [859, 349] on td "Pending Review" at bounding box center [876, 340] width 164 height 77
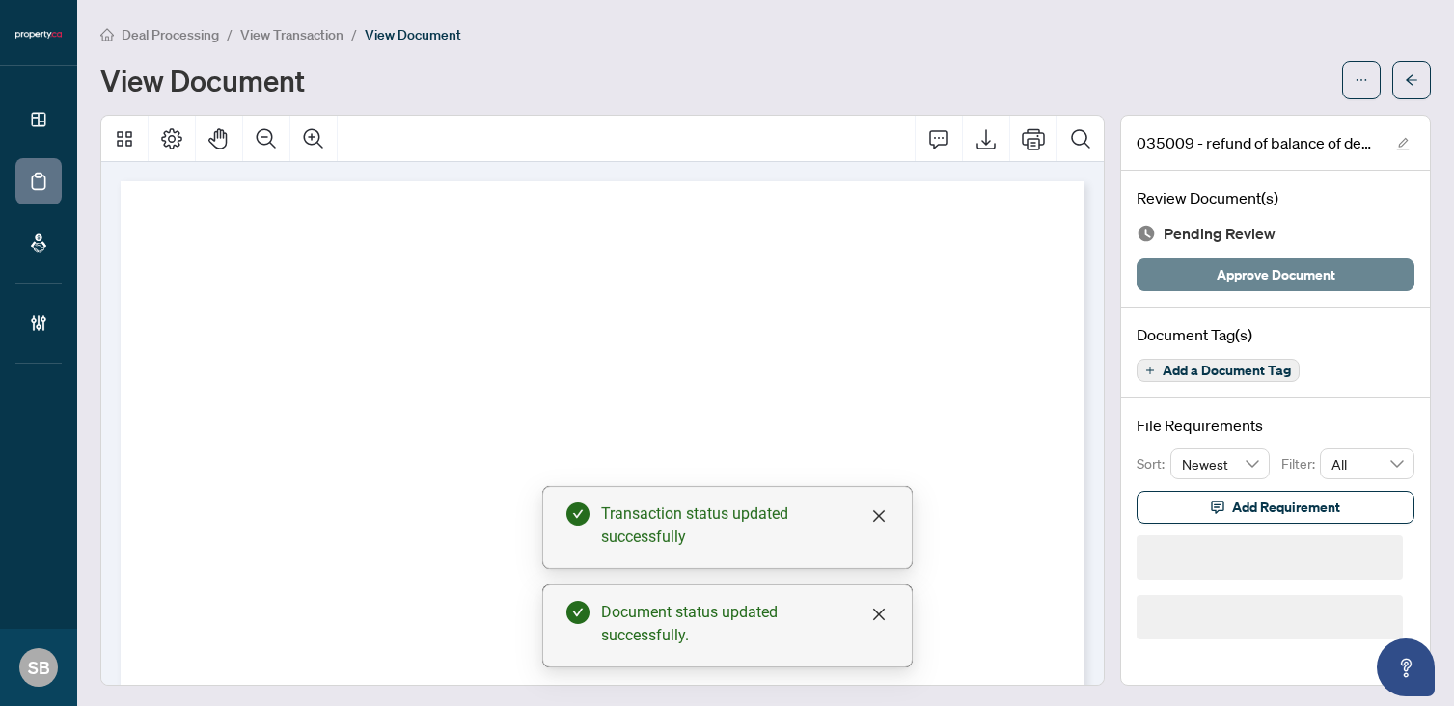
click at [1247, 274] on span "Approve Document" at bounding box center [1275, 274] width 119 height 31
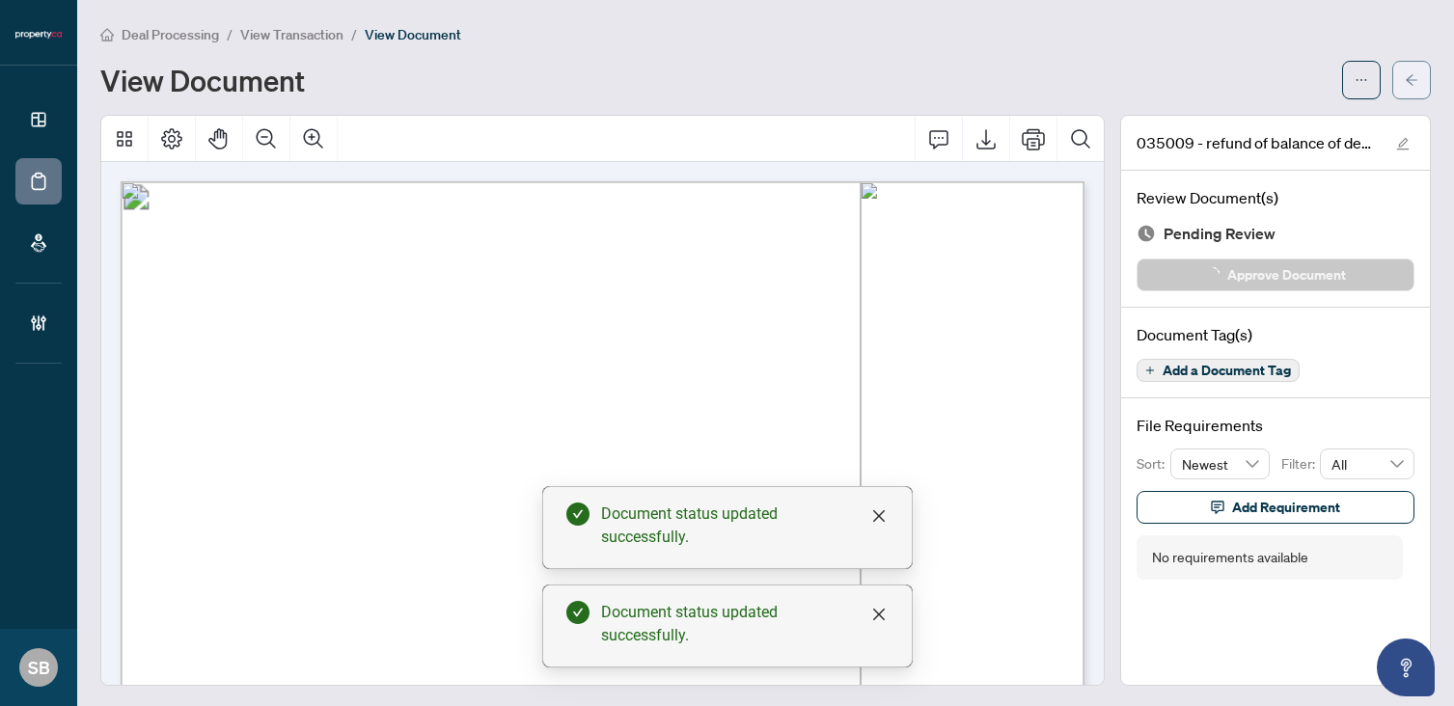
click at [1419, 77] on button "button" at bounding box center [1411, 80] width 39 height 39
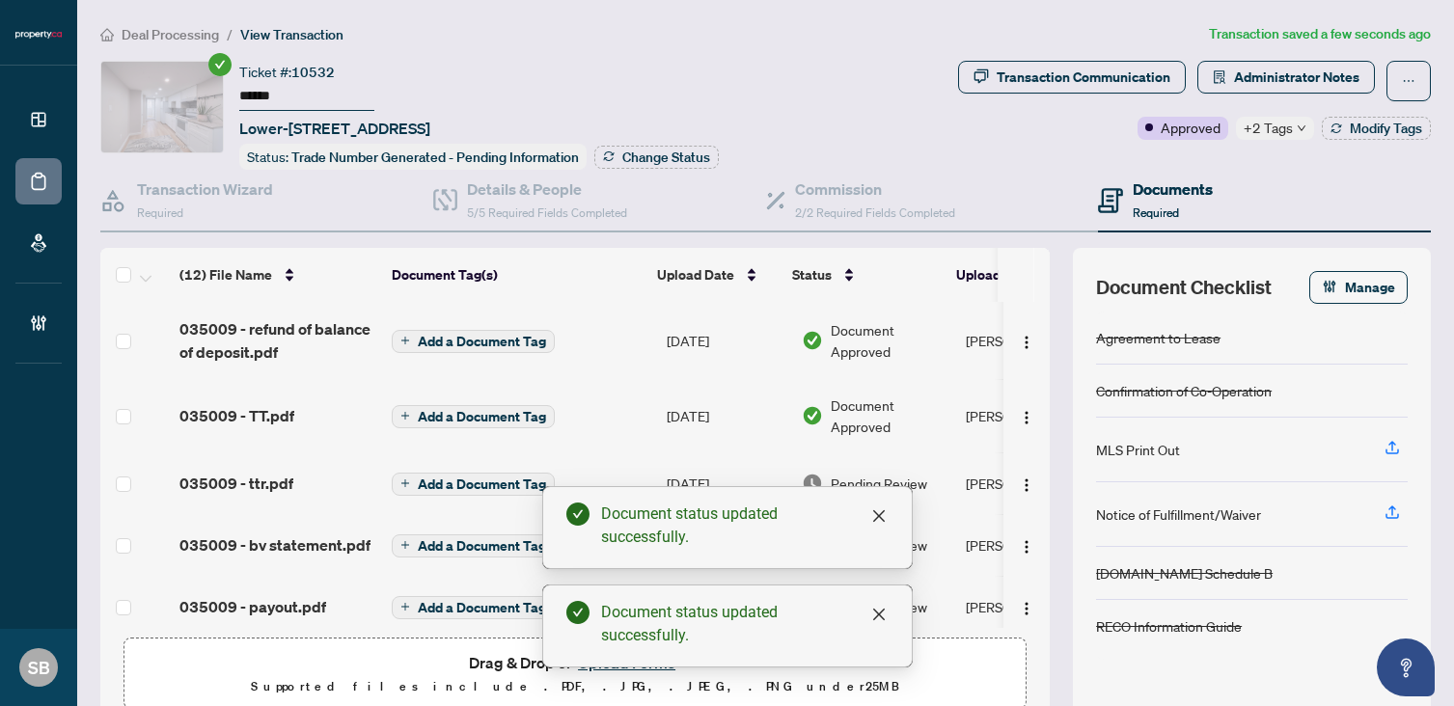
scroll to position [82, 0]
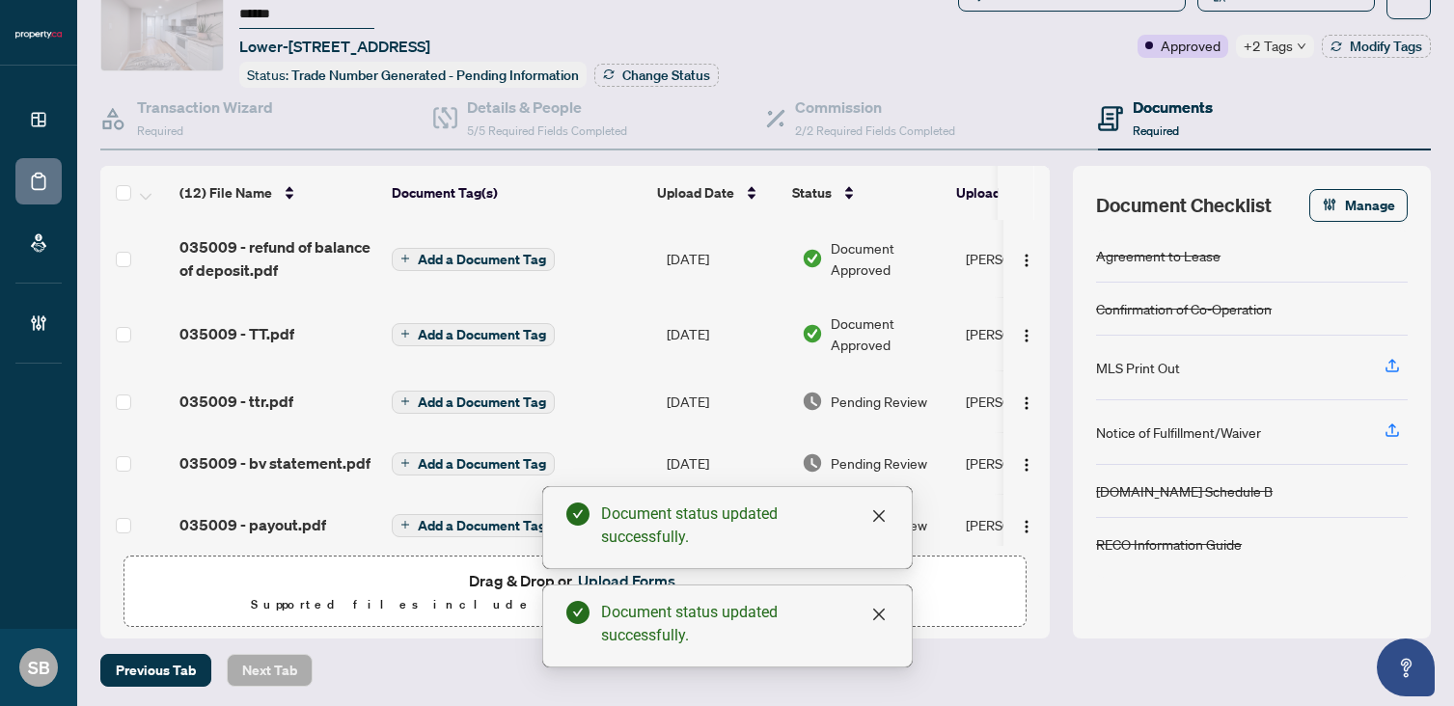
click at [863, 408] on td "Pending Review" at bounding box center [876, 401] width 164 height 62
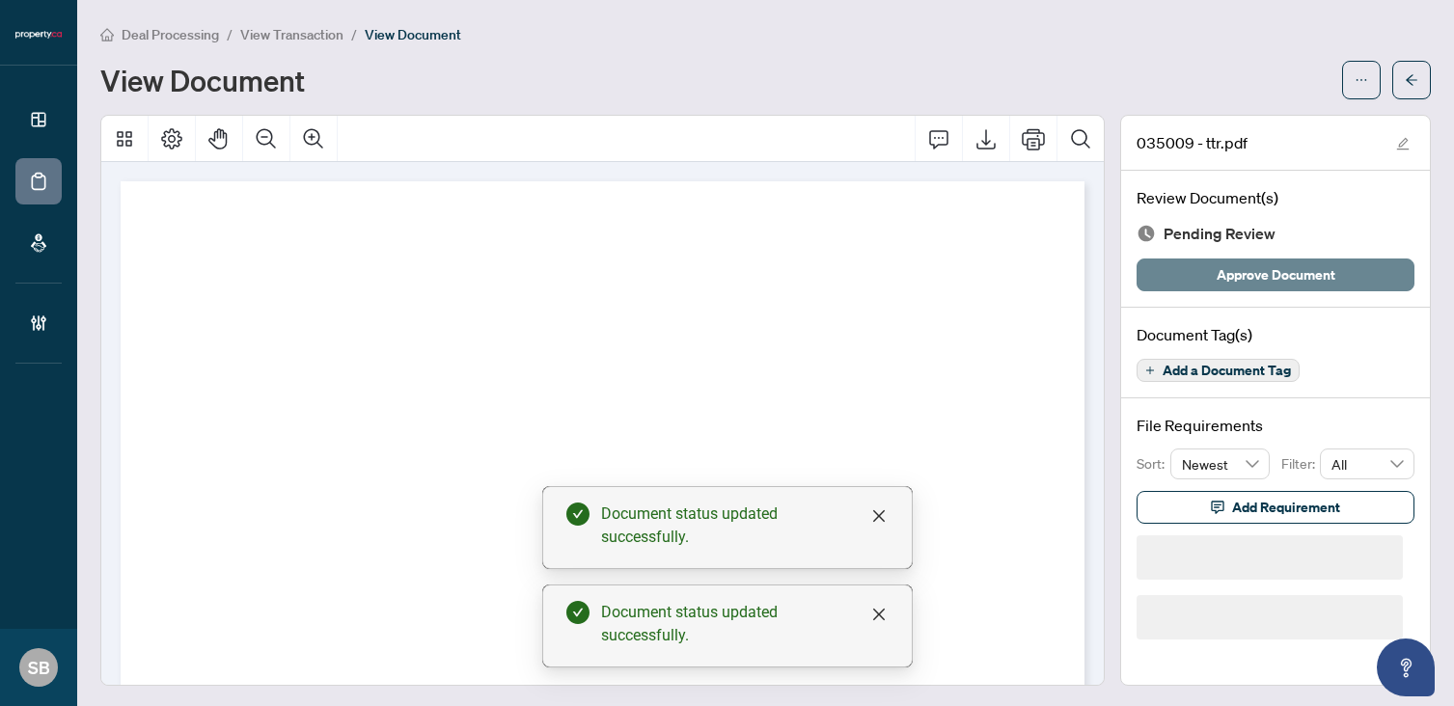
click at [1265, 273] on span "Approve Document" at bounding box center [1275, 274] width 119 height 31
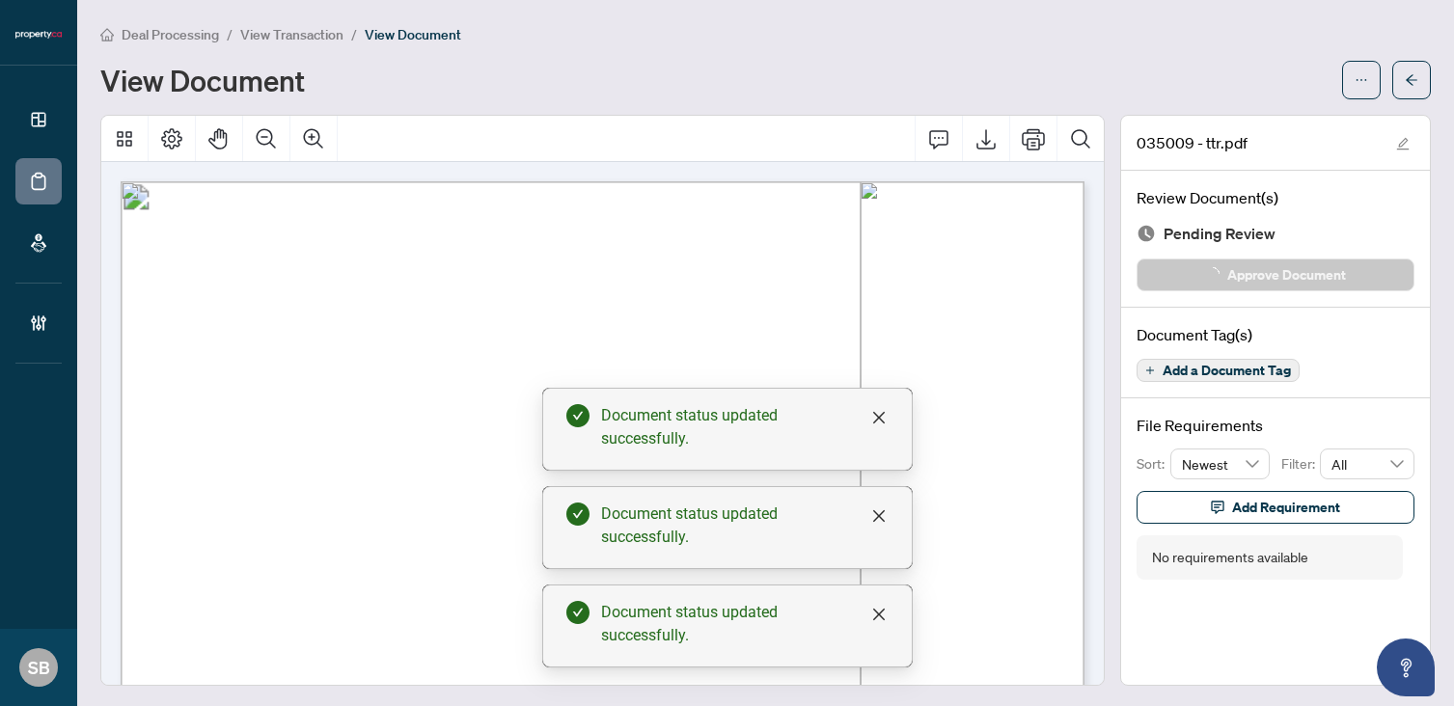
click at [1432, 71] on main "Deal Processing / View Transaction / View Document View Document 035009 - ttr.p…" at bounding box center [765, 353] width 1377 height 706
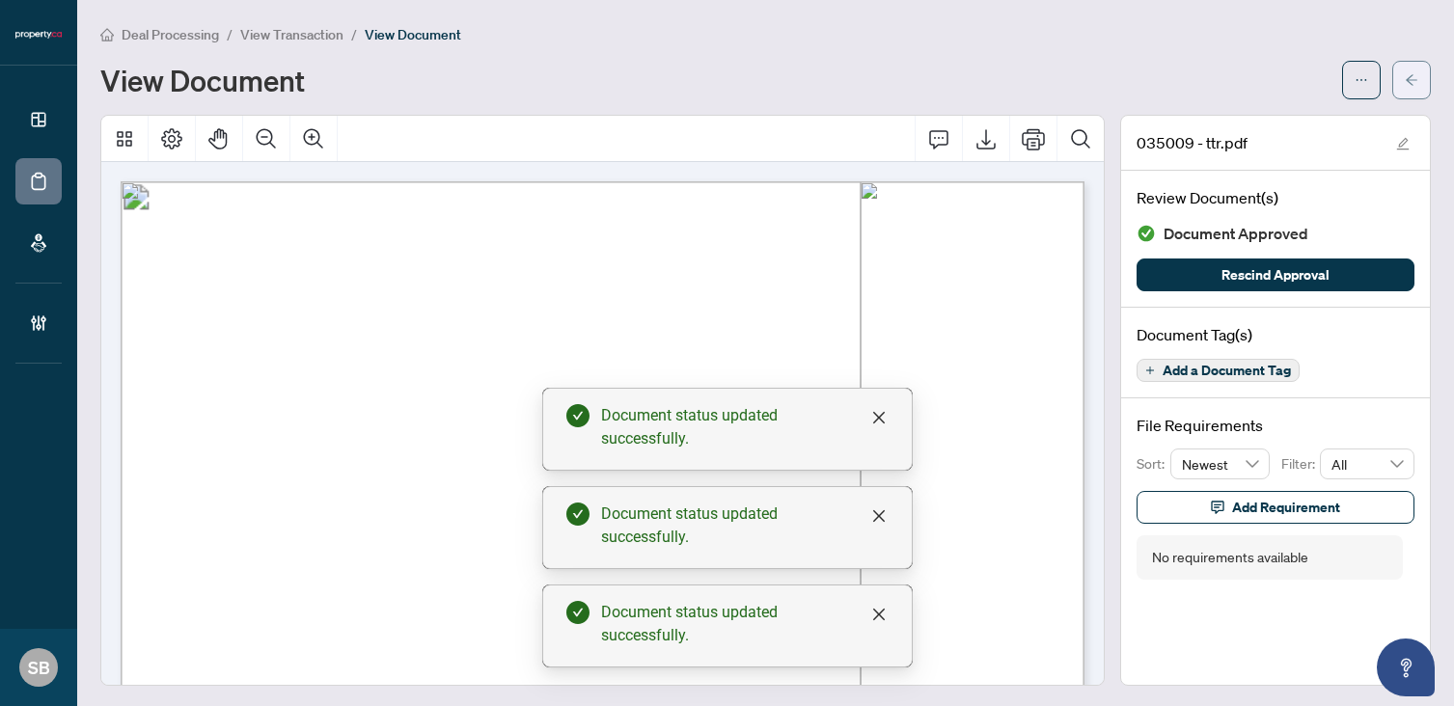
click at [1408, 73] on icon "arrow-left" at bounding box center [1412, 80] width 14 height 14
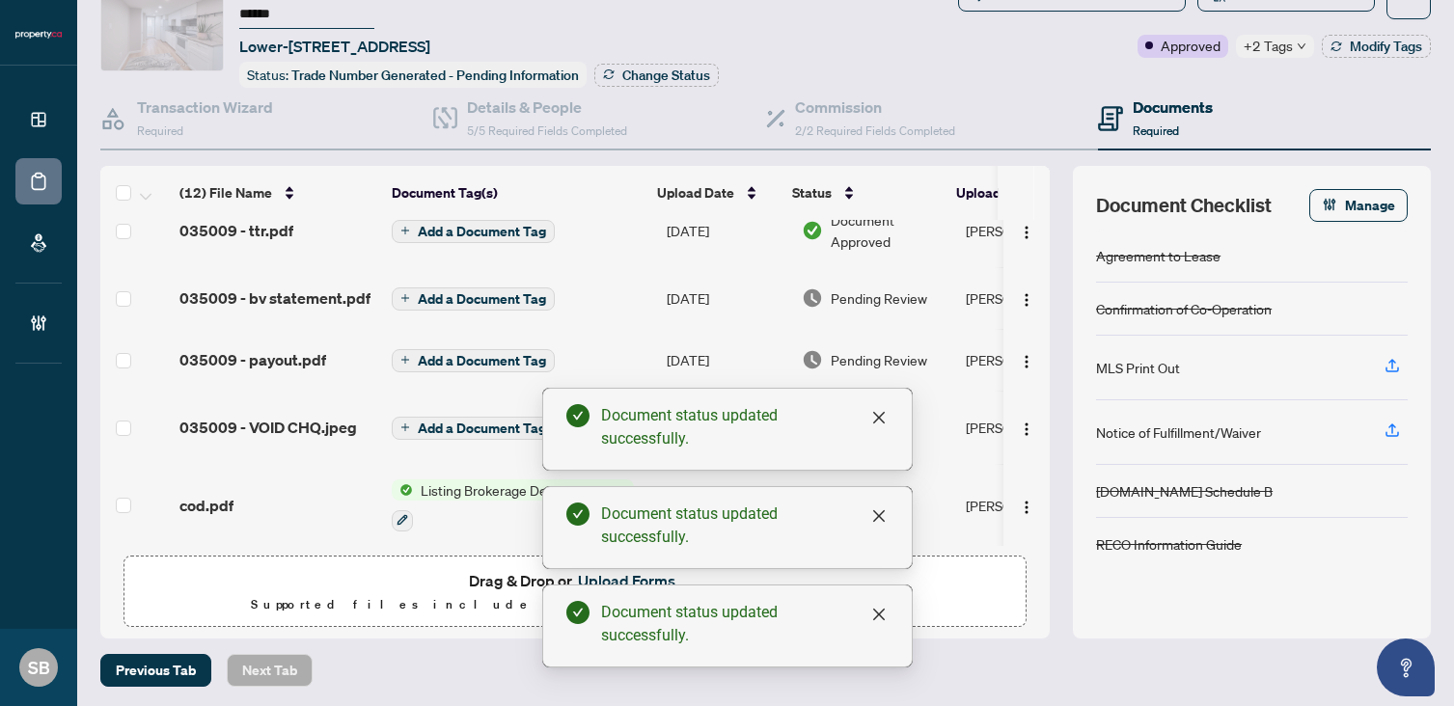
scroll to position [192, 0]
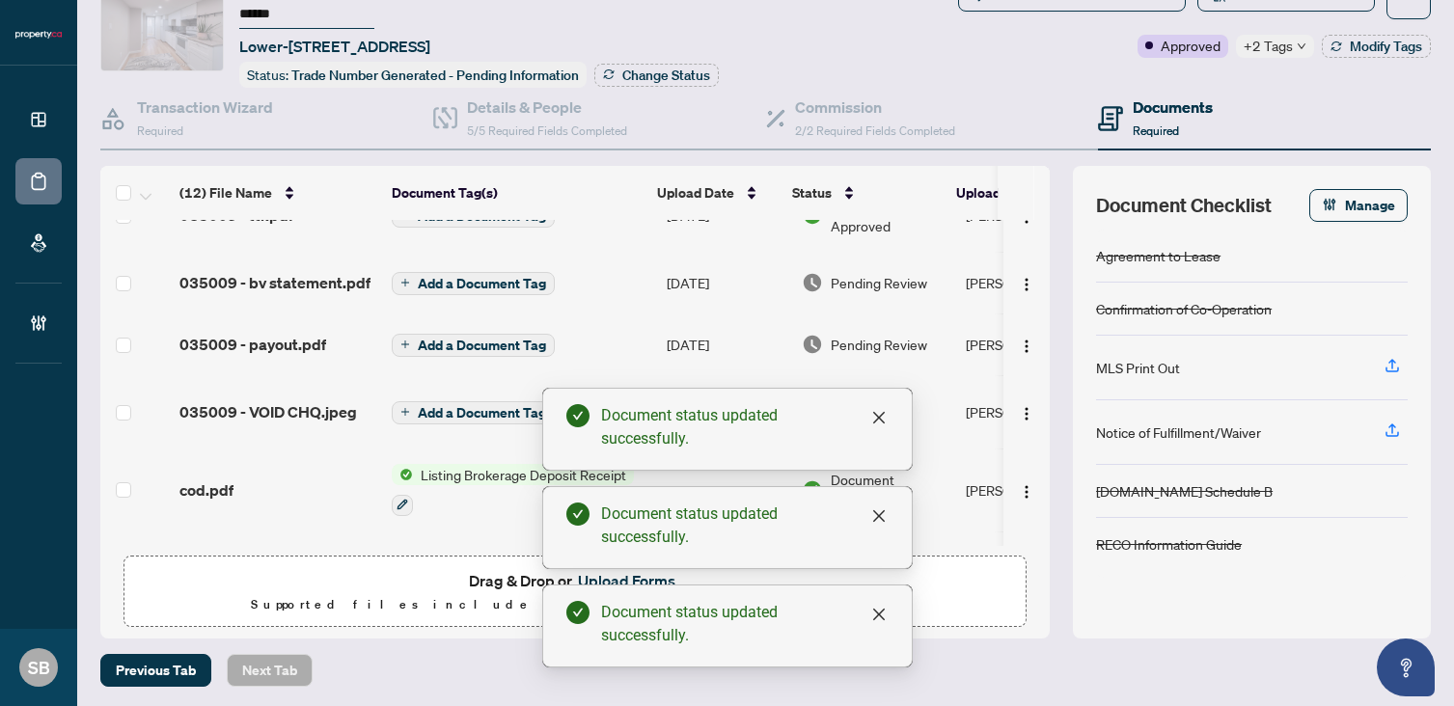
click at [878, 341] on span "Pending Review" at bounding box center [879, 344] width 96 height 21
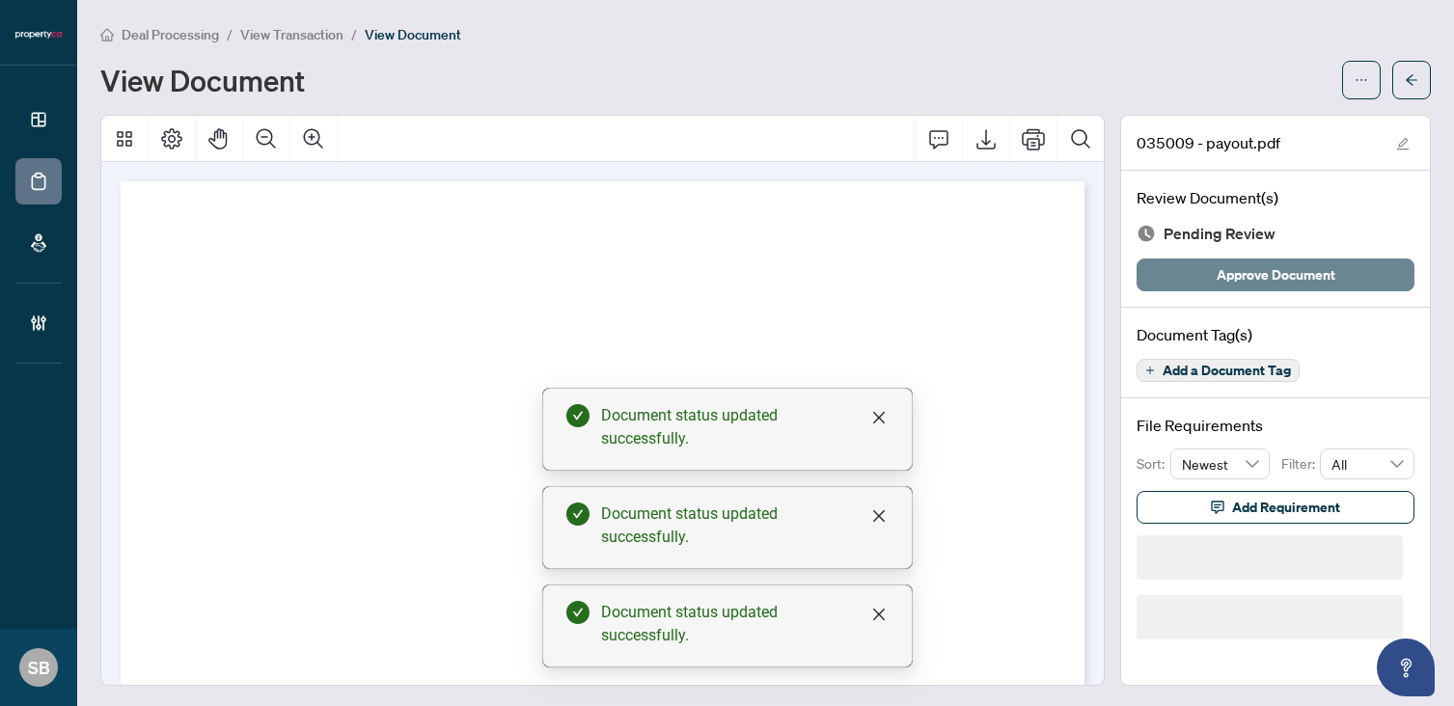
click at [1216, 270] on span "Approve Document" at bounding box center [1275, 274] width 119 height 31
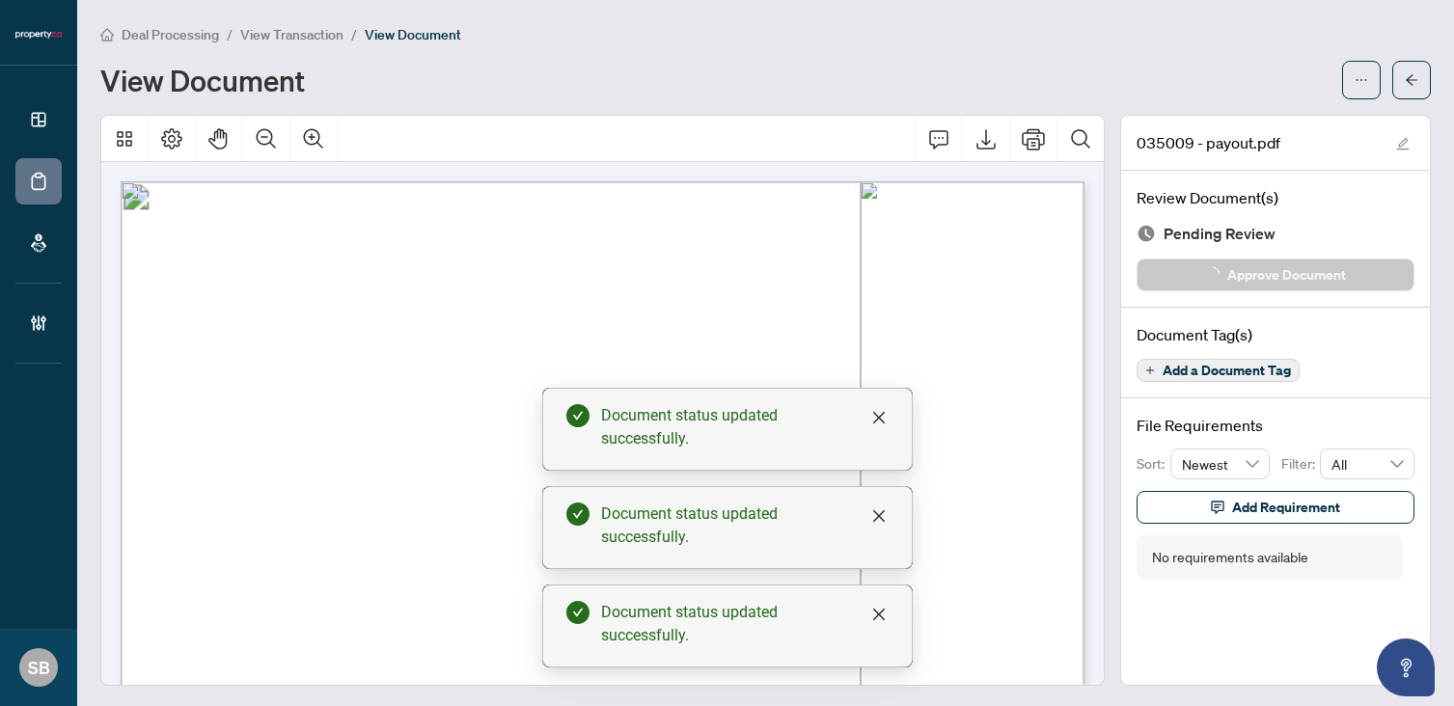
click at [1405, 91] on span "button" at bounding box center [1412, 80] width 14 height 31
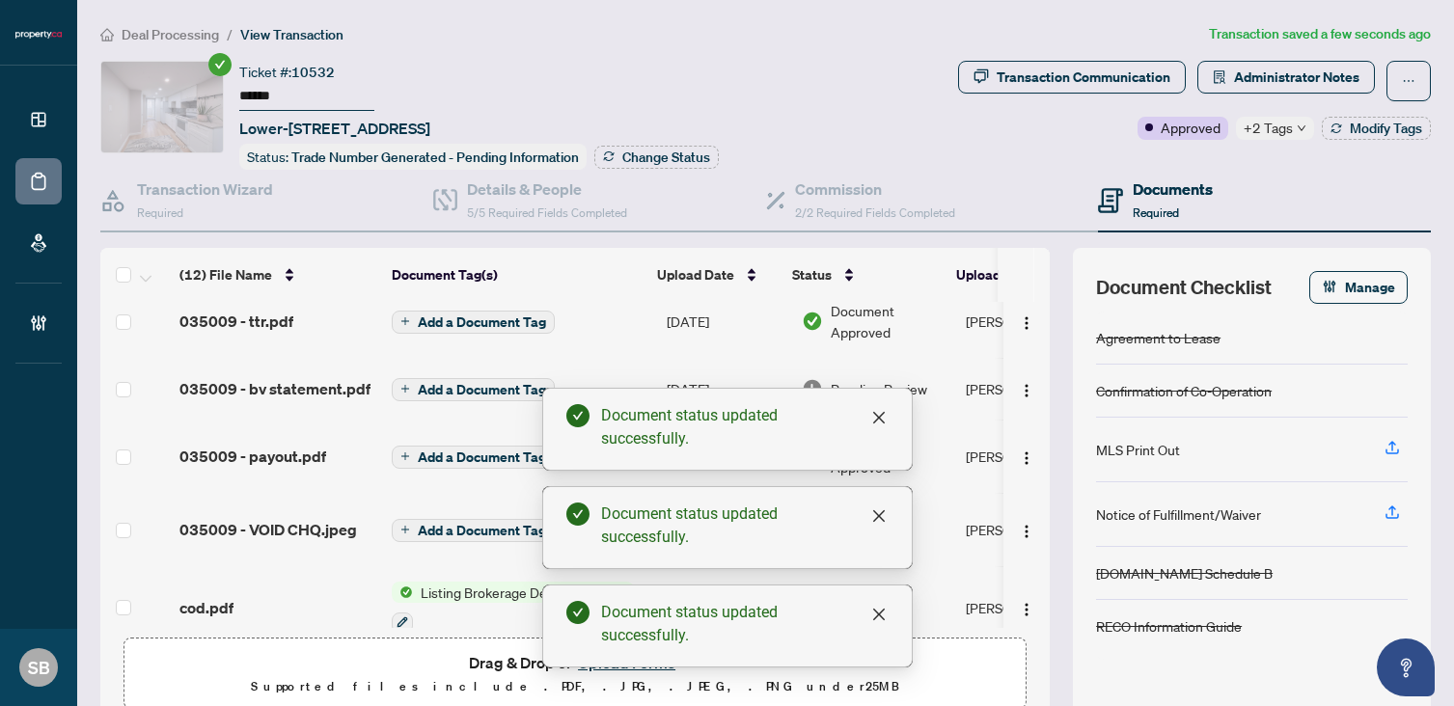
scroll to position [225, 0]
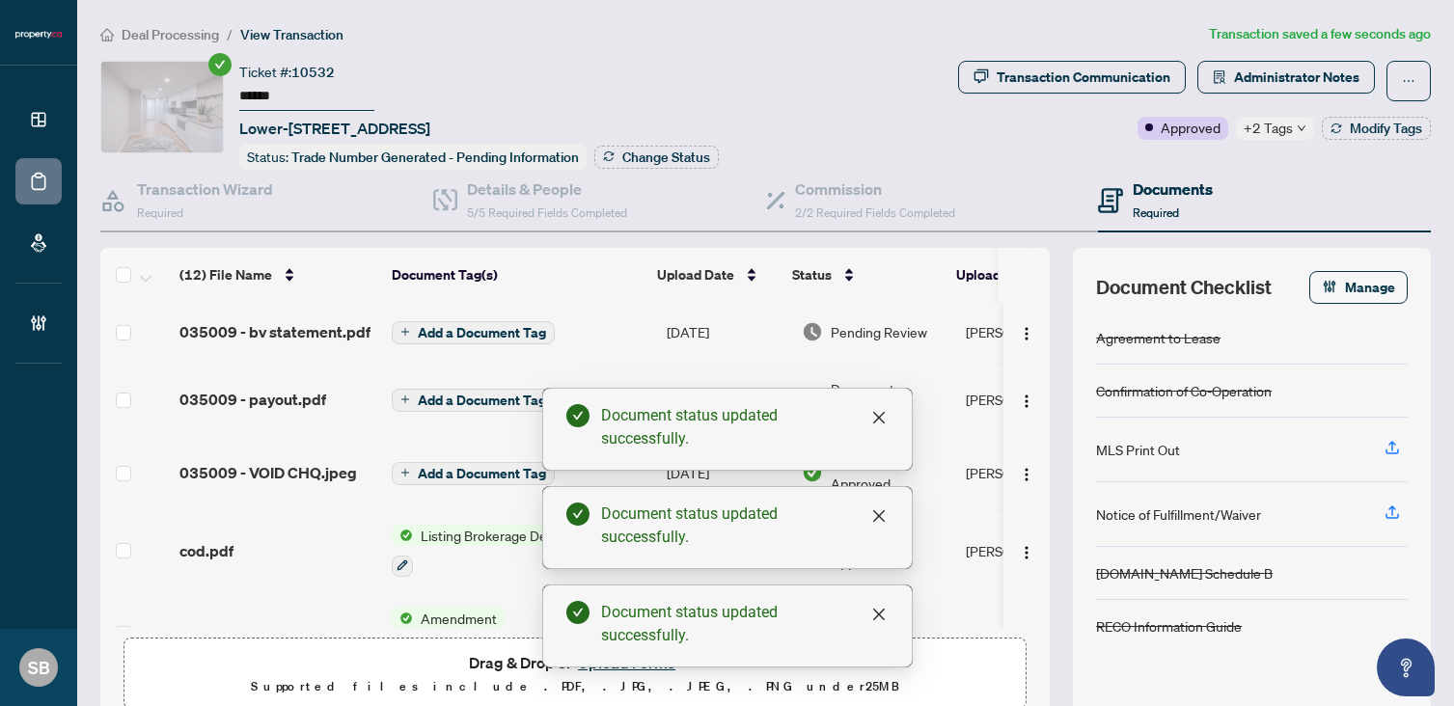
click at [884, 327] on span "Pending Review" at bounding box center [879, 331] width 96 height 21
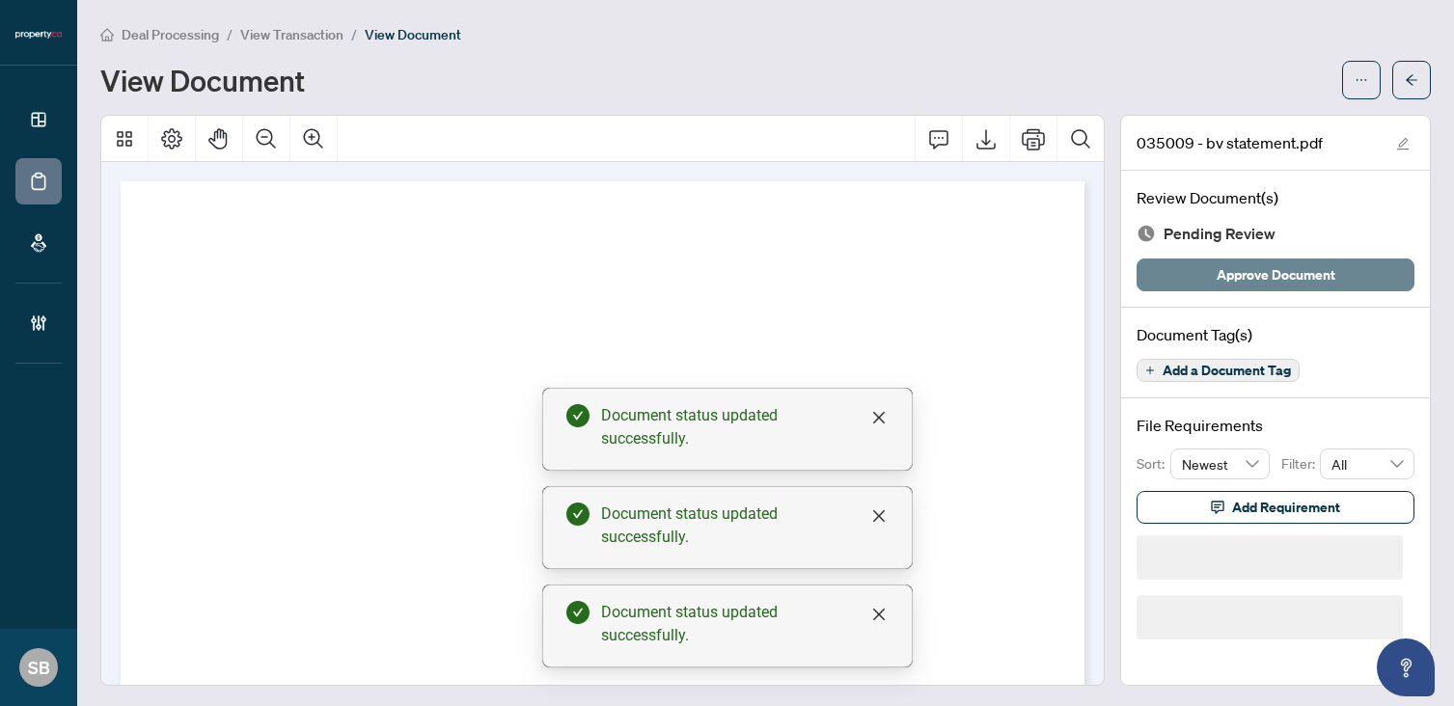
click at [1272, 271] on span "Approve Document" at bounding box center [1275, 274] width 119 height 31
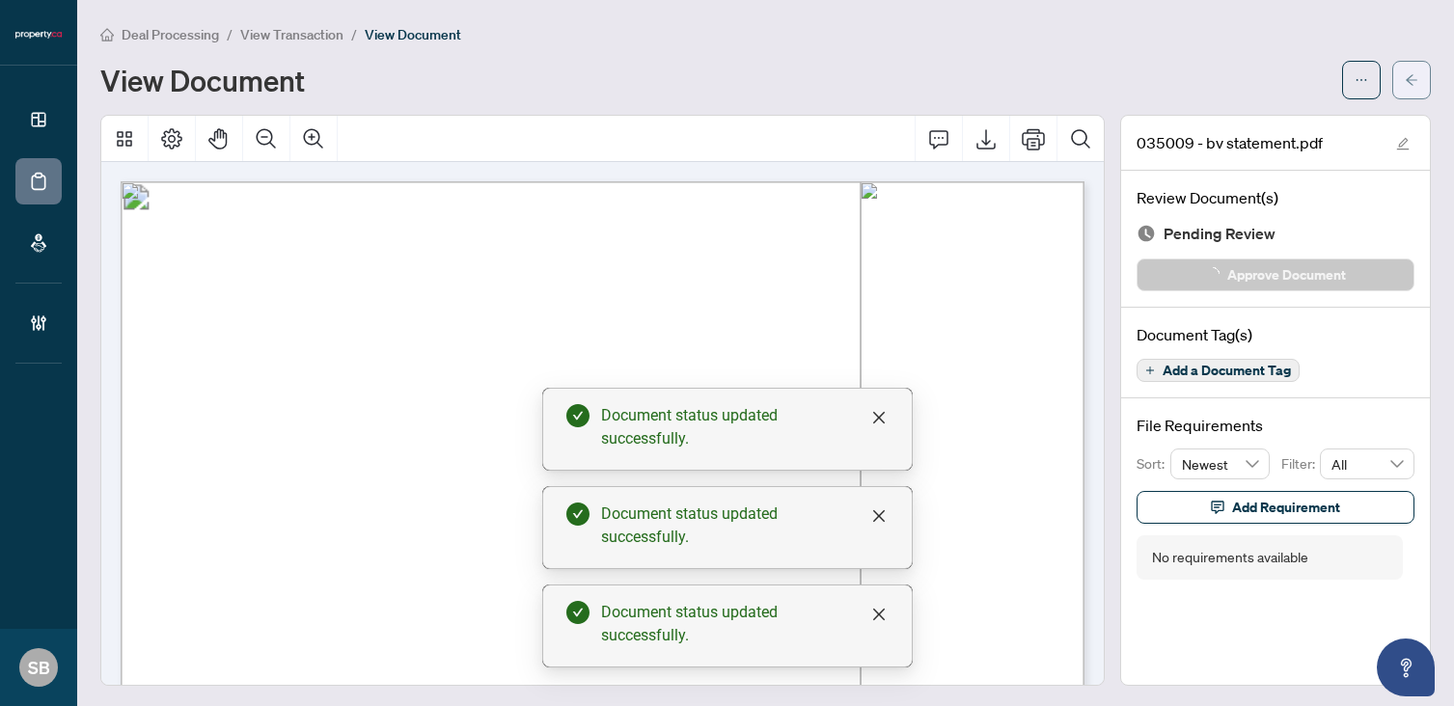
click at [1411, 91] on span "button" at bounding box center [1412, 80] width 14 height 31
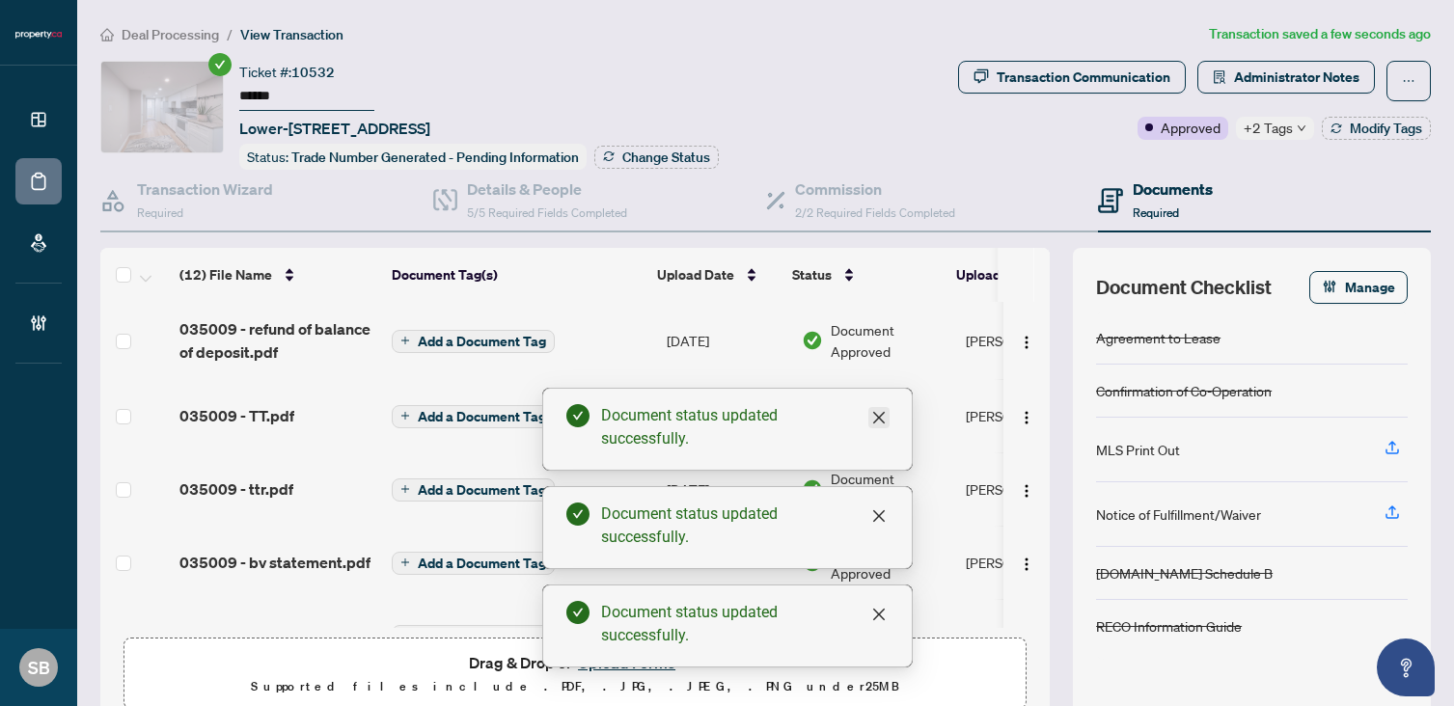
click at [886, 413] on link "Close" at bounding box center [878, 417] width 21 height 21
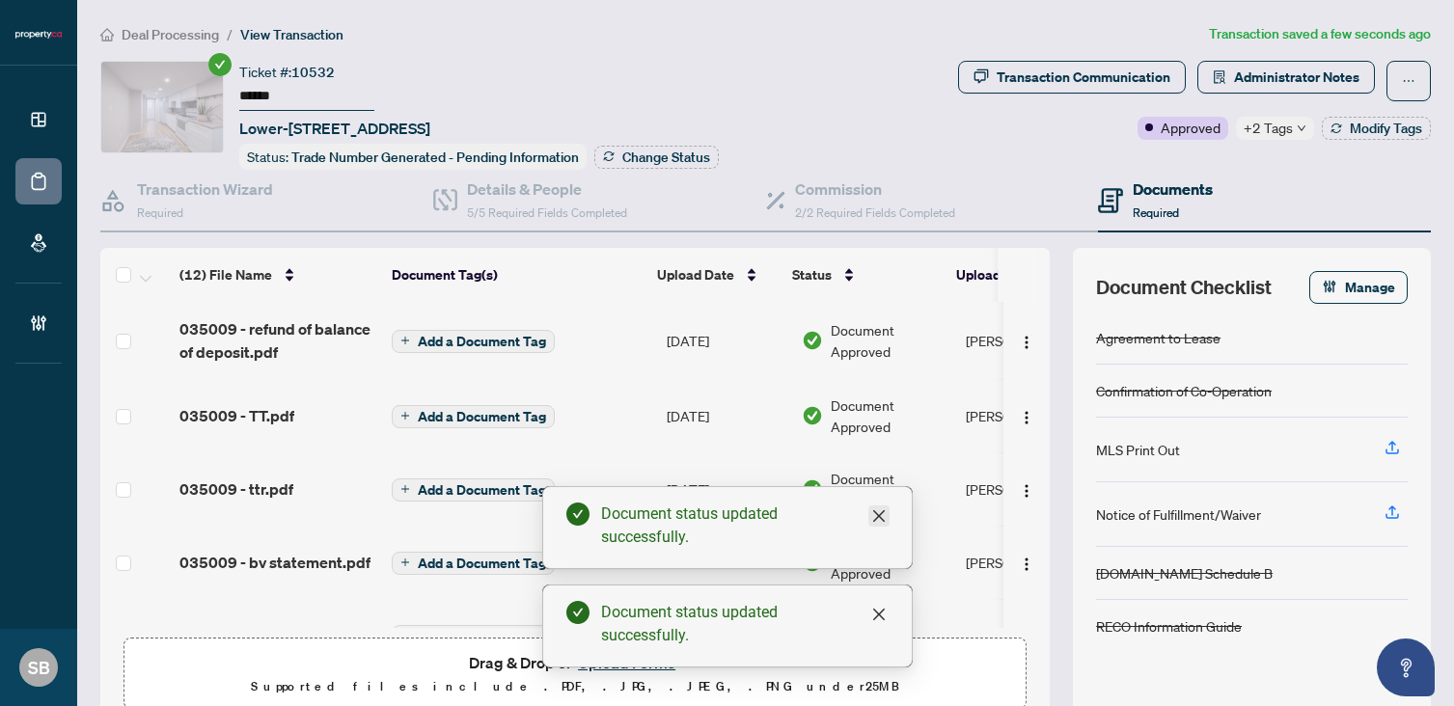
click at [885, 517] on icon "close" at bounding box center [878, 515] width 15 height 15
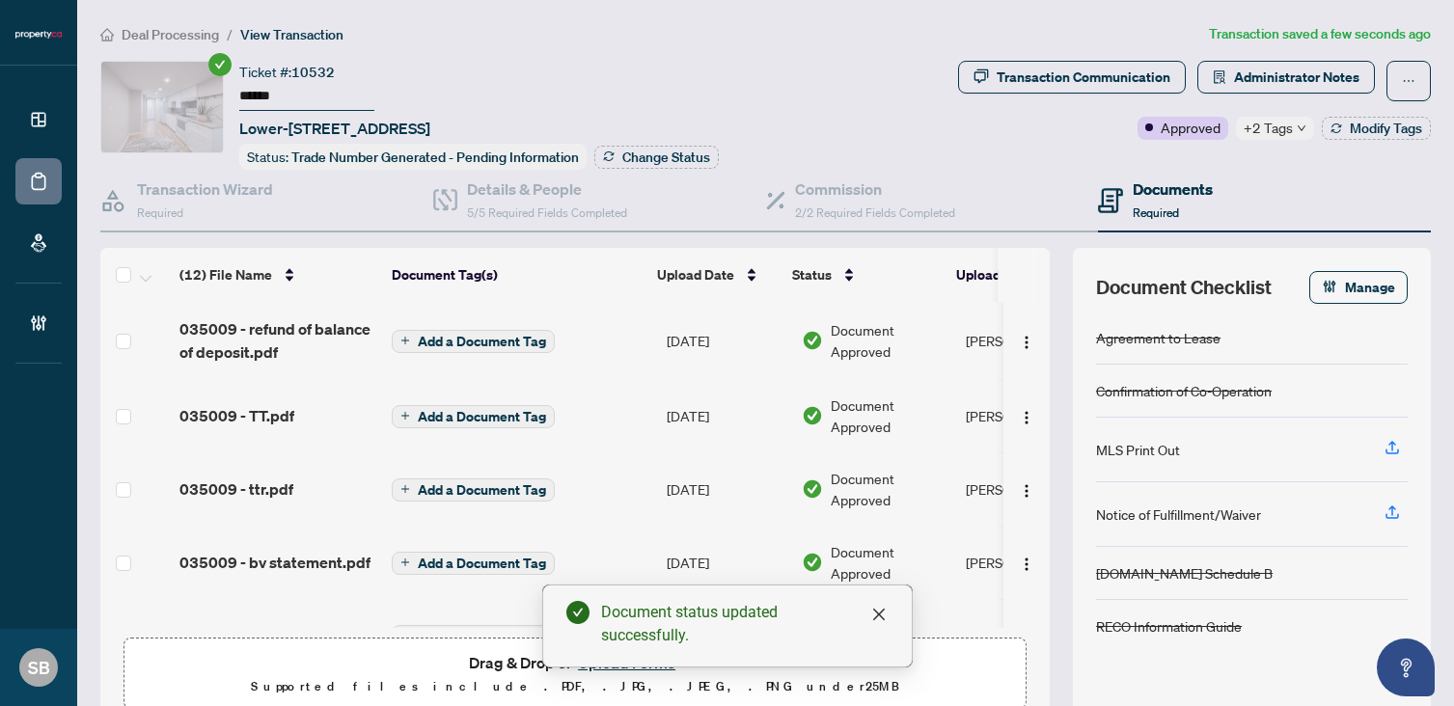
click at [880, 626] on div "Document status updated successfully." at bounding box center [744, 624] width 287 height 46
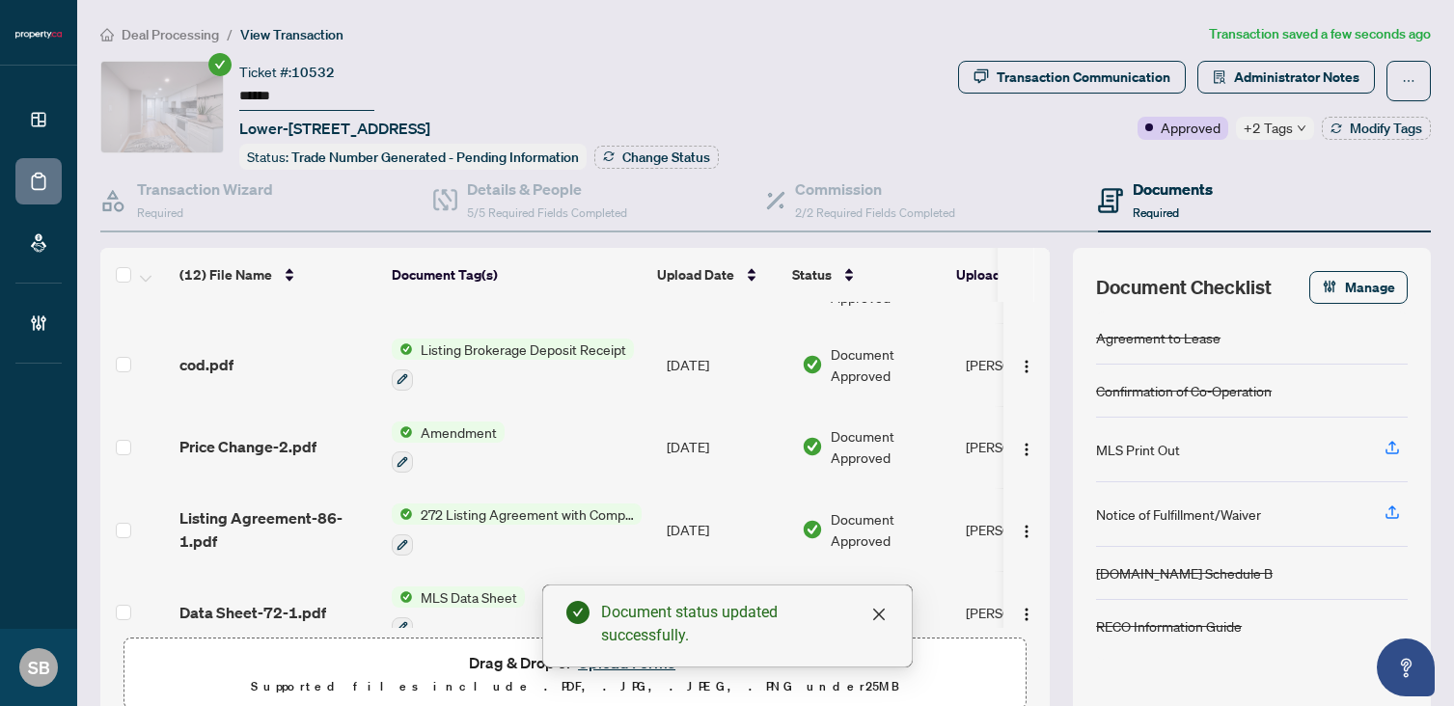
scroll to position [430, 0]
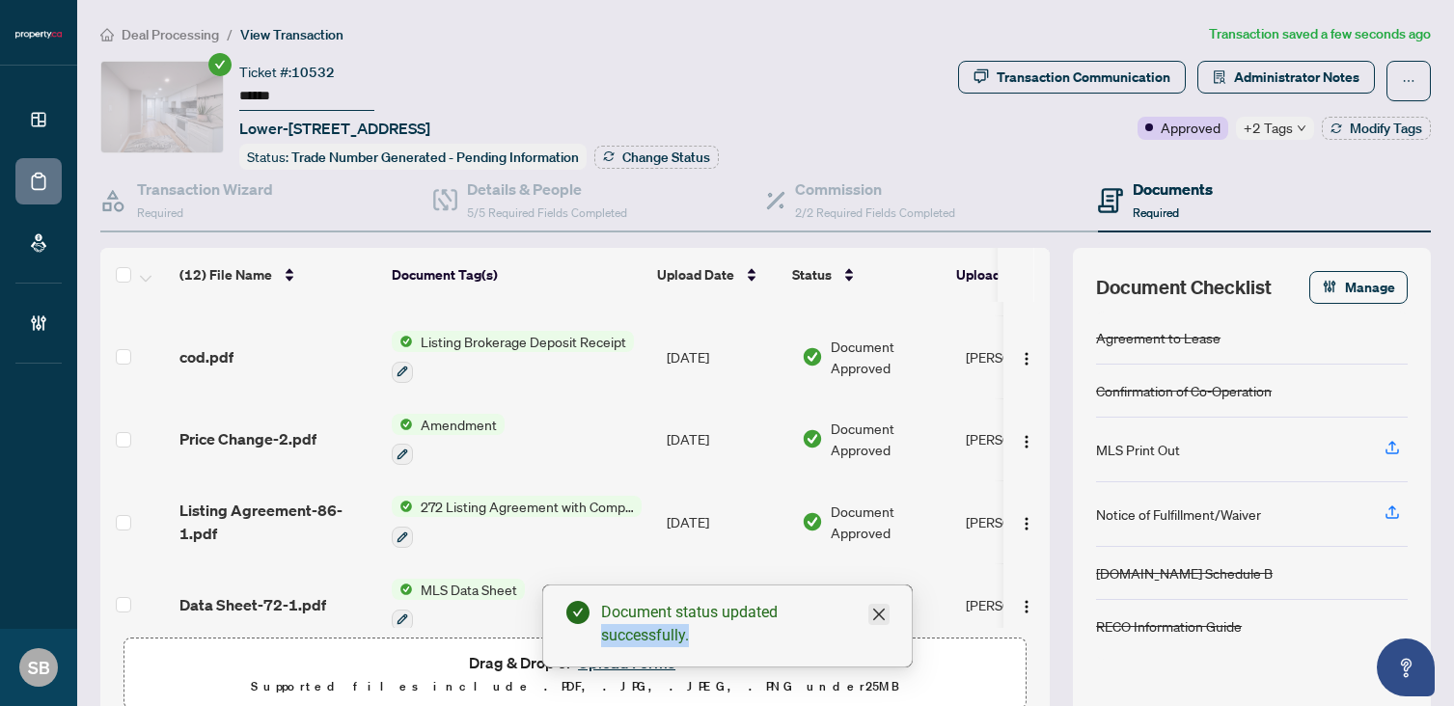
click at [883, 603] on div "Document status updated successfully." at bounding box center [727, 626] width 370 height 83
click at [881, 605] on link "Close" at bounding box center [878, 614] width 21 height 21
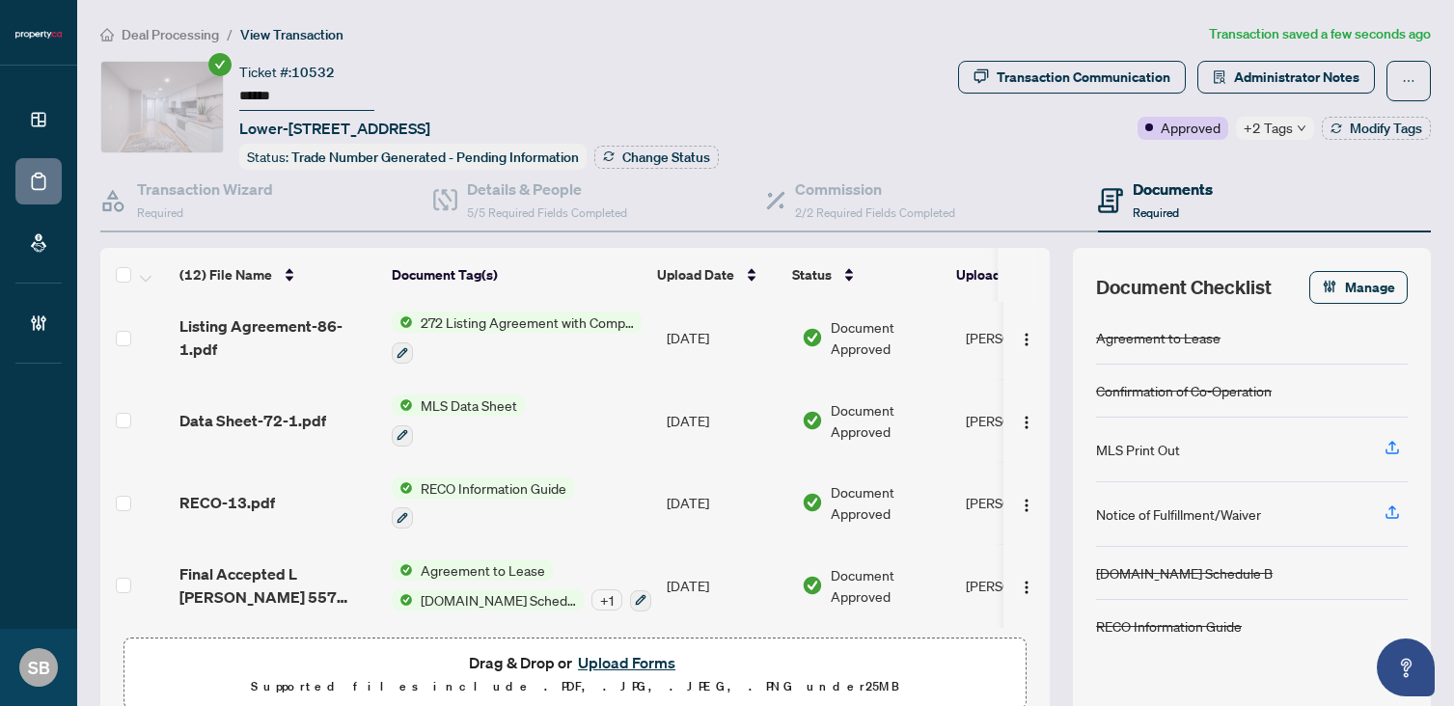
scroll to position [0, 0]
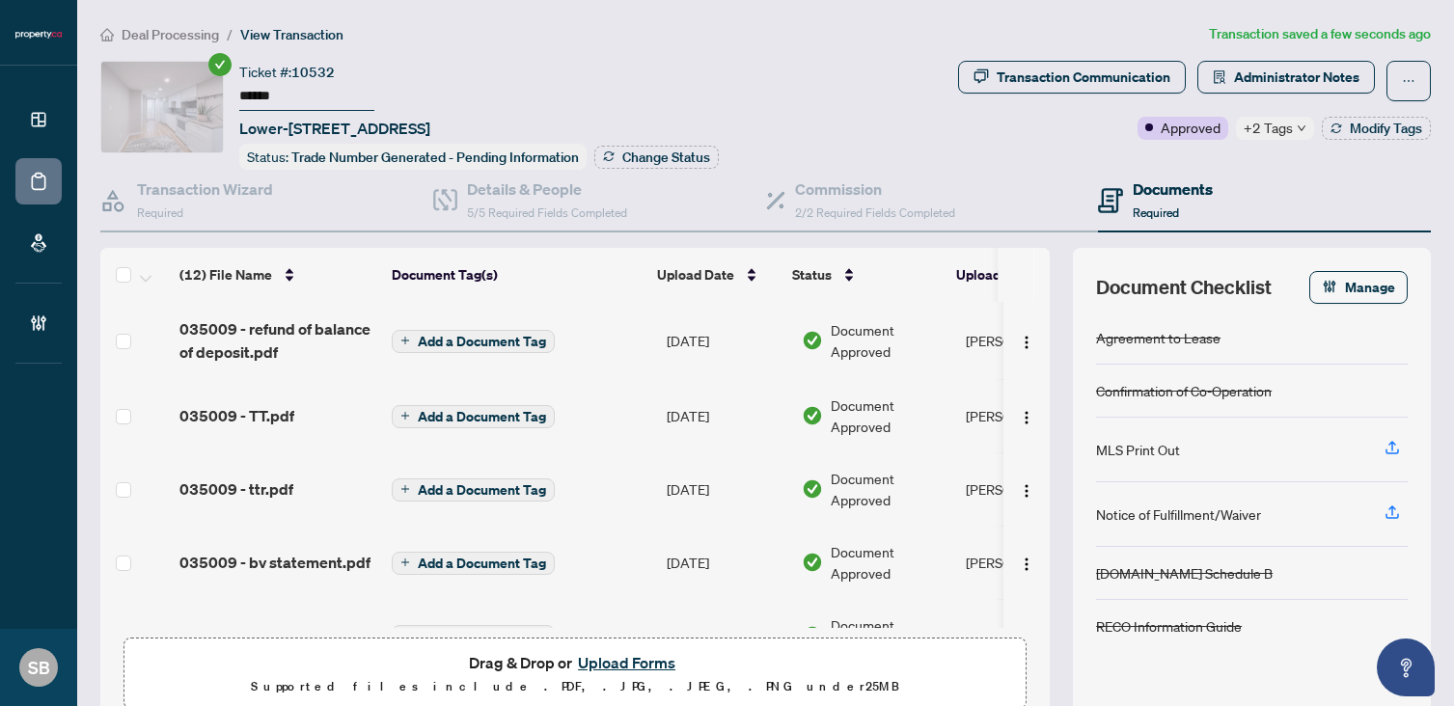
click at [214, 31] on span "Deal Processing" at bounding box center [170, 34] width 97 height 17
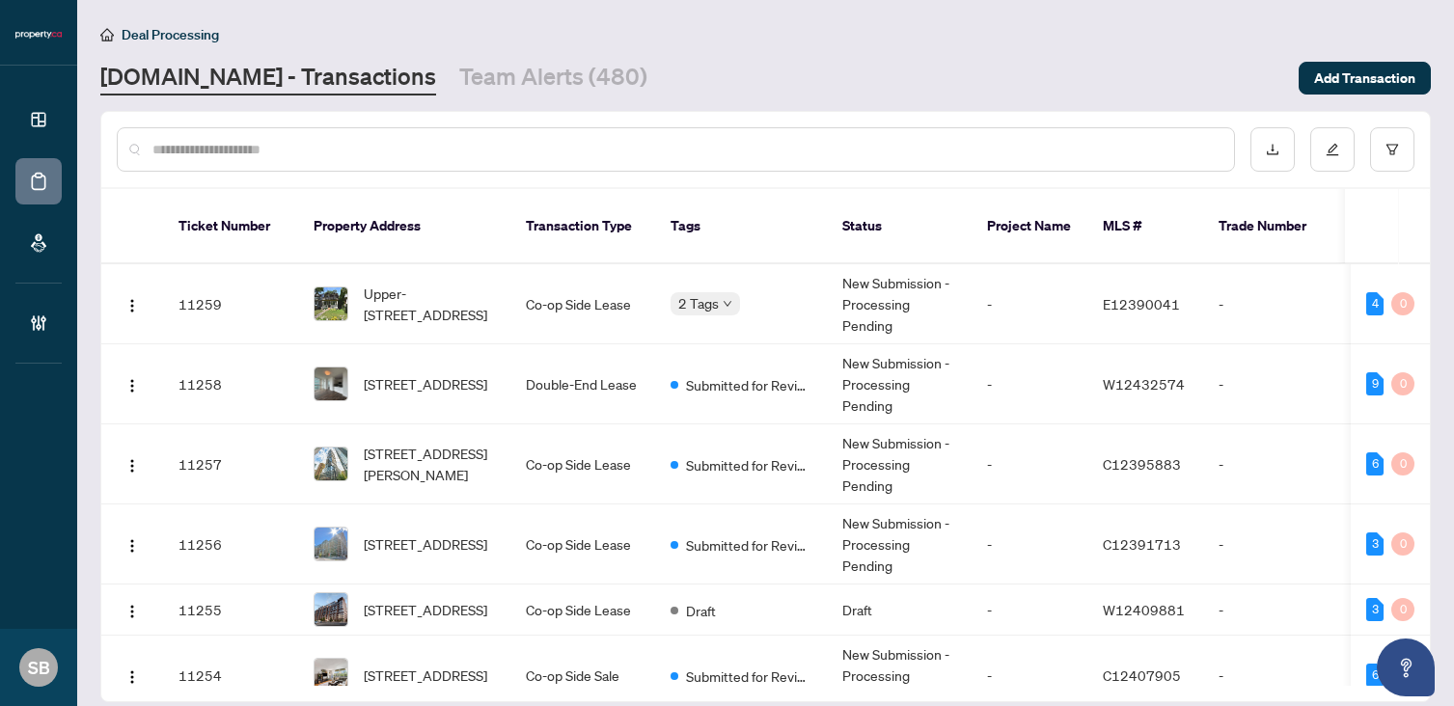
click at [387, 142] on input "text" at bounding box center [685, 149] width 1066 height 21
click at [427, 143] on input "text" at bounding box center [685, 149] width 1066 height 21
paste input "******"
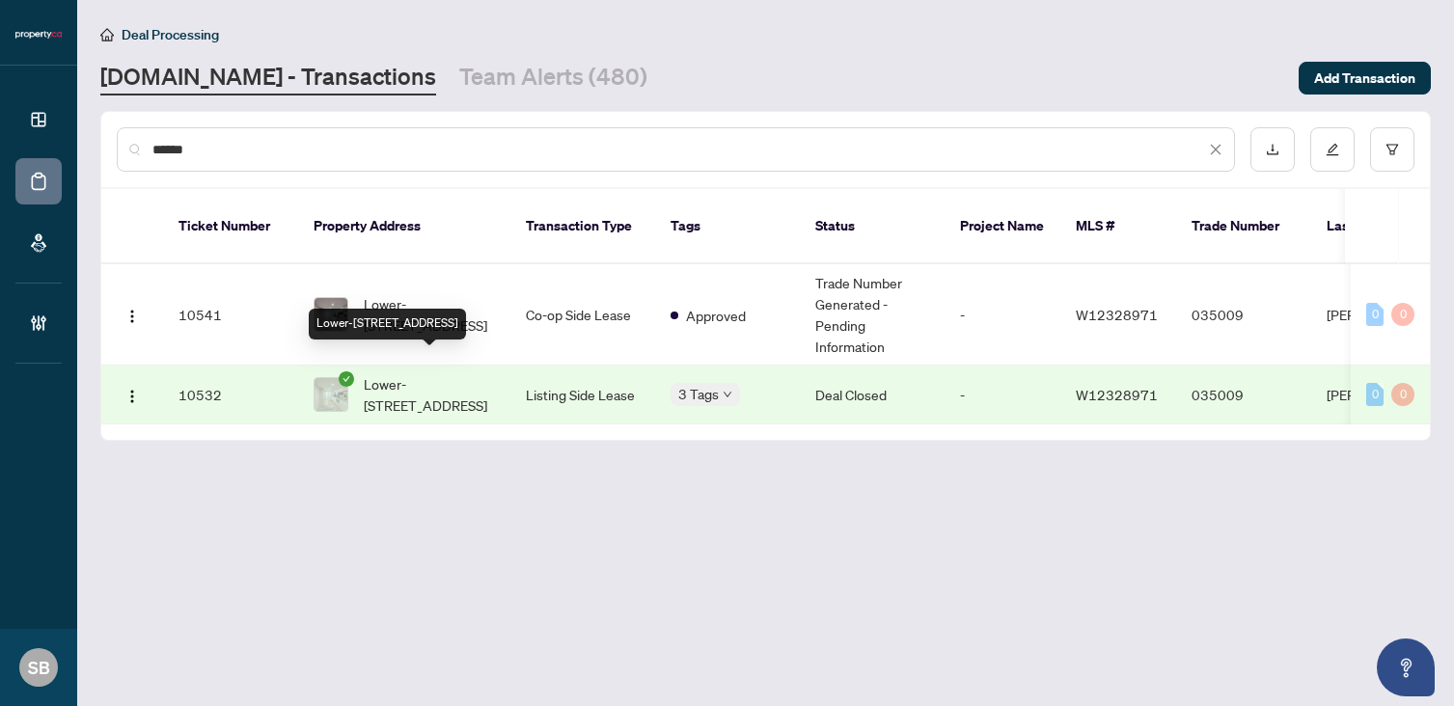
click at [424, 373] on span "Lower-[STREET_ADDRESS]" at bounding box center [429, 394] width 131 height 42
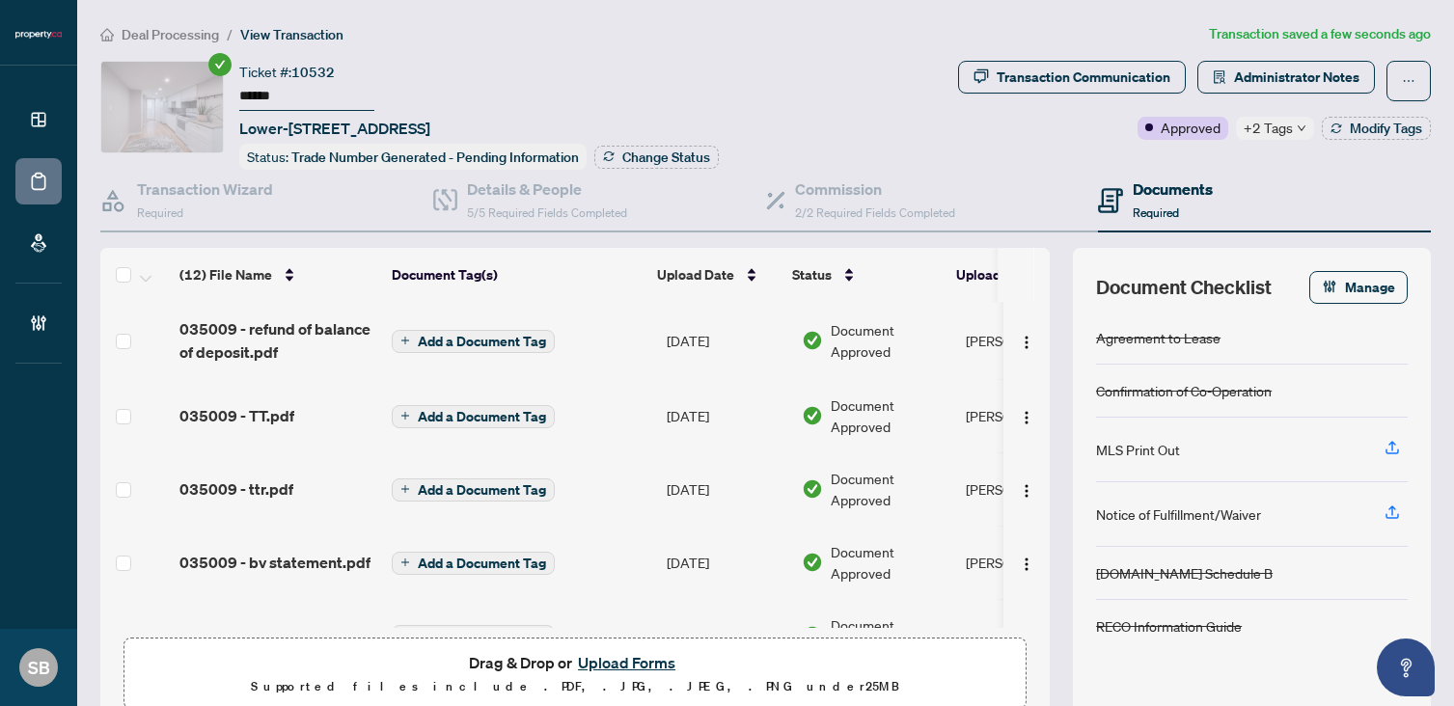
click at [1264, 129] on span "+2 Tags" at bounding box center [1267, 128] width 49 height 22
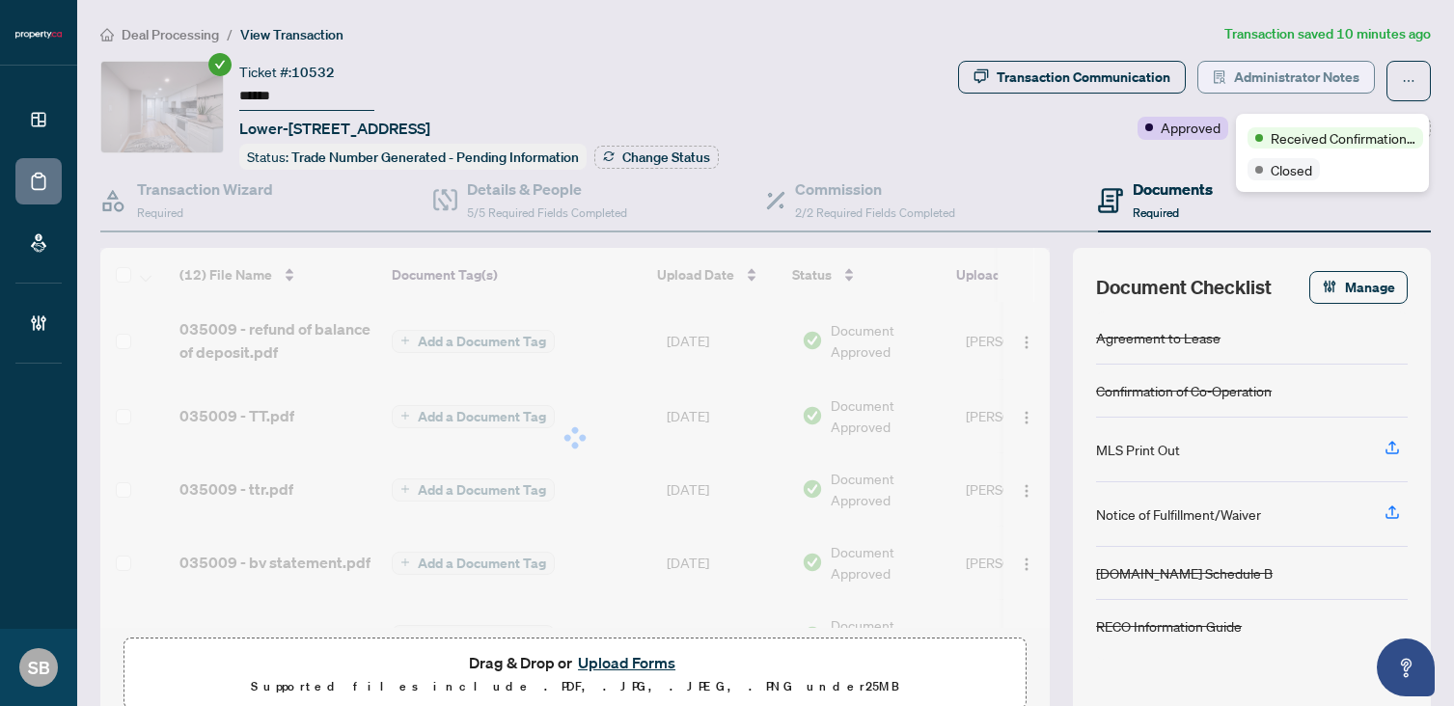
click at [1294, 82] on span "Administrator Notes" at bounding box center [1296, 77] width 125 height 31
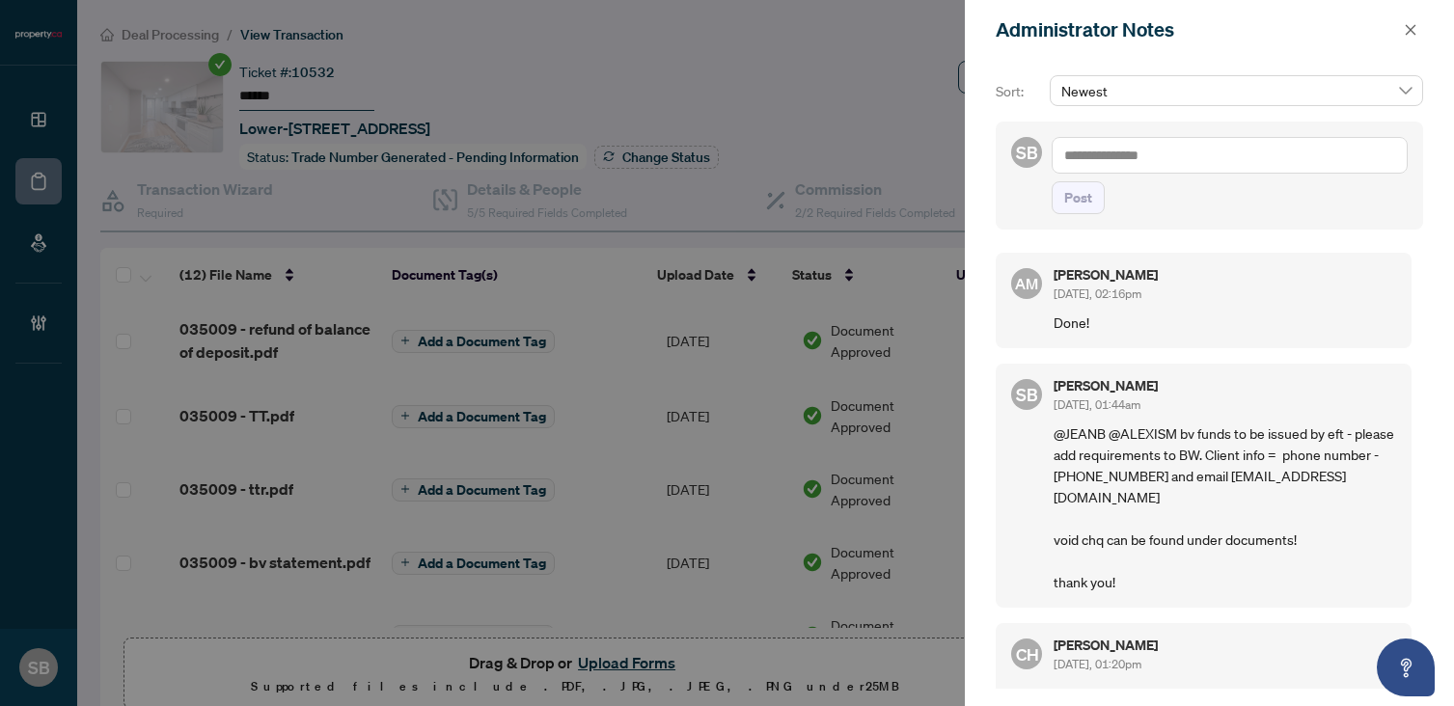
scroll to position [9, 0]
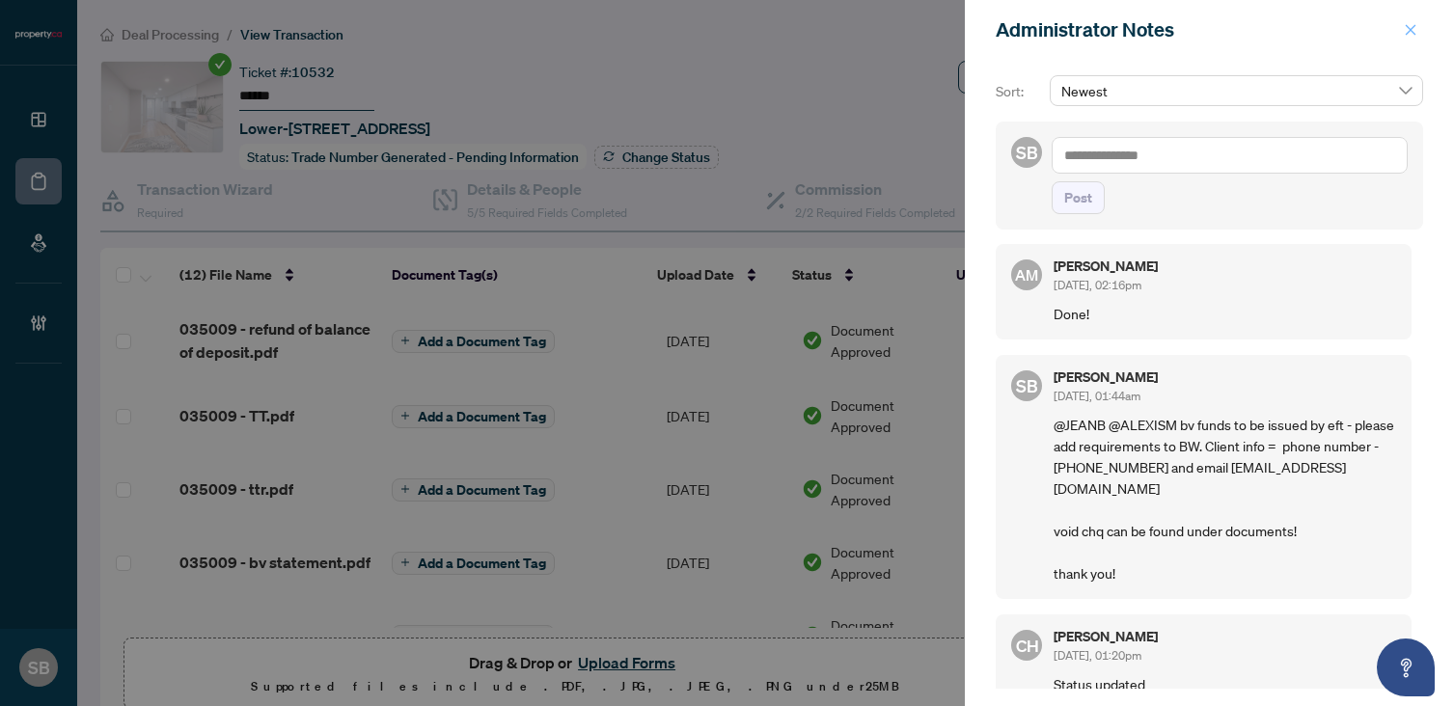
click at [1408, 33] on icon "close" at bounding box center [1411, 30] width 14 height 14
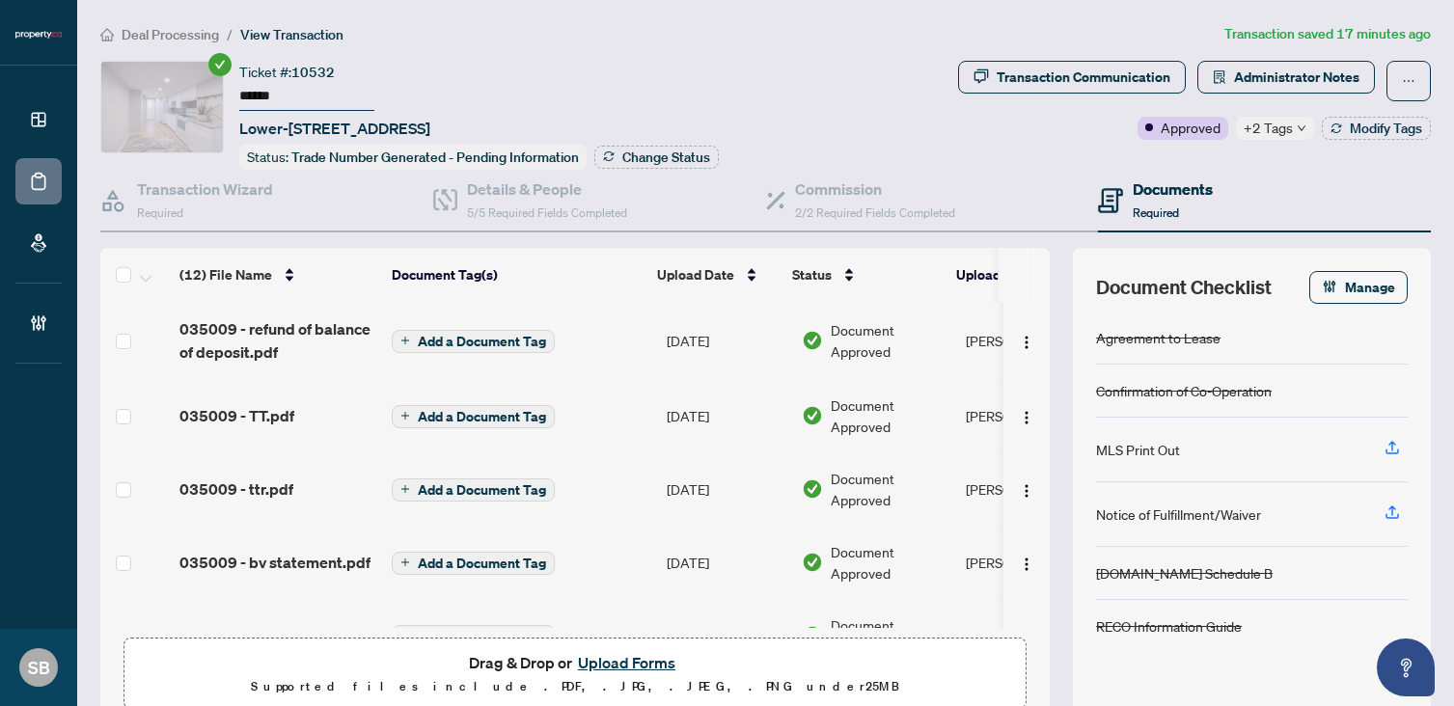
click at [173, 36] on span "Deal Processing" at bounding box center [170, 34] width 97 height 17
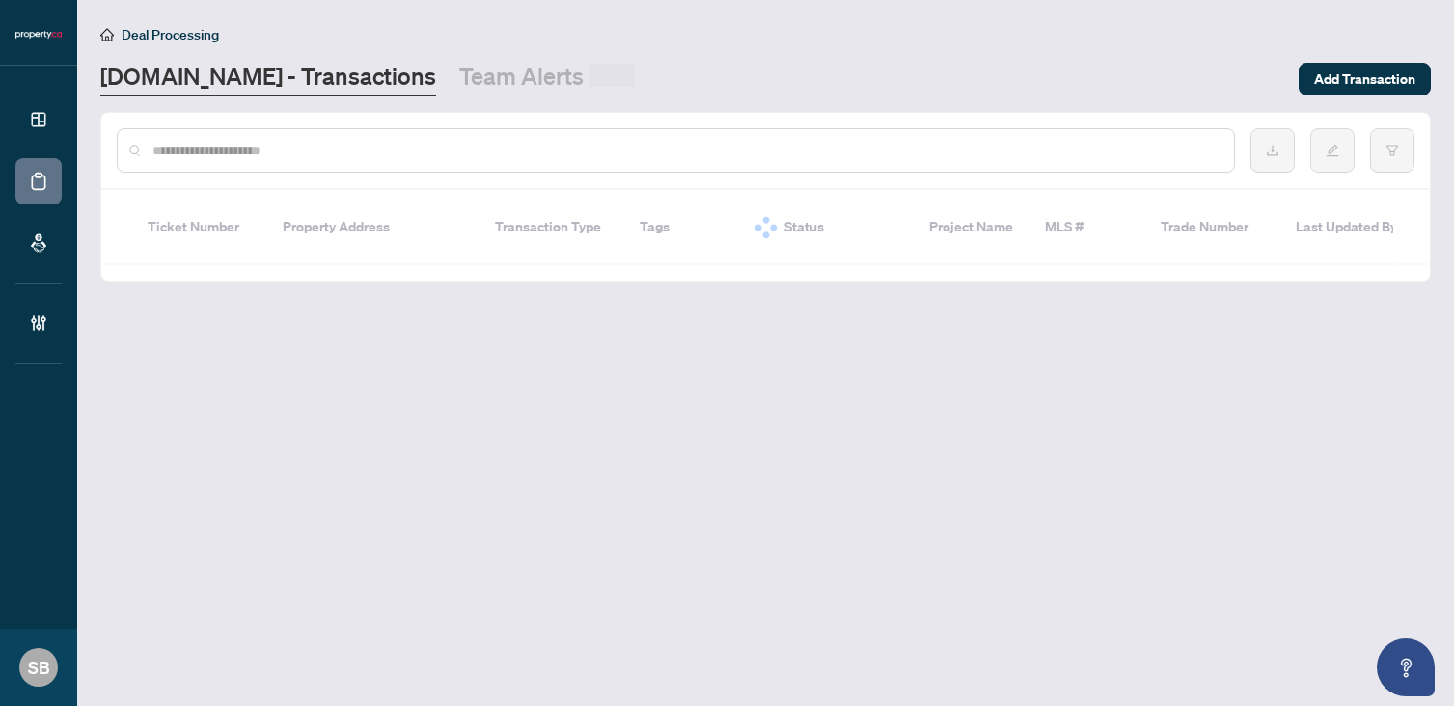
click at [249, 143] on input "text" at bounding box center [685, 150] width 1066 height 21
paste input "******"
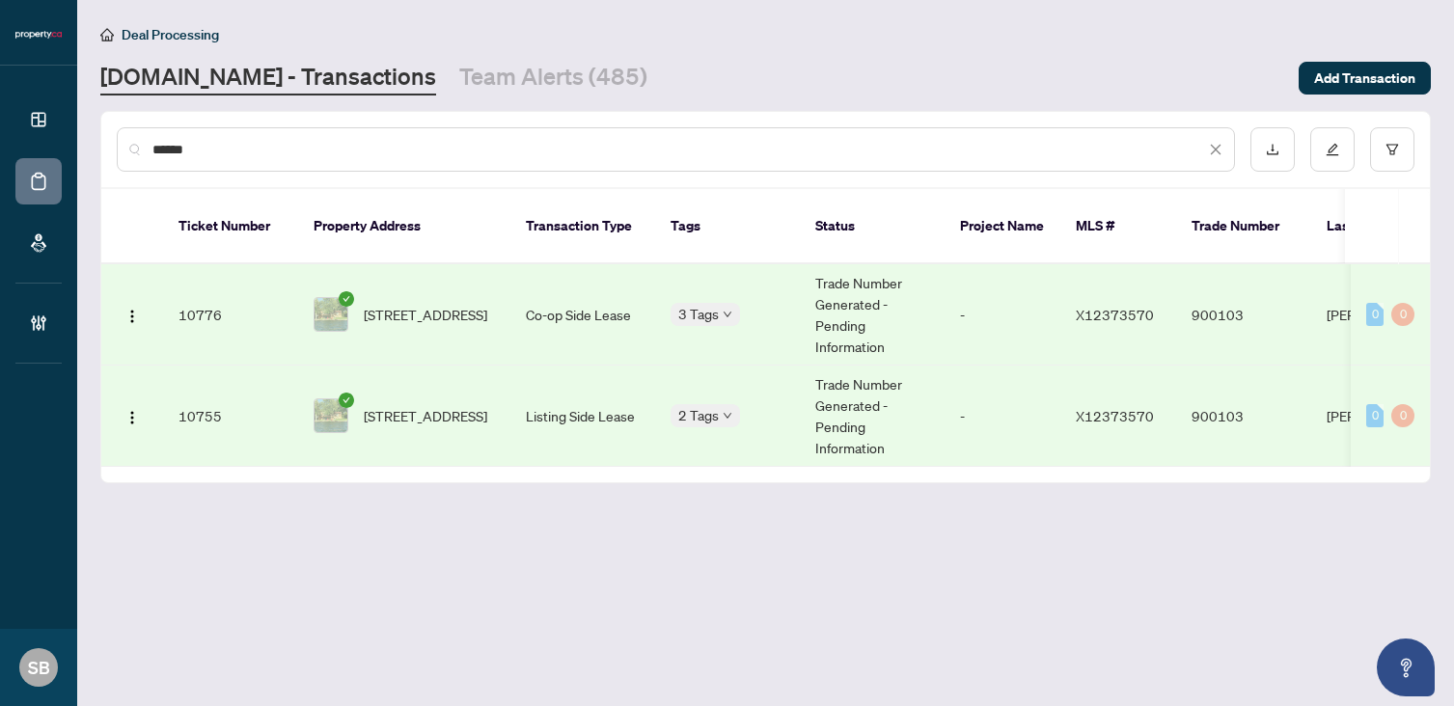
click at [545, 395] on td "Listing Side Lease" at bounding box center [582, 416] width 145 height 101
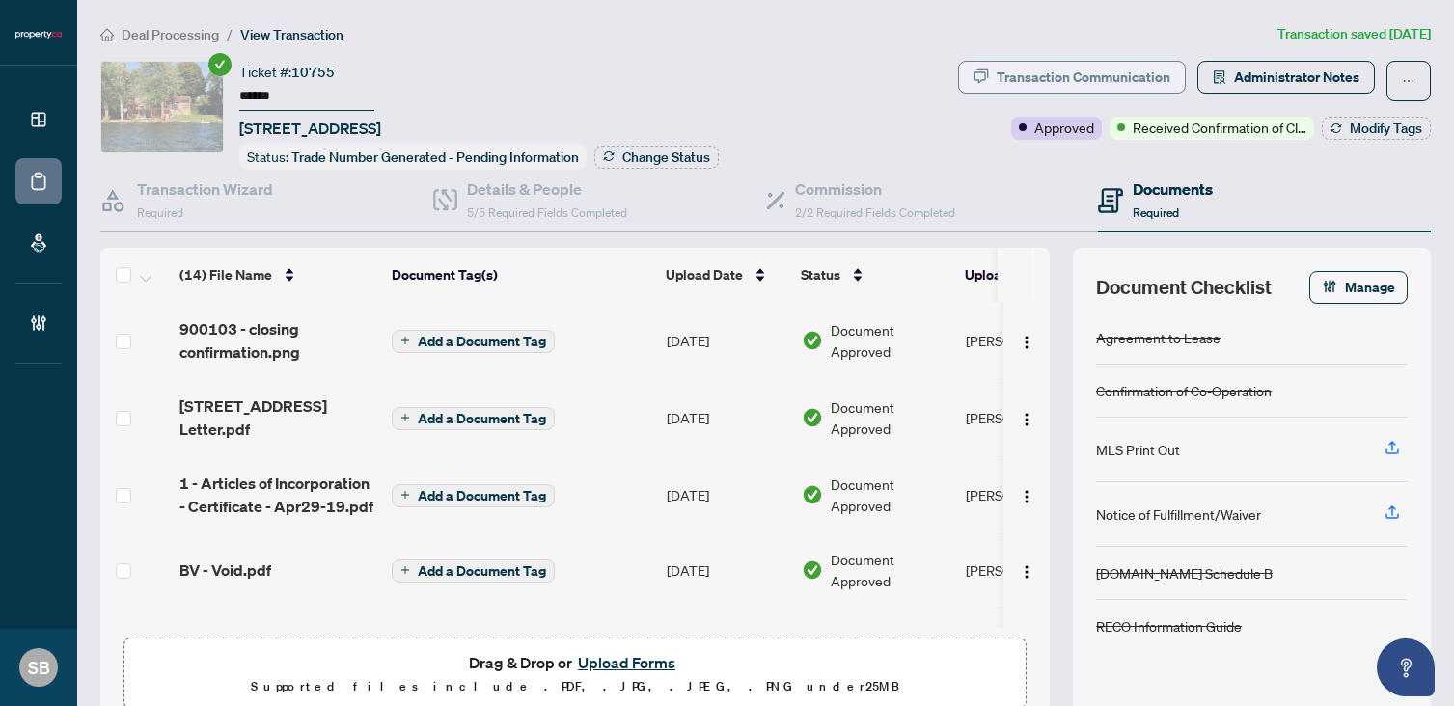
click at [1111, 77] on div "Transaction Communication" at bounding box center [1083, 77] width 174 height 31
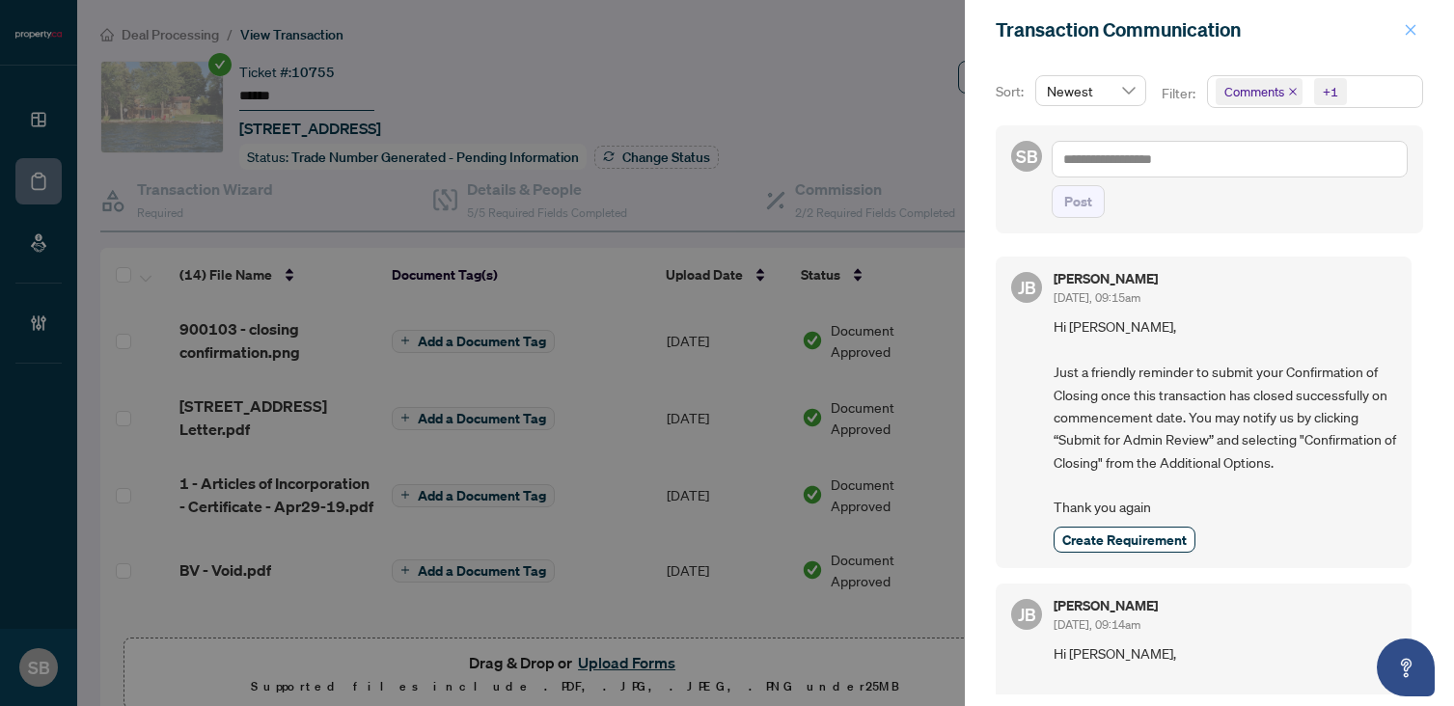
click at [1408, 30] on icon "close" at bounding box center [1411, 30] width 14 height 14
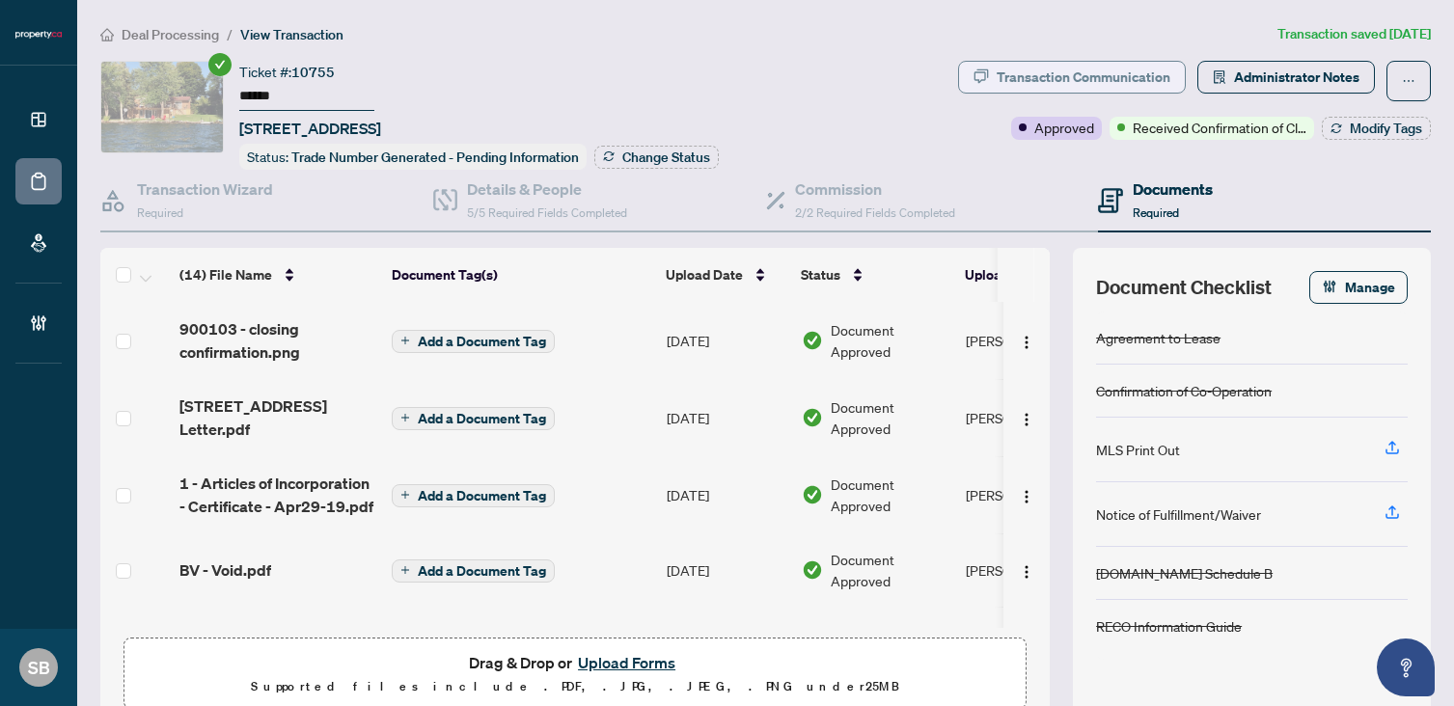
click at [1093, 83] on div "Transaction Communication" at bounding box center [1083, 77] width 174 height 31
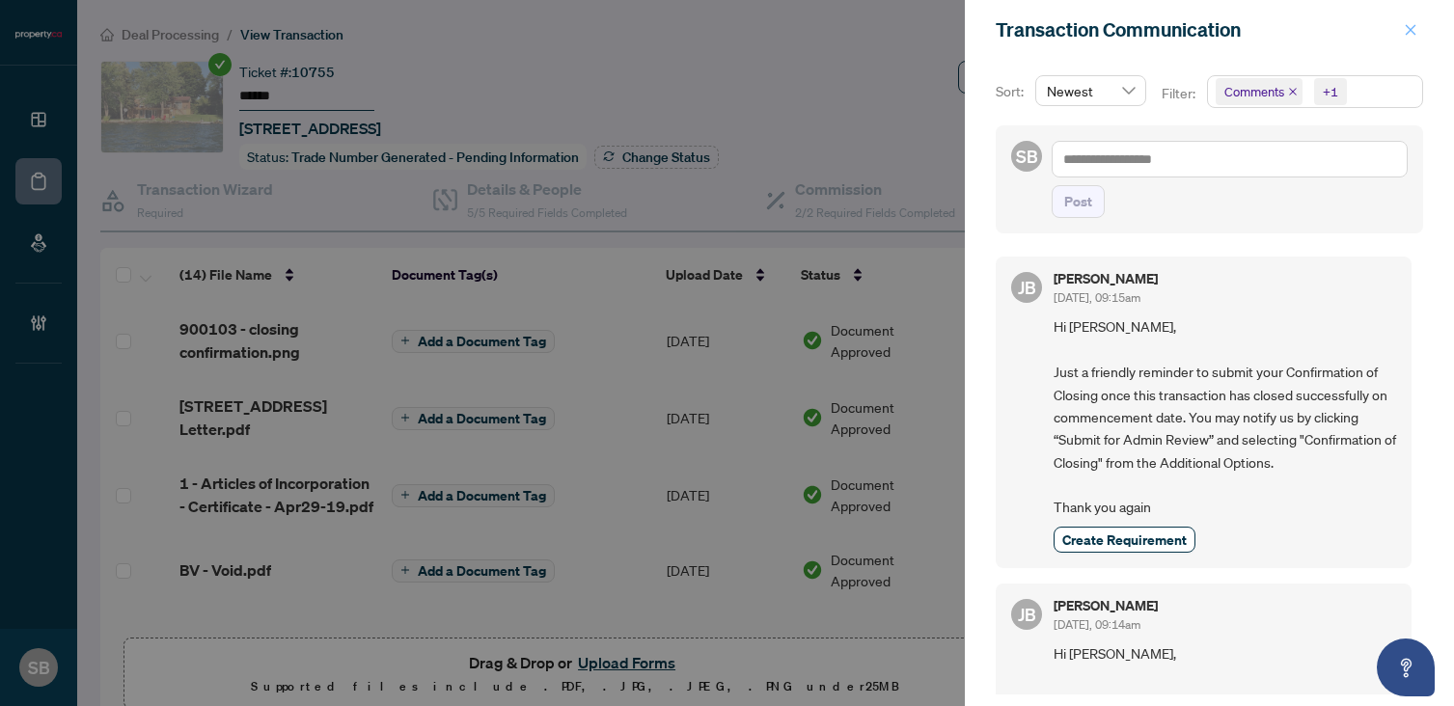
click at [1410, 30] on icon "close" at bounding box center [1410, 29] width 11 height 11
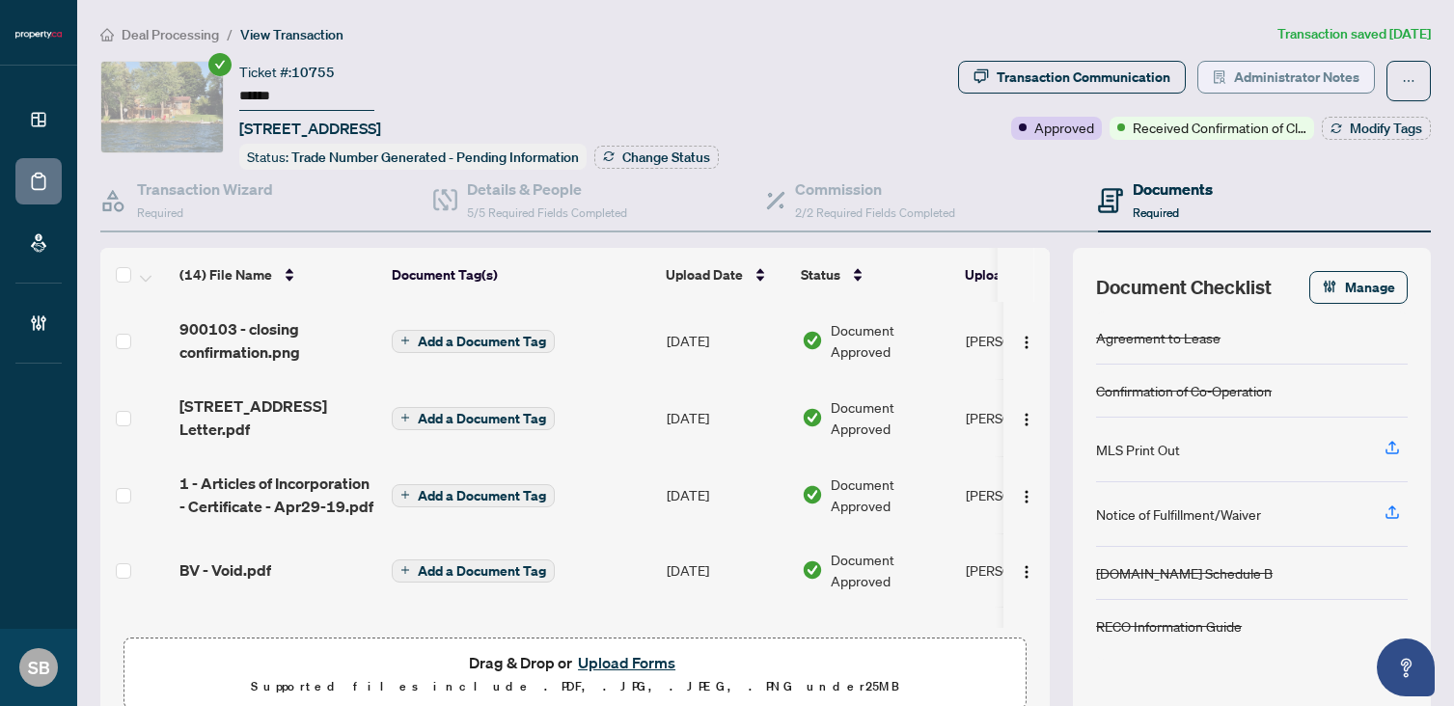
click at [1303, 77] on span "Administrator Notes" at bounding box center [1296, 77] width 125 height 31
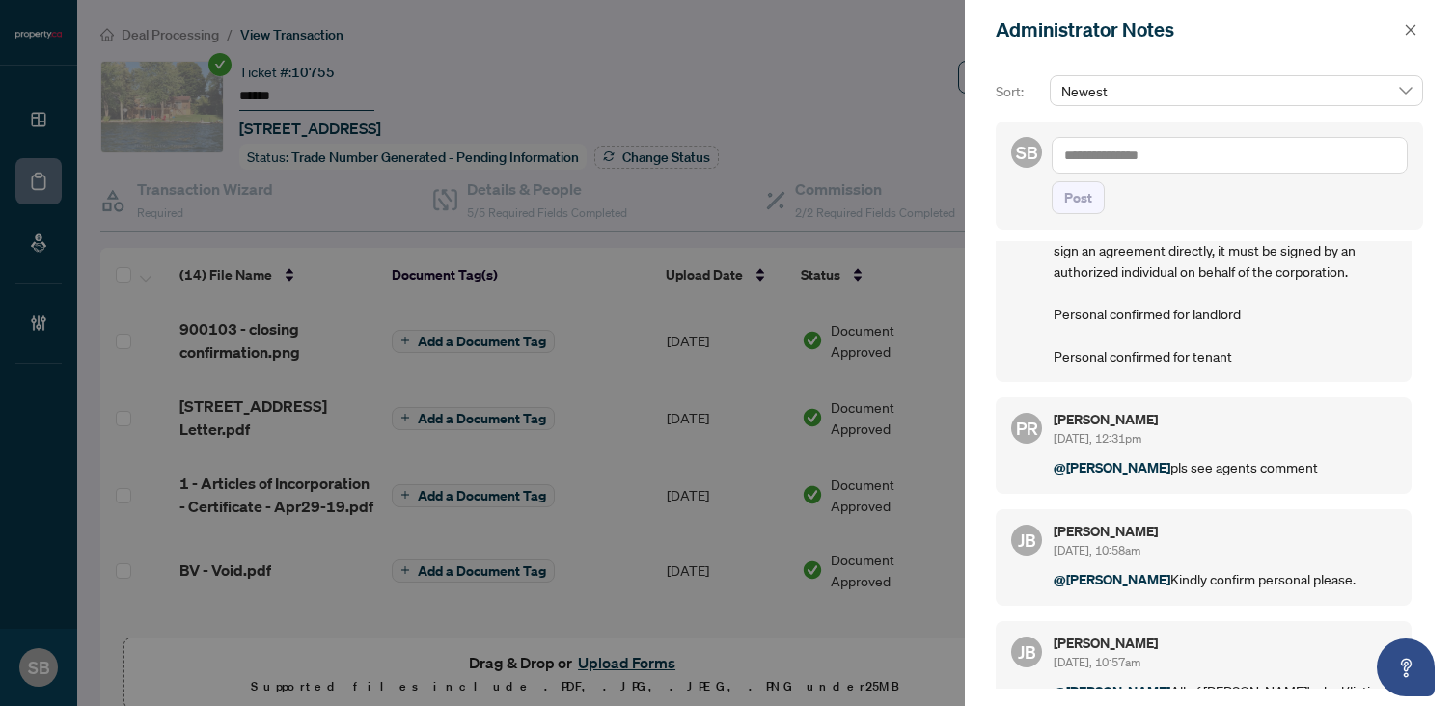
scroll to position [766, 0]
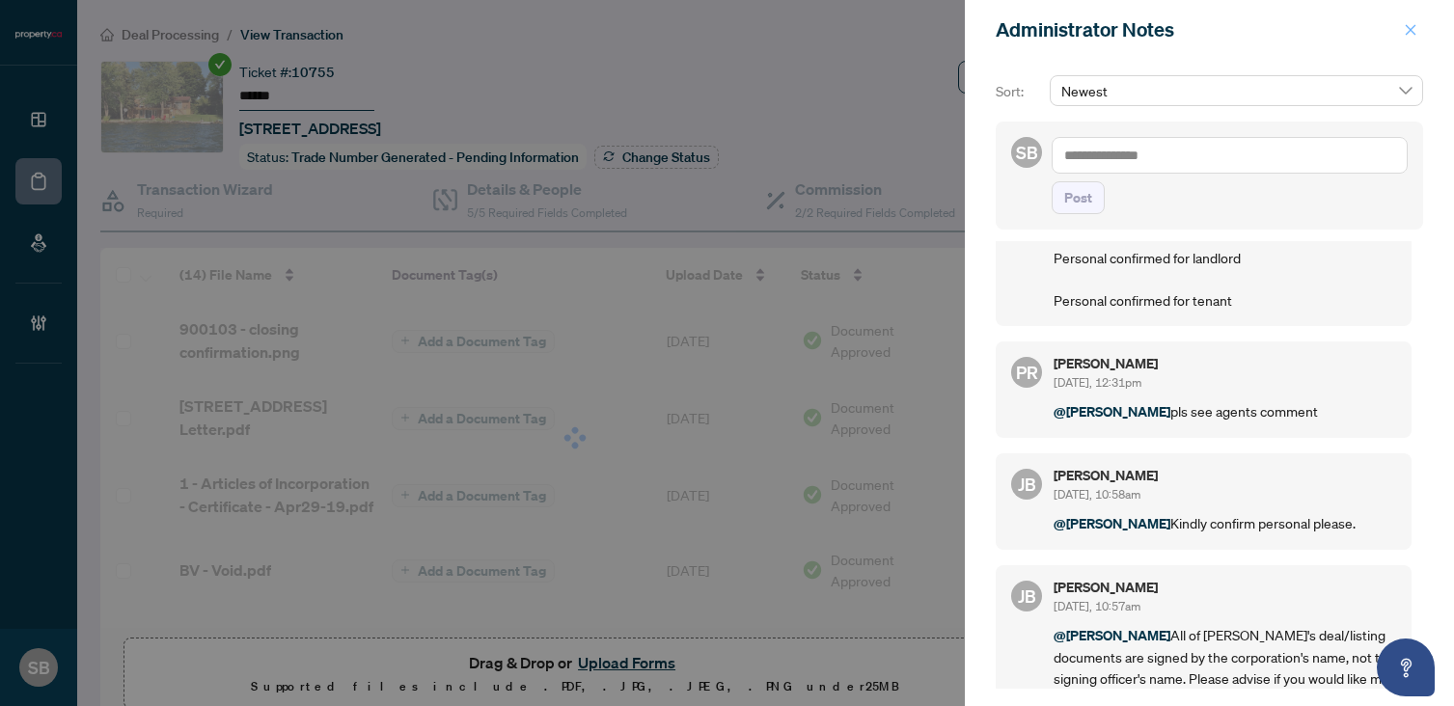
click at [1405, 33] on icon "close" at bounding box center [1411, 30] width 14 height 14
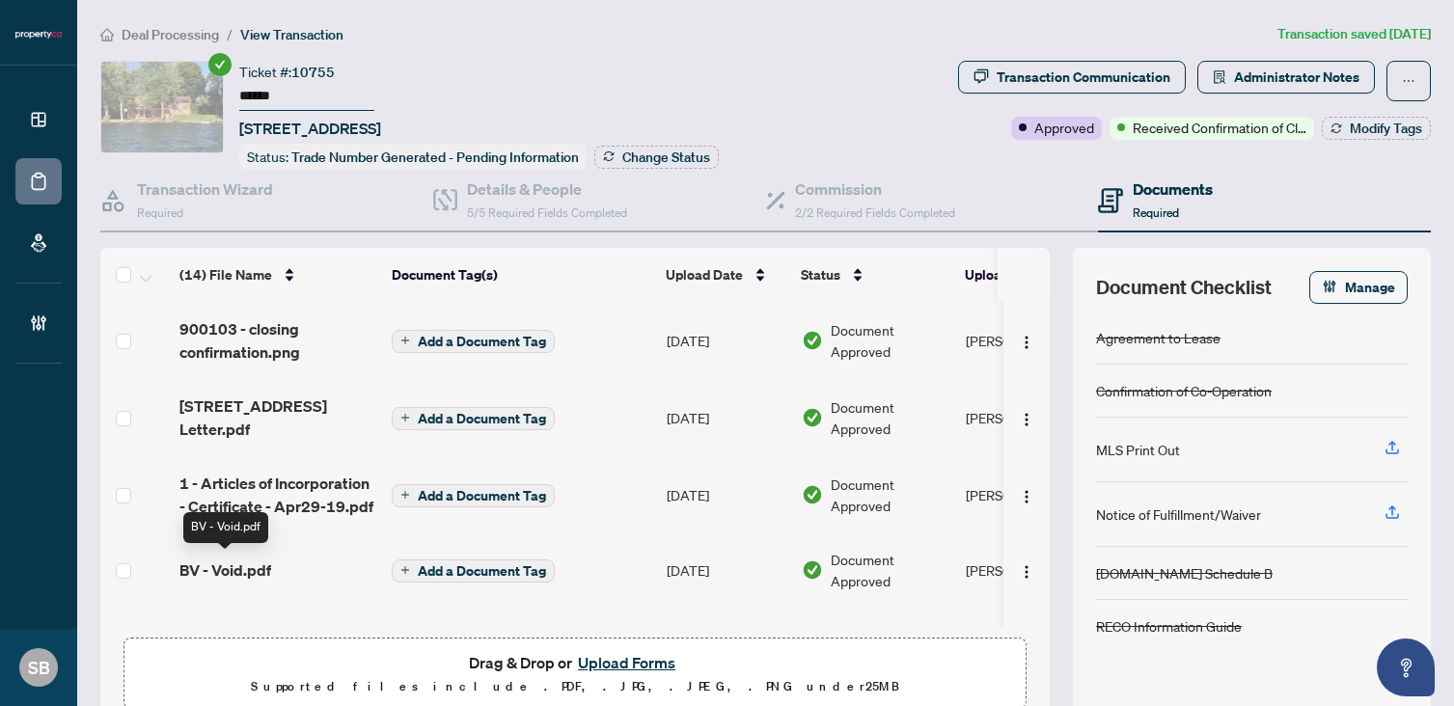
click at [243, 574] on span "BV - Void.pdf" at bounding box center [225, 570] width 92 height 23
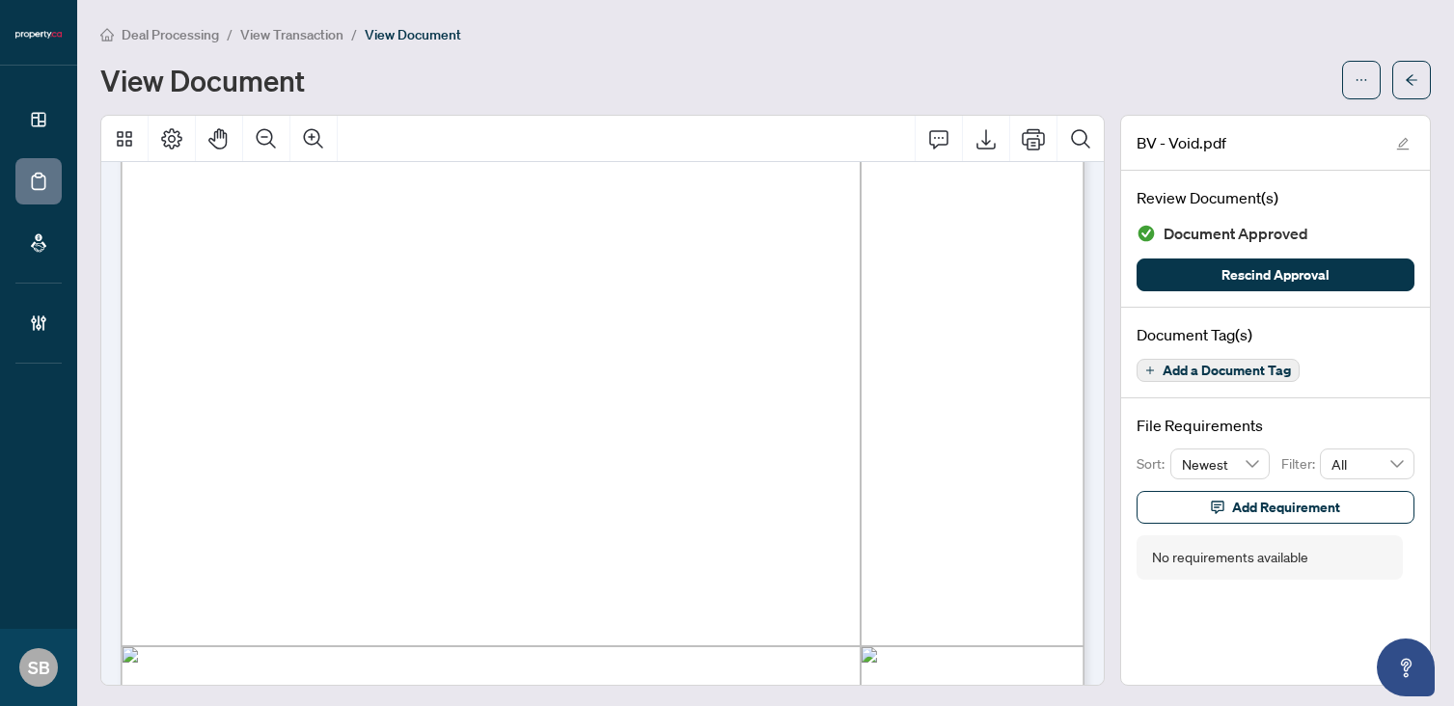
scroll to position [413, 0]
click at [1420, 72] on button "button" at bounding box center [1411, 80] width 39 height 39
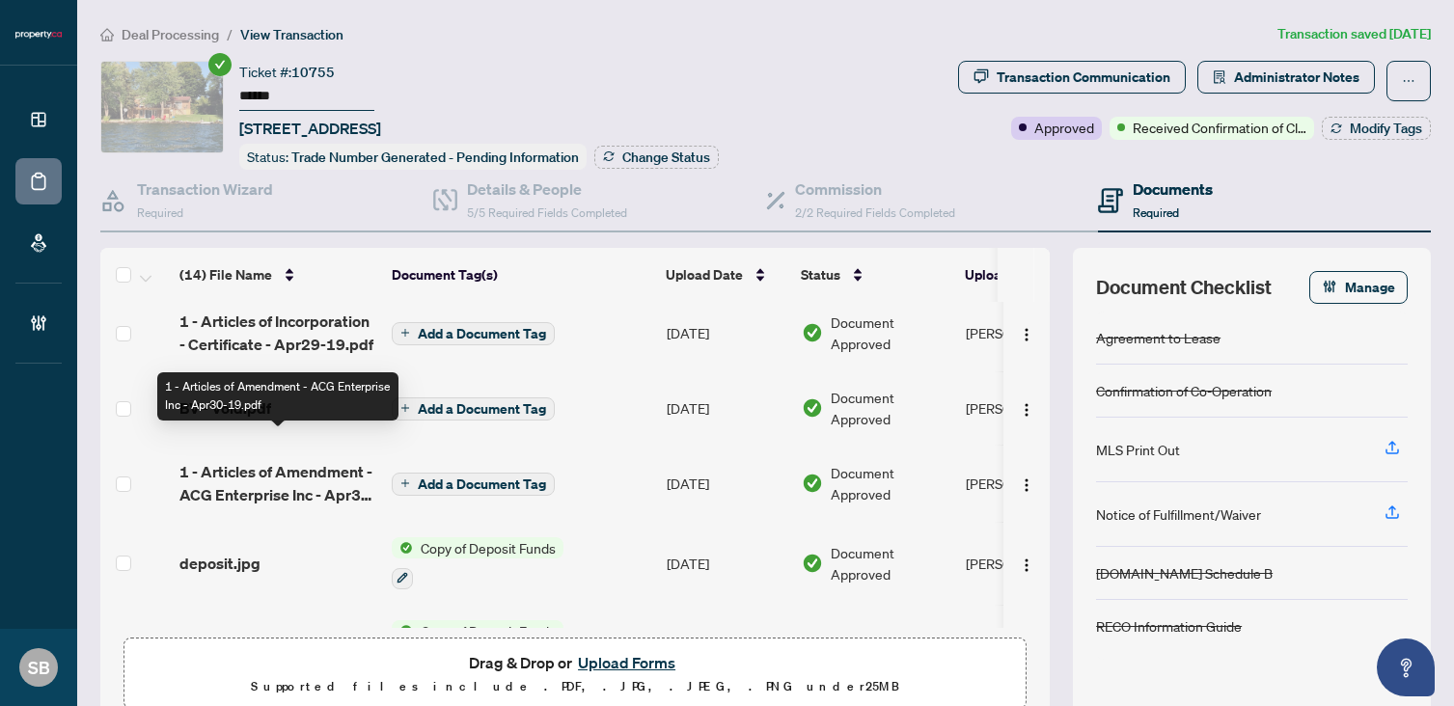
scroll to position [794, 0]
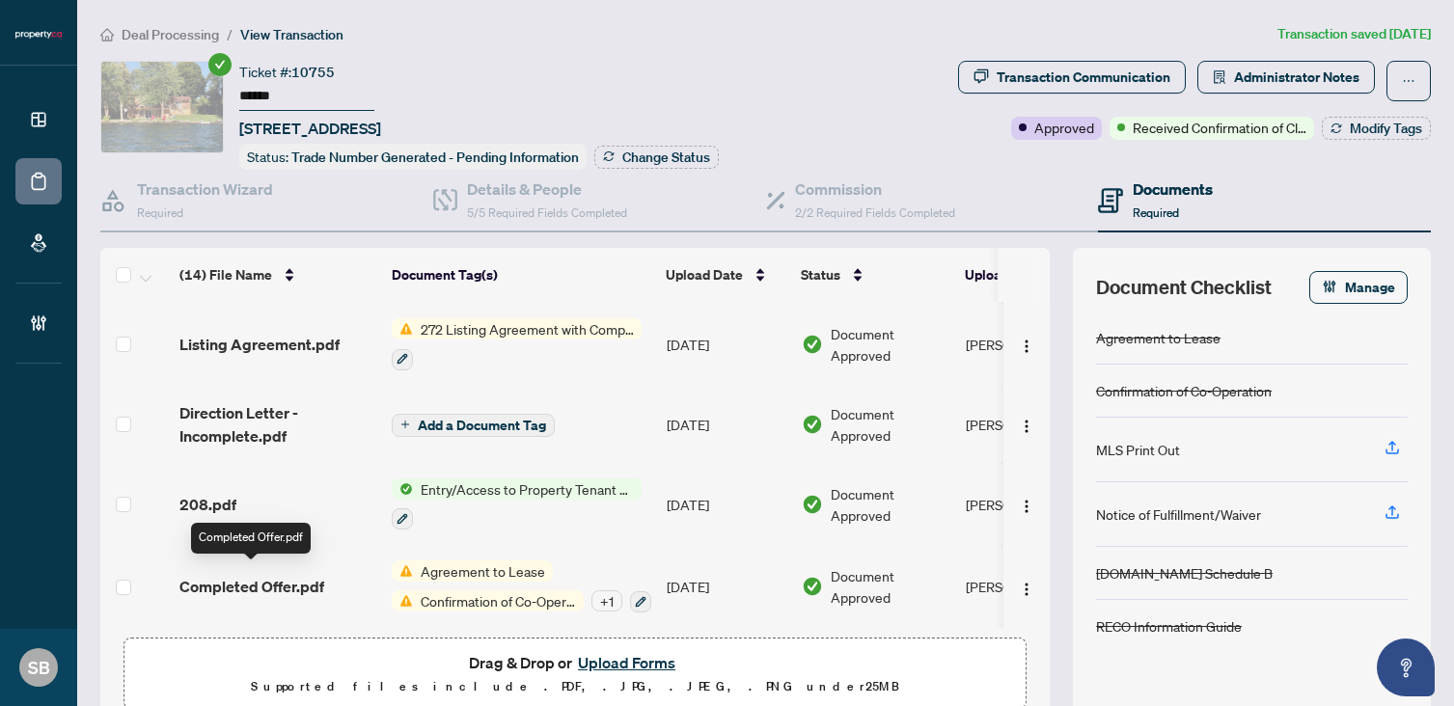
click at [267, 575] on span "Completed Offer.pdf" at bounding box center [251, 586] width 145 height 23
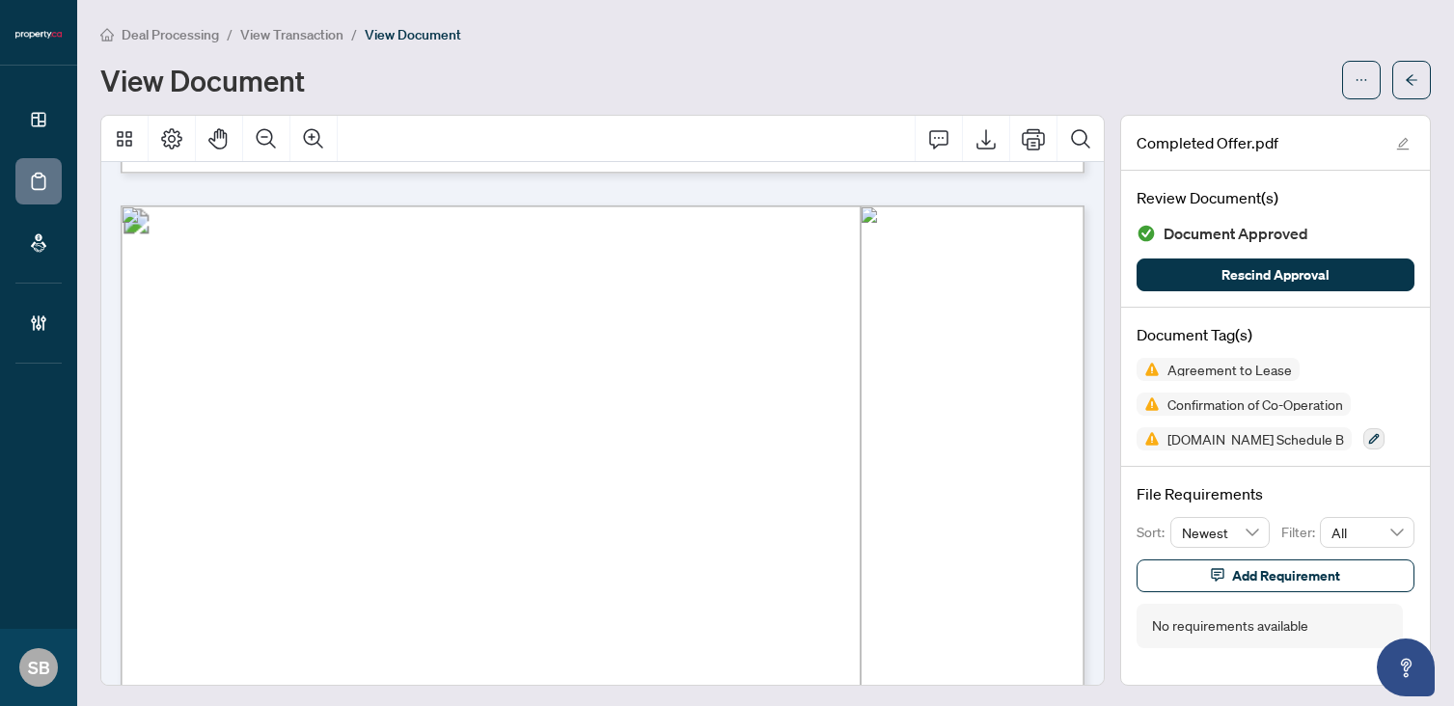
scroll to position [2536, 0]
click at [1415, 61] on button "button" at bounding box center [1411, 80] width 39 height 39
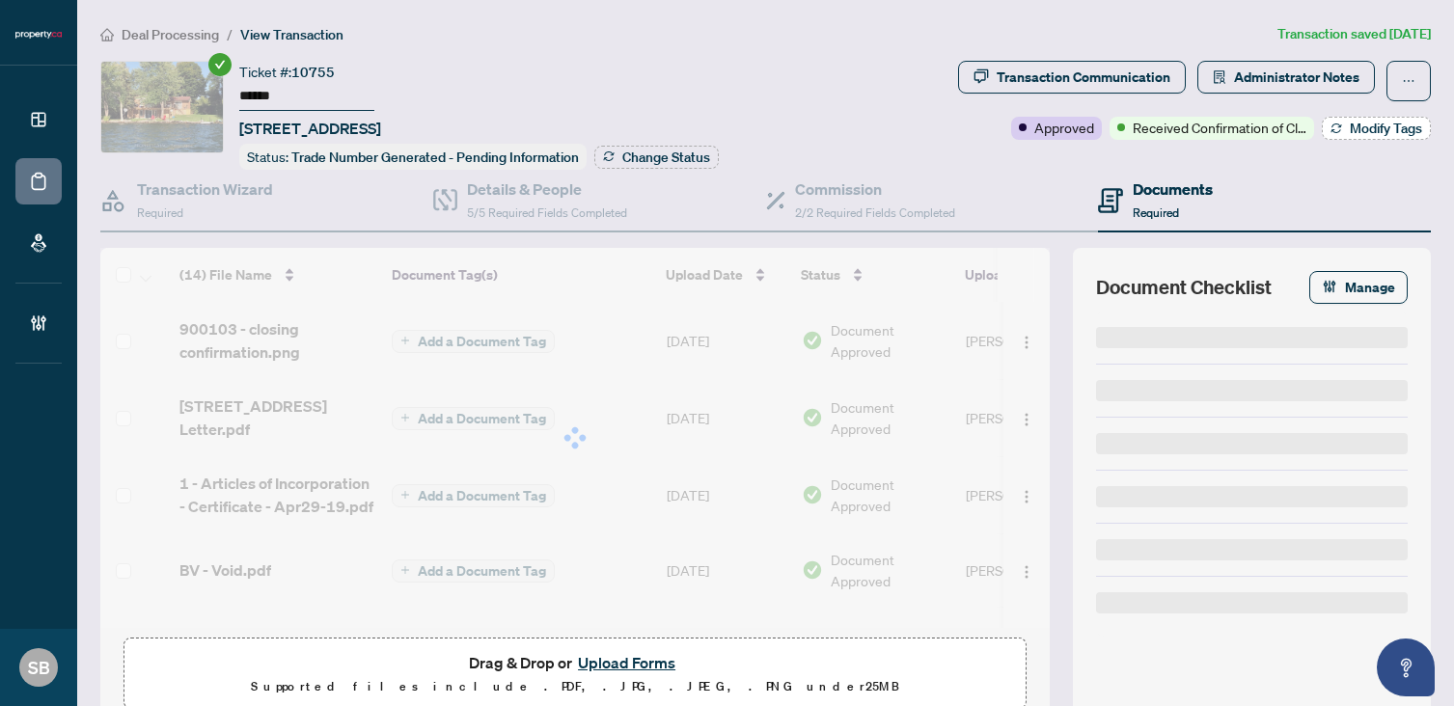
click at [1391, 132] on span "Modify Tags" at bounding box center [1386, 129] width 72 height 14
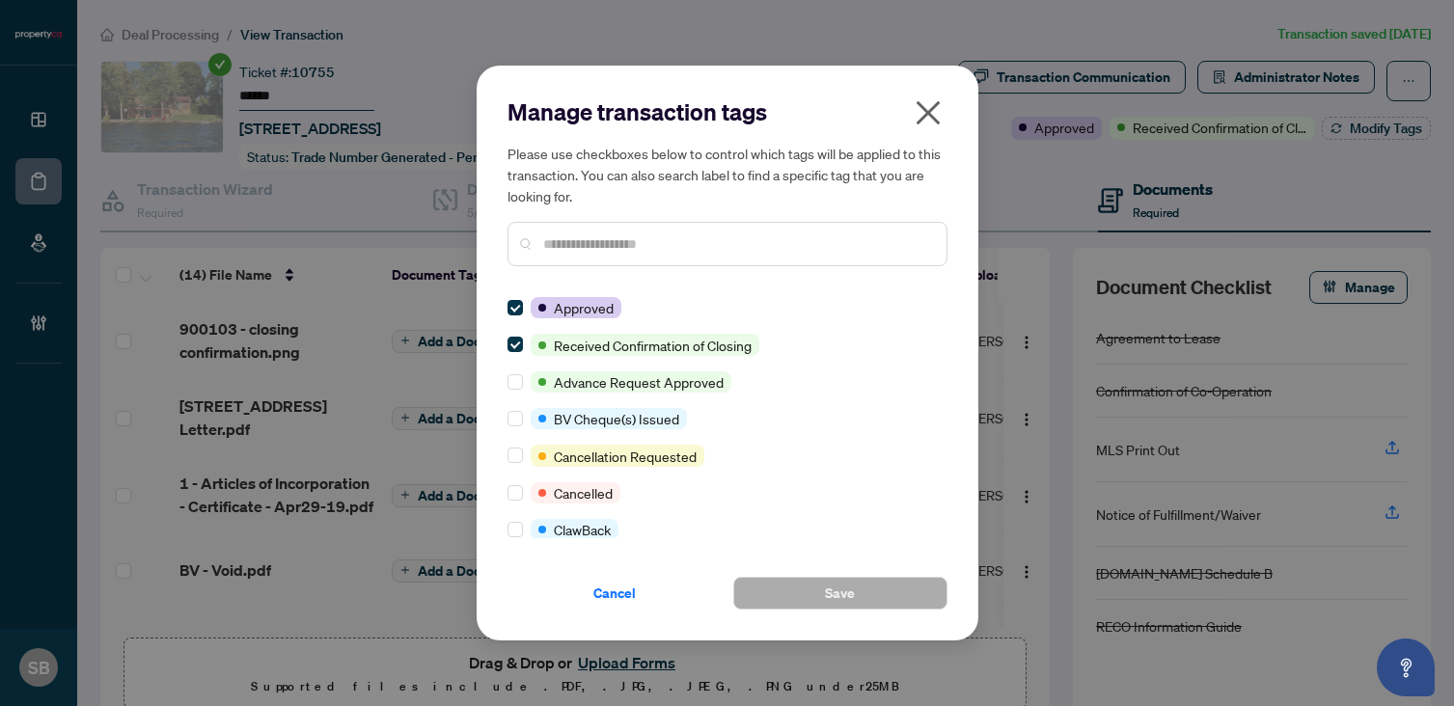
click at [795, 261] on div at bounding box center [727, 244] width 440 height 44
click at [774, 239] on input "text" at bounding box center [737, 243] width 388 height 21
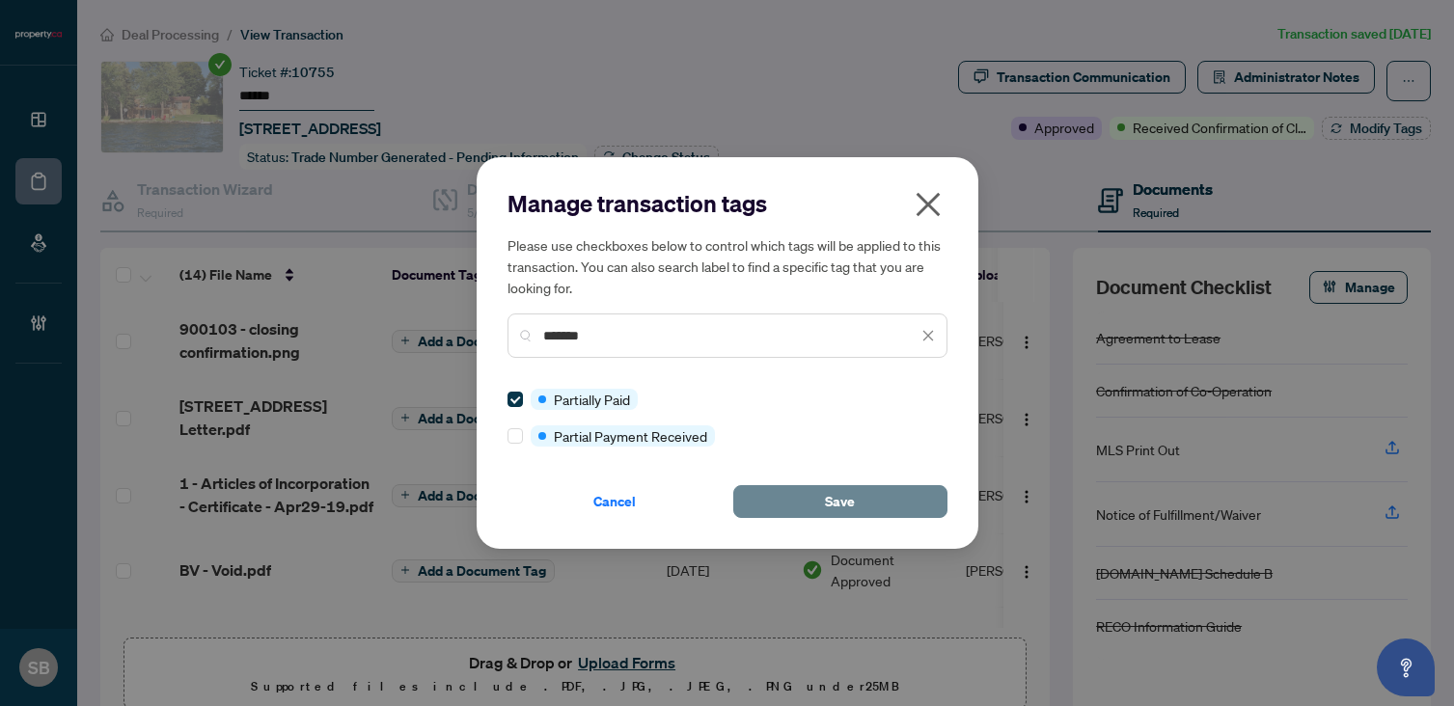
click at [795, 500] on button "Save" at bounding box center [840, 501] width 214 height 33
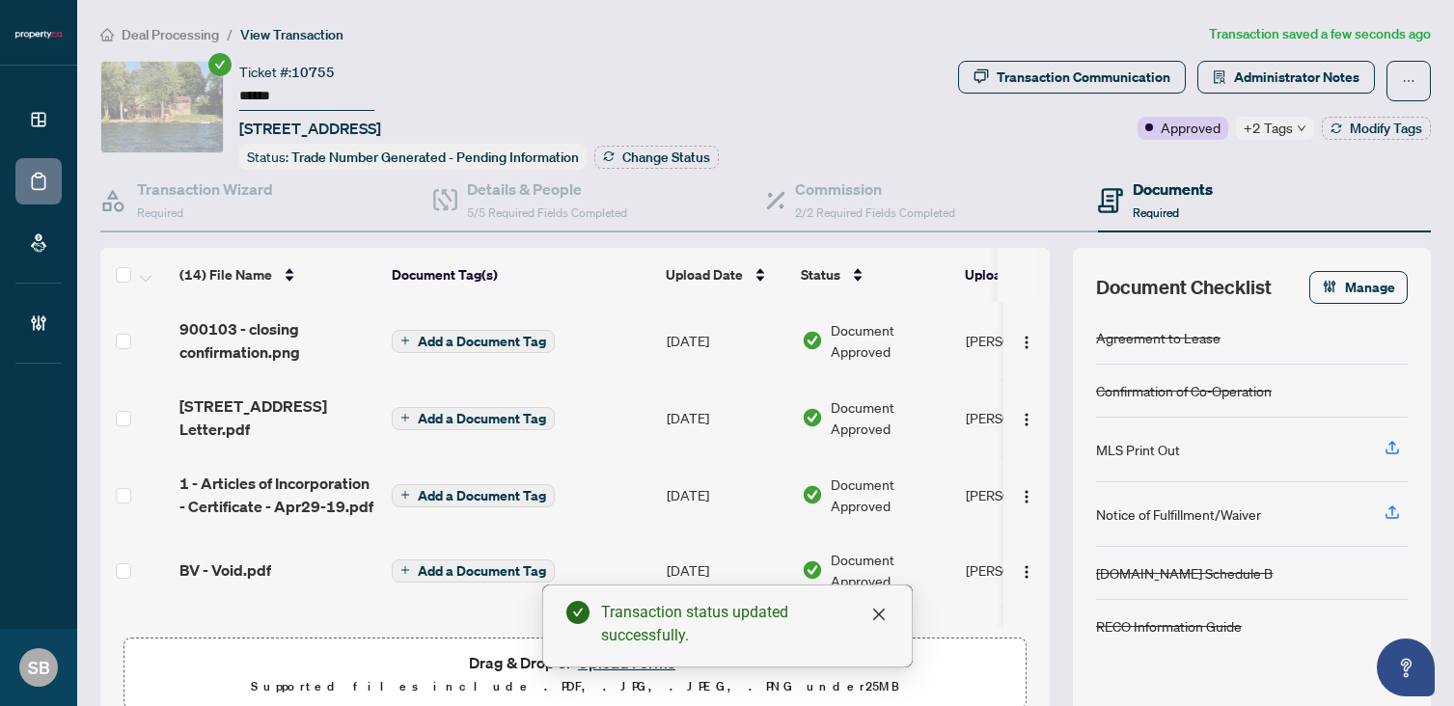
click at [152, 41] on span "Deal Processing" at bounding box center [170, 34] width 97 height 17
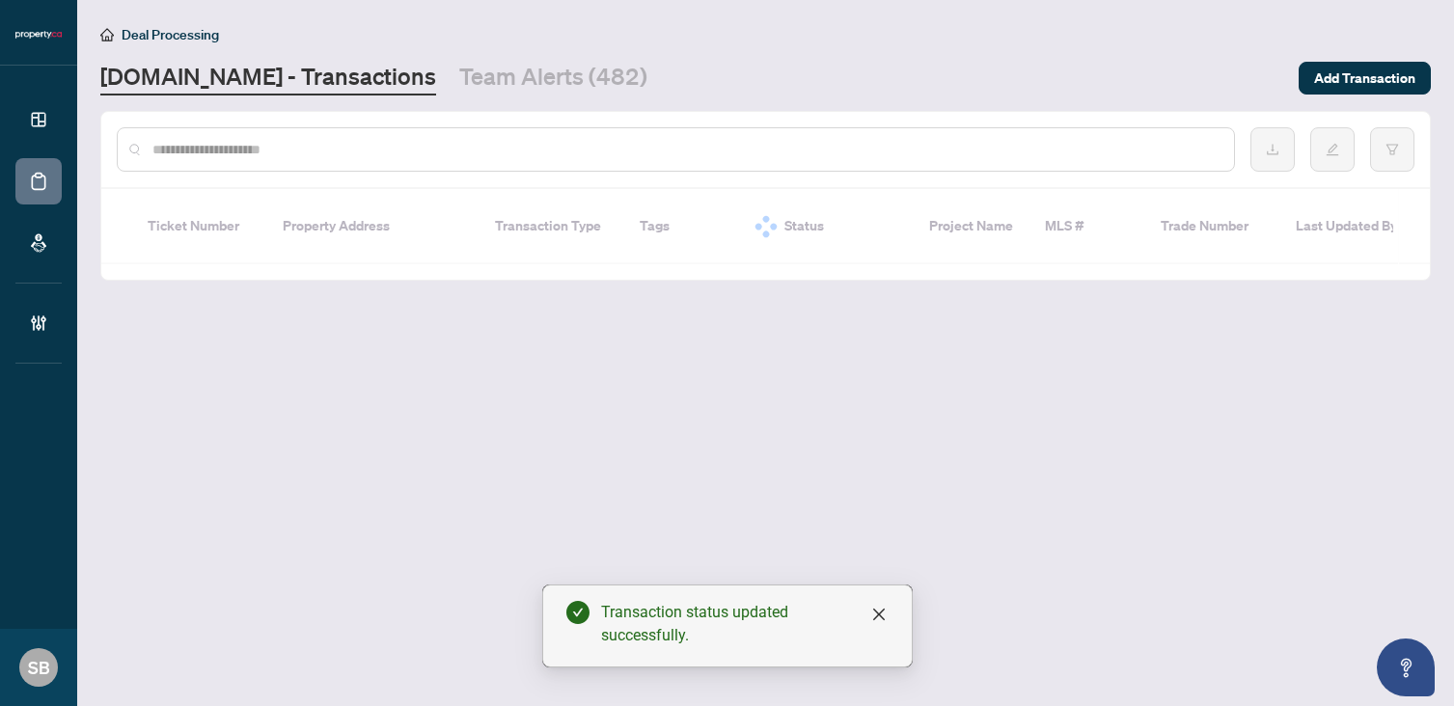
click at [265, 146] on input "text" at bounding box center [685, 149] width 1066 height 21
paste input "******"
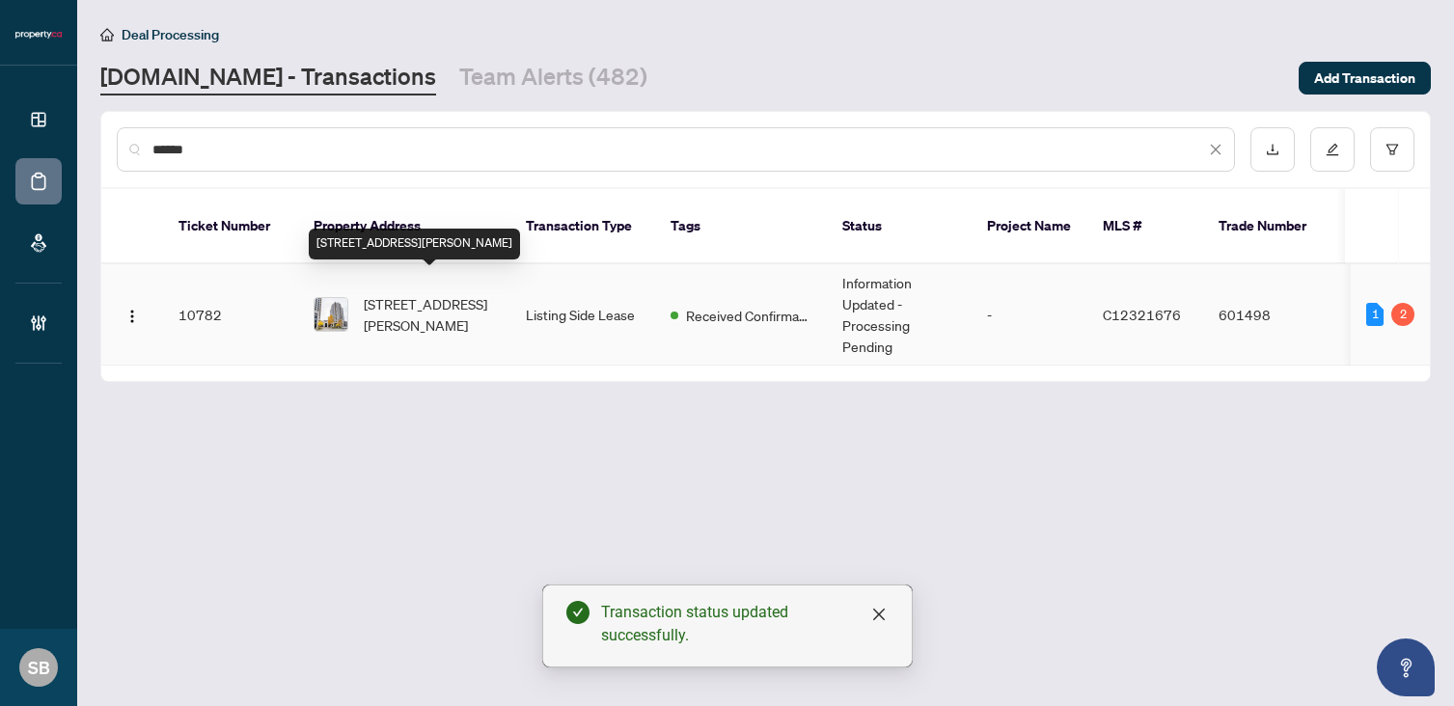
click at [439, 293] on span "[STREET_ADDRESS][PERSON_NAME]" at bounding box center [429, 314] width 131 height 42
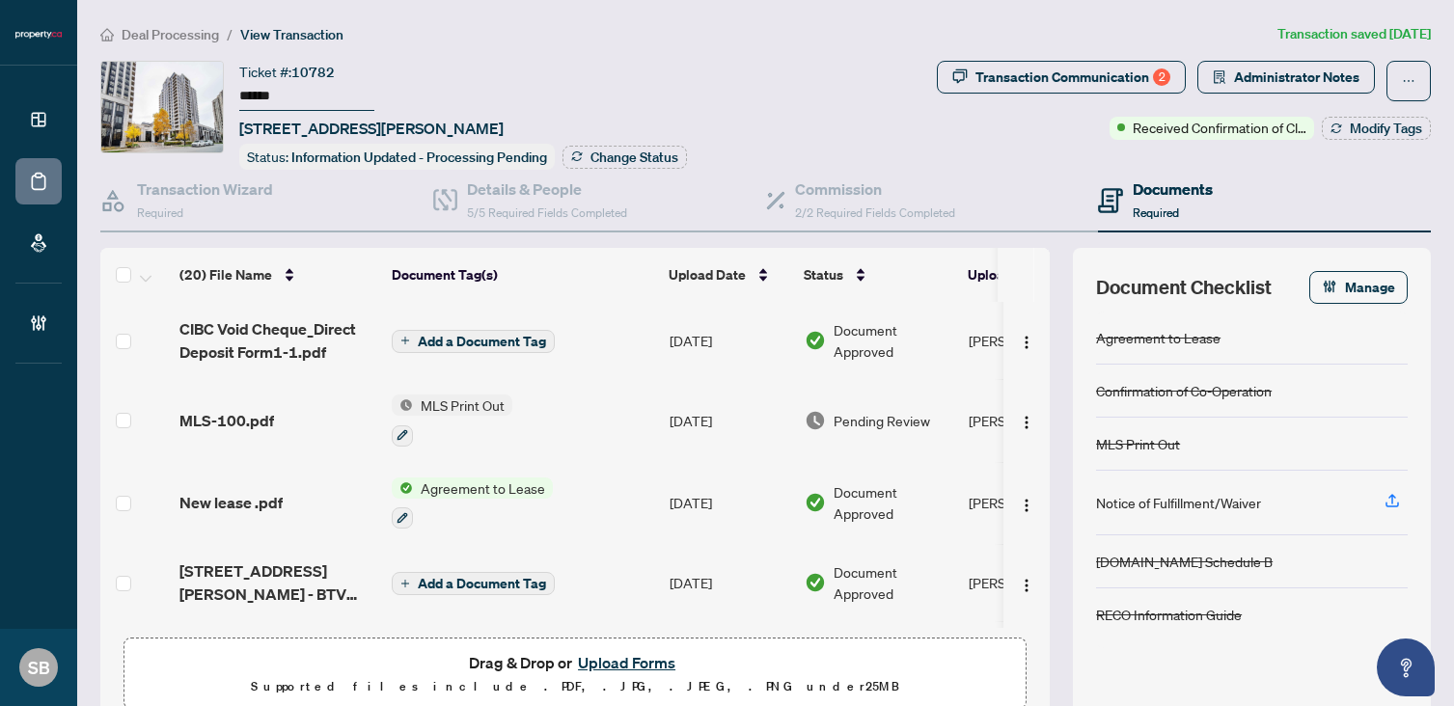
click at [184, 37] on span "Deal Processing" at bounding box center [170, 34] width 97 height 17
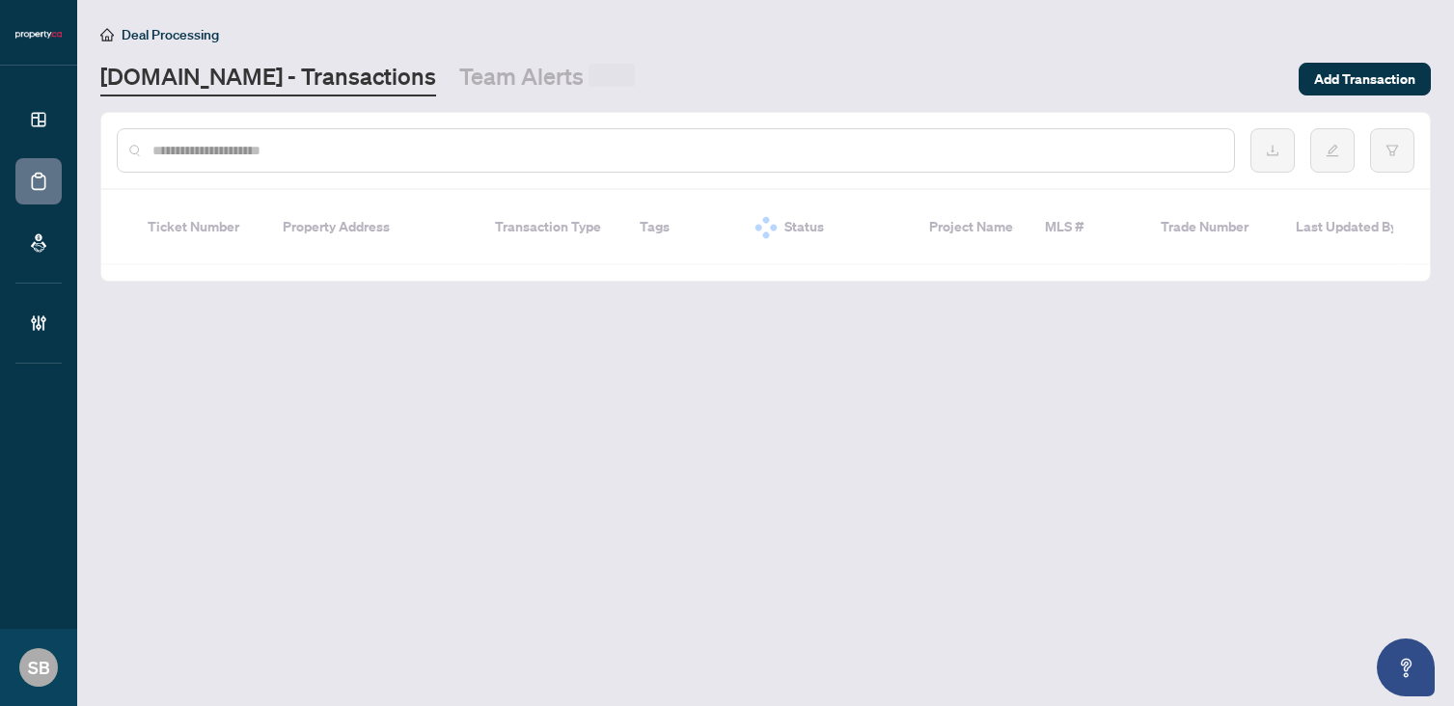
click at [559, 153] on input "text" at bounding box center [685, 150] width 1066 height 21
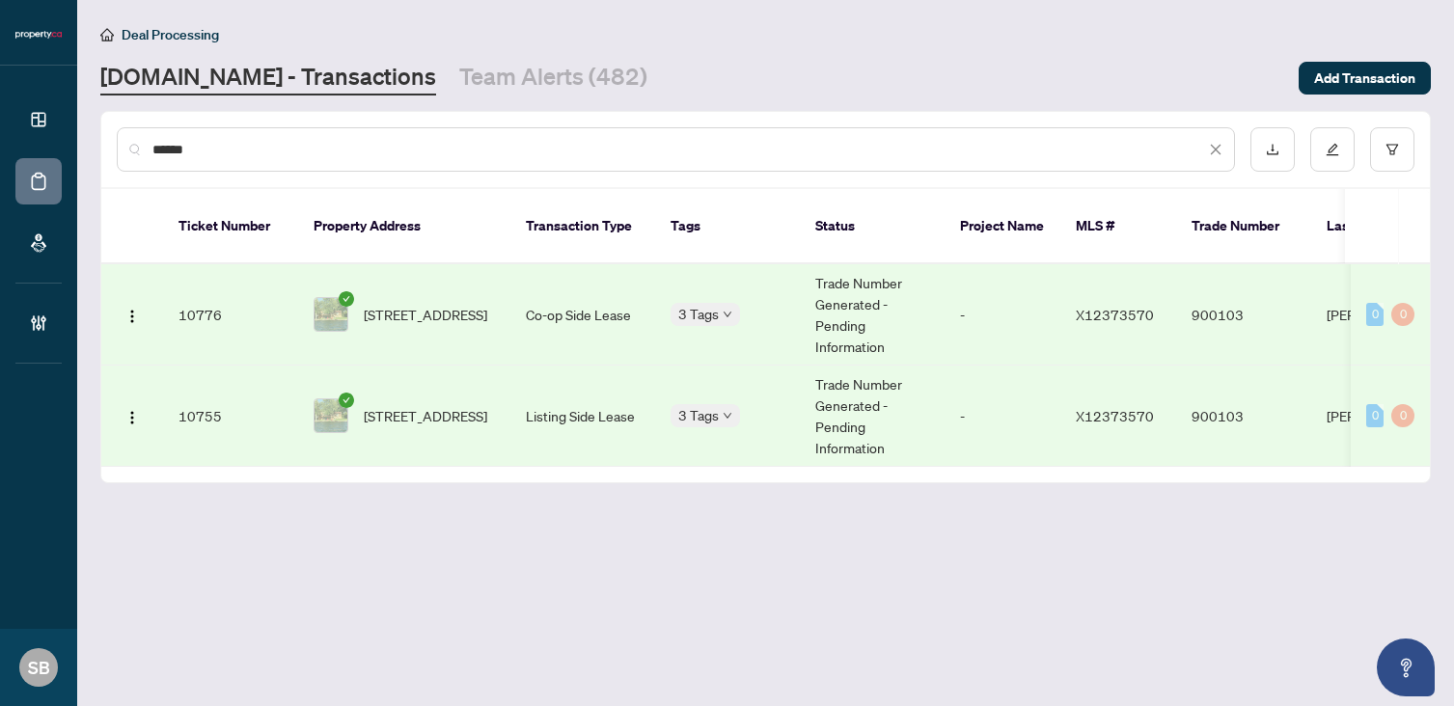
click at [561, 413] on td "Listing Side Lease" at bounding box center [582, 416] width 145 height 101
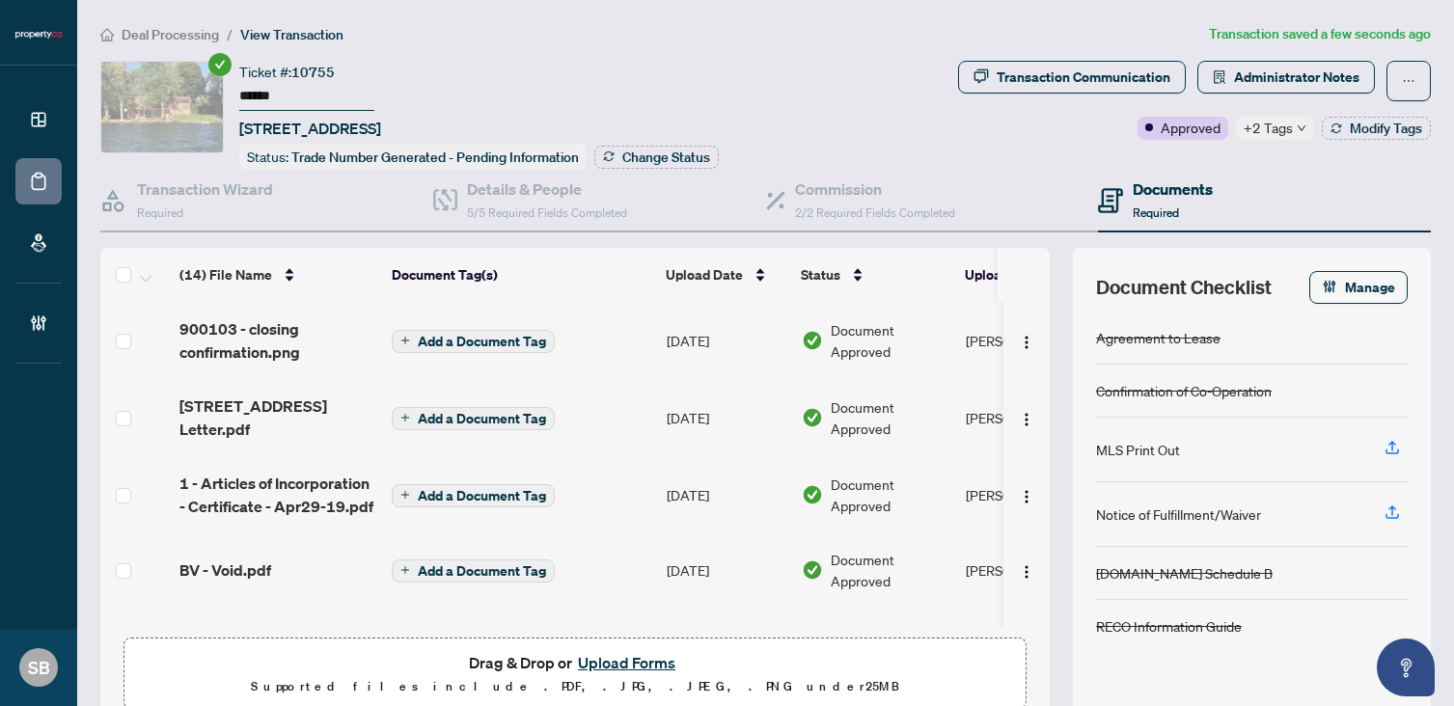
click at [648, 657] on button "Upload Forms" at bounding box center [626, 662] width 109 height 25
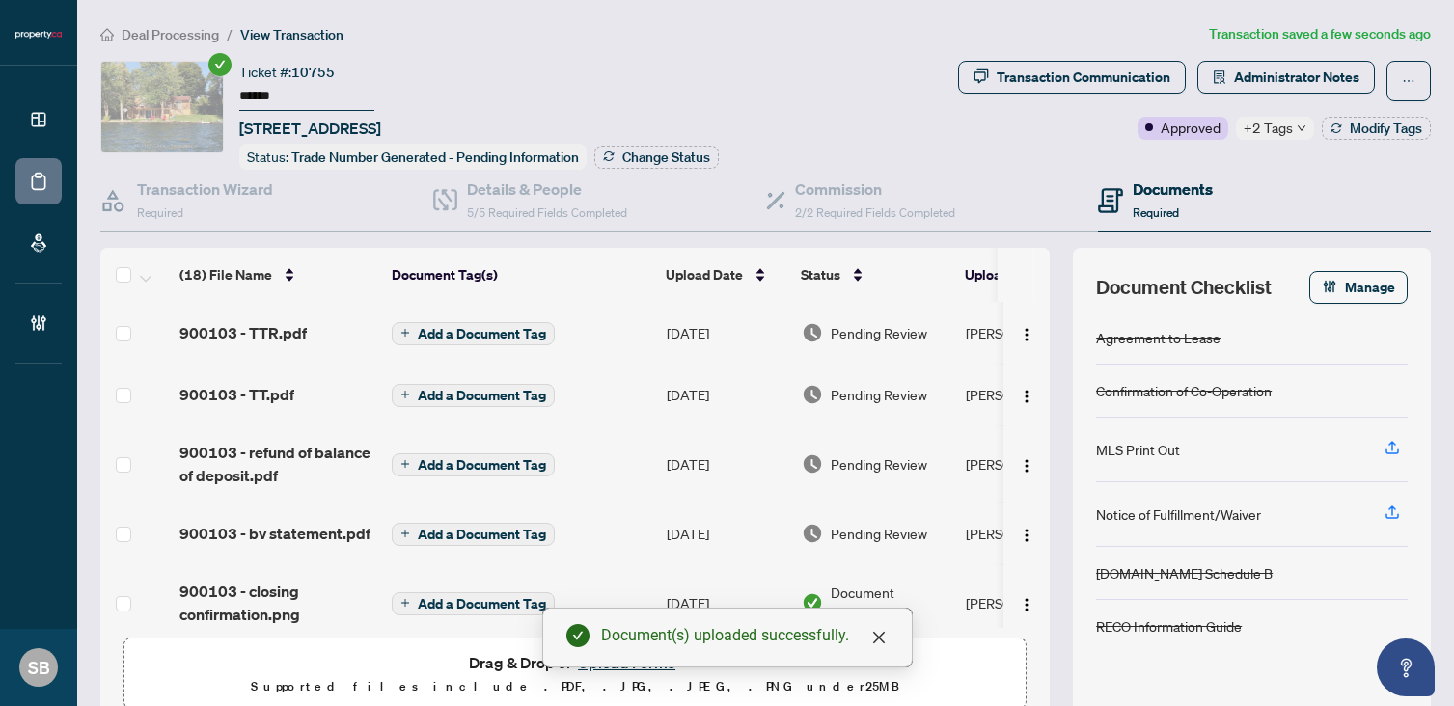
click at [734, 330] on td "[DATE]" at bounding box center [726, 333] width 135 height 62
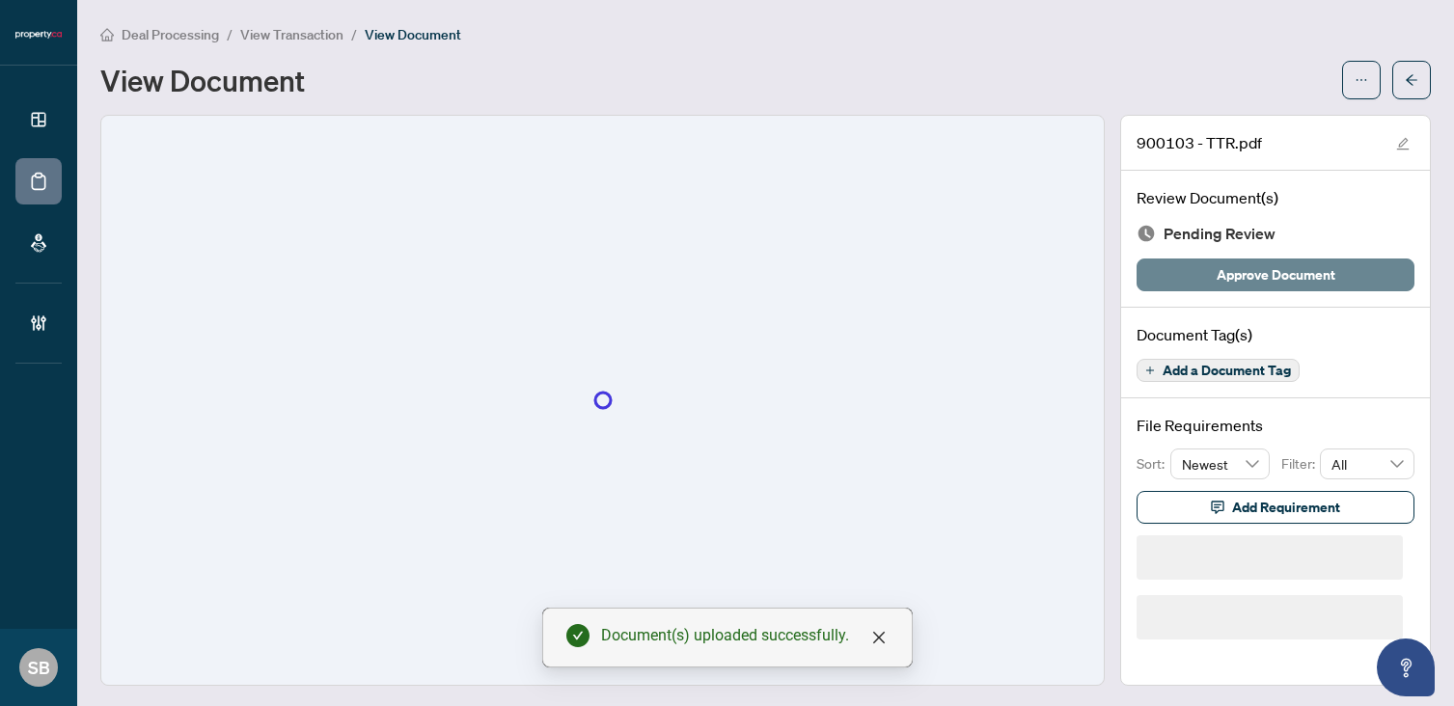
click at [1296, 286] on span "Approve Document" at bounding box center [1275, 274] width 119 height 31
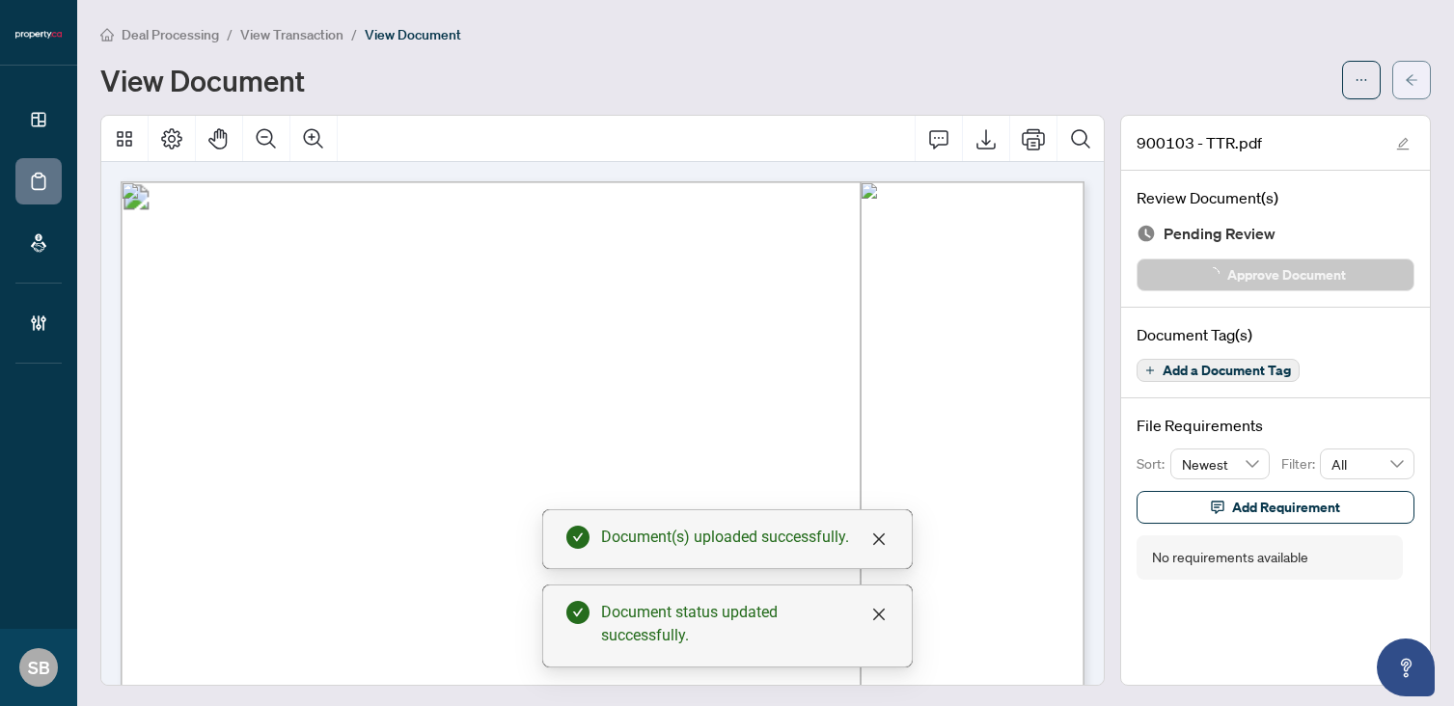
click at [1410, 96] on button "button" at bounding box center [1411, 80] width 39 height 39
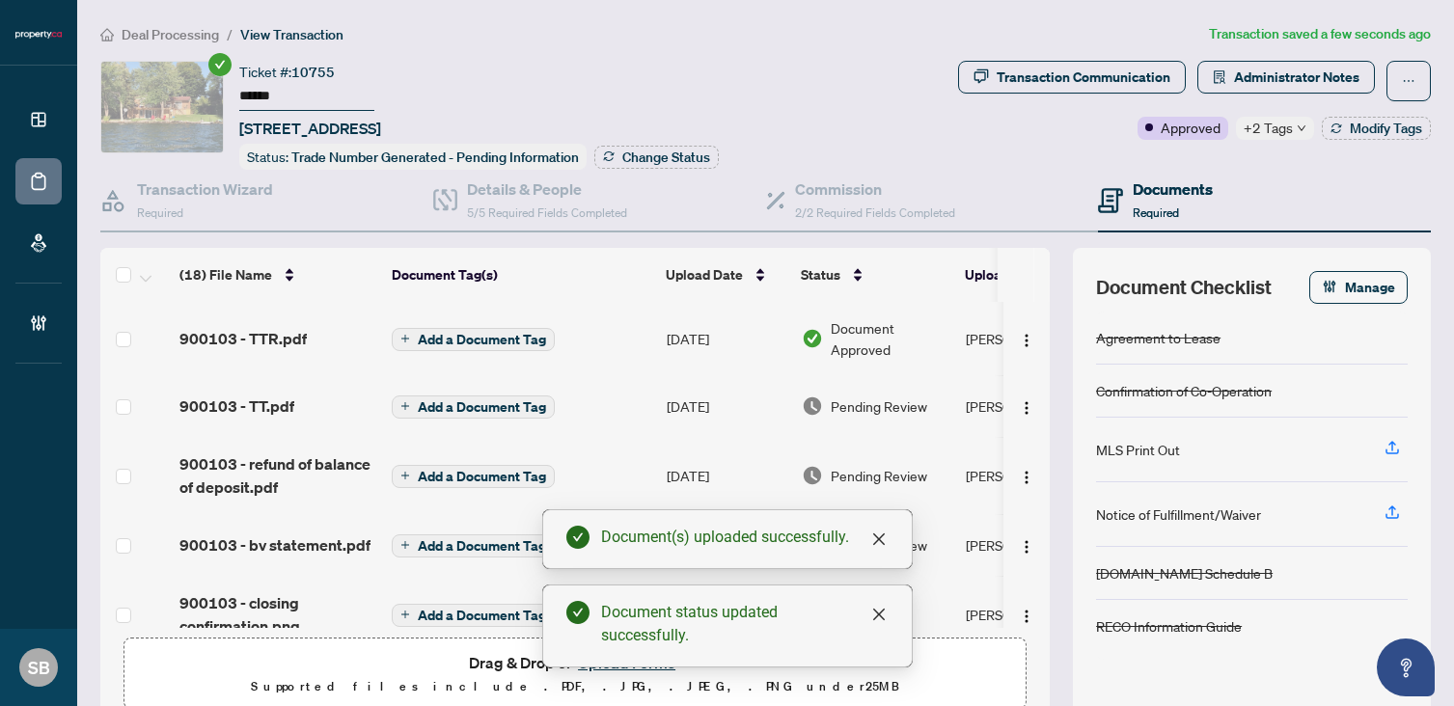
click at [873, 388] on td "Pending Review" at bounding box center [876, 406] width 164 height 62
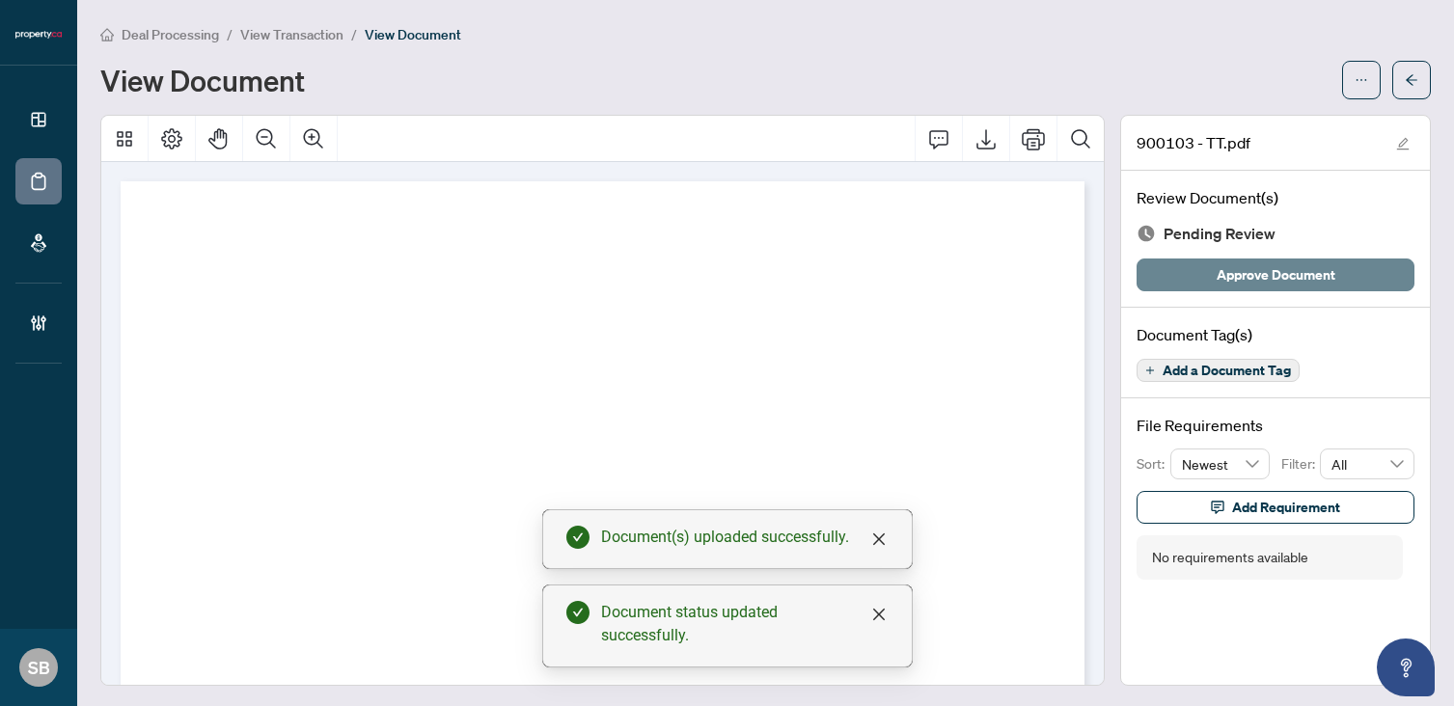
click at [1277, 275] on span "Approve Document" at bounding box center [1275, 274] width 119 height 31
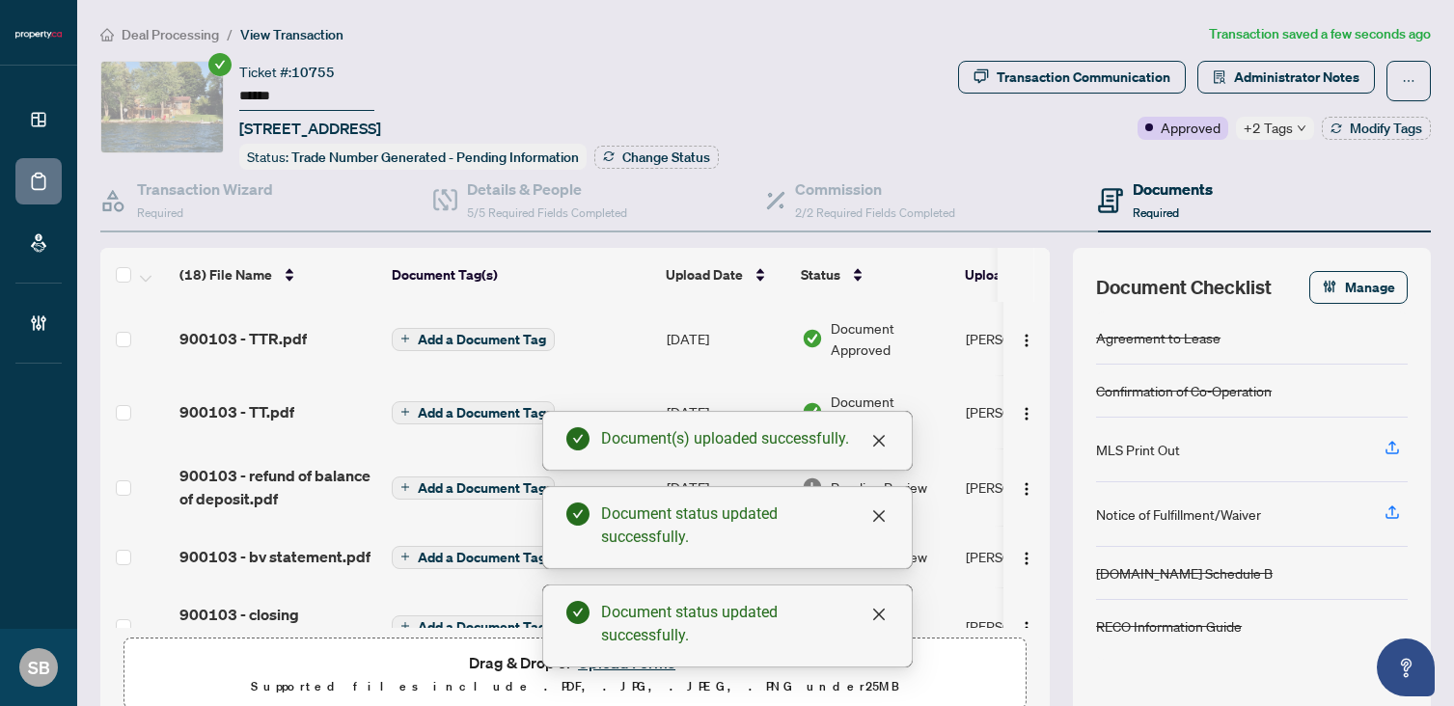
click at [922, 483] on span "Pending Review" at bounding box center [879, 487] width 96 height 21
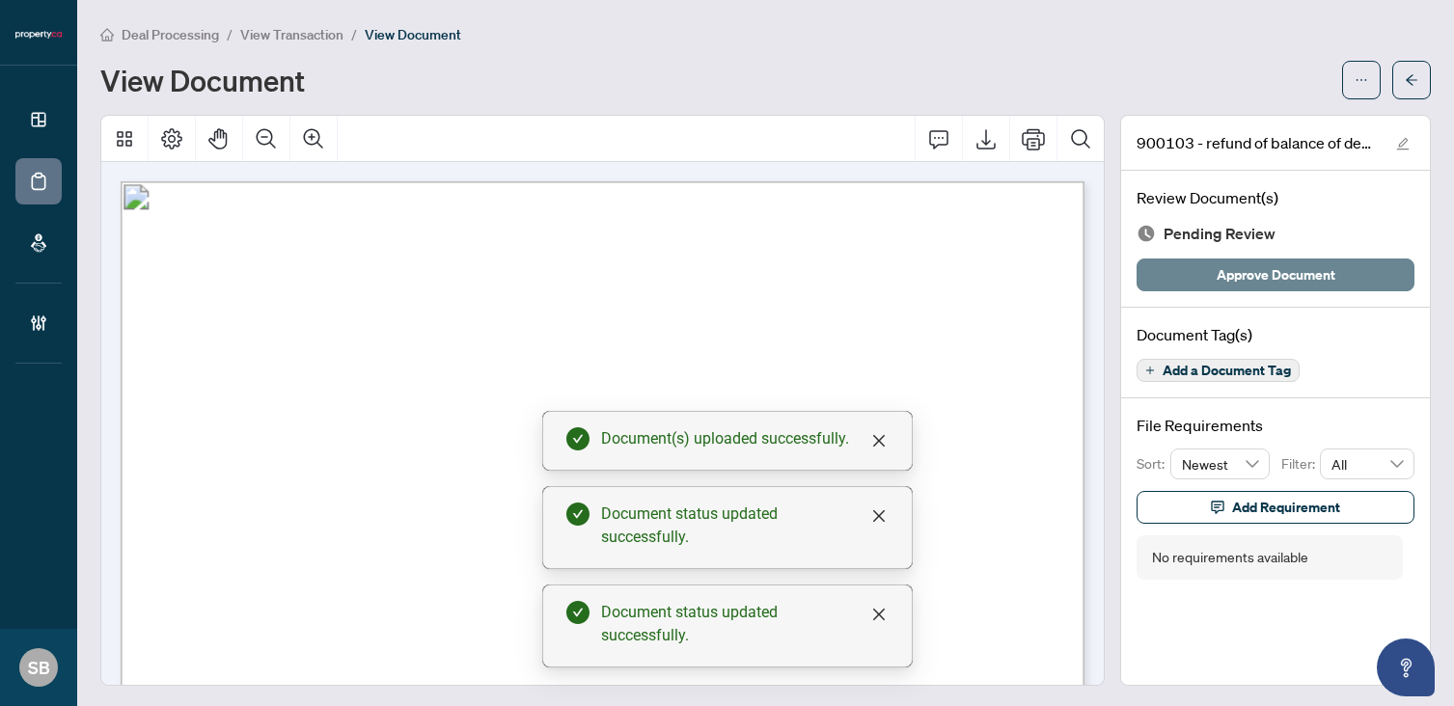
click at [1301, 264] on span "Approve Document" at bounding box center [1275, 274] width 119 height 31
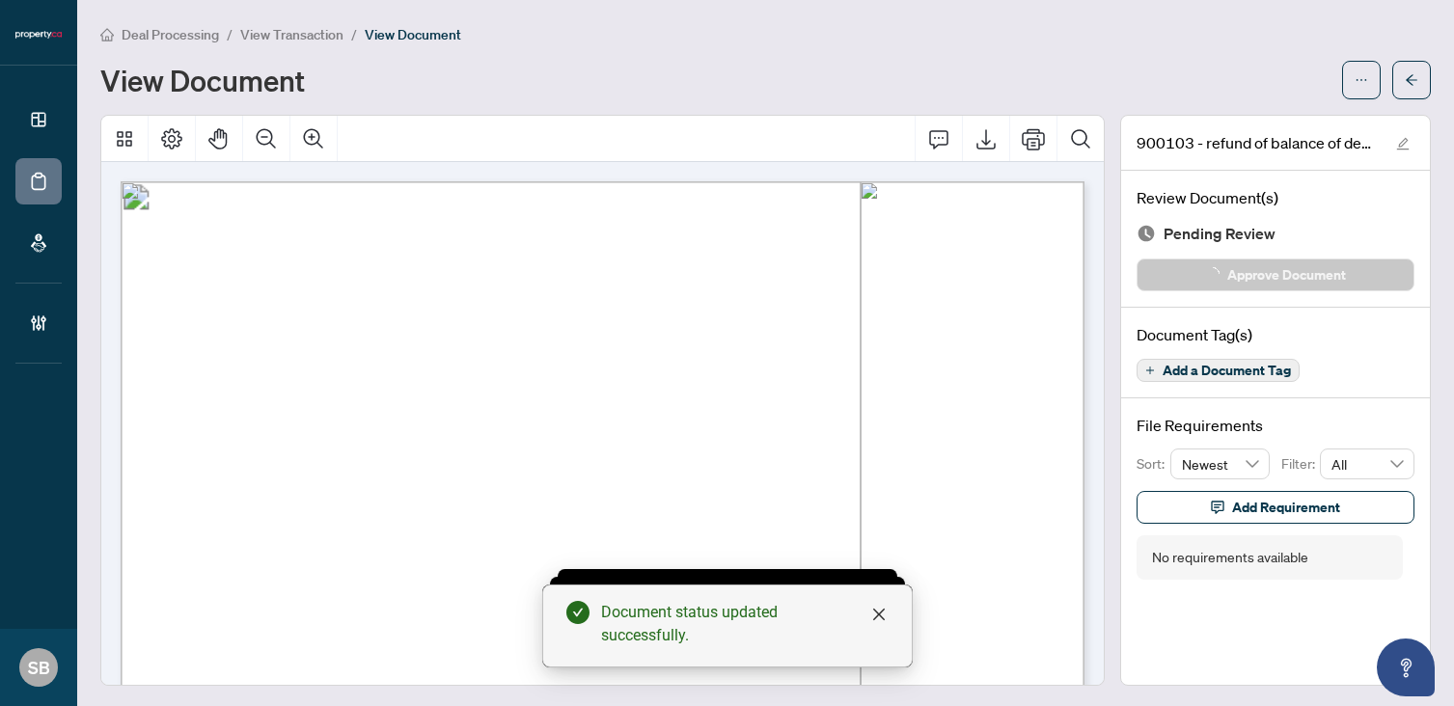
click at [1405, 101] on div "Deal Processing / View Transaction / View Document View Document 900103 - refun…" at bounding box center [765, 354] width 1330 height 663
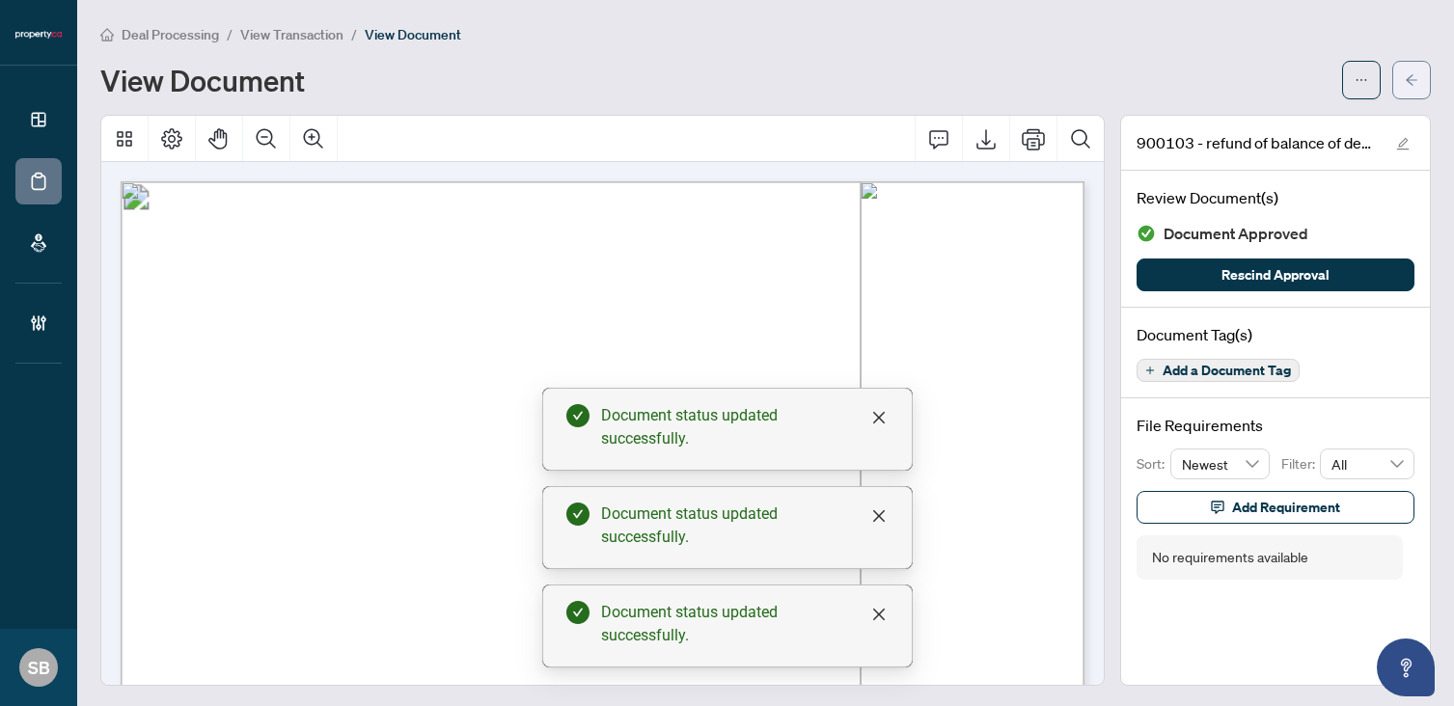
click at [1418, 68] on button "button" at bounding box center [1411, 80] width 39 height 39
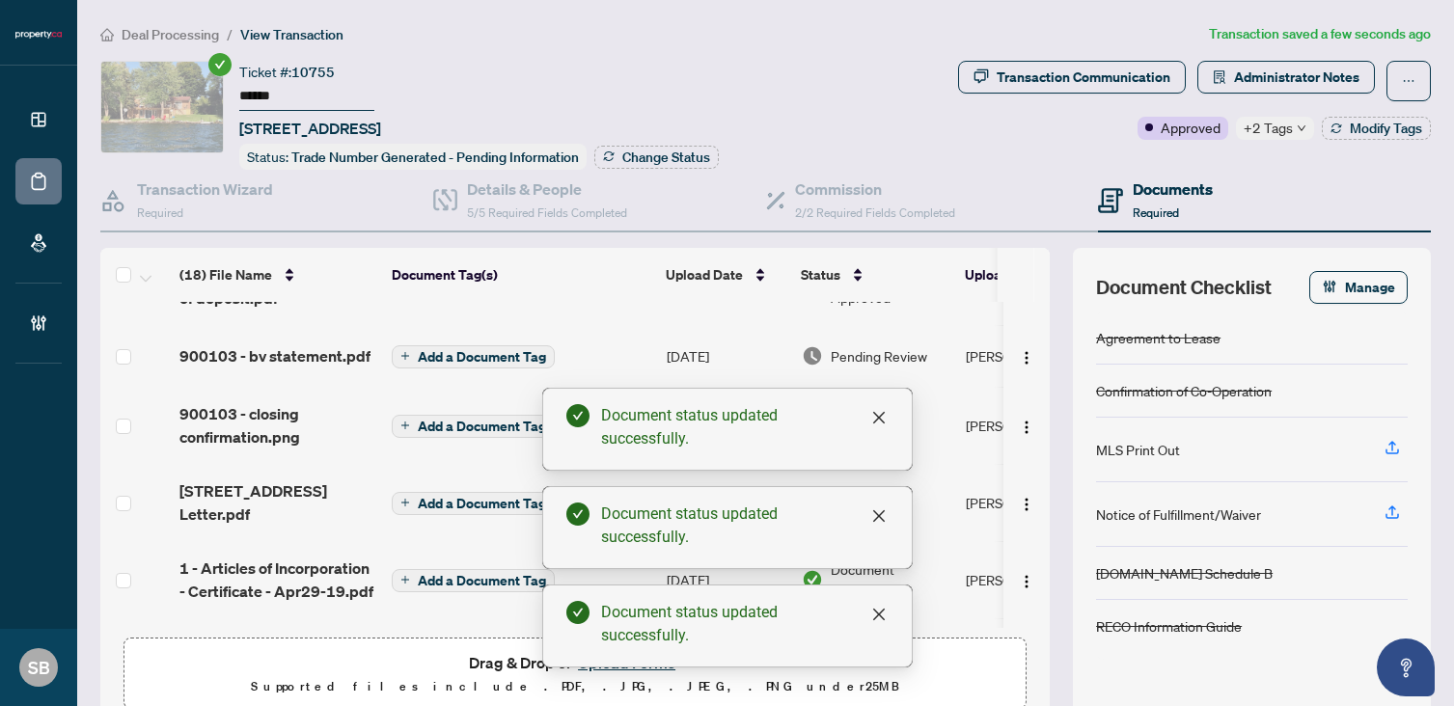
scroll to position [205, 0]
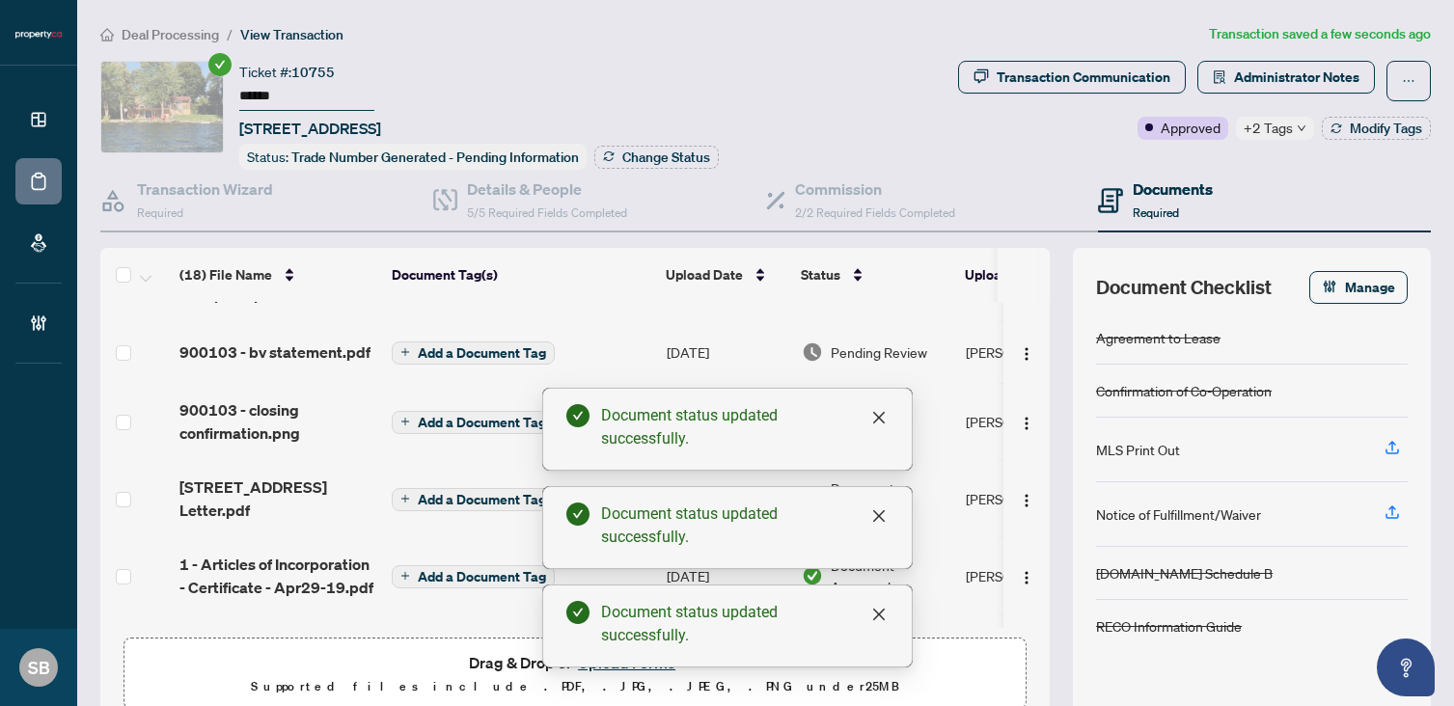
click at [911, 367] on td "Pending Review" at bounding box center [876, 352] width 164 height 62
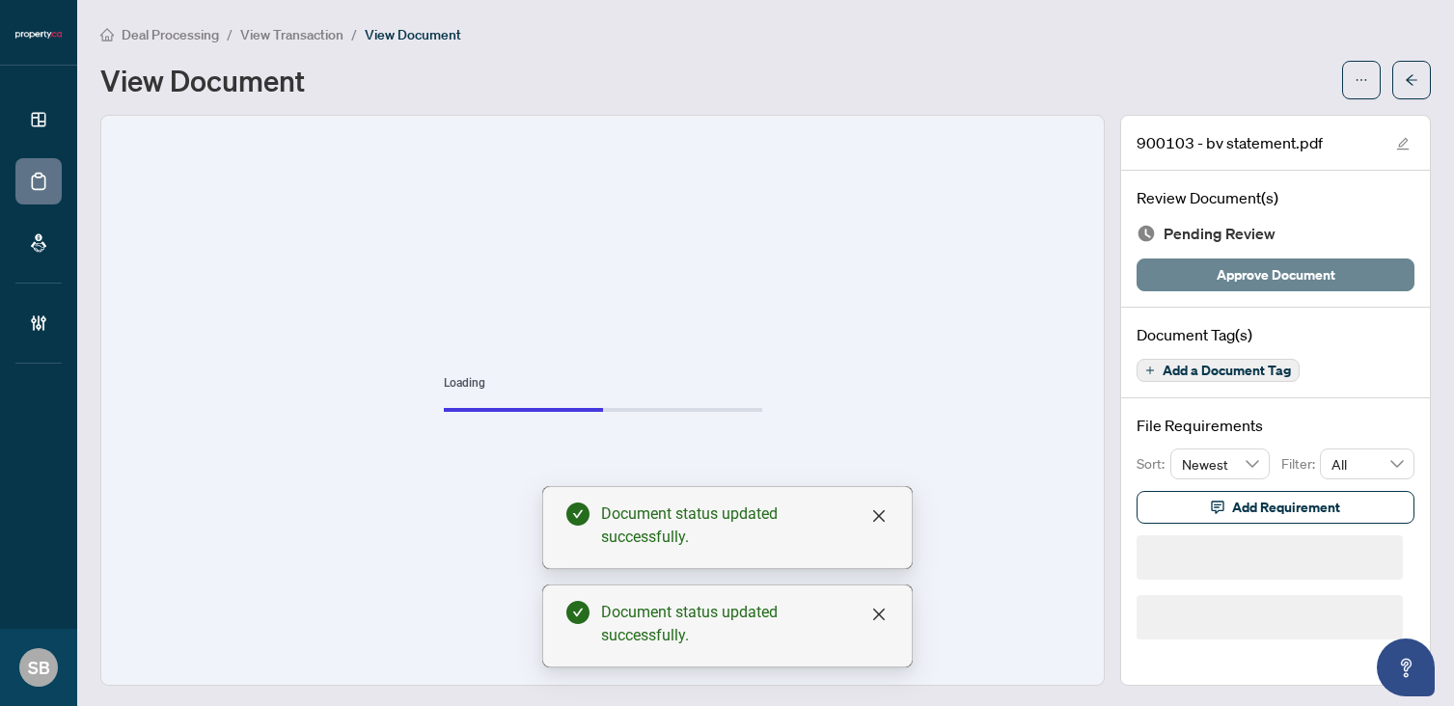
click at [1308, 273] on span "Approve Document" at bounding box center [1275, 274] width 119 height 31
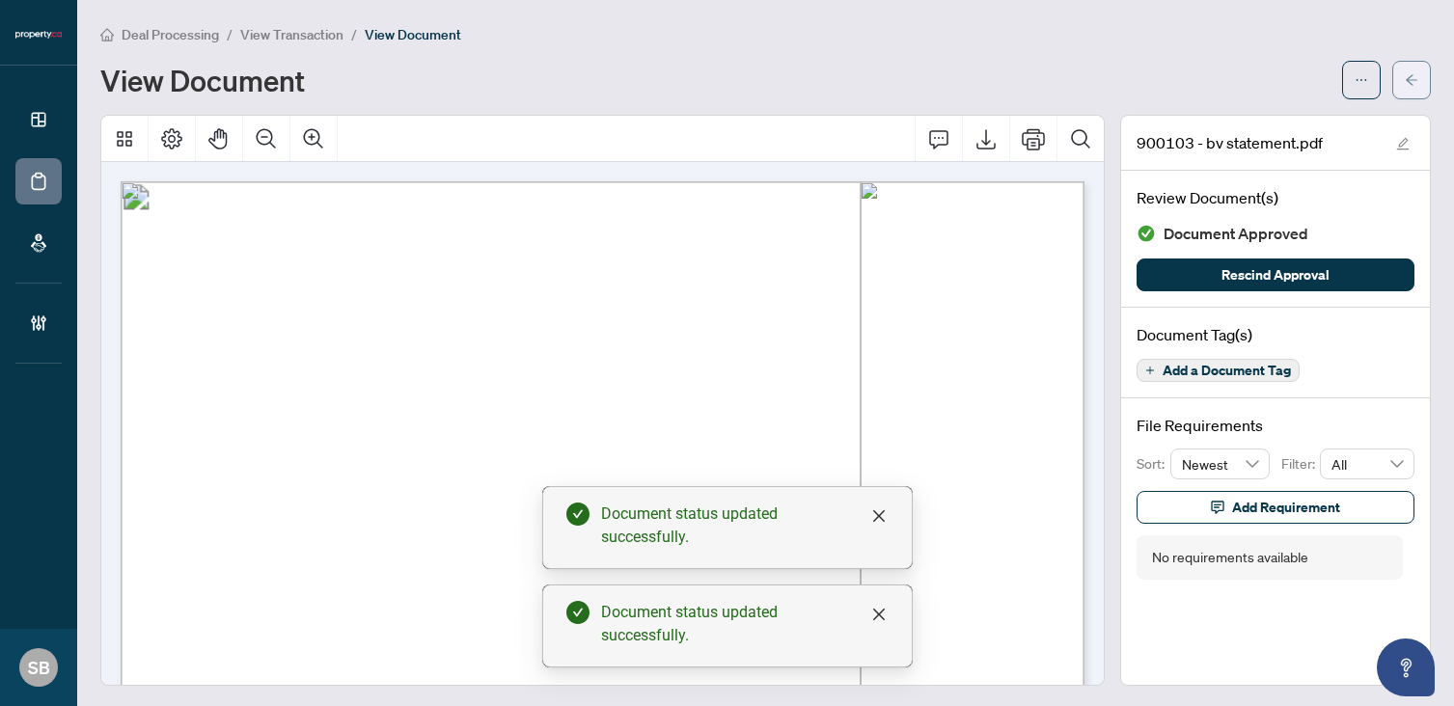
click at [1399, 70] on button "button" at bounding box center [1411, 80] width 39 height 39
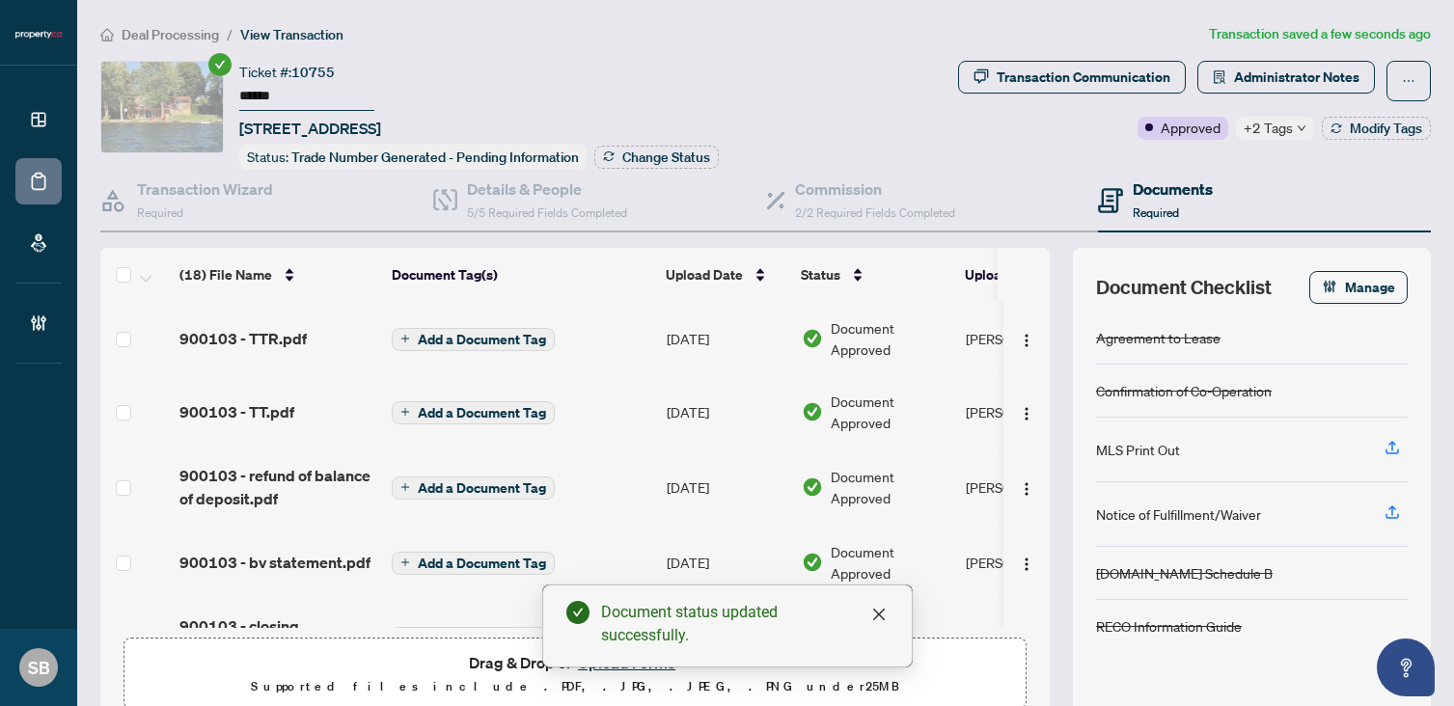
click at [177, 36] on span "Deal Processing" at bounding box center [170, 34] width 97 height 17
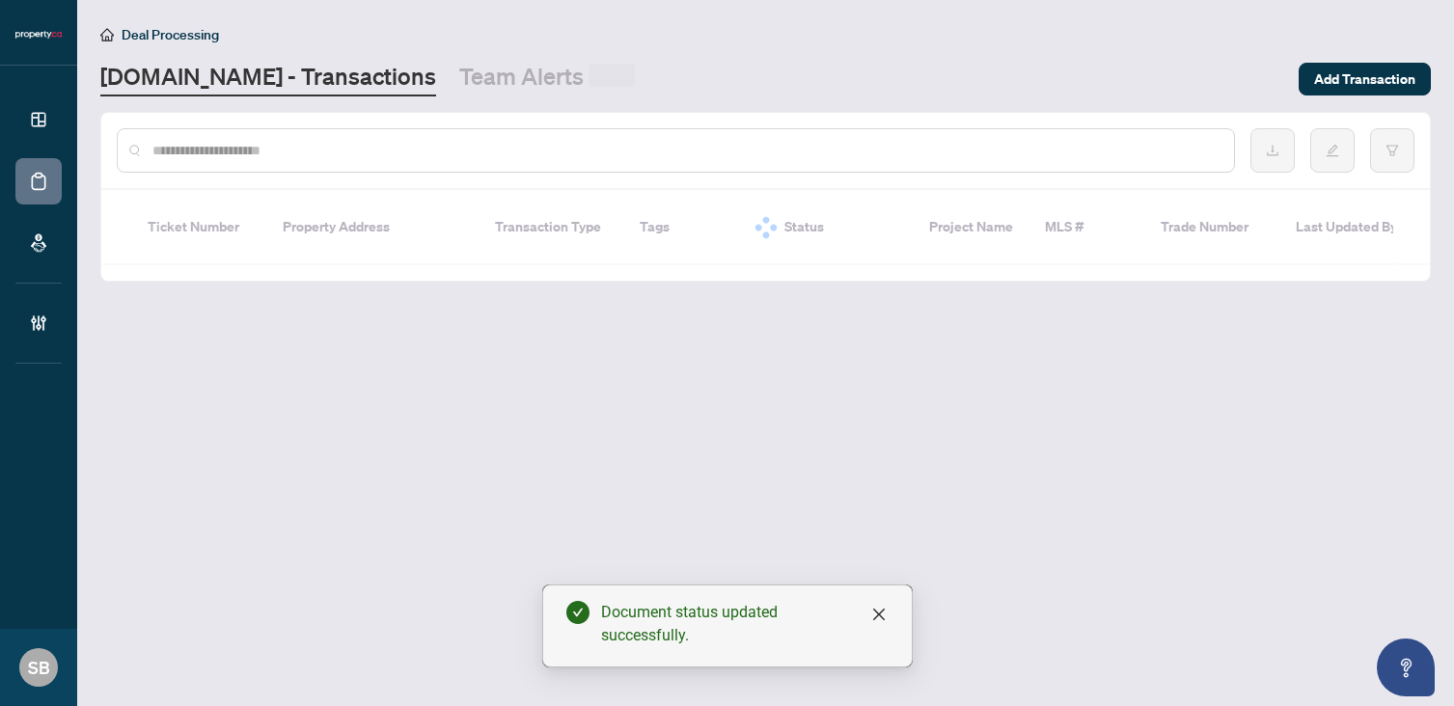
click at [263, 157] on input "text" at bounding box center [685, 150] width 1066 height 21
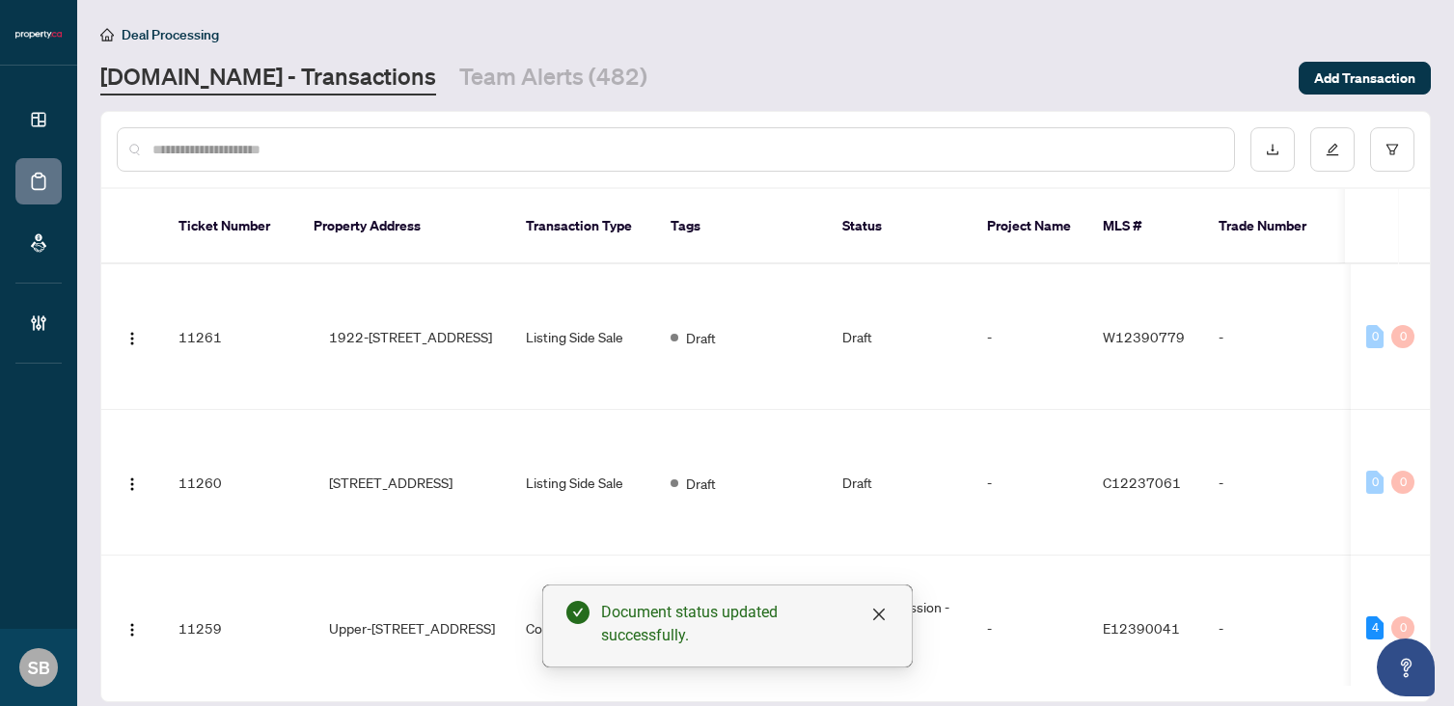
paste input "******"
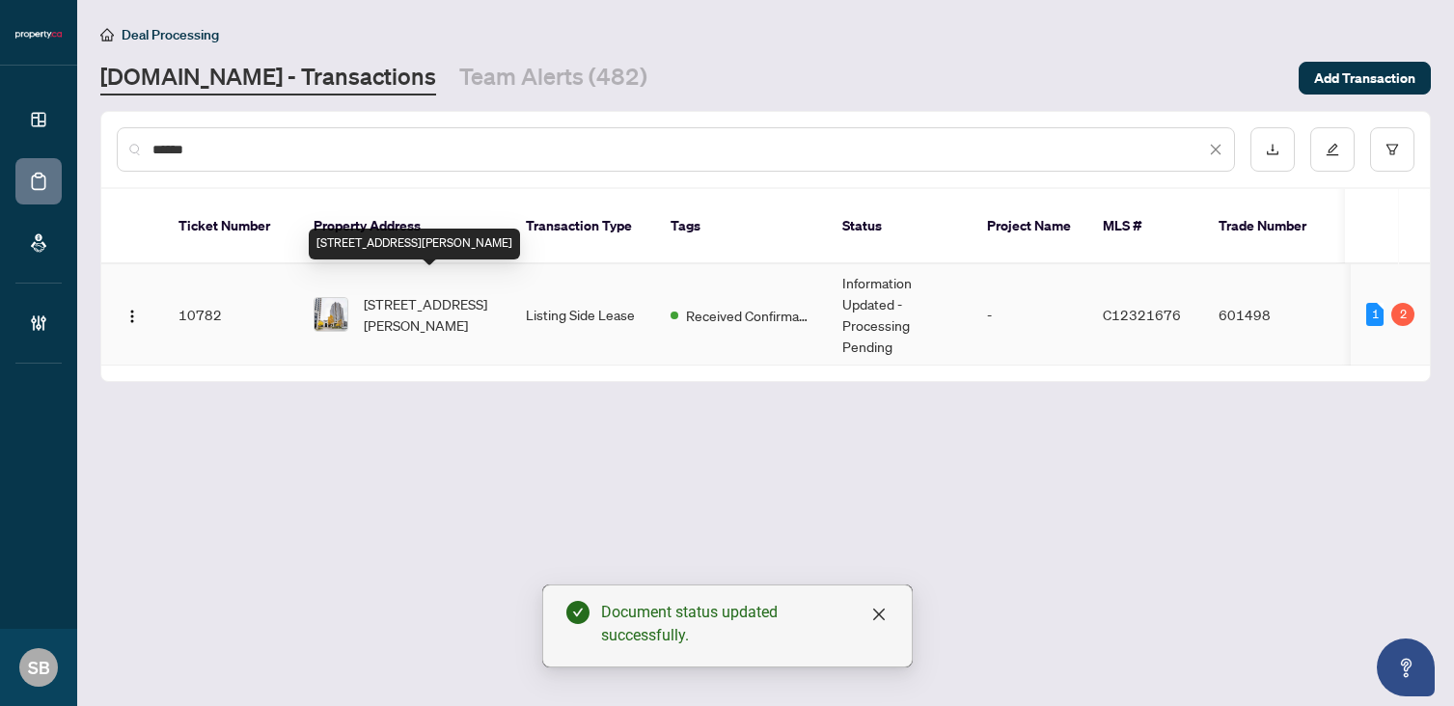
click at [448, 296] on span "[STREET_ADDRESS][PERSON_NAME]" at bounding box center [429, 314] width 131 height 42
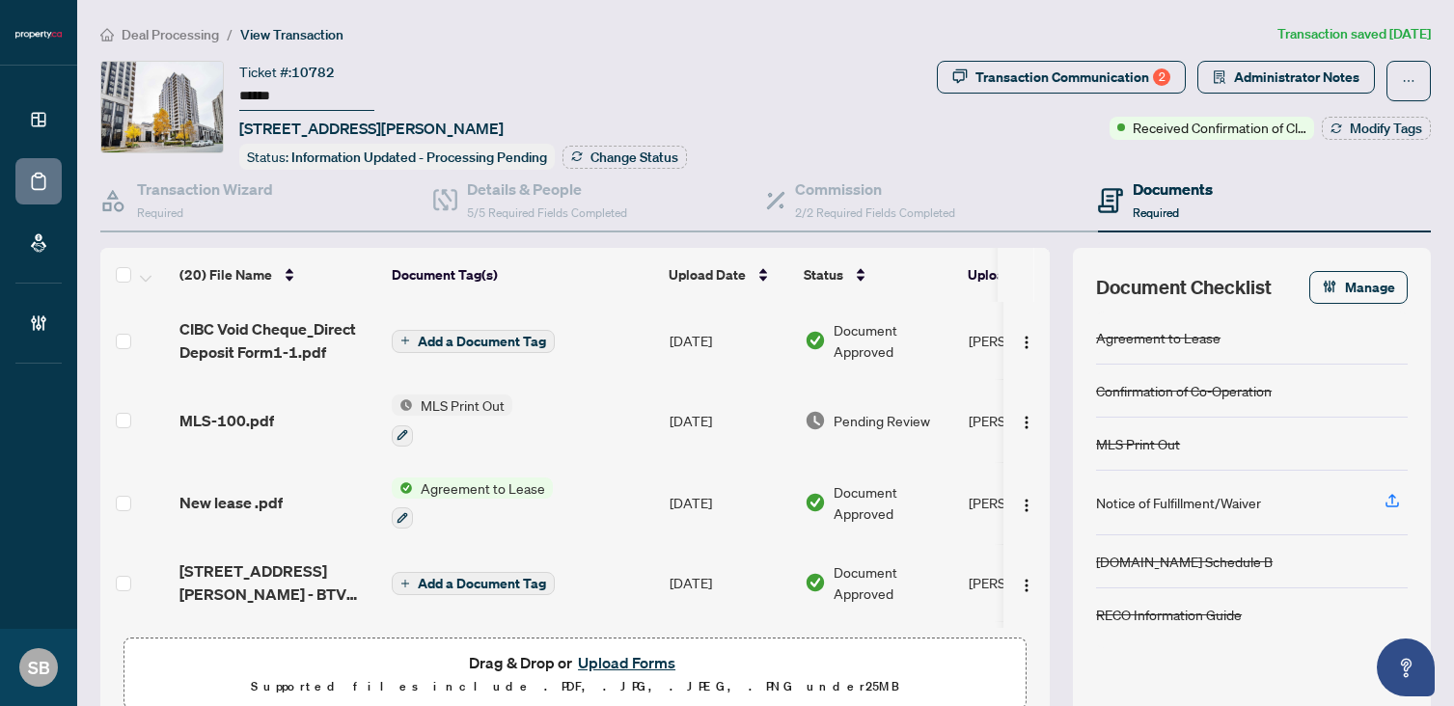
click at [614, 669] on button "Upload Forms" at bounding box center [626, 662] width 109 height 25
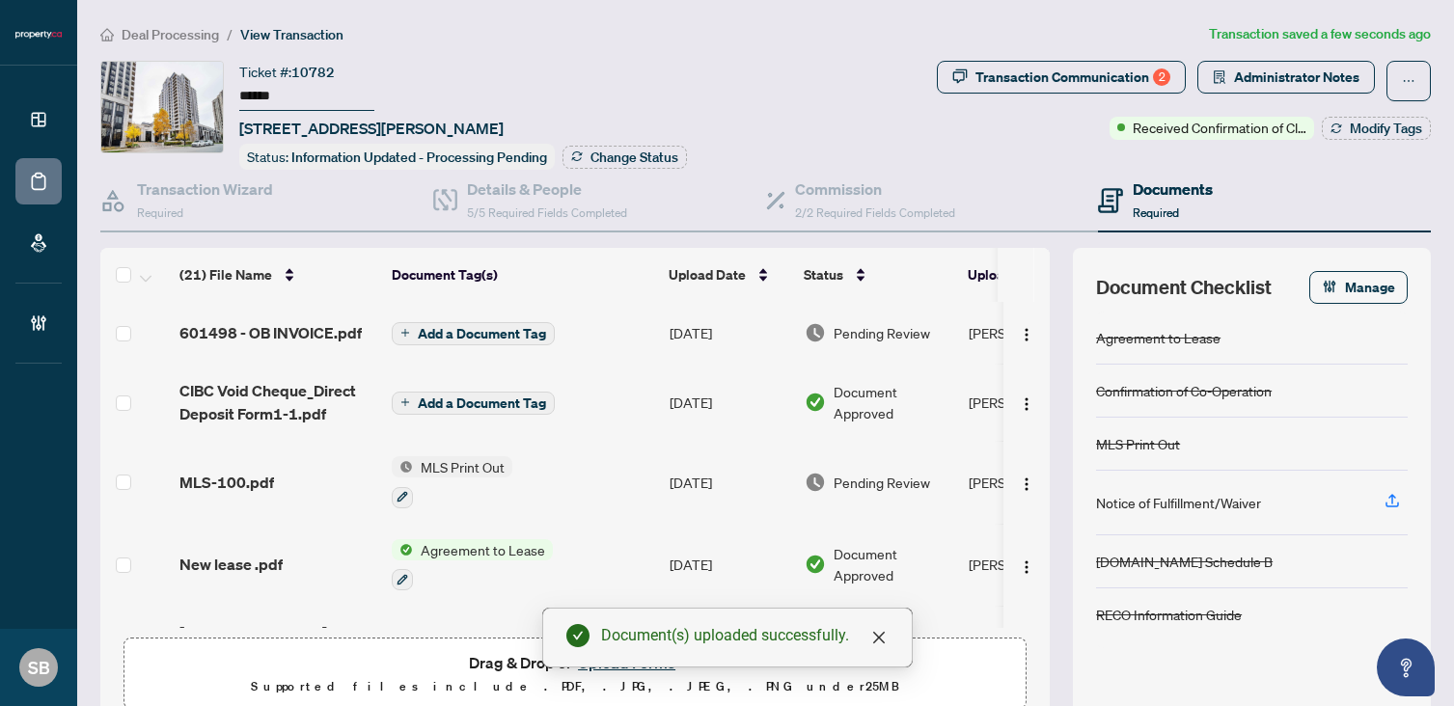
click at [471, 327] on span "Add a Document Tag" at bounding box center [482, 334] width 128 height 14
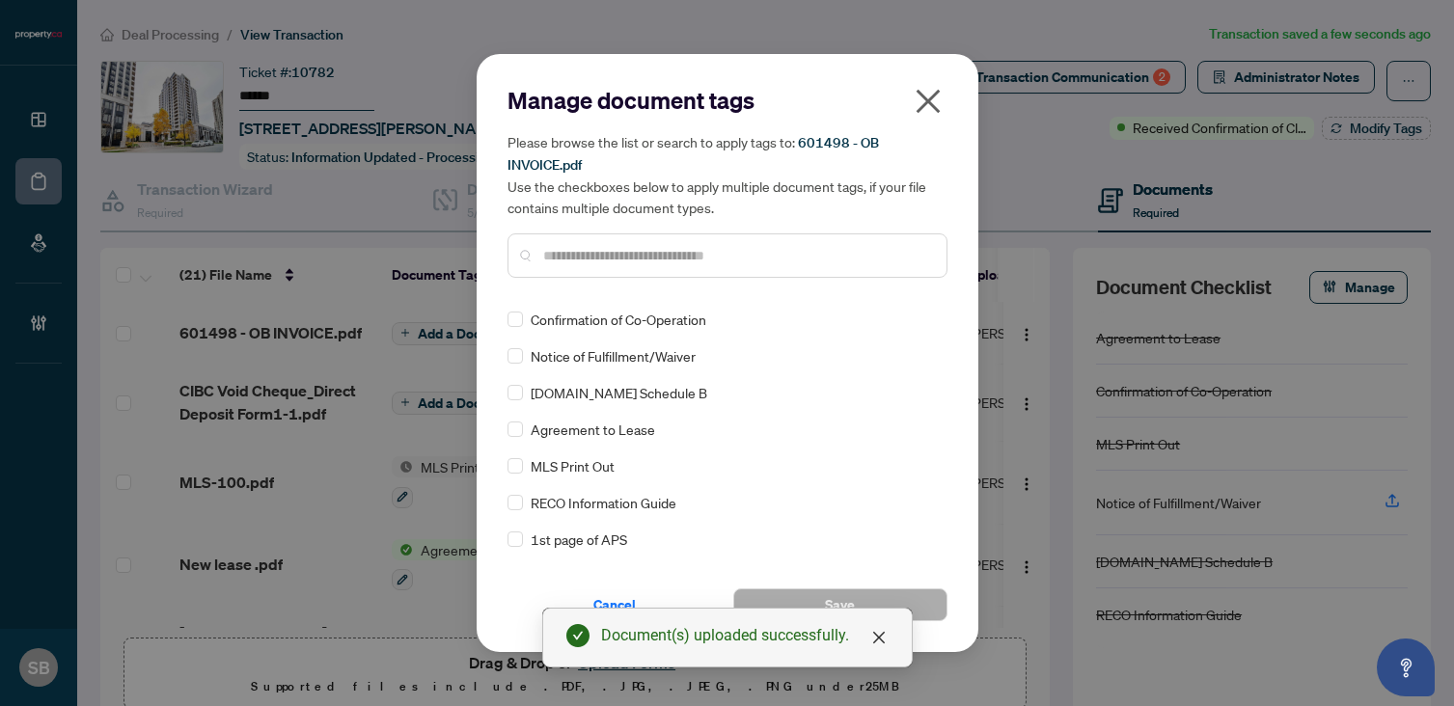
click at [743, 279] on div "Manage document tags Please browse the list or search to apply tags to: 601498 …" at bounding box center [727, 189] width 440 height 208
click at [730, 263] on input "text" at bounding box center [737, 255] width 388 height 21
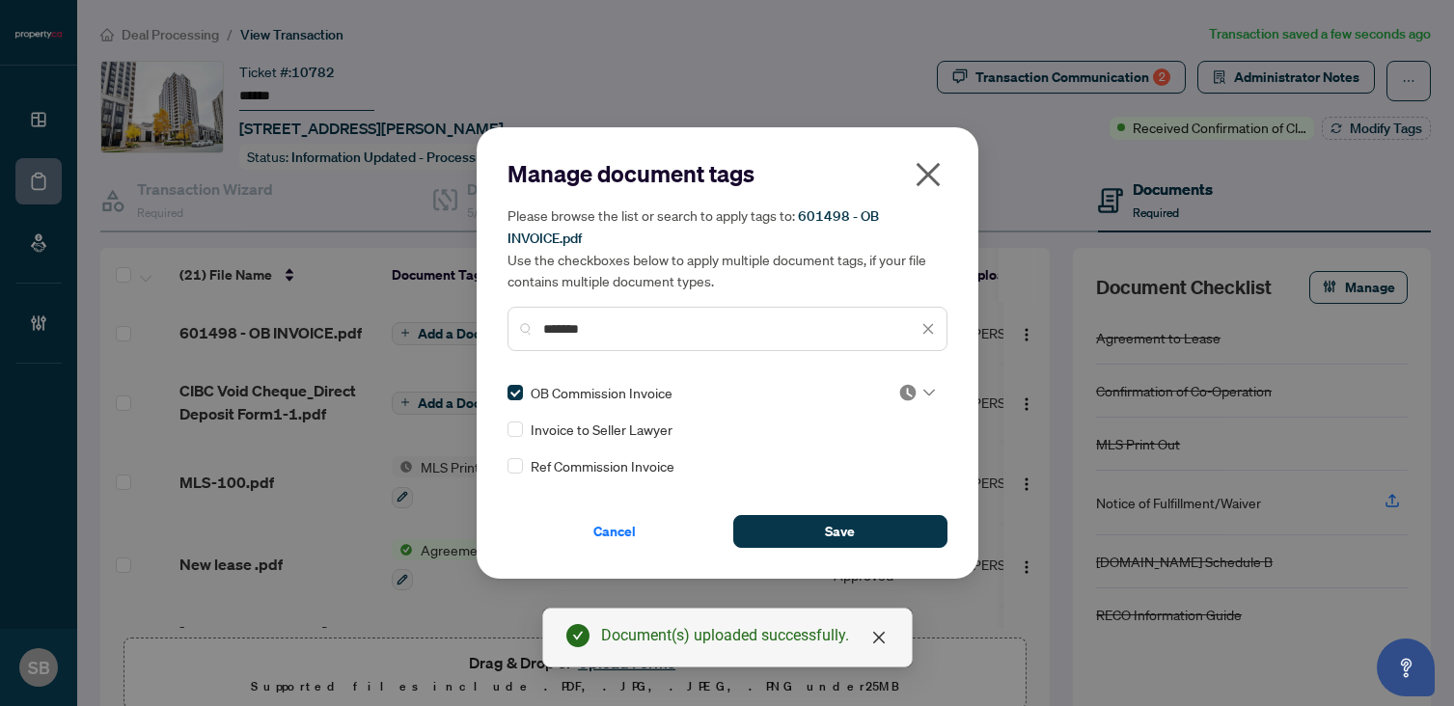
click at [925, 379] on div "Manage document tags Please browse the list or search to apply tags to: 601498 …" at bounding box center [727, 353] width 440 height 390
click at [920, 389] on div at bounding box center [916, 392] width 37 height 19
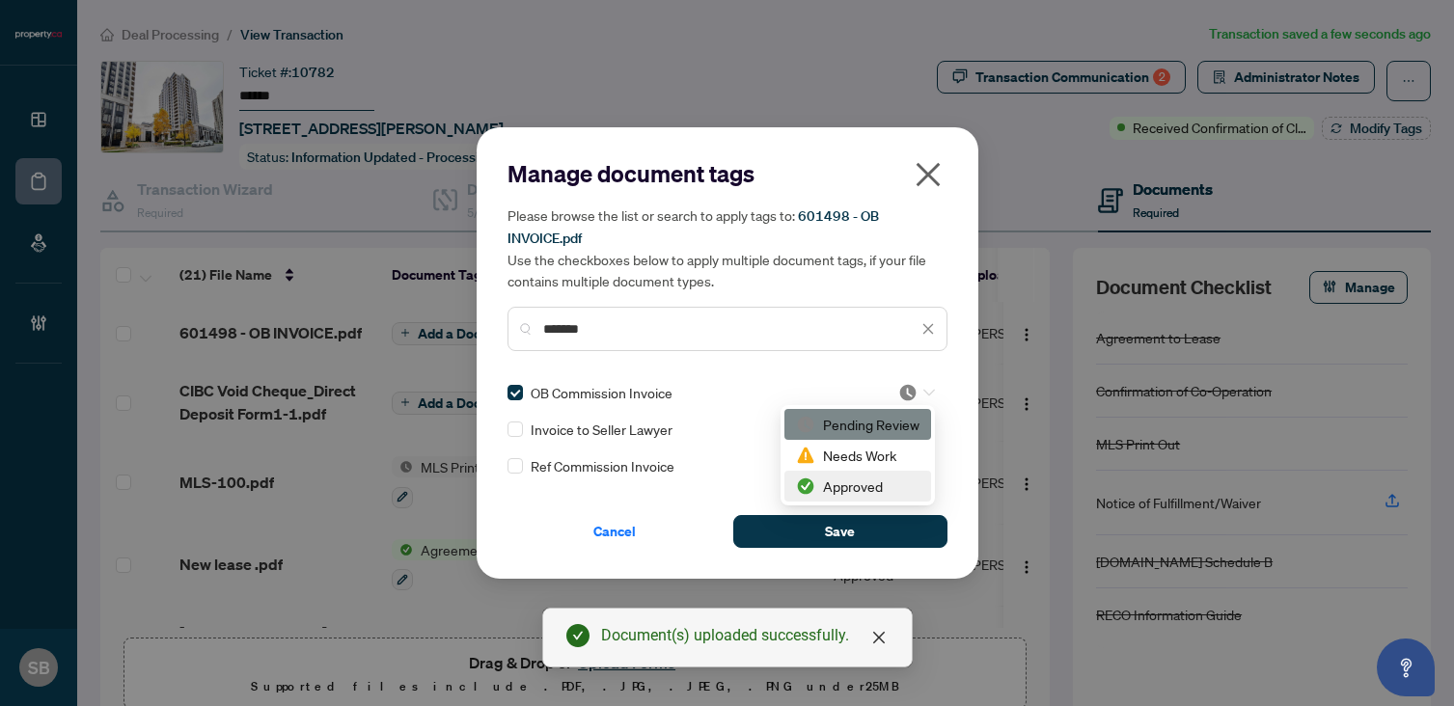
click at [877, 484] on div "Approved" at bounding box center [857, 486] width 123 height 21
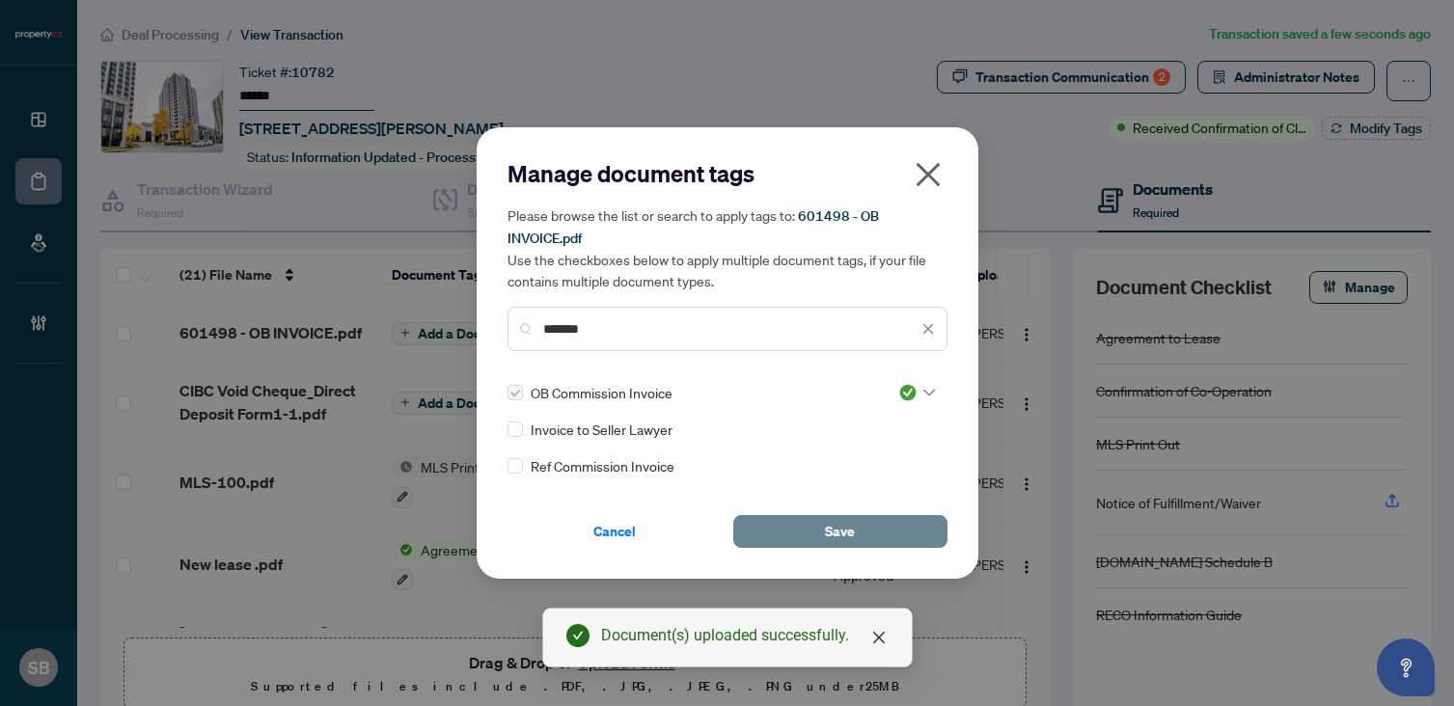
click at [869, 543] on button "Save" at bounding box center [840, 531] width 214 height 33
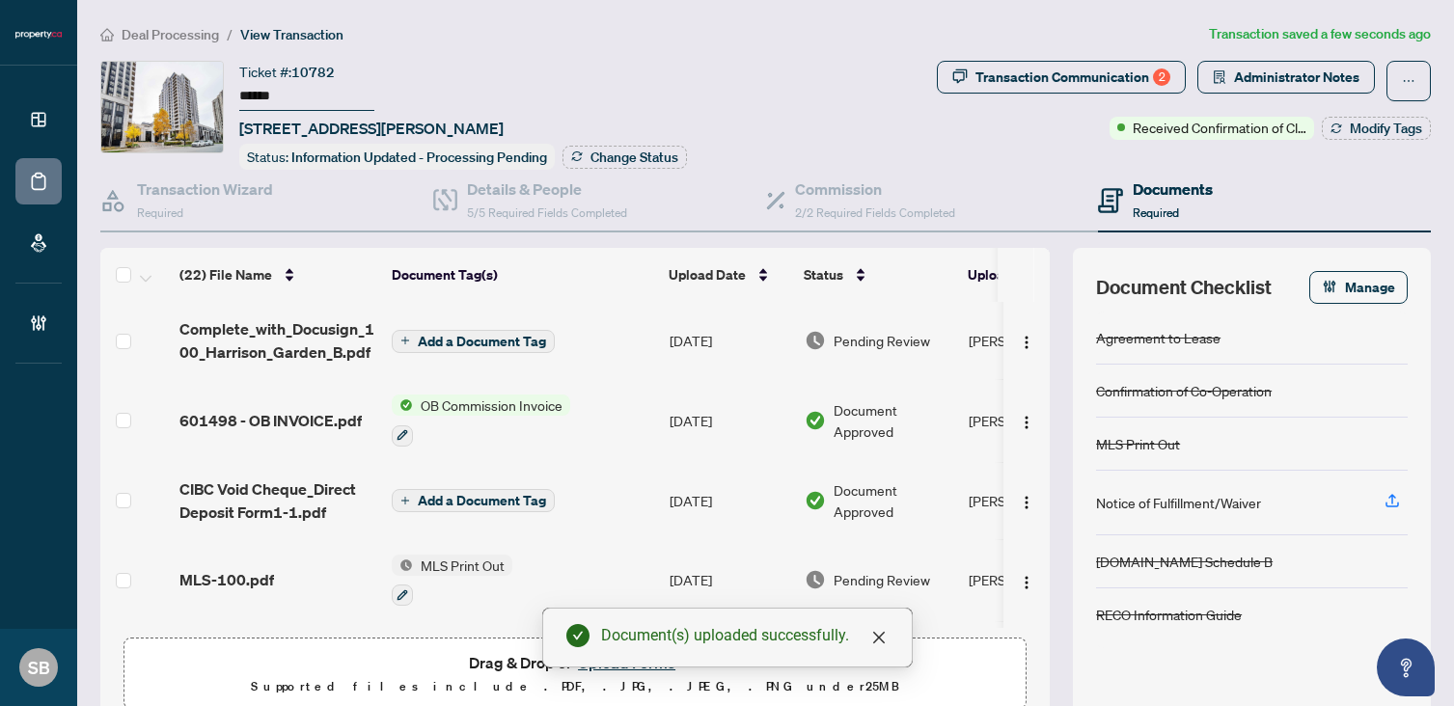
click at [502, 341] on span "Add a Document Tag" at bounding box center [482, 342] width 128 height 14
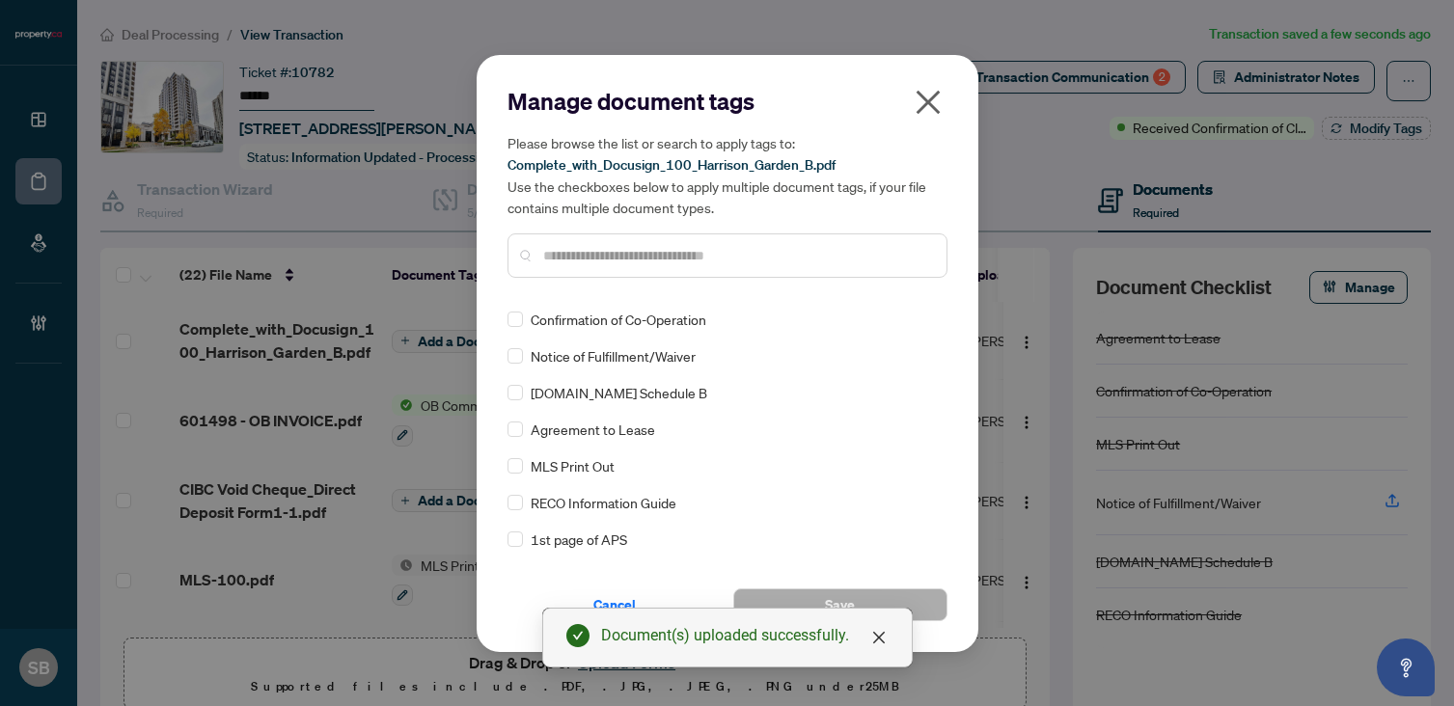
click at [662, 290] on div "Manage document tags Please browse the list or search to apply tags to: Complet…" at bounding box center [727, 189] width 440 height 207
click at [653, 262] on input "text" at bounding box center [737, 255] width 388 height 21
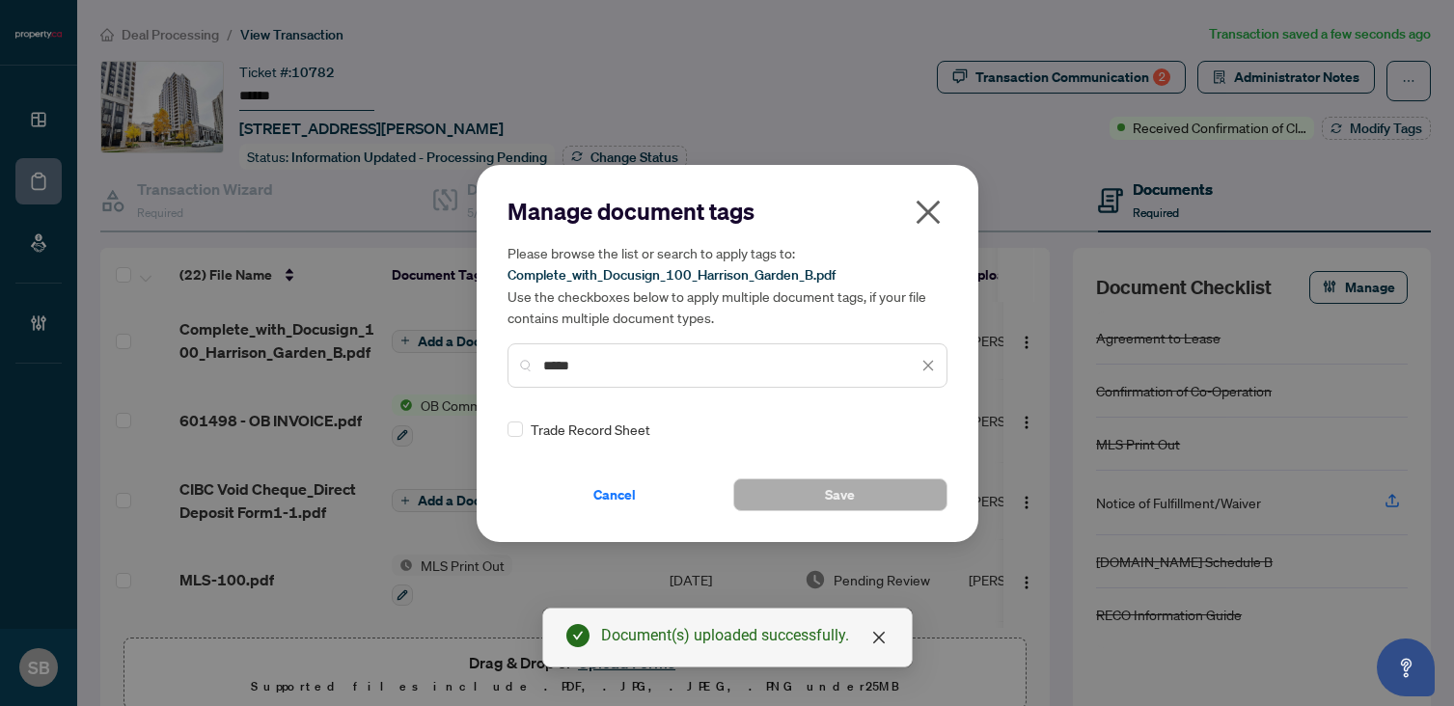
click at [522, 426] on div "Trade Record Sheet" at bounding box center [721, 429] width 428 height 21
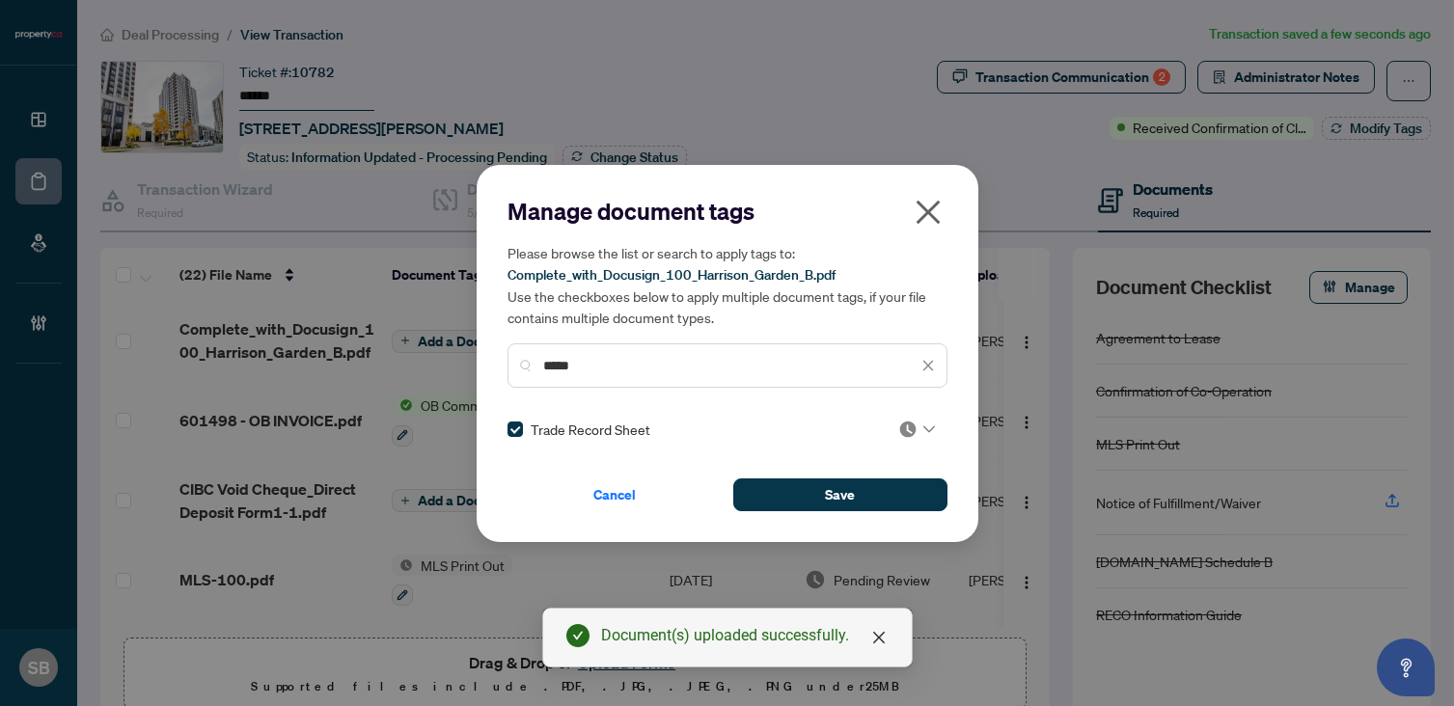
click at [930, 436] on div "Trade Record Sheet" at bounding box center [727, 429] width 440 height 21
click at [908, 427] on img at bounding box center [907, 429] width 19 height 19
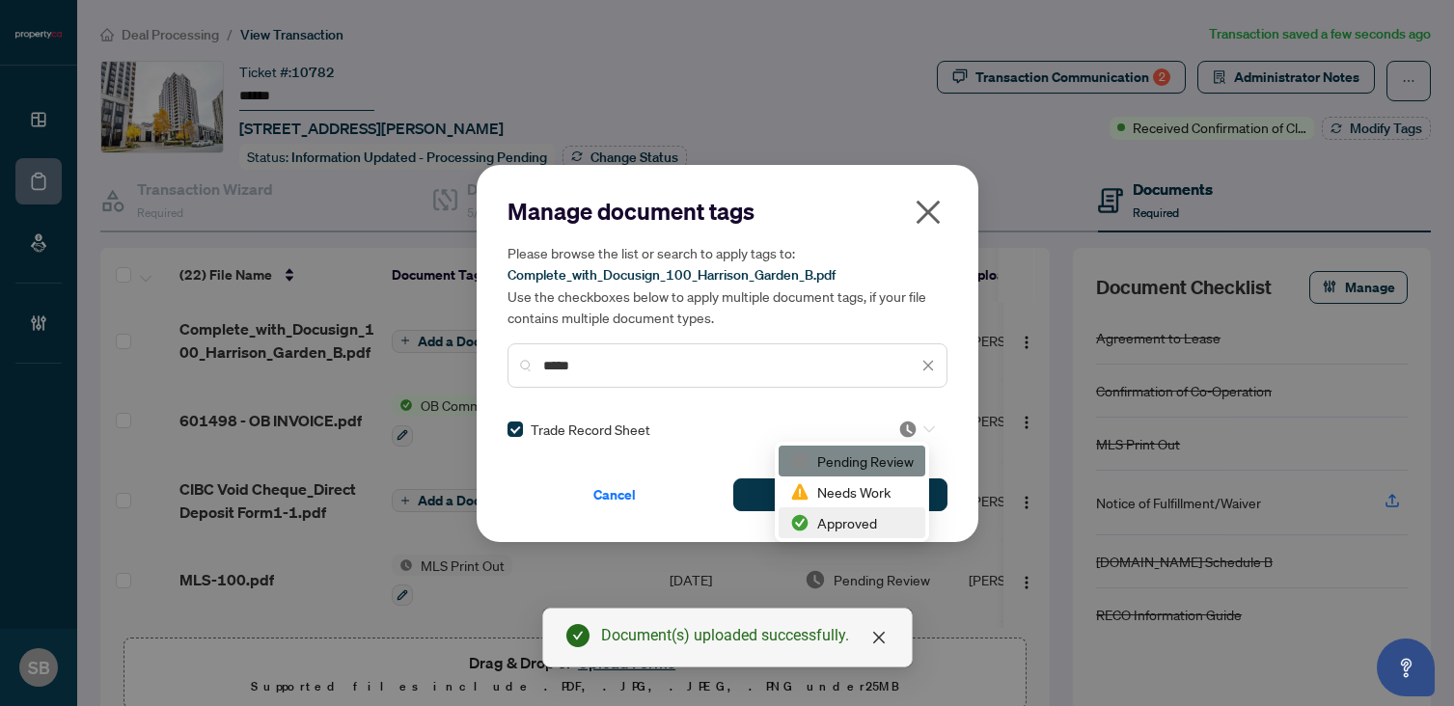
click at [848, 524] on div "Approved" at bounding box center [851, 522] width 123 height 21
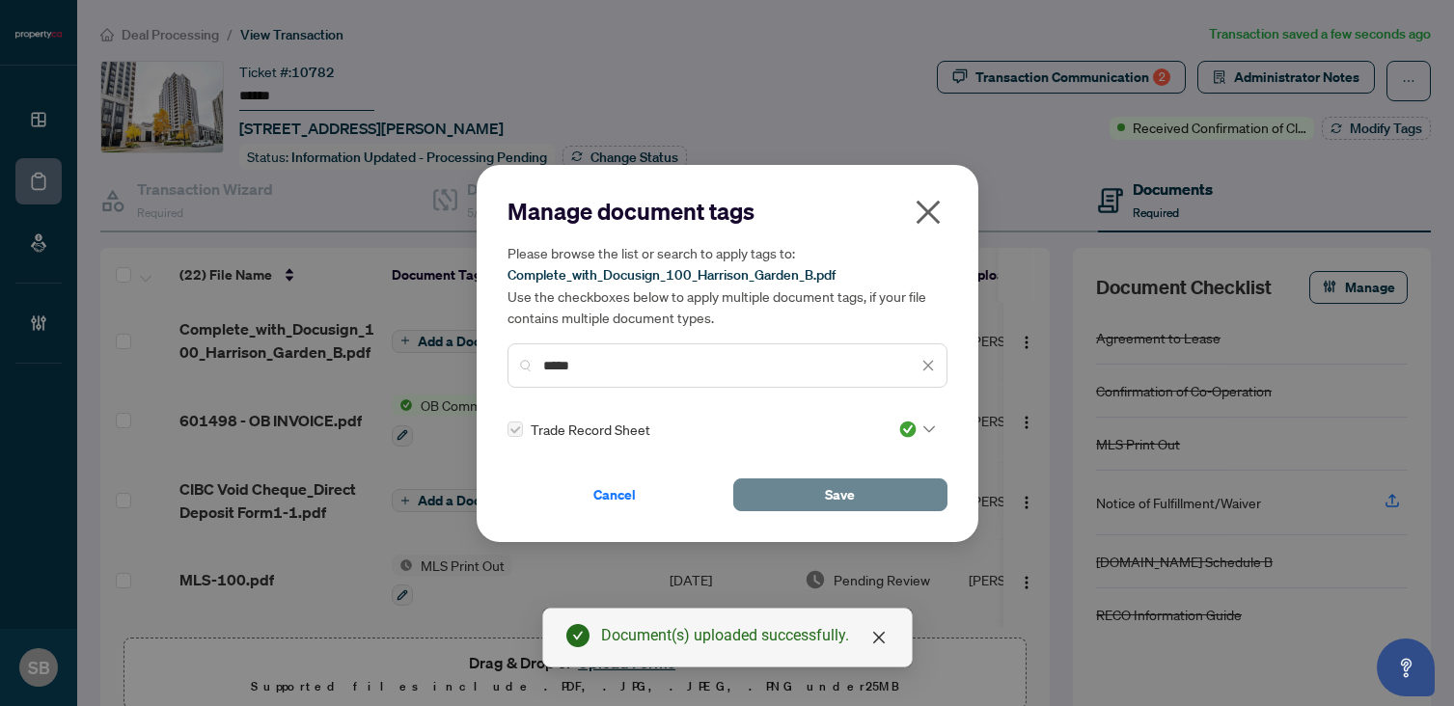
click at [889, 495] on button "Save" at bounding box center [840, 494] width 214 height 33
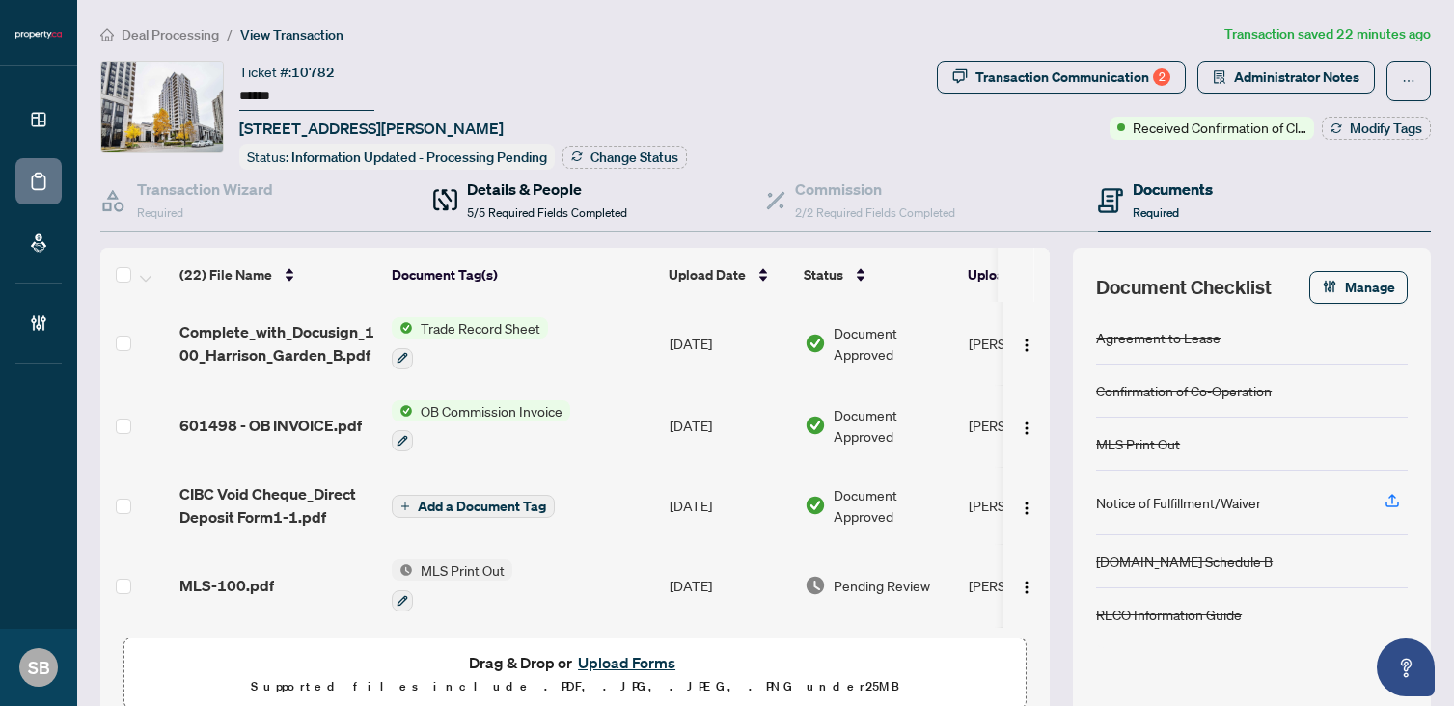
click at [549, 198] on div "Details & People 5/5 Required Fields Completed" at bounding box center [547, 199] width 160 height 45
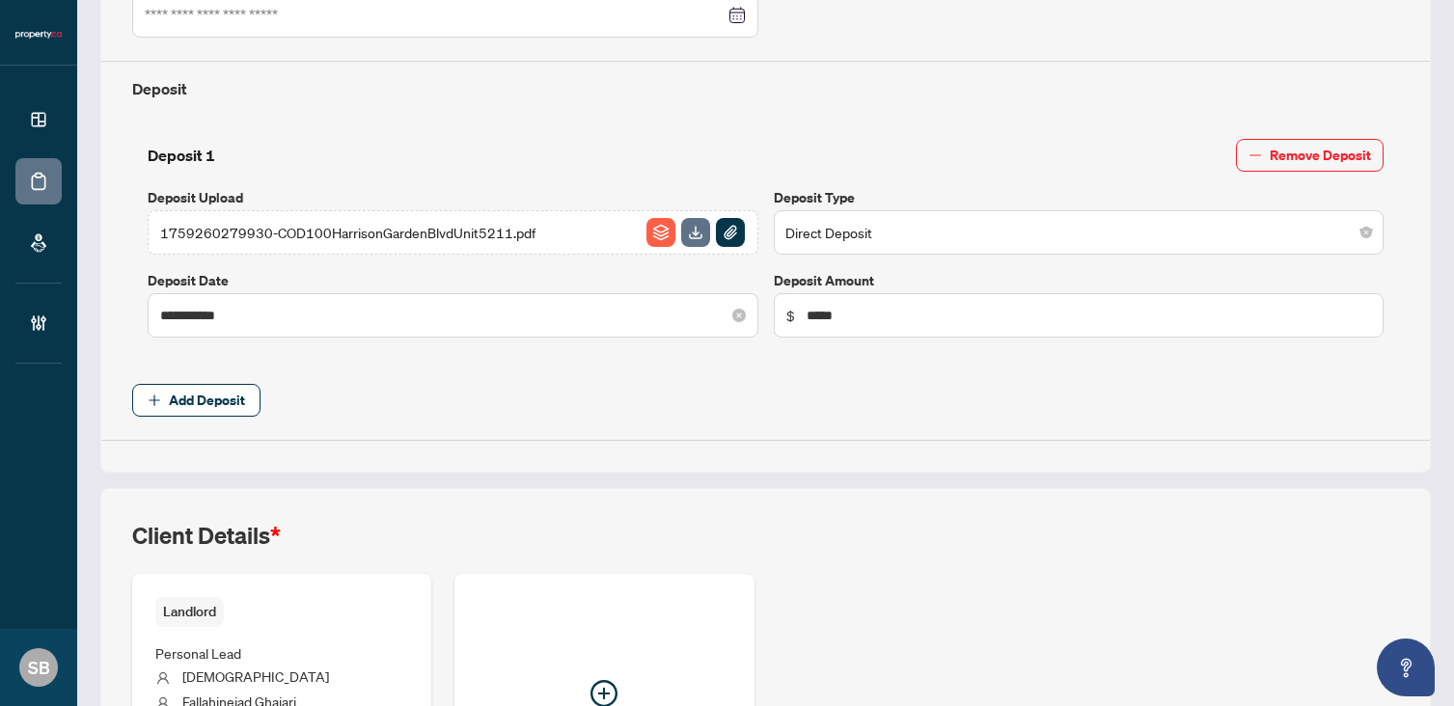
scroll to position [929, 0]
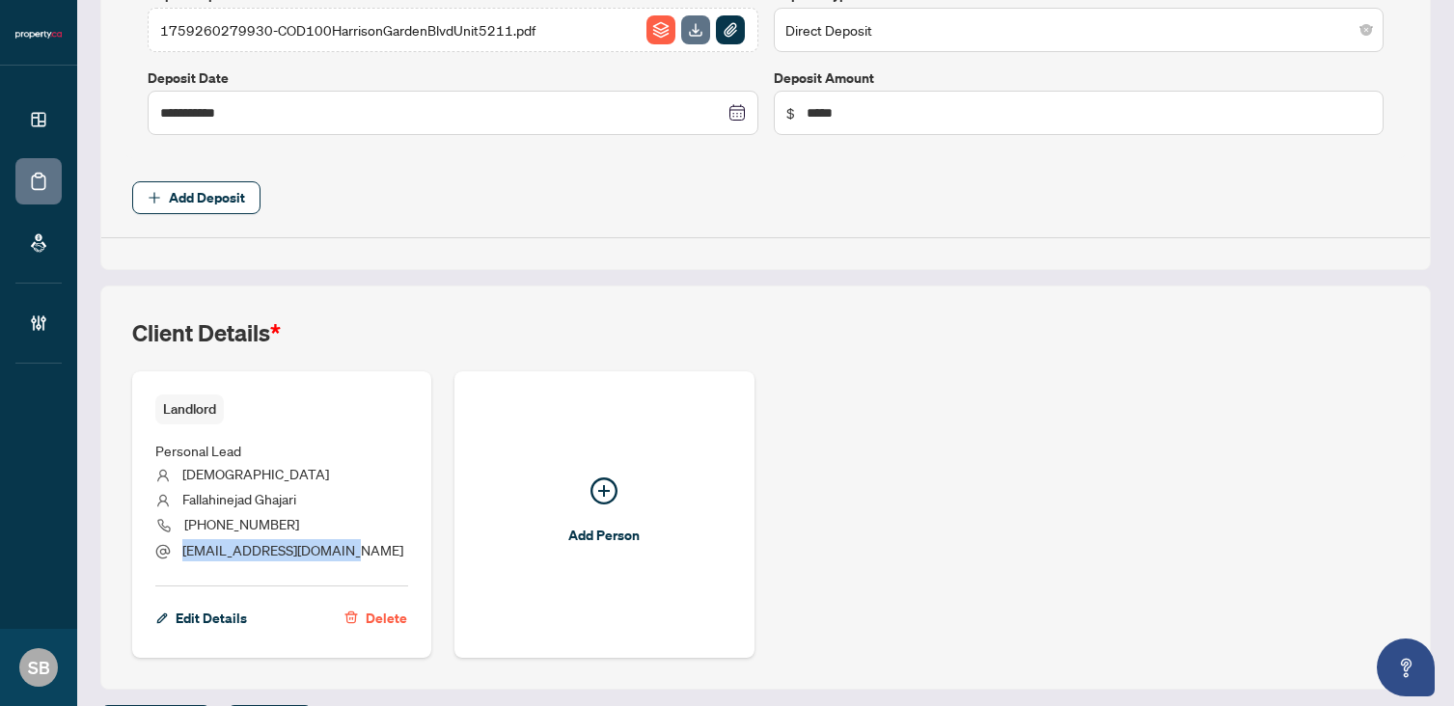
drag, startPoint x: 349, startPoint y: 553, endPoint x: 176, endPoint y: 554, distance: 173.6
click at [176, 554] on li "[EMAIL_ADDRESS][DOMAIN_NAME]" at bounding box center [281, 551] width 253 height 25
copy span "[EMAIL_ADDRESS][DOMAIN_NAME]"
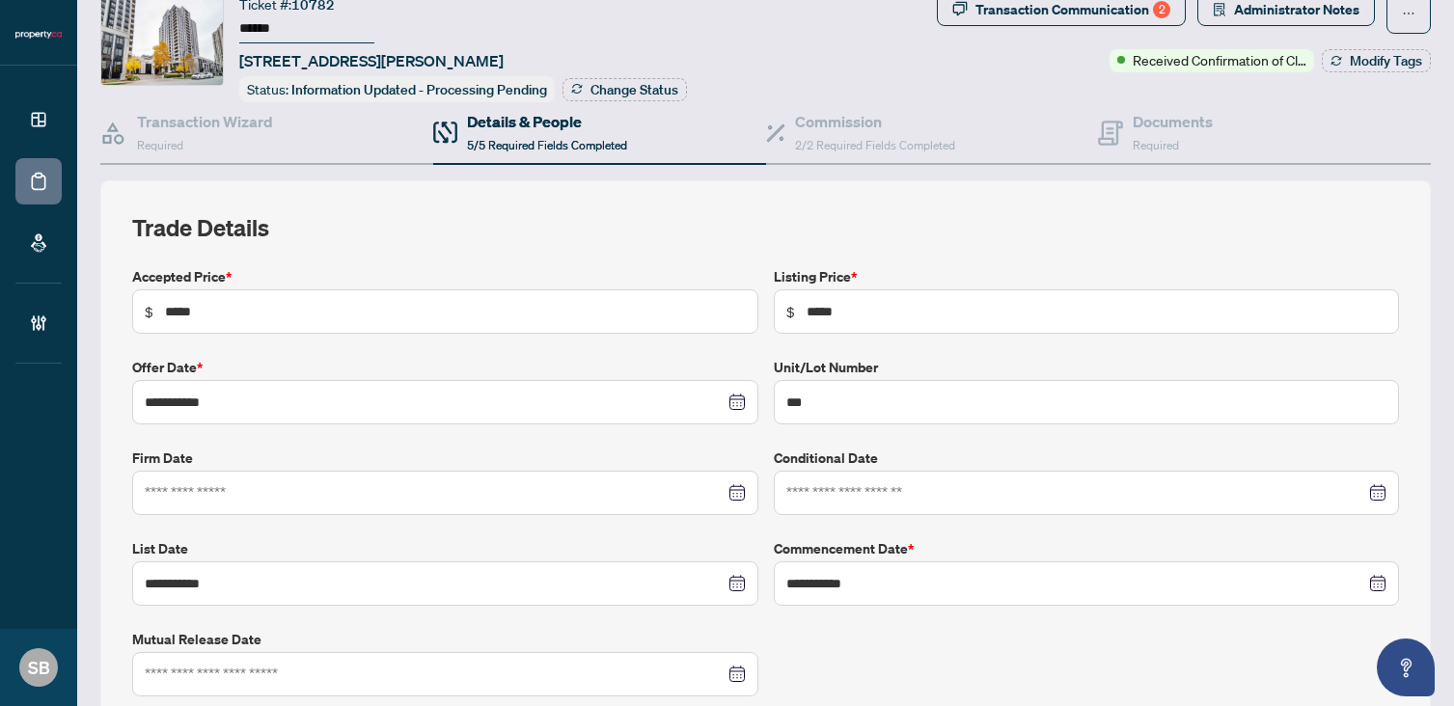
scroll to position [0, 0]
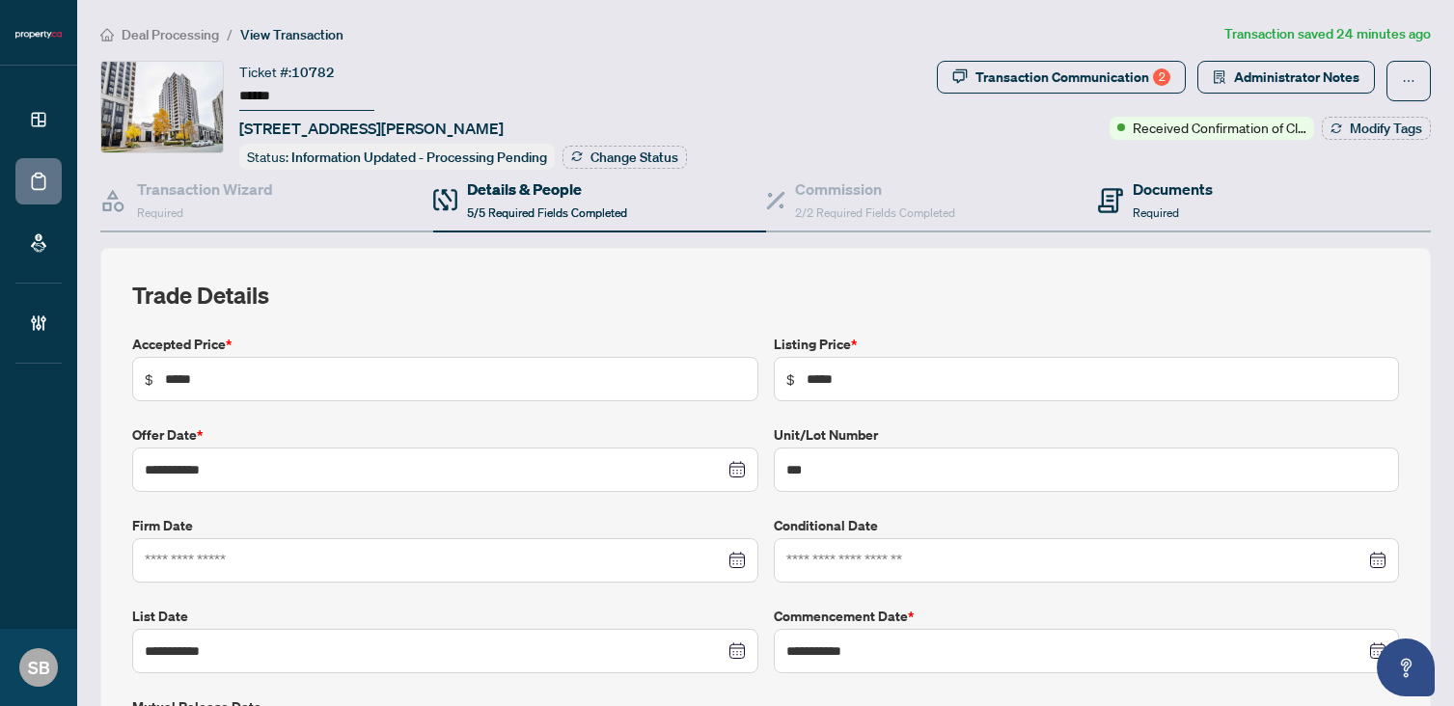
click at [1132, 229] on div "Documents Required" at bounding box center [1264, 201] width 333 height 63
click at [1132, 205] on span "Required" at bounding box center [1155, 212] width 46 height 14
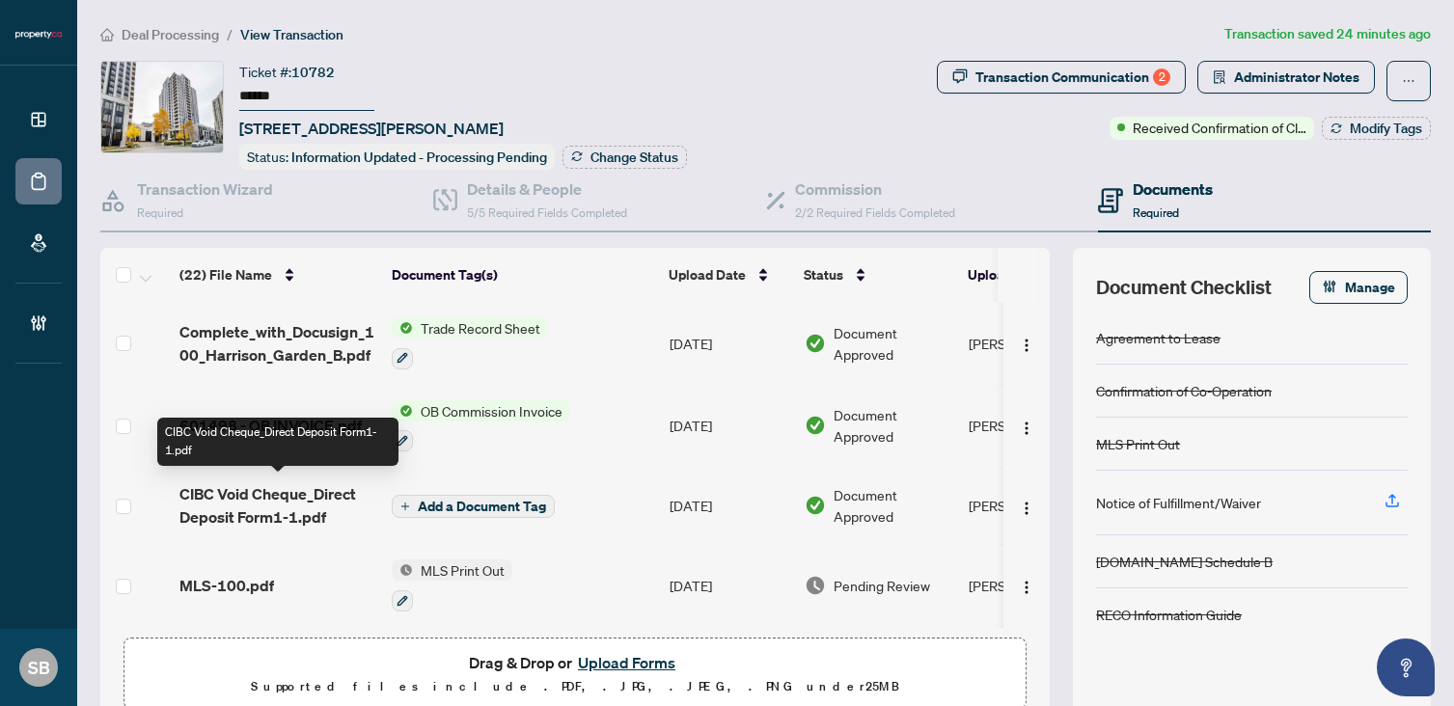
scroll to position [1, 0]
click at [306, 502] on span "CIBC Void Cheque_Direct Deposit Form1-1.pdf" at bounding box center [277, 504] width 197 height 46
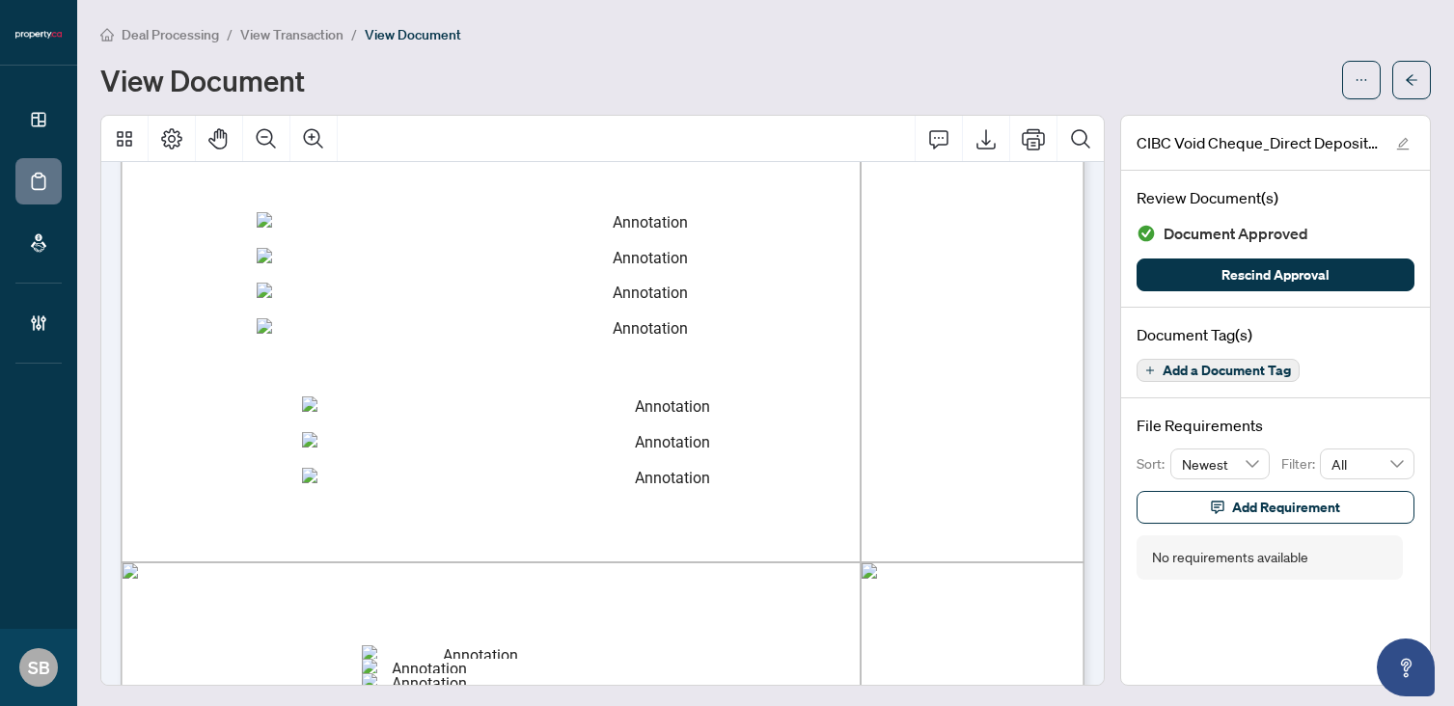
scroll to position [358, 0]
click at [1410, 76] on icon "arrow-left" at bounding box center [1412, 80] width 14 height 14
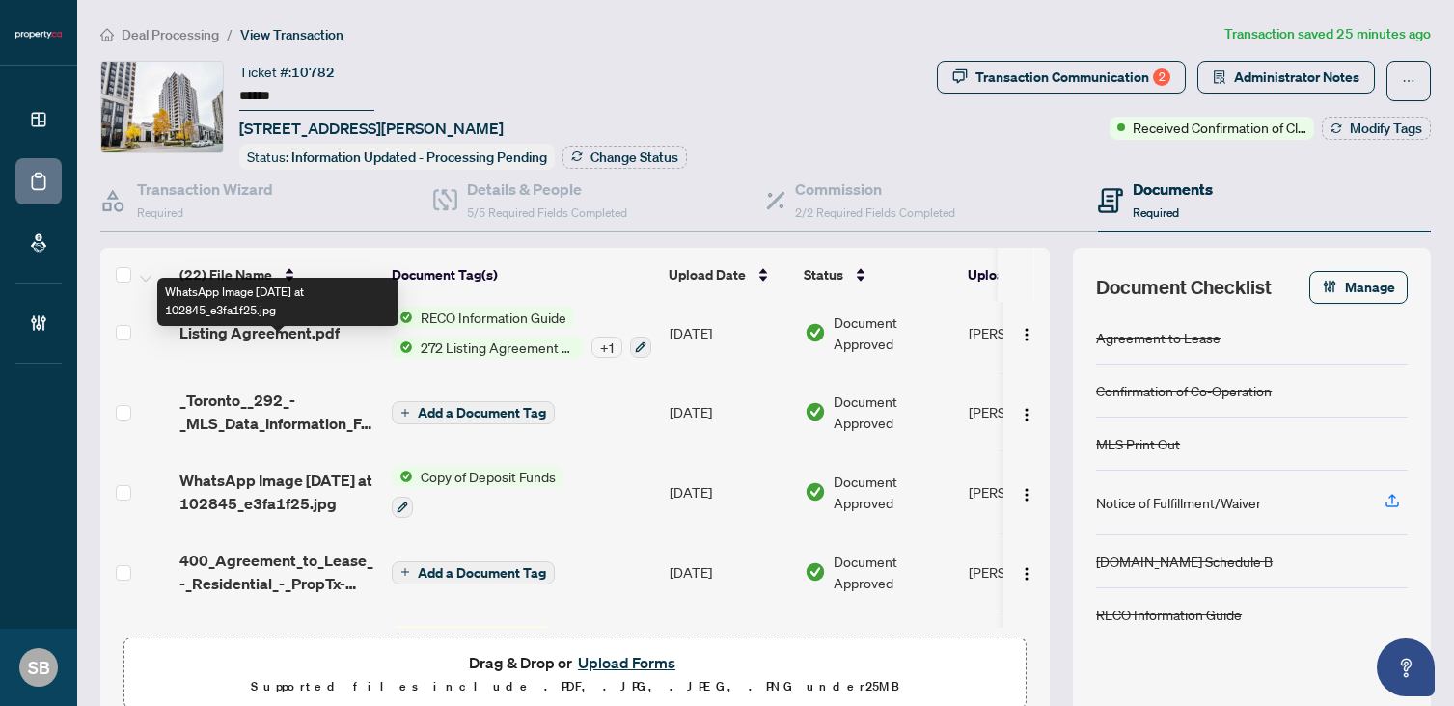
scroll to position [1420, 0]
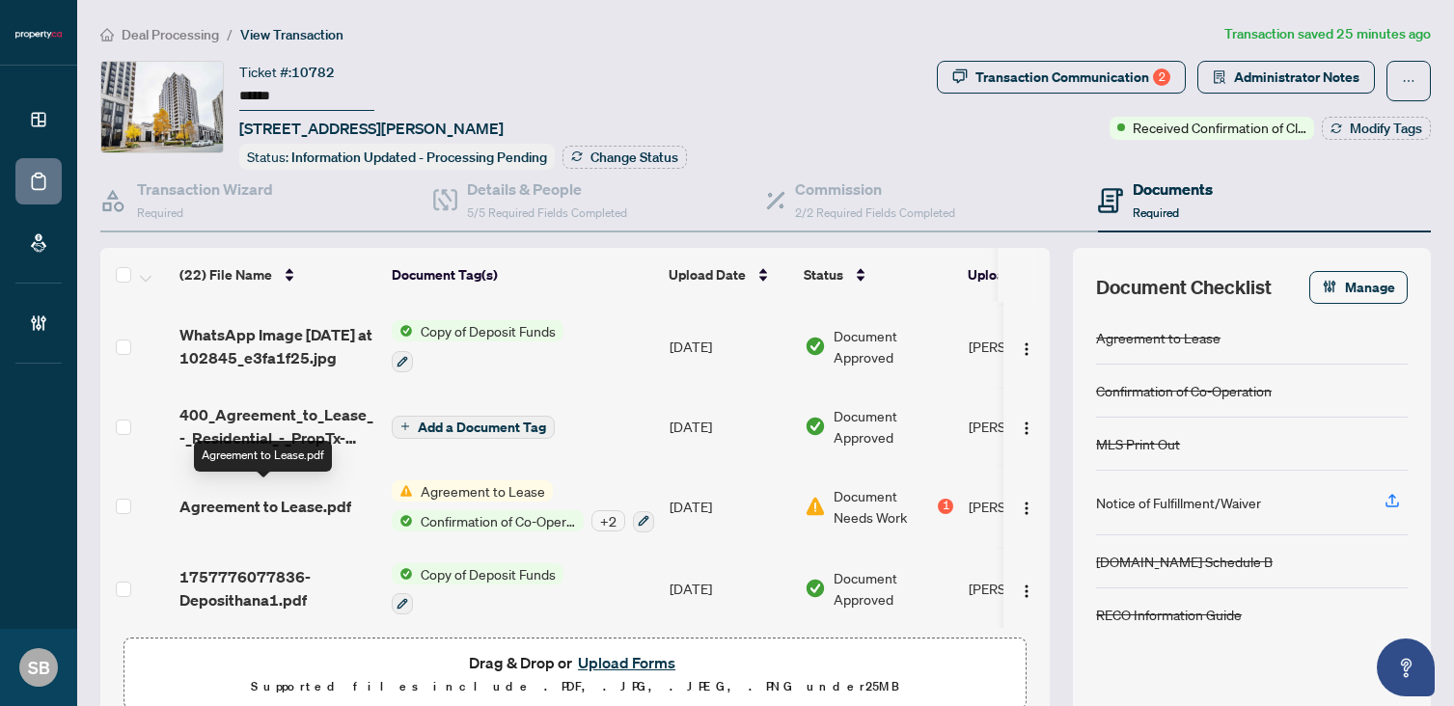
click at [249, 501] on span "Agreement to Lease.pdf" at bounding box center [265, 506] width 172 height 23
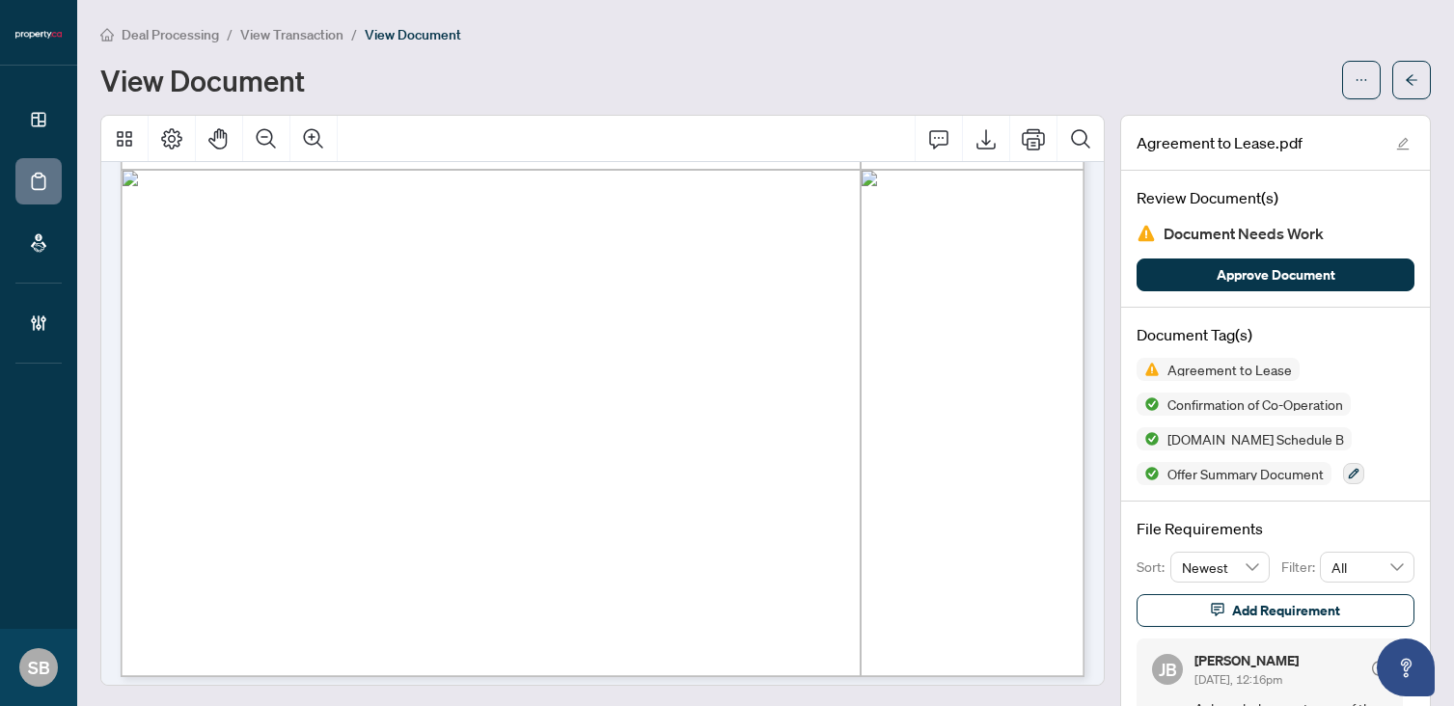
scroll to position [871, 0]
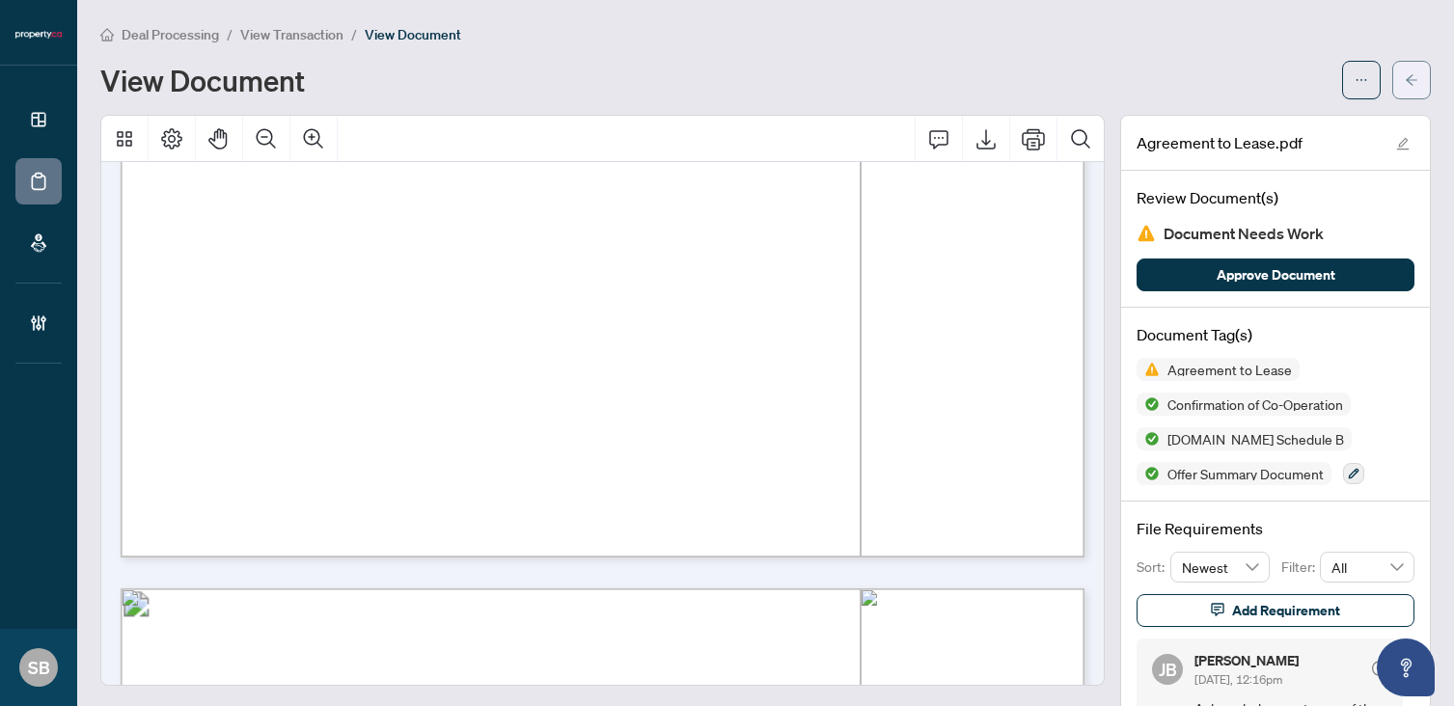
click at [1413, 77] on icon "arrow-left" at bounding box center [1412, 80] width 14 height 14
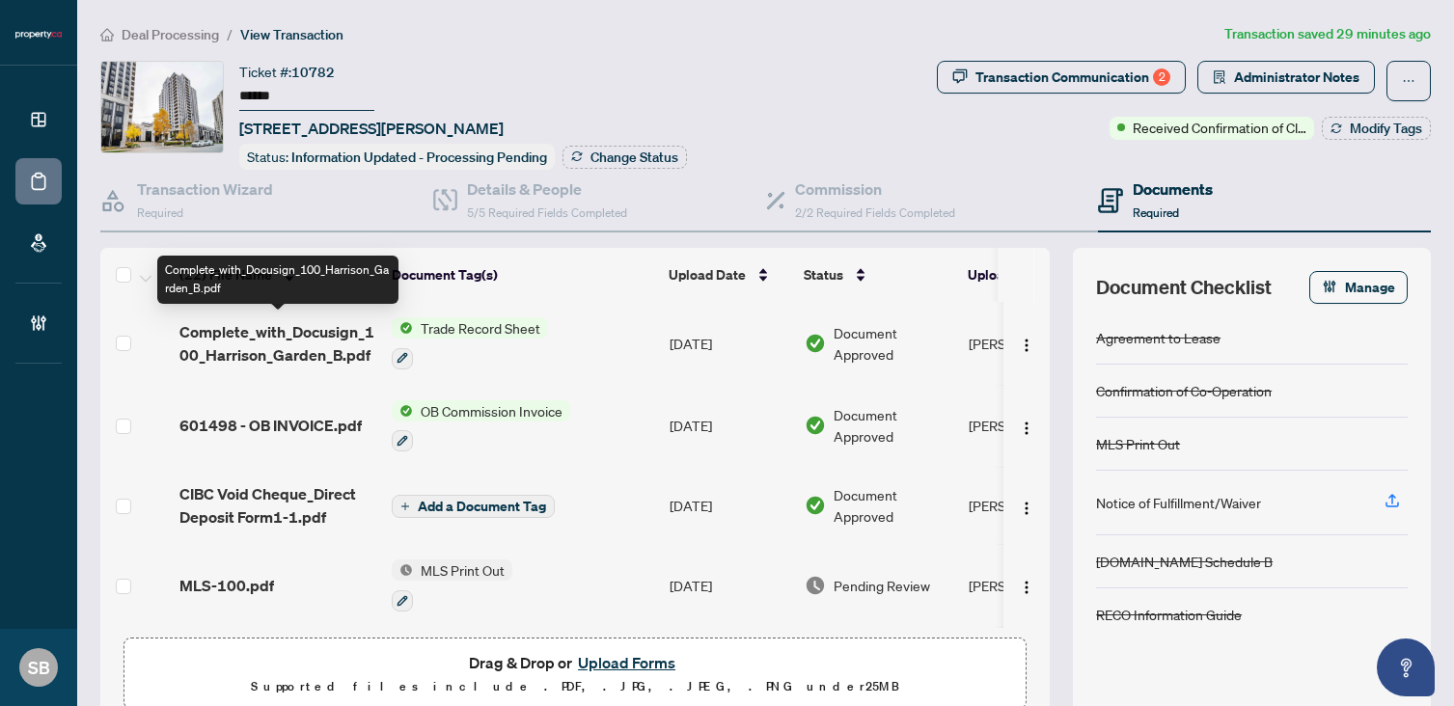
click at [314, 414] on span "601498 - OB INVOICE.pdf" at bounding box center [270, 425] width 182 height 23
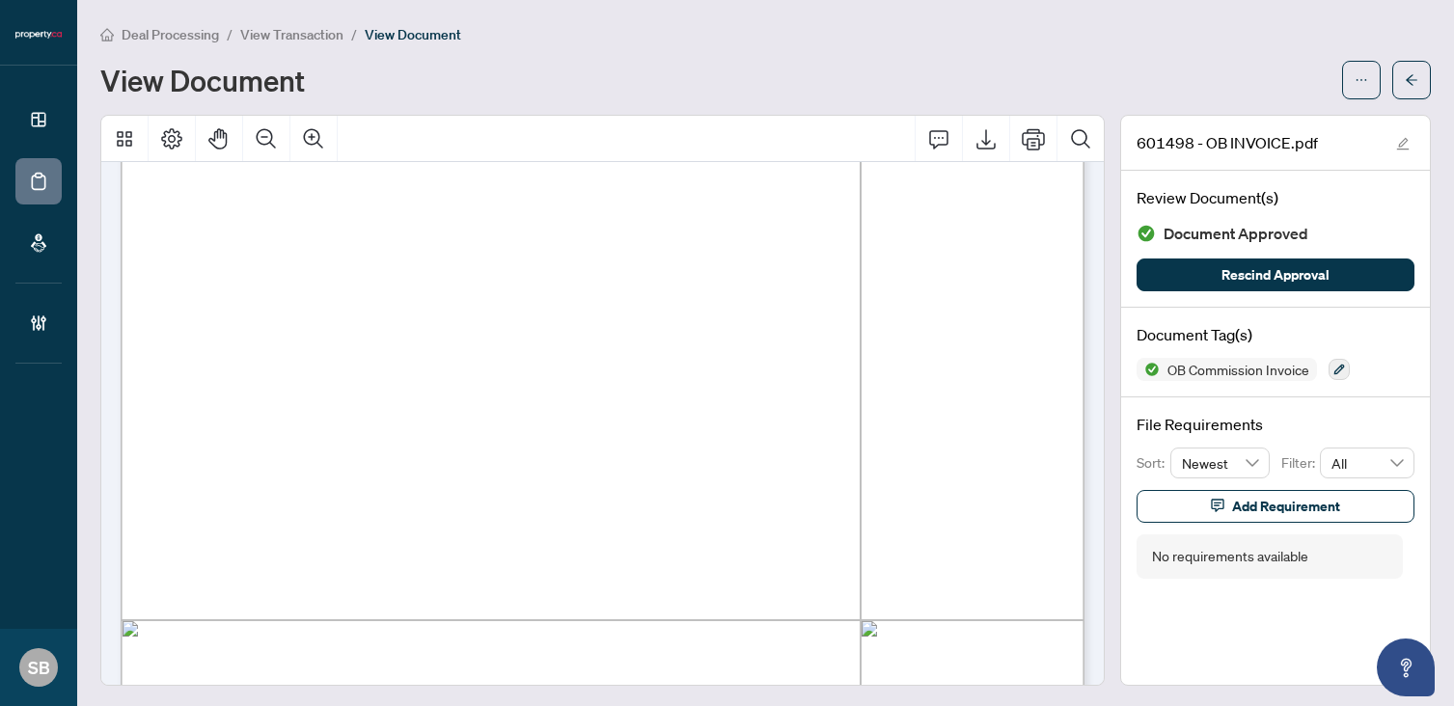
scroll to position [338, 0]
click at [1418, 75] on button "button" at bounding box center [1411, 80] width 39 height 39
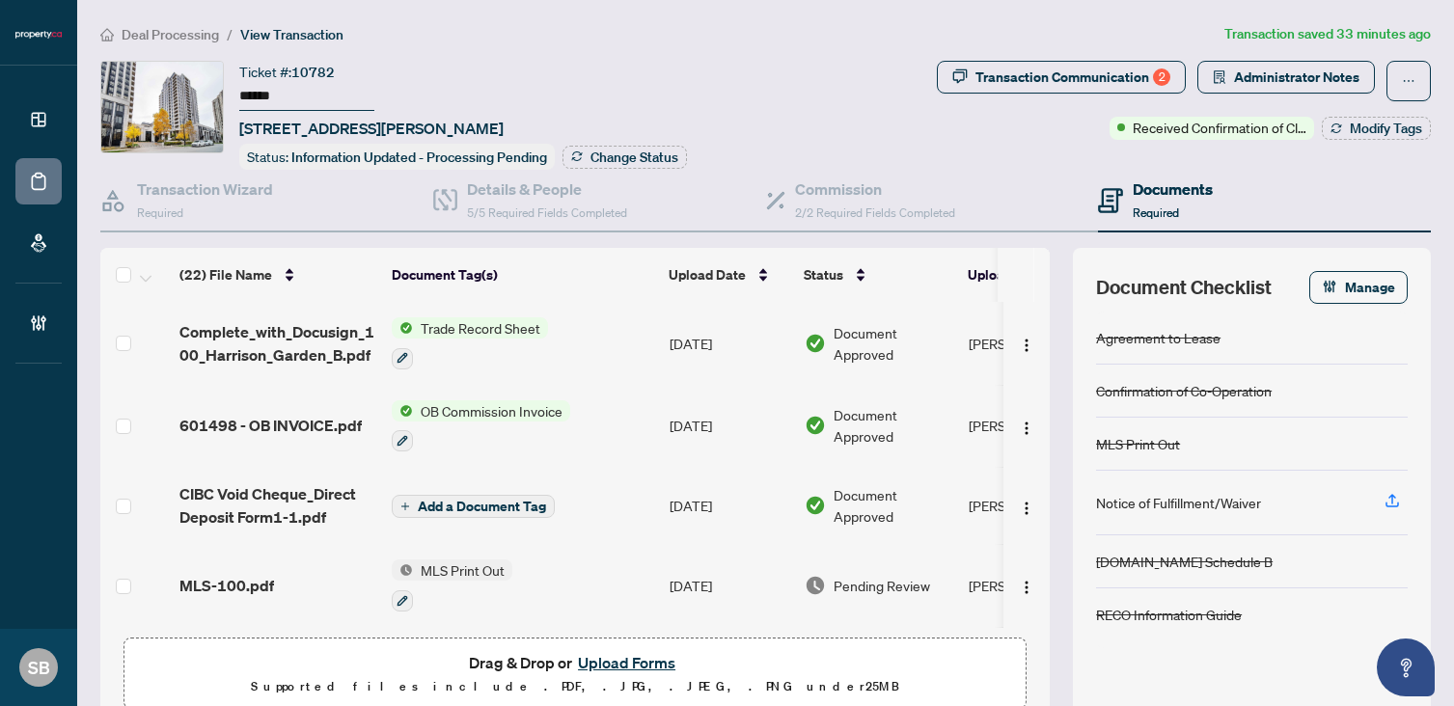
click at [612, 684] on p "Supported files include .PDF, .JPG, .JPEG, .PNG under 25 MB" at bounding box center [575, 686] width 878 height 23
click at [615, 650] on button "Upload Forms" at bounding box center [626, 662] width 109 height 25
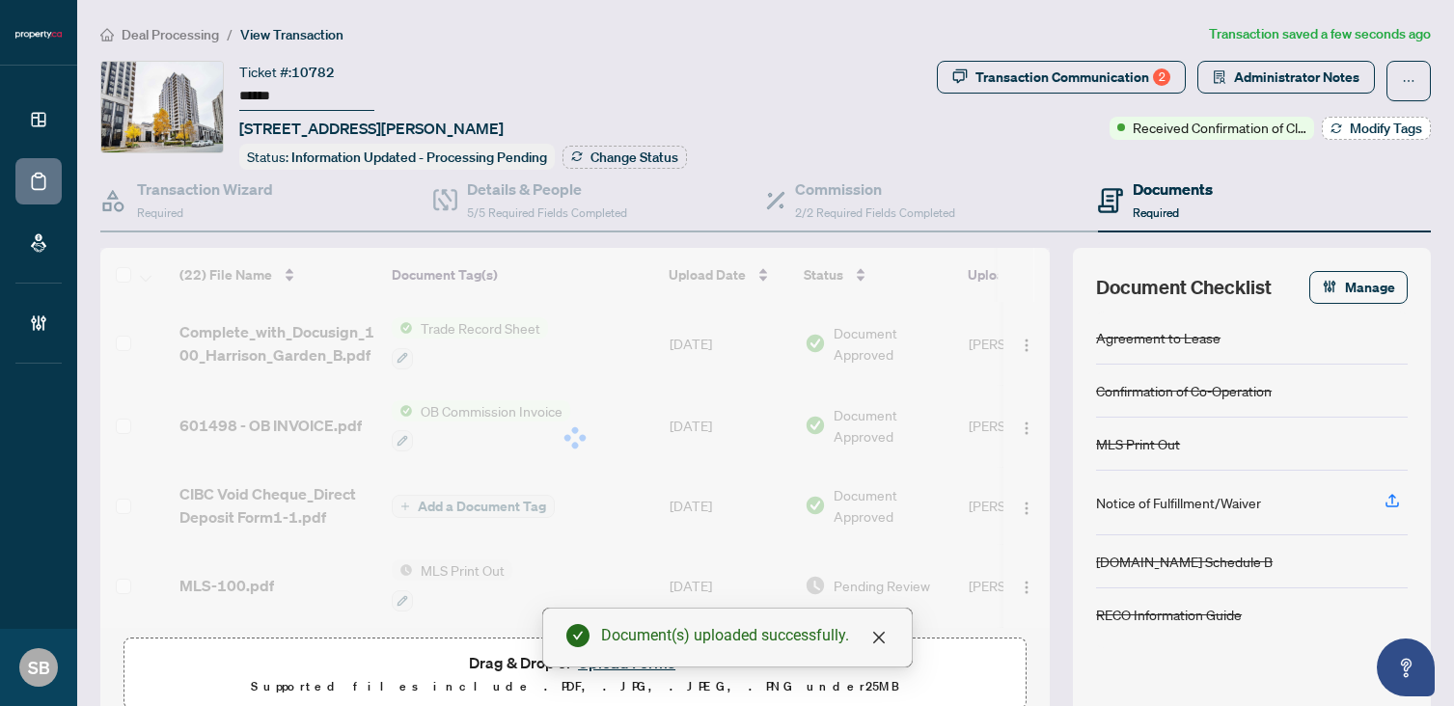
click at [1358, 122] on span "Modify Tags" at bounding box center [1386, 129] width 72 height 14
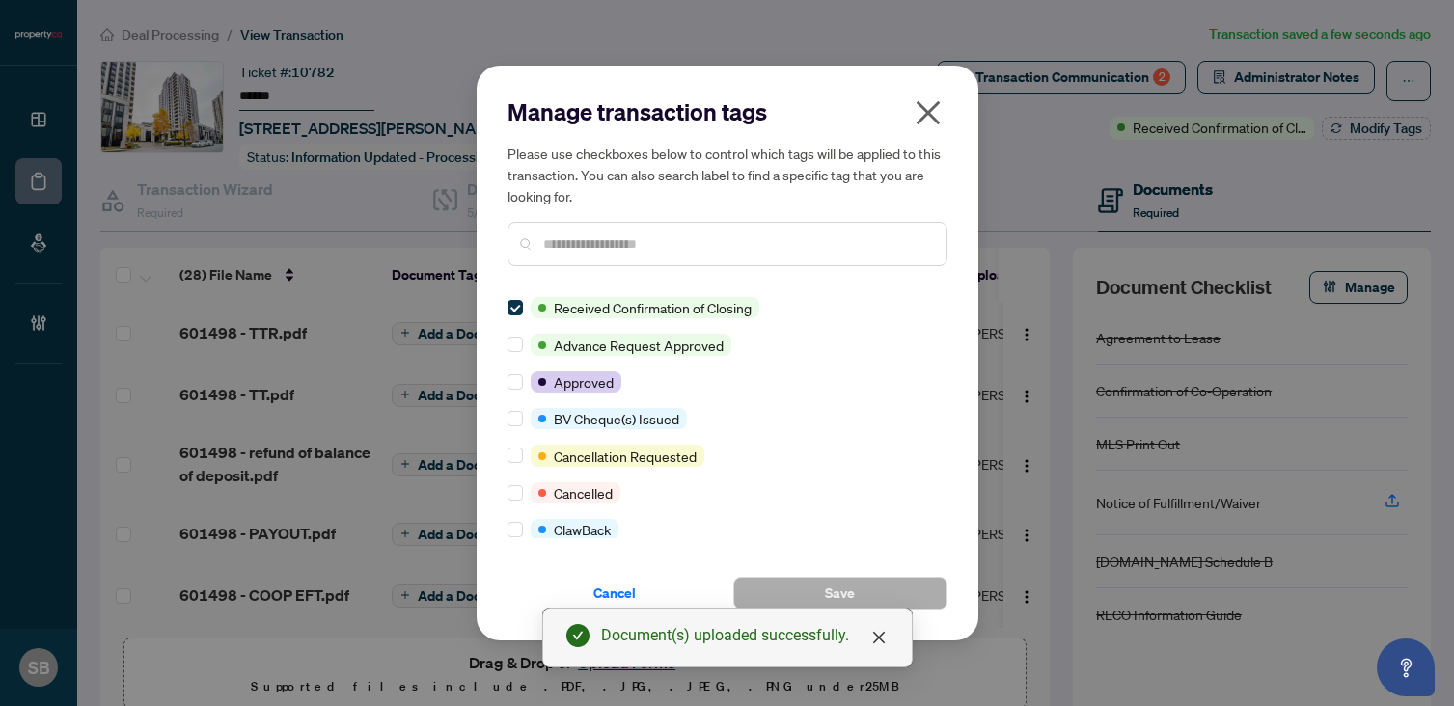
click at [623, 231] on div at bounding box center [727, 244] width 440 height 44
click at [628, 245] on input "text" at bounding box center [737, 243] width 388 height 21
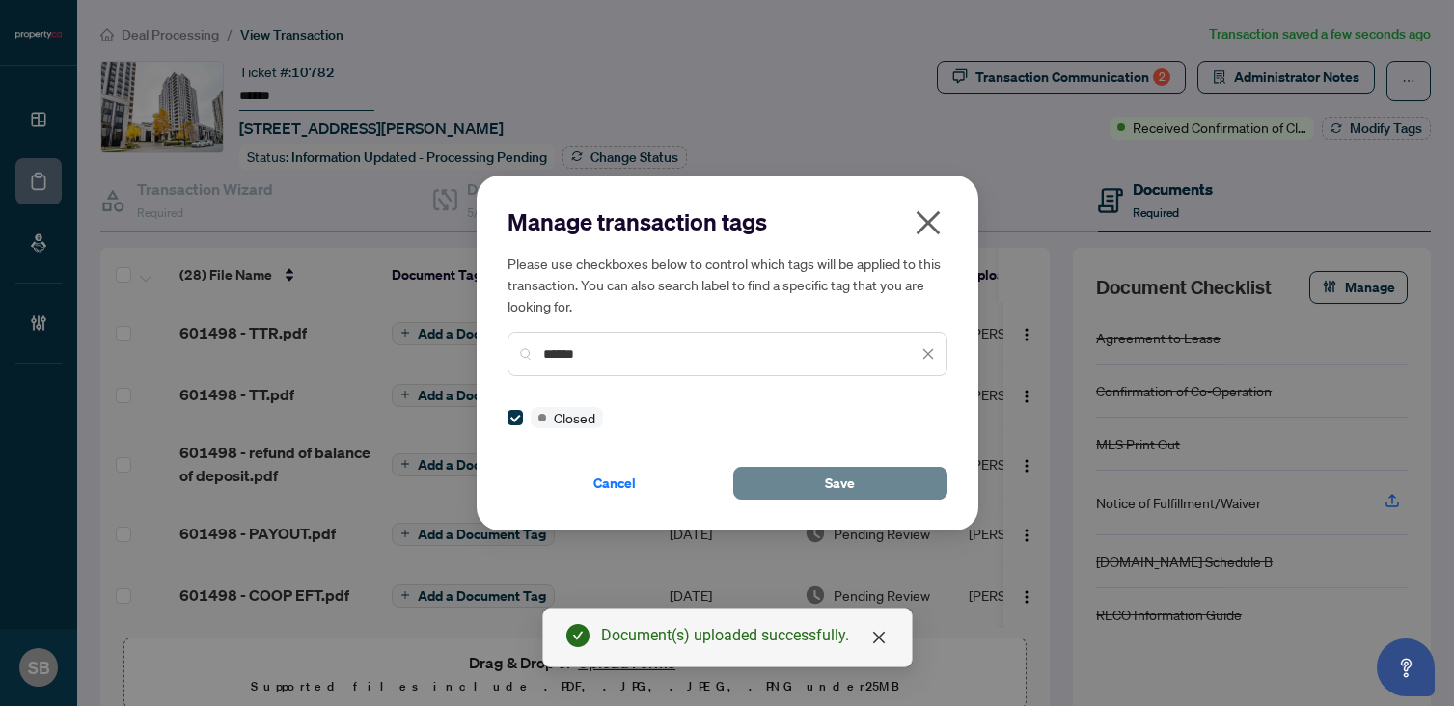
click at [761, 489] on button "Save" at bounding box center [840, 483] width 214 height 33
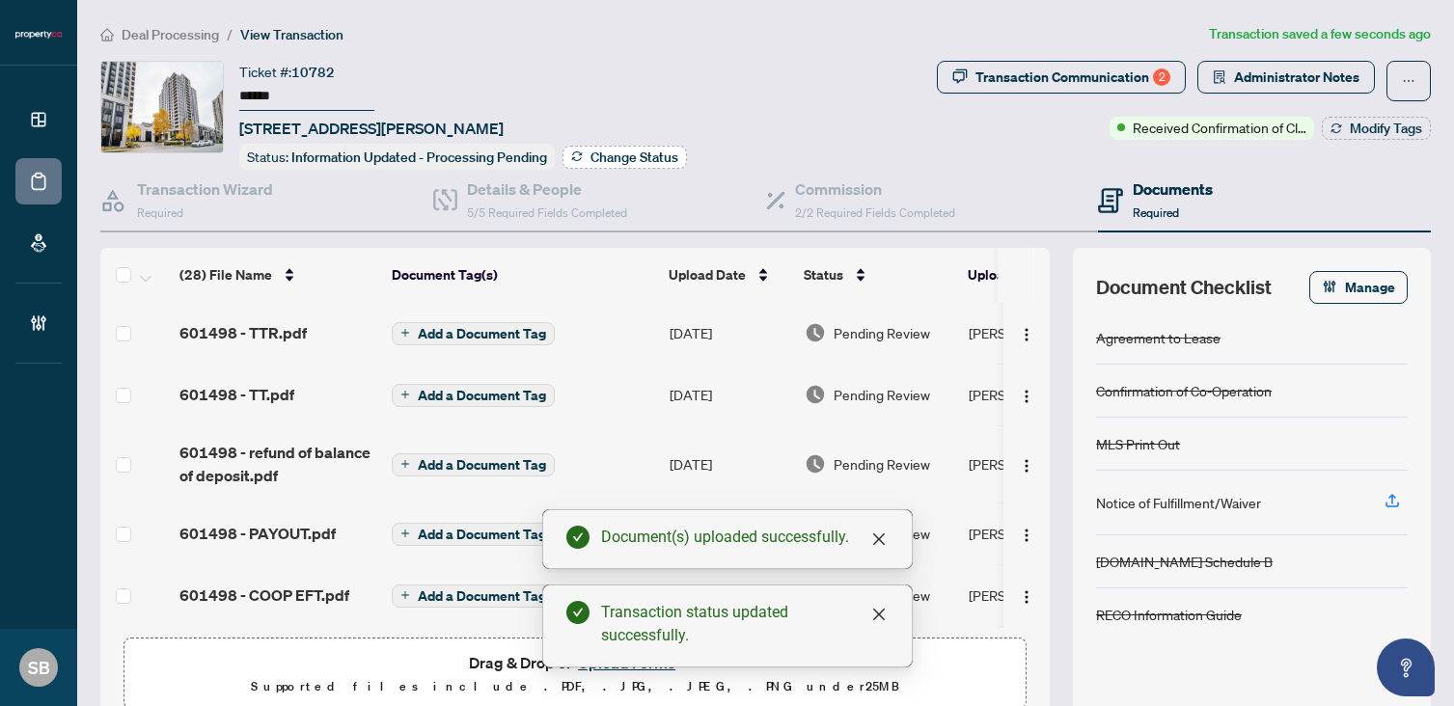
click at [628, 150] on span "Change Status" at bounding box center [634, 157] width 88 height 14
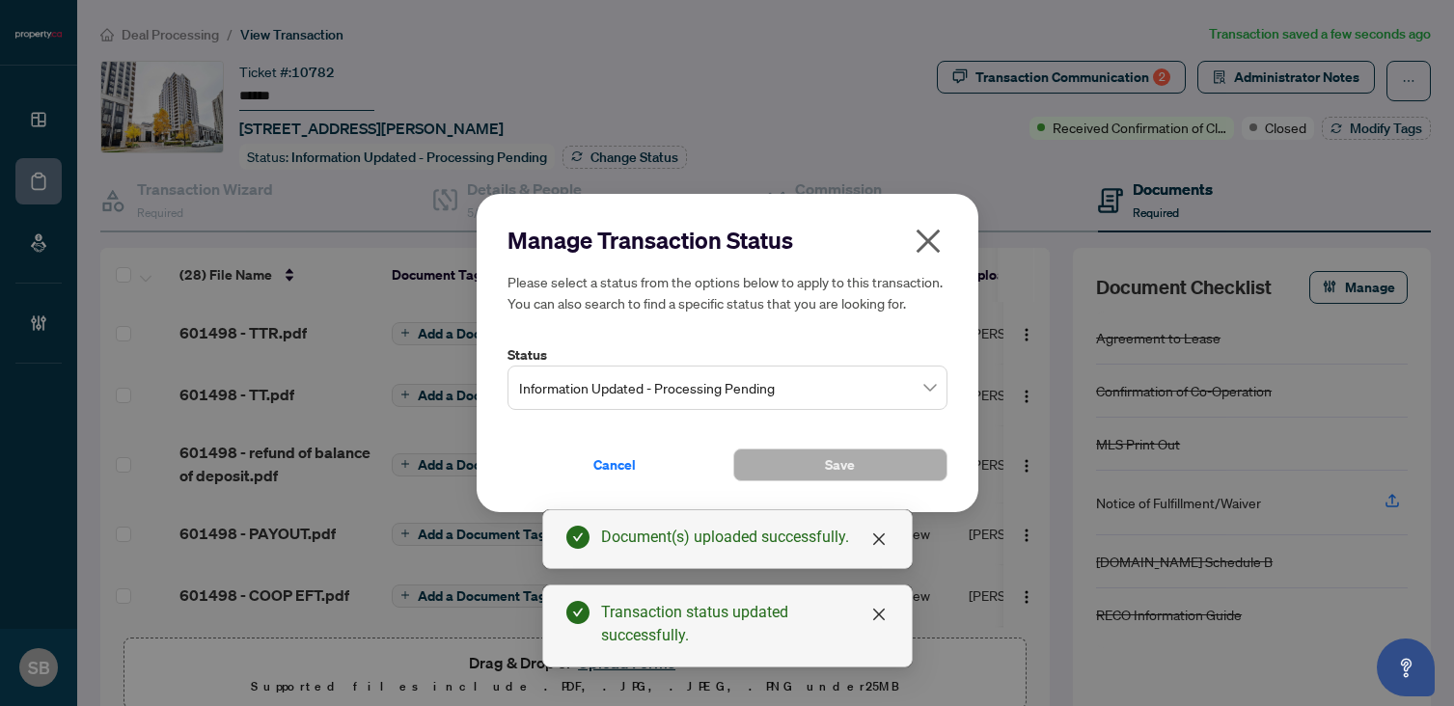
click at [680, 395] on span "Information Updated - Processing Pending" at bounding box center [727, 387] width 417 height 37
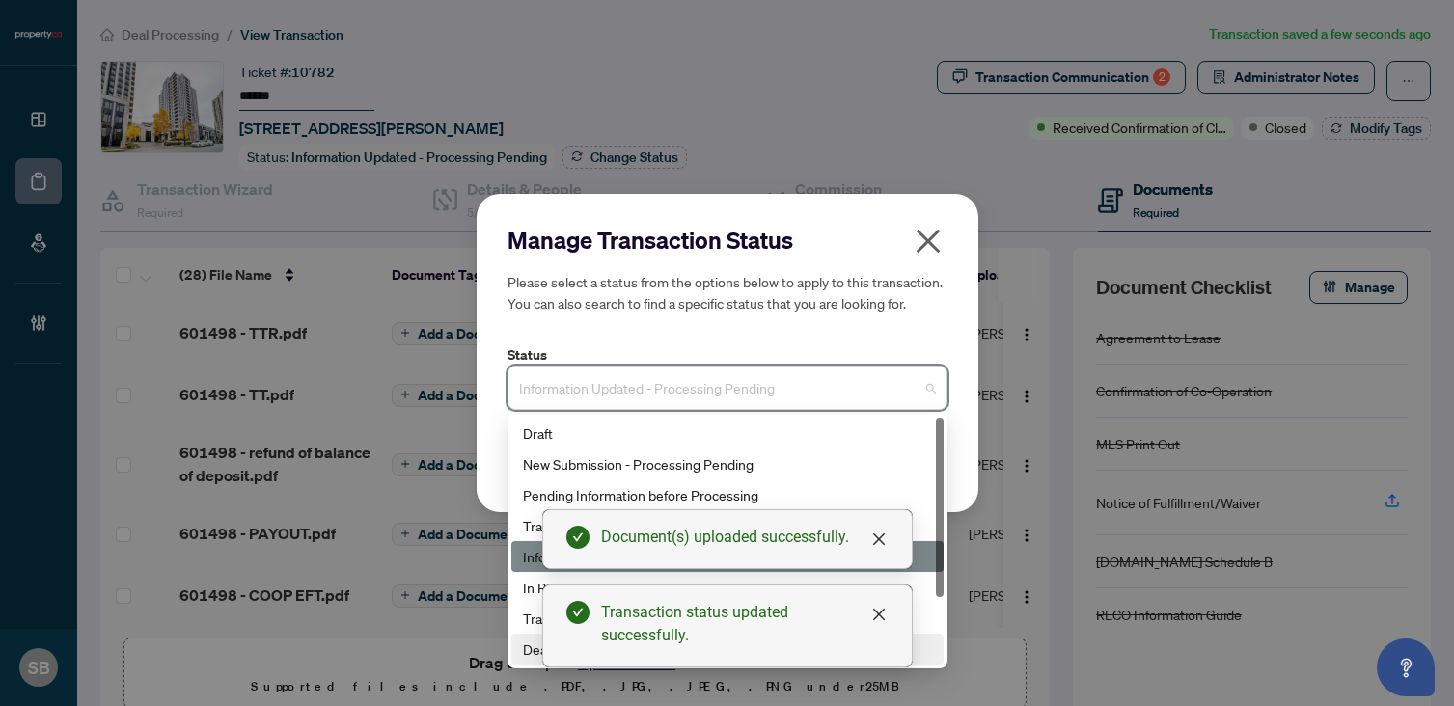
click at [527, 646] on div "Deal Closed" at bounding box center [727, 649] width 409 height 21
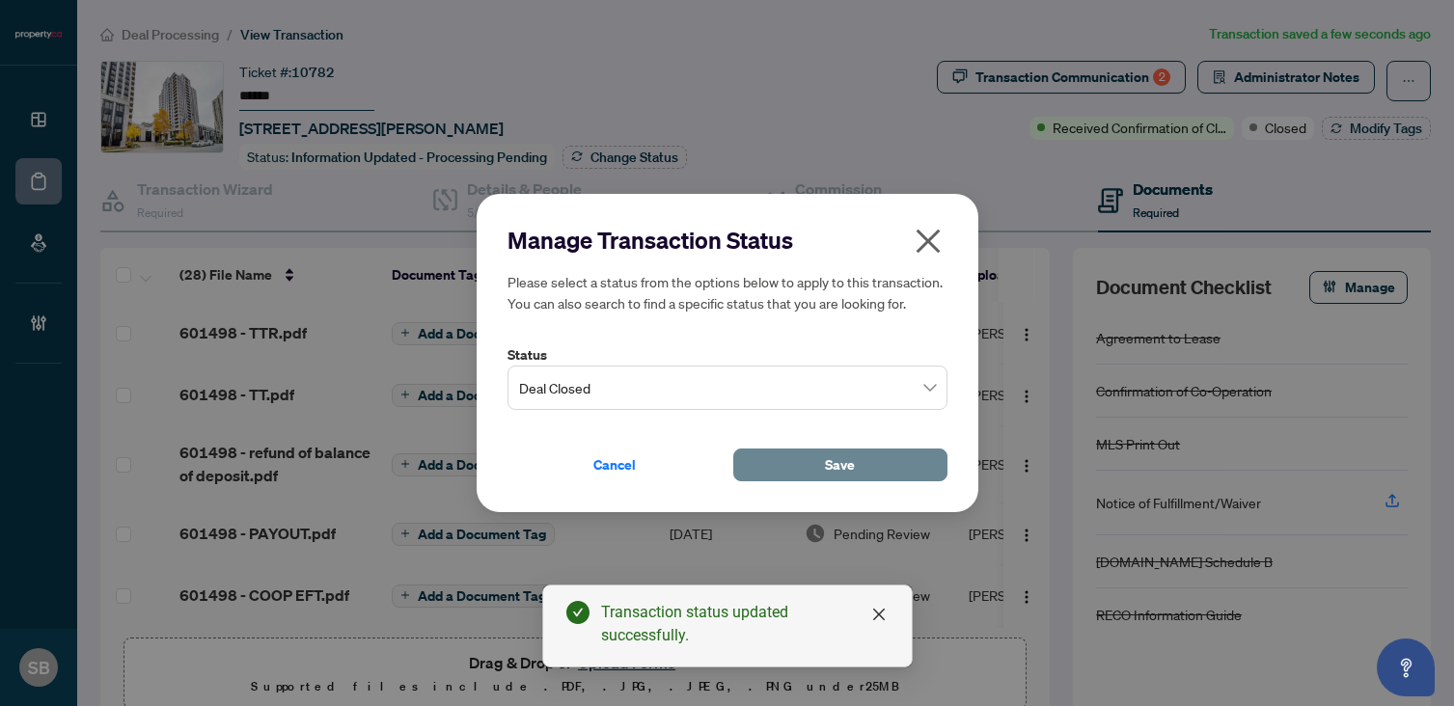
click at [844, 463] on span "Save" at bounding box center [840, 465] width 30 height 31
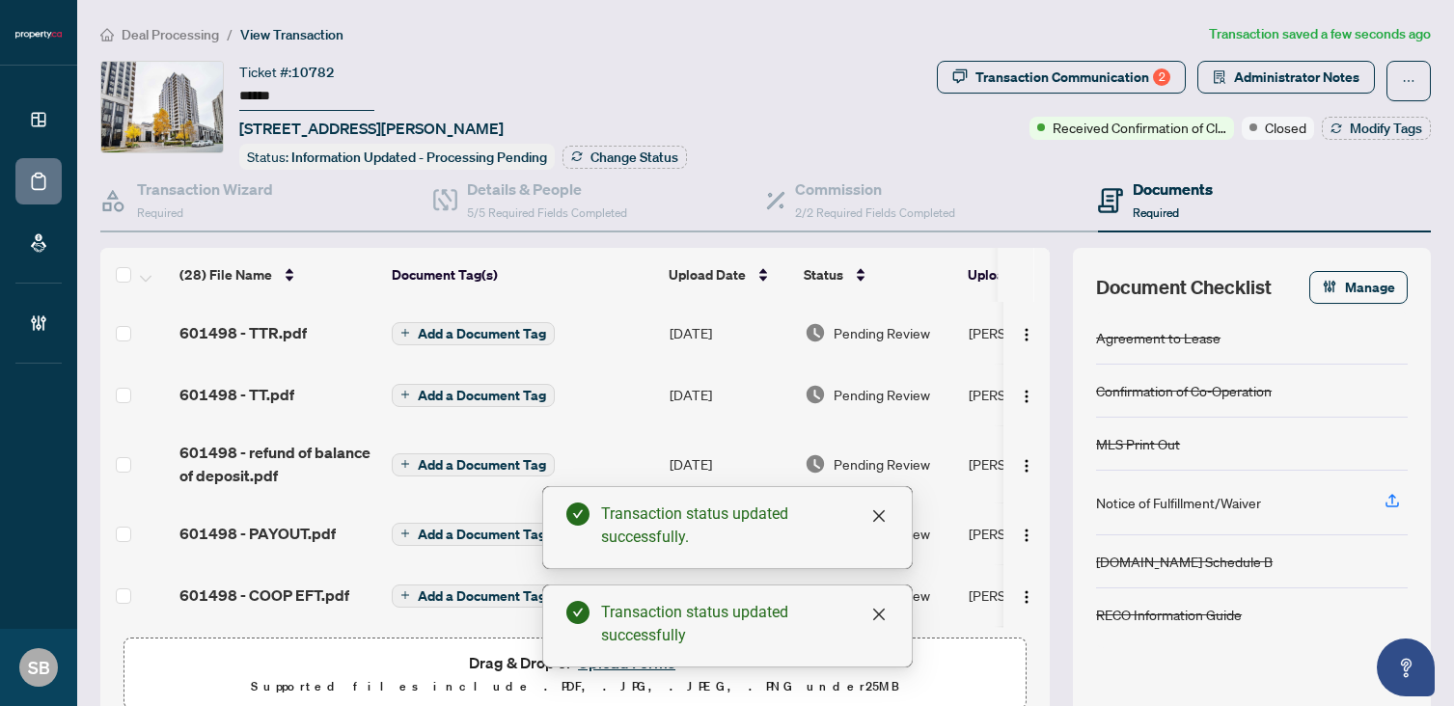
click at [941, 233] on div "Transaction Wizard Required Details & People 5/5 Required Fields Completed Comm…" at bounding box center [765, 445] width 1330 height 551
click at [1383, 125] on span "Modify Tags" at bounding box center [1386, 129] width 72 height 14
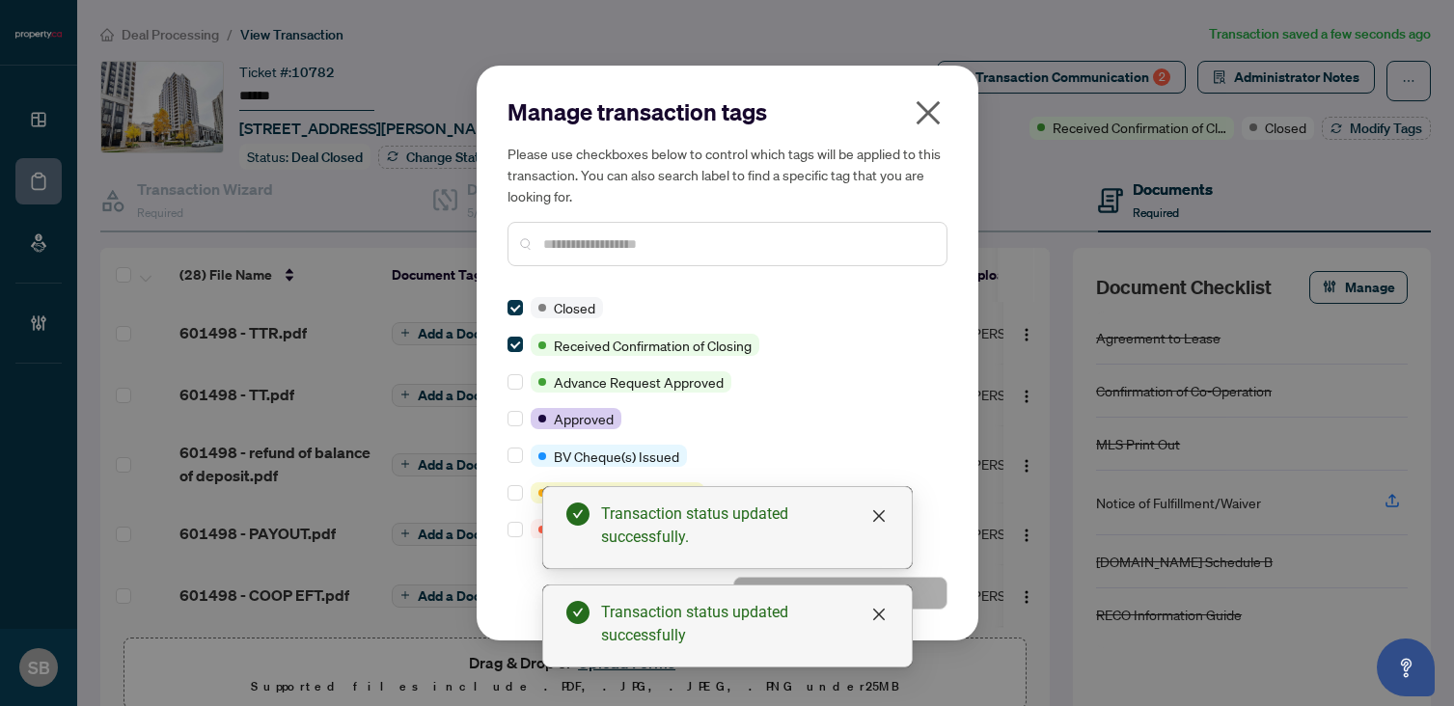
click at [933, 224] on div at bounding box center [727, 244] width 440 height 44
click at [916, 134] on span "button" at bounding box center [928, 117] width 31 height 40
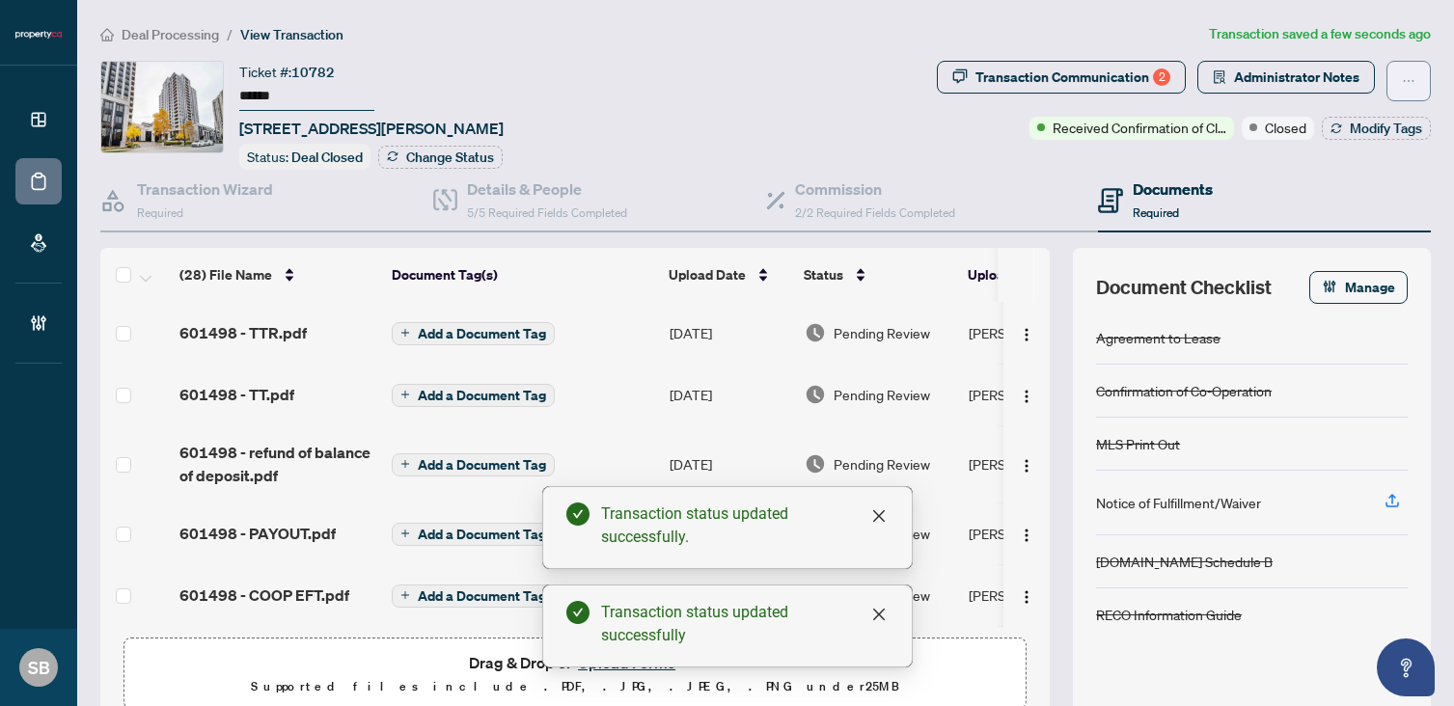
click at [1414, 78] on button "button" at bounding box center [1408, 81] width 44 height 41
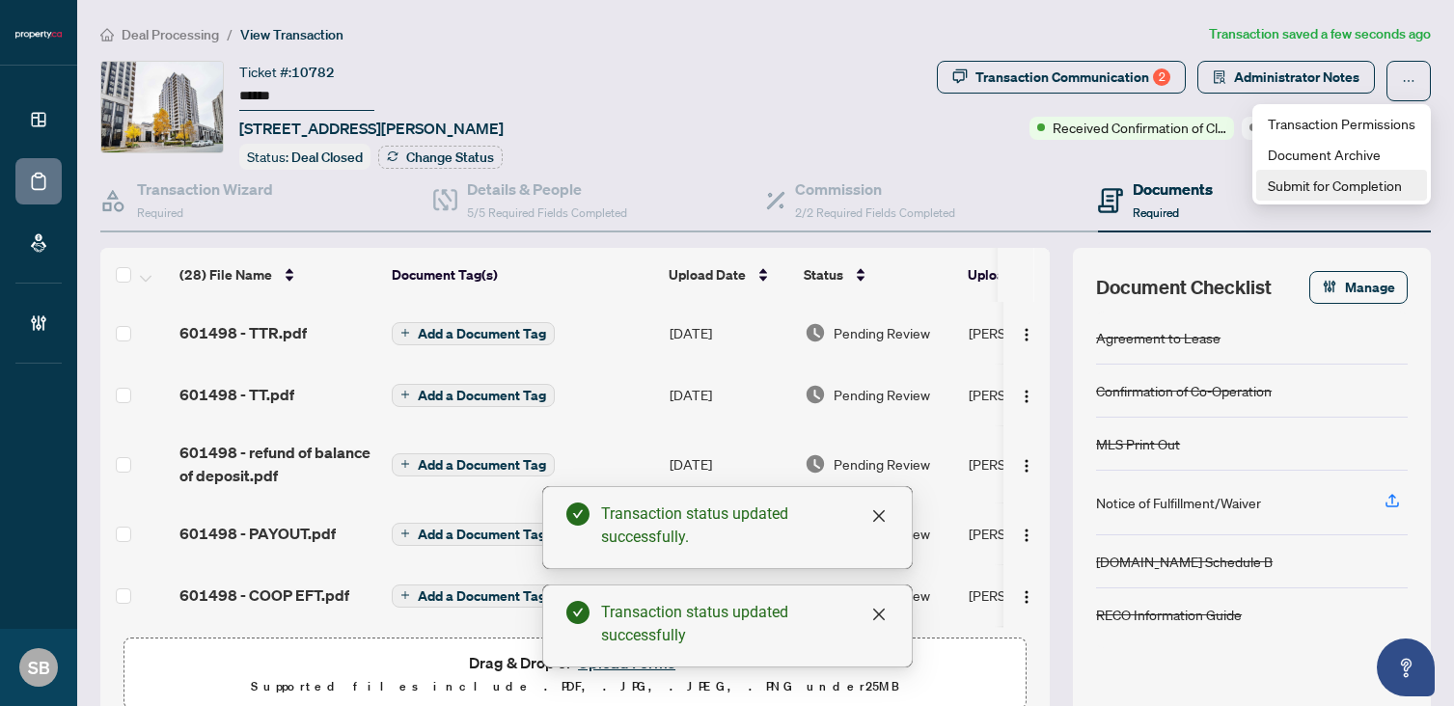
click at [1301, 197] on li "Submit for Completion" at bounding box center [1341, 185] width 171 height 31
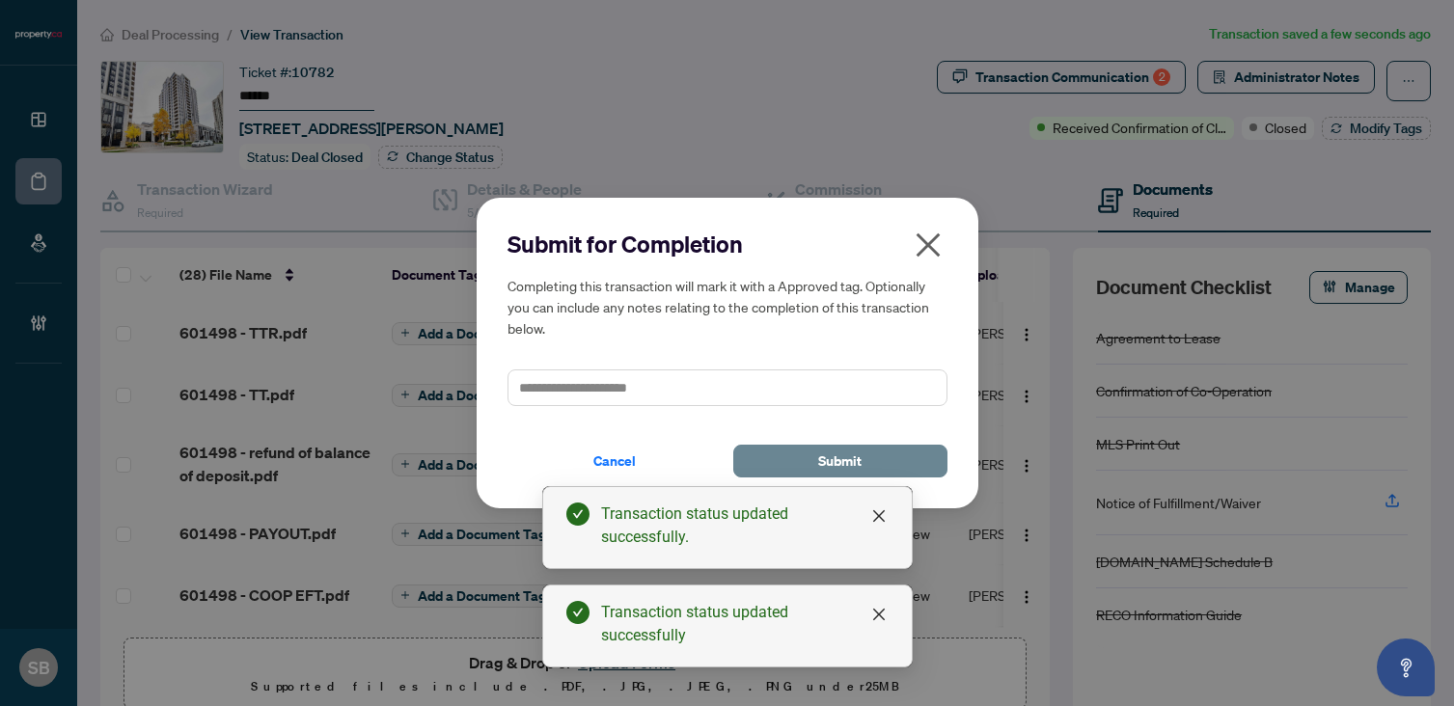
click at [869, 457] on button "Submit" at bounding box center [840, 461] width 214 height 33
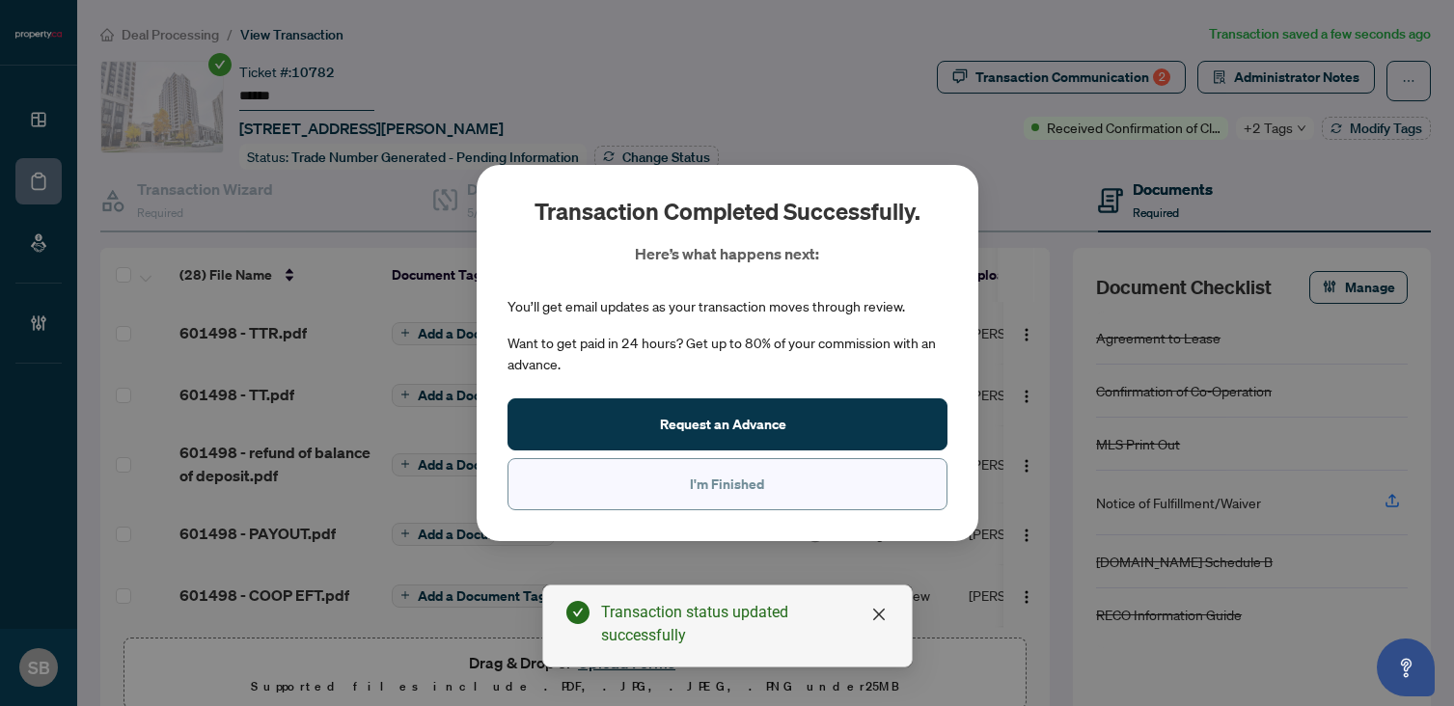
click at [818, 482] on button "I'm Finished" at bounding box center [727, 484] width 440 height 52
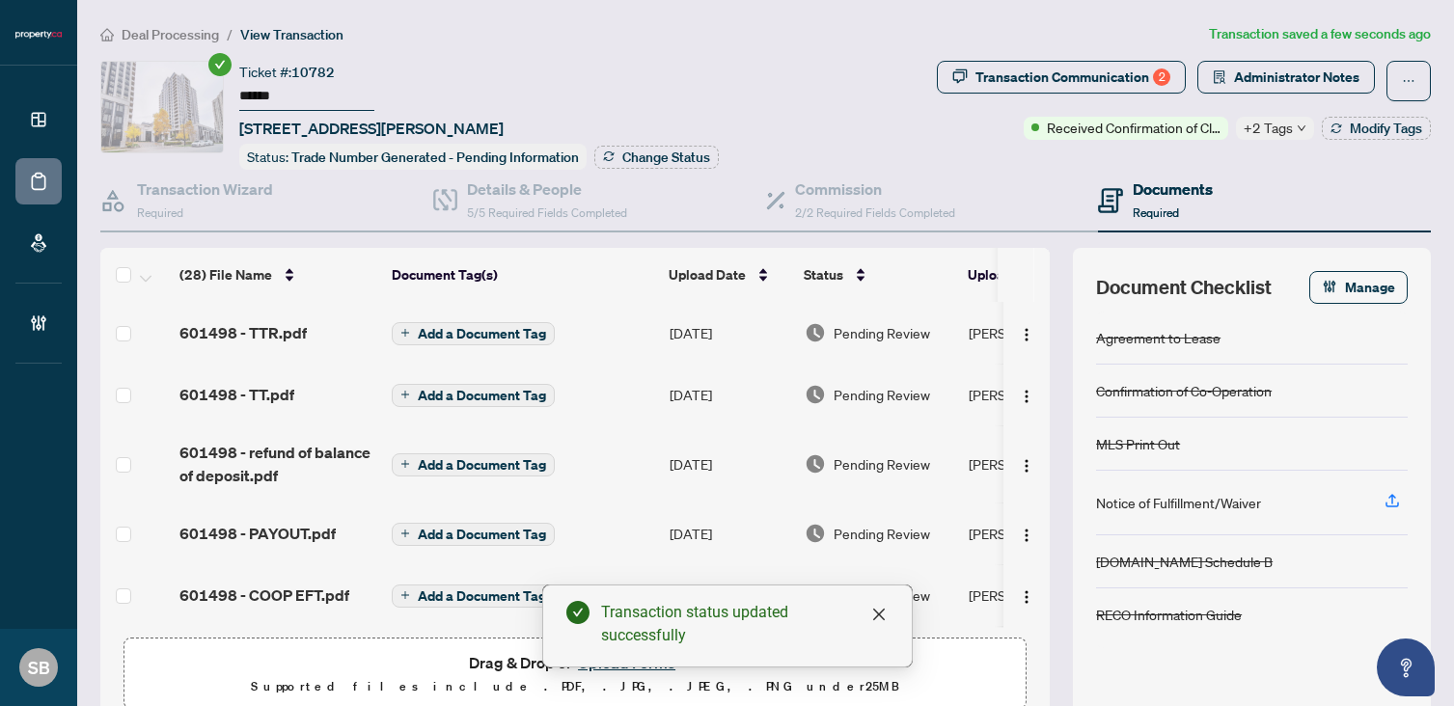
click at [861, 343] on td "Pending Review" at bounding box center [879, 333] width 164 height 62
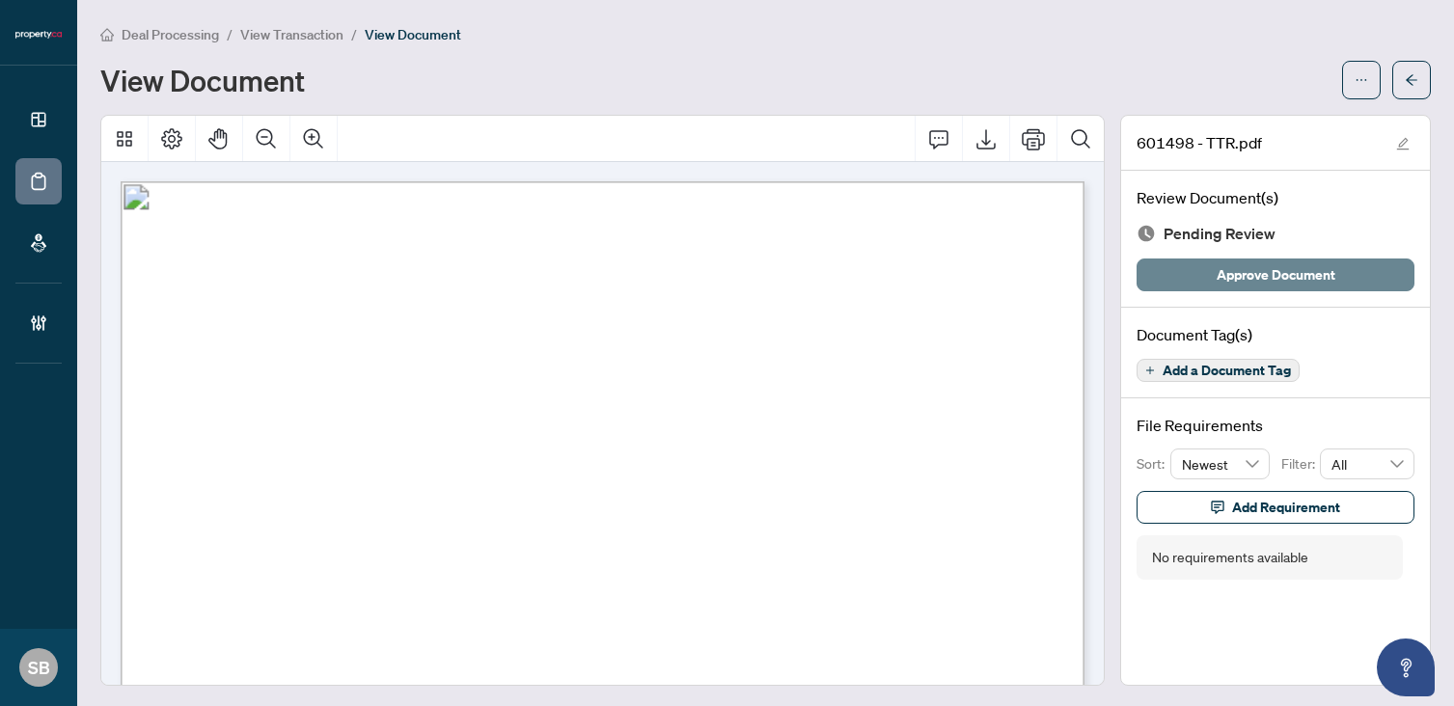
click at [1219, 272] on span "Approve Document" at bounding box center [1275, 274] width 119 height 31
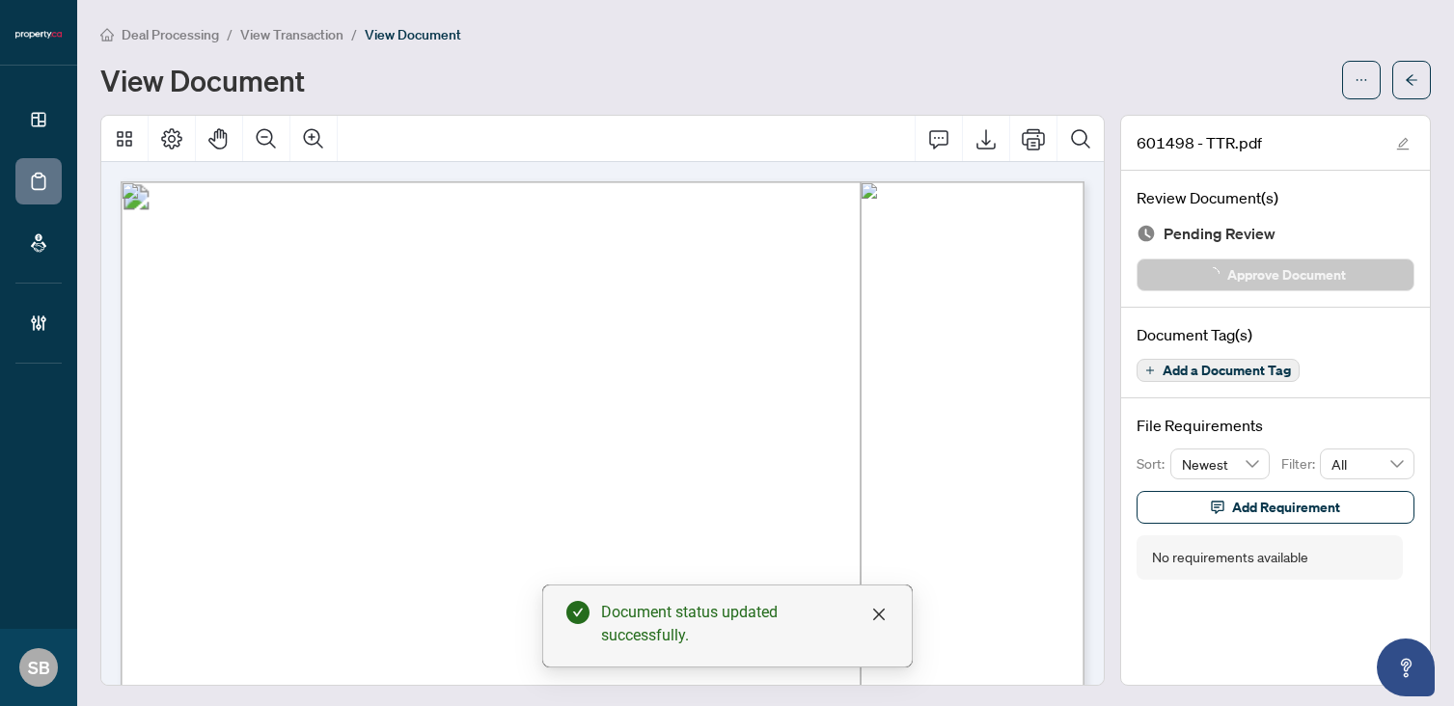
click at [1420, 87] on button "button" at bounding box center [1411, 80] width 39 height 39
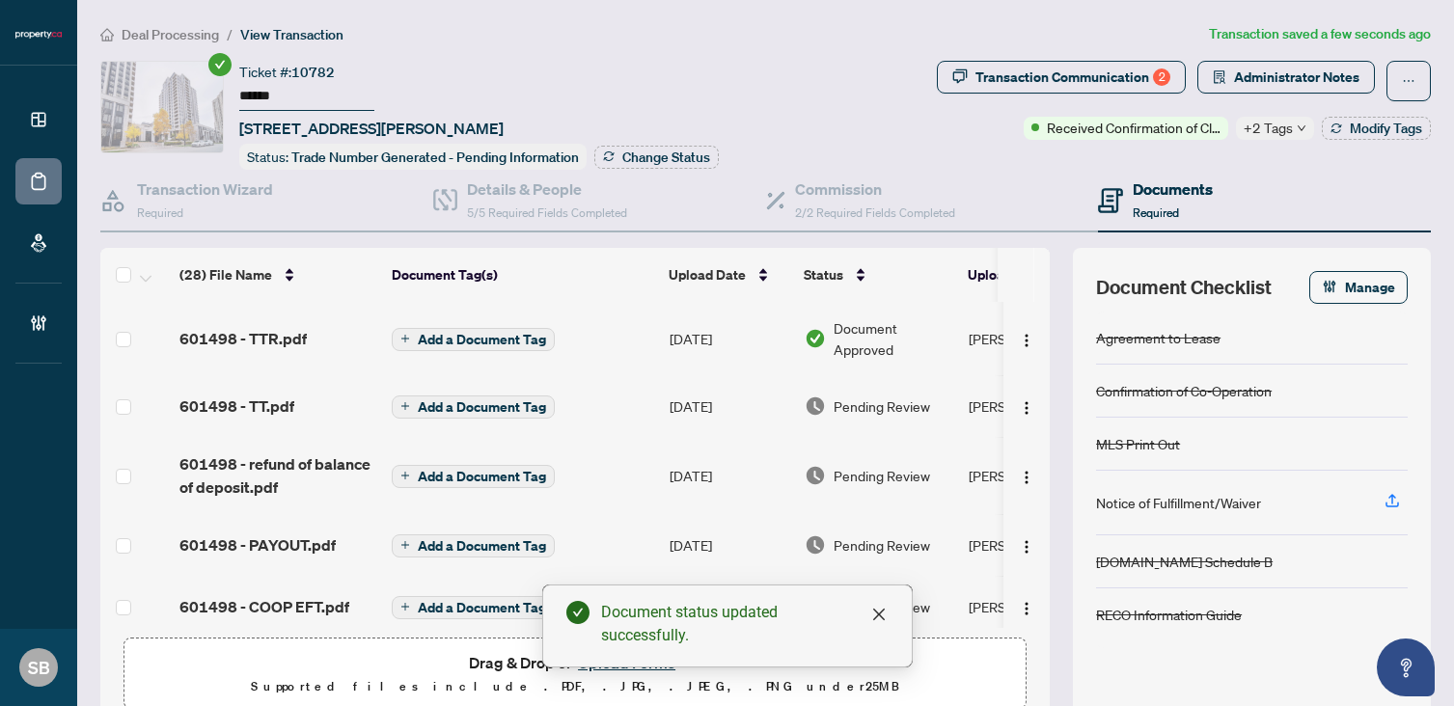
click at [835, 404] on span "Pending Review" at bounding box center [881, 405] width 96 height 21
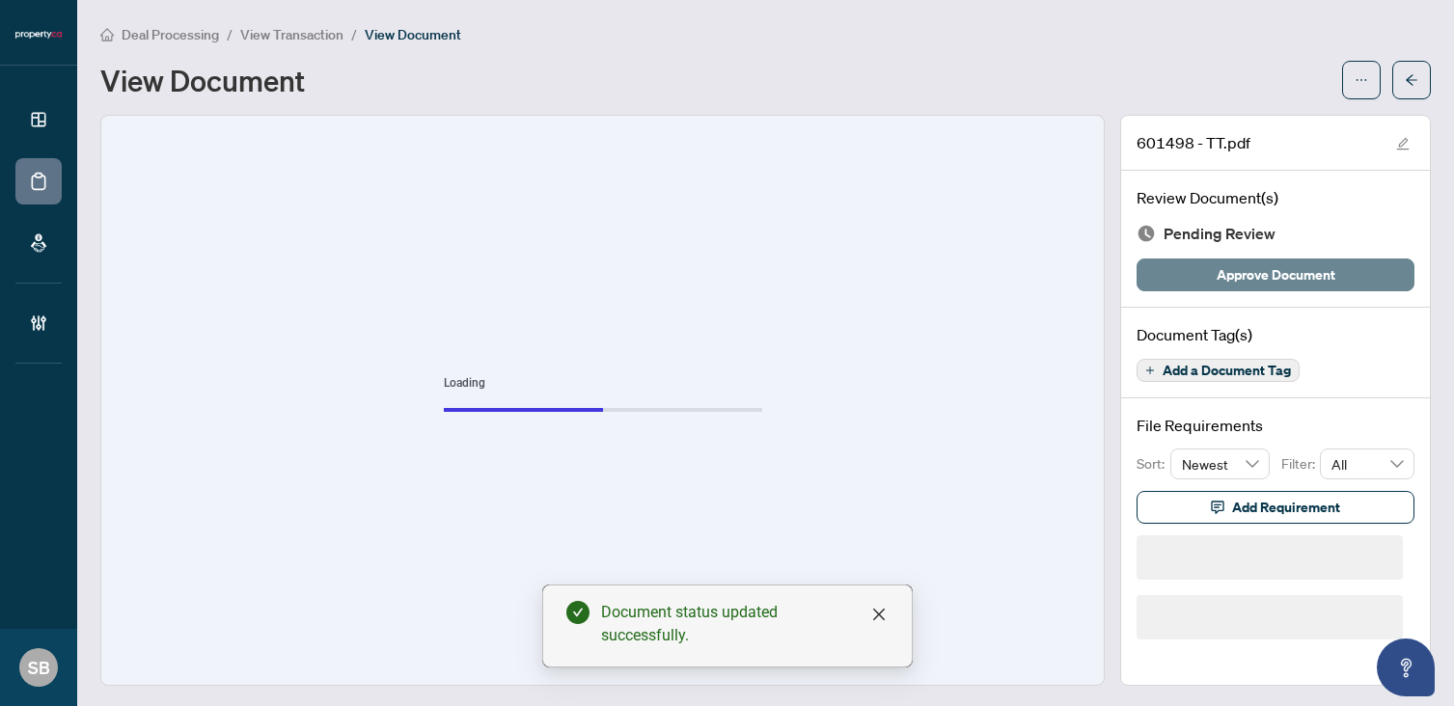
click at [1203, 273] on button "Approve Document" at bounding box center [1275, 275] width 278 height 33
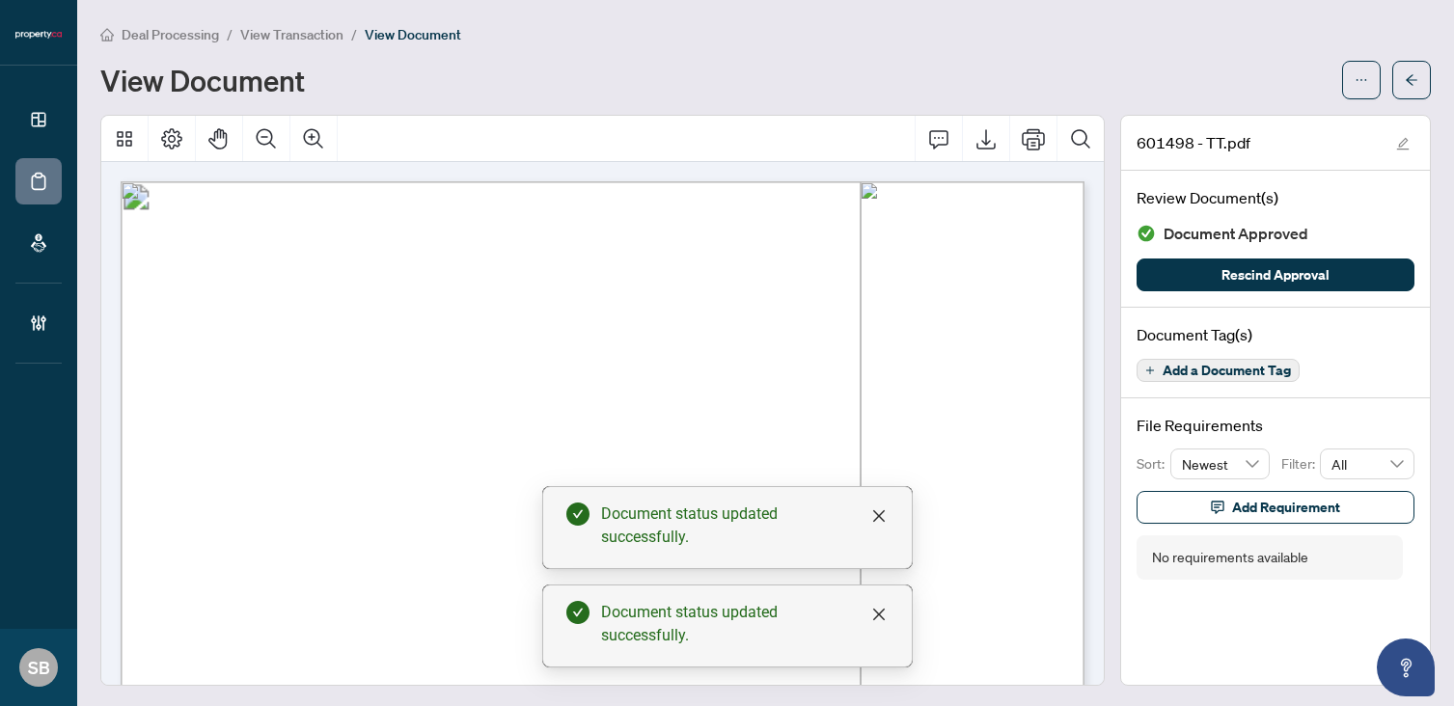
scroll to position [119, 0]
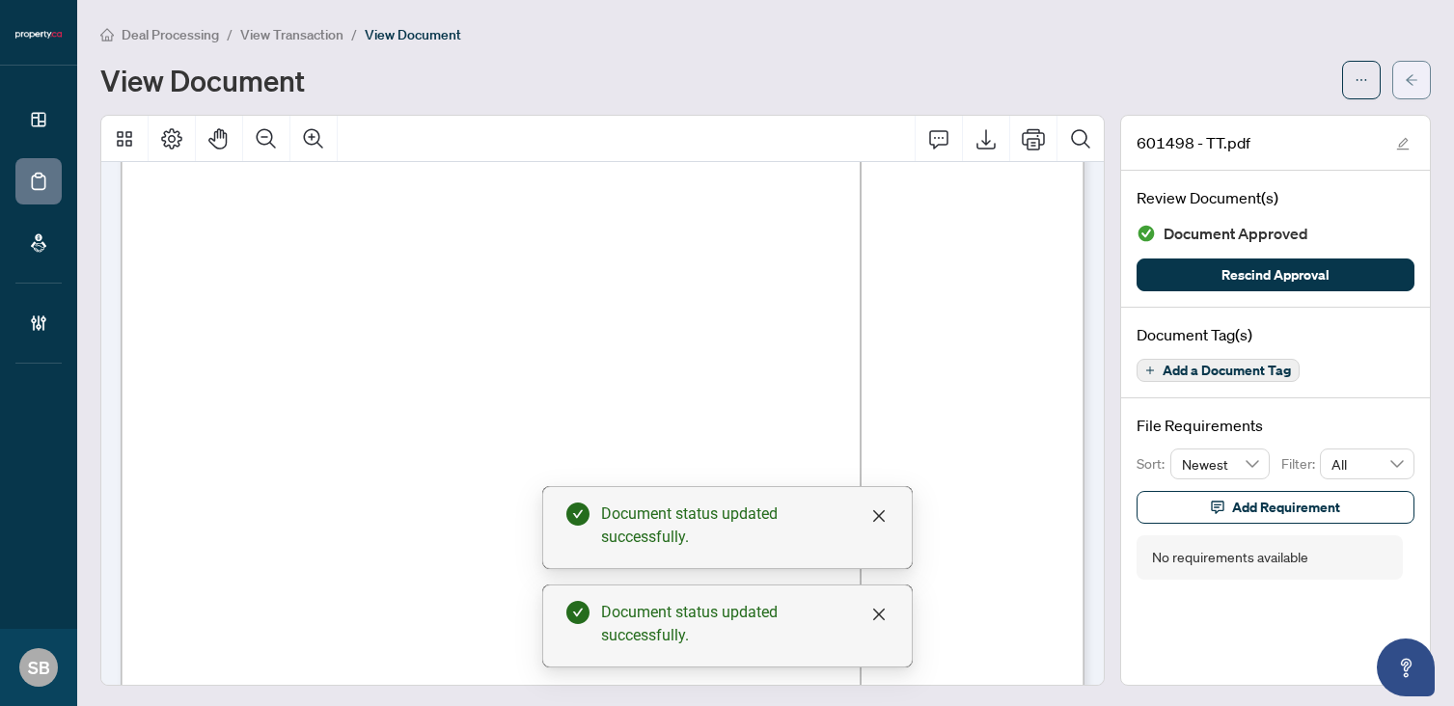
click at [1409, 91] on span "button" at bounding box center [1412, 80] width 14 height 31
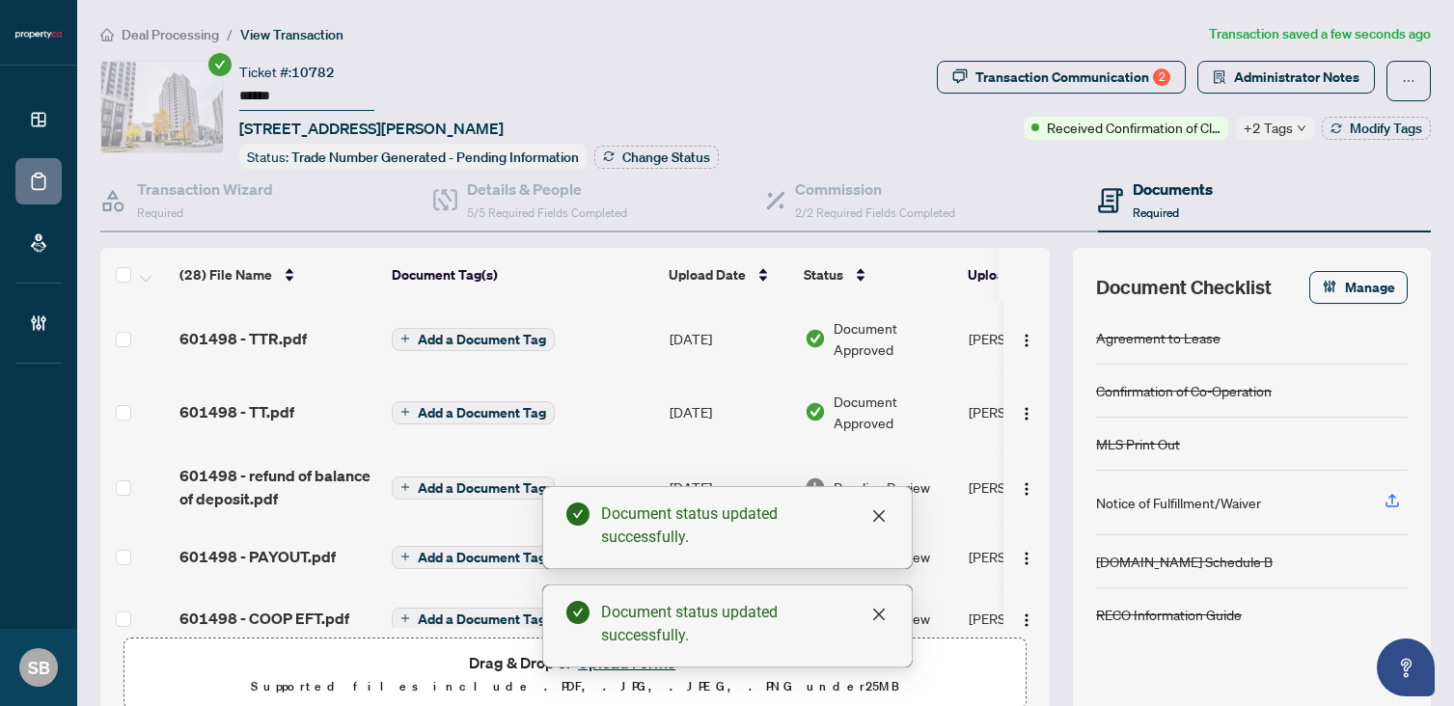
scroll to position [82, 0]
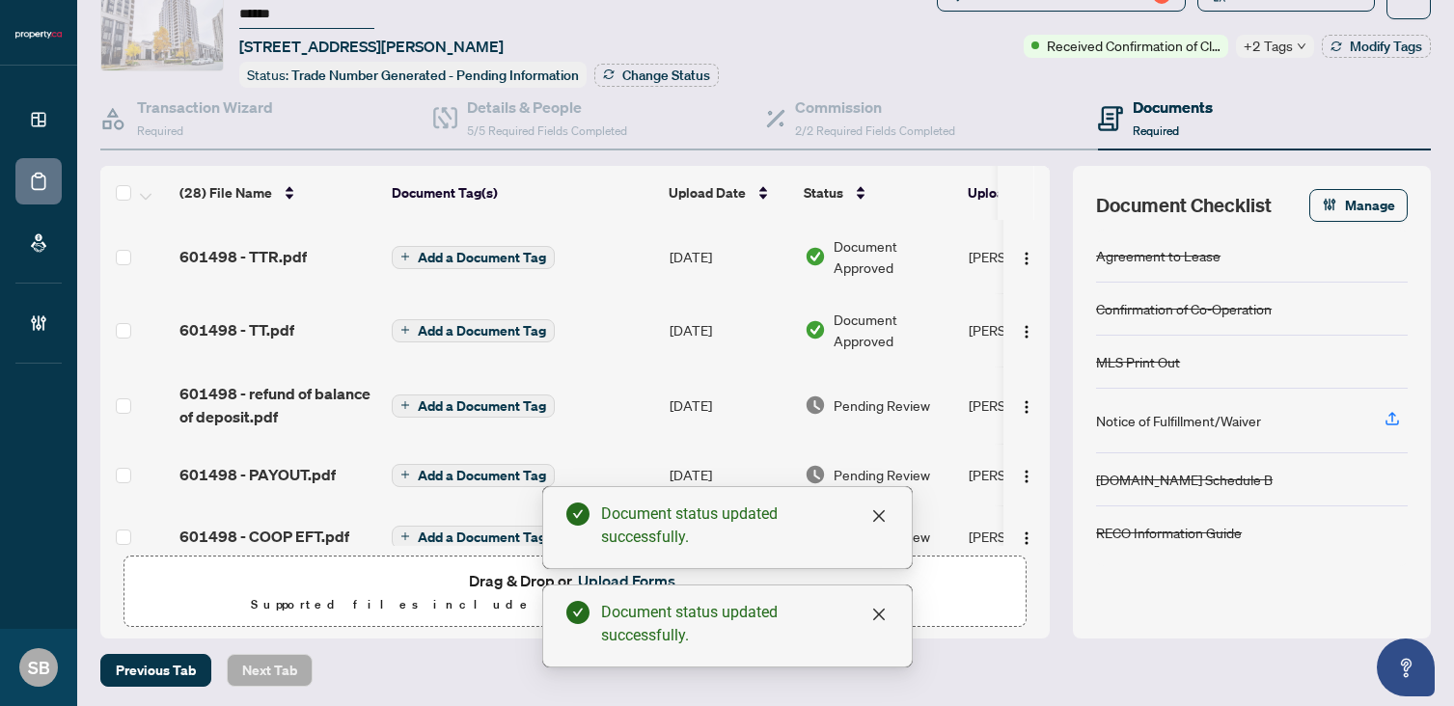
click at [857, 395] on span "Pending Review" at bounding box center [881, 405] width 96 height 21
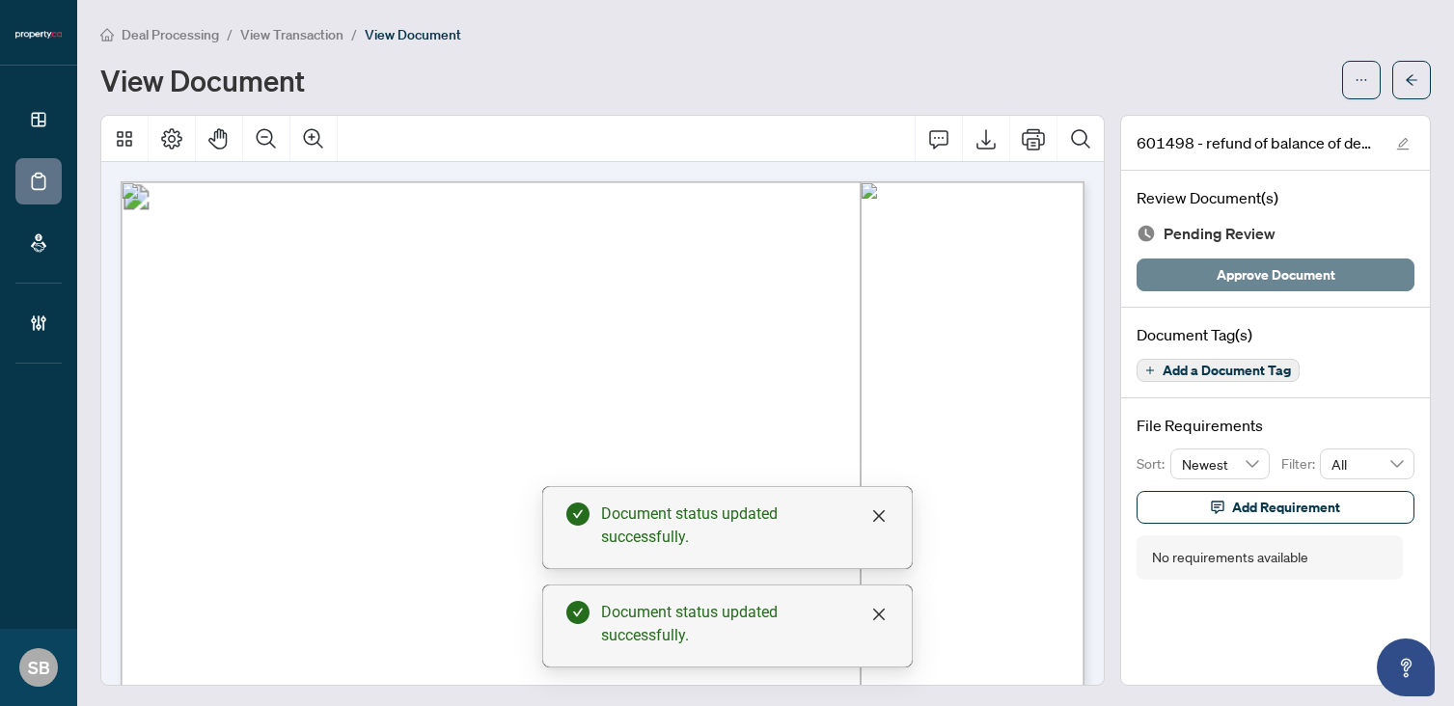
click at [1325, 278] on span "Approve Document" at bounding box center [1275, 274] width 119 height 31
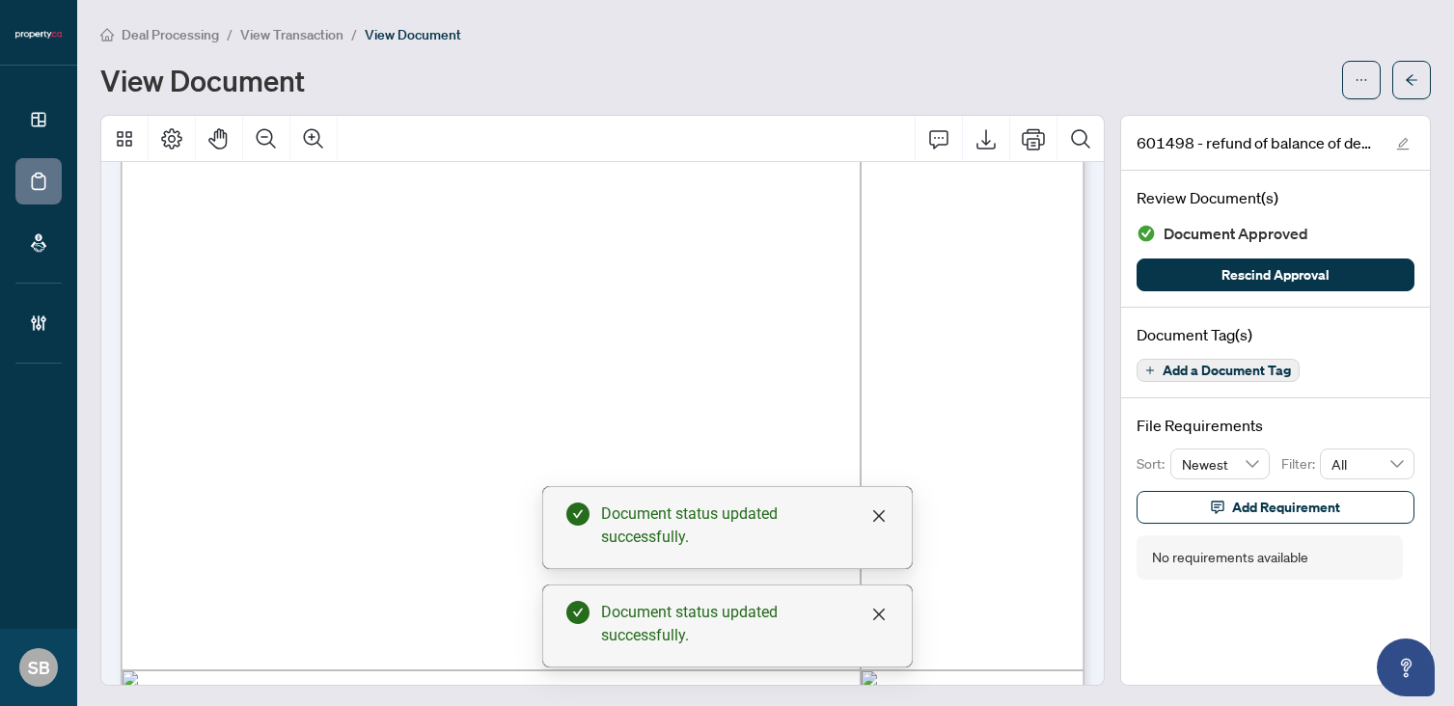
scroll to position [263, 0]
click at [1415, 83] on icon "arrow-left" at bounding box center [1412, 80] width 14 height 14
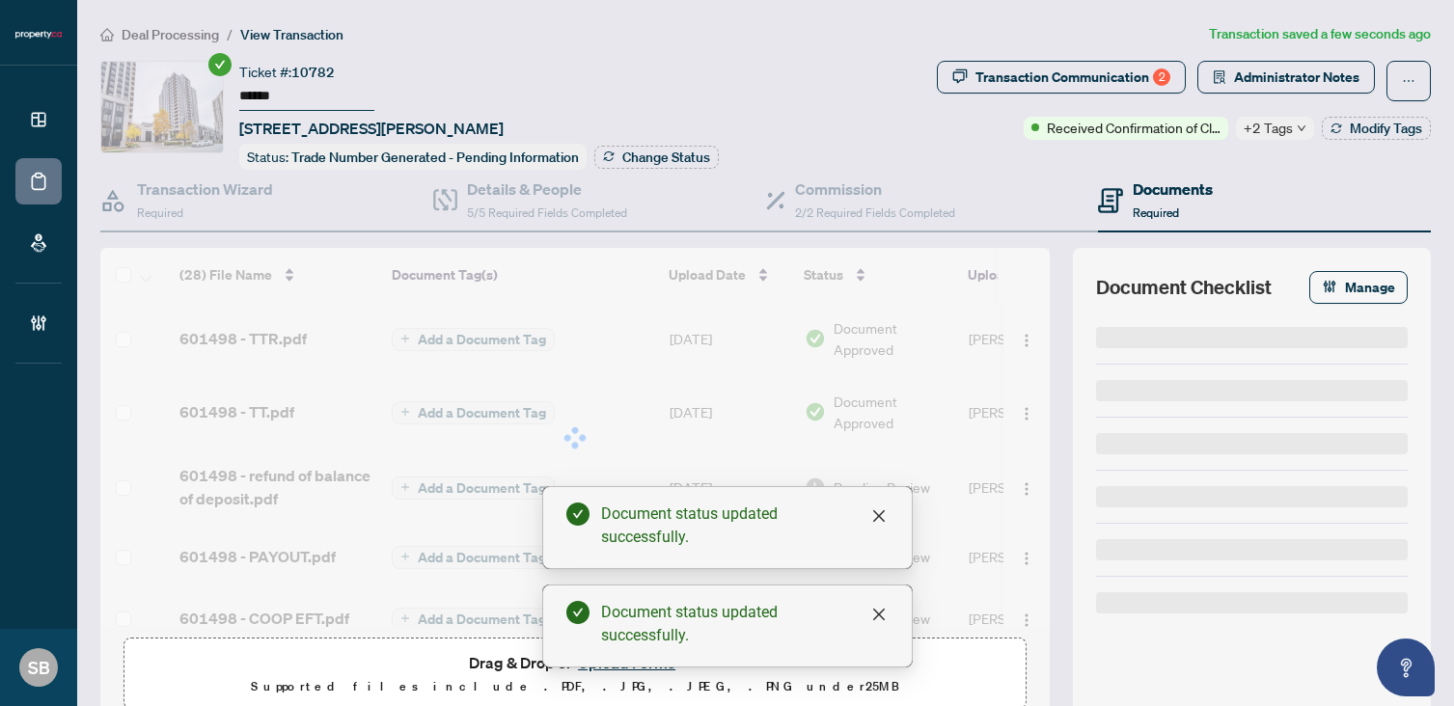
scroll to position [82, 0]
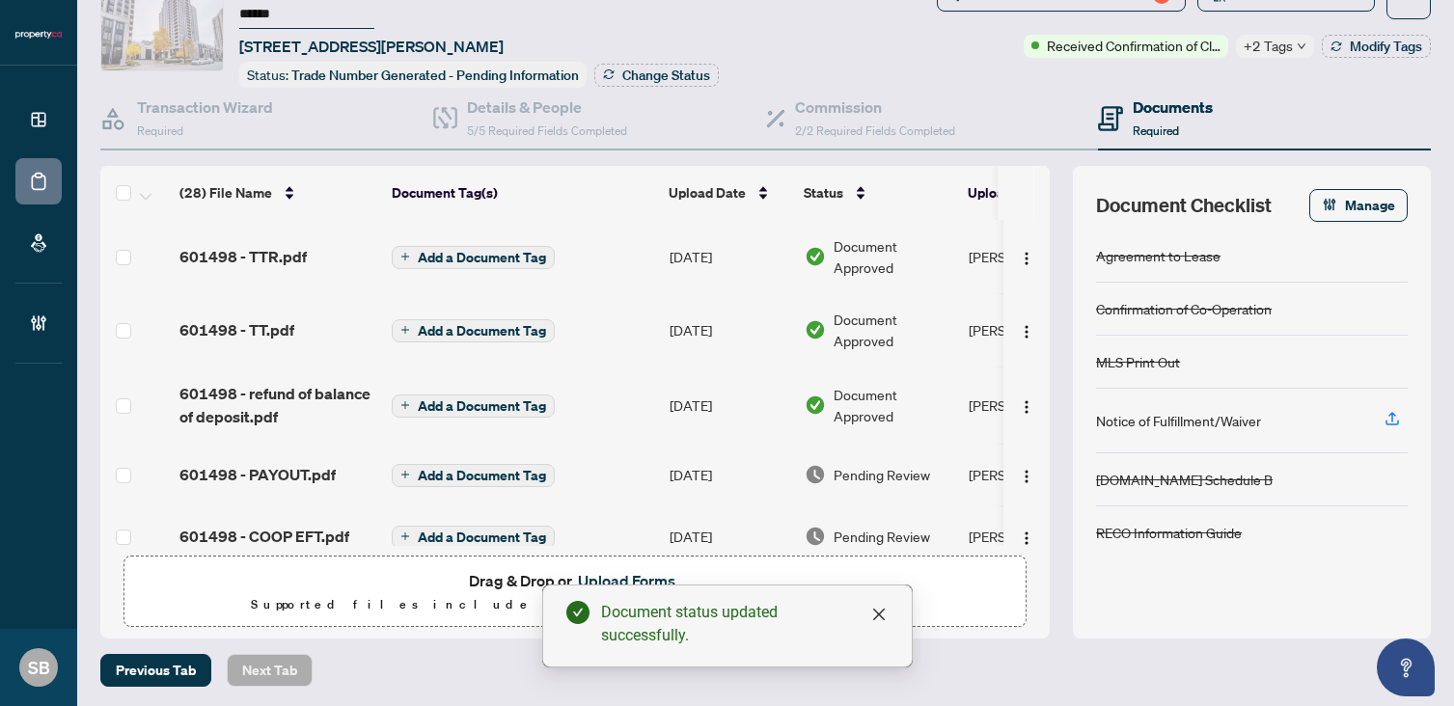
click at [878, 464] on span "Pending Review" at bounding box center [881, 474] width 96 height 21
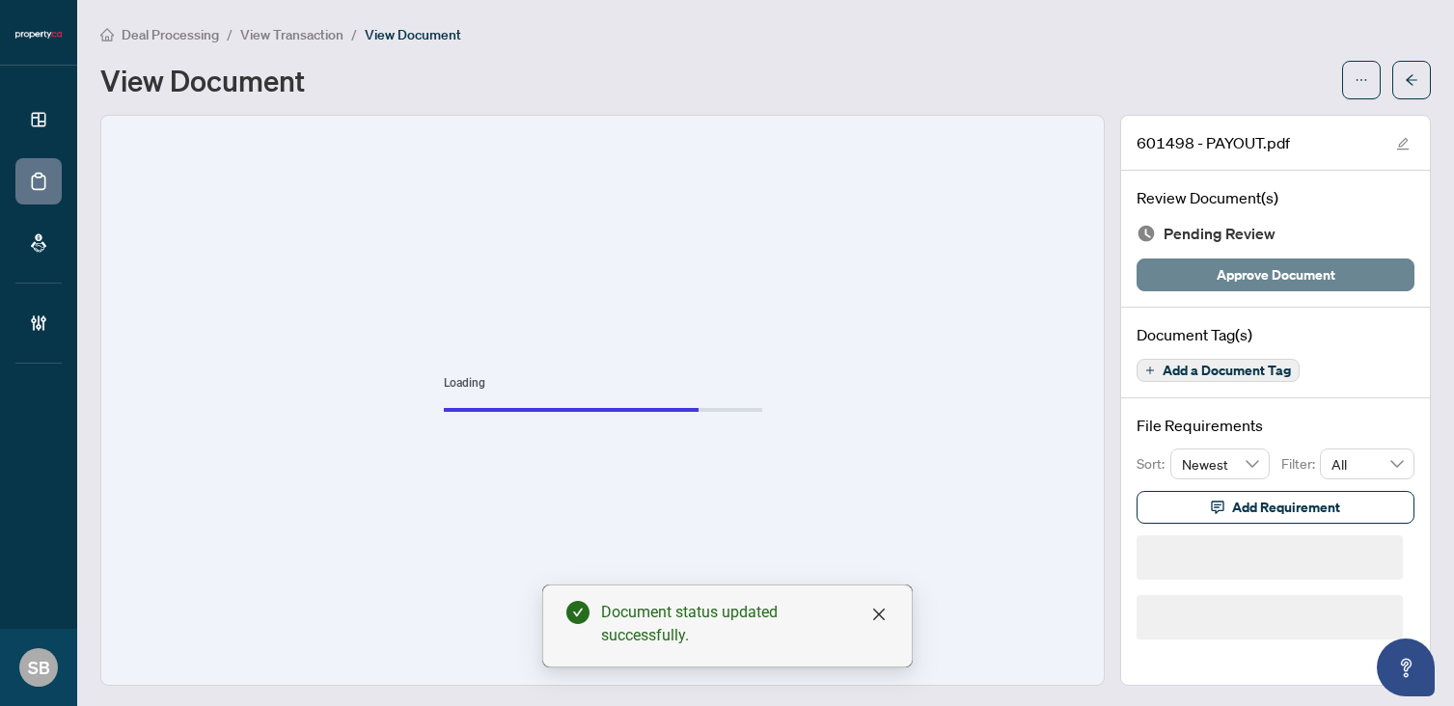
click at [1188, 267] on button "Approve Document" at bounding box center [1275, 275] width 278 height 33
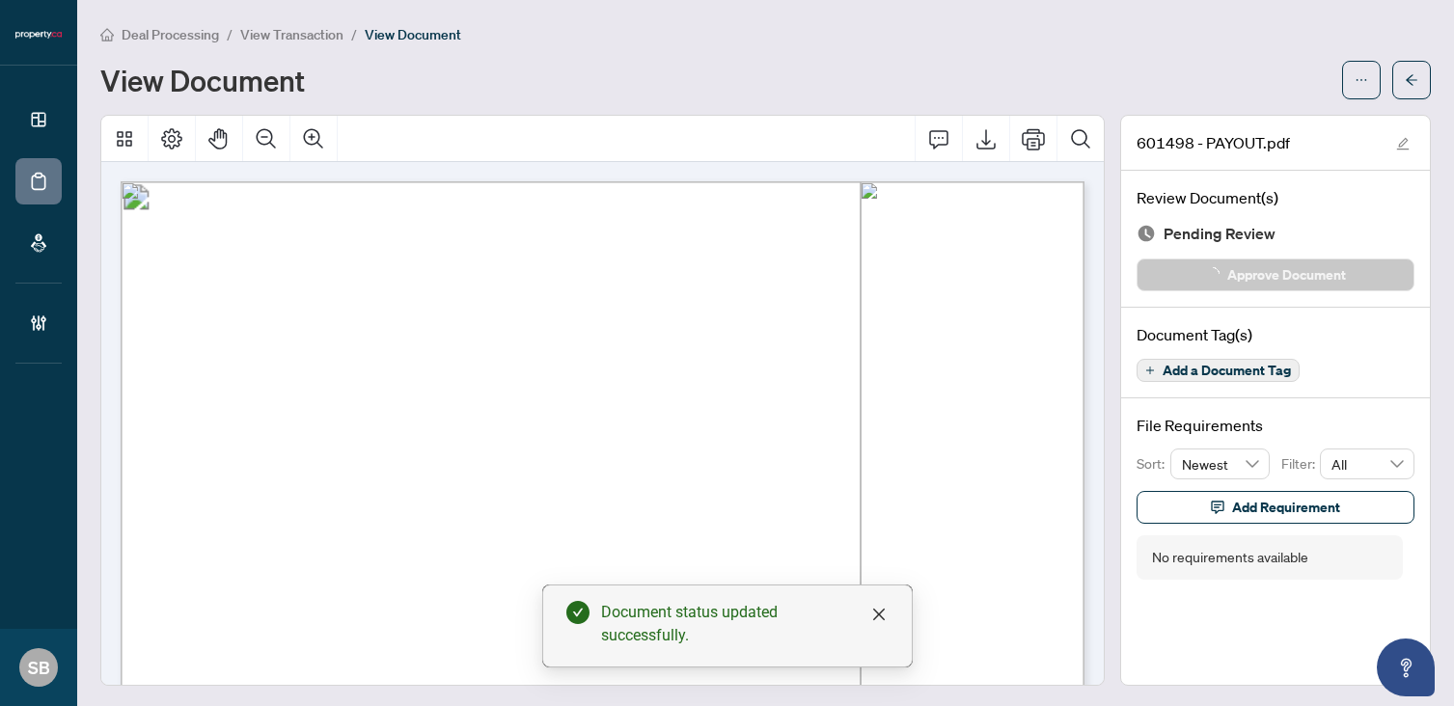
click at [1431, 74] on main "Deal Processing / View Transaction / View Document View Document 601498 - PAYOU…" at bounding box center [765, 353] width 1377 height 706
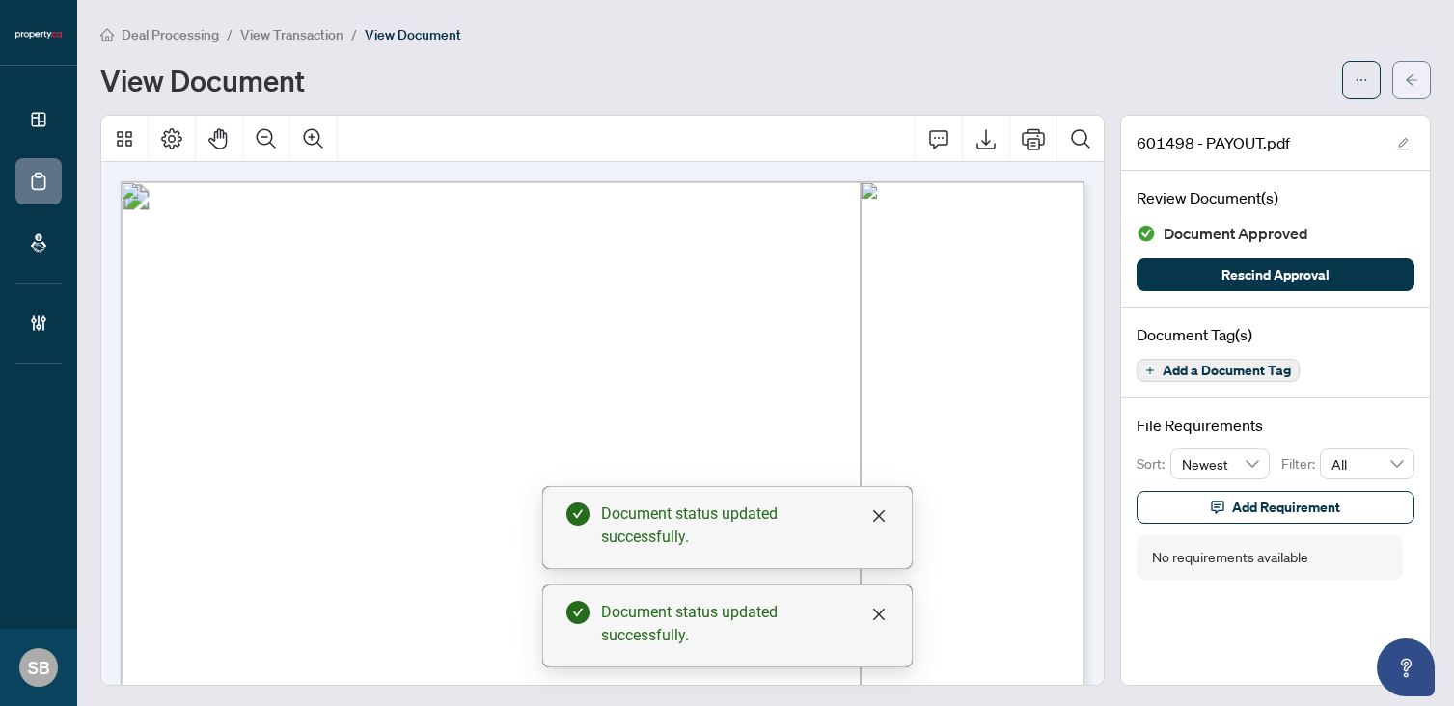
click at [1421, 79] on button "button" at bounding box center [1411, 80] width 39 height 39
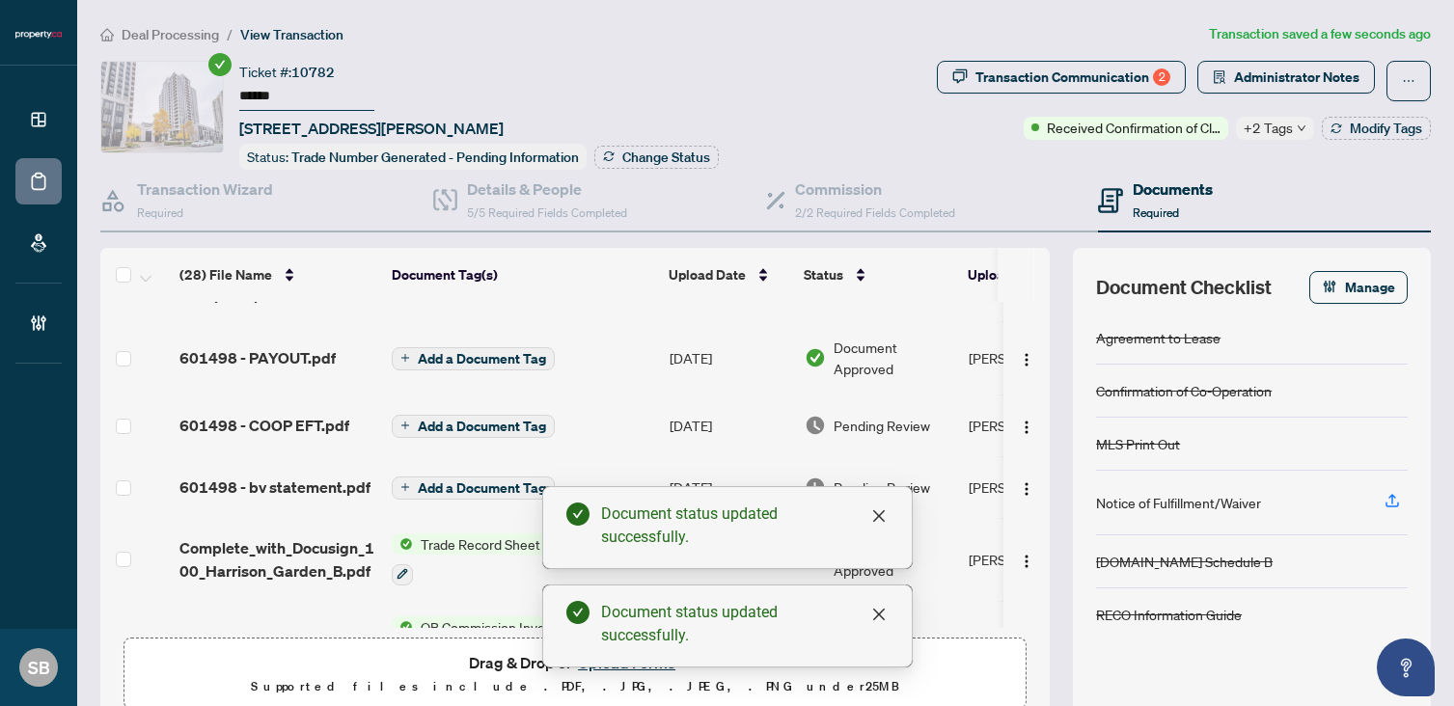
scroll to position [244, 0]
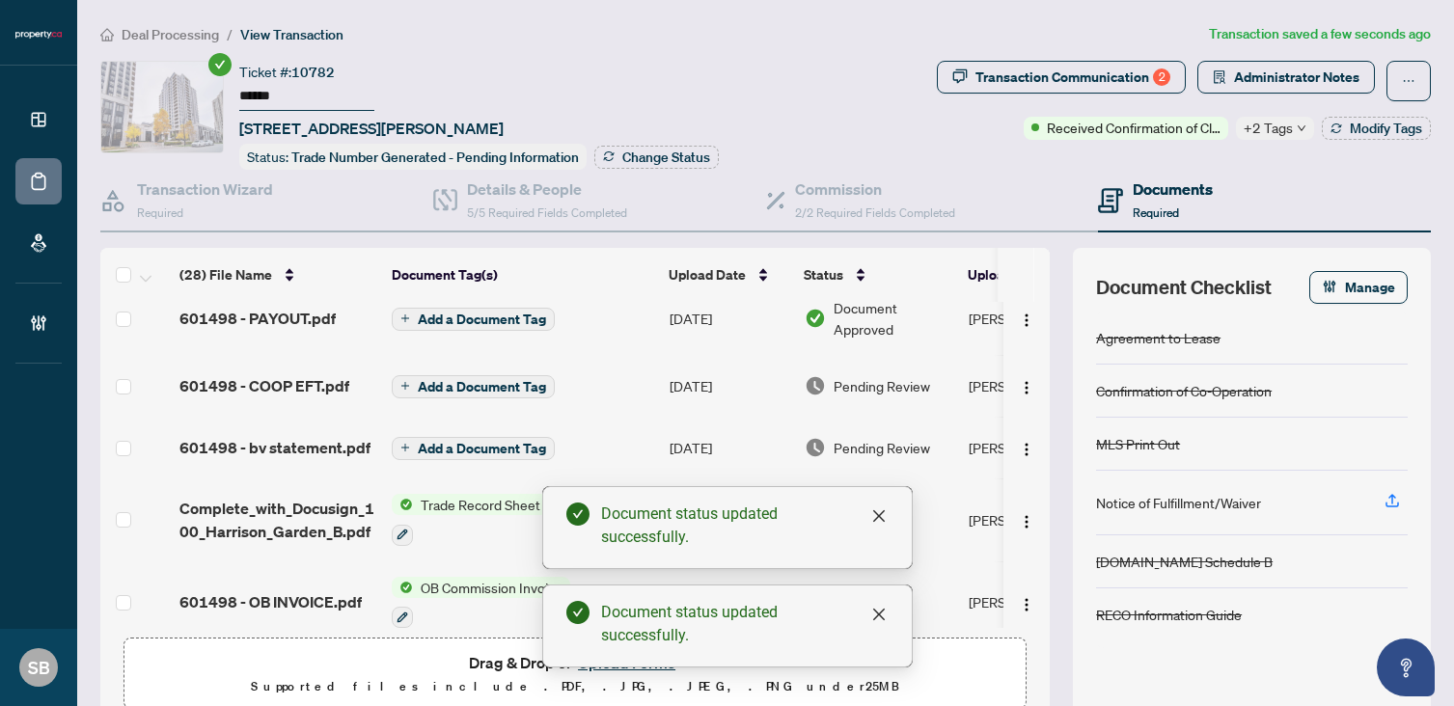
click at [854, 392] on span "Pending Review" at bounding box center [881, 385] width 96 height 21
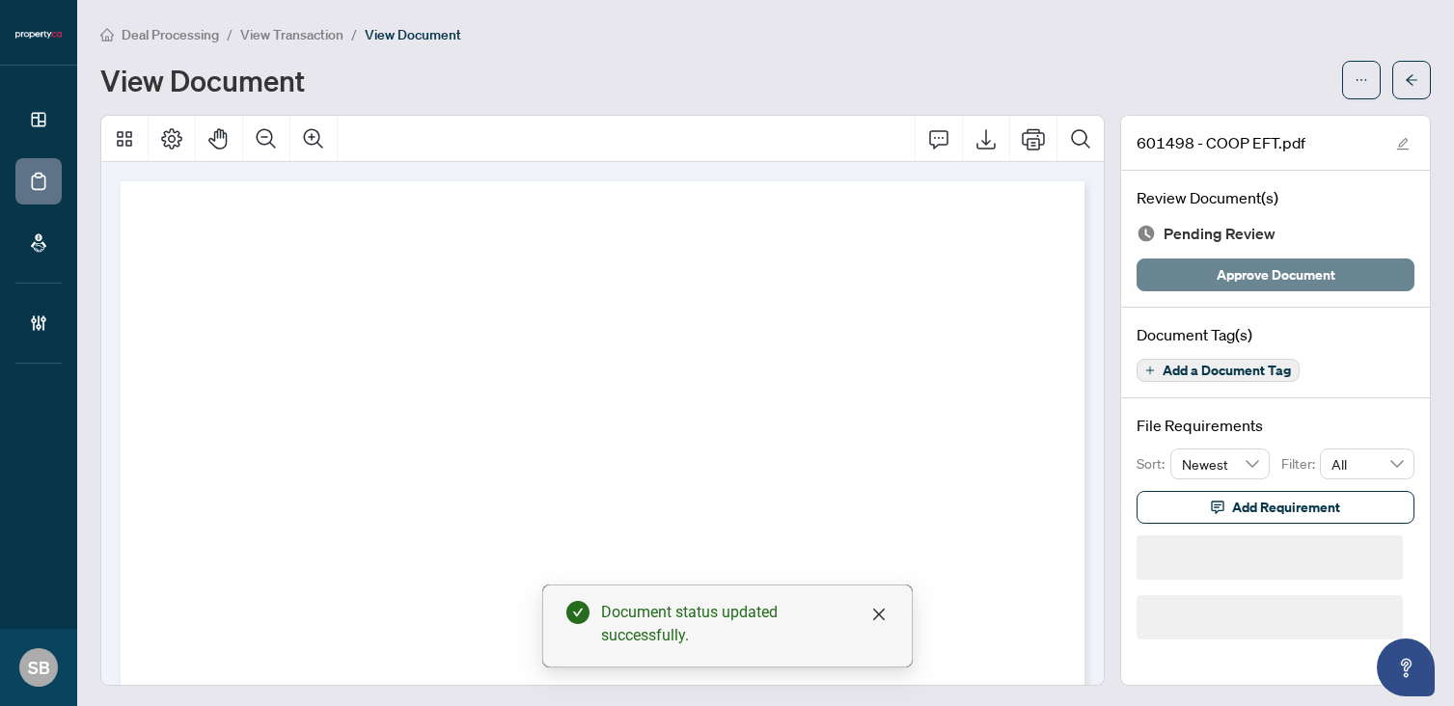
click at [1226, 259] on span "Approve Document" at bounding box center [1275, 274] width 119 height 31
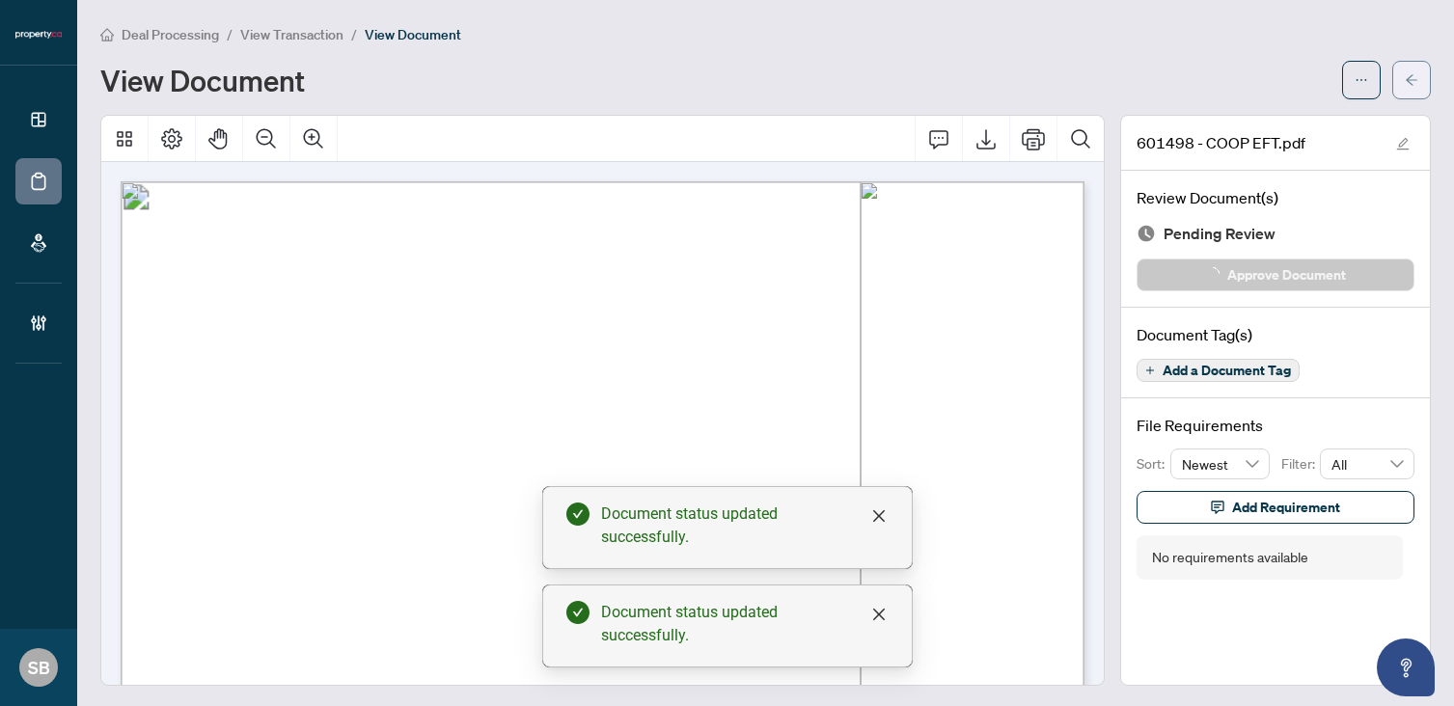
click at [1399, 68] on button "button" at bounding box center [1411, 80] width 39 height 39
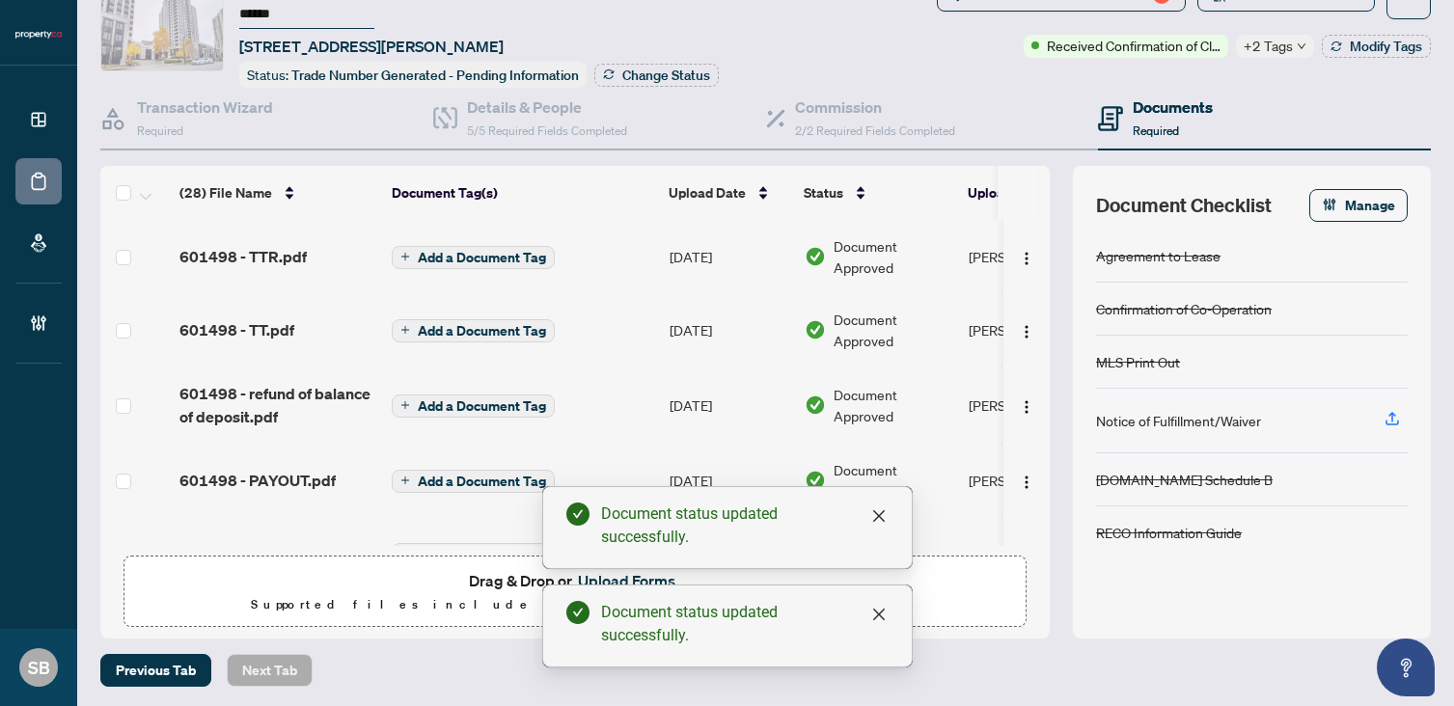
scroll to position [174, 0]
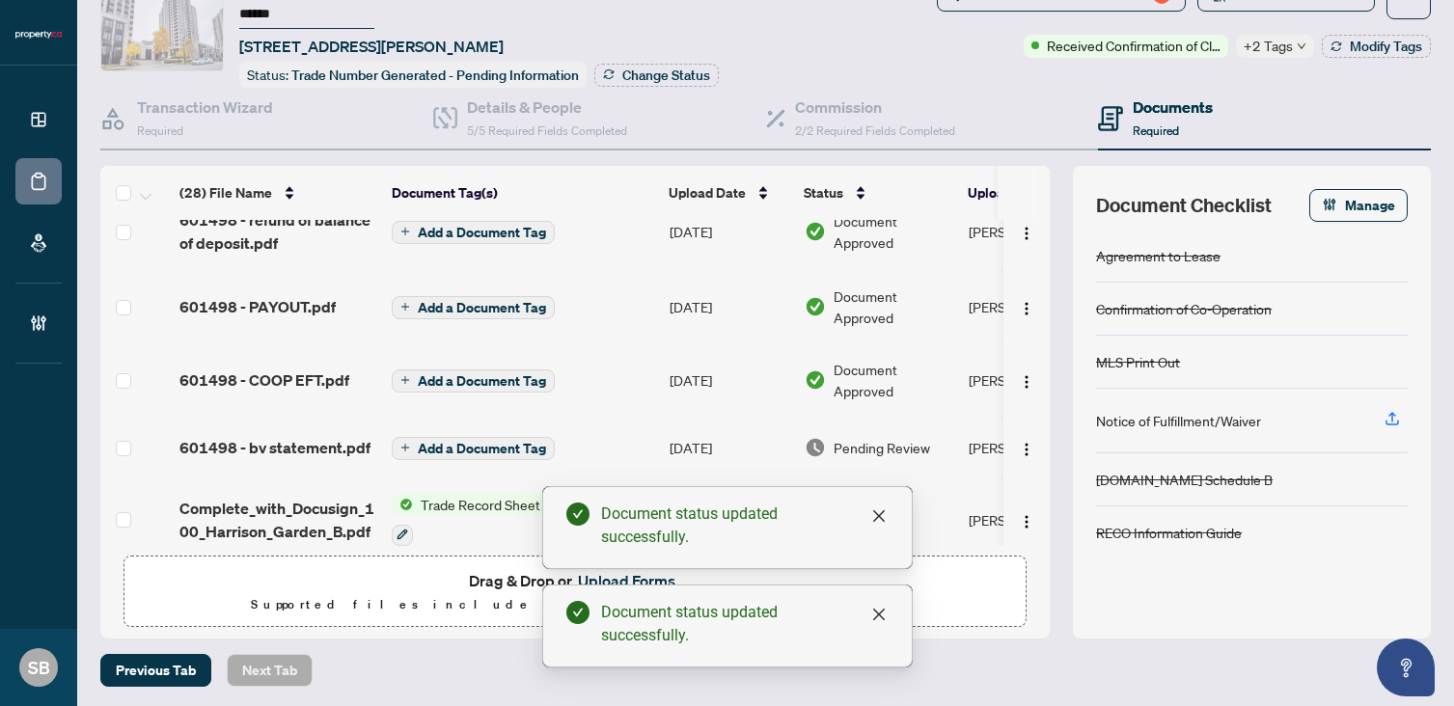
click at [878, 423] on td "Pending Review" at bounding box center [879, 448] width 164 height 62
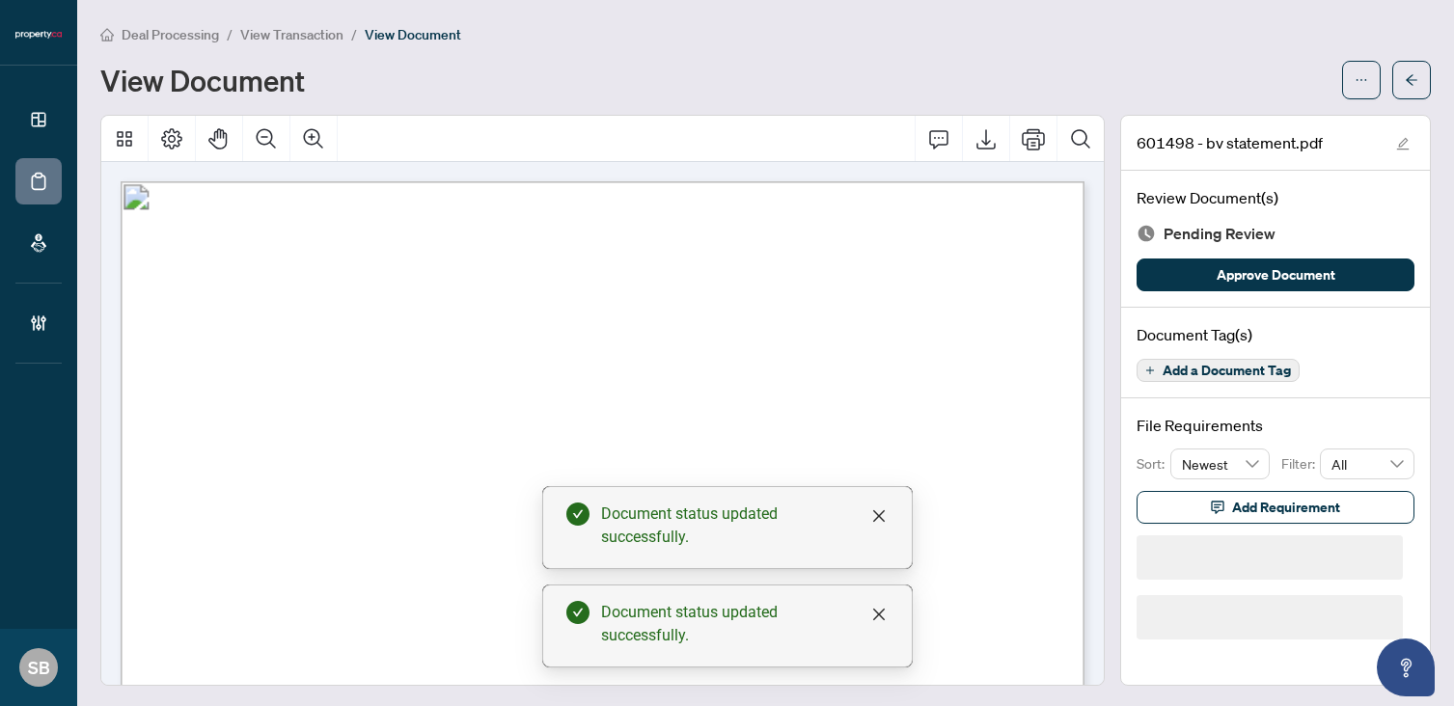
click at [1265, 255] on div "Review Document(s) Pending Review Approve Document" at bounding box center [1275, 239] width 309 height 137
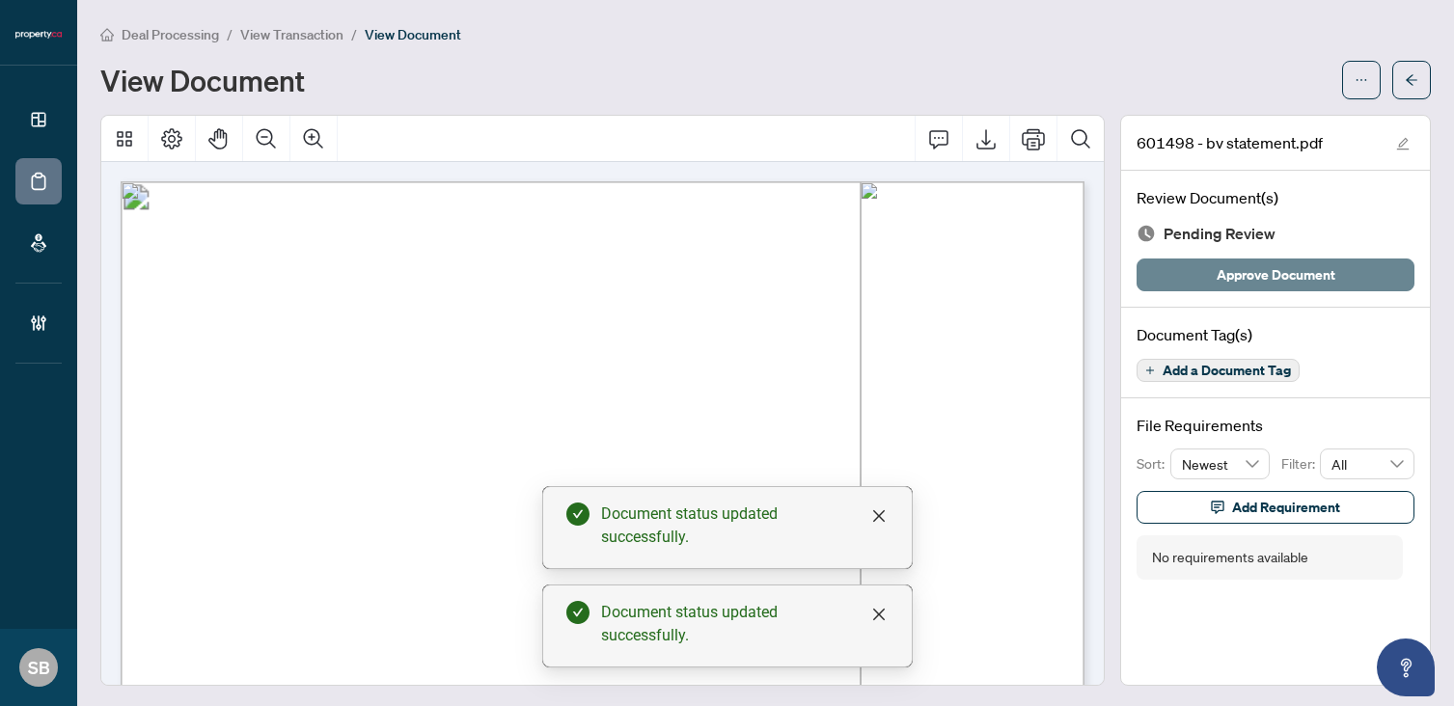
click at [1266, 264] on span "Approve Document" at bounding box center [1275, 274] width 119 height 31
drag, startPoint x: 1432, startPoint y: 68, endPoint x: 1424, endPoint y: 76, distance: 10.9
click at [1424, 76] on button "button" at bounding box center [1411, 80] width 39 height 39
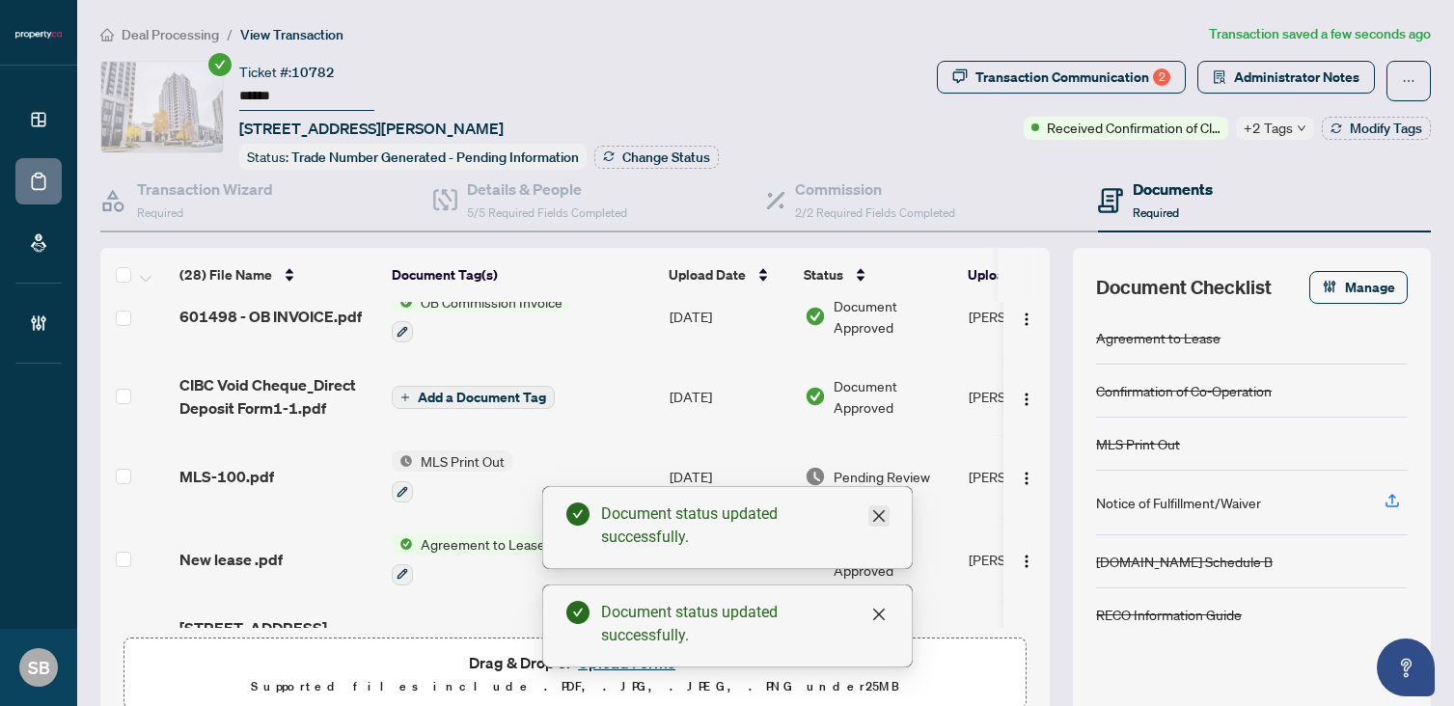
scroll to position [552, 0]
click at [876, 520] on icon "close" at bounding box center [878, 515] width 15 height 15
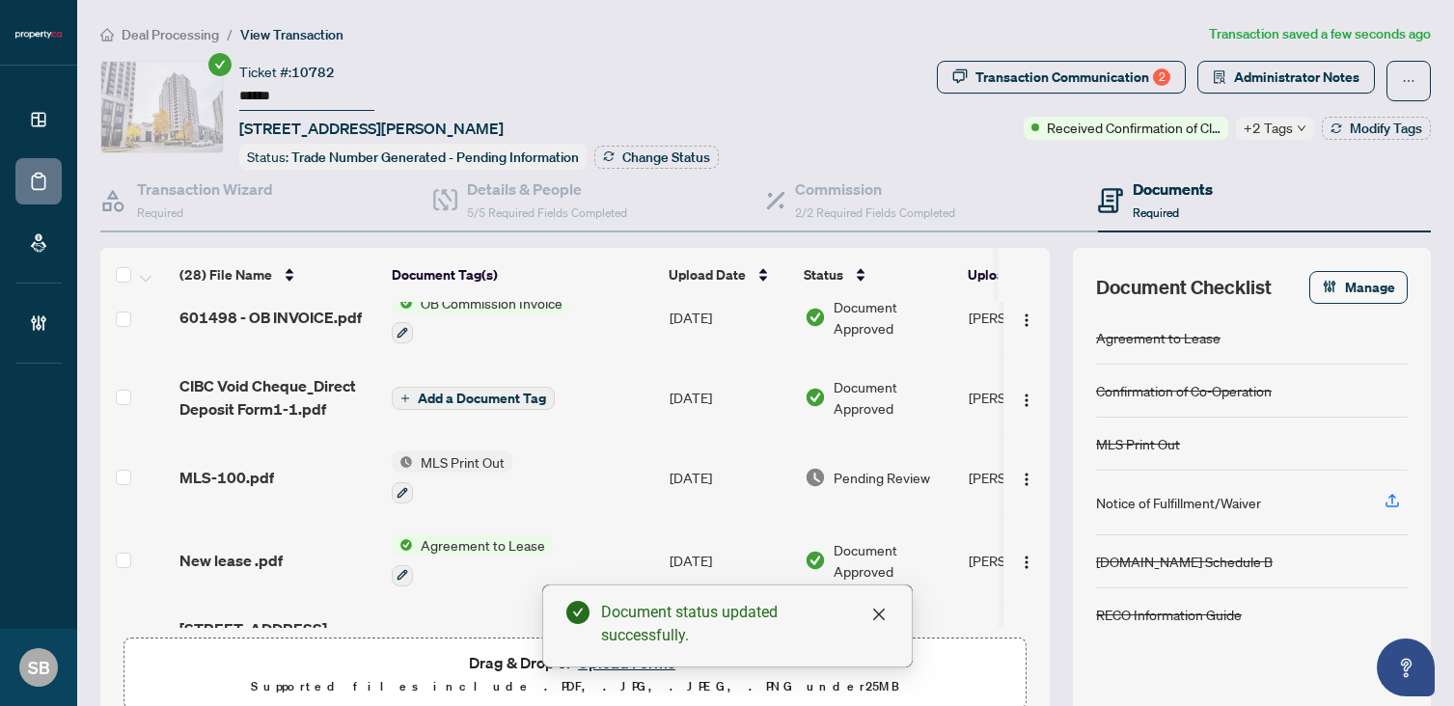
click at [859, 471] on span "Pending Review" at bounding box center [881, 477] width 96 height 21
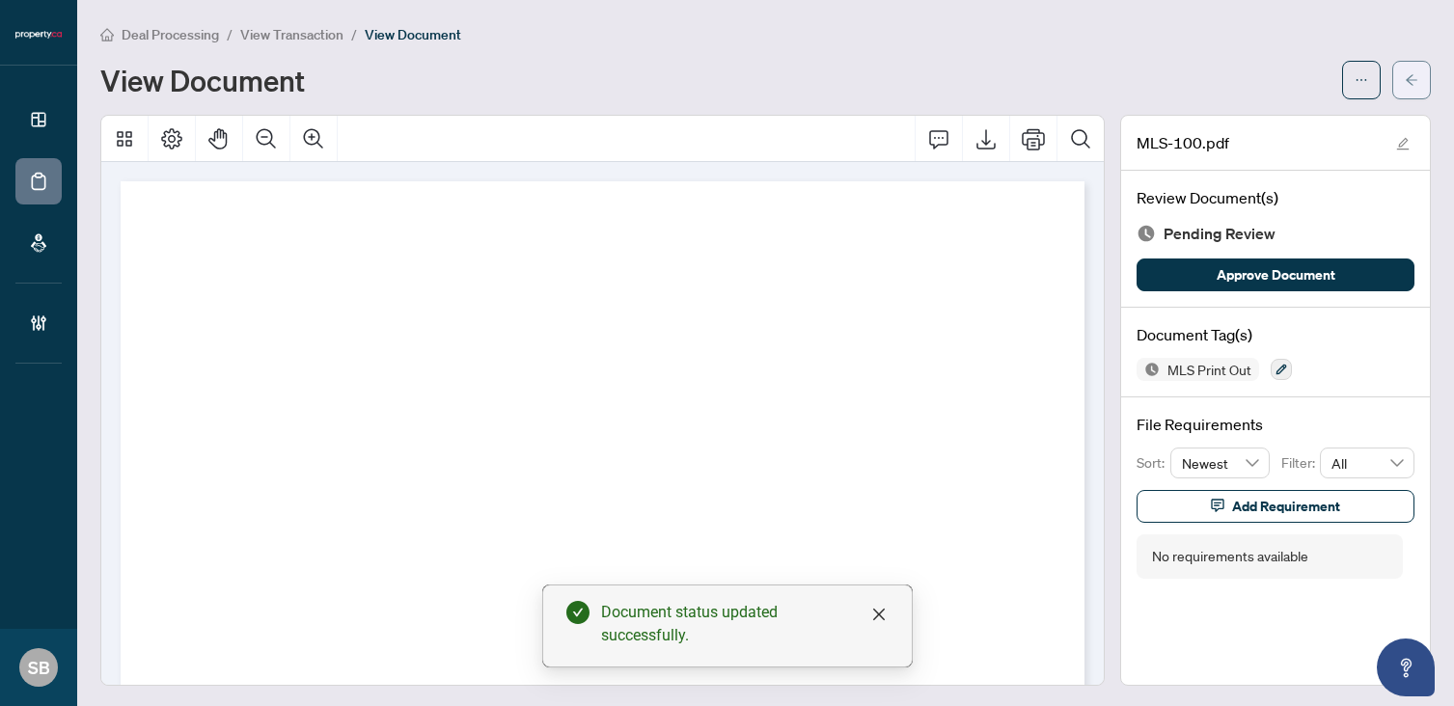
click at [1407, 68] on span "button" at bounding box center [1412, 80] width 14 height 31
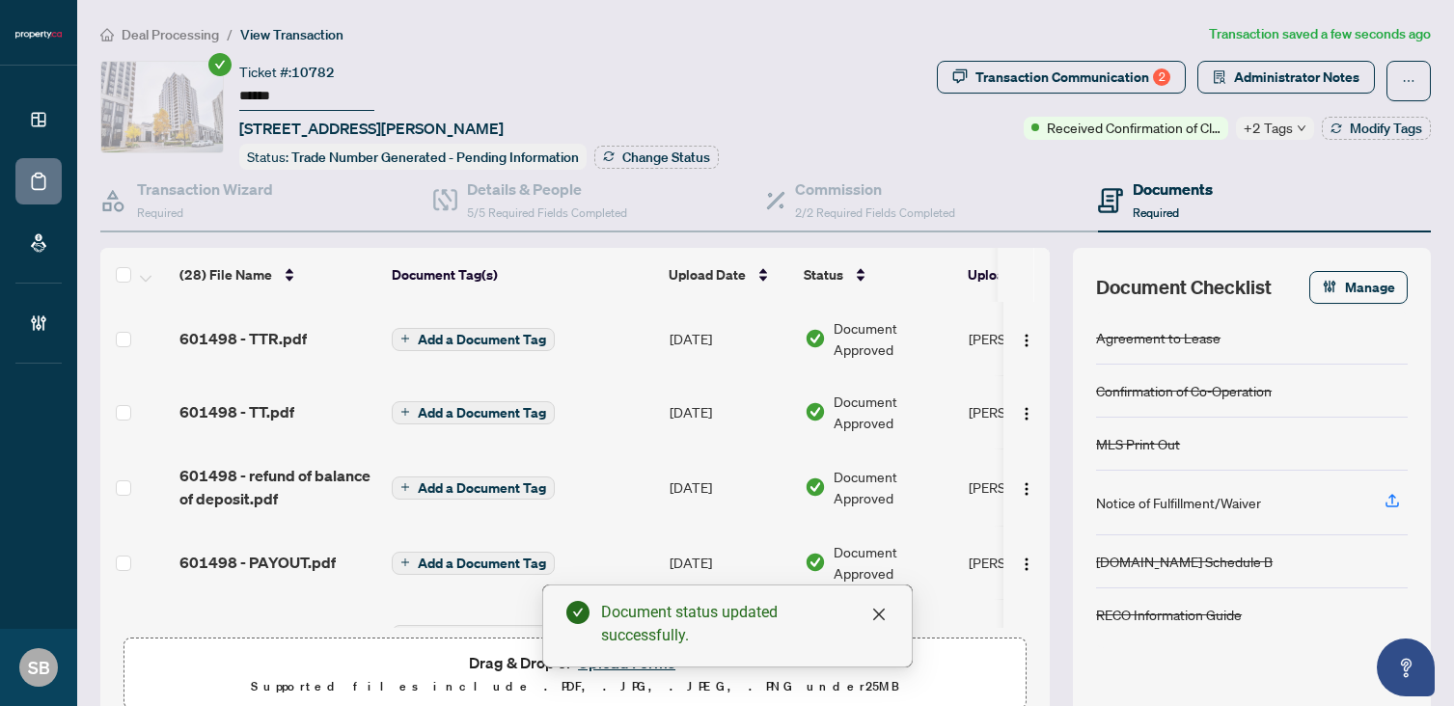
click at [147, 37] on span "Deal Processing" at bounding box center [170, 34] width 97 height 17
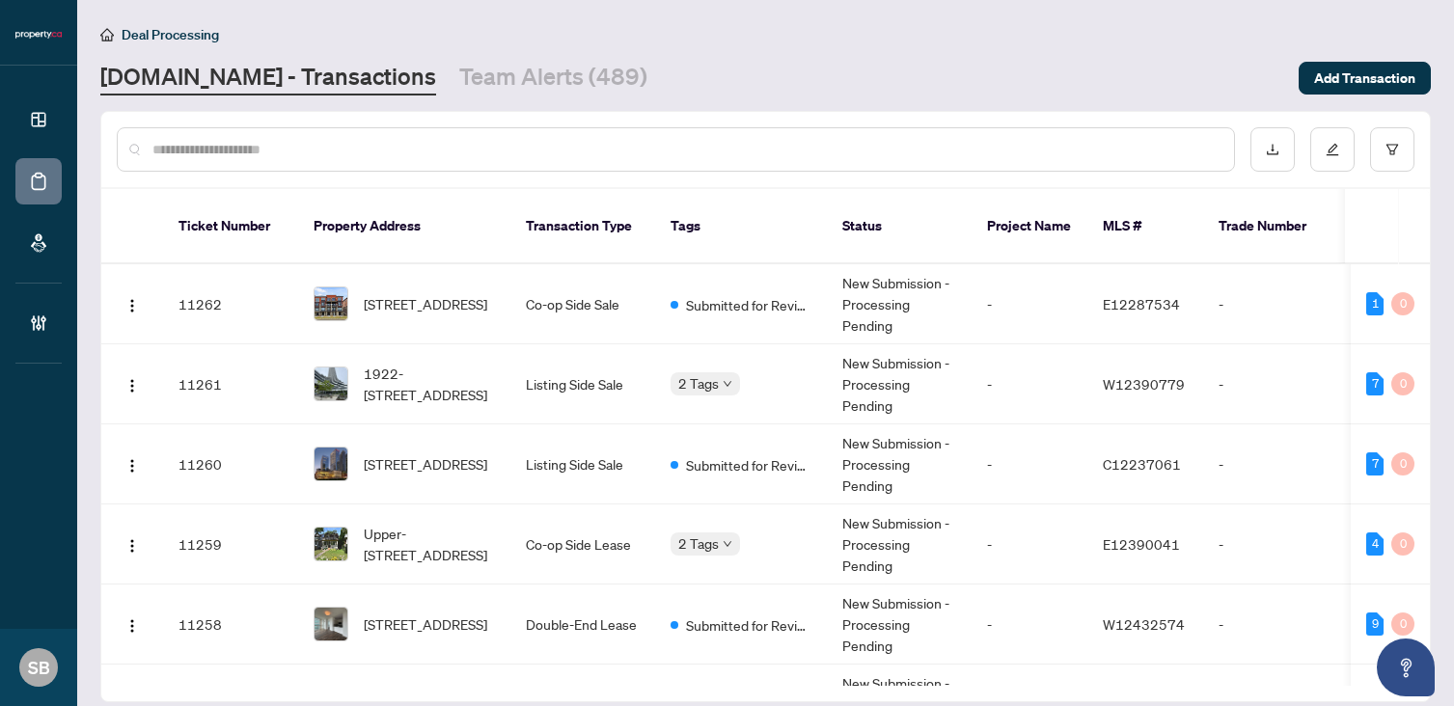
click at [401, 153] on input "text" at bounding box center [685, 149] width 1066 height 21
paste input "******"
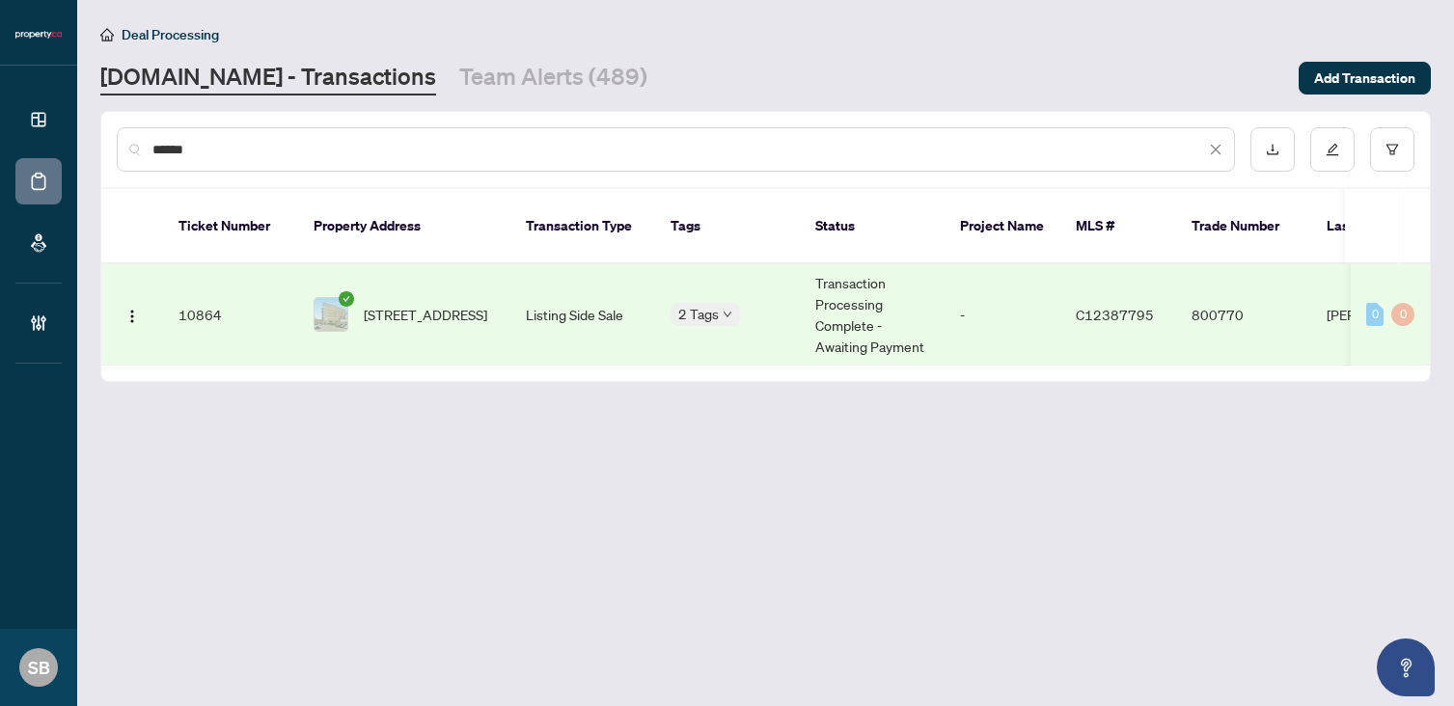
click at [467, 304] on span "[STREET_ADDRESS]" at bounding box center [425, 314] width 123 height 21
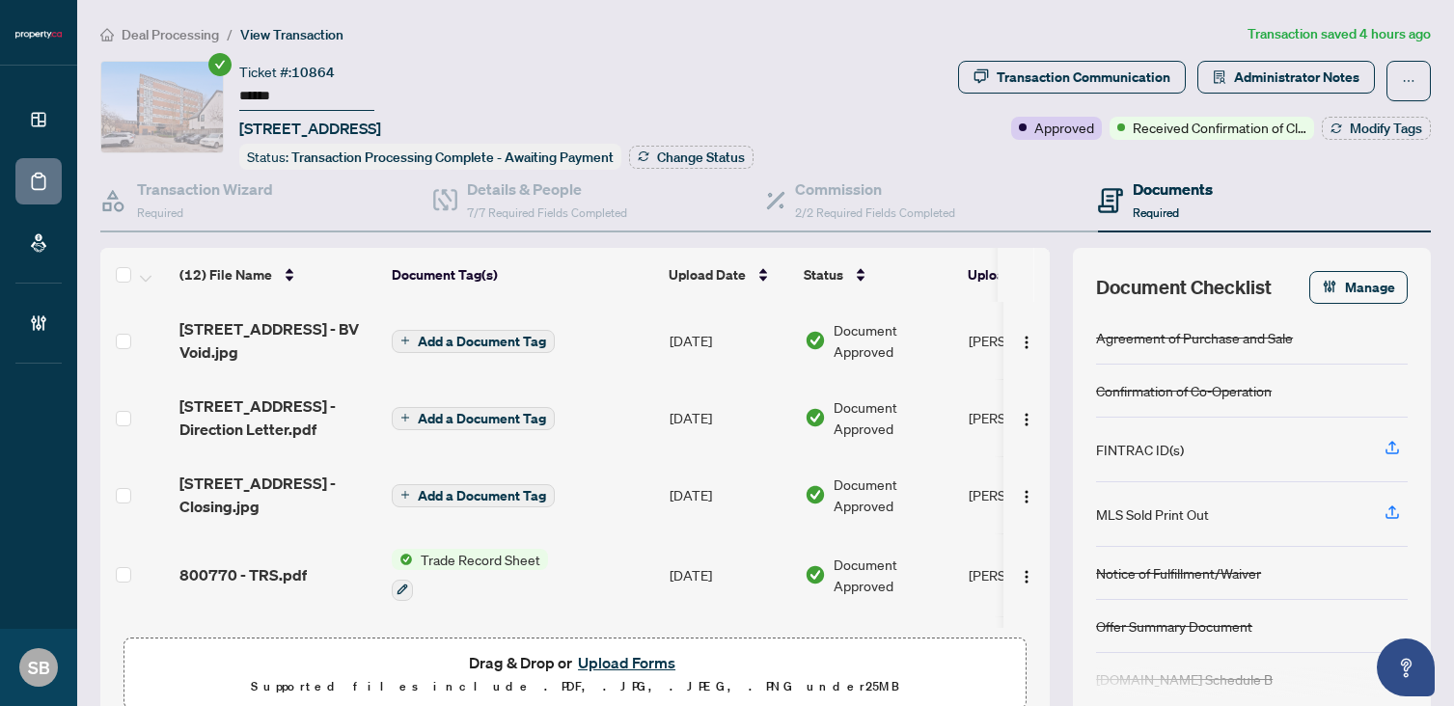
scroll to position [142, 0]
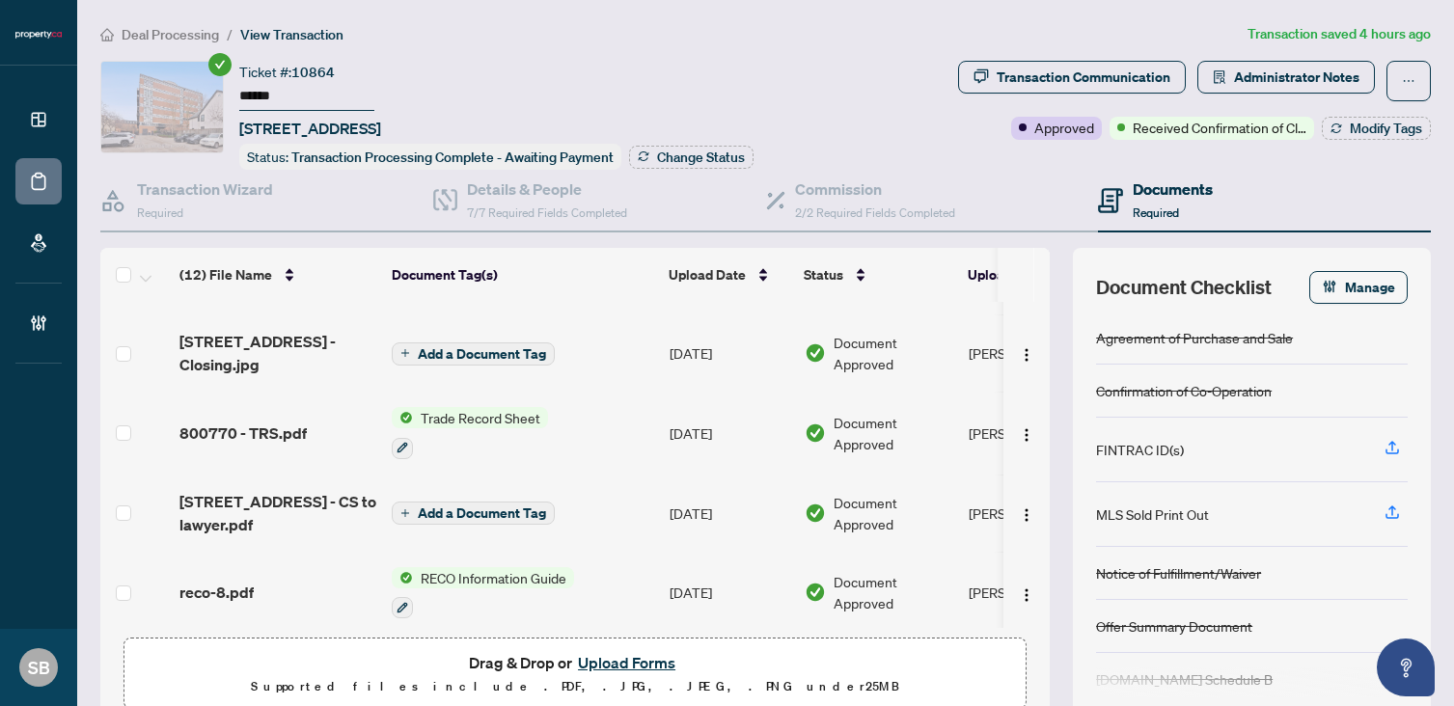
click at [219, 436] on span "800770 - TRS.pdf" at bounding box center [242, 433] width 127 height 23
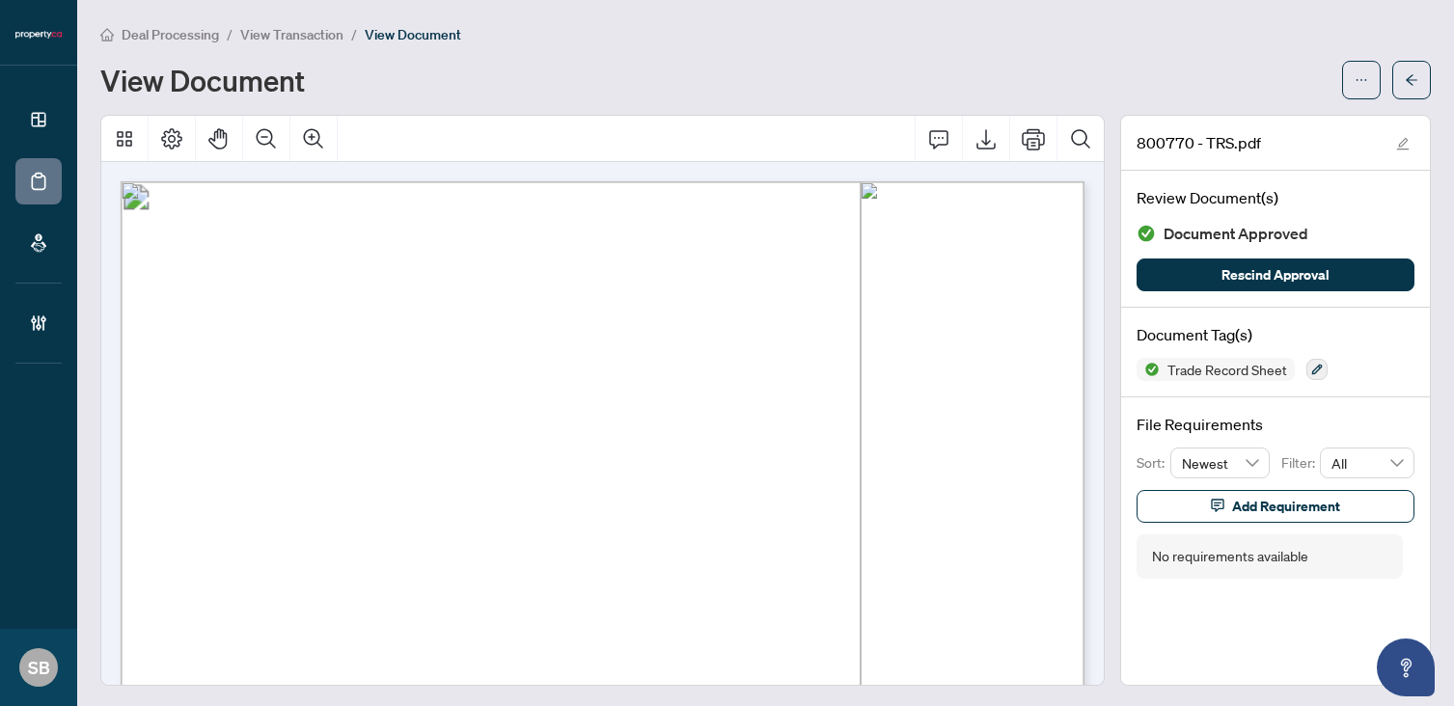
click at [1410, 100] on div "Deal Processing / View Transaction / View Document View Document 800770 - TRS.p…" at bounding box center [765, 354] width 1330 height 663
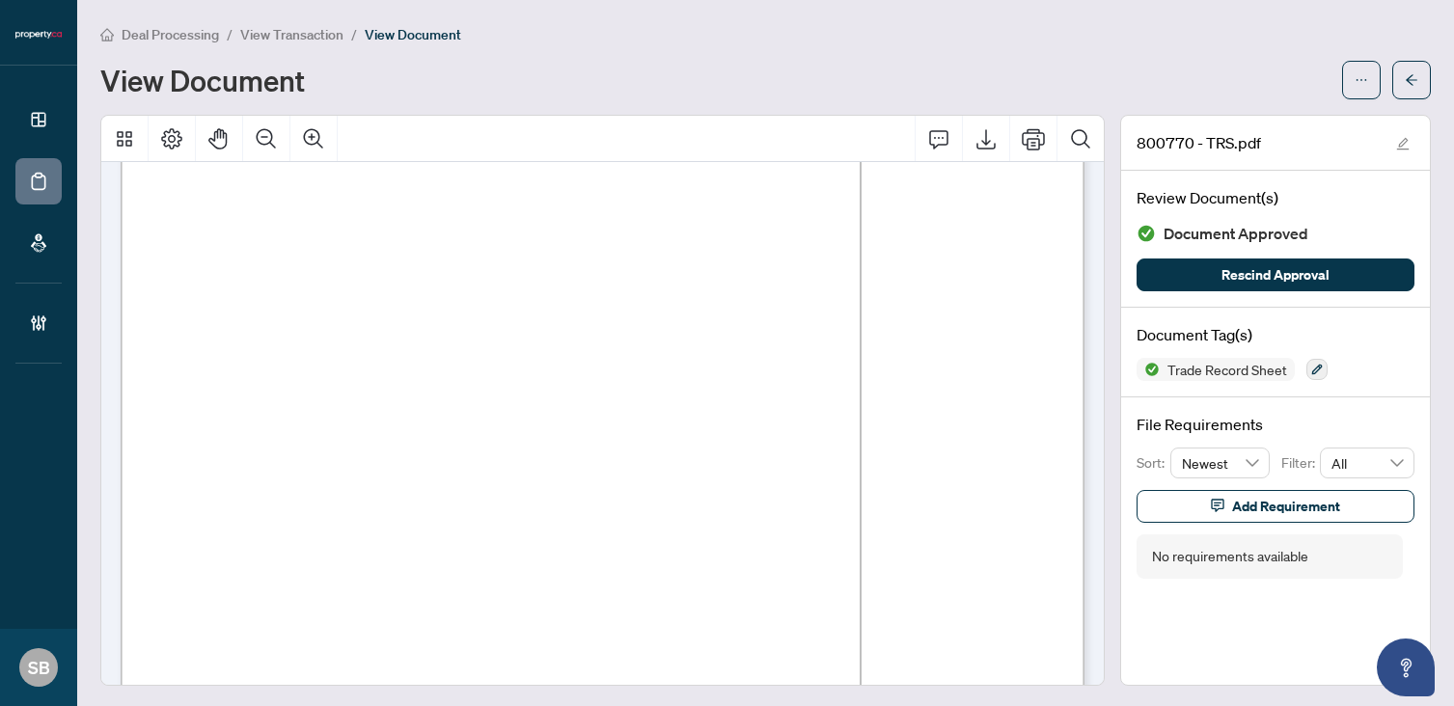
scroll to position [177, 0]
click at [1427, 71] on button "button" at bounding box center [1411, 80] width 39 height 39
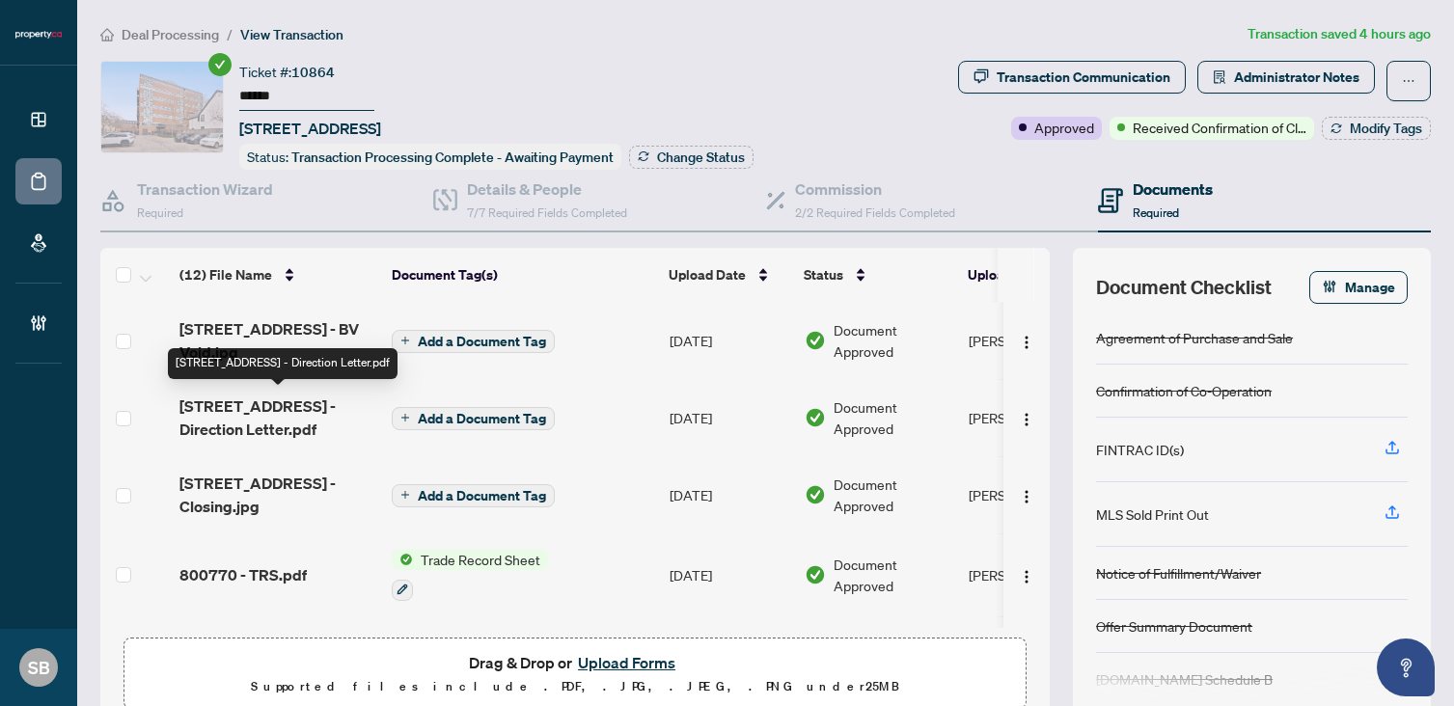
click at [276, 400] on span "[STREET_ADDRESS] - Direction Letter.pdf" at bounding box center [277, 418] width 197 height 46
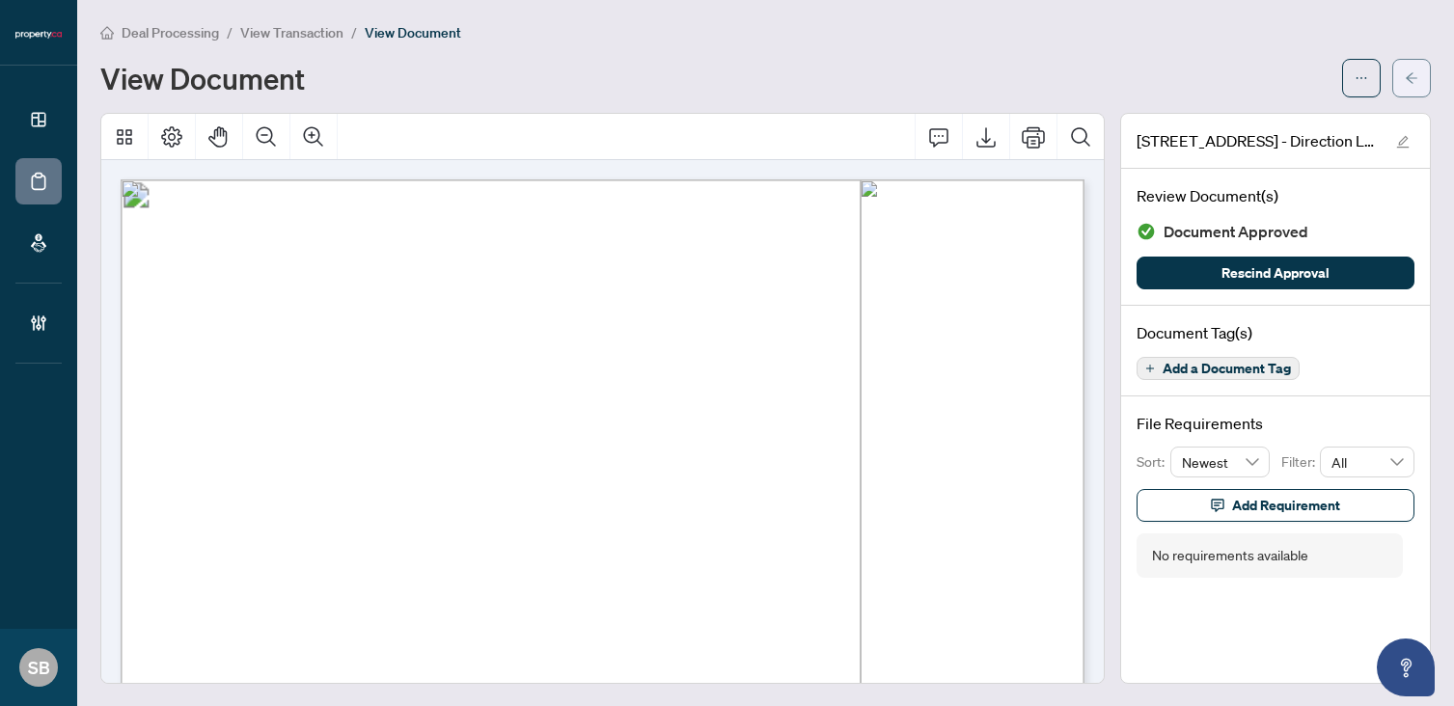
click at [1410, 81] on icon "arrow-left" at bounding box center [1411, 77] width 12 height 11
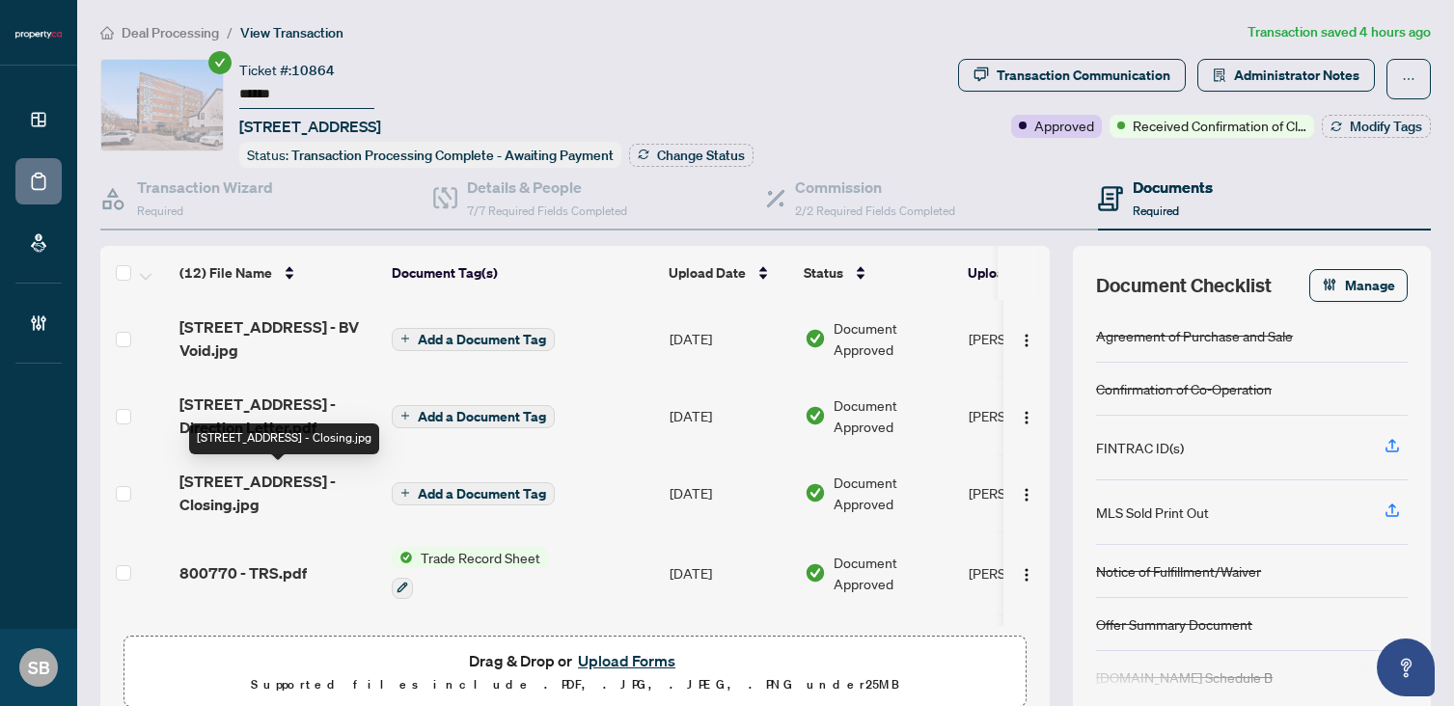
click at [261, 424] on div "[STREET_ADDRESS] - Closing.jpg" at bounding box center [284, 438] width 190 height 31
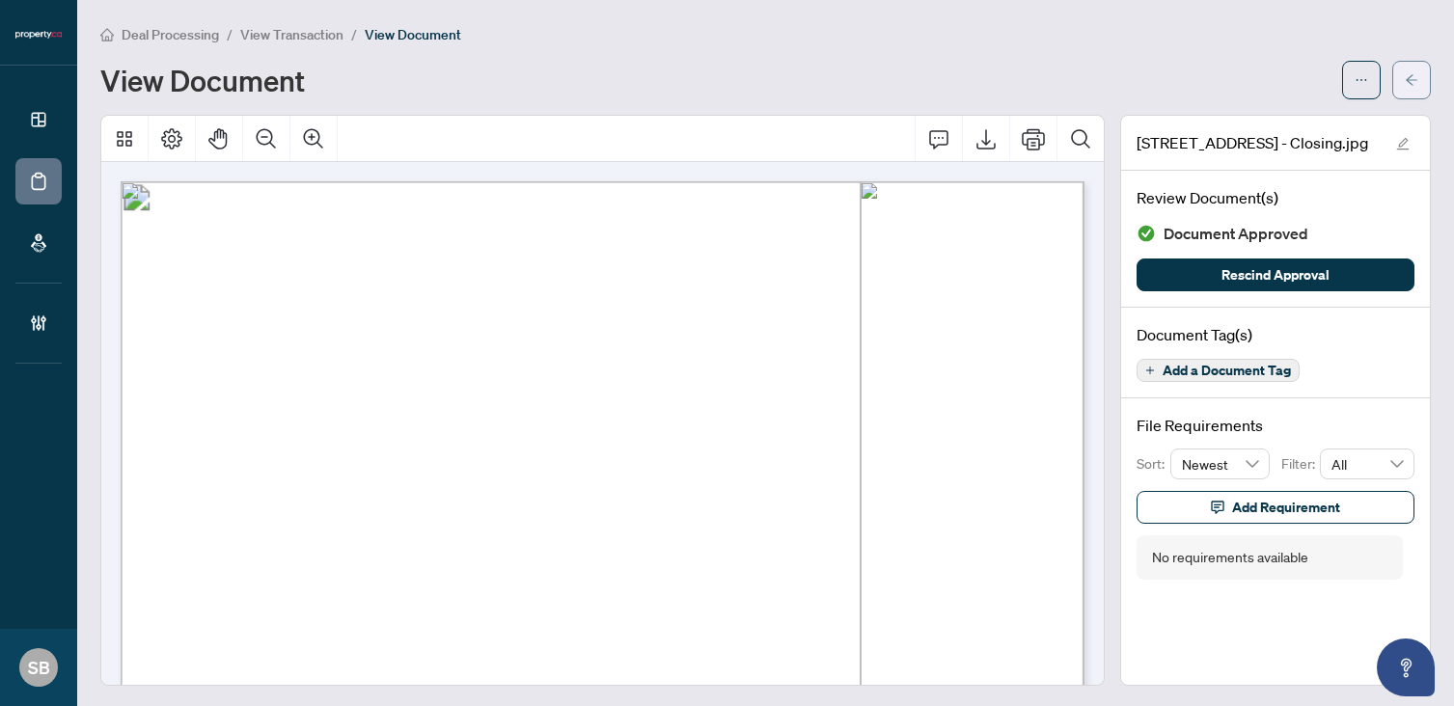
click at [1402, 82] on button "button" at bounding box center [1411, 80] width 39 height 39
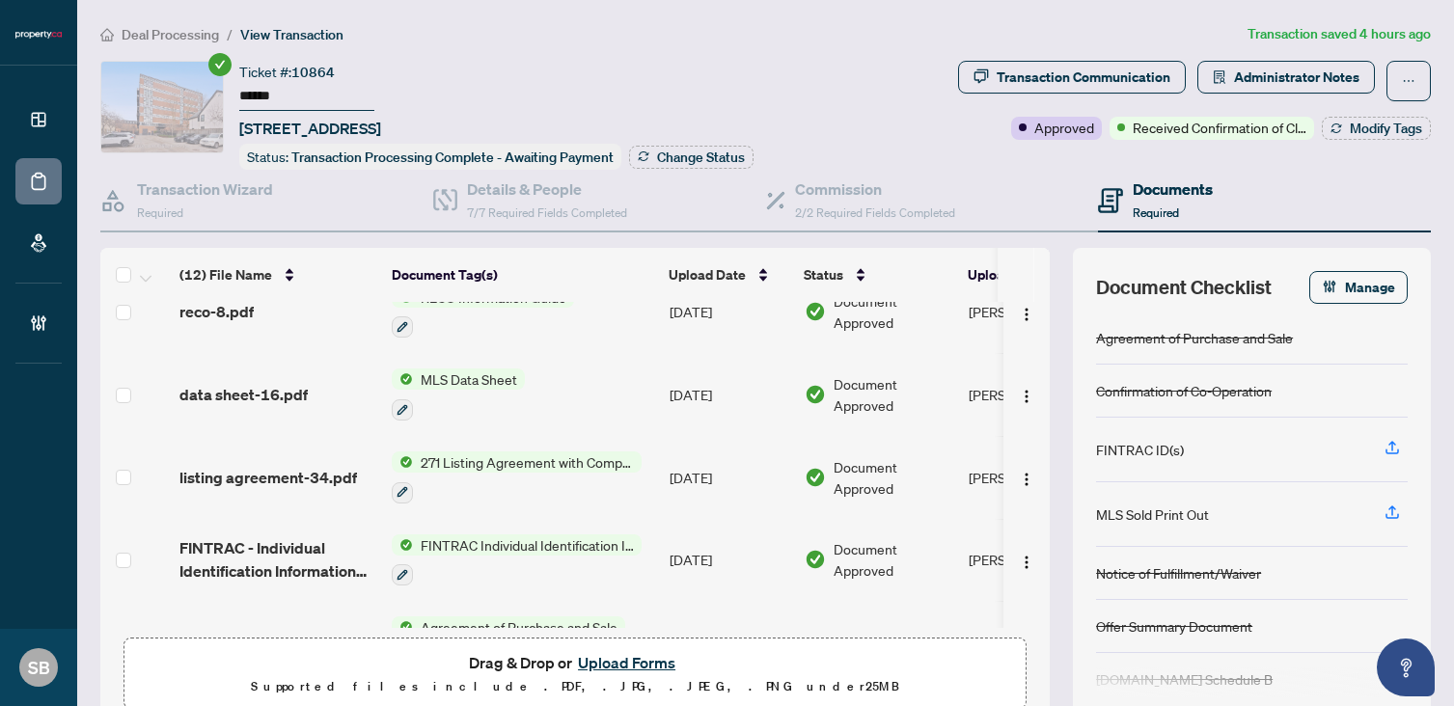
scroll to position [585, 0]
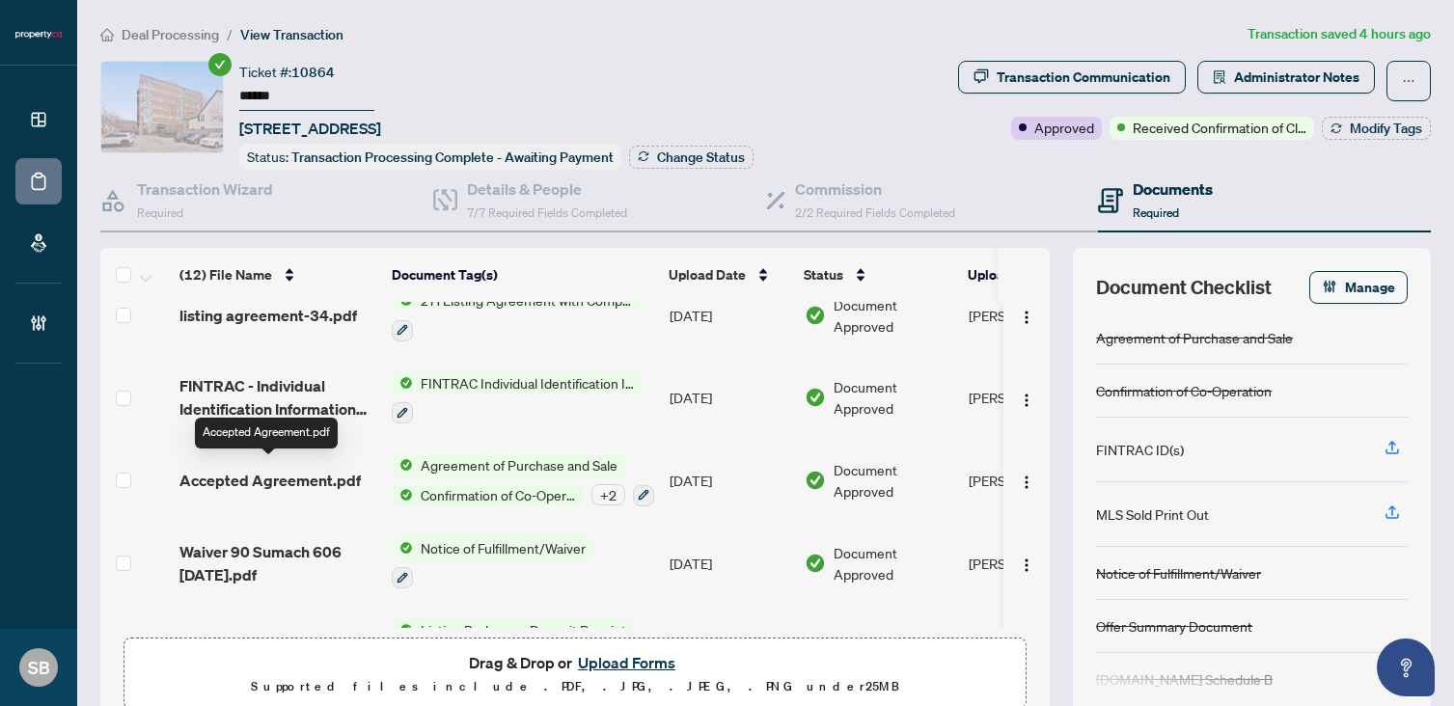
click at [277, 470] on span "Accepted Agreement.pdf" at bounding box center [269, 480] width 181 height 23
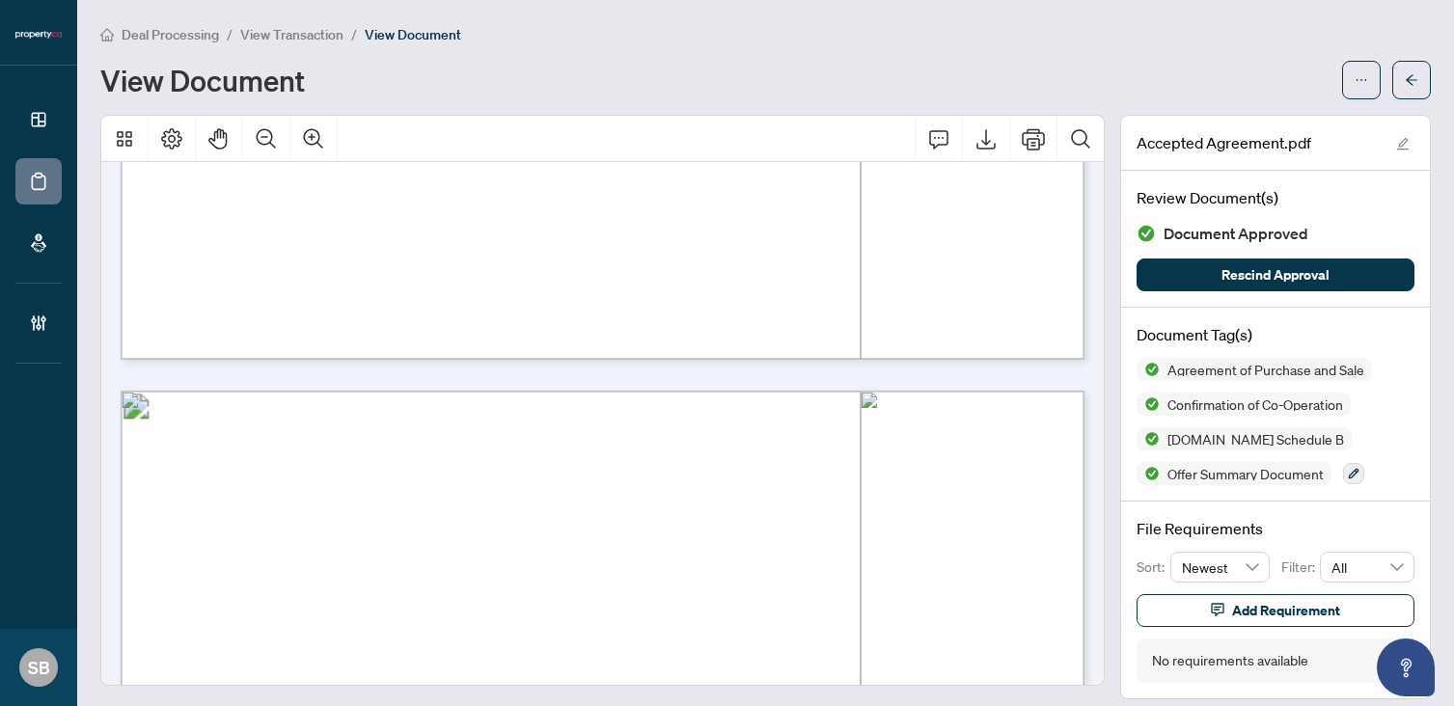
scroll to position [1198, 0]
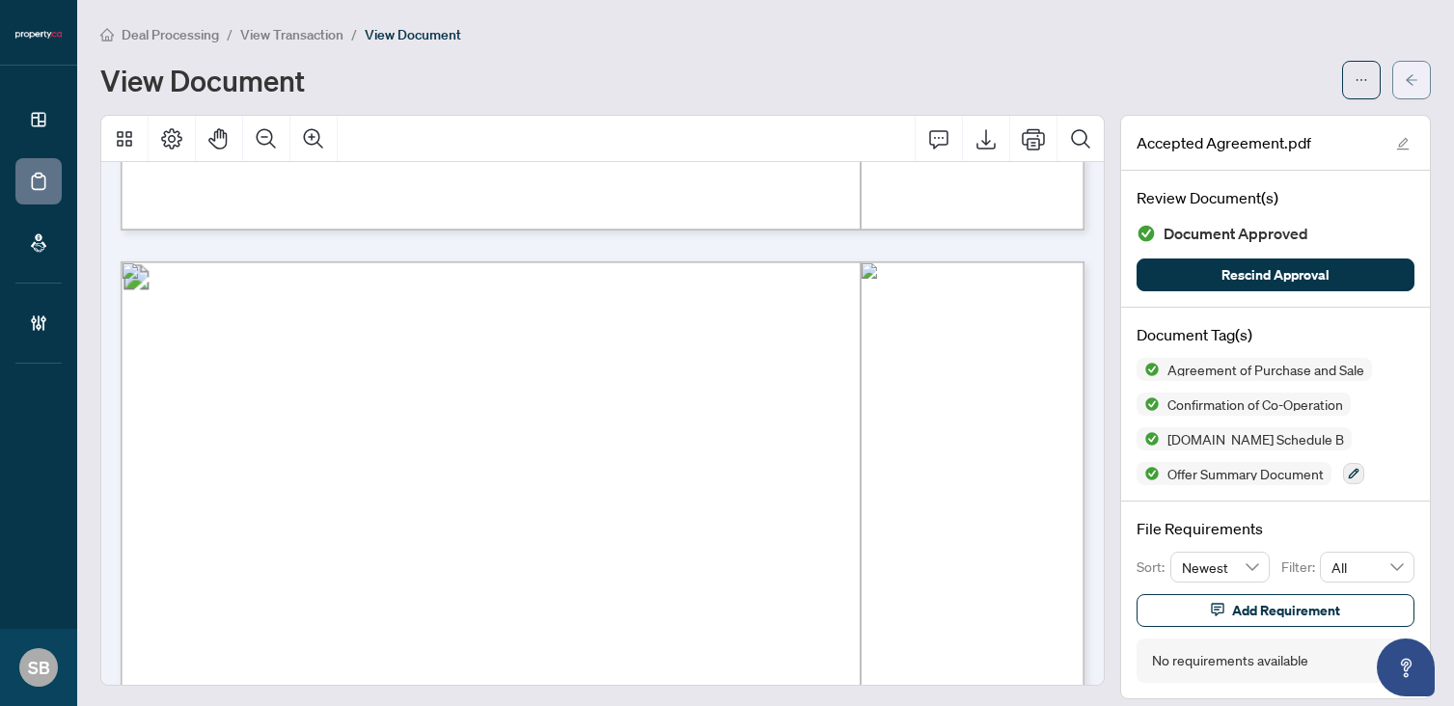
click at [1411, 78] on icon "arrow-left" at bounding box center [1412, 80] width 14 height 14
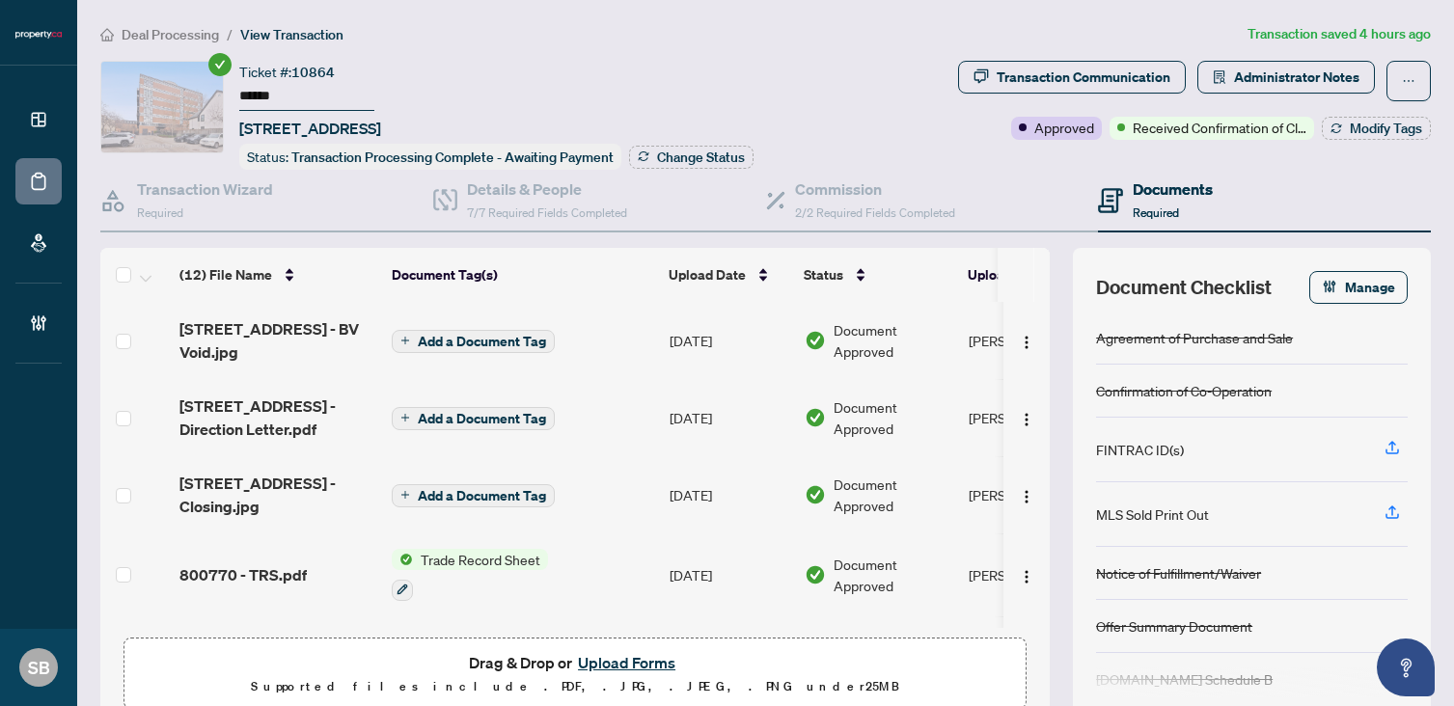
click at [268, 564] on span "800770 - TRS.pdf" at bounding box center [242, 574] width 127 height 23
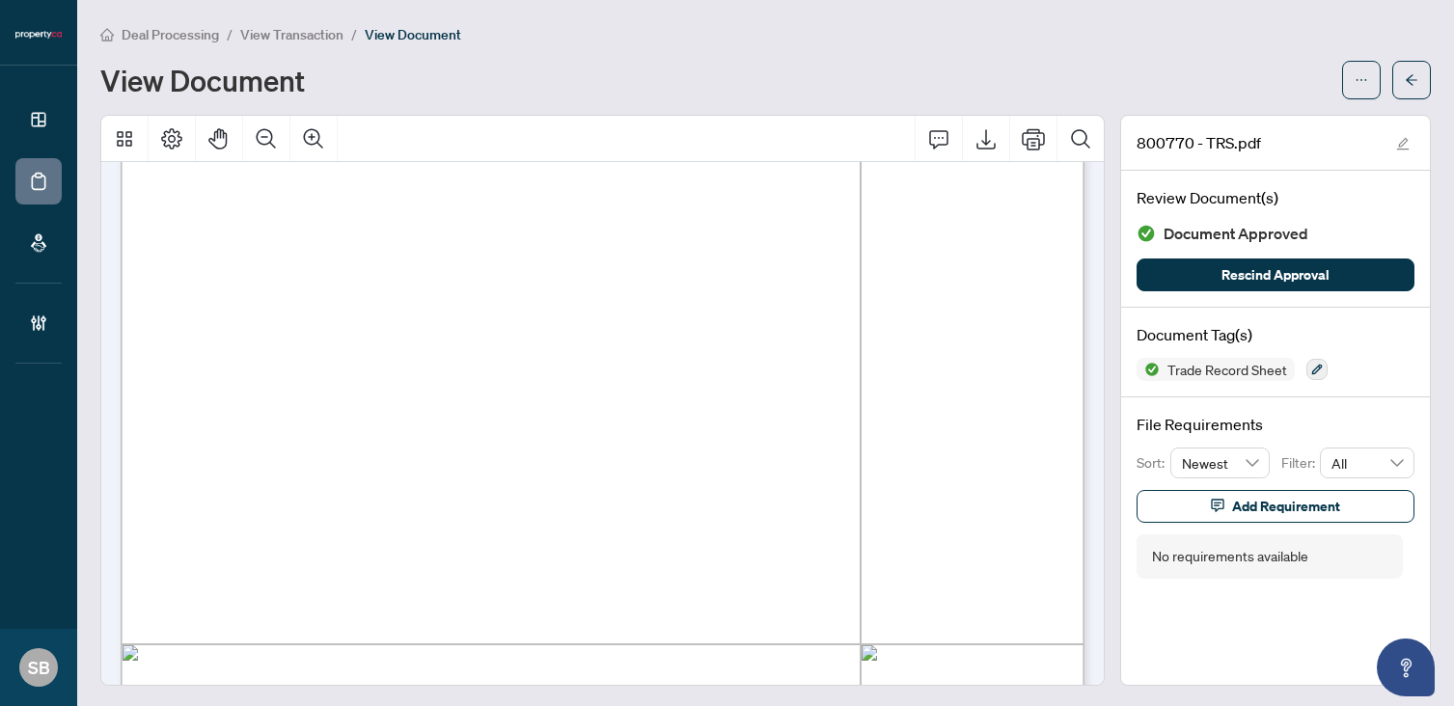
scroll to position [1602, 0]
click at [1407, 72] on span "button" at bounding box center [1412, 80] width 14 height 31
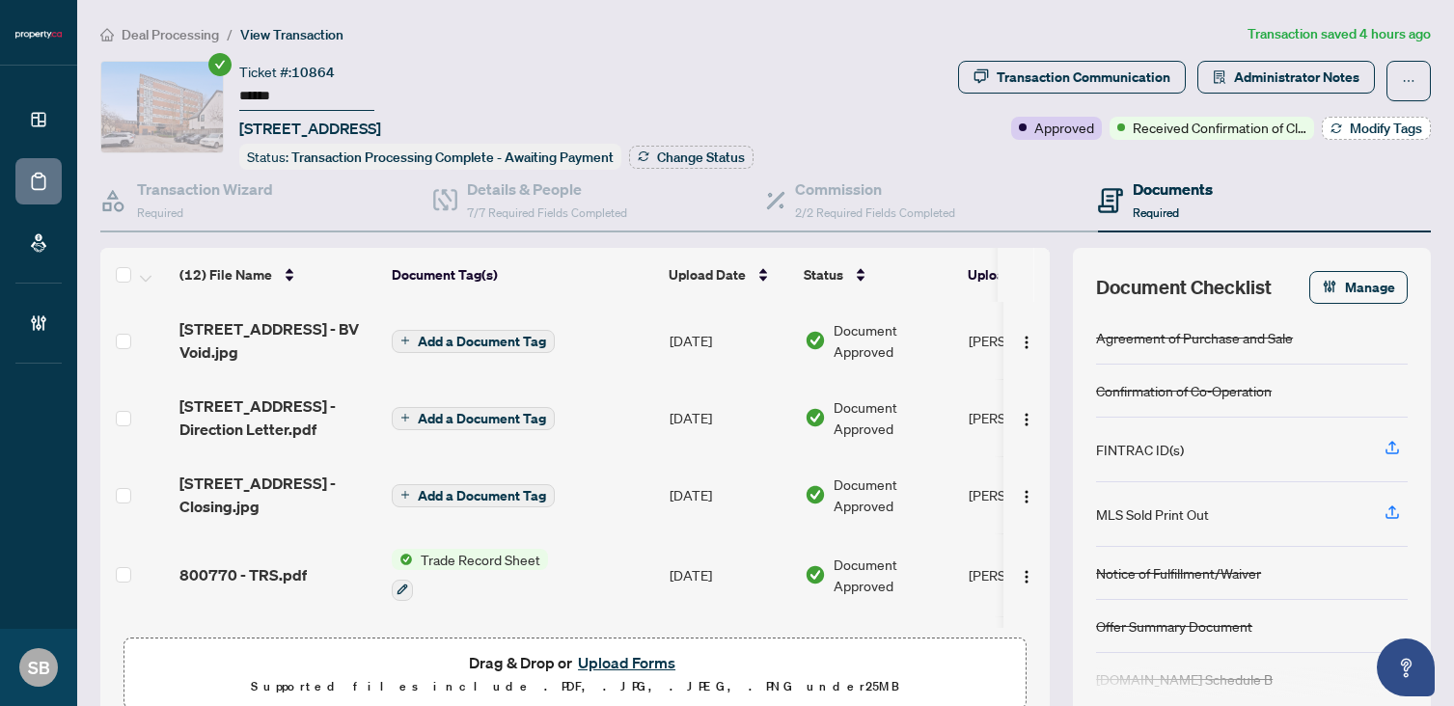
click at [1385, 126] on span "Modify Tags" at bounding box center [1386, 129] width 72 height 14
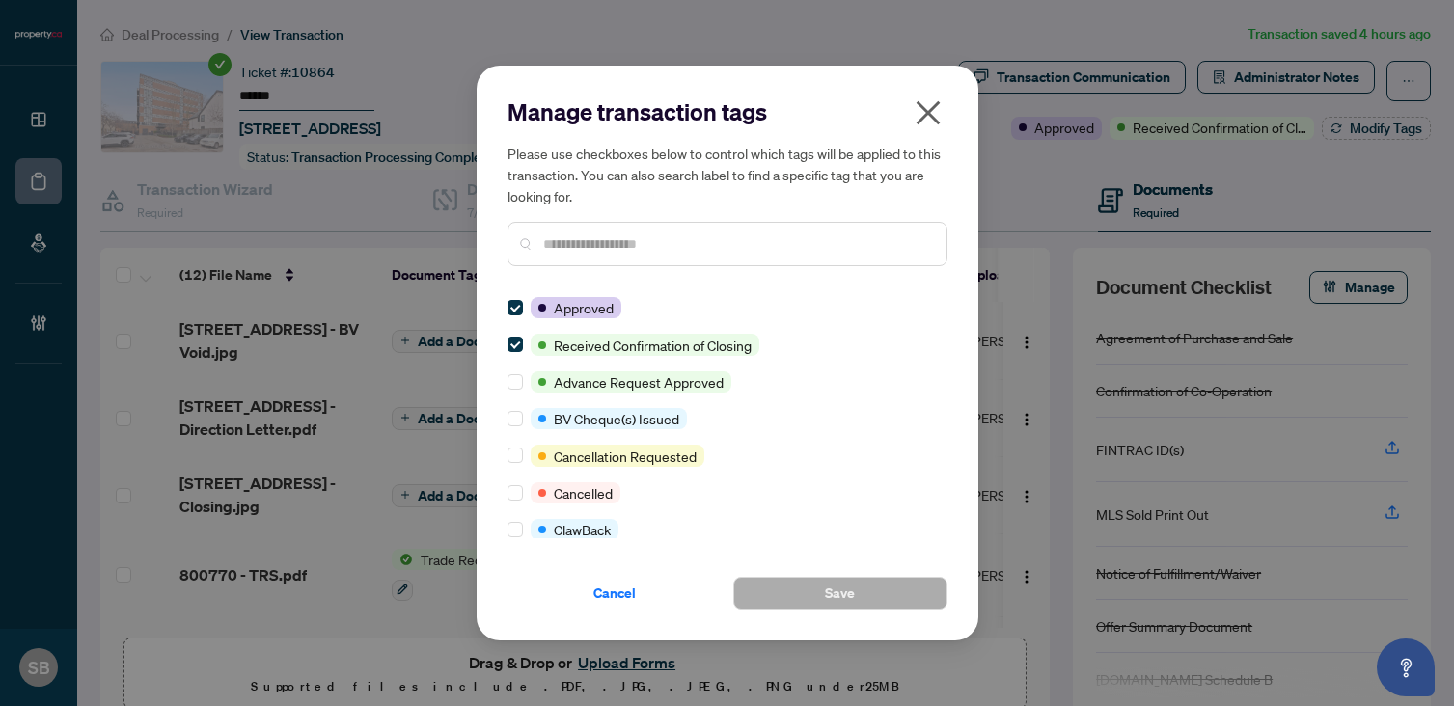
click at [810, 259] on div at bounding box center [727, 244] width 440 height 44
click at [805, 245] on input "text" at bounding box center [737, 243] width 388 height 21
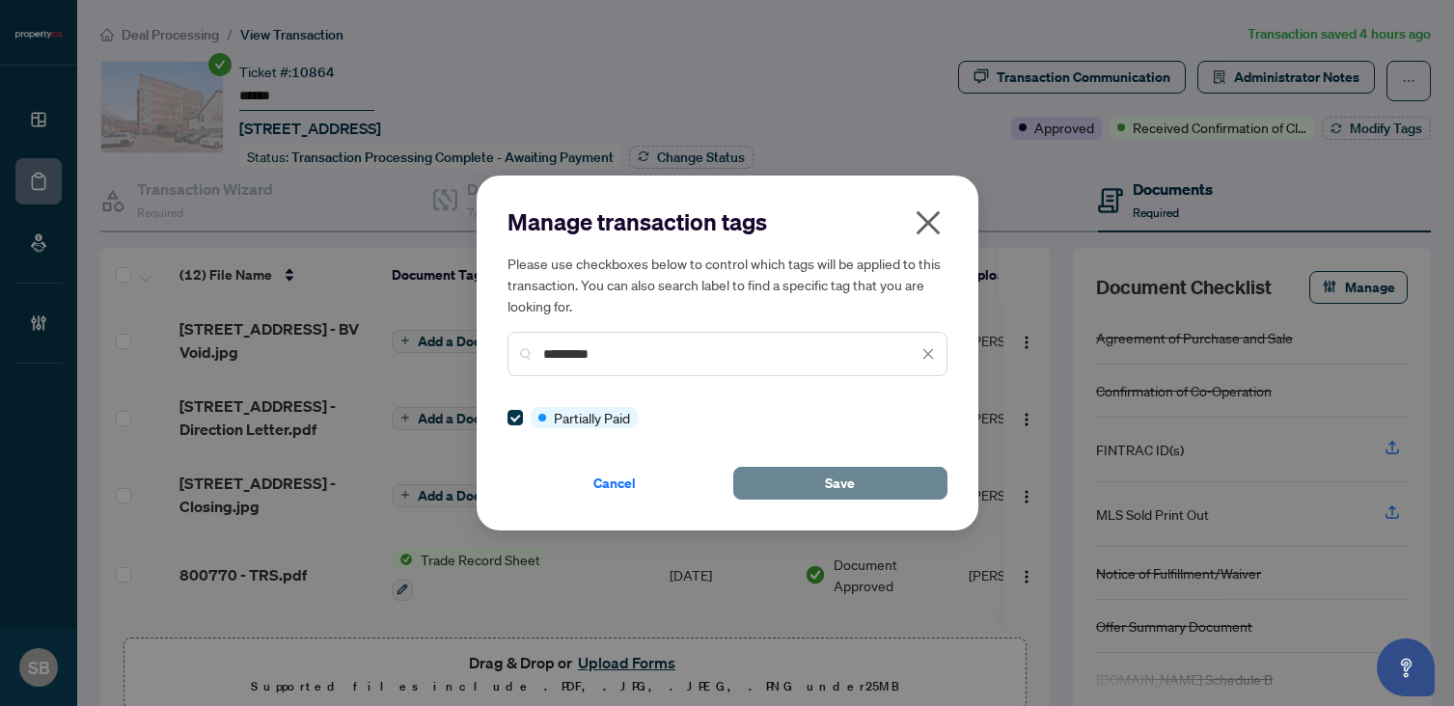
click at [798, 477] on button "Save" at bounding box center [840, 483] width 214 height 33
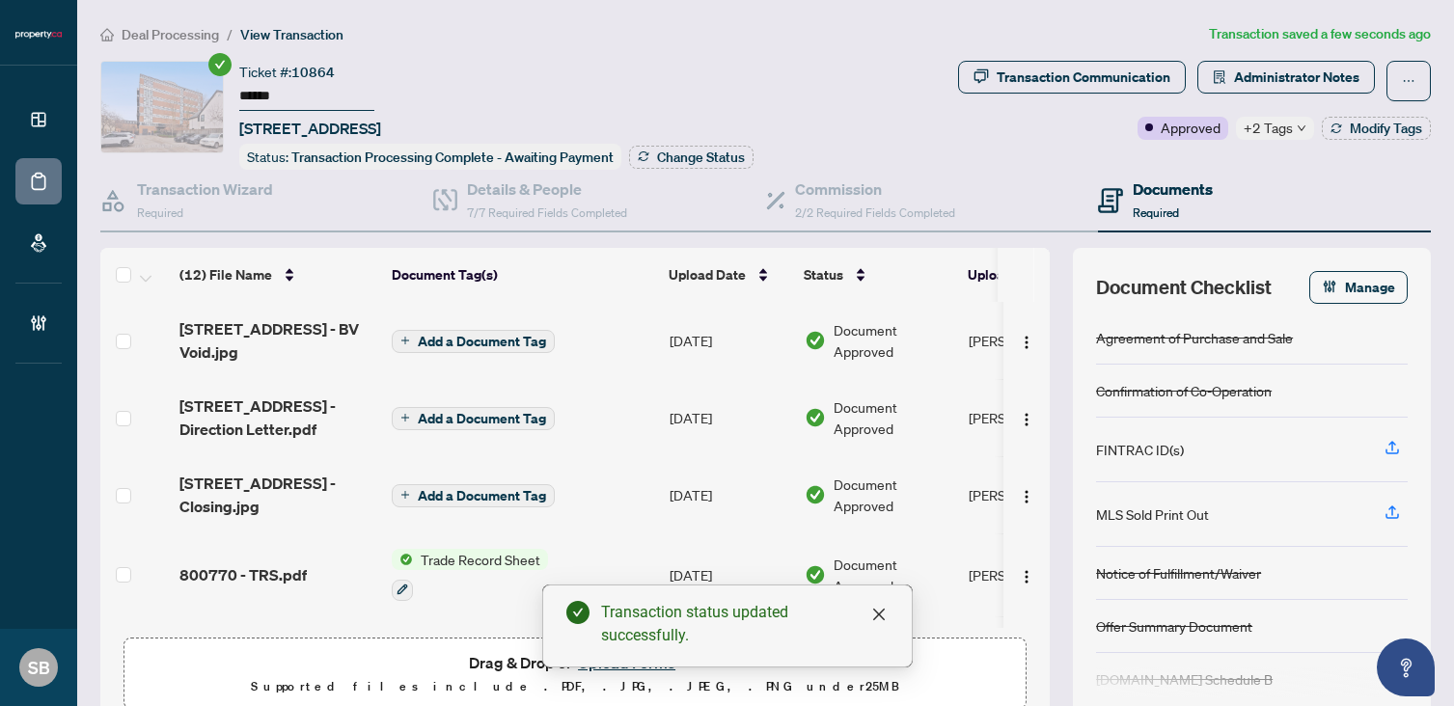
click at [498, 665] on span "Drag & Drop or Upload Forms" at bounding box center [575, 662] width 212 height 25
click at [556, 684] on p "Supported files include .PDF, .JPG, .JPEG, .PNG under 25 MB" at bounding box center [575, 686] width 878 height 23
click at [886, 617] on link "Close" at bounding box center [878, 614] width 21 height 21
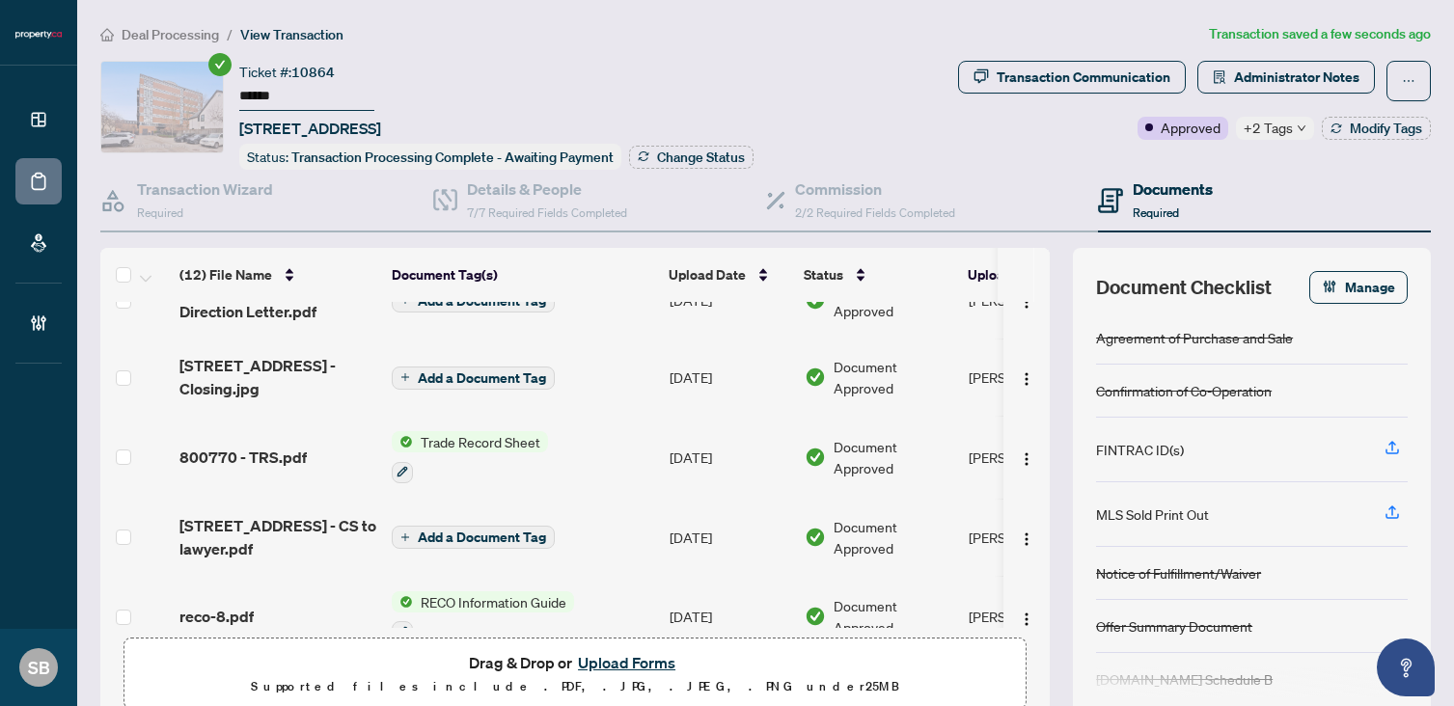
scroll to position [126, 0]
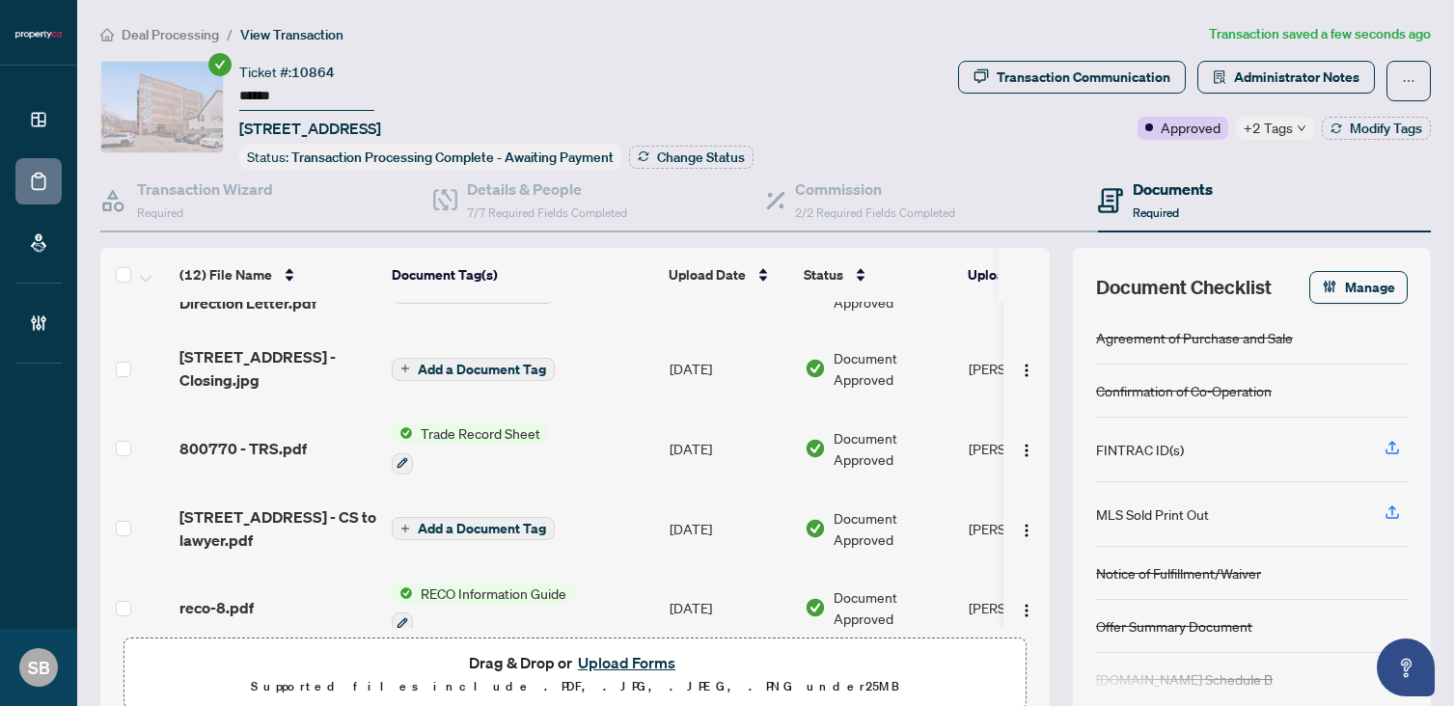
click at [622, 660] on button "Upload Forms" at bounding box center [626, 662] width 109 height 25
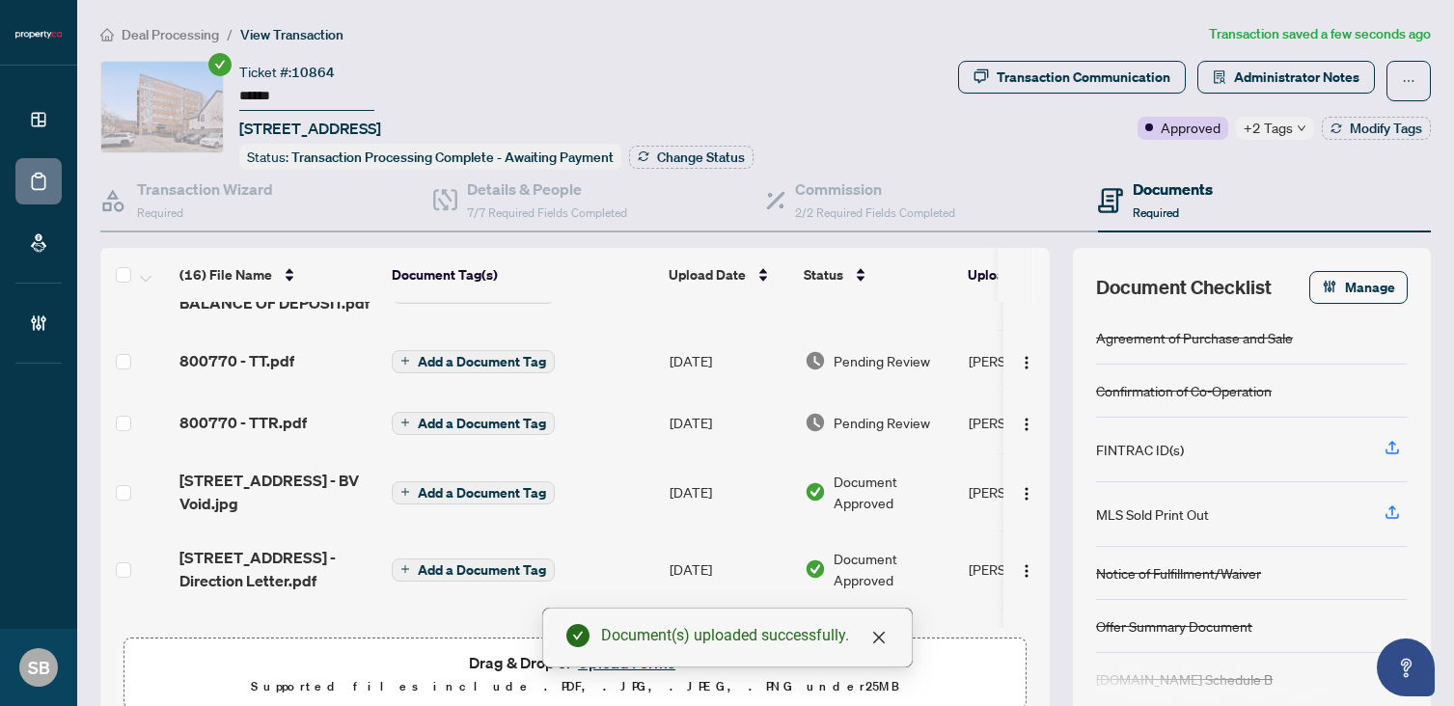
scroll to position [0, 0]
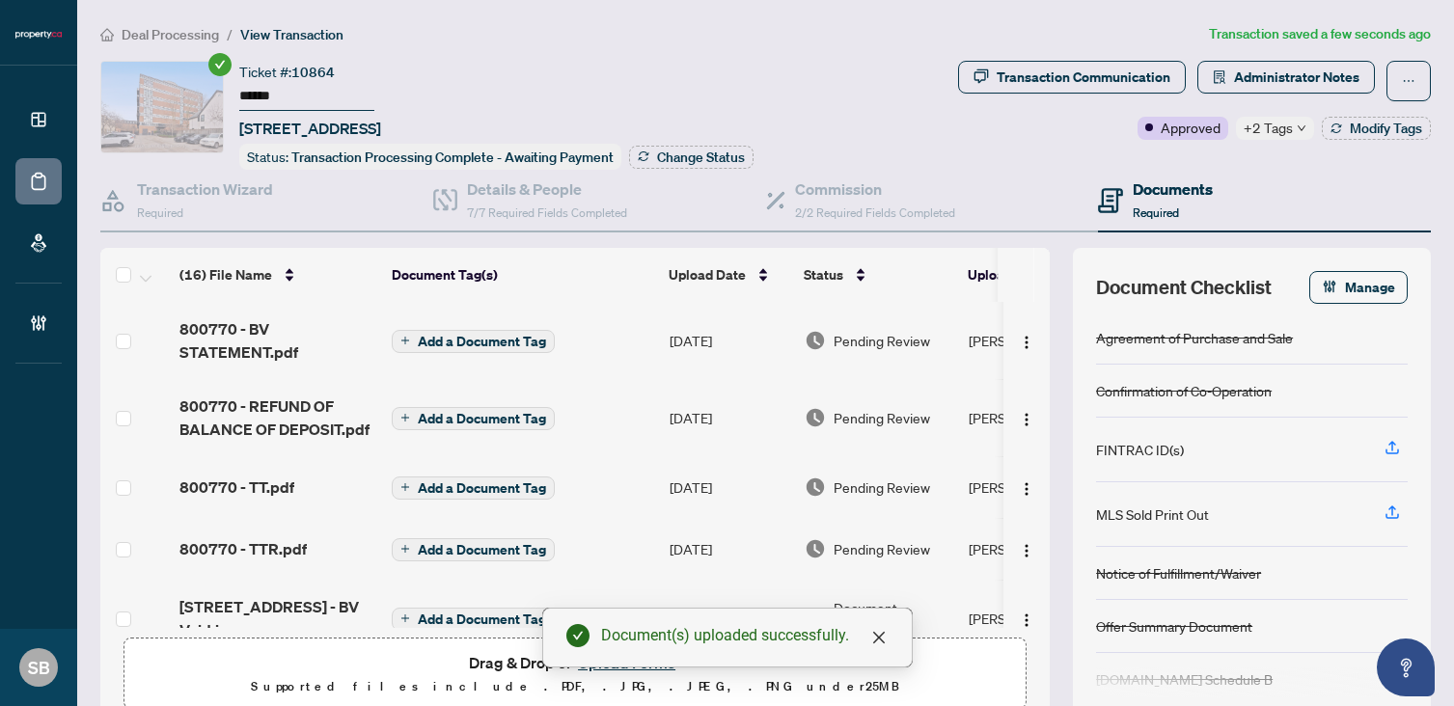
click at [862, 339] on span "Pending Review" at bounding box center [881, 340] width 96 height 21
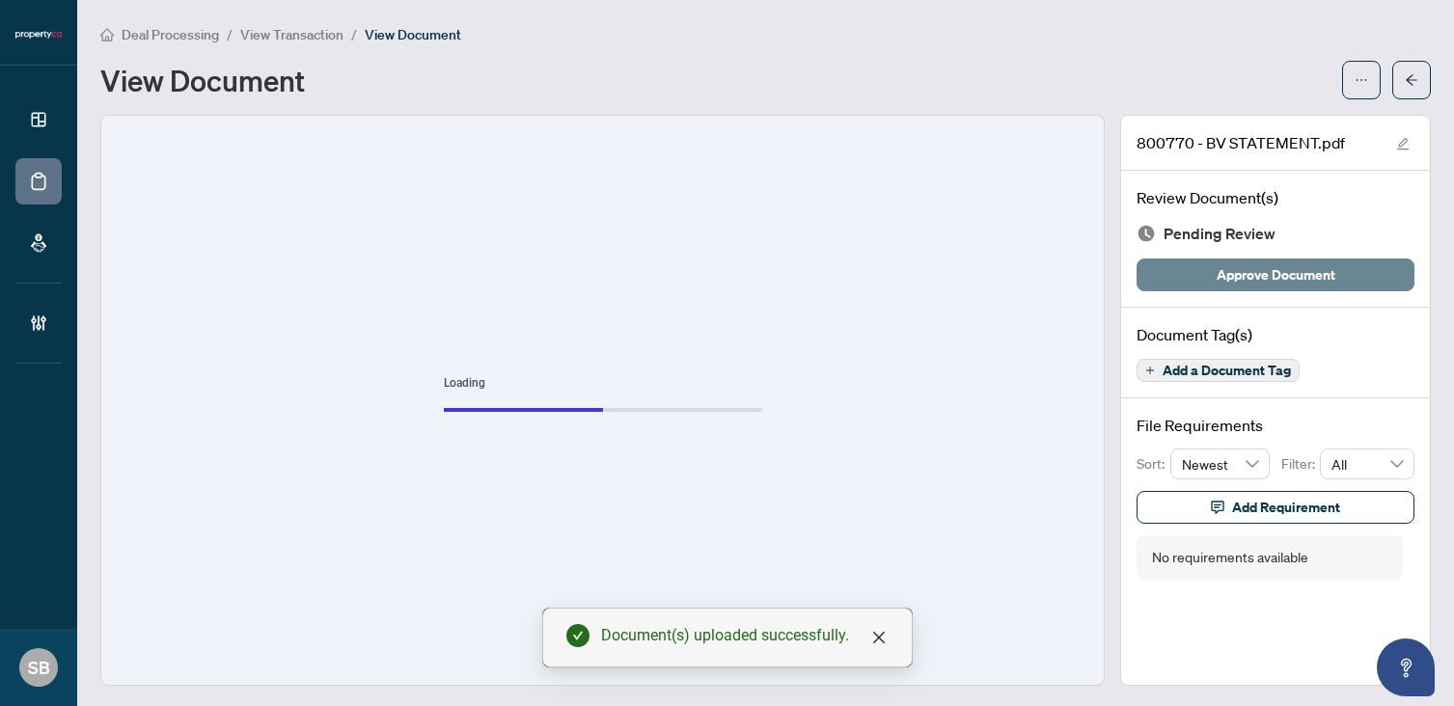
click at [1221, 268] on span "Approve Document" at bounding box center [1275, 274] width 119 height 31
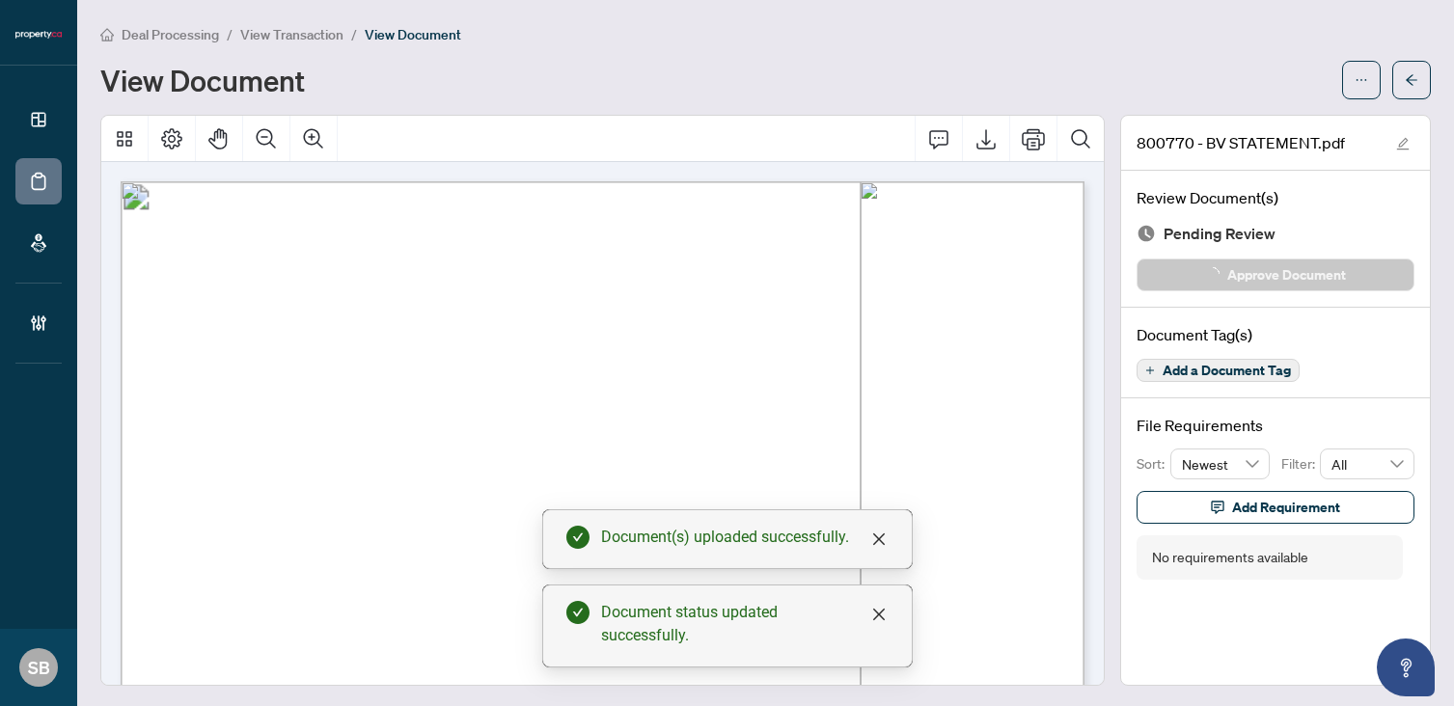
click at [1409, 77] on icon "arrow-left" at bounding box center [1412, 80] width 14 height 14
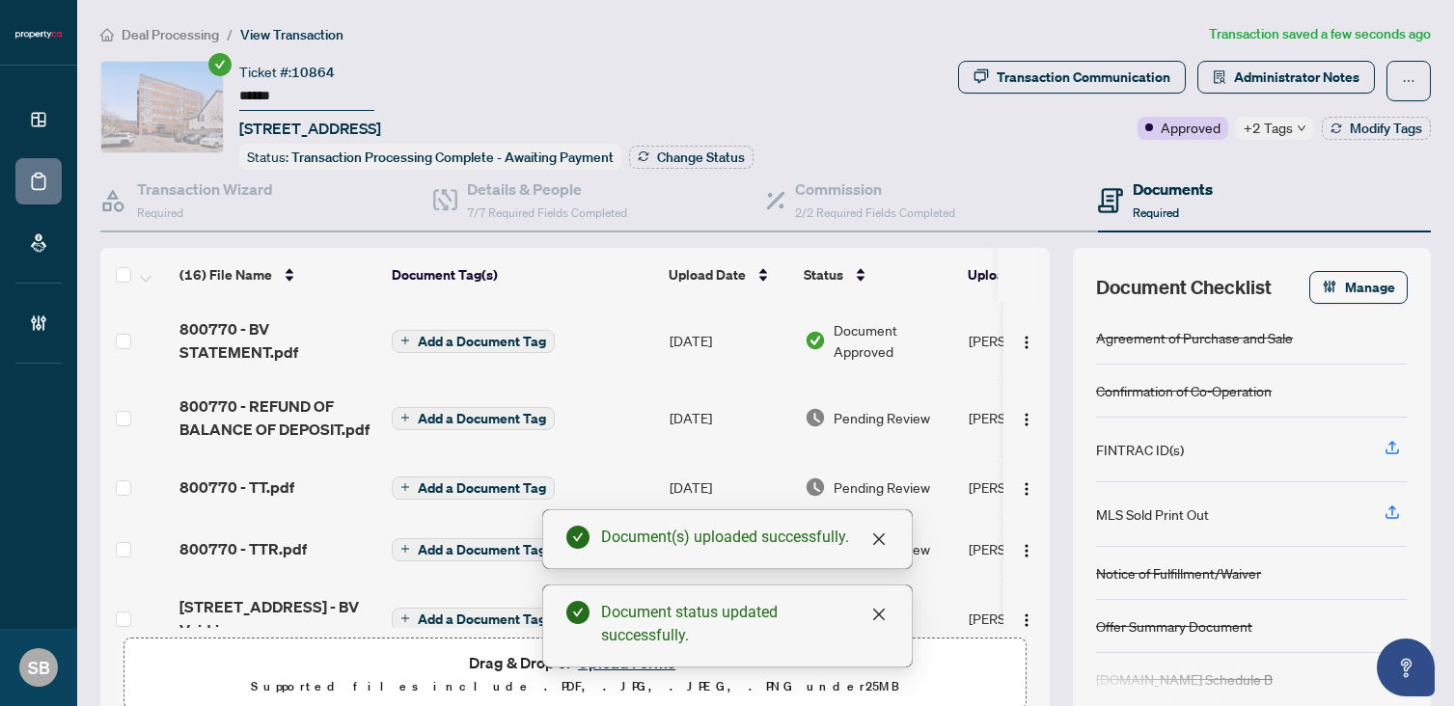
click at [849, 407] on span "Pending Review" at bounding box center [881, 417] width 96 height 21
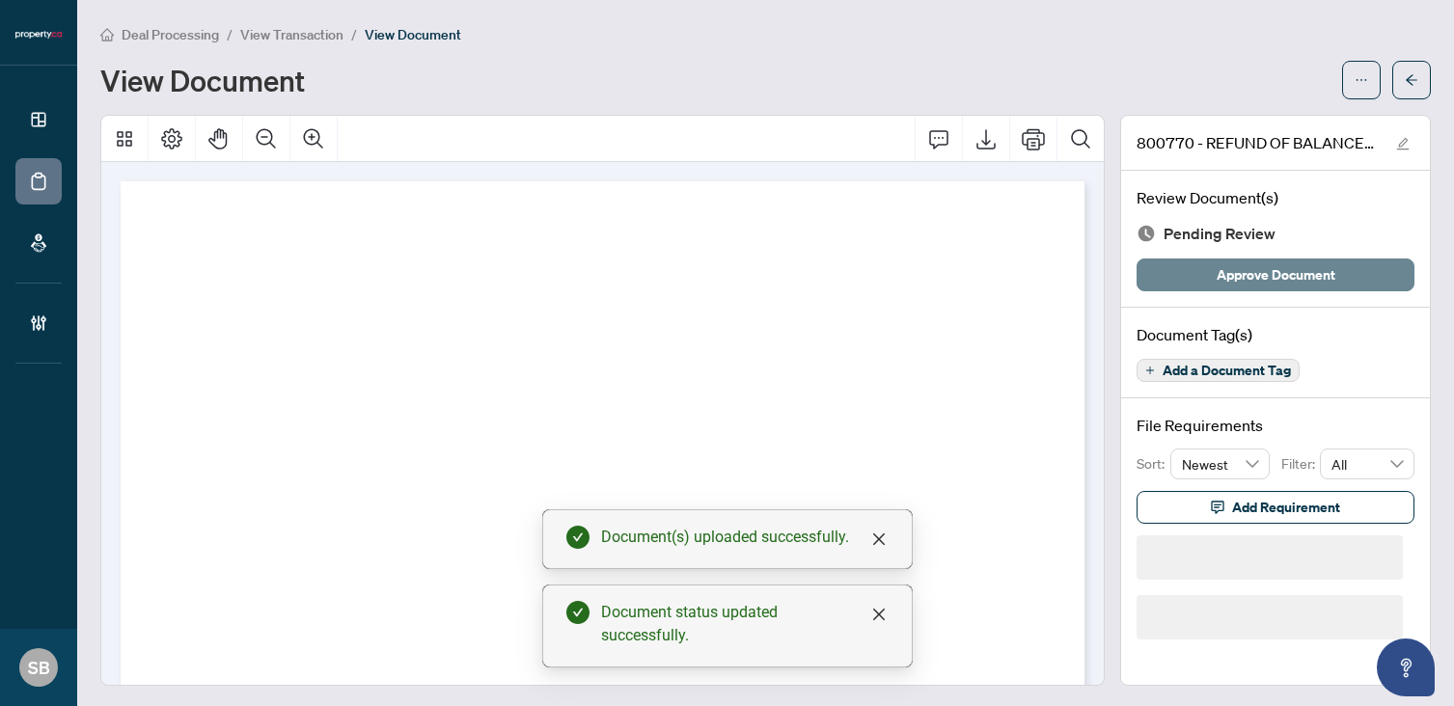
click at [1250, 264] on span "Approve Document" at bounding box center [1275, 274] width 119 height 31
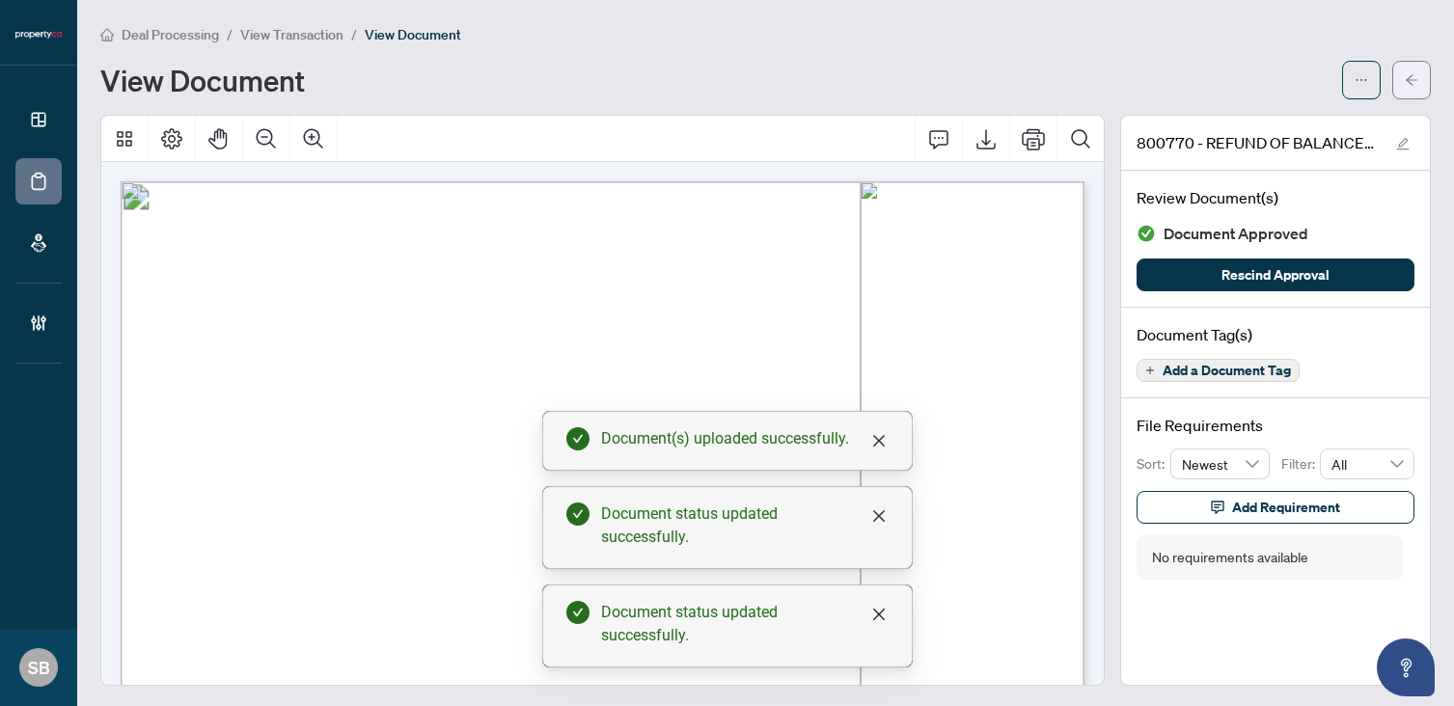
click at [1416, 84] on icon "arrow-left" at bounding box center [1412, 80] width 14 height 14
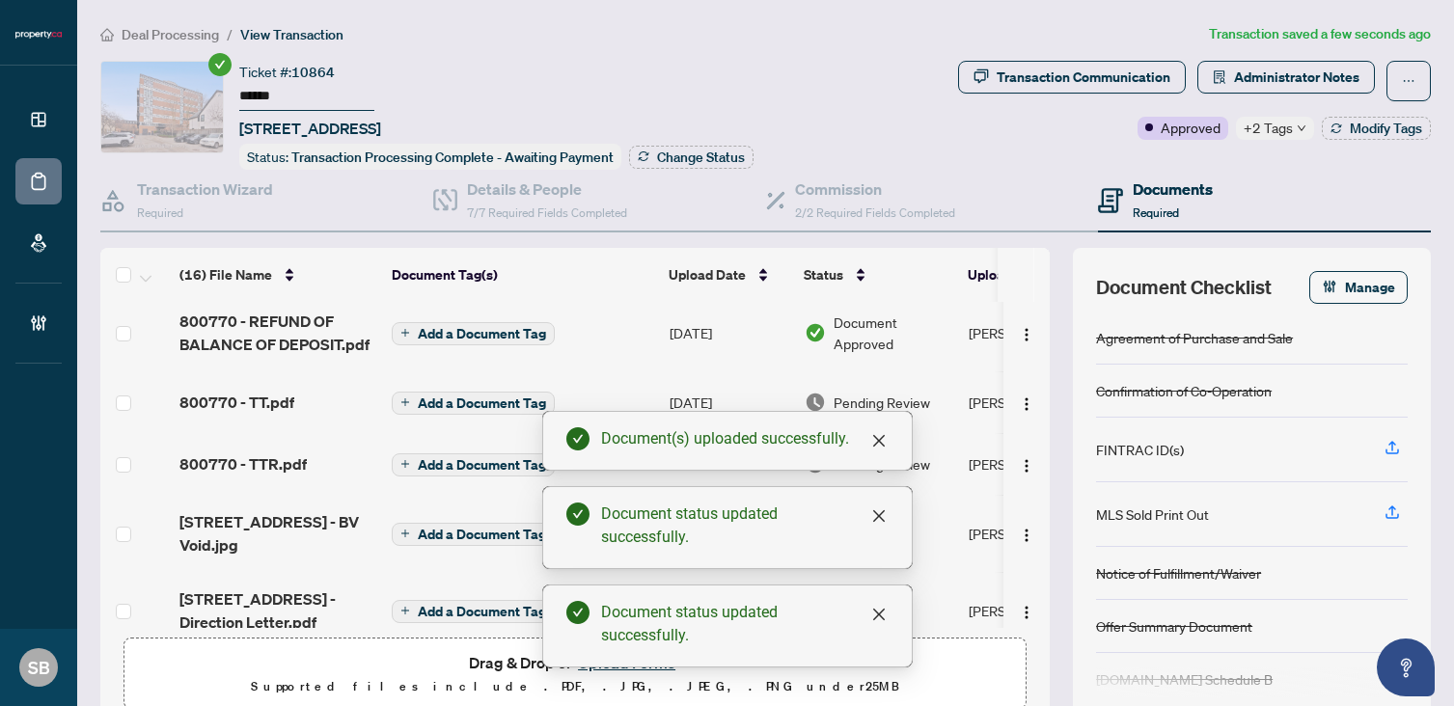
scroll to position [107, 0]
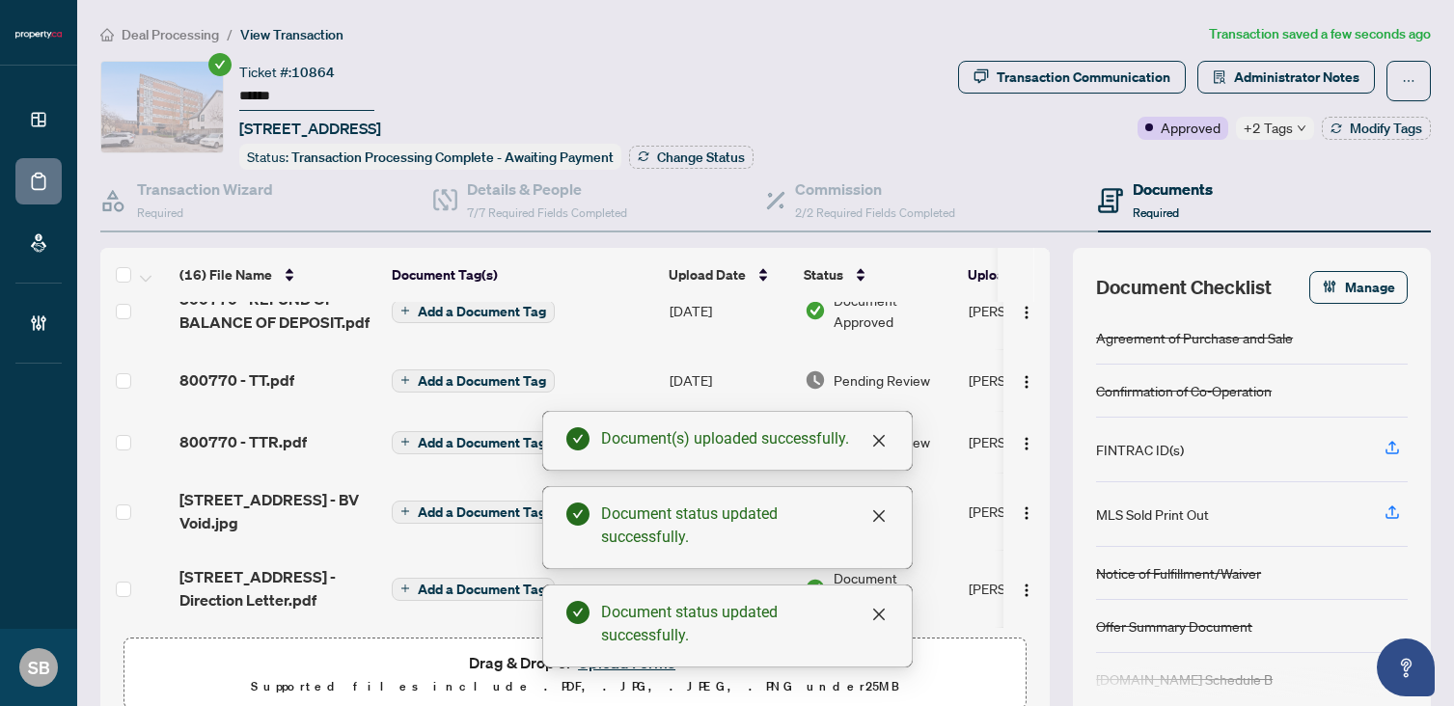
click at [937, 456] on td "Pending Review" at bounding box center [879, 442] width 164 height 62
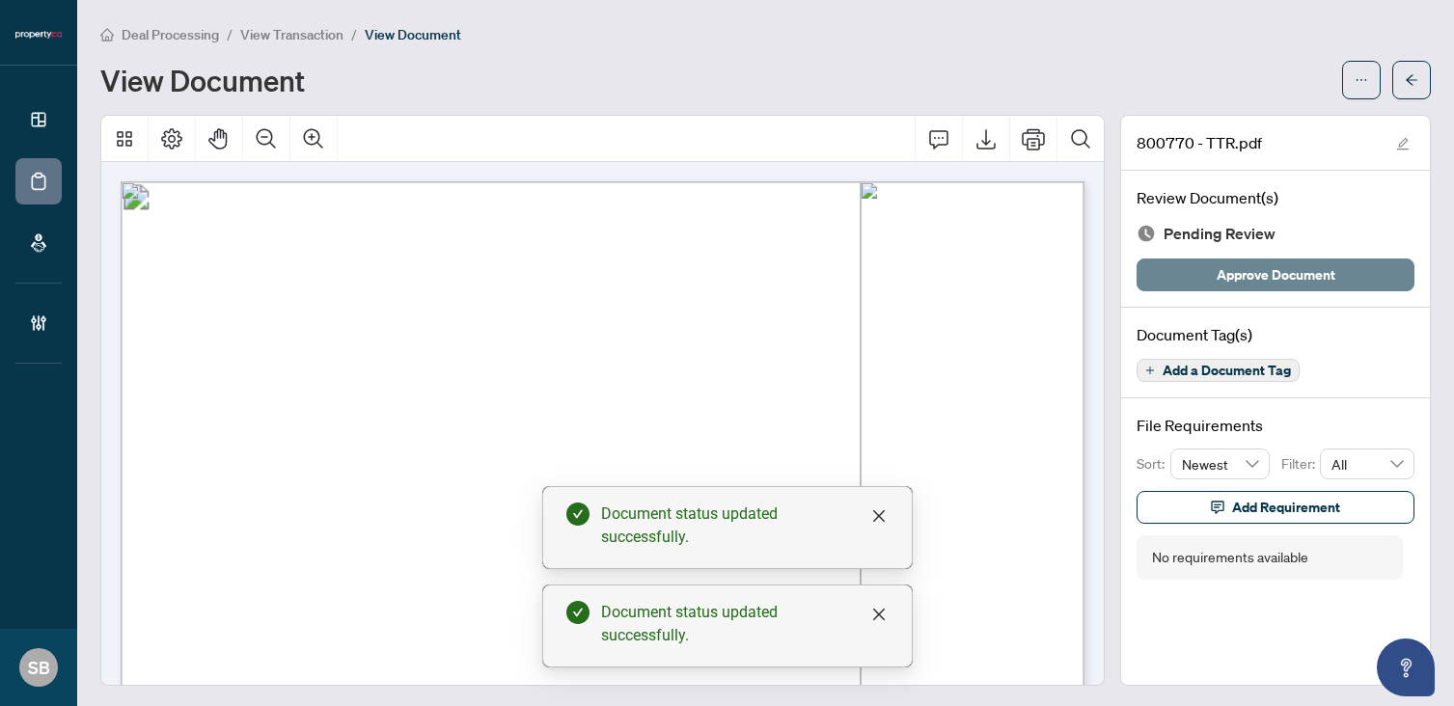
click at [1267, 270] on span "Approve Document" at bounding box center [1275, 274] width 119 height 31
click at [1409, 83] on icon "arrow-left" at bounding box center [1412, 80] width 14 height 14
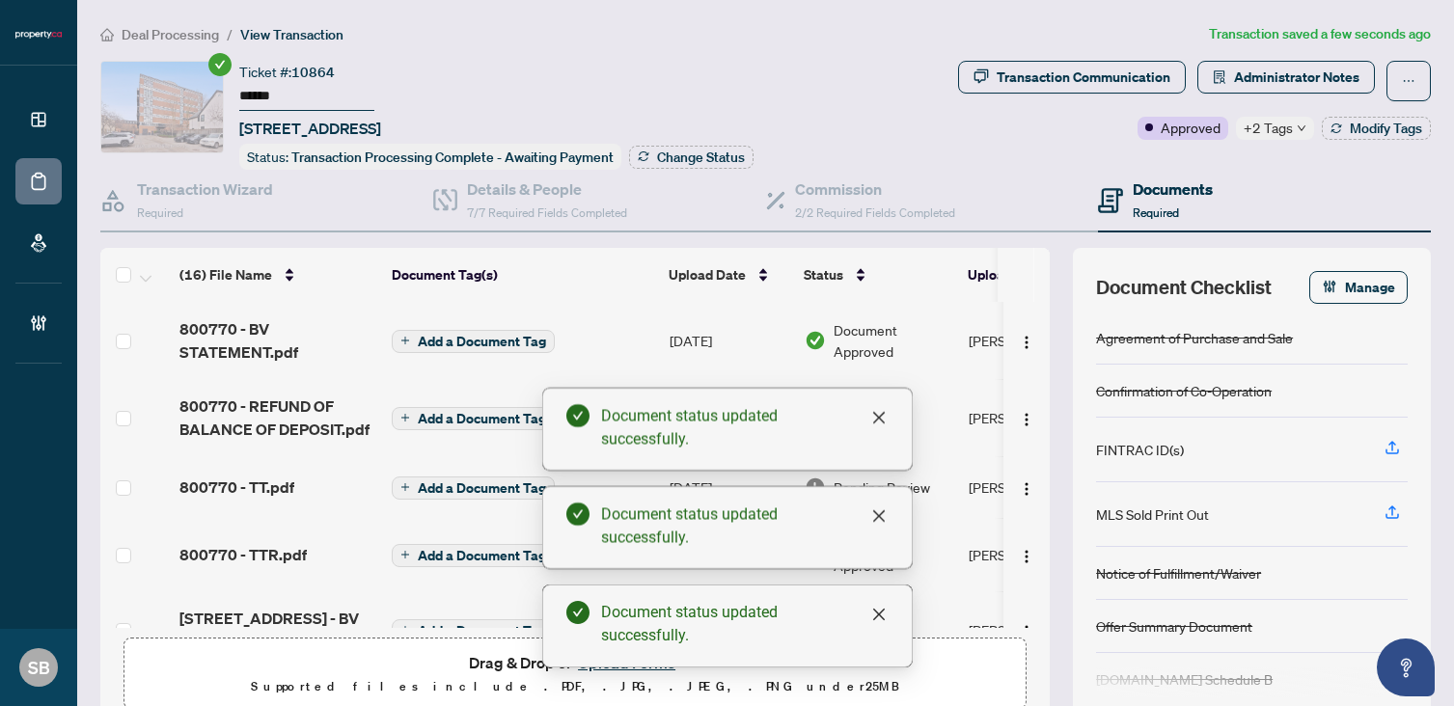
click at [940, 487] on div "Pending Review" at bounding box center [879, 487] width 149 height 21
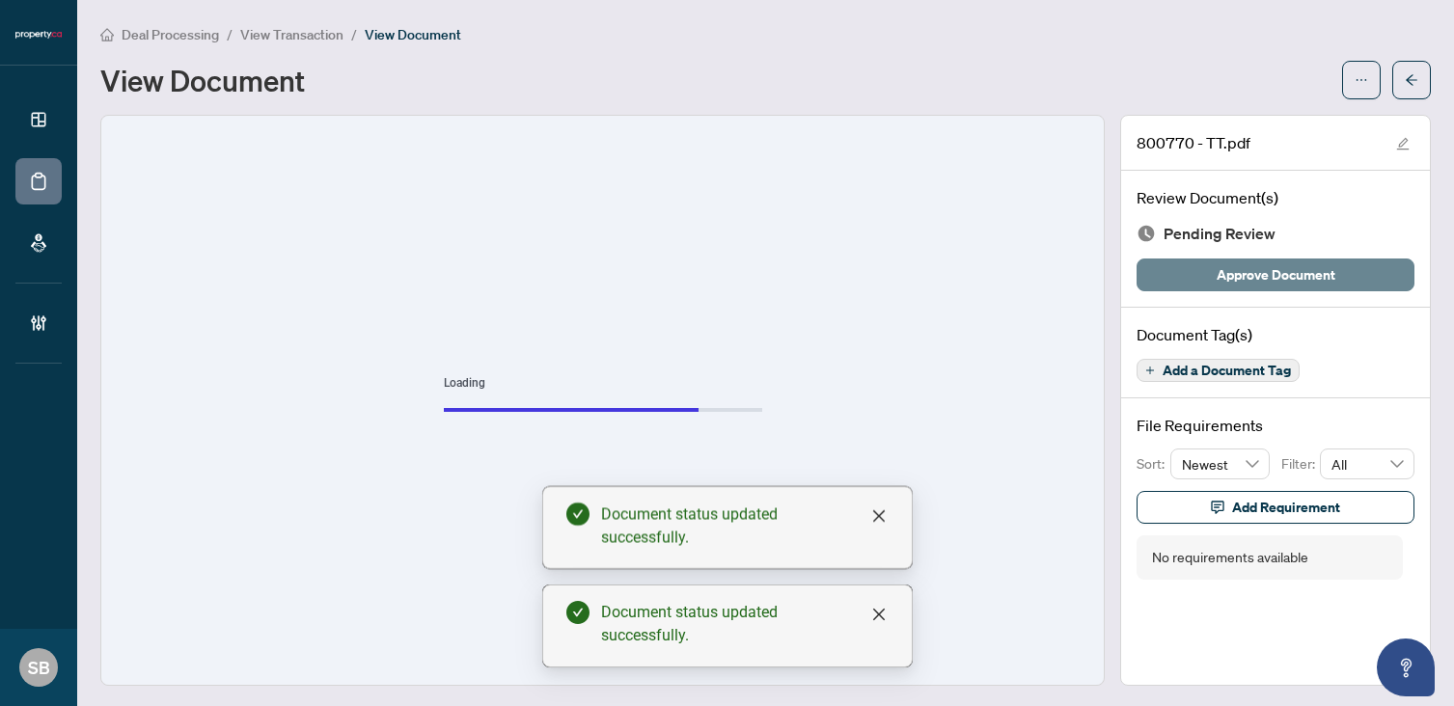
click at [1248, 277] on span "Approve Document" at bounding box center [1275, 274] width 119 height 31
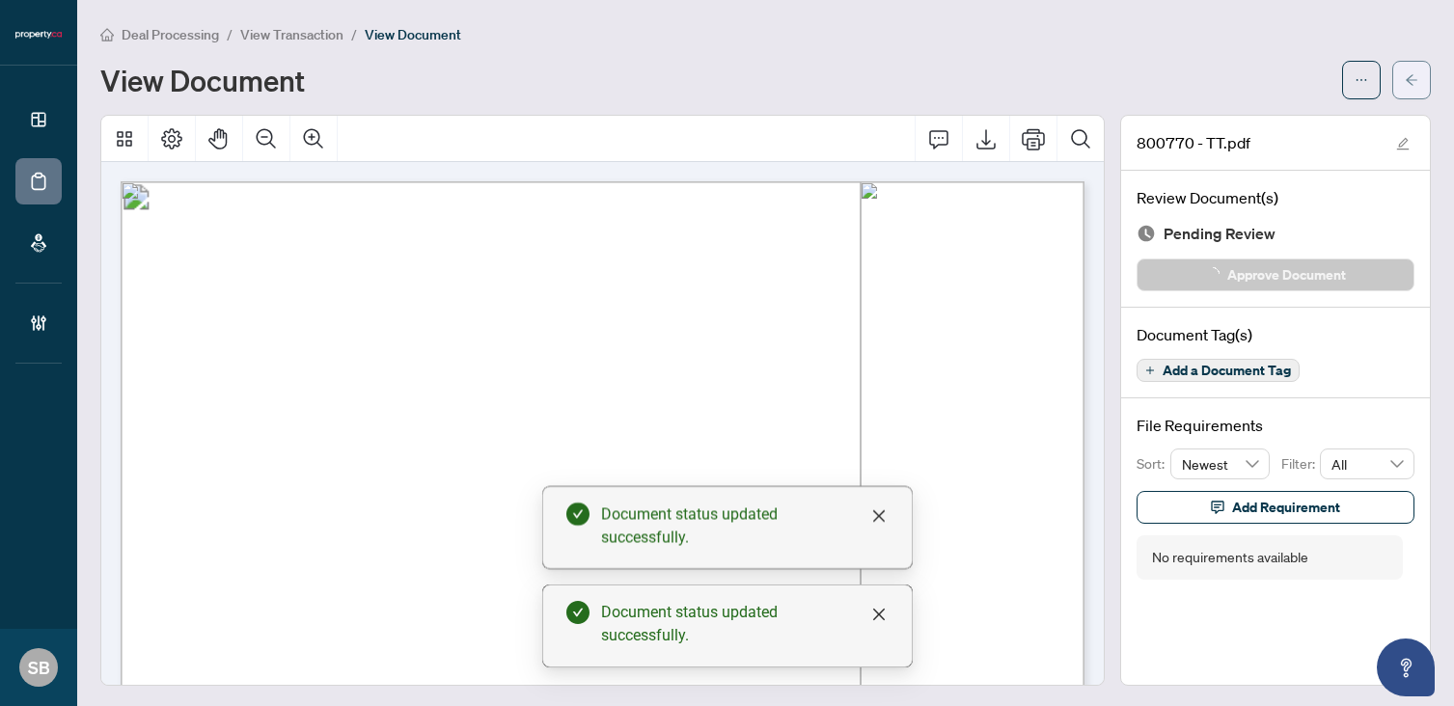
click at [1411, 79] on icon "arrow-left" at bounding box center [1411, 79] width 12 height 11
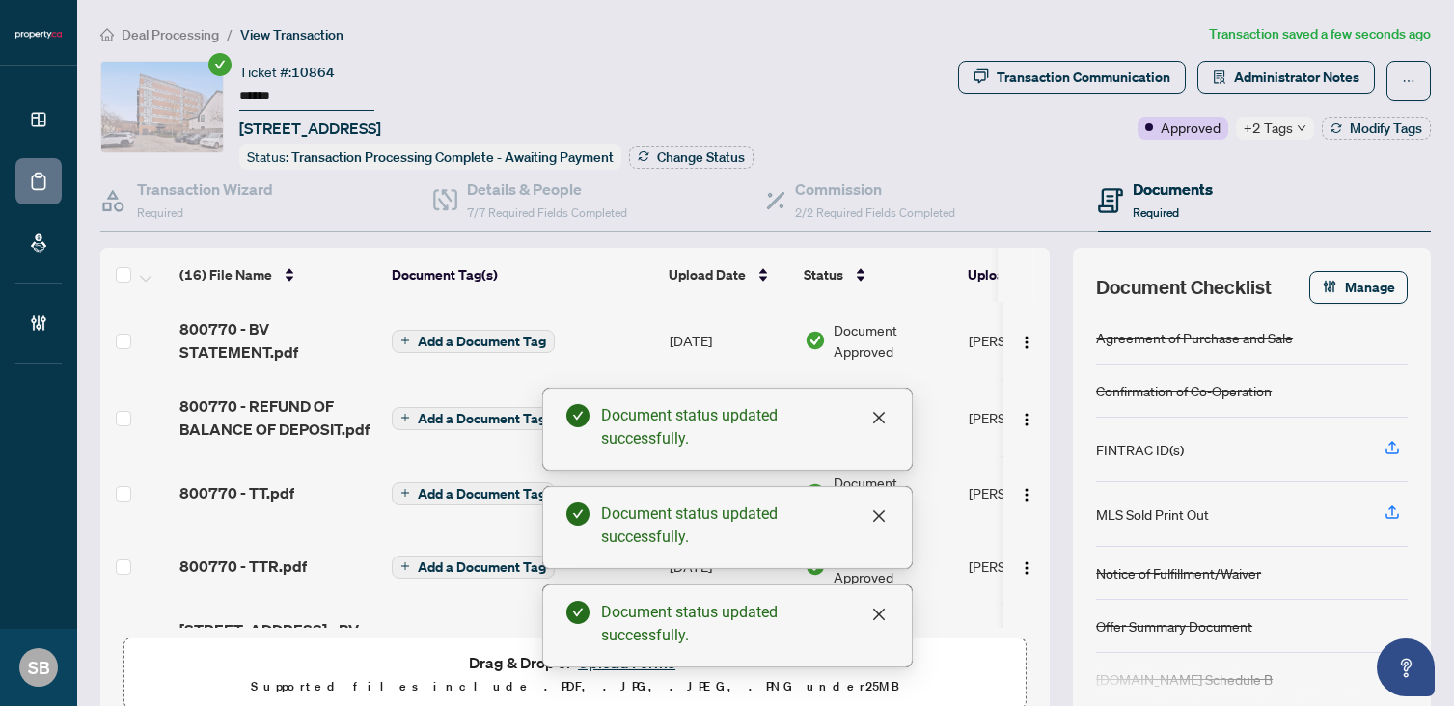
click at [181, 34] on span "Deal Processing" at bounding box center [170, 34] width 97 height 17
